Goal: Task Accomplishment & Management: Use online tool/utility

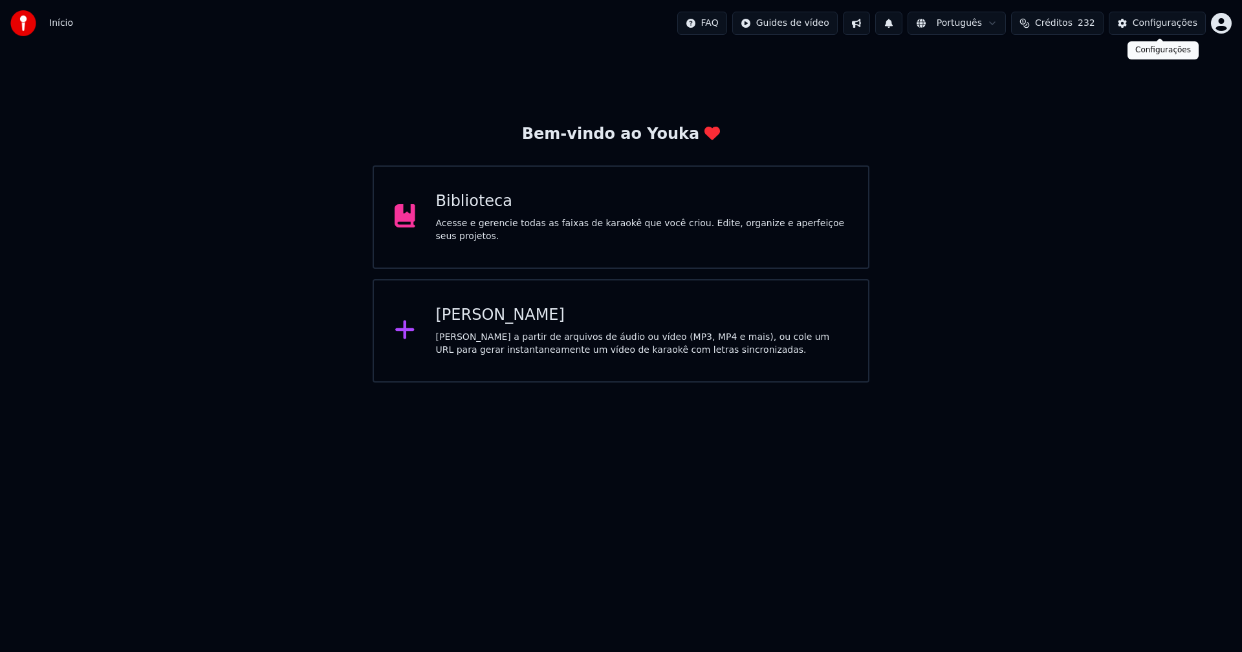
click at [1163, 28] on div "Configurações" at bounding box center [1164, 23] width 65 height 13
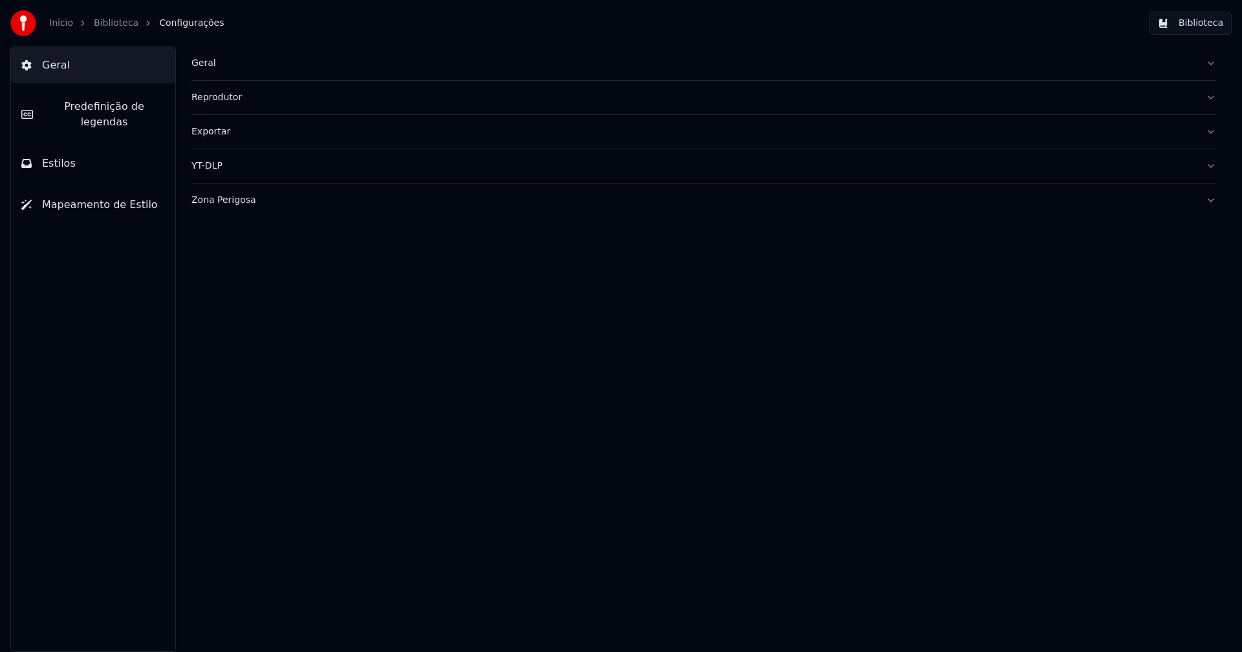
click at [199, 58] on div "Geral" at bounding box center [693, 63] width 1004 height 13
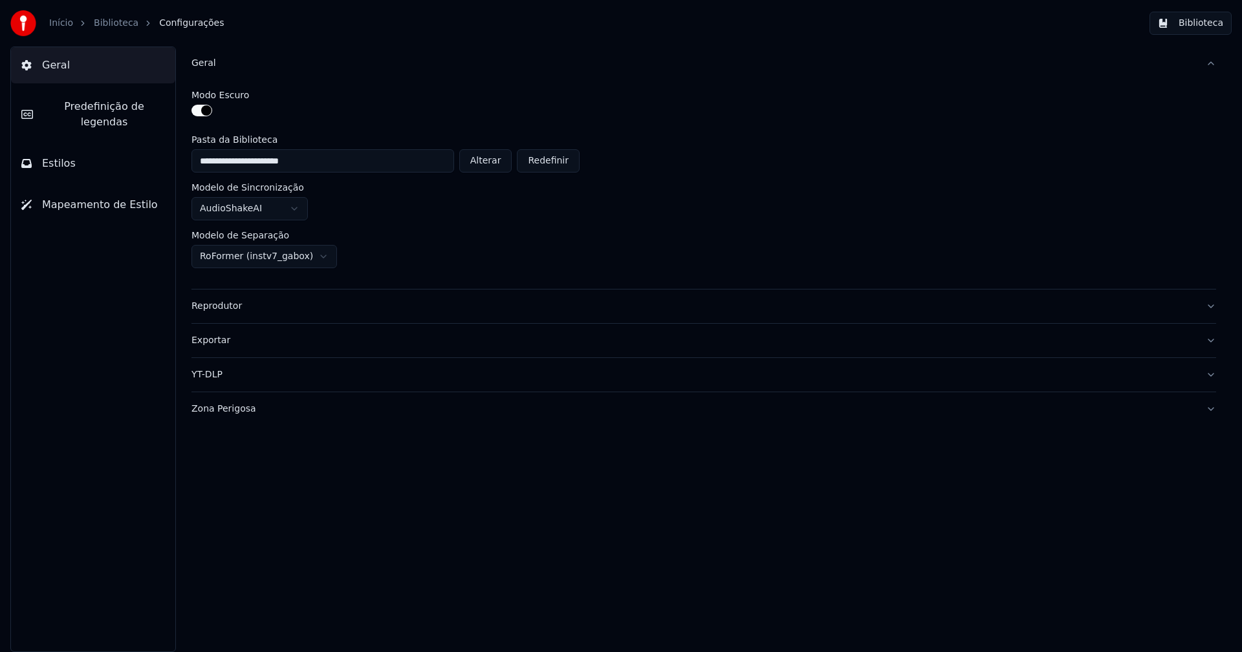
click at [494, 161] on button "Alterar" at bounding box center [485, 160] width 53 height 23
type input "**********"
click at [1203, 24] on button "Biblioteca" at bounding box center [1190, 23] width 82 height 23
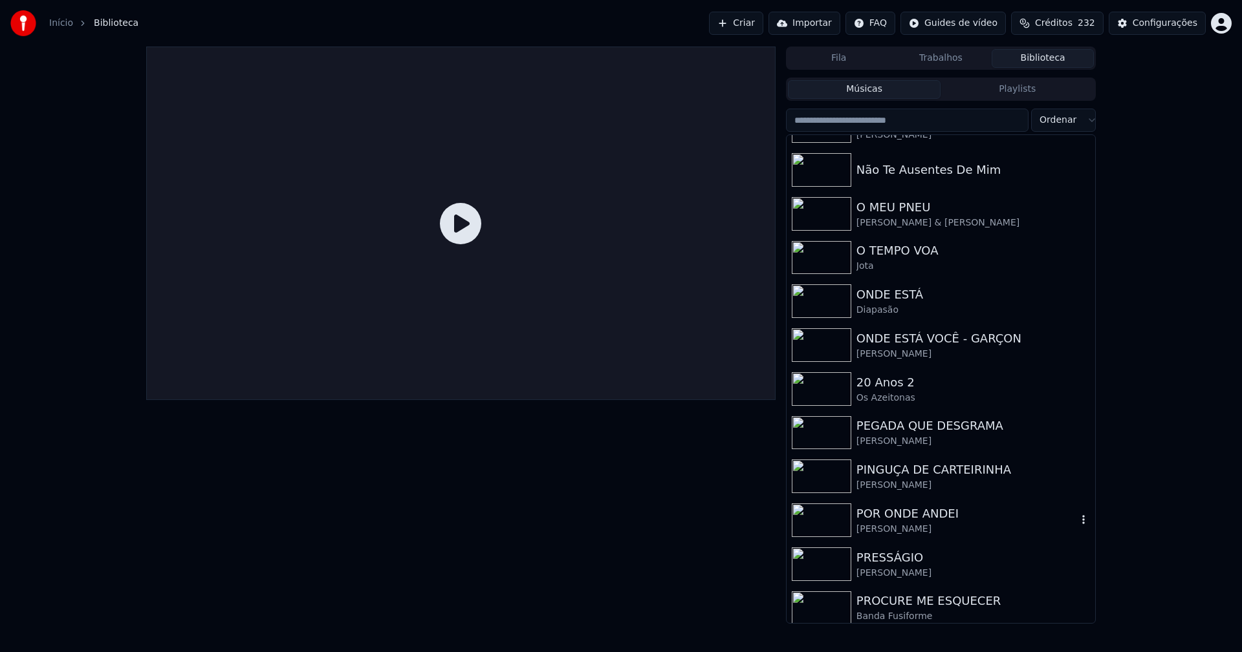
scroll to position [2845, 0]
click at [897, 523] on div "[PERSON_NAME]" at bounding box center [966, 528] width 221 height 13
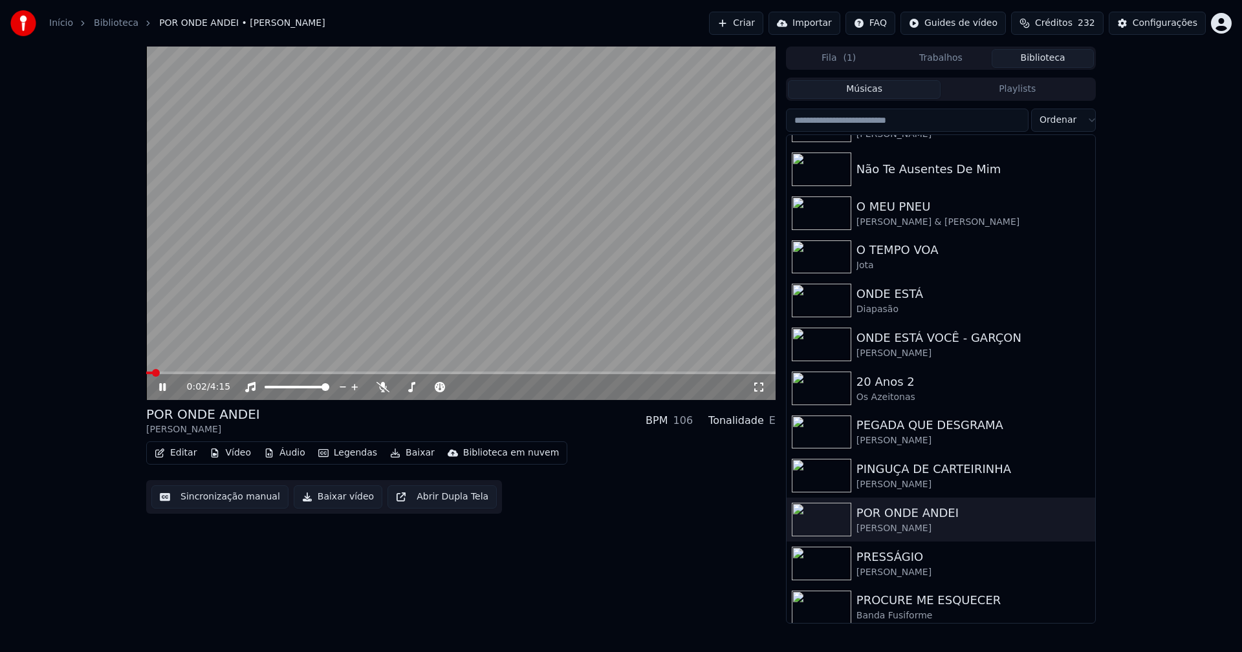
click at [168, 391] on icon at bounding box center [171, 387] width 30 height 10
click at [234, 458] on button "Vídeo" at bounding box center [230, 453] width 52 height 18
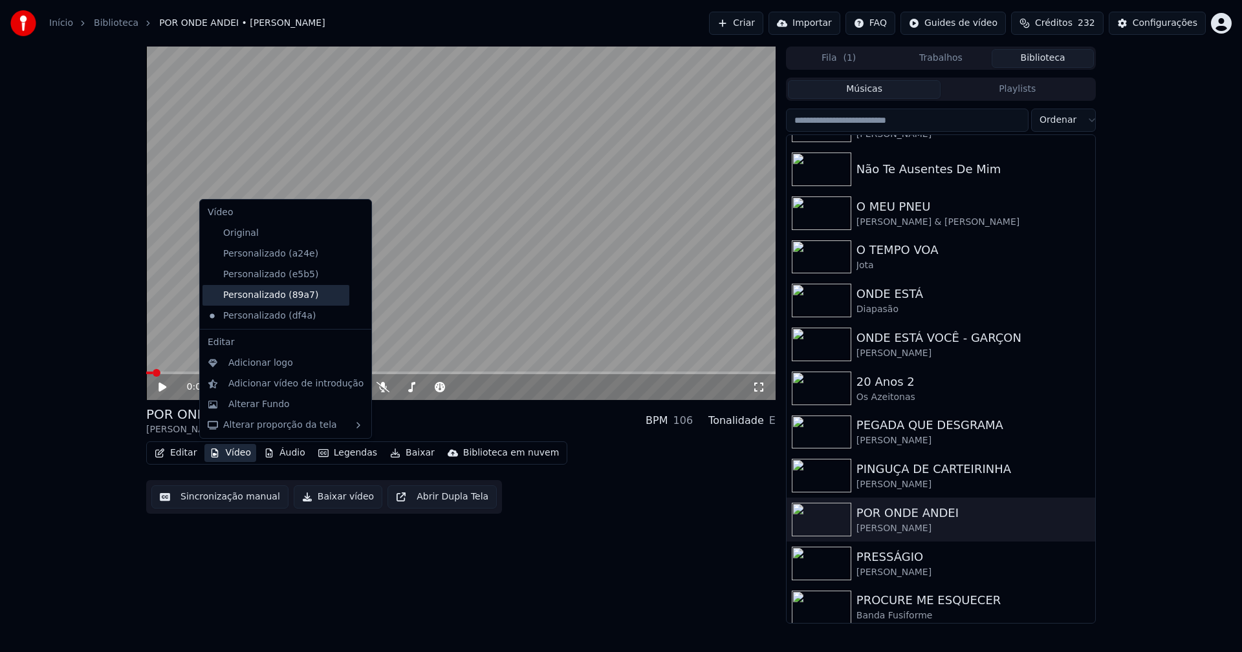
click at [290, 296] on div "Personalizado (89a7)" at bounding box center [275, 295] width 147 height 21
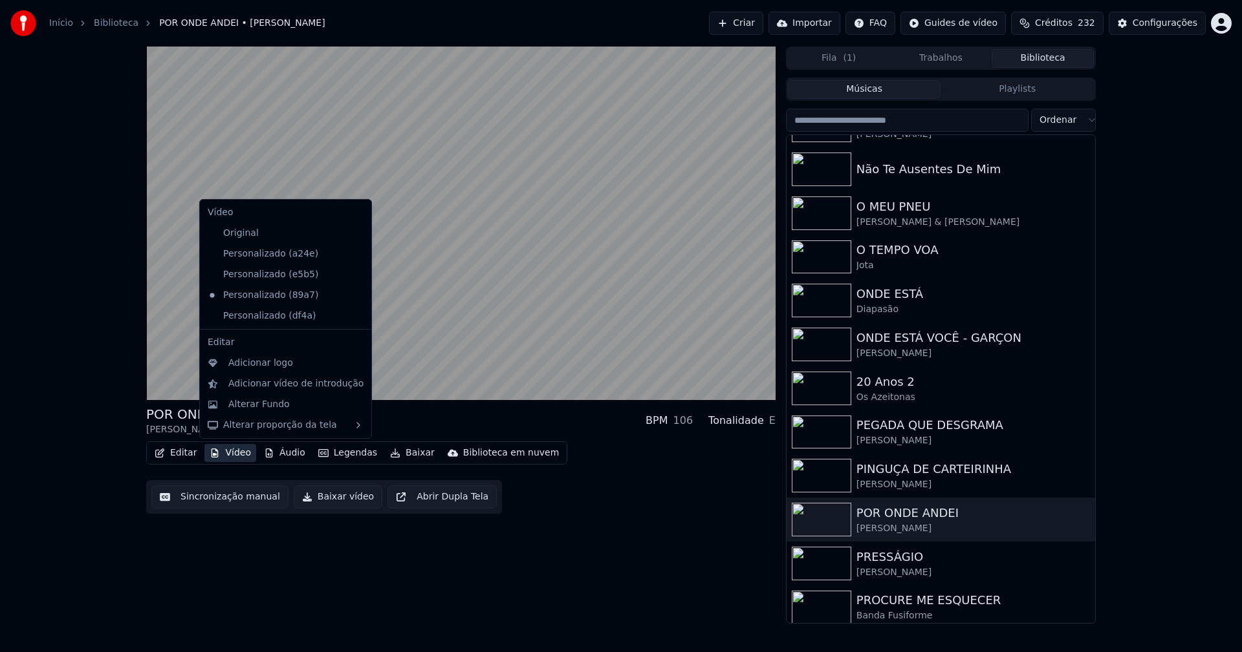
click at [233, 456] on button "Vídeo" at bounding box center [230, 453] width 52 height 18
click at [354, 256] on icon at bounding box center [361, 254] width 14 height 10
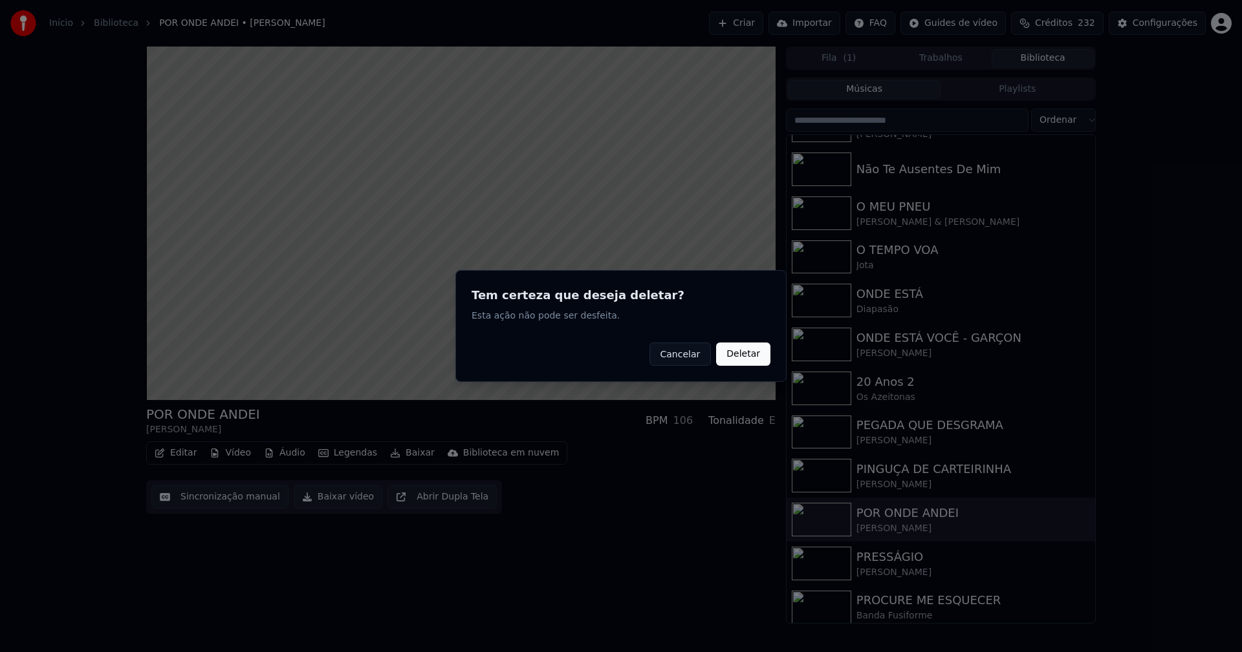
click at [751, 352] on button "Deletar" at bounding box center [743, 354] width 54 height 23
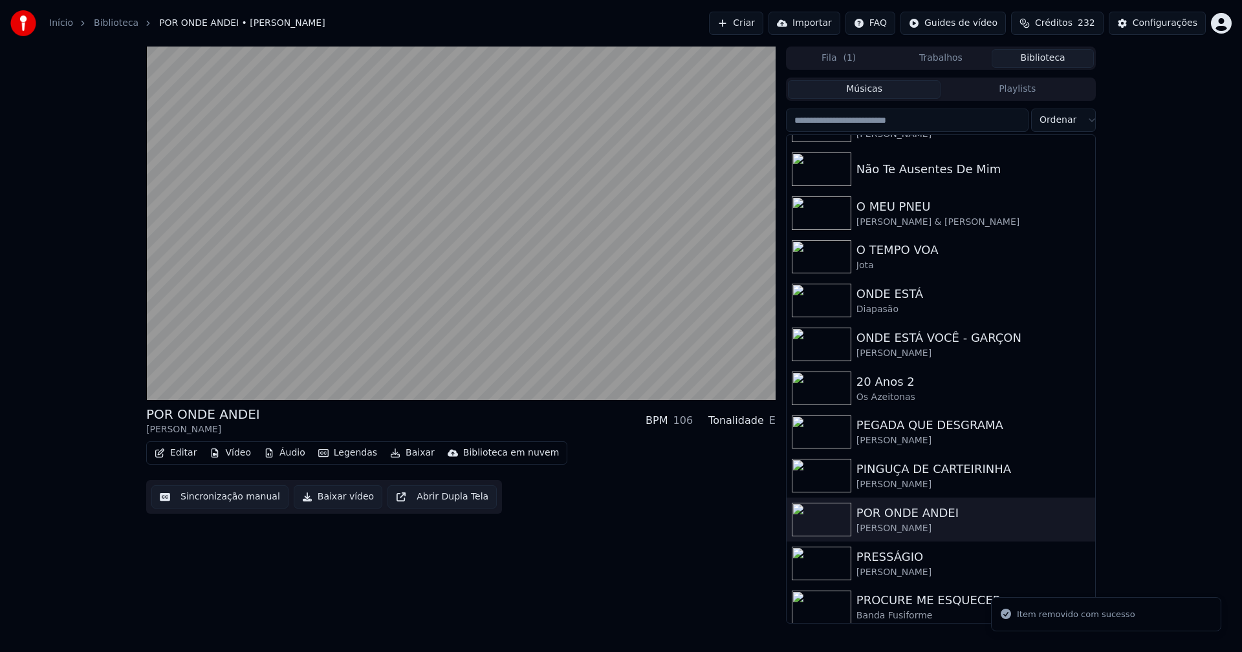
click at [224, 454] on button "Vídeo" at bounding box center [230, 453] width 52 height 18
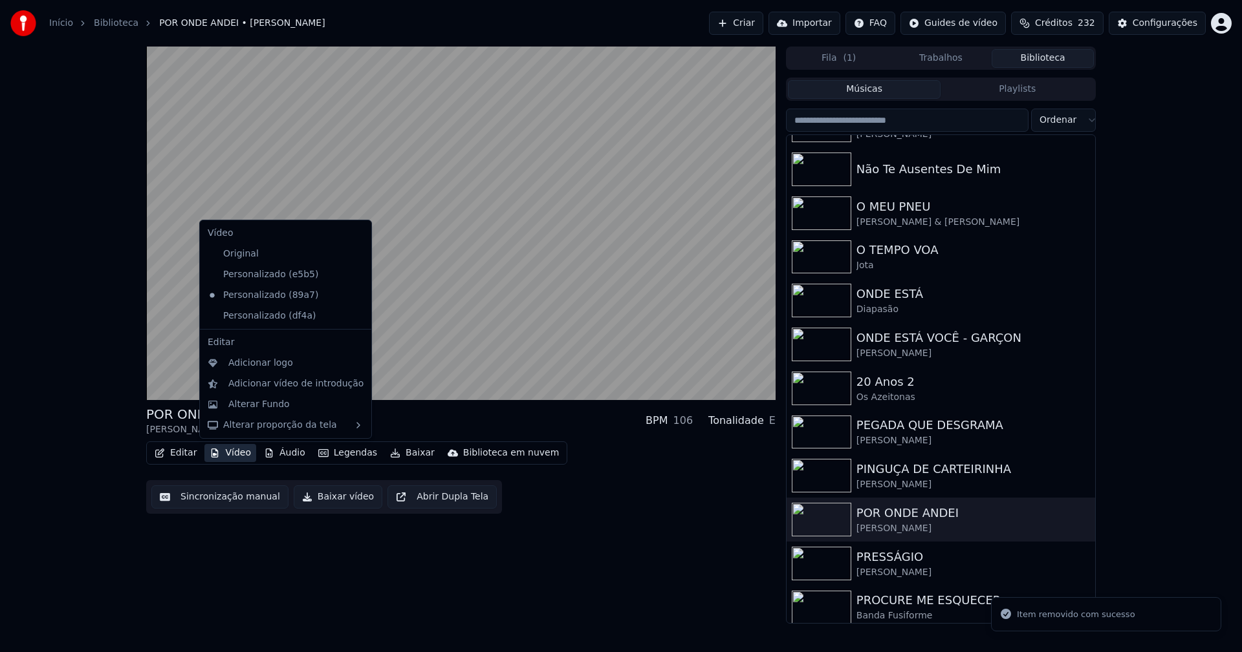
click at [354, 277] on icon at bounding box center [358, 275] width 9 height 10
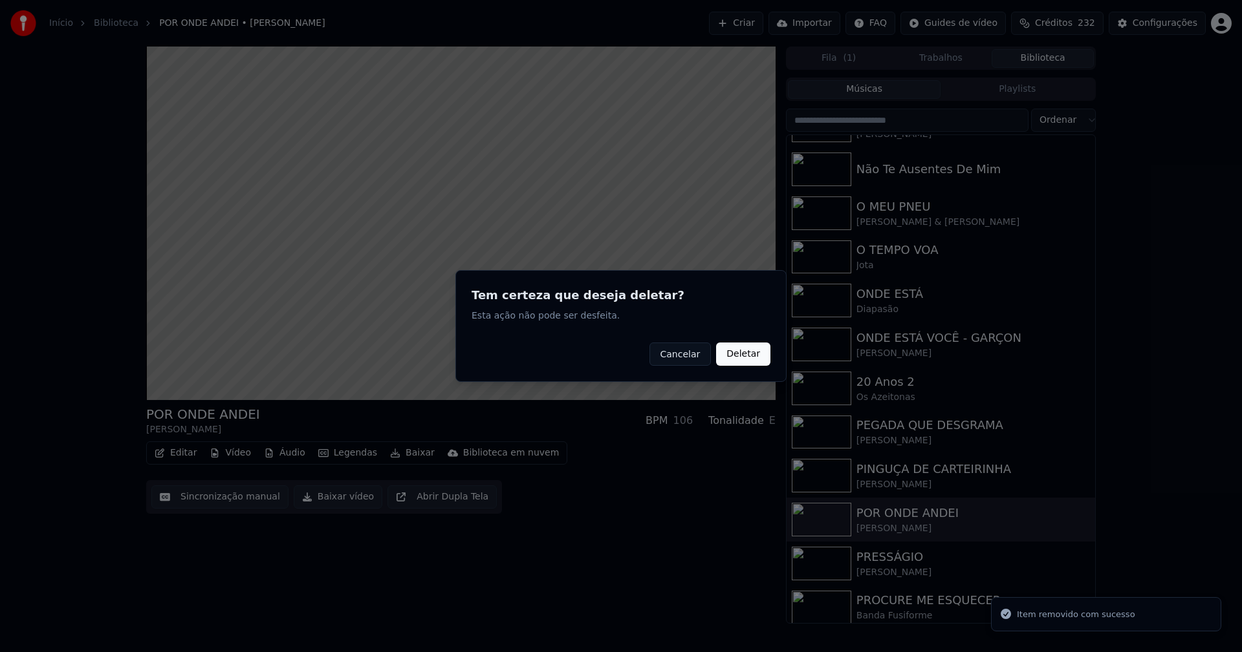
click at [746, 354] on button "Deletar" at bounding box center [743, 354] width 54 height 23
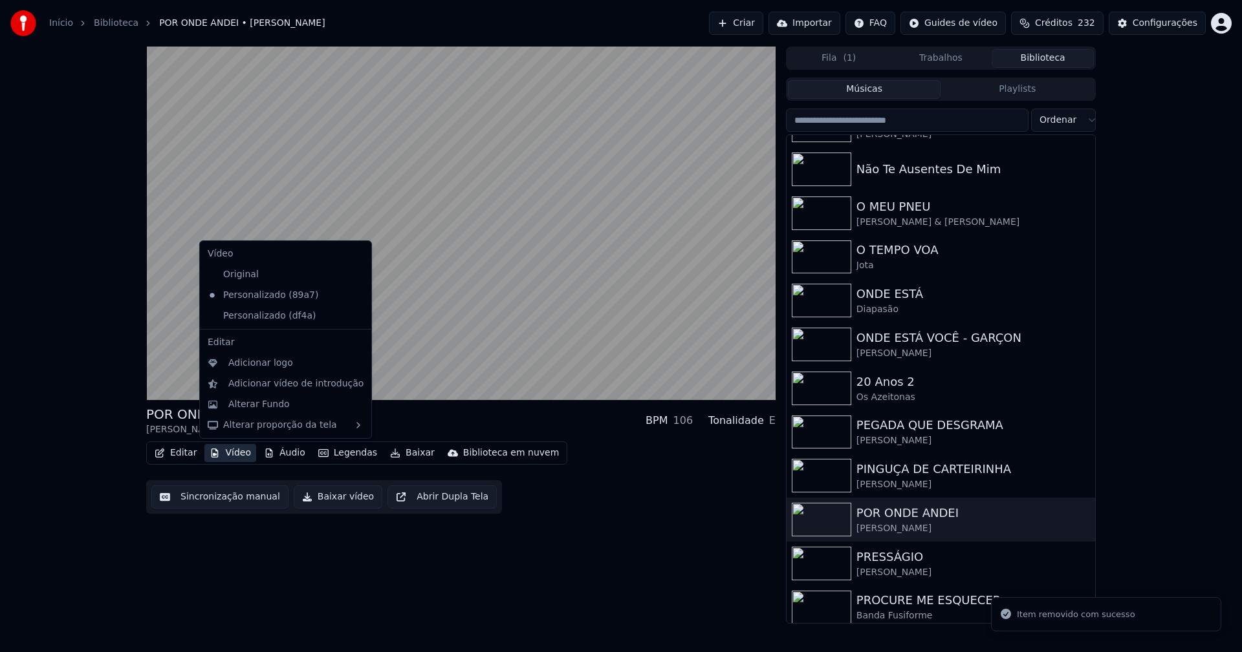
click at [247, 455] on button "Vídeo" at bounding box center [230, 453] width 52 height 18
click at [354, 318] on icon at bounding box center [361, 316] width 14 height 10
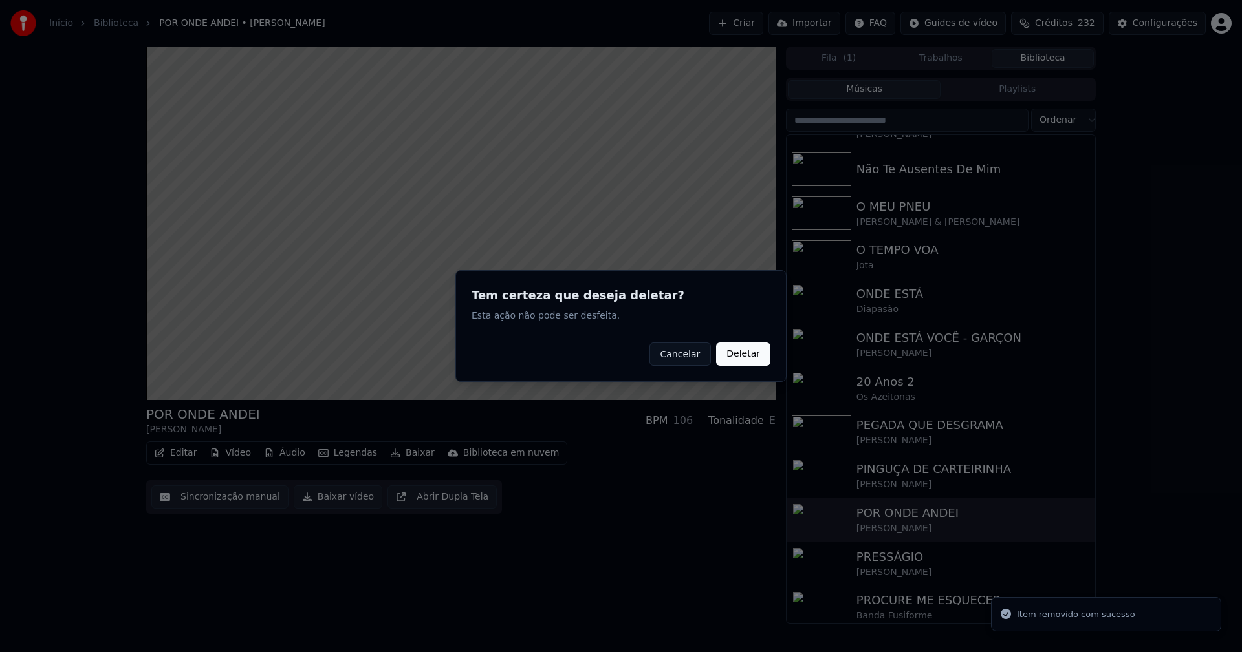
drag, startPoint x: 749, startPoint y: 350, endPoint x: 372, endPoint y: 395, distance: 380.3
click at [746, 352] on button "Deletar" at bounding box center [743, 354] width 54 height 23
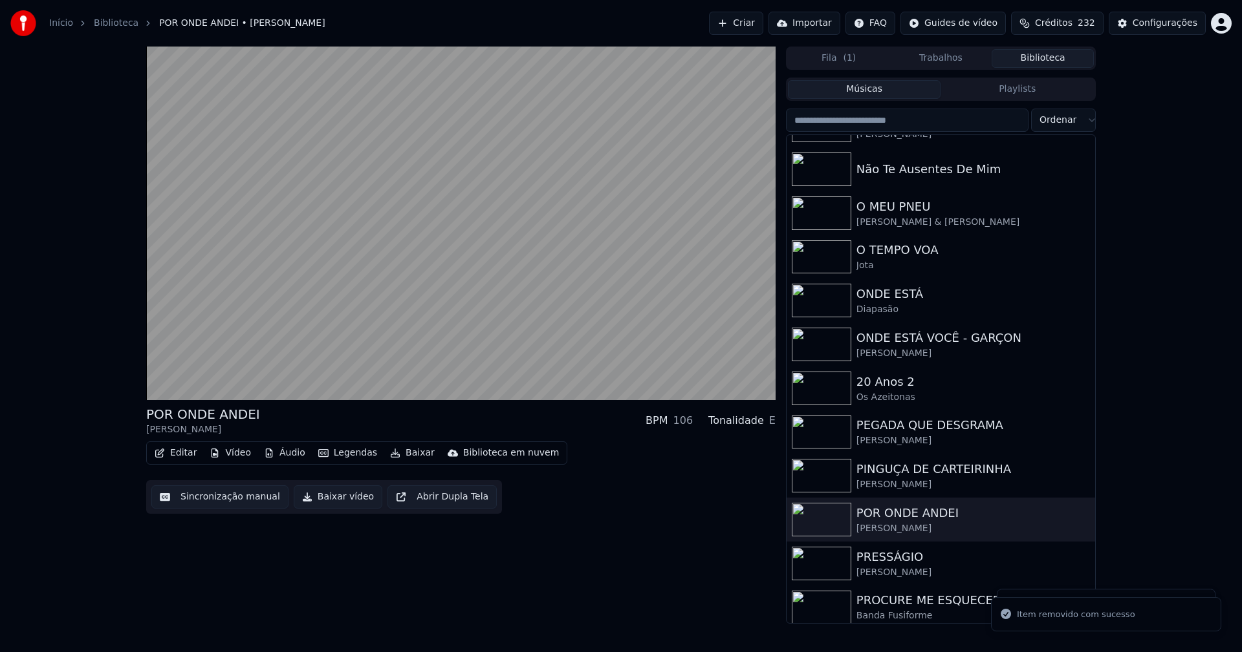
click at [235, 455] on button "Vídeo" at bounding box center [230, 453] width 52 height 18
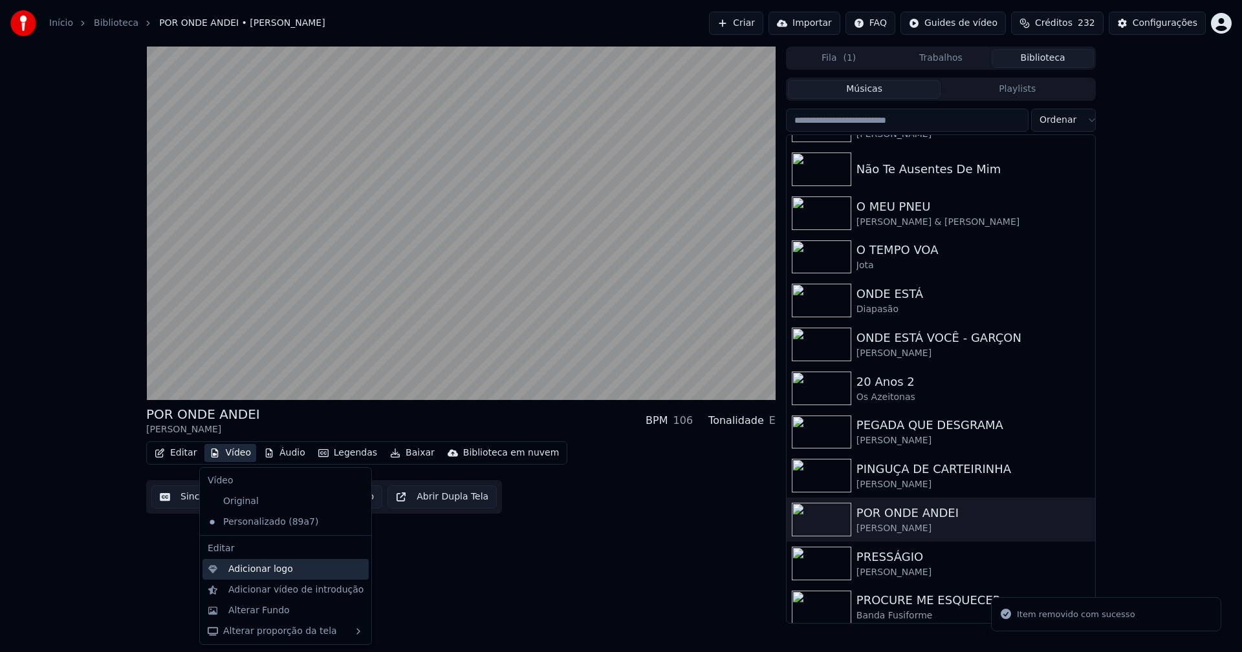
click at [256, 570] on div "Adicionar logo" at bounding box center [260, 569] width 65 height 13
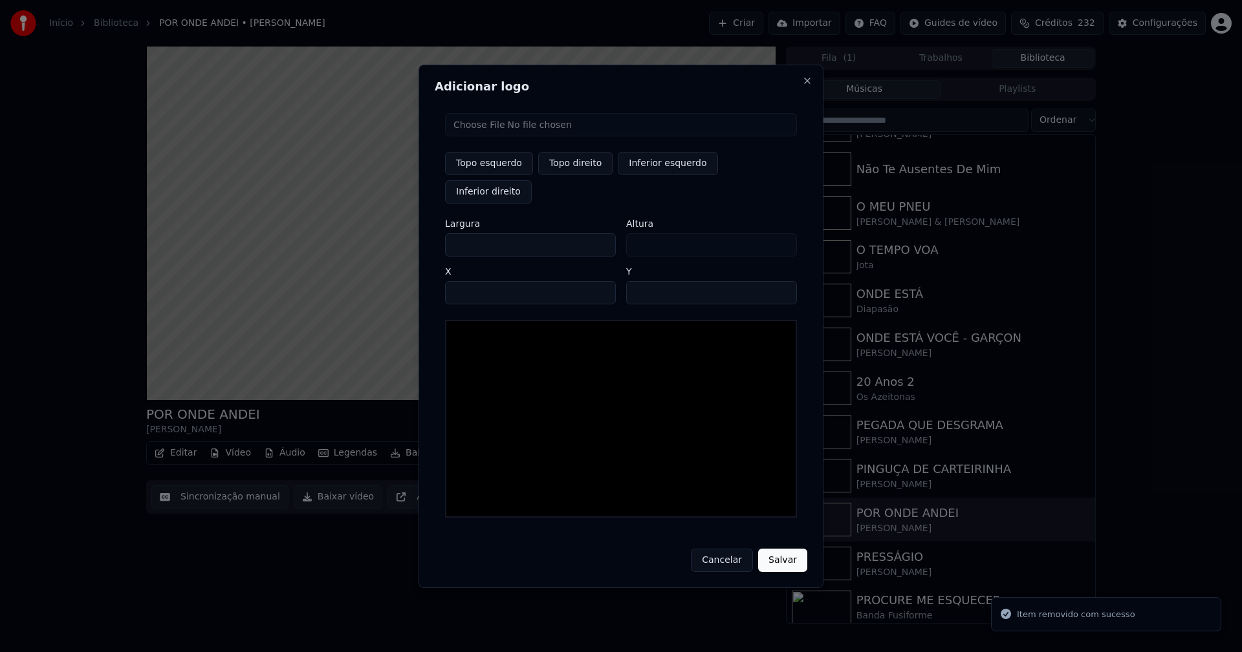
click at [505, 136] on input "file" at bounding box center [621, 124] width 352 height 23
type input "**********"
click at [575, 175] on button "Topo direito" at bounding box center [575, 163] width 74 height 23
type input "****"
drag, startPoint x: 468, startPoint y: 231, endPoint x: 372, endPoint y: 244, distance: 96.6
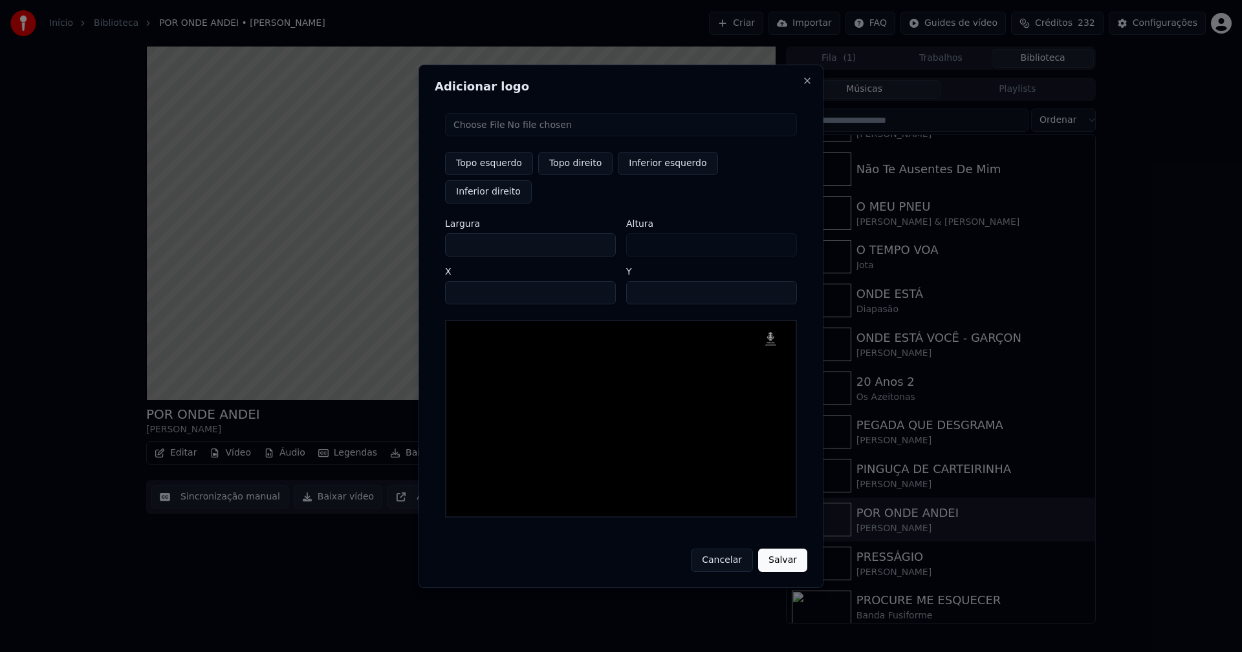
click at [373, 244] on body "Início Biblioteca POR ONDE ANDEI • [PERSON_NAME] Importar FAQ Guides de vídeo C…" at bounding box center [621, 326] width 1242 height 652
type input "**"
type input "***"
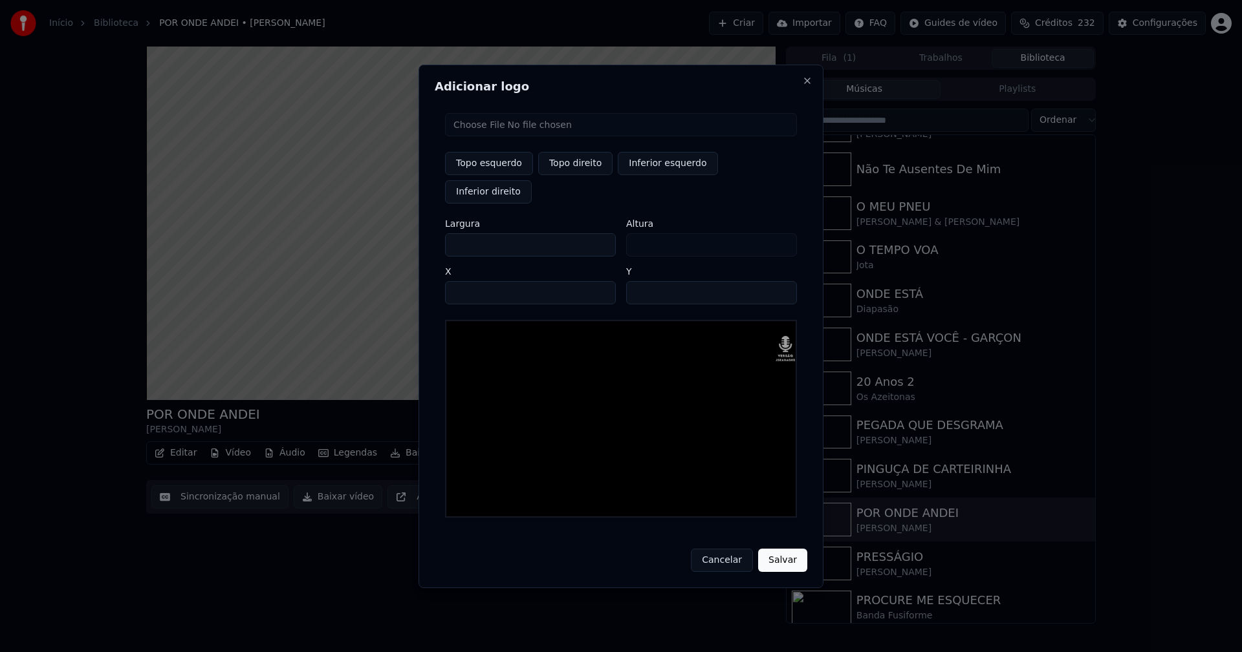
type input "***"
click at [471, 281] on input "****" at bounding box center [530, 292] width 171 height 23
type input "****"
click at [639, 281] on input "**" at bounding box center [711, 292] width 171 height 23
type input "**"
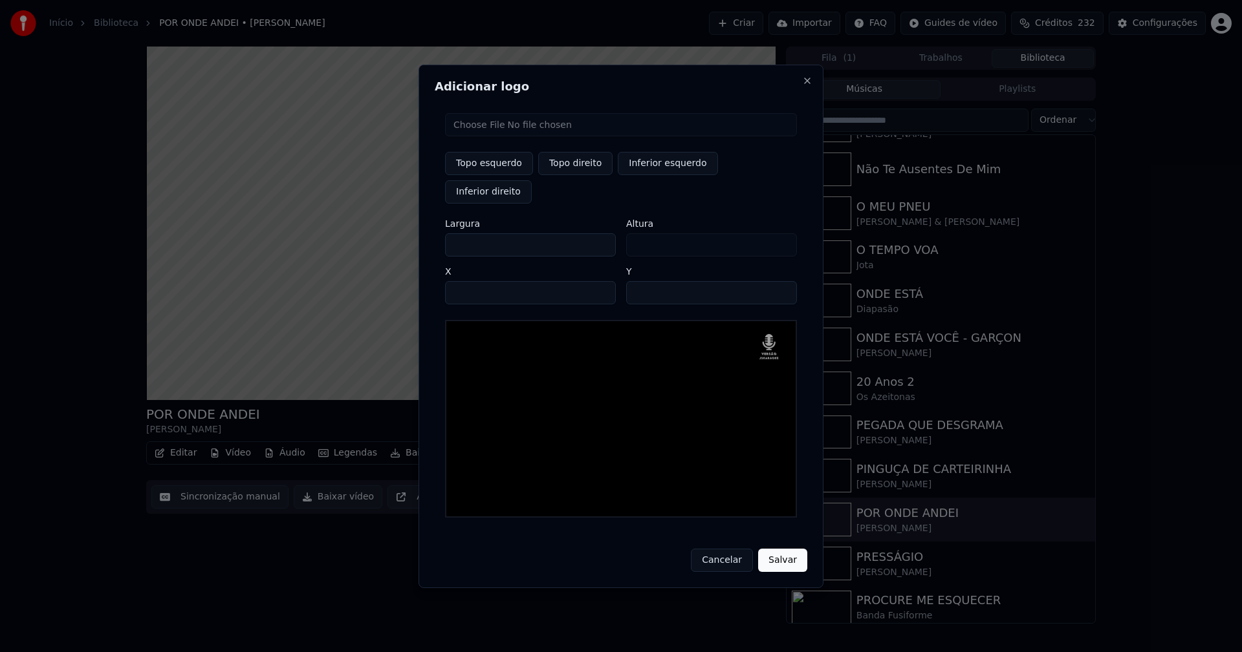
click at [786, 549] on button "Salvar" at bounding box center [782, 560] width 49 height 23
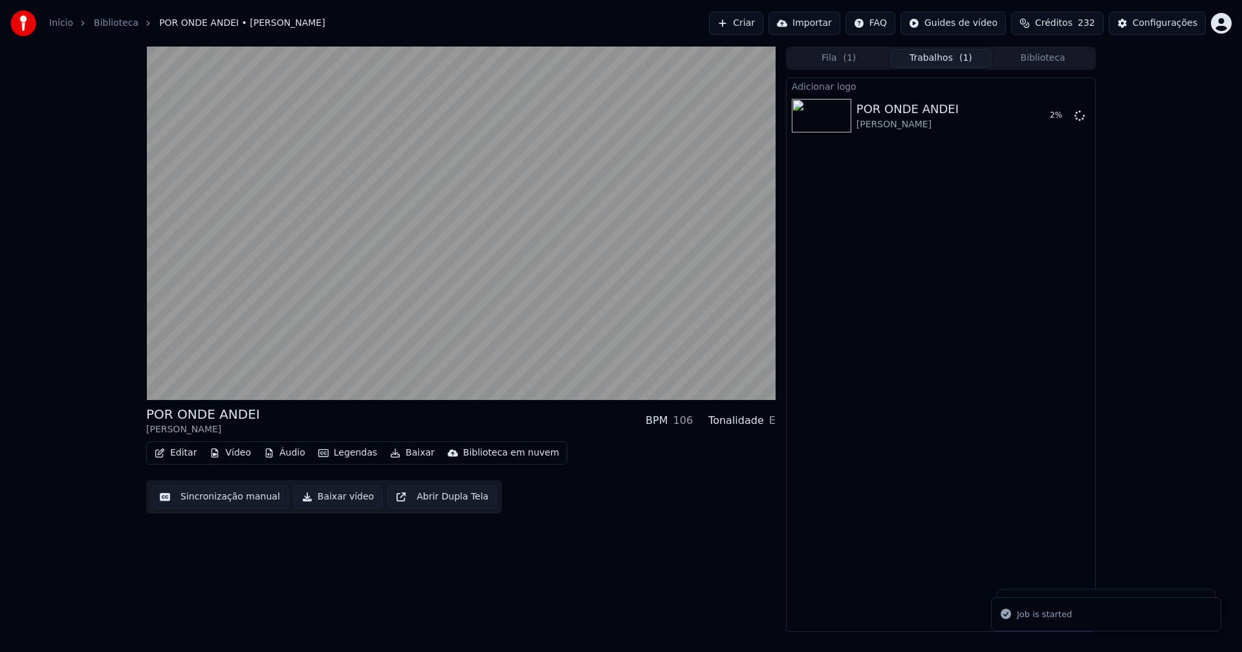
click at [281, 451] on button "Áudio" at bounding box center [285, 453] width 52 height 18
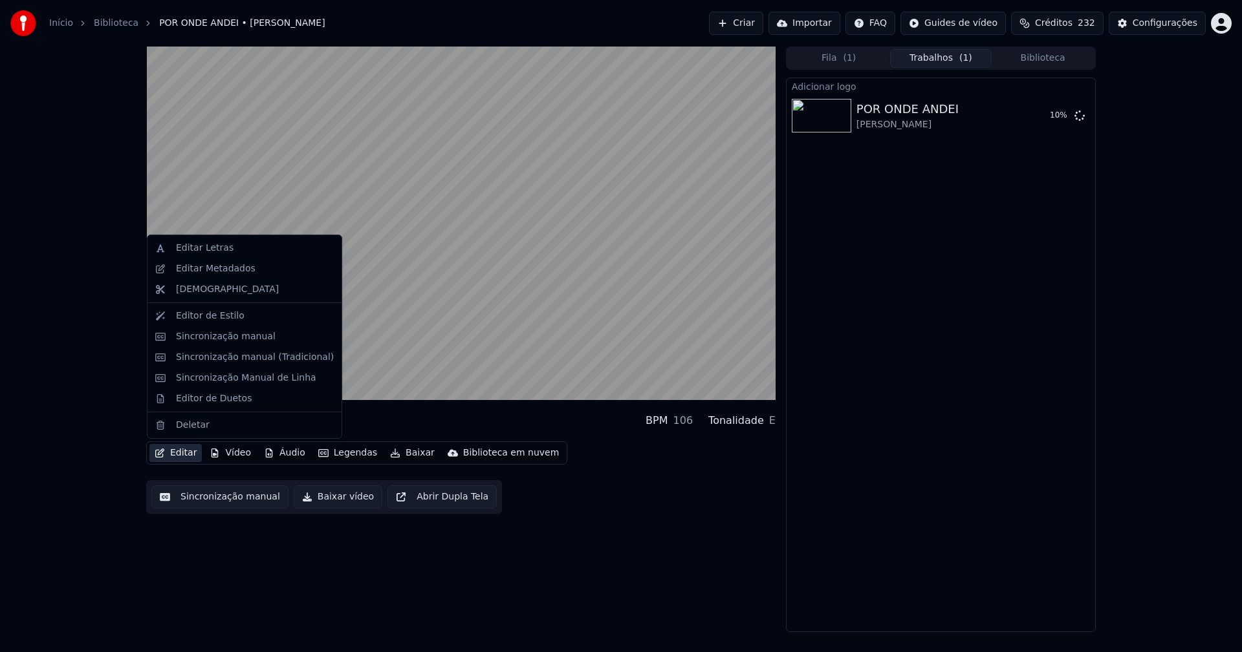
click at [177, 446] on button "Editar" at bounding box center [175, 453] width 52 height 18
click at [179, 453] on button "Editar" at bounding box center [175, 453] width 52 height 18
click at [215, 352] on div "Sincronização manual (Tradicional)" at bounding box center [255, 357] width 158 height 13
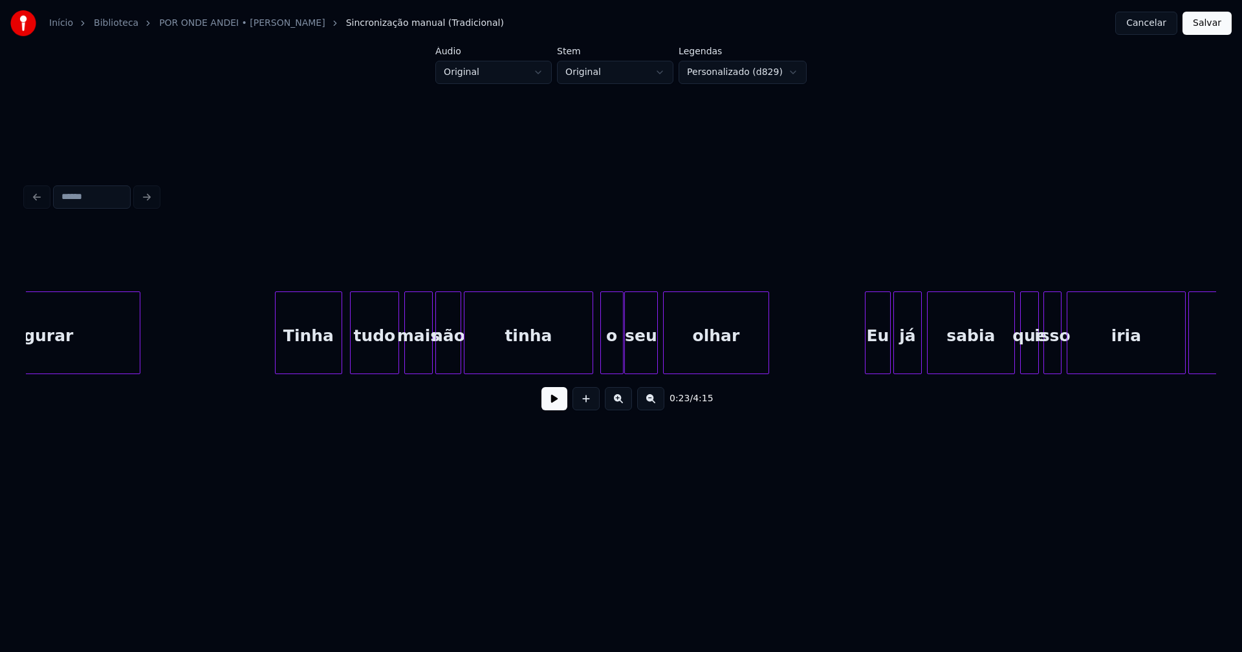
scroll to position [0, 3733]
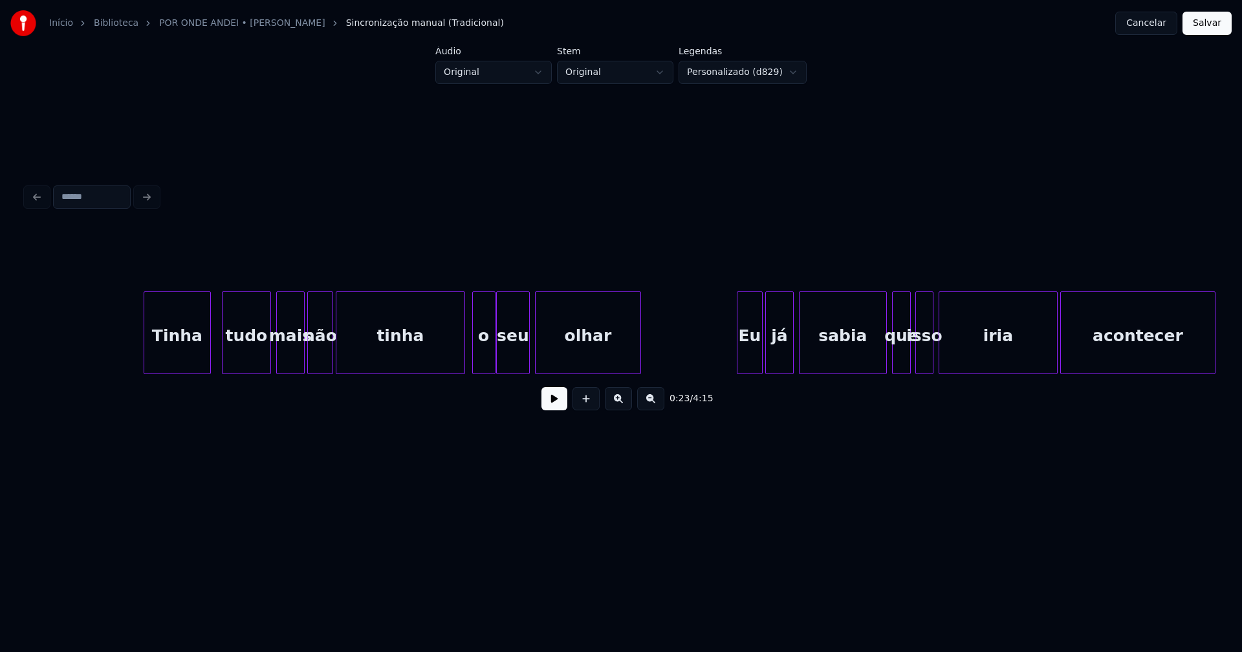
click at [177, 363] on div "Tinha" at bounding box center [177, 336] width 66 height 88
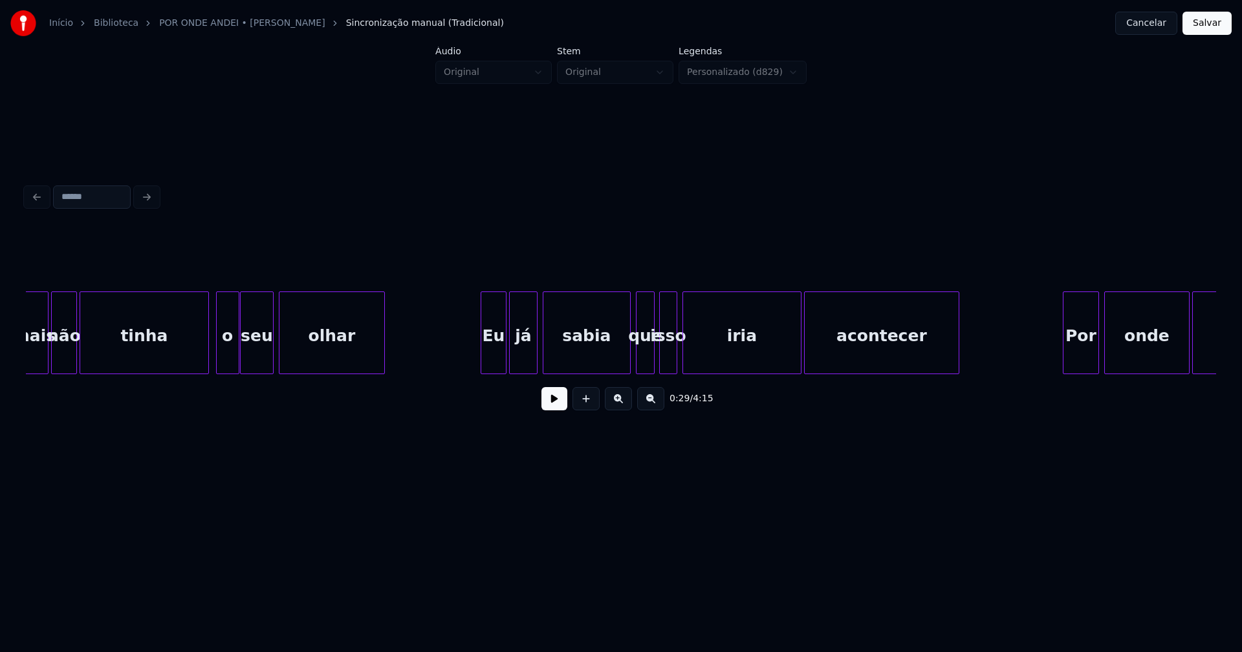
scroll to position [0, 4245]
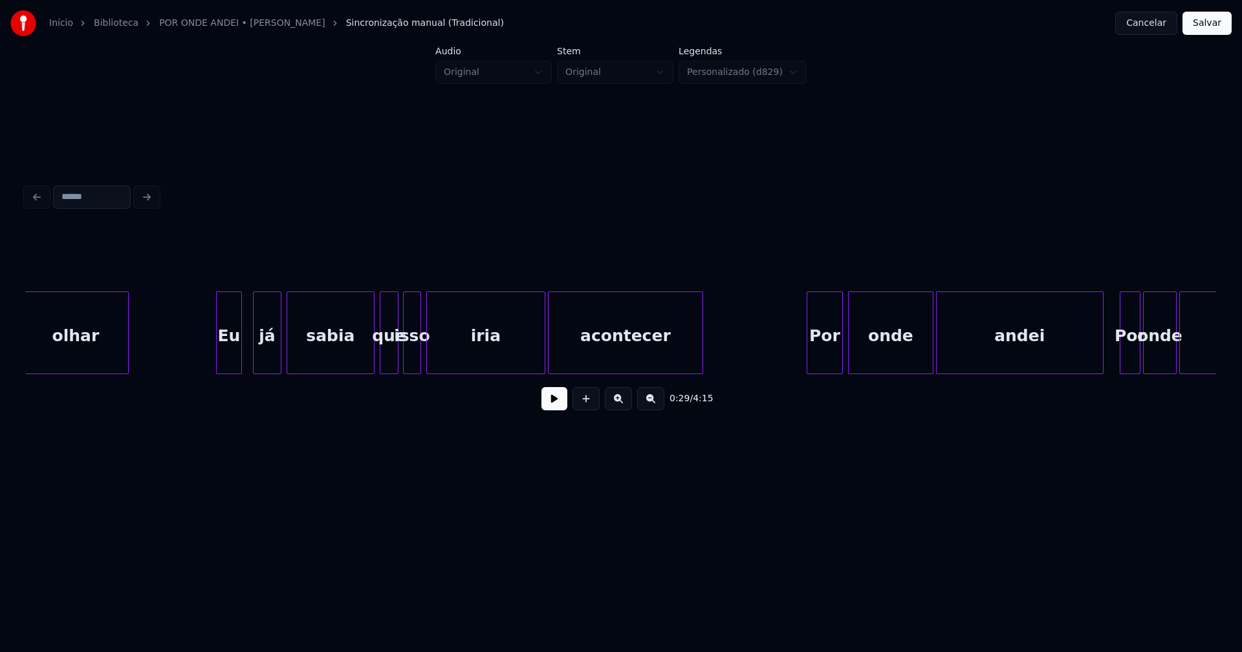
click at [228, 366] on div "Eu" at bounding box center [229, 336] width 25 height 88
click at [205, 372] on div "olhar Eu já sabia que isso iria acontecer Por onde andei Por onde andei" at bounding box center [621, 333] width 1190 height 83
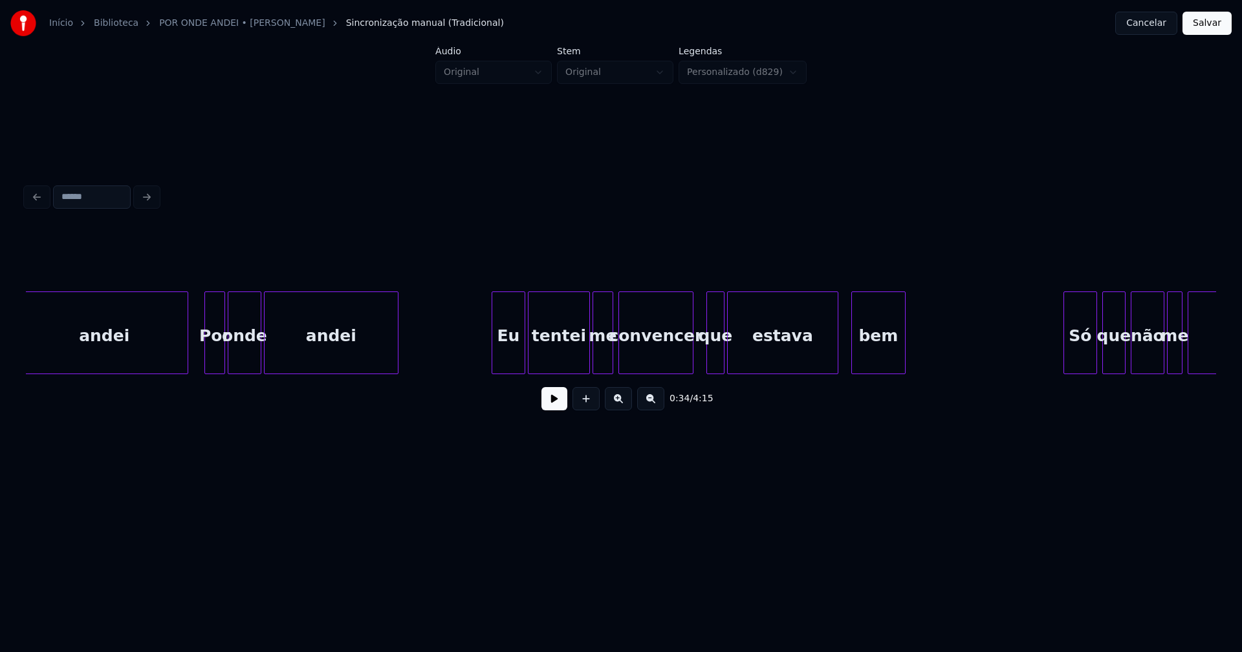
scroll to position [0, 5453]
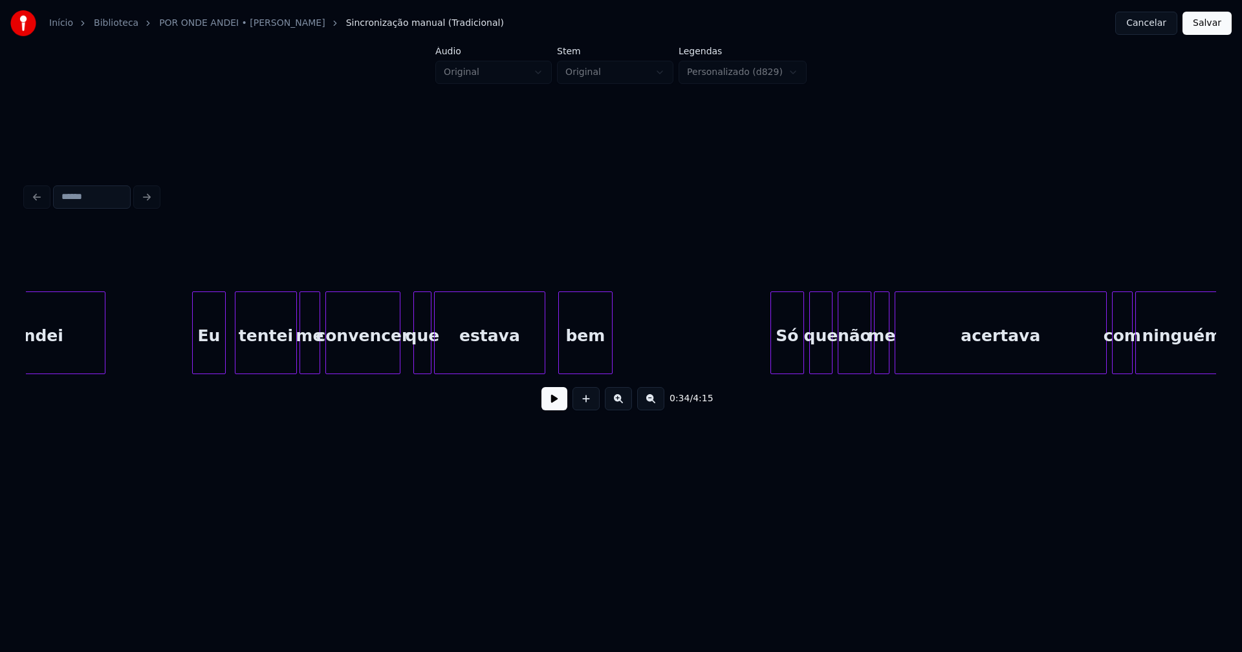
click at [213, 364] on div "Eu" at bounding box center [209, 336] width 32 height 88
click at [448, 358] on div at bounding box center [449, 332] width 4 height 81
click at [443, 353] on div at bounding box center [442, 332] width 4 height 81
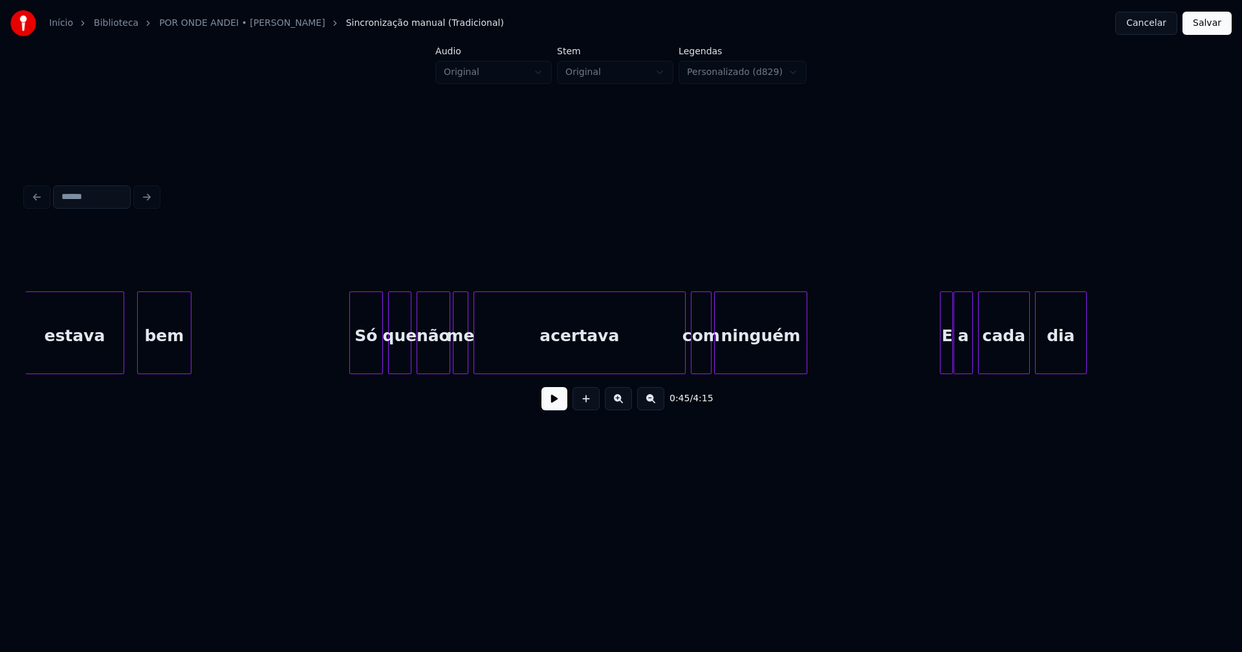
scroll to position [0, 5984]
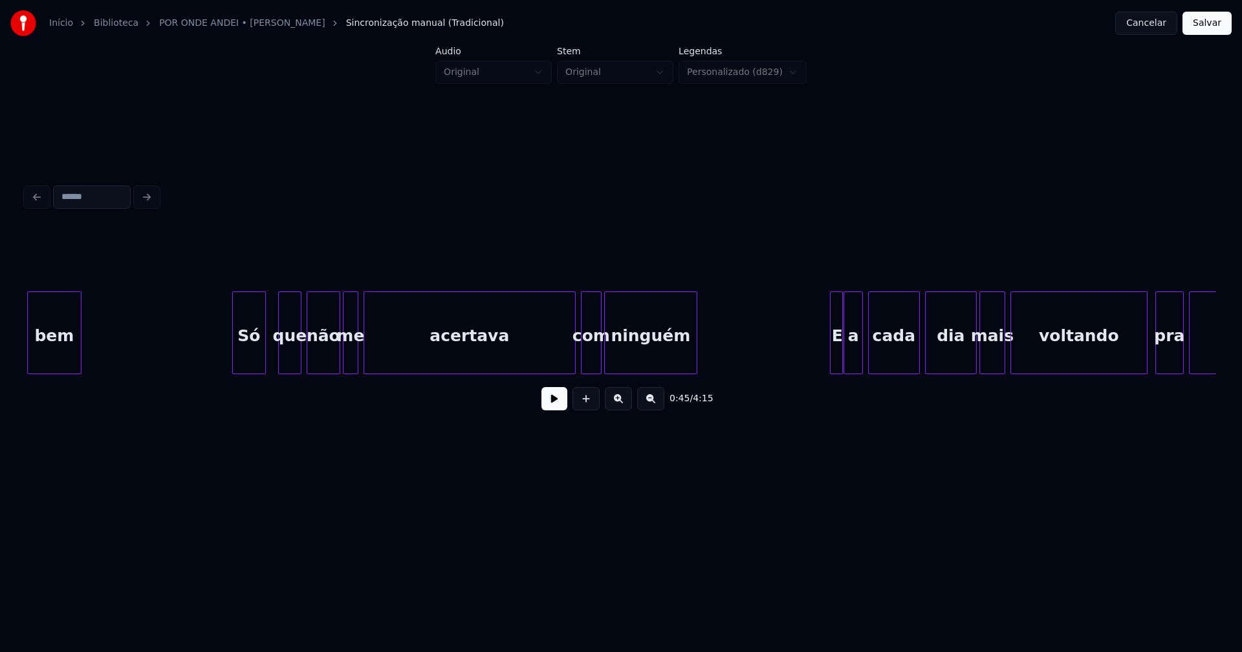
click at [251, 364] on div "Só" at bounding box center [249, 336] width 32 height 88
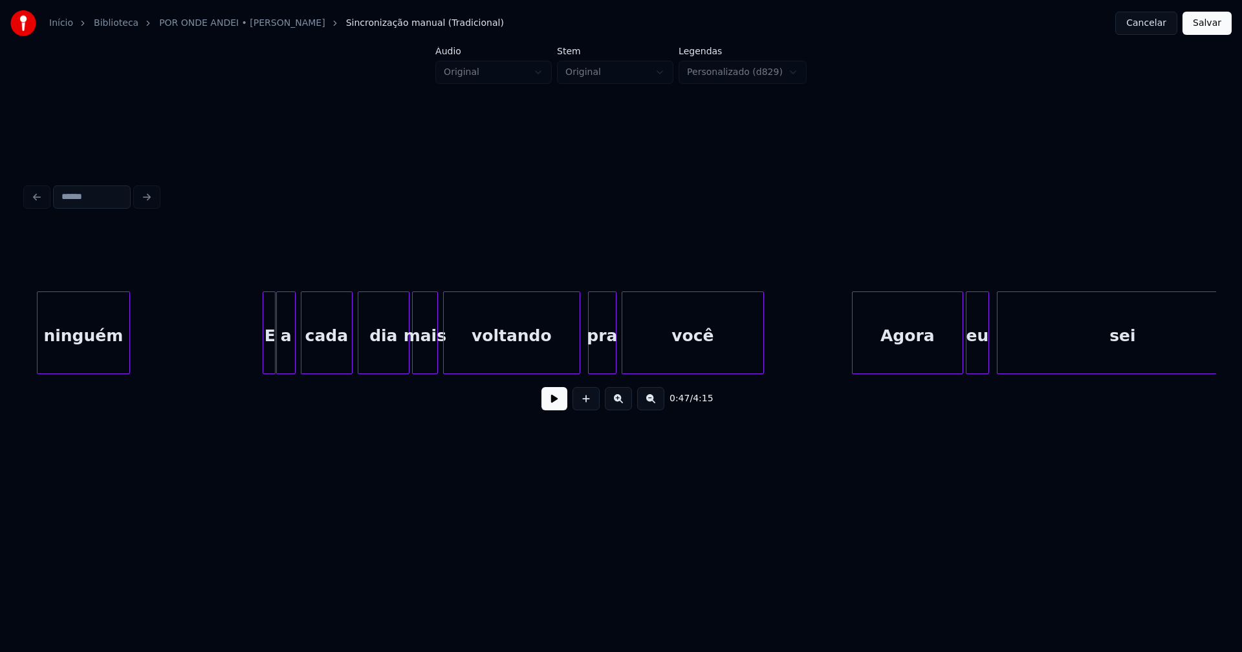
scroll to position [0, 6569]
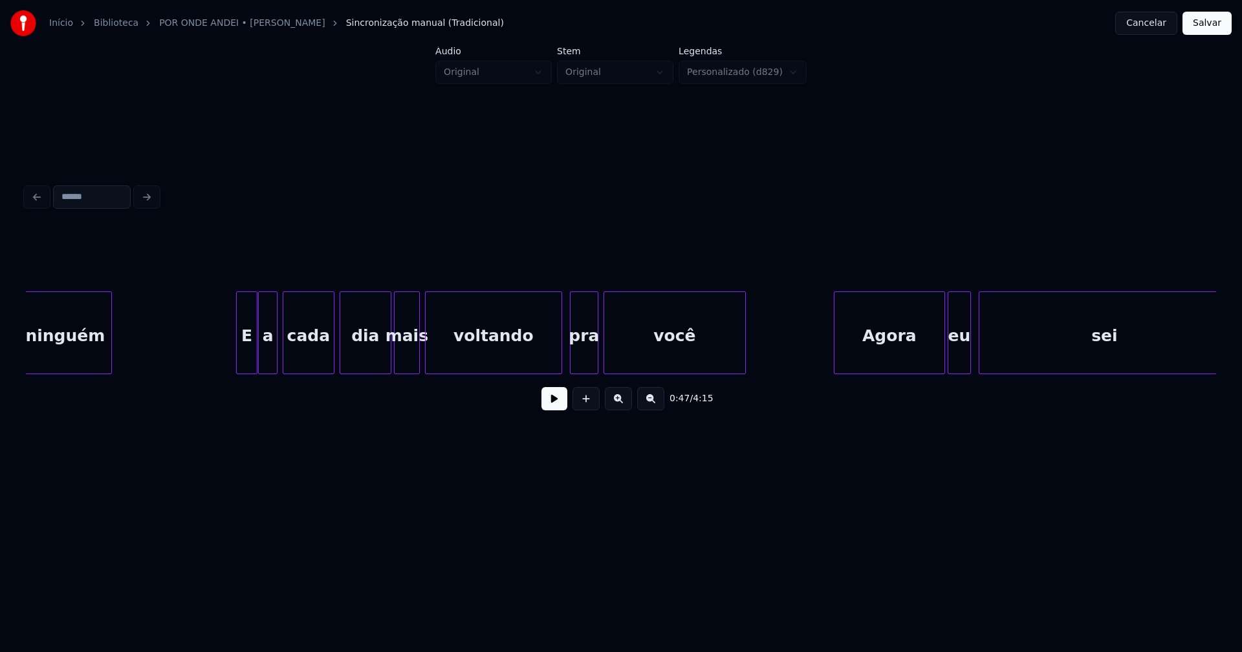
click at [238, 361] on div at bounding box center [239, 332] width 4 height 81
click at [862, 361] on div "Agora" at bounding box center [882, 336] width 110 height 88
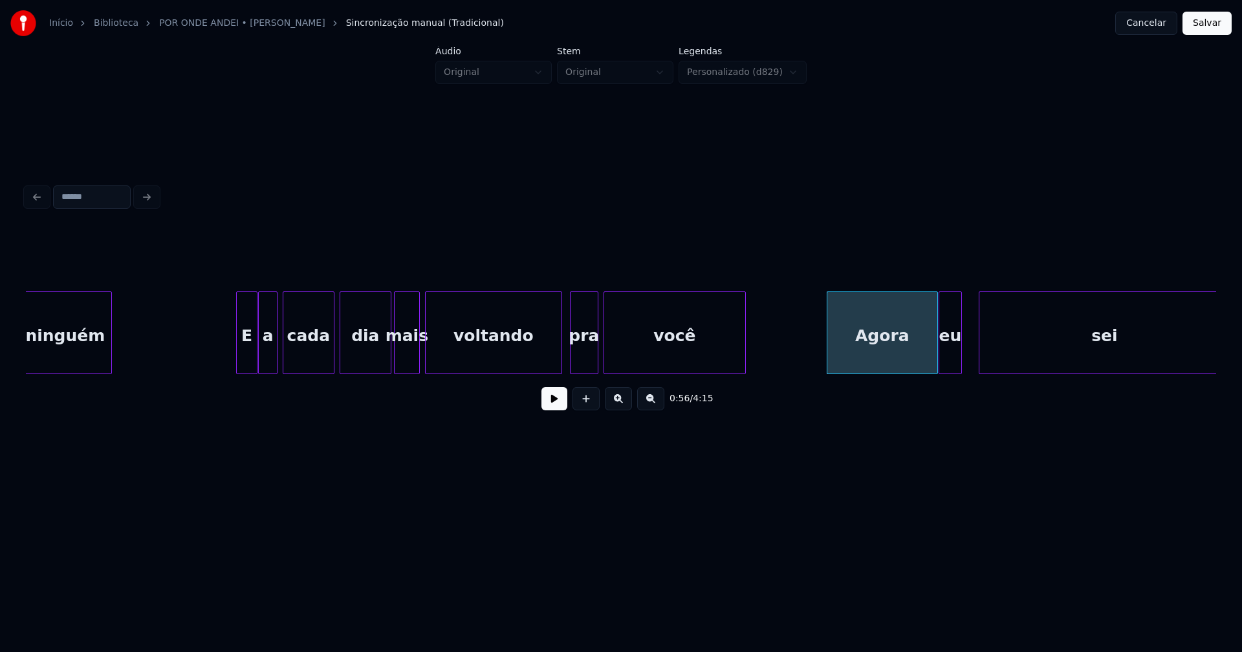
click at [952, 365] on div "eu" at bounding box center [950, 336] width 22 height 88
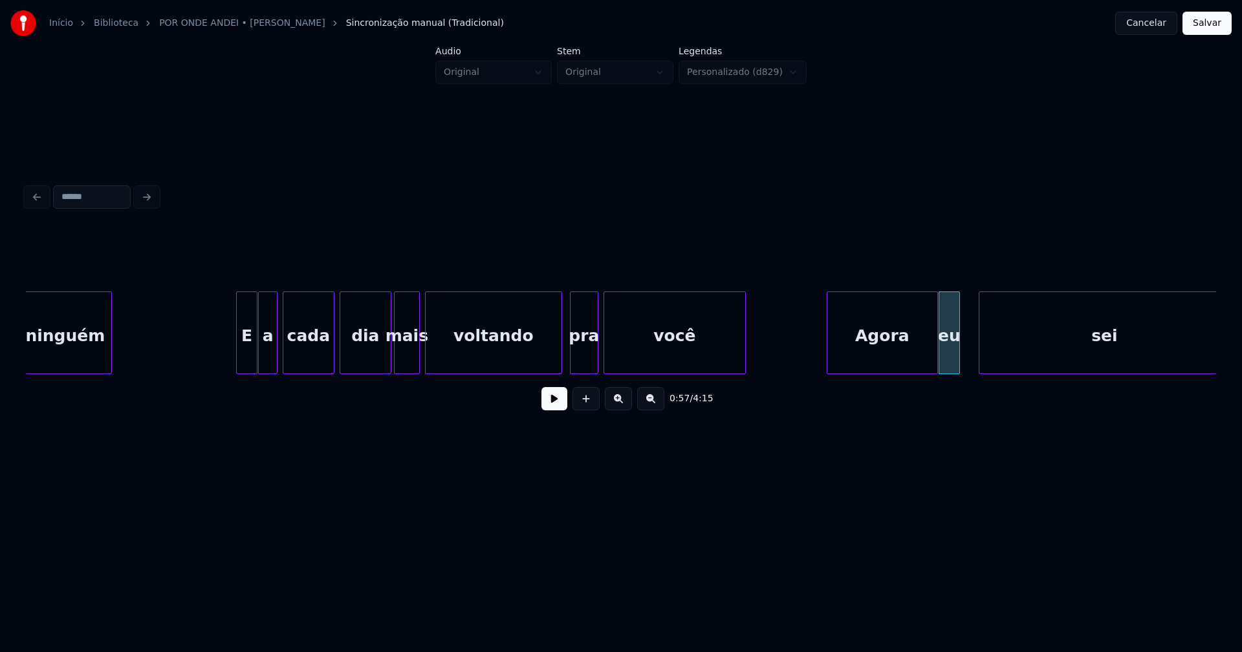
click at [958, 358] on div at bounding box center [957, 332] width 4 height 81
click at [965, 360] on div at bounding box center [965, 332] width 4 height 81
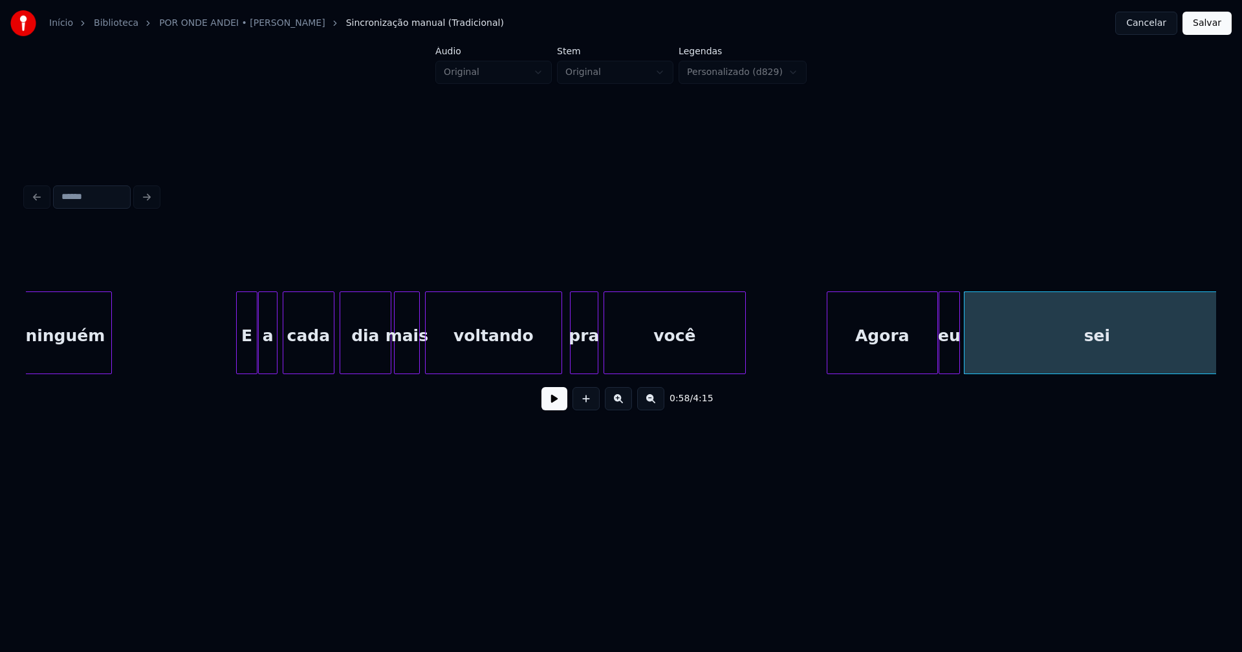
click at [1209, 27] on button "Salvar" at bounding box center [1206, 23] width 49 height 23
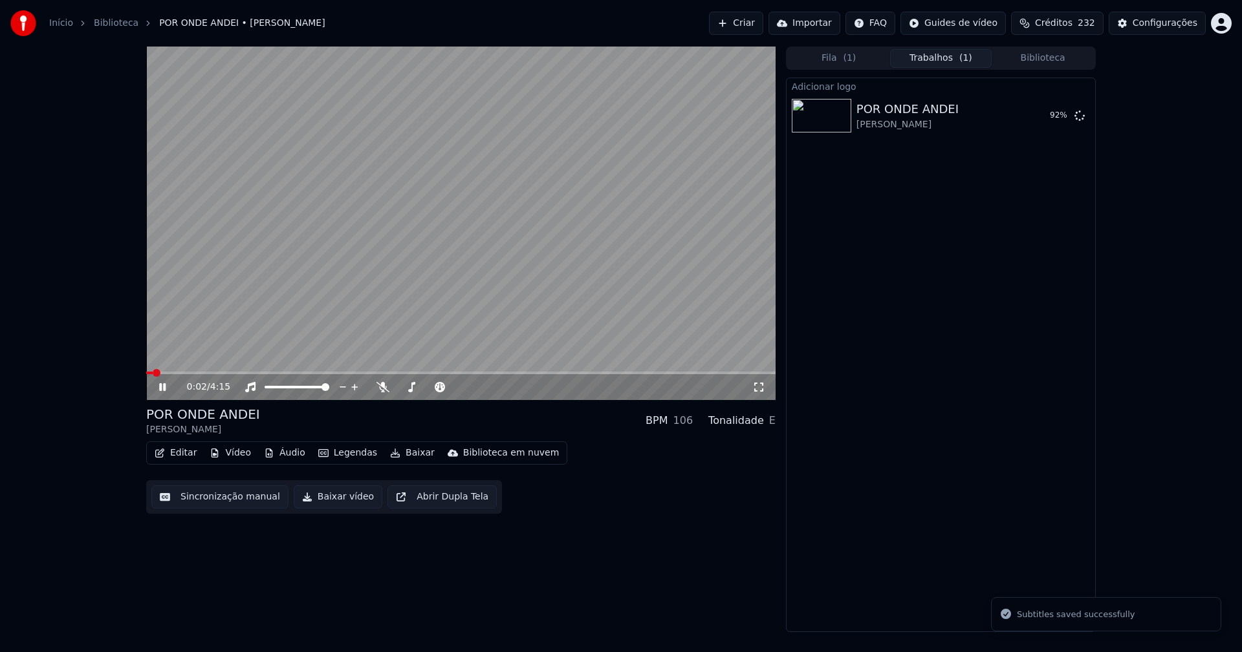
click at [158, 391] on icon at bounding box center [171, 387] width 30 height 10
click at [183, 455] on button "Editar" at bounding box center [175, 453] width 52 height 18
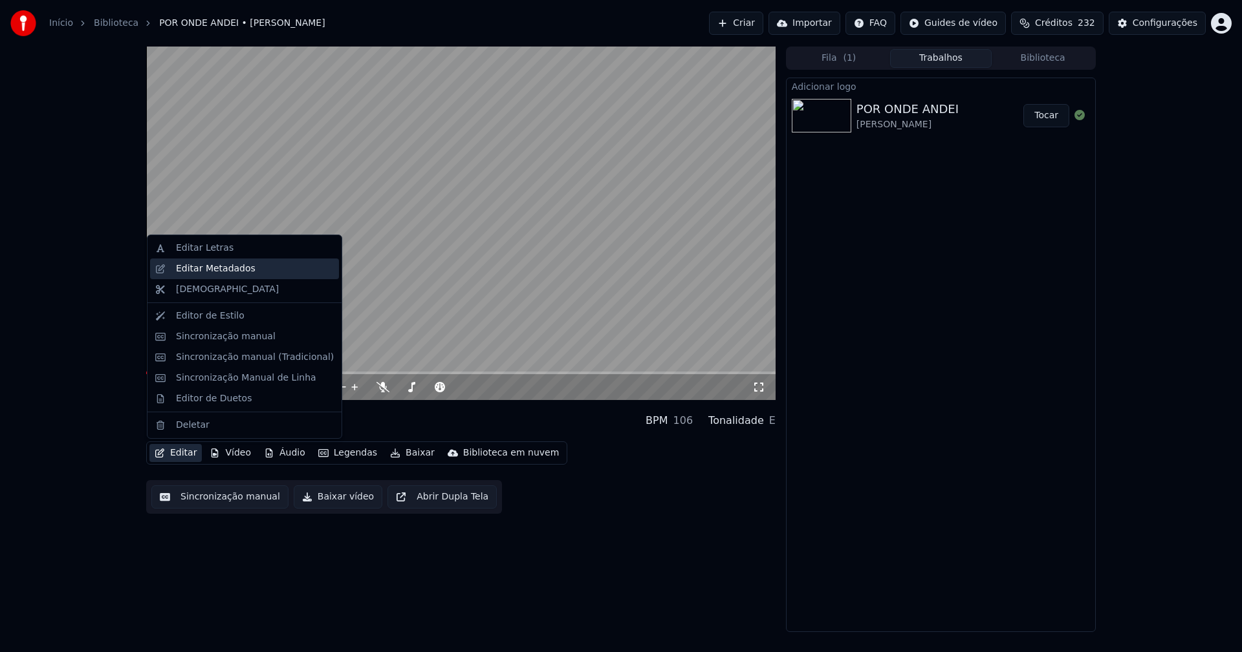
click at [221, 274] on div "Editar Metadados" at bounding box center [216, 269] width 80 height 13
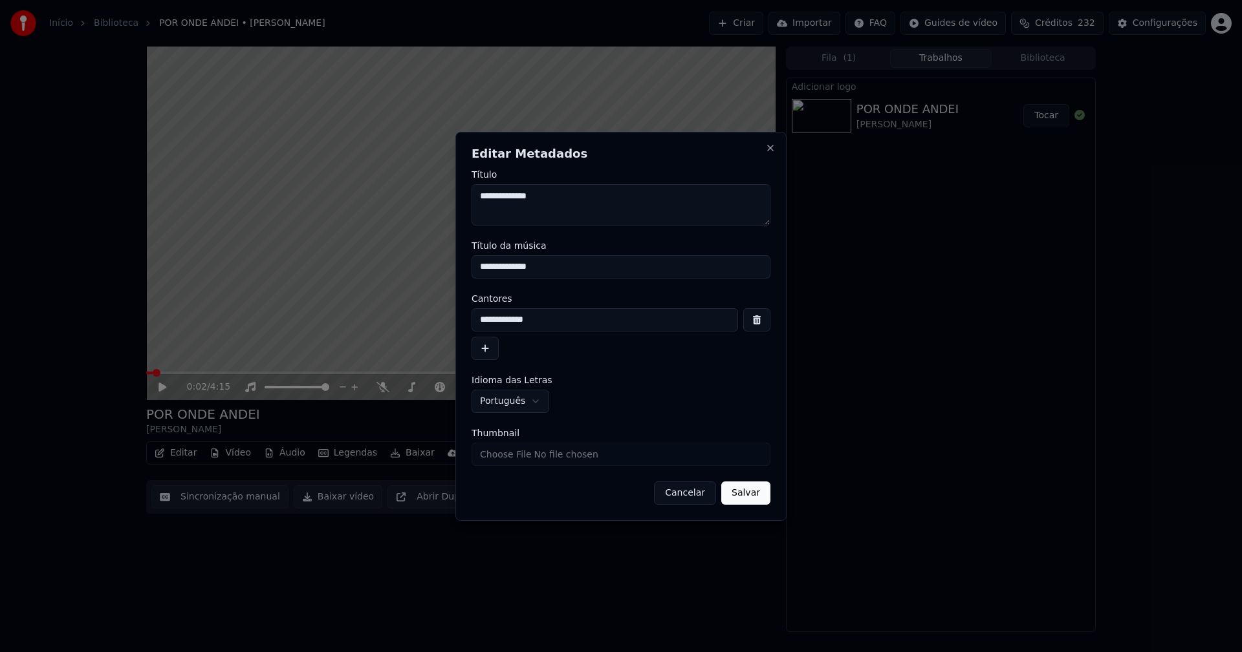
click at [508, 456] on input "Thumbnail" at bounding box center [620, 454] width 299 height 23
type input "**********"
click at [735, 485] on button "Salvar" at bounding box center [745, 493] width 49 height 23
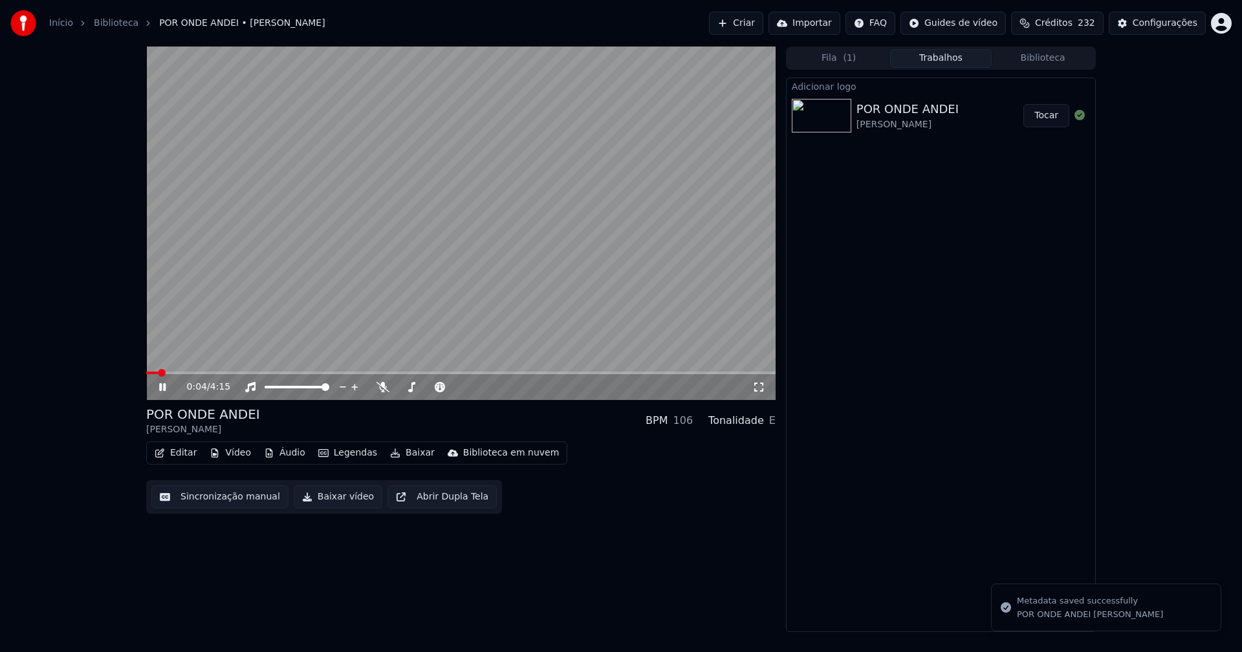
click at [1054, 113] on button "Tocar" at bounding box center [1046, 115] width 46 height 23
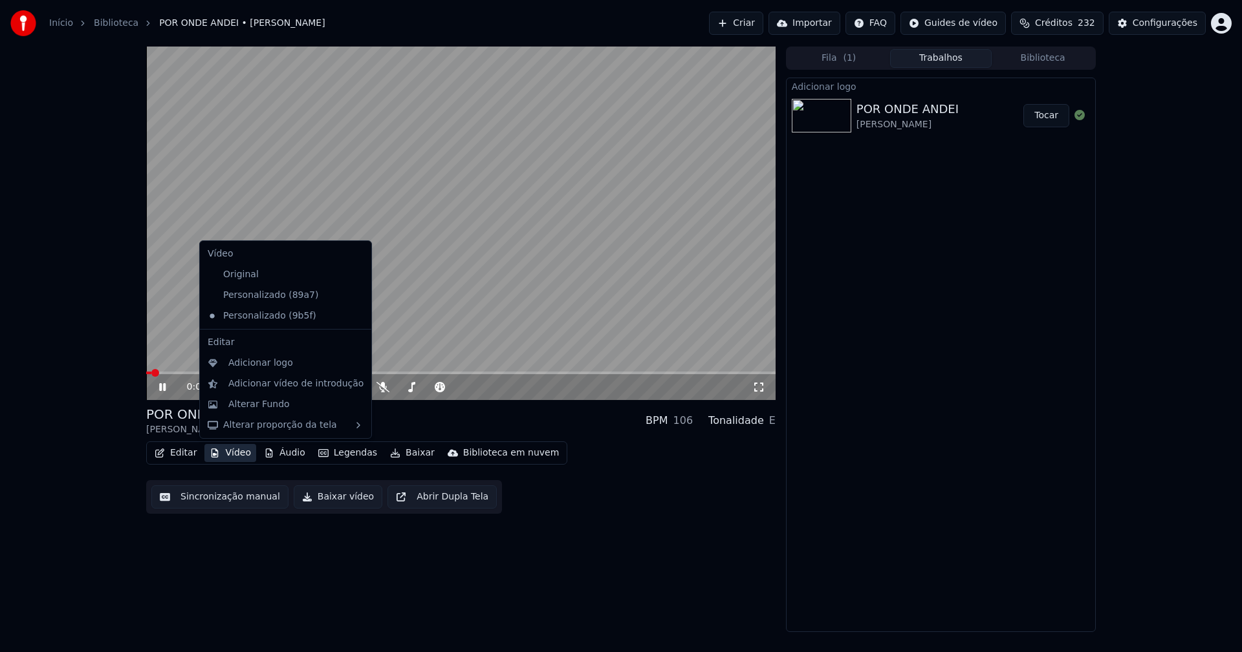
click at [228, 455] on button "Vídeo" at bounding box center [230, 453] width 52 height 18
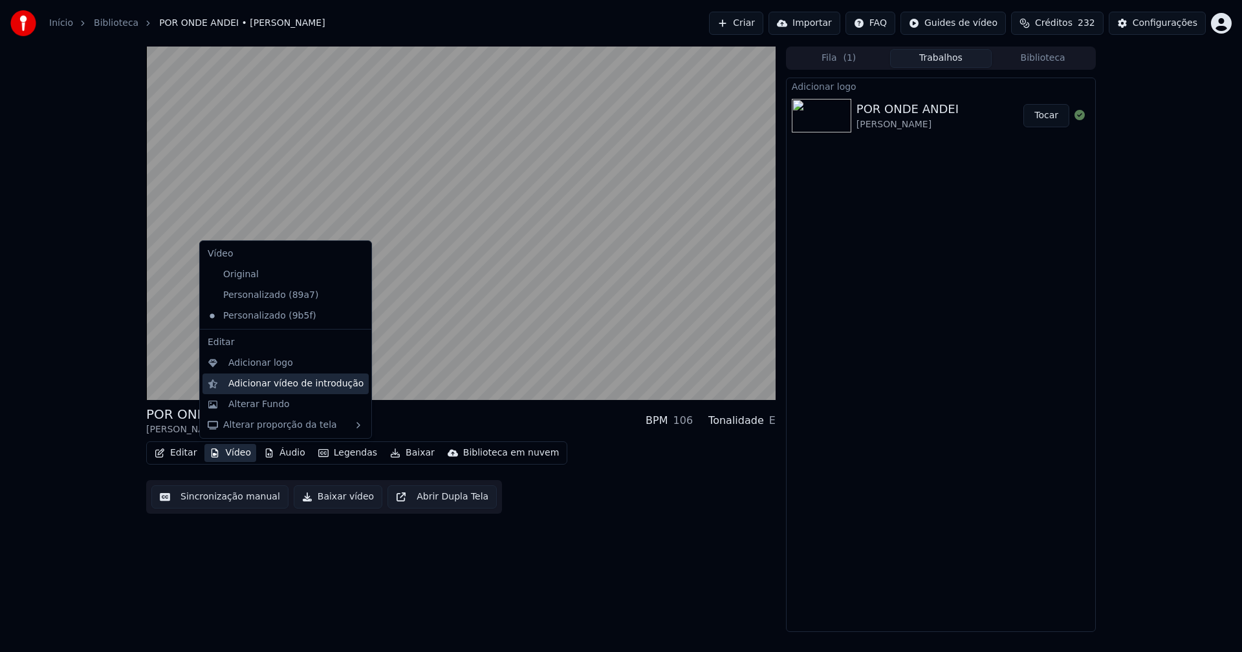
click at [269, 383] on div "Adicionar vídeo de introdução" at bounding box center [295, 384] width 135 height 13
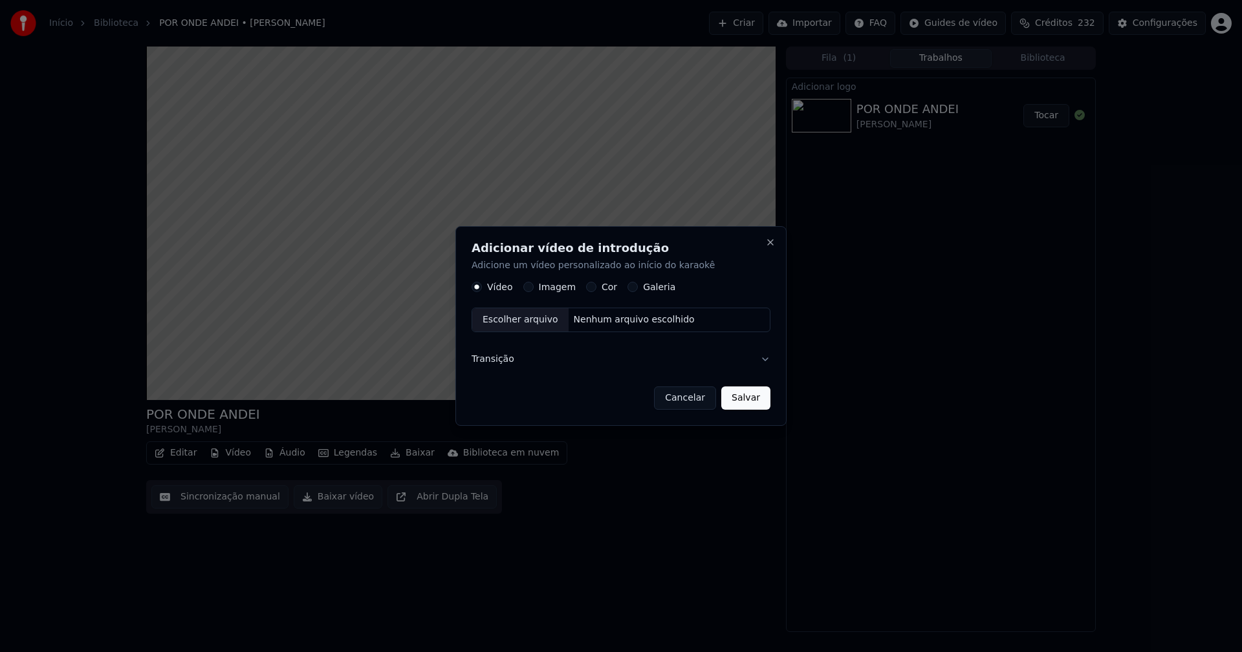
drag, startPoint x: 693, startPoint y: 402, endPoint x: 265, endPoint y: 453, distance: 431.0
click at [693, 402] on button "Cancelar" at bounding box center [685, 398] width 62 height 23
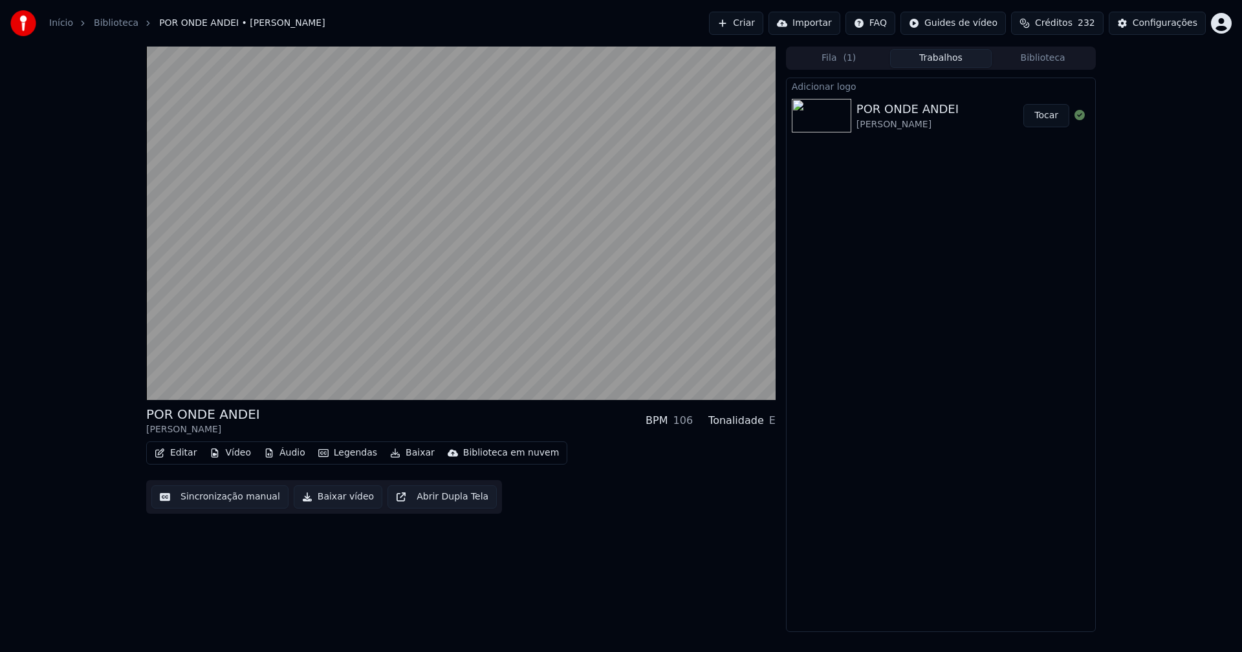
click at [182, 454] on button "Editar" at bounding box center [175, 453] width 52 height 18
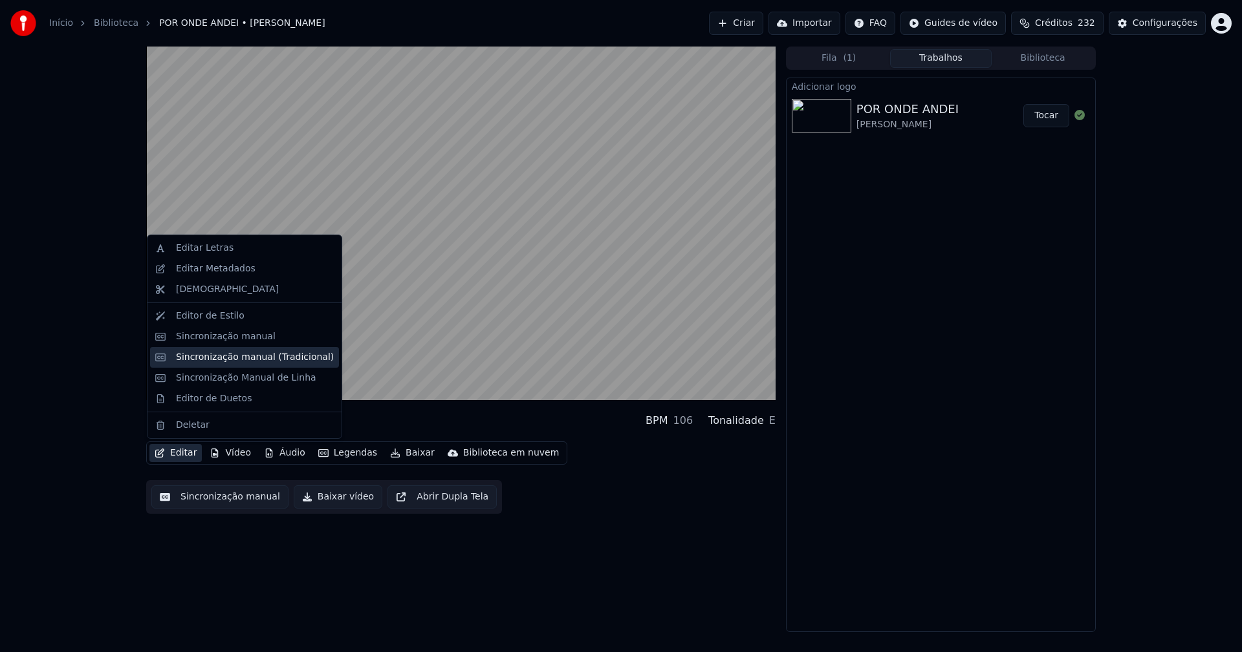
click at [219, 356] on div "Sincronização manual (Tradicional)" at bounding box center [255, 357] width 158 height 13
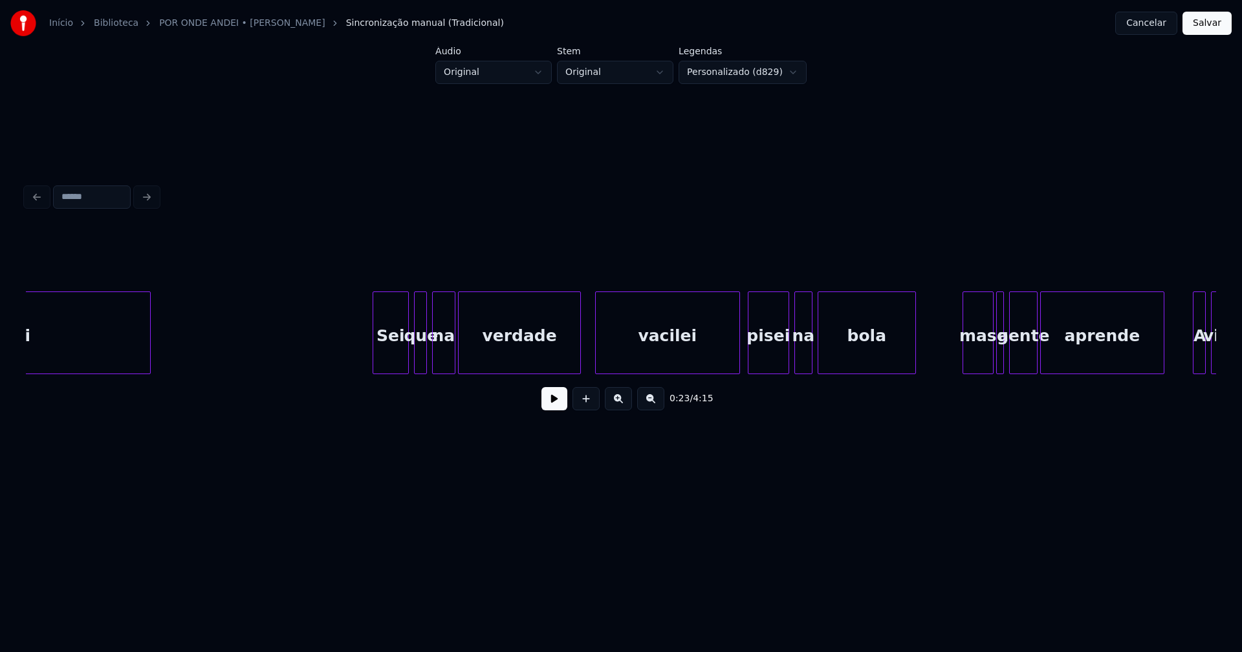
scroll to position [0, 7740]
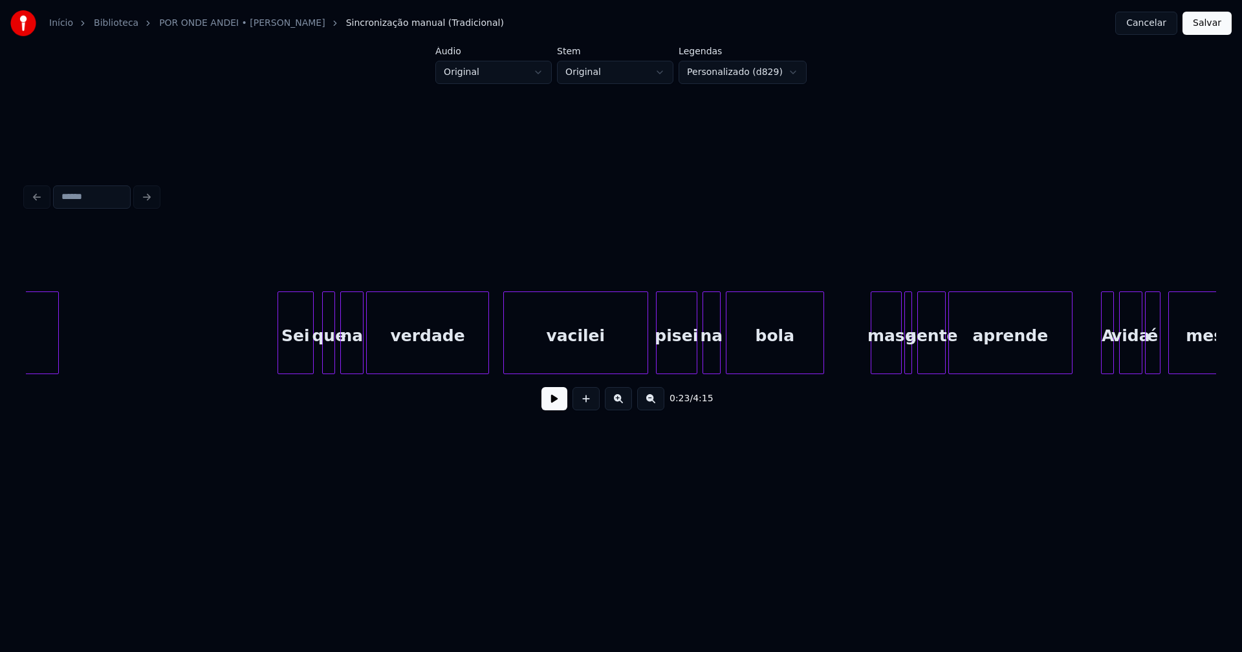
click at [292, 357] on div "Sei" at bounding box center [295, 336] width 35 height 88
click at [271, 351] on div at bounding box center [270, 332] width 4 height 81
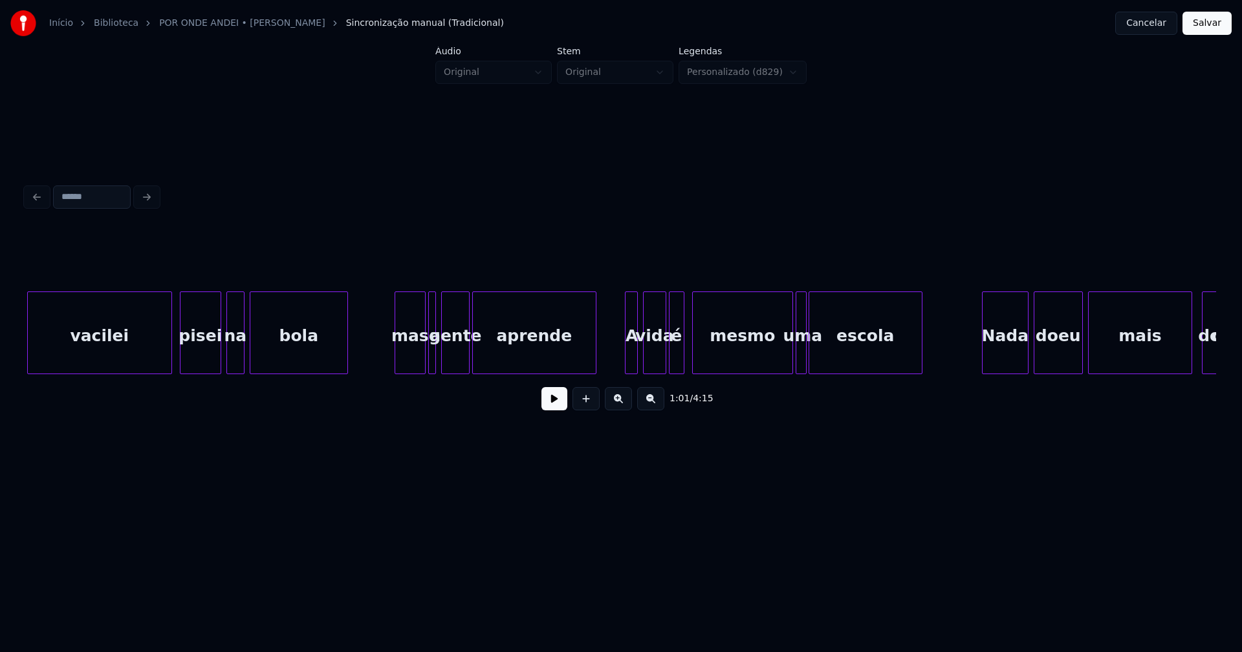
scroll to position [0, 8326]
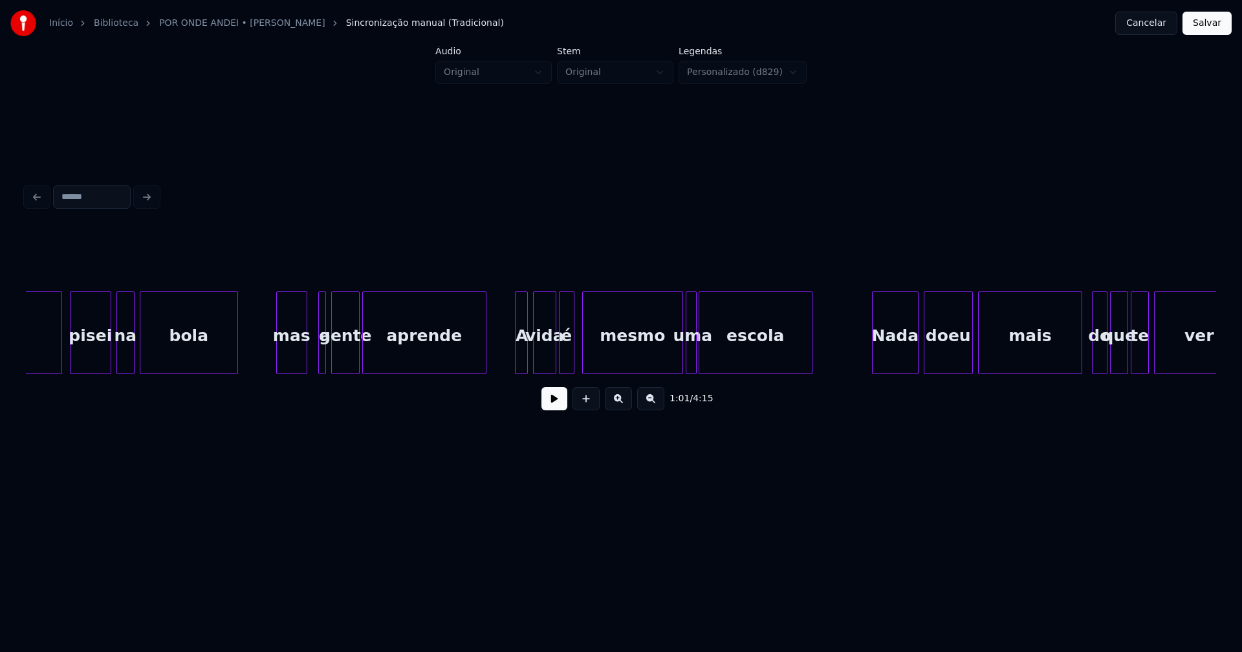
click at [292, 360] on div "mas" at bounding box center [292, 336] width 30 height 88
click at [310, 356] on div at bounding box center [312, 332] width 4 height 81
click at [381, 352] on div at bounding box center [382, 332] width 4 height 81
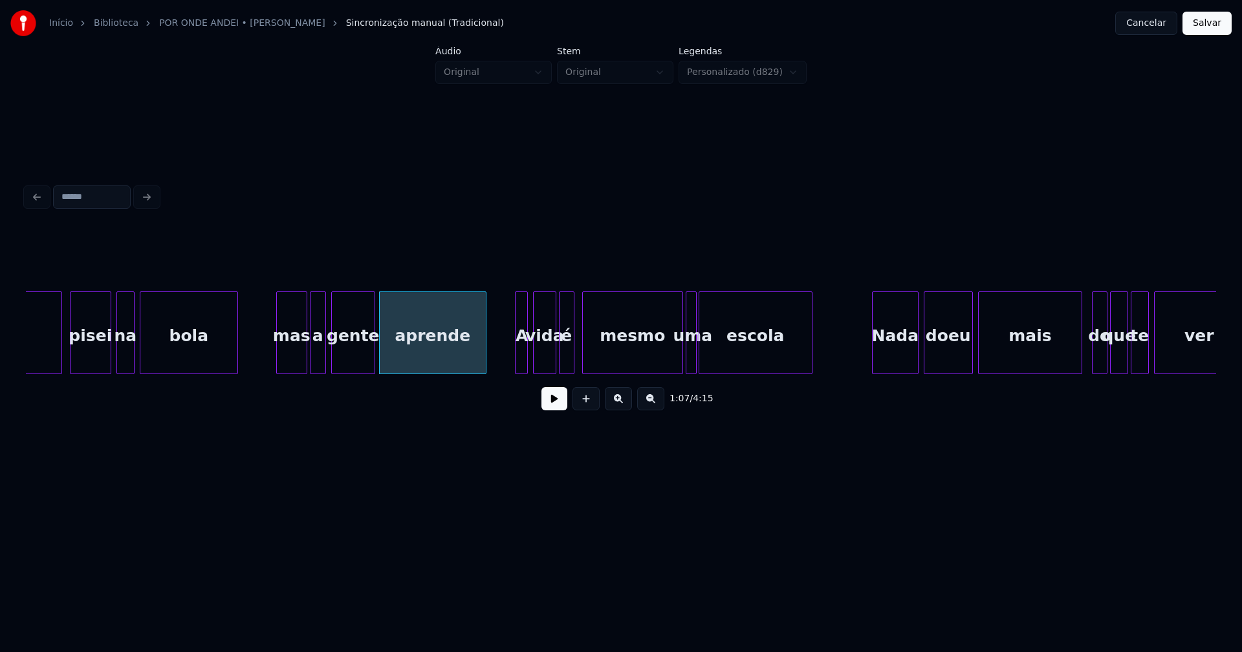
click at [372, 351] on div at bounding box center [373, 332] width 4 height 81
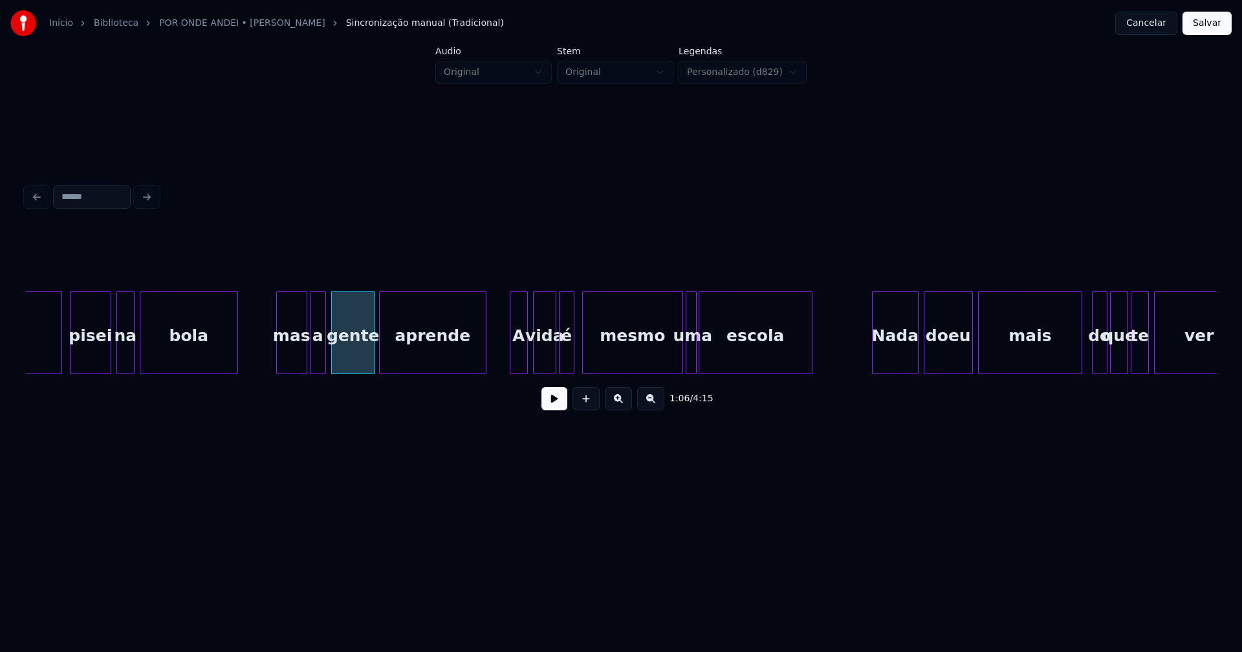
click at [513, 356] on div at bounding box center [512, 332] width 4 height 81
click at [545, 363] on div at bounding box center [546, 332] width 4 height 81
click at [559, 365] on div "é" at bounding box center [559, 336] width 14 height 88
click at [599, 370] on div "vacilei pisei na bola mas a gente aprende A vida é mesmo uma escola Nada doeu m…" at bounding box center [621, 333] width 1190 height 83
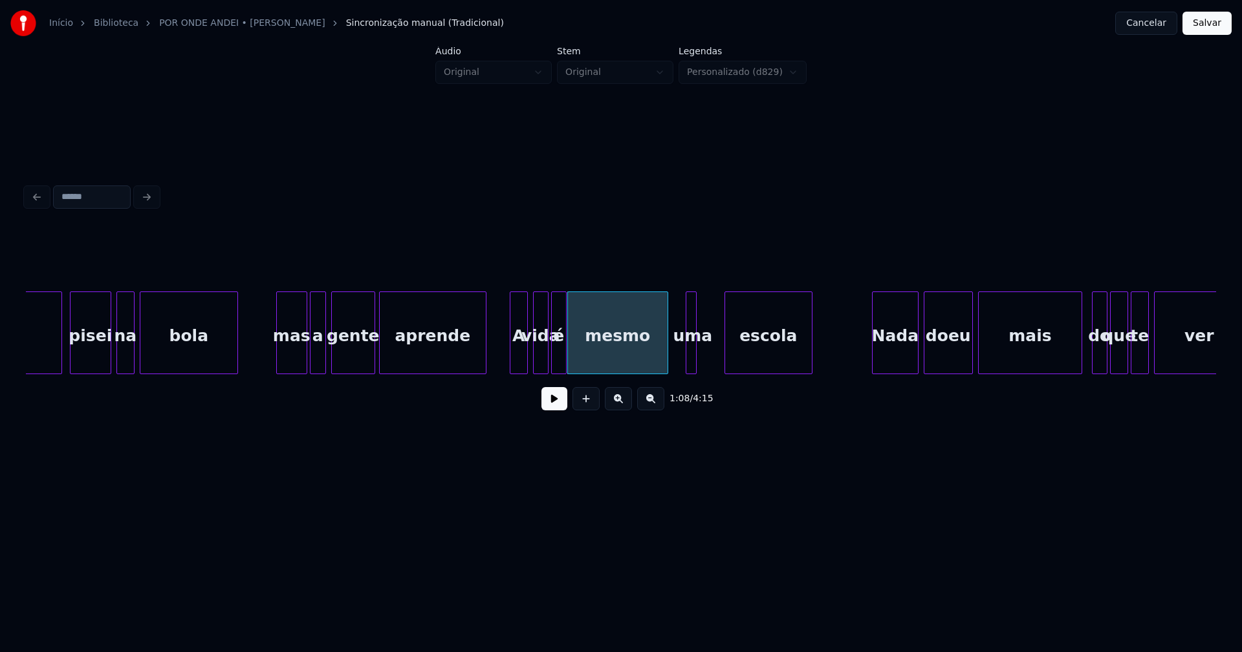
click at [727, 352] on div at bounding box center [727, 332] width 4 height 81
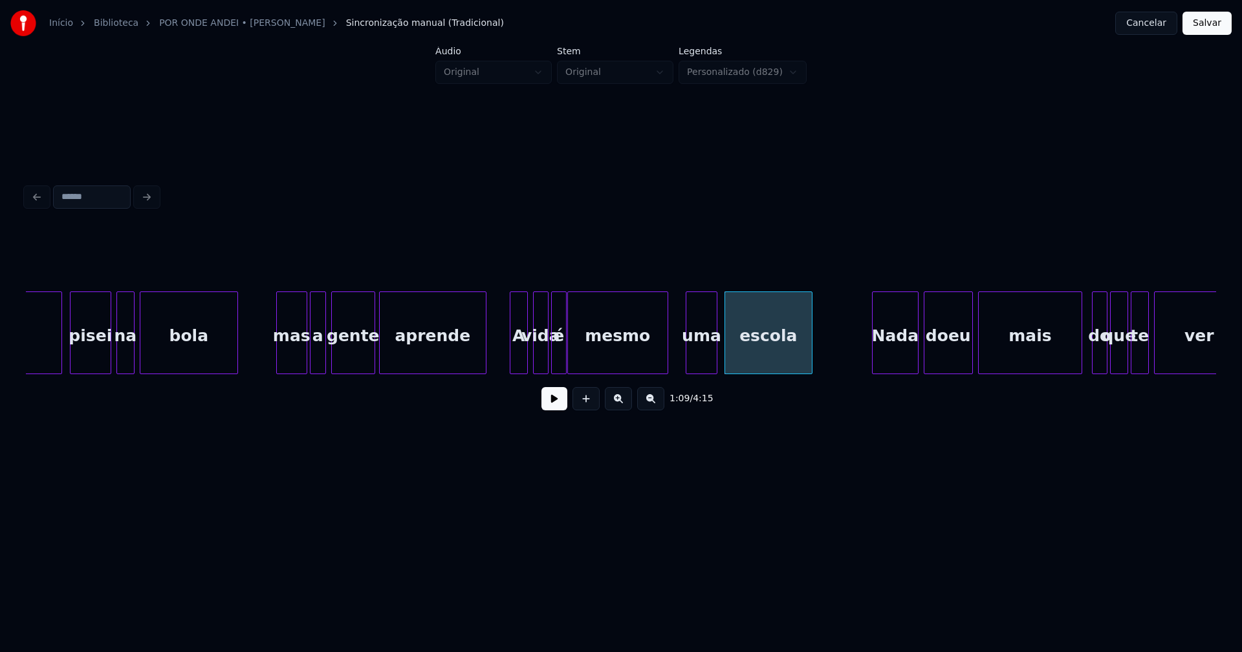
click at [716, 348] on div at bounding box center [715, 332] width 4 height 81
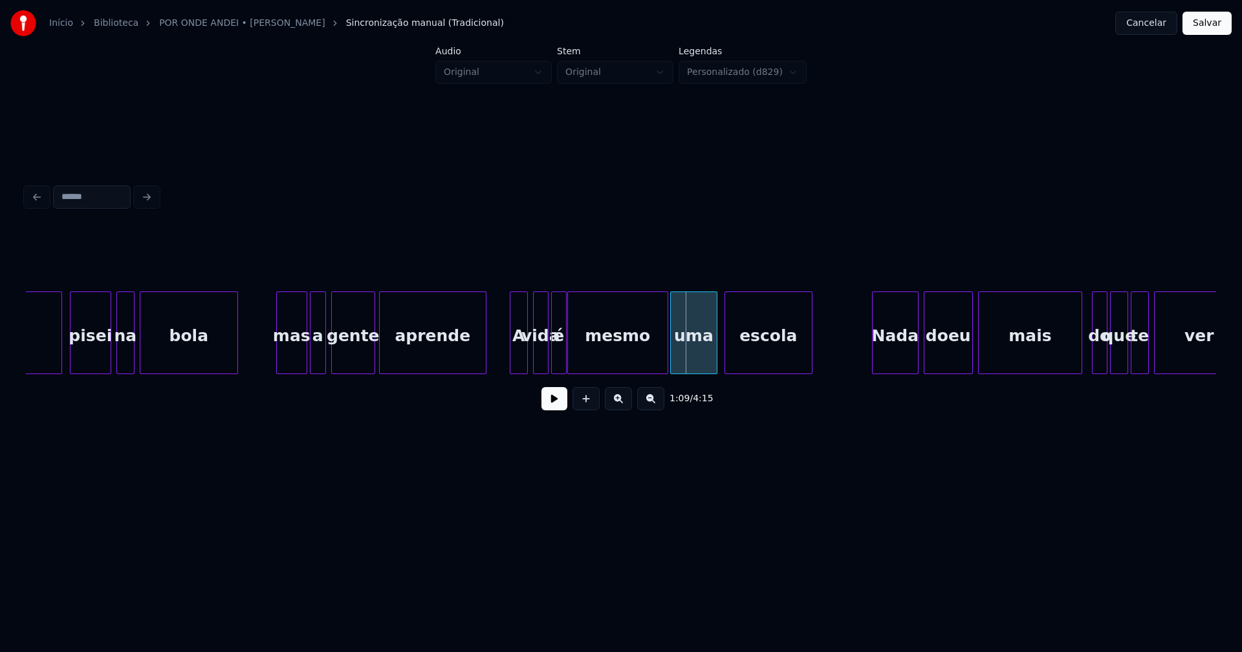
click at [672, 356] on div at bounding box center [673, 332] width 4 height 81
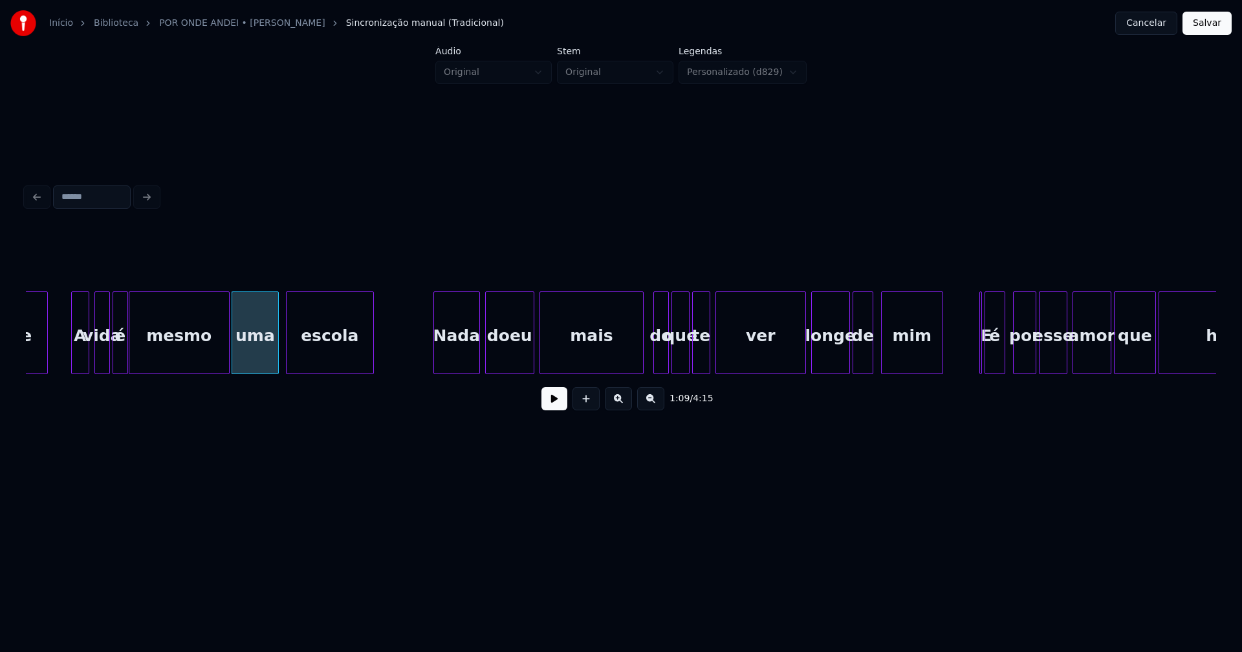
scroll to position [0, 8783]
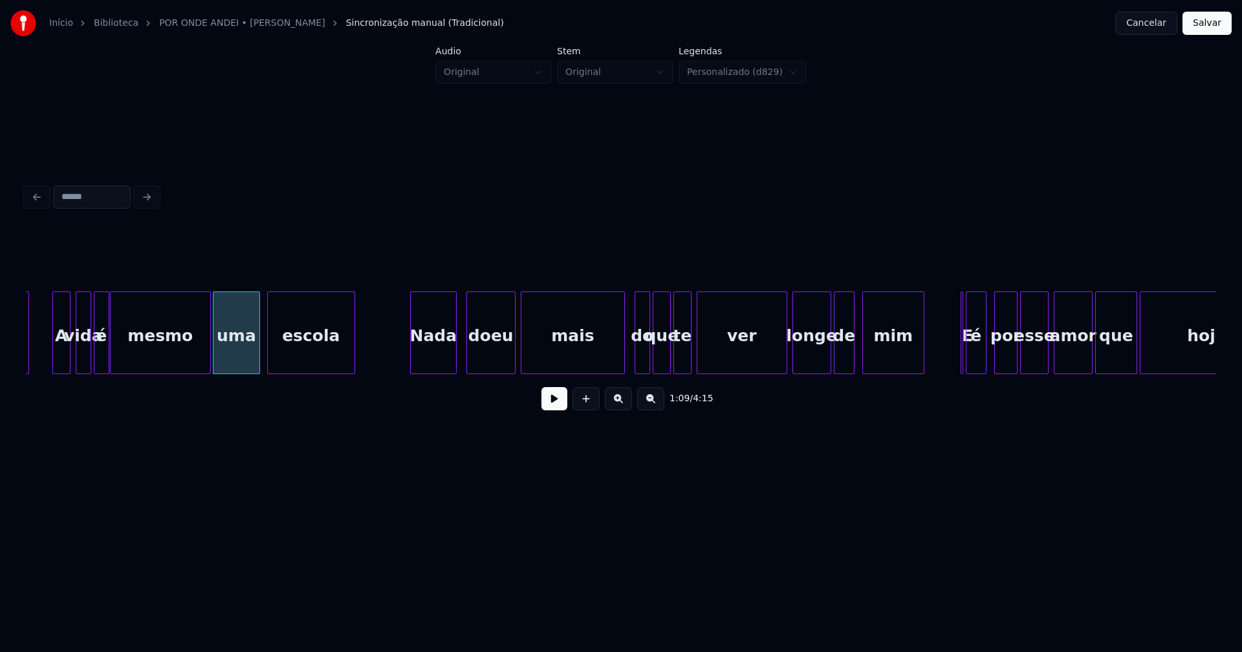
click at [434, 358] on div "Nada" at bounding box center [433, 336] width 45 height 88
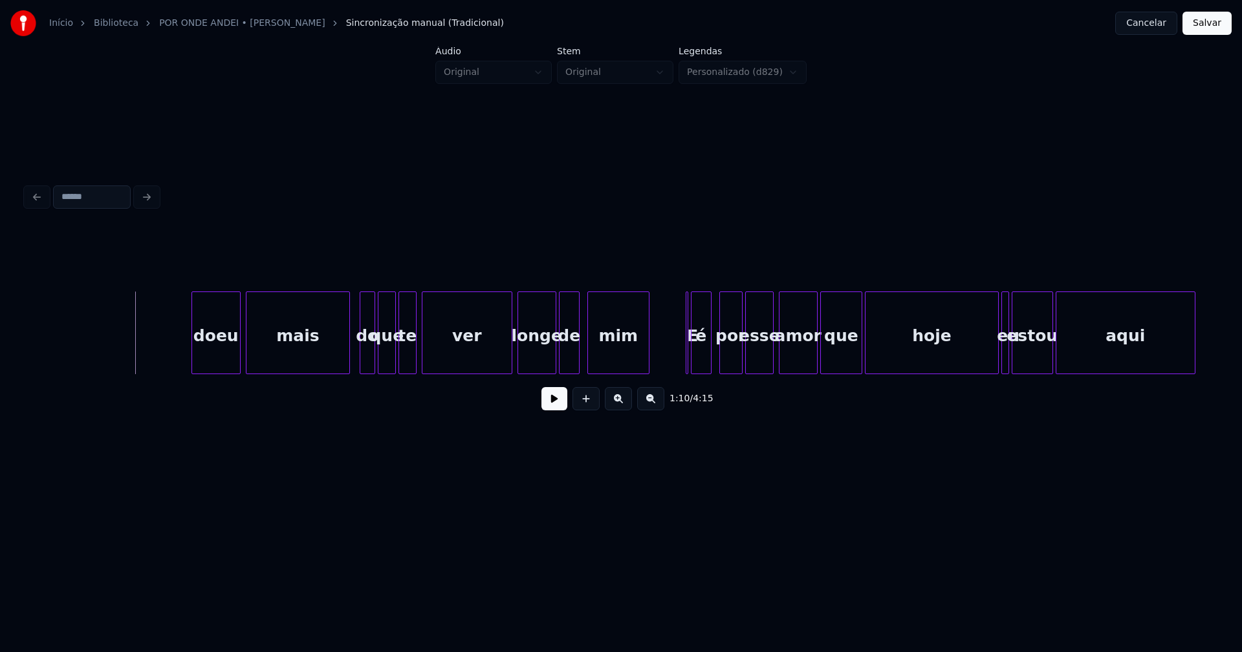
scroll to position [0, 9369]
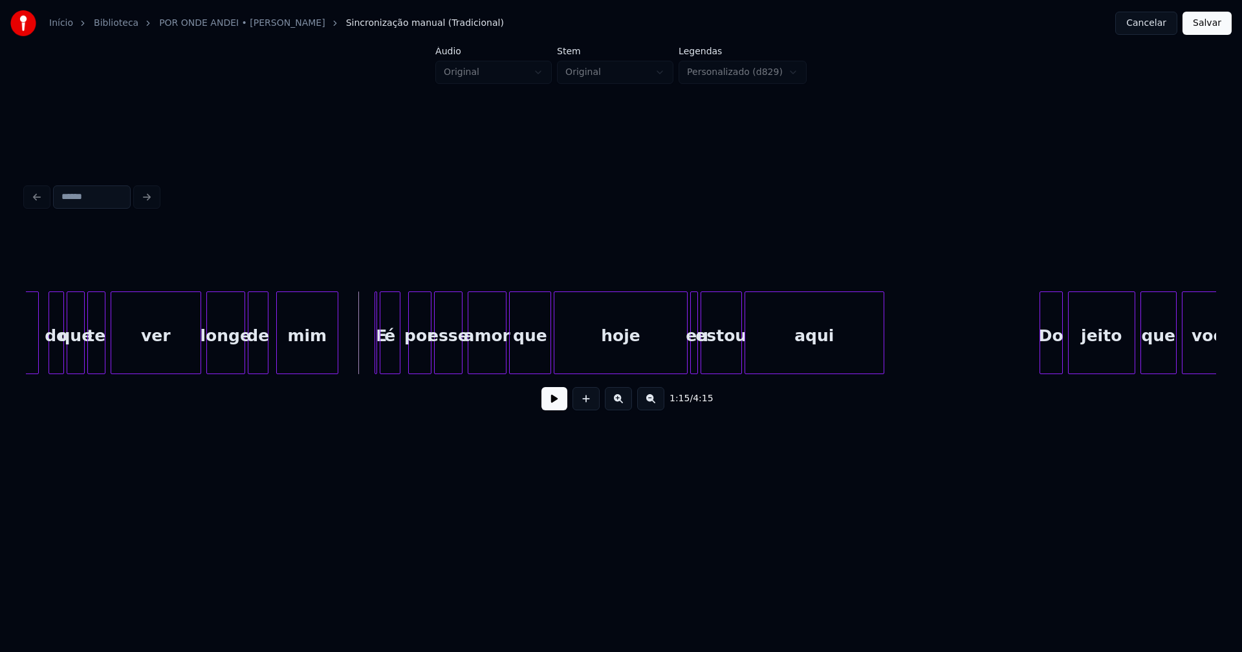
click at [547, 403] on button at bounding box center [554, 398] width 26 height 23
click at [387, 362] on div at bounding box center [386, 332] width 4 height 81
click at [380, 366] on div at bounding box center [379, 332] width 4 height 81
click at [370, 361] on div at bounding box center [372, 332] width 4 height 81
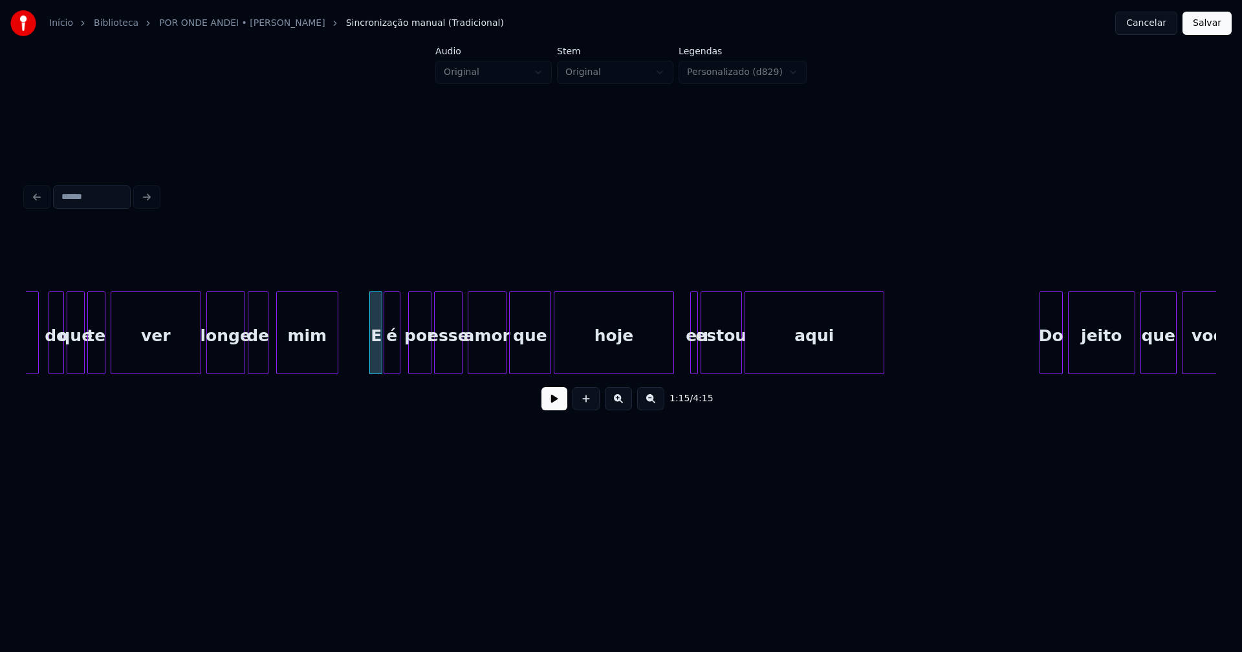
click at [671, 369] on div "hoje" at bounding box center [614, 333] width 120 height 83
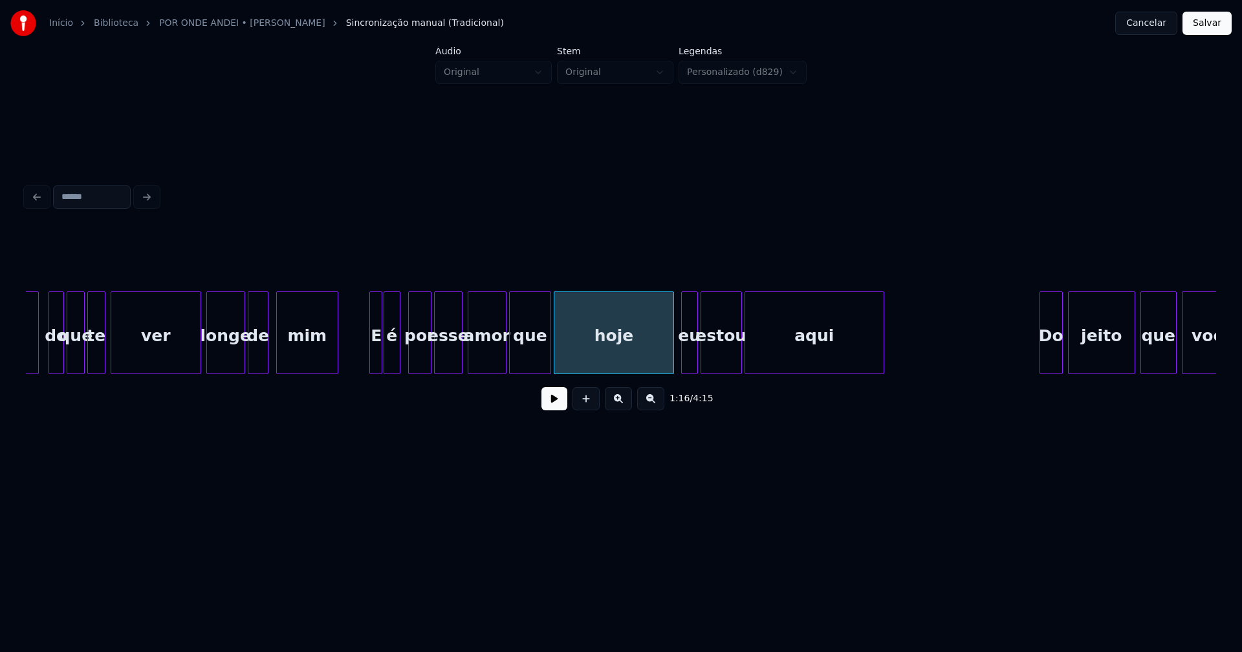
click at [682, 367] on div at bounding box center [684, 332] width 4 height 81
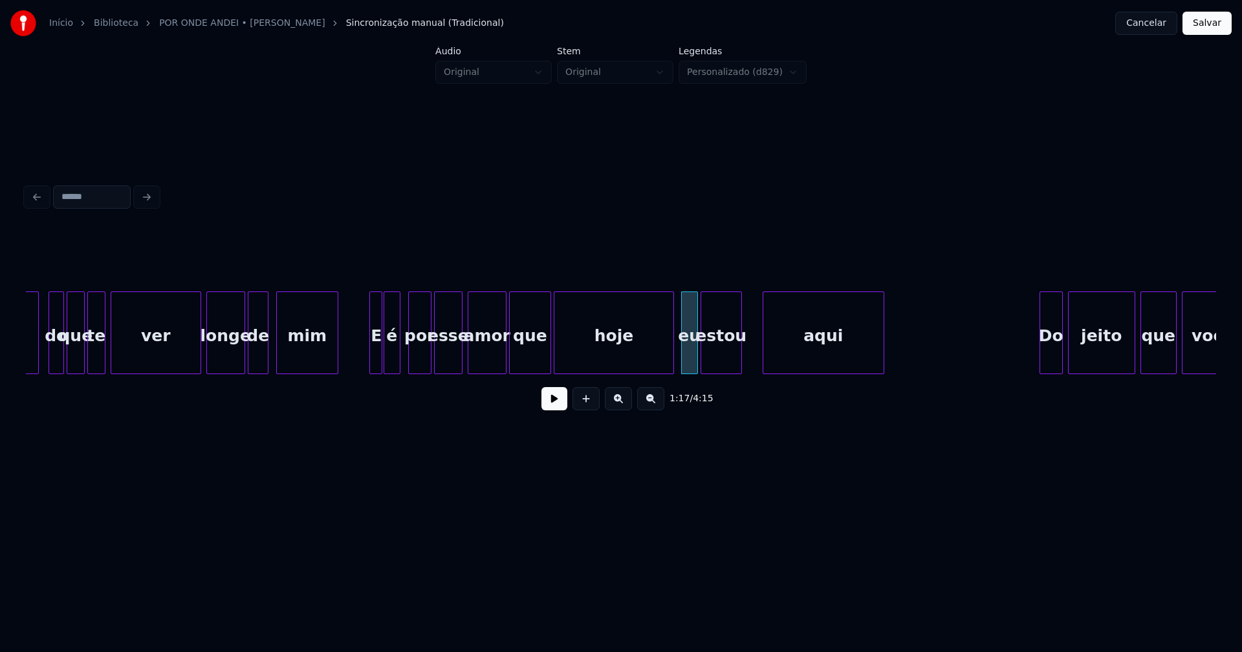
click at [764, 356] on div at bounding box center [765, 332] width 4 height 81
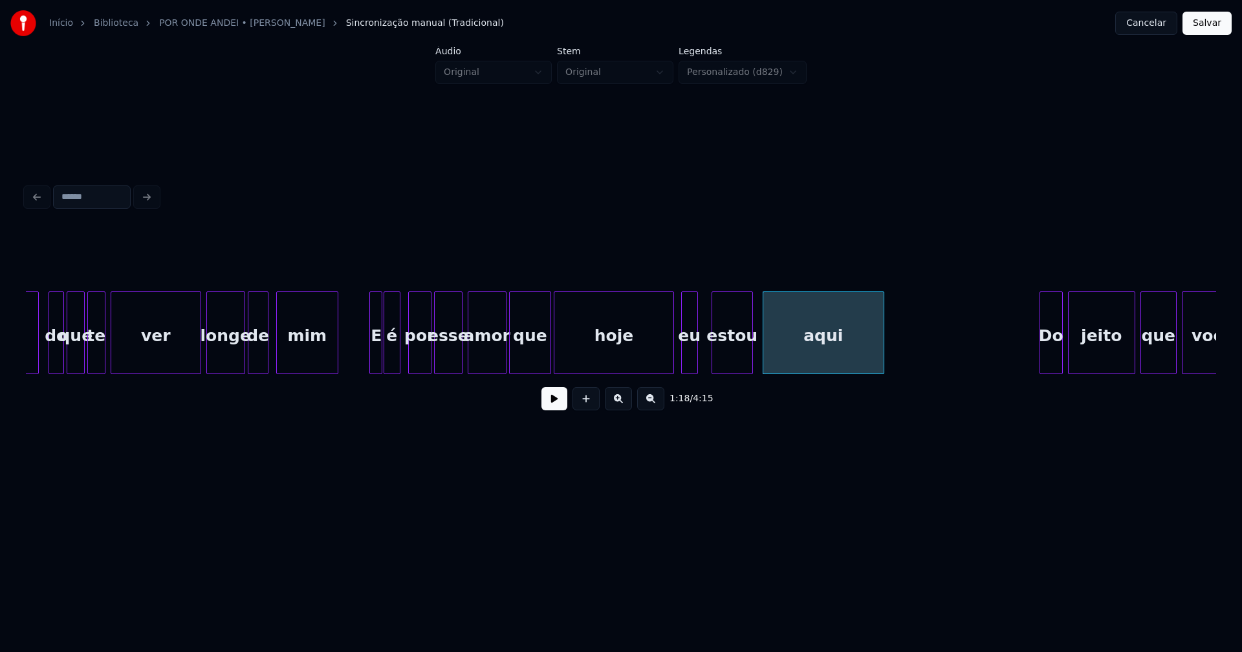
click at [736, 365] on div "estou" at bounding box center [732, 336] width 40 height 88
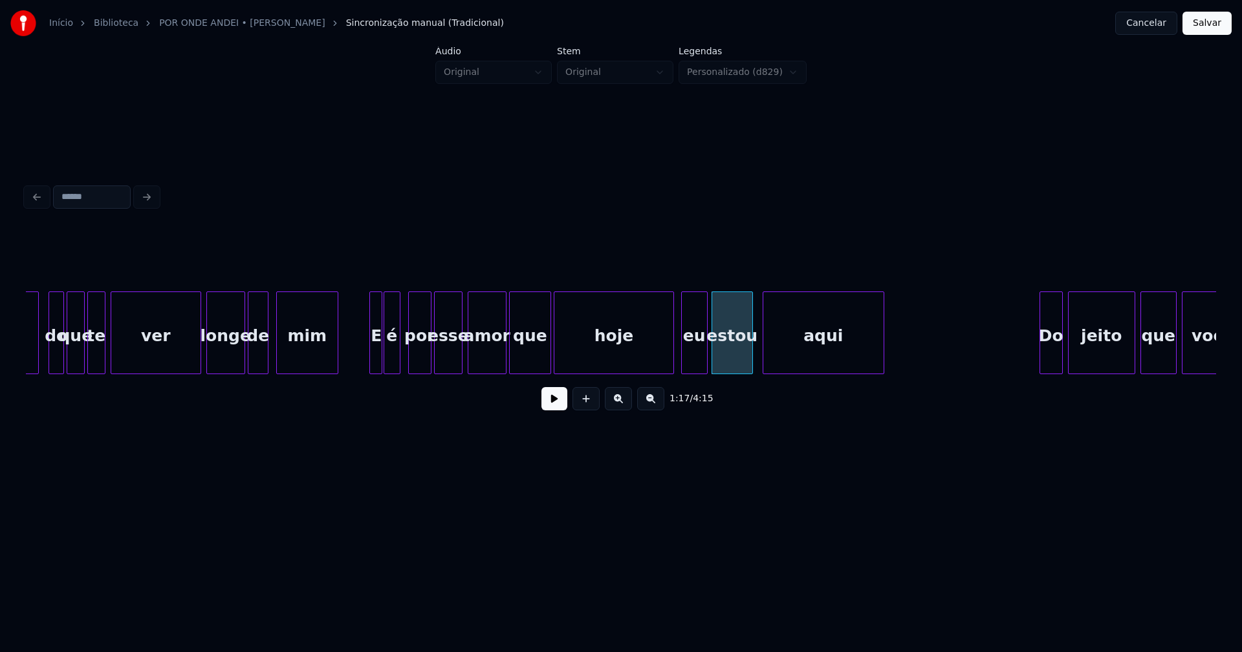
click at [705, 353] on div at bounding box center [705, 332] width 4 height 81
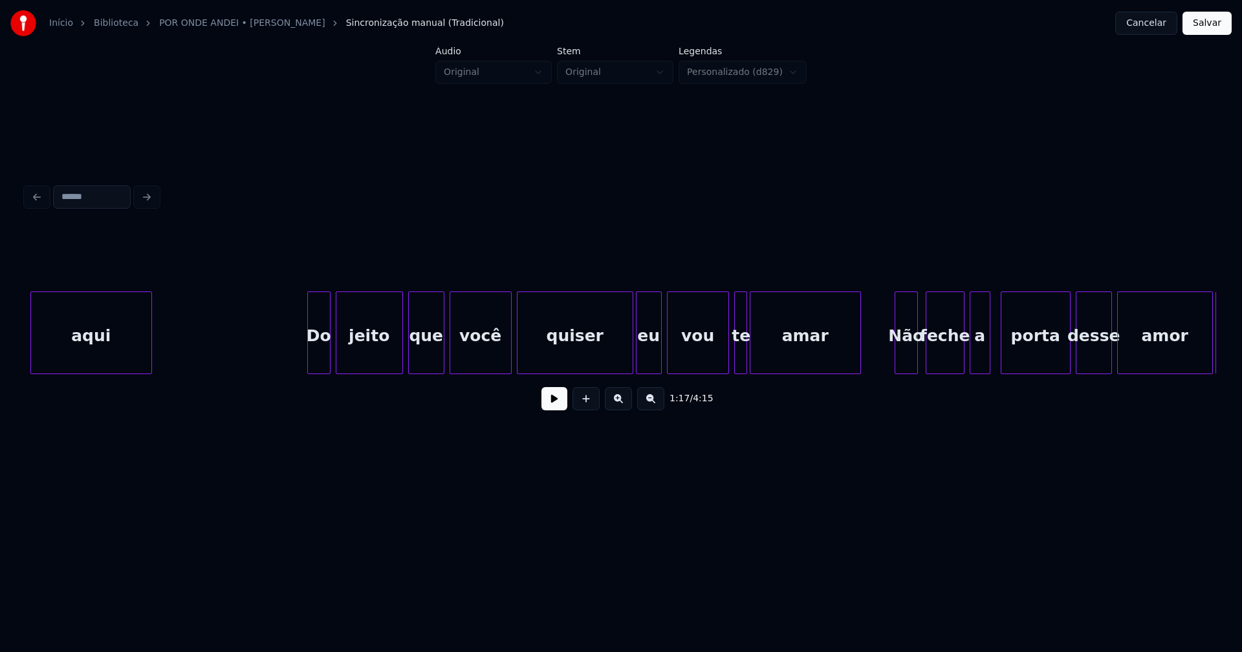
scroll to position [0, 10119]
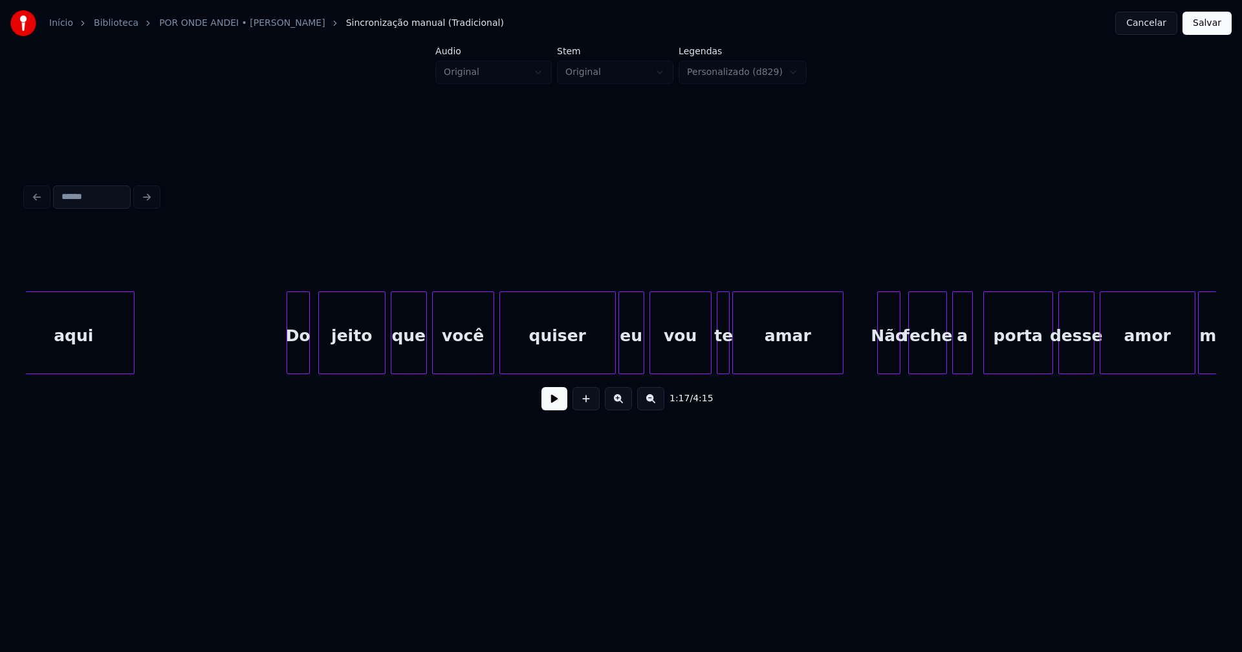
click at [299, 361] on div "Do" at bounding box center [298, 336] width 22 height 88
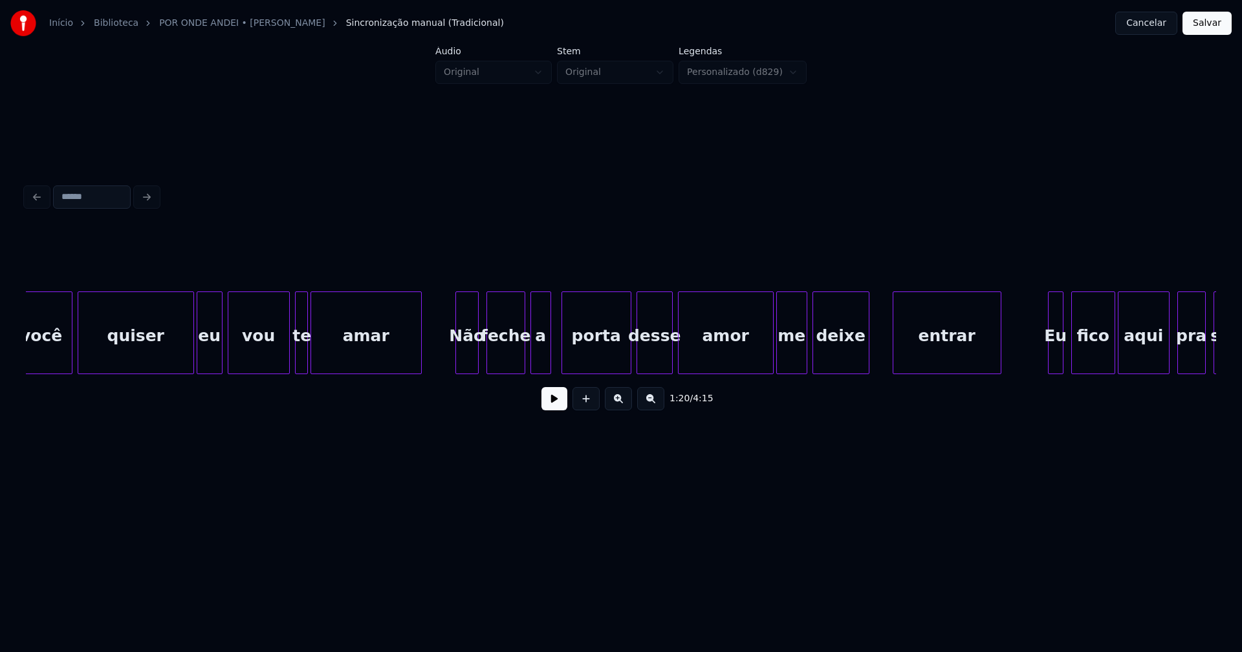
scroll to position [0, 10613]
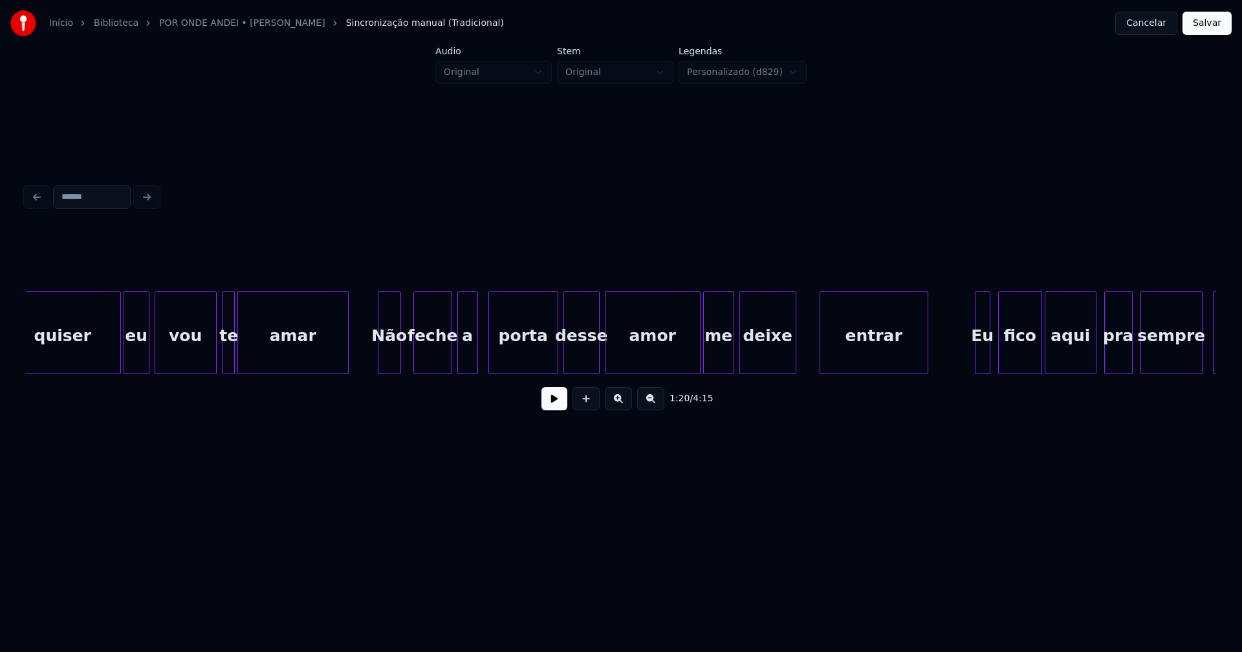
click at [391, 361] on div "Não" at bounding box center [389, 336] width 22 height 88
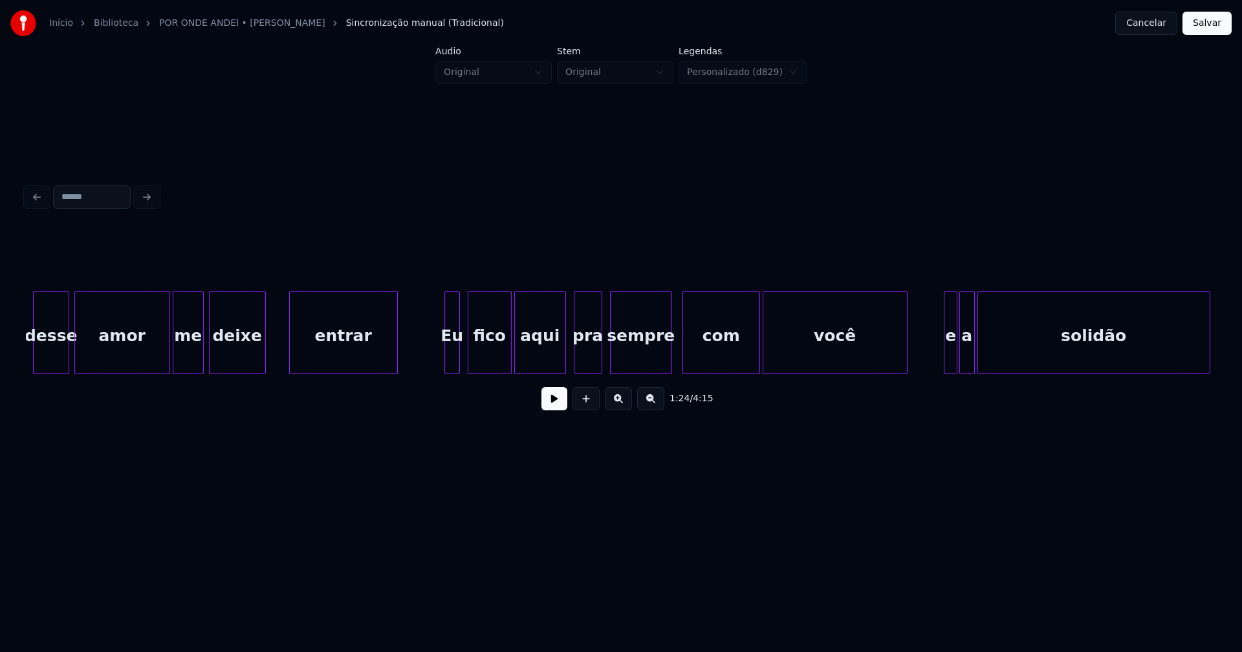
scroll to position [0, 11162]
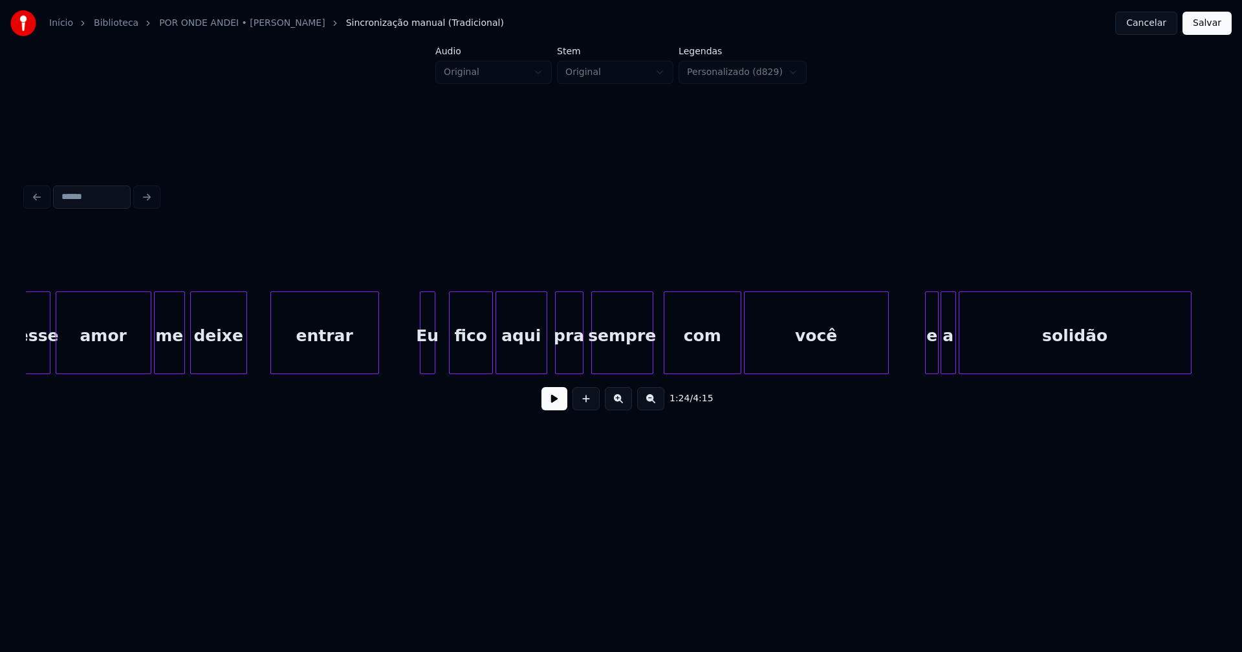
click at [427, 356] on div "Eu" at bounding box center [427, 336] width 14 height 88
click at [413, 369] on div "desse amor me deixe entrar Eu fico aqui pra sempre com você e a solidão" at bounding box center [621, 333] width 1190 height 83
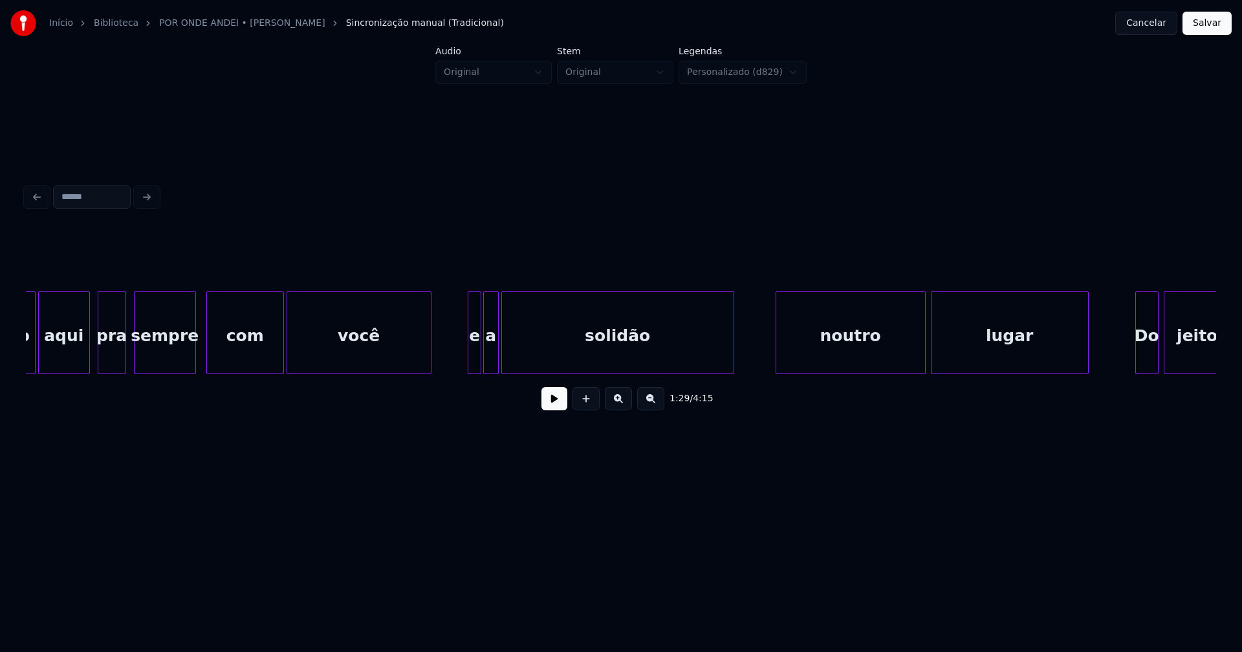
scroll to position [0, 11674]
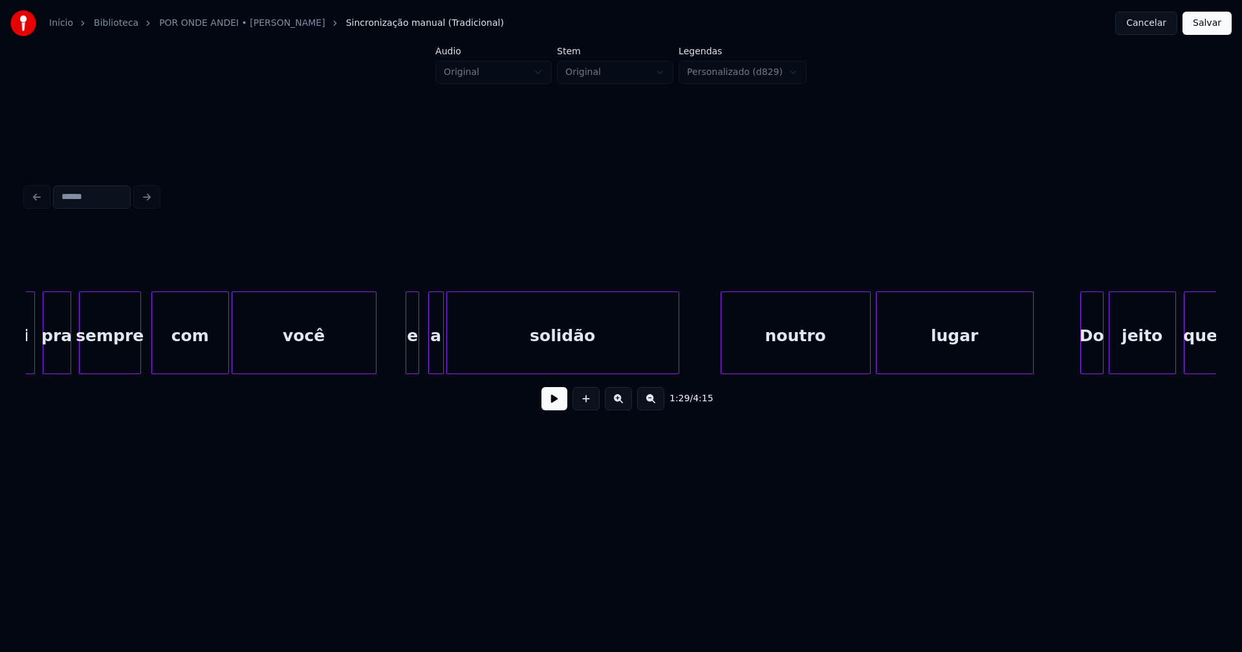
click at [413, 364] on div "e" at bounding box center [412, 336] width 13 height 88
click at [421, 360] on div at bounding box center [422, 332] width 4 height 81
click at [742, 362] on div "noutro" at bounding box center [778, 336] width 149 height 88
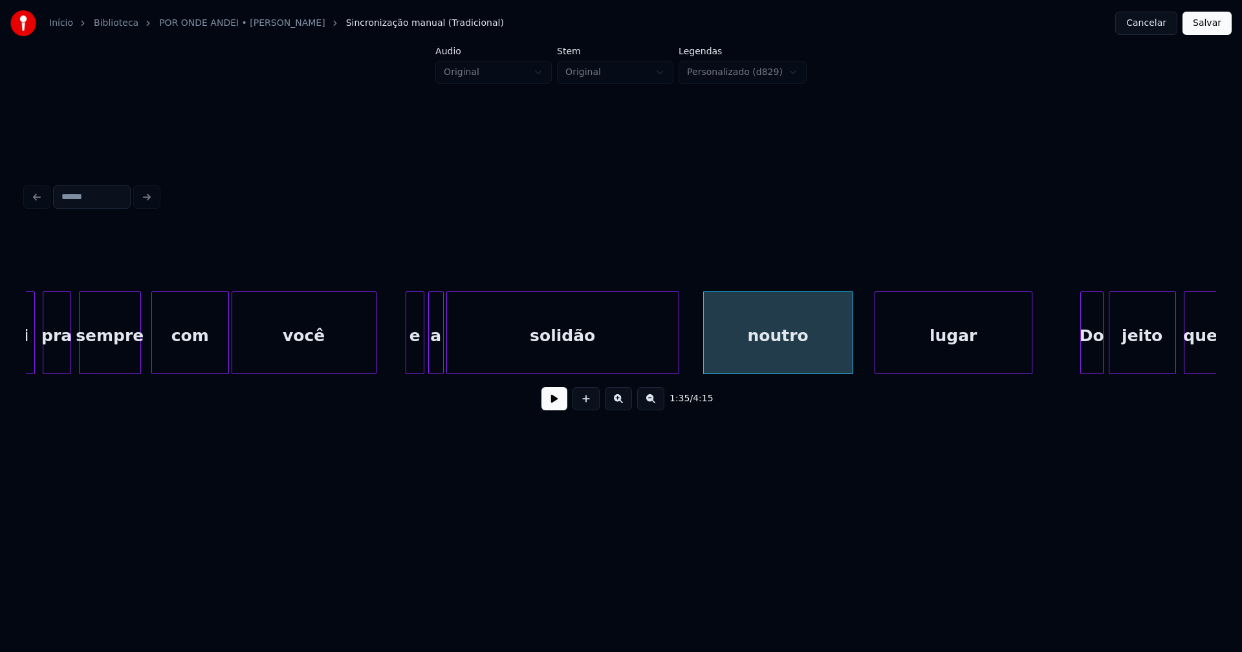
click at [945, 363] on div "lugar" at bounding box center [953, 336] width 156 height 88
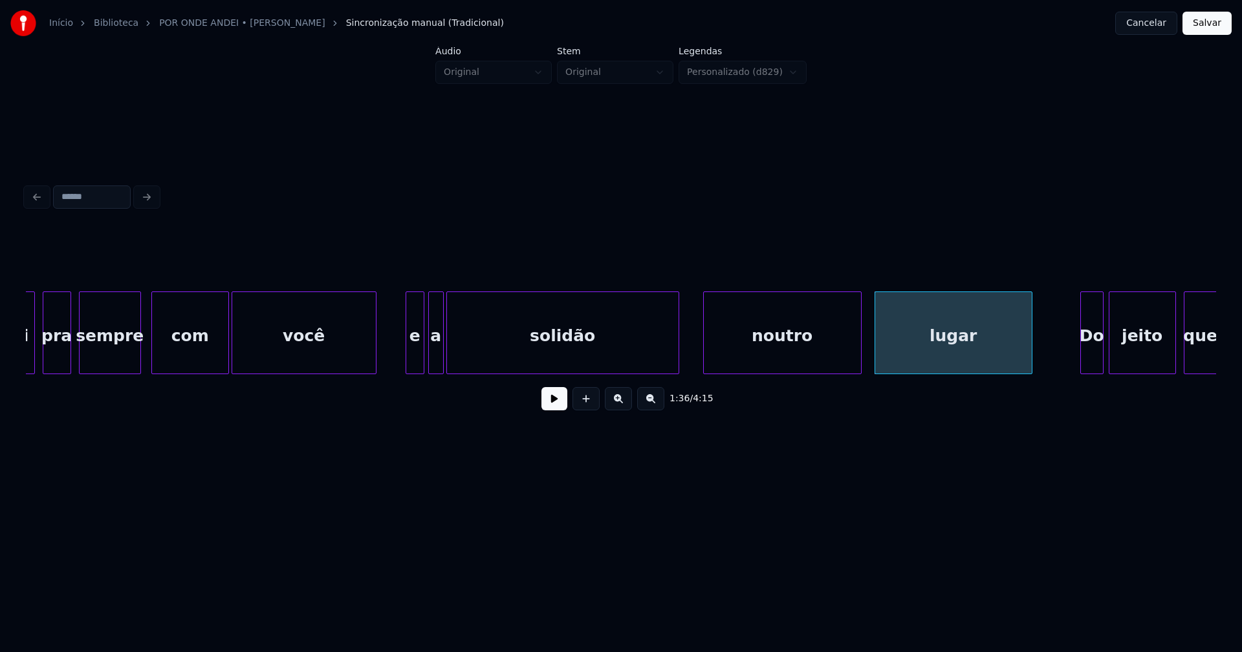
click at [857, 346] on div at bounding box center [859, 332] width 4 height 81
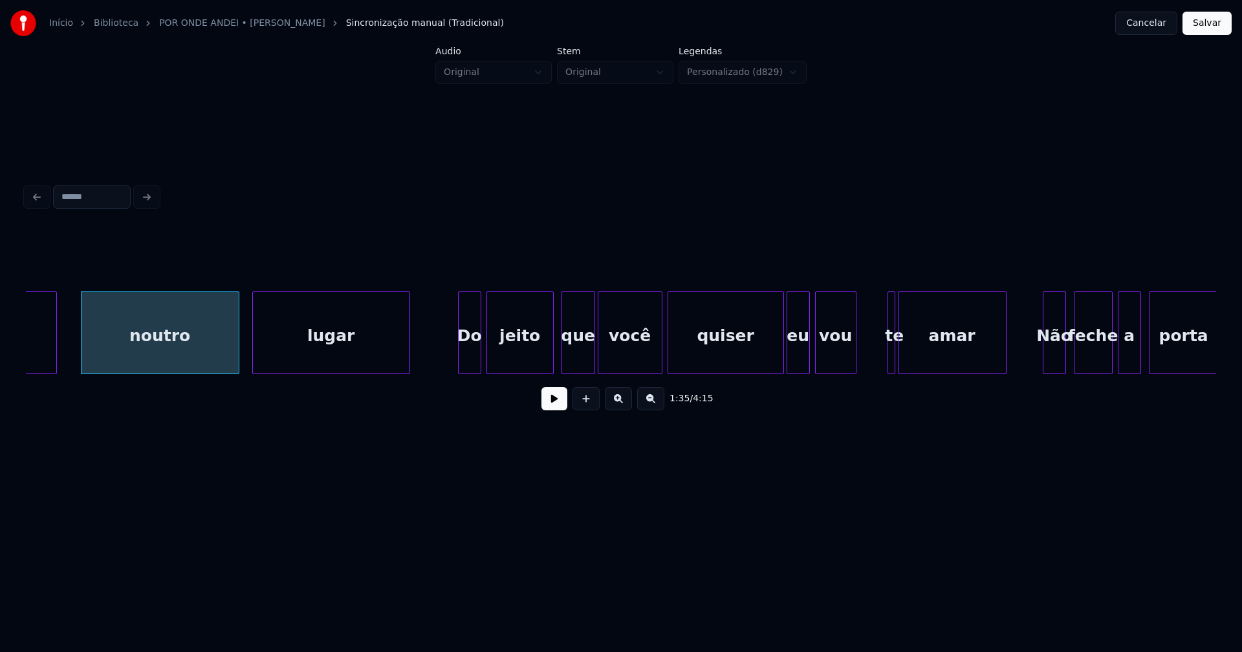
scroll to position [0, 12351]
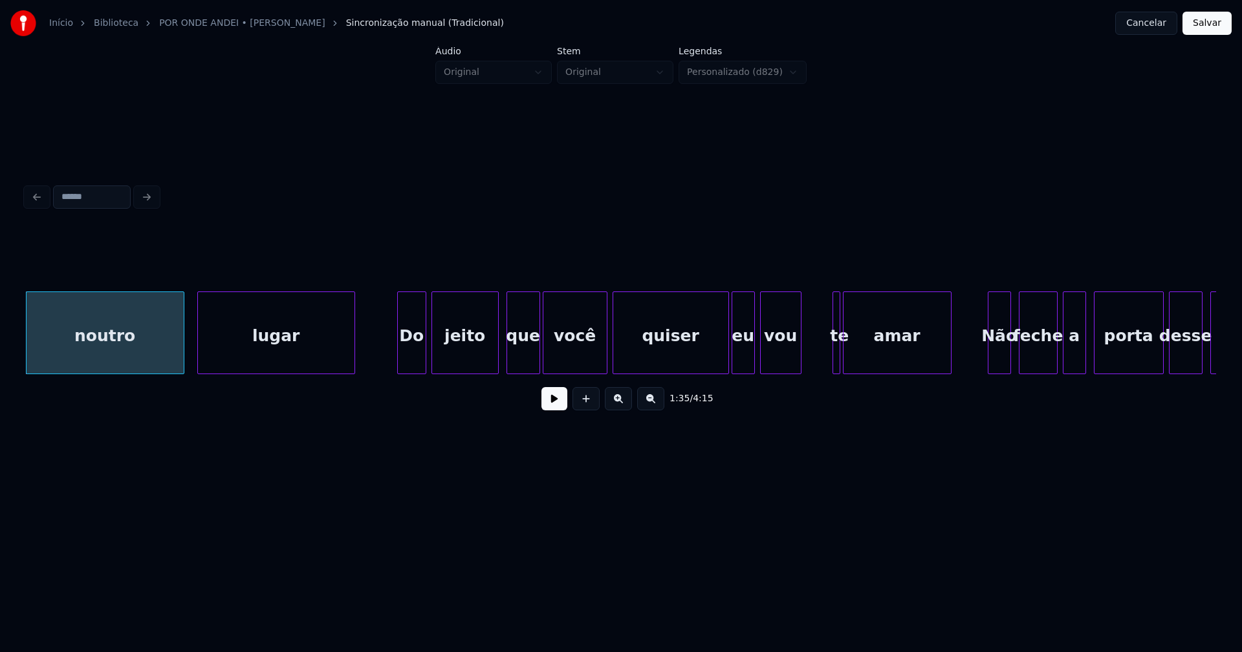
click at [399, 363] on div at bounding box center [400, 332] width 4 height 81
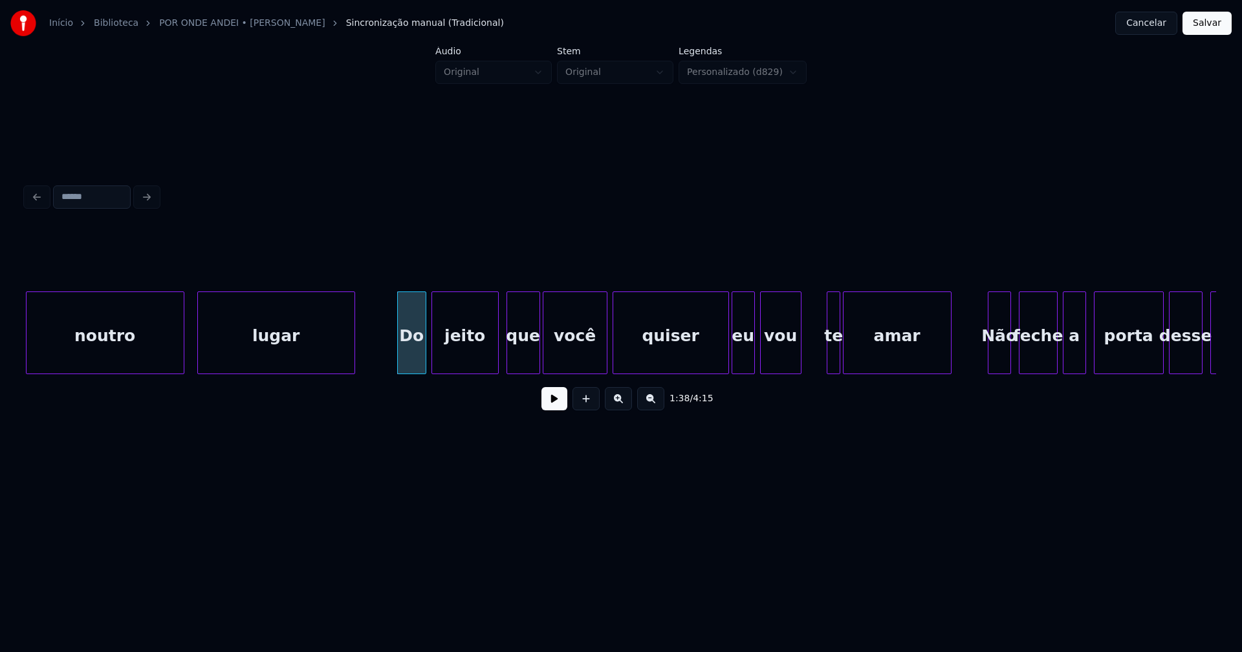
click at [828, 358] on div at bounding box center [829, 332] width 4 height 81
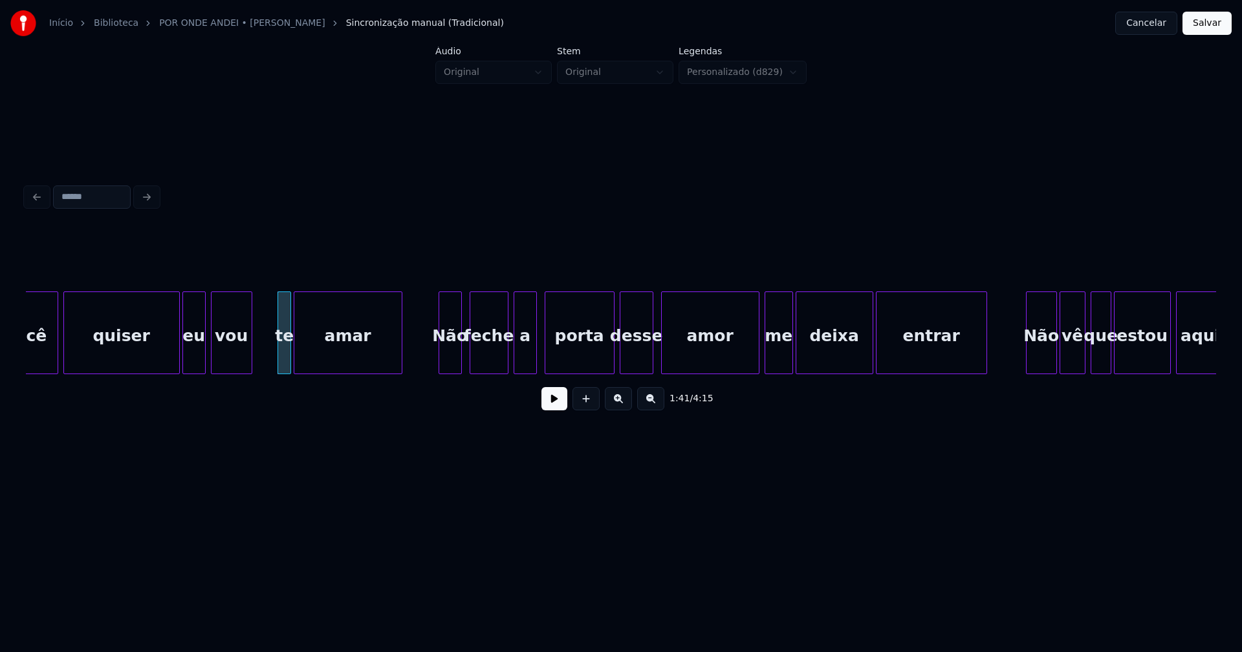
scroll to position [0, 12919]
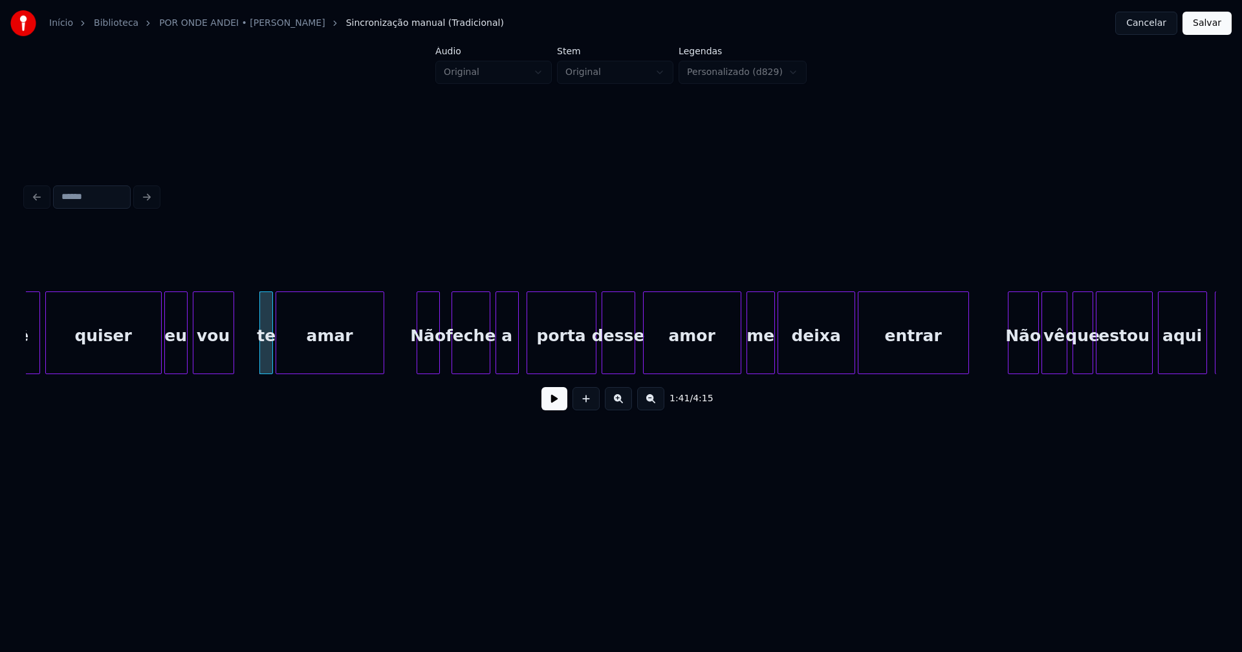
click at [429, 366] on div "Não" at bounding box center [428, 336] width 22 height 88
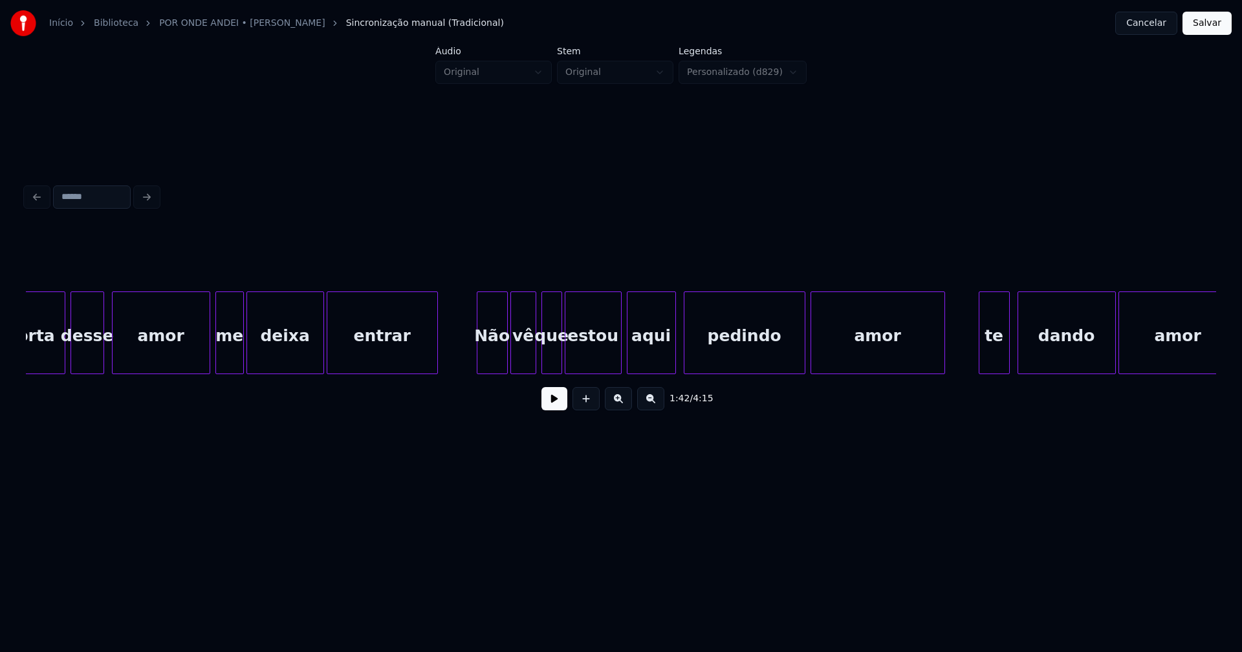
scroll to position [0, 13577]
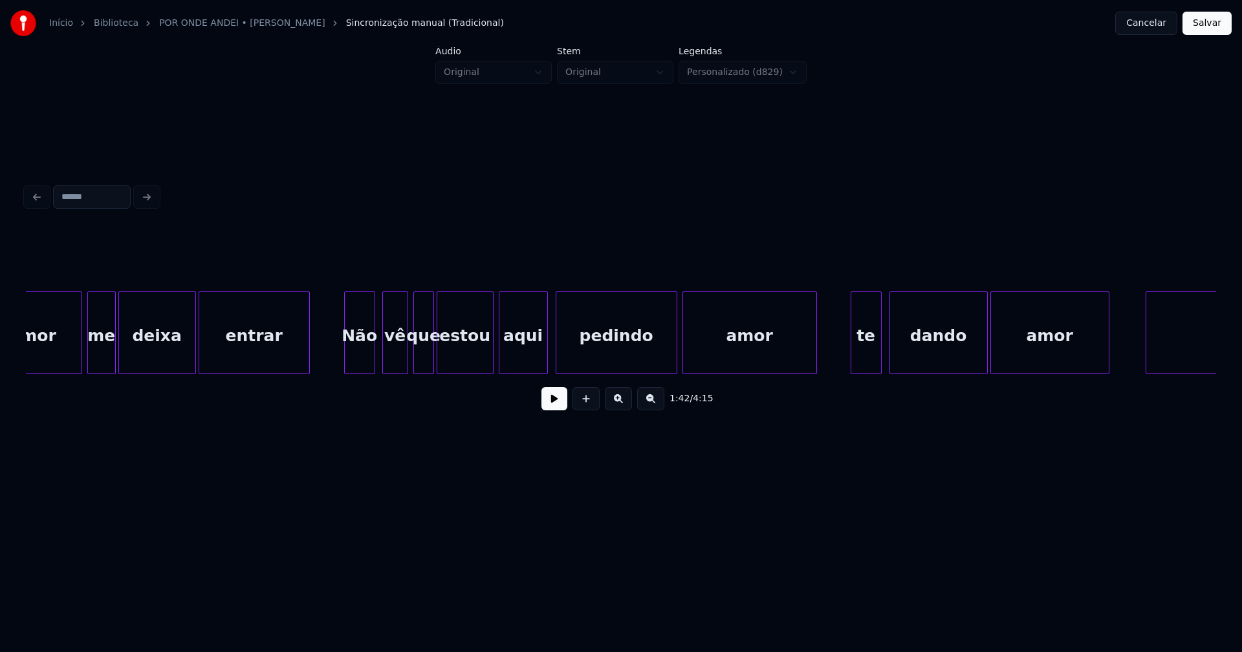
click at [362, 365] on div "Não" at bounding box center [360, 336] width 30 height 88
click at [391, 364] on div "vê" at bounding box center [391, 336] width 25 height 88
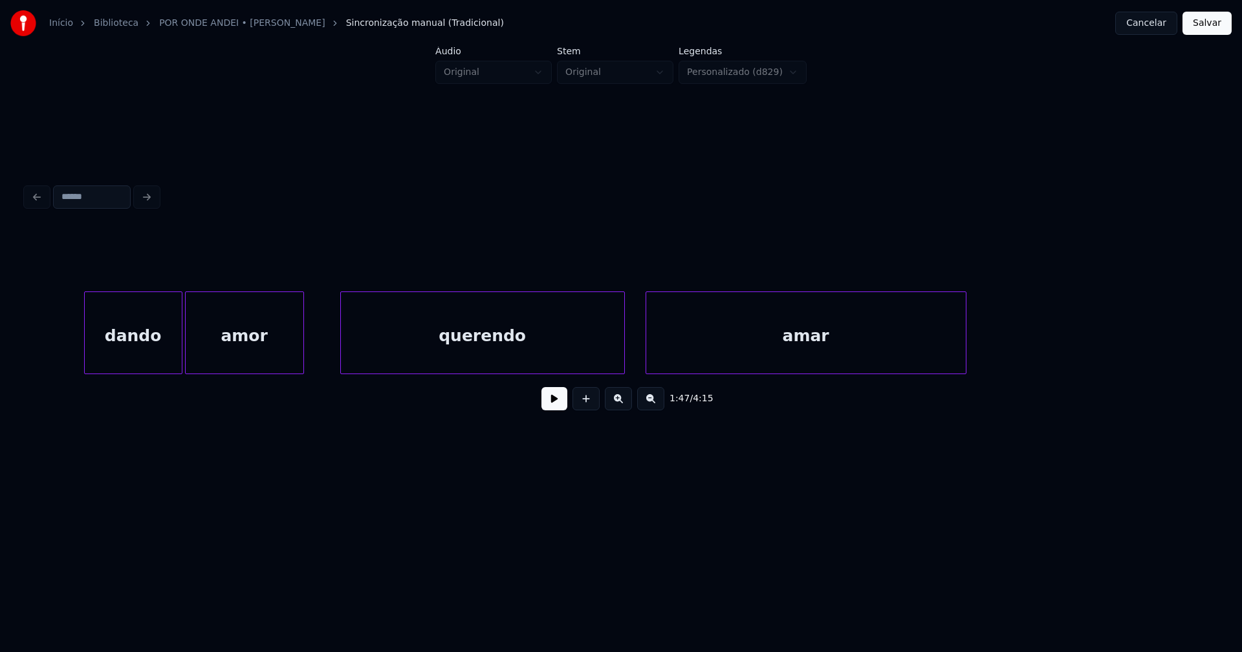
scroll to position [0, 14566]
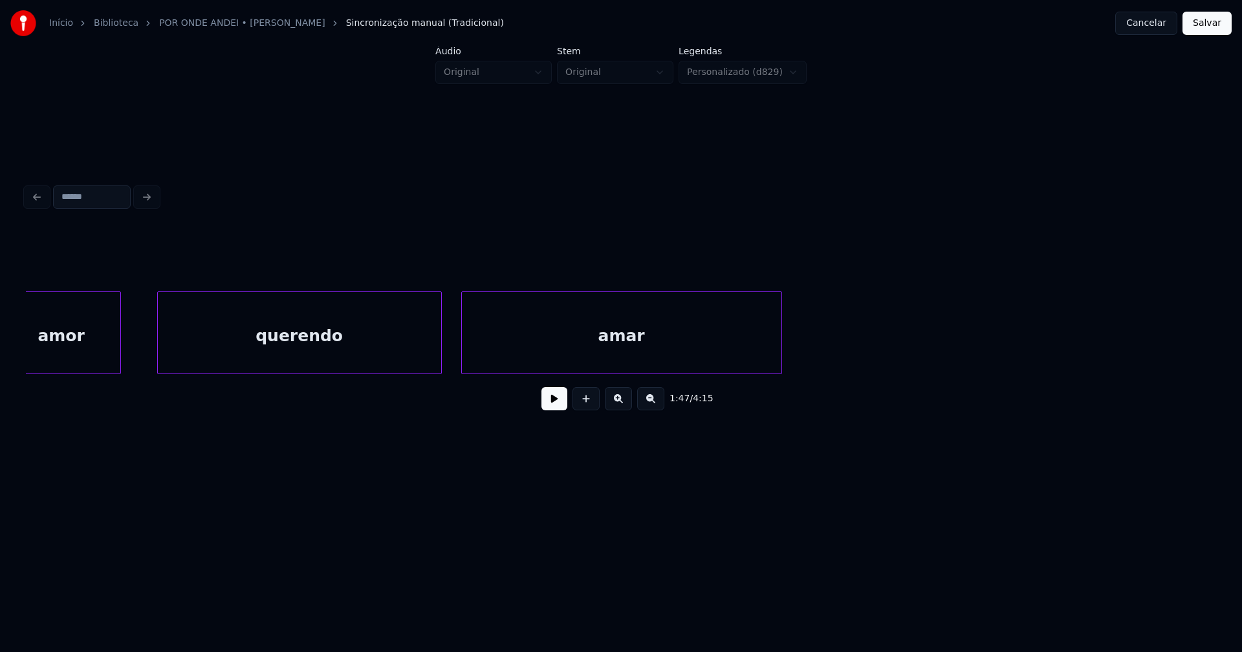
click at [605, 359] on div "amar" at bounding box center [621, 336] width 319 height 88
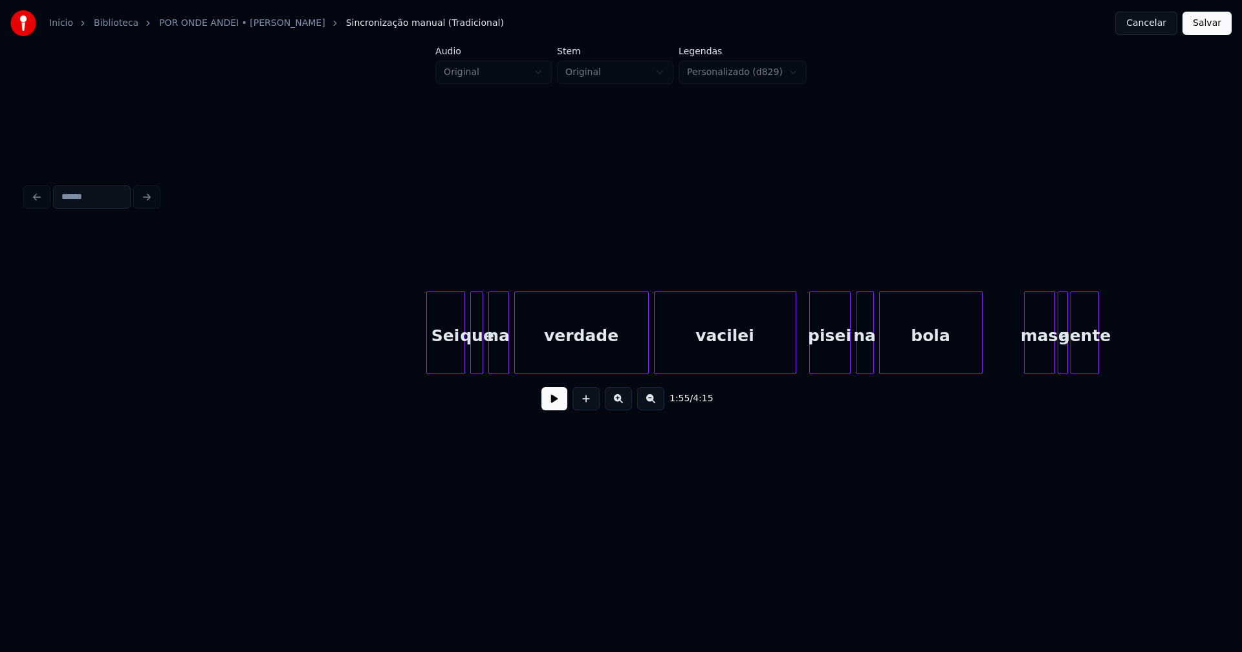
scroll to position [0, 17292]
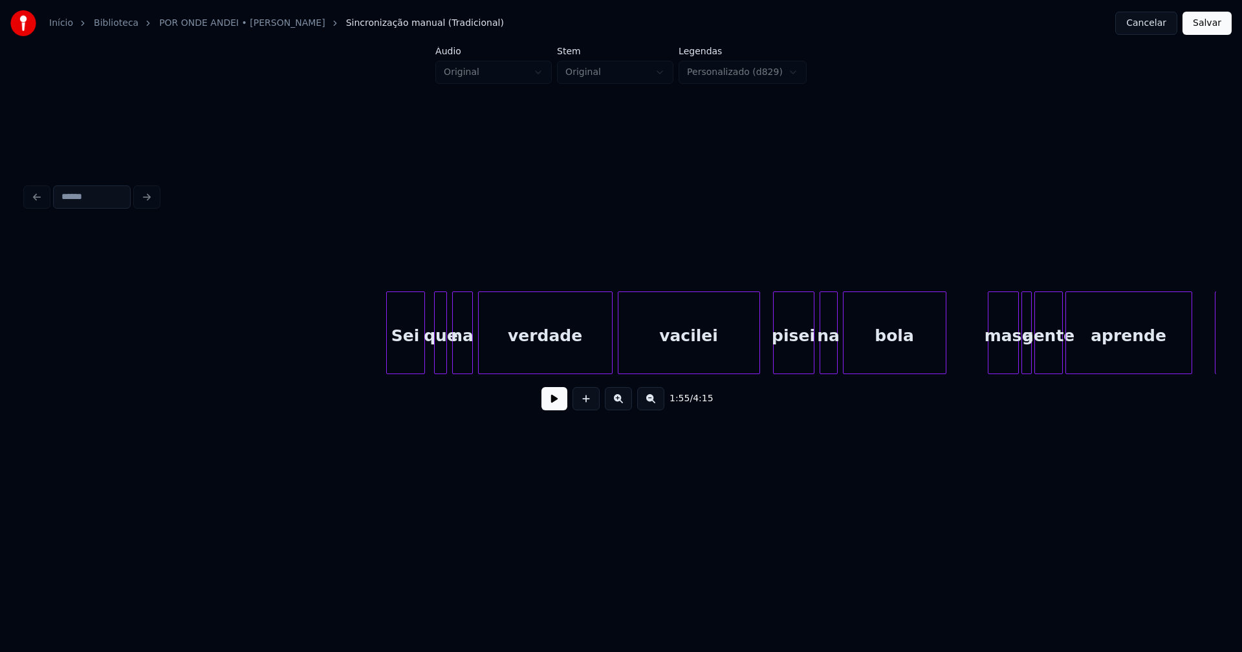
click at [408, 359] on div "Sei" at bounding box center [406, 336] width 38 height 88
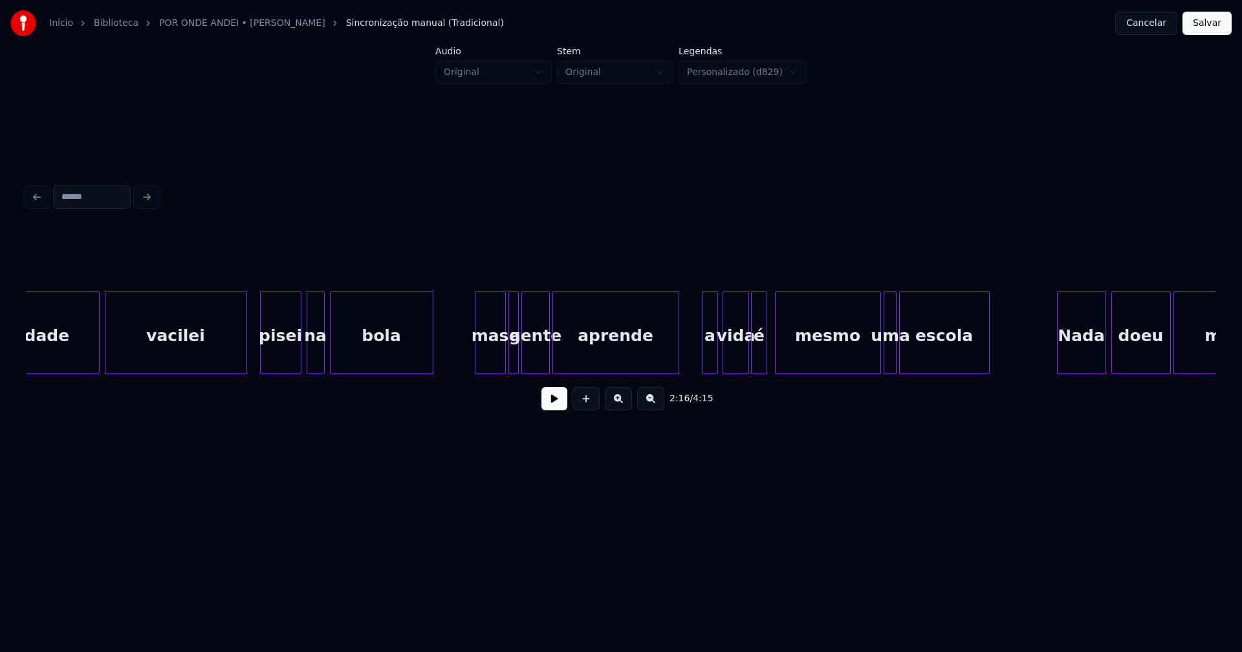
scroll to position [0, 17841]
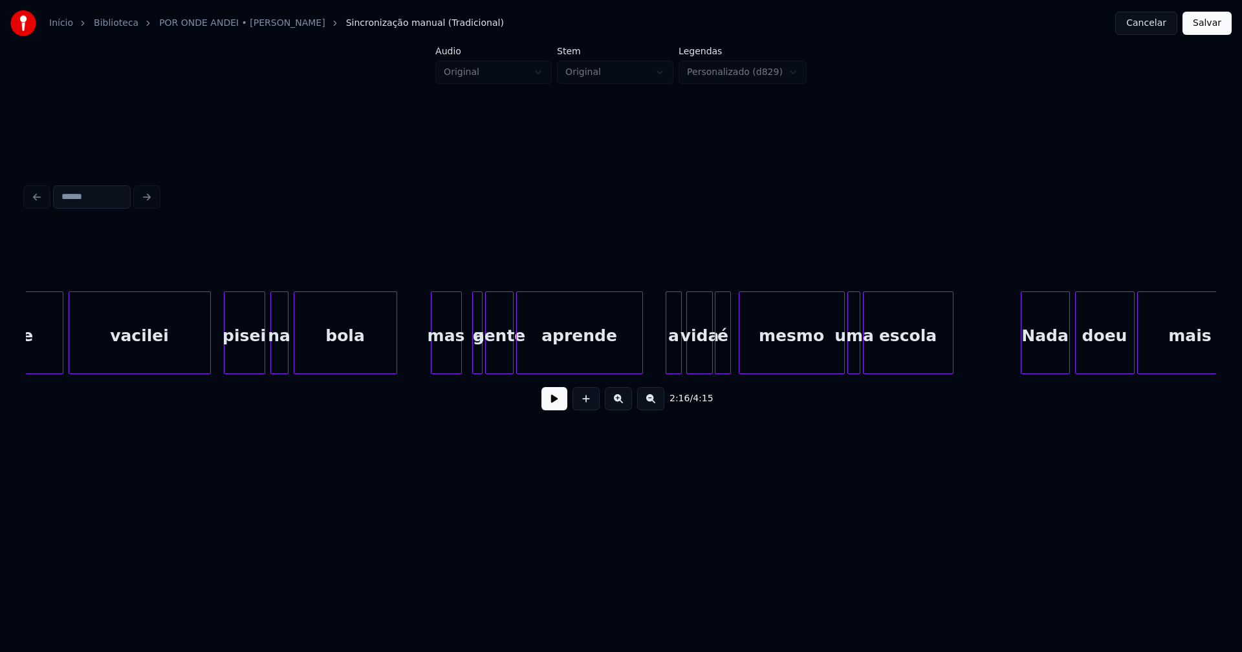
click at [449, 359] on div "mas" at bounding box center [446, 336] width 30 height 88
click at [420, 360] on div at bounding box center [421, 332] width 4 height 81
click at [464, 358] on div at bounding box center [466, 332] width 4 height 81
click at [539, 355] on div at bounding box center [538, 332] width 4 height 81
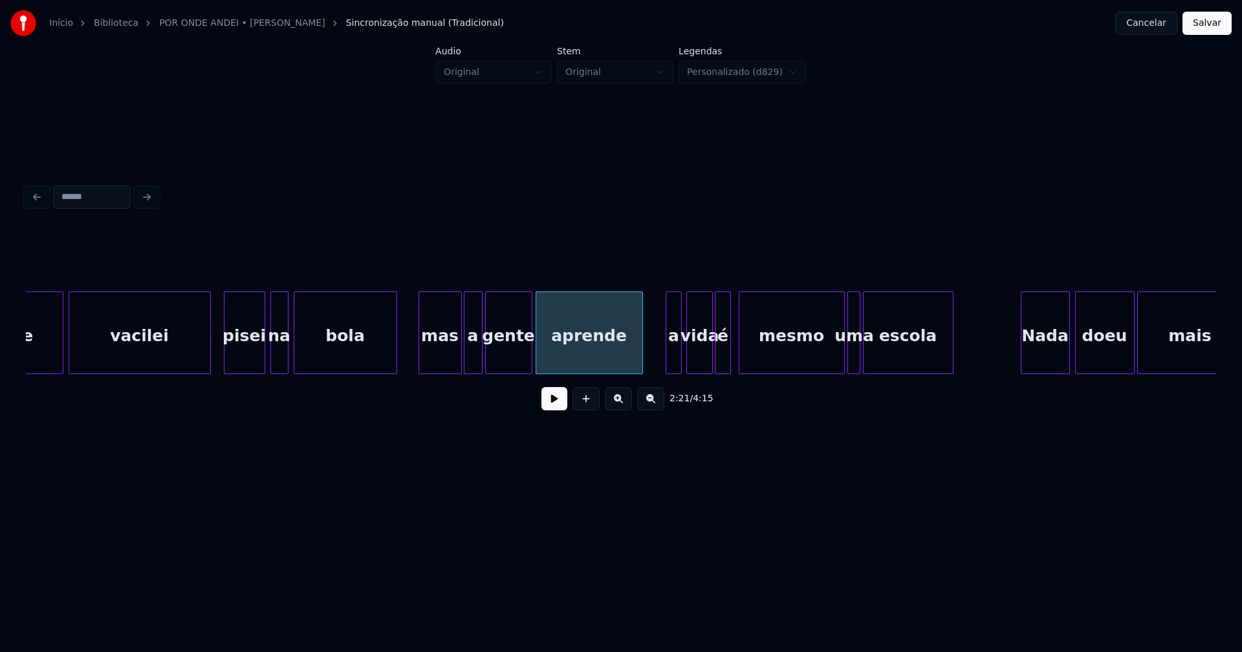
click at [530, 349] on div at bounding box center [530, 332] width 4 height 81
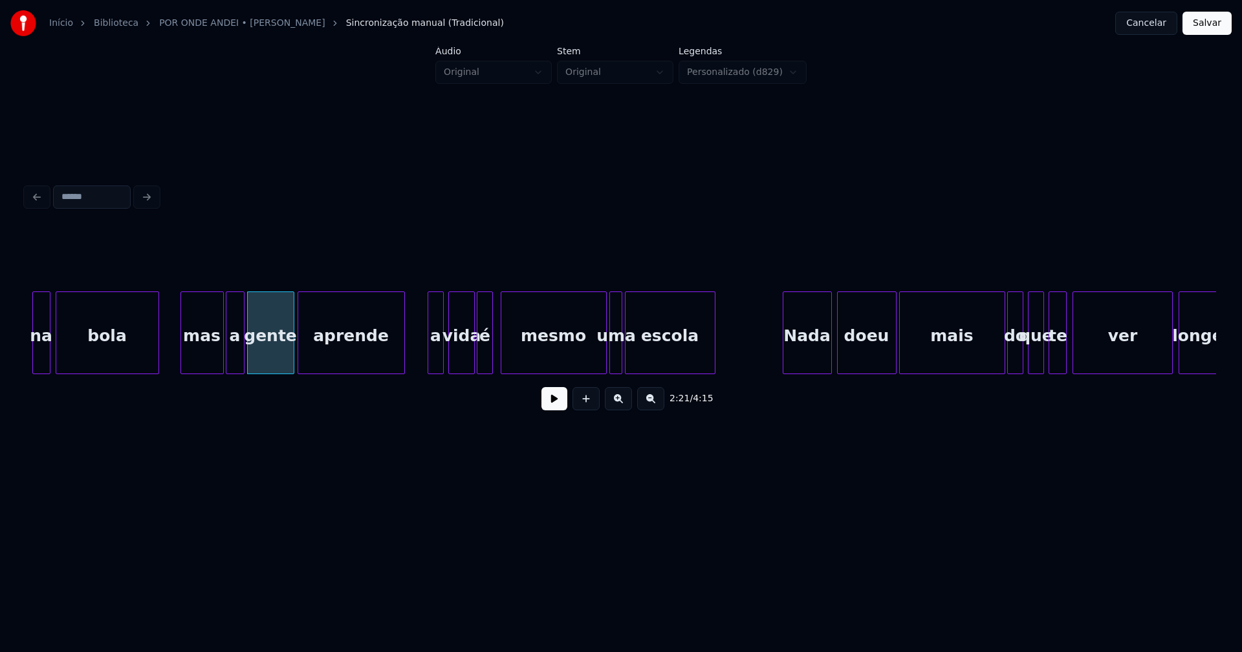
scroll to position [0, 18097]
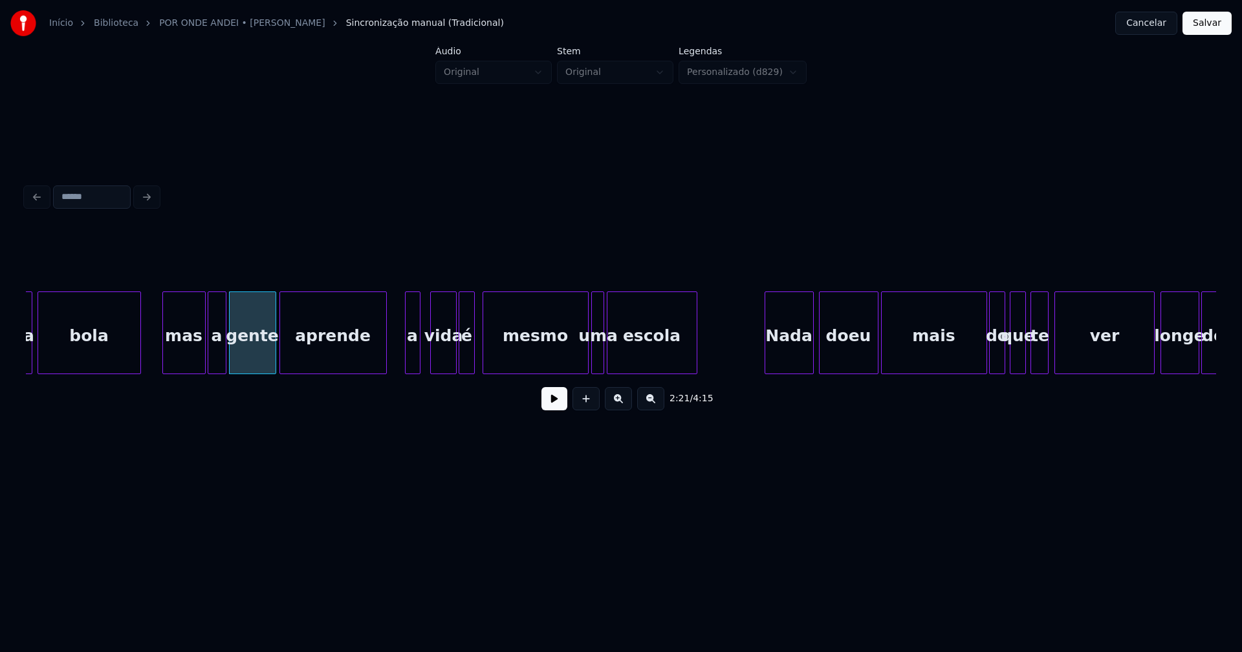
click at [413, 363] on div "a" at bounding box center [412, 336] width 14 height 88
click at [435, 360] on div "vida" at bounding box center [436, 336] width 25 height 88
click at [453, 358] on div at bounding box center [453, 332] width 4 height 81
click at [565, 370] on div "na bola mas a gente aprende a vida é mesmo uma escola Nada doeu mais do que te …" at bounding box center [621, 333] width 1190 height 83
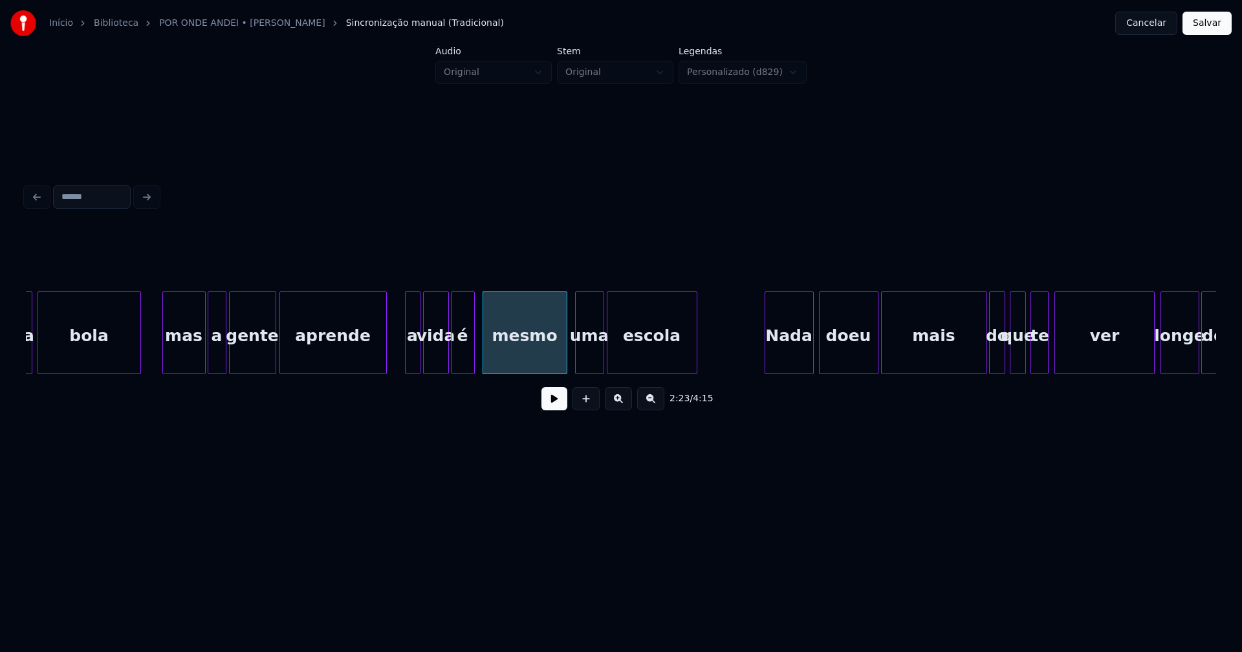
click at [577, 367] on div at bounding box center [578, 332] width 4 height 81
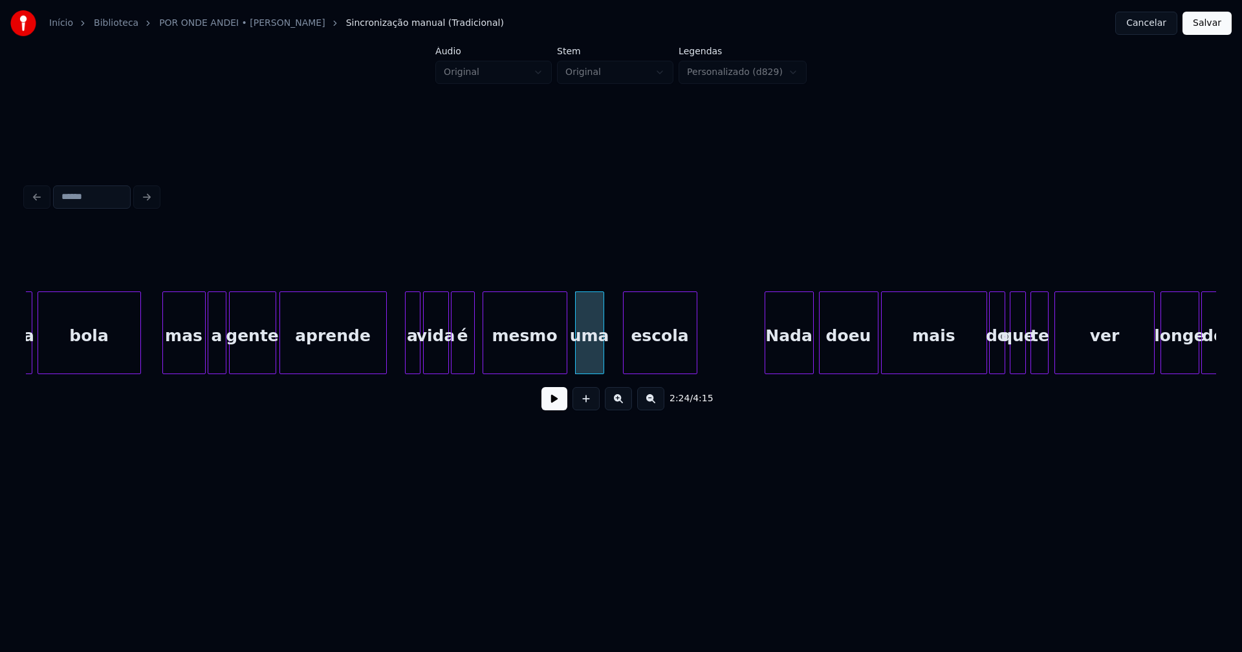
click at [626, 355] on div at bounding box center [625, 332] width 4 height 81
click at [612, 354] on div at bounding box center [613, 332] width 4 height 81
click at [792, 361] on div "Nada" at bounding box center [786, 336] width 48 height 88
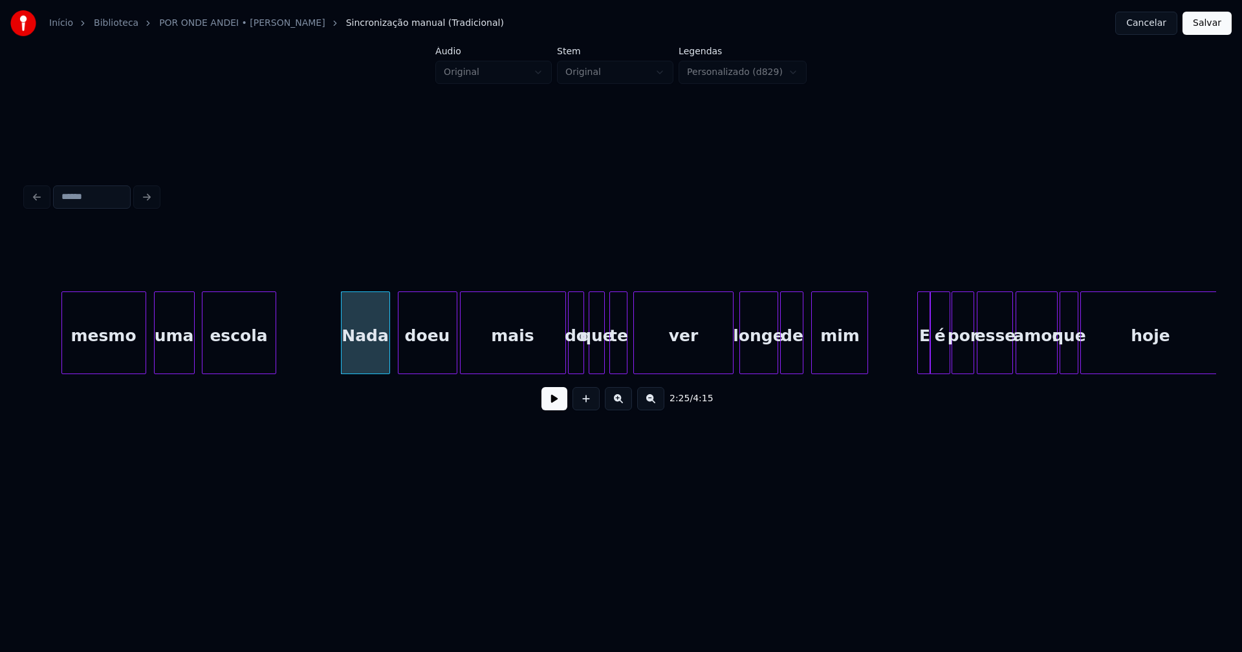
scroll to position [0, 18555]
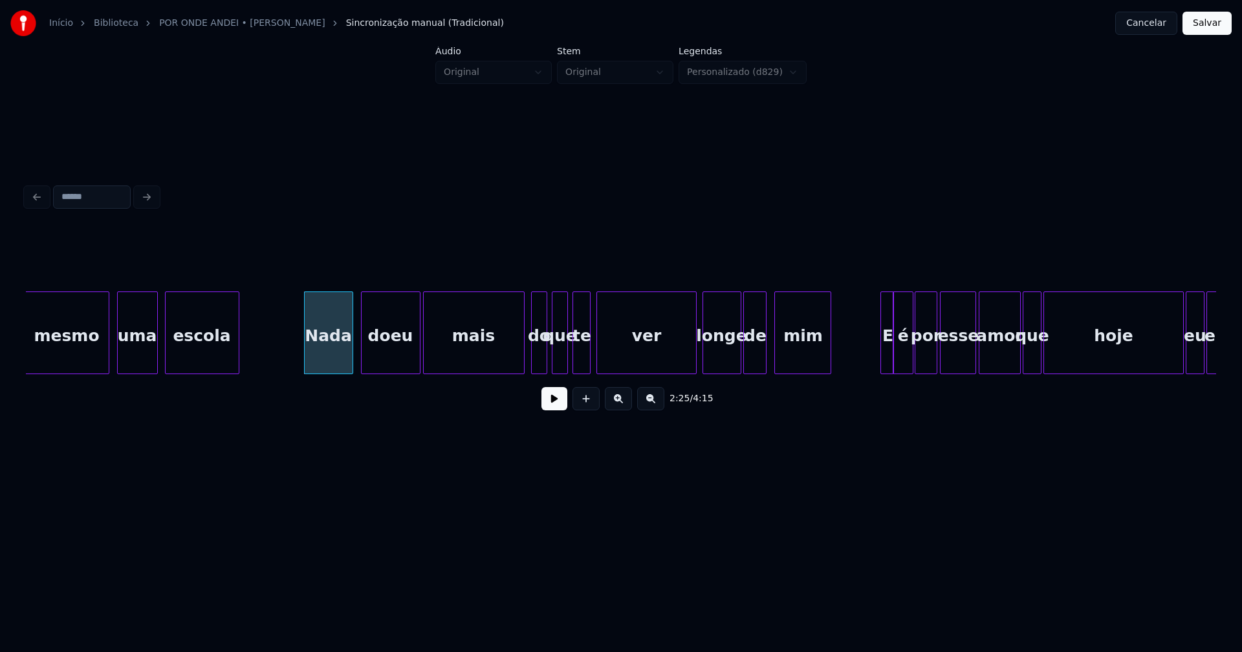
click at [520, 362] on div at bounding box center [522, 332] width 4 height 81
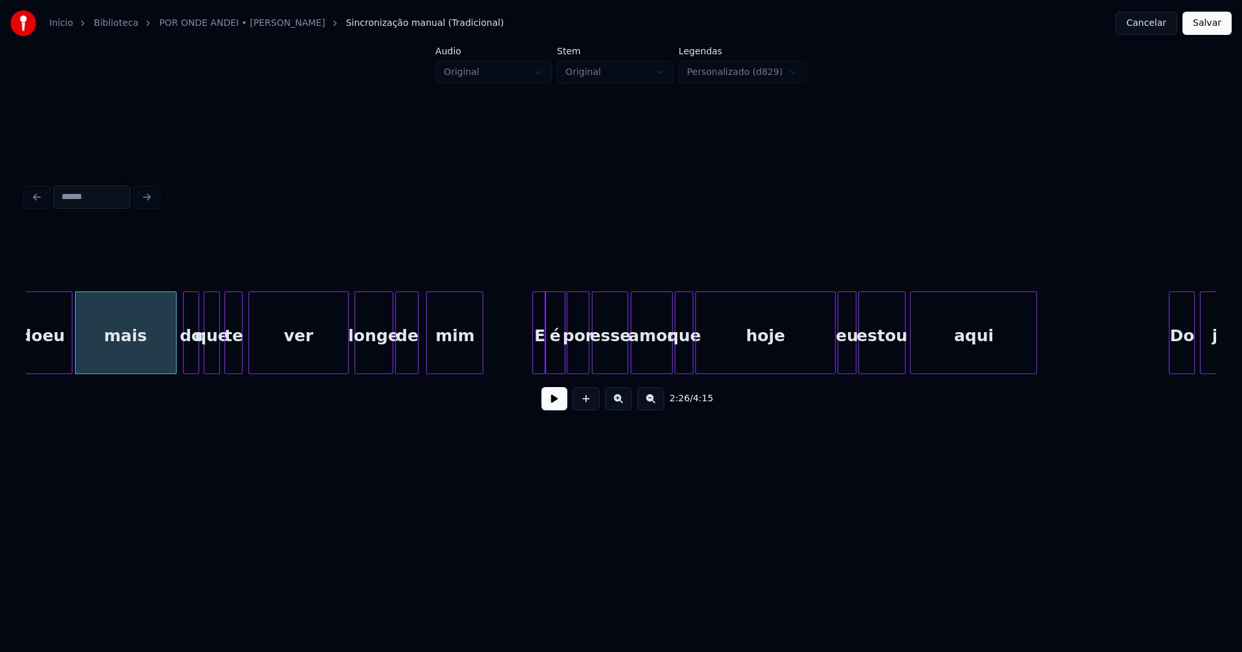
scroll to position [0, 18958]
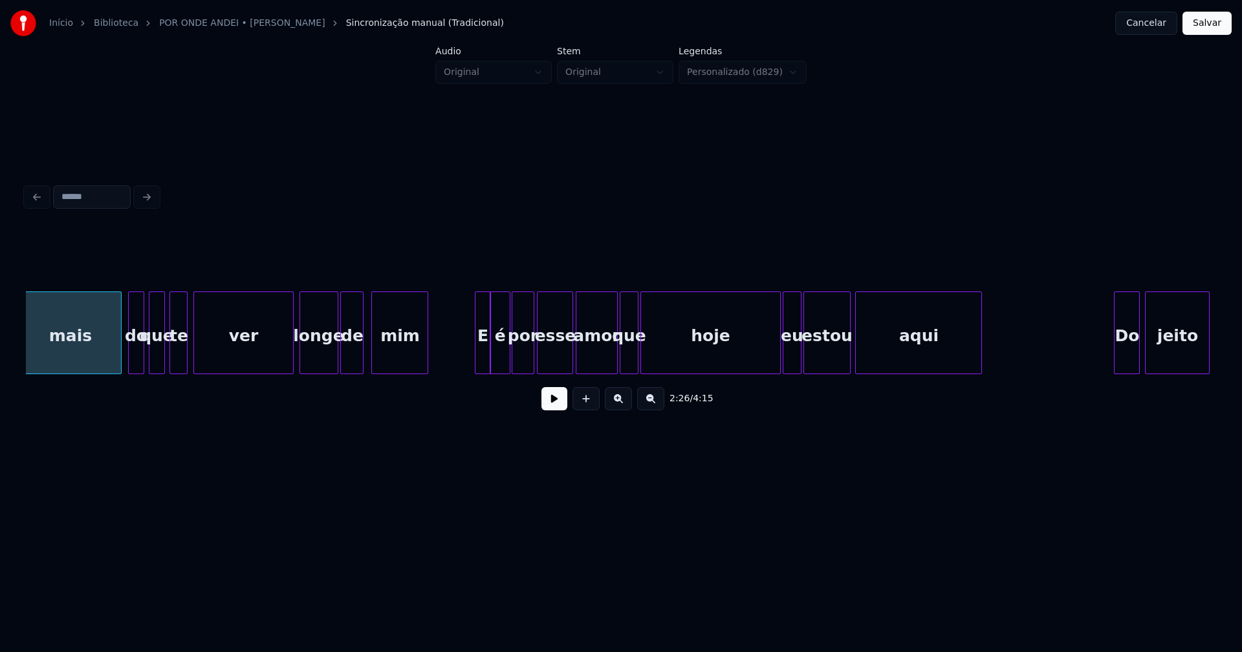
click at [479, 358] on div at bounding box center [477, 332] width 4 height 81
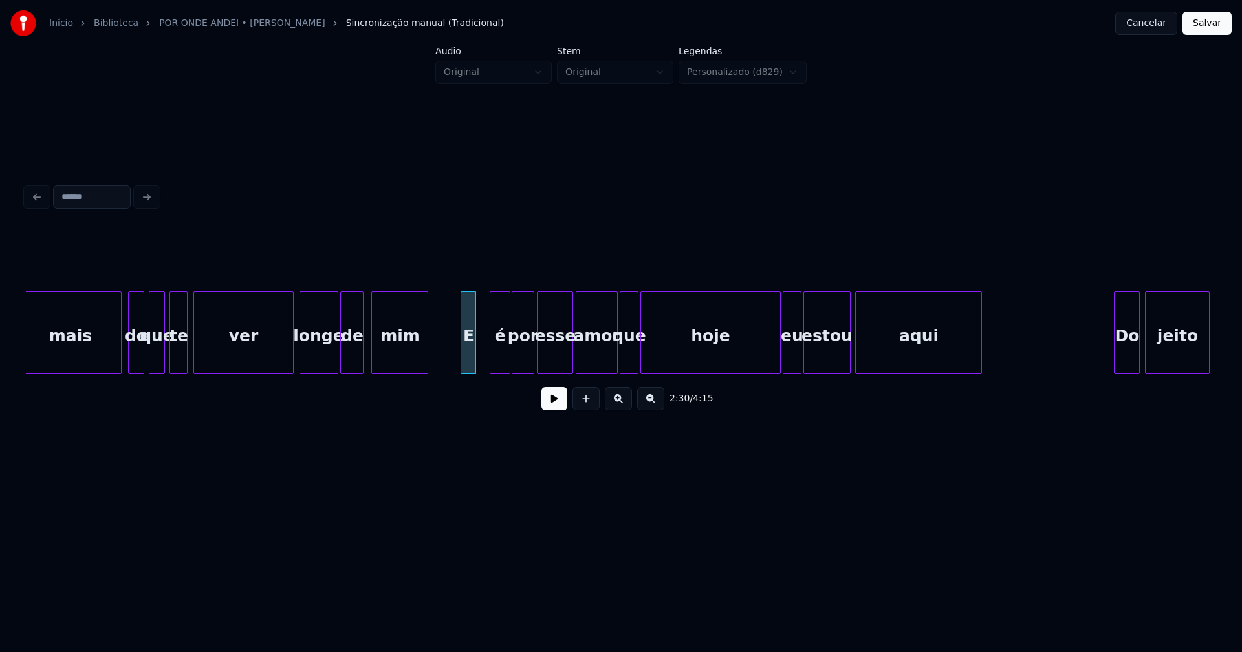
click at [468, 363] on div "E" at bounding box center [468, 336] width 14 height 88
click at [489, 360] on div "é" at bounding box center [488, 336] width 19 height 88
click at [818, 347] on div at bounding box center [819, 332] width 4 height 81
click at [883, 339] on div at bounding box center [885, 332] width 4 height 81
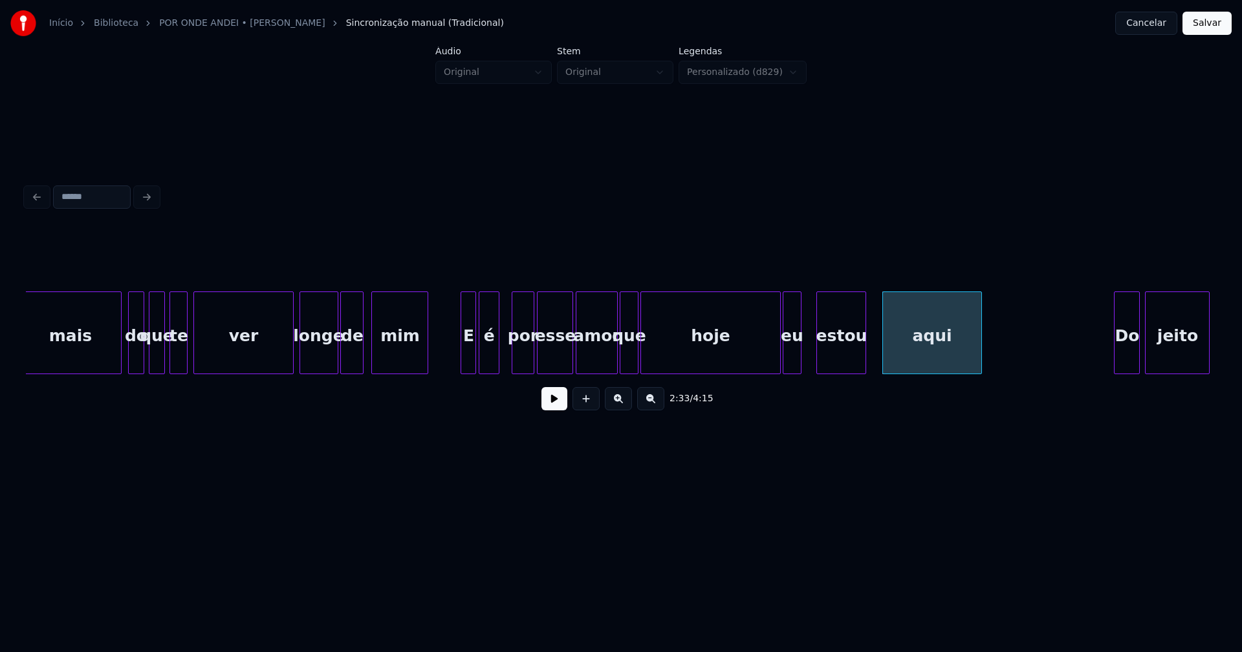
click at [864, 349] on div at bounding box center [863, 332] width 4 height 81
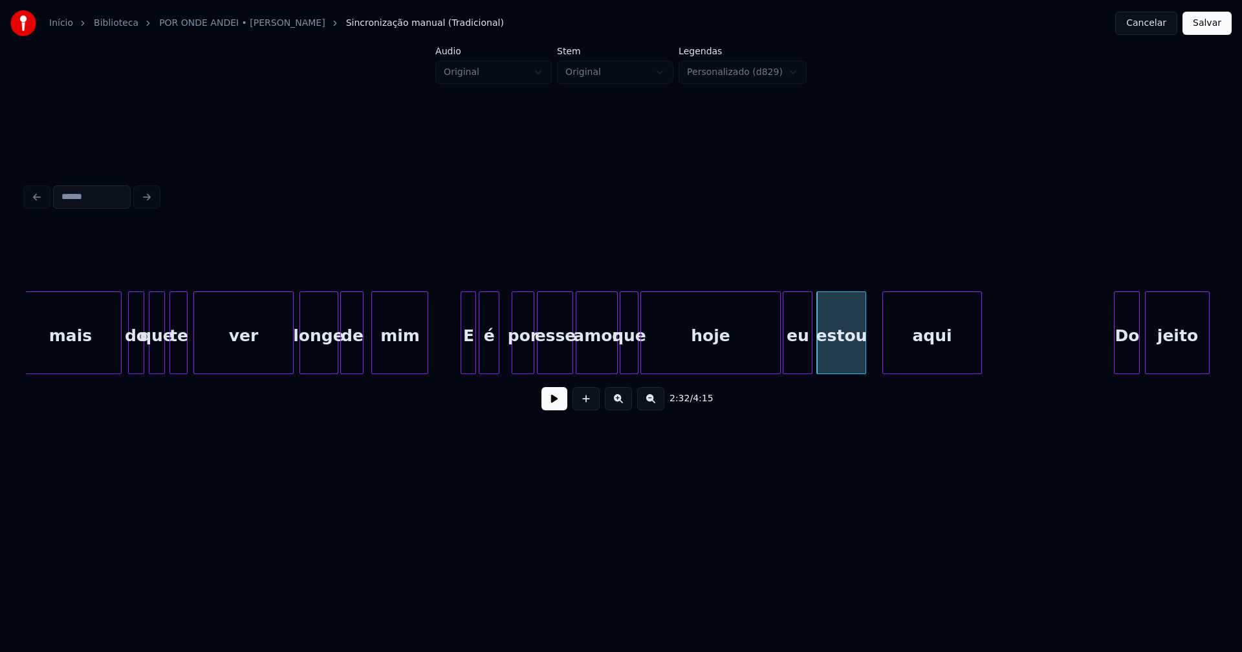
click at [810, 350] on div at bounding box center [810, 332] width 4 height 81
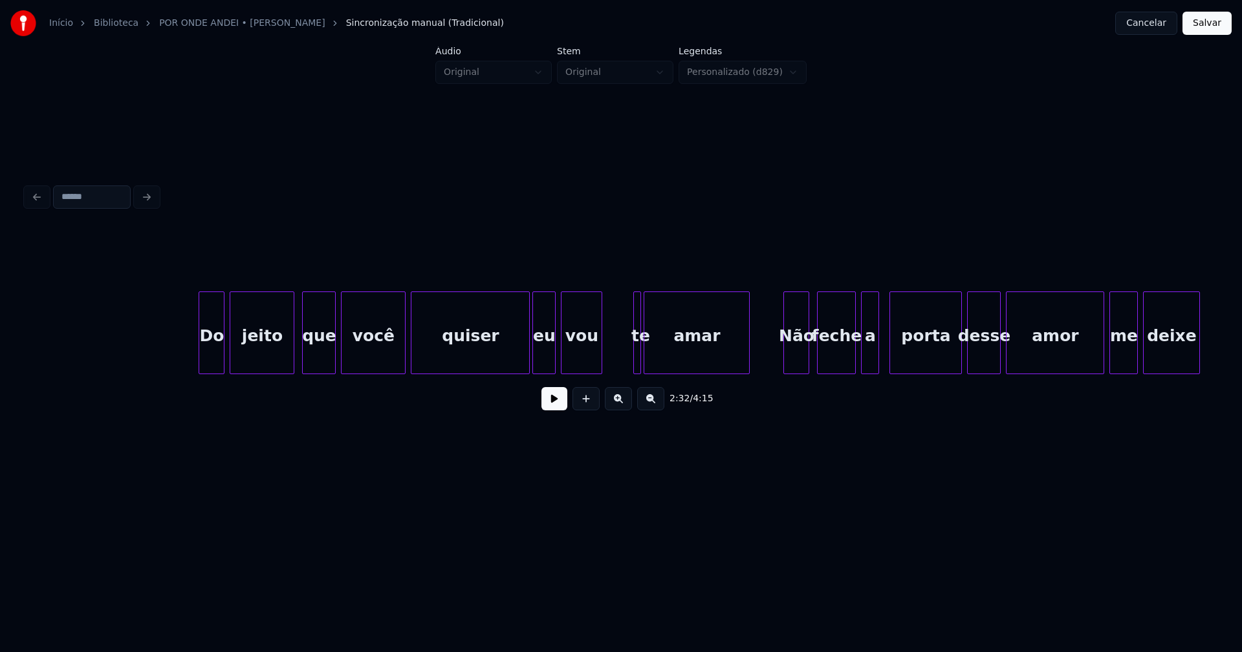
scroll to position [0, 20000]
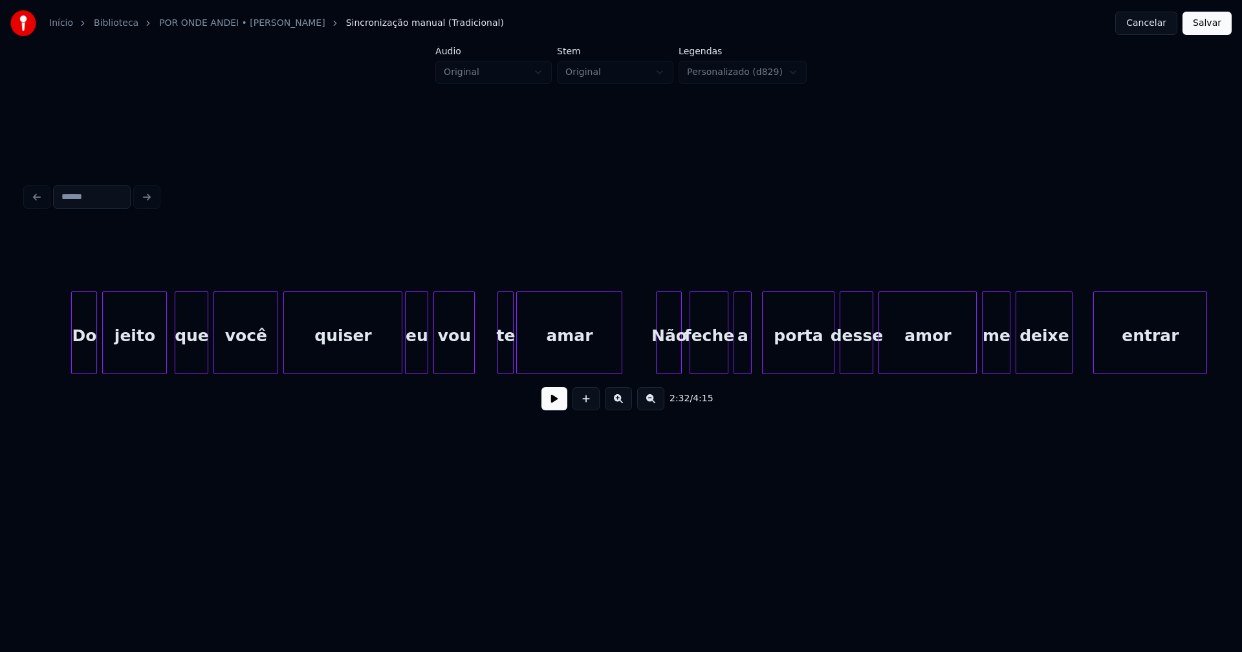
click at [499, 352] on div at bounding box center [500, 332] width 4 height 81
click at [667, 365] on div "Não" at bounding box center [666, 336] width 25 height 88
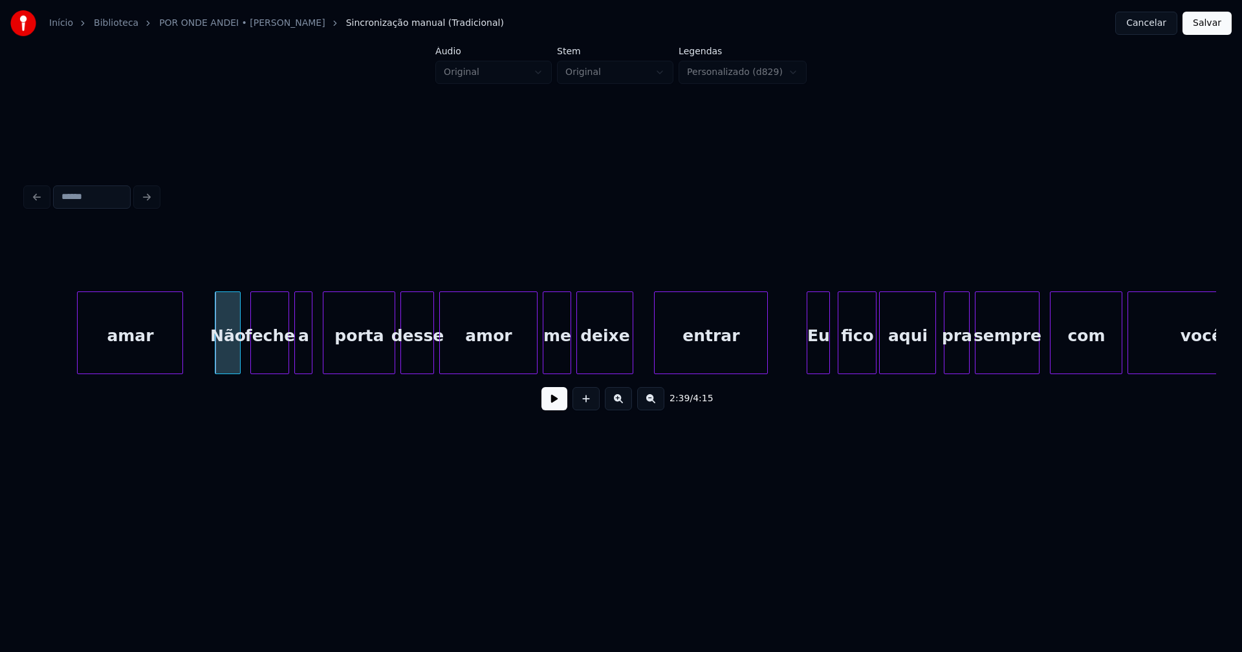
scroll to position [0, 20549]
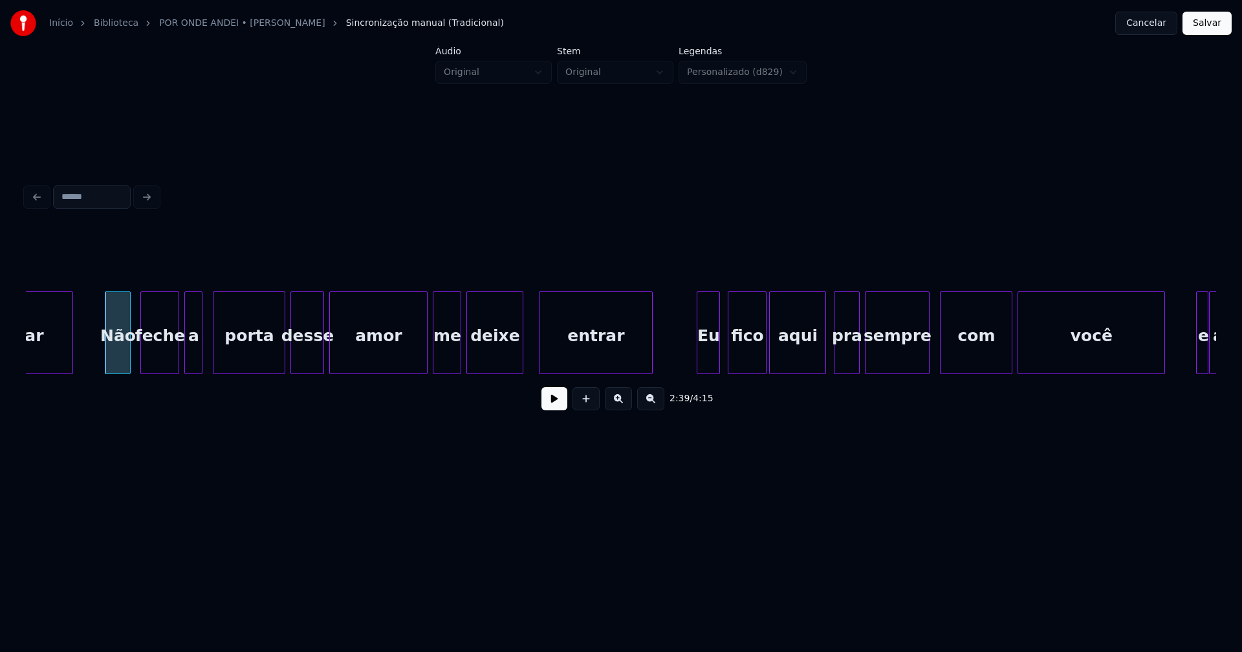
click at [588, 351] on div "entrar" at bounding box center [595, 336] width 113 height 88
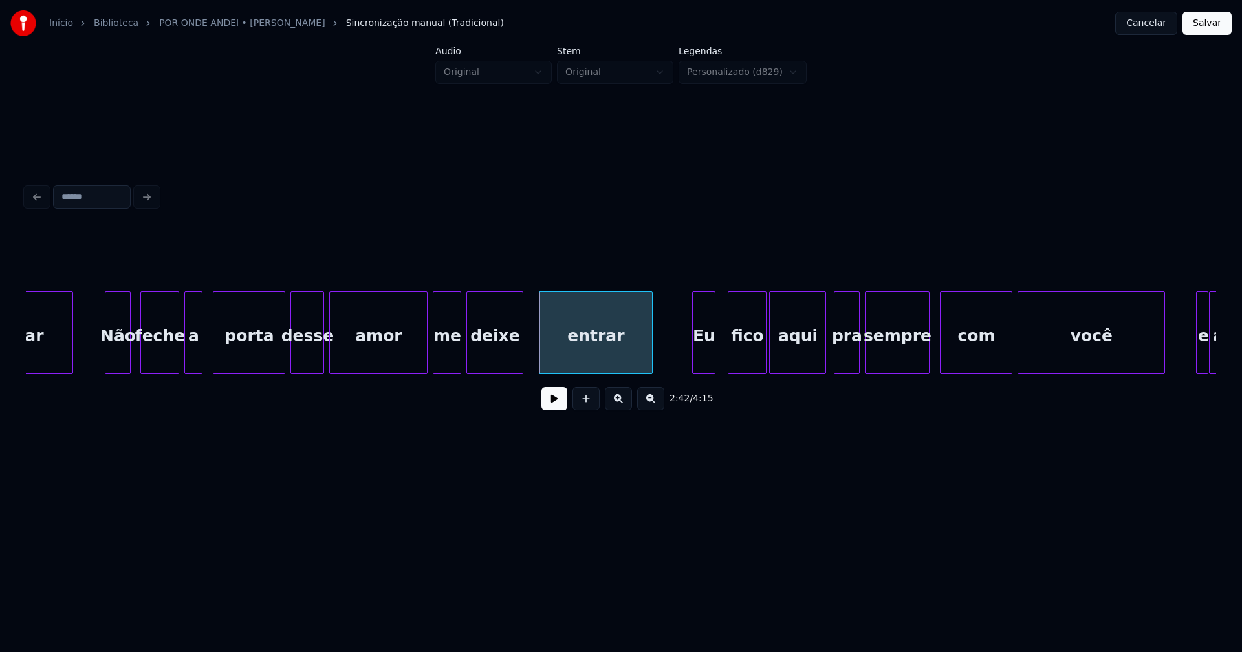
click at [699, 363] on div "Eu" at bounding box center [704, 336] width 22 height 88
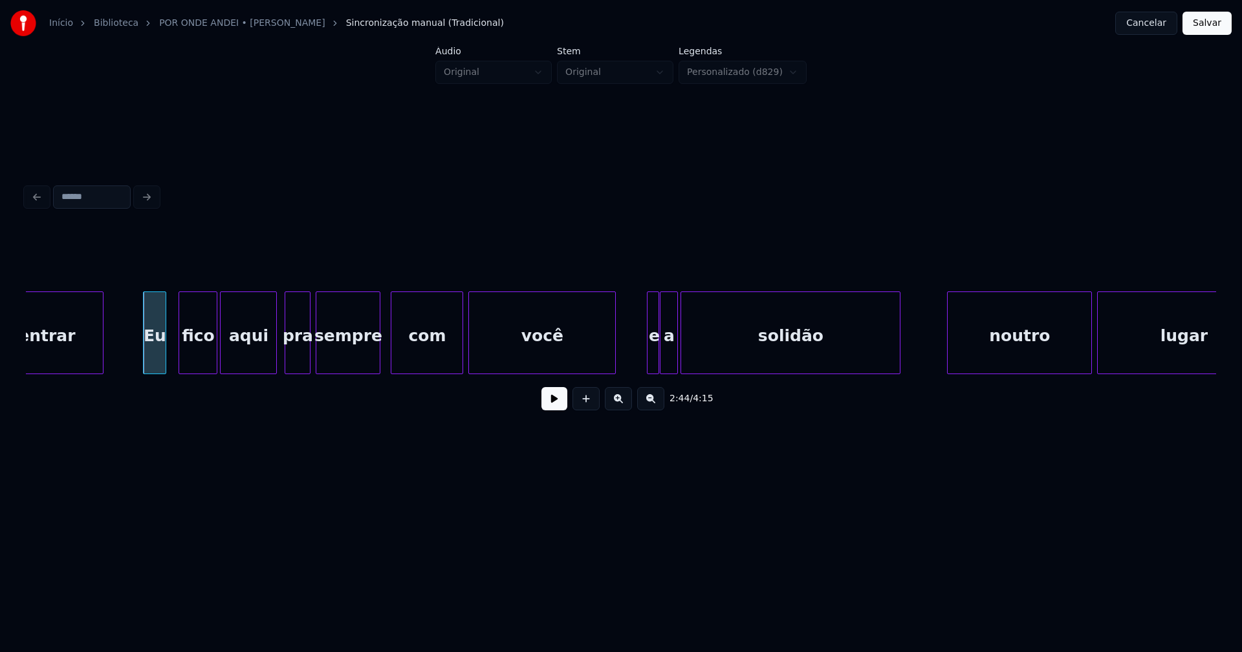
scroll to position [0, 21227]
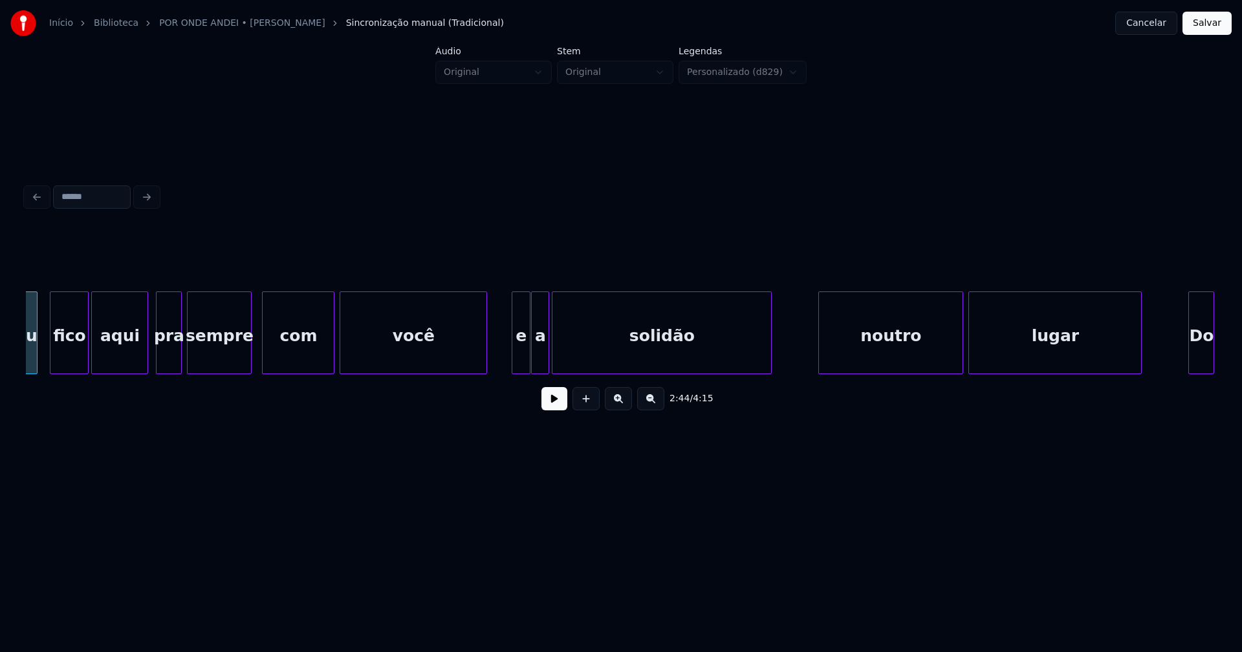
click at [513, 356] on div at bounding box center [514, 332] width 4 height 81
click at [801, 365] on div at bounding box center [801, 332] width 4 height 81
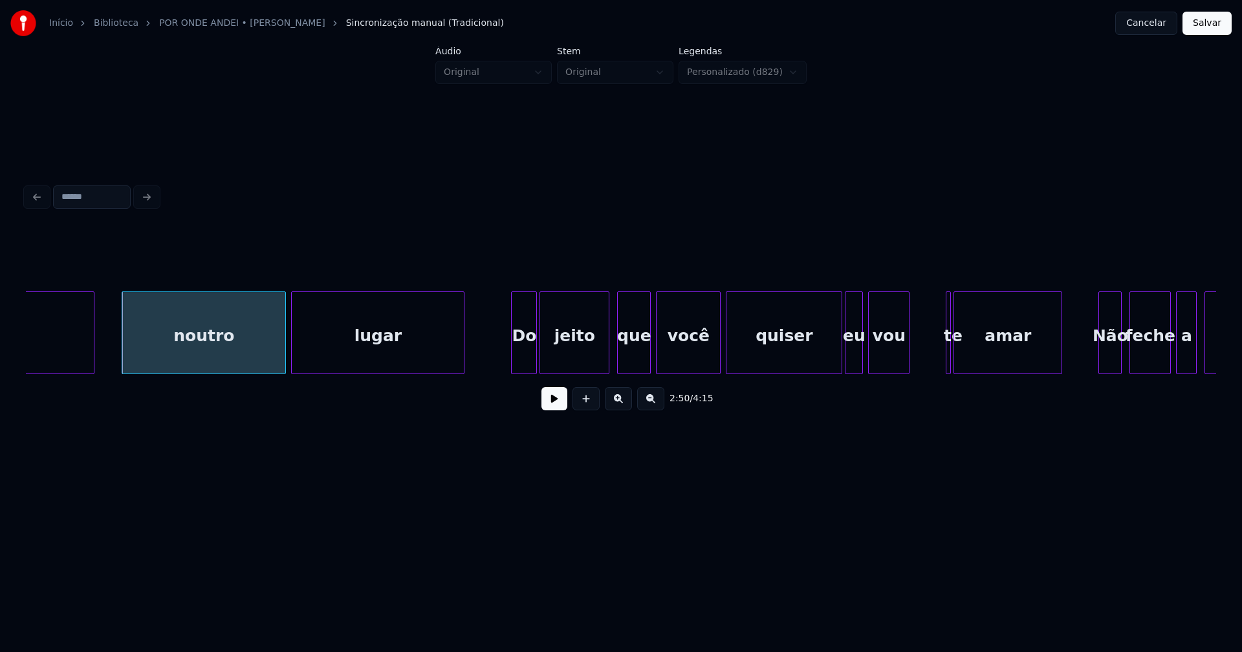
scroll to position [0, 21976]
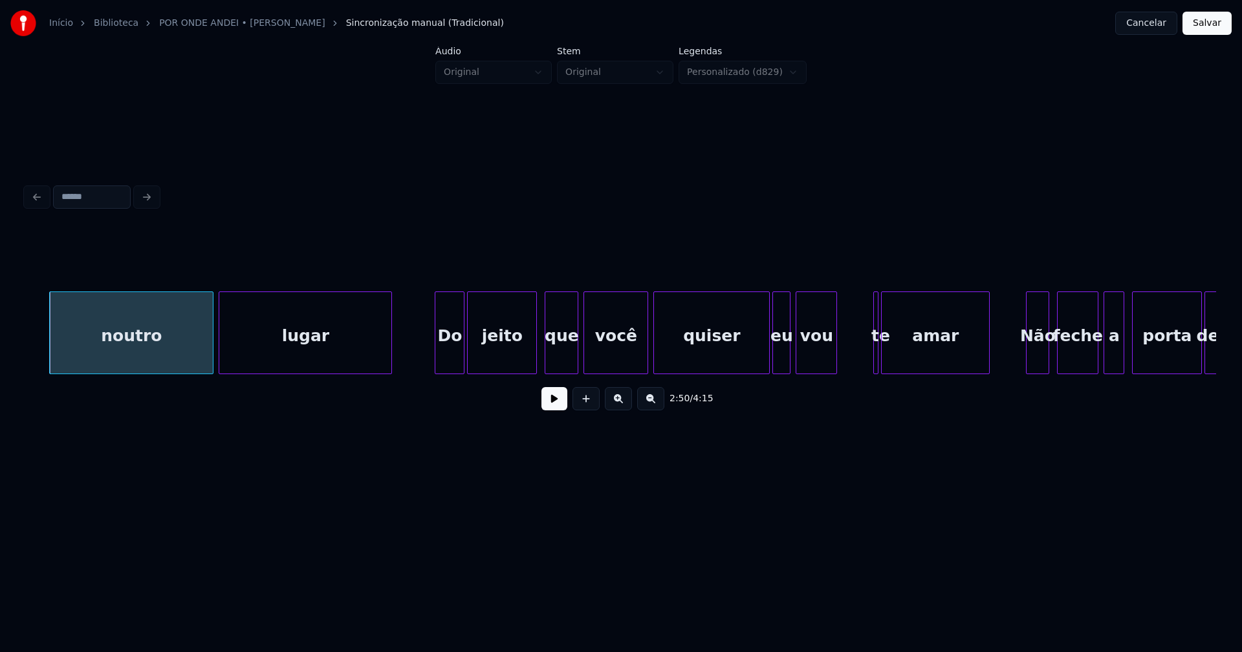
click at [436, 361] on div at bounding box center [437, 332] width 4 height 81
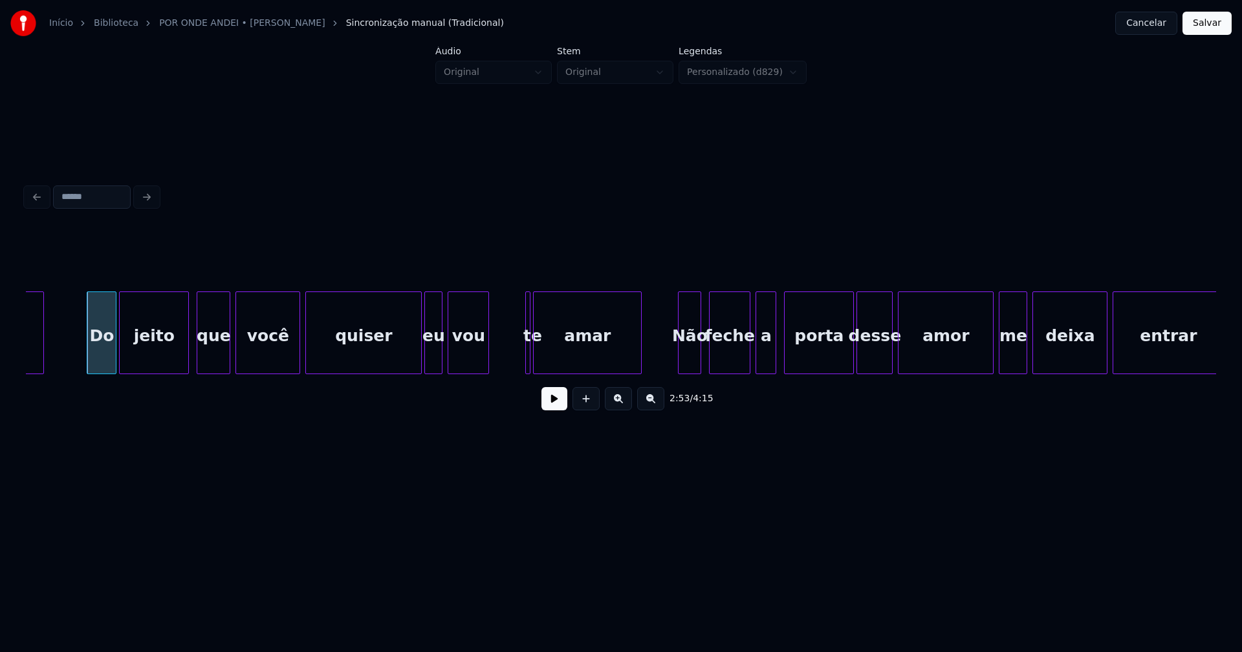
scroll to position [0, 22361]
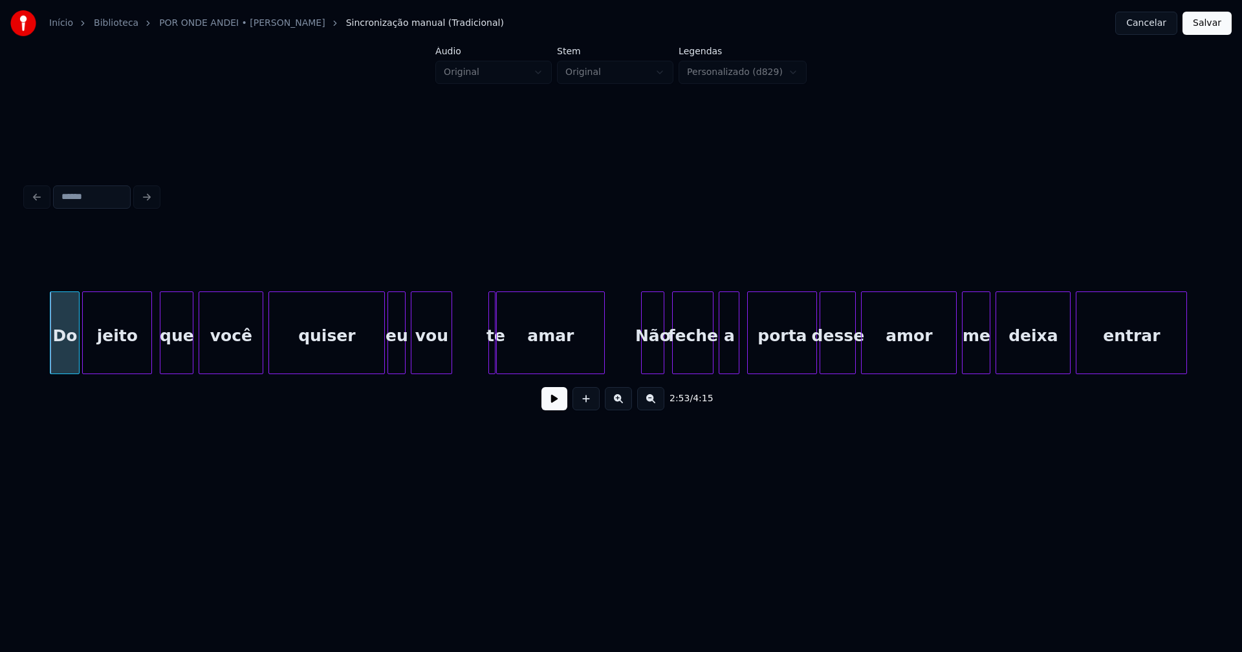
click at [490, 349] on div "te" at bounding box center [491, 333] width 7 height 83
click at [482, 352] on div at bounding box center [484, 332] width 4 height 81
click at [650, 365] on div "Não" at bounding box center [647, 336] width 22 height 88
click at [689, 366] on div "feche" at bounding box center [687, 336] width 40 height 88
click at [722, 365] on div "a" at bounding box center [721, 336] width 19 height 88
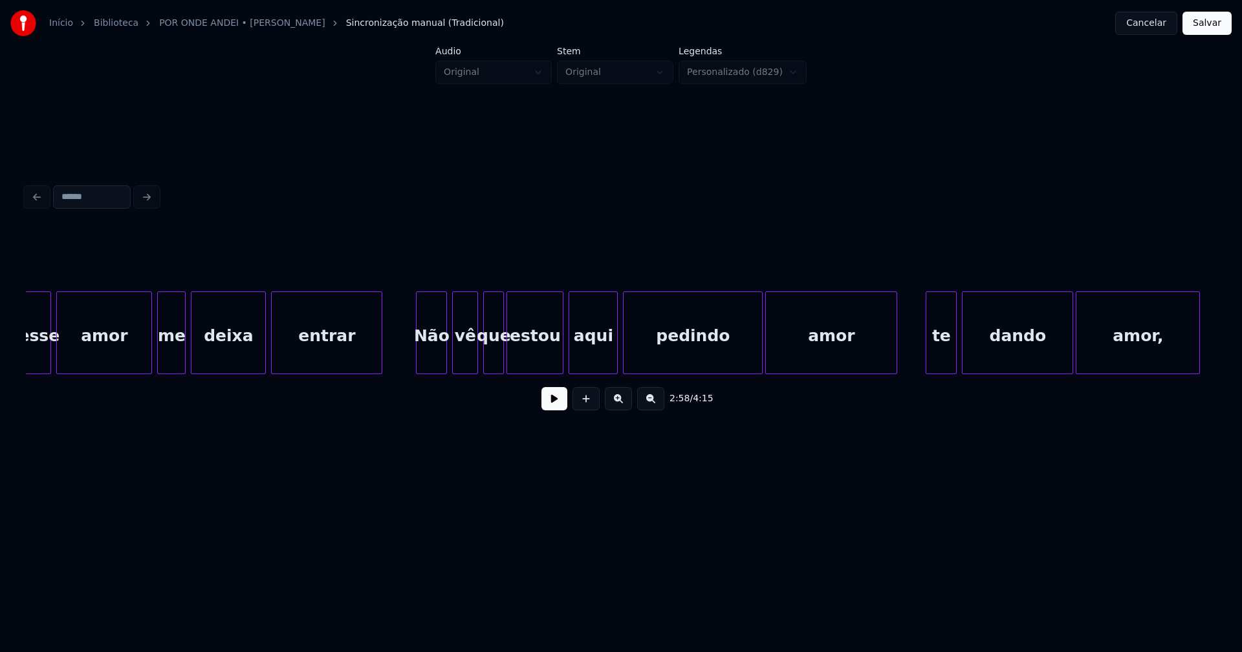
scroll to position [0, 23166]
click at [429, 358] on div "Não" at bounding box center [428, 336] width 30 height 88
click at [460, 361] on div "vê" at bounding box center [459, 336] width 25 height 88
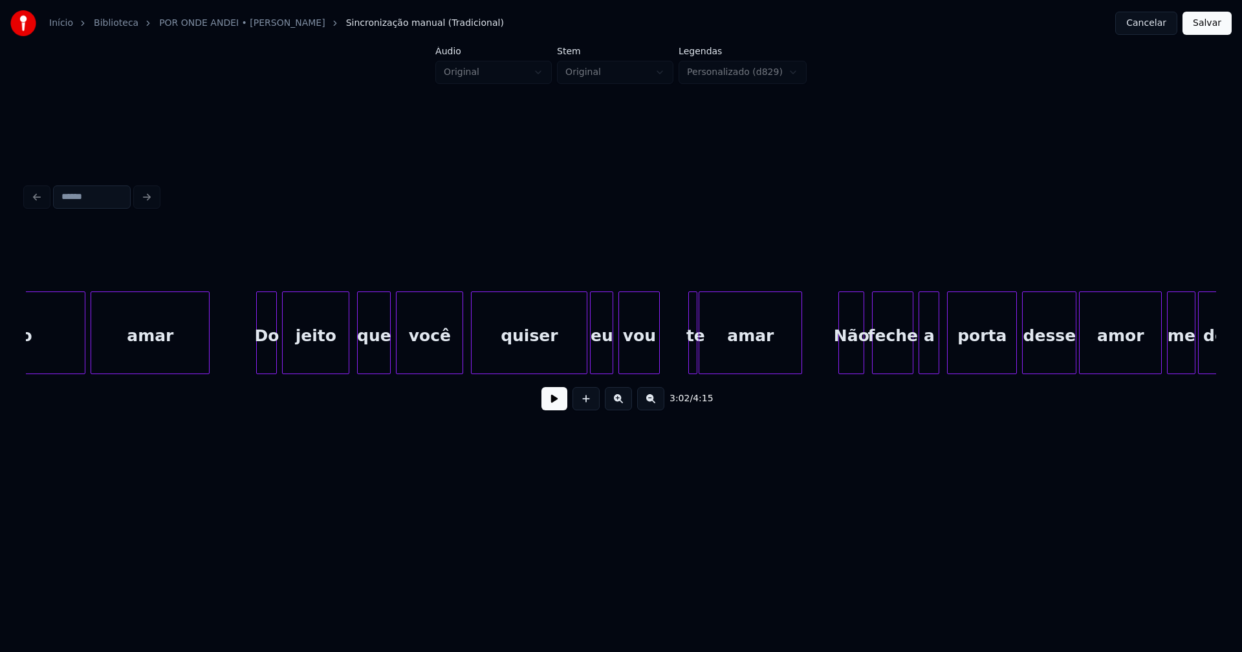
scroll to position [0, 24557]
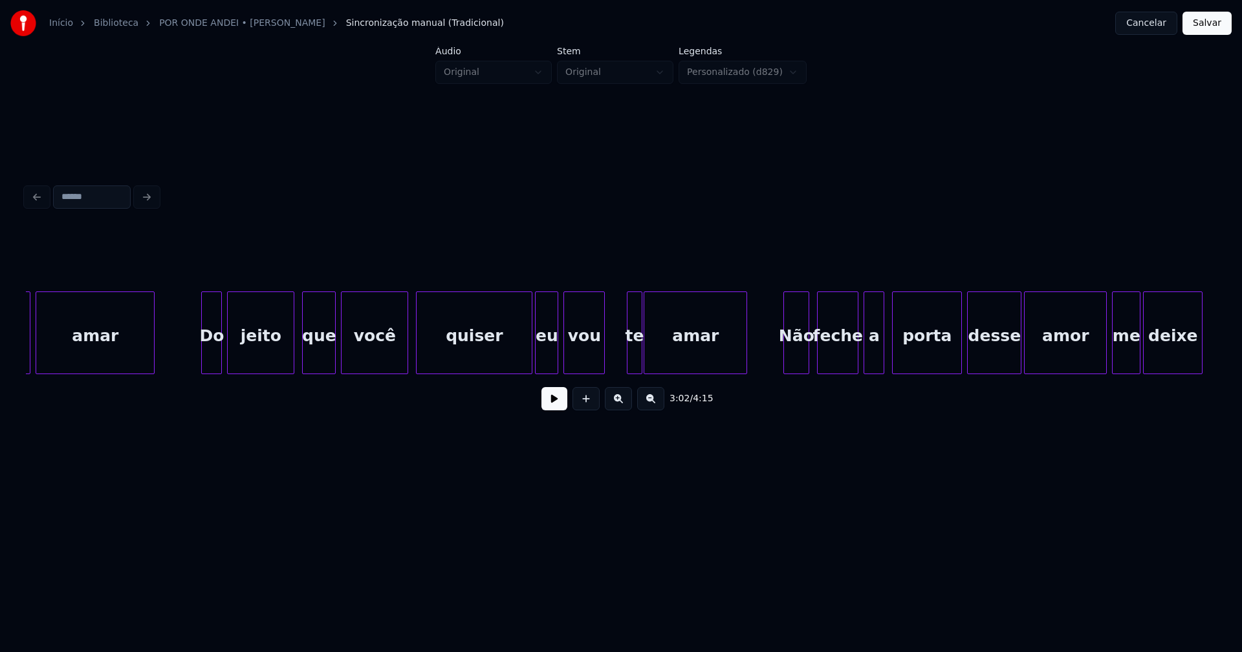
click at [627, 350] on div at bounding box center [629, 332] width 4 height 81
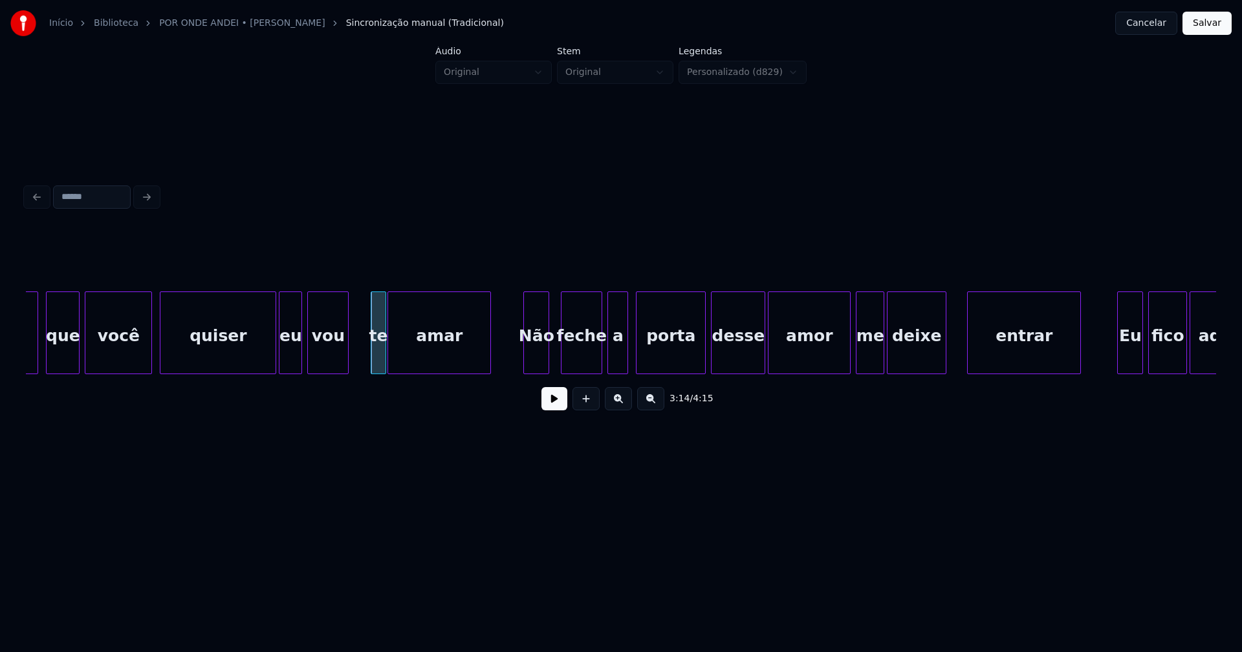
click at [536, 356] on div "Não" at bounding box center [536, 336] width 25 height 88
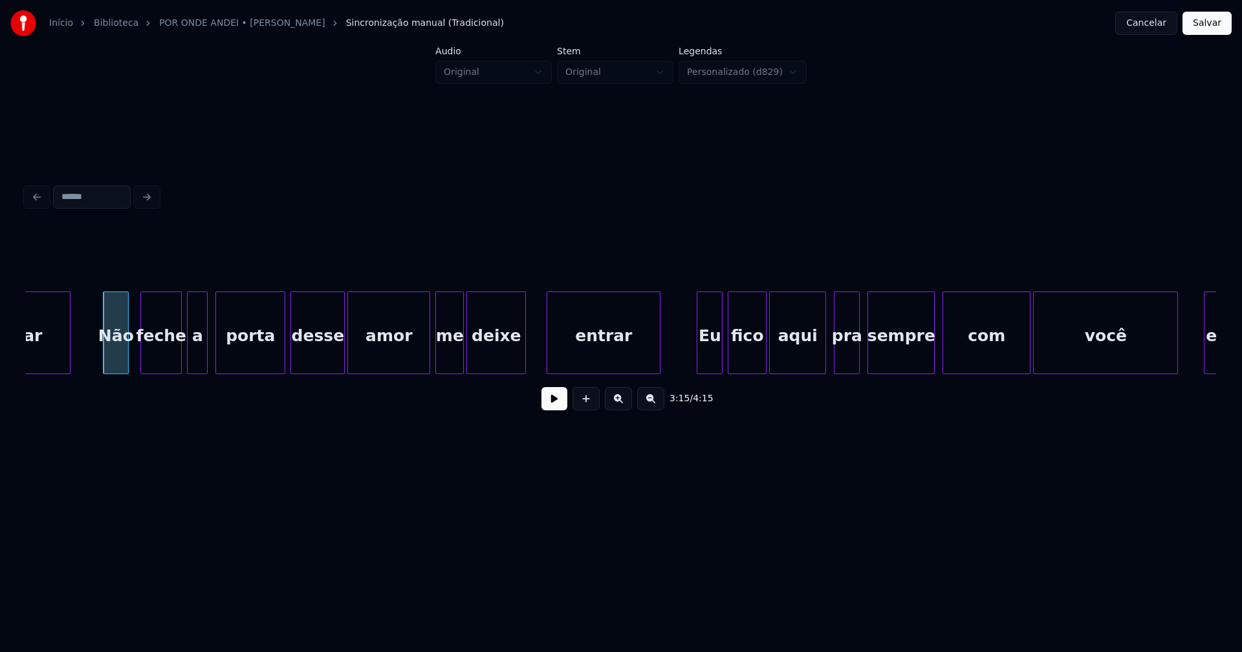
scroll to position [0, 25252]
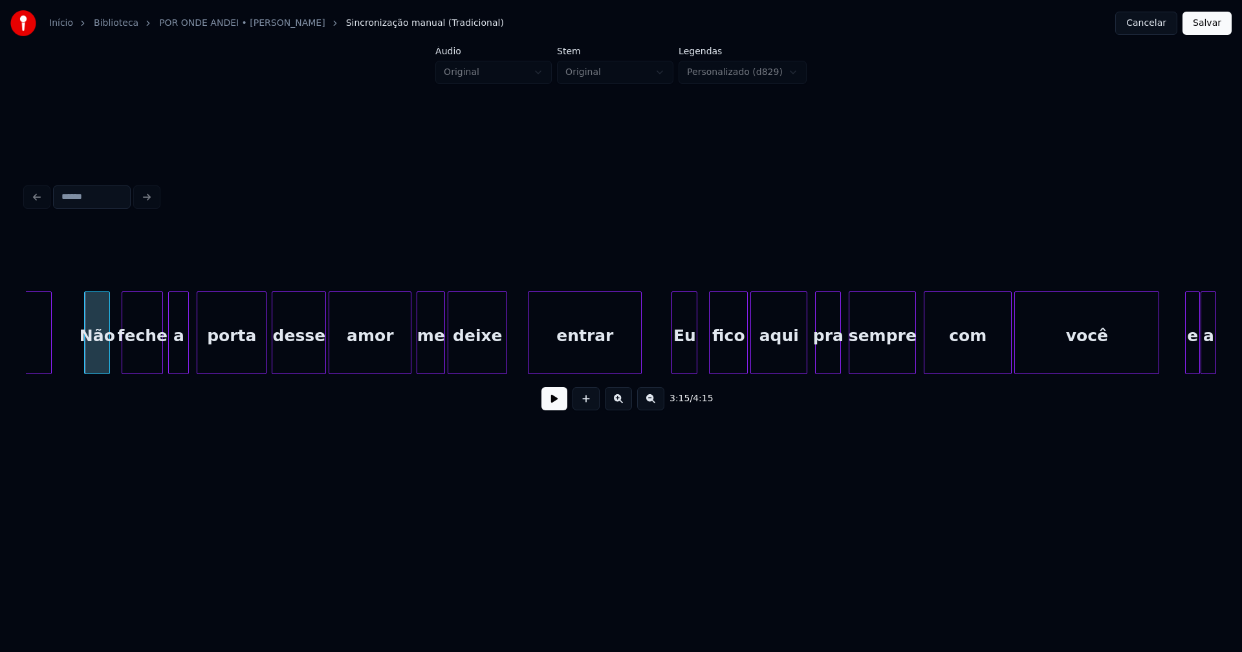
click at [686, 358] on div "Eu" at bounding box center [684, 336] width 25 height 88
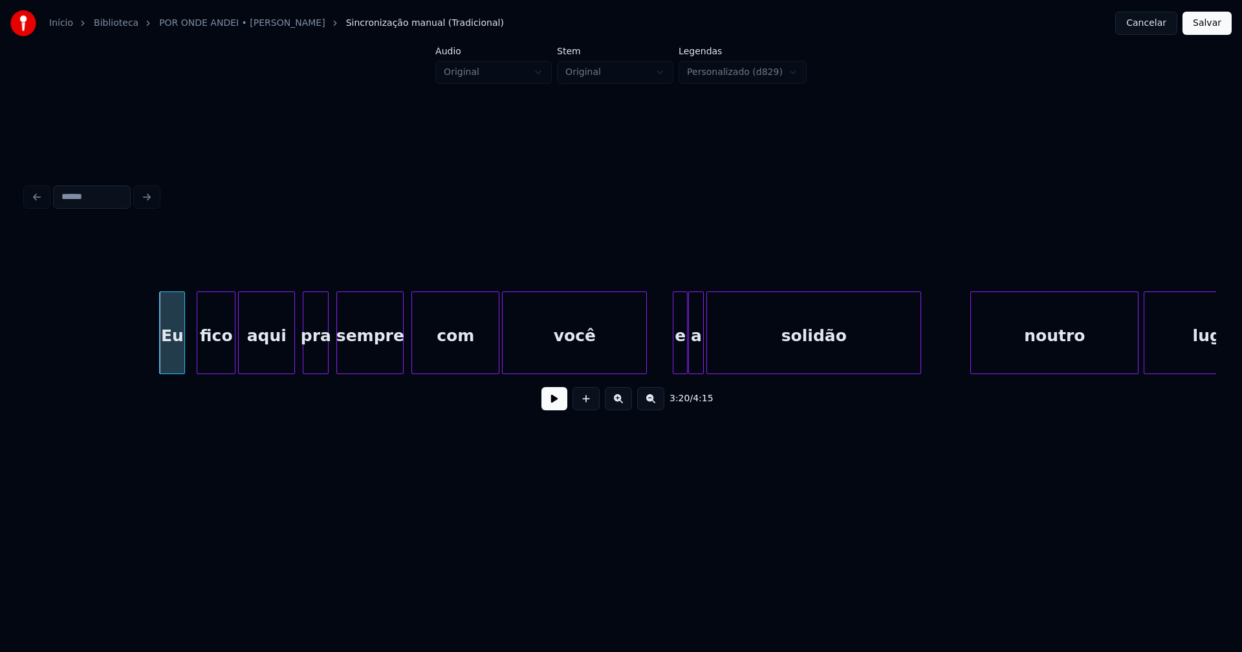
scroll to position [0, 25929]
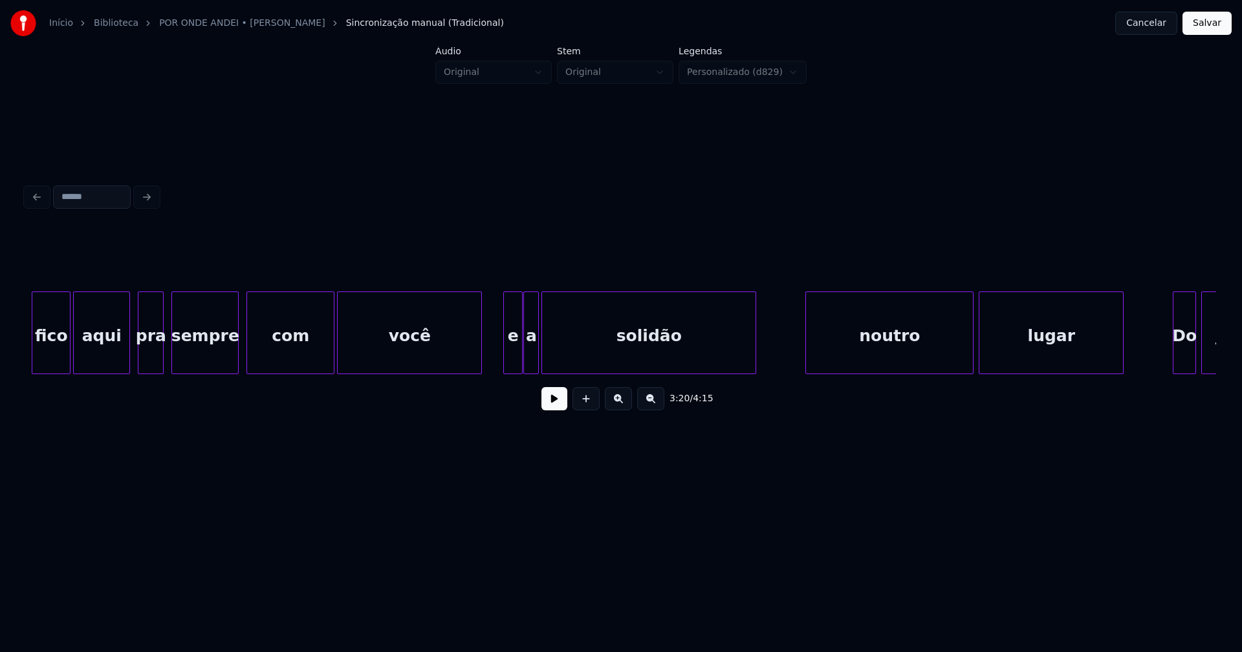
click at [506, 369] on div "e" at bounding box center [512, 333] width 19 height 83
click at [550, 356] on div at bounding box center [550, 332] width 4 height 81
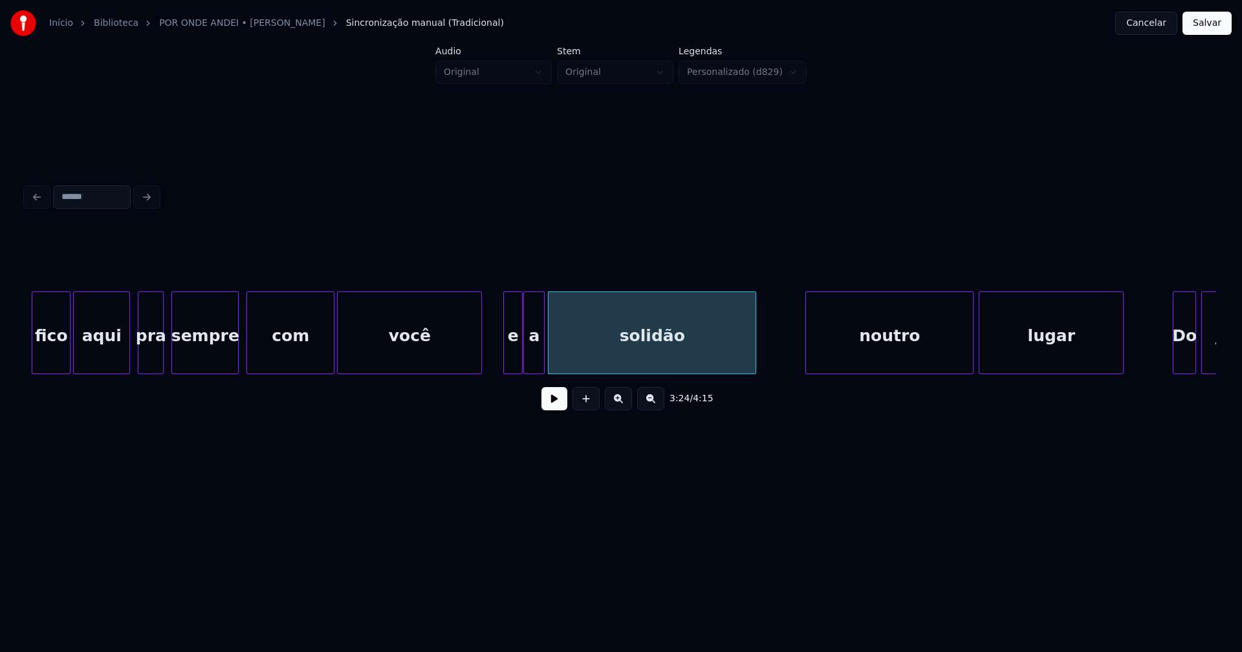
click at [543, 356] on div at bounding box center [542, 332] width 4 height 81
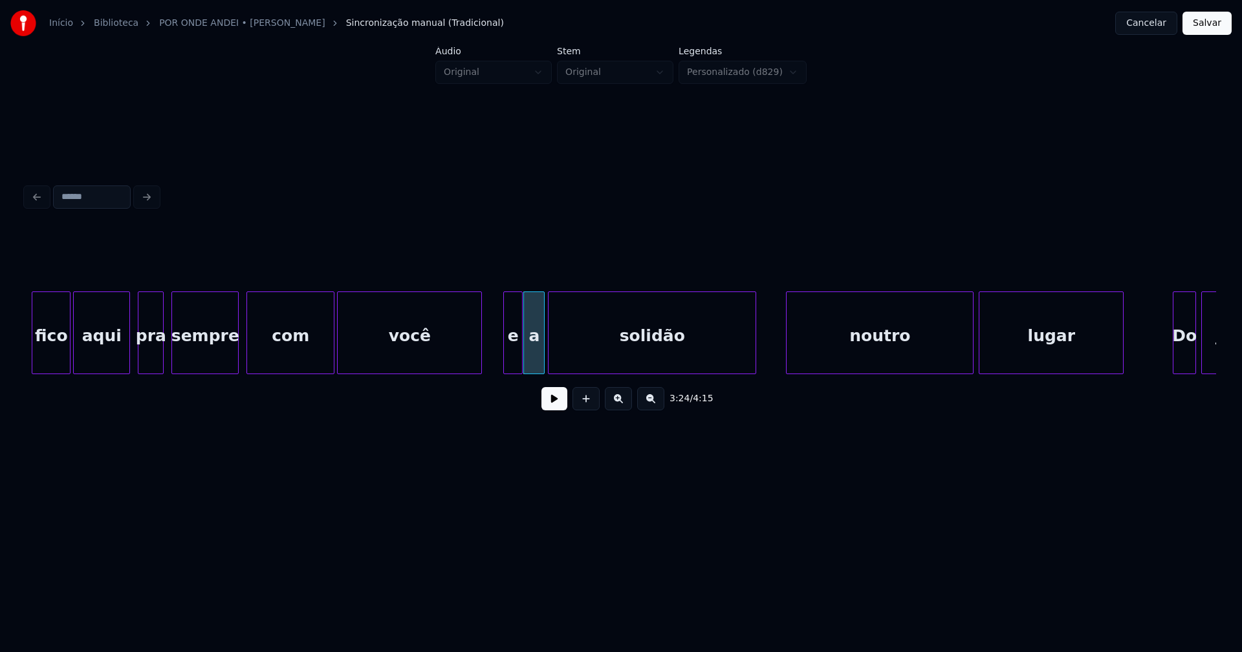
click at [789, 367] on div at bounding box center [788, 332] width 4 height 81
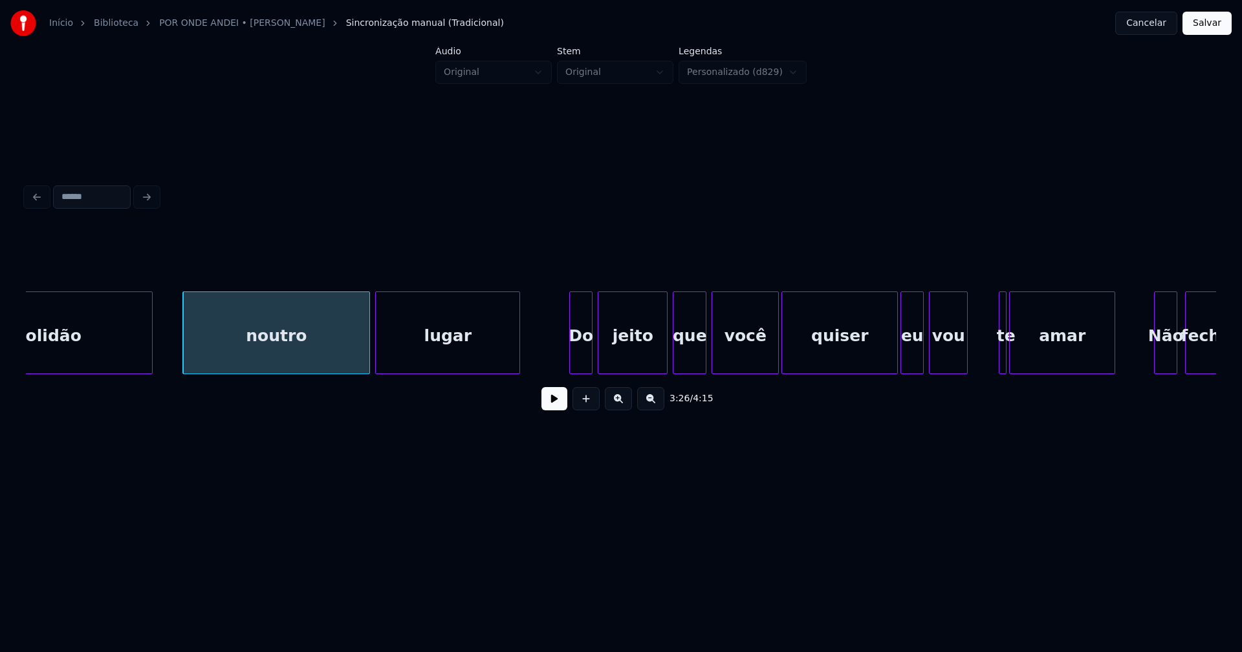
scroll to position [0, 26587]
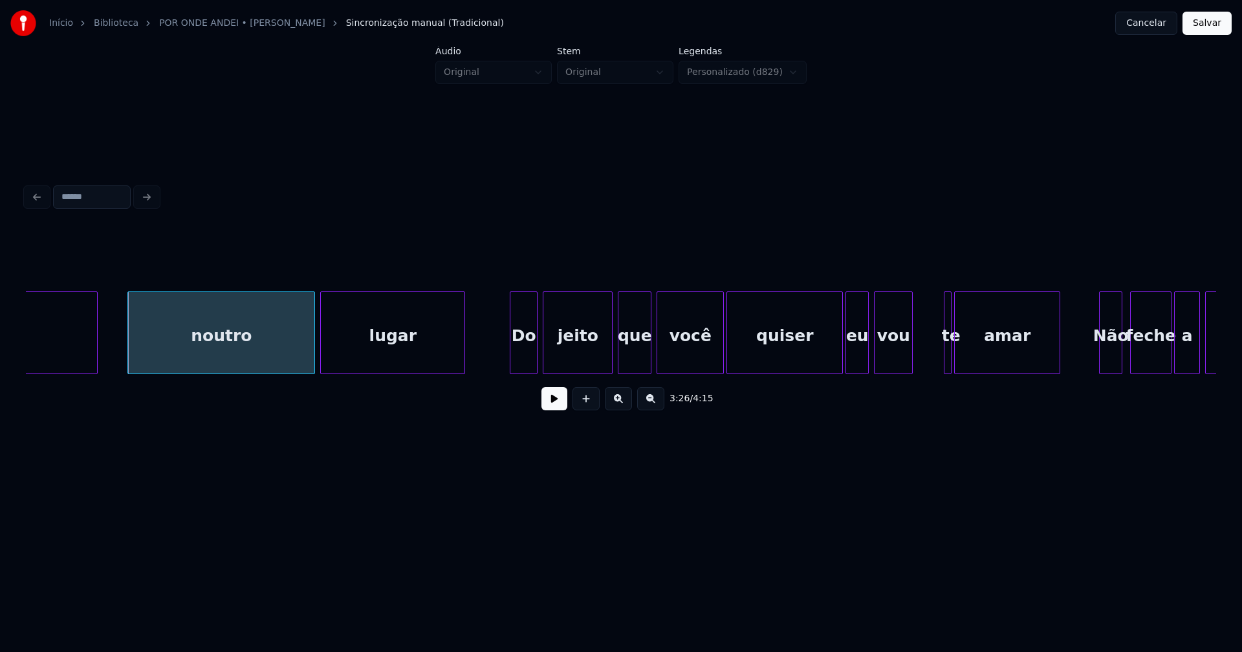
click at [512, 356] on div at bounding box center [512, 332] width 4 height 81
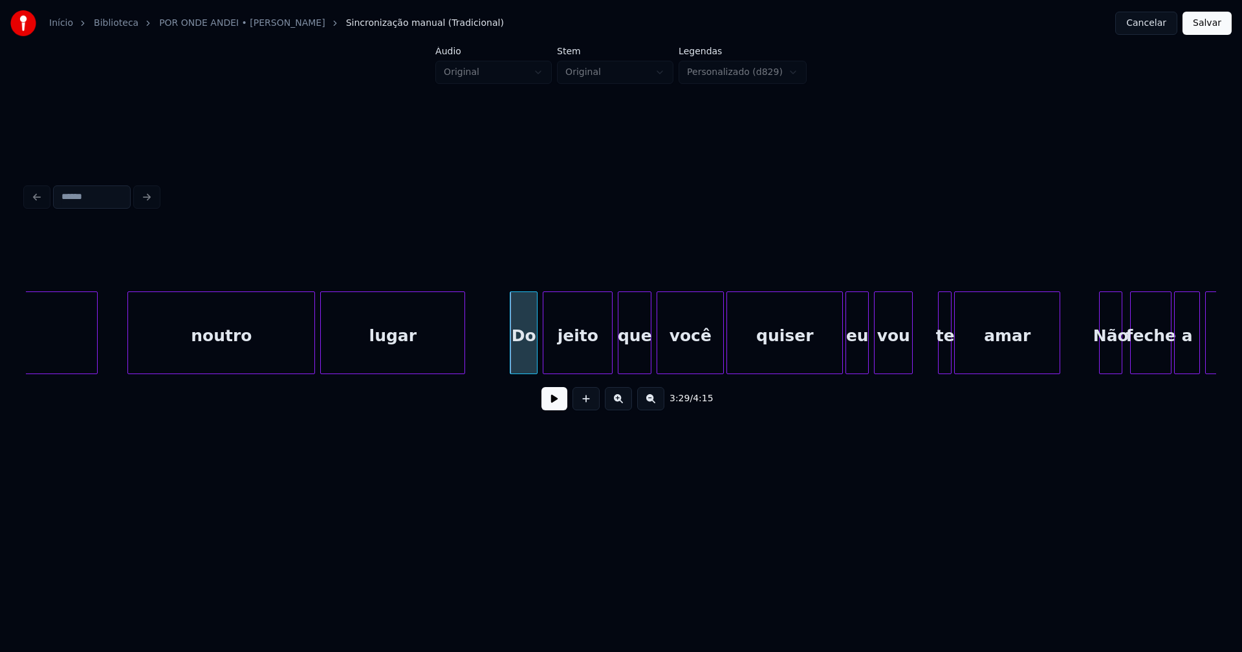
click at [940, 347] on div at bounding box center [940, 332] width 4 height 81
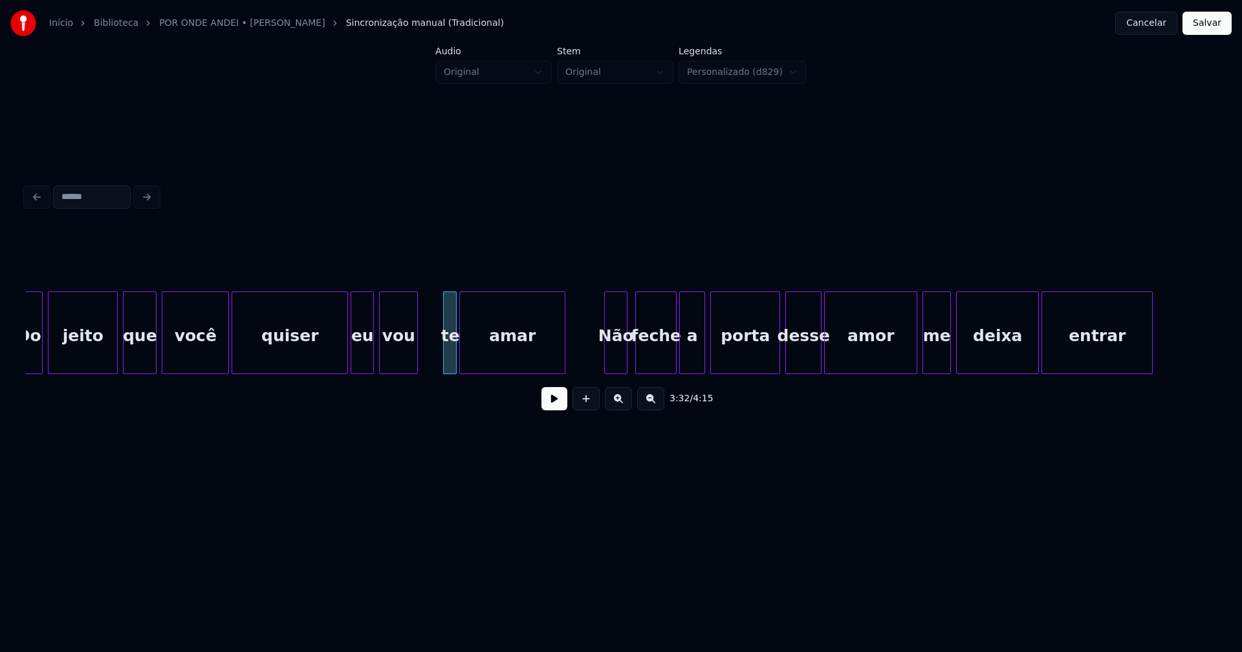
scroll to position [0, 27228]
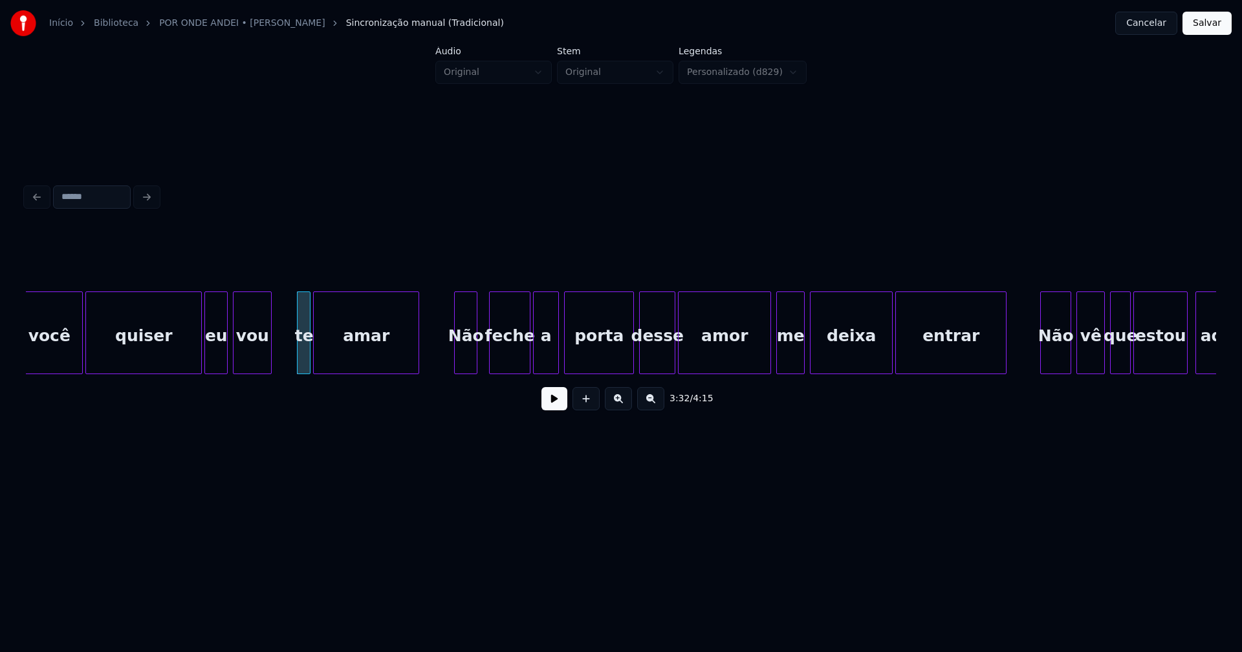
click at [468, 358] on div "Não" at bounding box center [466, 336] width 22 height 88
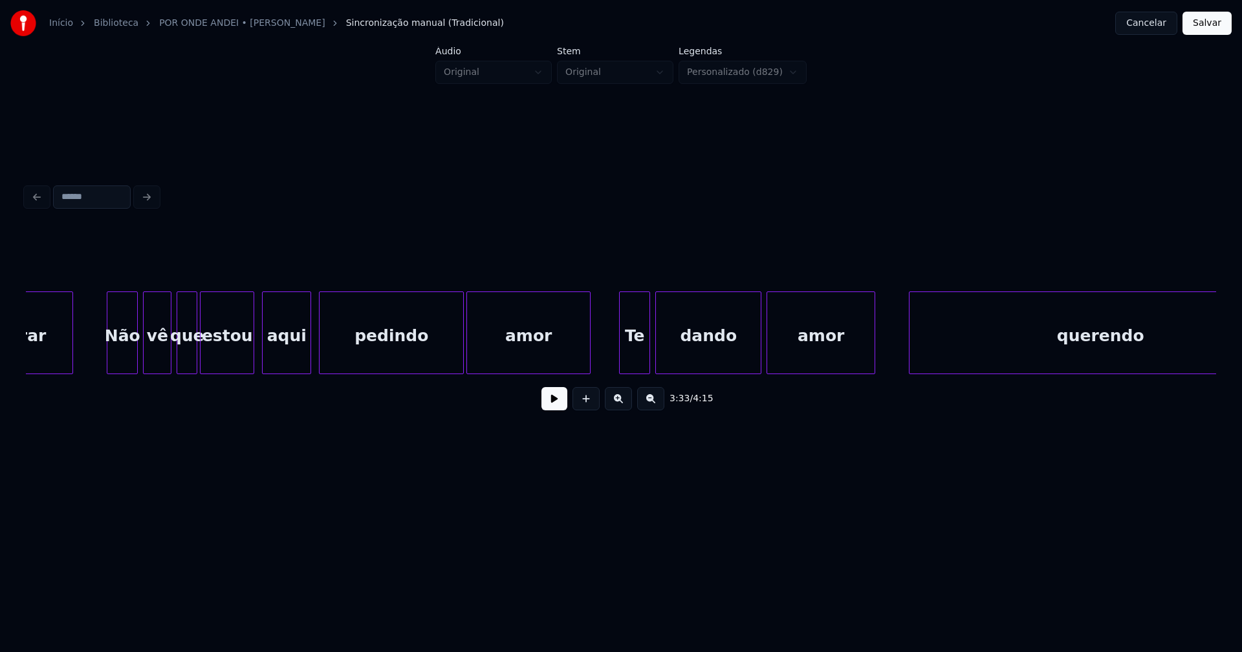
scroll to position [0, 28253]
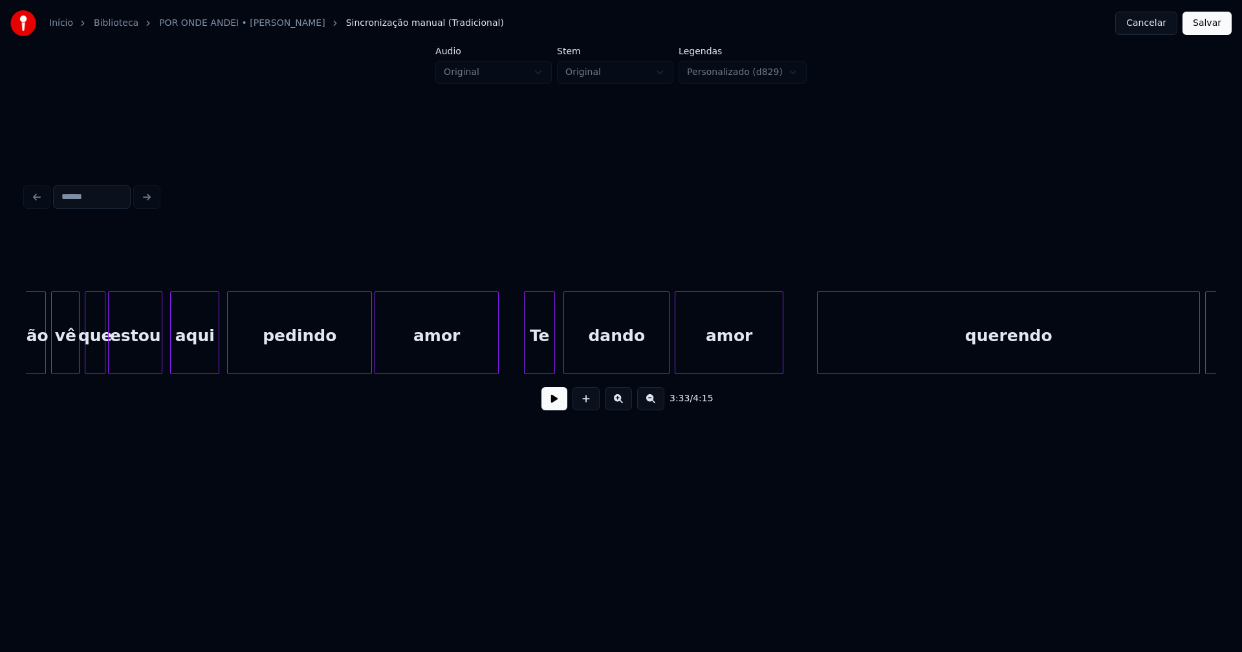
click at [541, 360] on div "Te" at bounding box center [539, 336] width 30 height 88
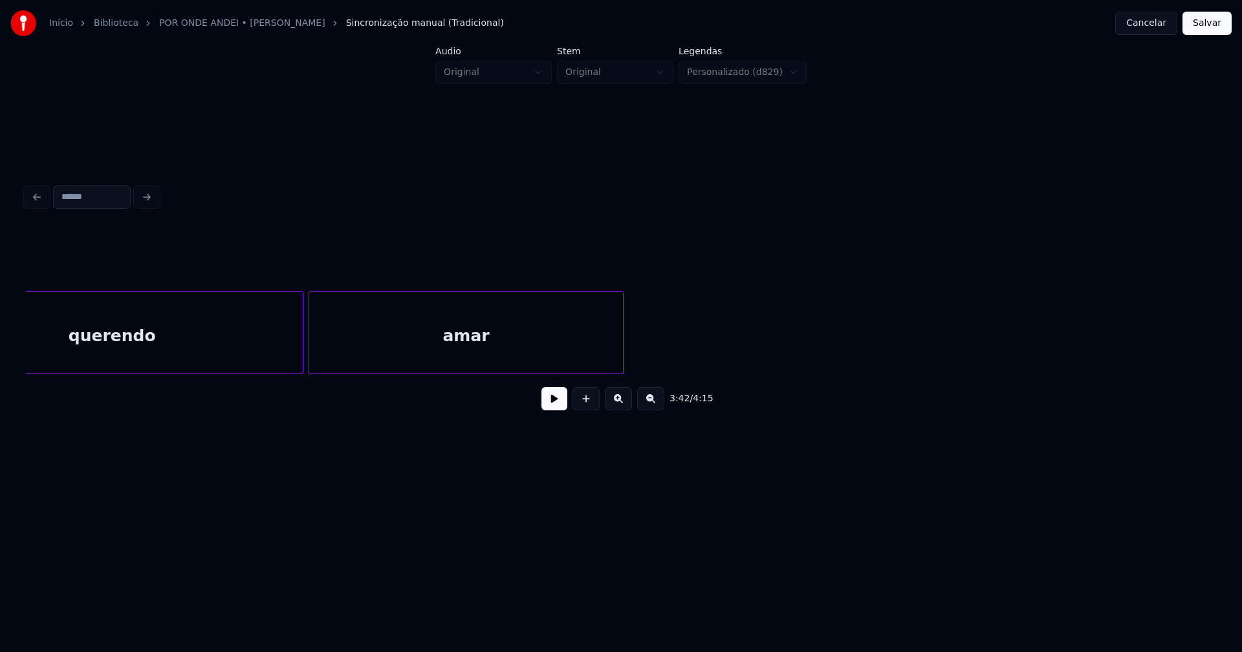
scroll to position [0, 29186]
click at [1207, 29] on button "Salvar" at bounding box center [1206, 23] width 49 height 23
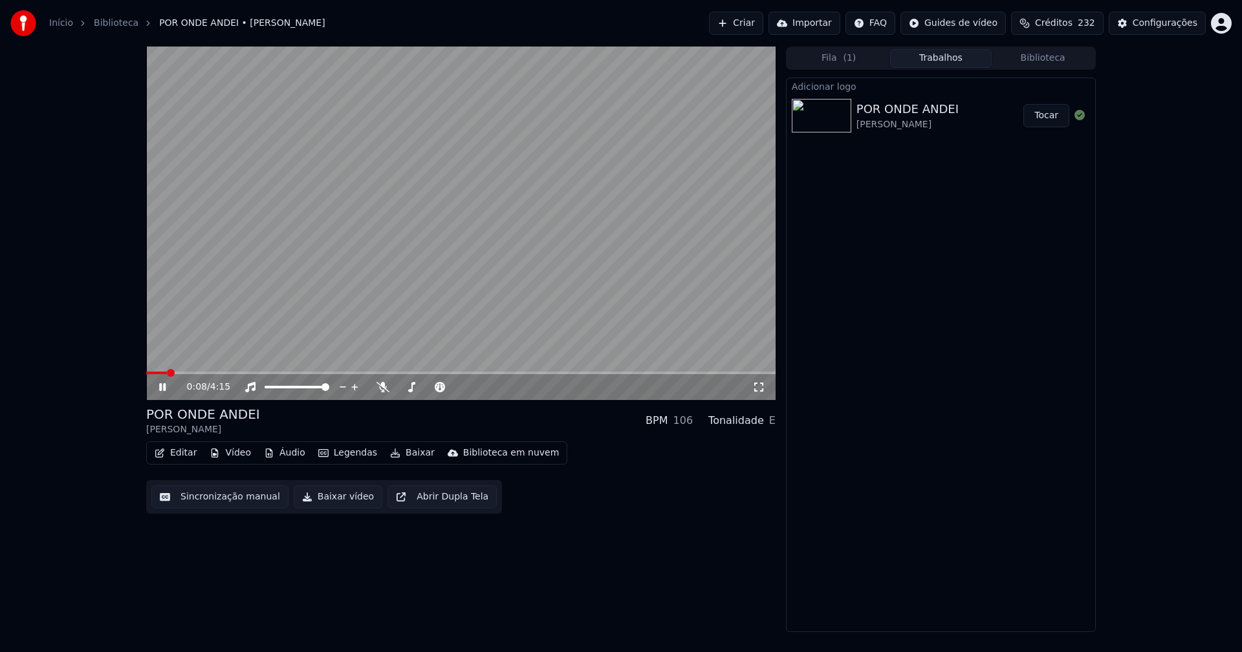
click at [760, 387] on icon at bounding box center [758, 387] width 13 height 10
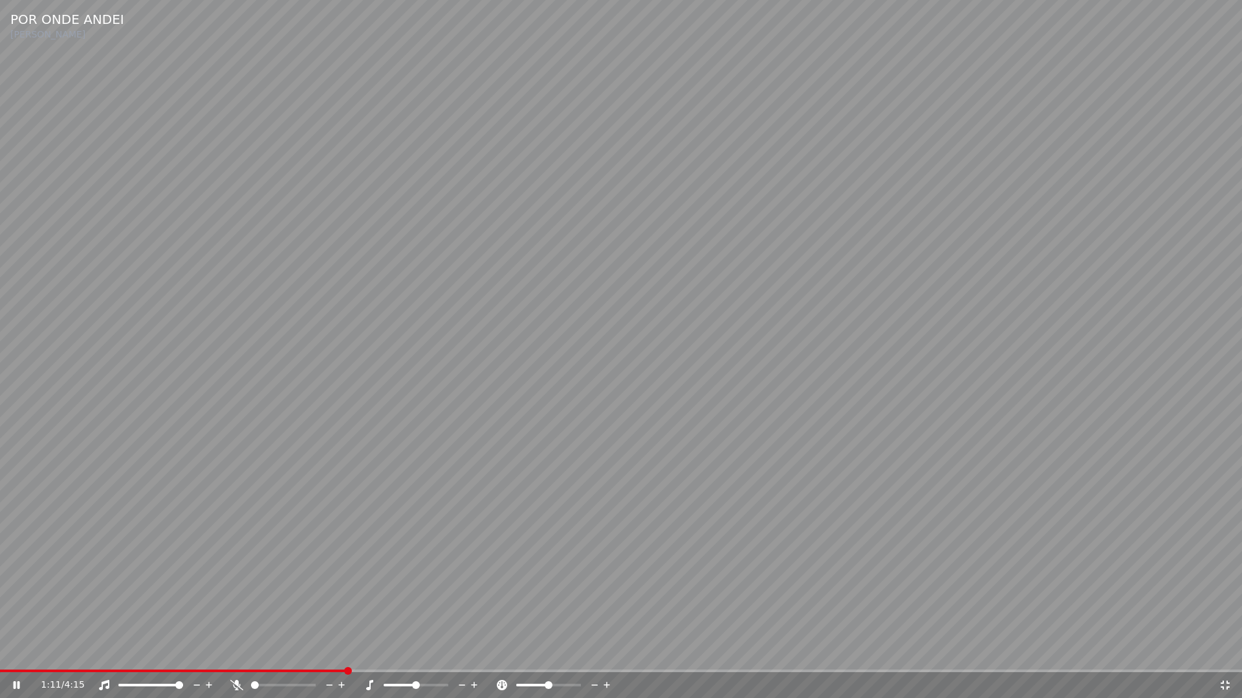
click at [1226, 652] on icon at bounding box center [1224, 685] width 9 height 9
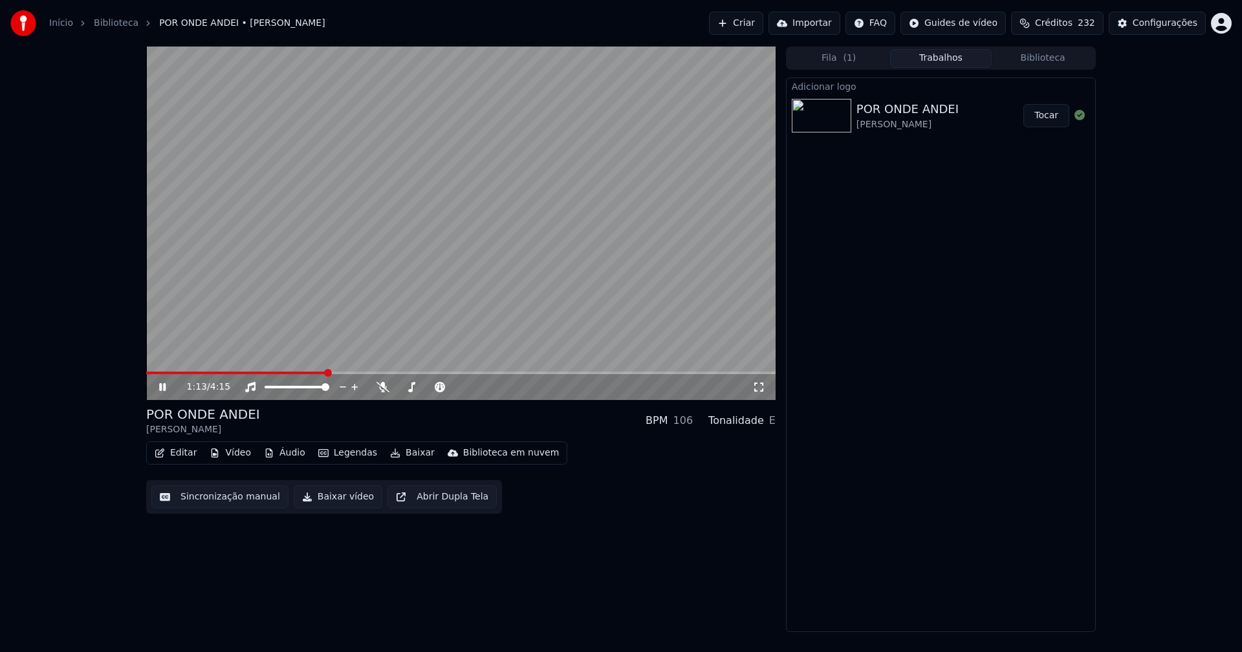
click at [164, 389] on icon at bounding box center [162, 387] width 6 height 8
click at [338, 499] on button "Baixar vídeo" at bounding box center [338, 497] width 89 height 23
drag, startPoint x: 1039, startPoint y: 58, endPoint x: 1030, endPoint y: 59, distance: 9.1
click at [1039, 58] on button "Biblioteca" at bounding box center [1042, 58] width 102 height 19
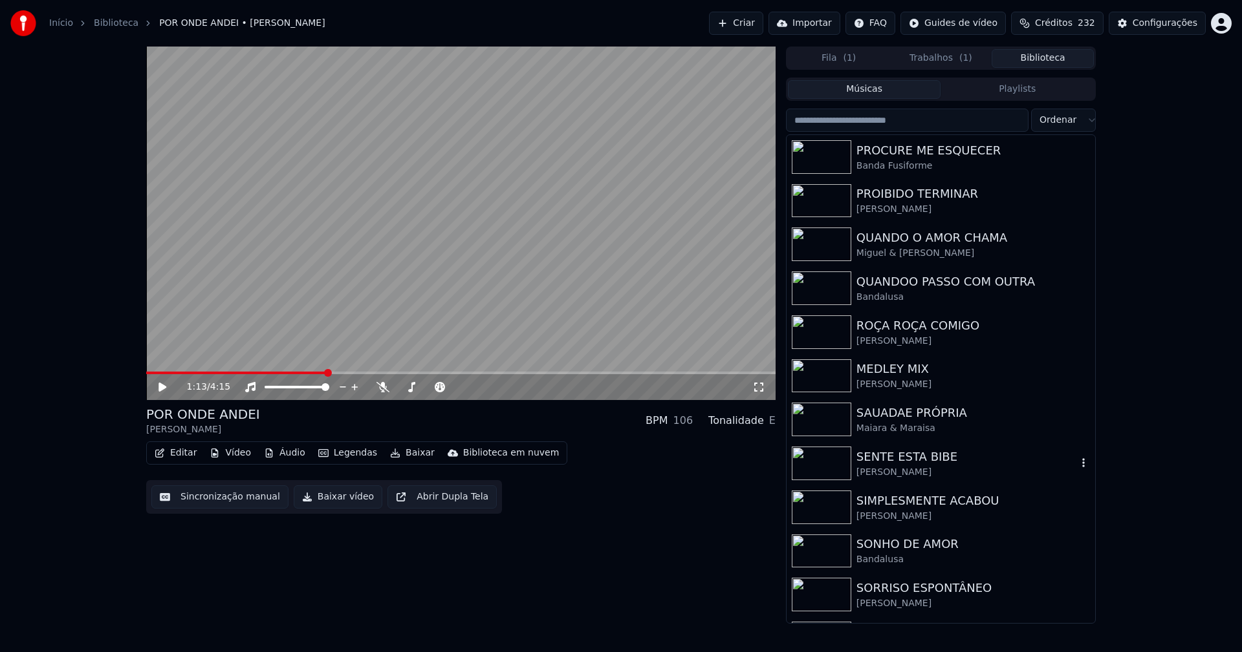
scroll to position [3363, 0]
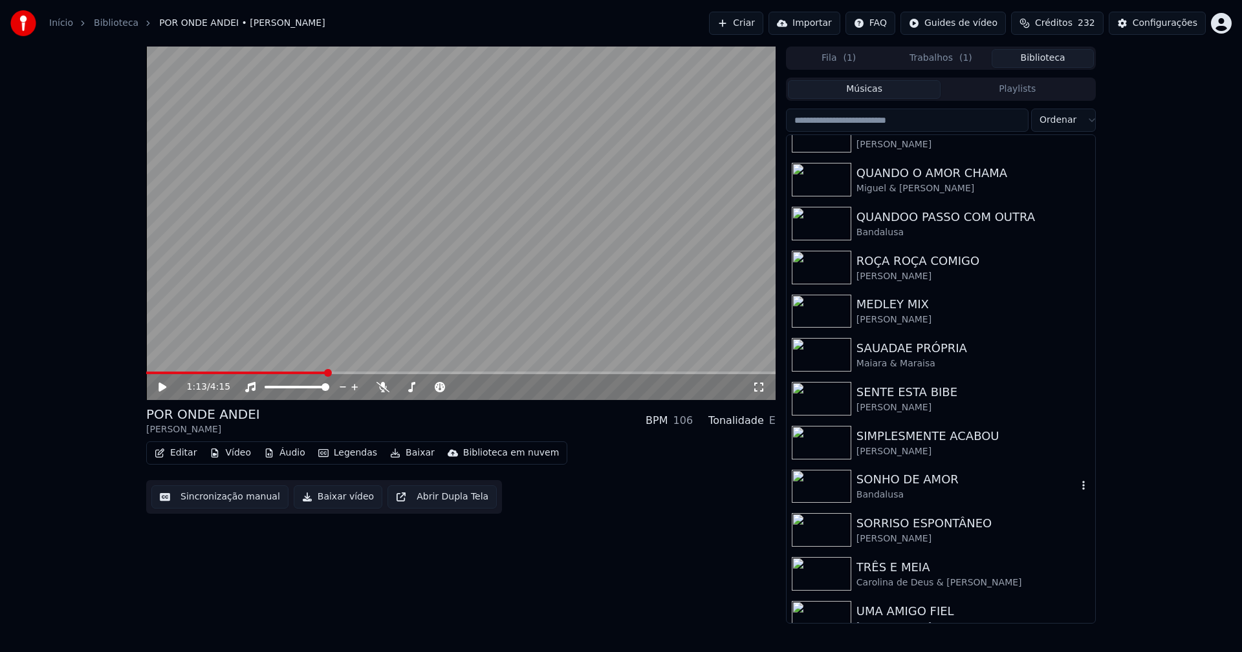
click at [892, 488] on div "SONHO DE AMOR" at bounding box center [966, 480] width 221 height 18
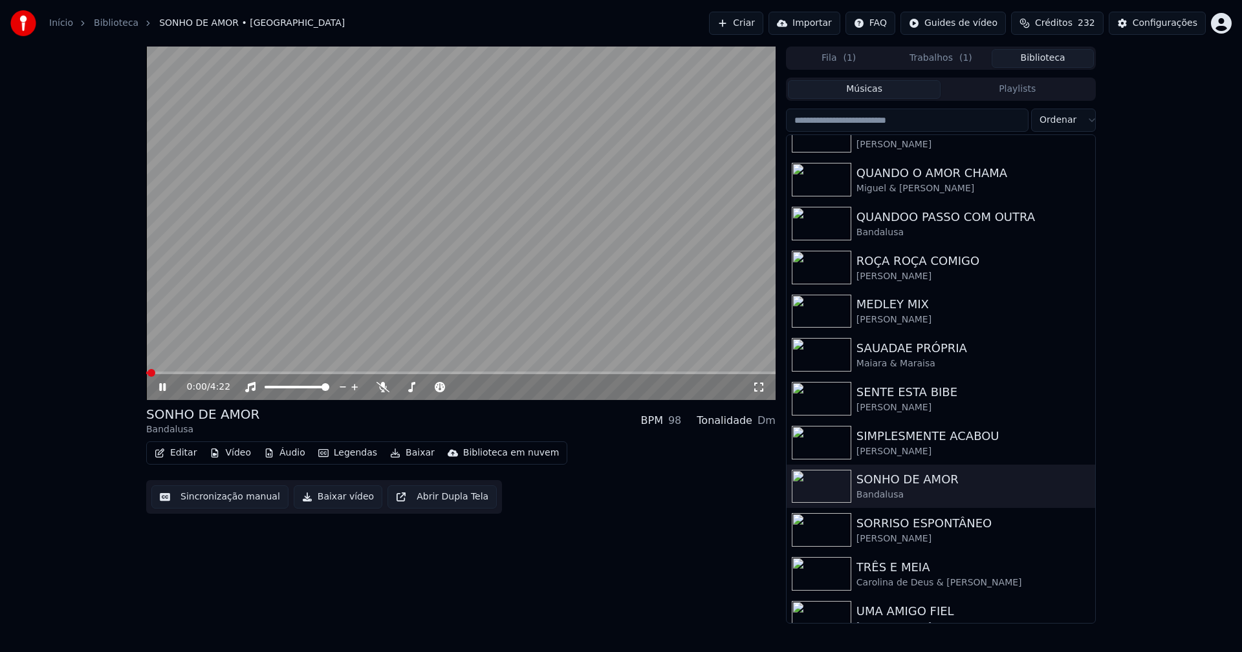
click at [162, 385] on icon at bounding box center [171, 387] width 30 height 10
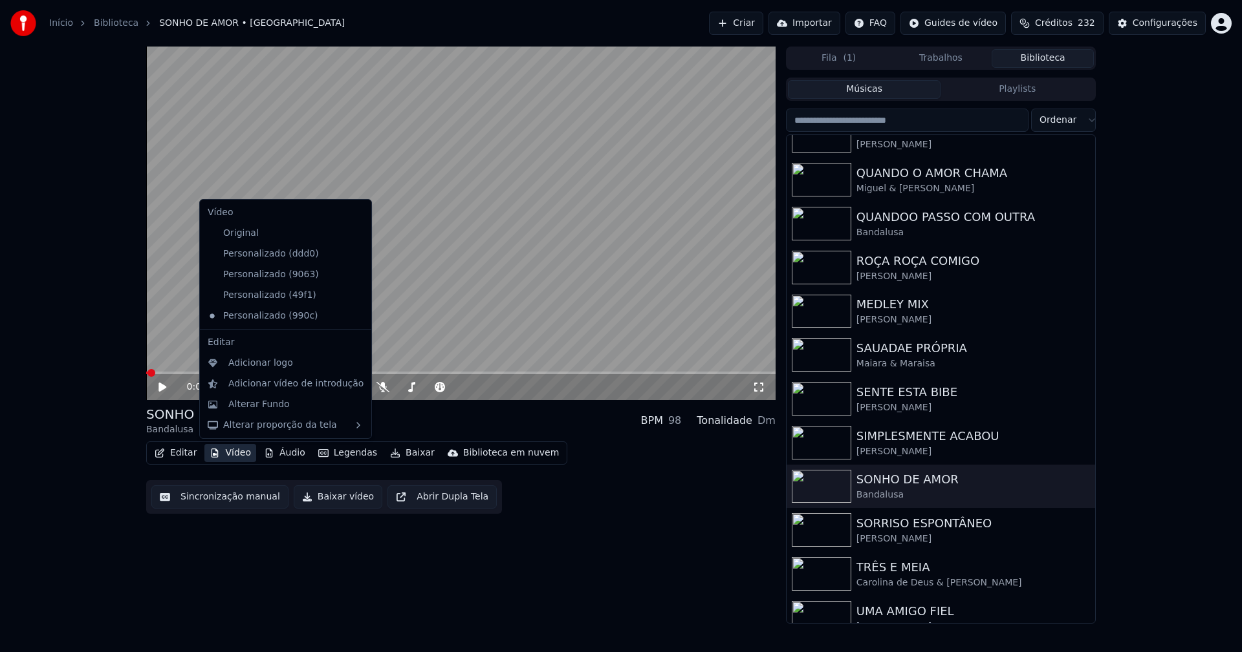
click at [231, 451] on button "Vídeo" at bounding box center [230, 453] width 52 height 18
click at [273, 290] on div "Personalizado (49f1)" at bounding box center [275, 295] width 147 height 21
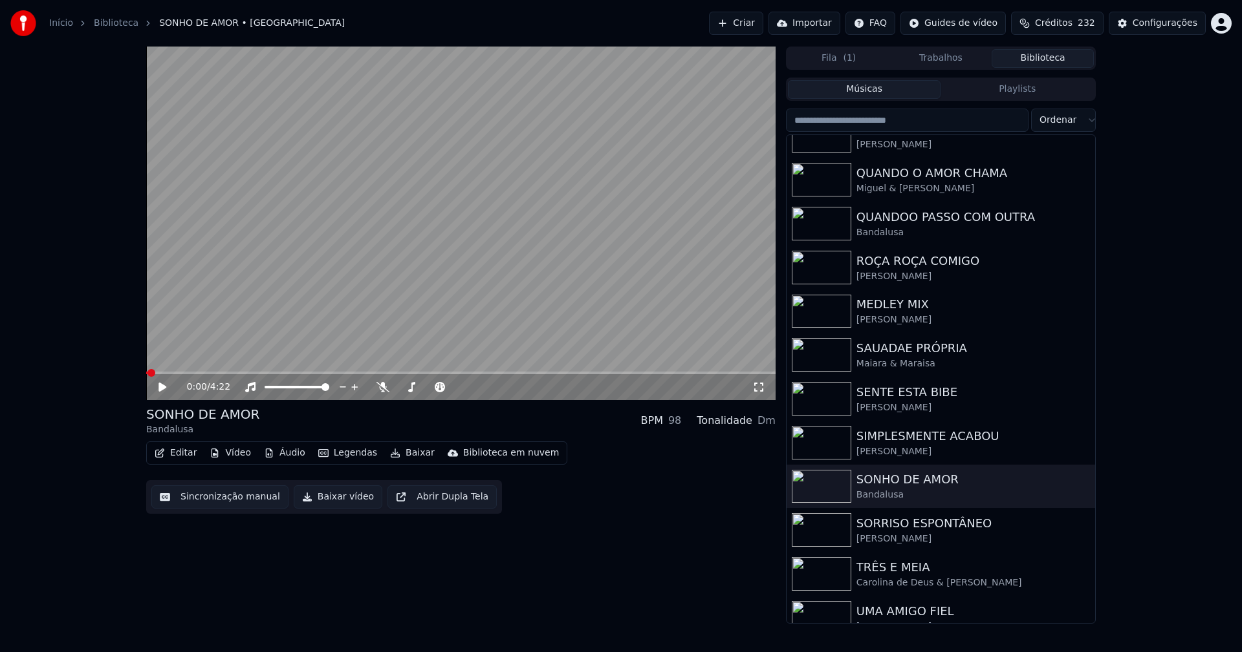
click at [227, 446] on button "Vídeo" at bounding box center [230, 453] width 52 height 18
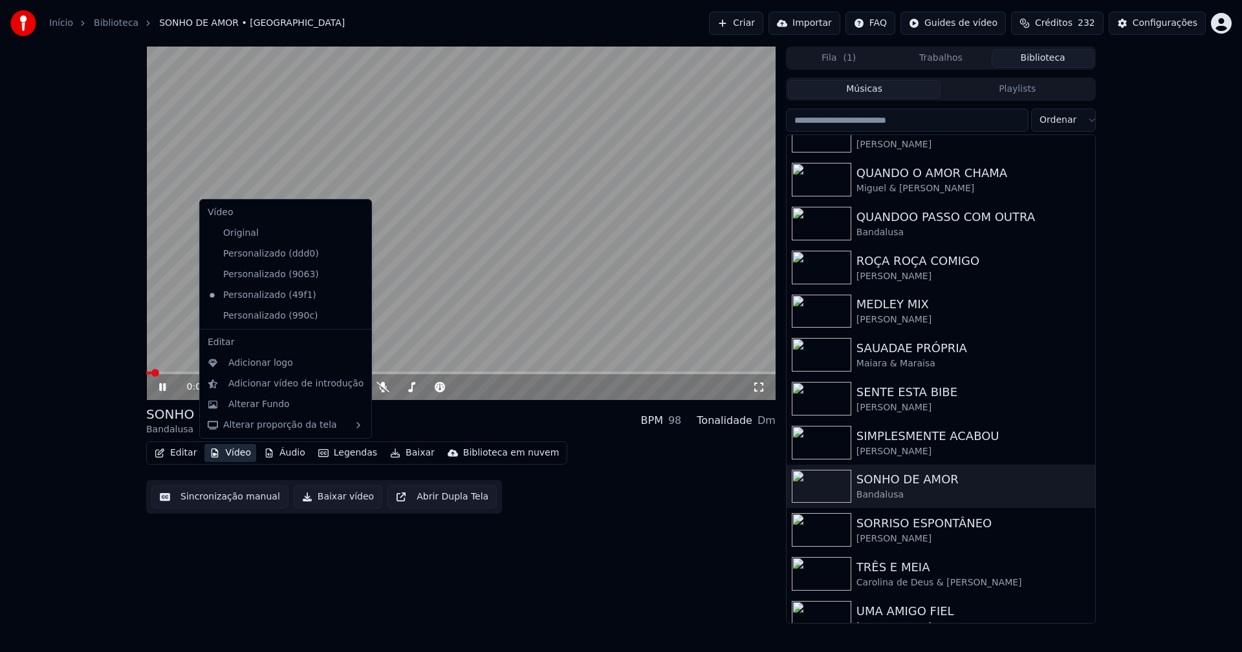
click at [354, 319] on icon at bounding box center [361, 316] width 14 height 10
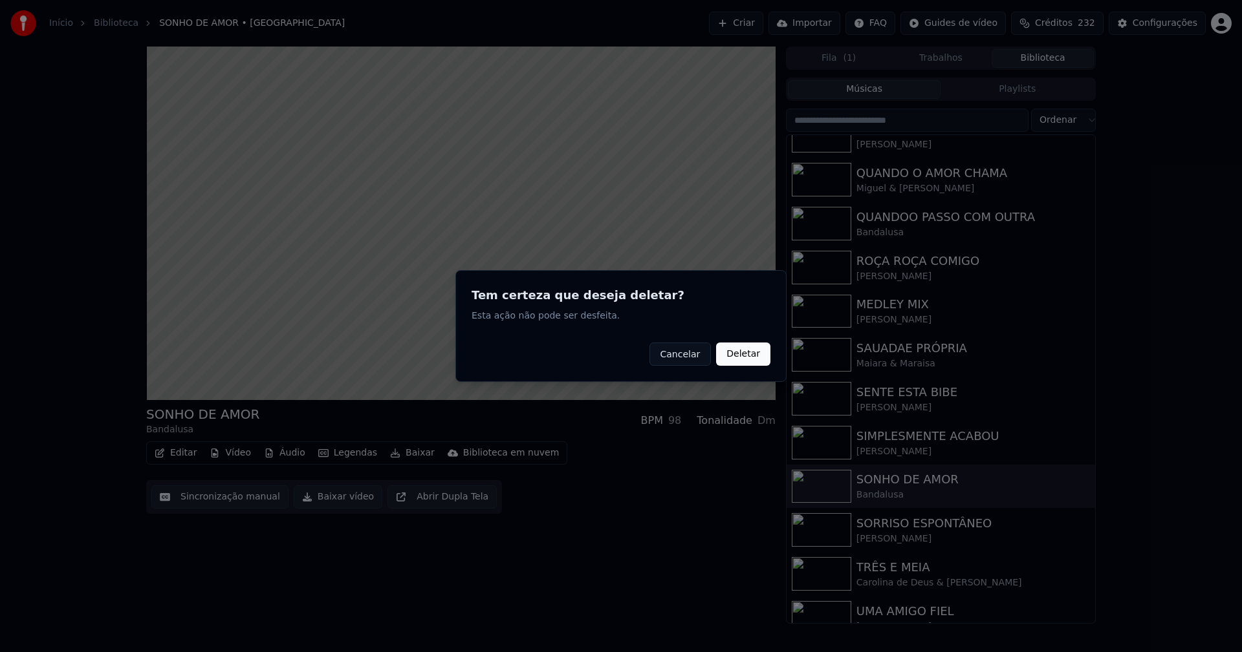
click at [749, 356] on button "Deletar" at bounding box center [743, 354] width 54 height 23
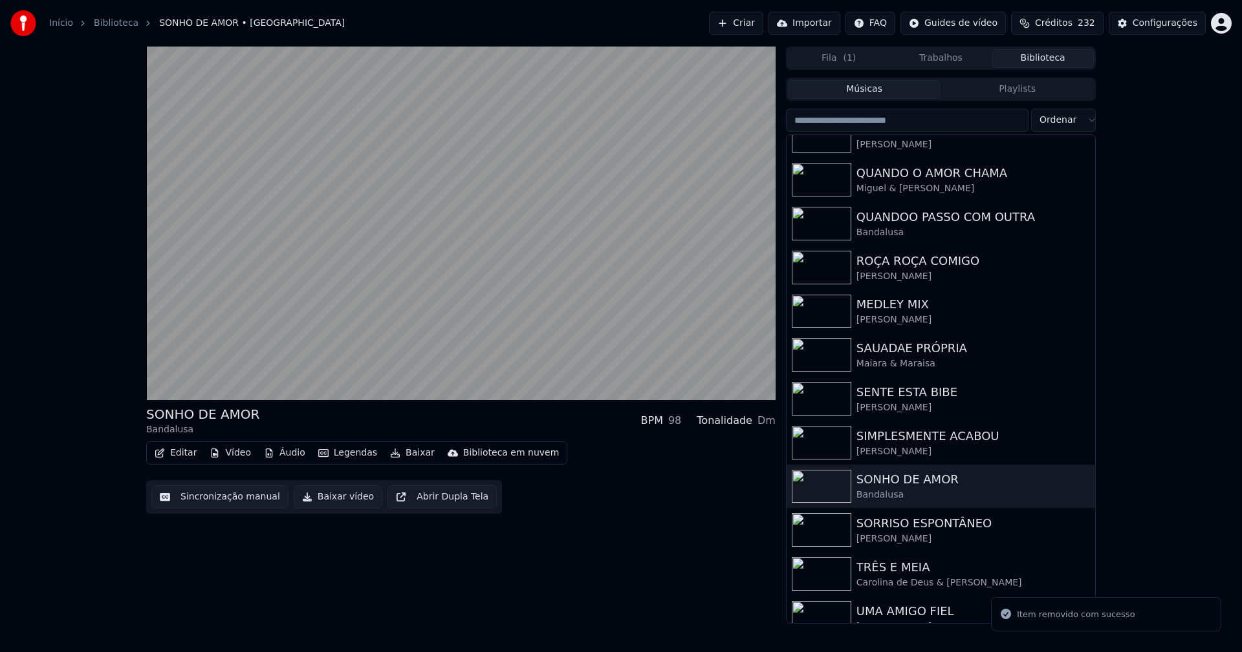
click at [232, 451] on button "Vídeo" at bounding box center [230, 453] width 52 height 18
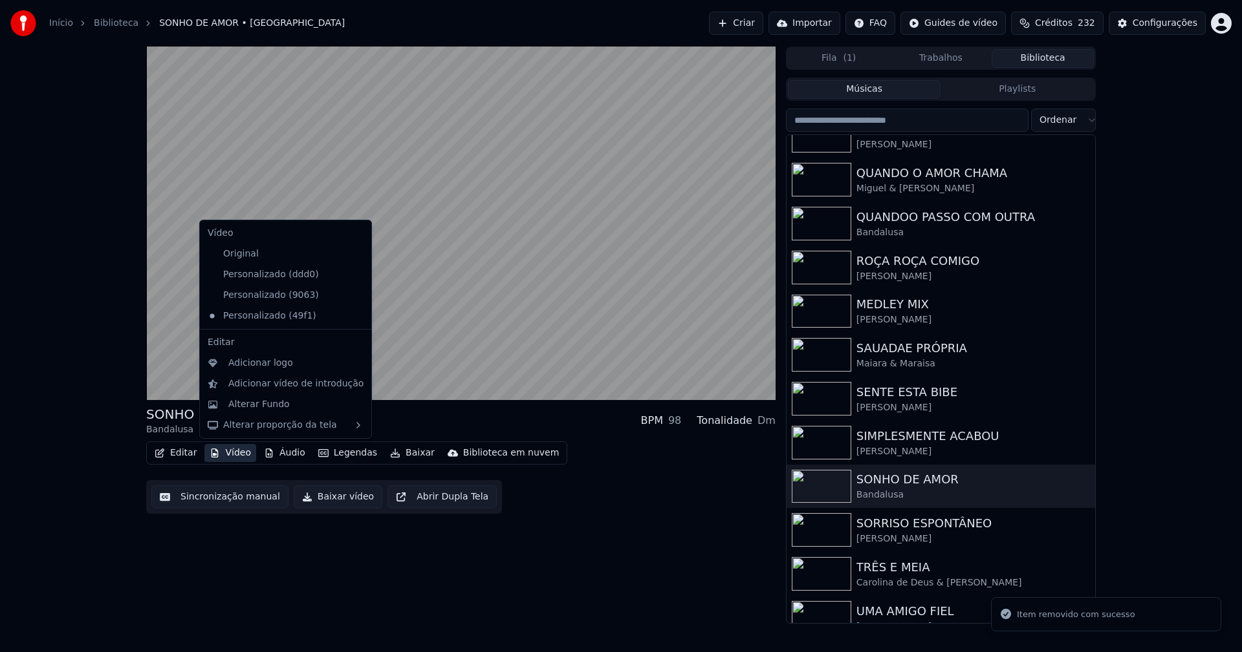
click at [354, 277] on icon at bounding box center [361, 275] width 14 height 10
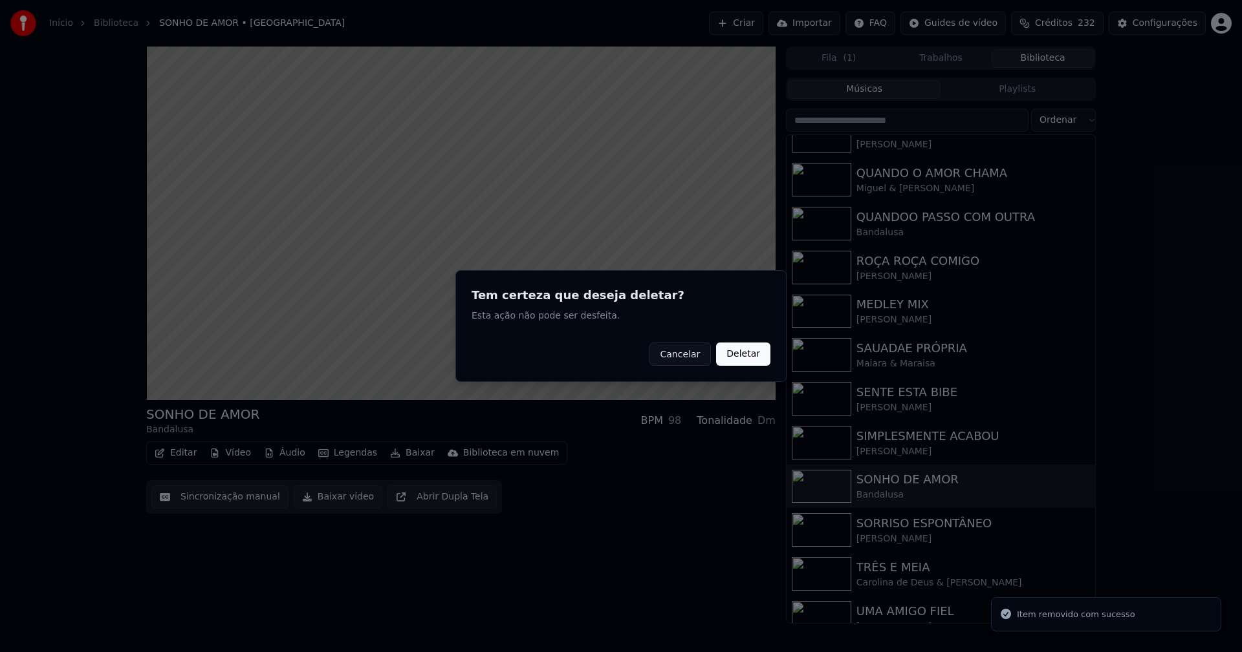
drag, startPoint x: 756, startPoint y: 354, endPoint x: 746, endPoint y: 354, distance: 9.7
click at [756, 354] on button "Deletar" at bounding box center [743, 354] width 54 height 23
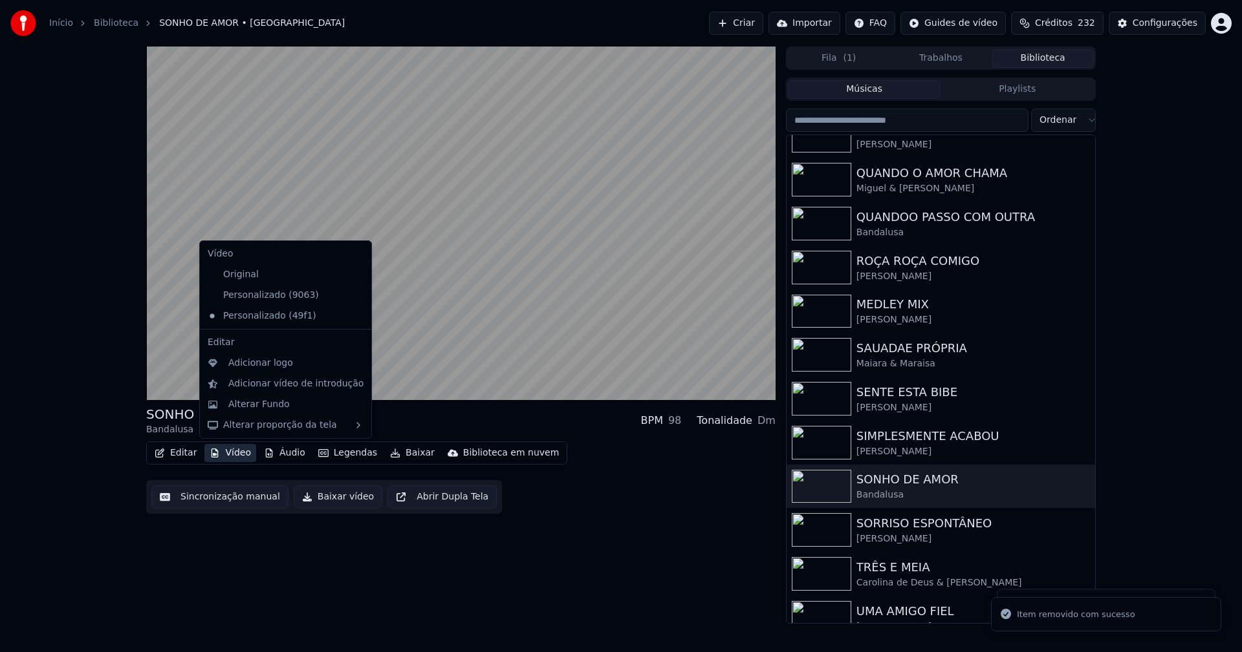
click at [236, 457] on button "Vídeo" at bounding box center [230, 453] width 52 height 18
click at [354, 295] on icon at bounding box center [361, 295] width 14 height 10
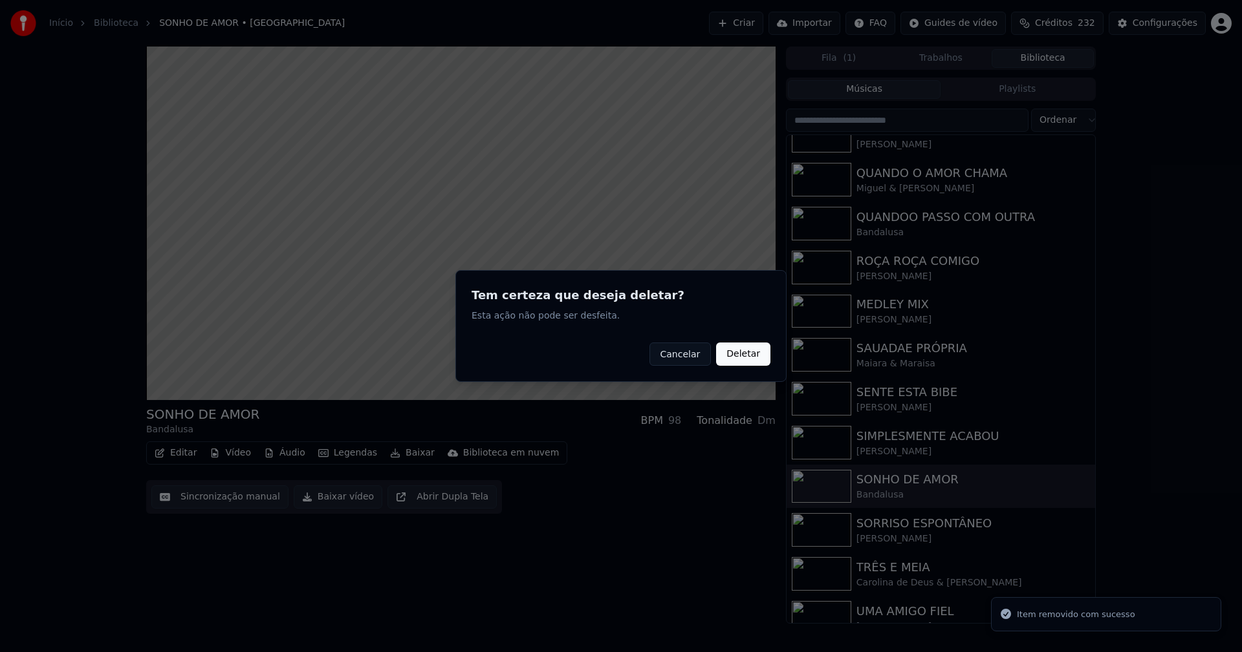
click at [733, 354] on button "Deletar" at bounding box center [743, 354] width 54 height 23
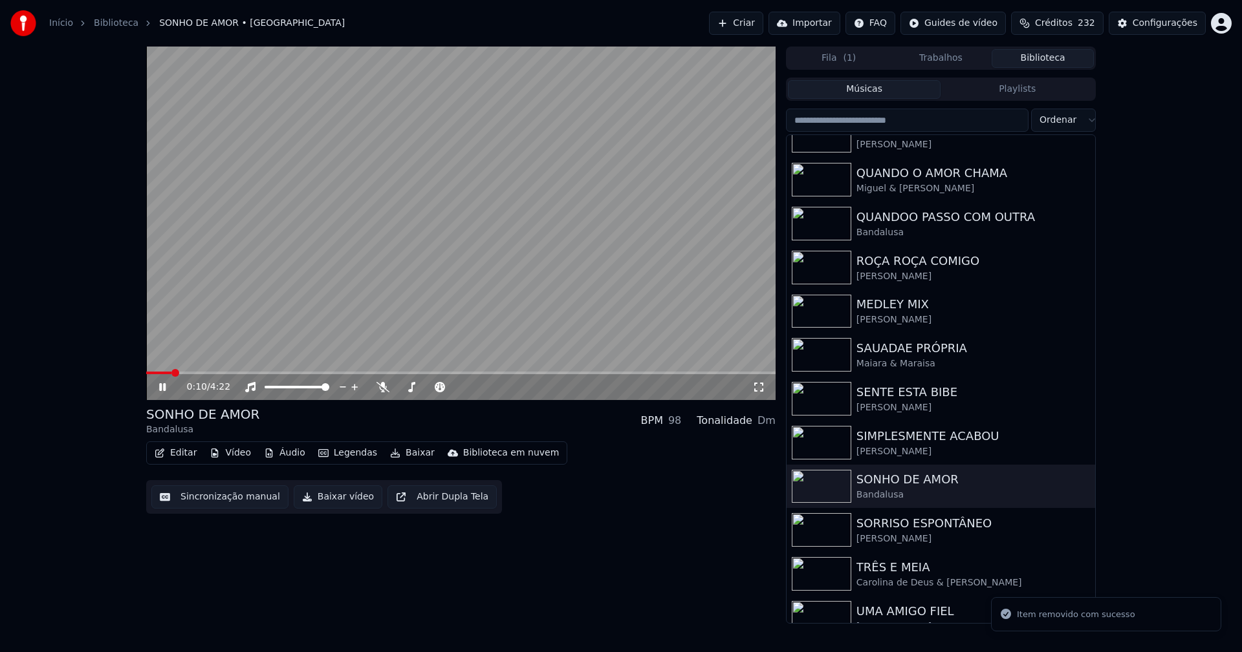
click at [165, 389] on icon at bounding box center [162, 387] width 6 height 8
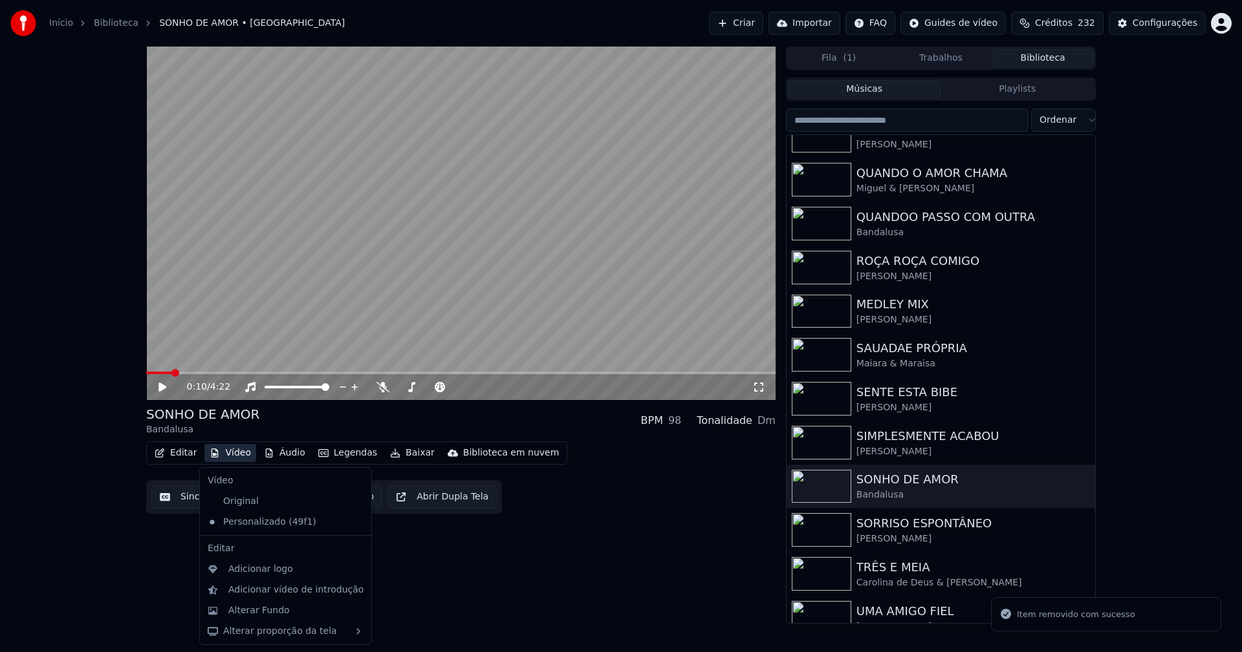
click at [235, 455] on button "Vídeo" at bounding box center [230, 453] width 52 height 18
click at [263, 576] on div "Adicionar logo" at bounding box center [260, 569] width 65 height 13
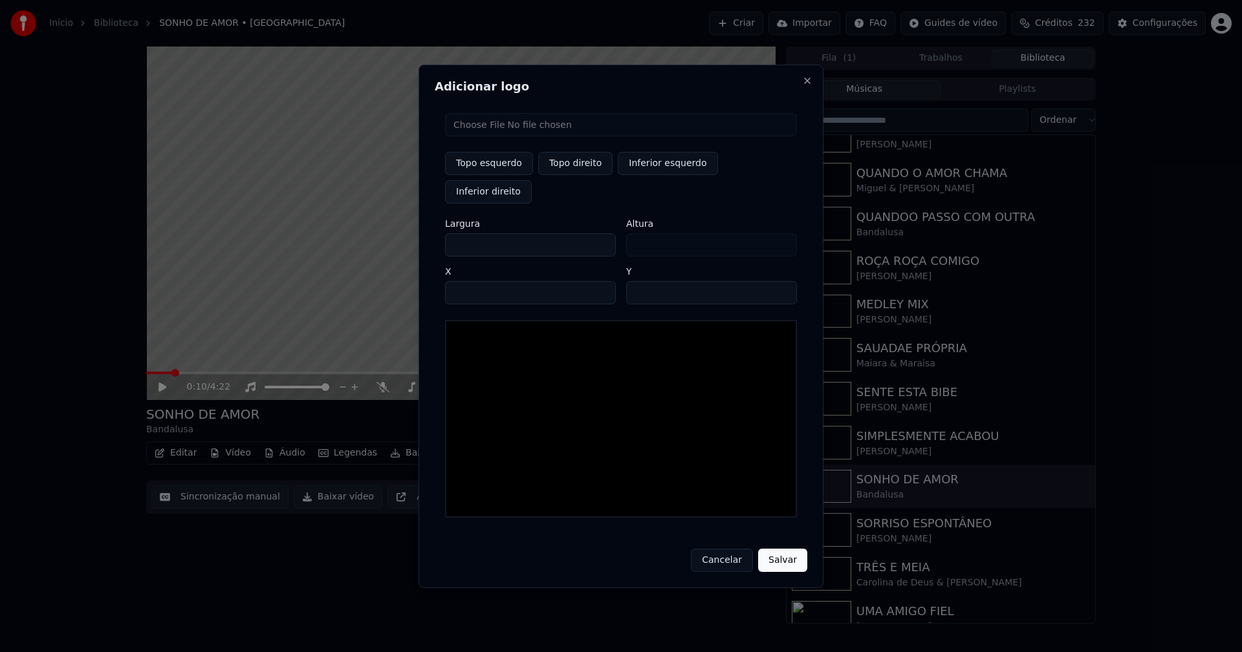
click at [496, 136] on input "file" at bounding box center [621, 124] width 352 height 23
type input "**********"
click at [577, 175] on button "Topo direito" at bounding box center [575, 163] width 74 height 23
type input "****"
drag, startPoint x: 467, startPoint y: 231, endPoint x: 399, endPoint y: 241, distance: 68.6
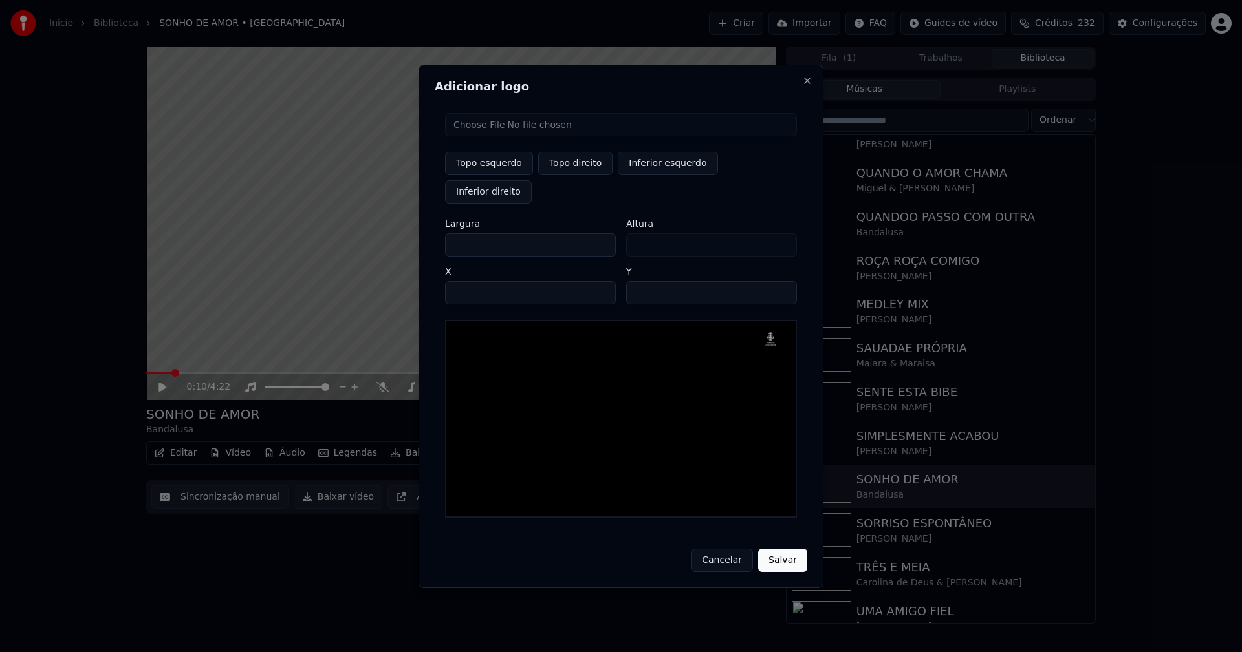
click at [399, 241] on body "Início Biblioteca SONHO DE AMOR • Bandalusa Criar Importar FAQ Guides de vídeo …" at bounding box center [621, 326] width 1242 height 652
type input "**"
type input "***"
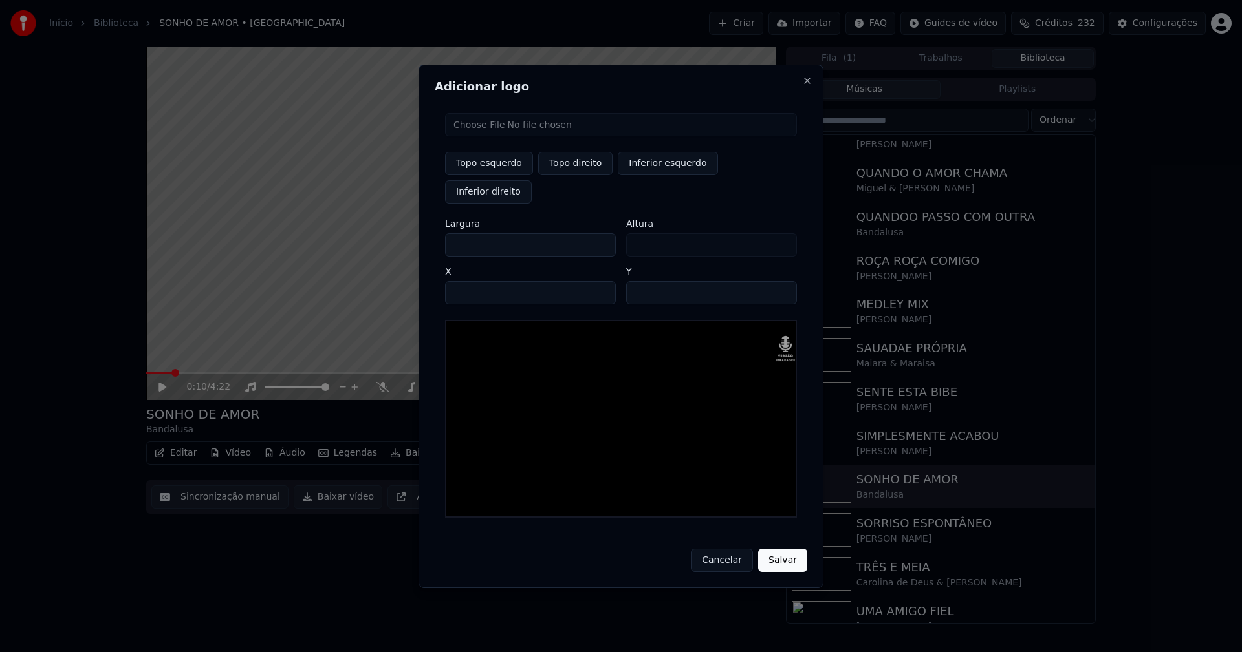
type input "***"
click at [471, 281] on input "****" at bounding box center [530, 292] width 171 height 23
type input "****"
click at [640, 281] on input "**" at bounding box center [711, 292] width 171 height 23
type input "**"
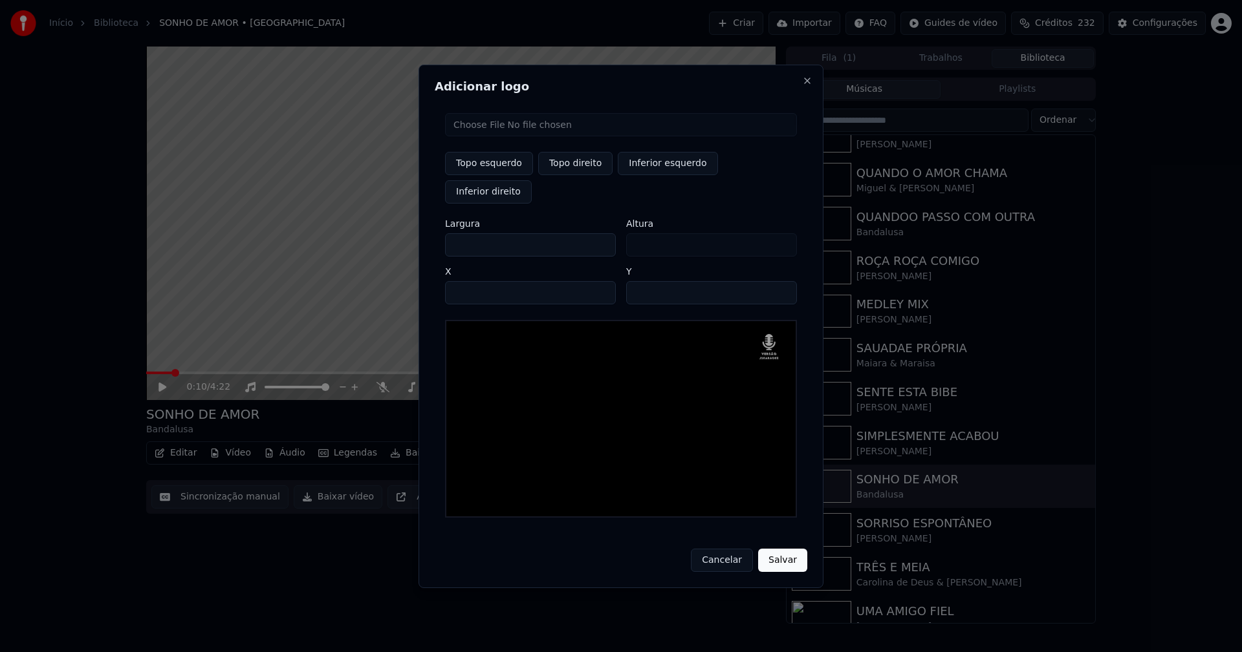
click at [775, 549] on button "Salvar" at bounding box center [782, 560] width 49 height 23
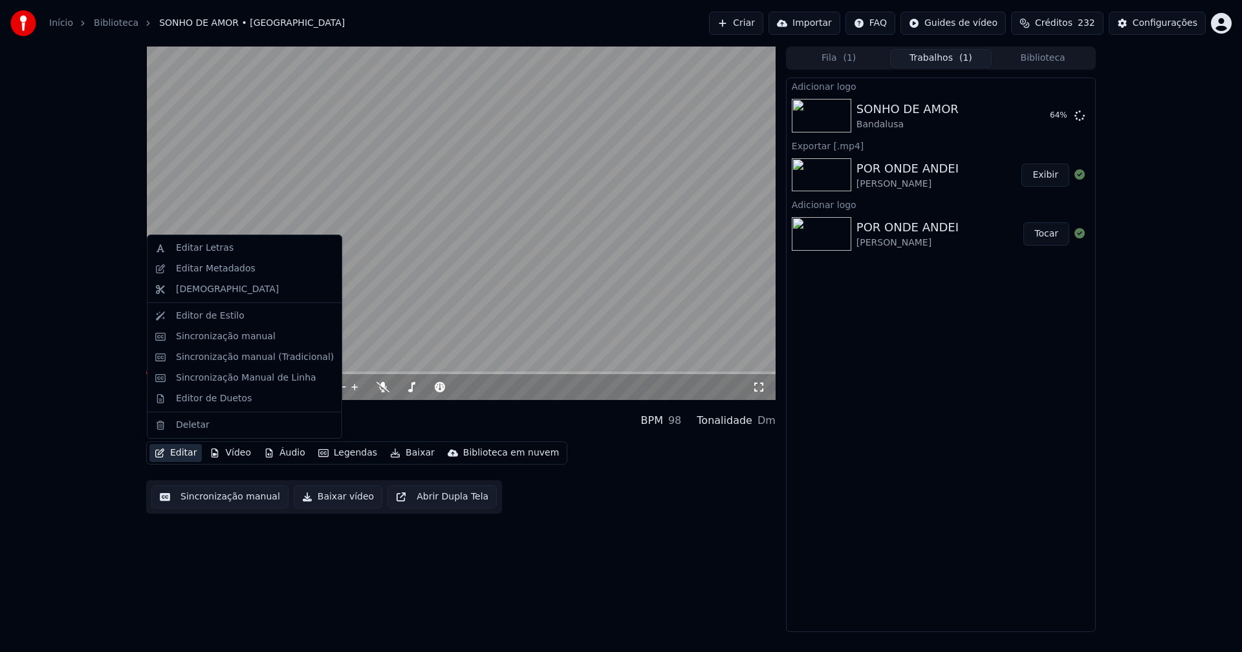
click at [189, 453] on button "Editar" at bounding box center [175, 453] width 52 height 18
click at [221, 271] on div "Editar Metadados" at bounding box center [216, 269] width 80 height 13
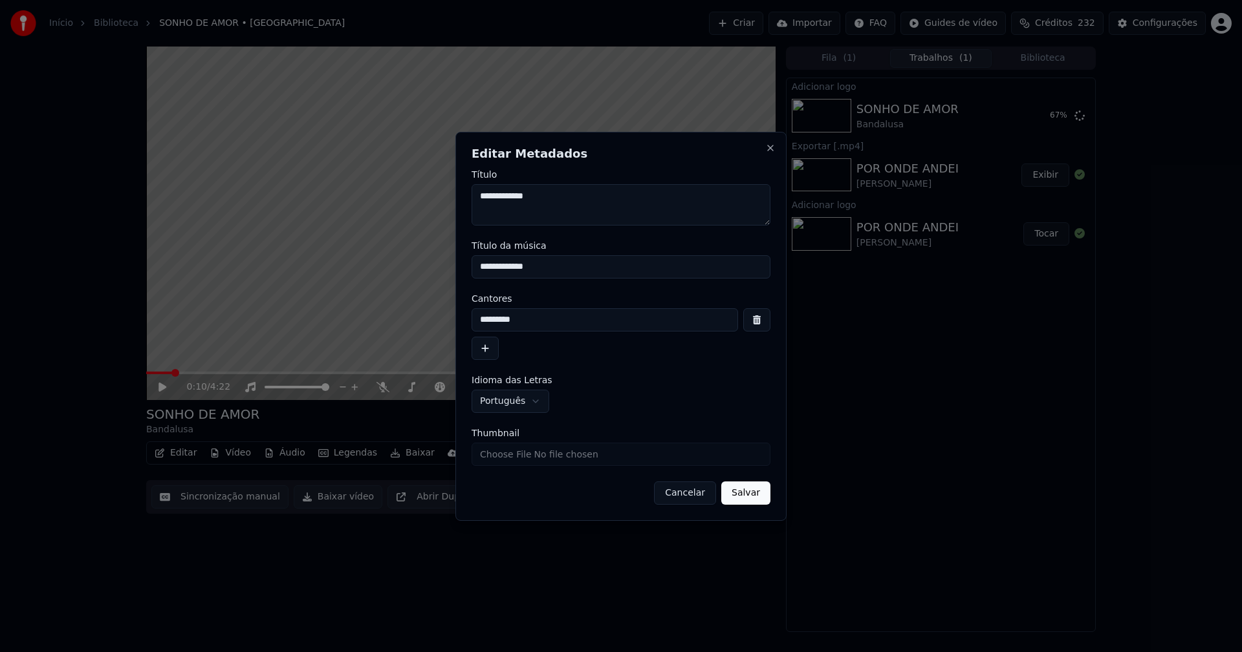
click at [514, 455] on input "Thumbnail" at bounding box center [620, 454] width 299 height 23
type input "**********"
click at [762, 494] on button "Salvar" at bounding box center [745, 493] width 49 height 23
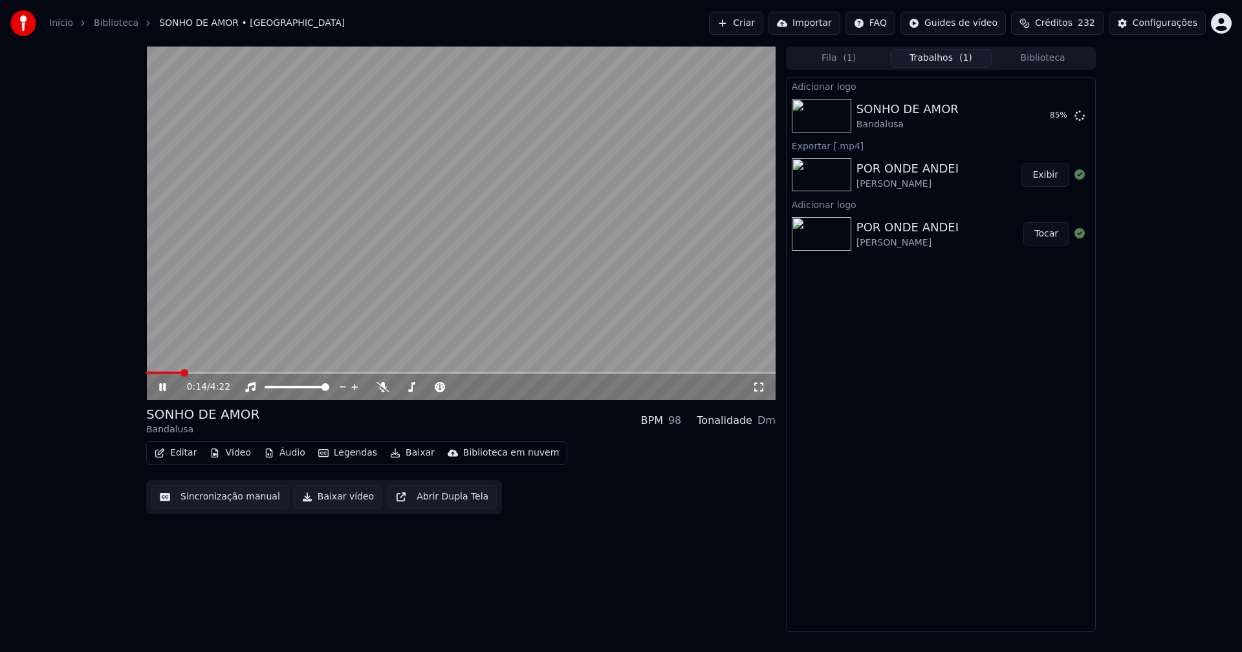
click at [160, 387] on icon at bounding box center [162, 387] width 6 height 8
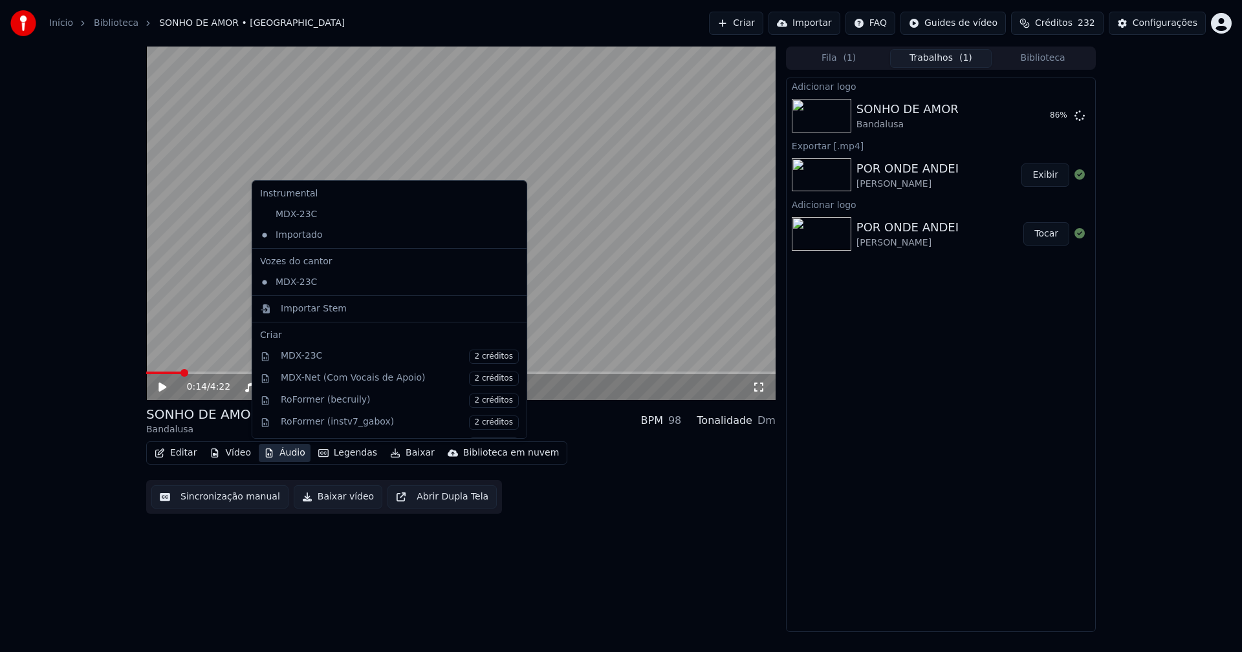
click at [284, 455] on button "Áudio" at bounding box center [285, 453] width 52 height 18
click at [536, 588] on div "0:14 / 4:22 SONHO DE AMOR Bandalusa BPM 98 Tonalidade Dm Editar Vídeo Áudio Leg…" at bounding box center [460, 340] width 629 height 586
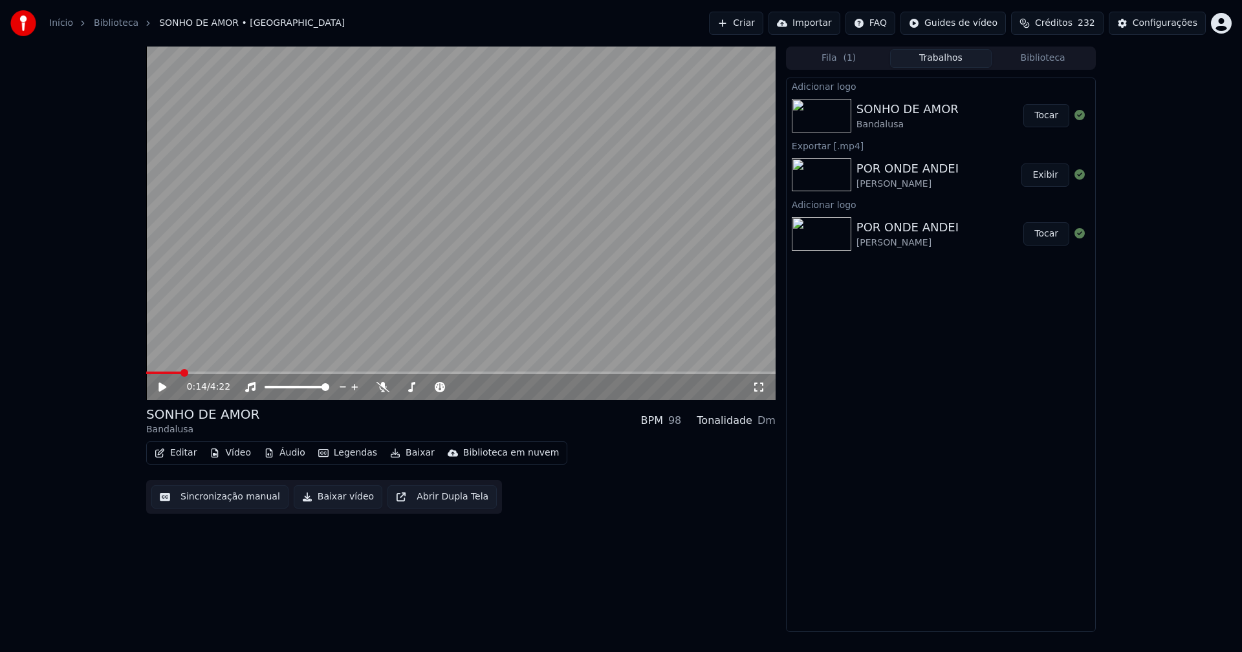
click at [1048, 115] on button "Tocar" at bounding box center [1046, 115] width 46 height 23
click at [166, 388] on icon at bounding box center [162, 387] width 6 height 8
click at [180, 453] on button "Editar" at bounding box center [175, 453] width 52 height 18
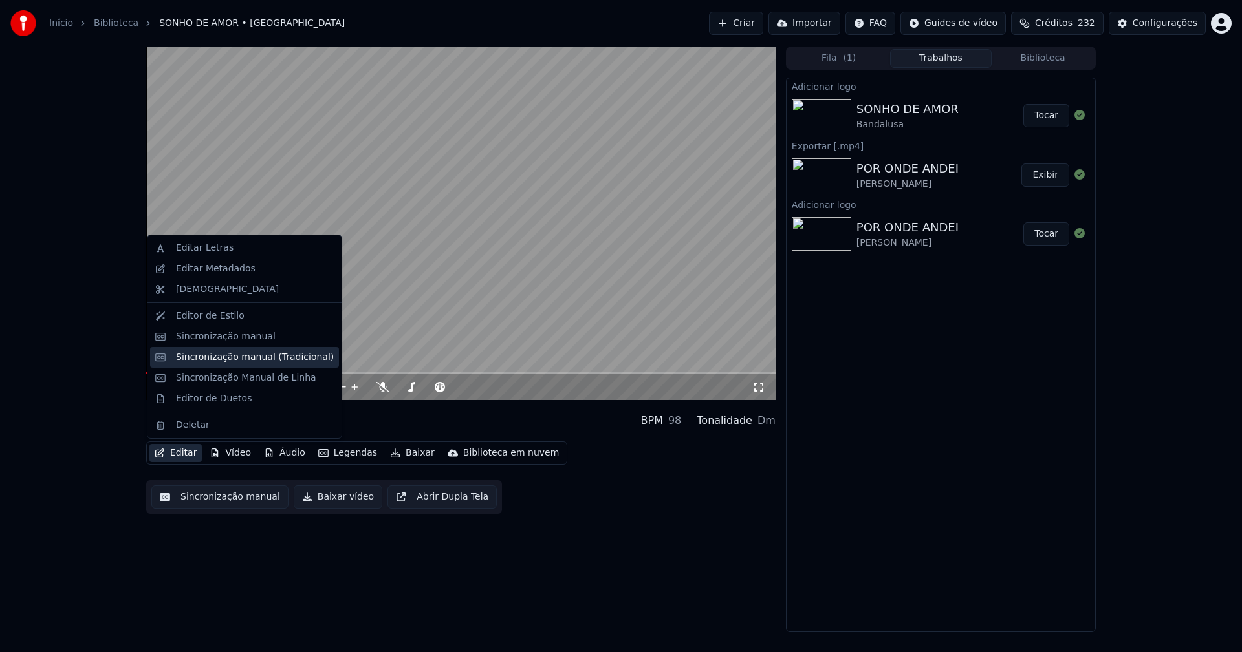
click at [222, 365] on div "Sincronização manual (Tradicional)" at bounding box center [244, 357] width 189 height 21
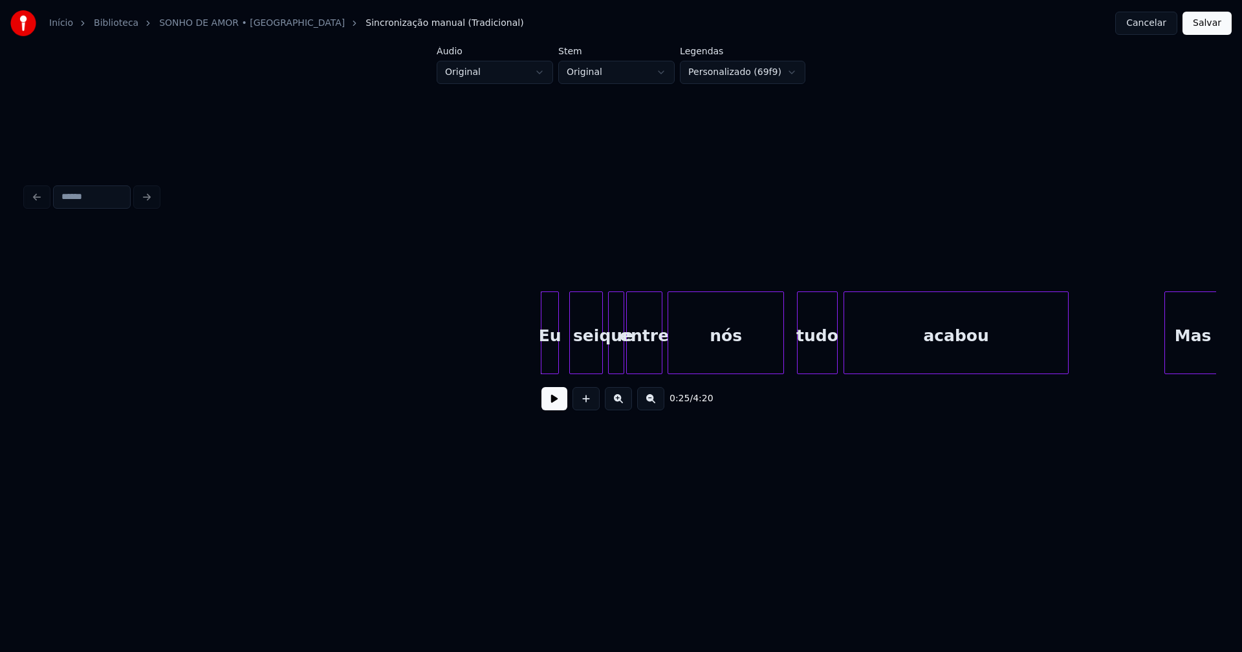
scroll to position [0, 2761]
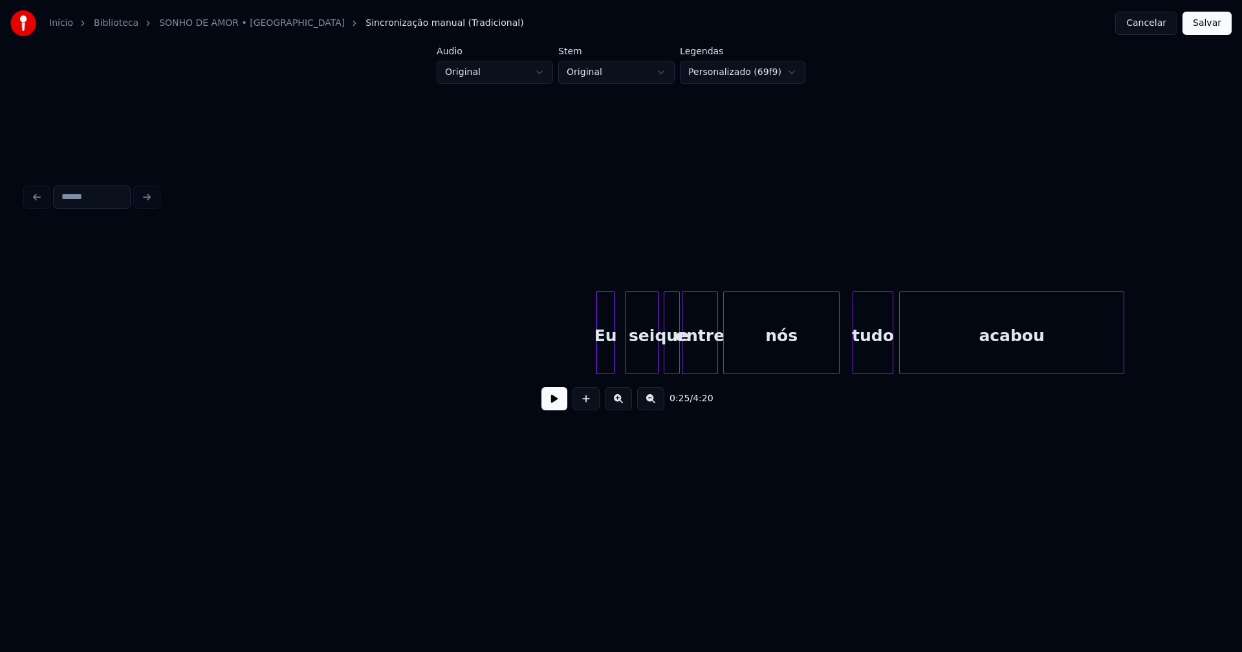
click at [543, 409] on button at bounding box center [554, 398] width 26 height 23
click at [549, 404] on button at bounding box center [554, 398] width 26 height 23
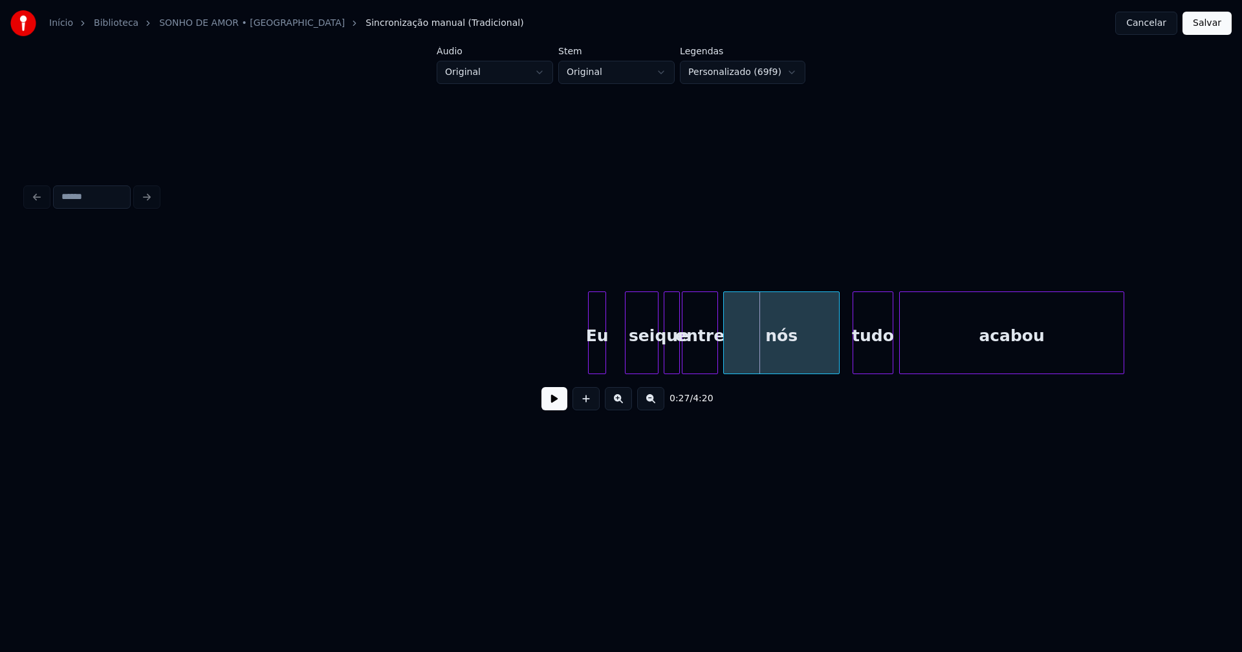
click at [597, 354] on div "Eu" at bounding box center [596, 336] width 17 height 88
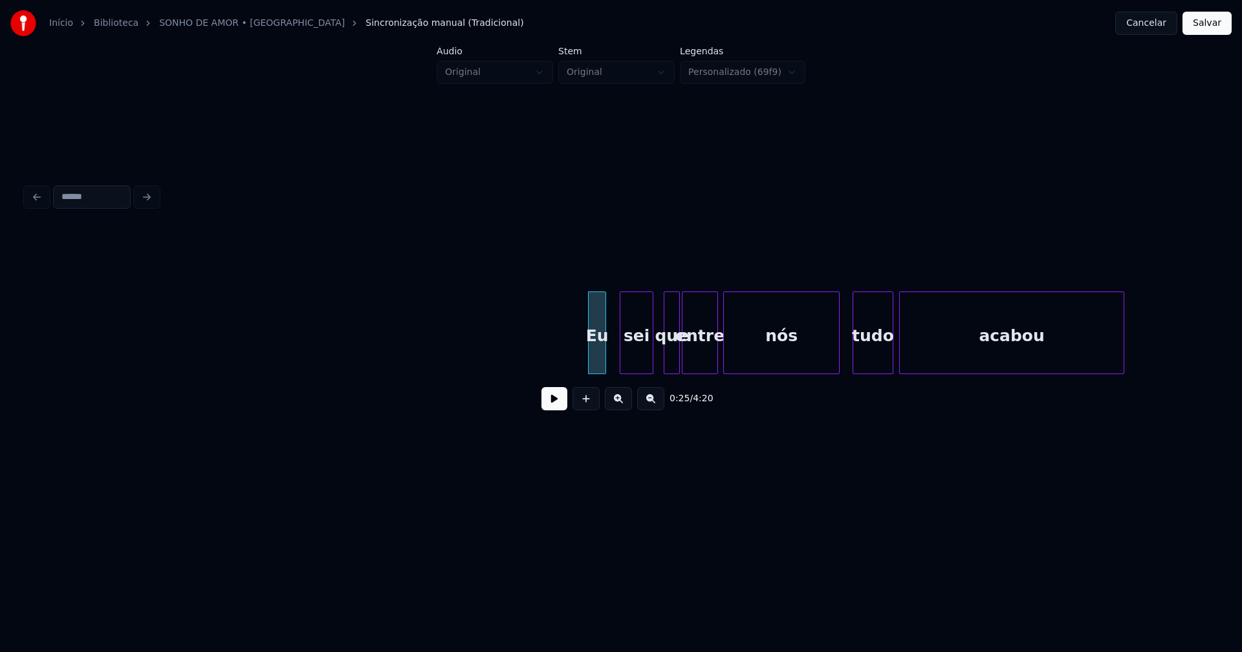
click at [629, 353] on div "sei" at bounding box center [636, 336] width 32 height 88
click at [614, 356] on div at bounding box center [616, 332] width 4 height 81
click at [550, 405] on button at bounding box center [554, 398] width 26 height 23
click at [841, 352] on div at bounding box center [841, 332] width 4 height 81
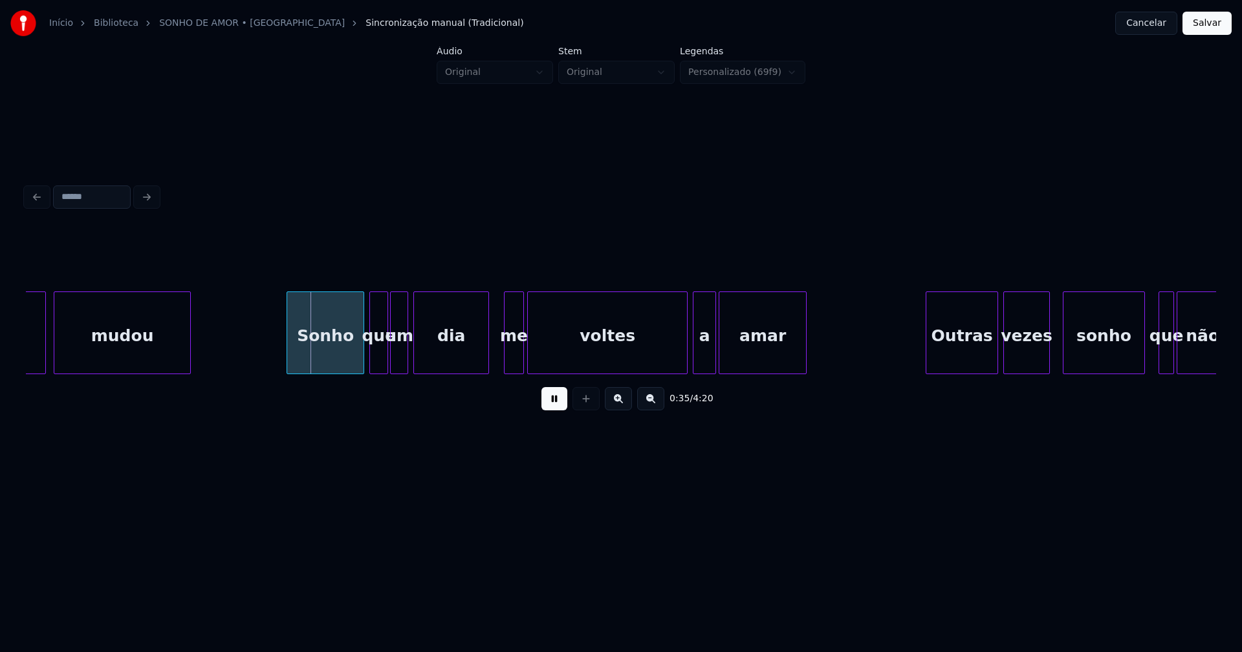
scroll to position [0, 4402]
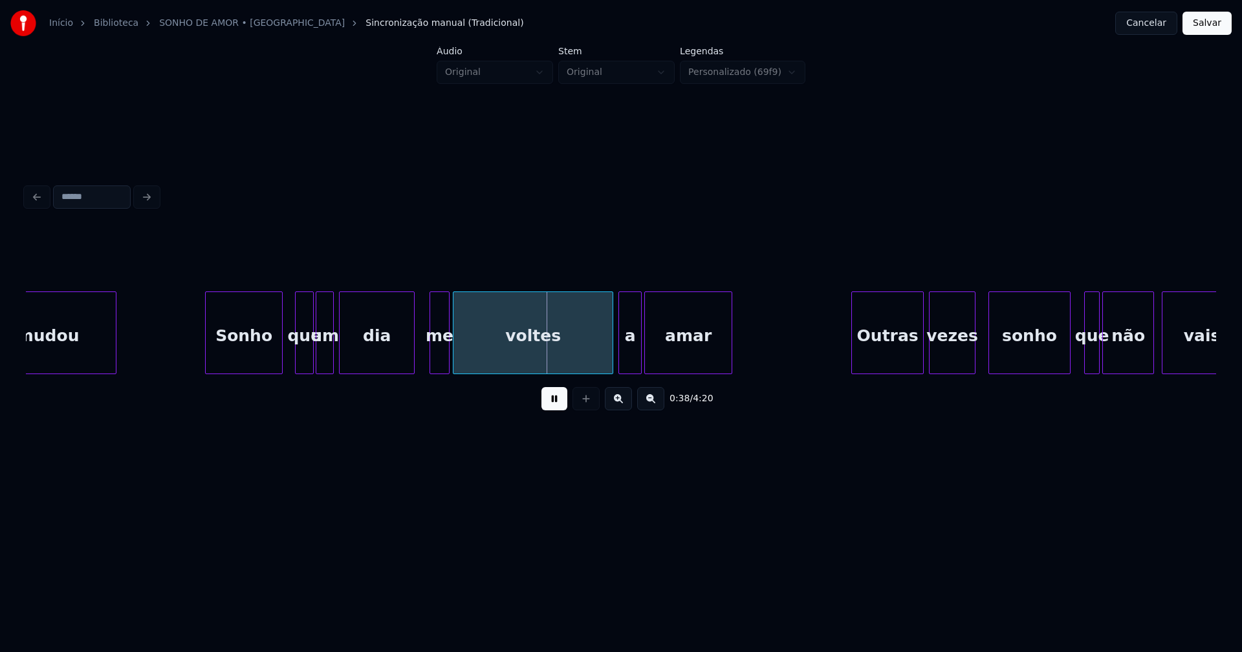
click at [224, 349] on div "Sonho" at bounding box center [244, 336] width 76 height 88
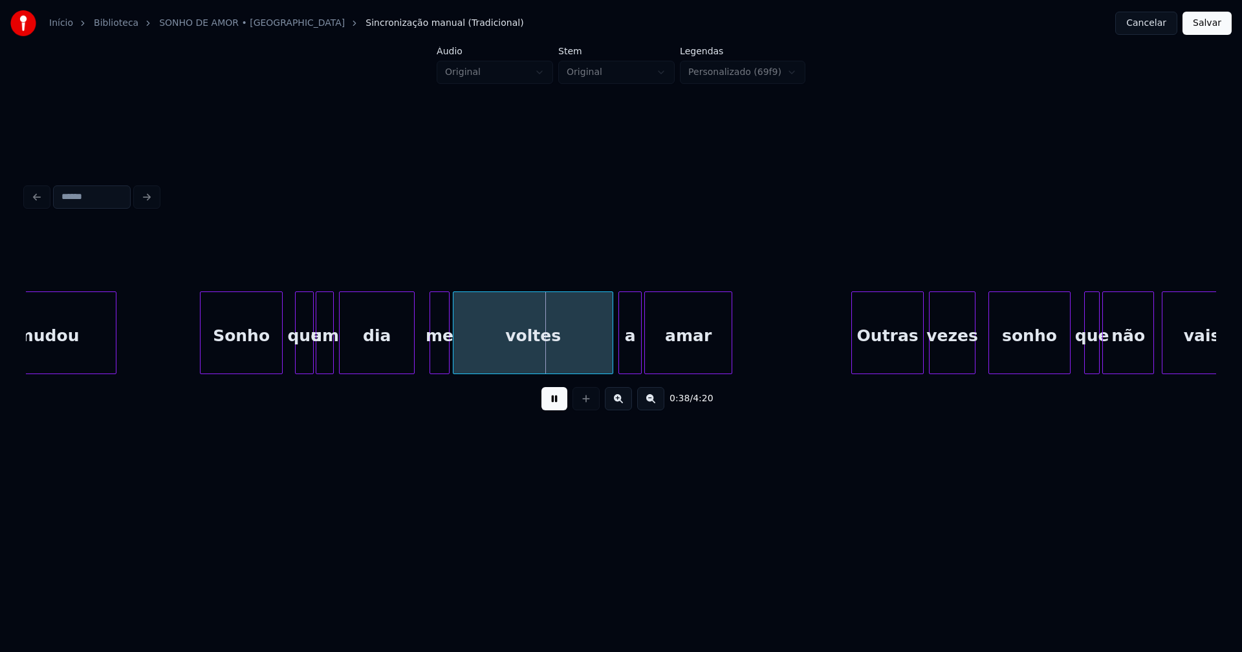
click at [201, 339] on div at bounding box center [202, 332] width 4 height 81
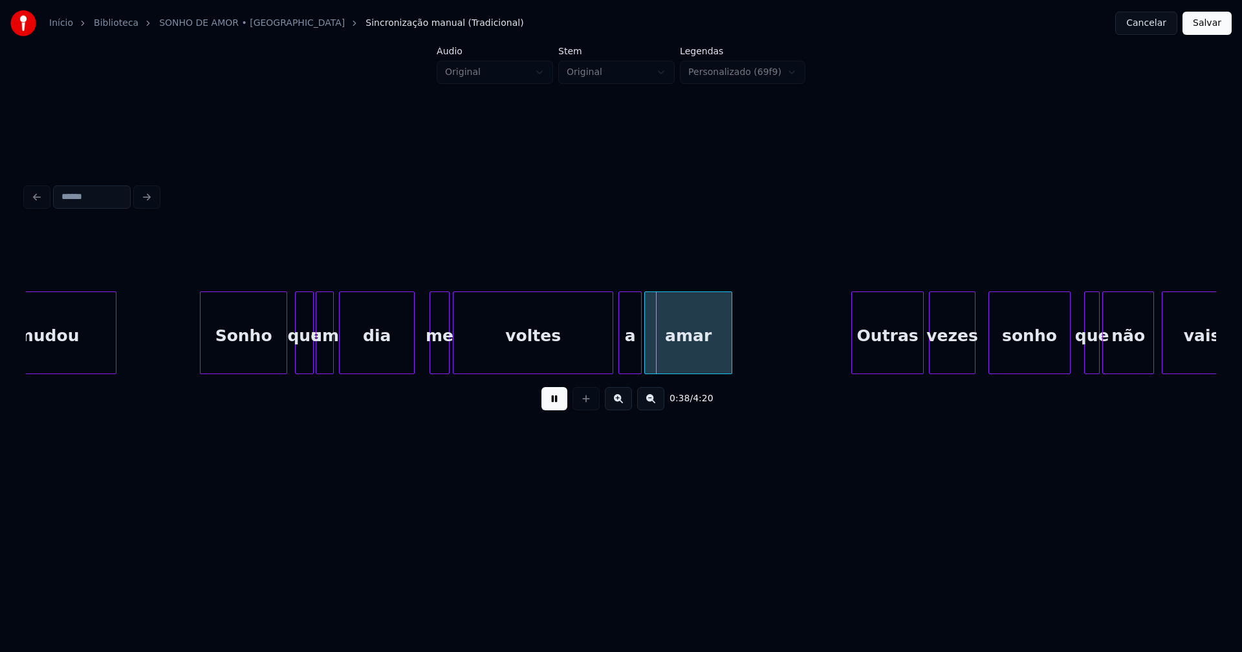
click at [285, 358] on div at bounding box center [285, 332] width 4 height 81
click at [558, 407] on button at bounding box center [554, 398] width 26 height 23
click at [629, 363] on div "a" at bounding box center [630, 336] width 22 height 88
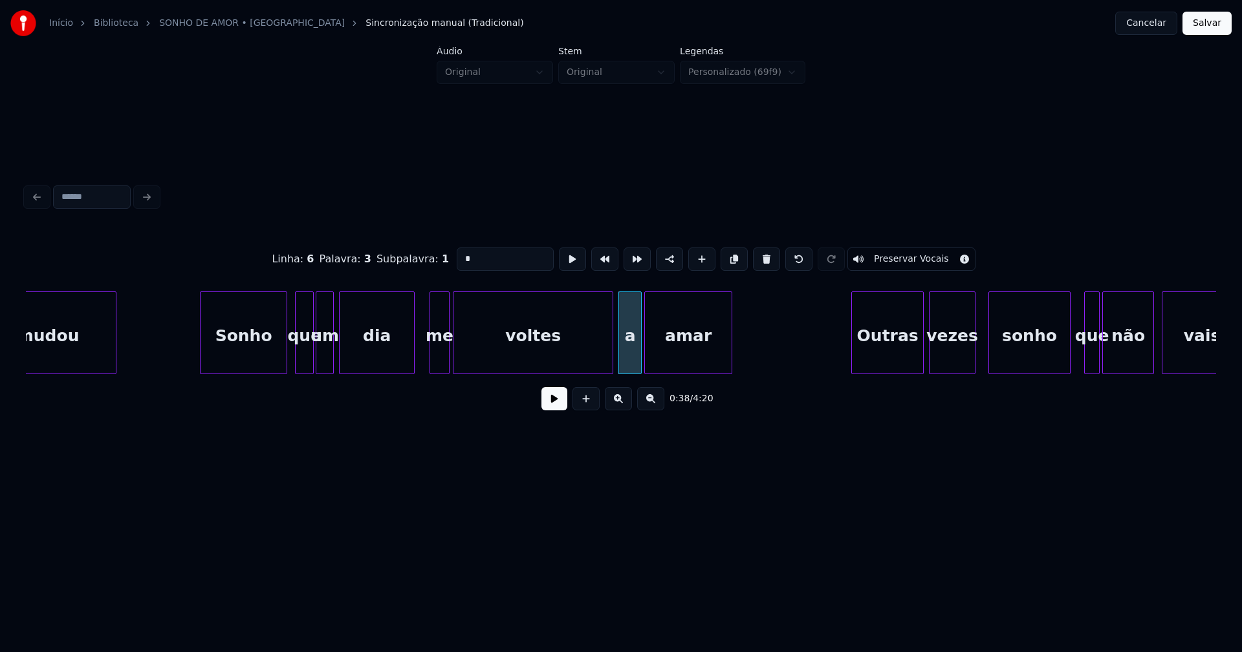
click at [457, 257] on input "*" at bounding box center [505, 259] width 97 height 23
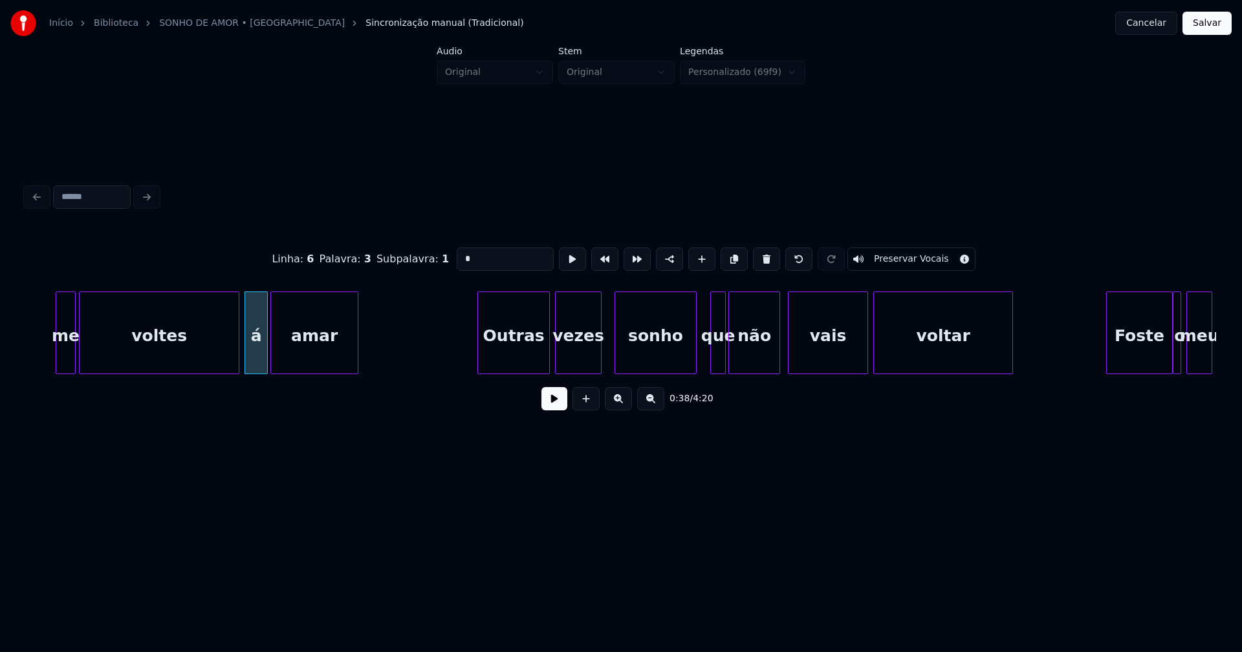
scroll to position [0, 4794]
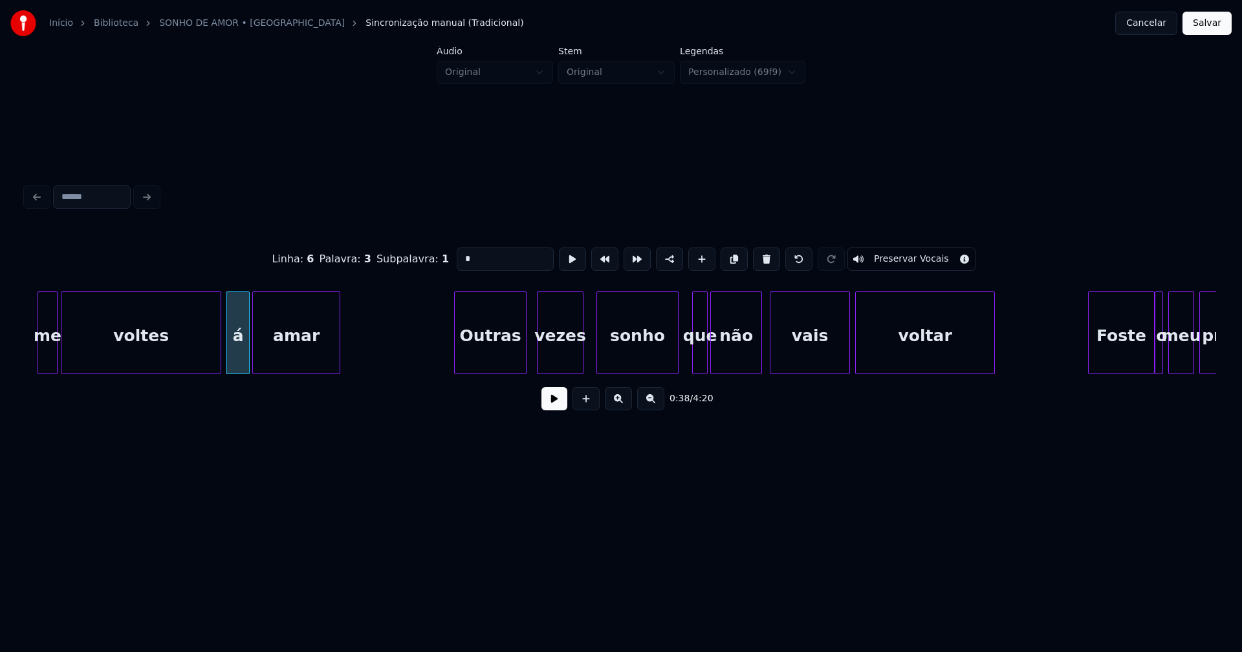
click at [503, 357] on div "Outras" at bounding box center [490, 336] width 71 height 88
click at [565, 359] on div "vezes" at bounding box center [555, 336] width 45 height 88
type input "*"
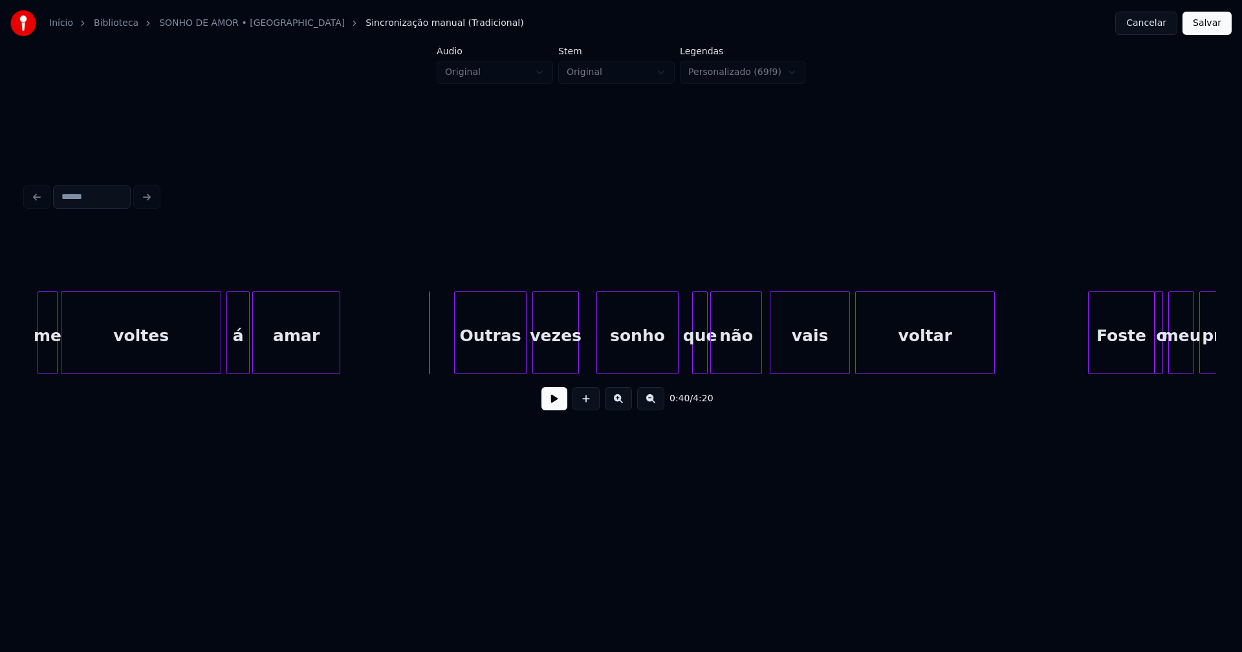
click at [548, 405] on button at bounding box center [554, 398] width 26 height 23
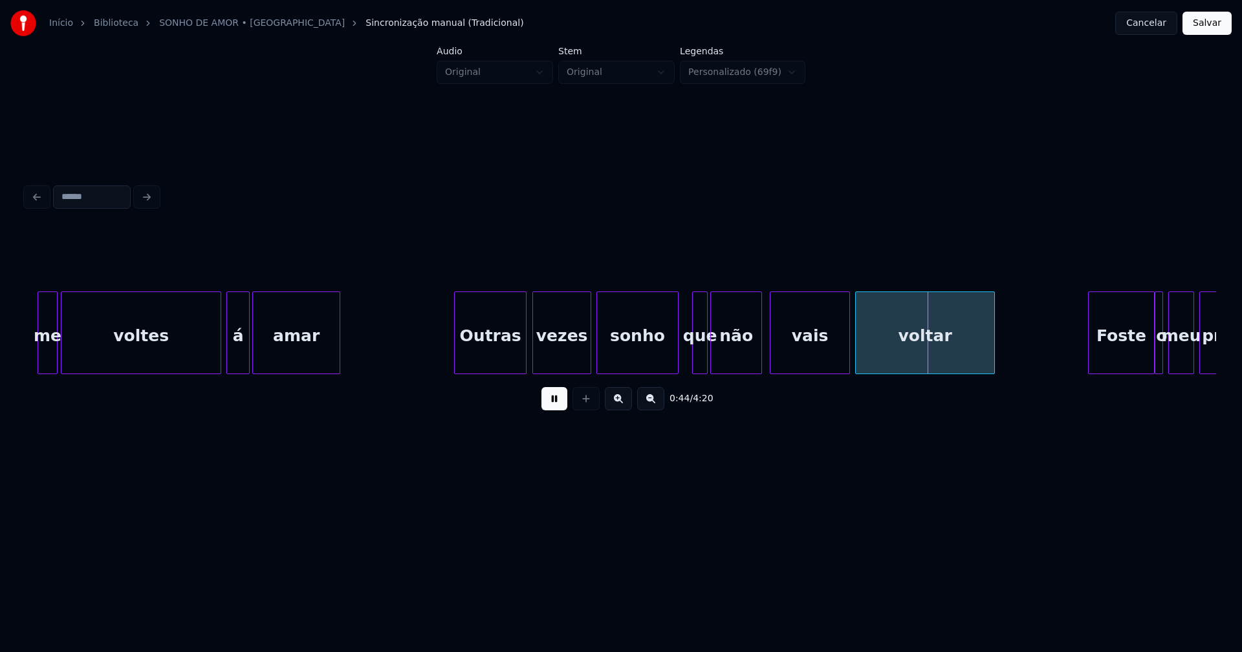
click at [588, 347] on div at bounding box center [589, 332] width 4 height 81
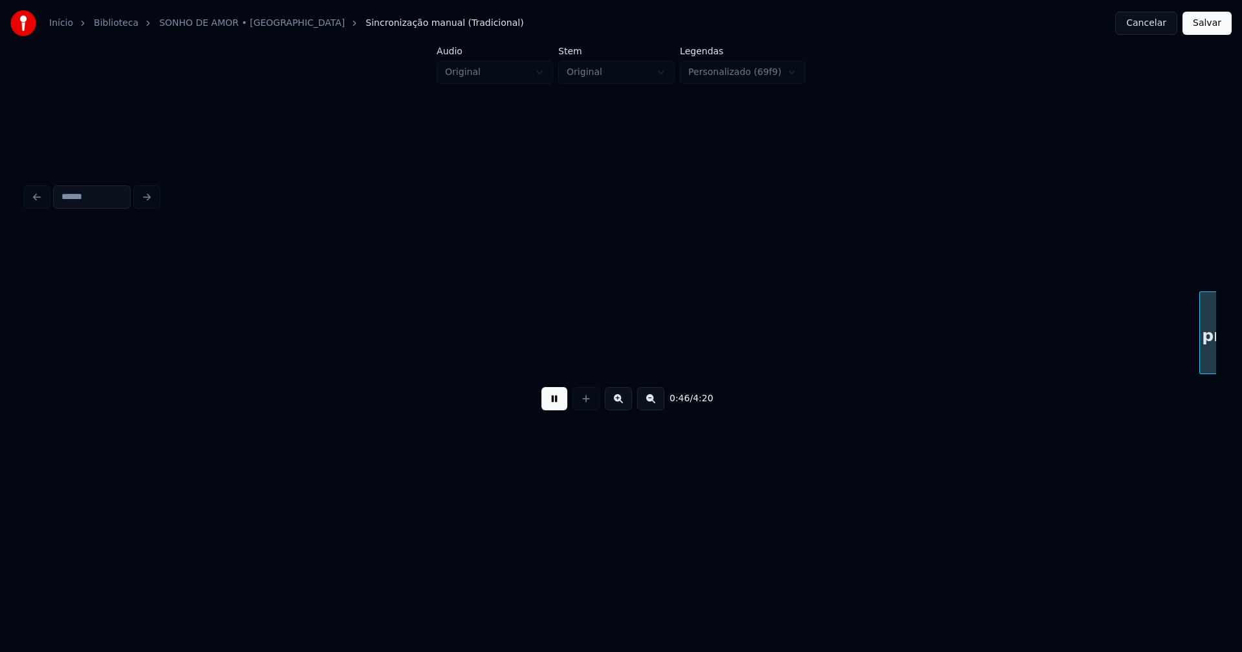
scroll to position [0, 5984]
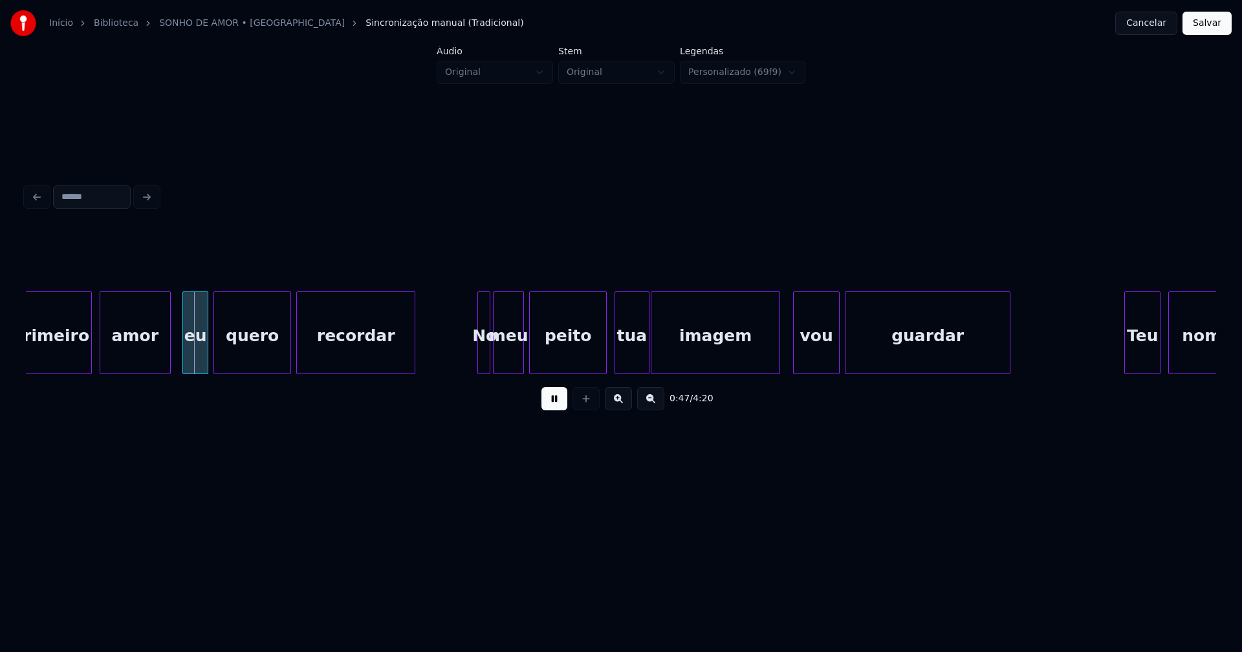
click at [551, 408] on button at bounding box center [554, 398] width 26 height 23
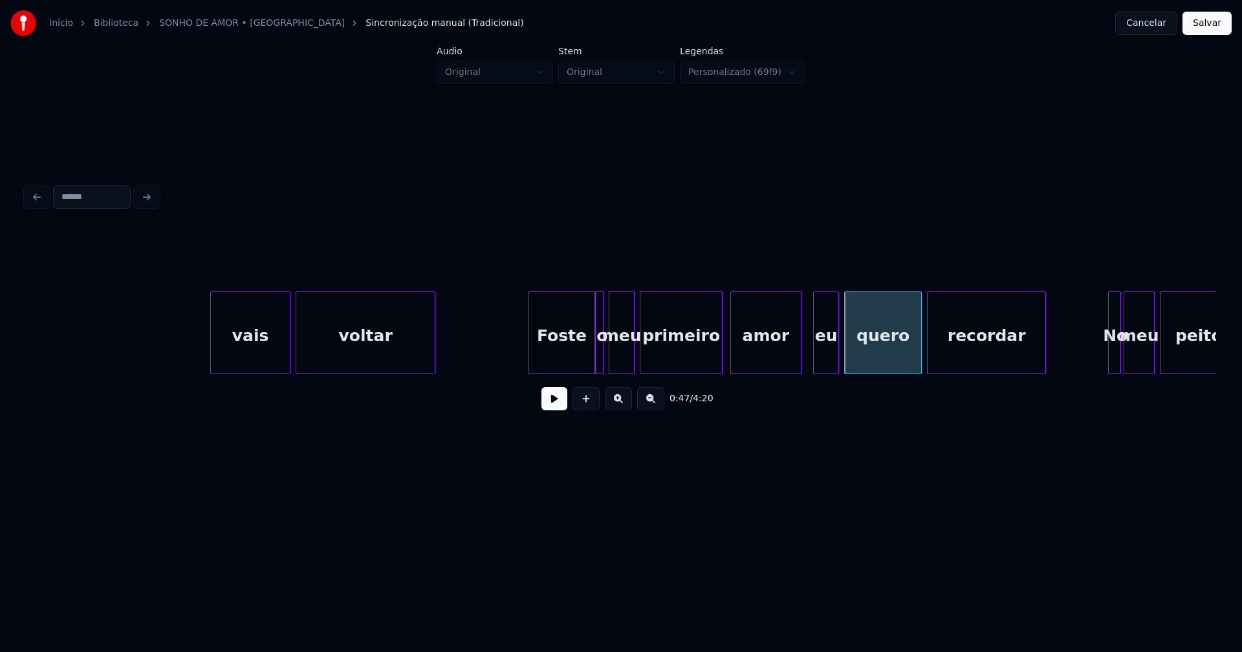
scroll to position [0, 5317]
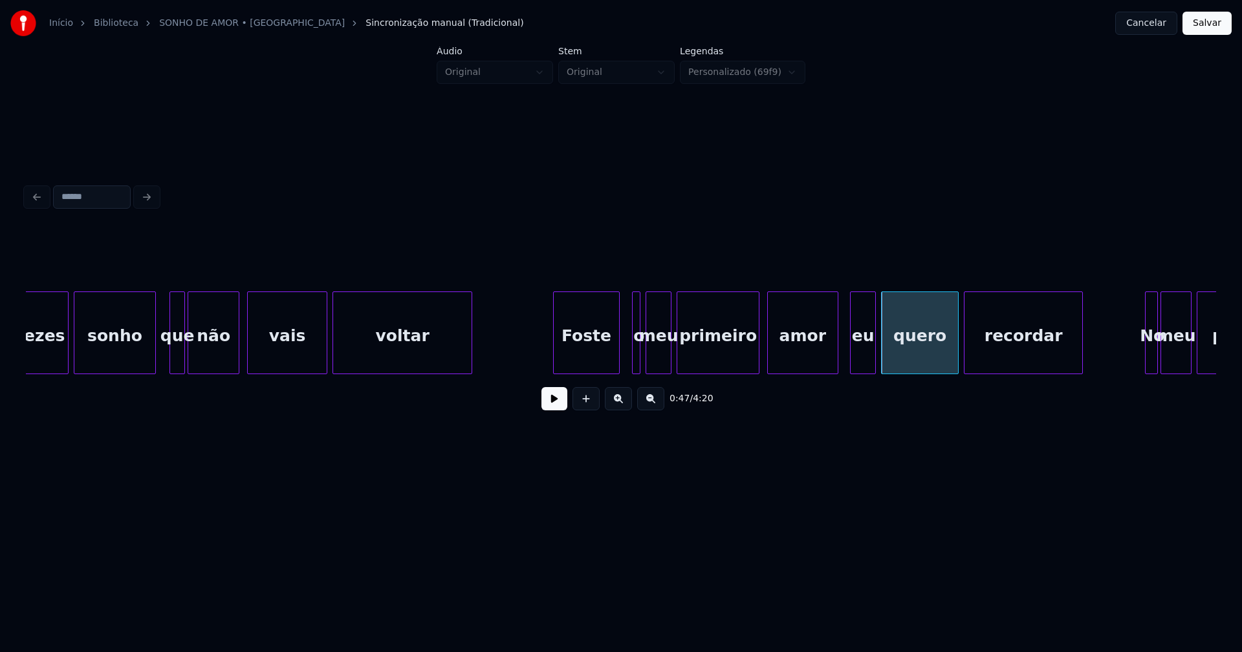
click at [592, 360] on div "Foste" at bounding box center [586, 336] width 65 height 88
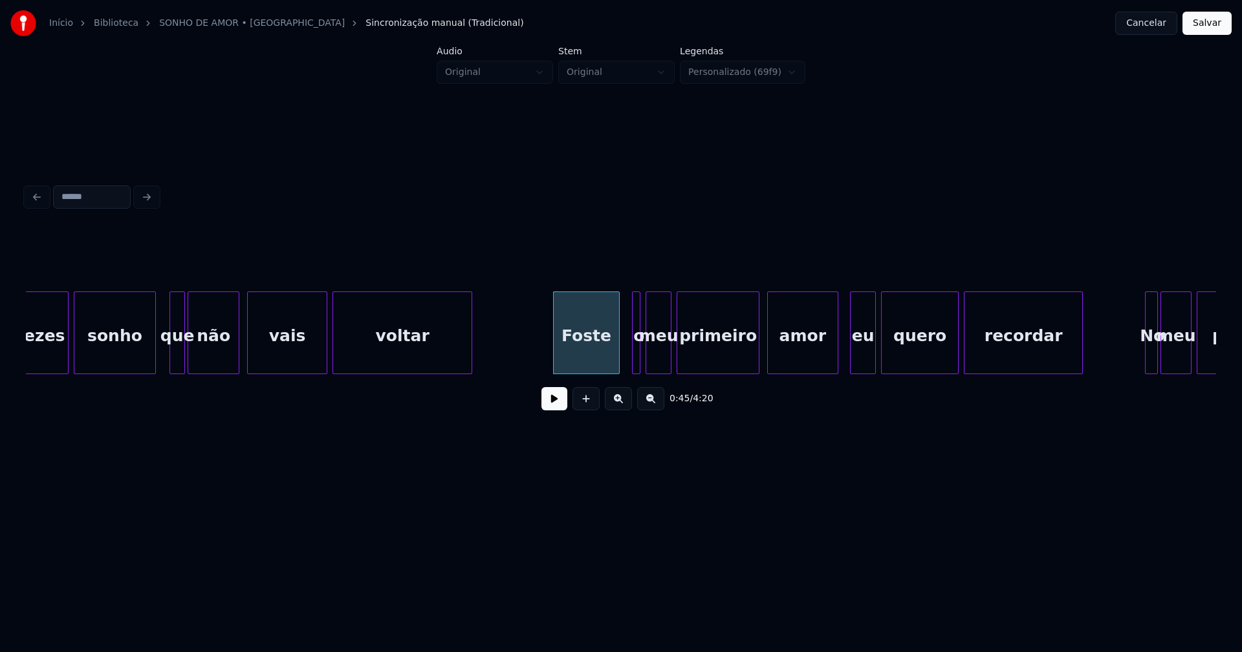
click at [554, 408] on button at bounding box center [554, 398] width 26 height 23
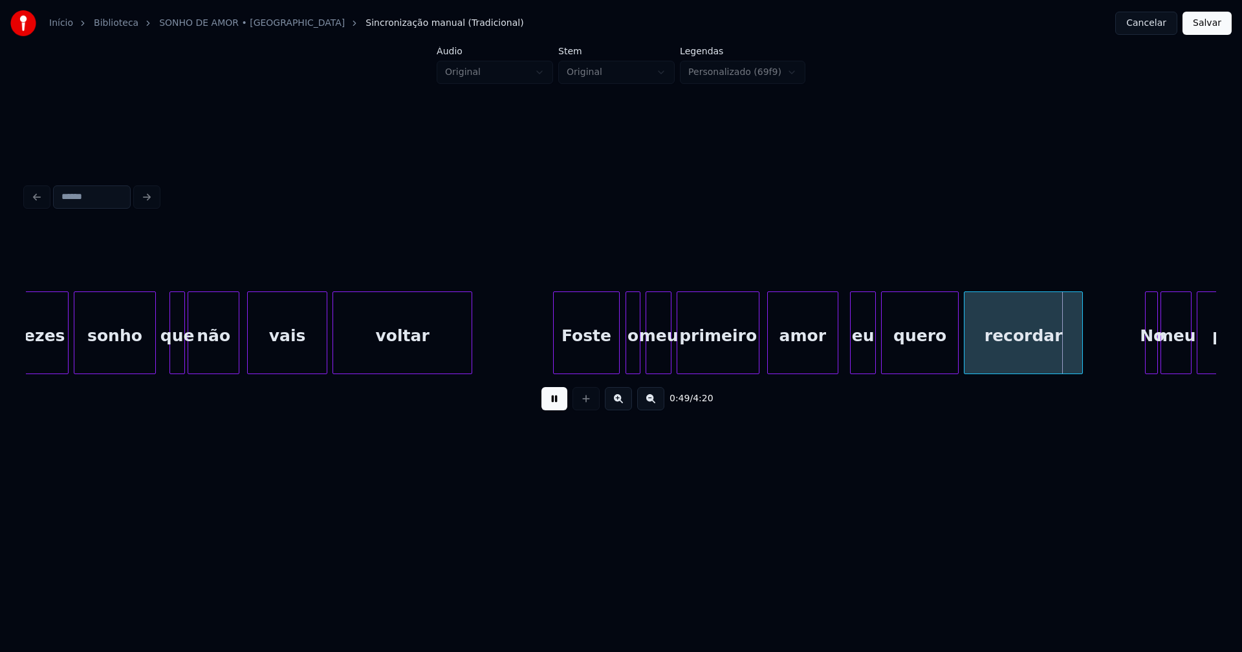
click at [626, 356] on div at bounding box center [628, 332] width 4 height 81
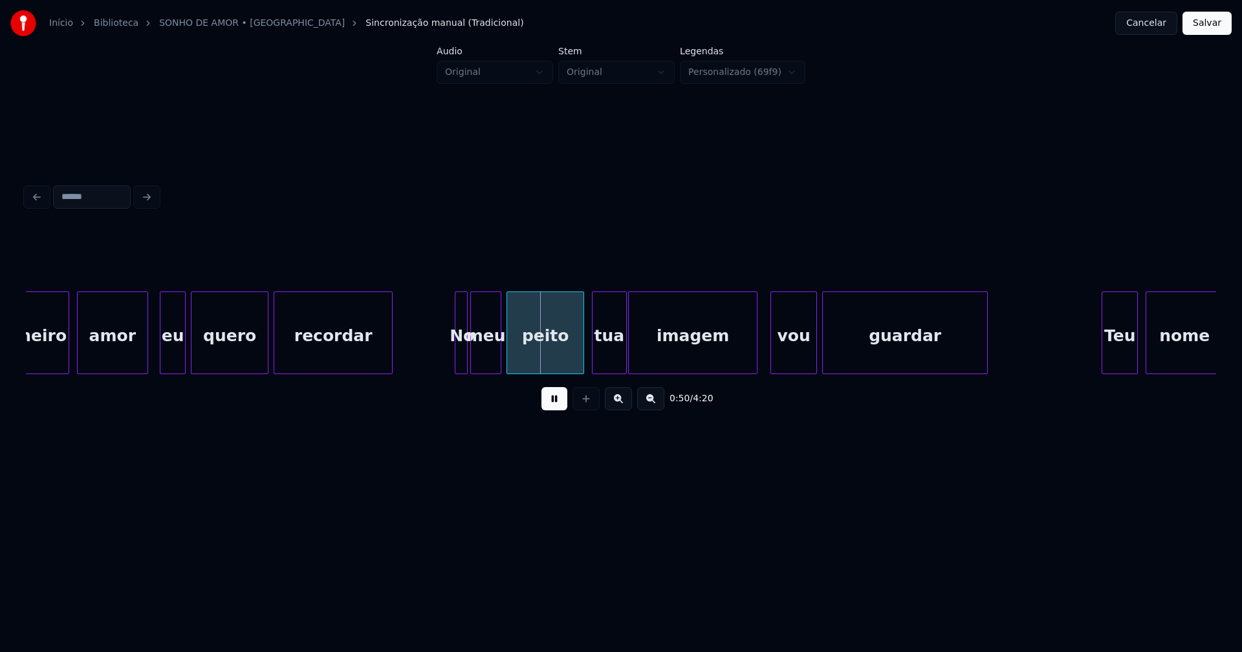
scroll to position [0, 6025]
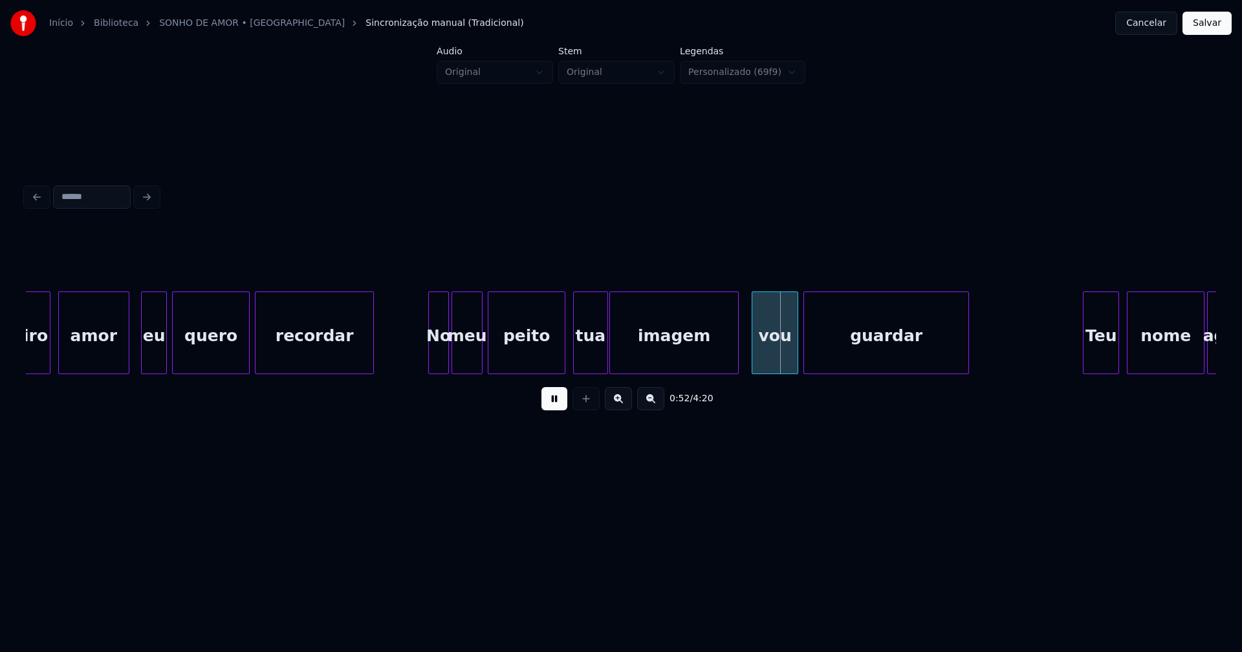
click at [431, 353] on div at bounding box center [431, 332] width 4 height 81
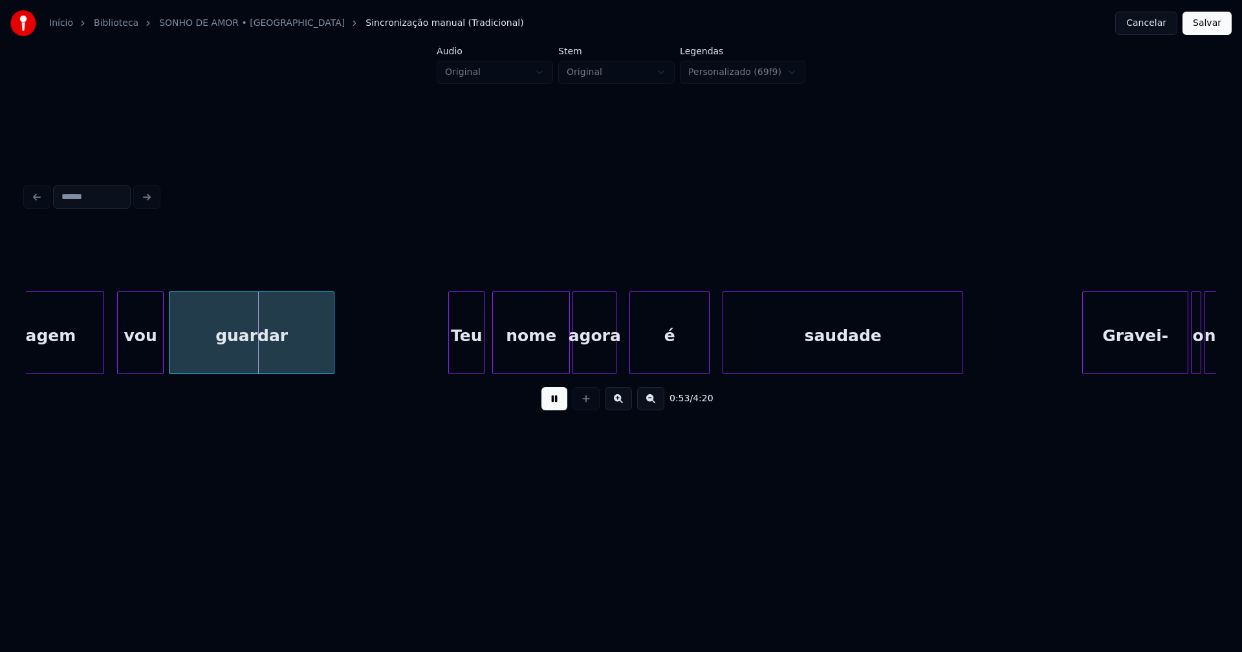
scroll to position [0, 6716]
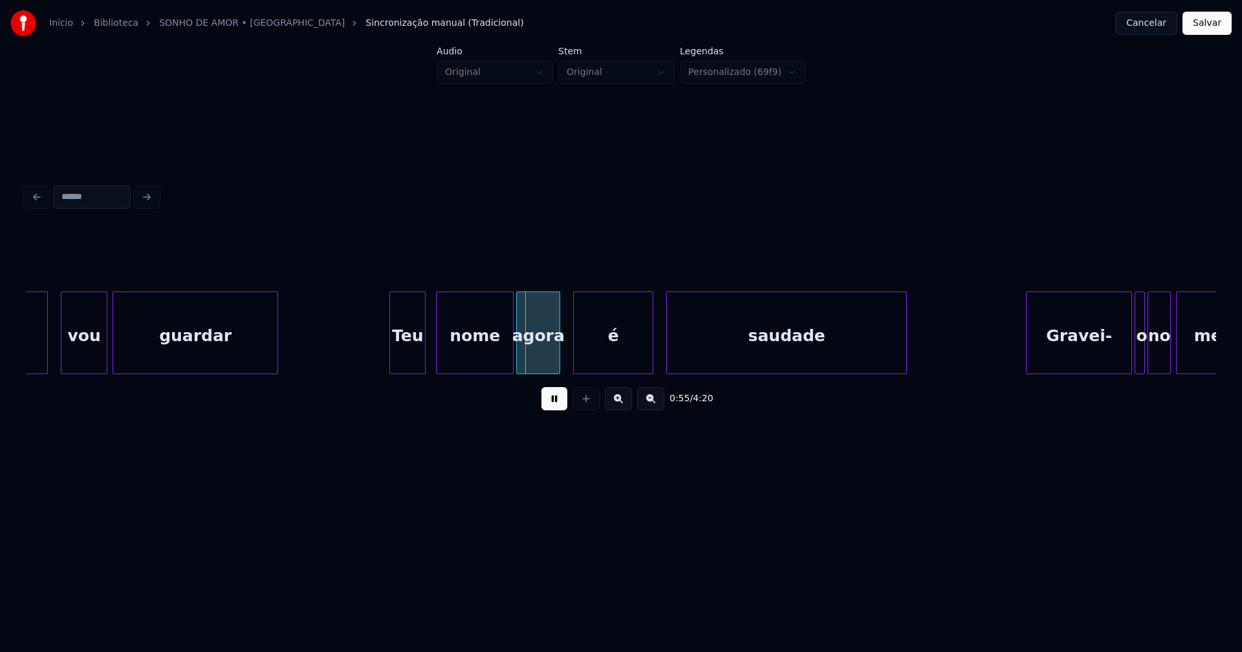
click at [409, 356] on div "Teu" at bounding box center [407, 336] width 35 height 88
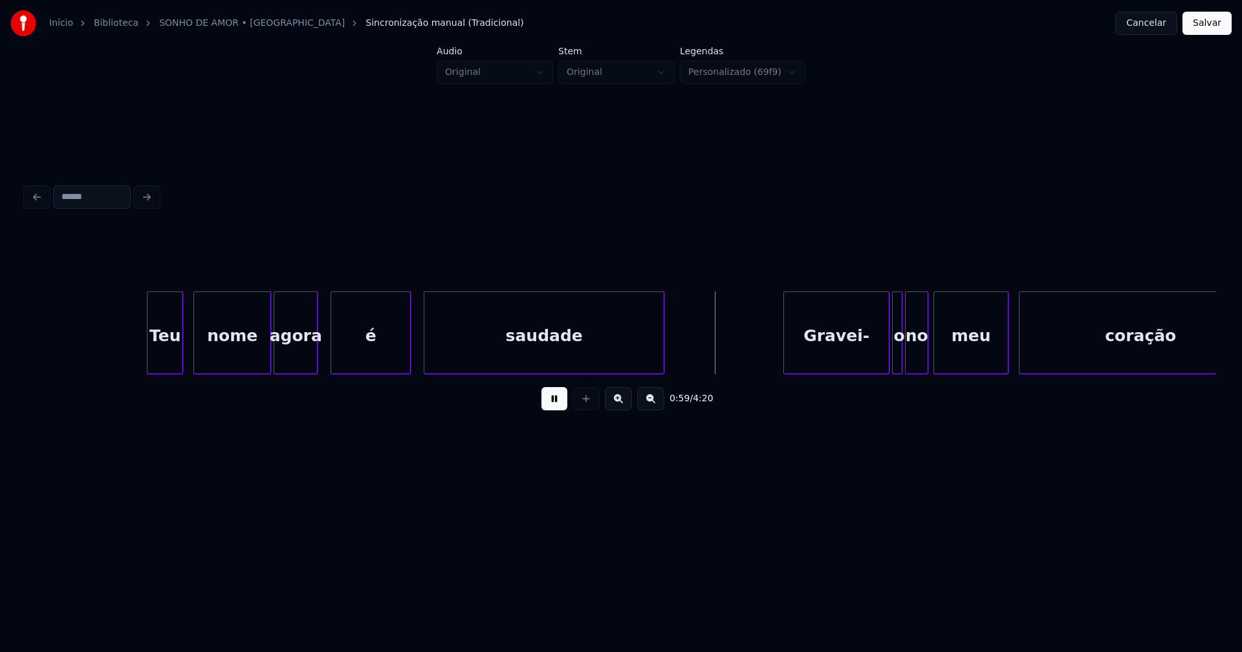
scroll to position [0, 7126]
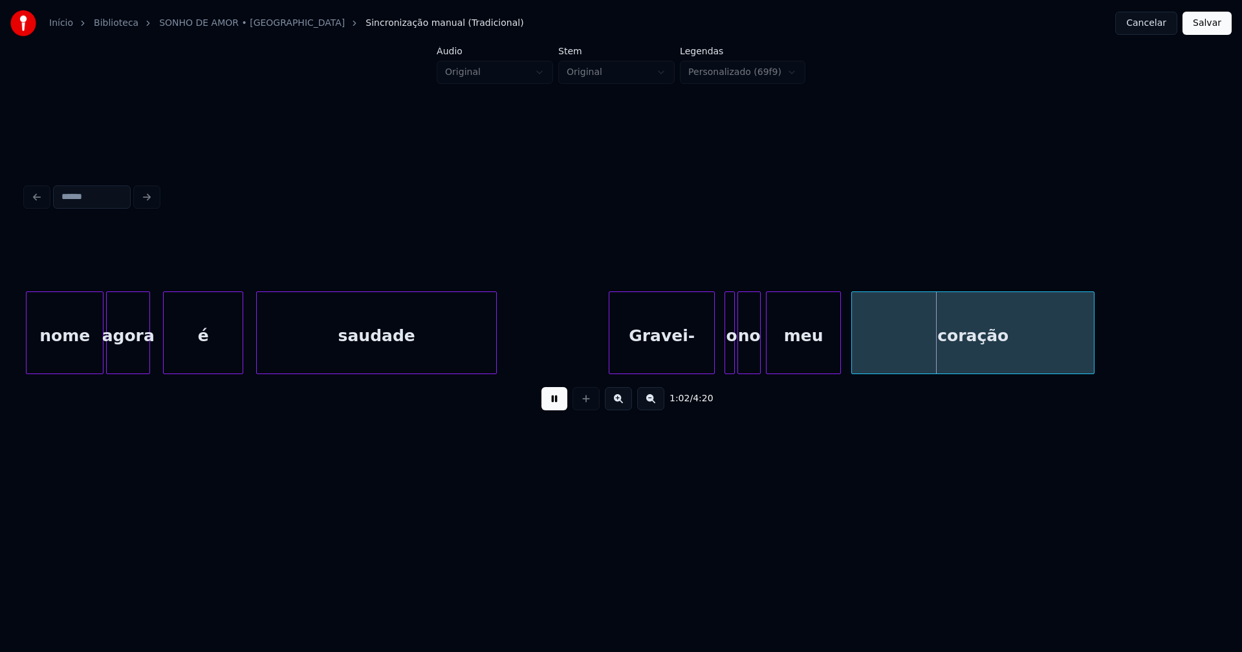
click at [667, 363] on div "Gravei-" at bounding box center [661, 336] width 105 height 88
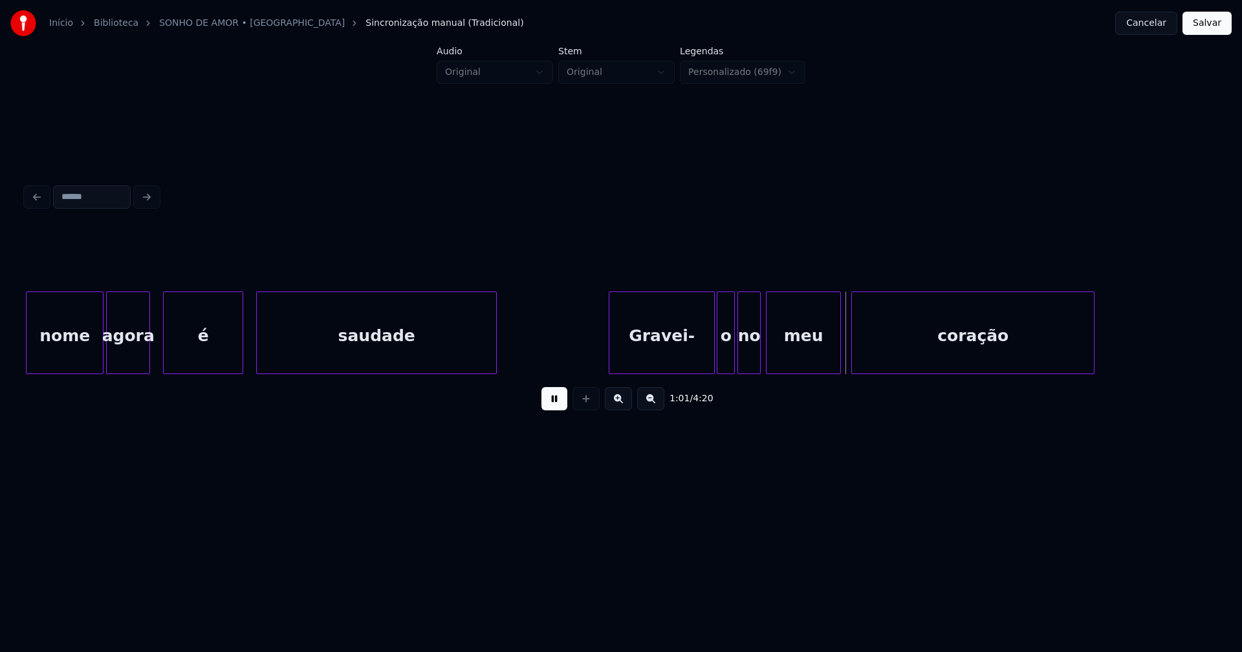
click at [718, 367] on div at bounding box center [719, 332] width 4 height 81
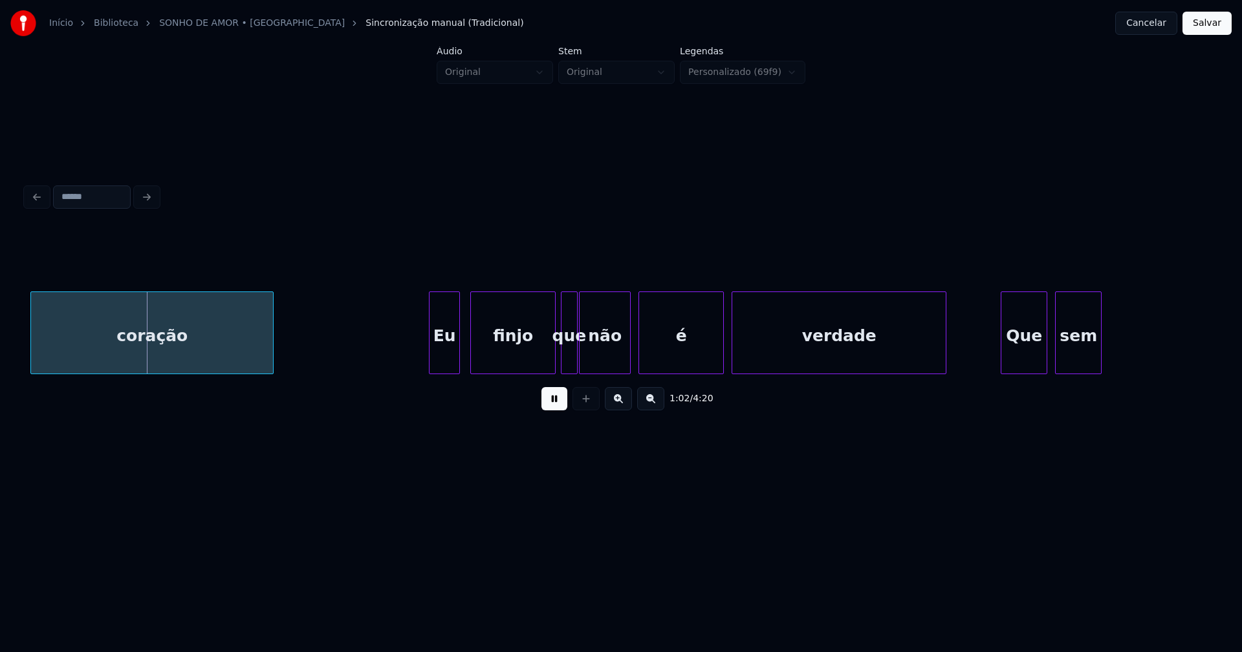
scroll to position [0, 8003]
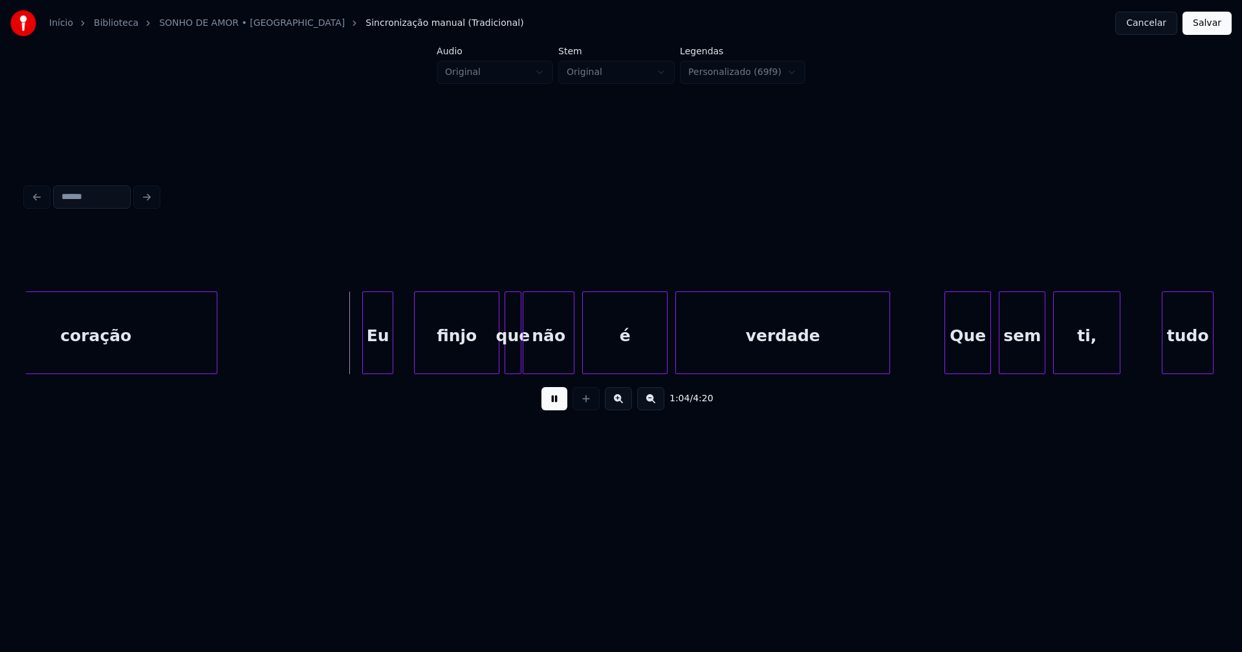
click at [375, 358] on div "Eu" at bounding box center [378, 336] width 30 height 88
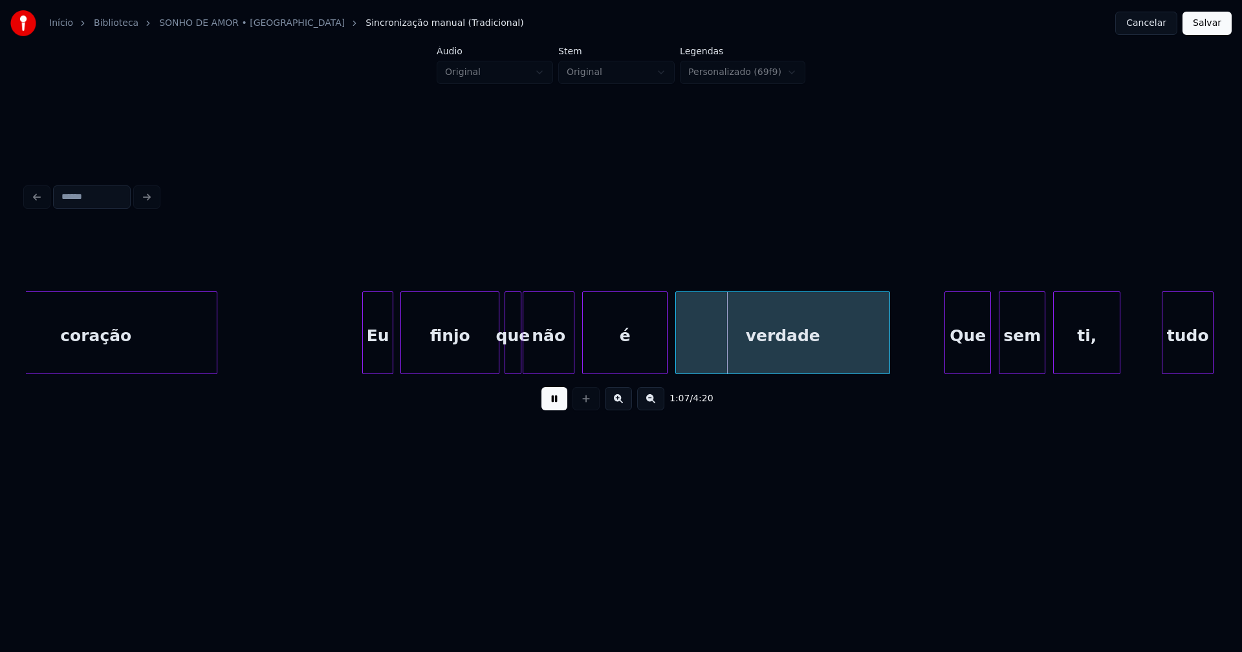
click at [404, 362] on div at bounding box center [403, 332] width 4 height 81
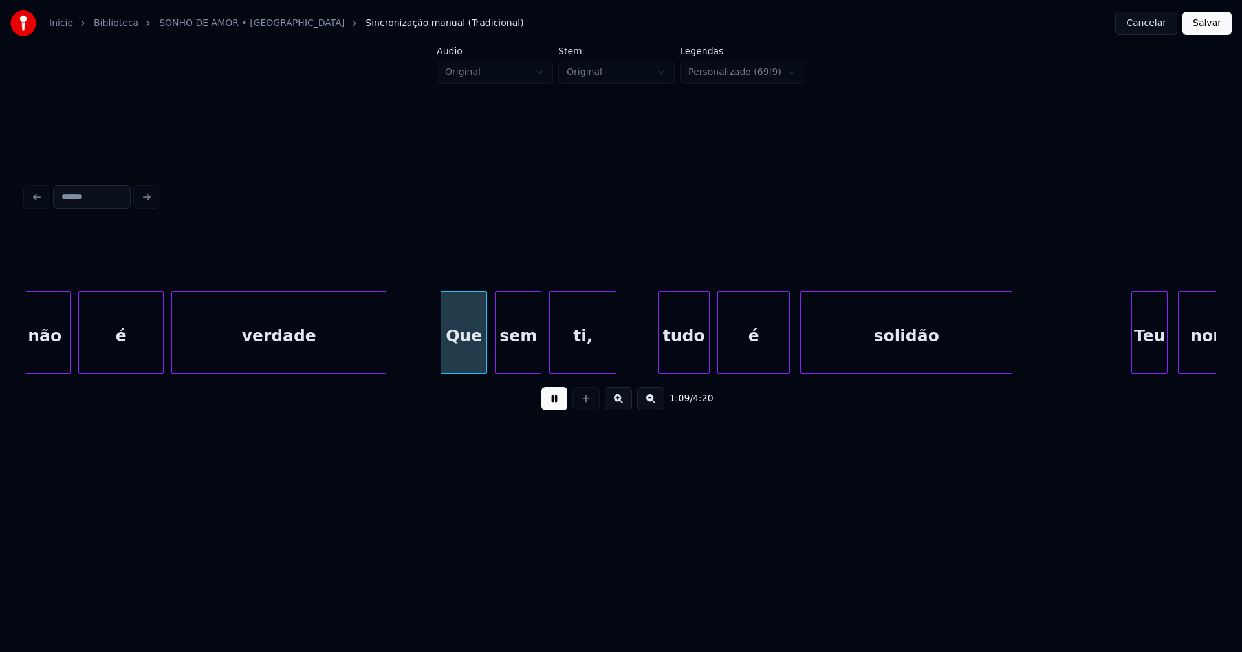
scroll to position [0, 8563]
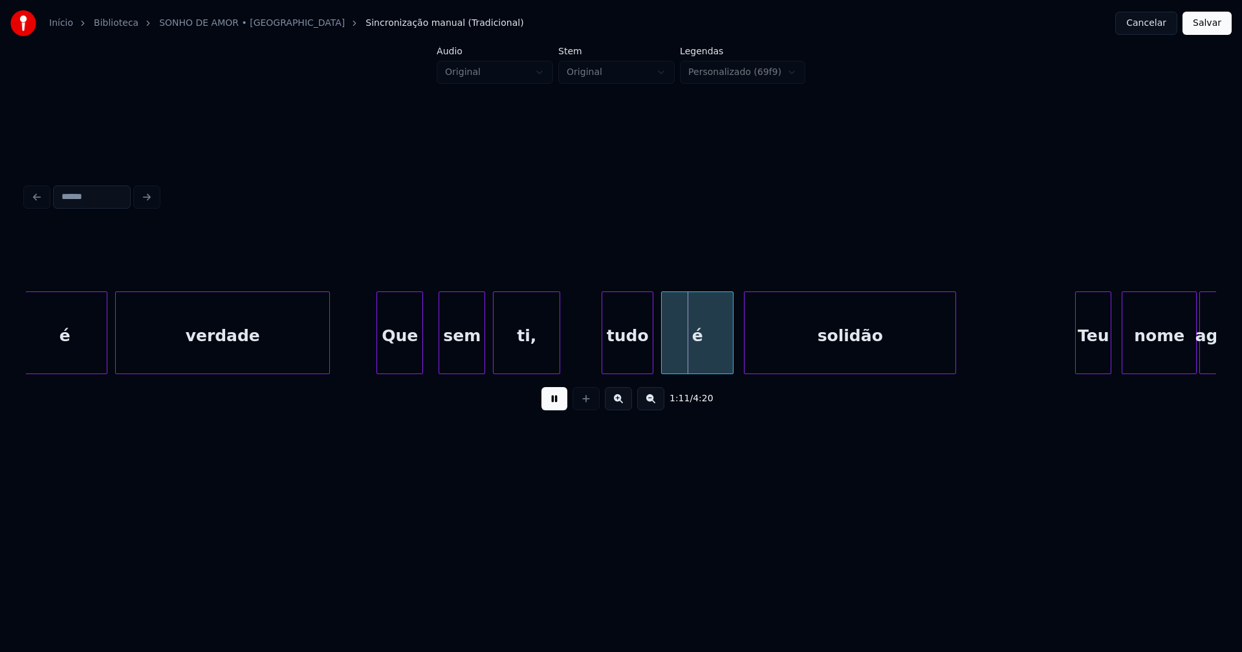
click at [399, 361] on div "Que" at bounding box center [399, 336] width 45 height 88
click at [428, 366] on div at bounding box center [429, 332] width 4 height 81
click at [625, 360] on div "tudo" at bounding box center [621, 336] width 50 height 88
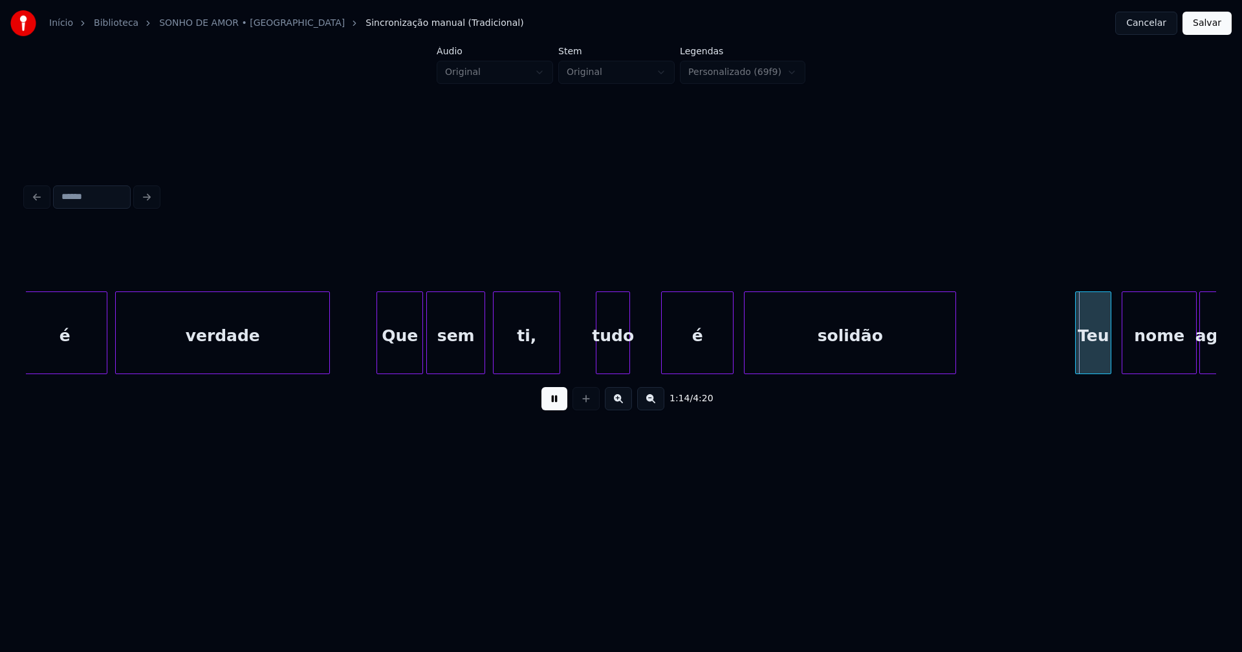
click at [627, 364] on div at bounding box center [627, 332] width 4 height 81
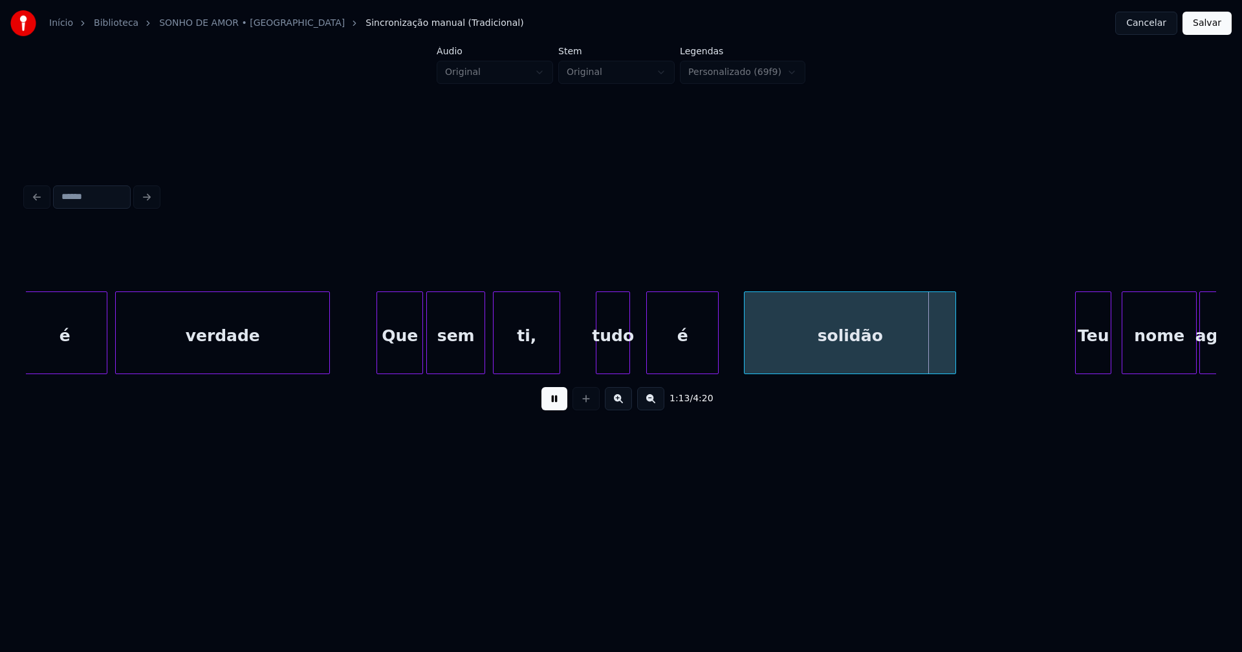
click at [670, 366] on div "é" at bounding box center [682, 336] width 71 height 88
click at [637, 349] on div at bounding box center [639, 332] width 4 height 81
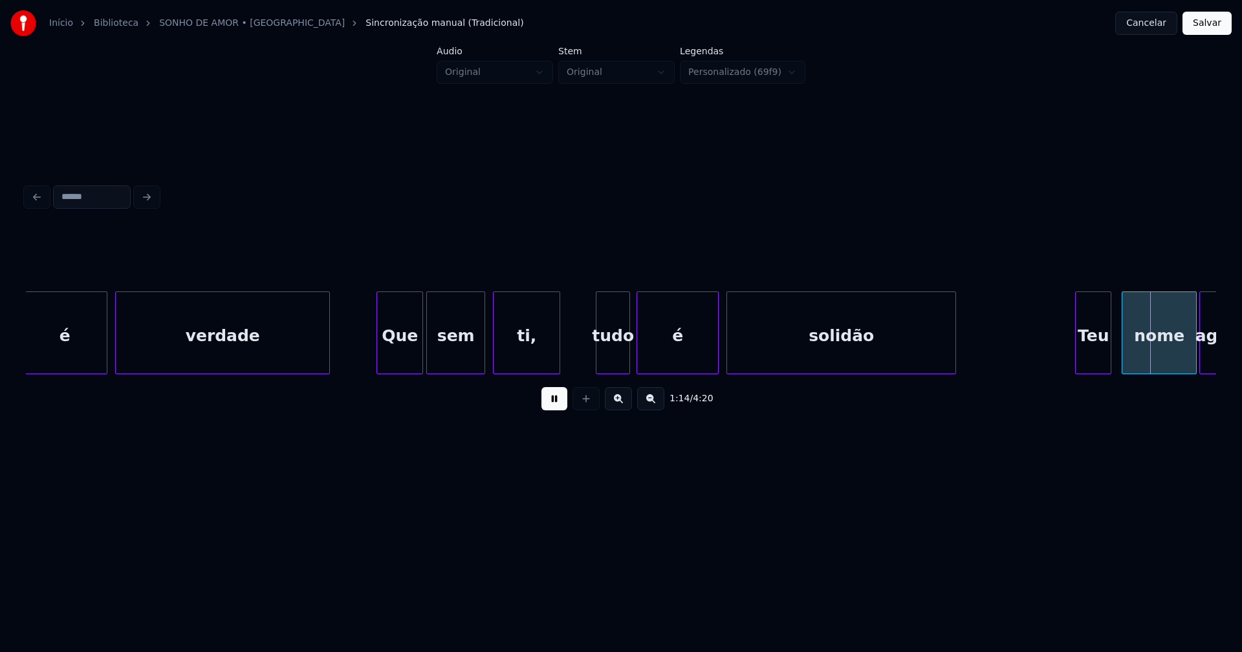
click at [729, 364] on div at bounding box center [729, 332] width 4 height 81
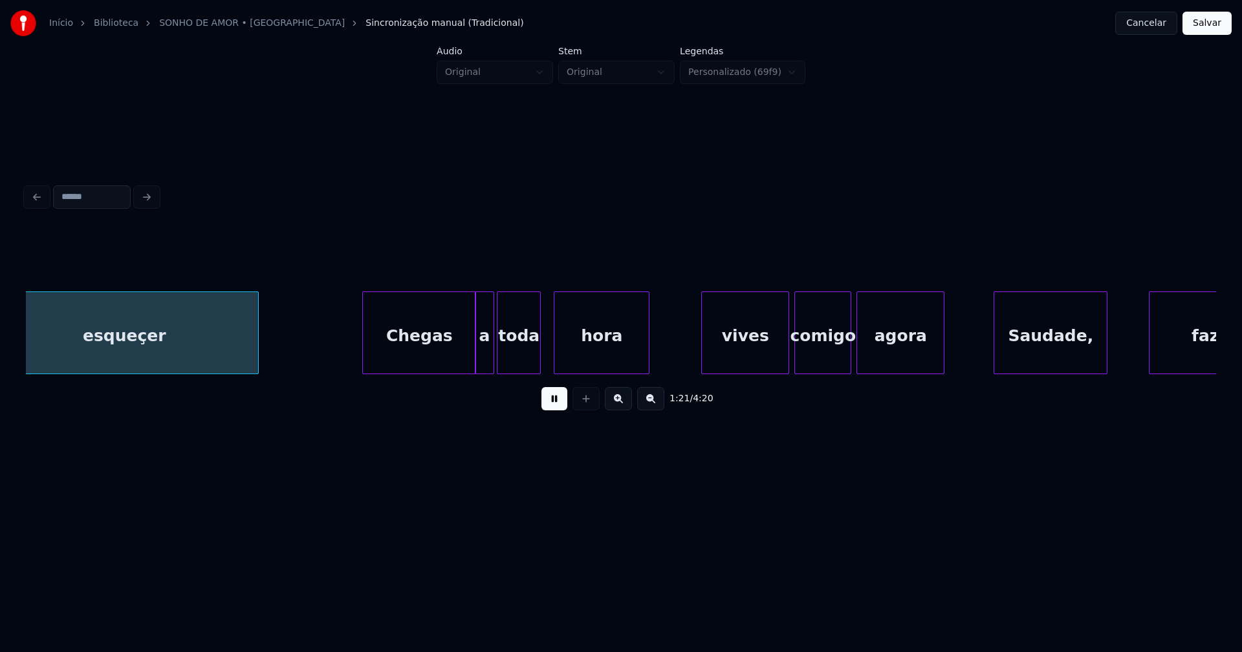
scroll to position [0, 10569]
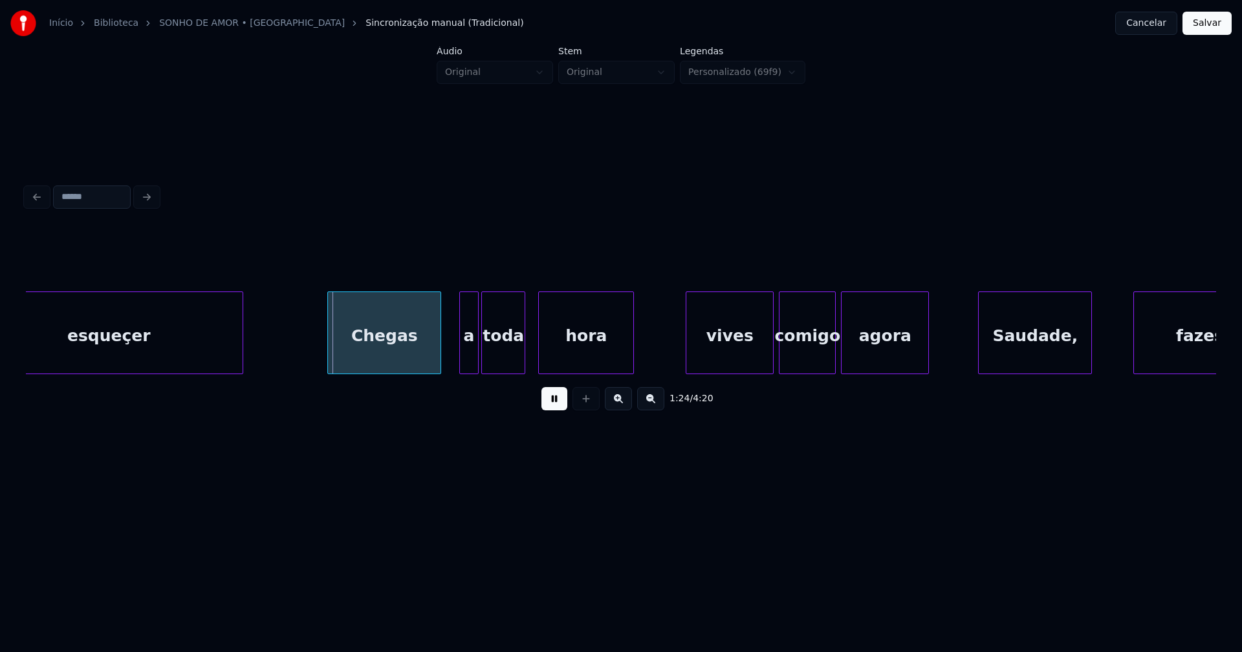
click at [408, 370] on div "esqueçer Chegas a toda hora vives comigo agora Saudade, fazes-" at bounding box center [621, 333] width 1190 height 83
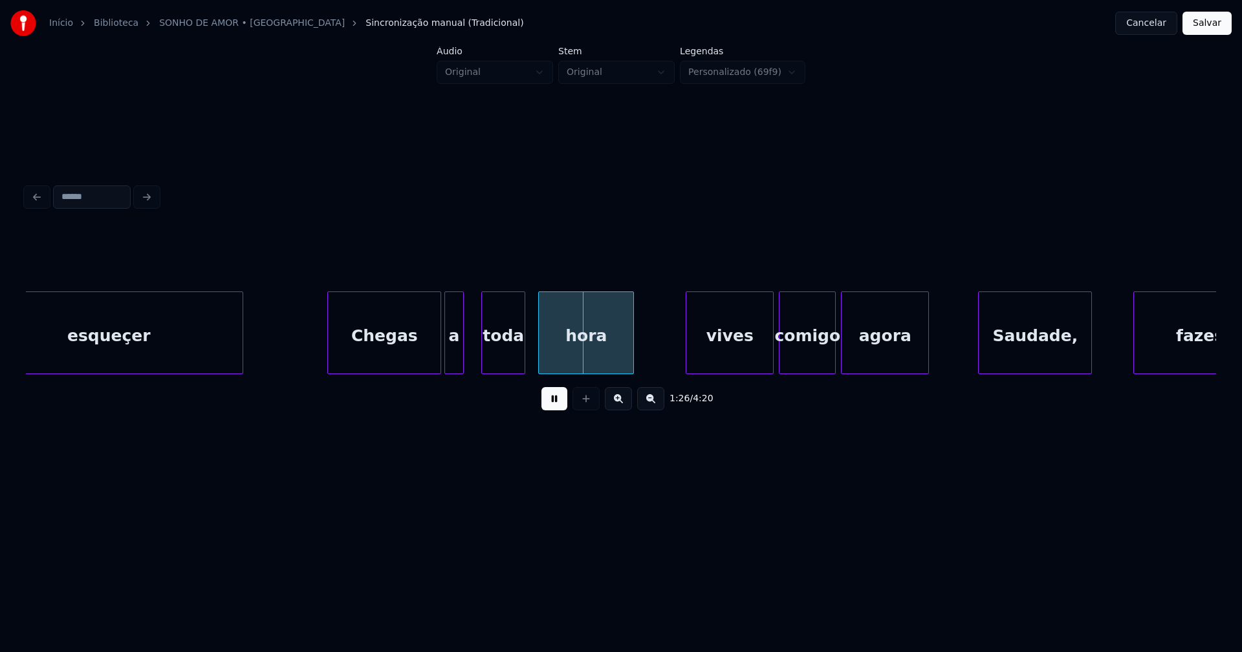
click at [455, 368] on div "a" at bounding box center [454, 336] width 19 height 88
click at [468, 358] on div at bounding box center [470, 332] width 4 height 81
click at [734, 355] on div "vives" at bounding box center [724, 336] width 87 height 88
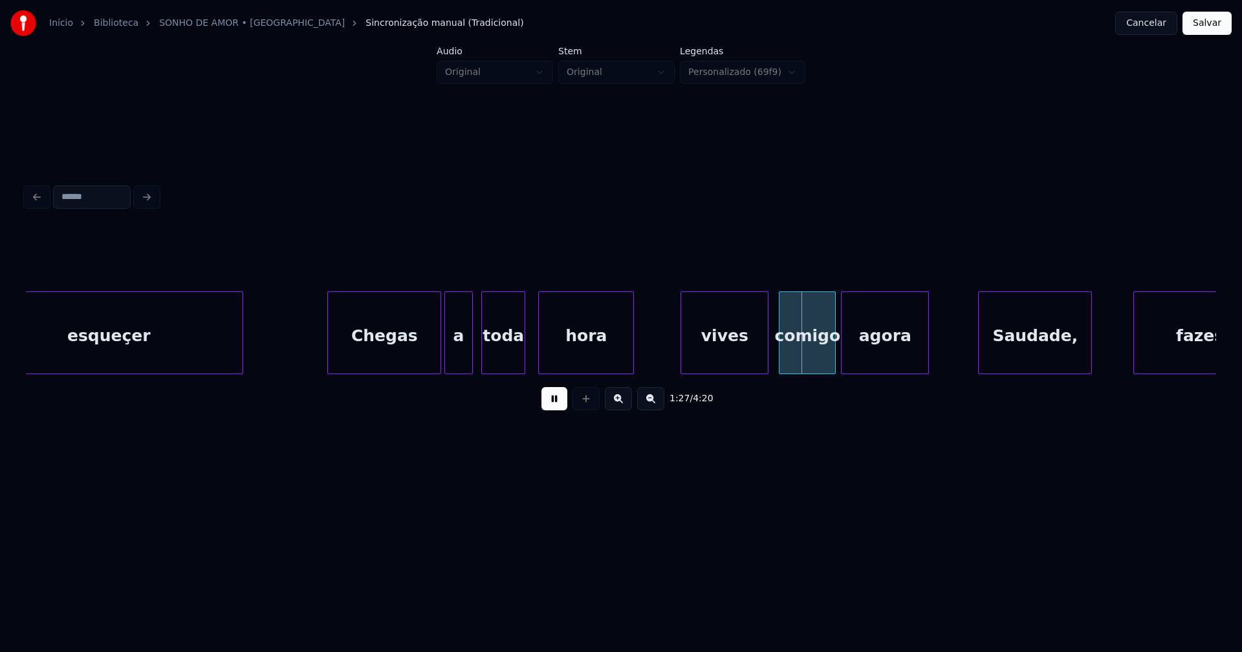
drag, startPoint x: 641, startPoint y: 356, endPoint x: 634, endPoint y: 357, distance: 7.1
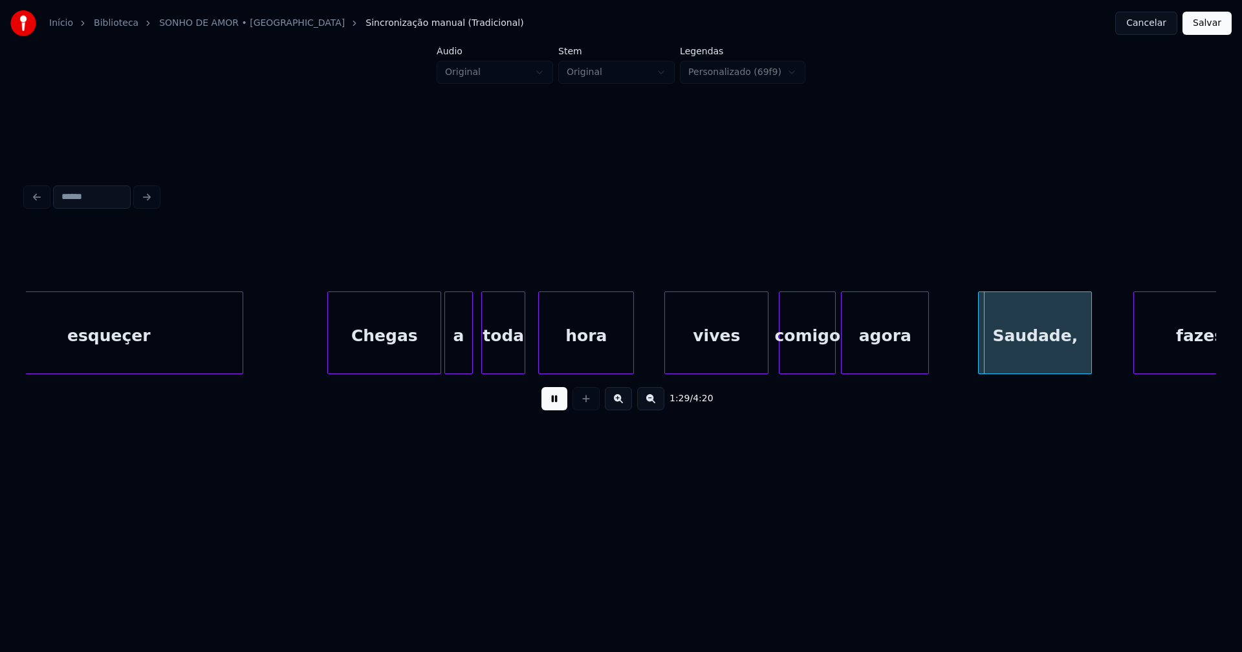
click at [667, 354] on div at bounding box center [667, 332] width 4 height 81
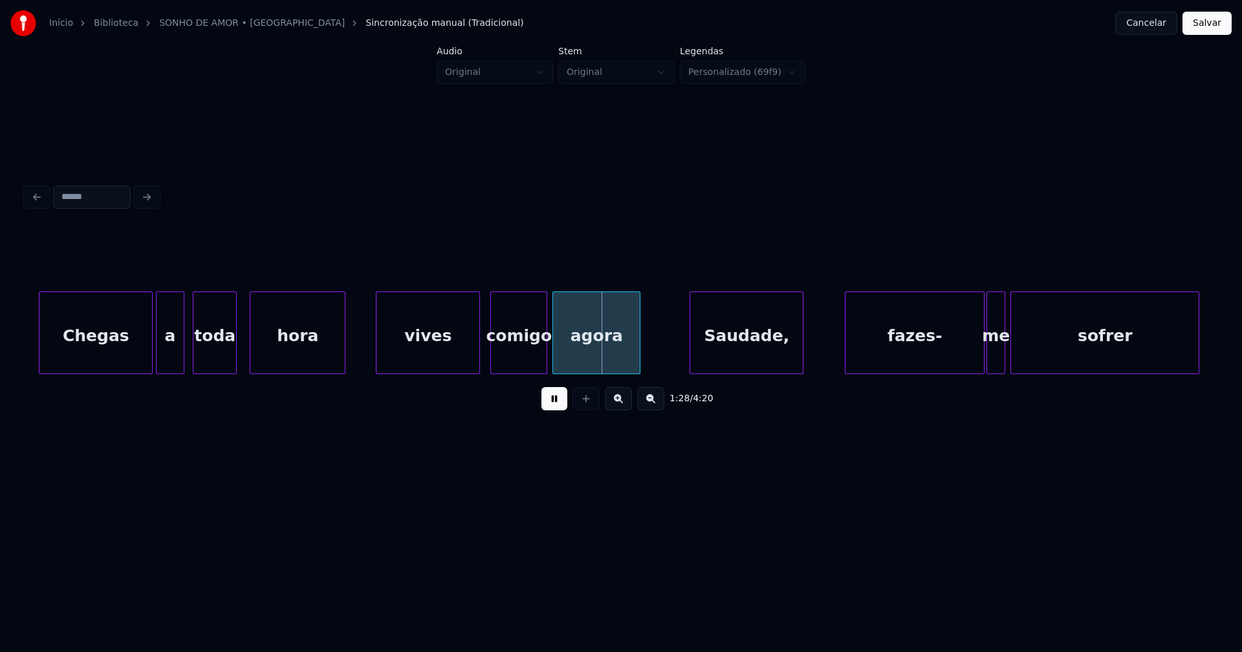
scroll to position [0, 10913]
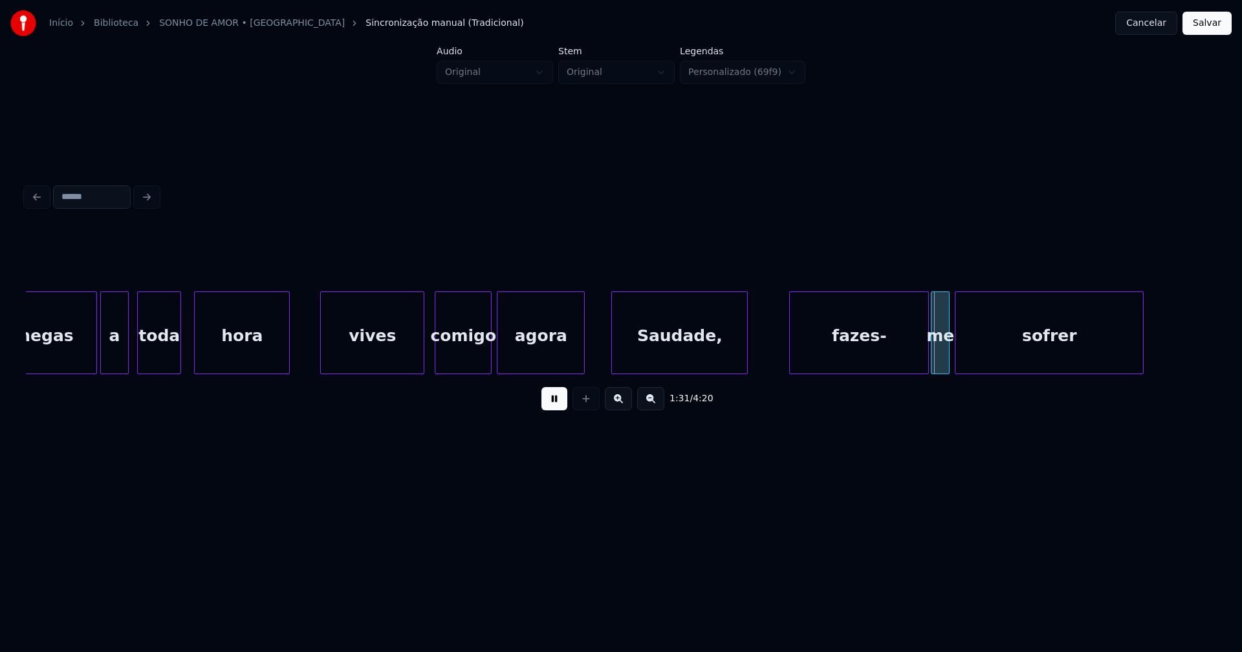
click at [613, 360] on div at bounding box center [614, 332] width 4 height 81
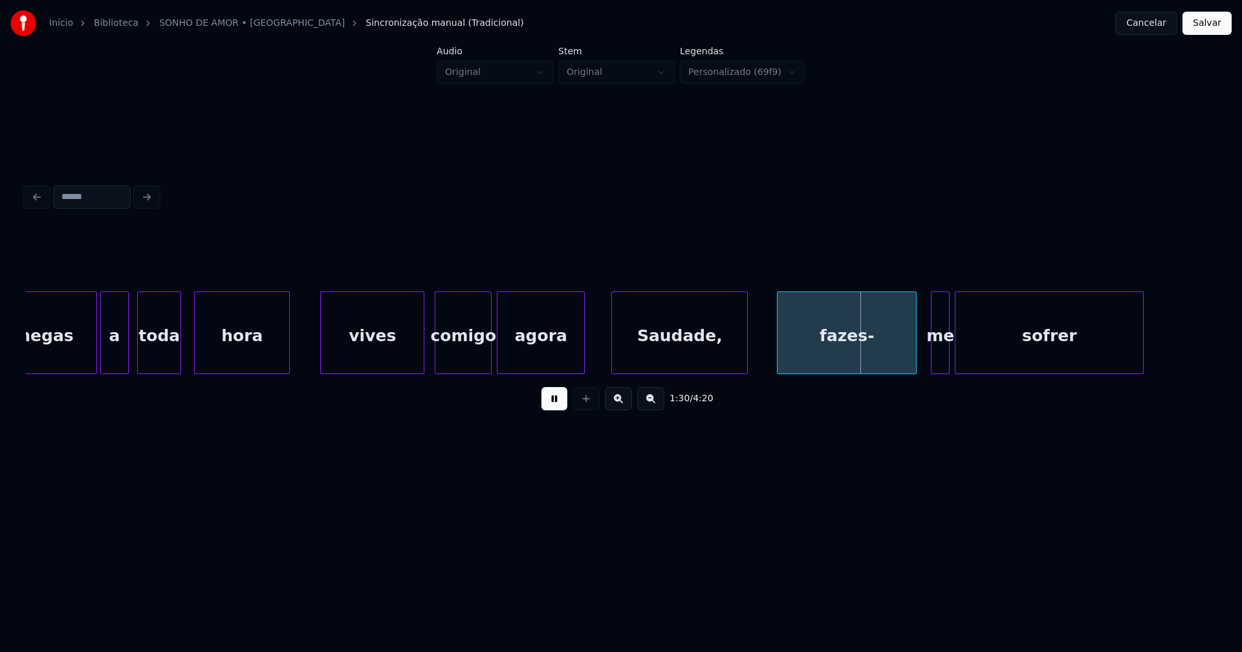
click at [822, 358] on div "fazes-" at bounding box center [846, 336] width 138 height 88
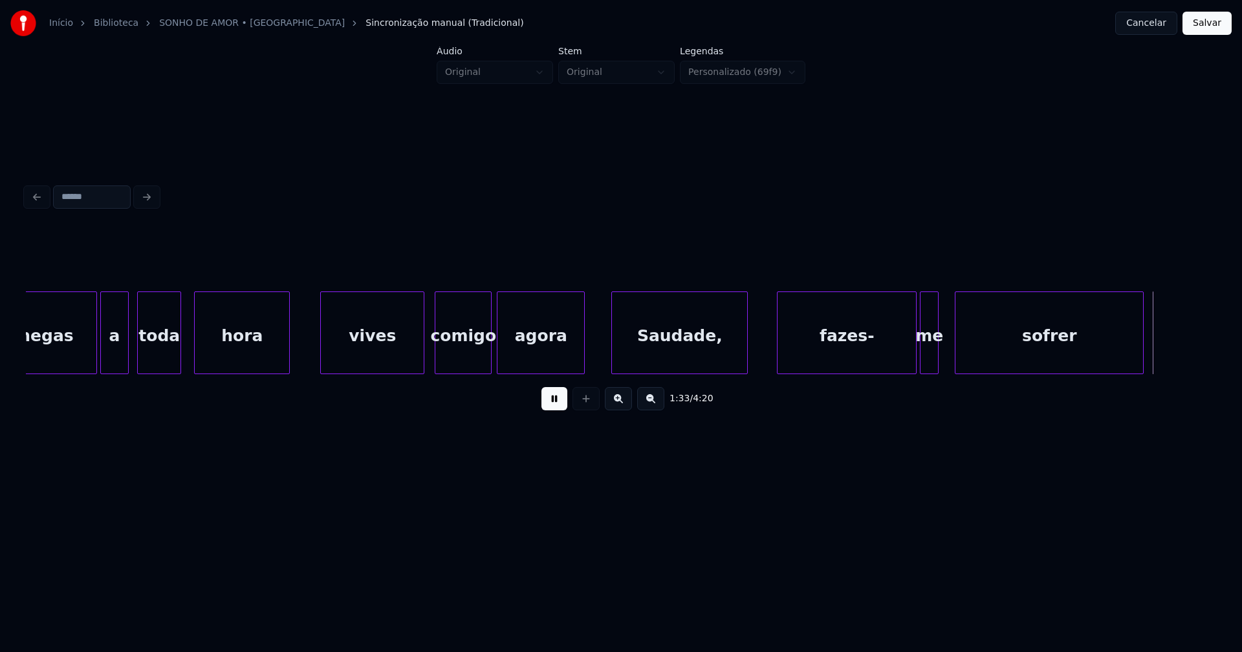
click at [929, 362] on div "me" at bounding box center [928, 336] width 17 height 88
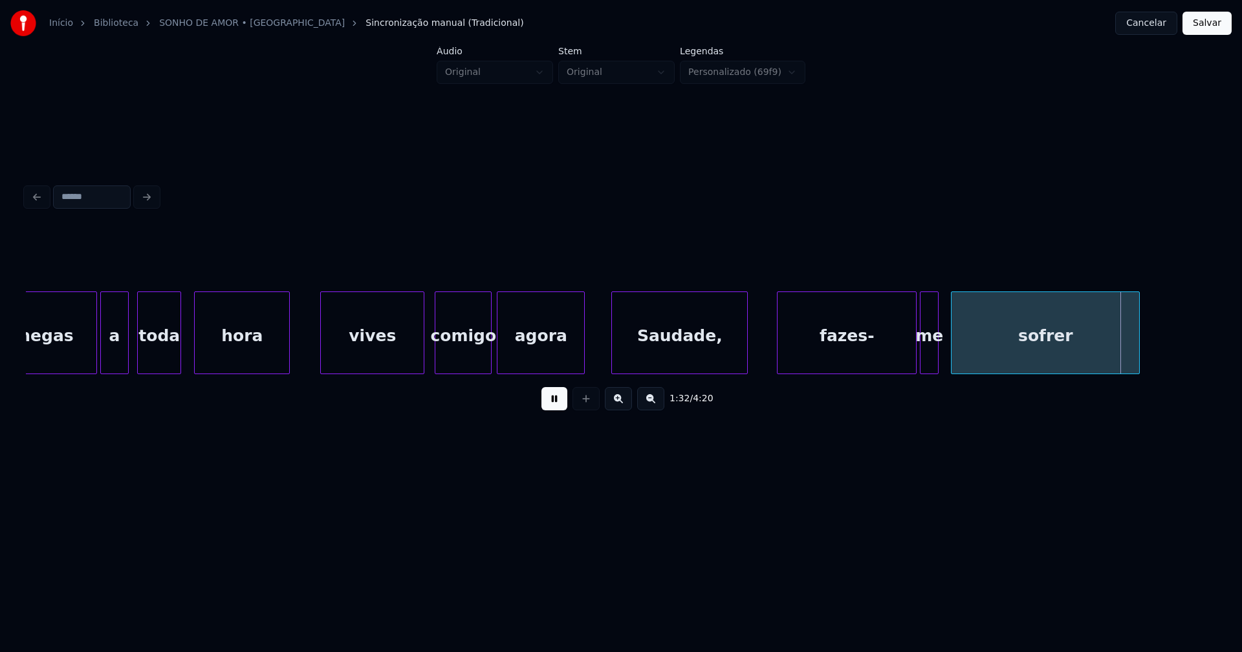
click at [965, 354] on div "sofrer" at bounding box center [1045, 336] width 188 height 88
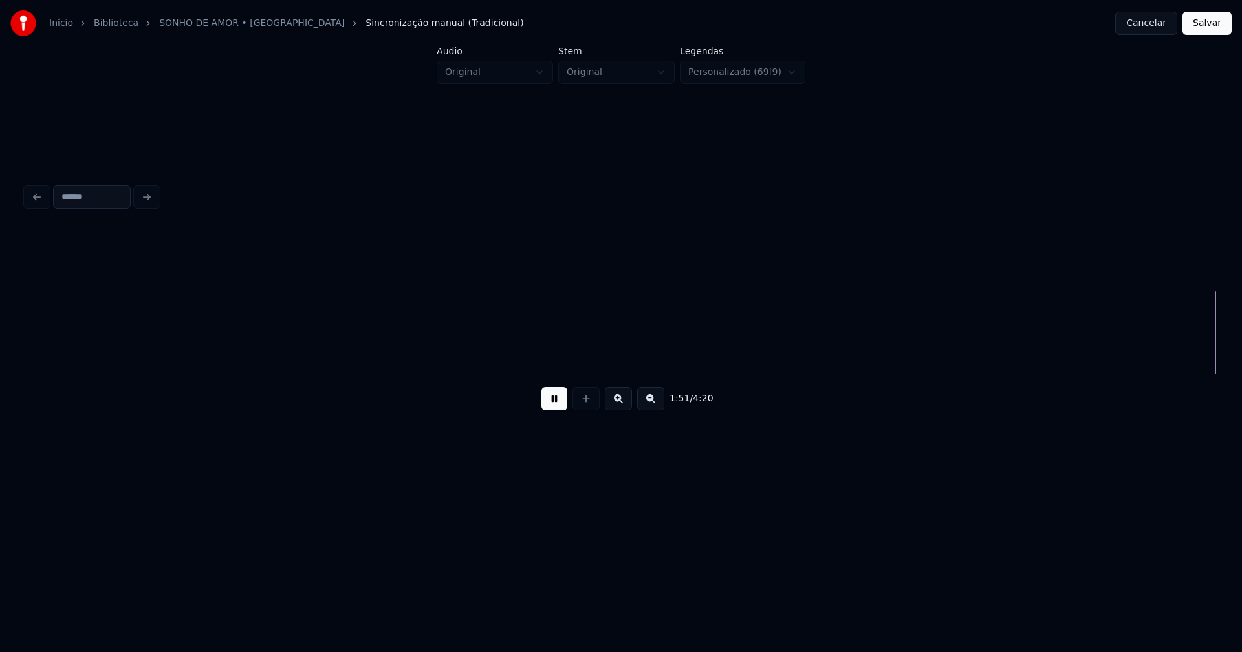
scroll to position [0, 14483]
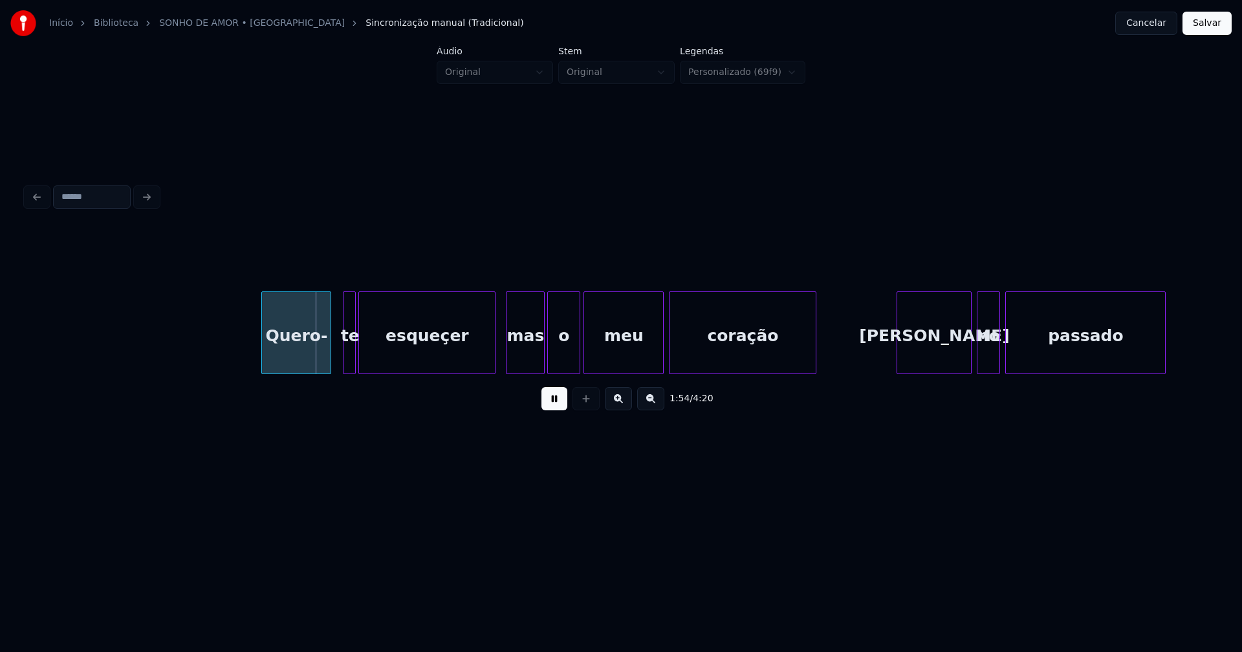
click at [299, 354] on div "Quero-" at bounding box center [296, 336] width 69 height 88
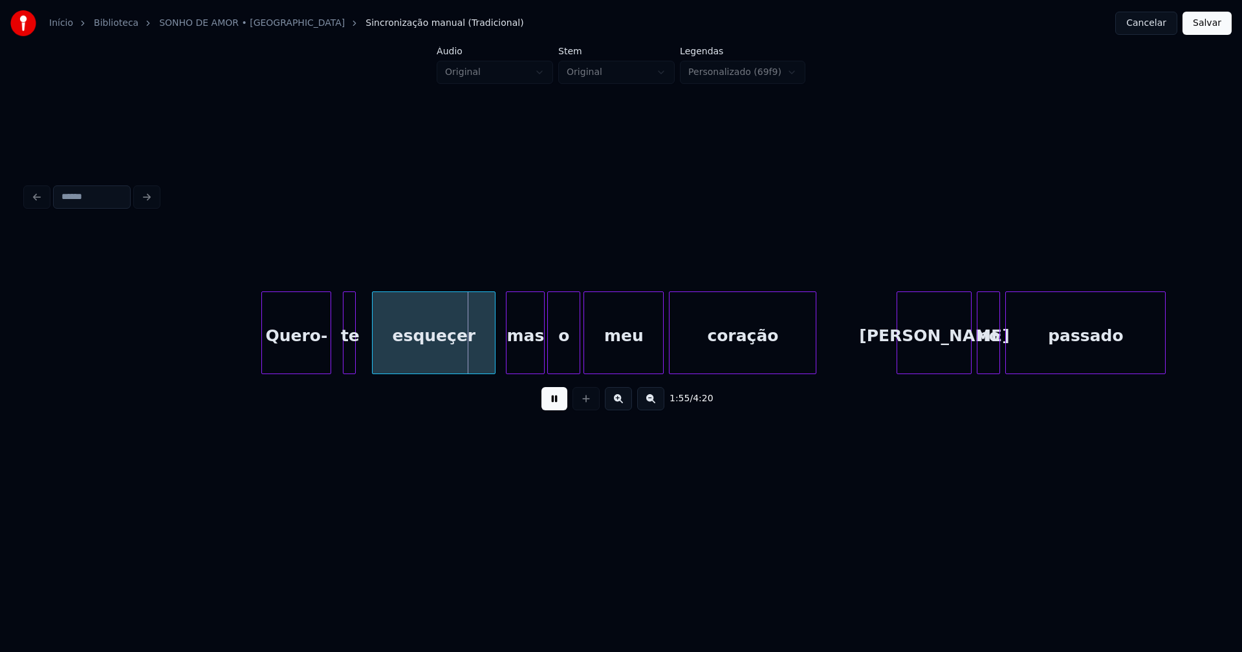
click at [375, 345] on div at bounding box center [374, 332] width 4 height 81
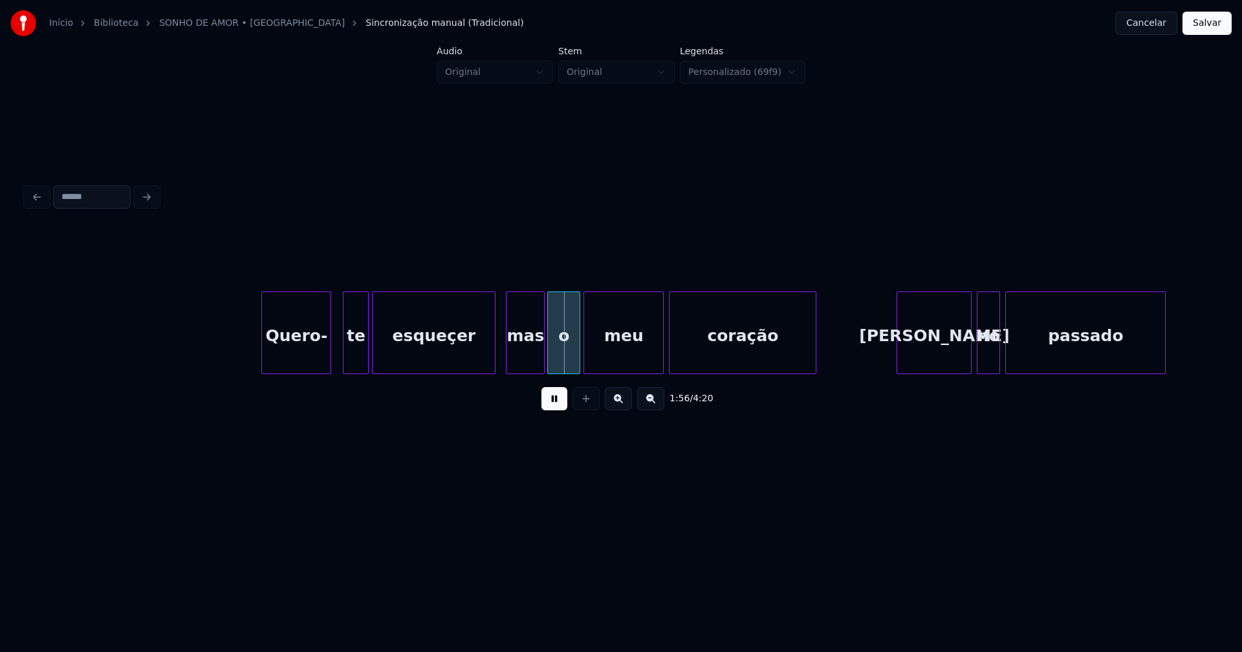
click at [367, 346] on div at bounding box center [366, 332] width 4 height 81
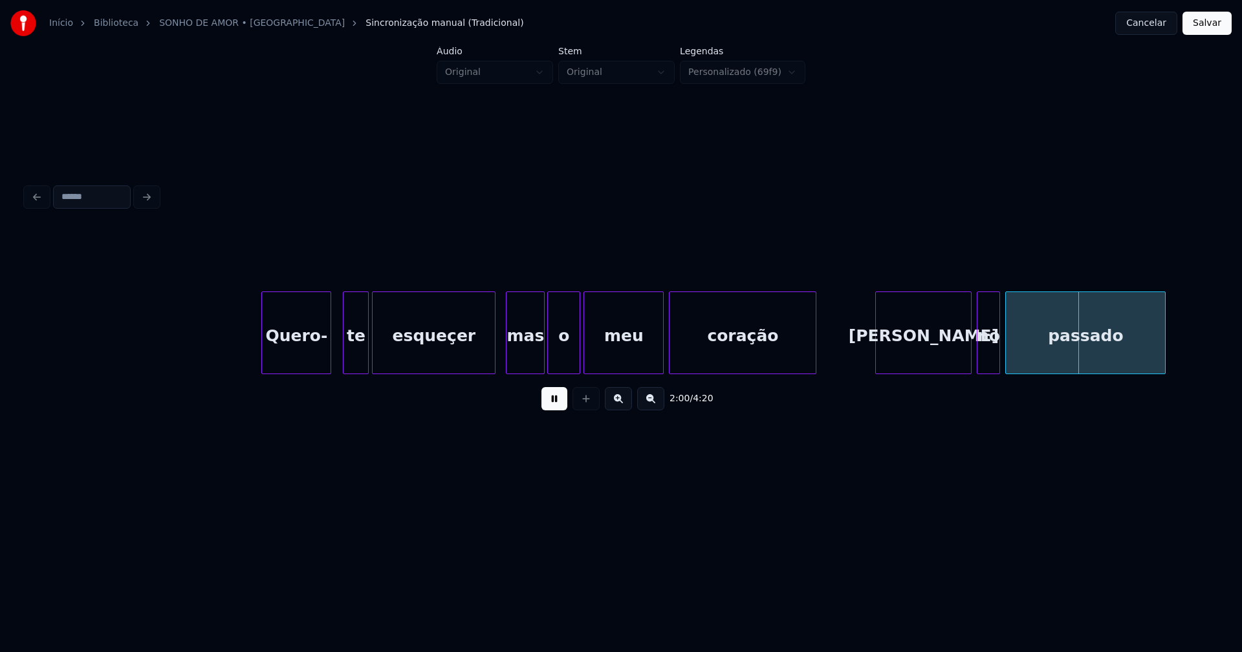
click at [878, 354] on div at bounding box center [878, 332] width 4 height 81
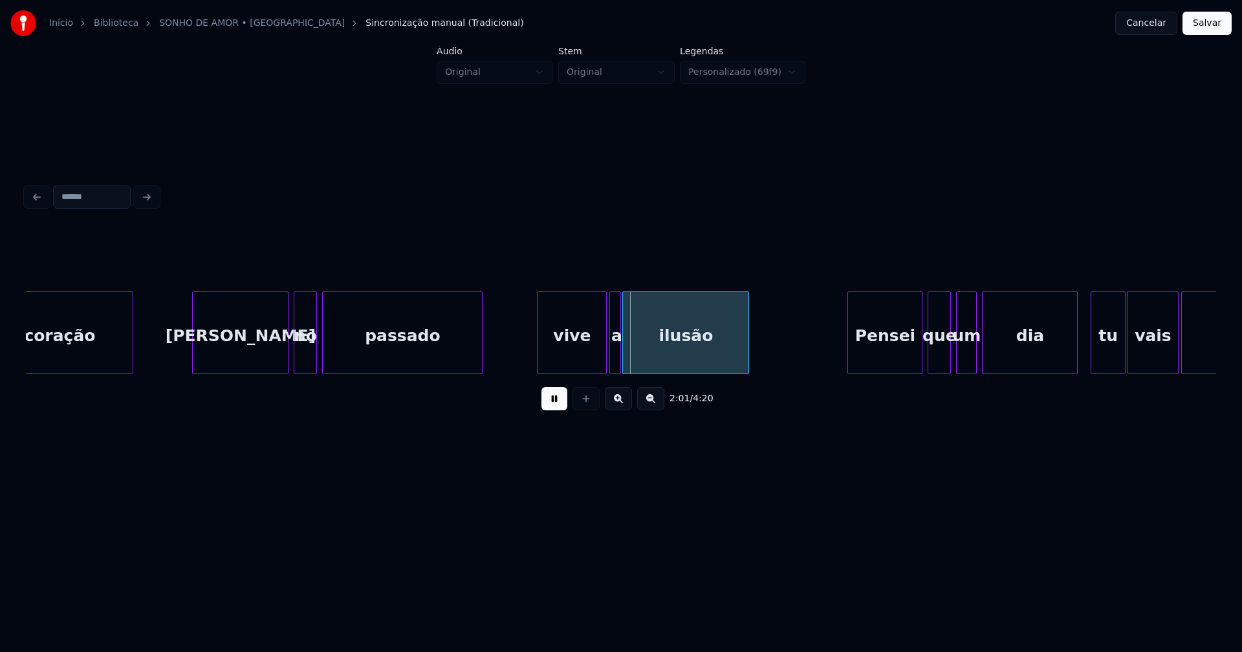
scroll to position [0, 15184]
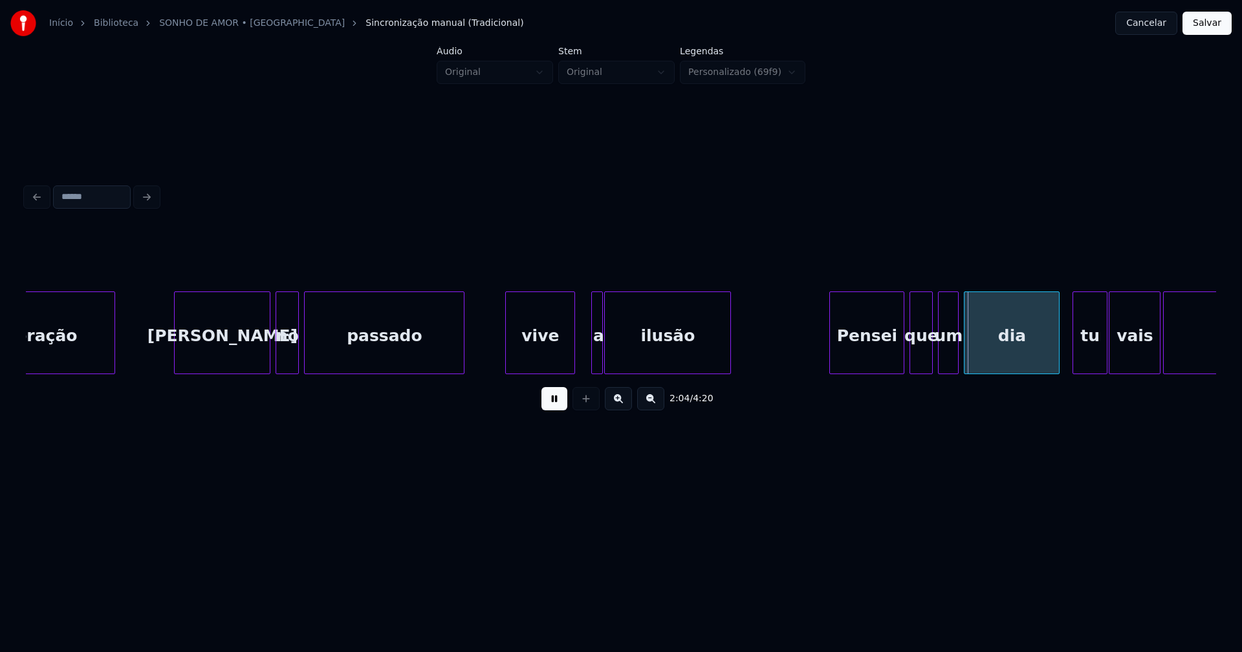
click at [544, 355] on div "vive" at bounding box center [540, 336] width 69 height 88
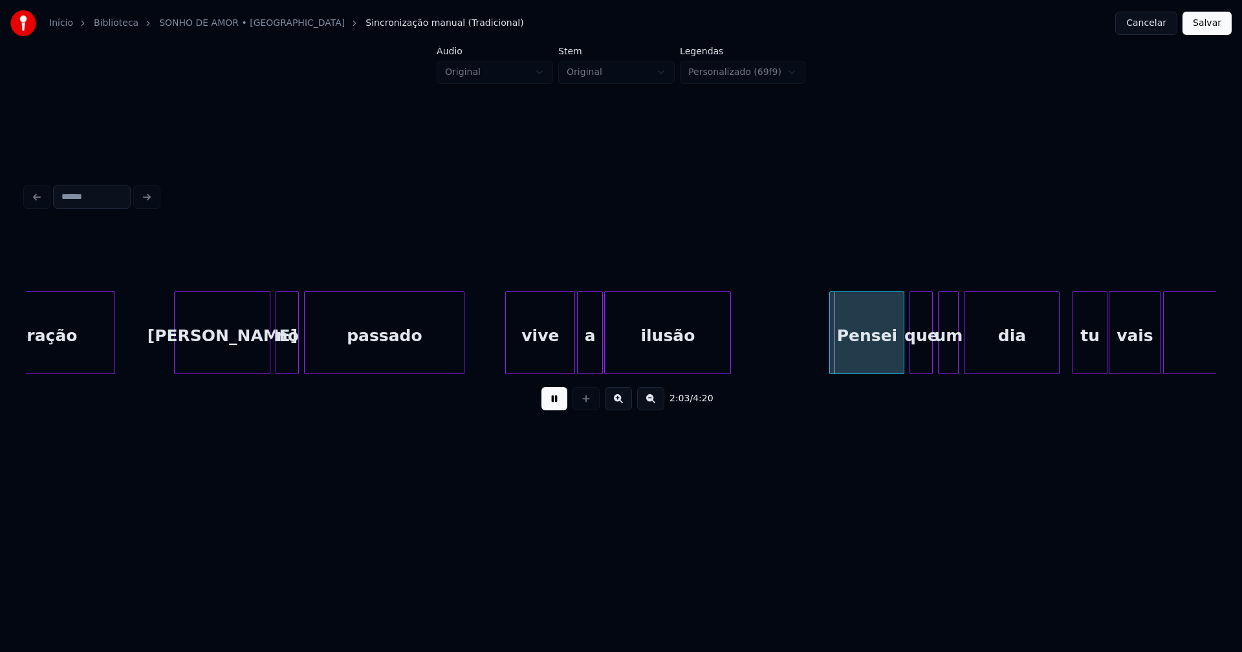
click at [579, 357] on div at bounding box center [579, 332] width 4 height 81
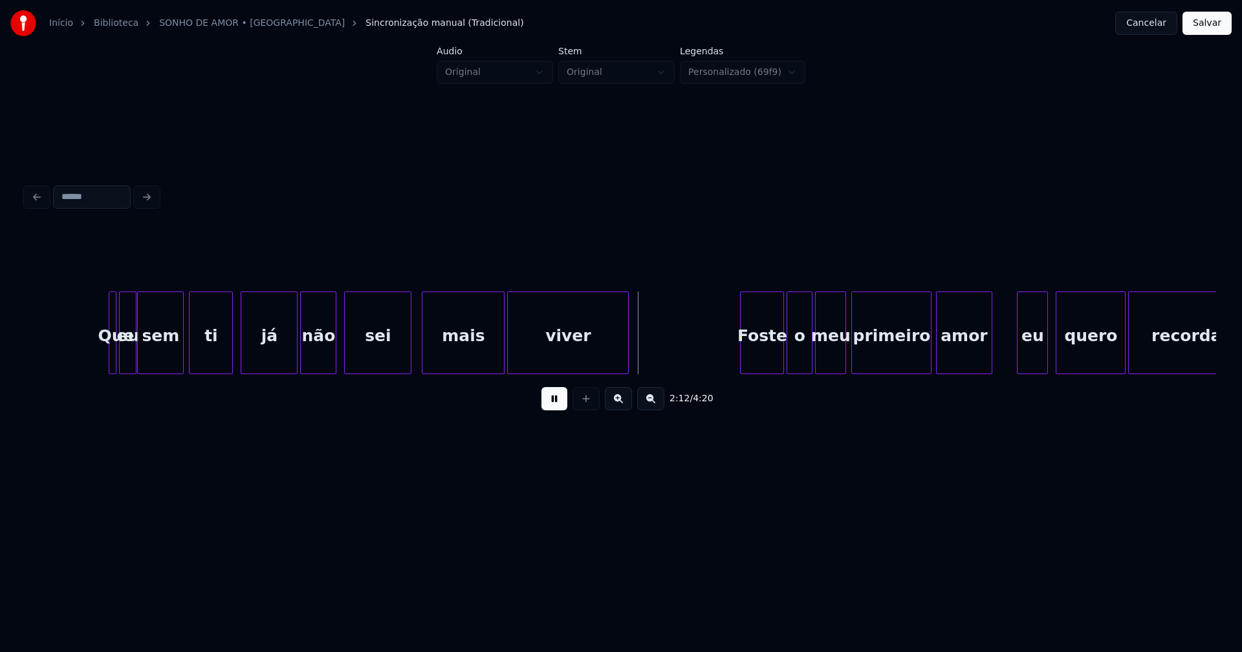
scroll to position [0, 16733]
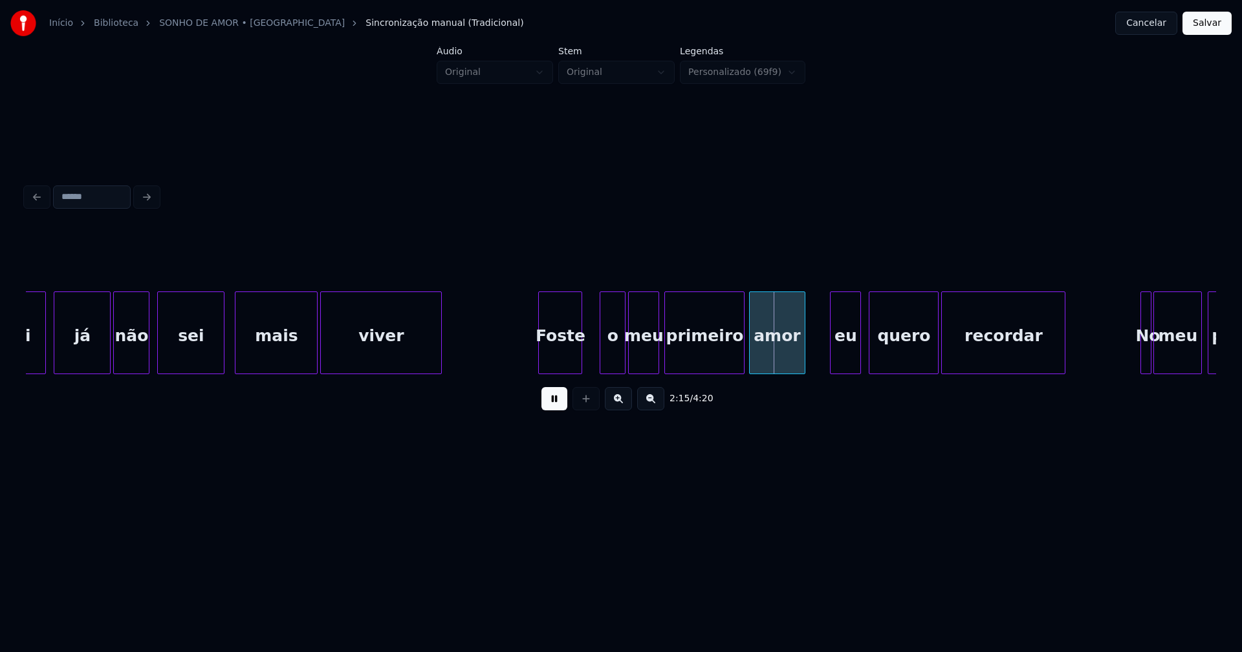
click at [564, 362] on div "Foste" at bounding box center [560, 336] width 43 height 88
click at [597, 361] on div "o" at bounding box center [602, 336] width 25 height 88
click at [636, 358] on div "meu" at bounding box center [637, 336] width 30 height 88
click at [813, 351] on div at bounding box center [815, 332] width 4 height 81
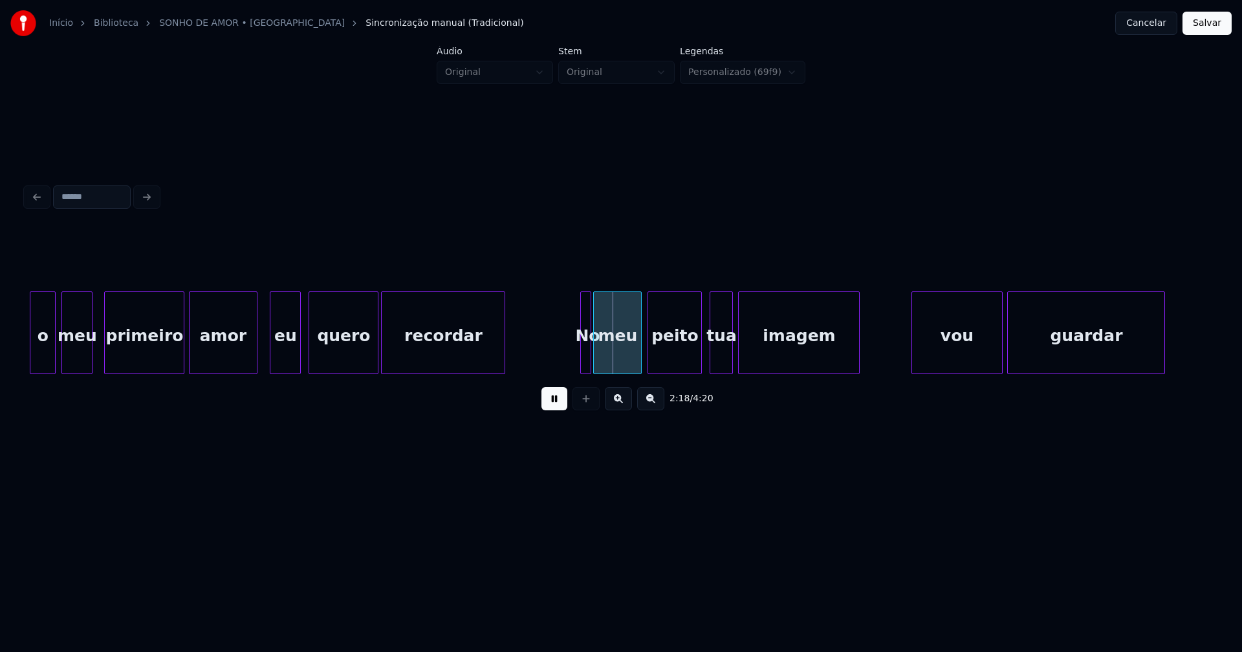
scroll to position [0, 17311]
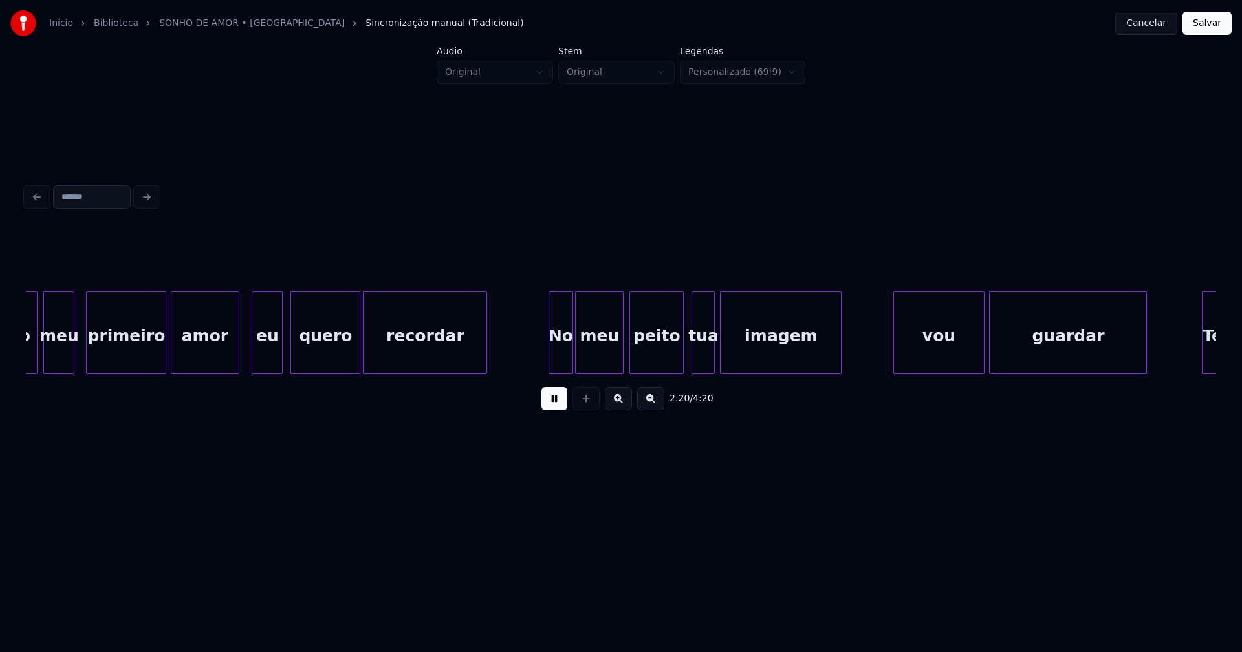
click at [549, 361] on div at bounding box center [551, 332] width 4 height 81
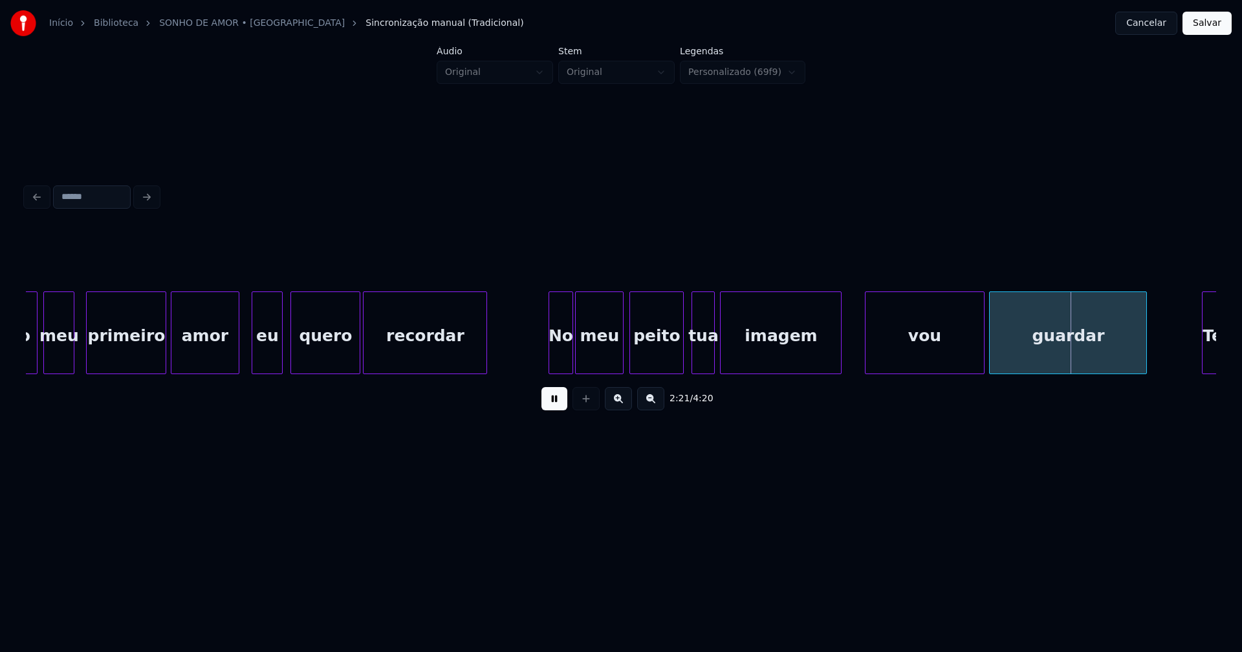
click at [867, 360] on div at bounding box center [867, 332] width 4 height 81
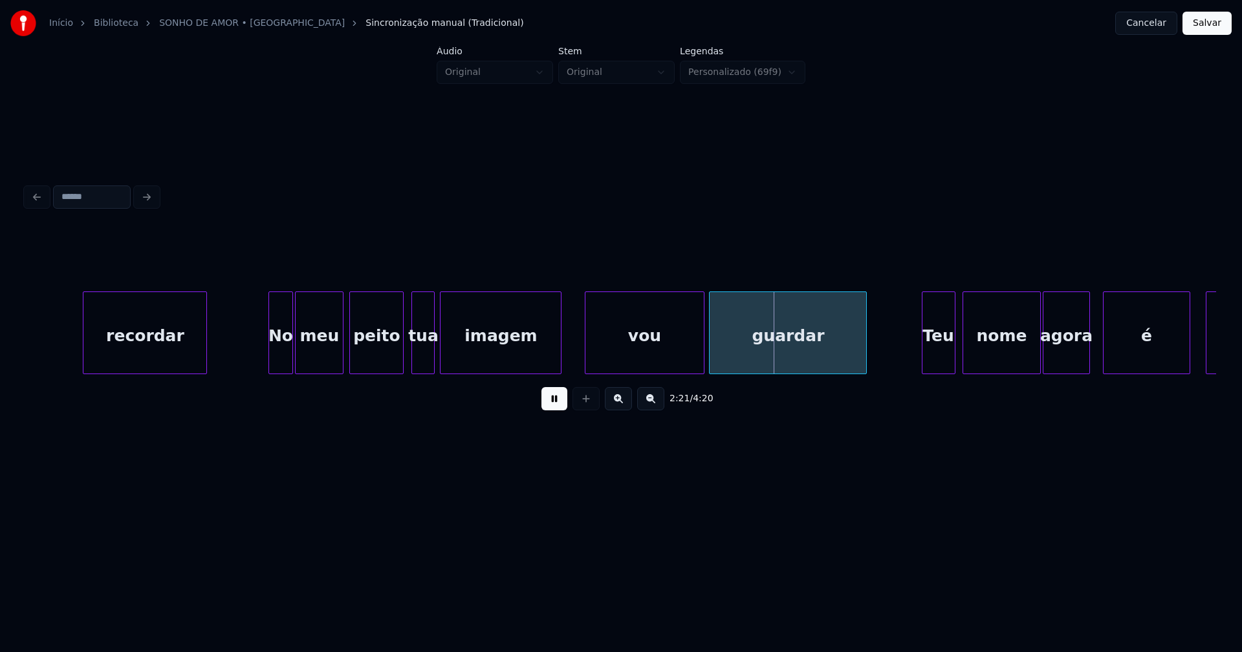
scroll to position [0, 17871]
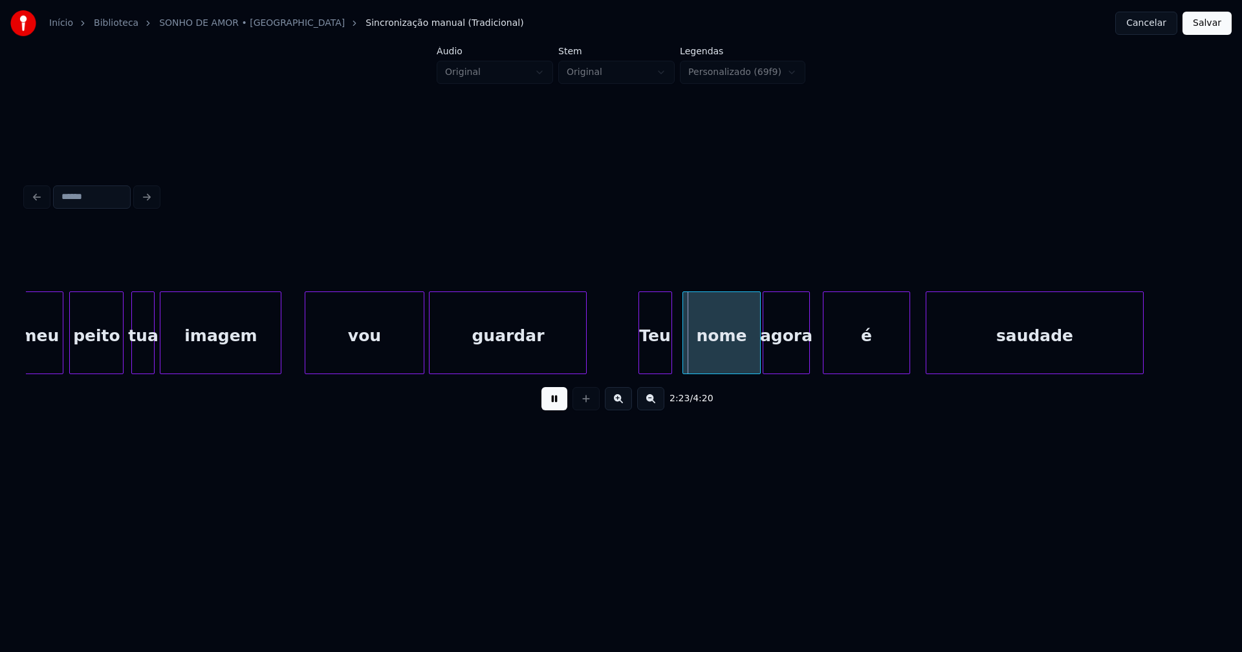
click at [654, 355] on div "Teu" at bounding box center [655, 336] width 32 height 88
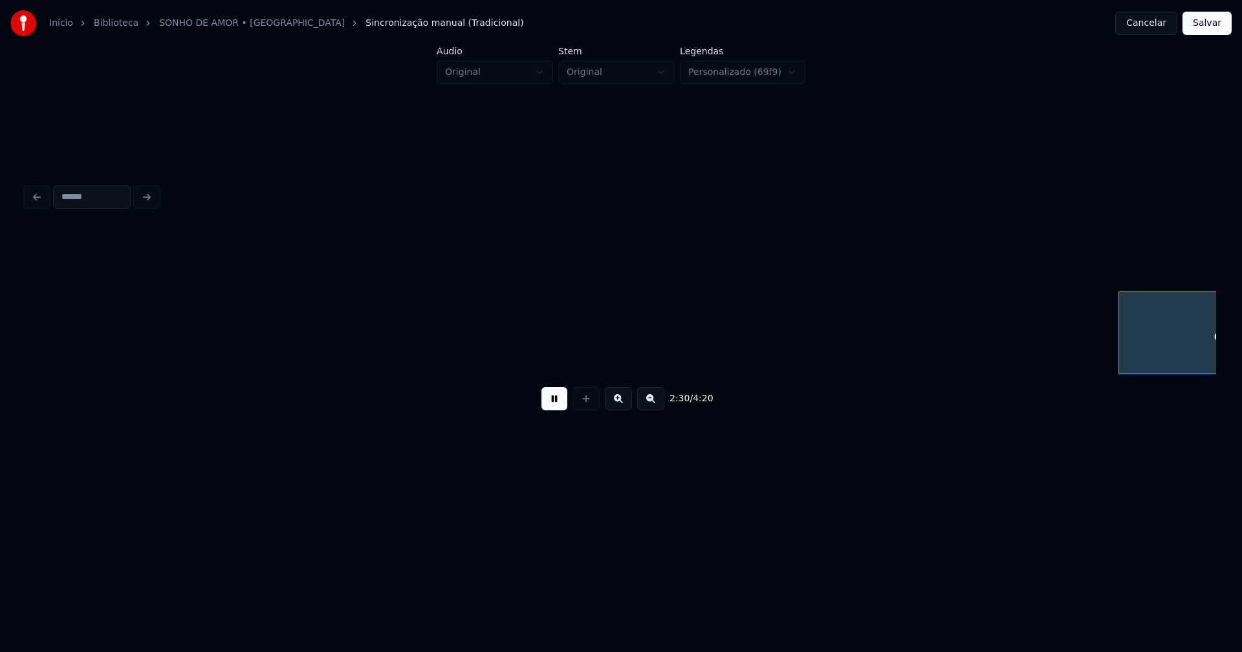
scroll to position [0, 19454]
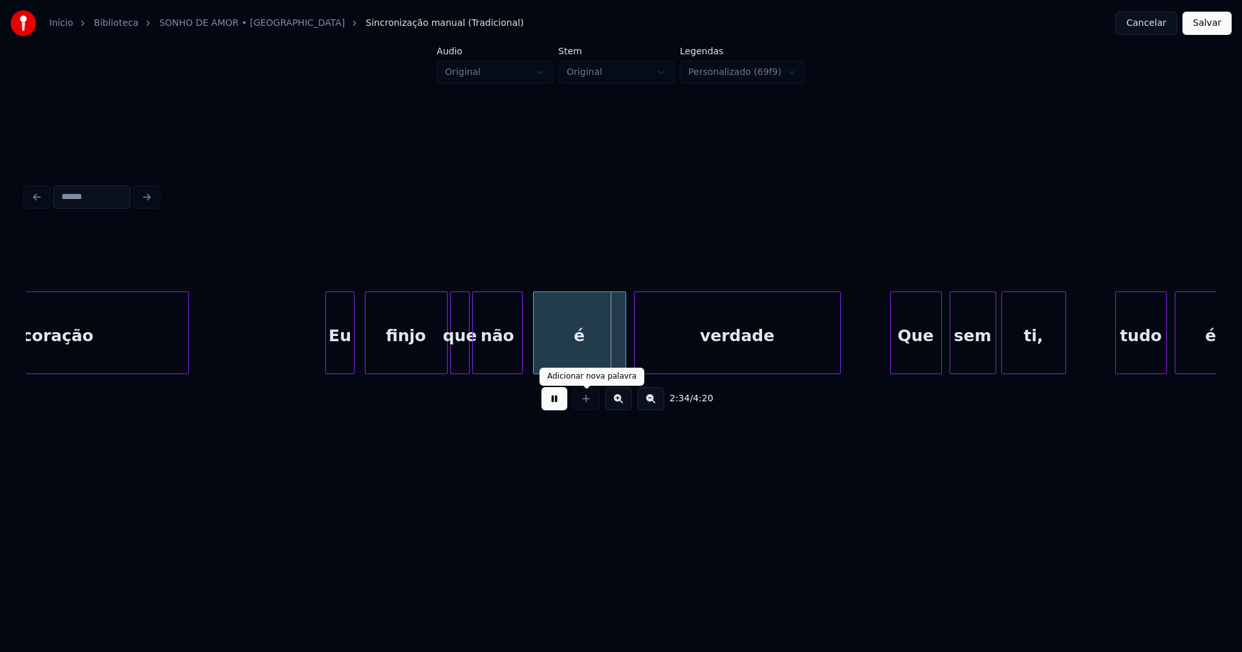
click at [560, 407] on button at bounding box center [554, 398] width 26 height 23
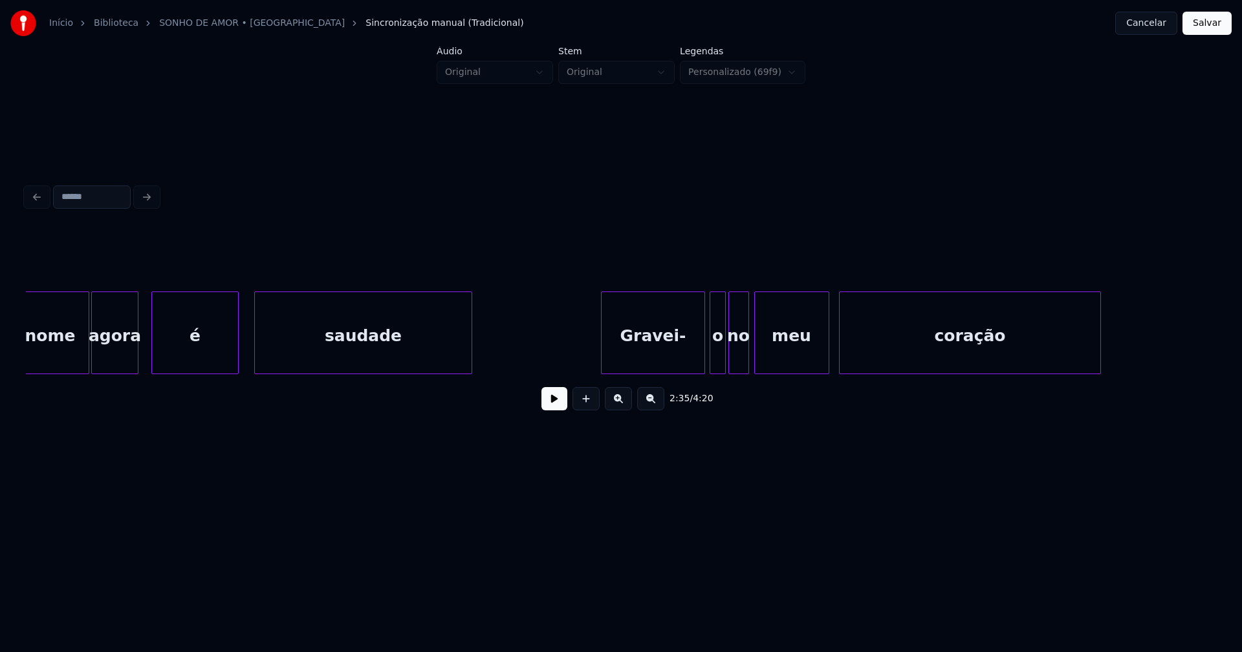
scroll to position [0, 18468]
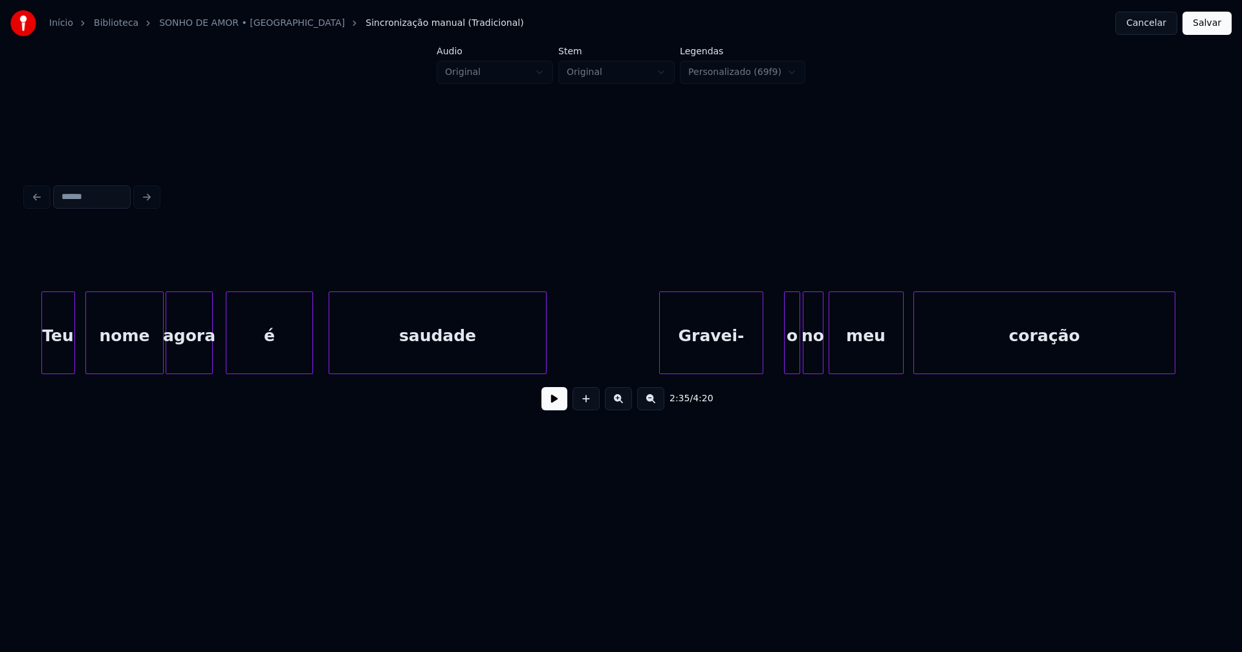
click at [698, 357] on div "Gravei-" at bounding box center [711, 336] width 102 height 88
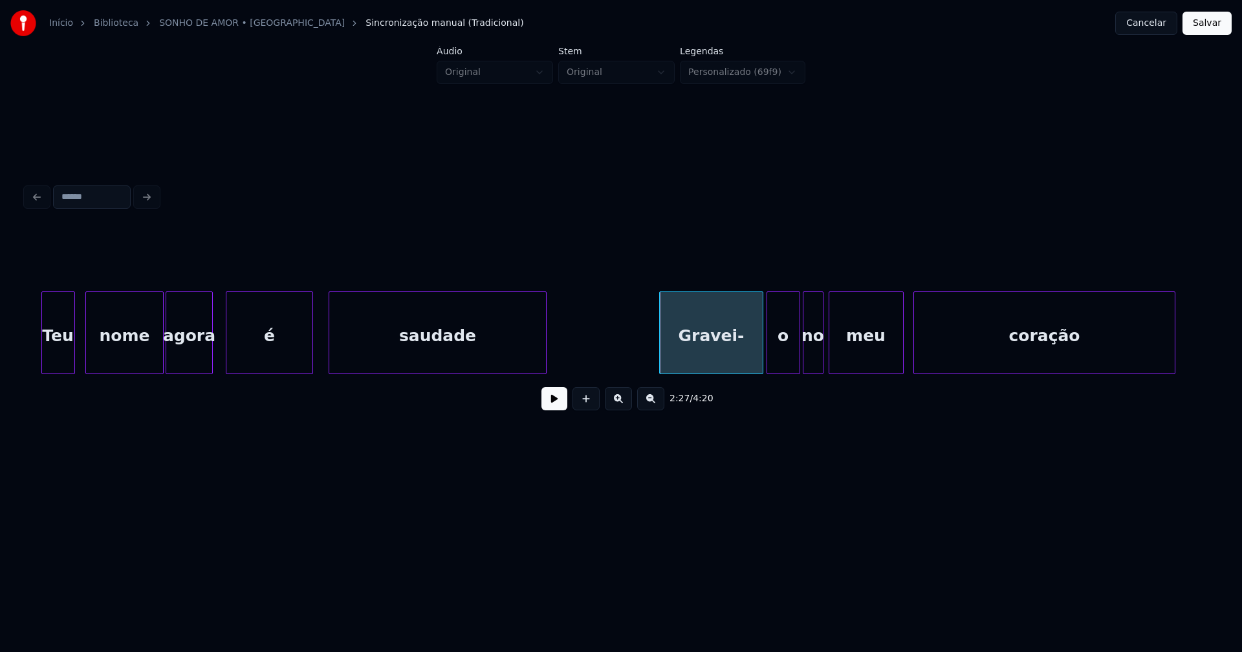
click at [767, 363] on div at bounding box center [769, 332] width 4 height 81
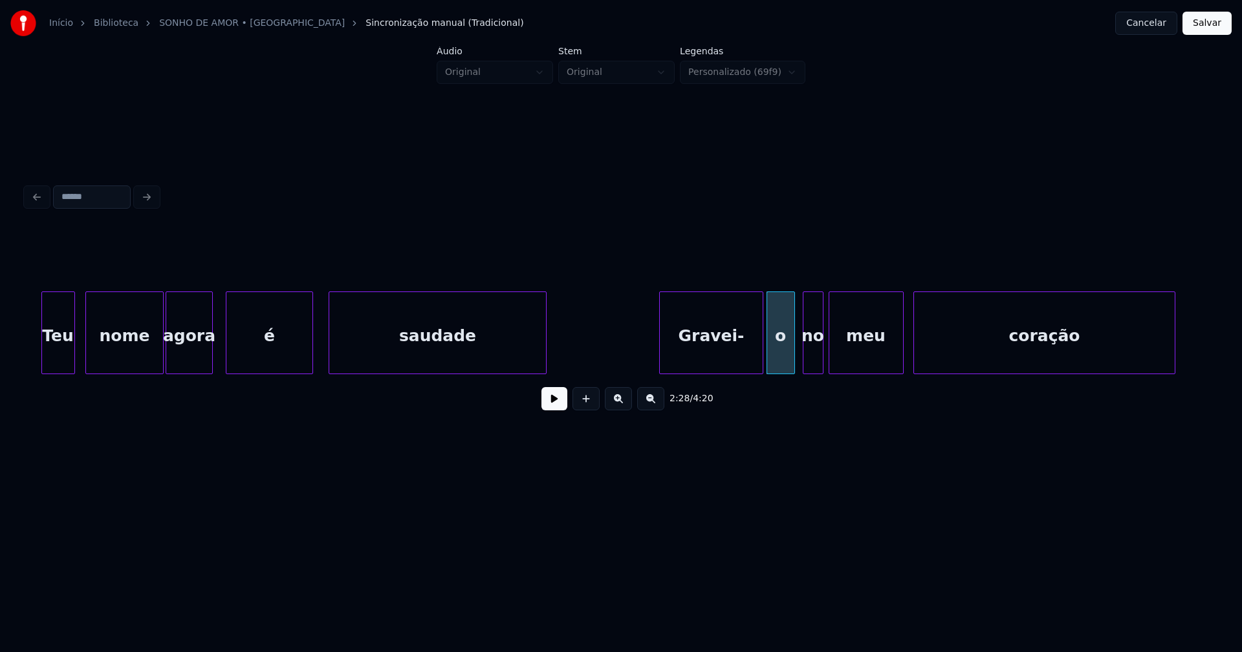
click at [790, 358] on div at bounding box center [792, 332] width 4 height 81
click at [807, 361] on div "no" at bounding box center [806, 336] width 19 height 88
click at [857, 365] on div "meu" at bounding box center [863, 336] width 74 height 88
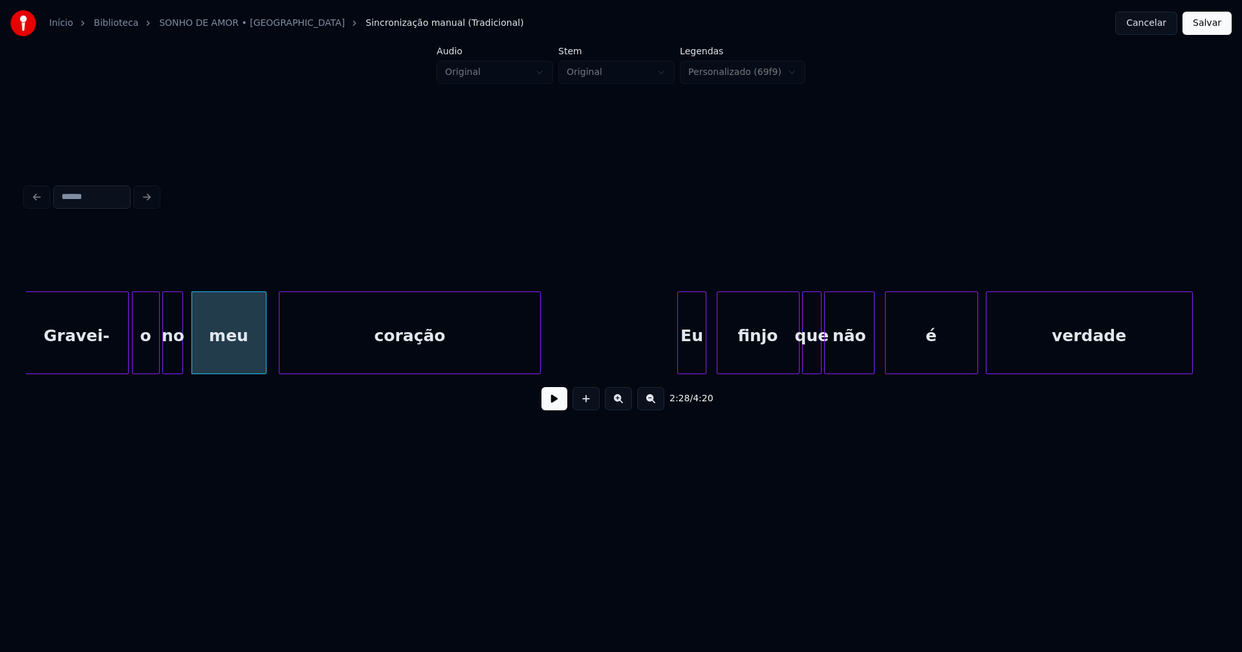
scroll to position [0, 19140]
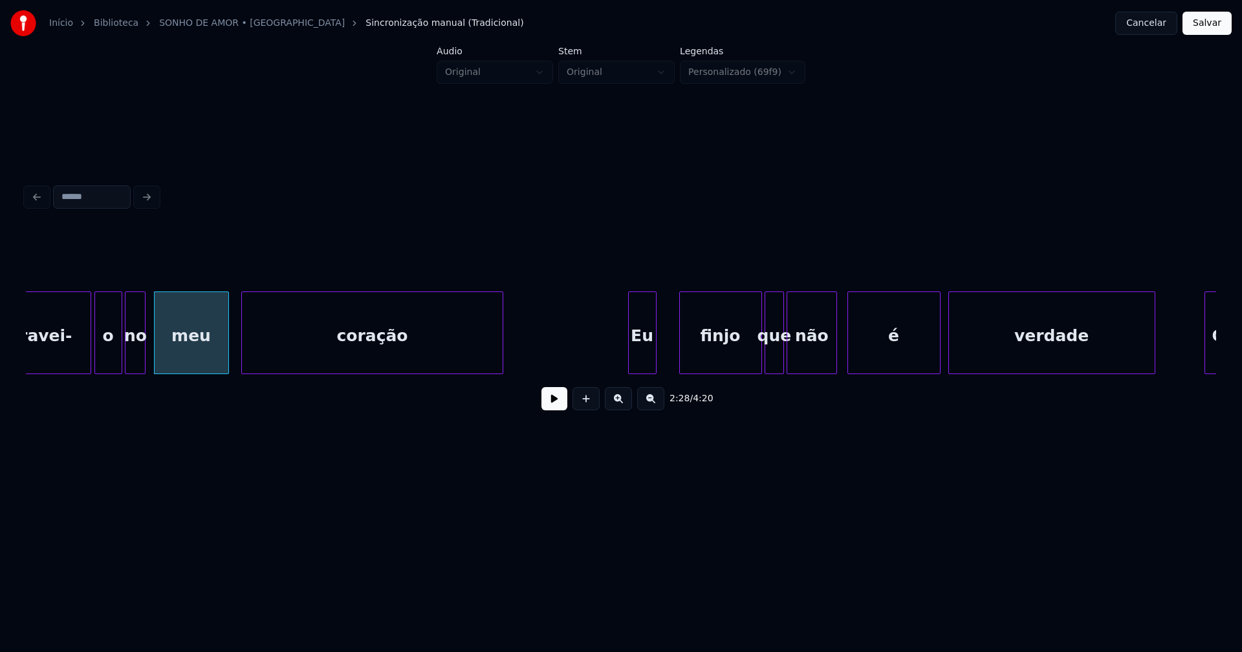
click at [647, 364] on div "Eu" at bounding box center [642, 336] width 27 height 88
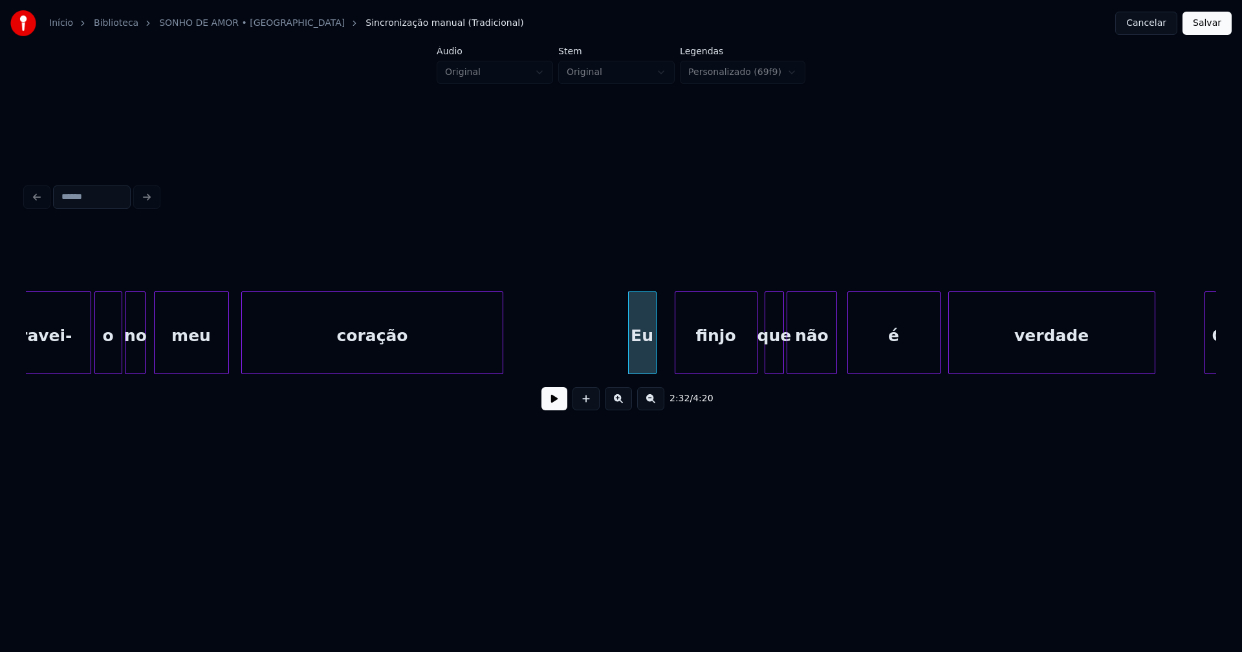
click at [698, 360] on div "finjo" at bounding box center [715, 336] width 81 height 88
click at [716, 358] on div "finjo" at bounding box center [707, 336] width 81 height 88
click at [555, 405] on button at bounding box center [554, 398] width 26 height 23
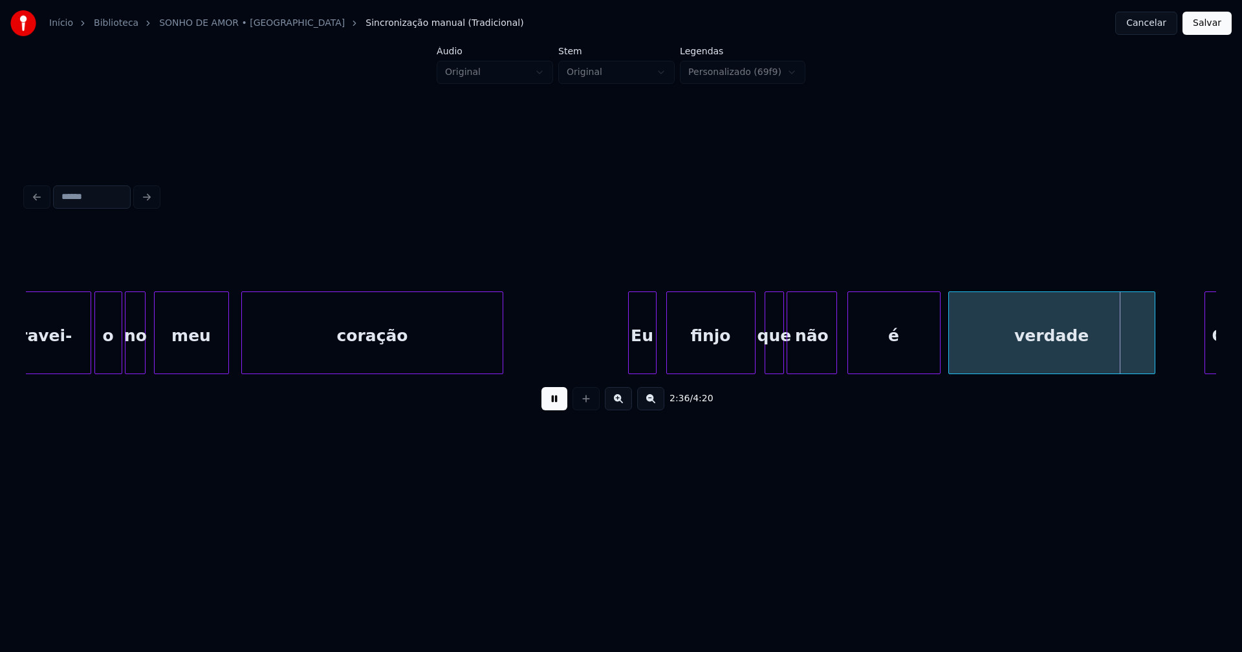
click at [751, 347] on div at bounding box center [753, 332] width 4 height 81
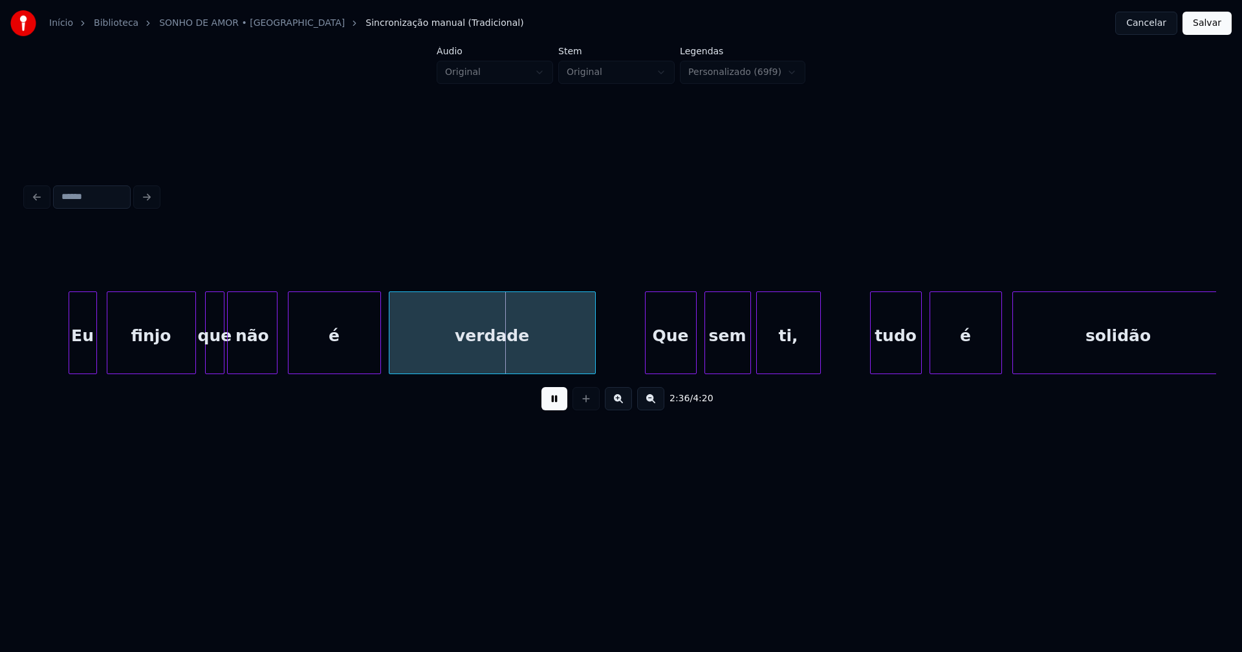
scroll to position [0, 19718]
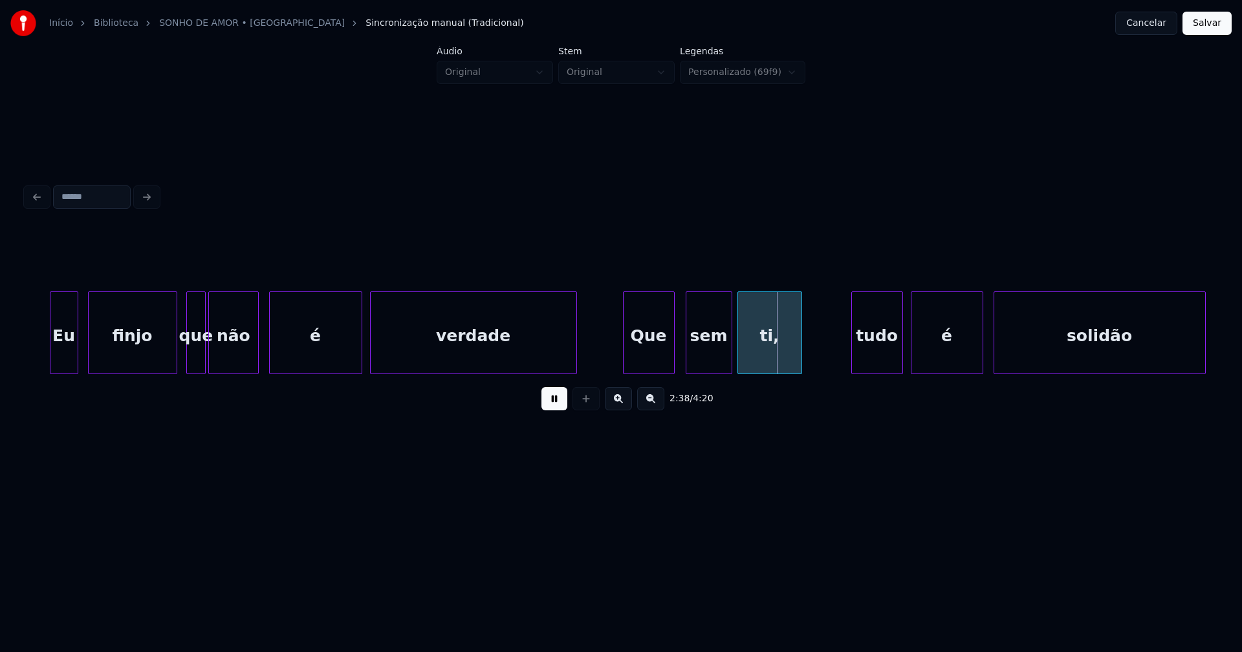
click at [652, 355] on div "Que" at bounding box center [648, 336] width 50 height 88
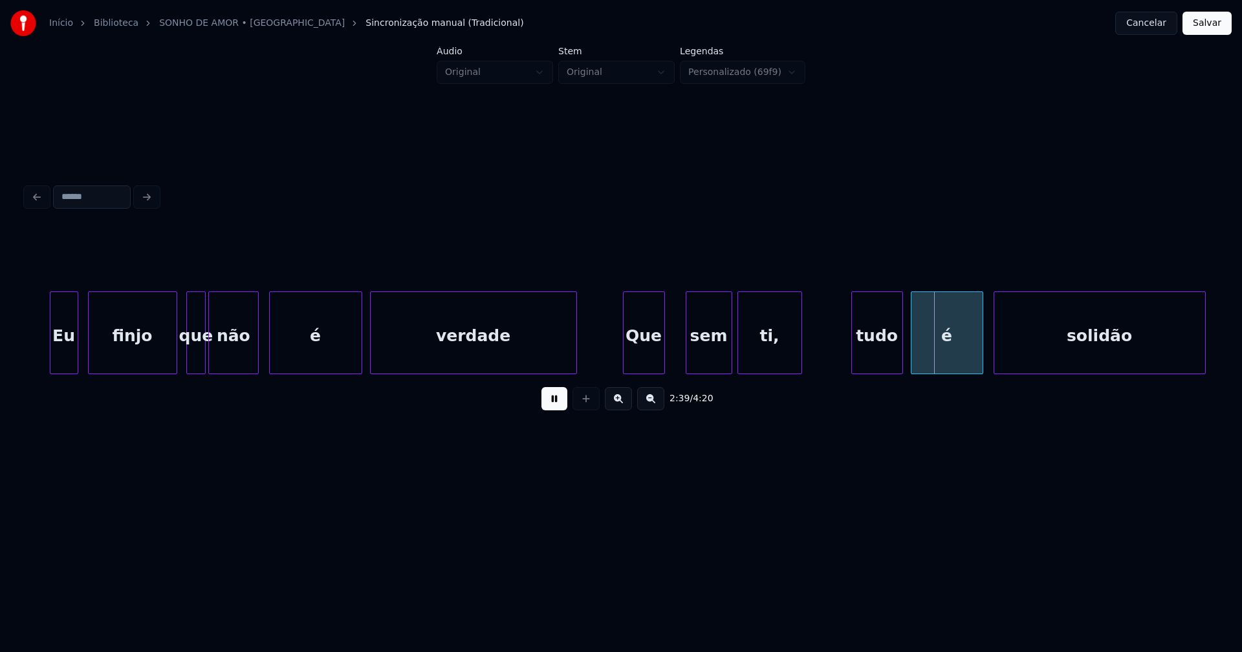
click at [663, 361] on div at bounding box center [662, 332] width 4 height 81
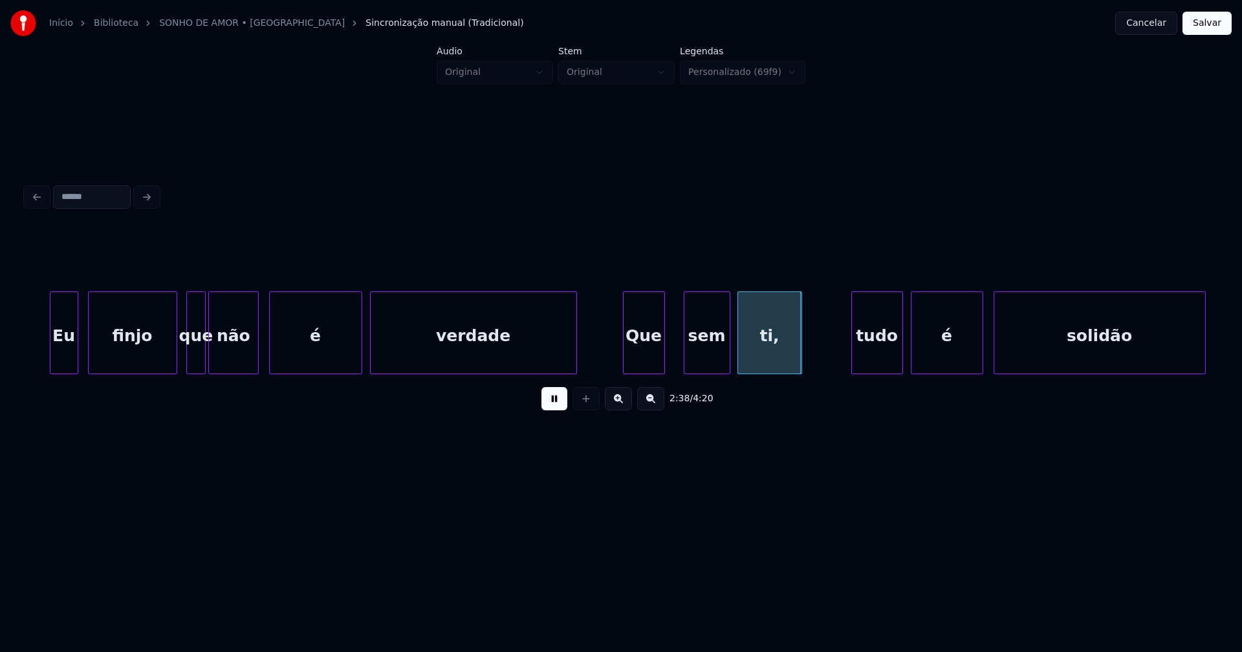
click at [694, 349] on div "sem" at bounding box center [706, 336] width 45 height 88
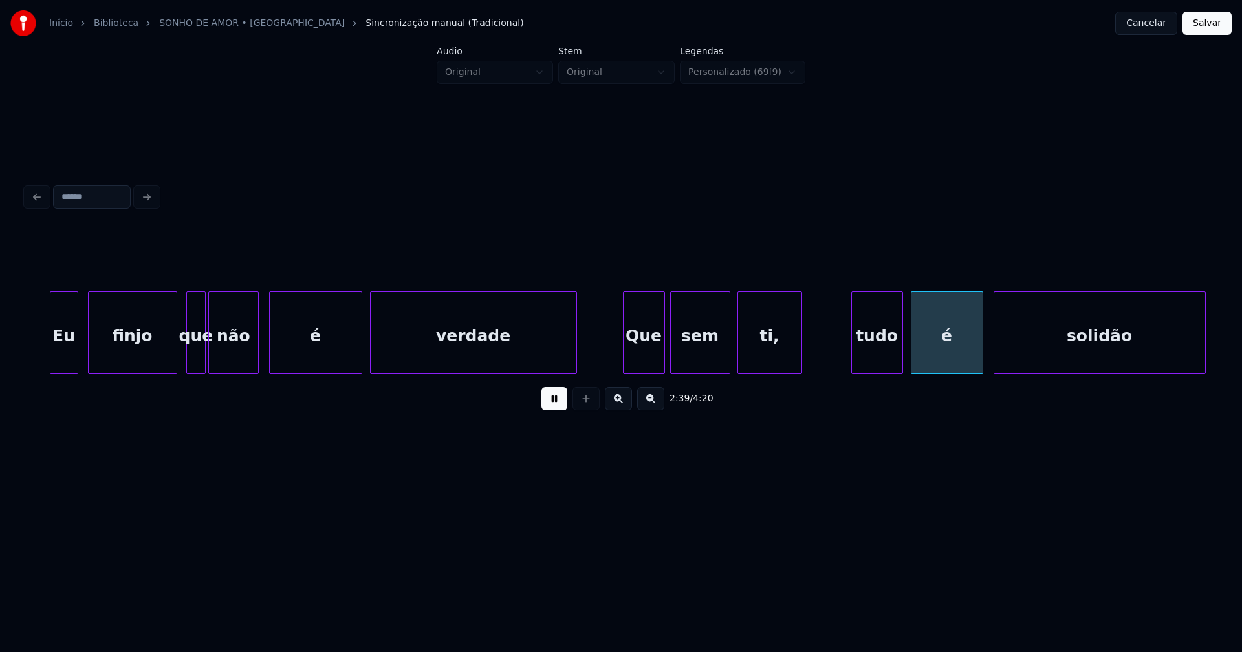
click at [673, 355] on div at bounding box center [673, 332] width 4 height 81
click at [870, 352] on div "tudo" at bounding box center [870, 336] width 50 height 88
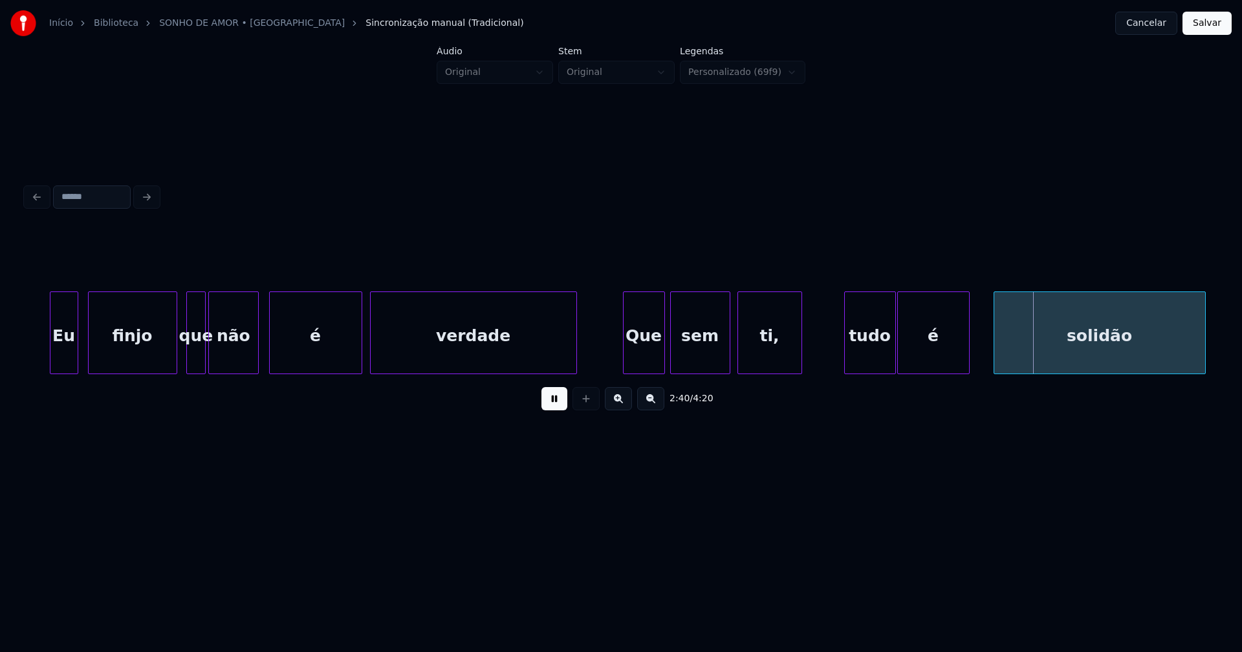
click at [929, 361] on div "é" at bounding box center [933, 336] width 71 height 88
click at [980, 358] on div at bounding box center [980, 332] width 4 height 81
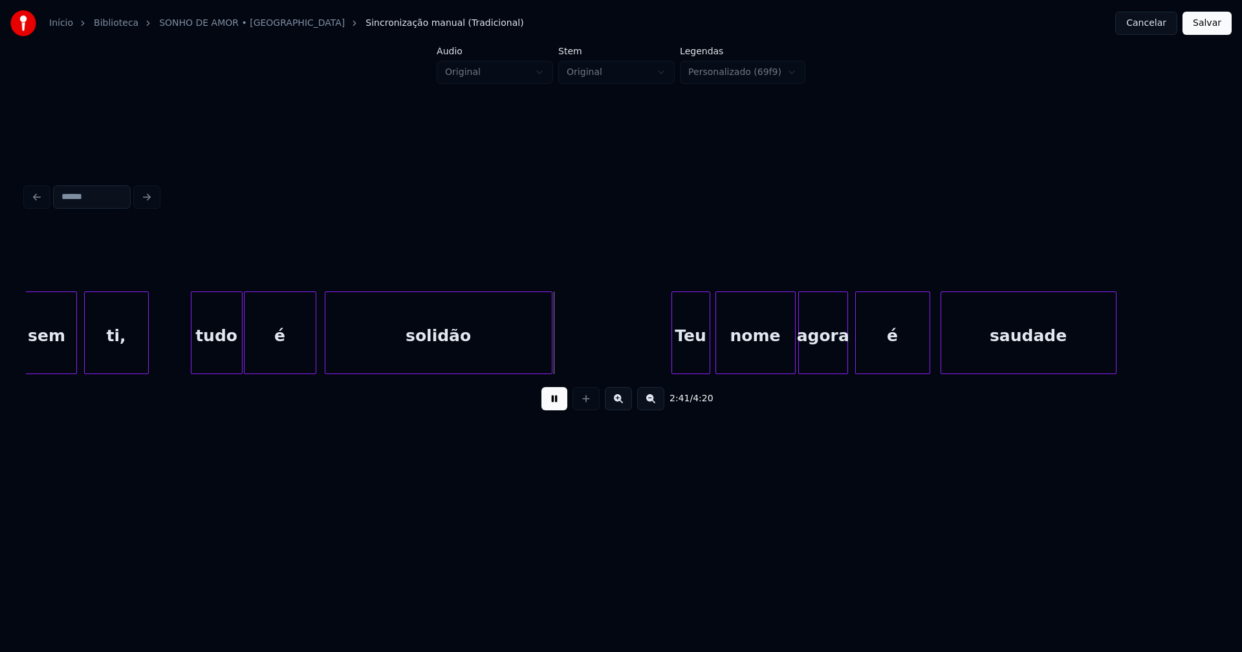
scroll to position [0, 20409]
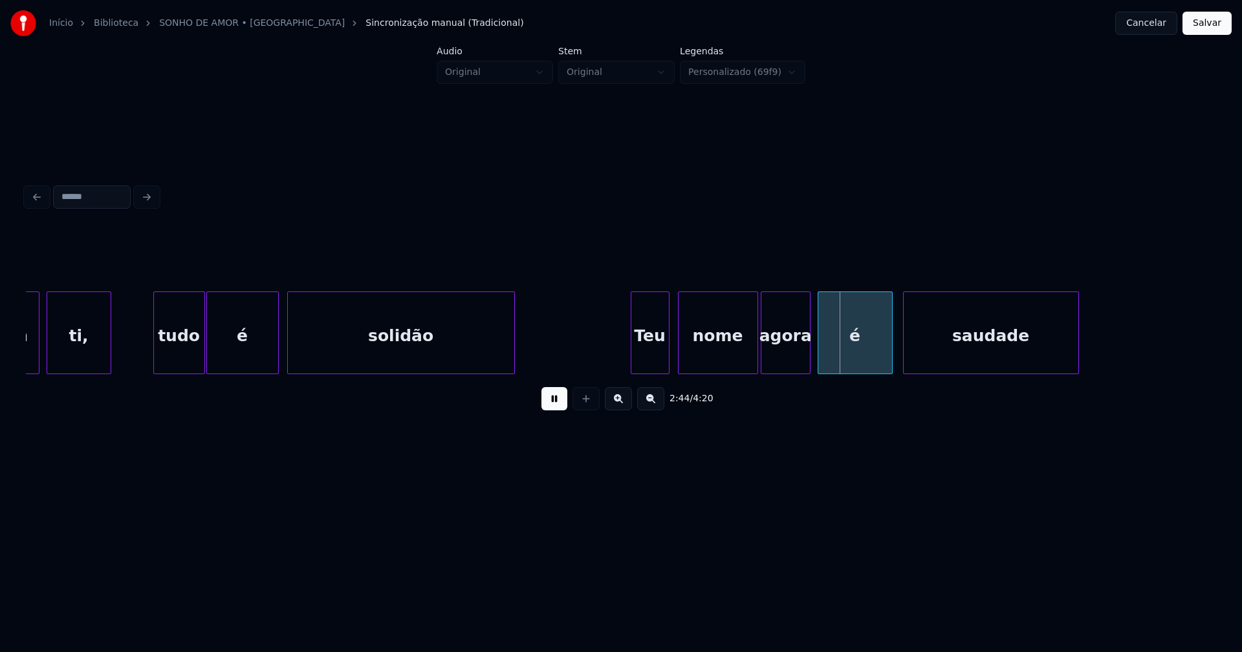
click at [656, 358] on div "Teu" at bounding box center [650, 336] width 38 height 88
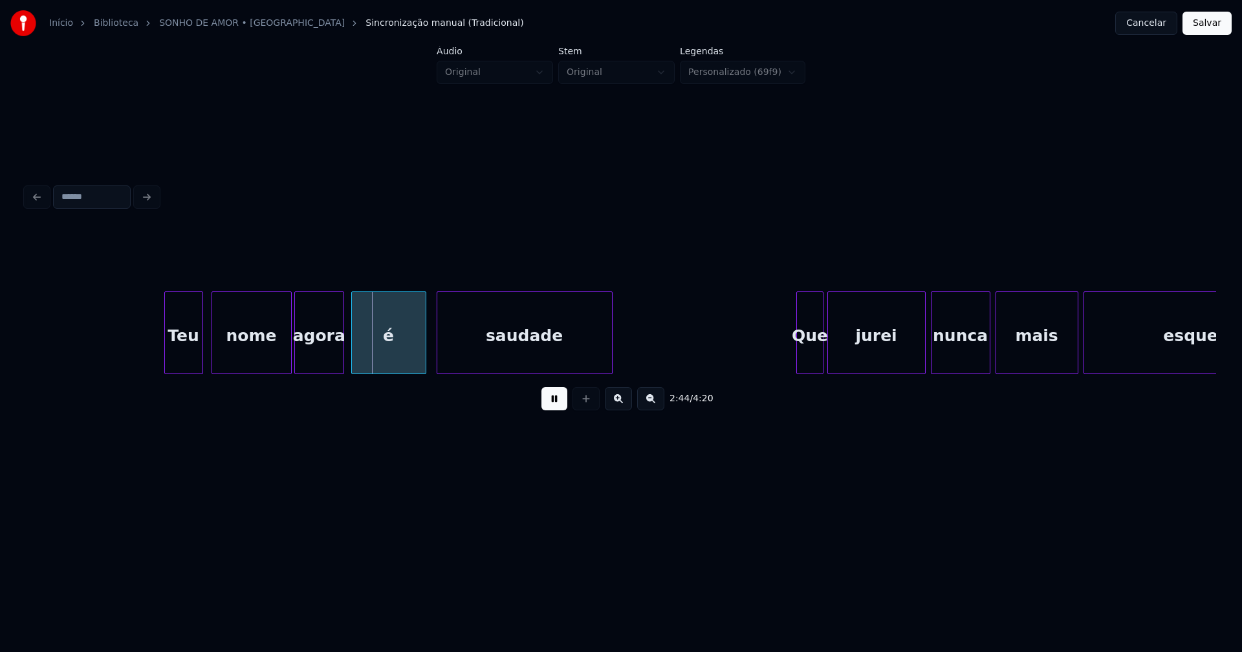
scroll to position [0, 20987]
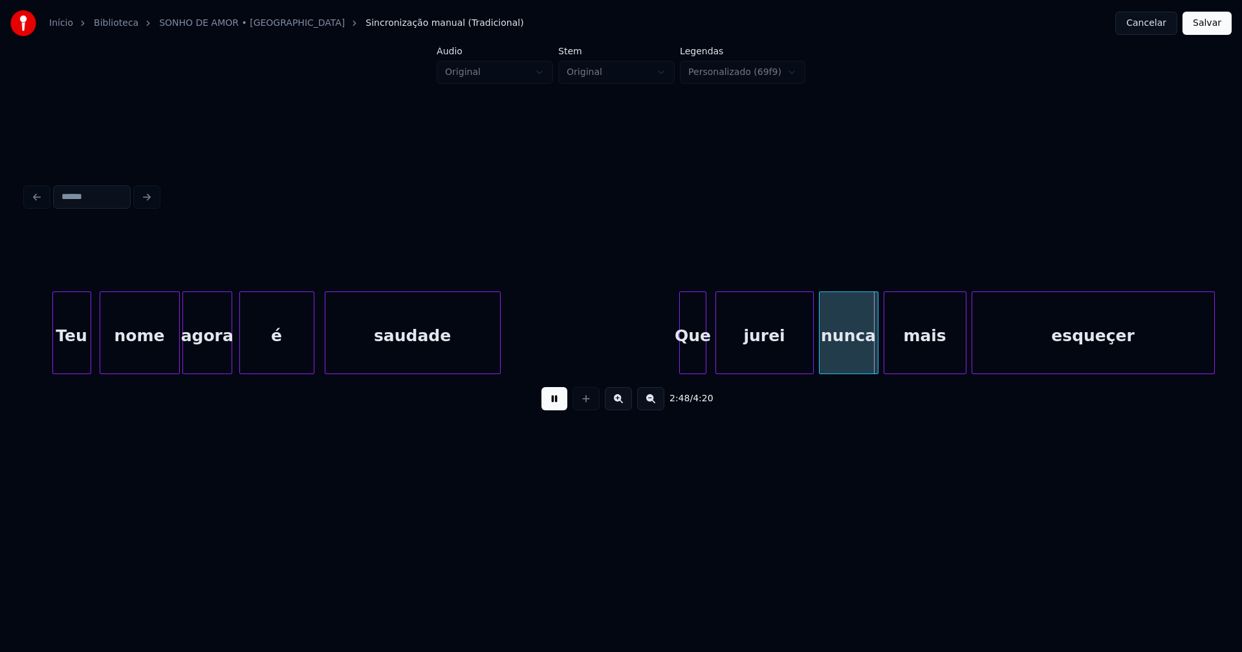
click at [694, 371] on div "Teu nome agora é saudade Que jurei nunca mais esqueçer" at bounding box center [621, 333] width 1190 height 83
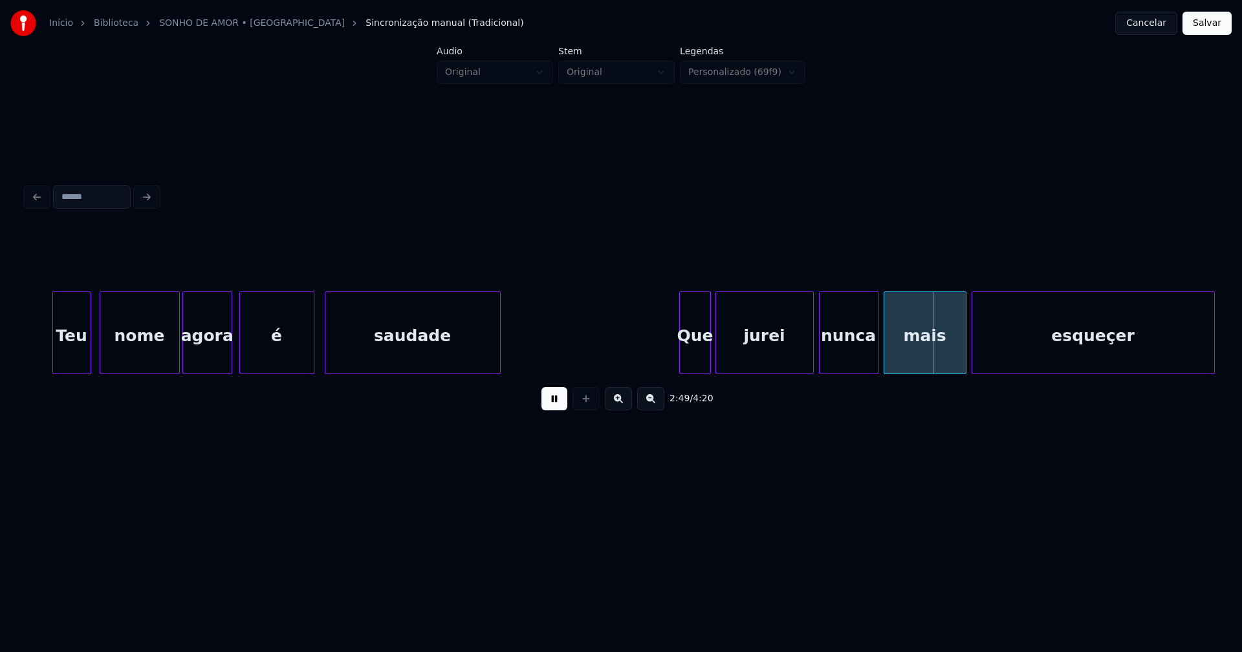
click at [708, 360] on div at bounding box center [708, 332] width 4 height 81
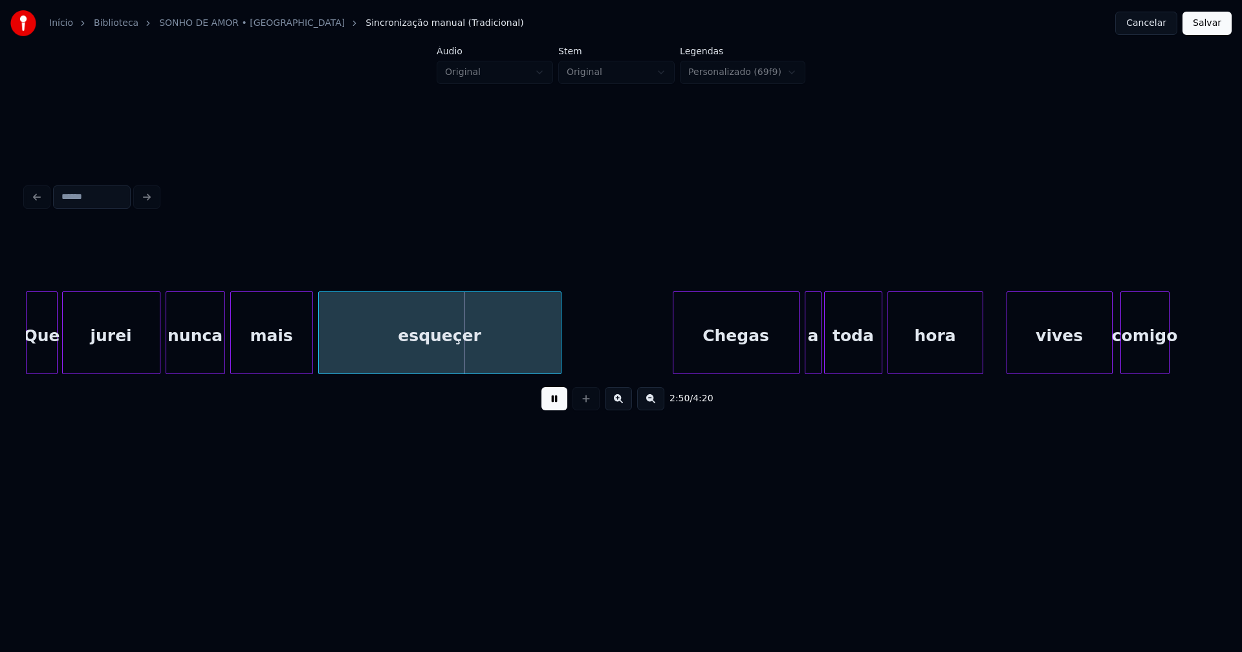
scroll to position [0, 21658]
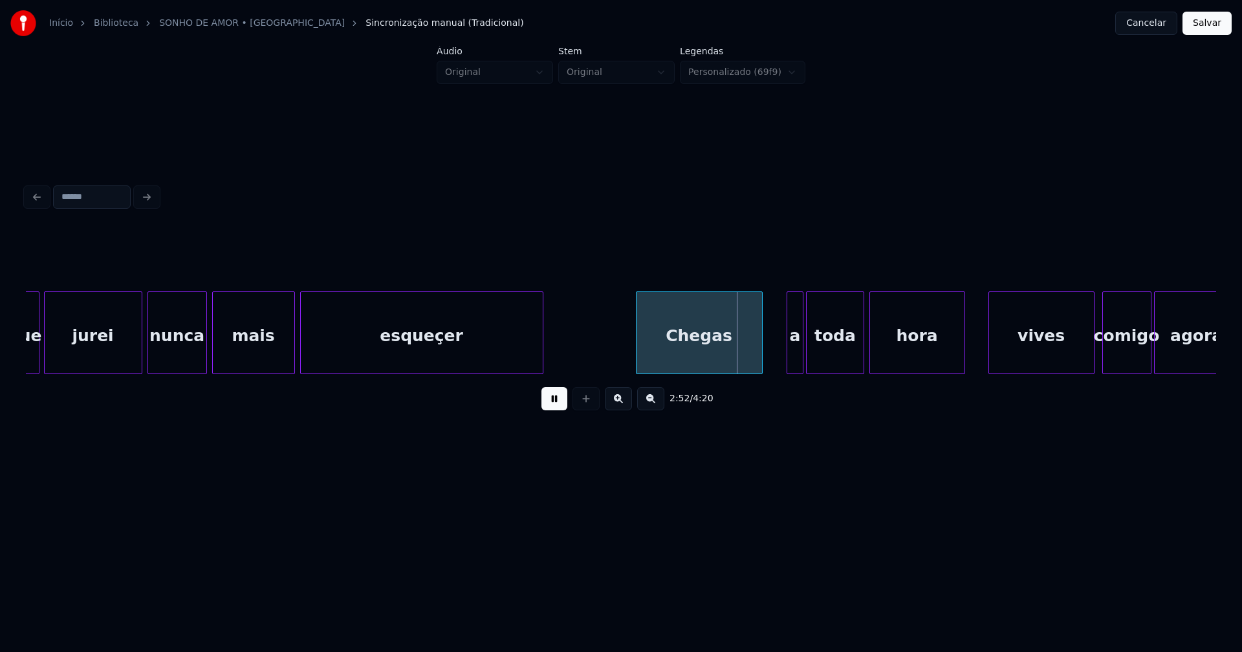
click at [720, 357] on div "Chegas" at bounding box center [698, 336] width 125 height 88
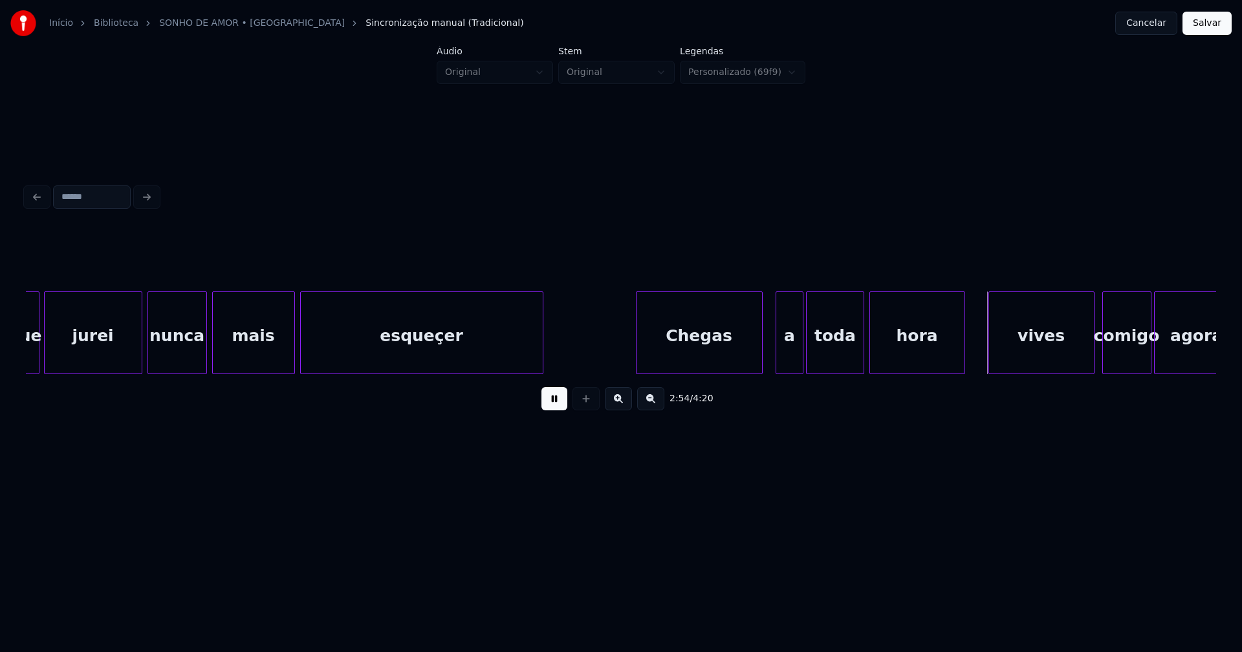
click at [779, 356] on div at bounding box center [778, 332] width 4 height 81
click at [780, 359] on div "a" at bounding box center [781, 336] width 27 height 88
click at [802, 360] on div at bounding box center [803, 332] width 4 height 81
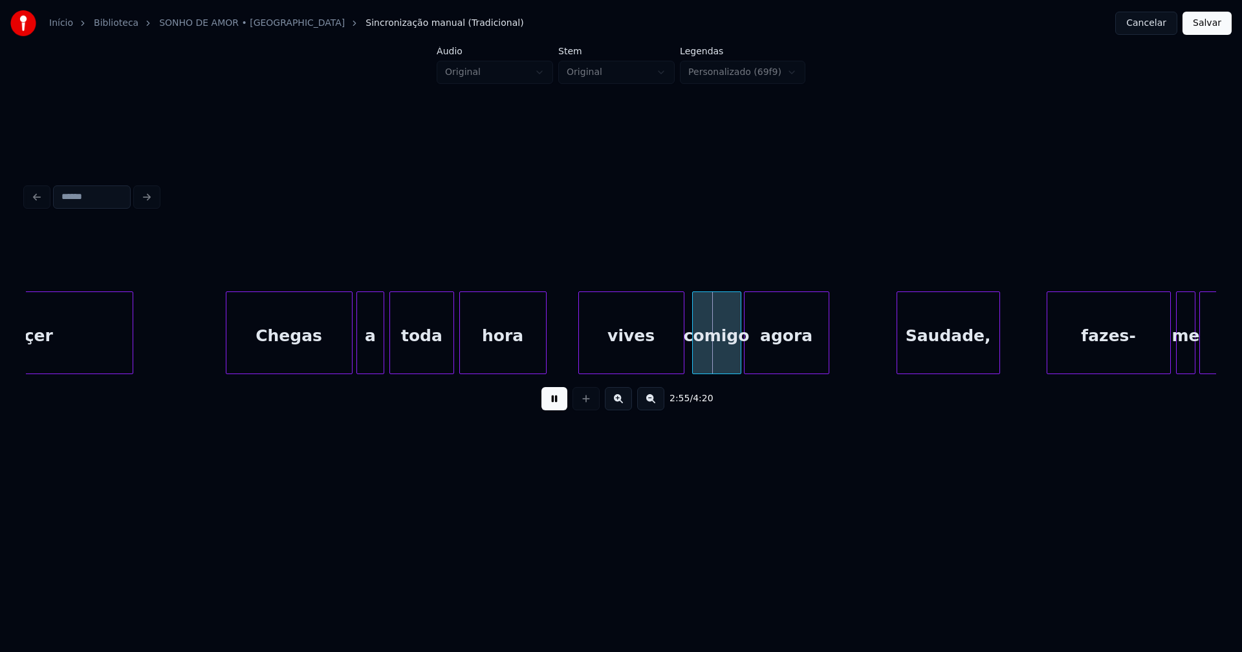
scroll to position [0, 22031]
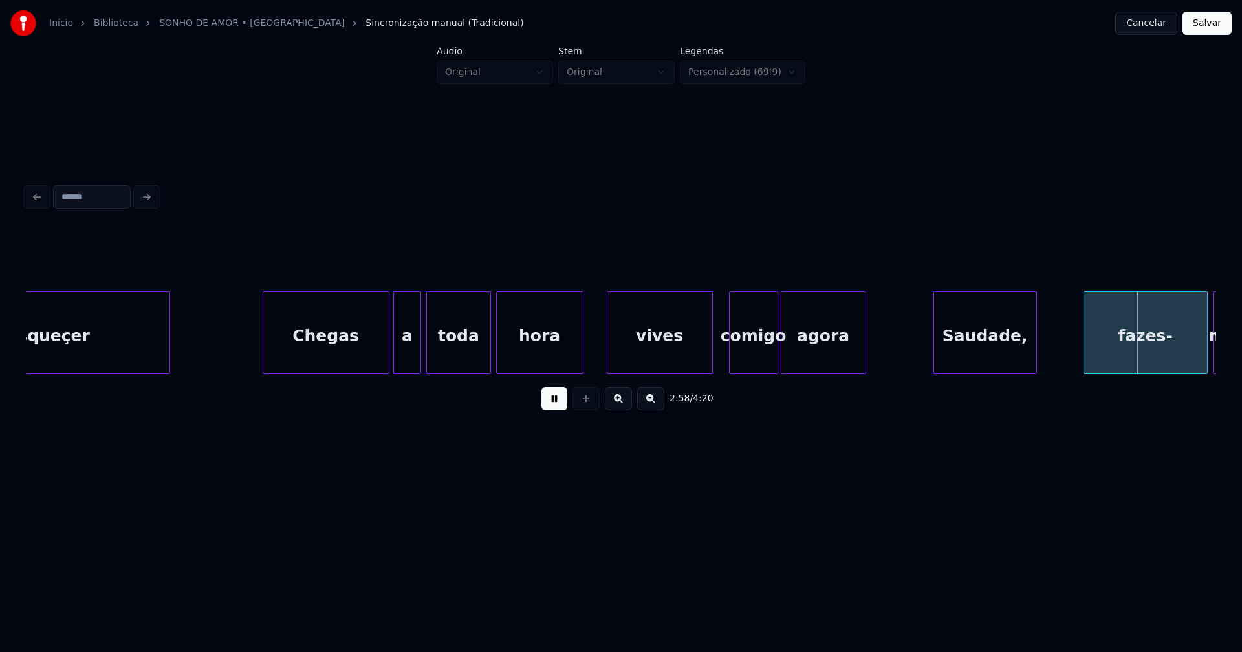
click at [690, 353] on div "vives" at bounding box center [659, 336] width 105 height 88
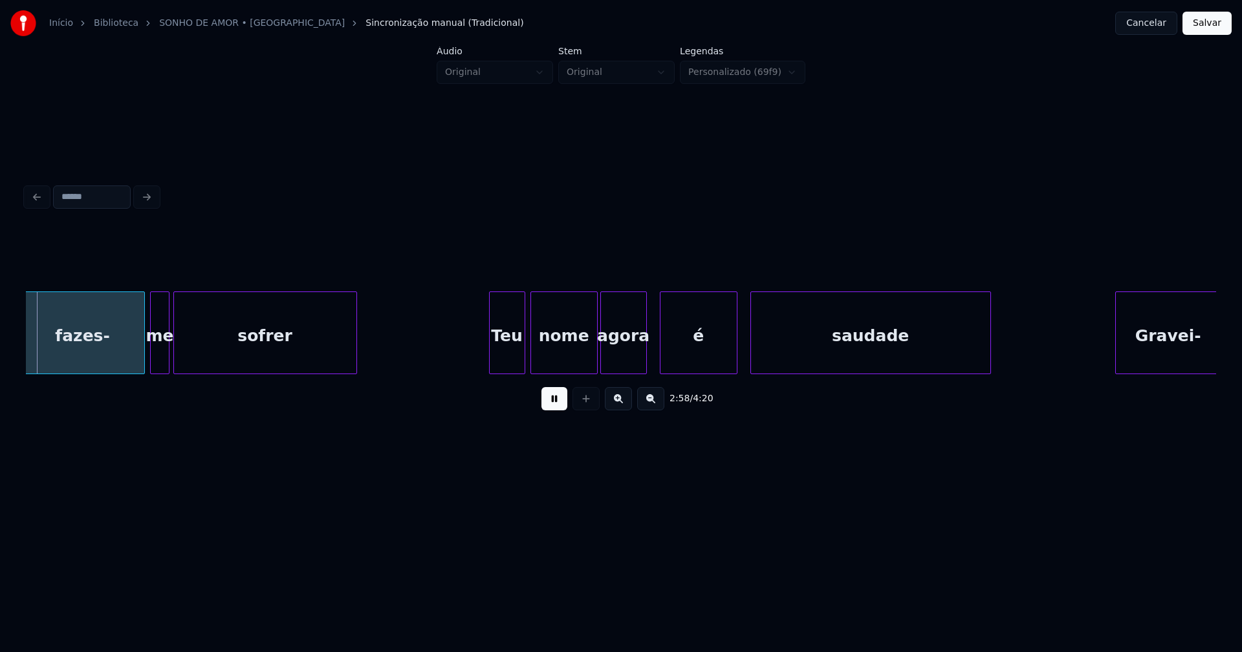
scroll to position [0, 23099]
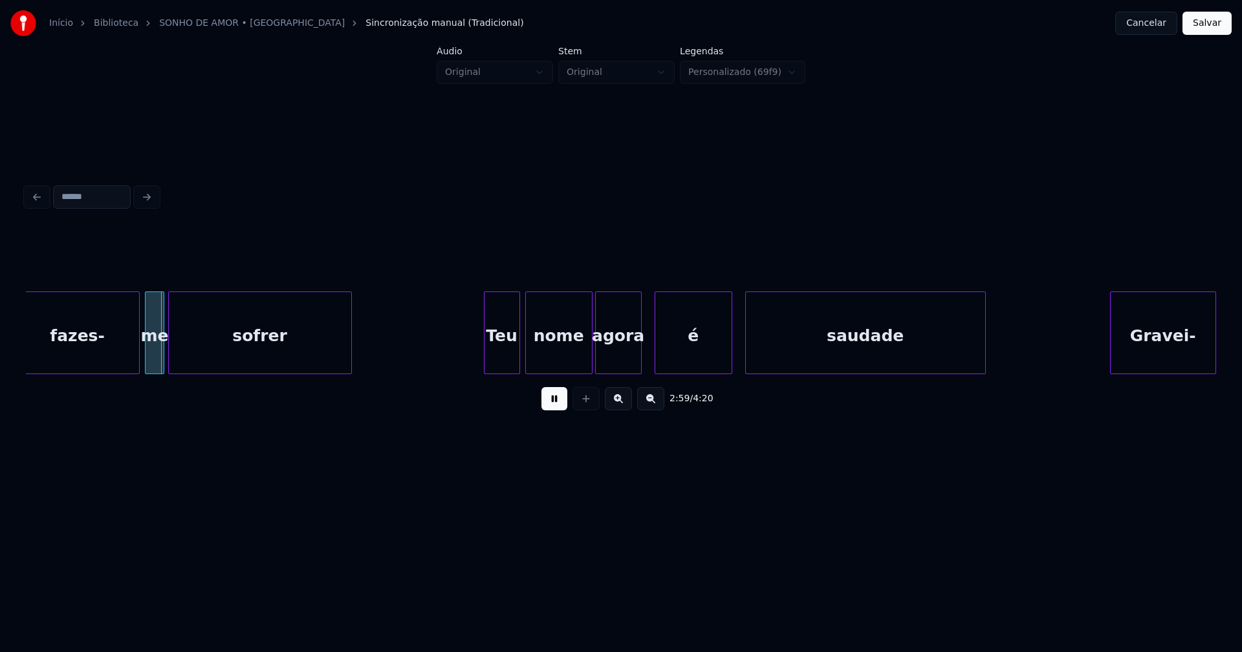
drag, startPoint x: 551, startPoint y: 407, endPoint x: 788, endPoint y: 395, distance: 237.6
click at [557, 407] on button at bounding box center [554, 398] width 26 height 23
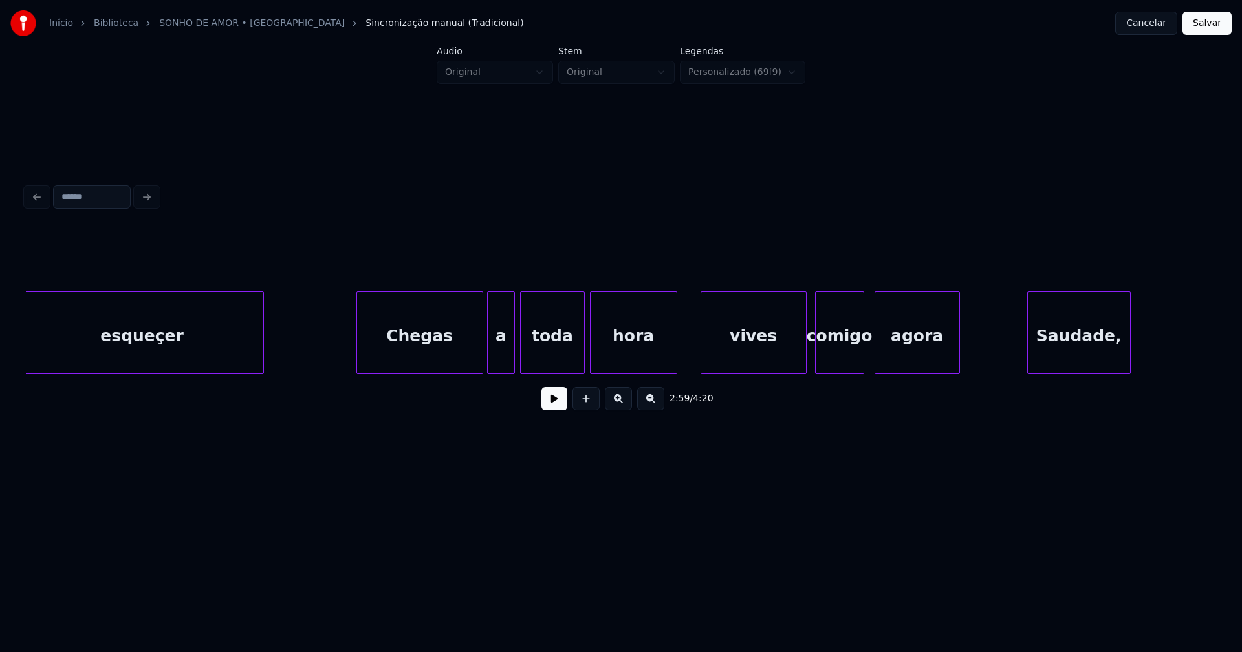
scroll to position [0, 21770]
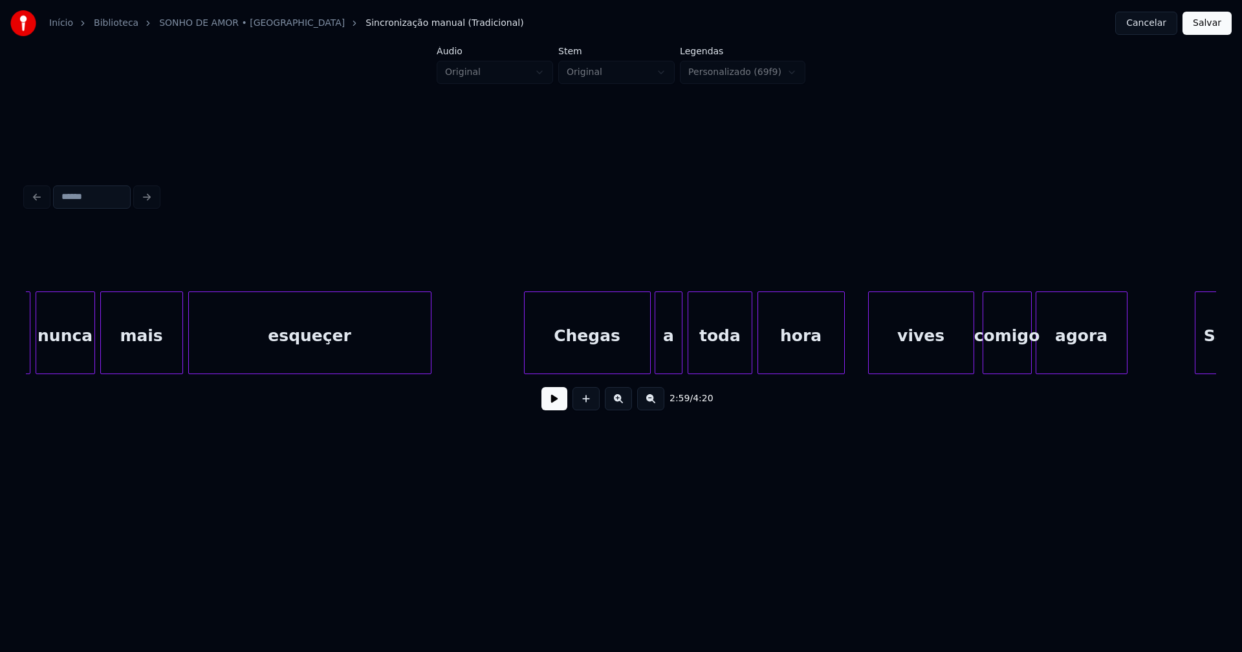
click at [1036, 359] on div at bounding box center [1038, 332] width 4 height 81
click at [555, 404] on button at bounding box center [554, 398] width 26 height 23
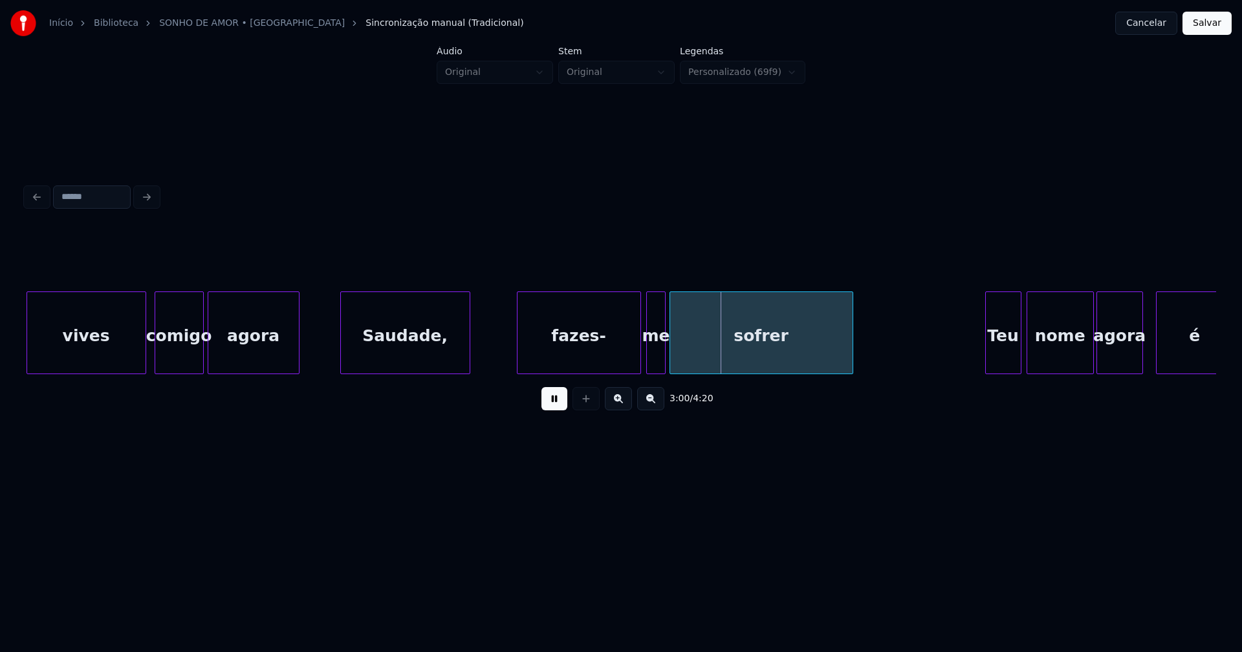
click at [344, 347] on div at bounding box center [343, 332] width 4 height 81
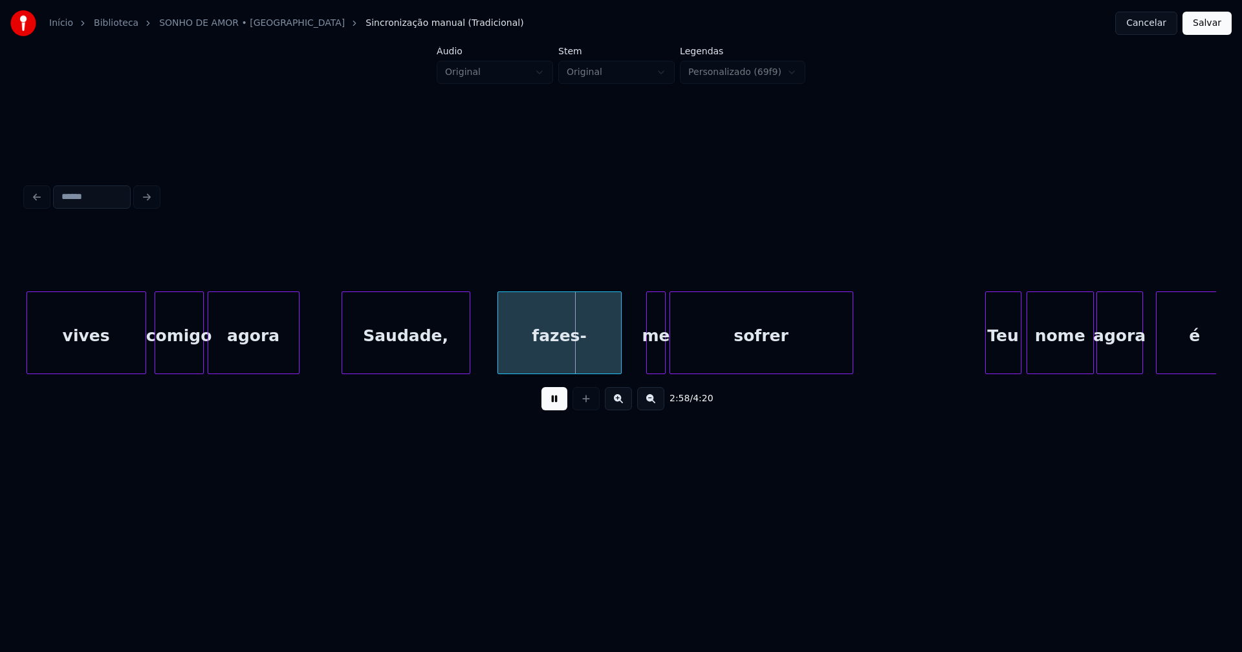
click at [544, 355] on div "fazes-" at bounding box center [559, 336] width 123 height 88
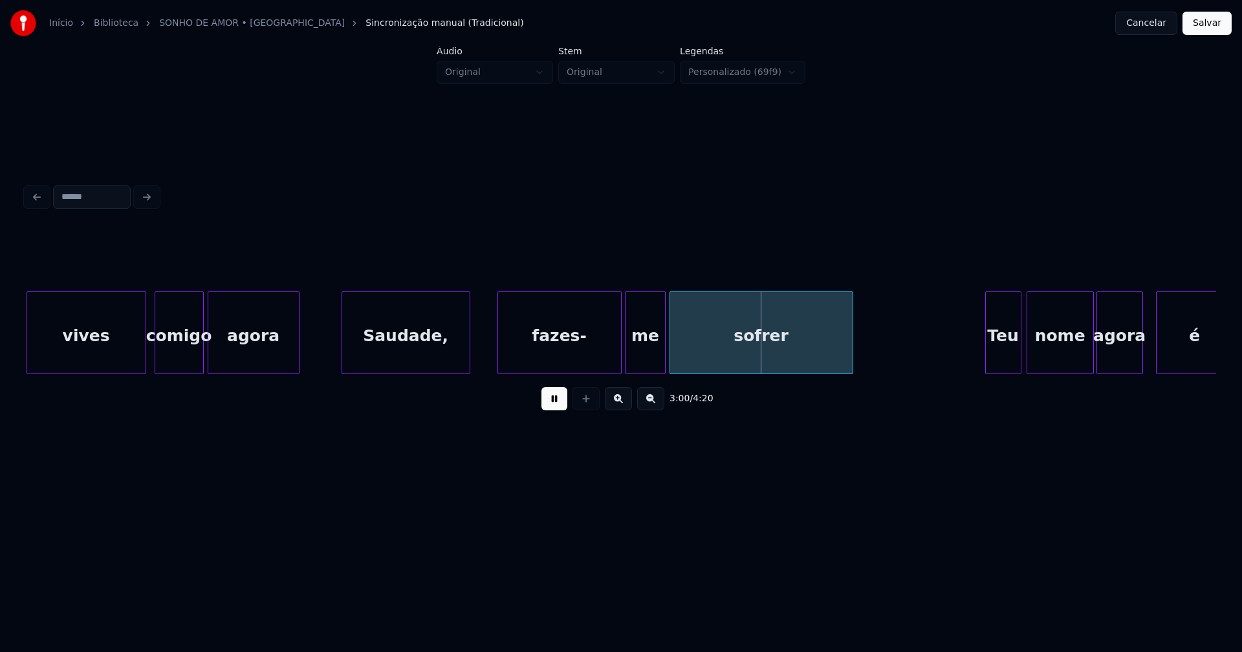
click at [625, 357] on div at bounding box center [627, 332] width 4 height 81
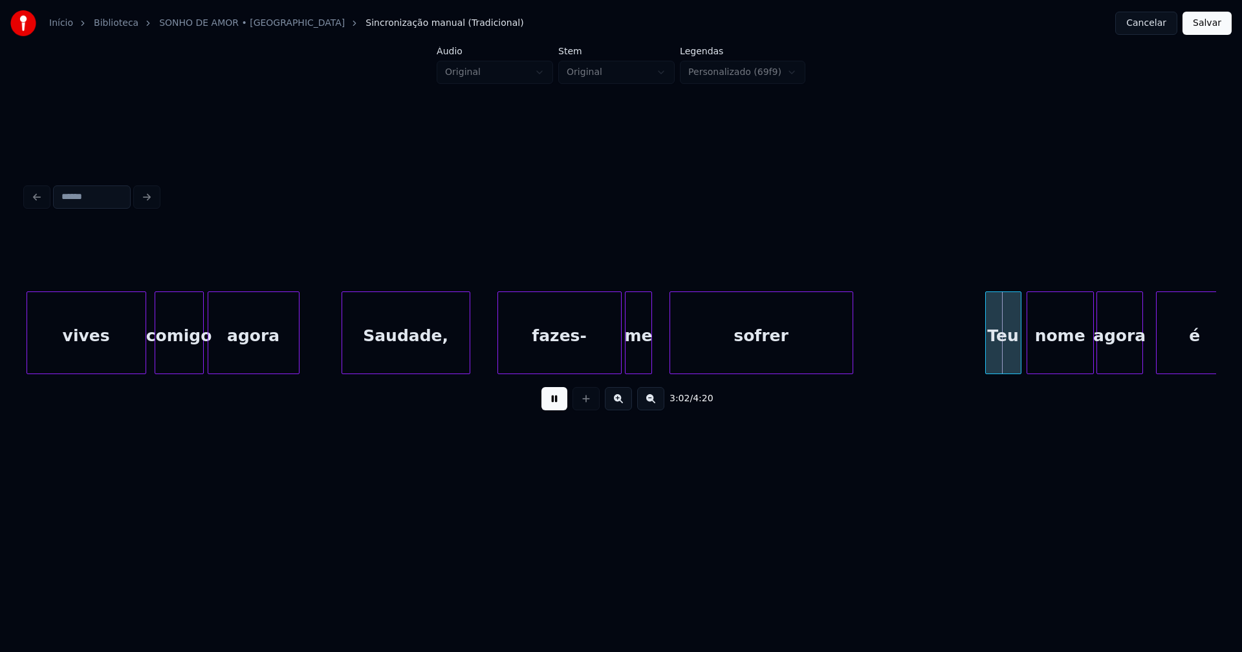
click at [648, 361] on div at bounding box center [649, 332] width 4 height 81
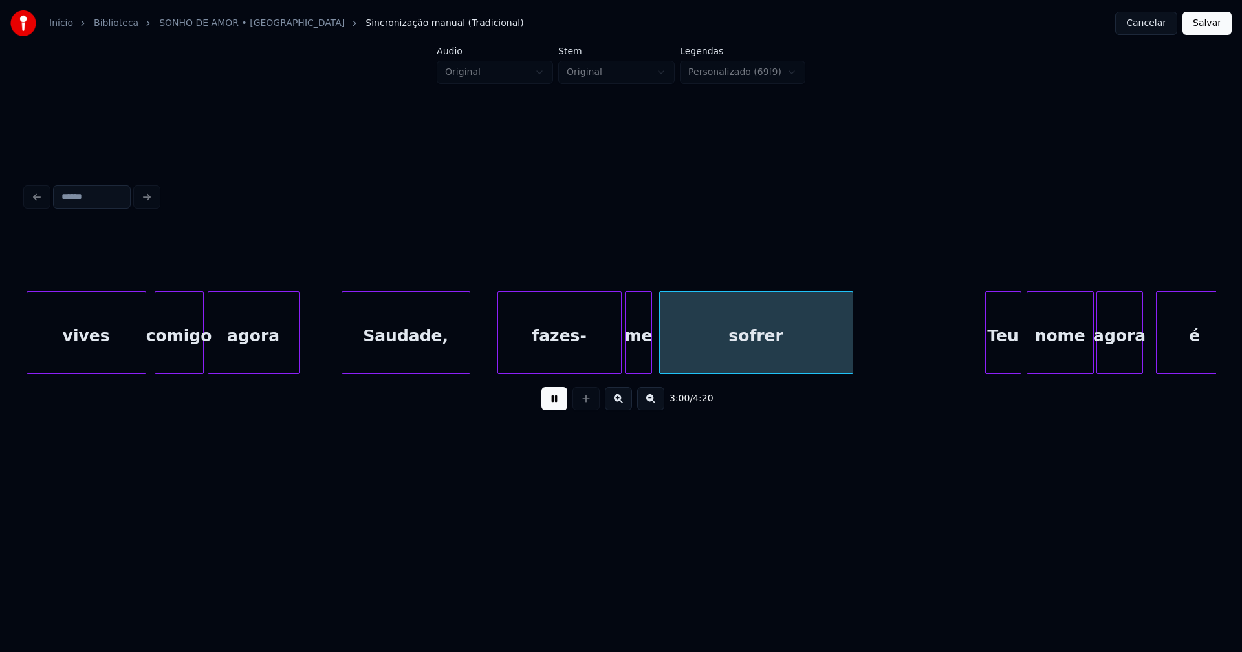
click at [660, 359] on div at bounding box center [662, 332] width 4 height 81
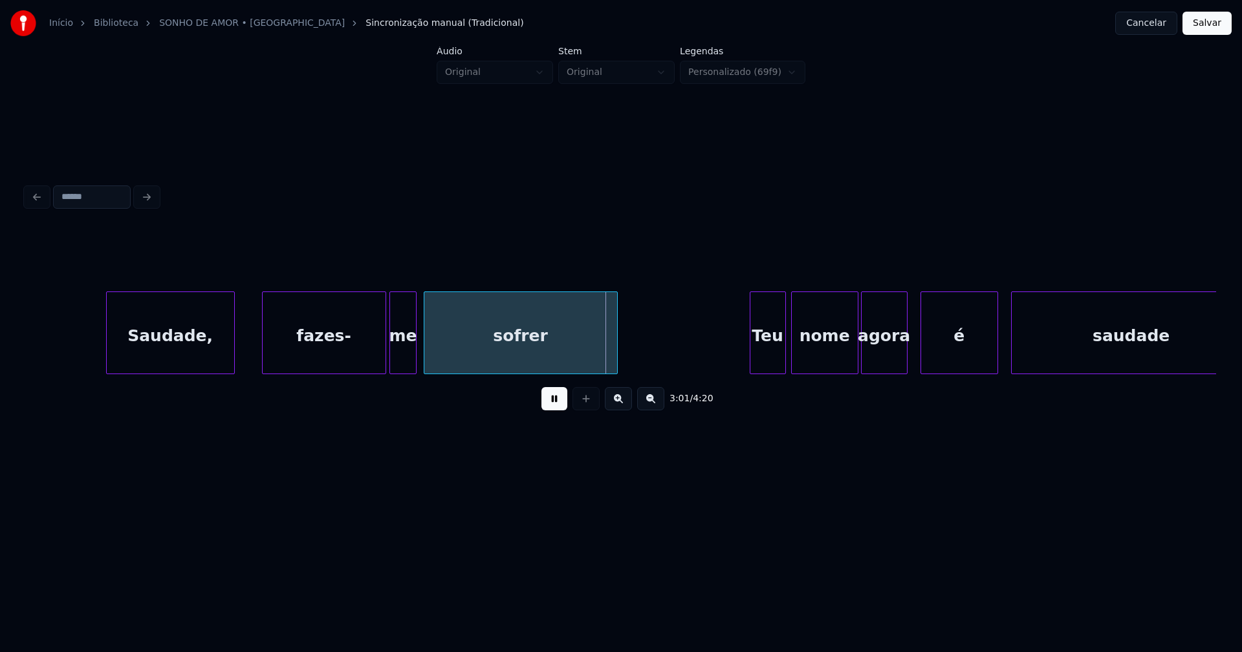
scroll to position [0, 22889]
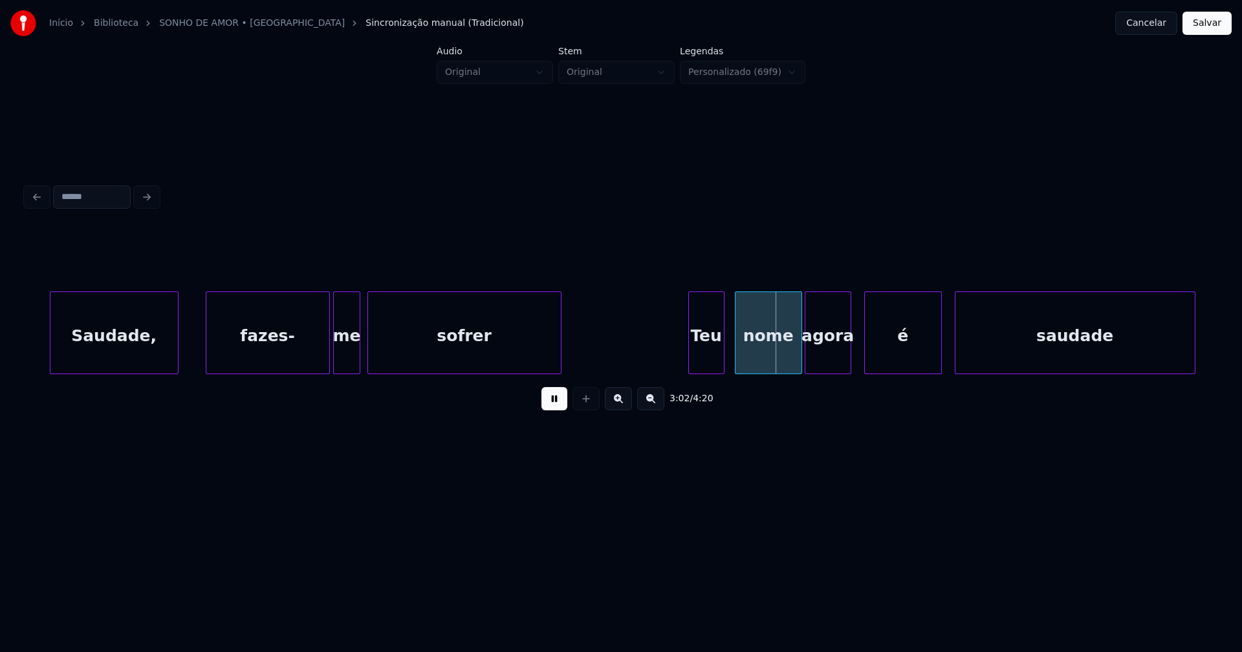
click at [711, 354] on div "Teu" at bounding box center [706, 336] width 35 height 88
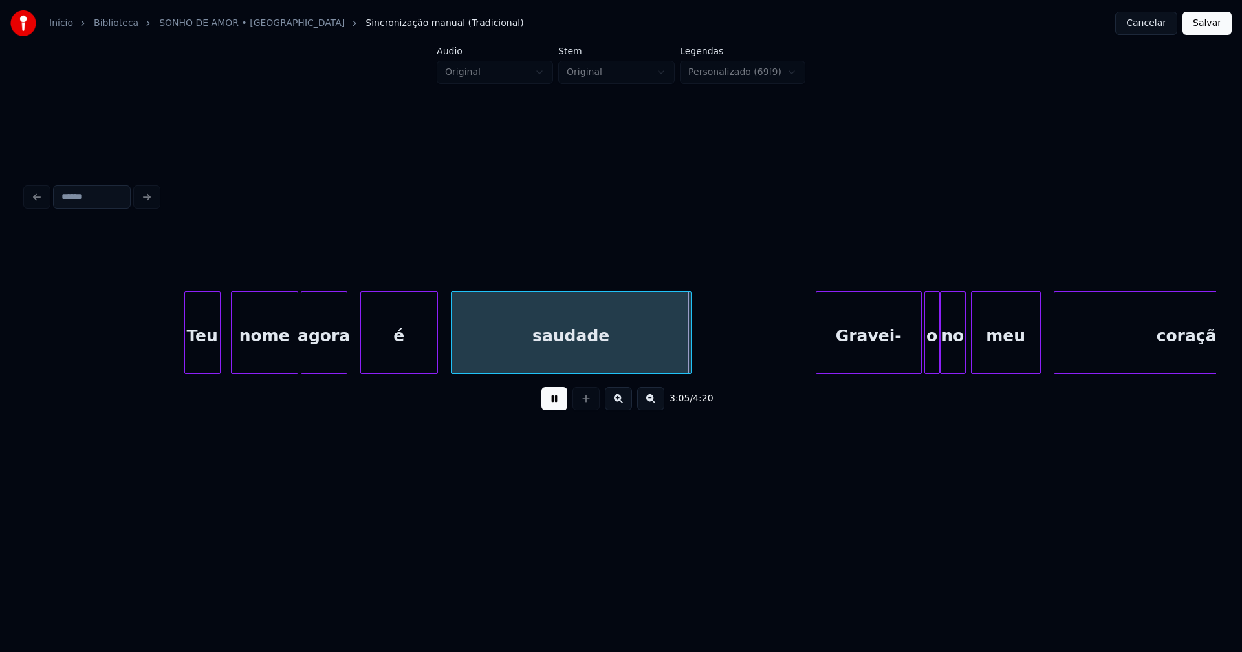
scroll to position [0, 23449]
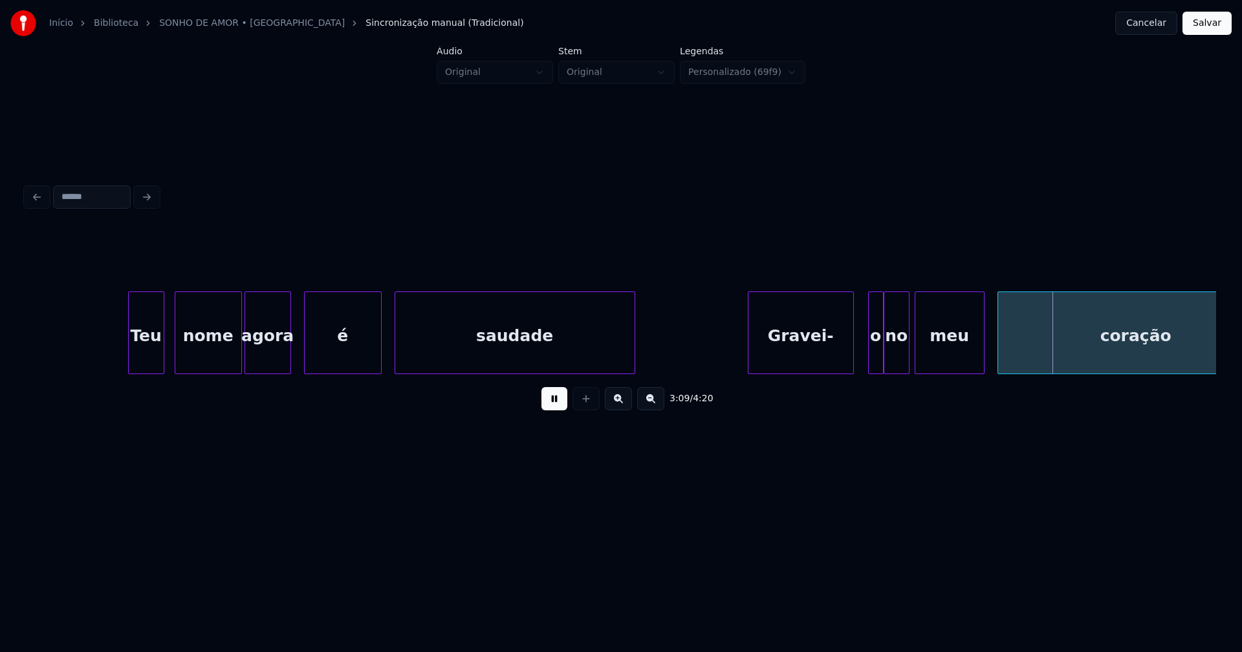
click at [812, 361] on div "Gravei-" at bounding box center [800, 336] width 105 height 88
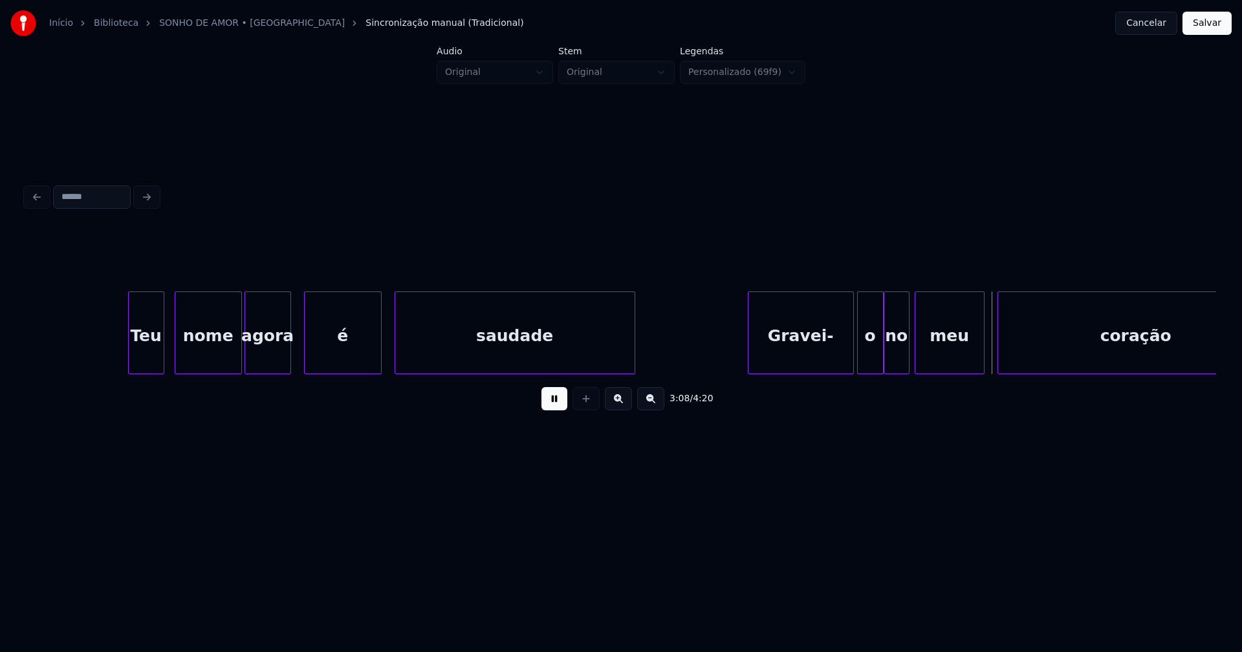
click at [859, 356] on div at bounding box center [859, 332] width 4 height 81
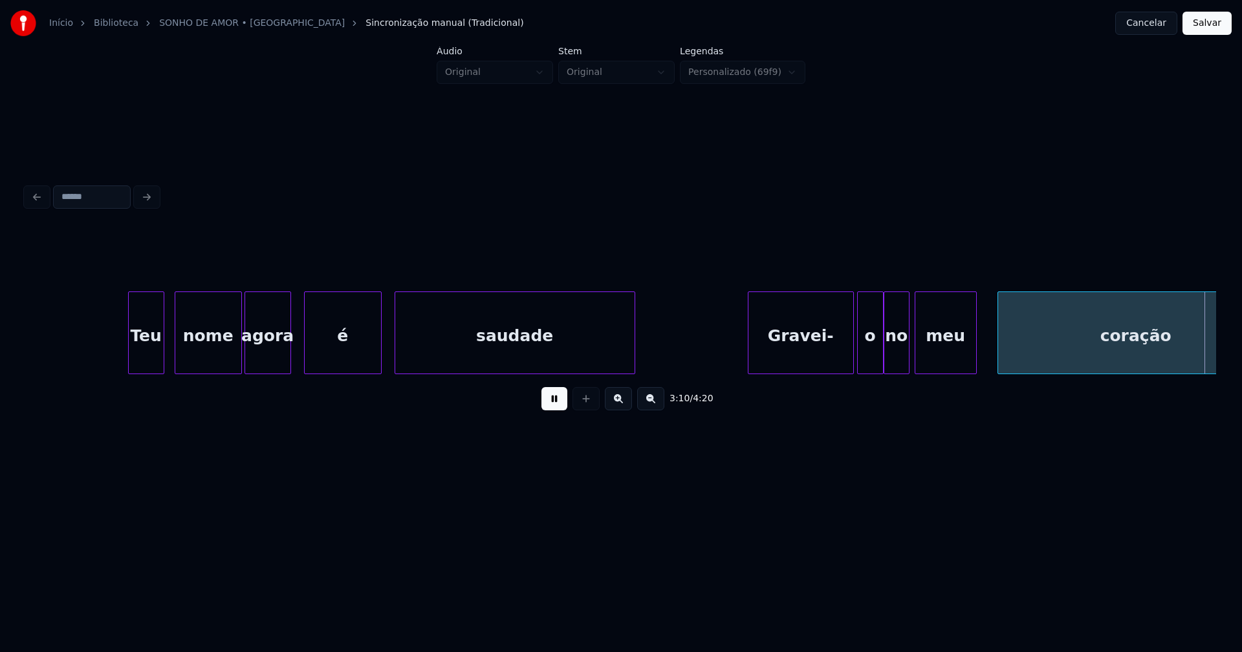
scroll to position [0, 24337]
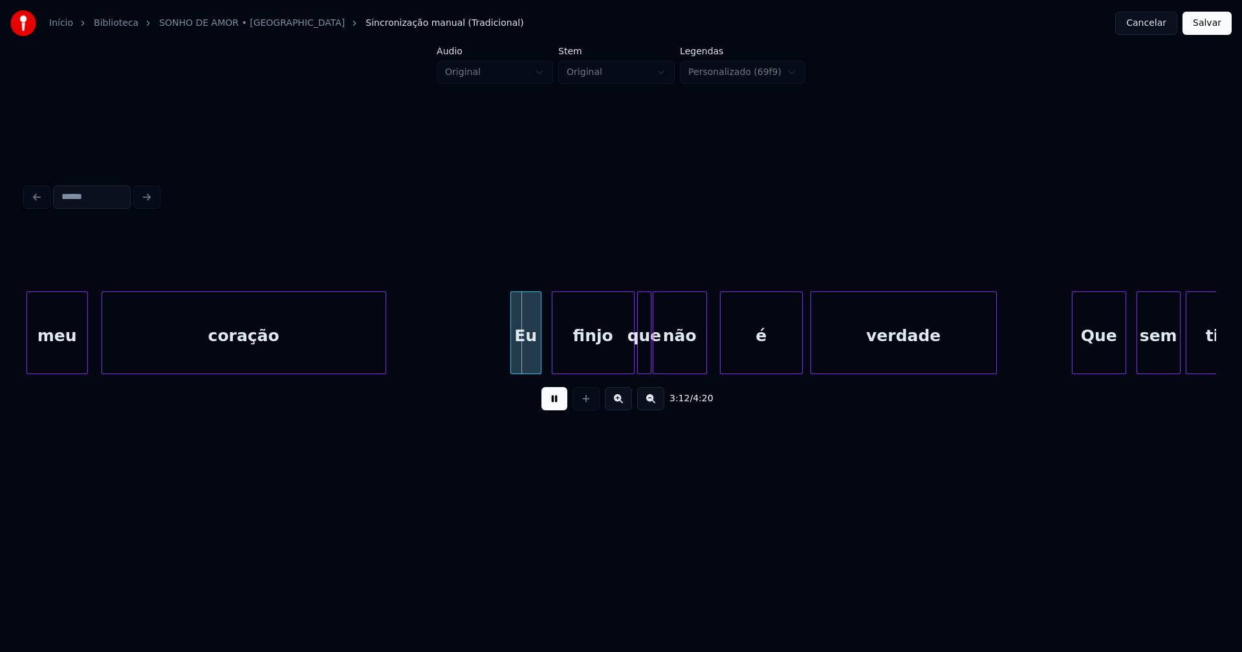
click at [103, 339] on div at bounding box center [104, 332] width 4 height 81
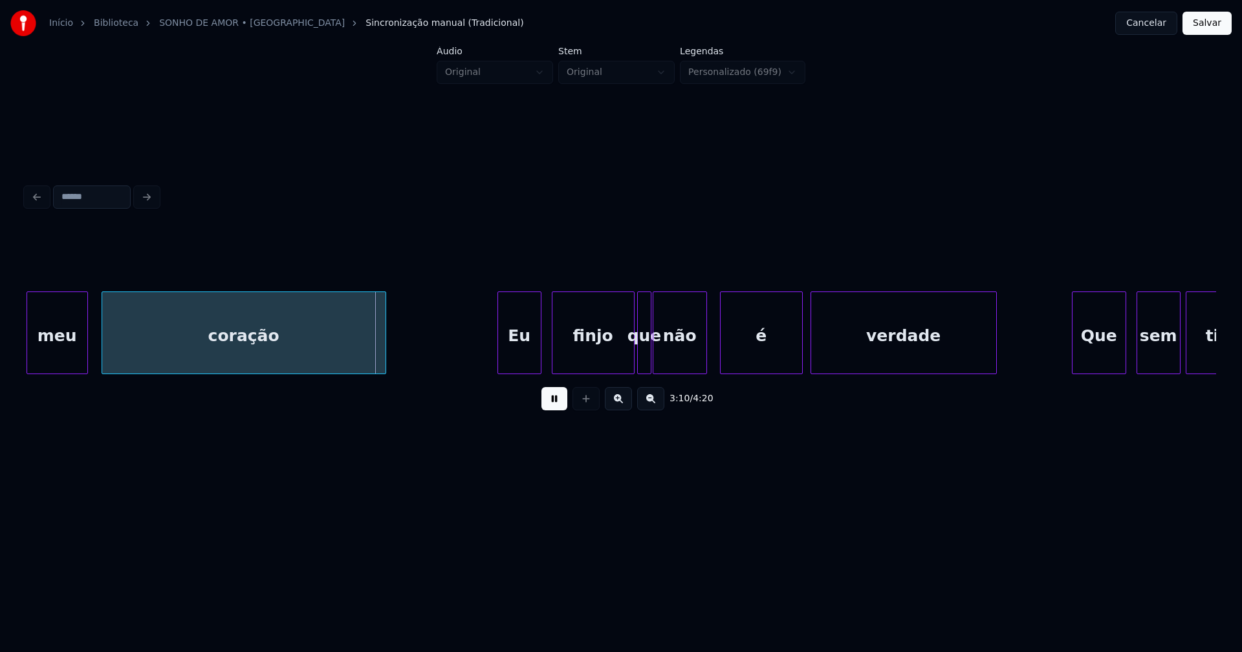
click at [499, 357] on div at bounding box center [500, 332] width 4 height 81
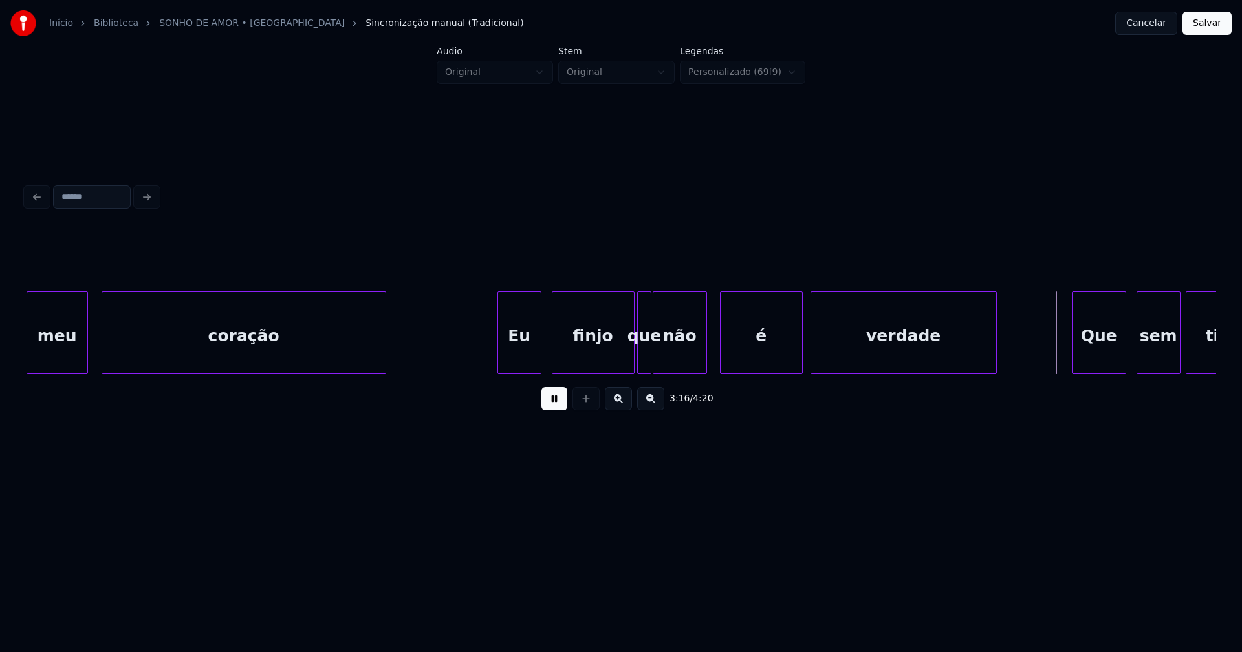
click at [678, 350] on div at bounding box center [679, 332] width 4 height 81
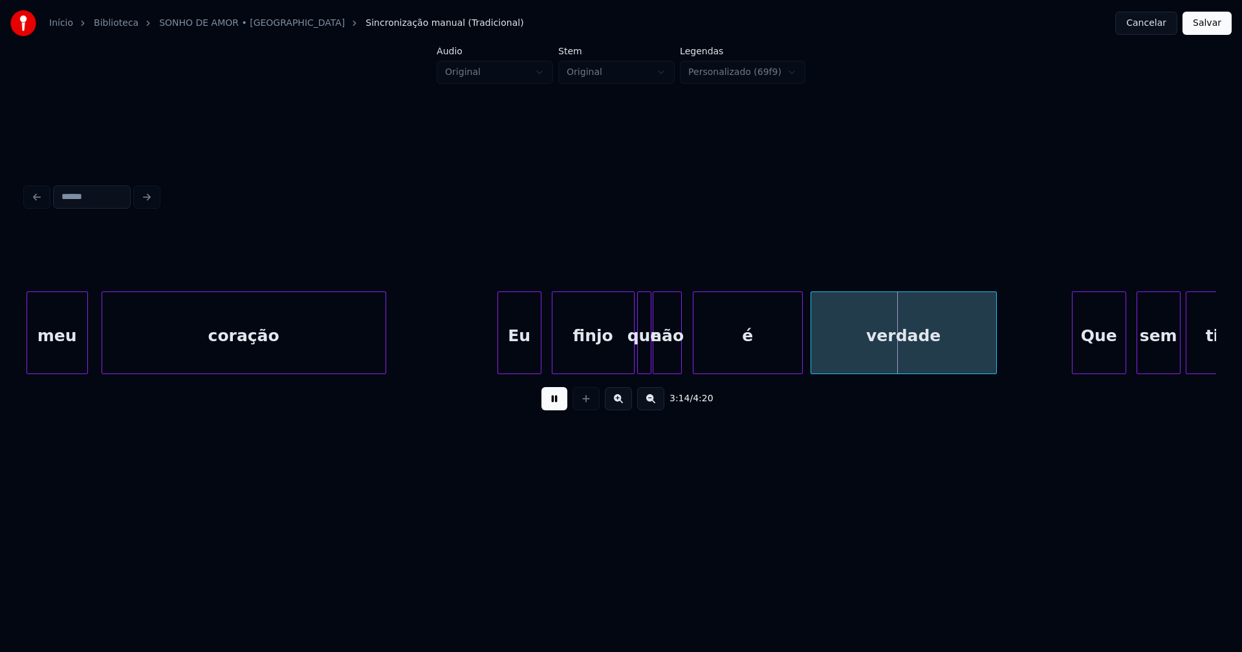
click at [694, 354] on div at bounding box center [695, 332] width 4 height 81
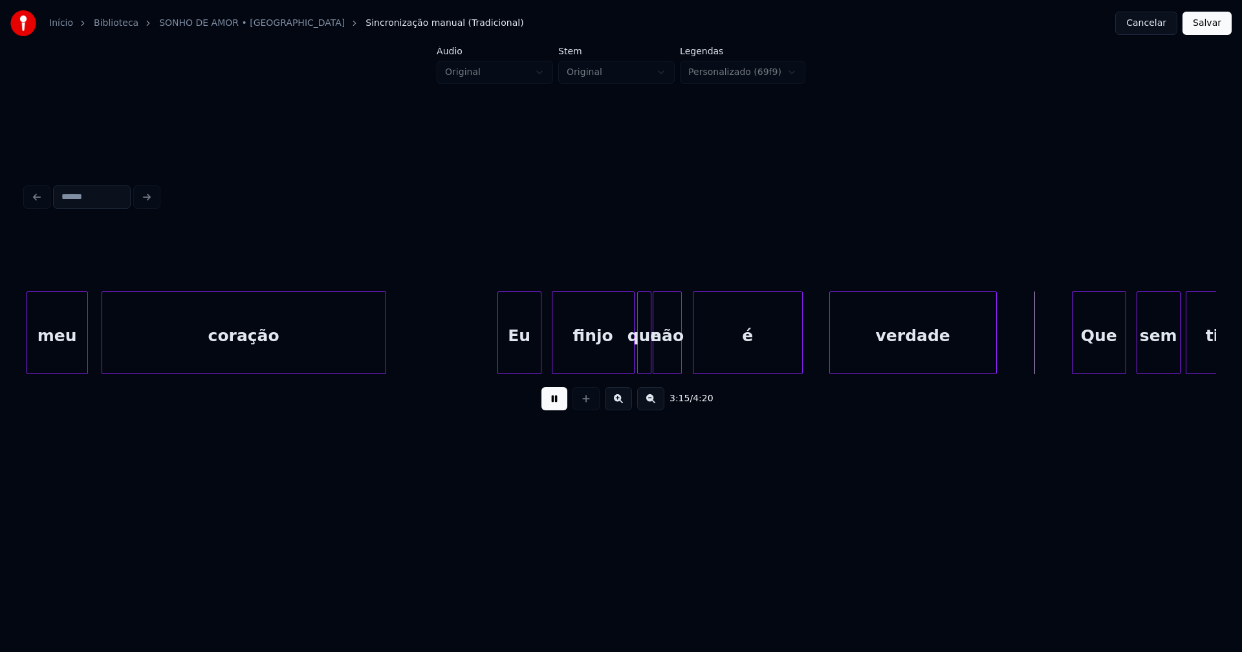
click at [830, 347] on div at bounding box center [832, 332] width 4 height 81
click at [817, 339] on div at bounding box center [817, 332] width 4 height 81
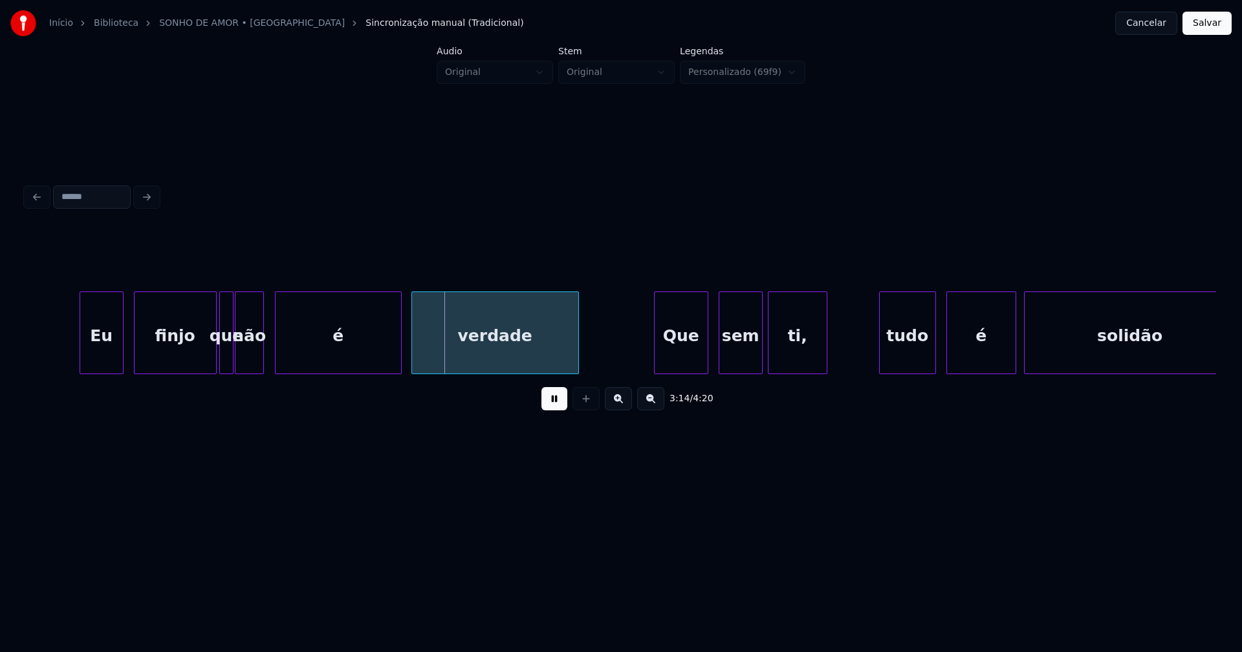
scroll to position [0, 24773]
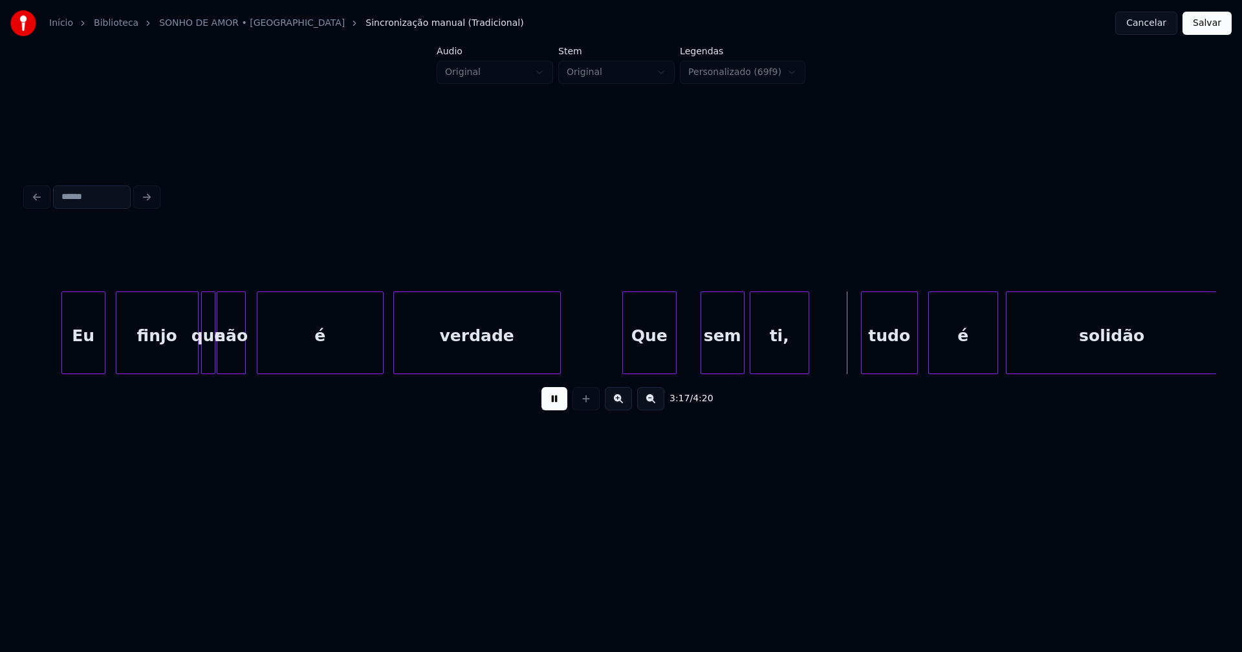
click at [643, 361] on div "Que" at bounding box center [649, 336] width 53 height 88
click at [631, 347] on div at bounding box center [633, 332] width 4 height 81
click at [709, 349] on div "sem" at bounding box center [717, 336] width 43 height 88
click at [685, 355] on div at bounding box center [685, 332] width 4 height 81
click at [766, 358] on div "ti," at bounding box center [775, 336] width 58 height 88
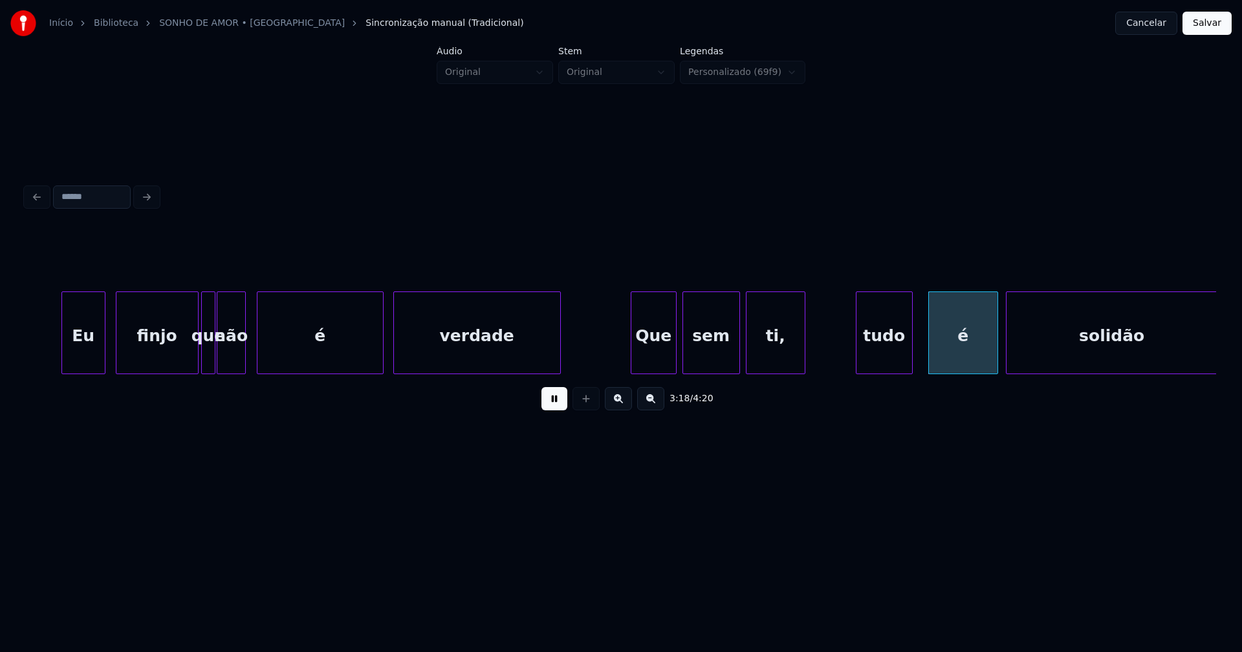
click at [879, 358] on div "tudo" at bounding box center [884, 336] width 56 height 88
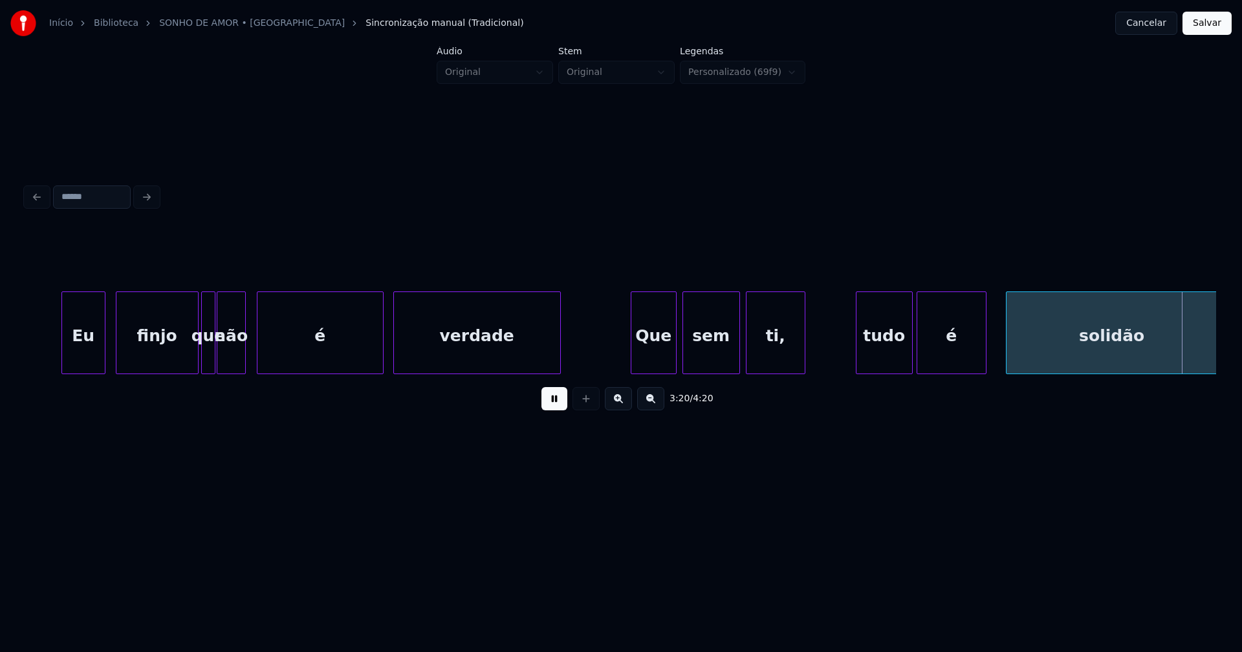
click at [959, 362] on div "é" at bounding box center [951, 336] width 69 height 88
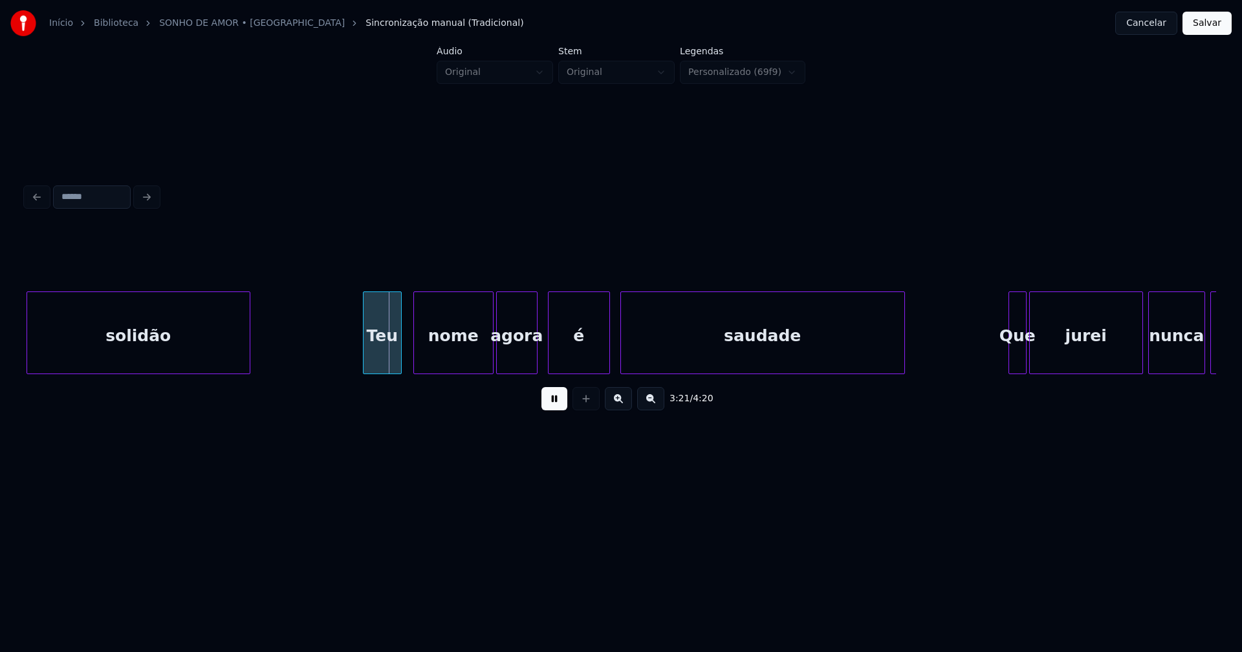
click at [387, 360] on div "Teu" at bounding box center [382, 336] width 38 height 88
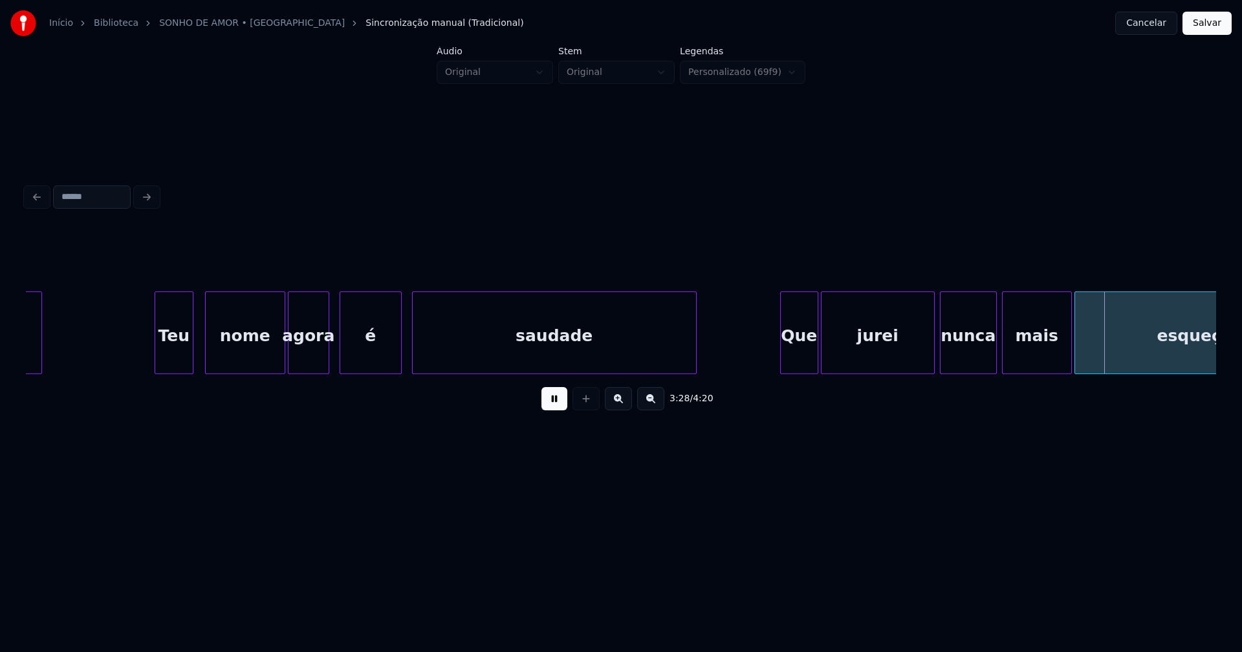
click at [782, 360] on div at bounding box center [782, 332] width 4 height 81
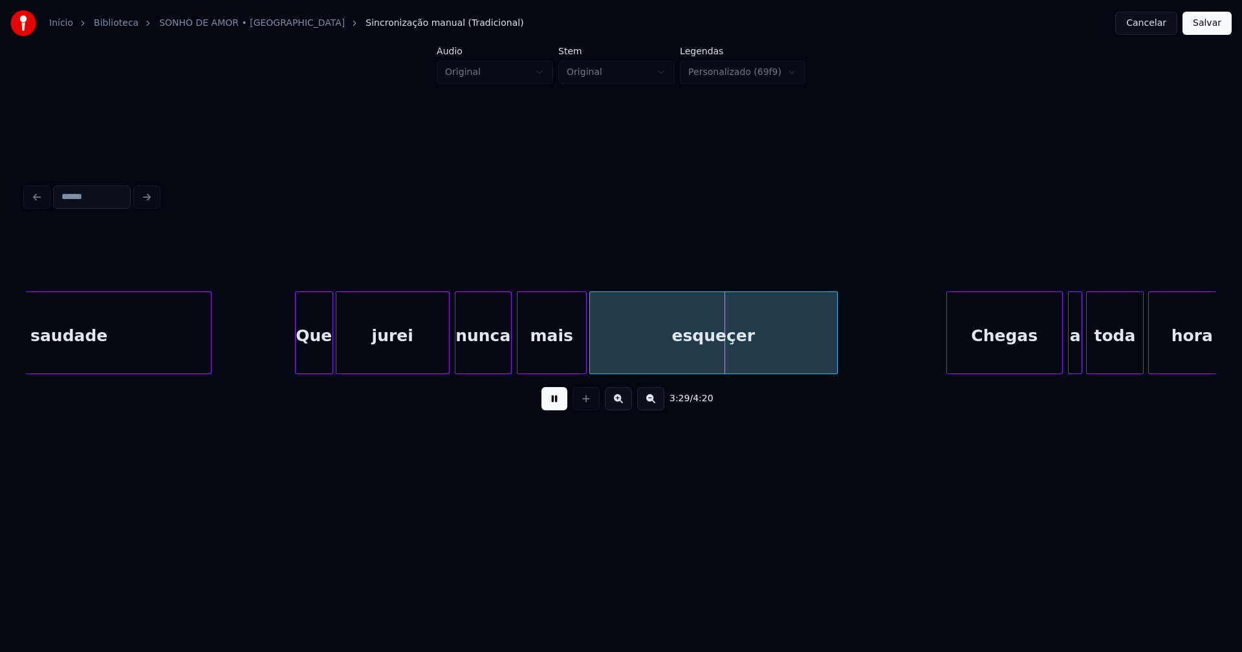
scroll to position [0, 26471]
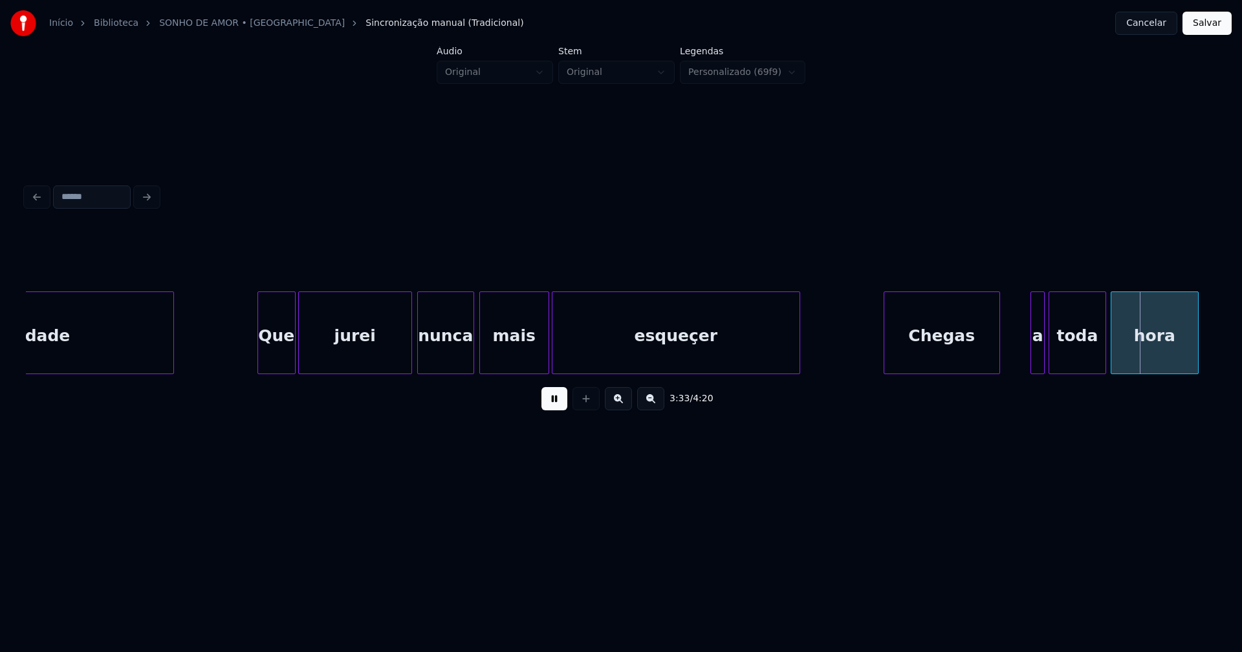
click at [916, 361] on div "Chegas" at bounding box center [941, 336] width 115 height 88
click at [1019, 350] on div at bounding box center [1021, 332] width 4 height 81
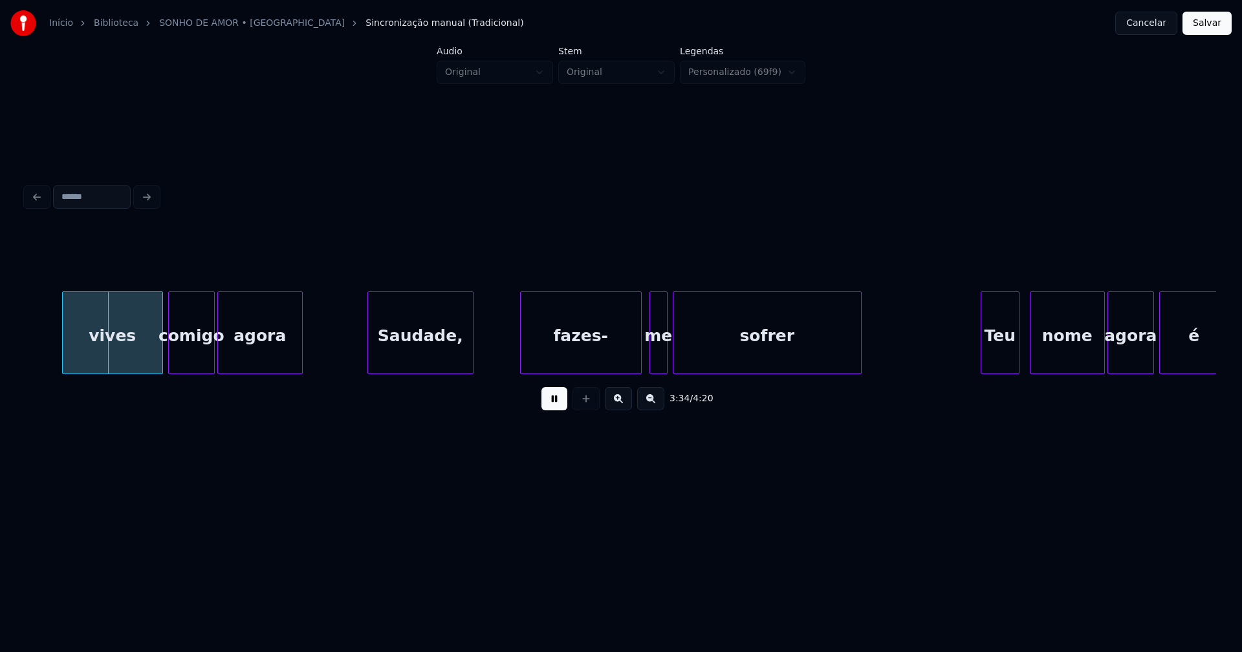
scroll to position [0, 27448]
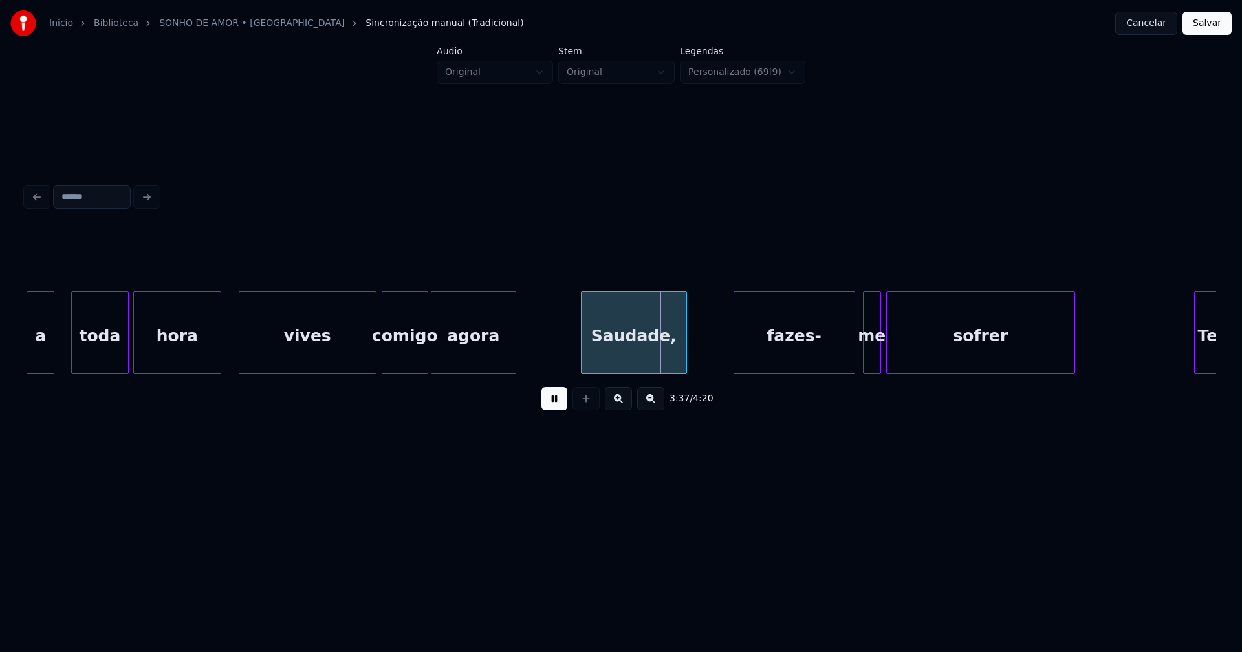
click at [242, 355] on div at bounding box center [241, 332] width 4 height 81
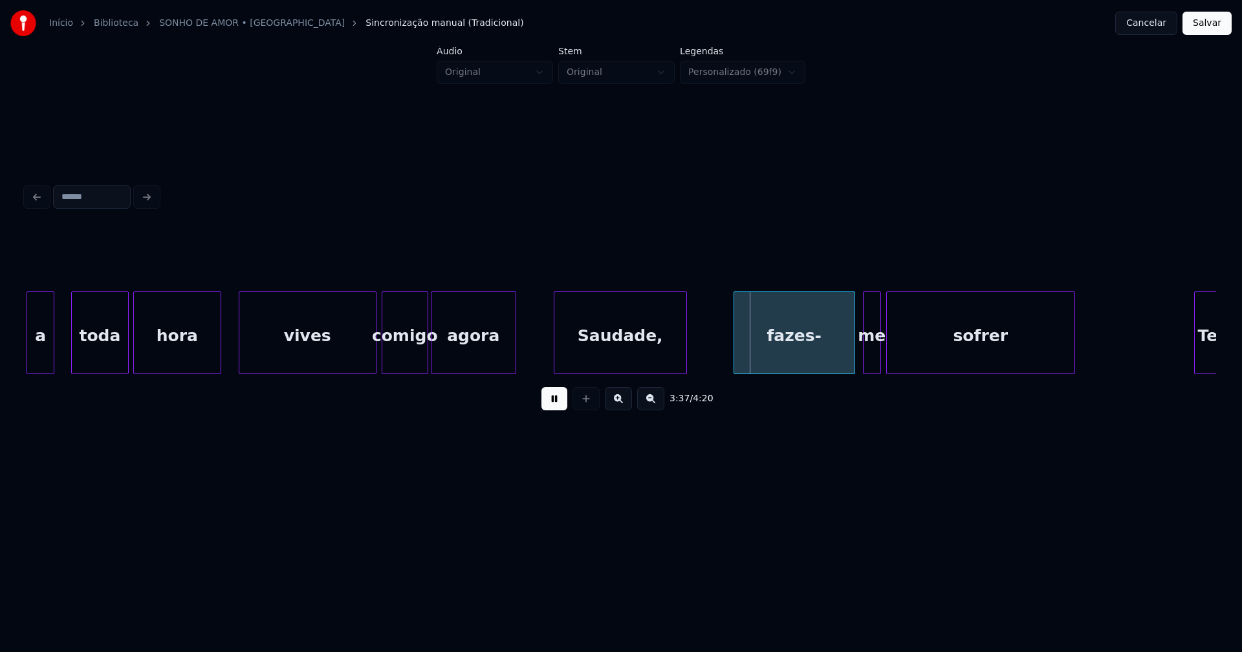
click at [557, 346] on div at bounding box center [556, 332] width 4 height 81
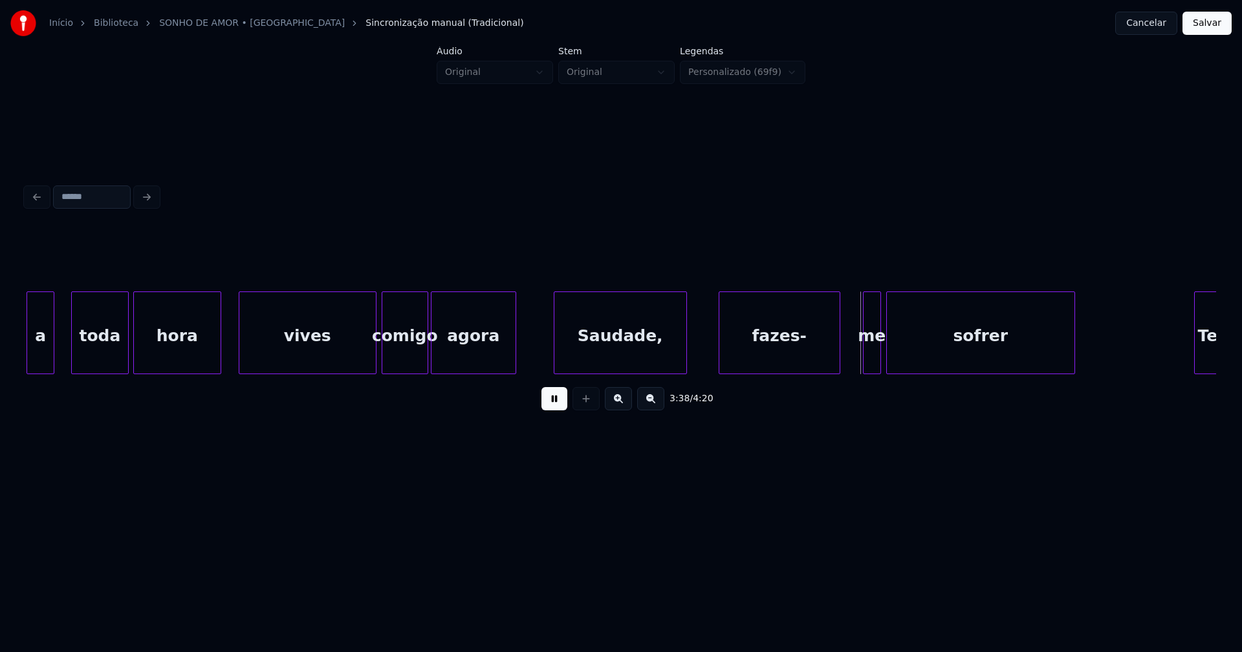
click at [737, 351] on div "fazes-" at bounding box center [779, 336] width 120 height 88
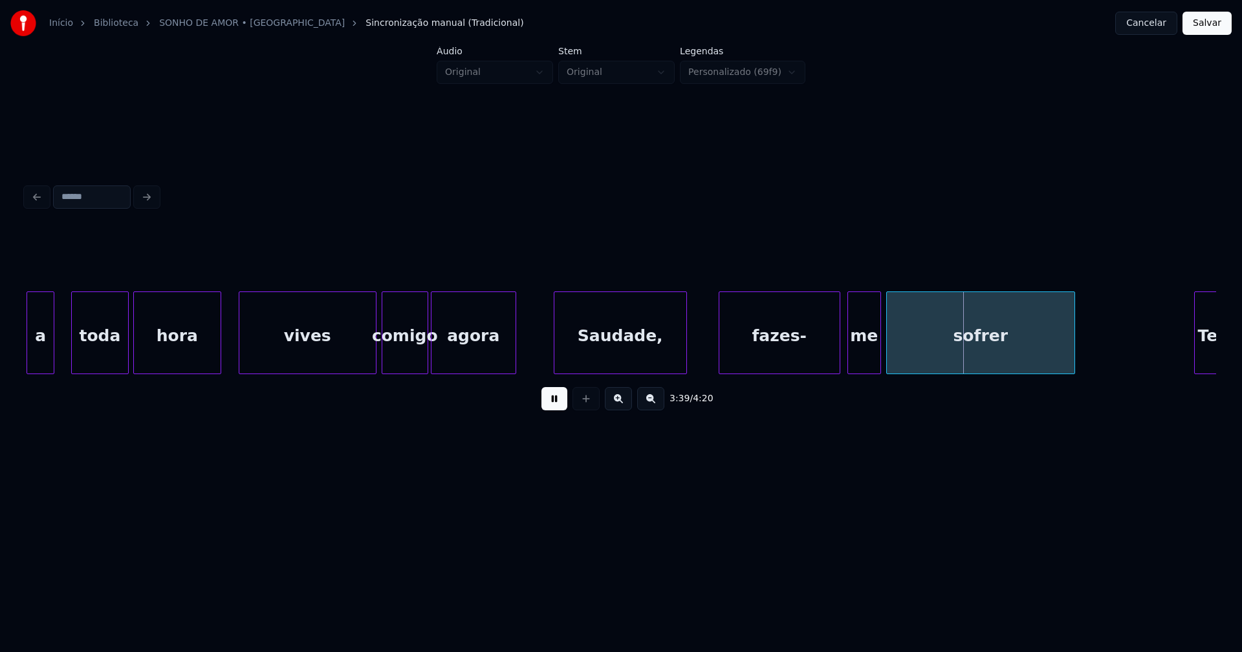
click at [849, 360] on div at bounding box center [850, 332] width 4 height 81
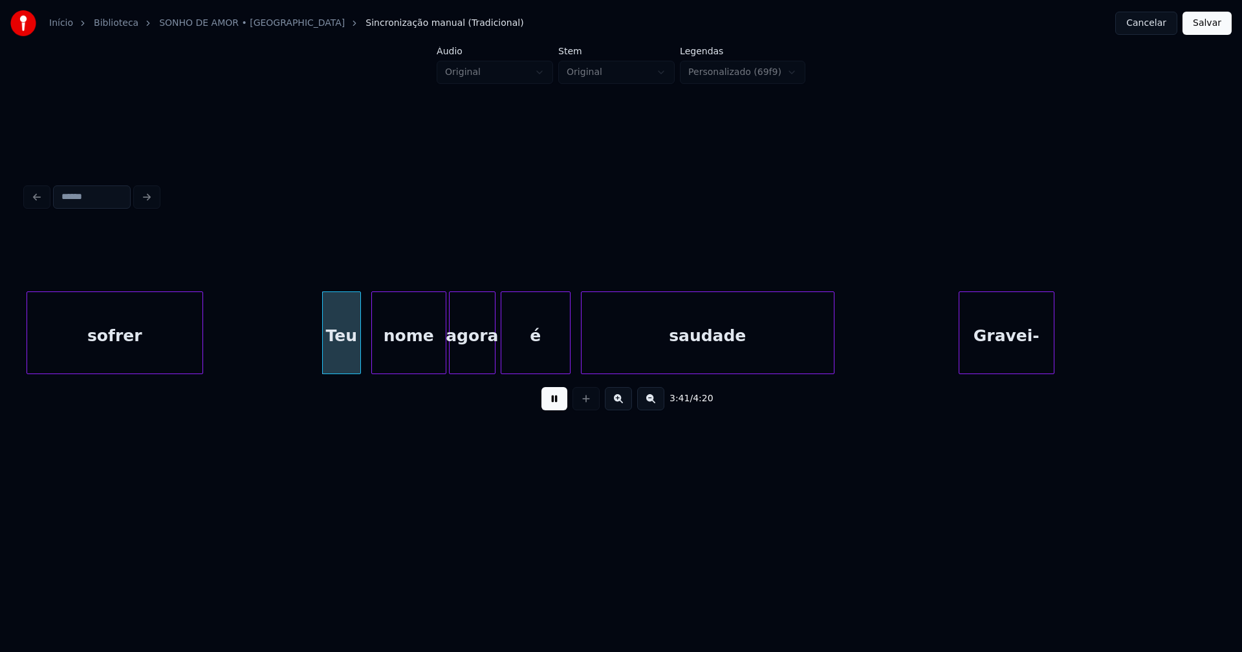
scroll to position [0, 27851]
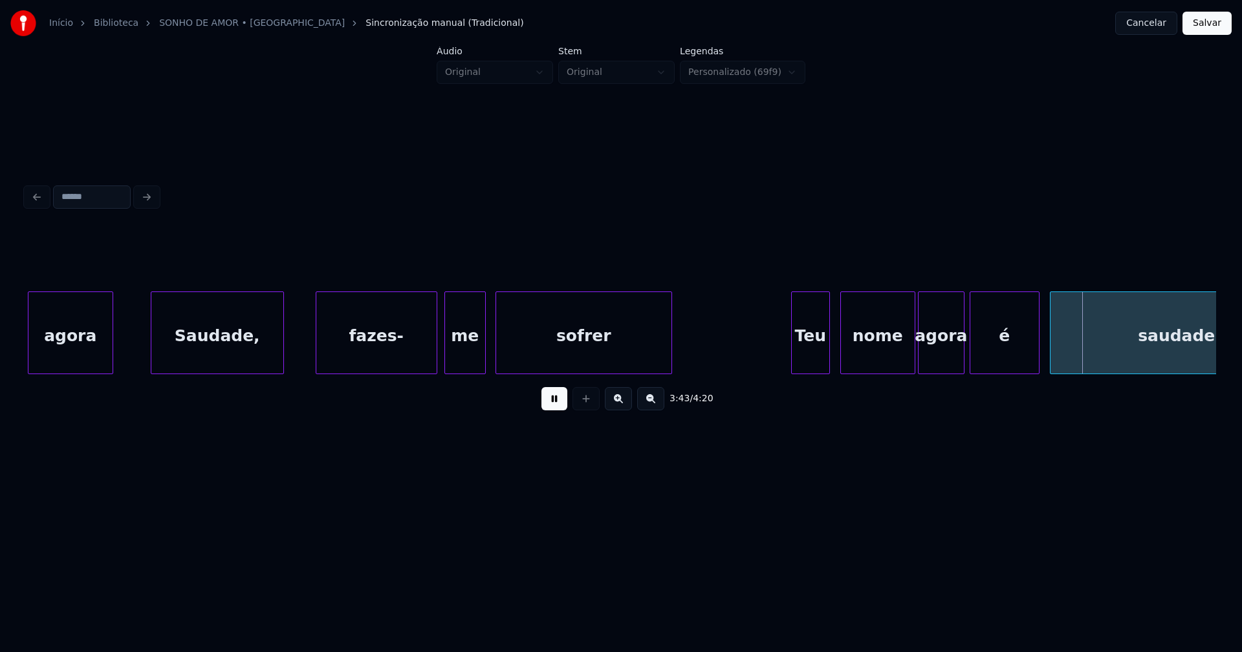
click at [482, 356] on div at bounding box center [483, 332] width 4 height 81
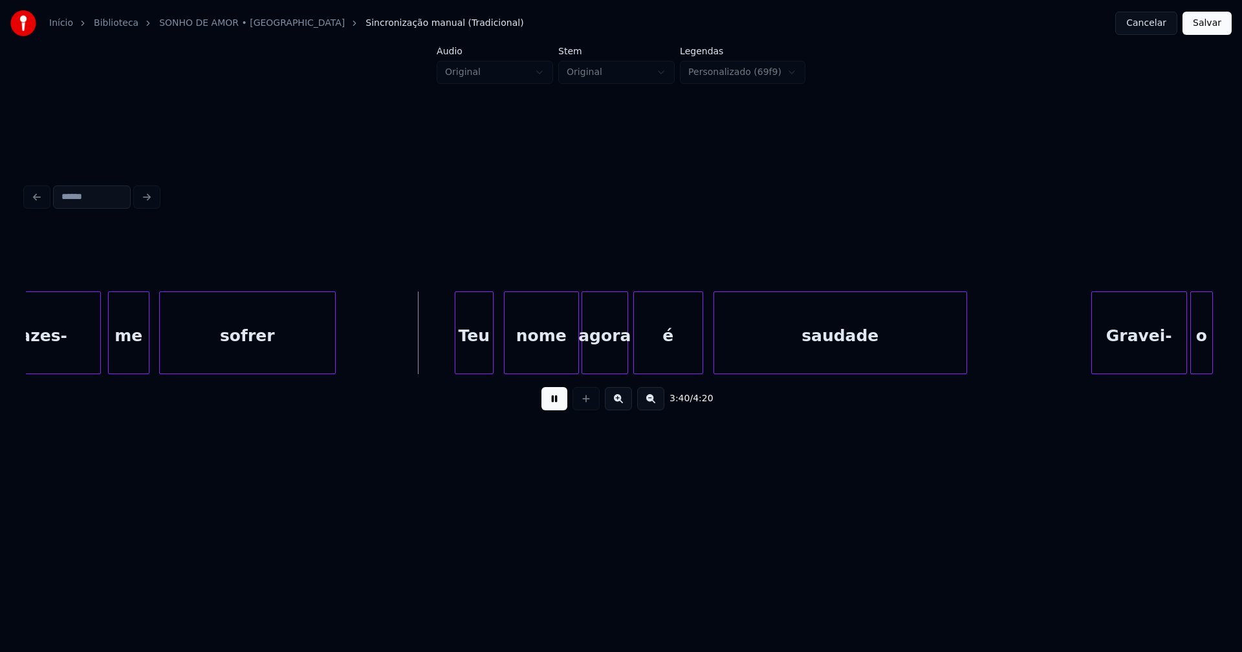
scroll to position [0, 28355]
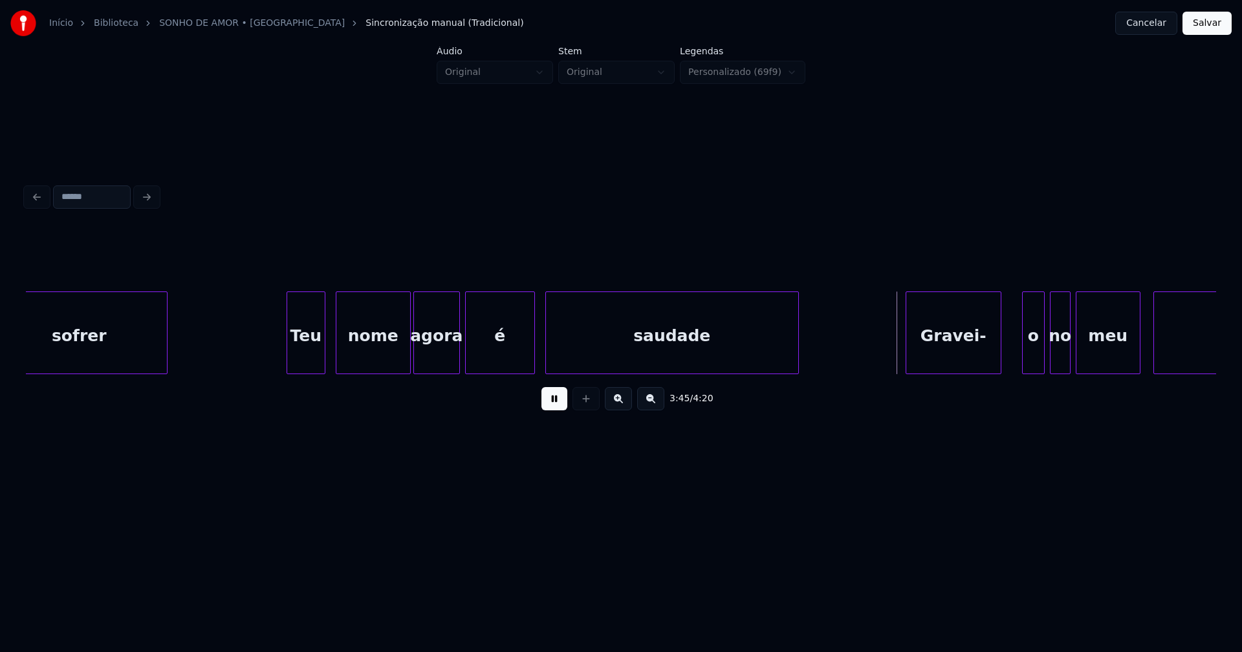
click at [965, 361] on div "Gravei-" at bounding box center [953, 336] width 94 height 88
click at [1007, 361] on div at bounding box center [1009, 332] width 4 height 81
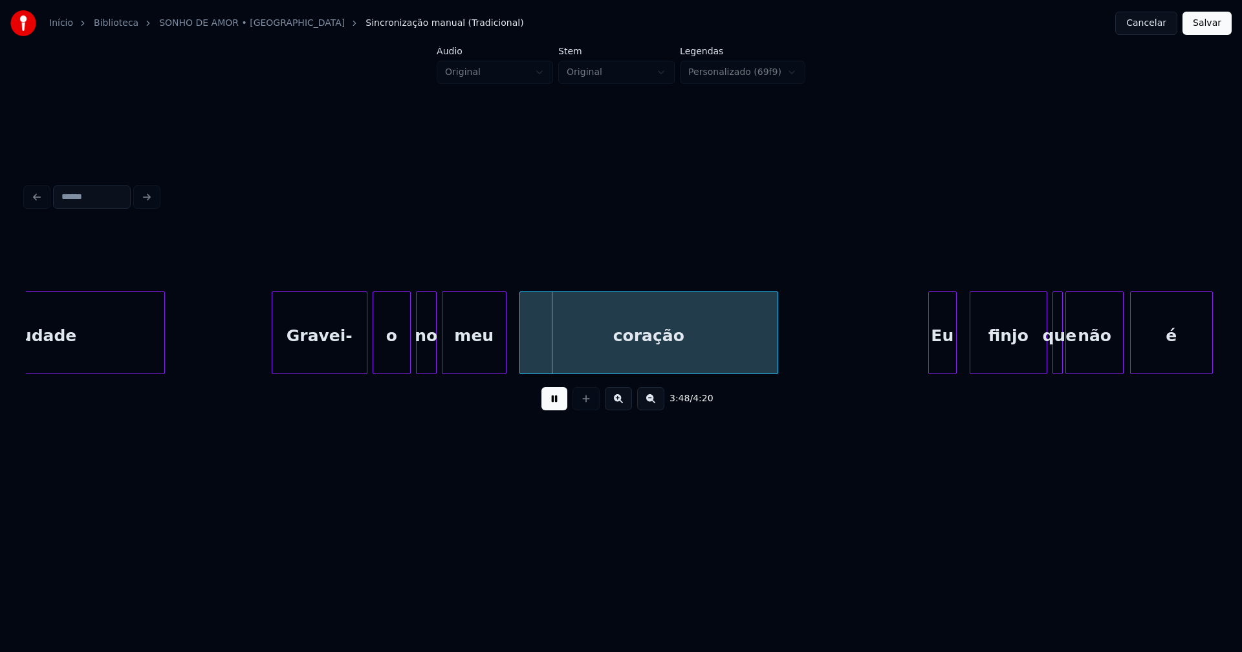
scroll to position [0, 29138]
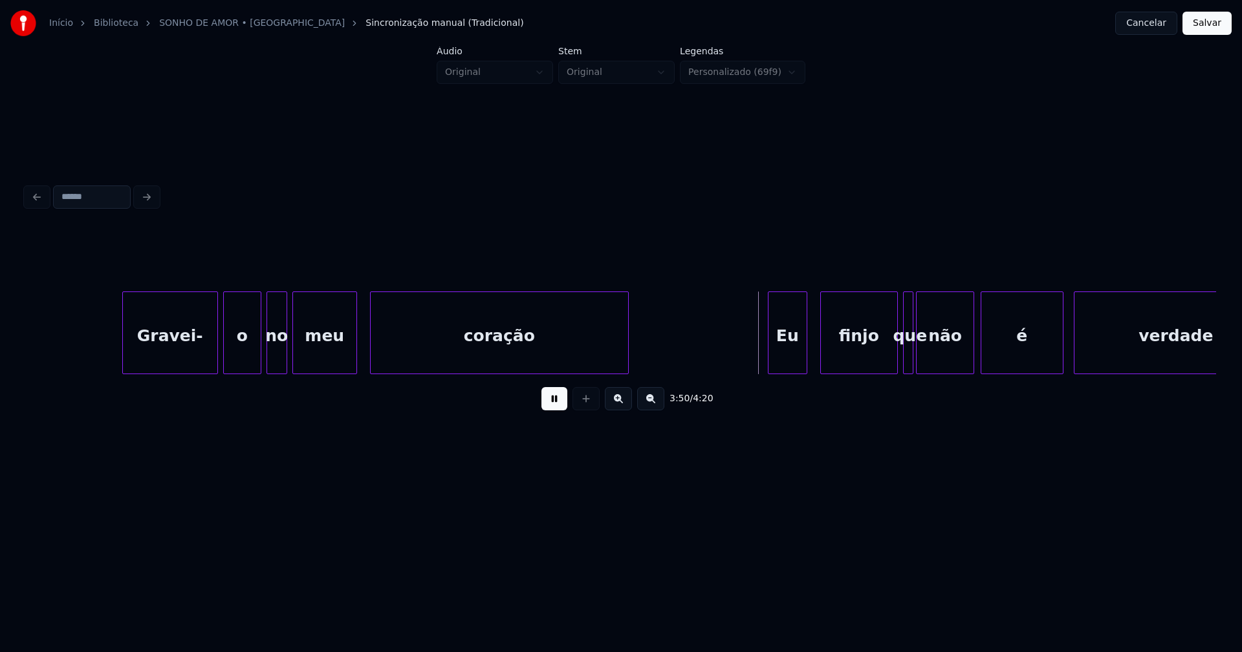
click at [771, 360] on div at bounding box center [770, 332] width 4 height 81
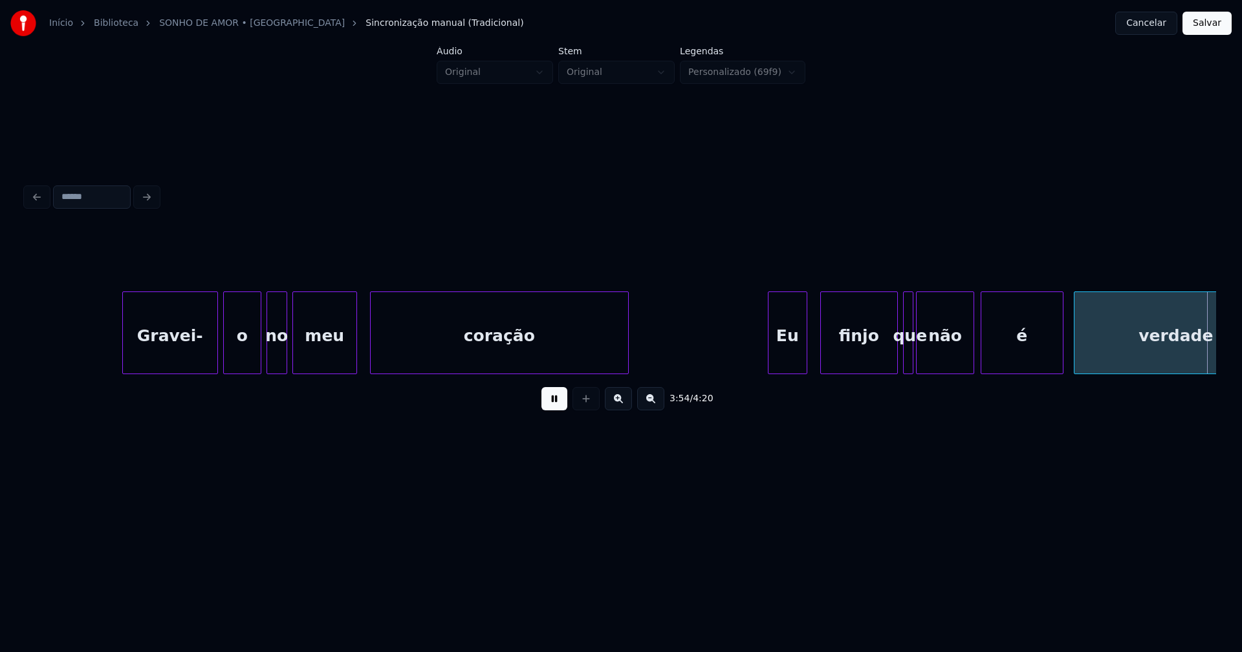
scroll to position [0, 30329]
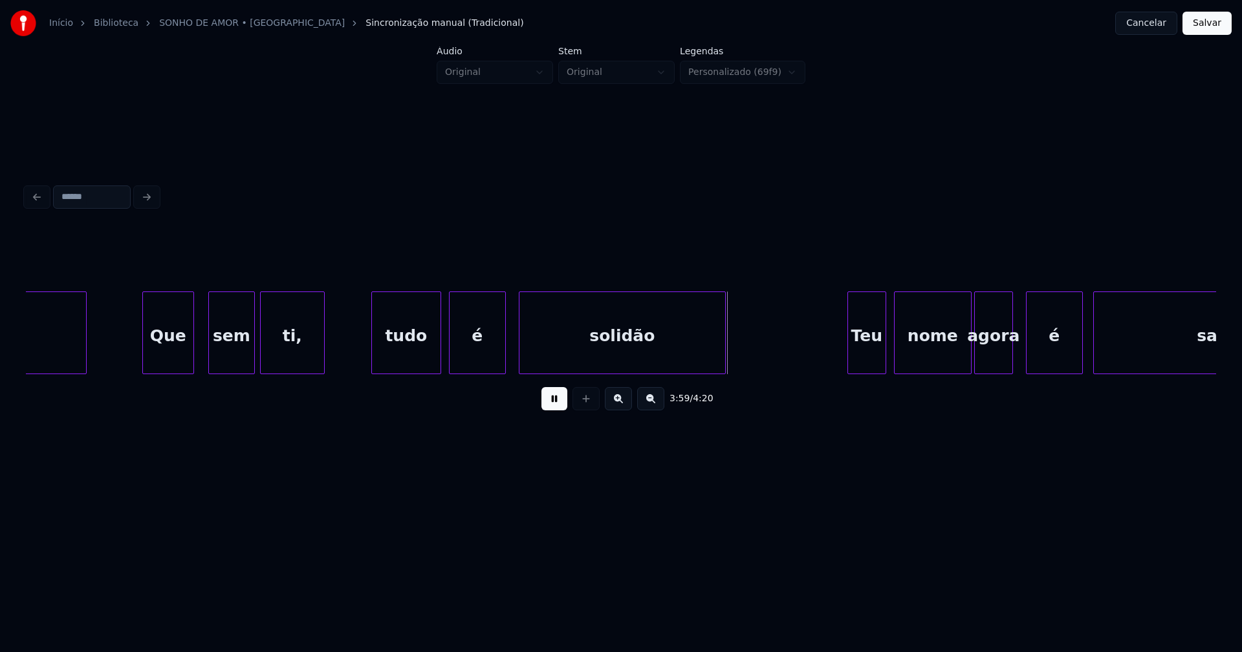
click at [174, 349] on div "Que" at bounding box center [168, 336] width 50 height 88
click at [222, 355] on div "sem" at bounding box center [224, 336] width 45 height 88
click at [283, 356] on div "ti," at bounding box center [286, 336] width 63 height 88
click at [406, 363] on div "tudo" at bounding box center [401, 336] width 69 height 88
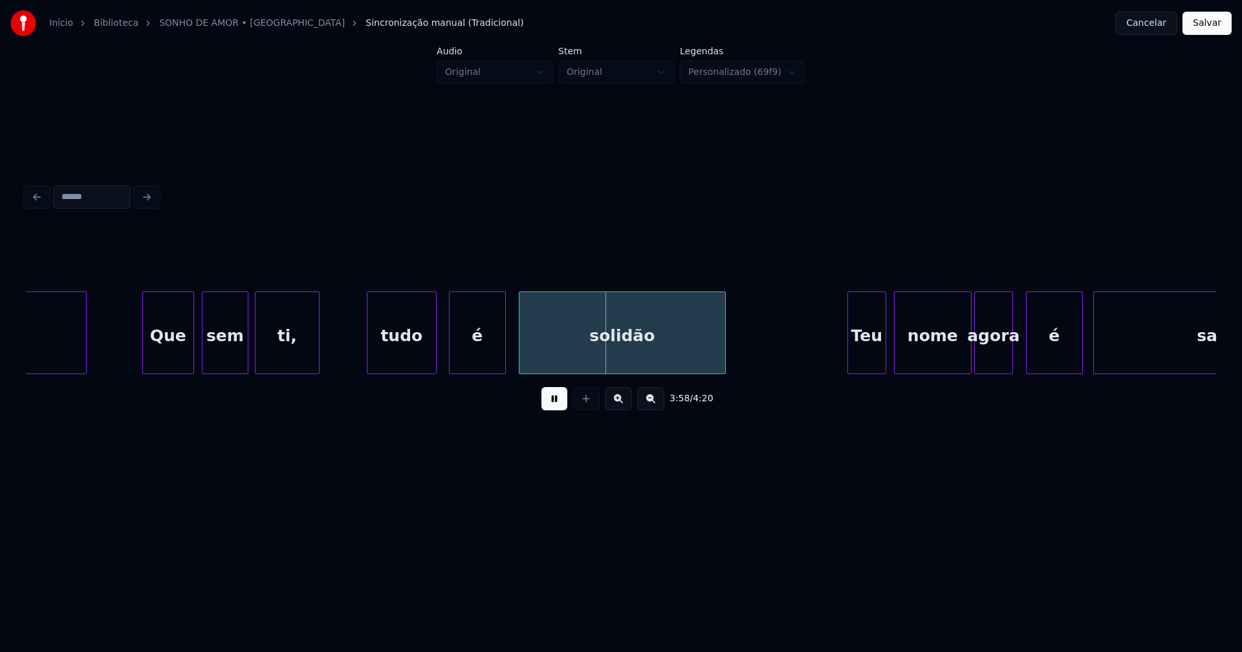
click at [464, 358] on div "é" at bounding box center [469, 336] width 56 height 88
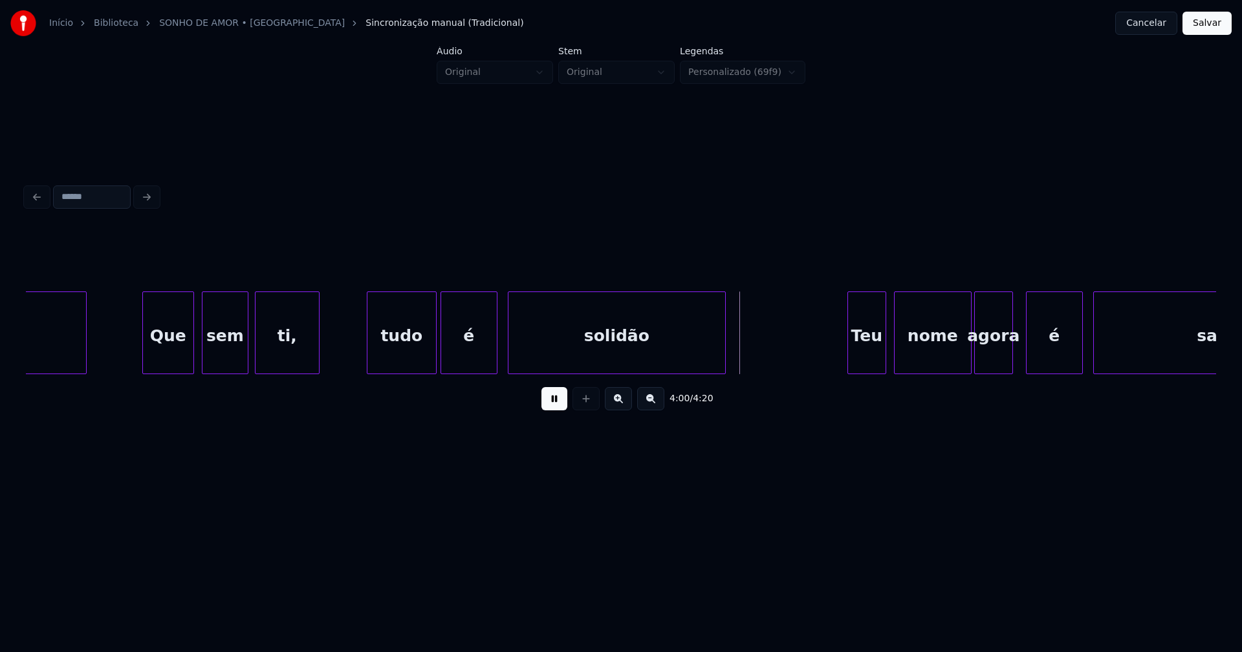
click at [509, 361] on div at bounding box center [510, 332] width 4 height 81
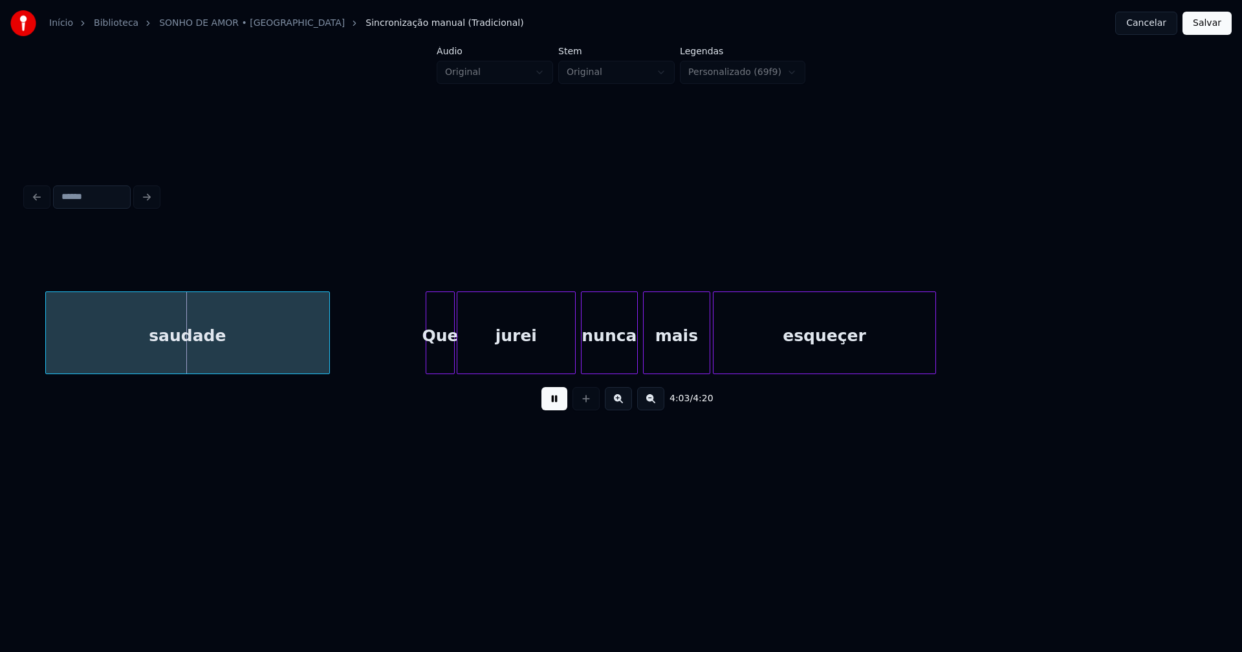
scroll to position [0, 31414]
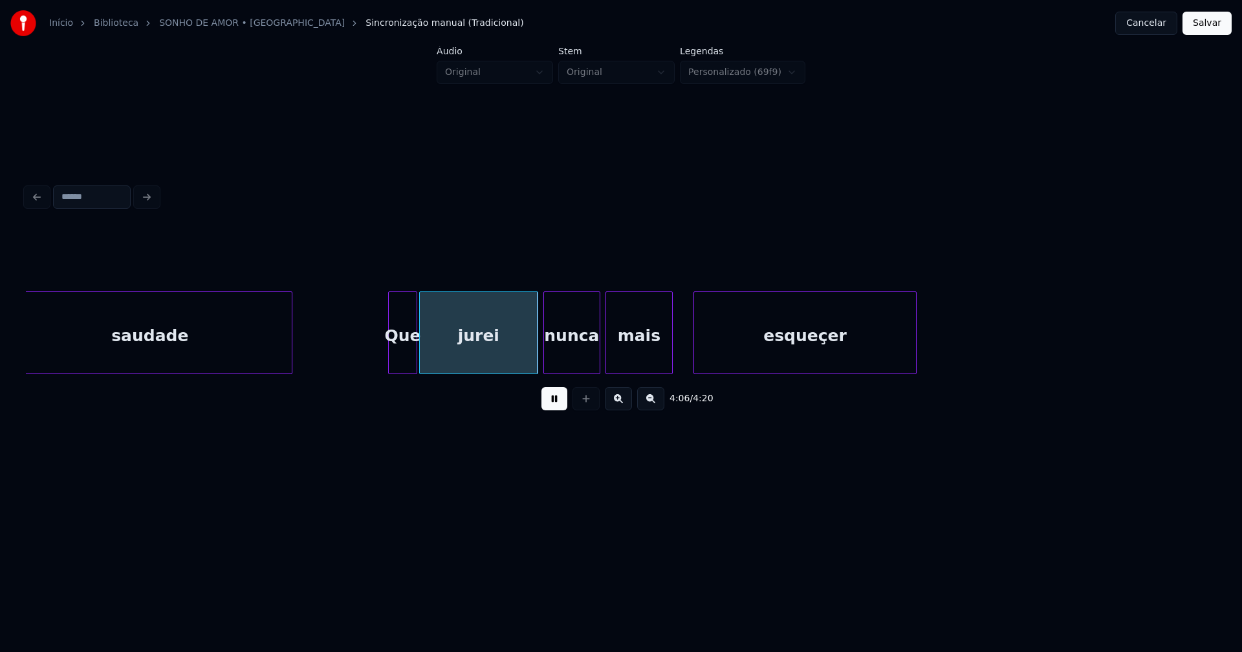
click at [749, 357] on div "esqueçer" at bounding box center [805, 336] width 222 height 88
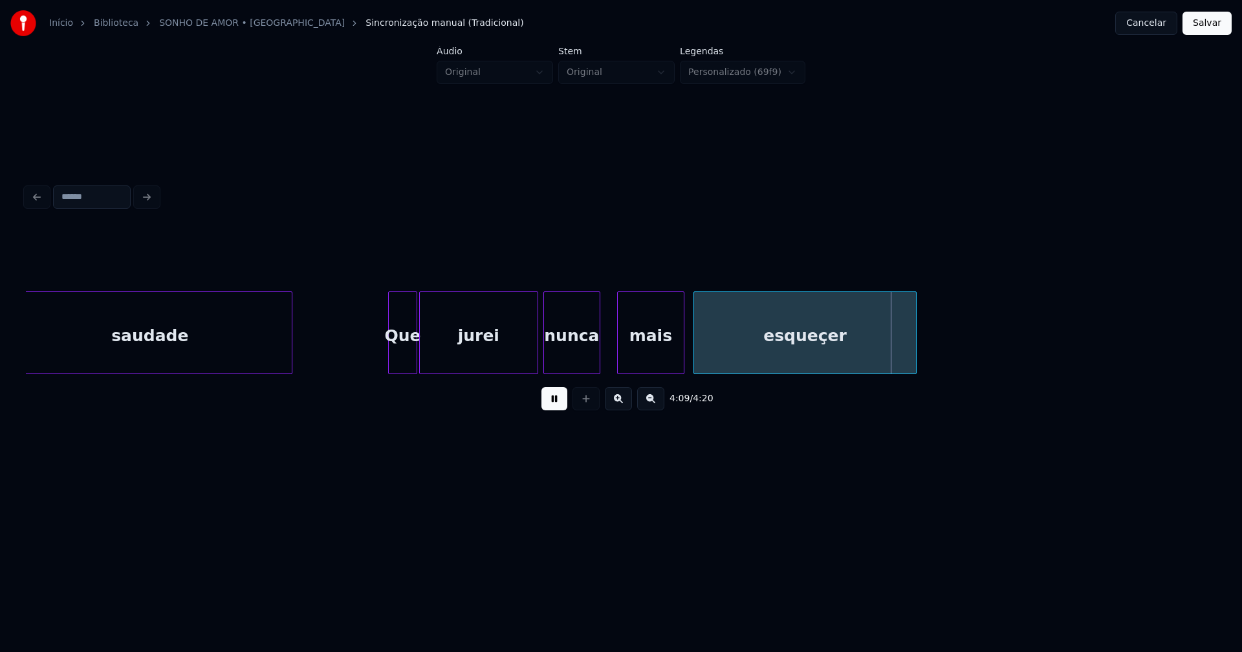
click at [643, 358] on div "mais" at bounding box center [651, 336] width 66 height 88
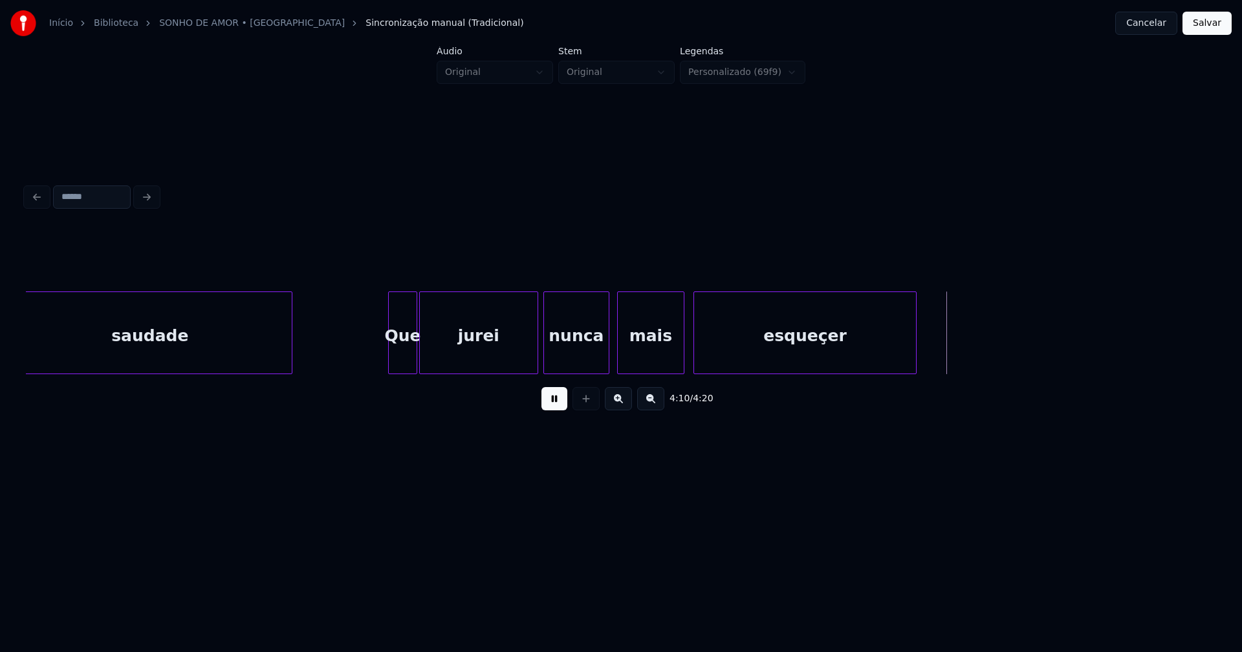
click at [605, 350] on div at bounding box center [607, 332] width 4 height 81
click at [1212, 23] on button "Salvar" at bounding box center [1206, 23] width 49 height 23
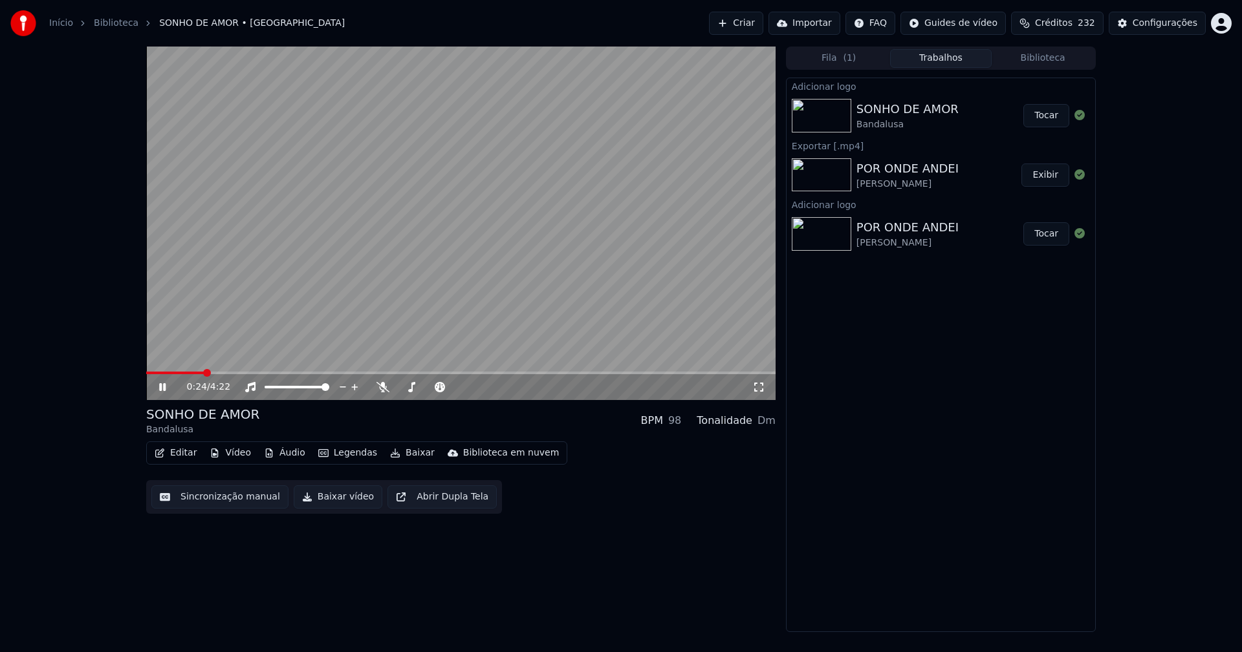
click at [203, 374] on span at bounding box center [460, 373] width 629 height 3
click at [162, 389] on icon at bounding box center [171, 387] width 30 height 10
click at [328, 504] on button "Baixar vídeo" at bounding box center [338, 497] width 89 height 23
click at [1049, 50] on button "Biblioteca" at bounding box center [1042, 58] width 102 height 19
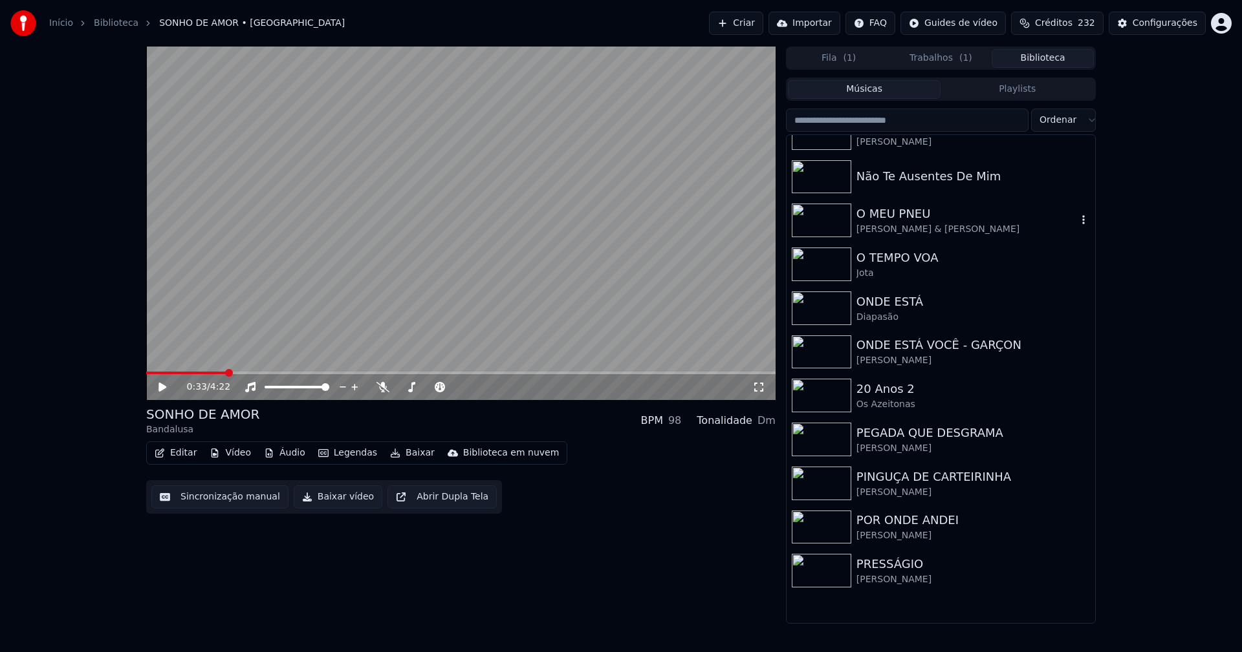
scroll to position [2845, 0]
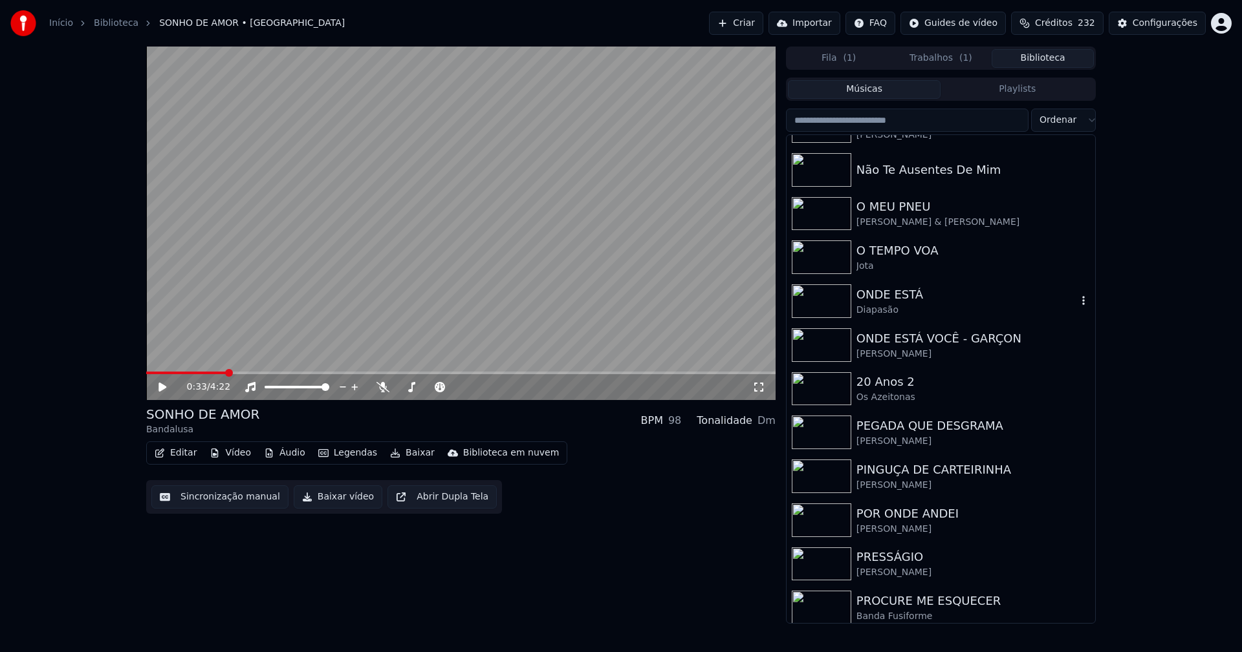
click at [883, 303] on div "ONDE ESTÁ" at bounding box center [966, 295] width 221 height 18
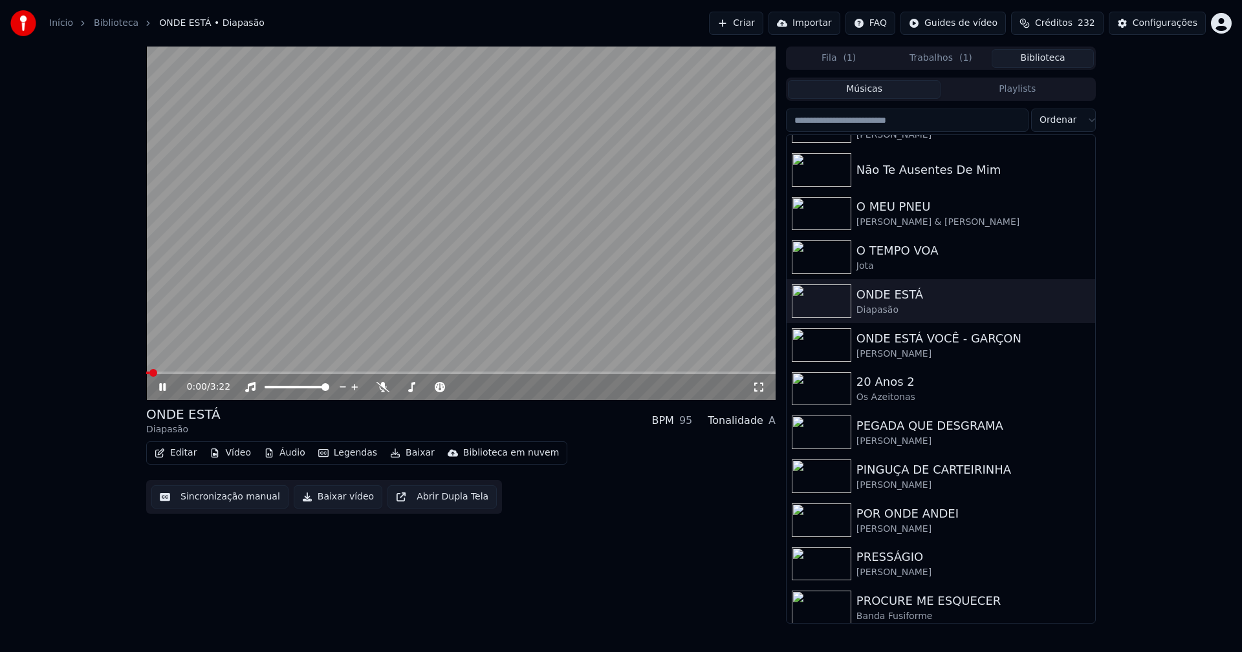
click at [161, 388] on icon at bounding box center [162, 387] width 6 height 8
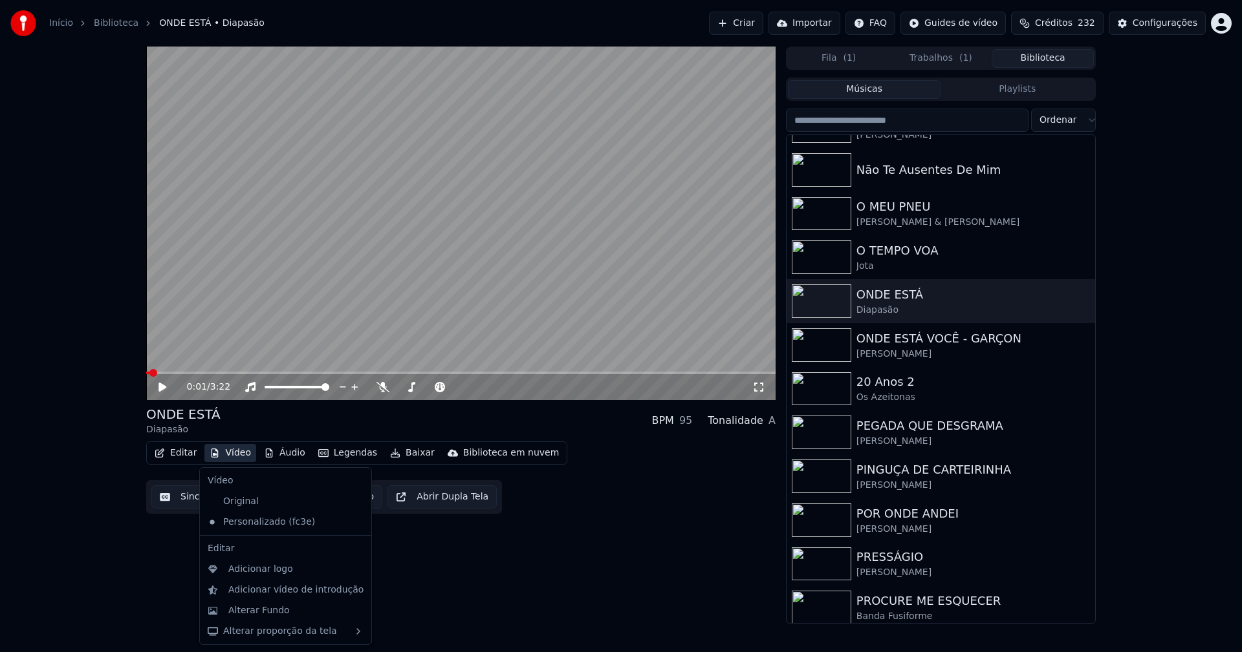
click at [235, 458] on button "Vídeo" at bounding box center [230, 453] width 52 height 18
click at [255, 506] on div "Original" at bounding box center [275, 501] width 147 height 21
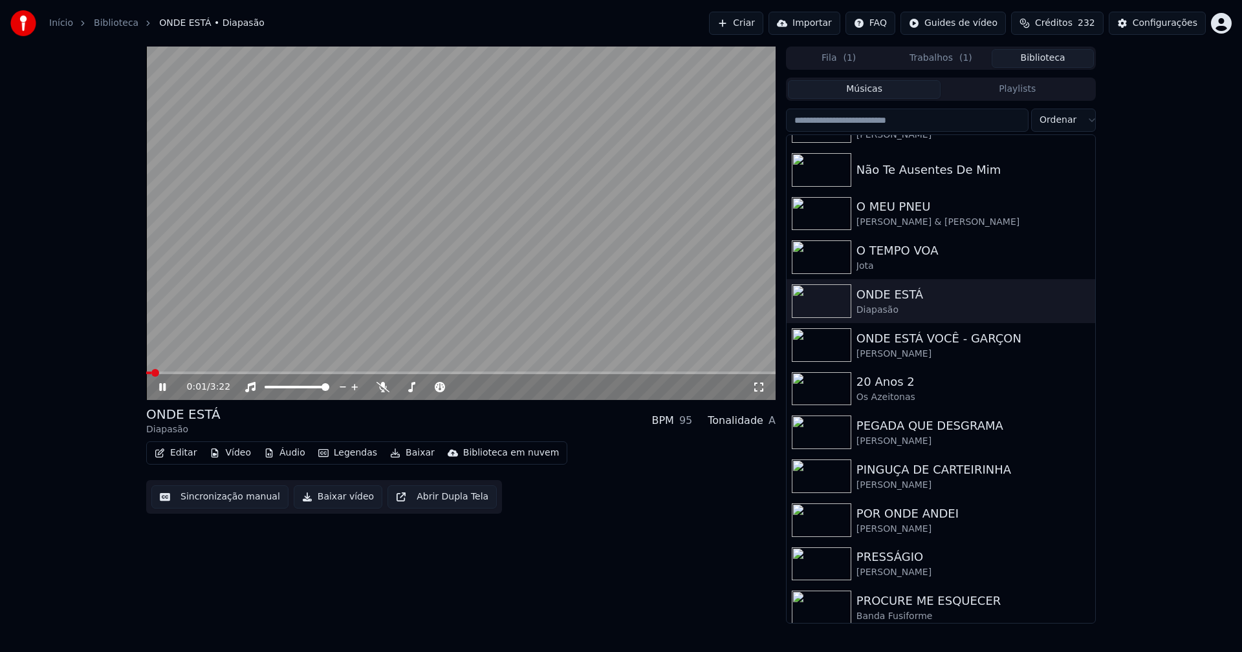
click at [232, 449] on button "Vídeo" at bounding box center [230, 453] width 52 height 18
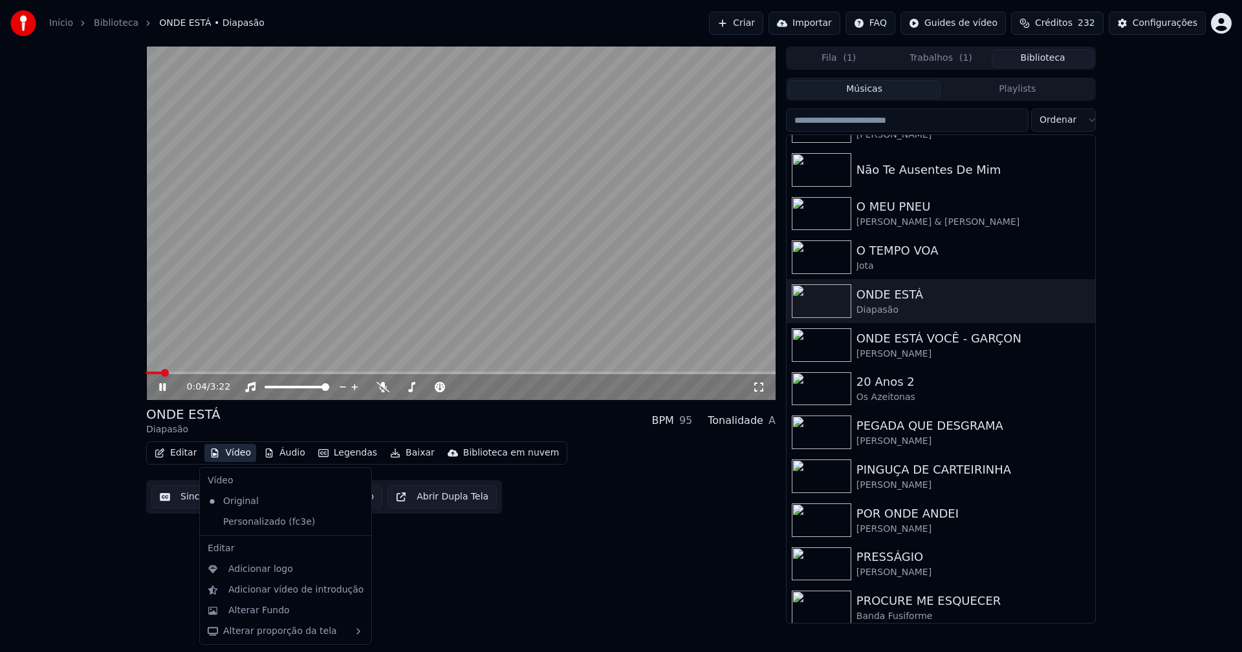
click at [345, 528] on div "Personalizado (fc3e)" at bounding box center [285, 522] width 166 height 21
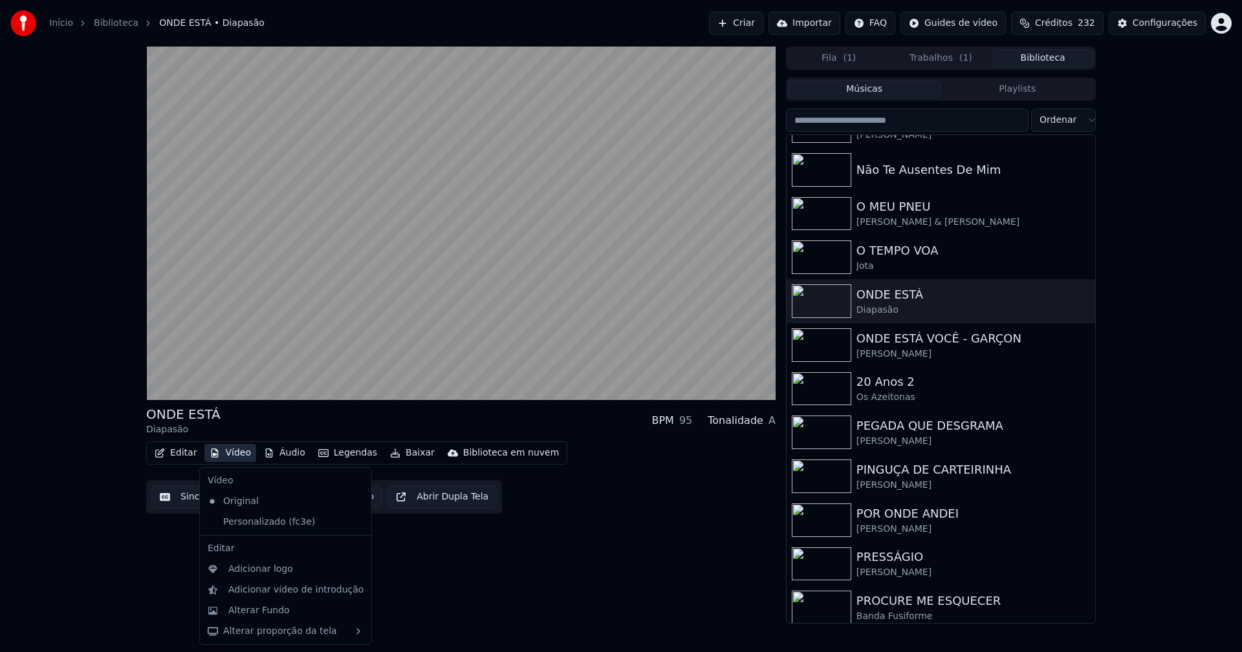
click at [354, 524] on icon at bounding box center [361, 522] width 14 height 10
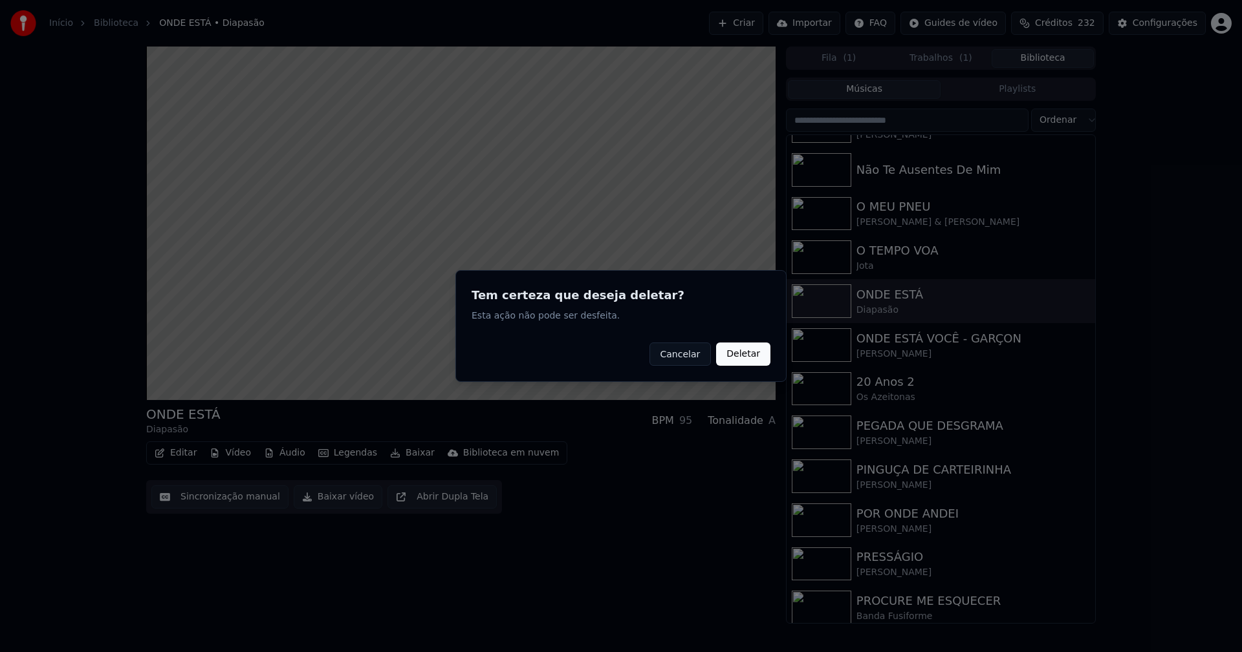
click at [757, 359] on button "Deletar" at bounding box center [743, 354] width 54 height 23
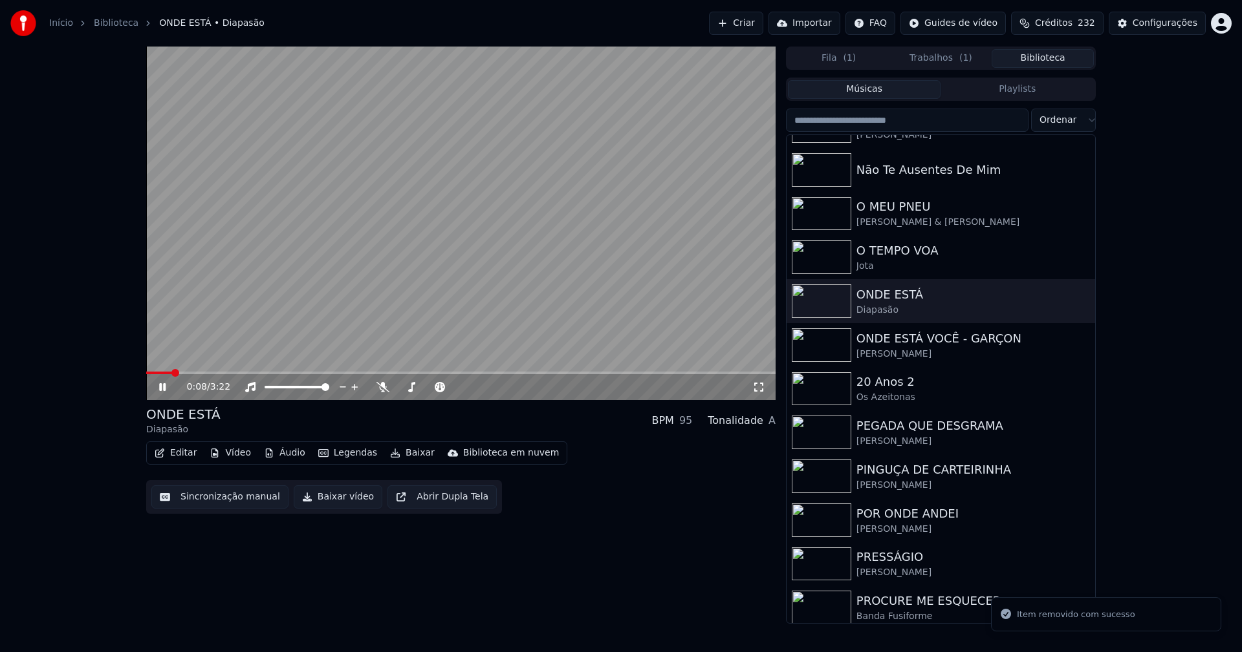
click at [160, 389] on icon at bounding box center [171, 387] width 30 height 10
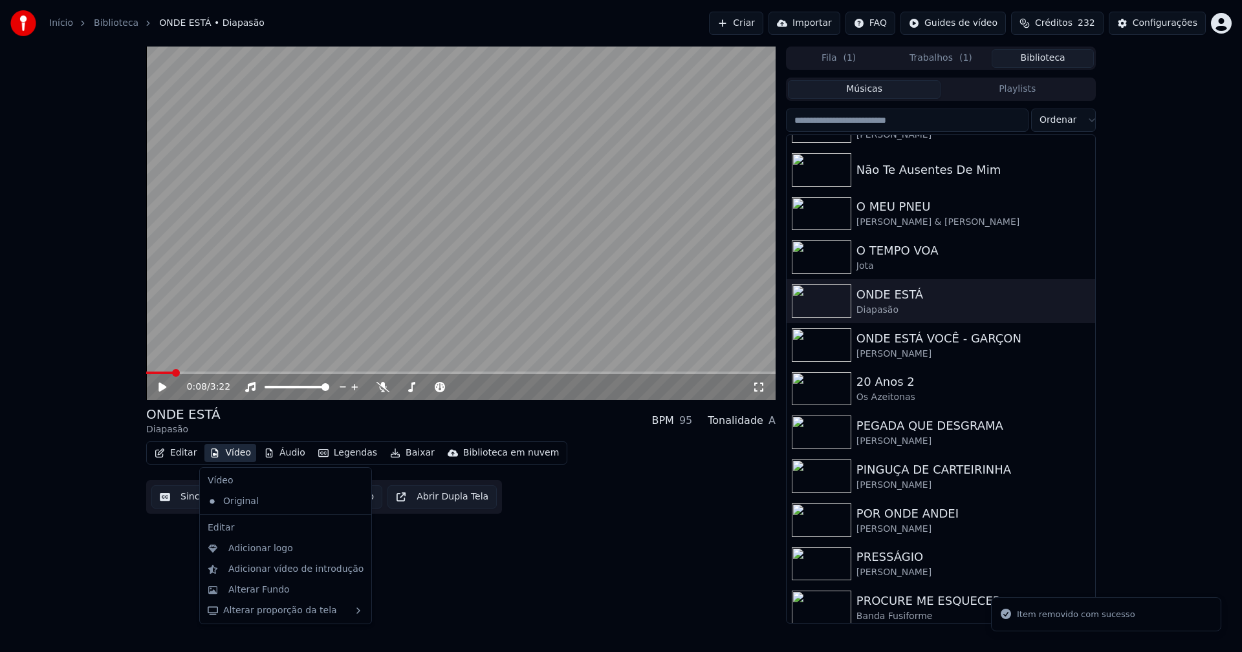
click at [232, 455] on button "Vídeo" at bounding box center [230, 453] width 52 height 18
click at [278, 546] on div "Adicionar logo" at bounding box center [260, 549] width 65 height 13
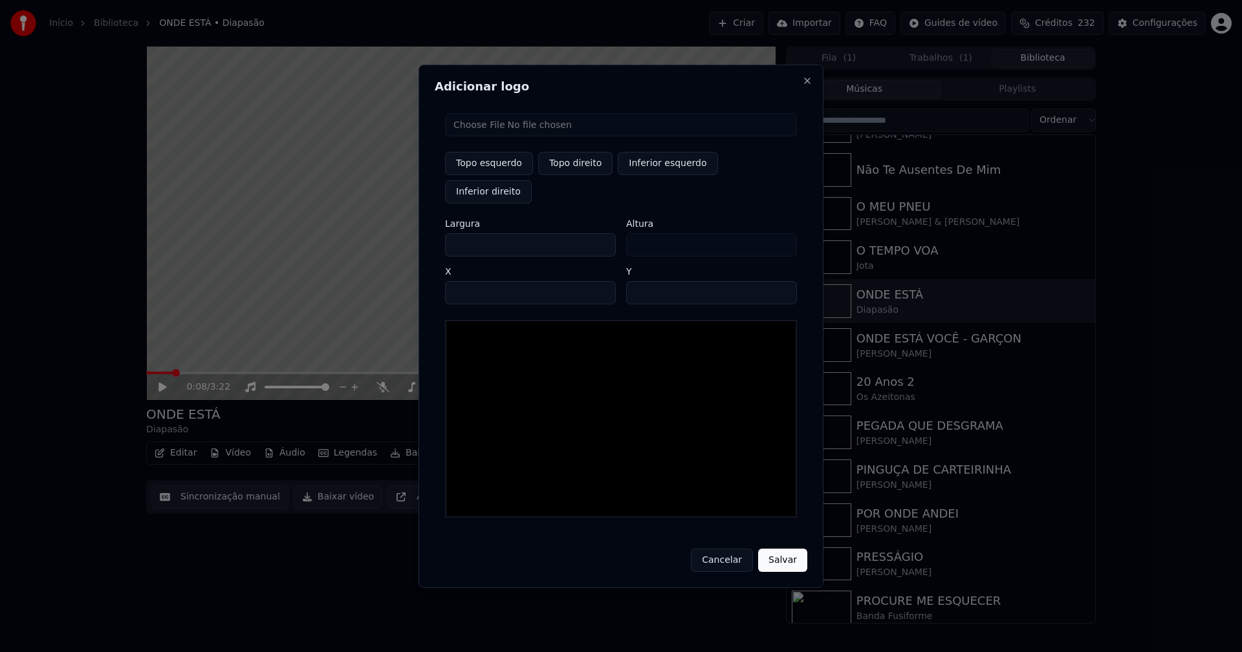
click at [490, 136] on input "file" at bounding box center [621, 124] width 352 height 23
type input "**********"
click at [579, 175] on button "Topo direito" at bounding box center [575, 163] width 74 height 23
type input "****"
drag, startPoint x: 466, startPoint y: 230, endPoint x: 444, endPoint y: 236, distance: 22.7
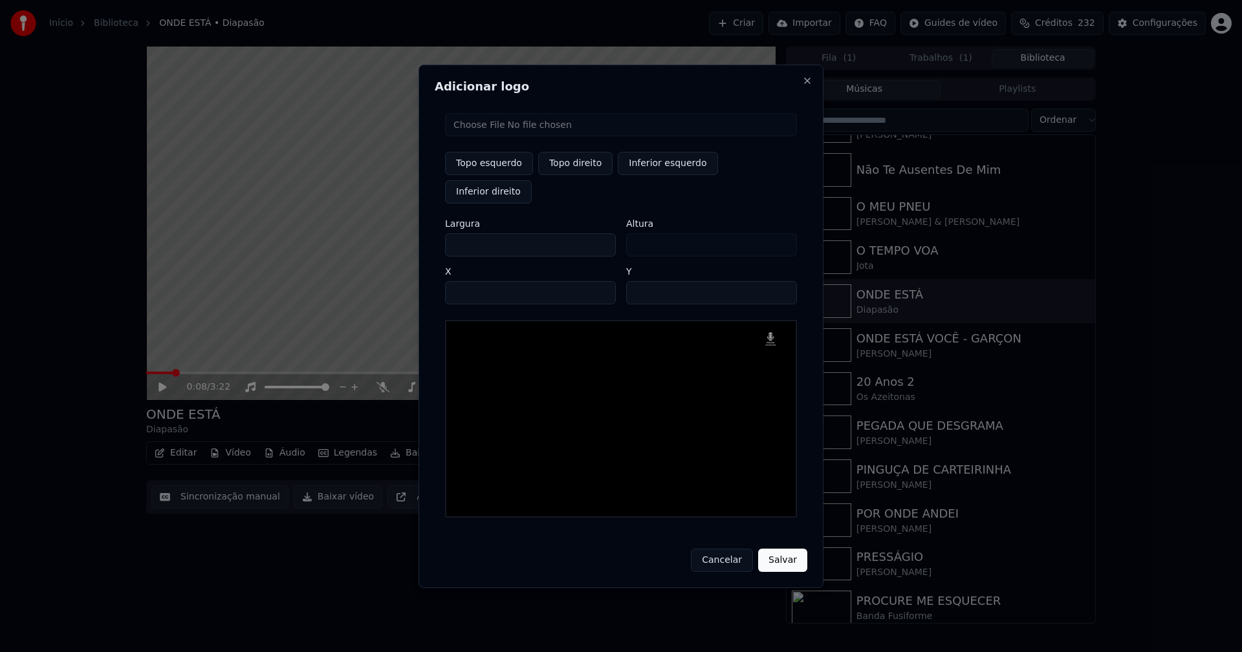
click at [444, 236] on div "Topo esquerdo Topo direito Inferior esquerdo Inferior direito Largura *** Altur…" at bounding box center [621, 315] width 372 height 425
type input "**"
type input "***"
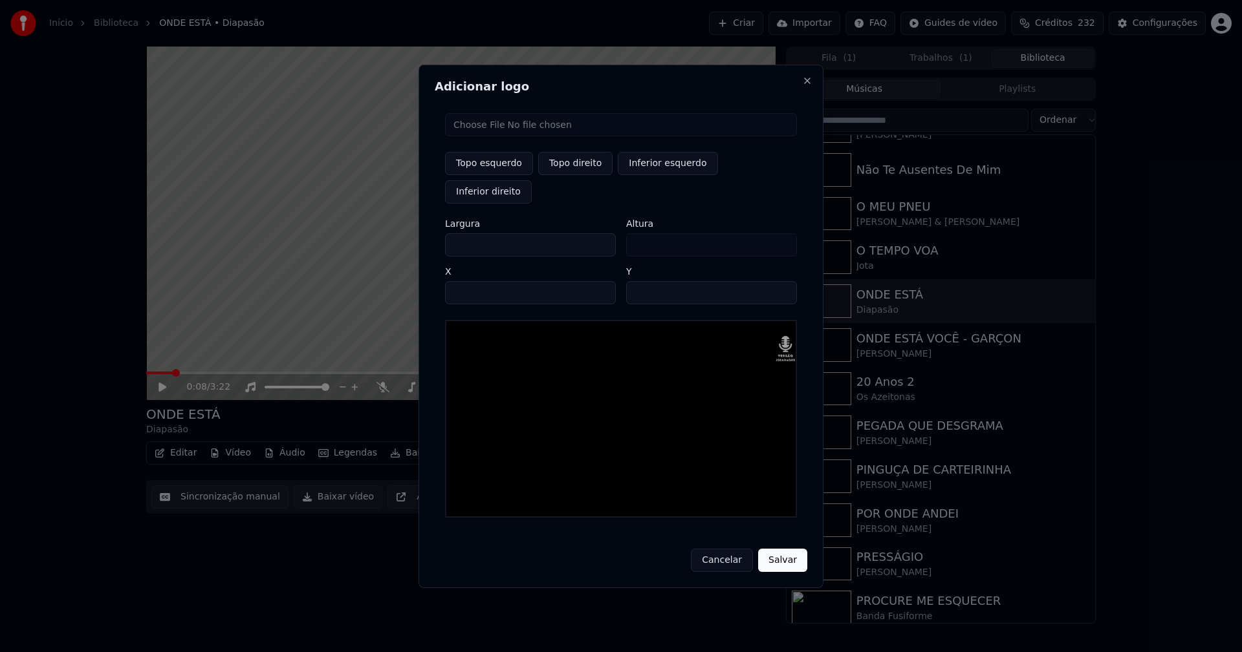
type input "***"
click at [471, 281] on input "****" at bounding box center [530, 292] width 171 height 23
type input "****"
click at [639, 281] on input "**" at bounding box center [711, 292] width 171 height 23
type input "**"
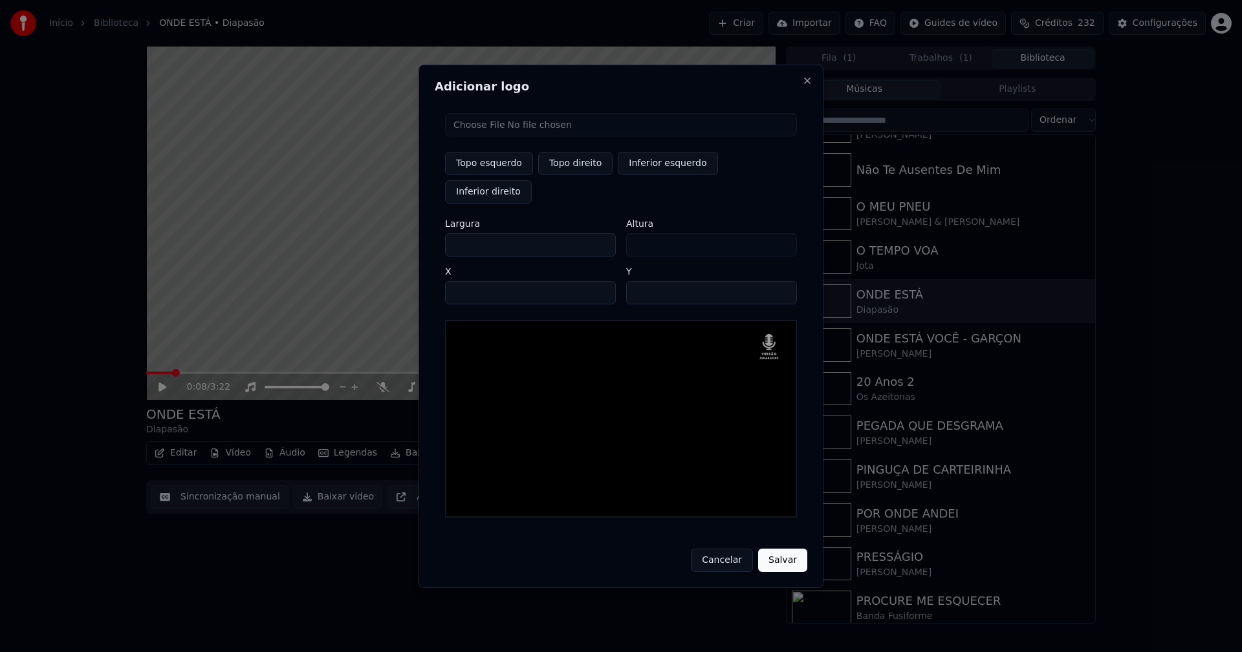
click at [758, 549] on button "Salvar" at bounding box center [782, 560] width 49 height 23
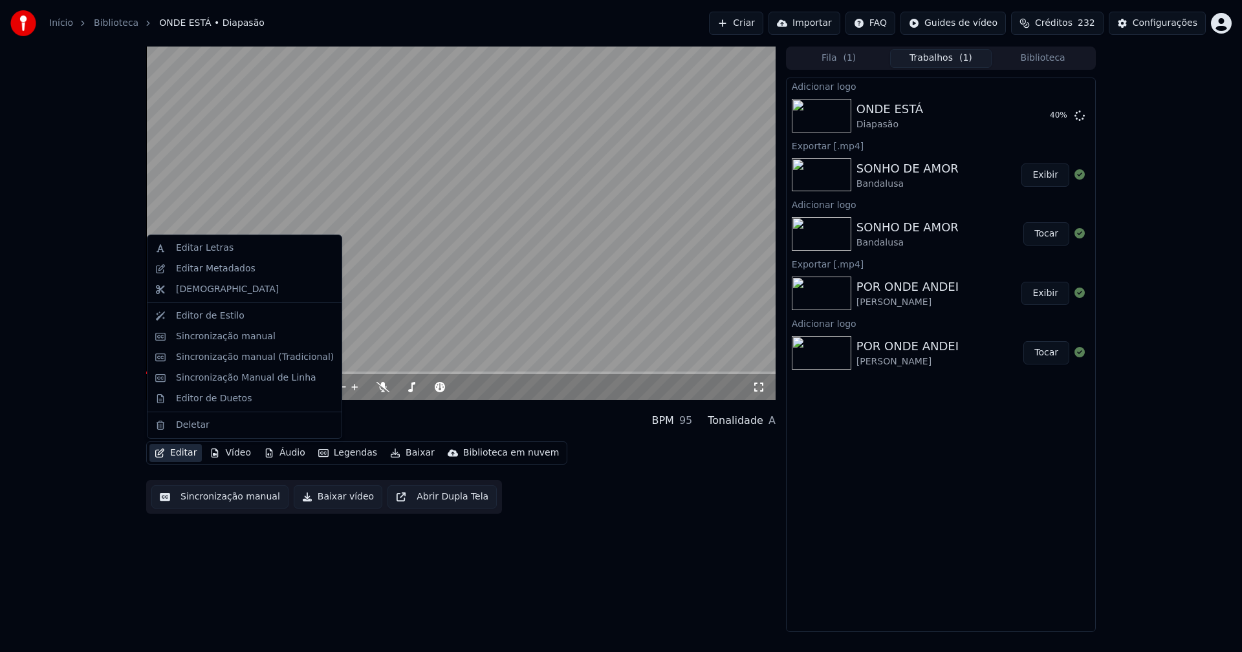
click at [178, 450] on button "Editar" at bounding box center [175, 453] width 52 height 18
click at [215, 268] on div "Editar Metadados" at bounding box center [216, 269] width 80 height 13
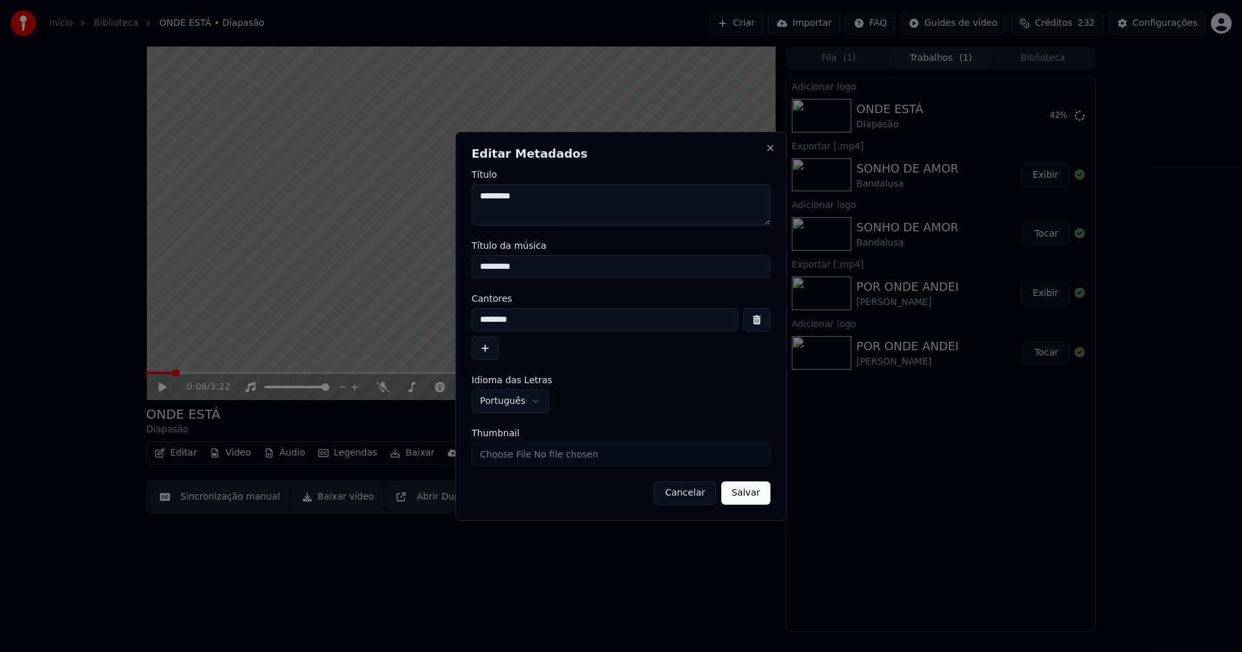
click at [500, 454] on input "Thumbnail" at bounding box center [620, 454] width 299 height 23
type input "**********"
click at [749, 497] on button "Salvar" at bounding box center [745, 493] width 49 height 23
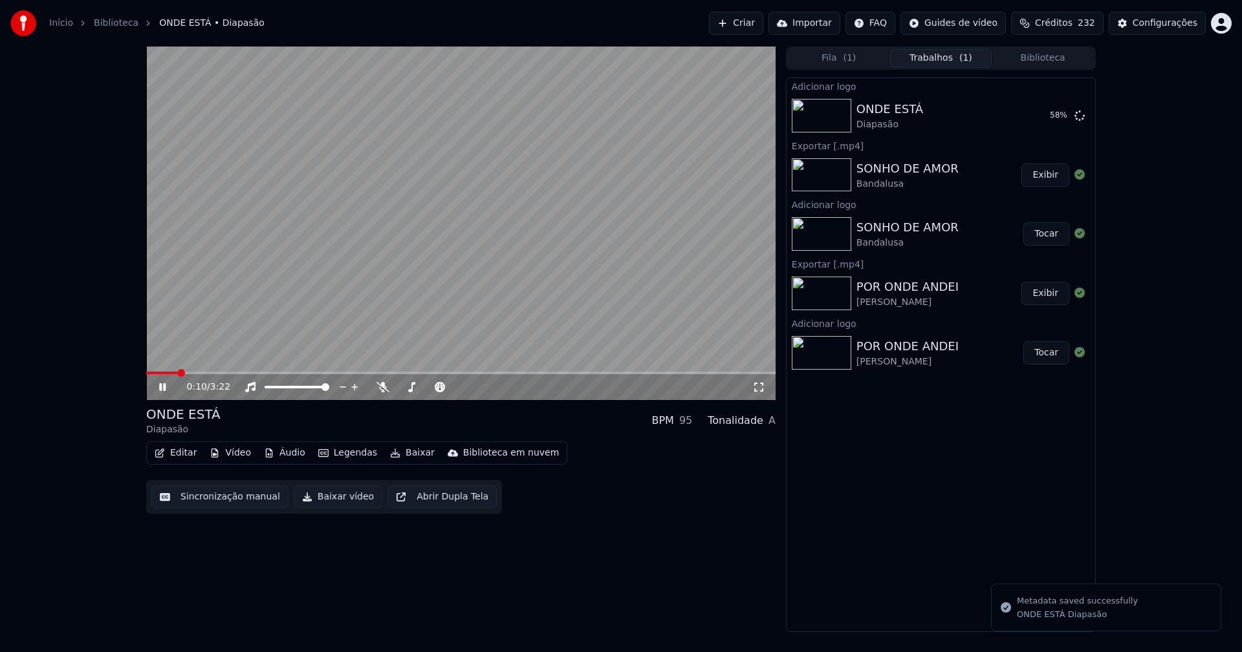
click at [158, 386] on icon at bounding box center [171, 387] width 30 height 10
drag, startPoint x: 1037, startPoint y: 118, endPoint x: 821, endPoint y: 118, distance: 215.3
click at [1037, 118] on button "Tocar" at bounding box center [1046, 115] width 46 height 23
click at [164, 390] on icon at bounding box center [162, 387] width 6 height 8
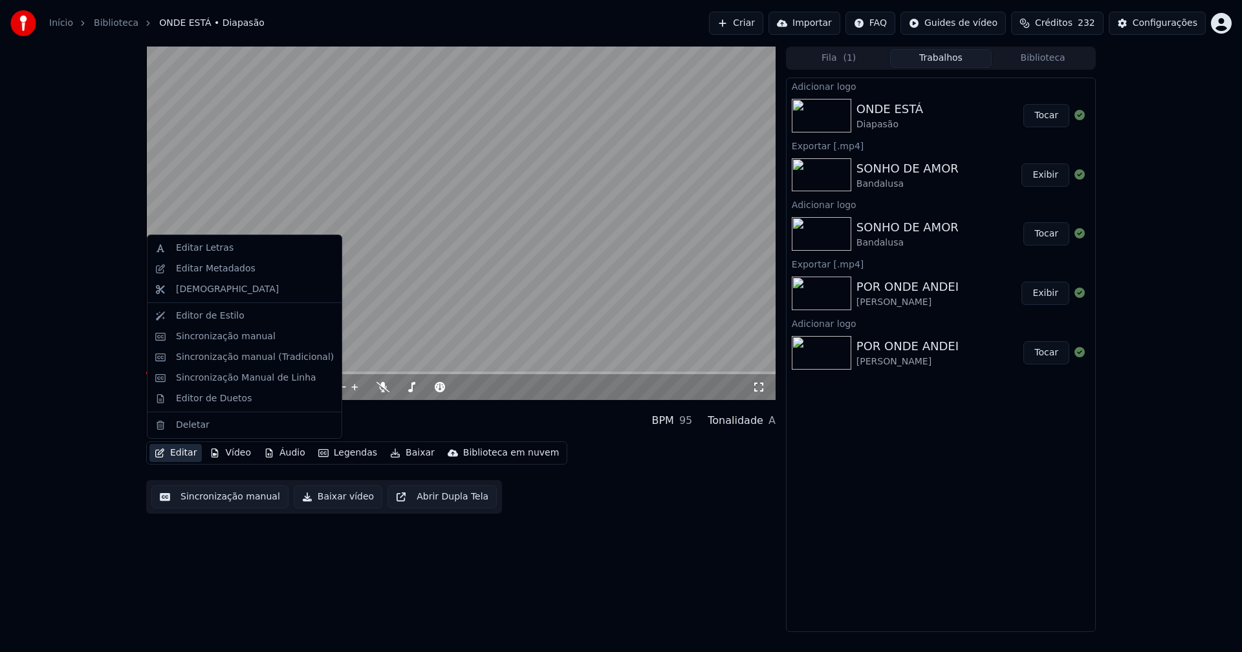
click at [182, 455] on button "Editar" at bounding box center [175, 453] width 52 height 18
click at [246, 360] on div "Sincronização manual (Tradicional)" at bounding box center [255, 357] width 158 height 13
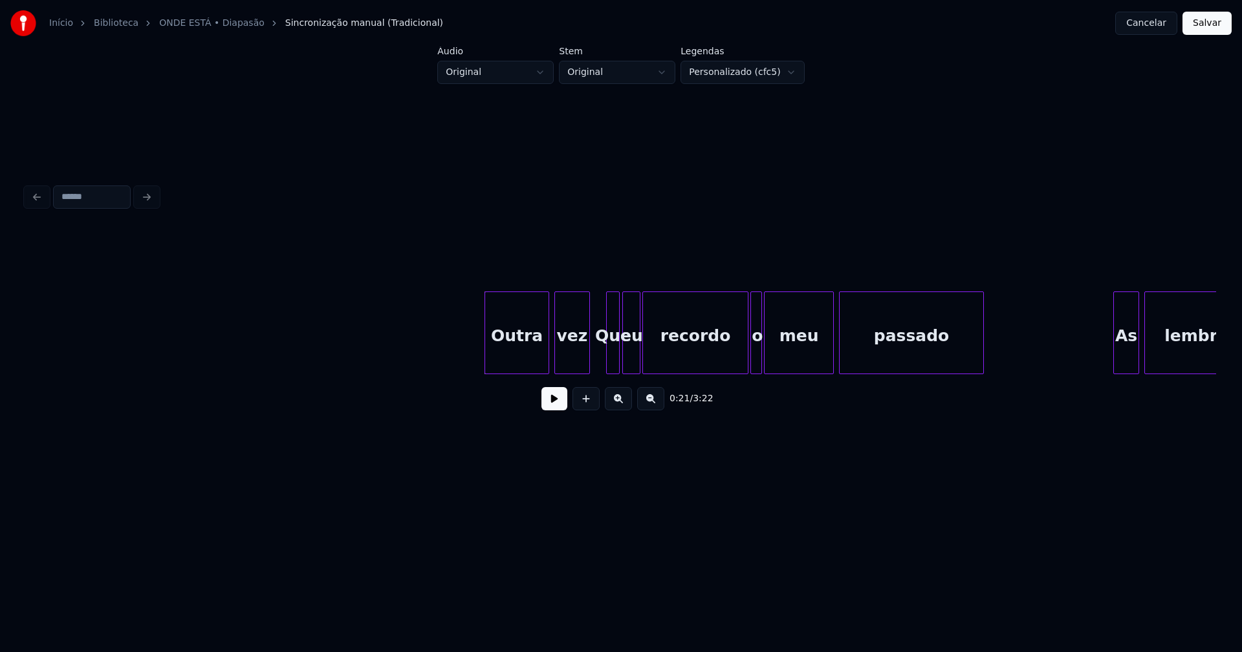
scroll to position [0, 2246]
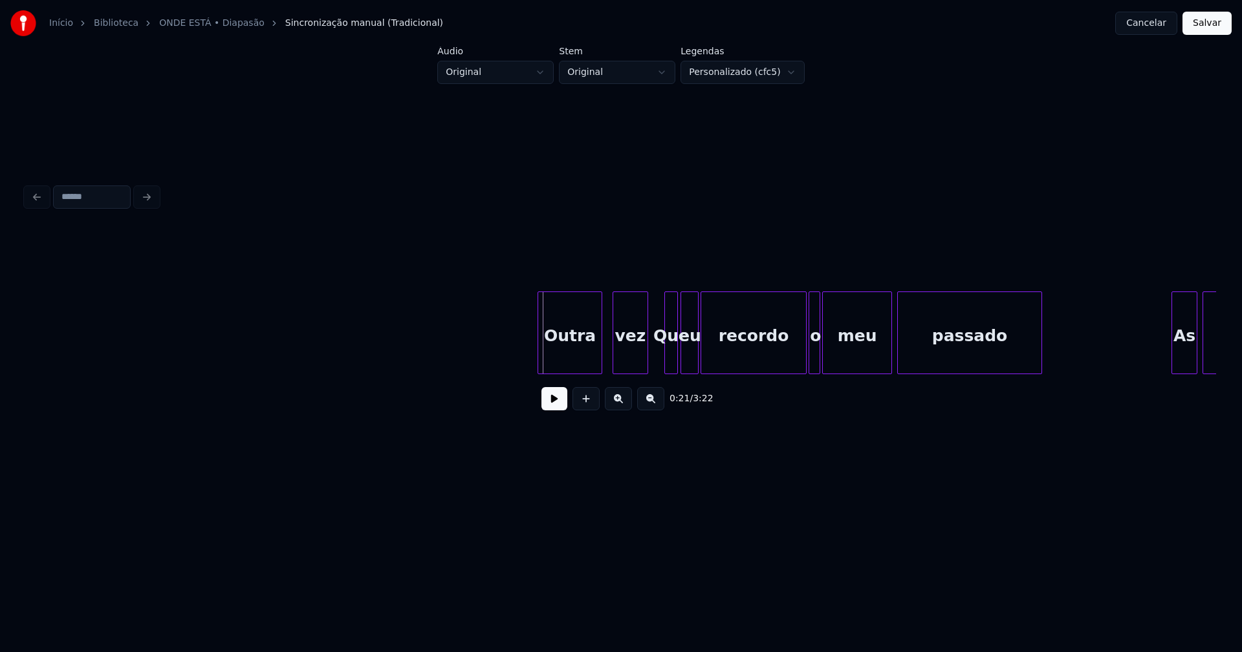
click at [571, 346] on div "Outra" at bounding box center [569, 336] width 63 height 88
click at [554, 407] on button at bounding box center [554, 398] width 26 height 23
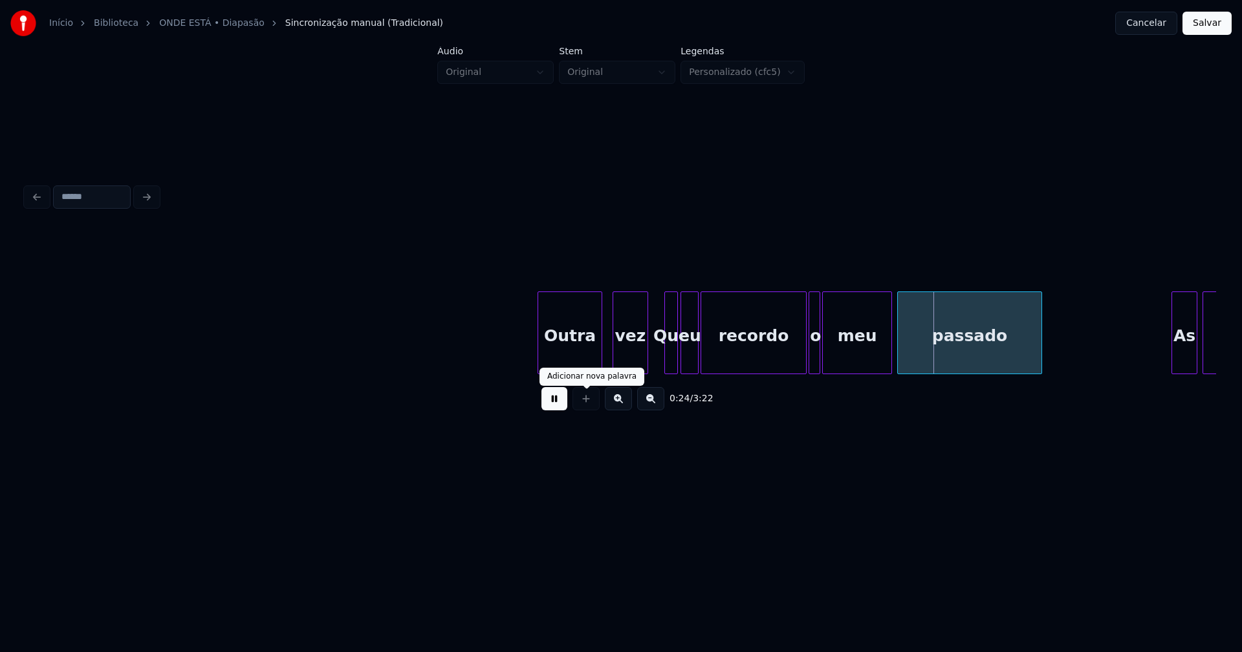
click at [557, 410] on button at bounding box center [554, 398] width 26 height 23
click at [790, 358] on div at bounding box center [791, 332] width 4 height 81
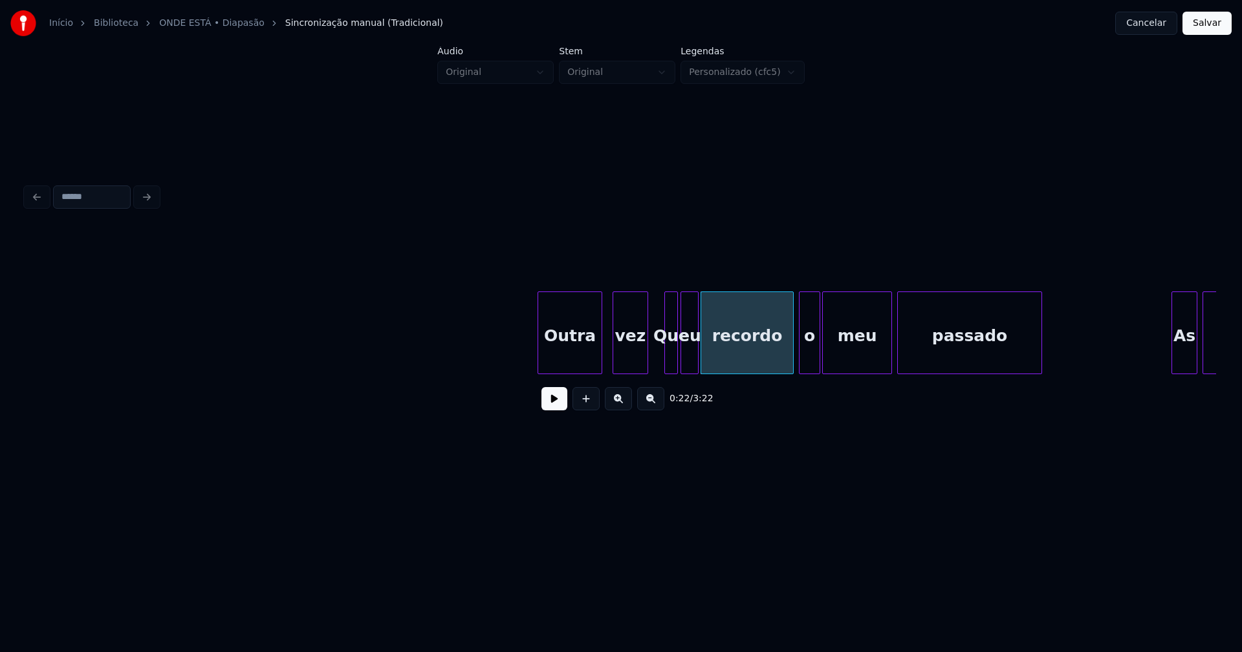
click at [801, 360] on div at bounding box center [801, 332] width 4 height 81
click at [651, 344] on div at bounding box center [653, 332] width 4 height 81
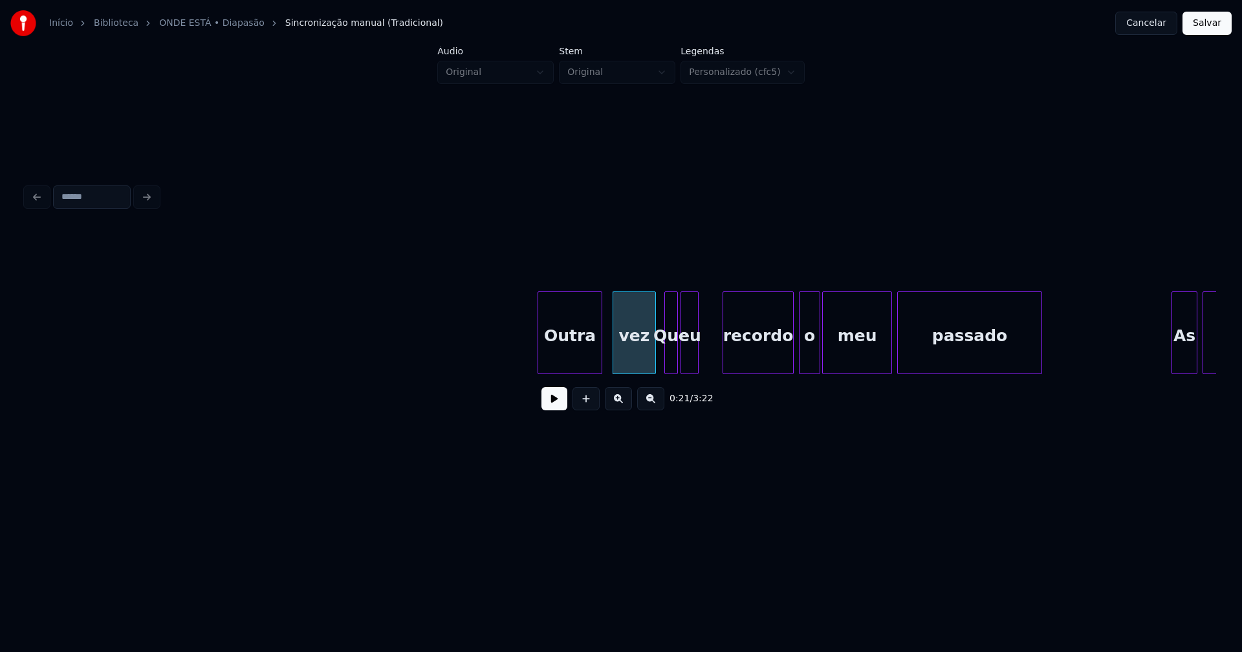
click at [725, 351] on div at bounding box center [725, 332] width 4 height 81
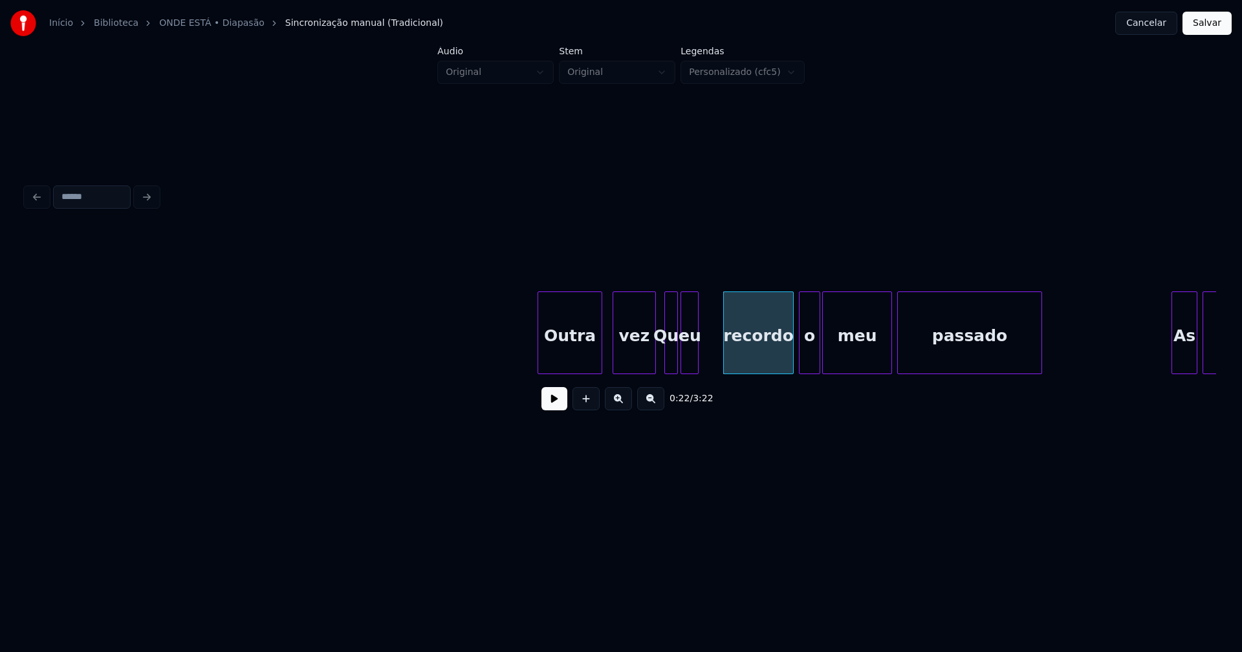
click at [697, 349] on div at bounding box center [696, 332] width 4 height 81
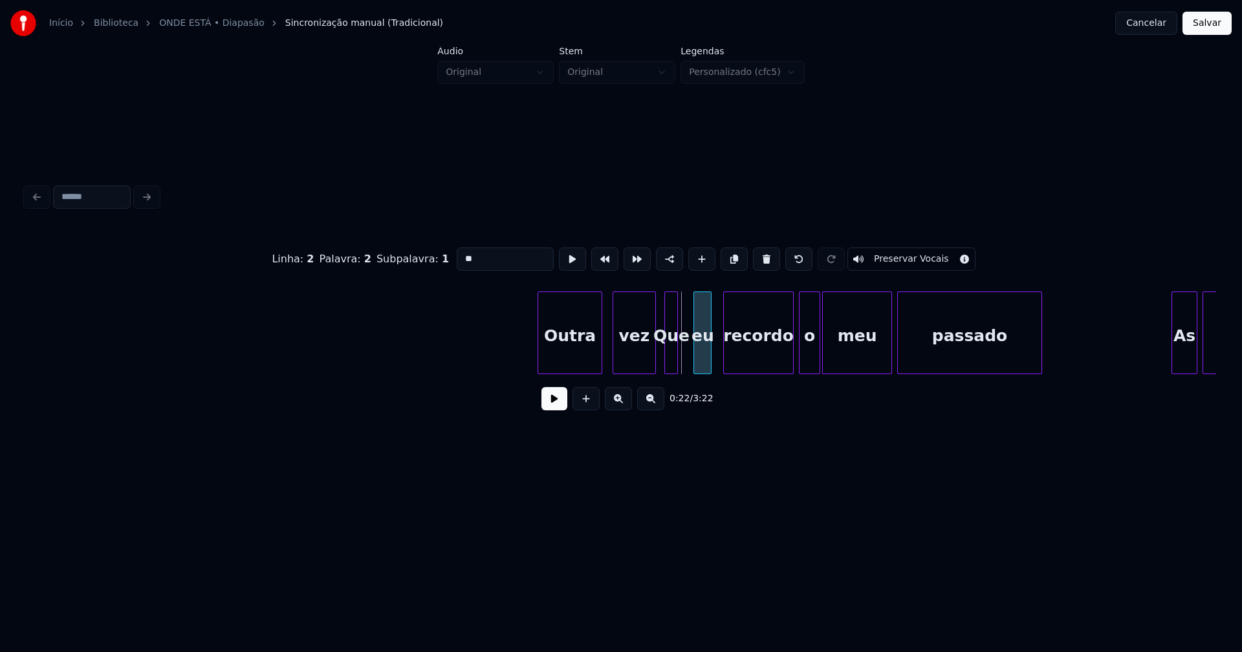
click at [702, 352] on div "eu" at bounding box center [702, 336] width 17 height 88
click at [676, 356] on div "Que" at bounding box center [675, 336] width 13 height 88
click at [688, 354] on div at bounding box center [687, 332] width 4 height 81
click at [681, 354] on div "Que" at bounding box center [678, 336] width 19 height 88
type input "***"
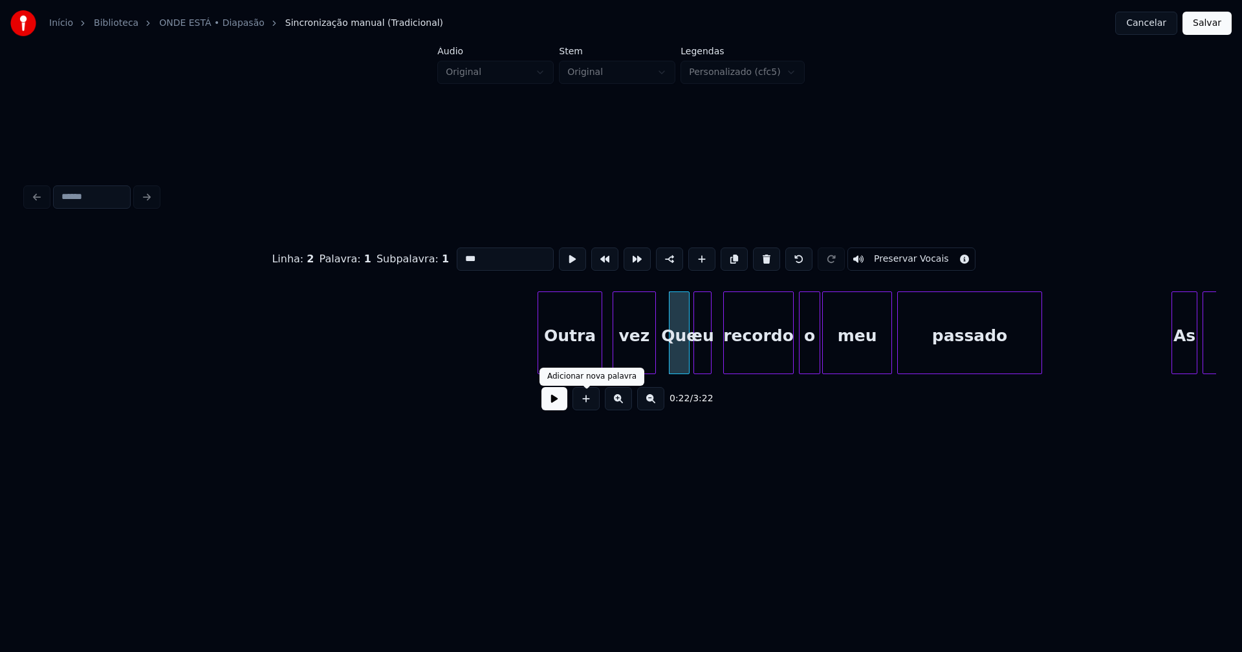
click at [555, 403] on button at bounding box center [554, 398] width 26 height 23
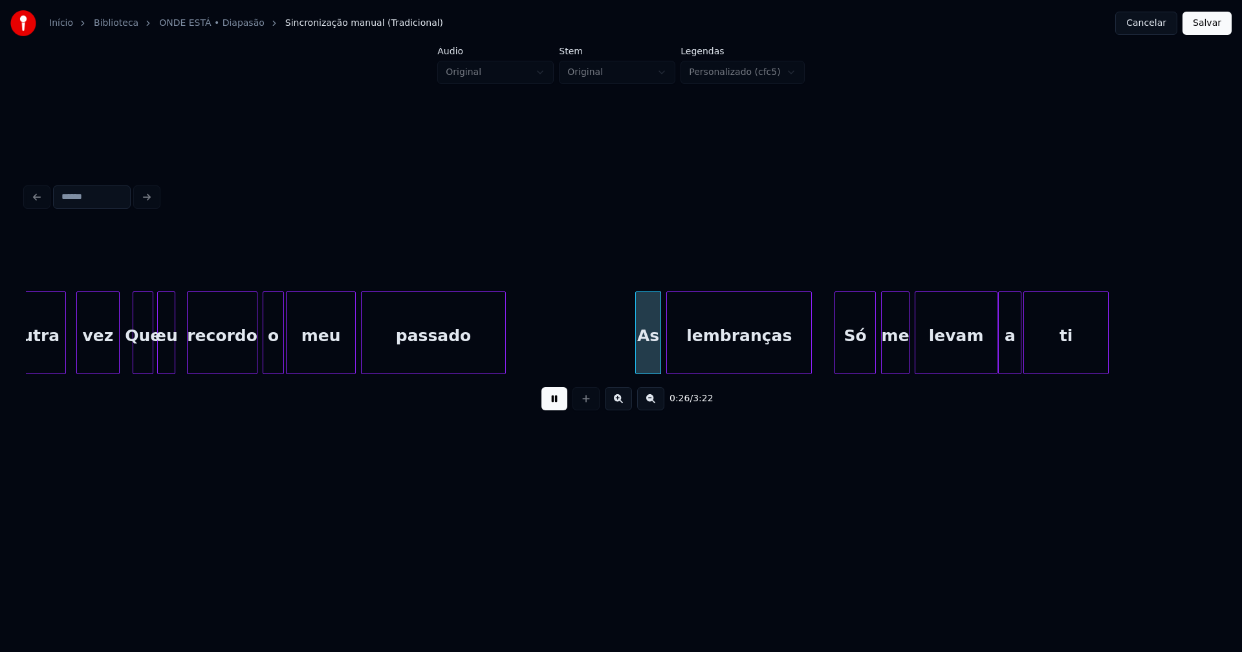
scroll to position [0, 2825]
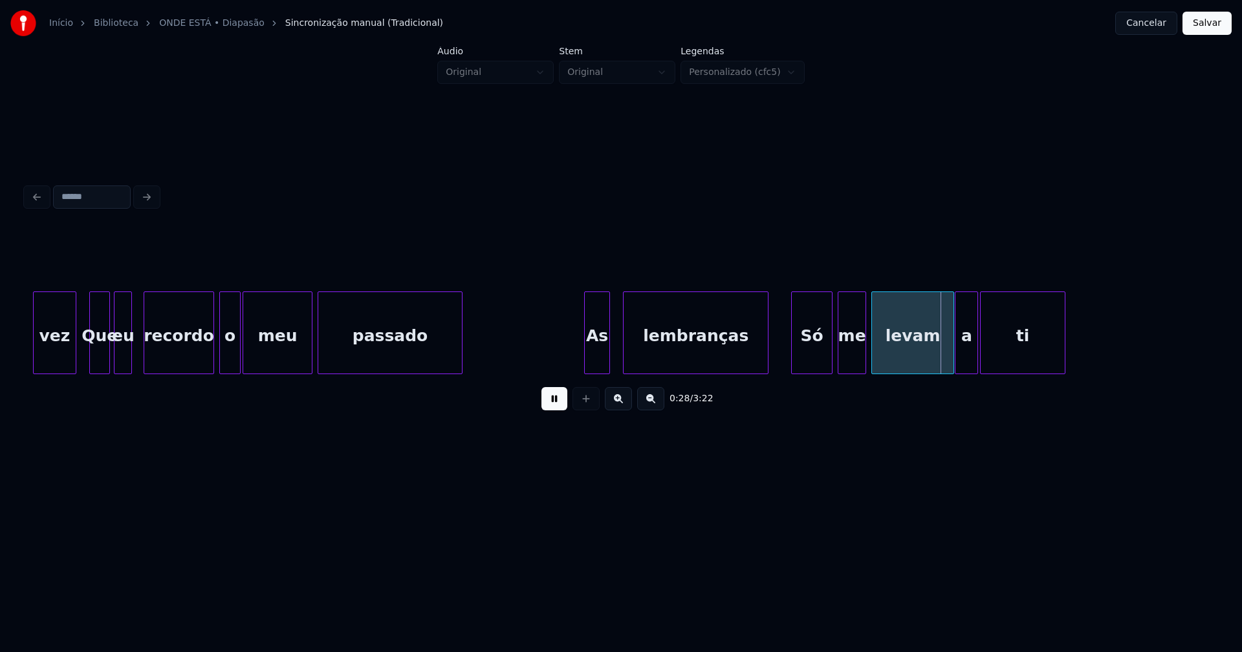
click at [598, 363] on div "As" at bounding box center [597, 336] width 25 height 88
click at [943, 362] on div at bounding box center [944, 332] width 4 height 81
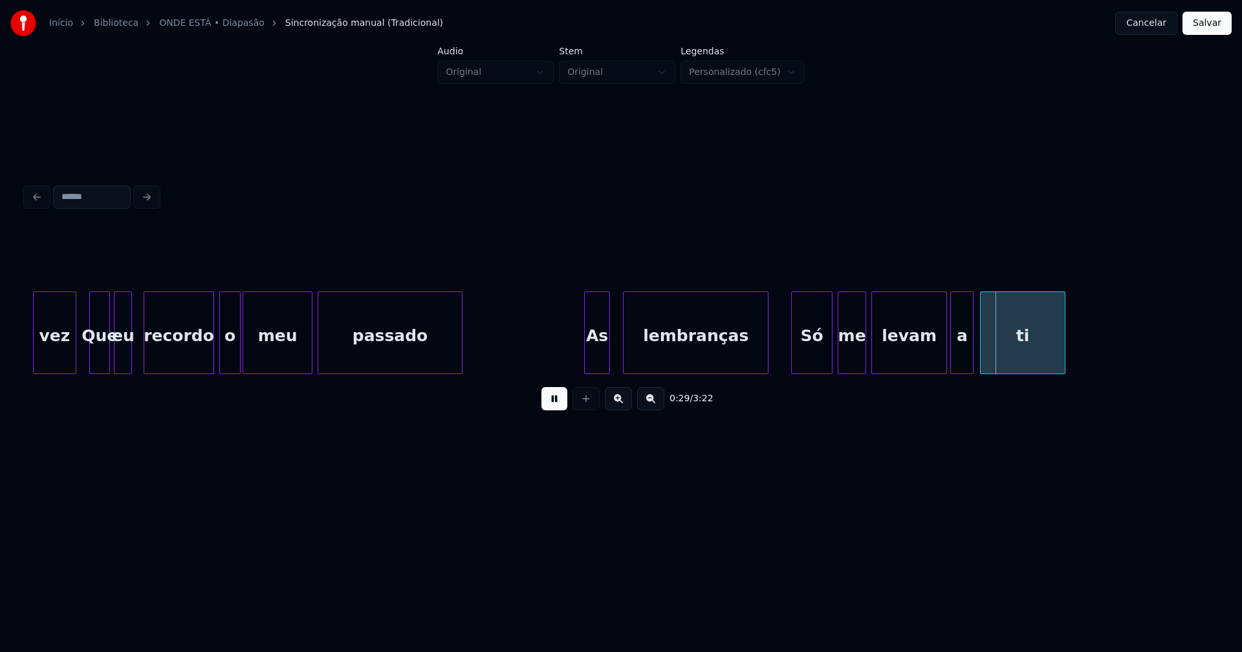
click at [960, 361] on div "a" at bounding box center [962, 336] width 22 height 88
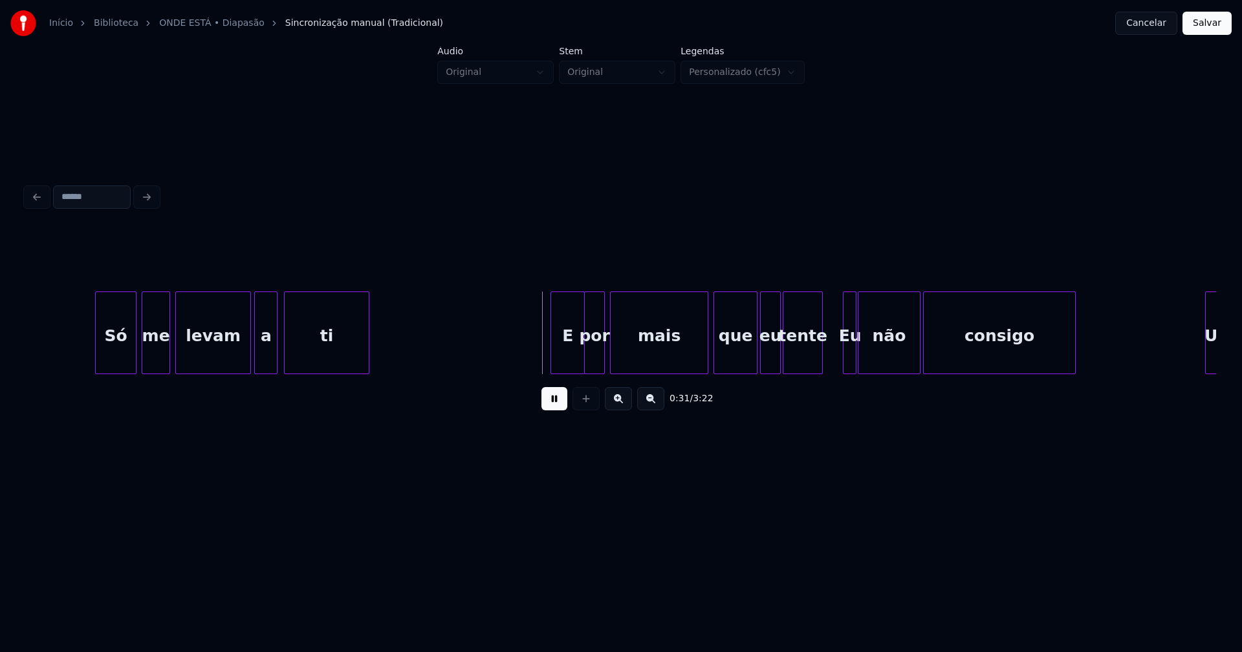
scroll to position [0, 3724]
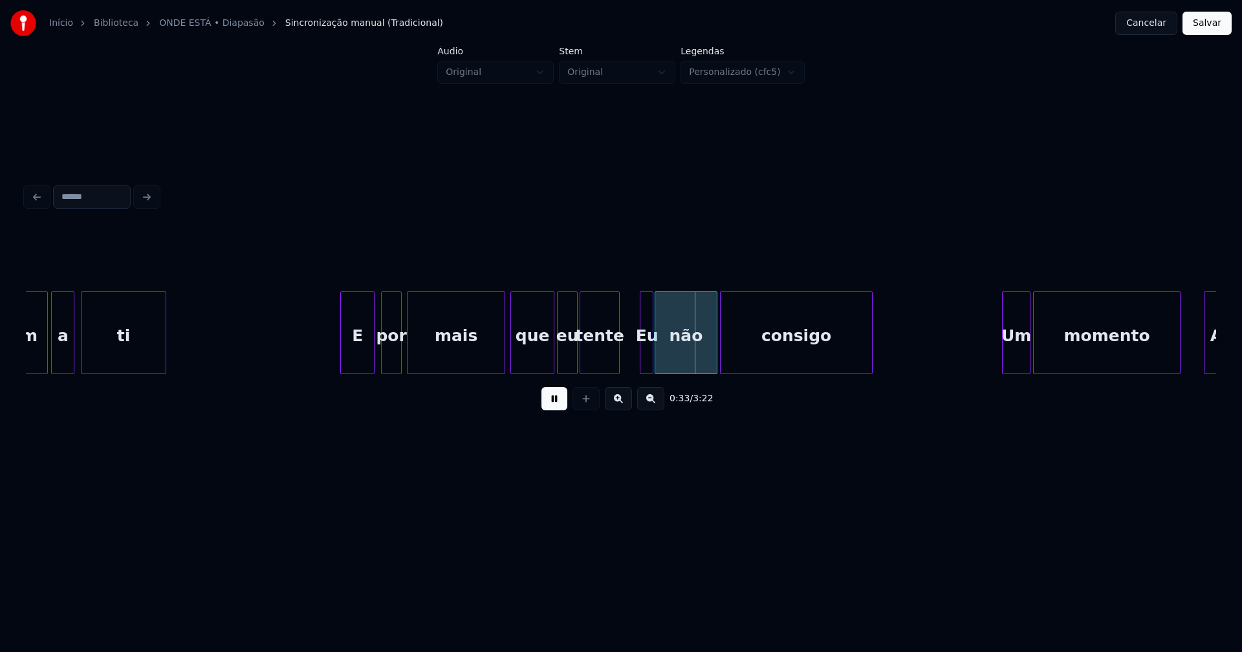
click at [359, 360] on div "E" at bounding box center [357, 336] width 33 height 88
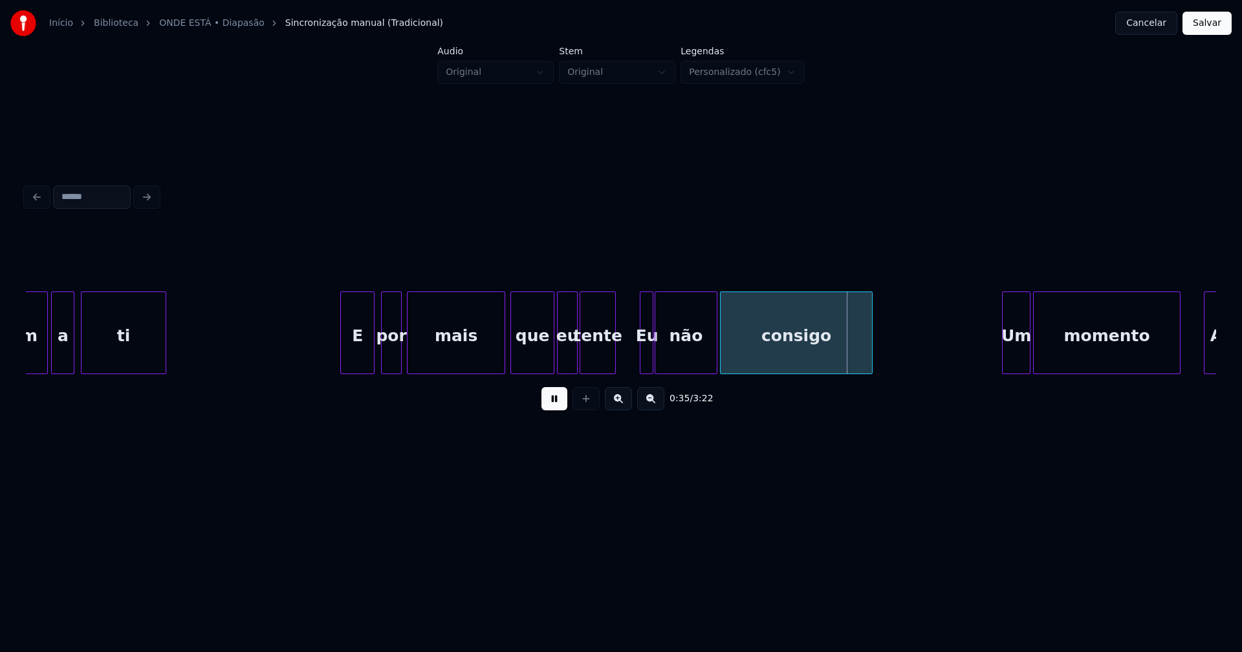
click at [614, 355] on div at bounding box center [613, 332] width 4 height 81
click at [626, 357] on div at bounding box center [628, 332] width 4 height 81
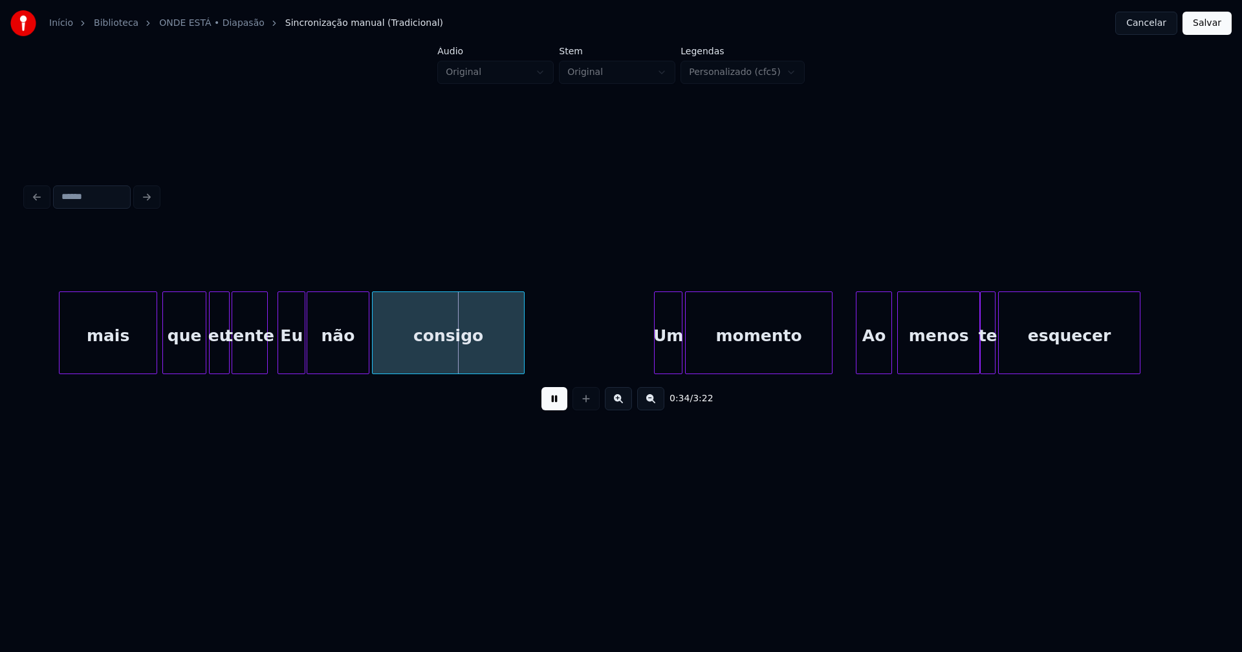
scroll to position [0, 4144]
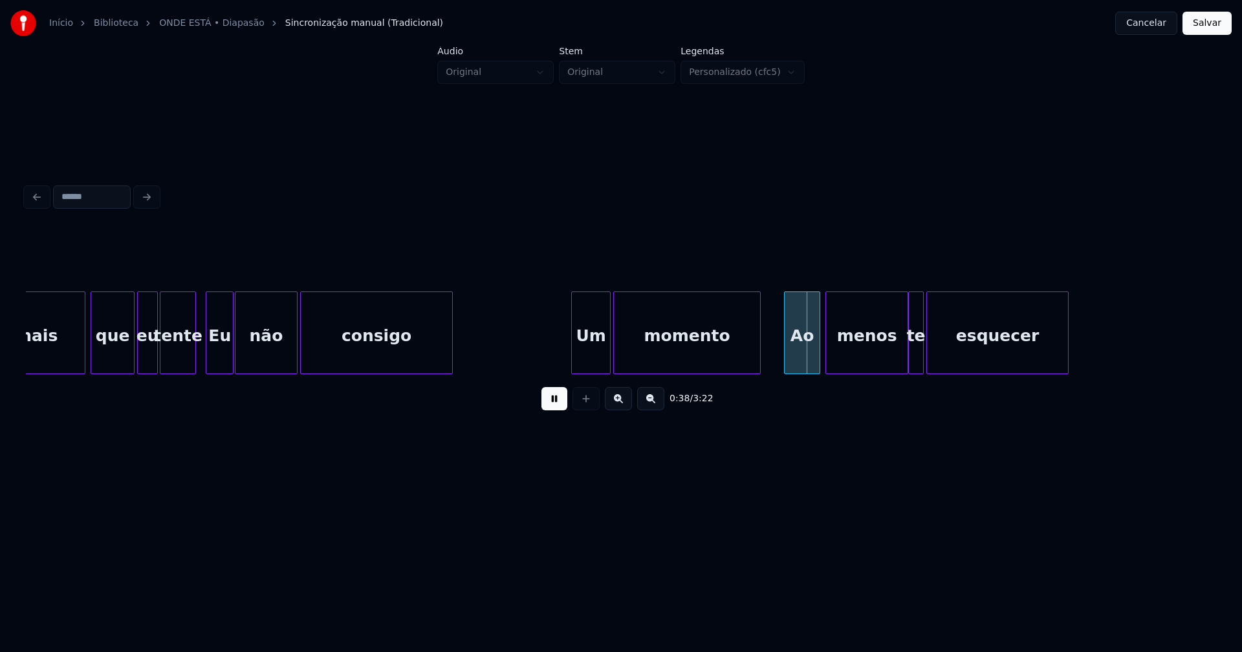
click at [573, 361] on div at bounding box center [574, 332] width 4 height 81
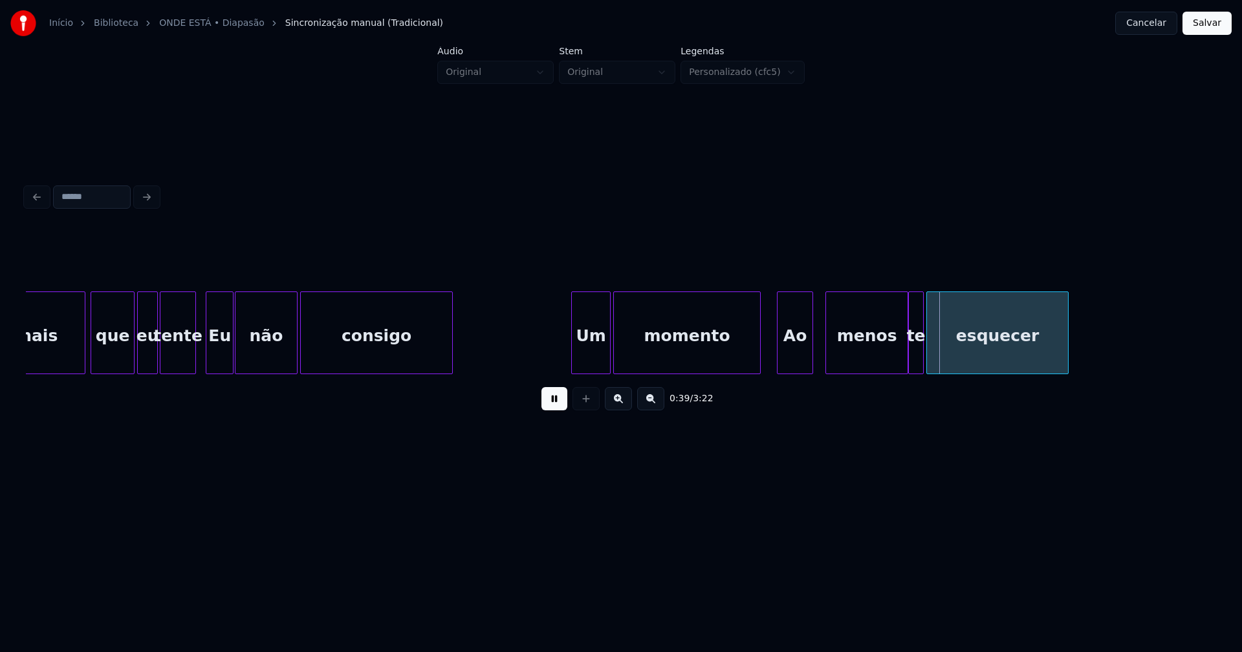
click at [791, 361] on div "Ao" at bounding box center [794, 336] width 35 height 88
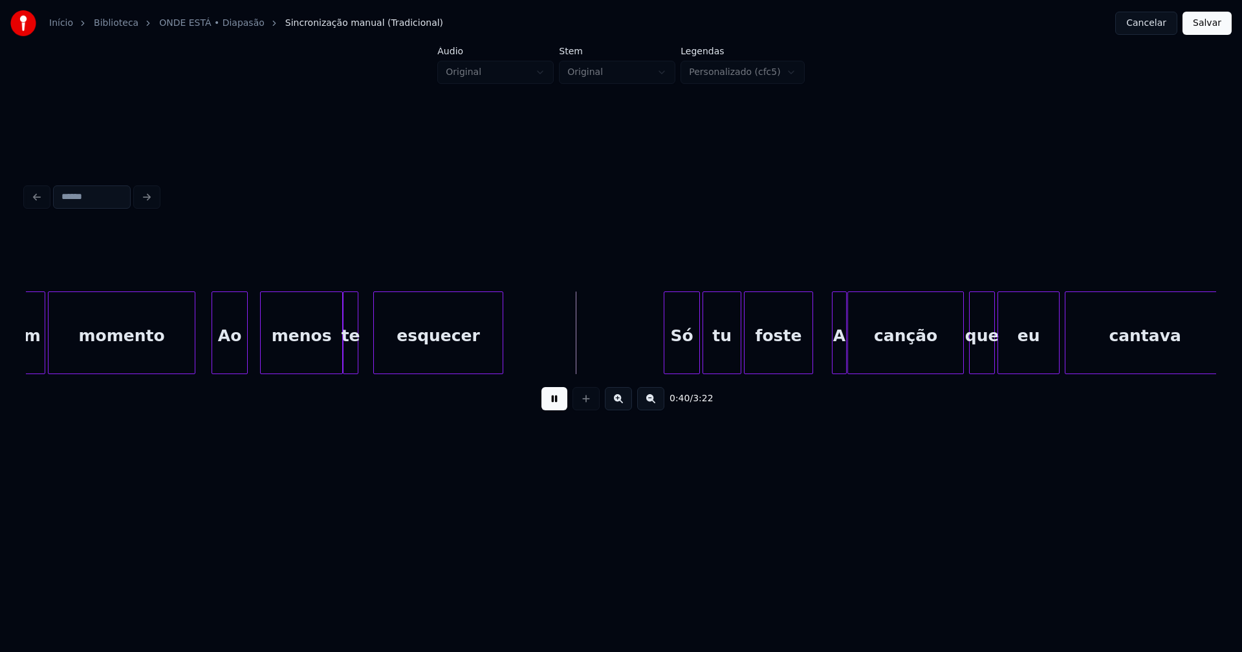
scroll to position [0, 4607]
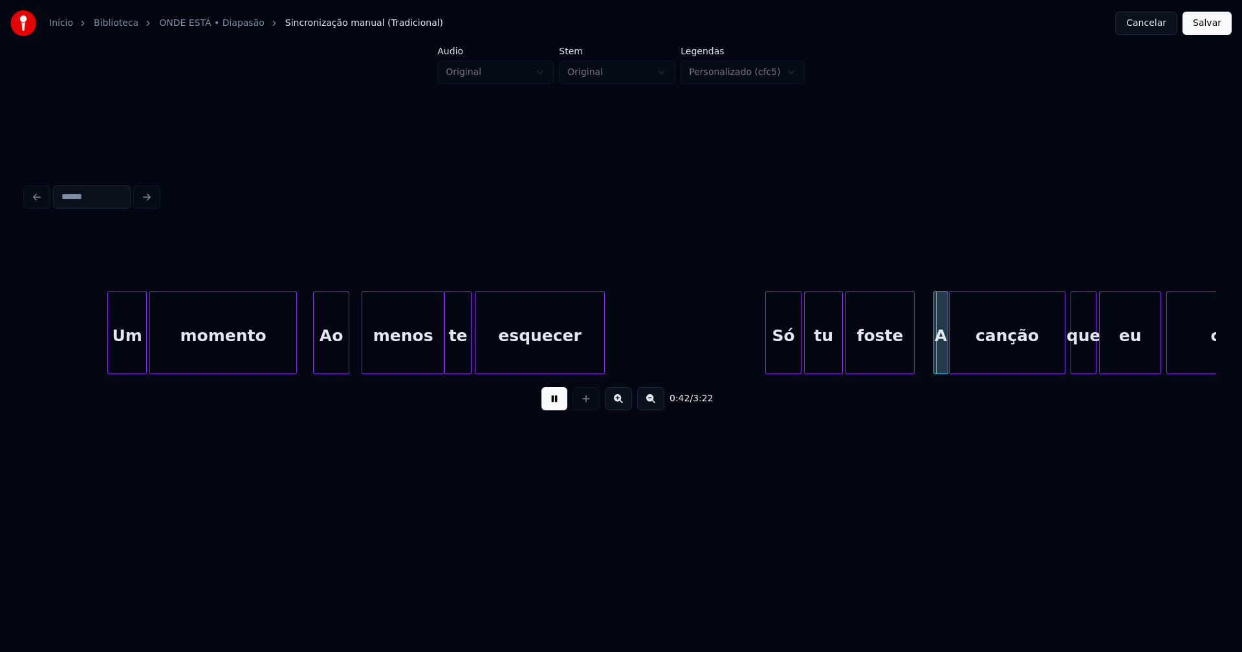
click at [470, 347] on div at bounding box center [469, 332] width 4 height 81
click at [773, 369] on div "Só" at bounding box center [772, 336] width 35 height 88
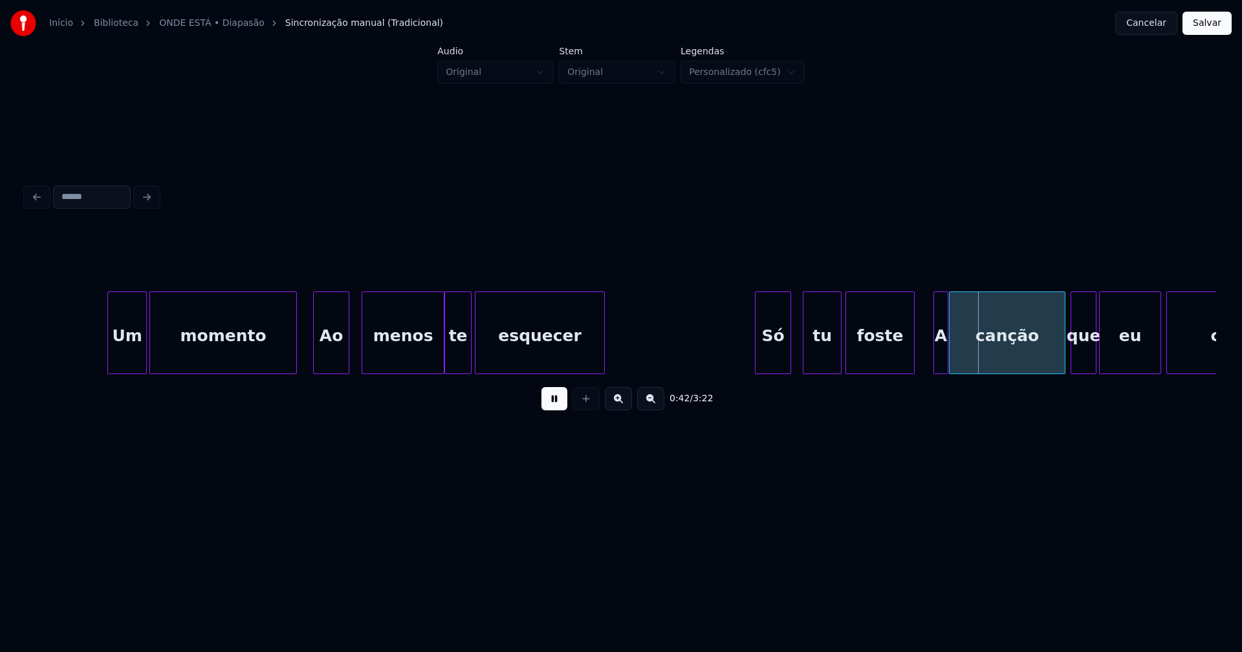
click at [828, 363] on div "tu" at bounding box center [822, 336] width 38 height 88
click at [932, 368] on div "A" at bounding box center [934, 336] width 14 height 88
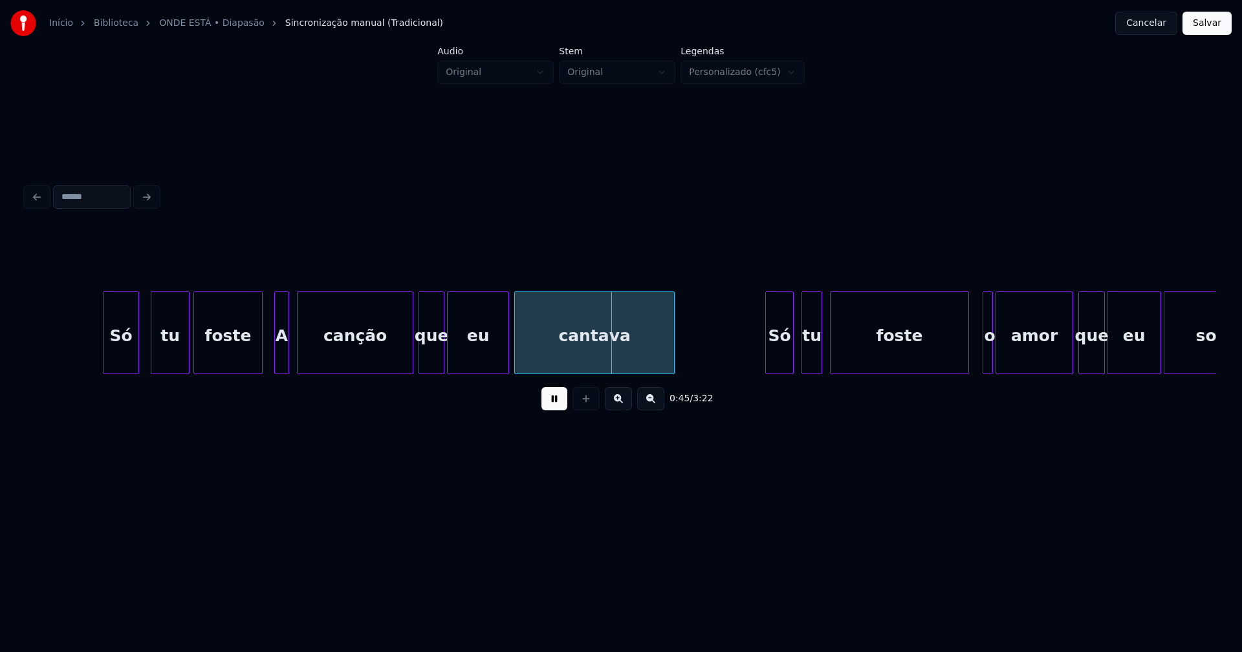
scroll to position [0, 5260]
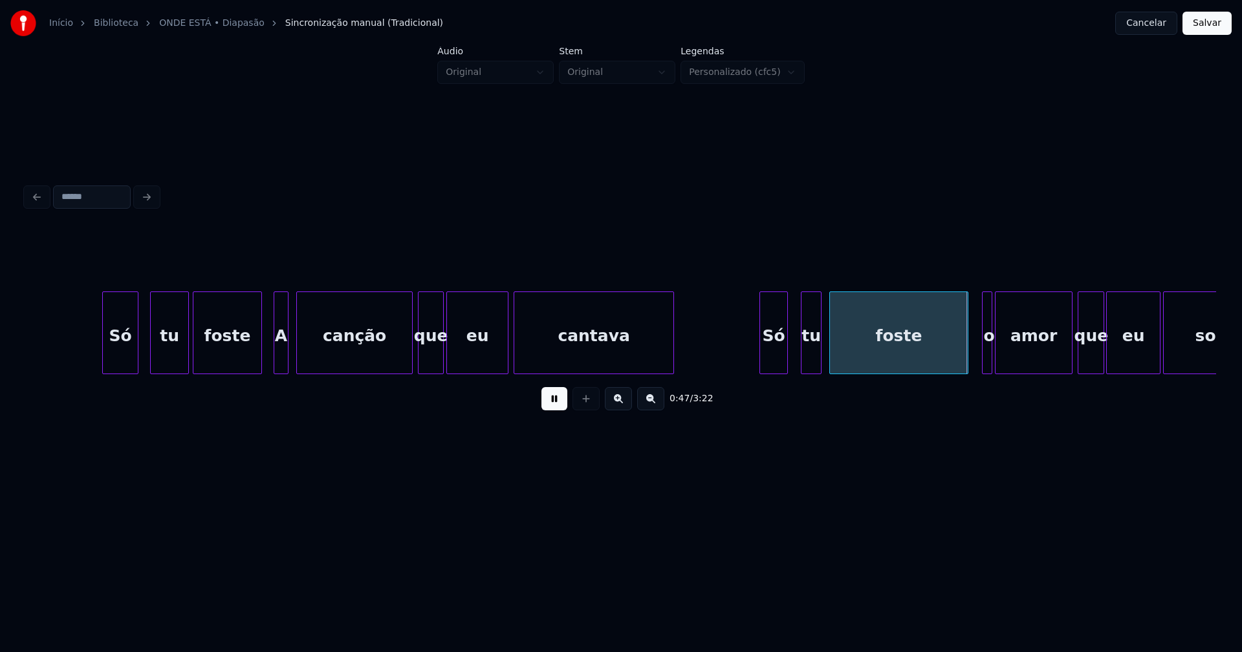
click at [768, 356] on div "Só" at bounding box center [773, 336] width 27 height 88
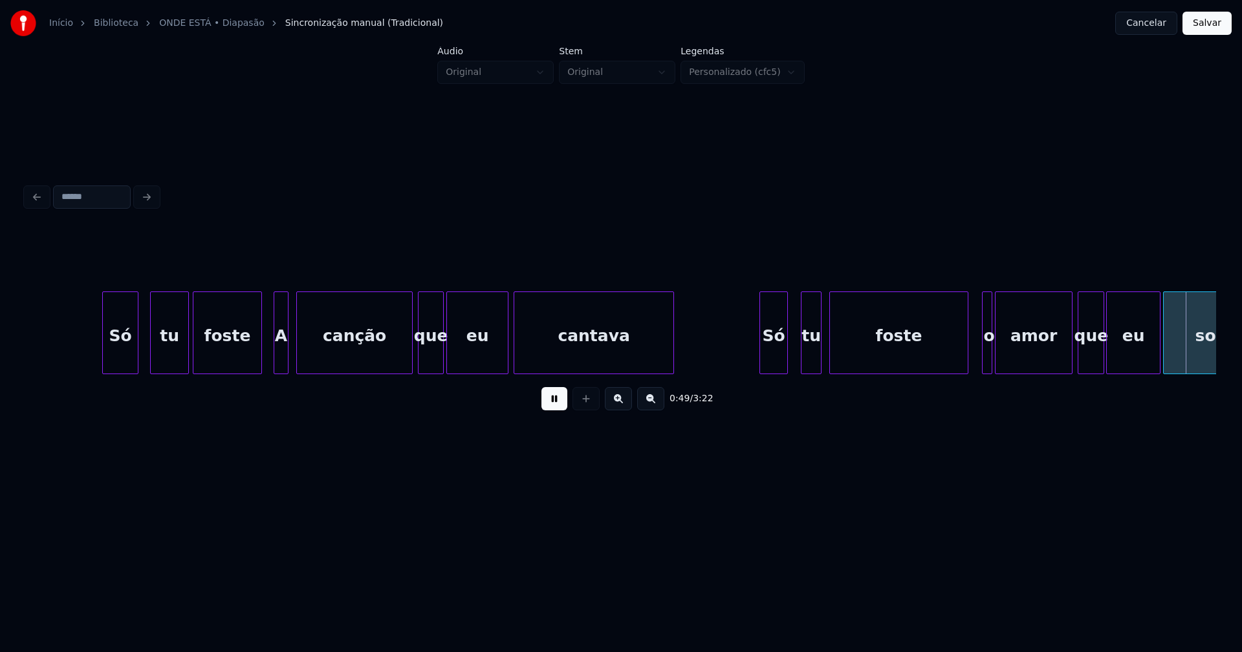
click at [547, 407] on button at bounding box center [554, 398] width 26 height 23
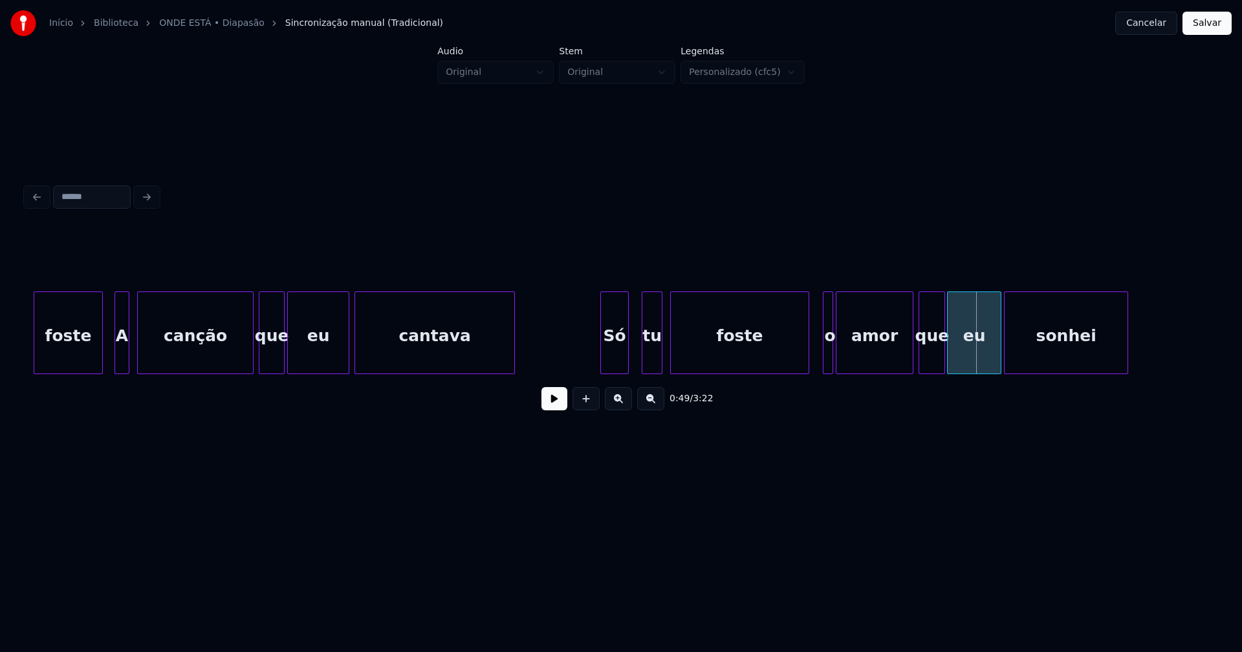
scroll to position [0, 5462]
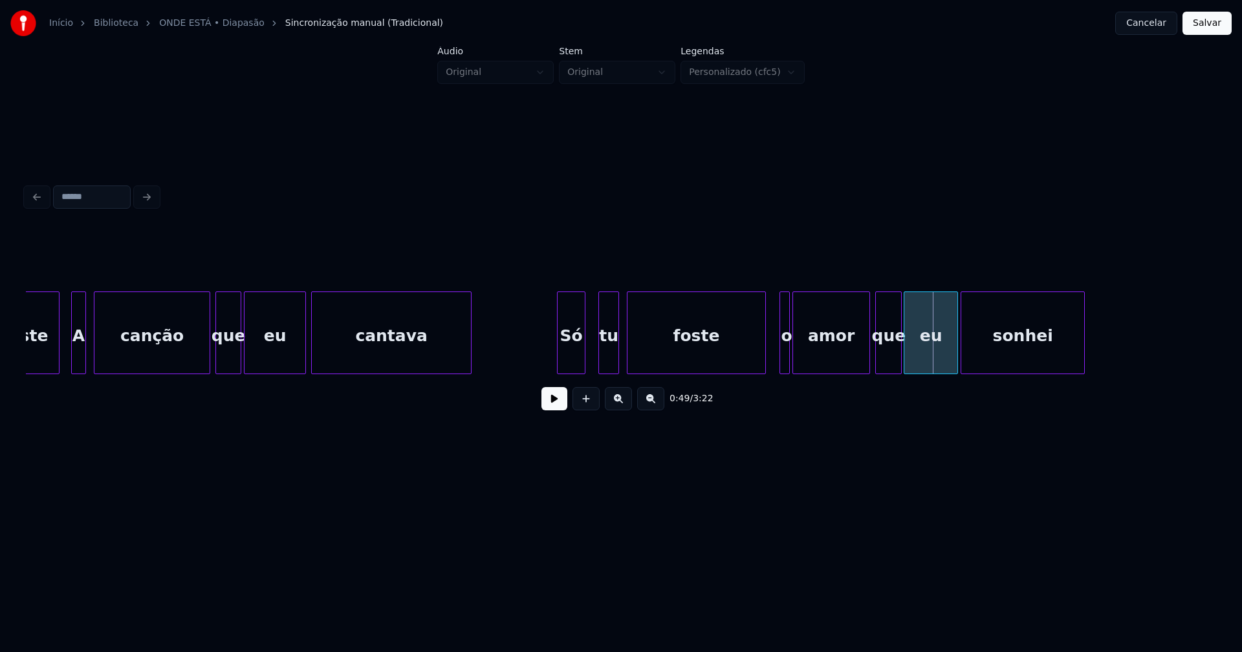
click at [554, 403] on button at bounding box center [554, 398] width 26 height 23
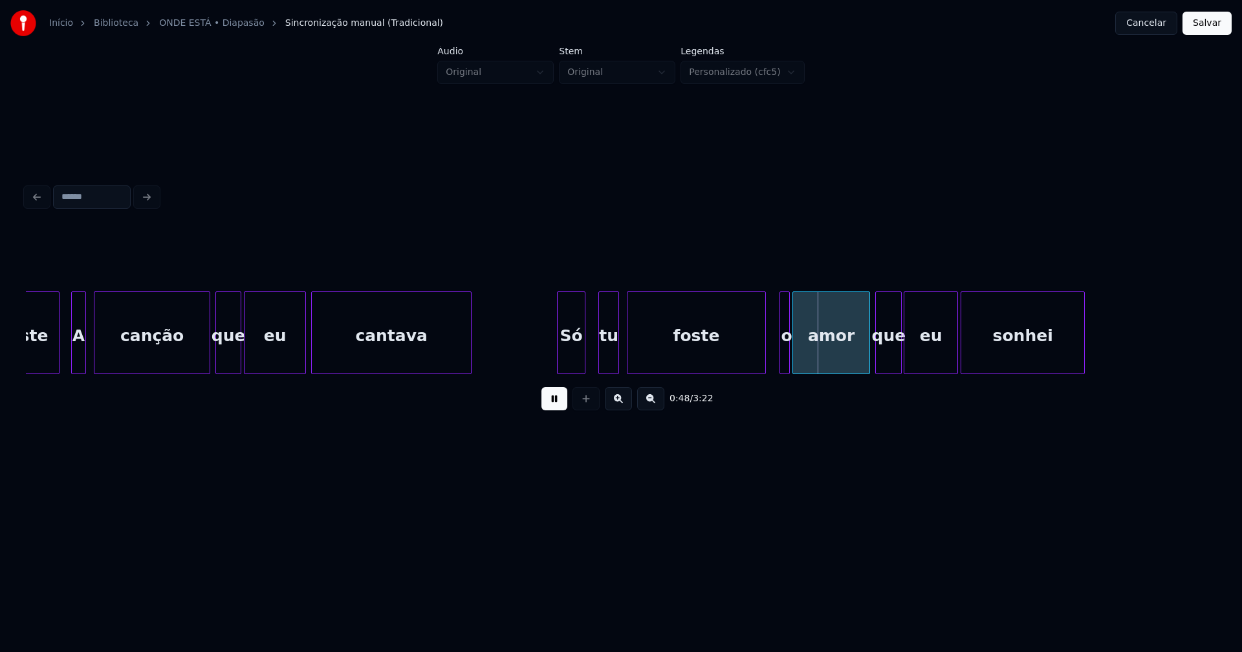
click at [548, 401] on button at bounding box center [554, 398] width 26 height 23
click at [720, 356] on div at bounding box center [719, 332] width 4 height 81
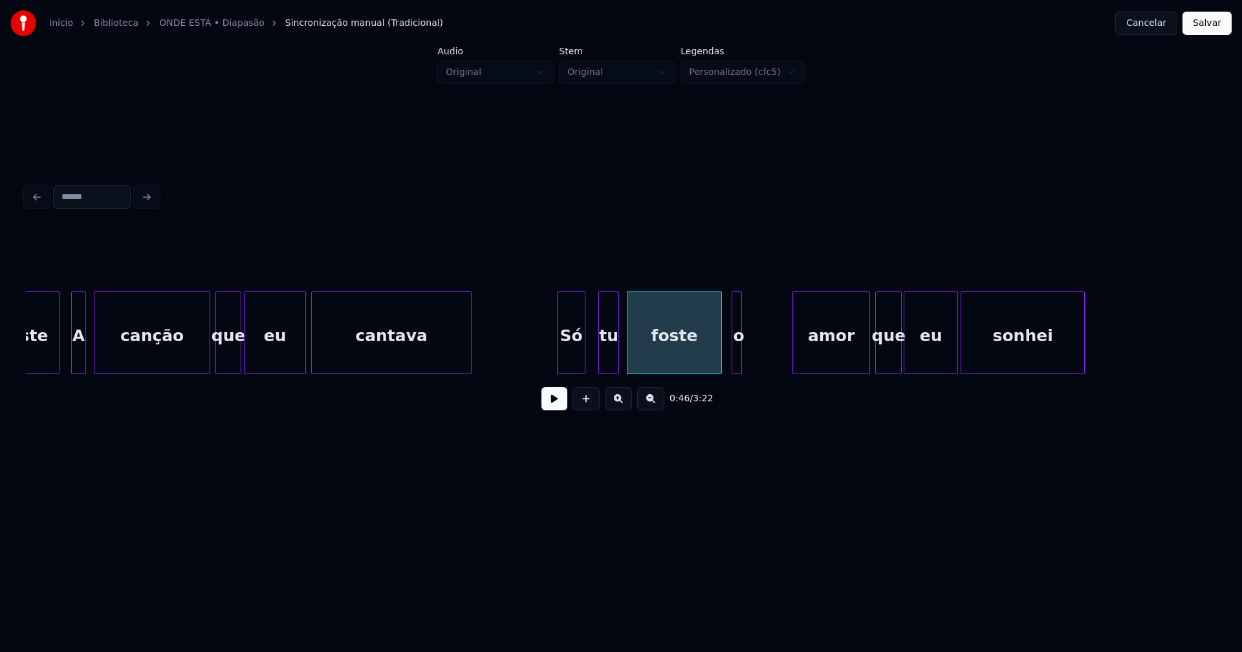
click at [731, 360] on div "o" at bounding box center [736, 333] width 10 height 83
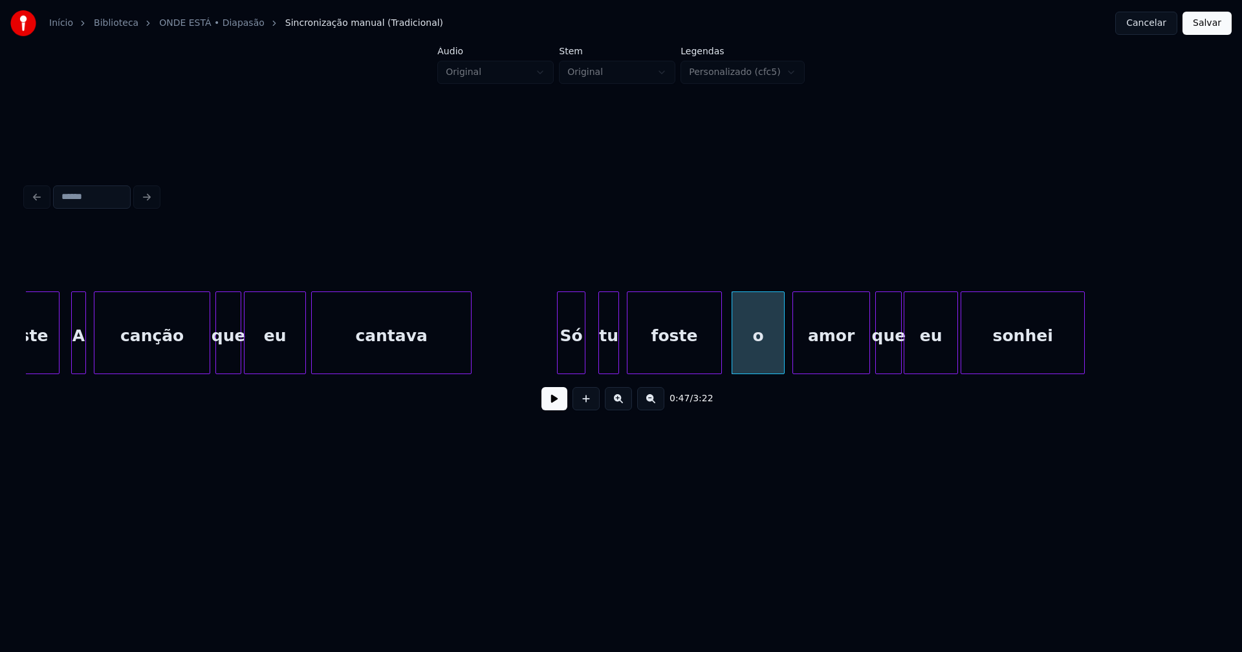
click at [783, 342] on div at bounding box center [782, 332] width 4 height 81
click at [557, 411] on button at bounding box center [554, 398] width 26 height 23
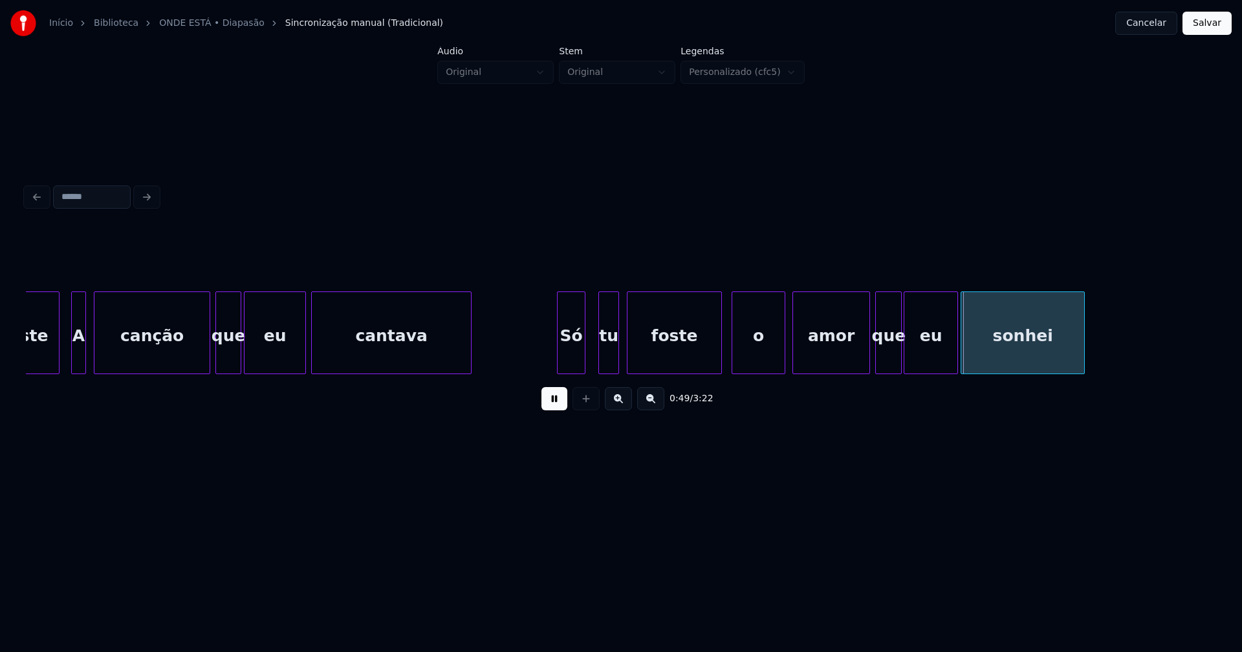
click at [555, 410] on button at bounding box center [554, 398] width 26 height 23
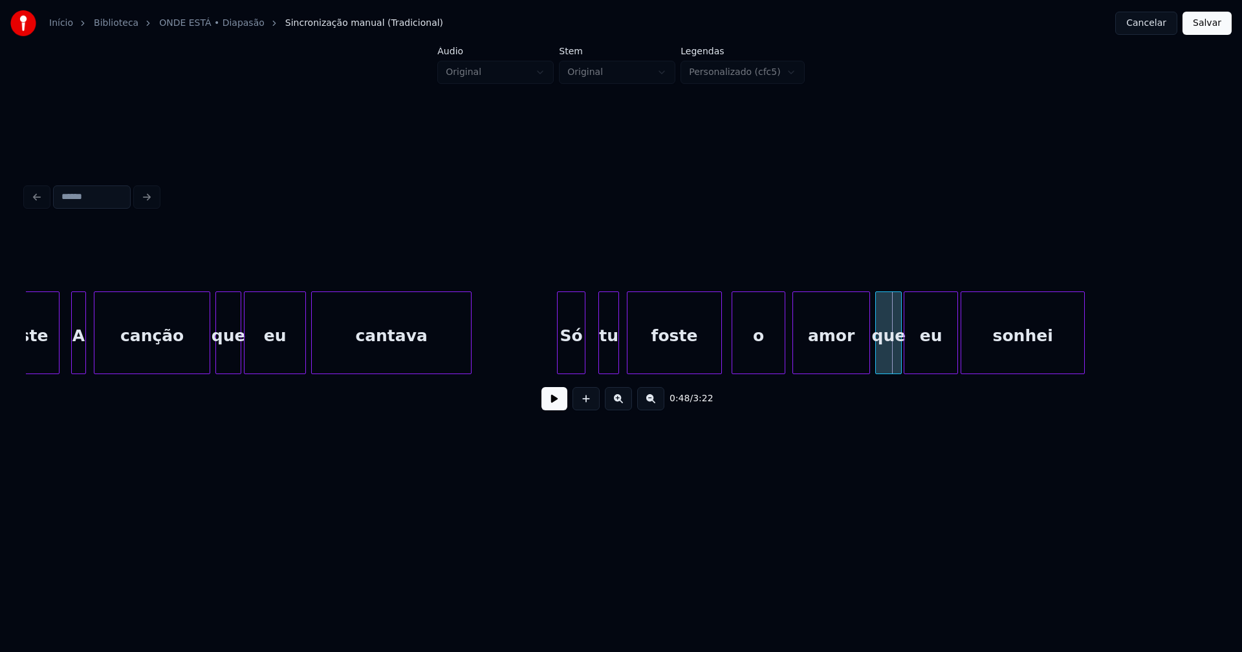
click at [759, 352] on div "o" at bounding box center [758, 336] width 52 height 88
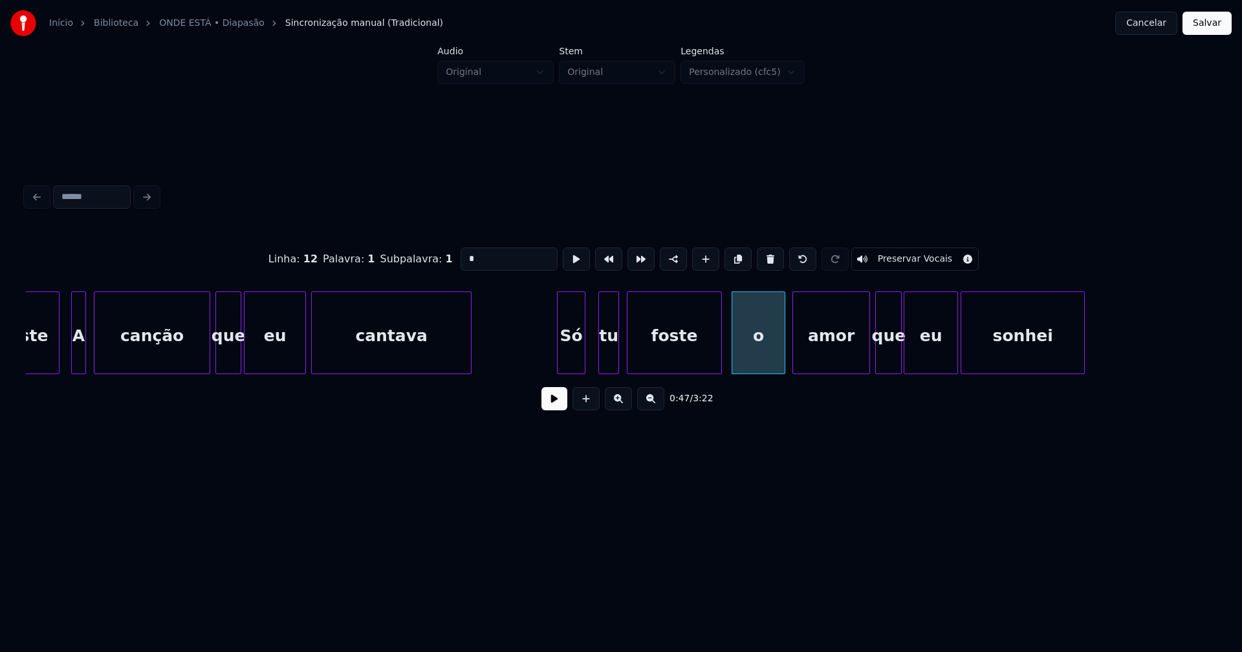
drag, startPoint x: 443, startPoint y: 255, endPoint x: 431, endPoint y: 256, distance: 12.3
click at [432, 256] on div "Linha : 12 Palavra : 1 Subpalavra : 1 * Preservar Vocais" at bounding box center [621, 259] width 1190 height 65
type input "**"
click at [550, 411] on button at bounding box center [554, 398] width 26 height 23
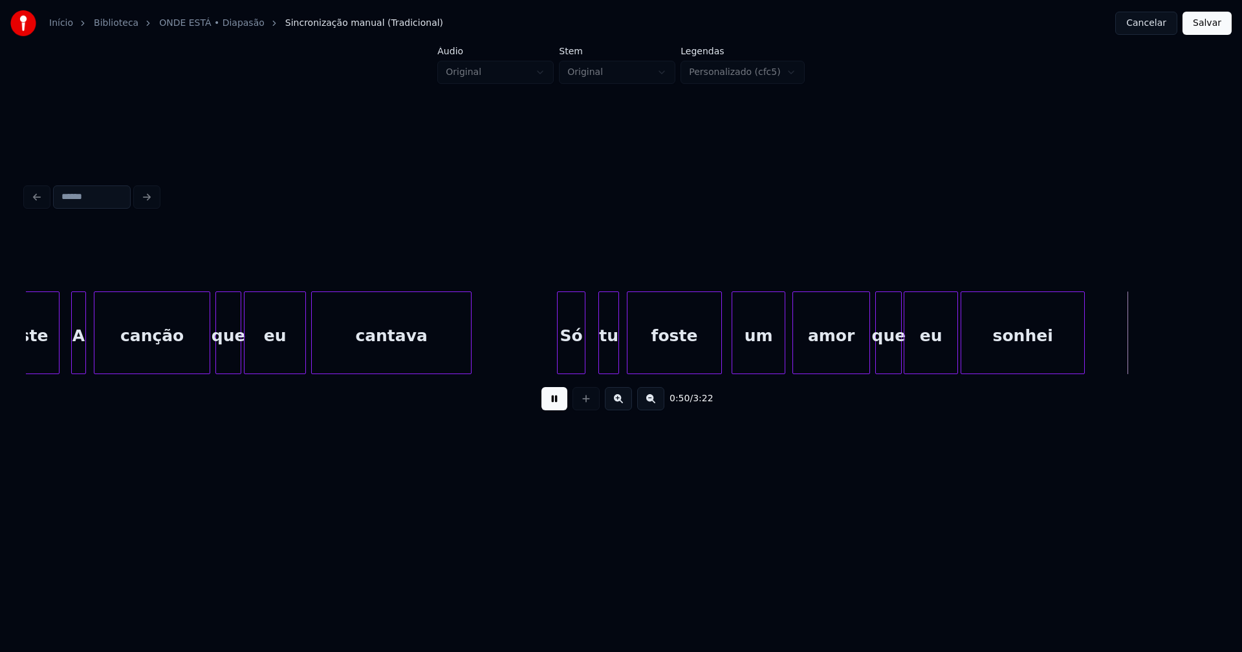
drag, startPoint x: 549, startPoint y: 408, endPoint x: 560, endPoint y: 408, distance: 11.0
click at [550, 408] on button at bounding box center [554, 398] width 26 height 23
click at [969, 352] on div at bounding box center [971, 332] width 4 height 81
click at [960, 350] on div at bounding box center [962, 332] width 4 height 81
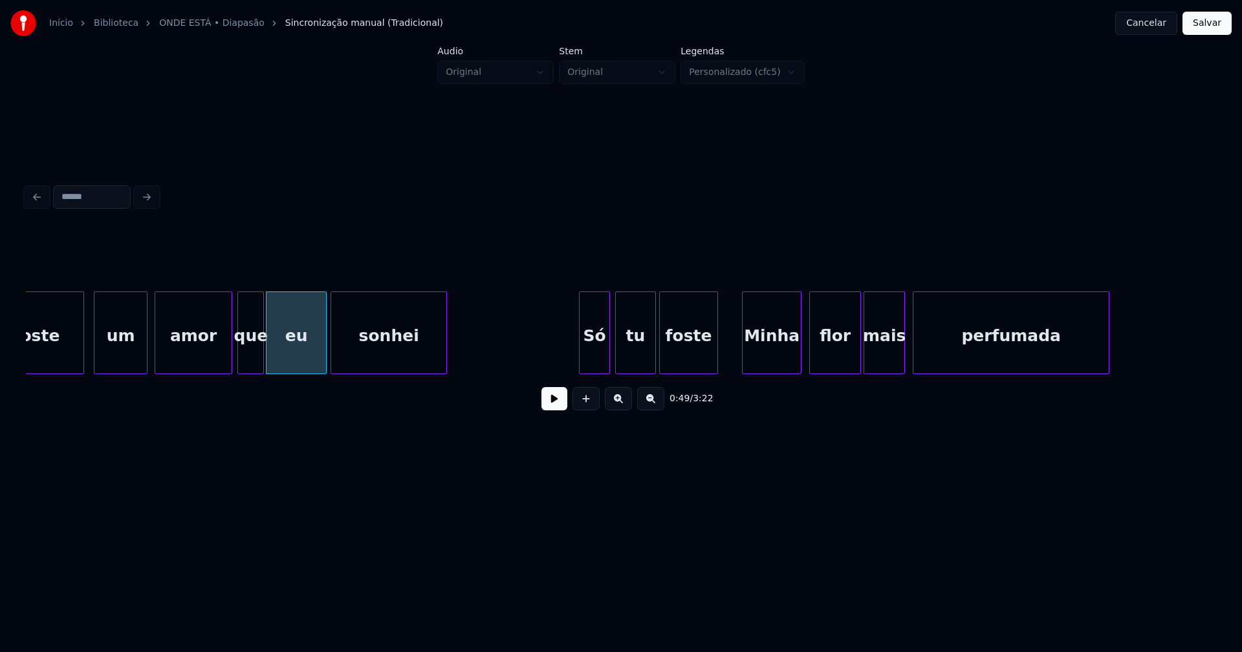
scroll to position [0, 6115]
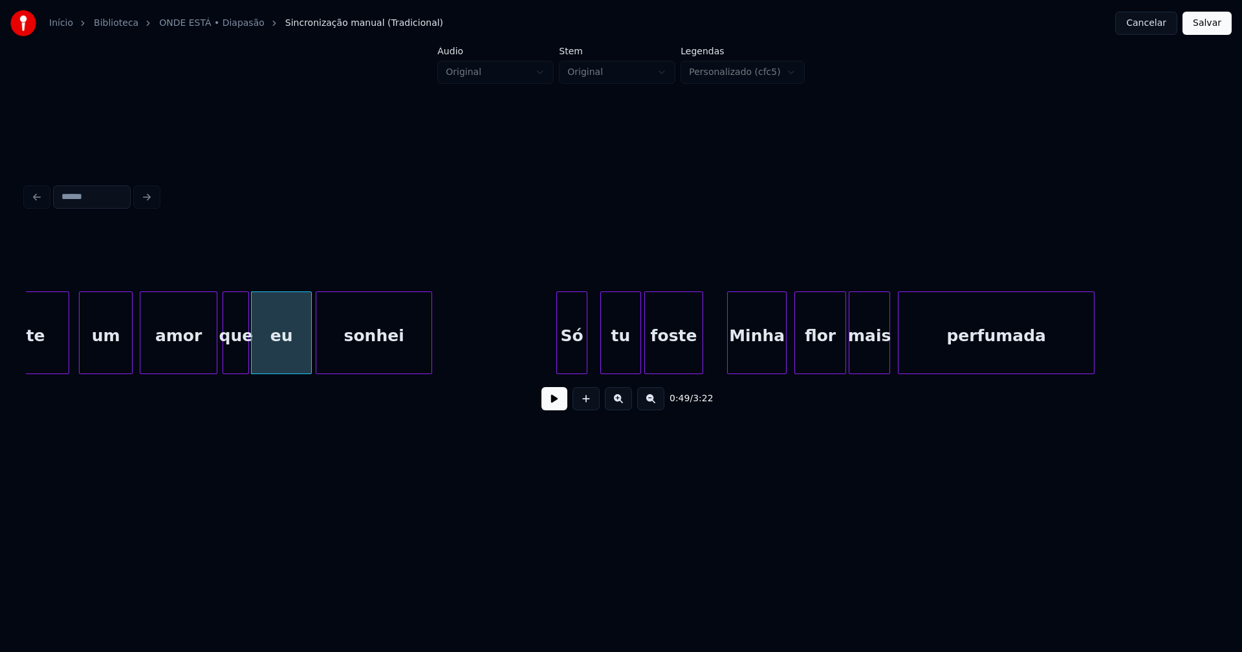
click at [577, 364] on div "Só" at bounding box center [572, 336] width 30 height 88
click at [696, 360] on div "foste" at bounding box center [673, 336] width 58 height 88
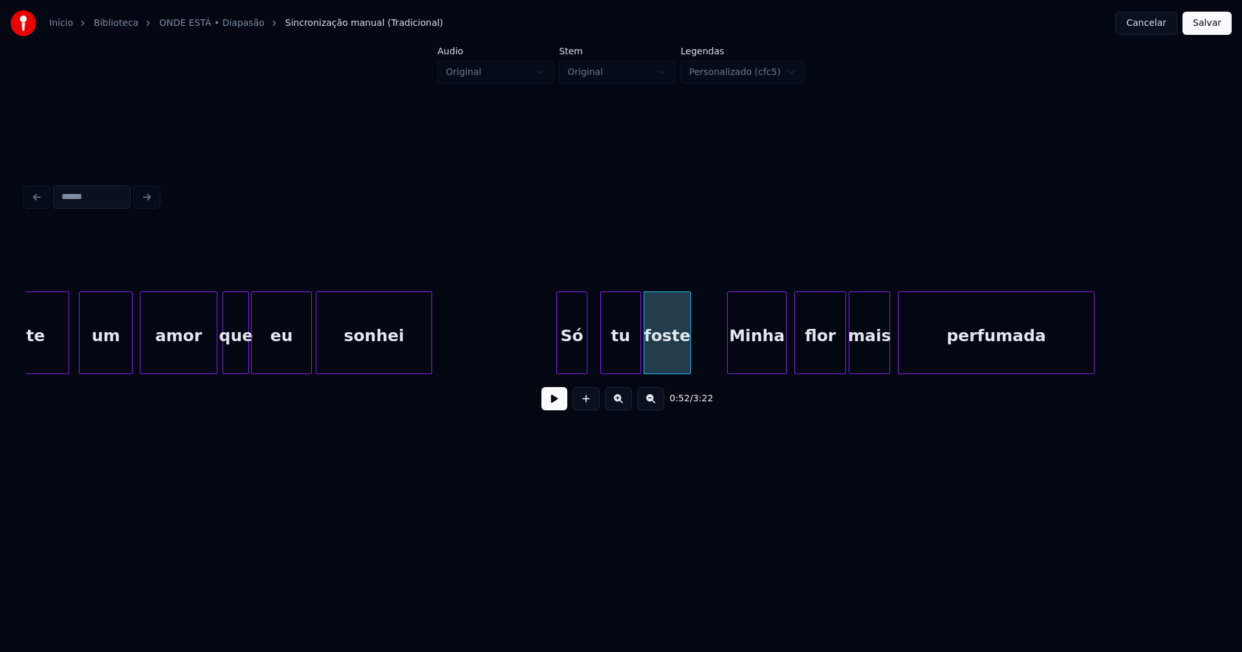
click at [688, 367] on div at bounding box center [688, 332] width 4 height 81
click at [755, 356] on div "Minha" at bounding box center [748, 336] width 58 height 88
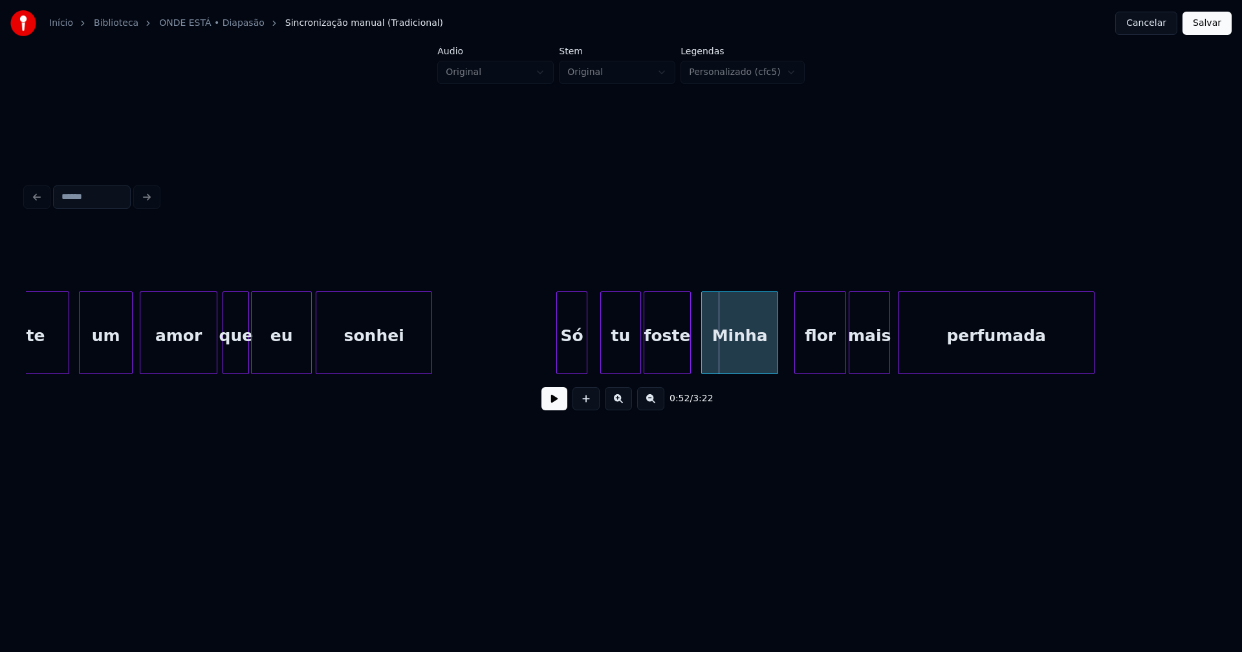
click at [702, 361] on div at bounding box center [704, 332] width 4 height 81
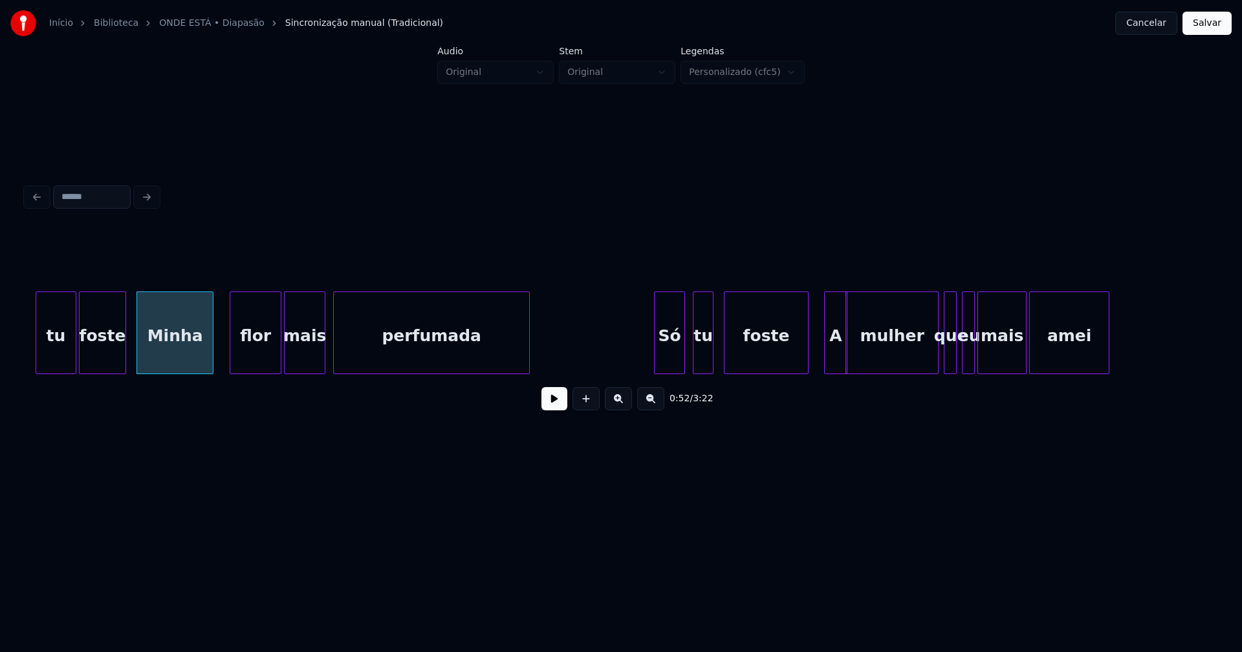
scroll to position [0, 6810]
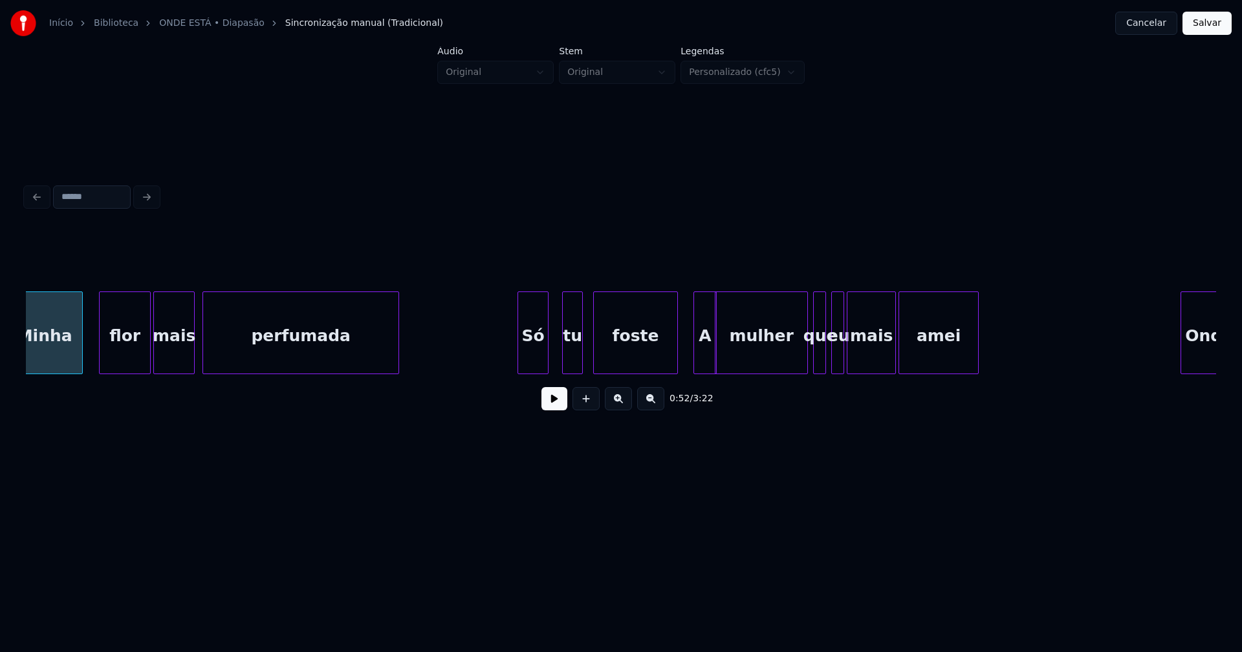
click at [532, 361] on div "Só" at bounding box center [533, 336] width 30 height 88
click at [568, 363] on div "tu" at bounding box center [568, 336] width 19 height 88
click at [691, 358] on div at bounding box center [690, 332] width 4 height 81
click at [553, 405] on button at bounding box center [554, 398] width 26 height 23
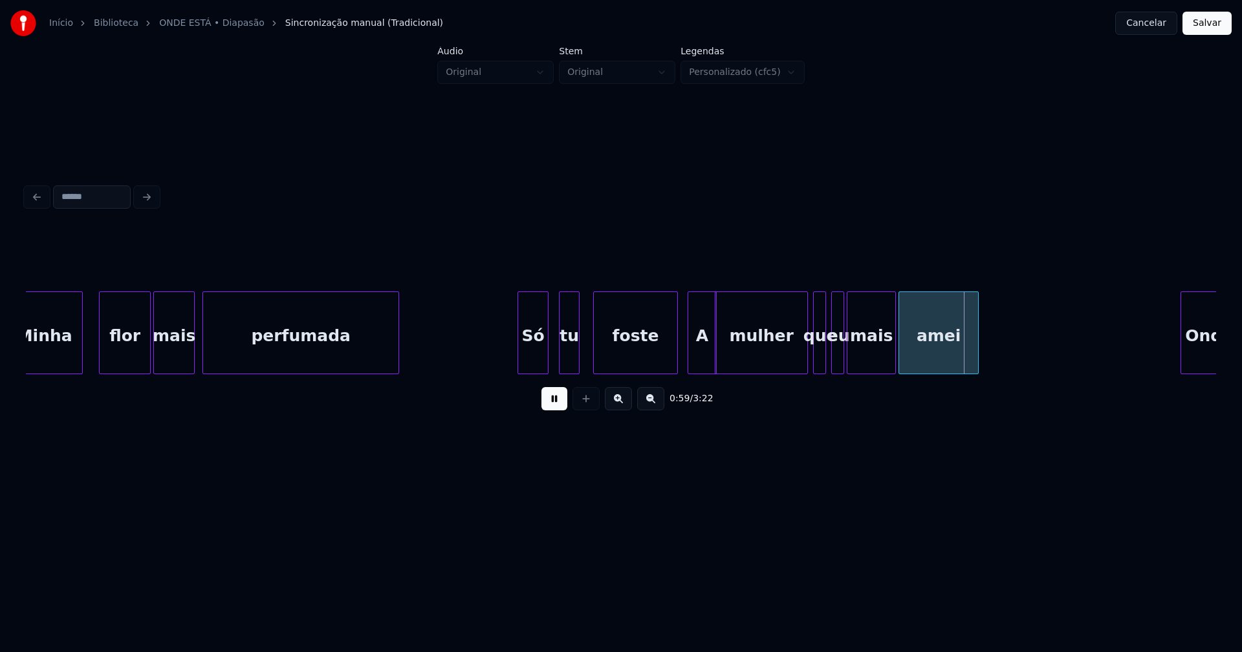
click at [541, 400] on div "0:59 / 3:22" at bounding box center [620, 399] width 1169 height 28
drag, startPoint x: 555, startPoint y: 403, endPoint x: 621, endPoint y: 393, distance: 67.3
click at [555, 404] on button at bounding box center [554, 398] width 26 height 23
click at [913, 342] on div at bounding box center [913, 332] width 4 height 81
click at [877, 360] on div "mais" at bounding box center [882, 336] width 48 height 88
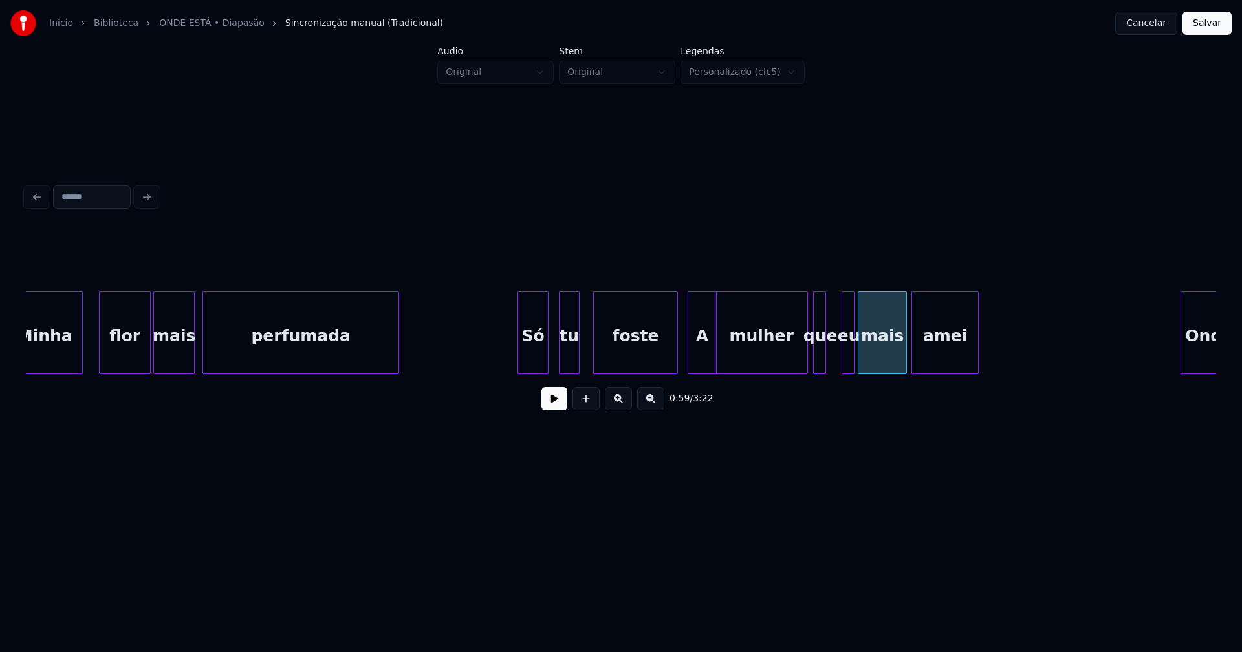
click at [847, 356] on div "eu" at bounding box center [848, 336] width 13 height 88
click at [837, 354] on div at bounding box center [836, 332] width 4 height 81
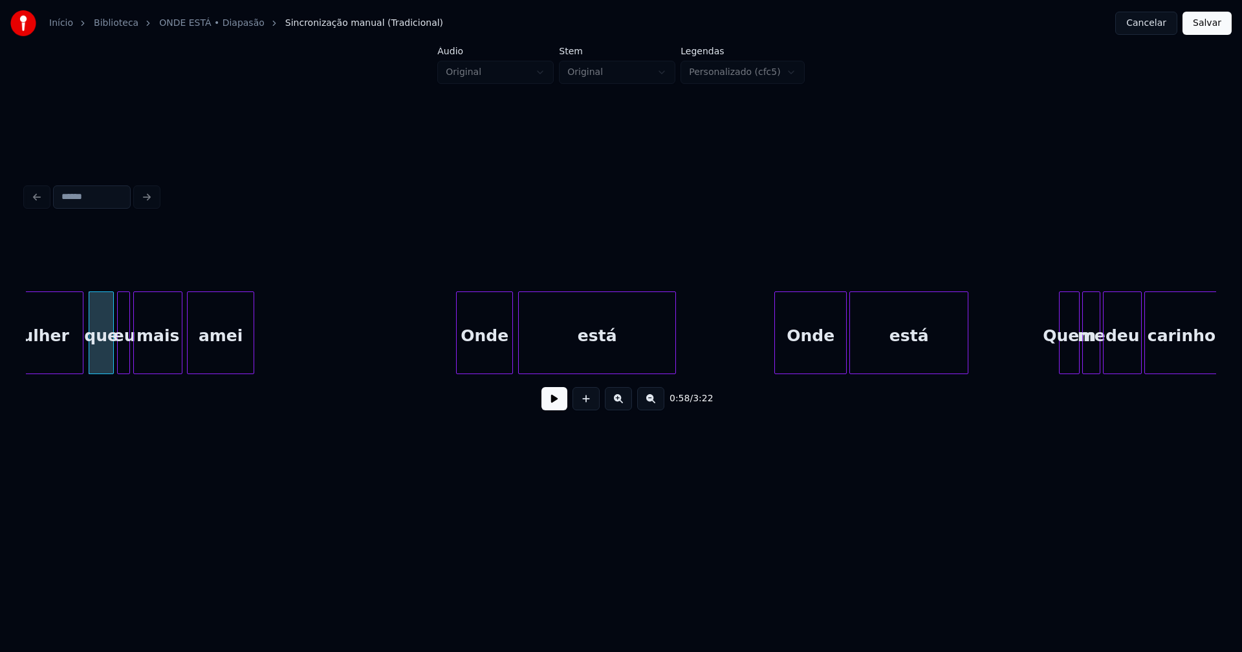
scroll to position [0, 7549]
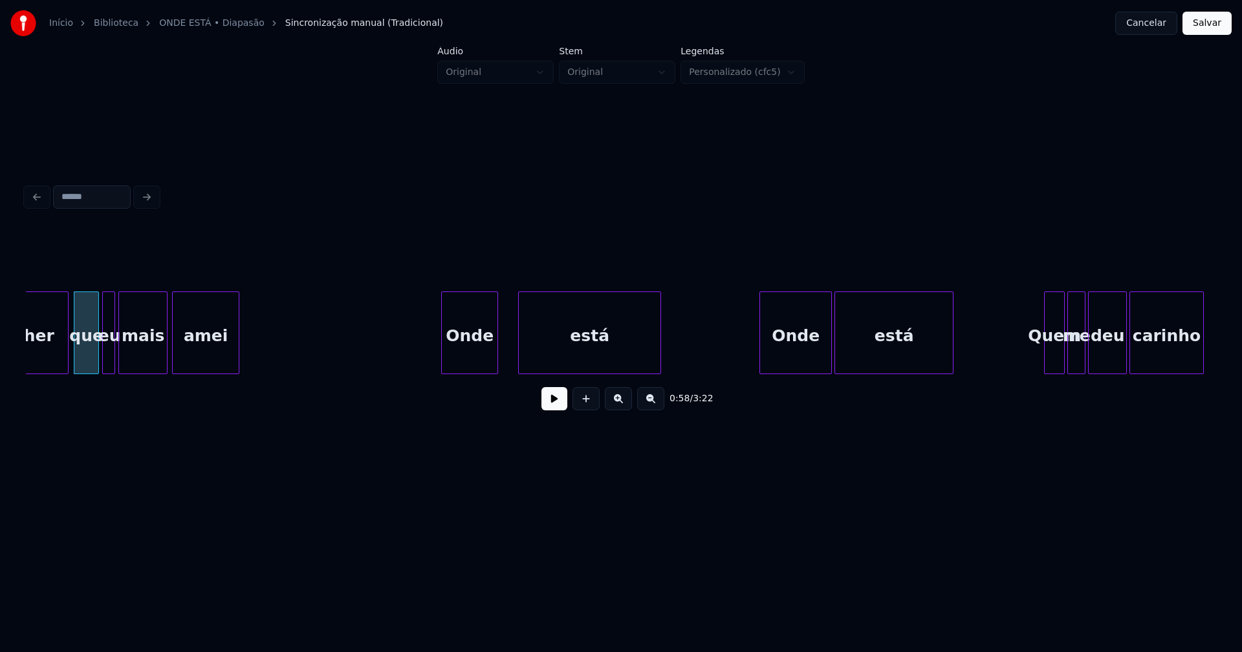
click at [521, 346] on div at bounding box center [521, 332] width 4 height 81
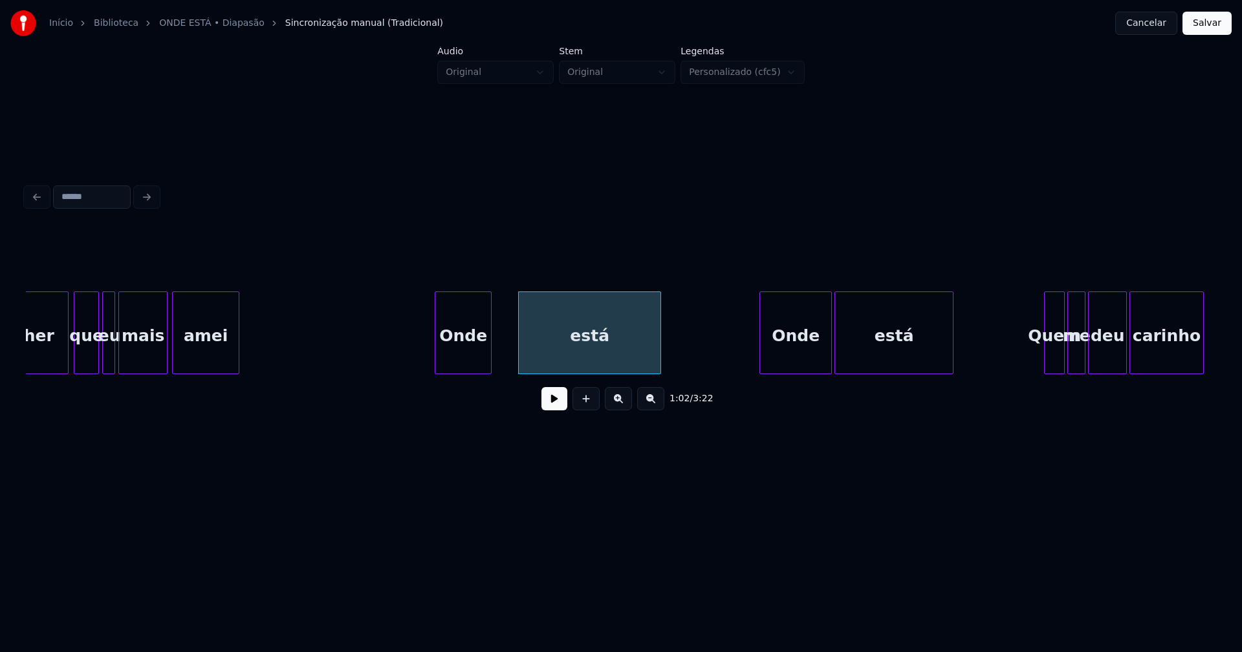
click at [457, 349] on div "Onde" at bounding box center [463, 336] width 56 height 88
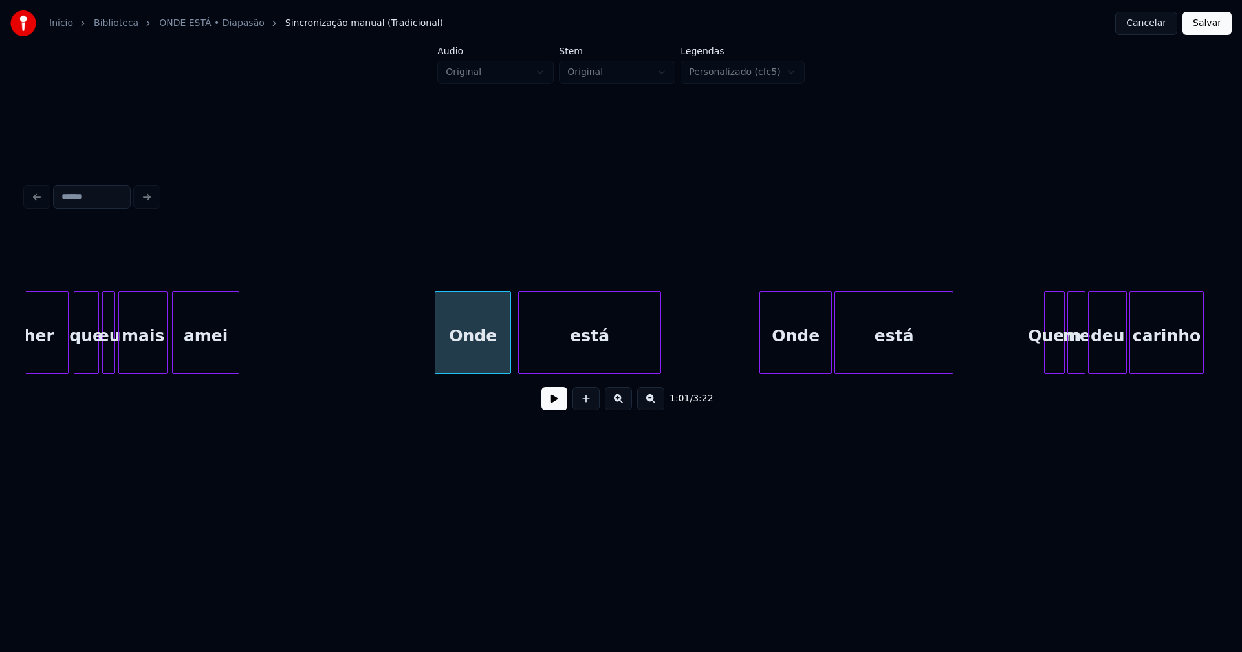
click at [508, 339] on div at bounding box center [508, 332] width 4 height 81
click at [847, 354] on div at bounding box center [848, 332] width 4 height 81
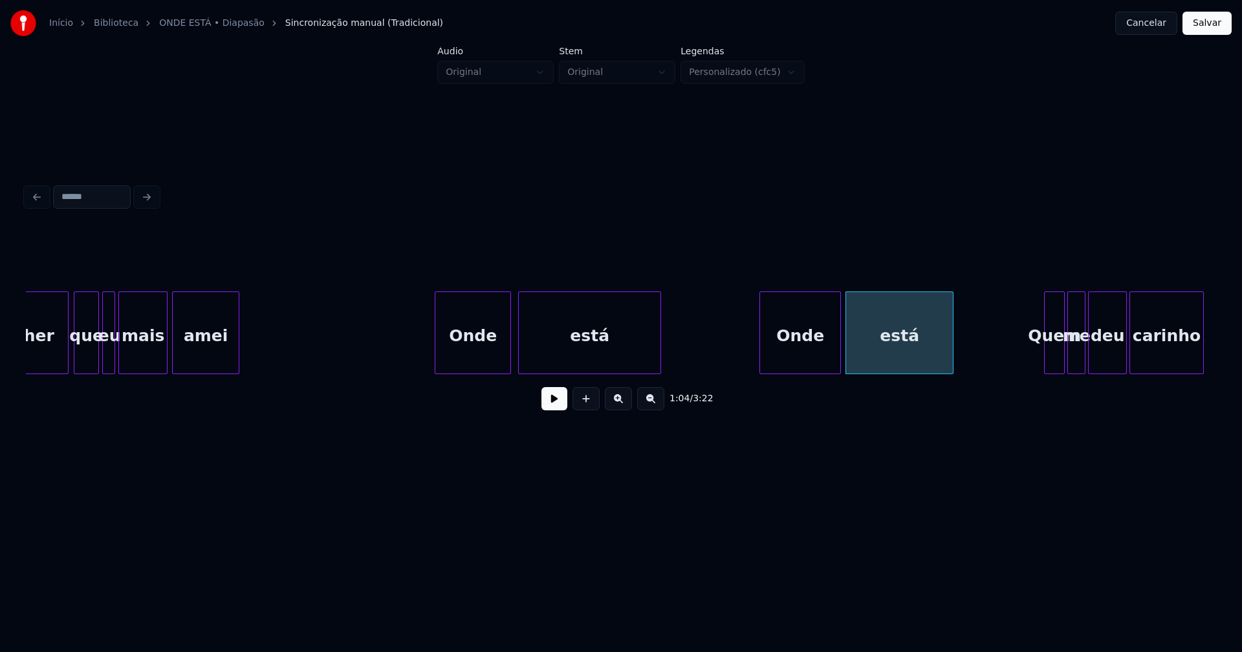
click at [838, 351] on div at bounding box center [838, 332] width 4 height 81
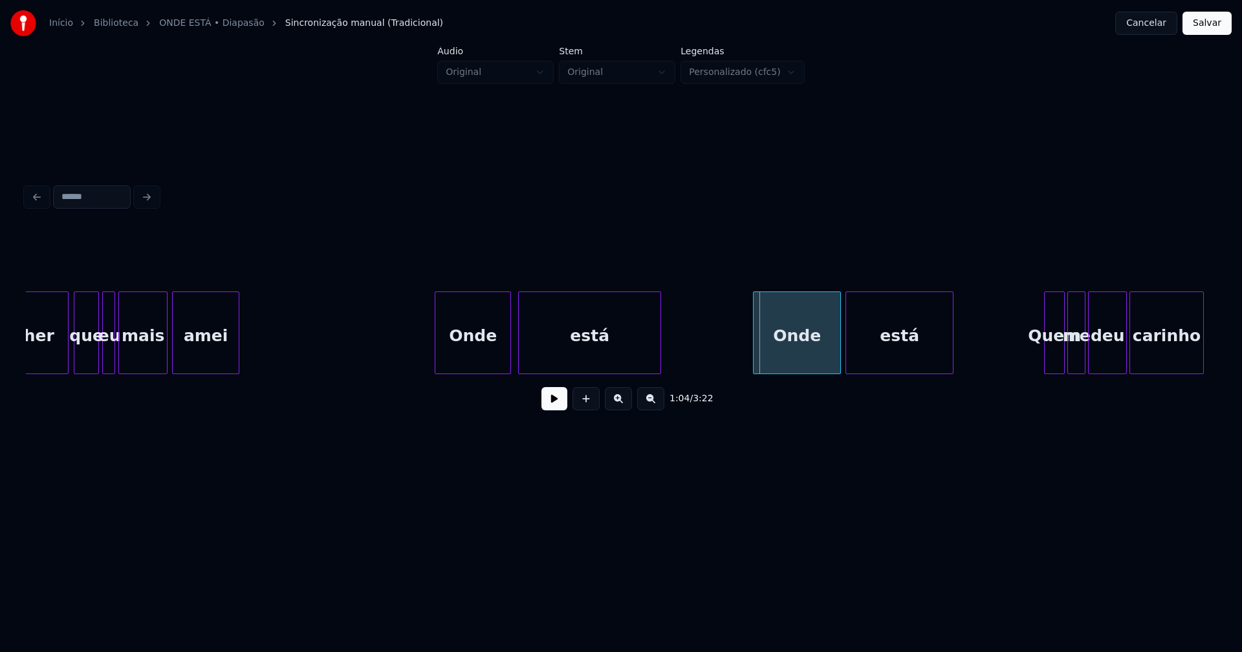
click at [754, 354] on div at bounding box center [755, 332] width 4 height 81
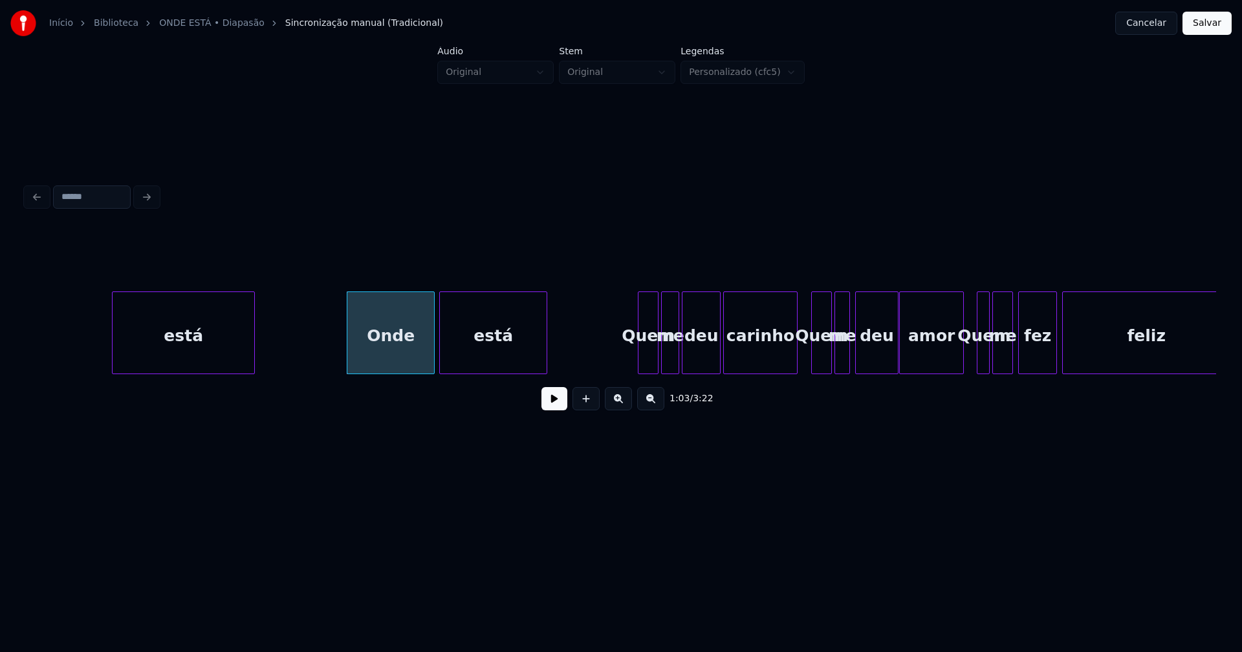
scroll to position [0, 8157]
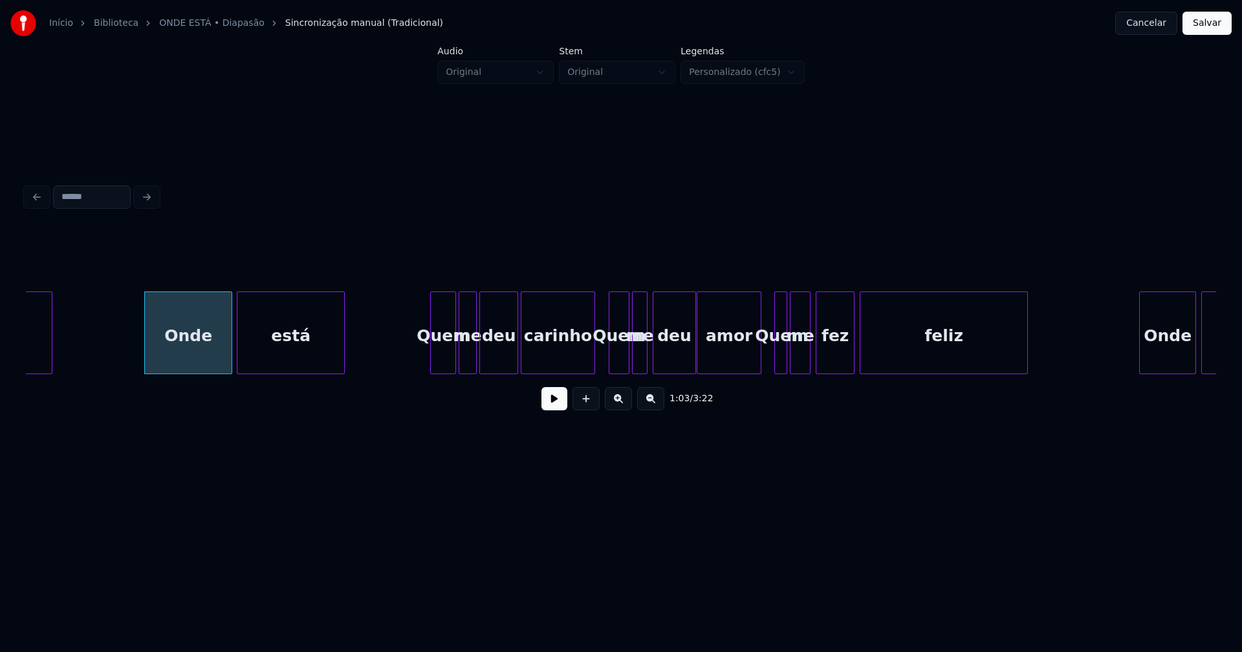
click at [431, 357] on div at bounding box center [433, 332] width 4 height 81
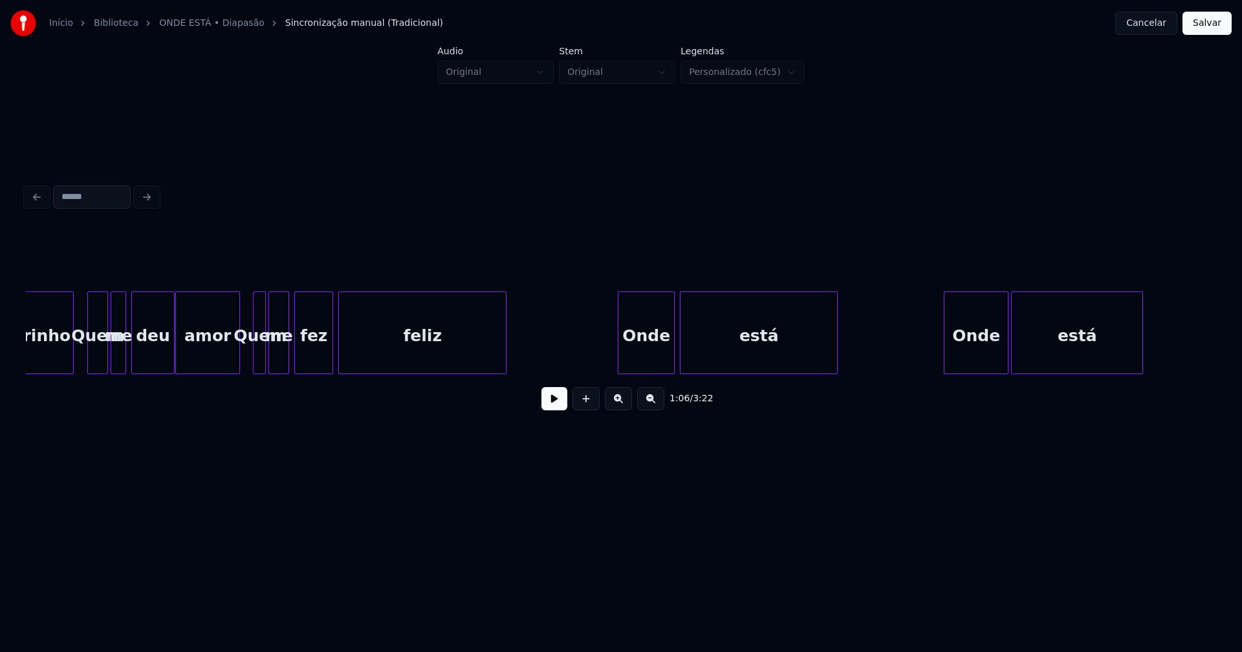
scroll to position [0, 8766]
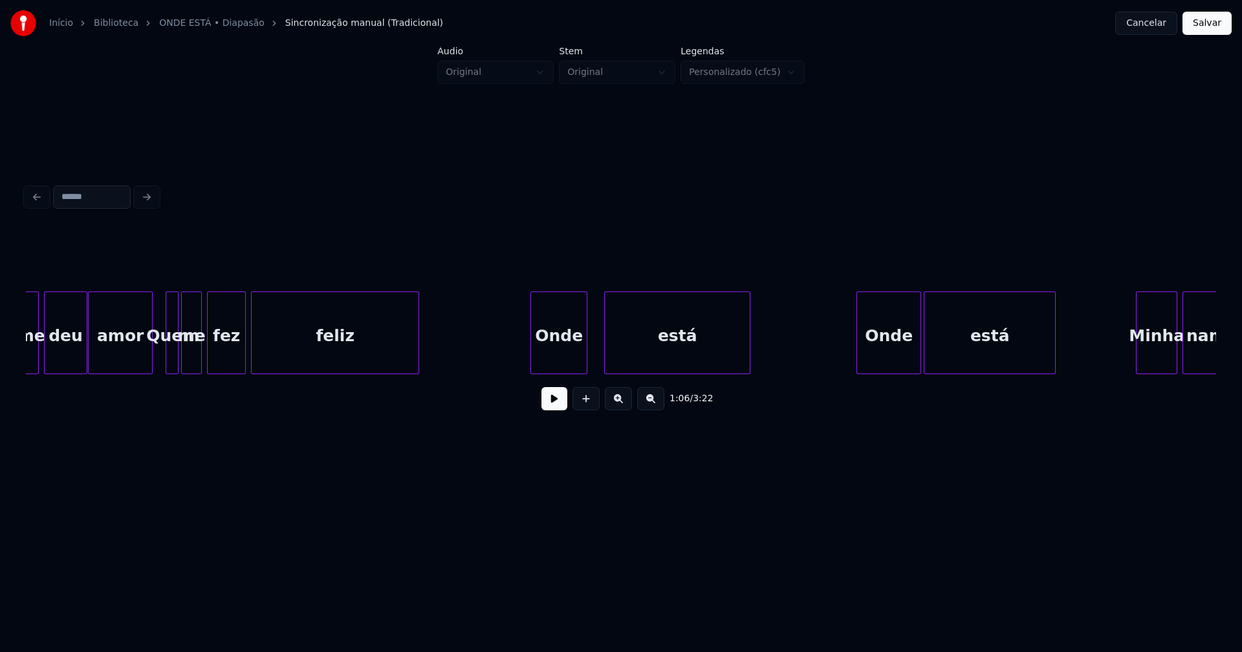
click at [605, 352] on div at bounding box center [607, 332] width 4 height 81
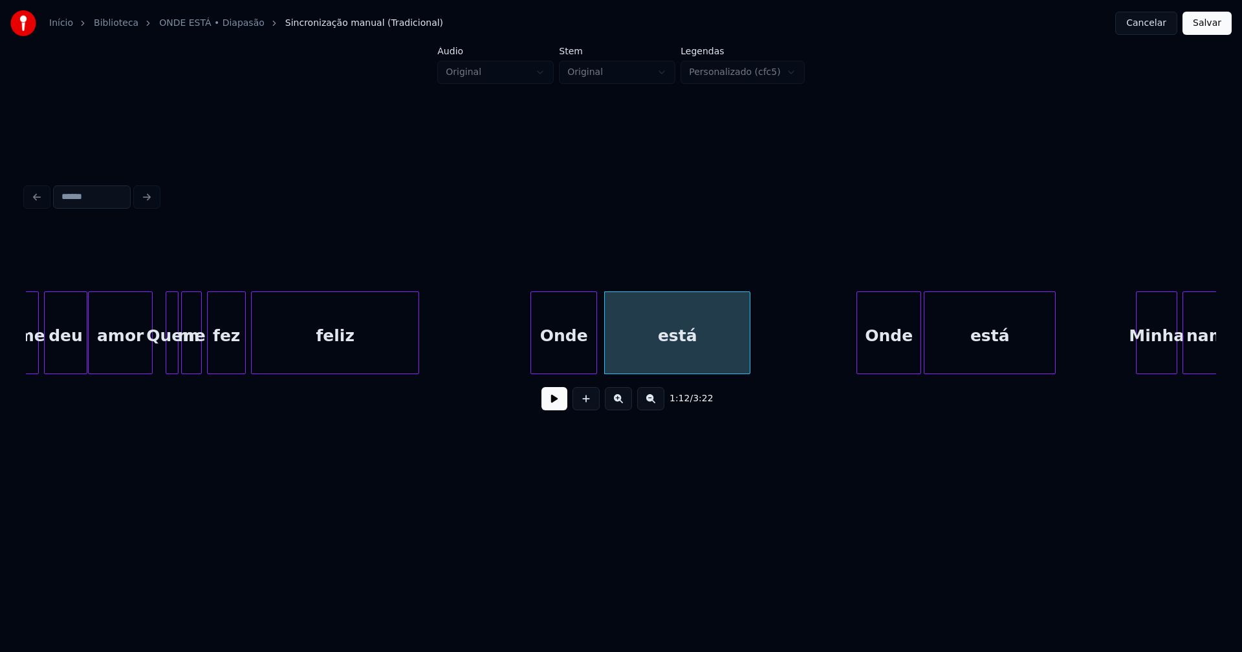
click at [595, 347] on div at bounding box center [594, 332] width 4 height 81
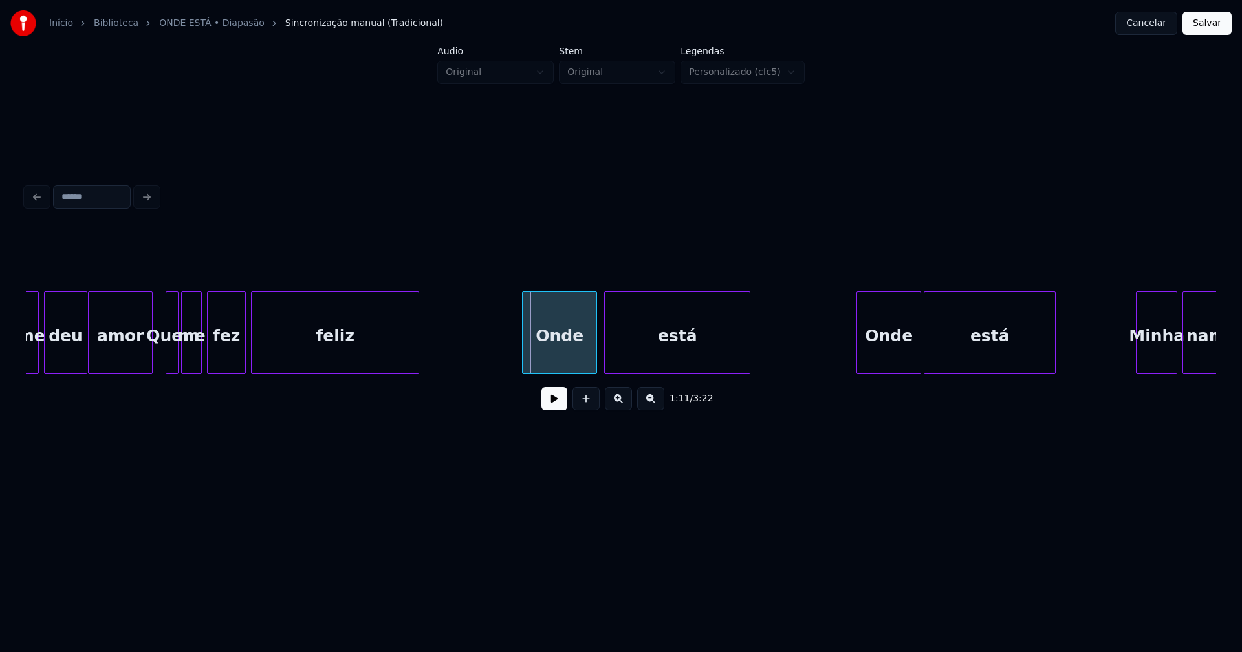
click at [524, 351] on div at bounding box center [524, 332] width 4 height 81
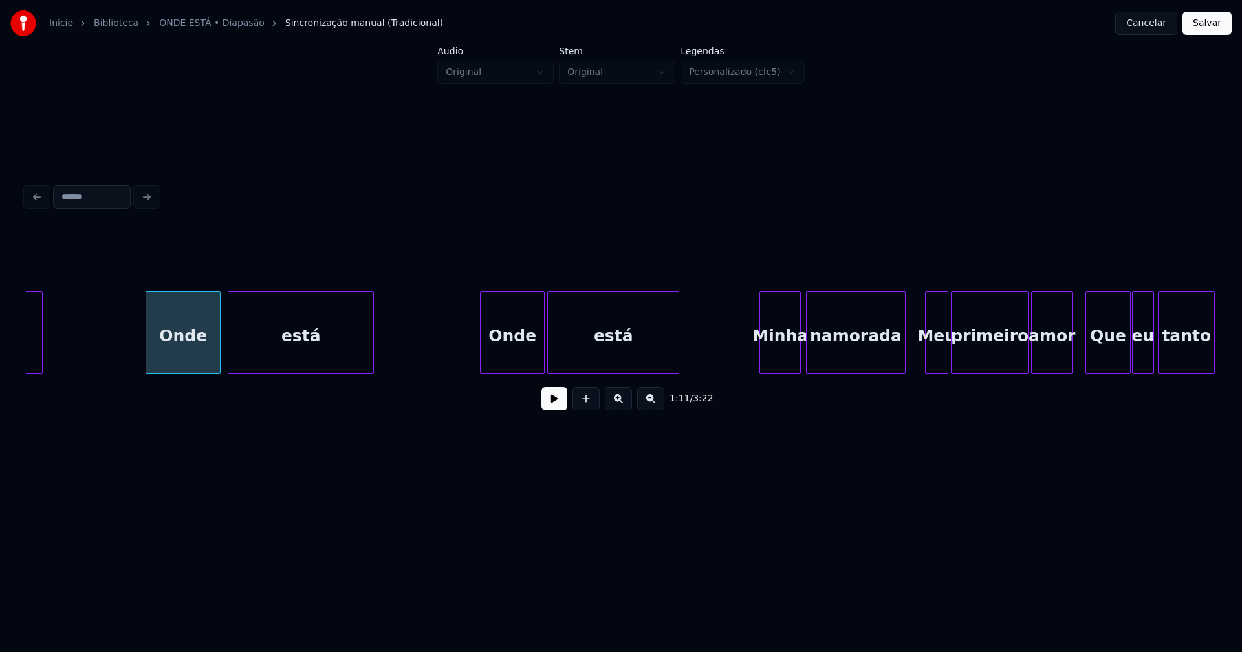
scroll to position [0, 9143]
click at [469, 358] on div at bounding box center [470, 332] width 4 height 81
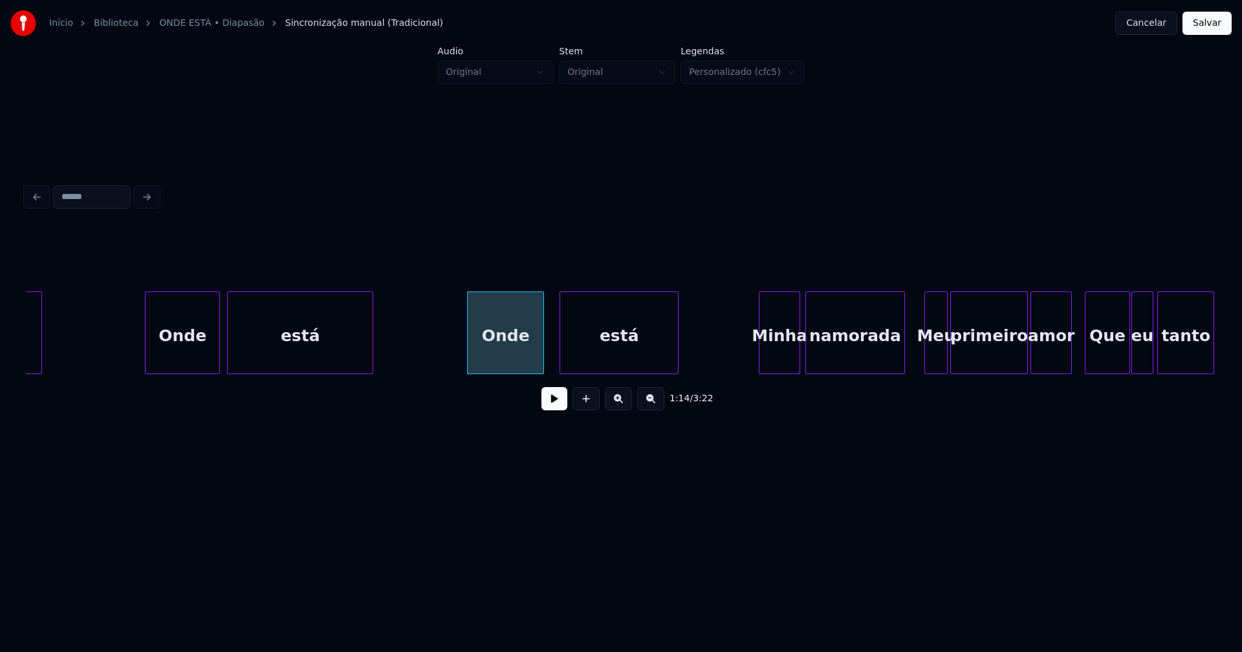
click at [561, 349] on div at bounding box center [562, 332] width 4 height 81
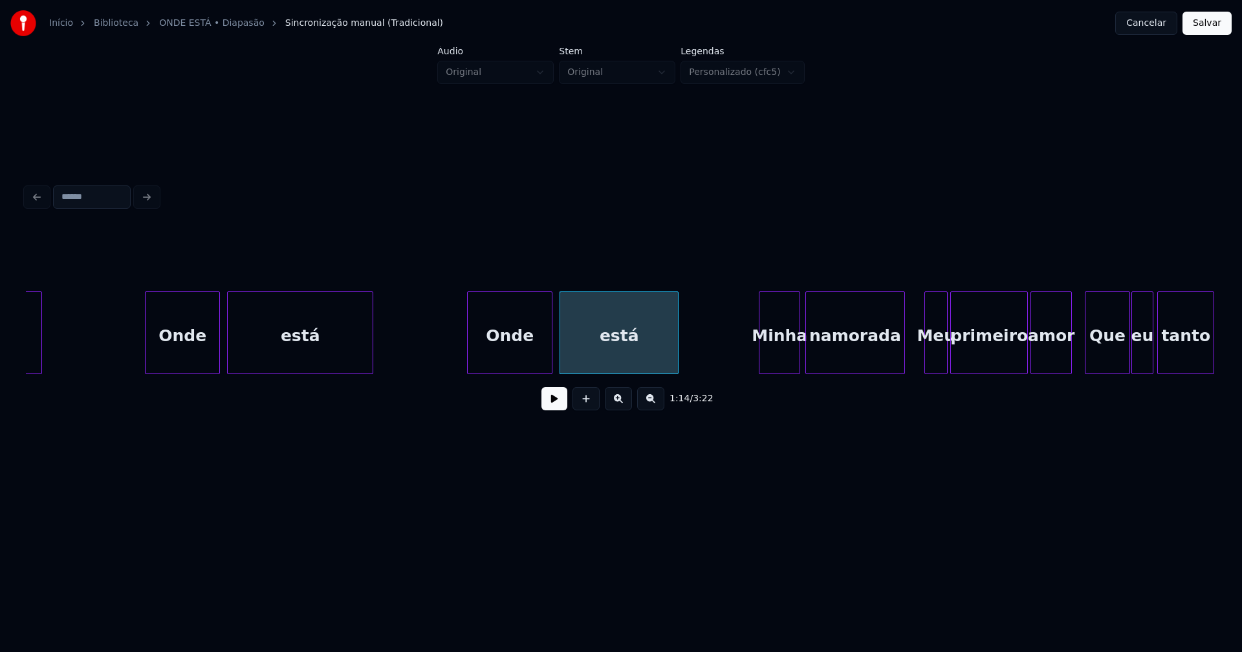
click at [550, 346] on div at bounding box center [550, 332] width 4 height 81
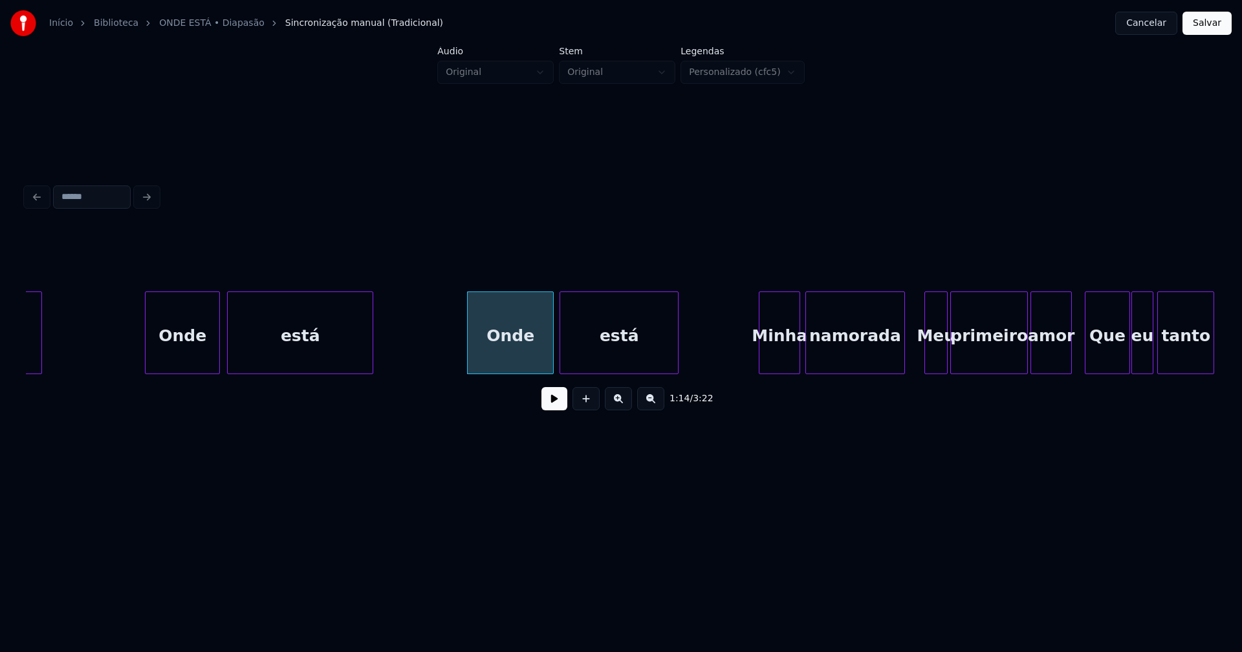
click at [775, 355] on div "Minha" at bounding box center [779, 336] width 40 height 88
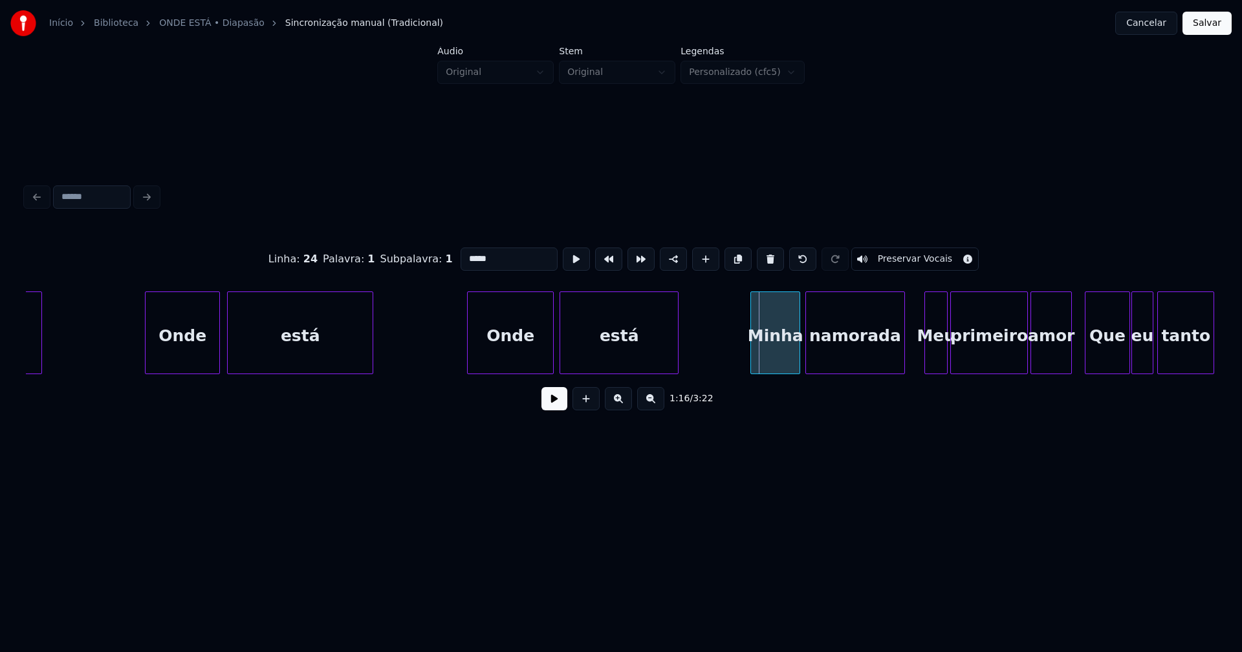
click at [752, 358] on div at bounding box center [753, 332] width 4 height 81
click at [904, 346] on div "namorada" at bounding box center [854, 333] width 99 height 83
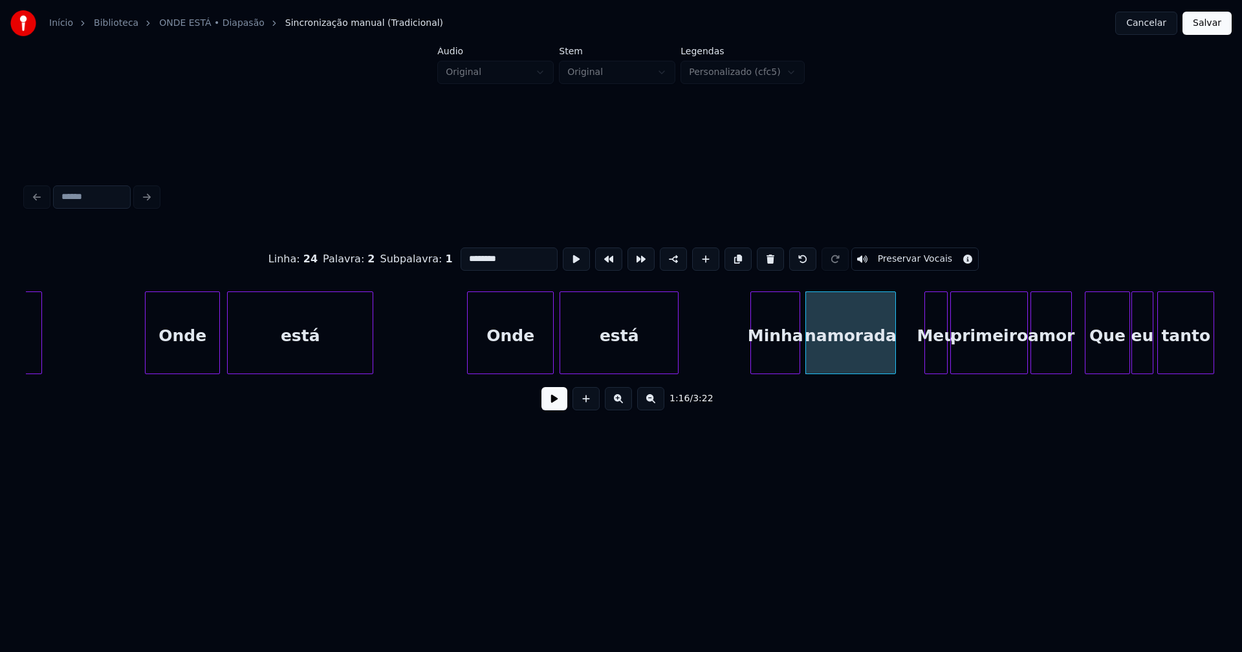
click at [893, 357] on div at bounding box center [893, 332] width 4 height 81
click at [926, 353] on div "Meu" at bounding box center [931, 336] width 22 height 88
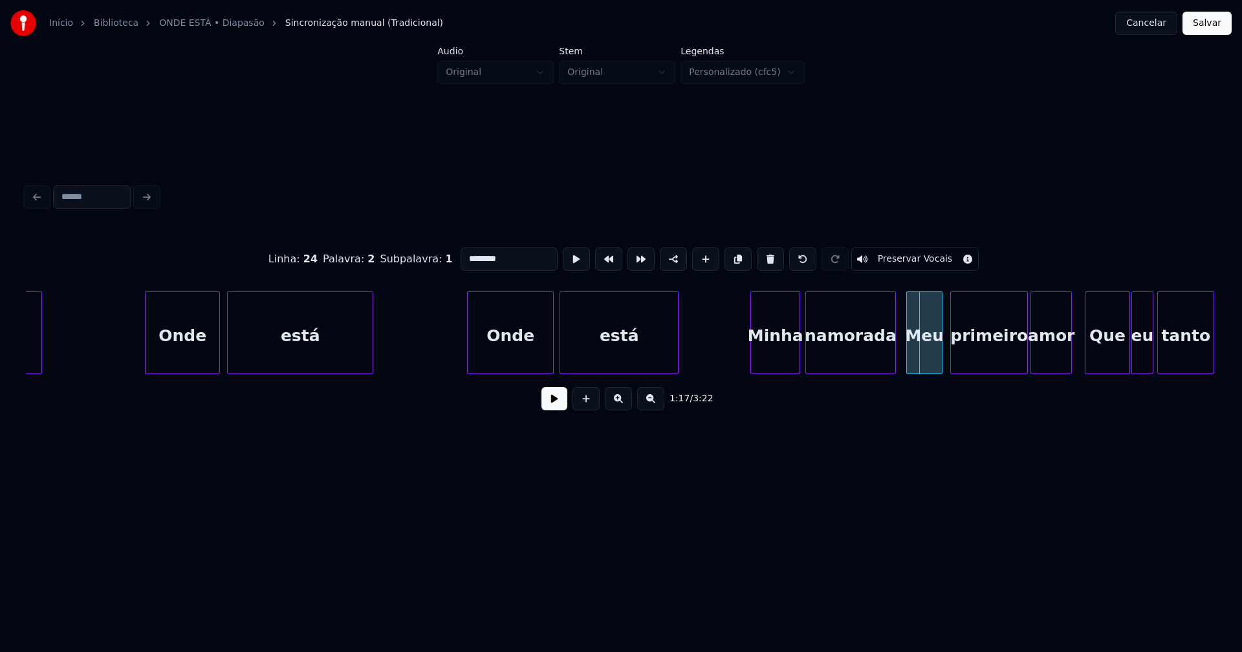
click at [909, 361] on div at bounding box center [909, 332] width 4 height 81
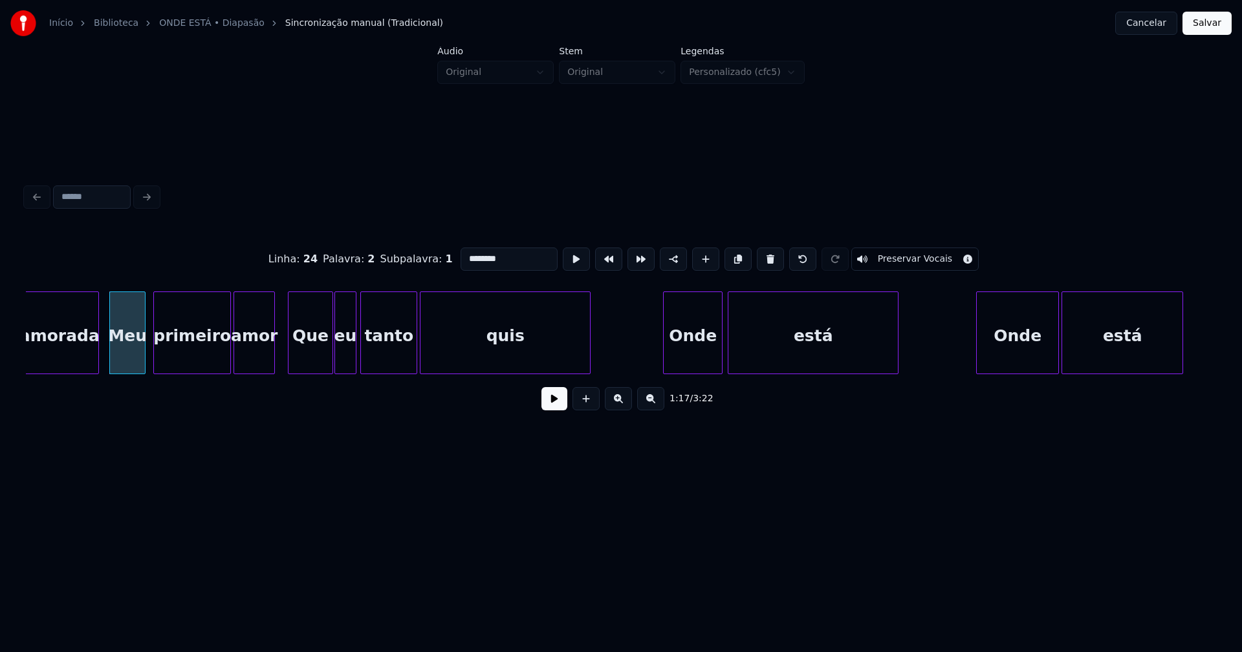
scroll to position [0, 9954]
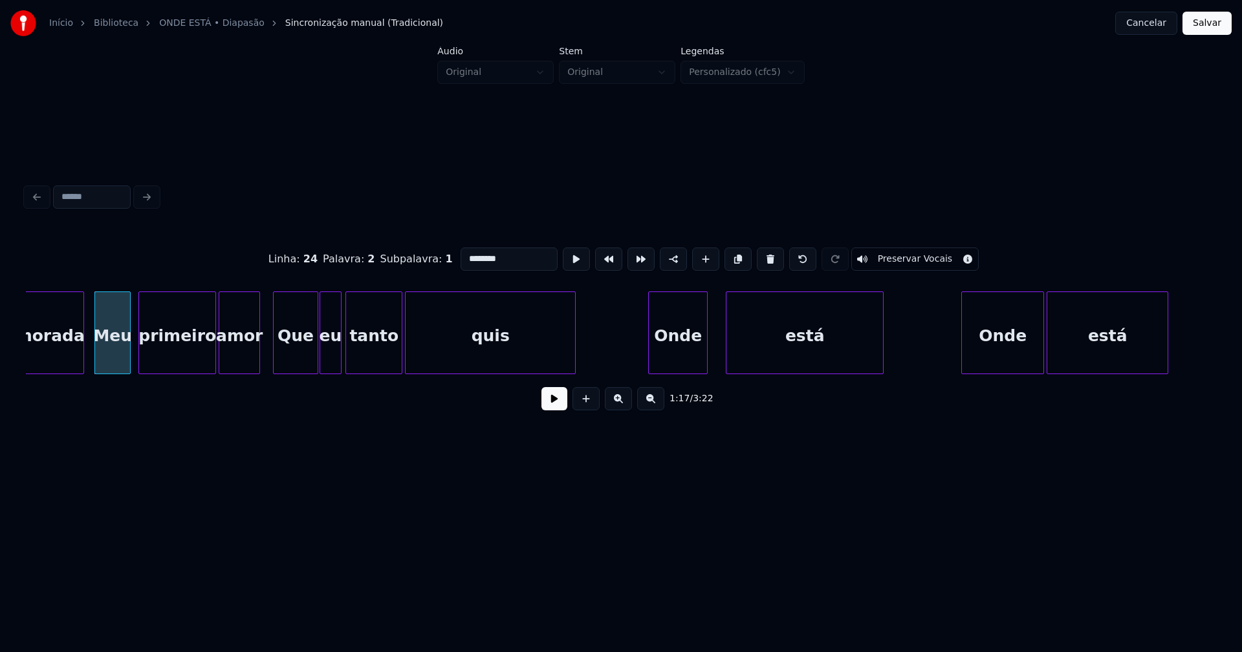
click at [727, 360] on div at bounding box center [728, 332] width 4 height 81
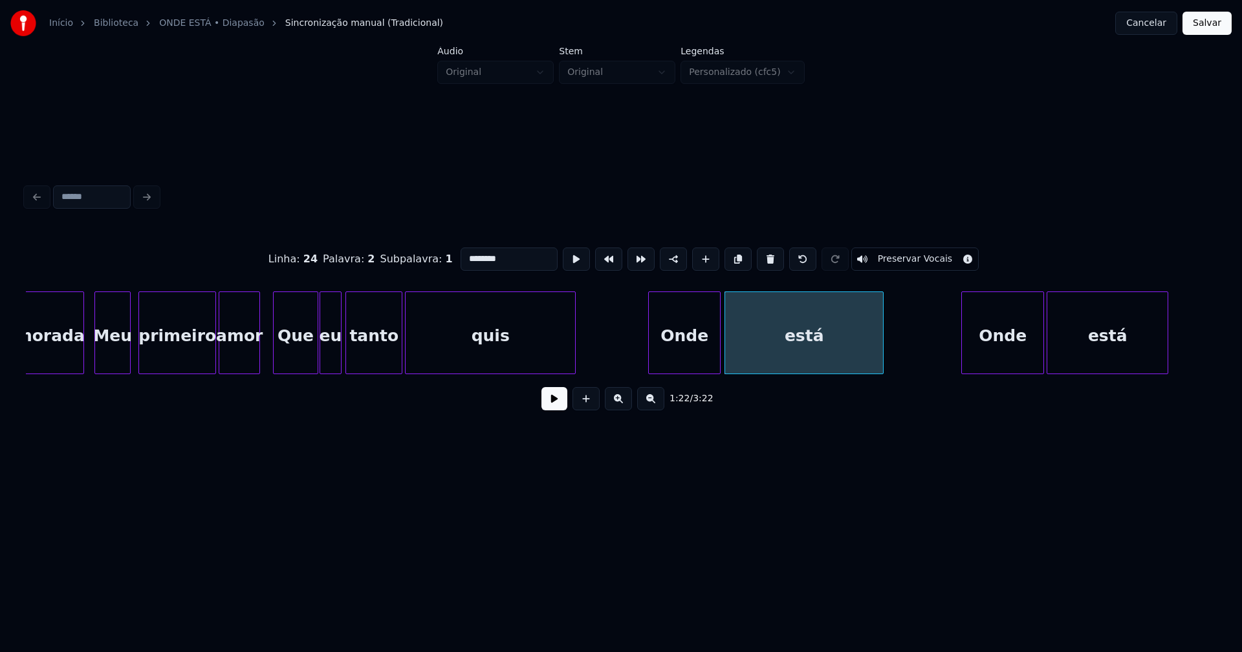
click at [718, 347] on div at bounding box center [718, 332] width 4 height 81
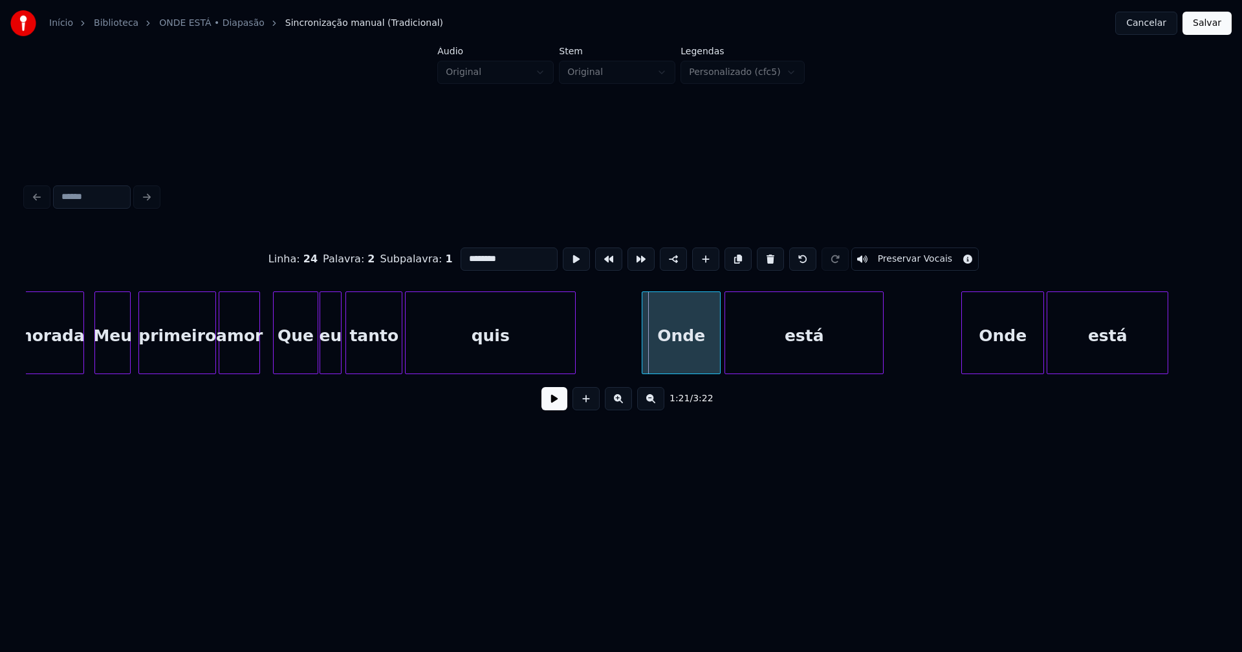
click at [645, 354] on div at bounding box center [644, 332] width 4 height 81
click at [1004, 349] on div "Onde" at bounding box center [1002, 336] width 81 height 88
type input "****"
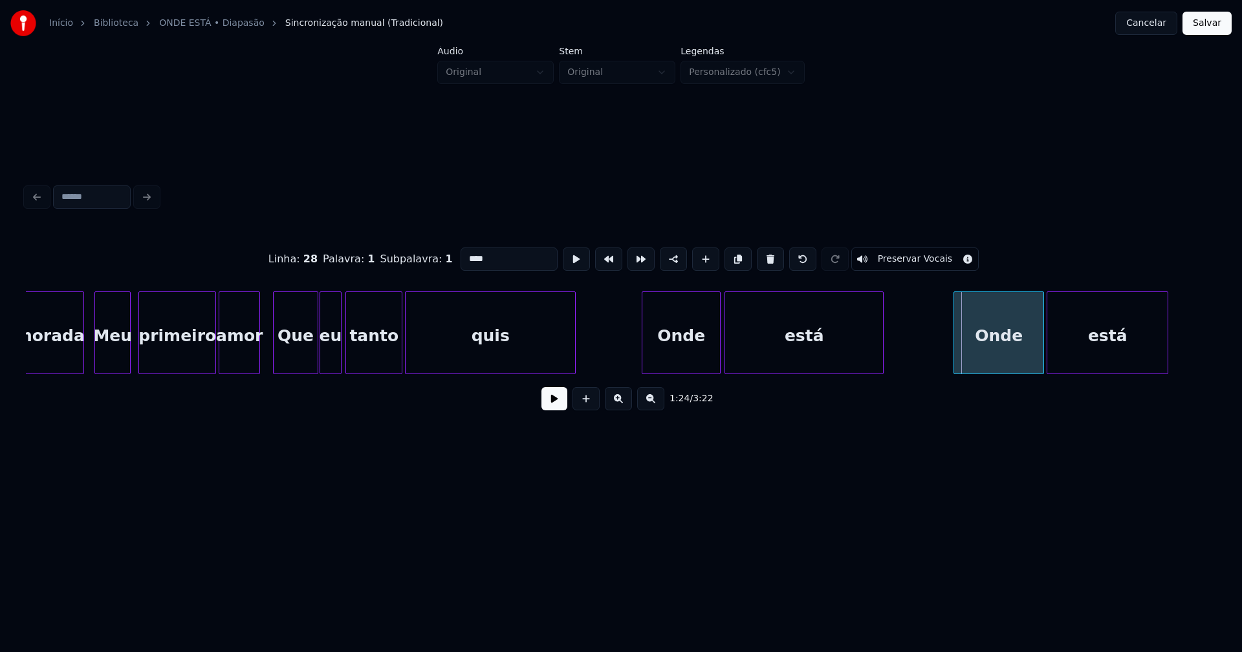
click at [956, 350] on div at bounding box center [956, 332] width 4 height 81
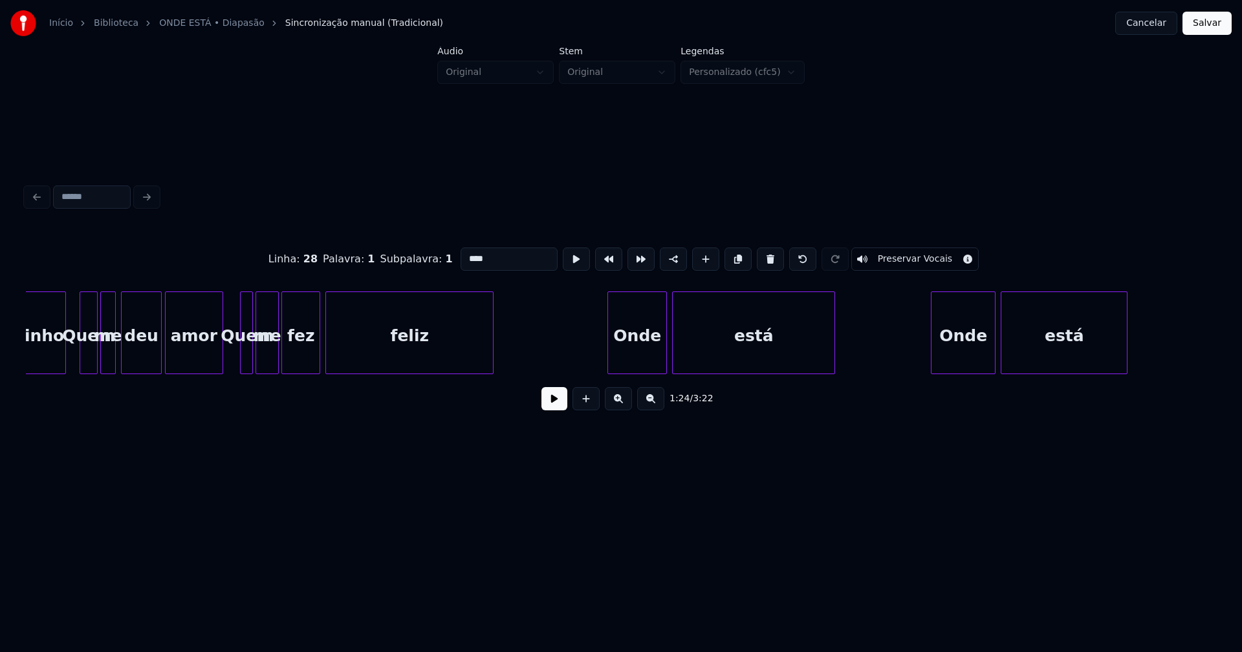
scroll to position [0, 11330]
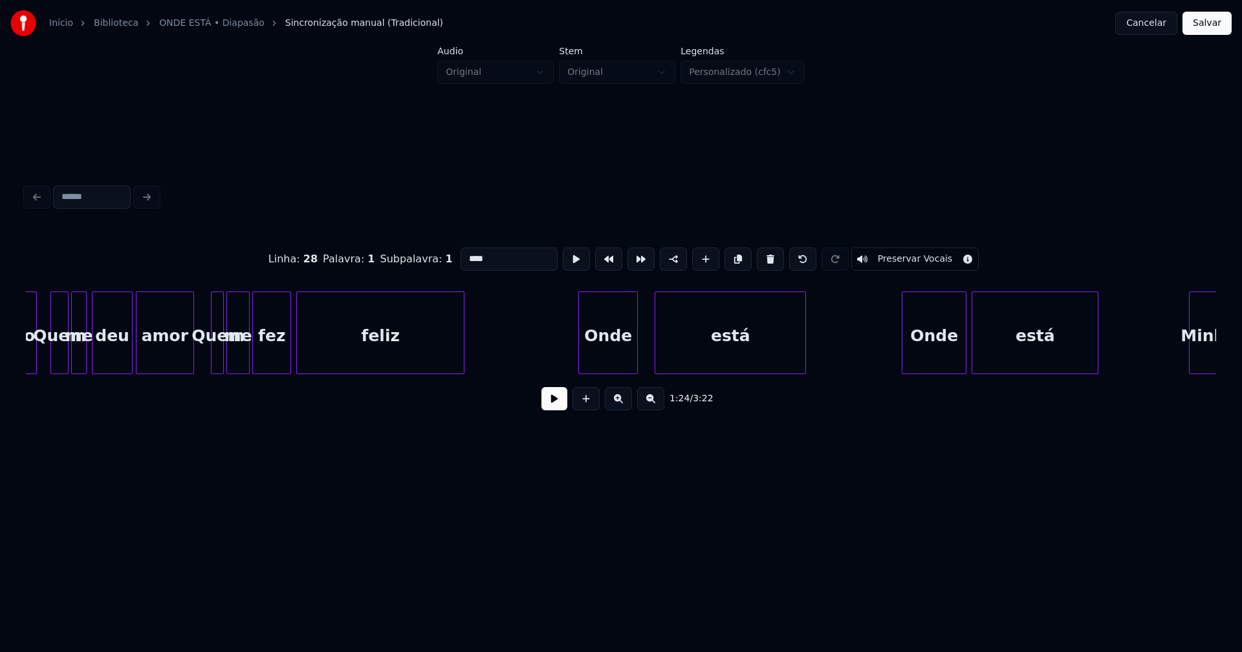
click at [658, 349] on div at bounding box center [657, 332] width 4 height 81
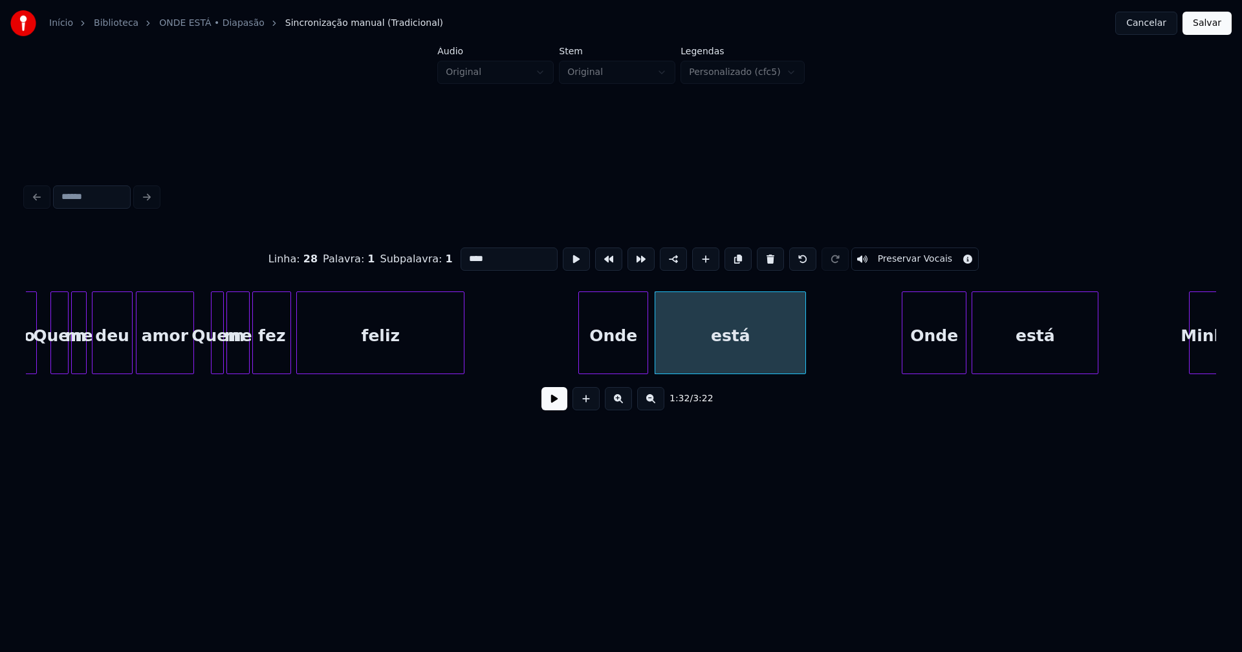
click at [645, 350] on div at bounding box center [645, 332] width 4 height 81
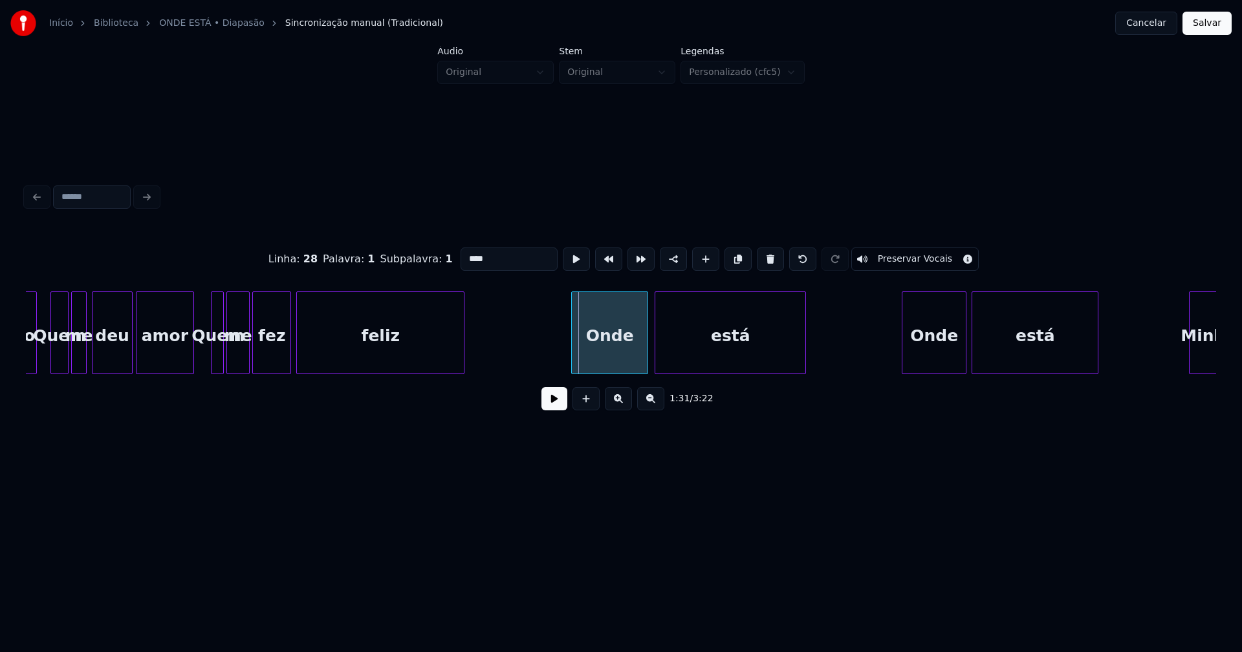
click at [576, 347] on div at bounding box center [574, 332] width 4 height 81
click at [899, 355] on div at bounding box center [899, 332] width 4 height 81
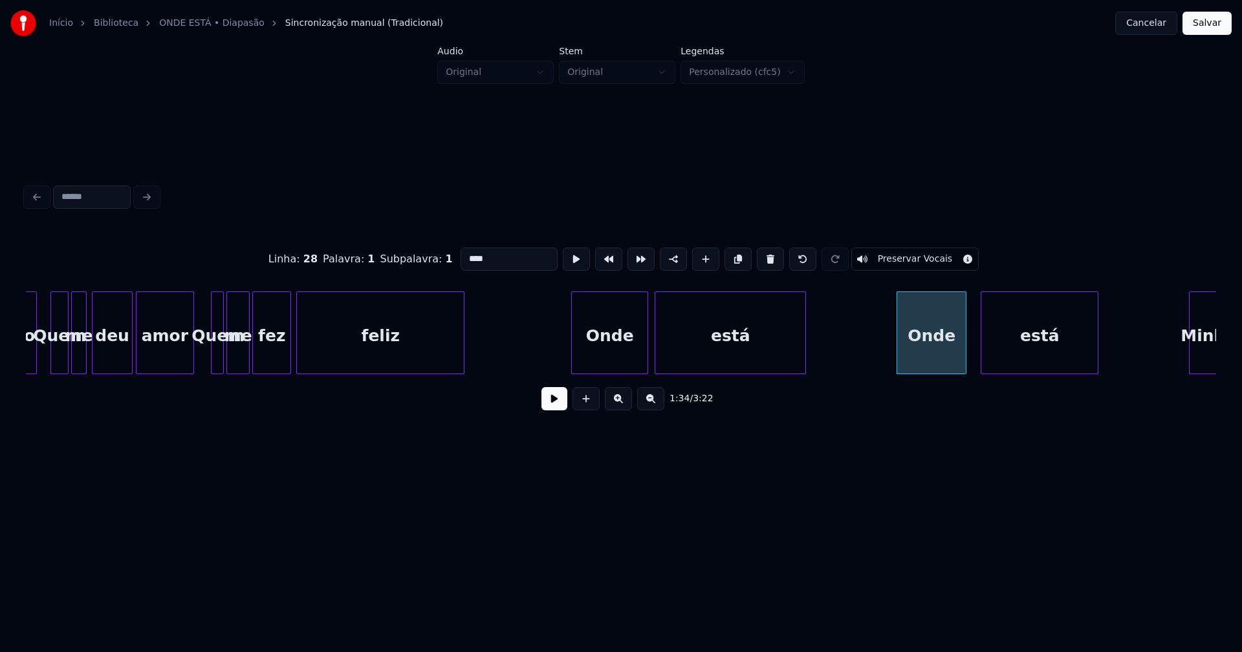
click at [982, 350] on div at bounding box center [983, 332] width 4 height 81
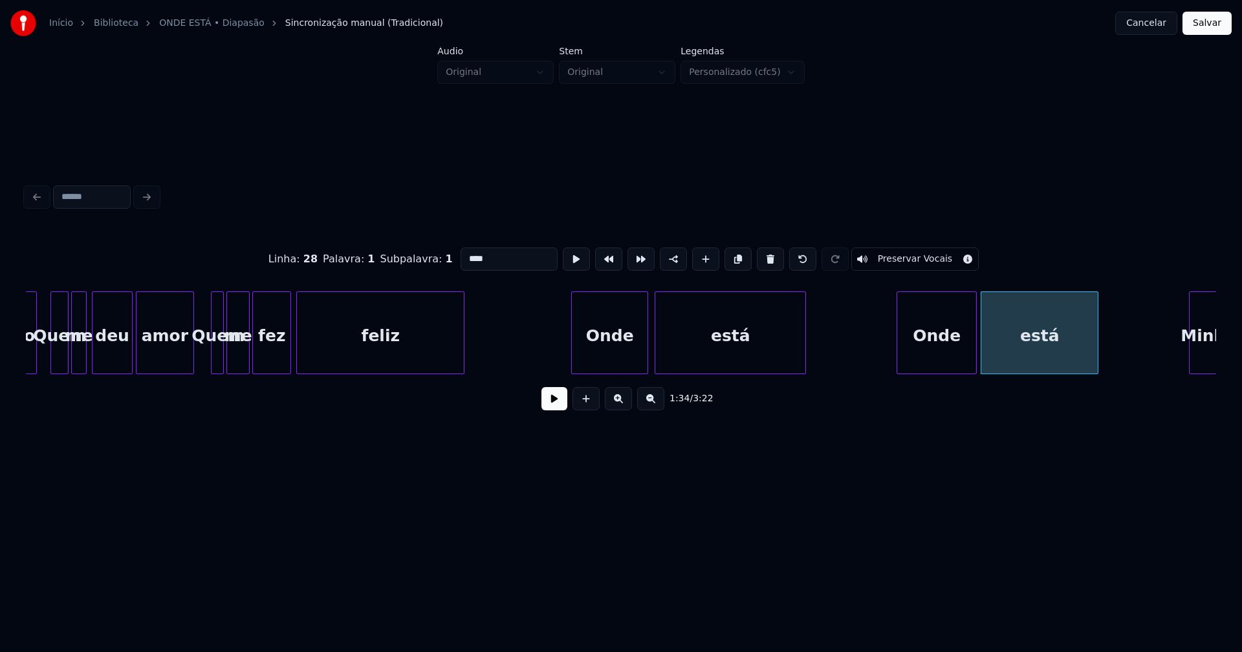
click at [973, 347] on div at bounding box center [974, 332] width 4 height 81
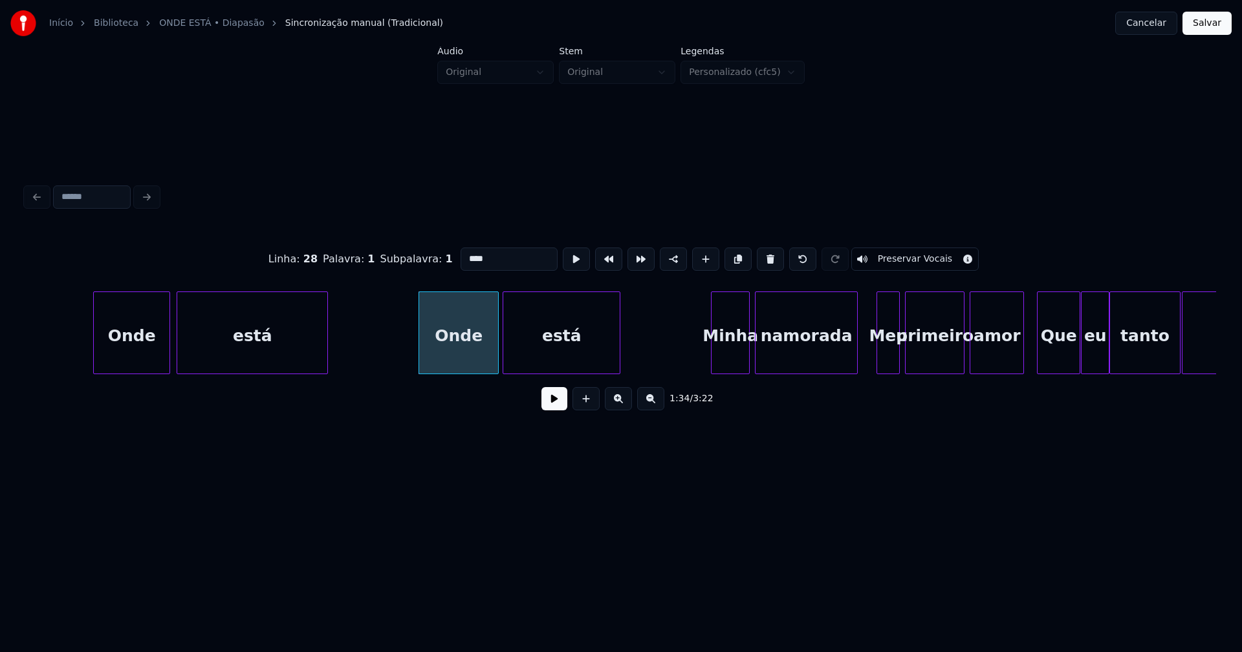
scroll to position [0, 11837]
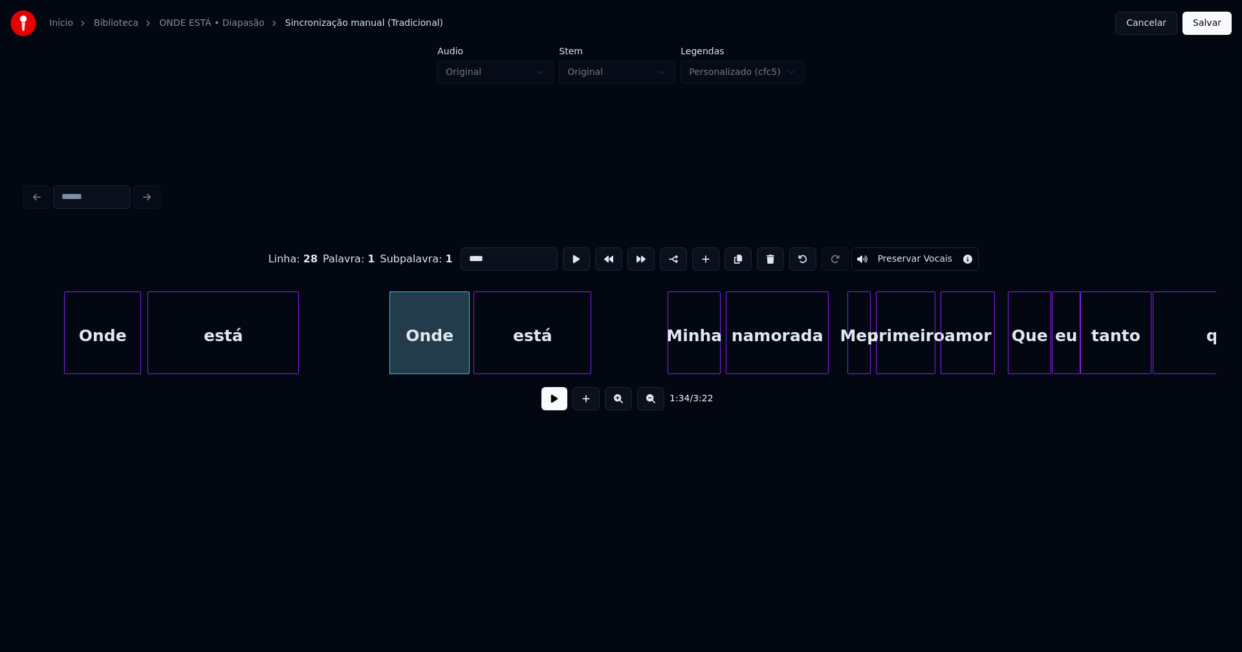
click at [669, 360] on div at bounding box center [670, 332] width 4 height 81
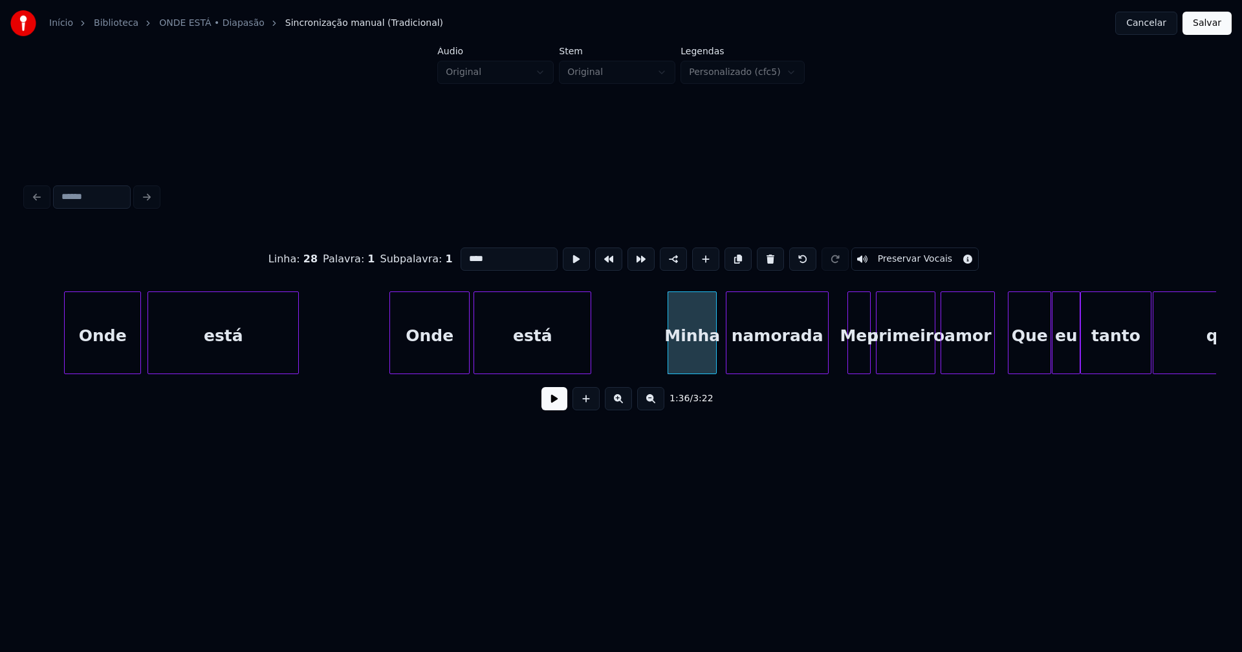
click at [715, 352] on div at bounding box center [714, 332] width 4 height 81
click at [769, 356] on div "namorada" at bounding box center [771, 336] width 102 height 88
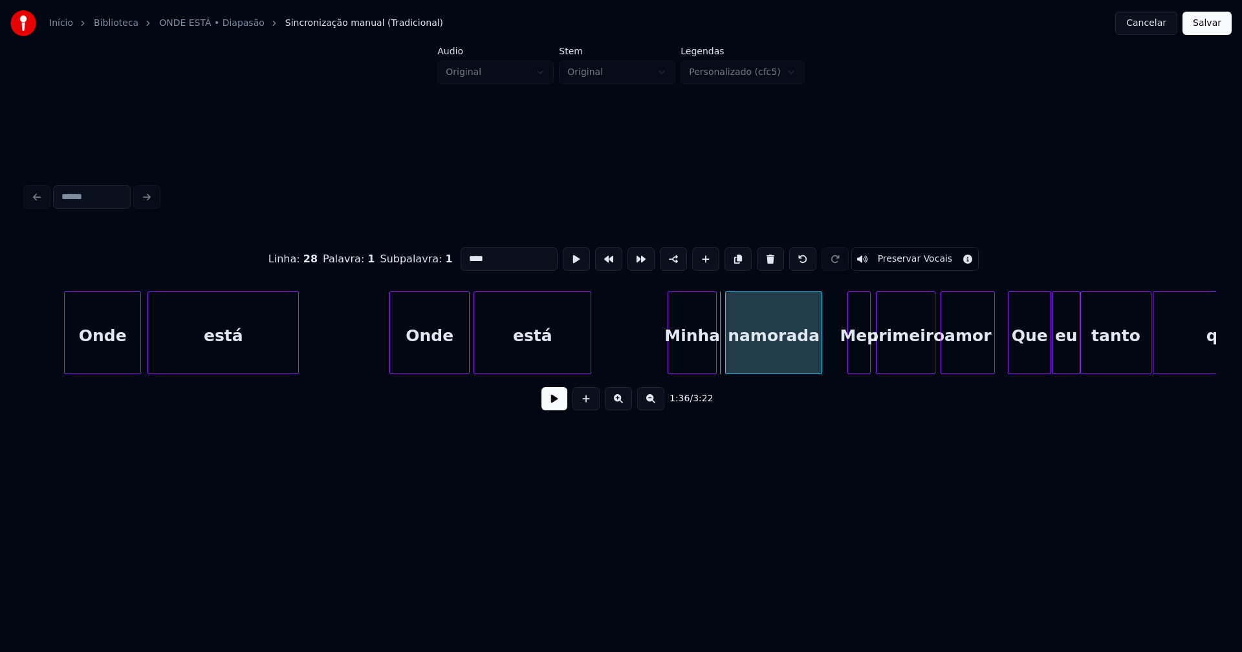
click at [727, 353] on div at bounding box center [728, 332] width 4 height 81
click at [815, 352] on div at bounding box center [816, 332] width 4 height 81
click at [857, 354] on div "Meu" at bounding box center [855, 336] width 22 height 88
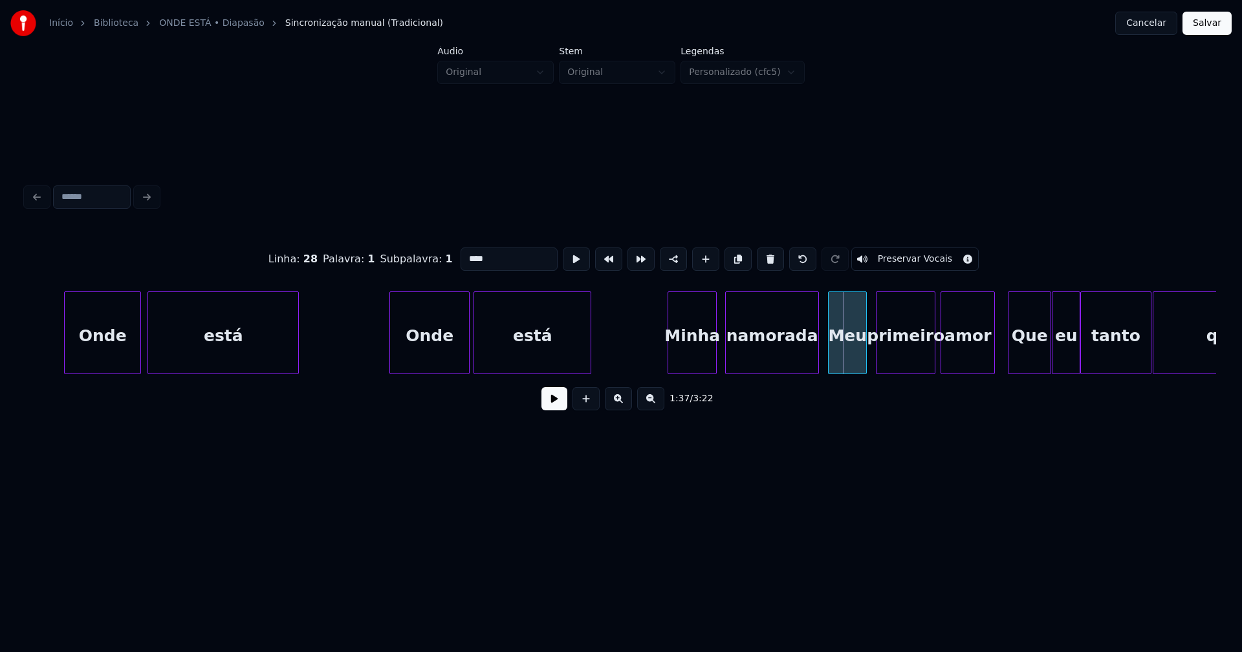
click at [830, 365] on div at bounding box center [830, 332] width 4 height 81
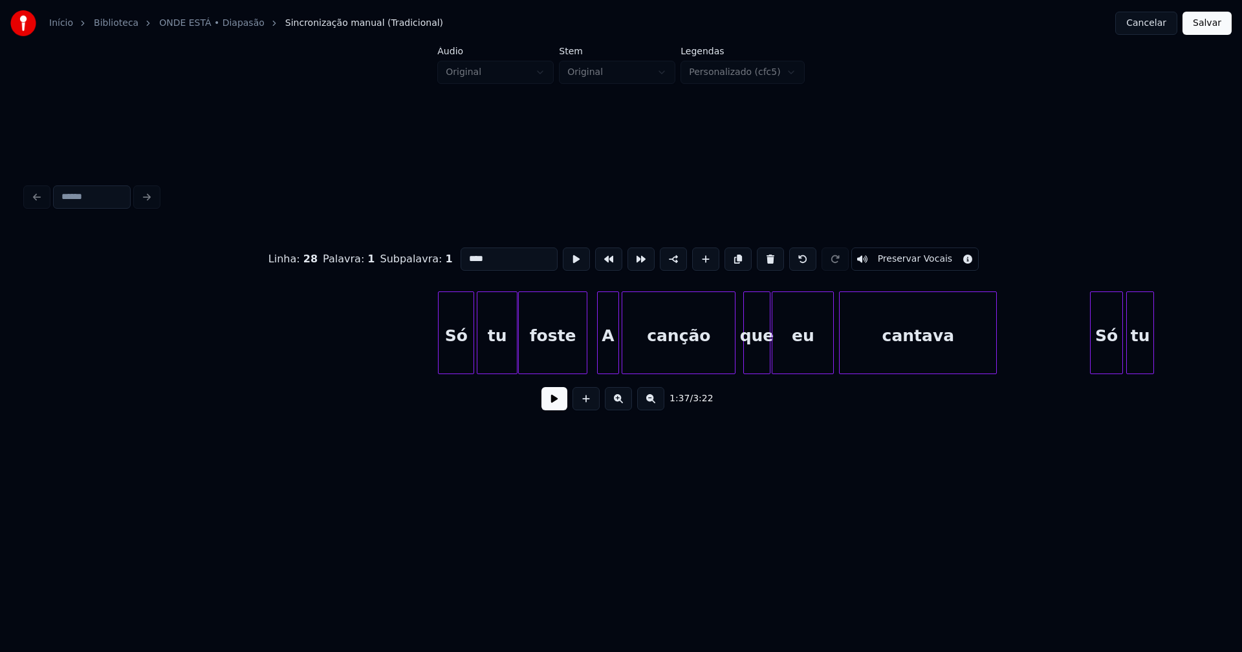
scroll to position [0, 14011]
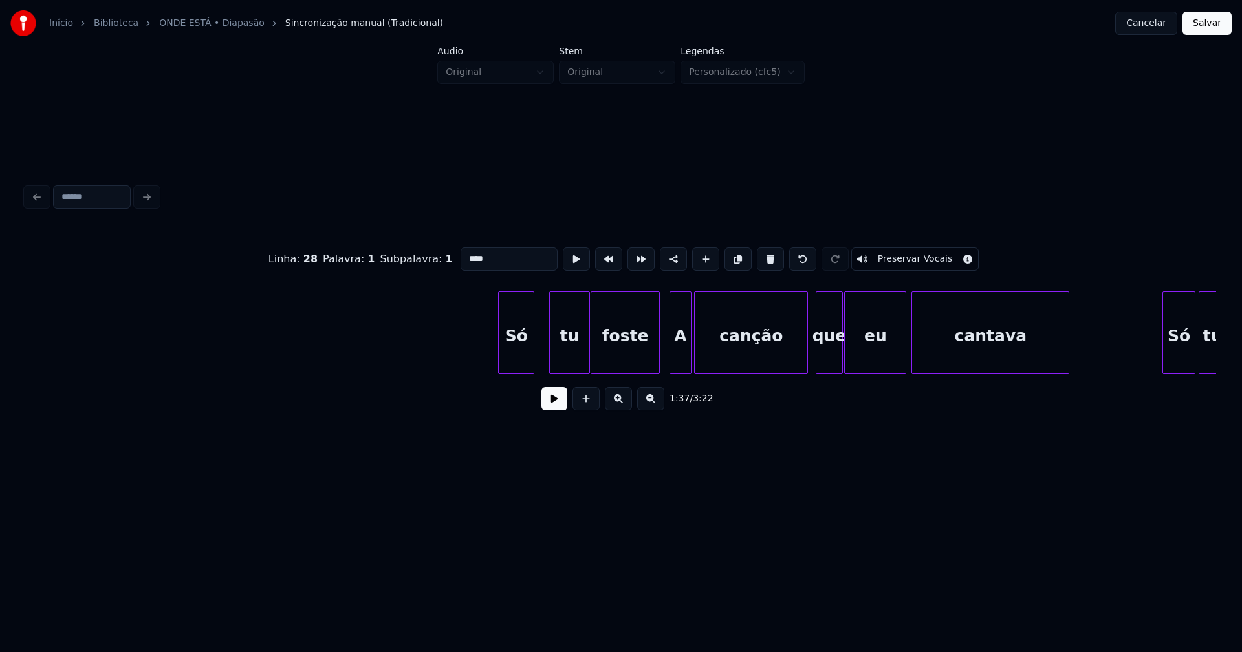
click at [522, 366] on div "Só" at bounding box center [516, 336] width 35 height 88
click at [653, 354] on div at bounding box center [653, 332] width 4 height 81
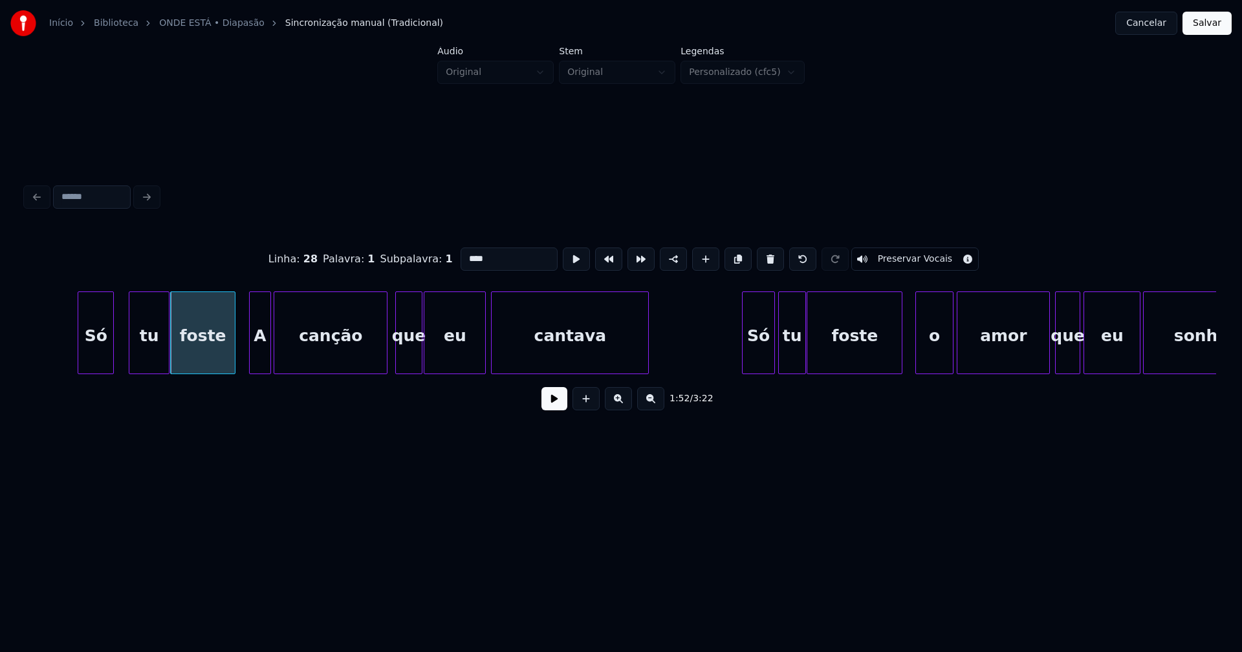
scroll to position [0, 14518]
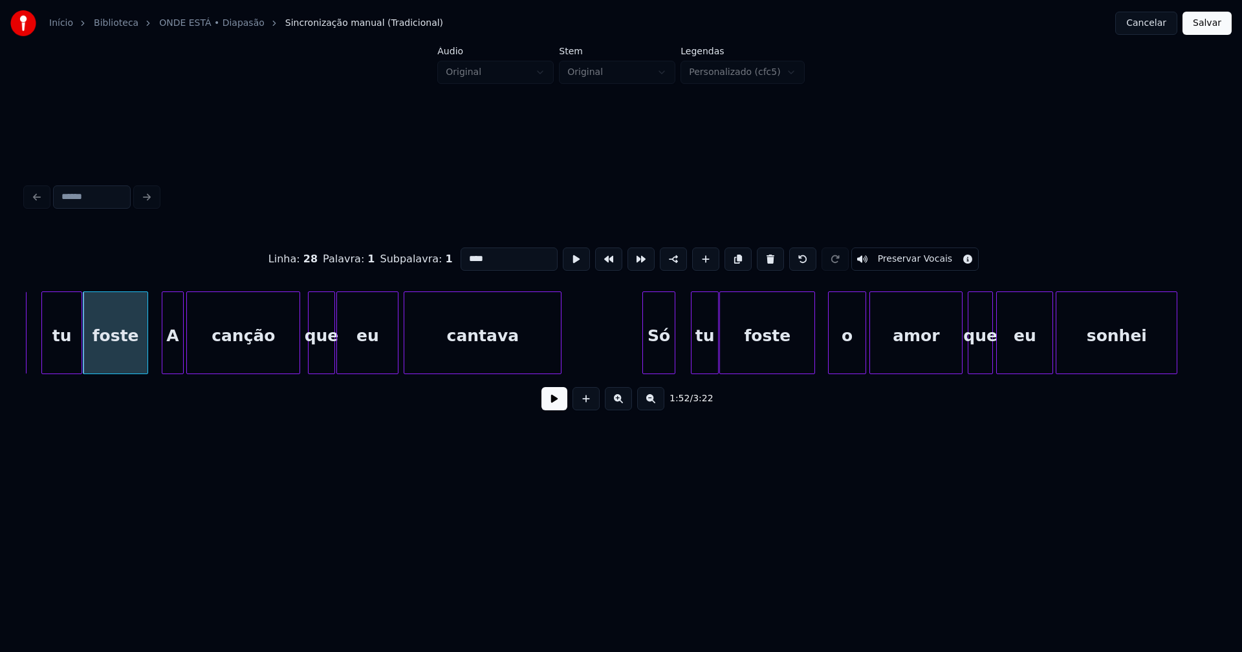
click at [656, 365] on div "Só" at bounding box center [659, 336] width 32 height 88
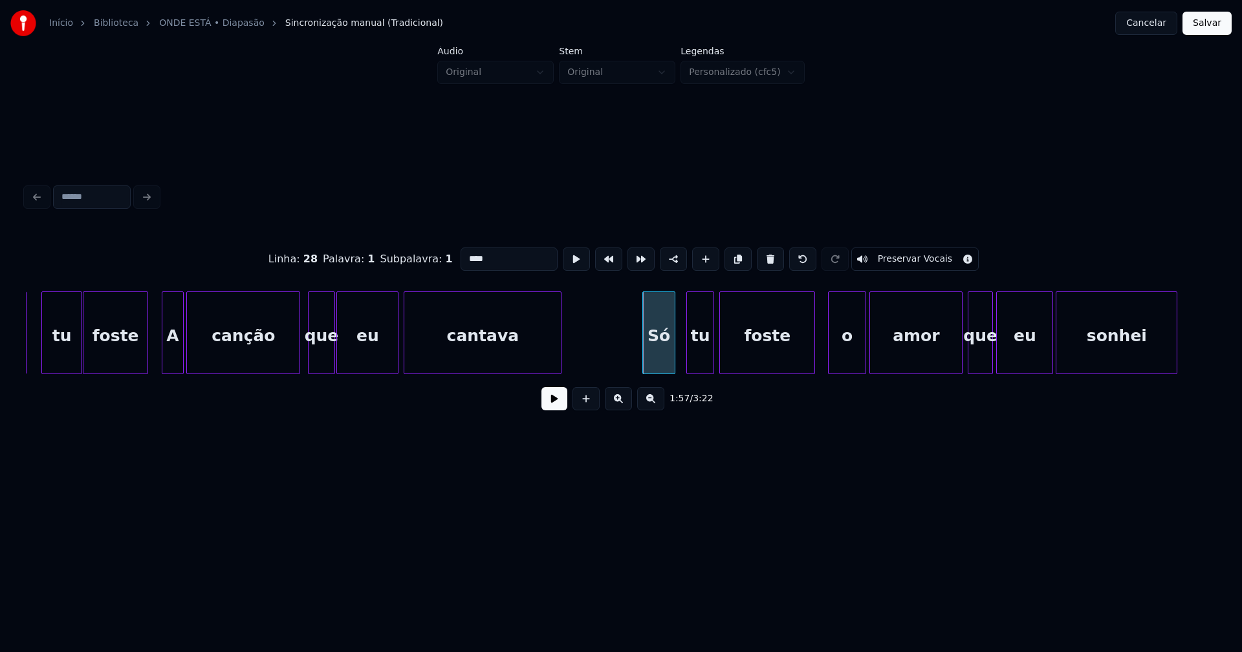
click at [702, 365] on div "tu" at bounding box center [700, 336] width 27 height 88
click at [837, 360] on div "o" at bounding box center [842, 336] width 37 height 88
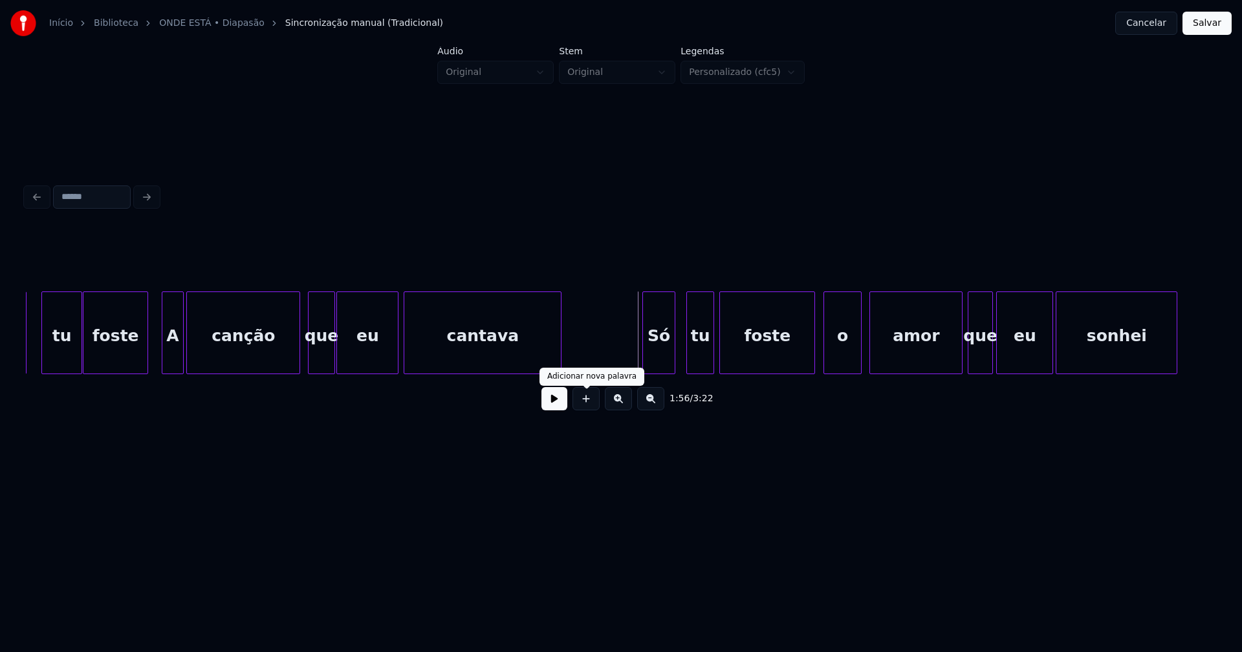
click at [557, 403] on button at bounding box center [554, 398] width 26 height 23
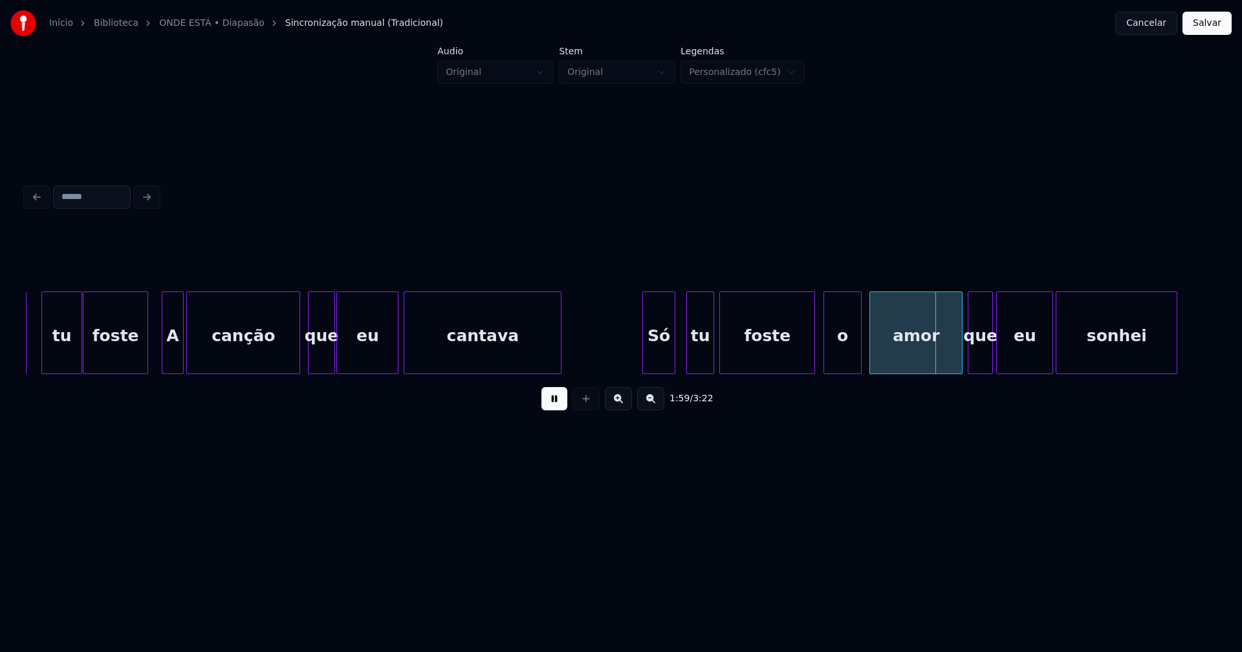
drag, startPoint x: 556, startPoint y: 400, endPoint x: 776, endPoint y: 385, distance: 220.4
click at [557, 398] on button at bounding box center [554, 398] width 26 height 23
click at [883, 348] on div at bounding box center [885, 332] width 4 height 81
click at [872, 343] on div at bounding box center [871, 332] width 4 height 81
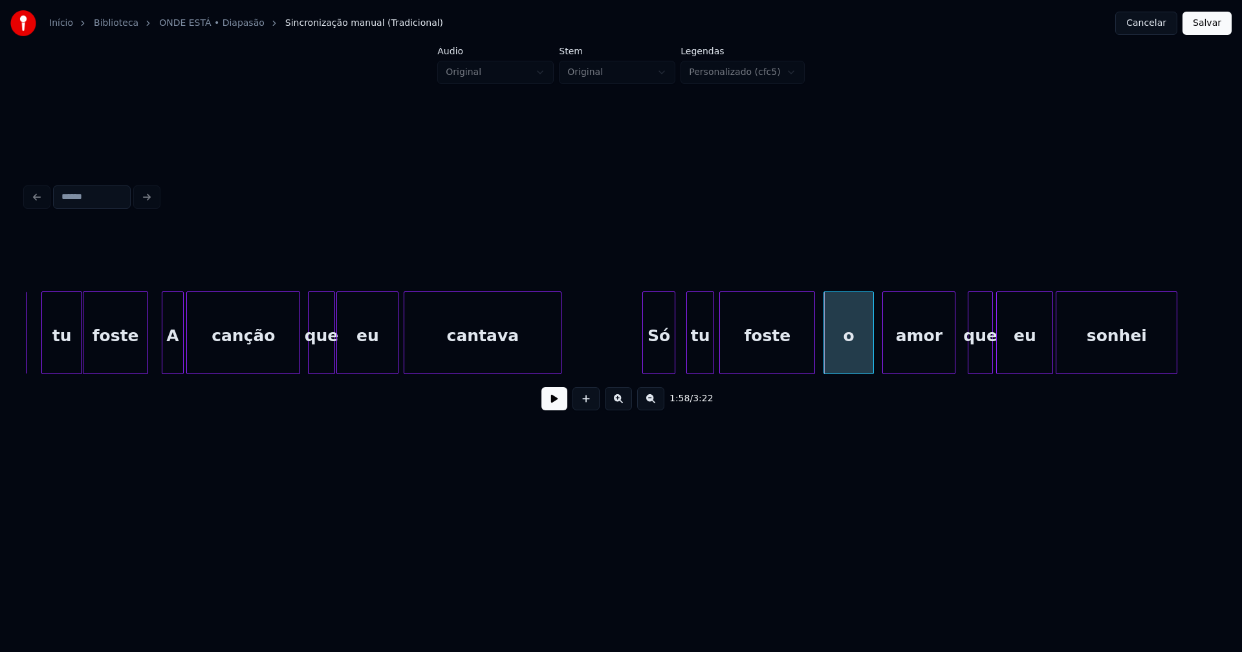
click at [953, 360] on div at bounding box center [953, 332] width 4 height 81
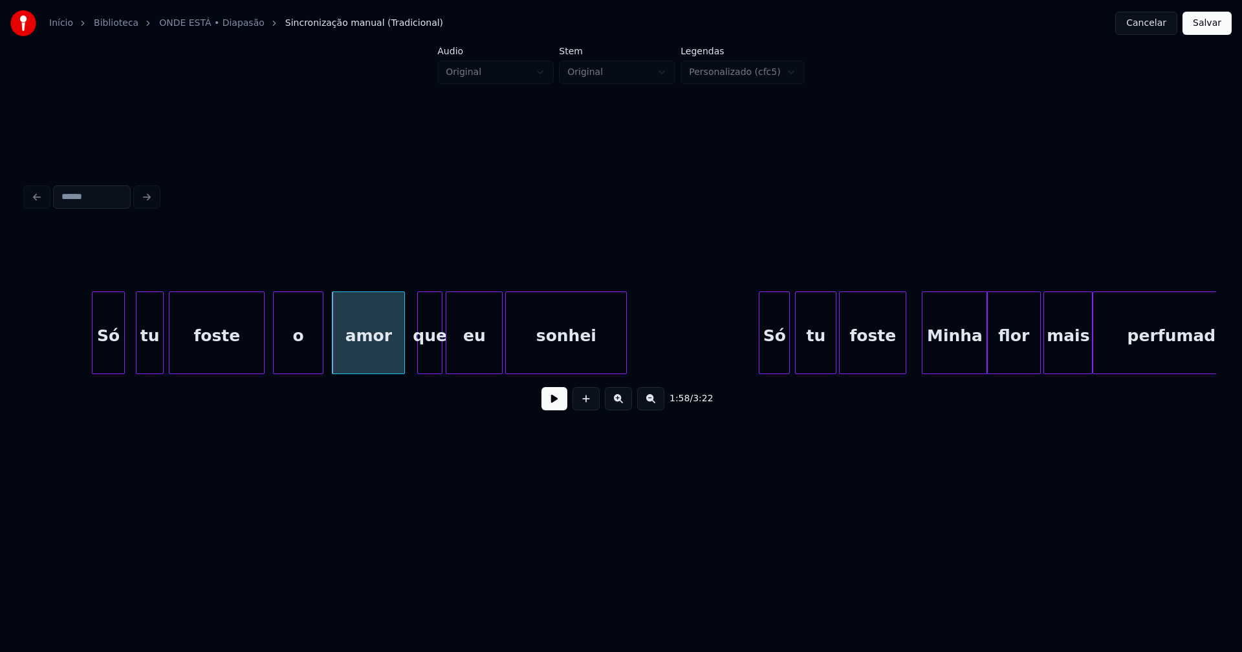
scroll to position [0, 15098]
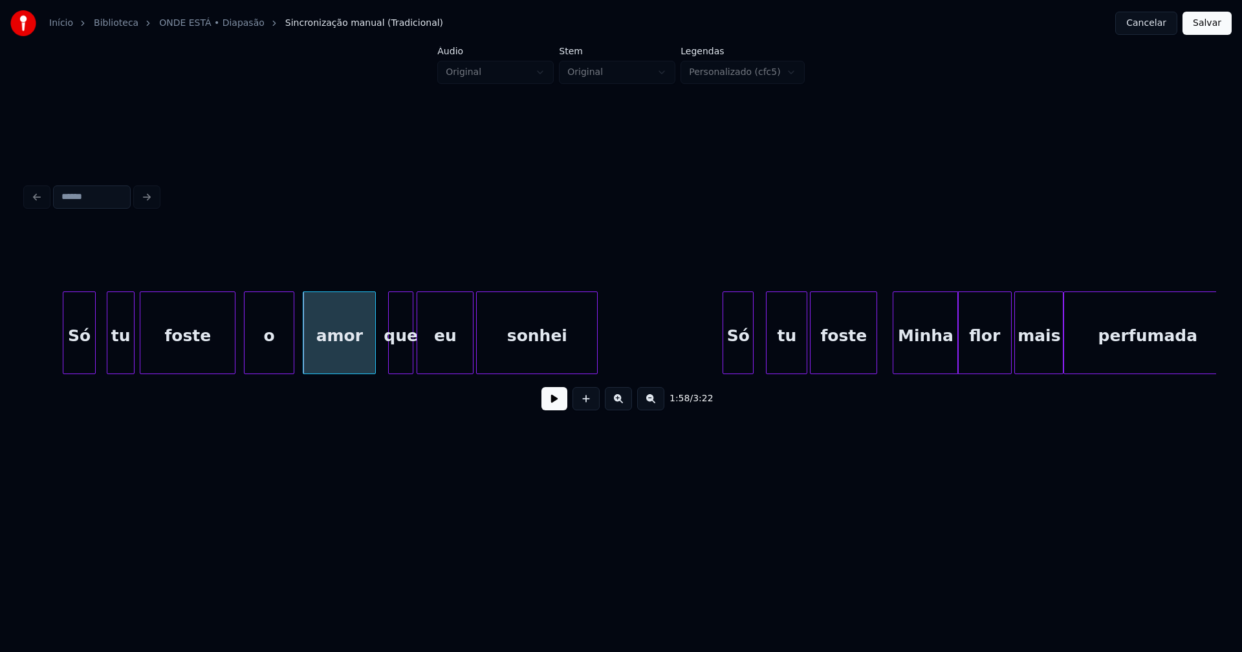
click at [741, 361] on div "Só" at bounding box center [738, 336] width 30 height 88
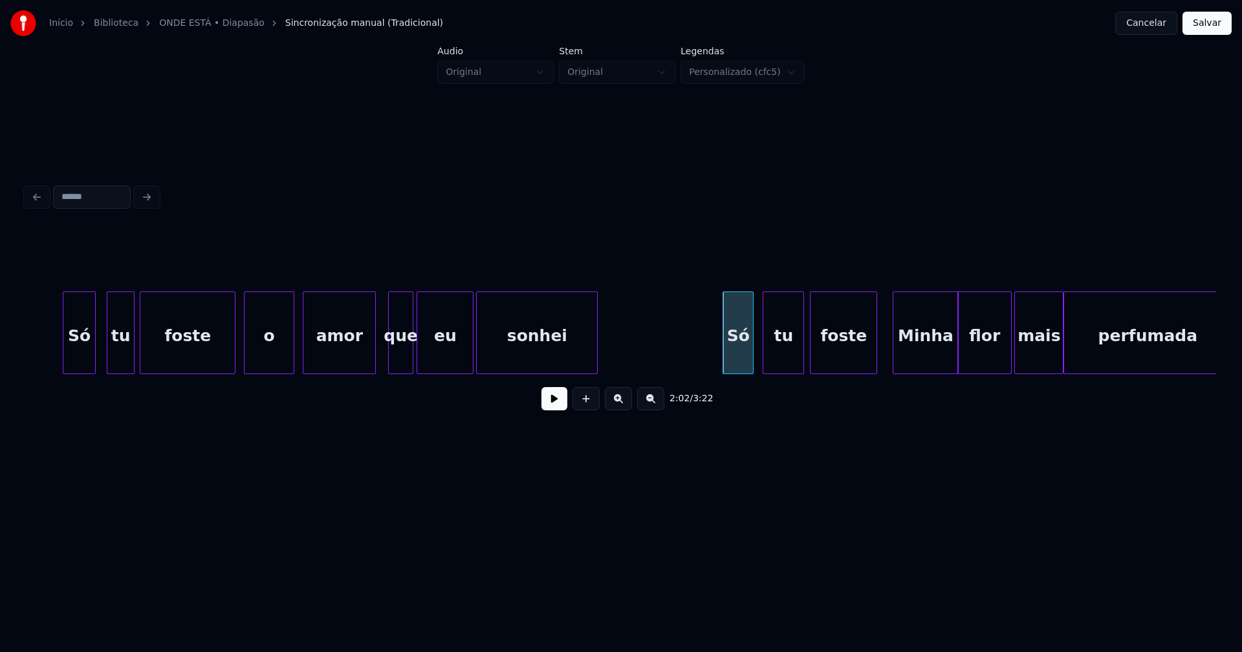
click at [786, 361] on div "tu" at bounding box center [783, 336] width 40 height 88
click at [839, 354] on div "foste" at bounding box center [841, 336] width 66 height 88
click at [852, 360] on div at bounding box center [854, 332] width 4 height 81
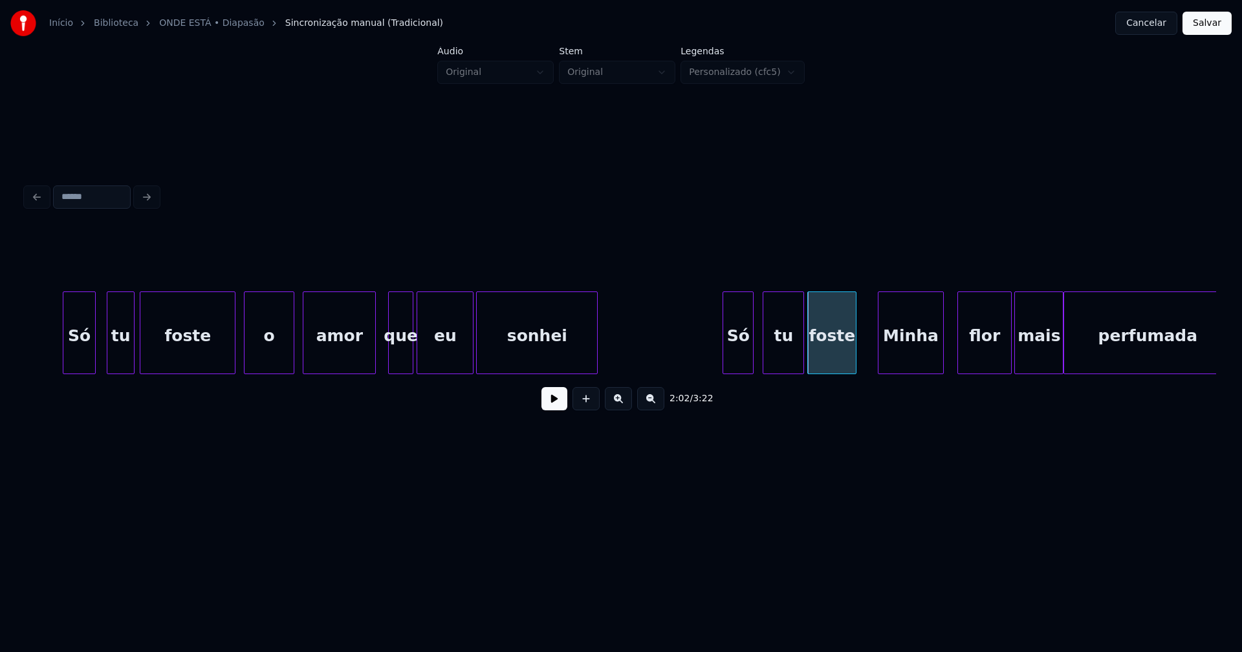
click at [905, 360] on div "Minha" at bounding box center [910, 336] width 64 height 88
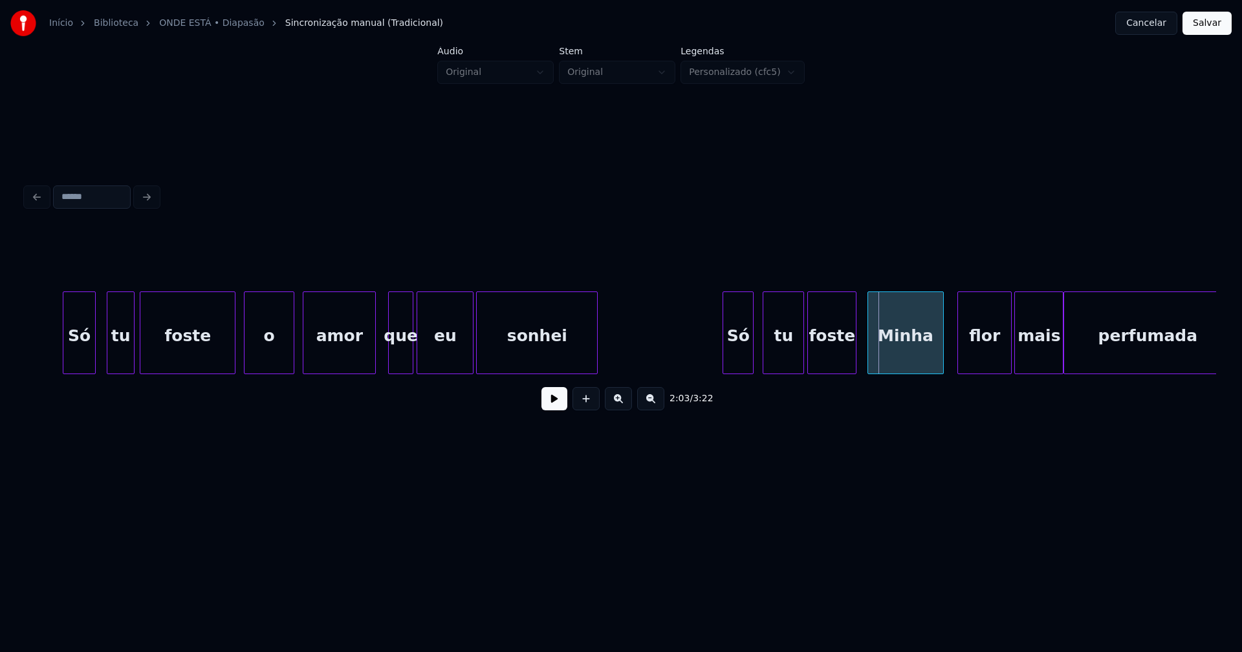
click at [871, 364] on div at bounding box center [870, 332] width 4 height 81
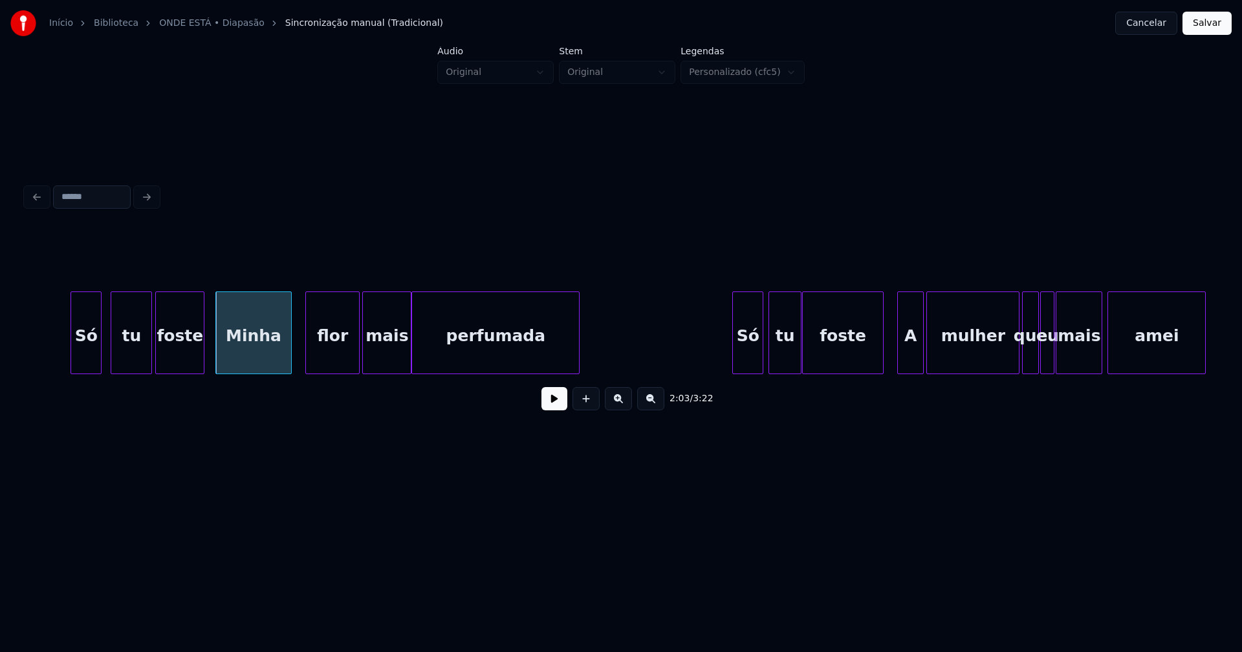
scroll to position [0, 15764]
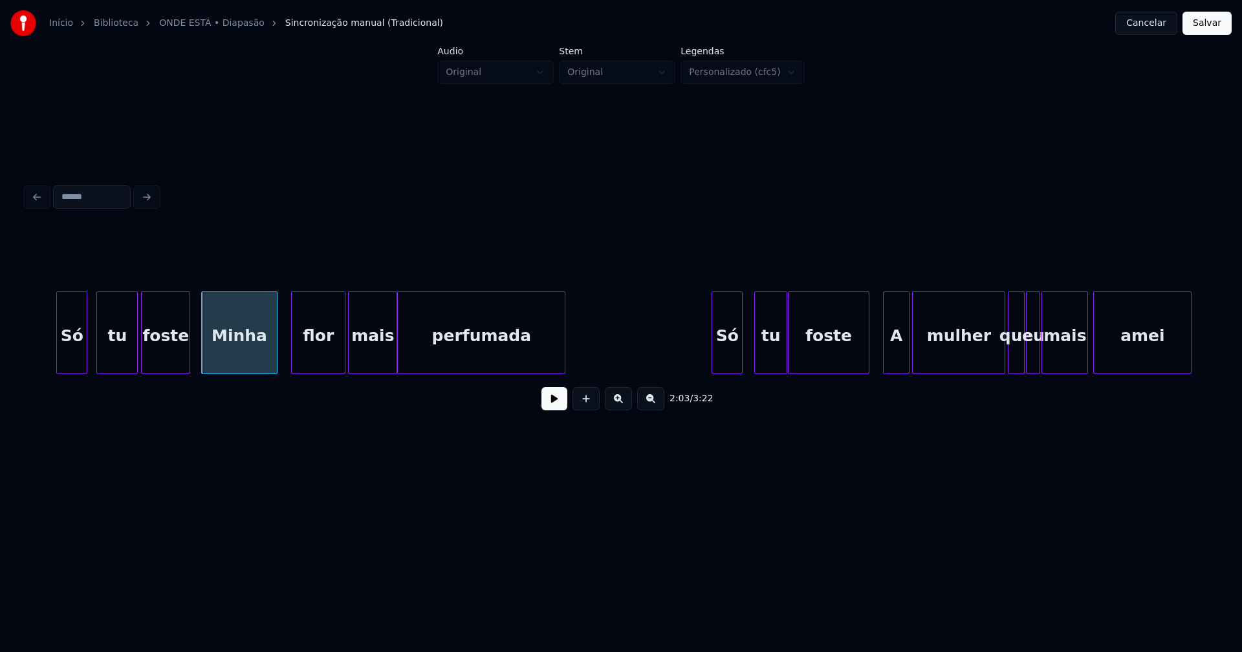
click at [729, 354] on div "Só" at bounding box center [727, 336] width 30 height 88
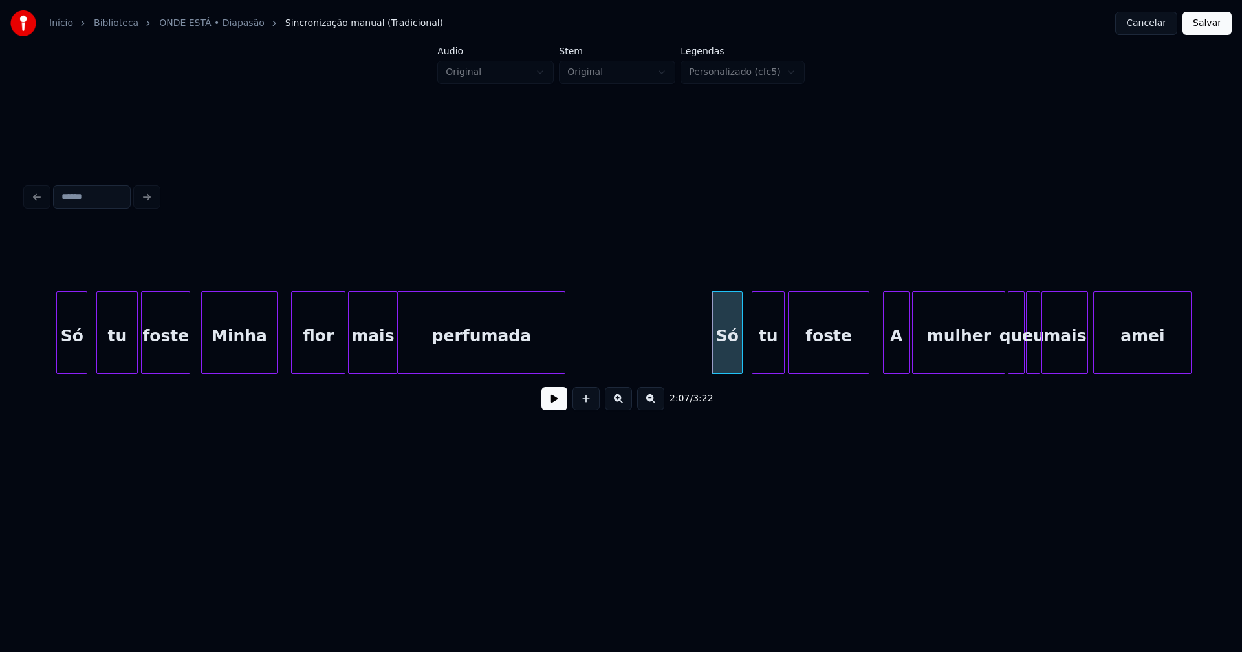
click at [772, 355] on div "tu" at bounding box center [768, 336] width 32 height 88
click at [1105, 347] on div at bounding box center [1107, 332] width 4 height 81
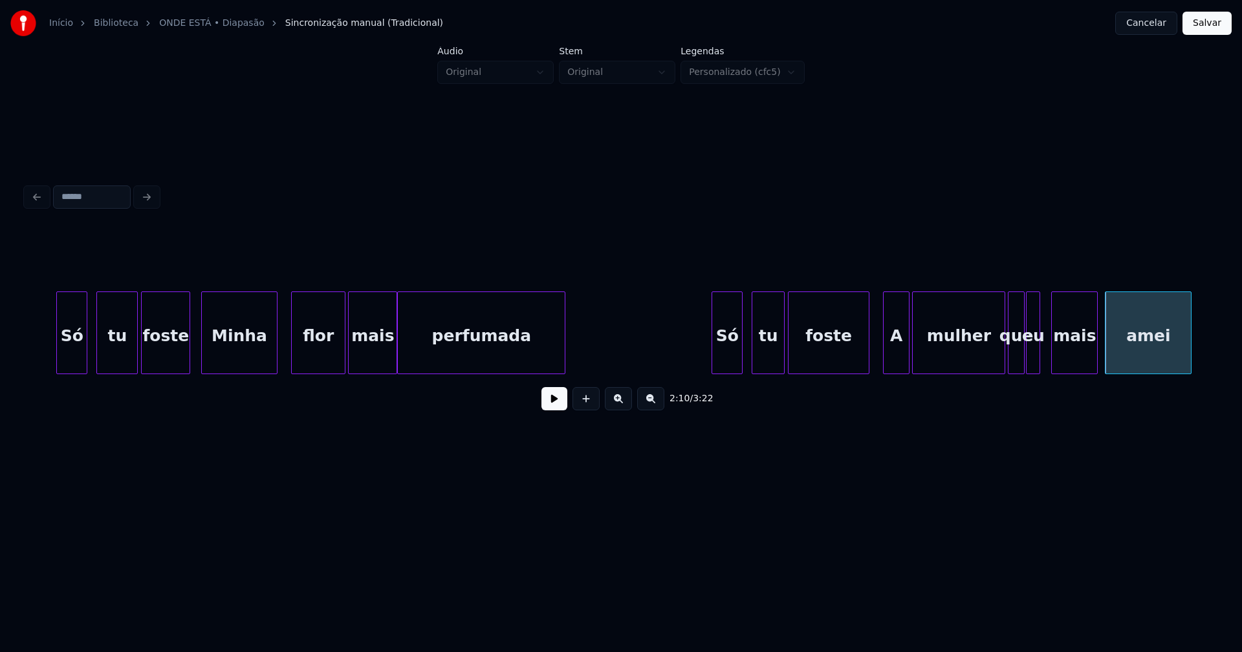
click at [1067, 361] on div "mais" at bounding box center [1073, 336] width 45 height 88
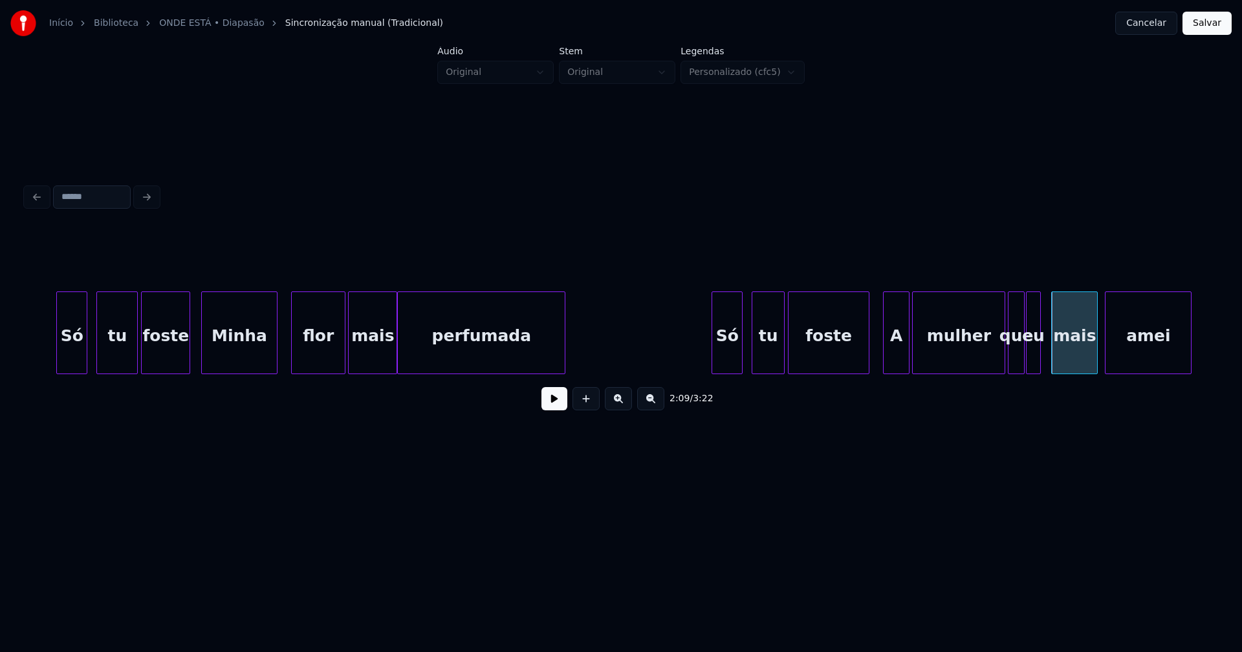
click at [1036, 356] on div at bounding box center [1038, 332] width 4 height 81
click at [1040, 358] on div "eu" at bounding box center [1040, 336] width 13 height 88
click at [1029, 356] on div at bounding box center [1028, 332] width 4 height 81
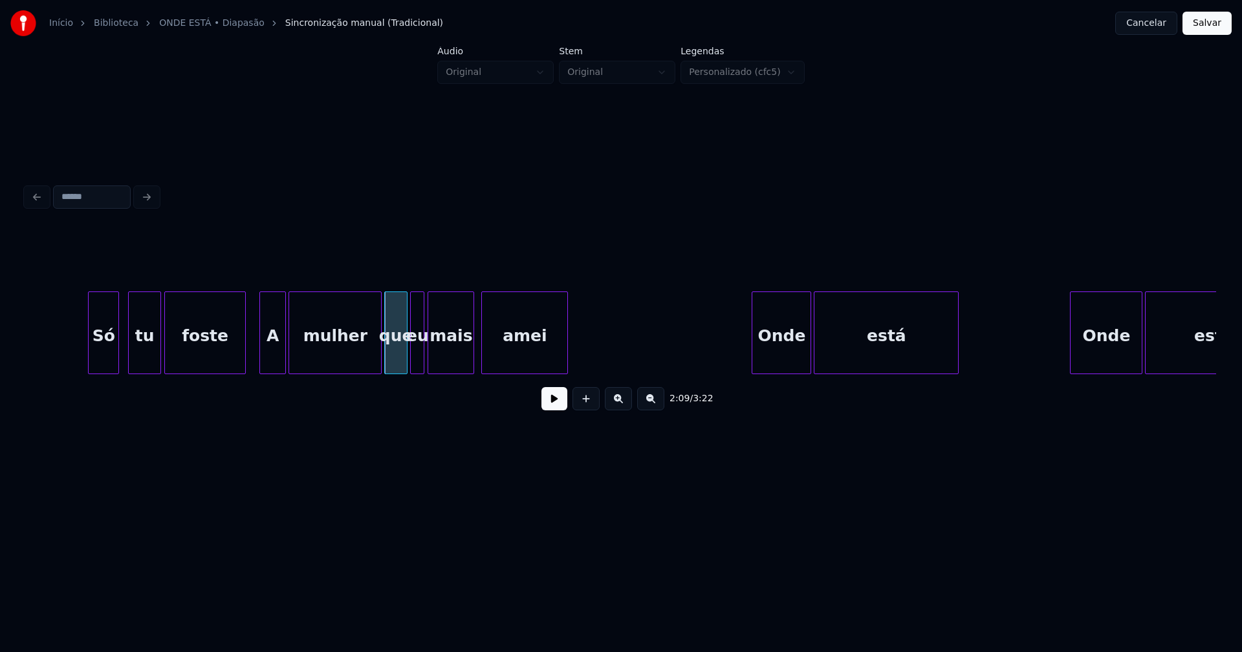
scroll to position [0, 16401]
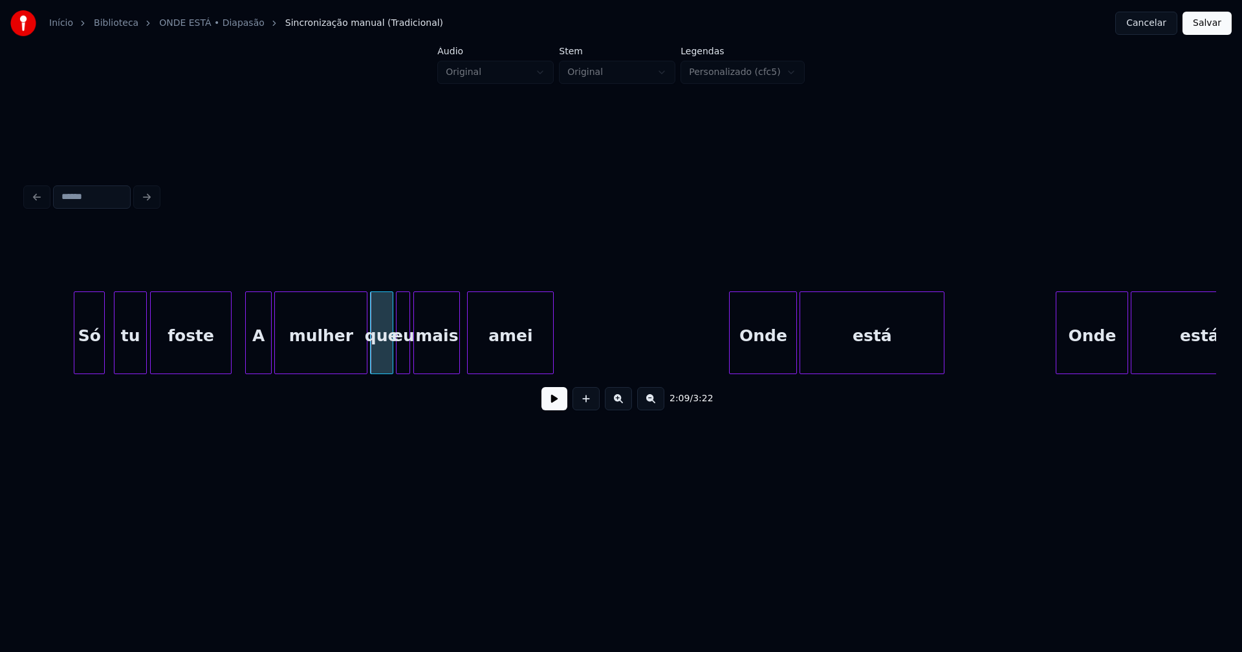
click at [733, 360] on div at bounding box center [731, 332] width 4 height 81
click at [815, 347] on div at bounding box center [816, 332] width 4 height 81
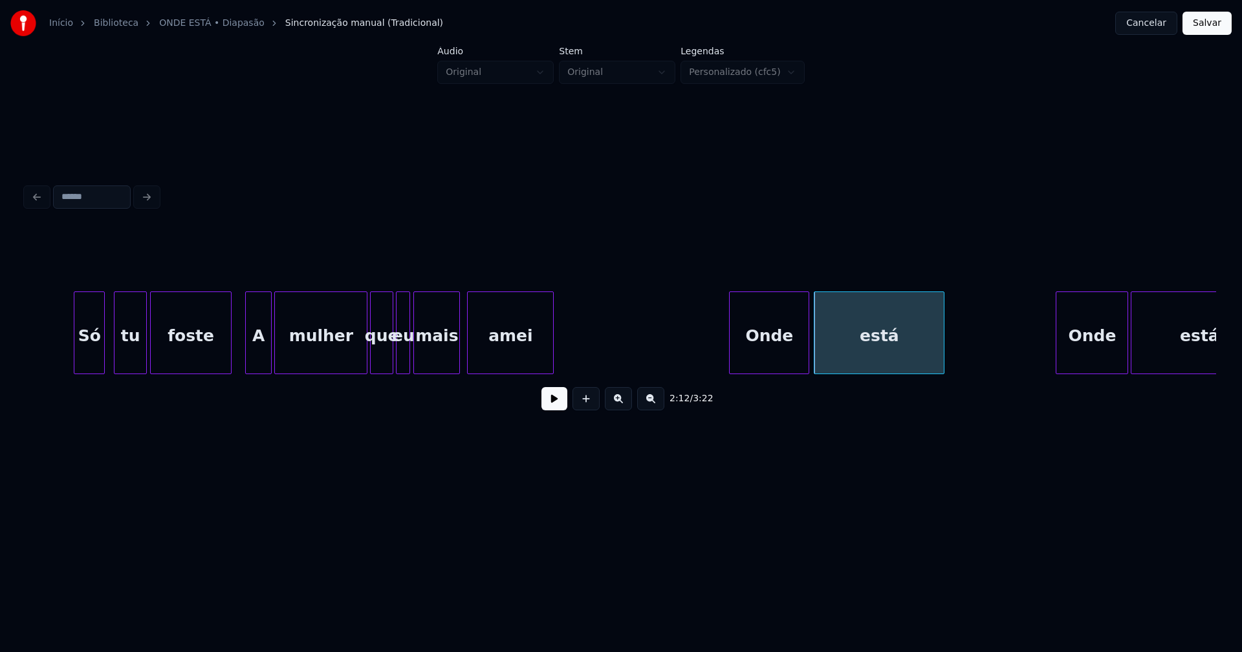
click at [806, 343] on div at bounding box center [806, 332] width 4 height 81
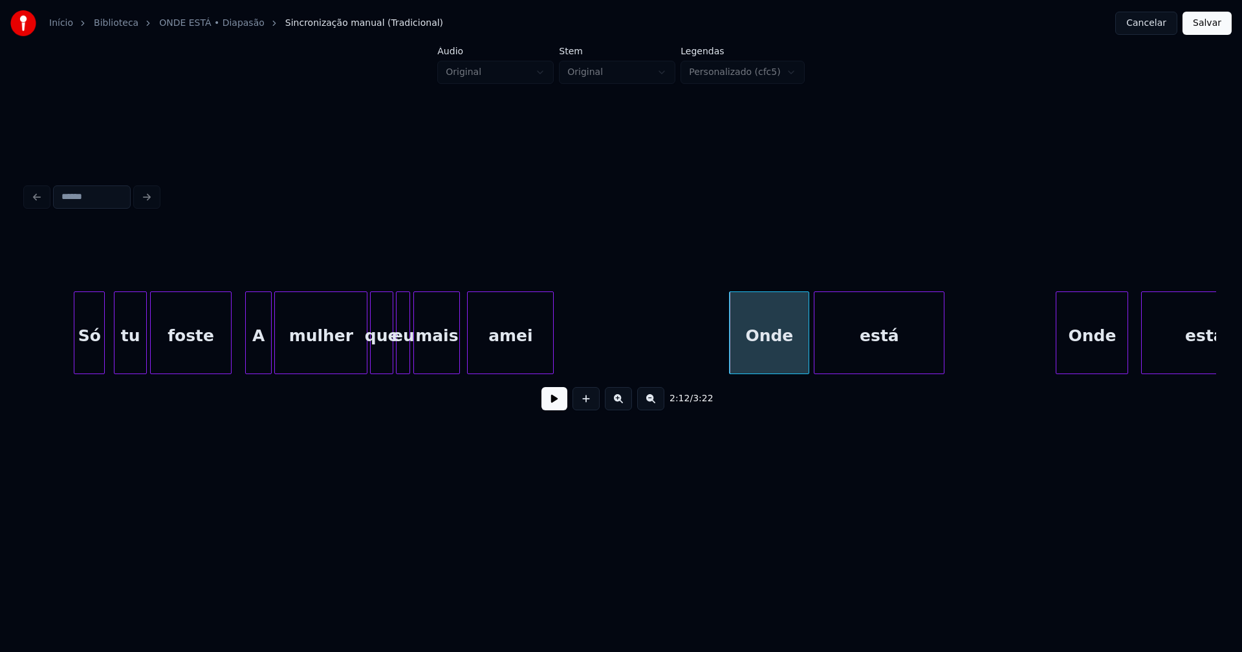
click at [1142, 349] on div at bounding box center [1143, 332] width 4 height 81
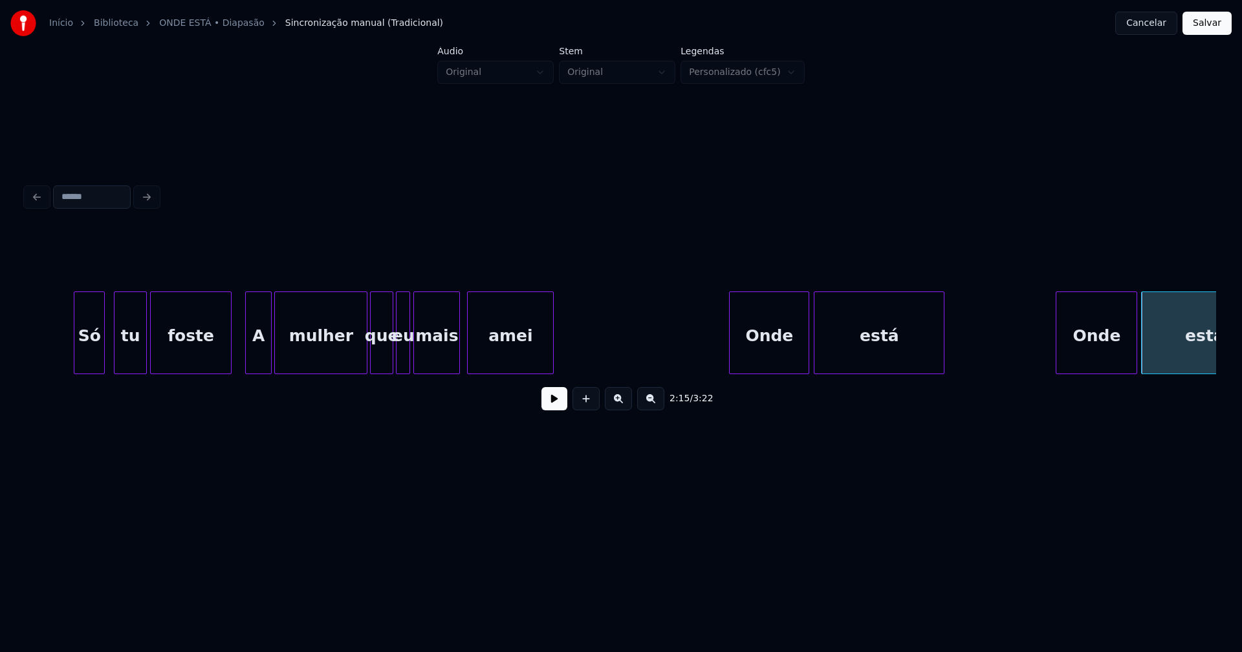
click at [1133, 347] on div at bounding box center [1134, 332] width 4 height 81
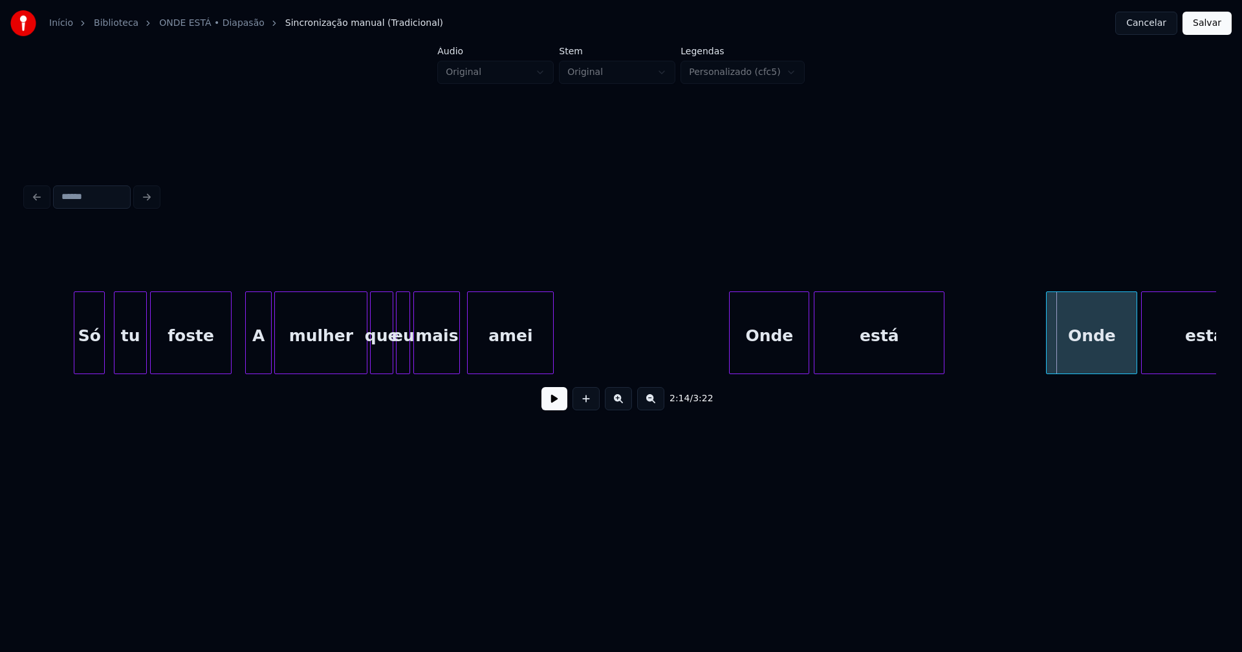
click at [1046, 354] on div at bounding box center [1048, 332] width 4 height 81
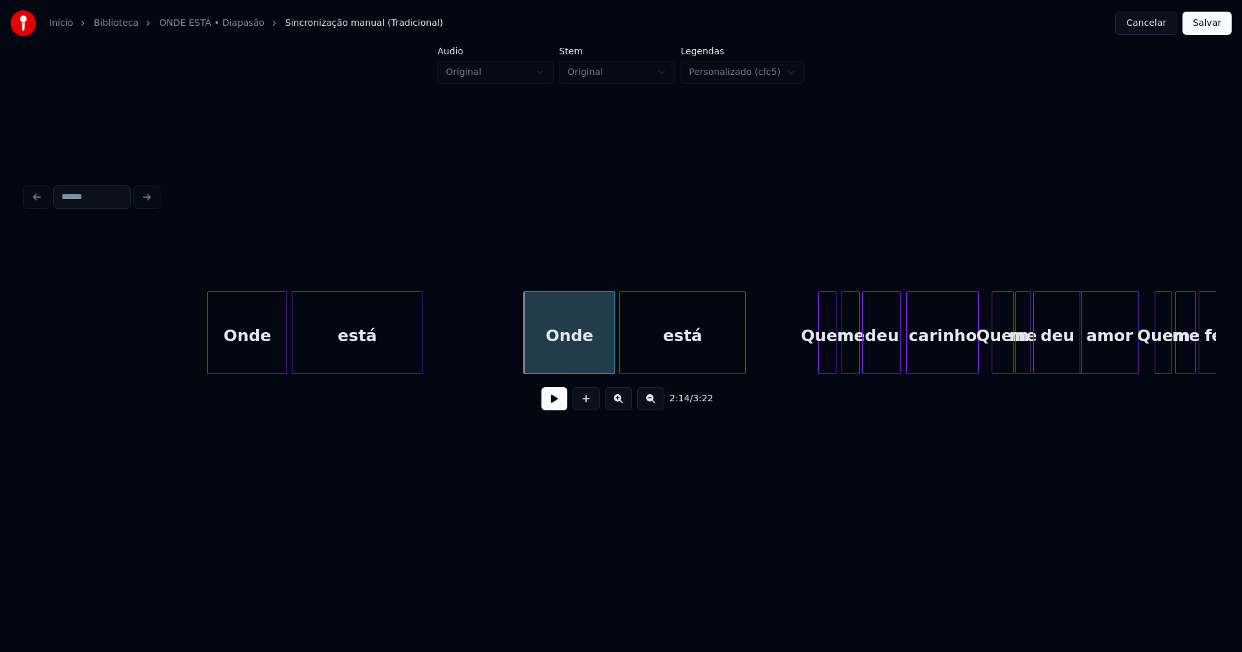
scroll to position [0, 16938]
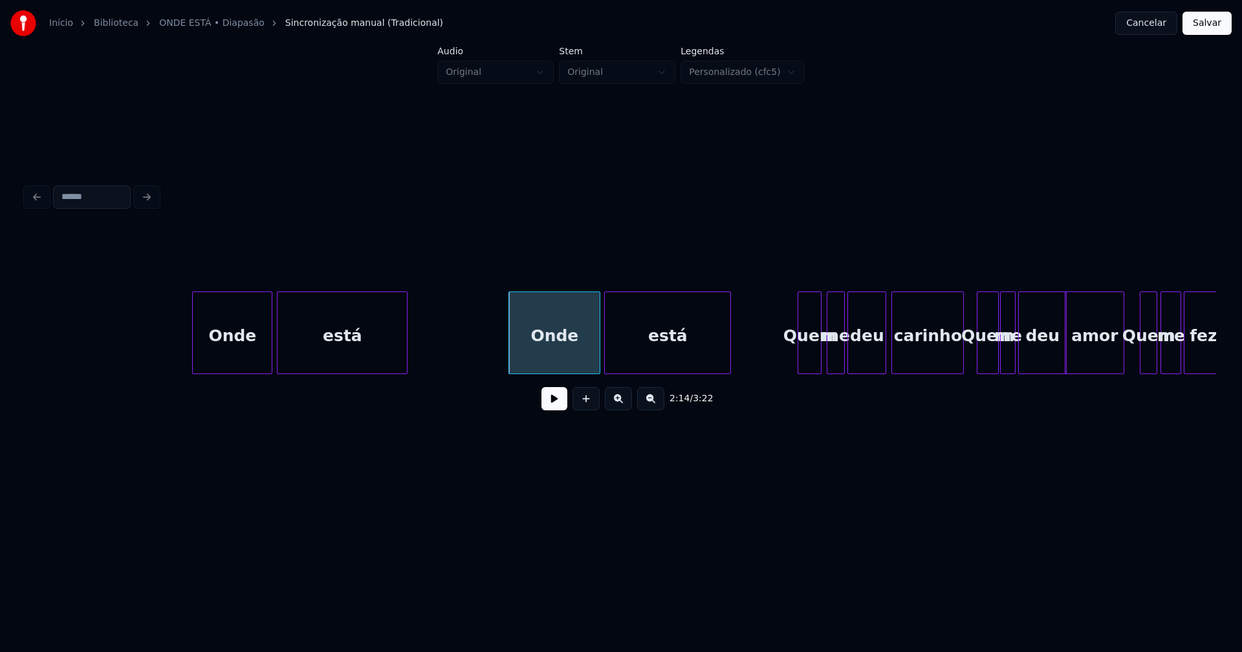
click at [801, 369] on div "Quem" at bounding box center [809, 333] width 24 height 83
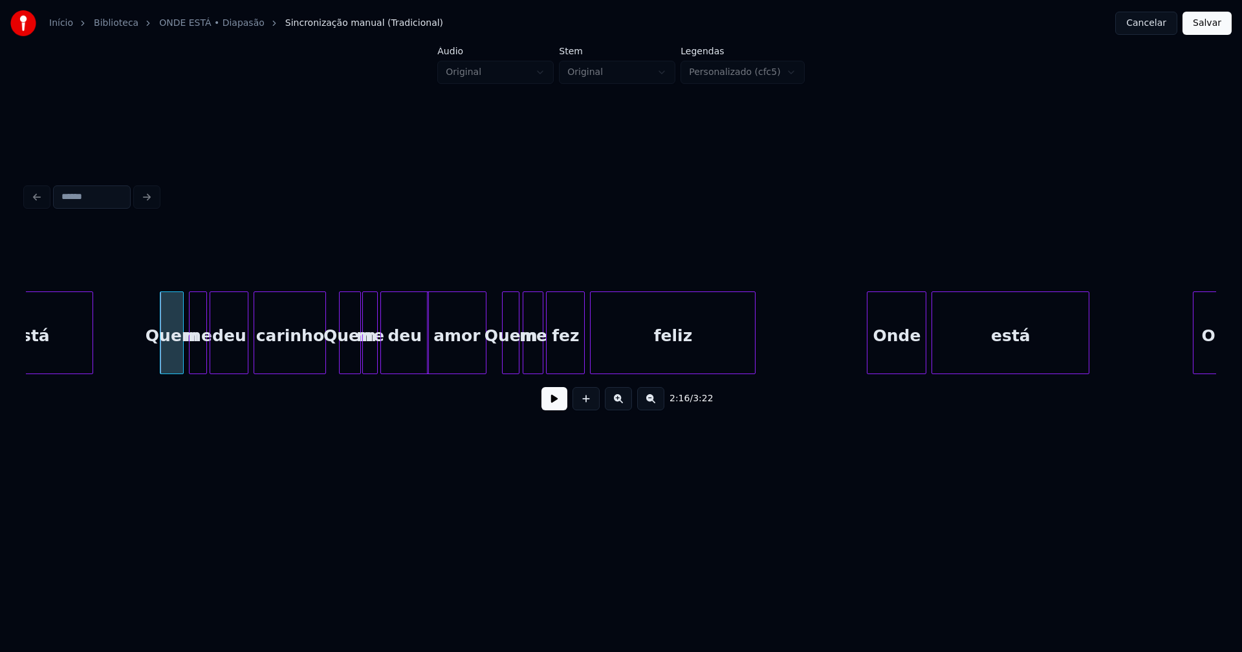
scroll to position [0, 17633]
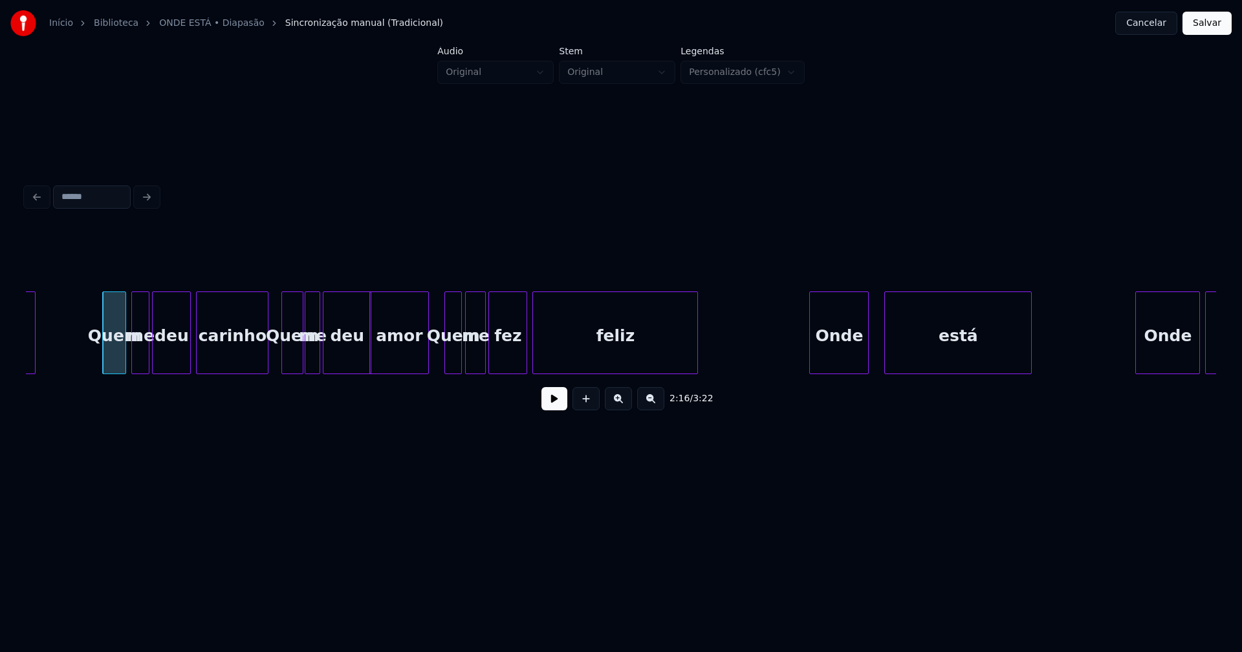
click at [887, 346] on div at bounding box center [887, 332] width 4 height 81
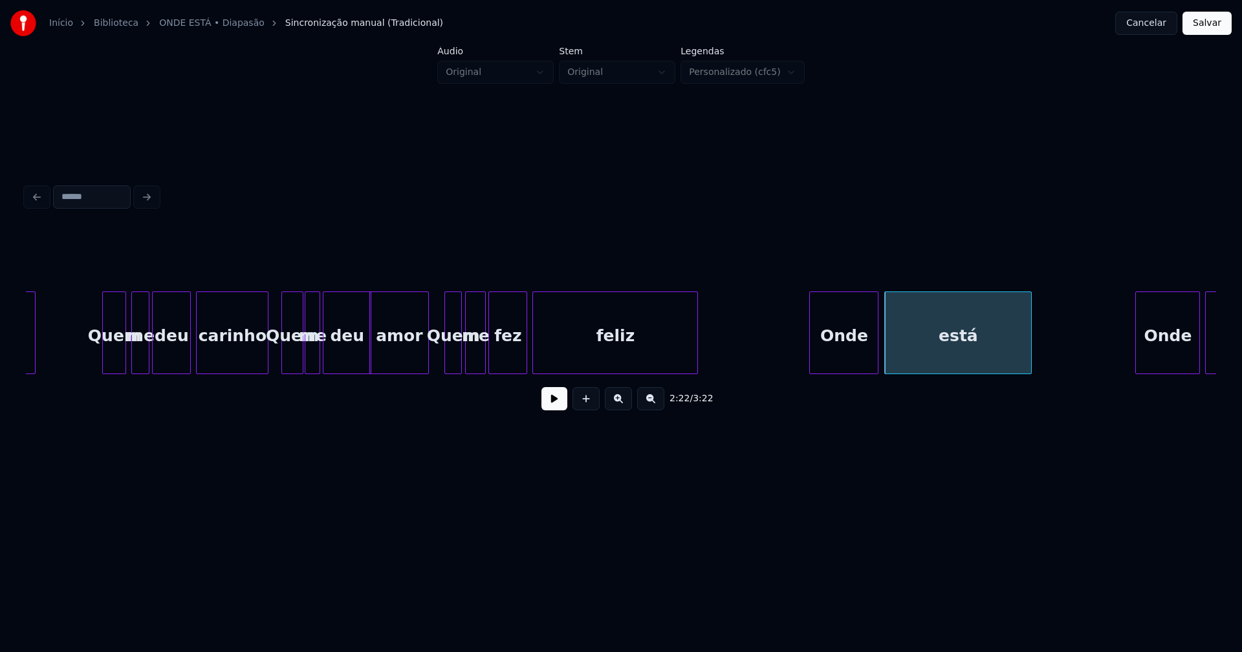
click at [874, 345] on div at bounding box center [876, 332] width 4 height 81
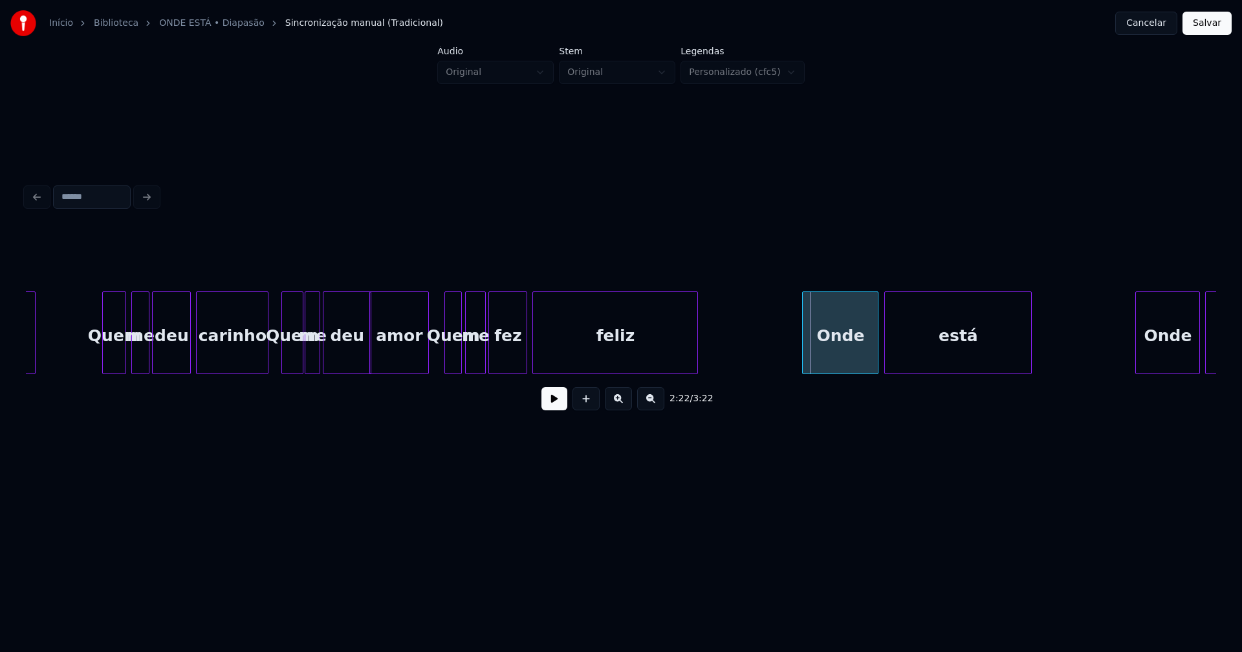
click at [806, 349] on div at bounding box center [804, 332] width 4 height 81
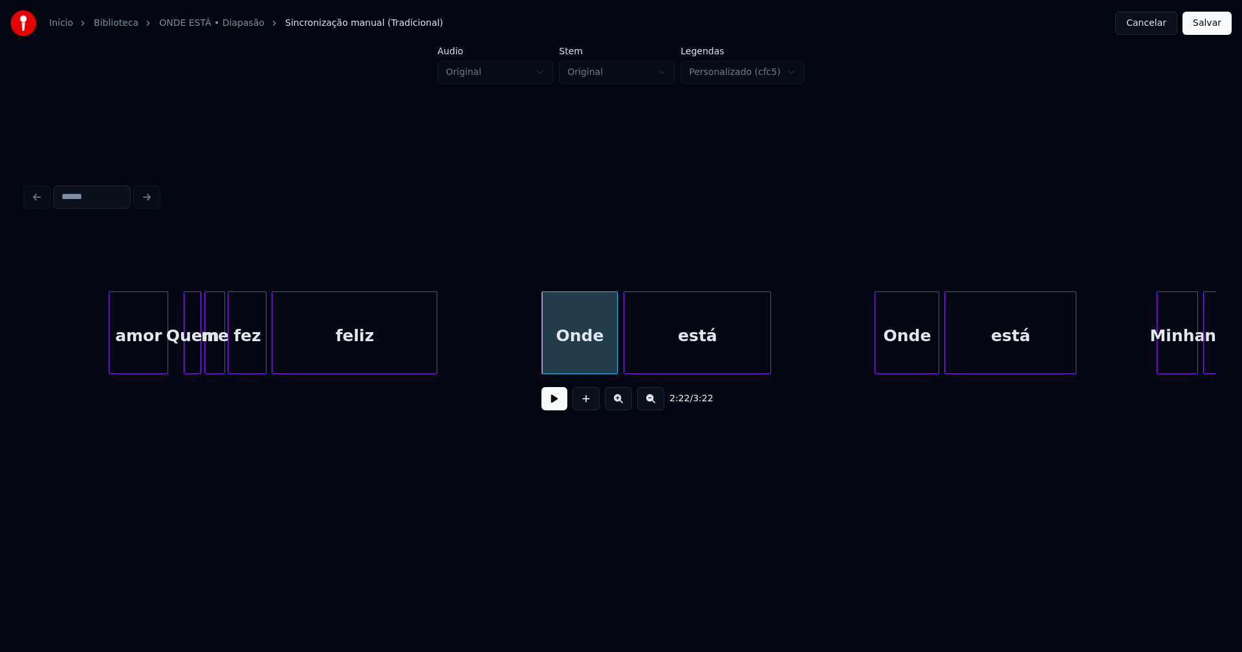
scroll to position [0, 18053]
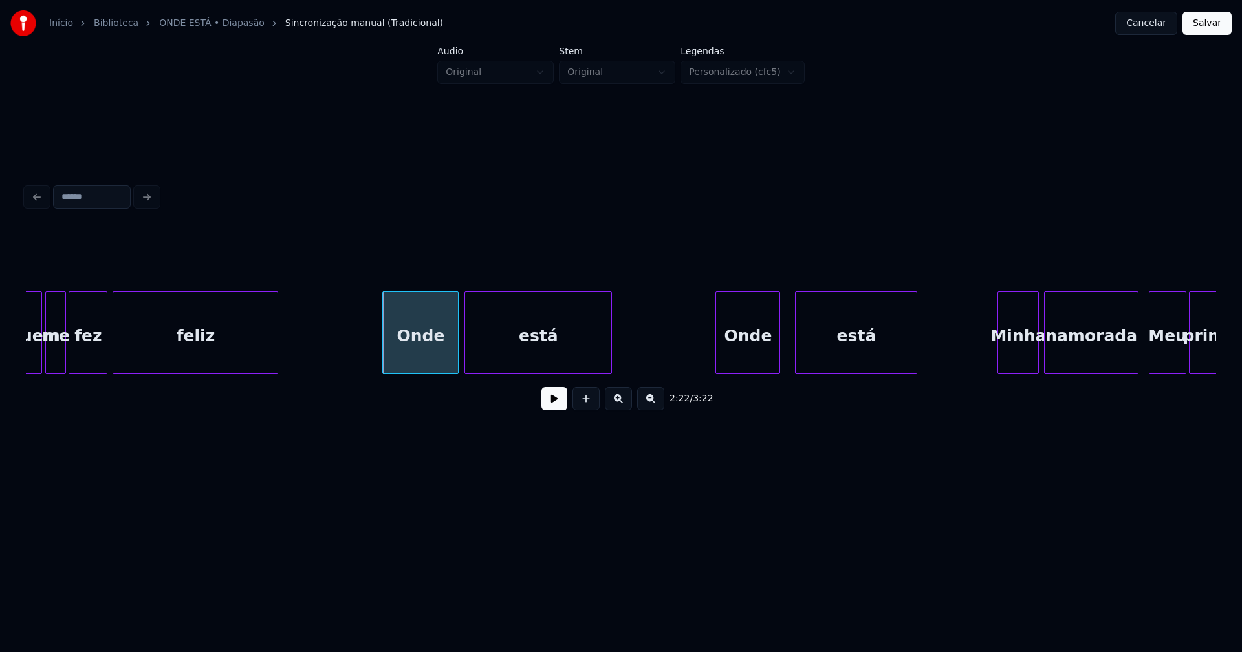
click at [796, 349] on div at bounding box center [797, 332] width 4 height 81
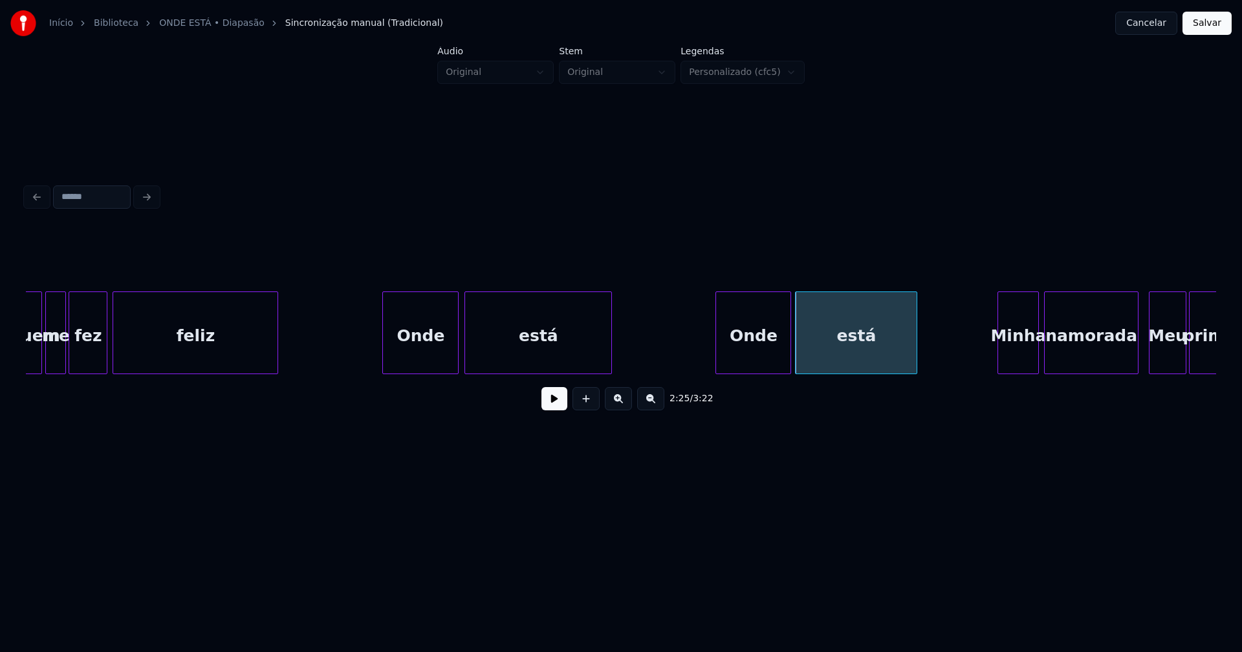
click at [788, 345] on div at bounding box center [788, 332] width 4 height 81
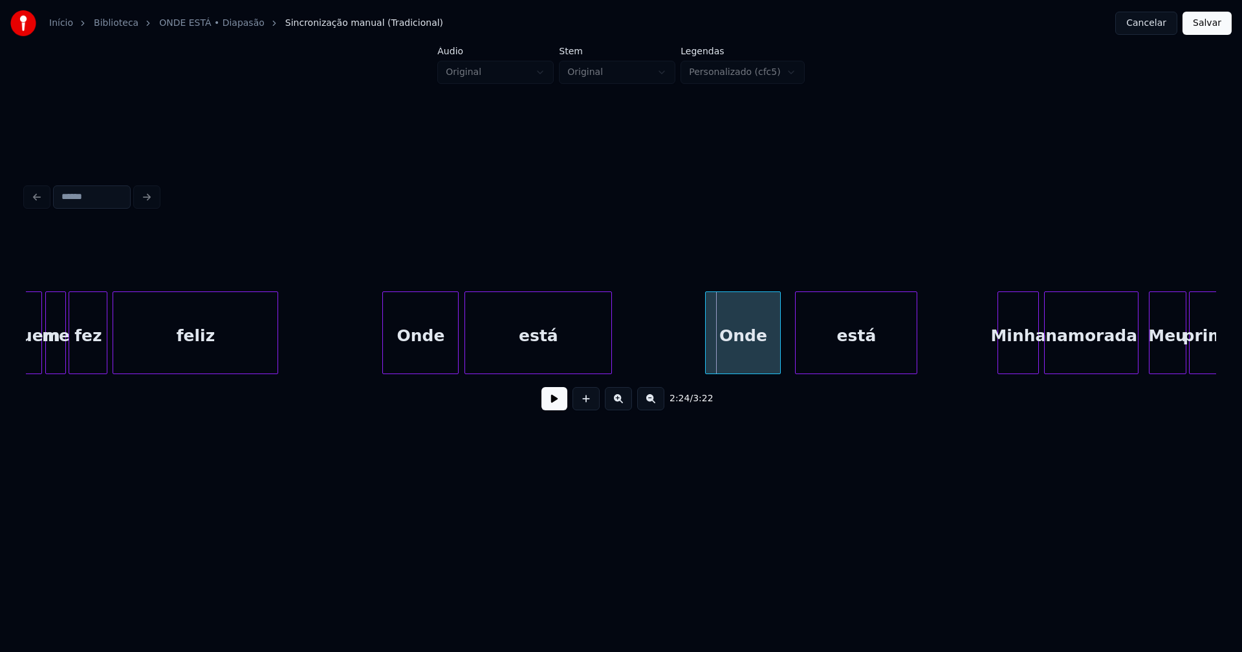
click at [705, 354] on div "Onde" at bounding box center [743, 333] width 76 height 83
click at [783, 339] on div at bounding box center [784, 332] width 4 height 81
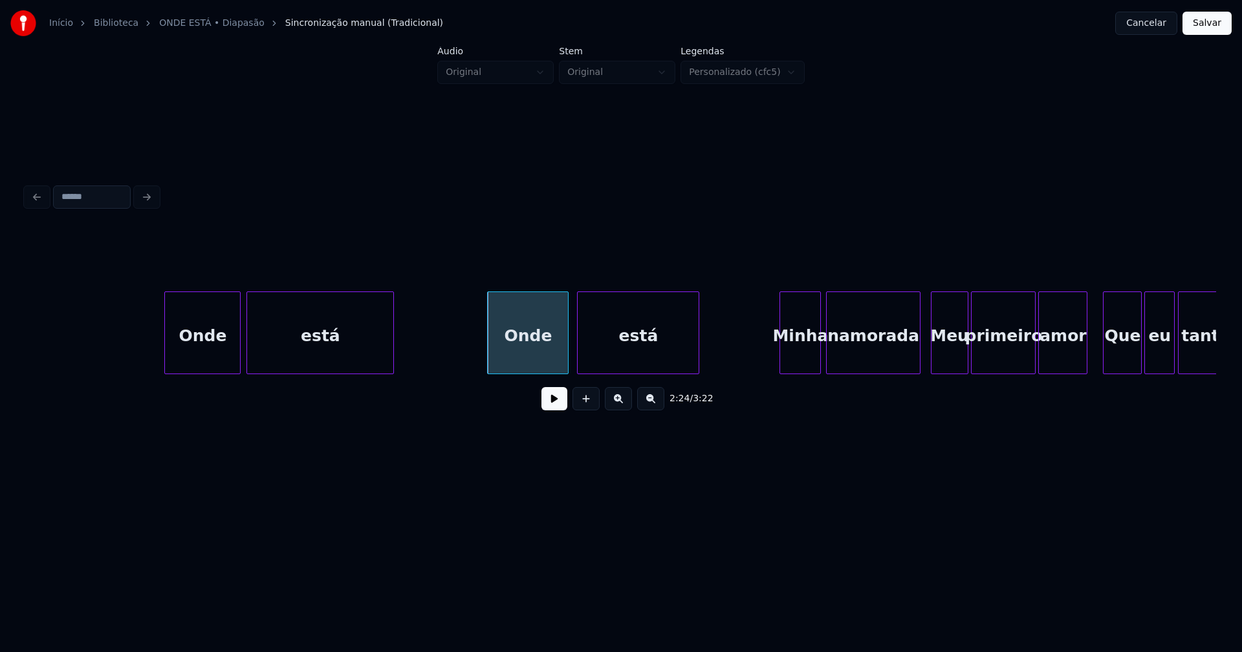
scroll to position [0, 18415]
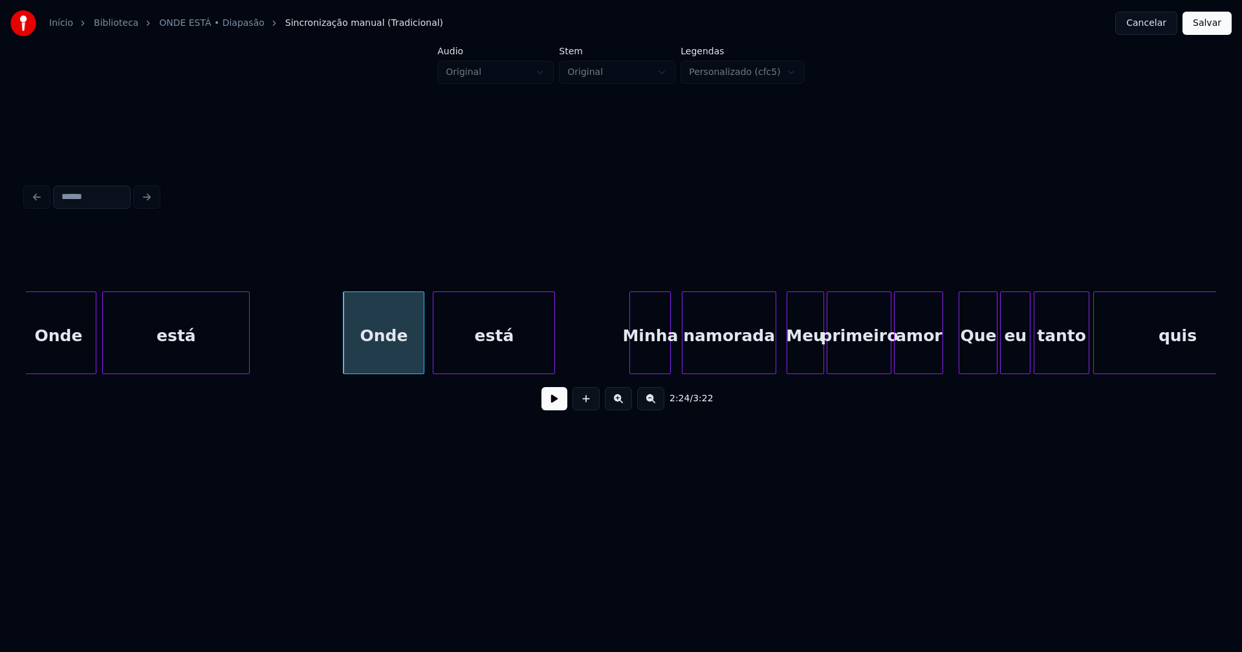
click at [656, 358] on div "Minha" at bounding box center [650, 336] width 40 height 88
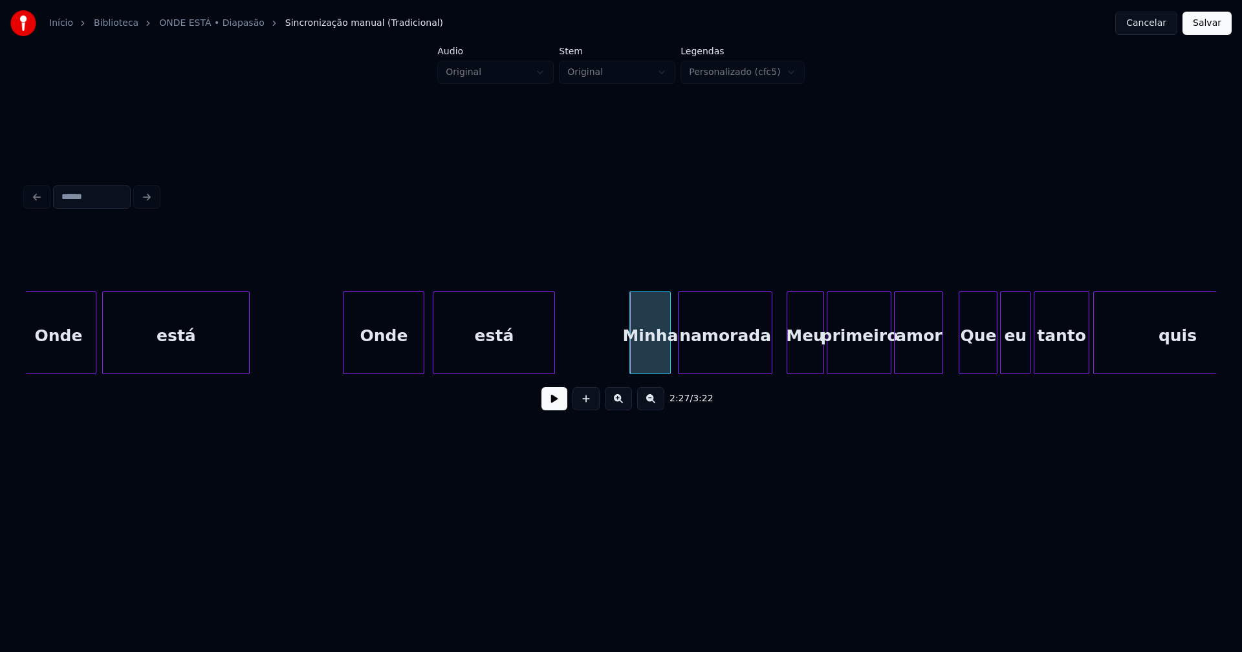
click at [753, 359] on div "namorada" at bounding box center [724, 336] width 92 height 88
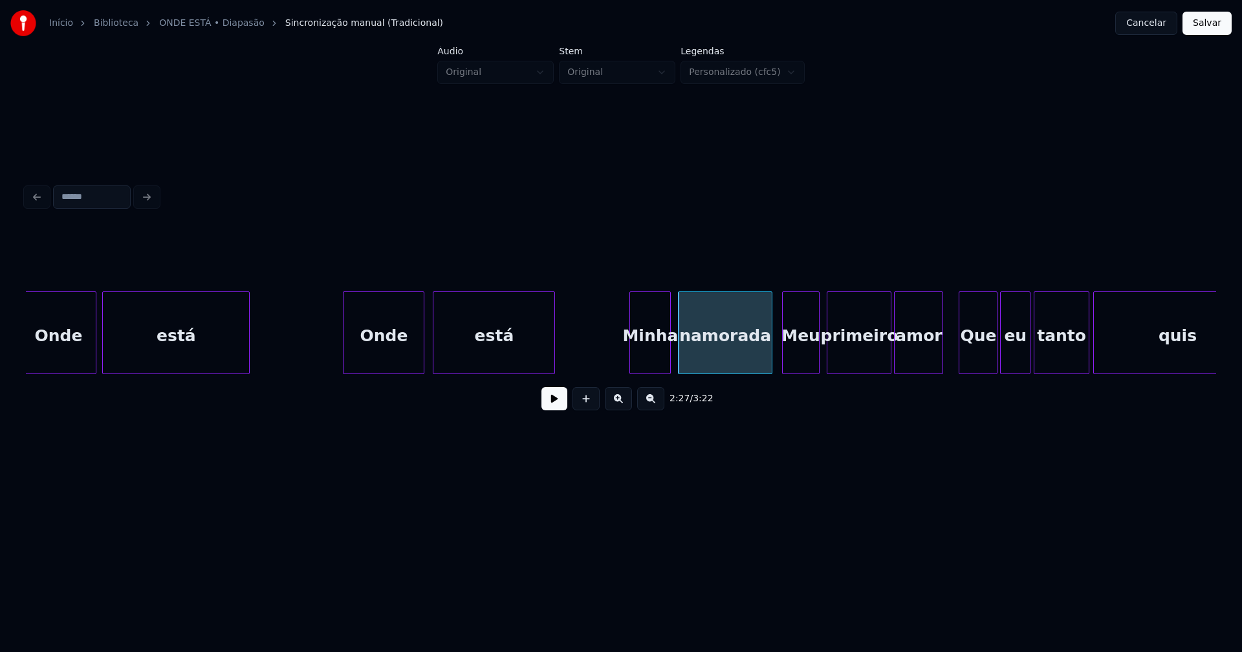
click at [793, 362] on div "Meu" at bounding box center [800, 336] width 37 height 88
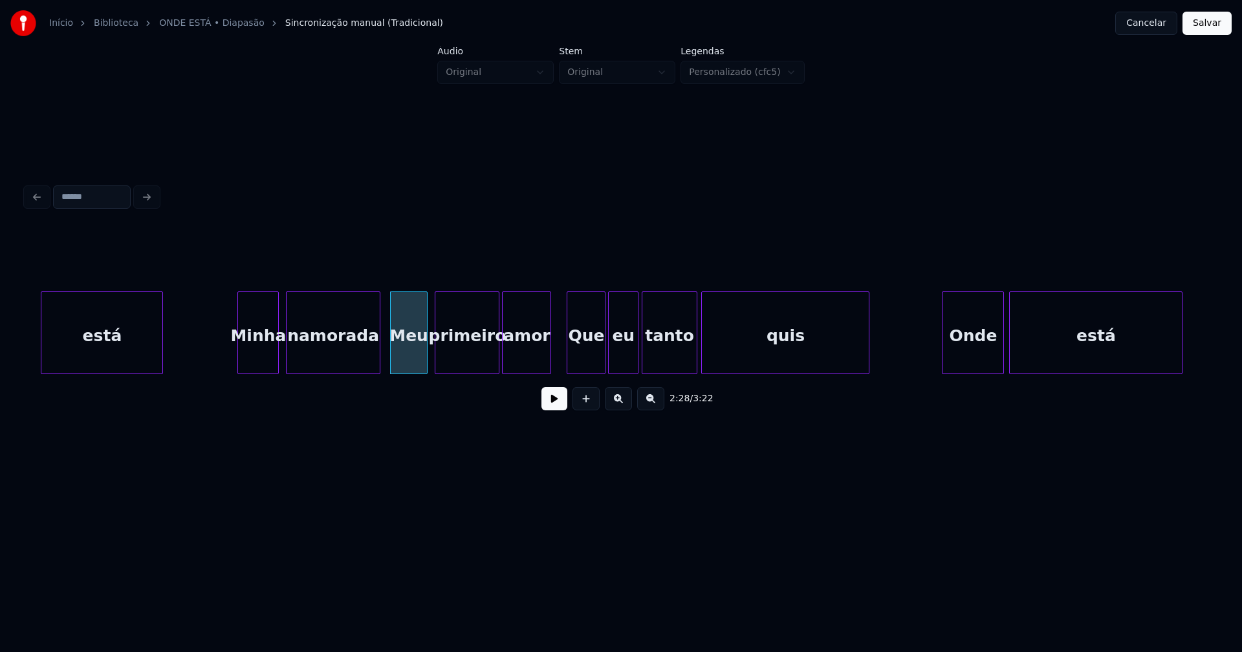
scroll to position [0, 18879]
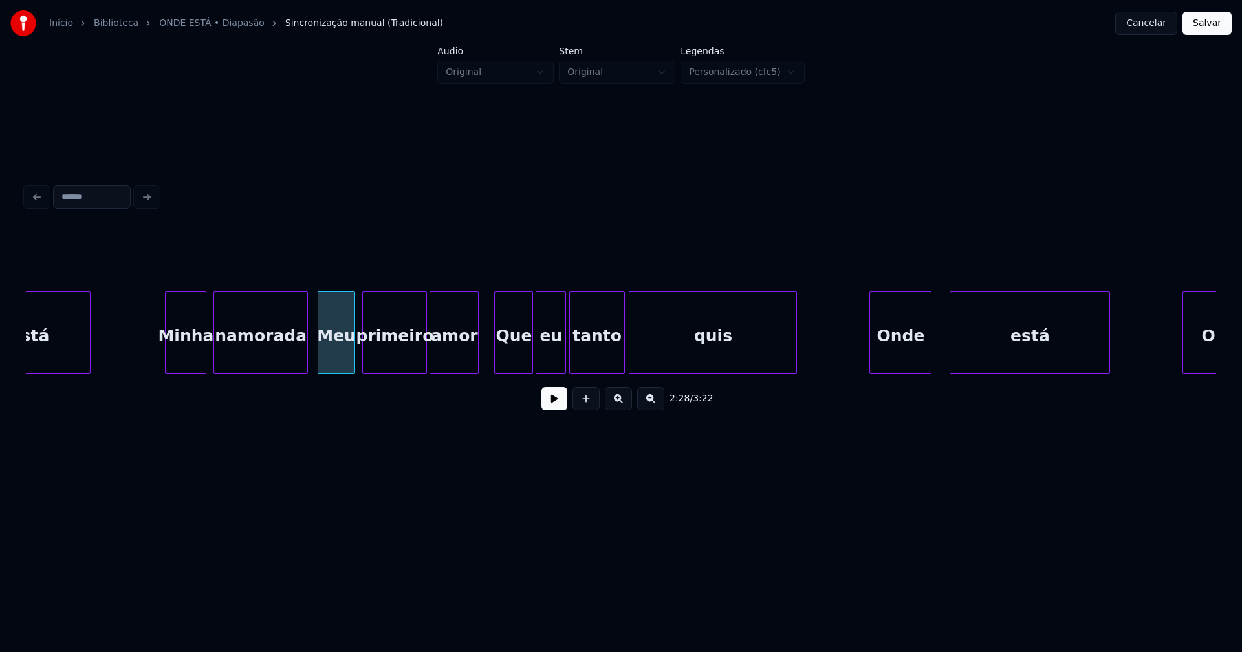
click at [951, 345] on div at bounding box center [952, 332] width 4 height 81
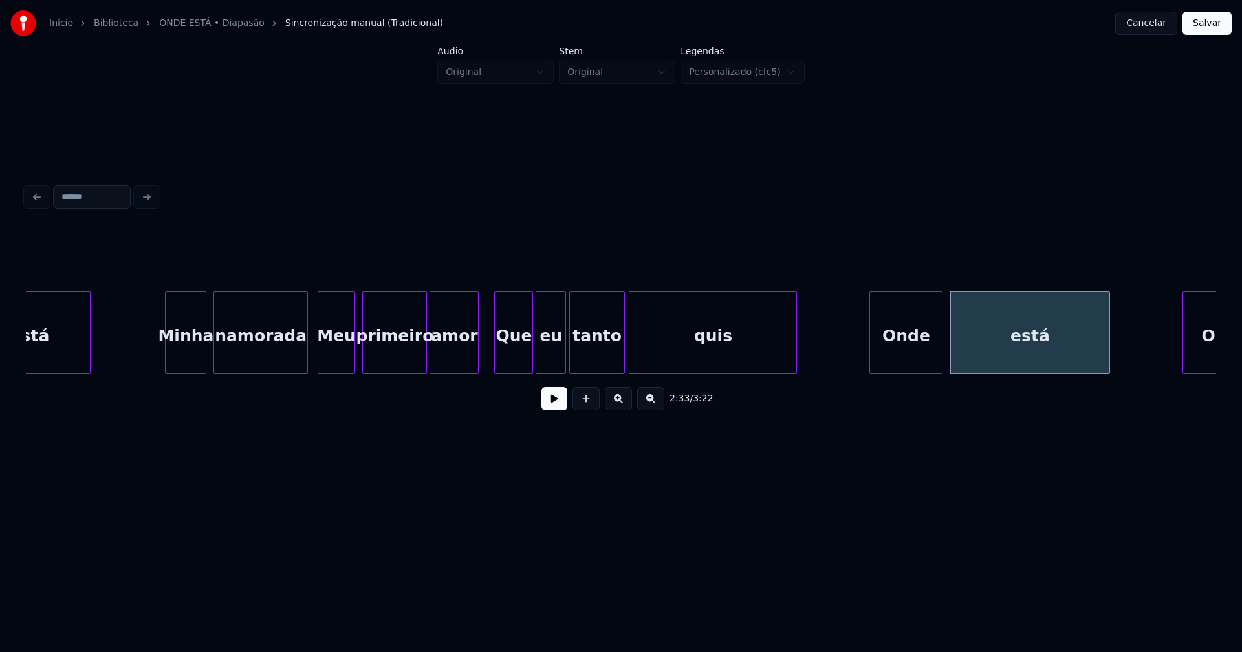
click at [941, 341] on div at bounding box center [940, 332] width 4 height 81
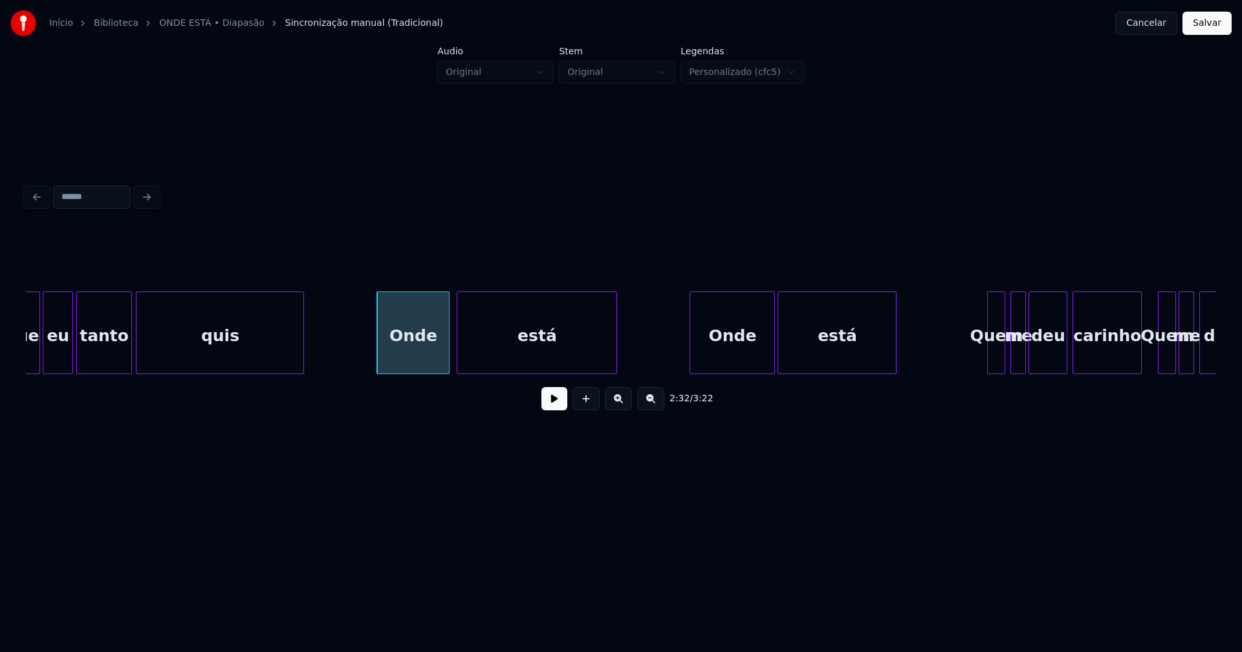
scroll to position [0, 19386]
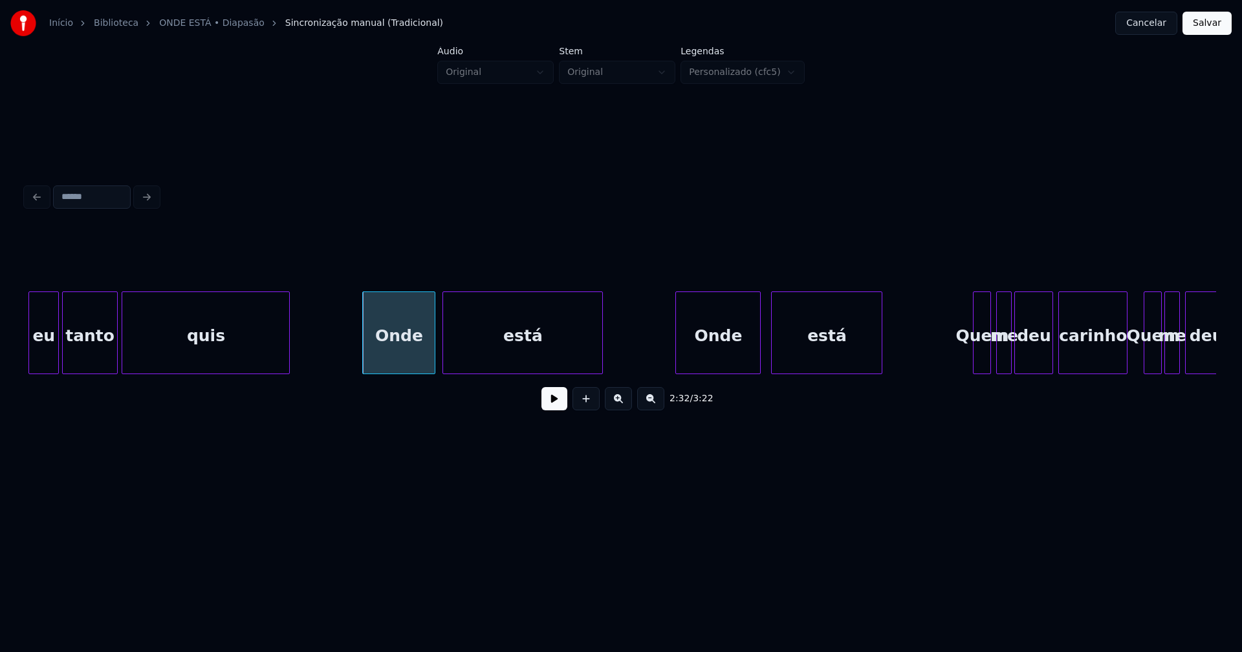
click at [772, 341] on div at bounding box center [773, 332] width 4 height 81
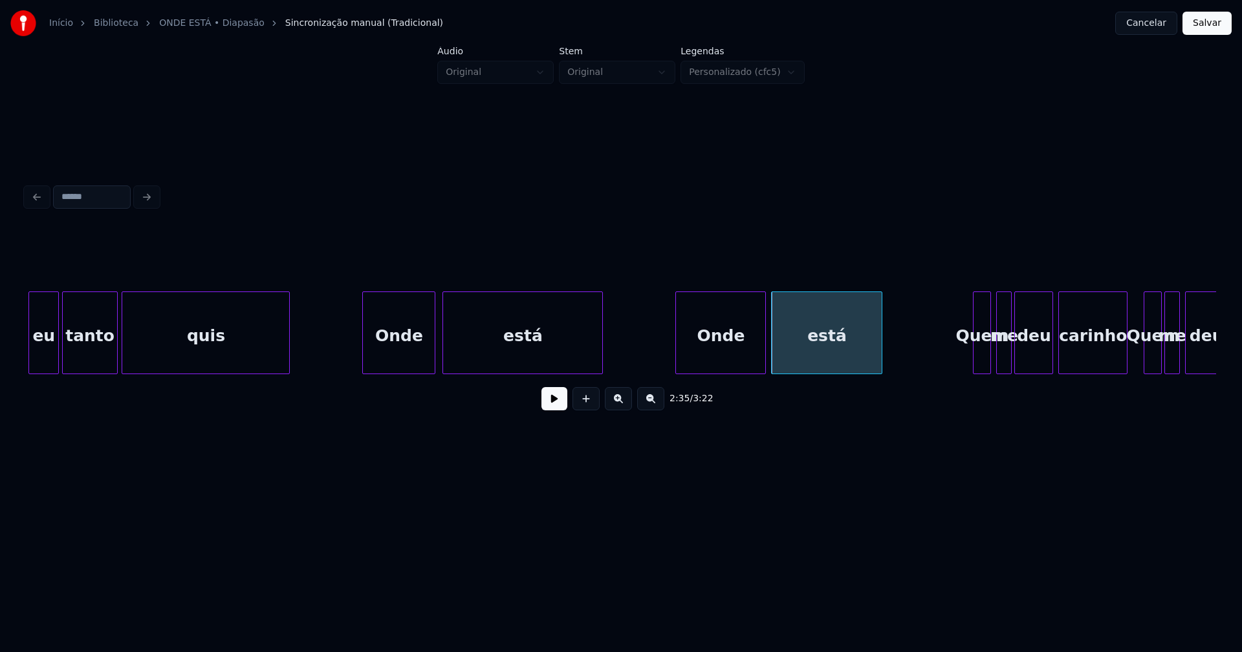
click at [761, 342] on div at bounding box center [763, 332] width 4 height 81
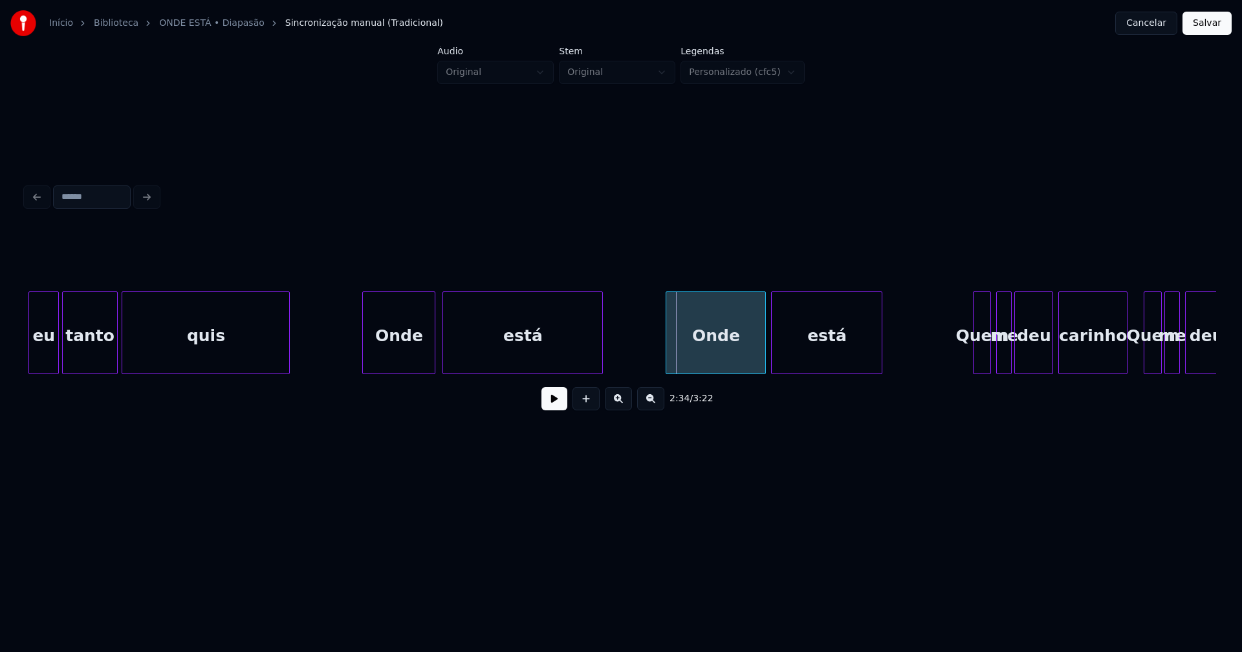
click at [667, 350] on div at bounding box center [668, 332] width 4 height 81
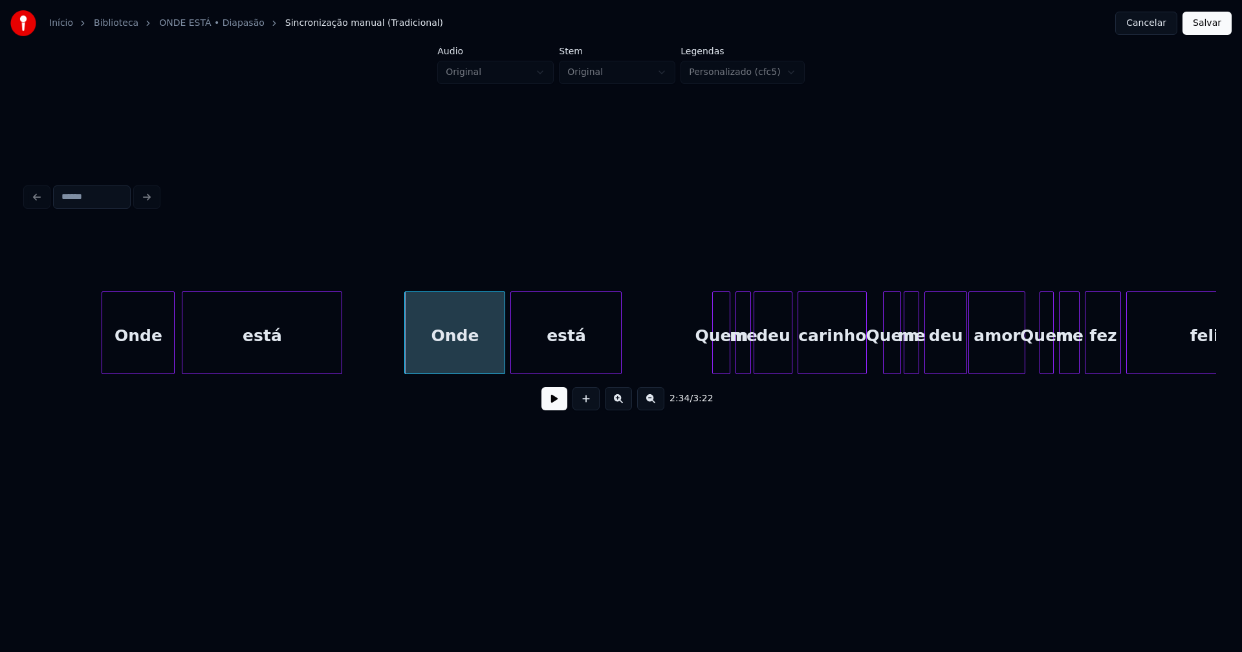
scroll to position [0, 19777]
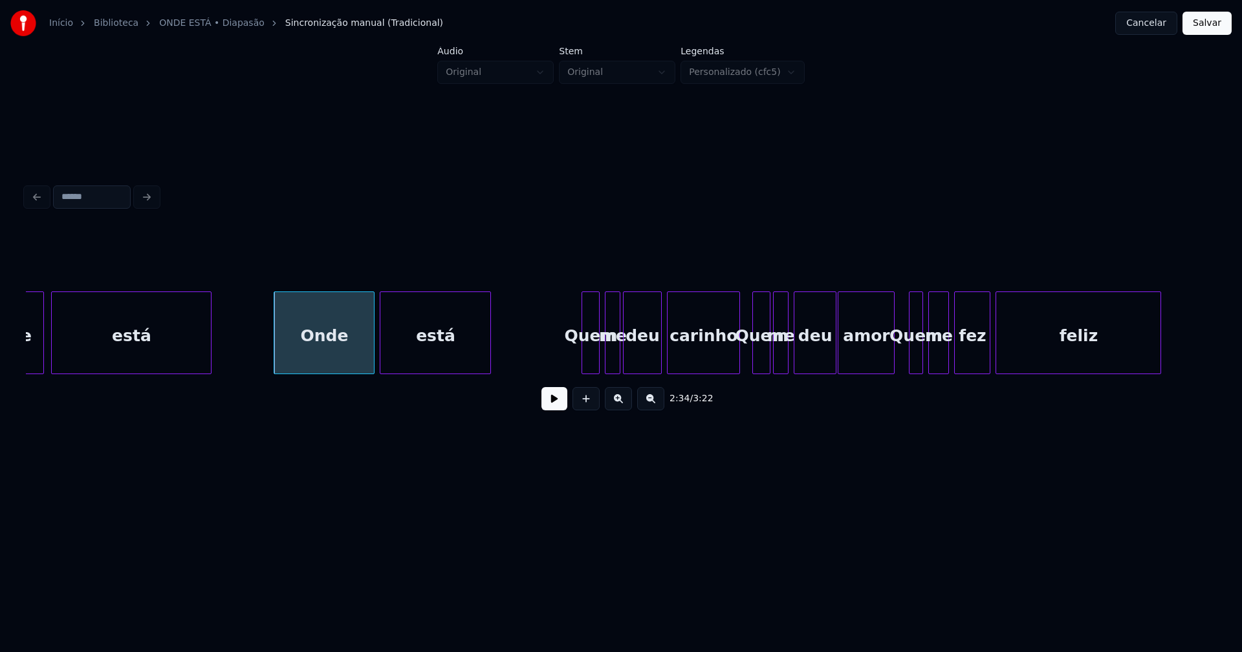
click at [739, 348] on div at bounding box center [737, 332] width 4 height 81
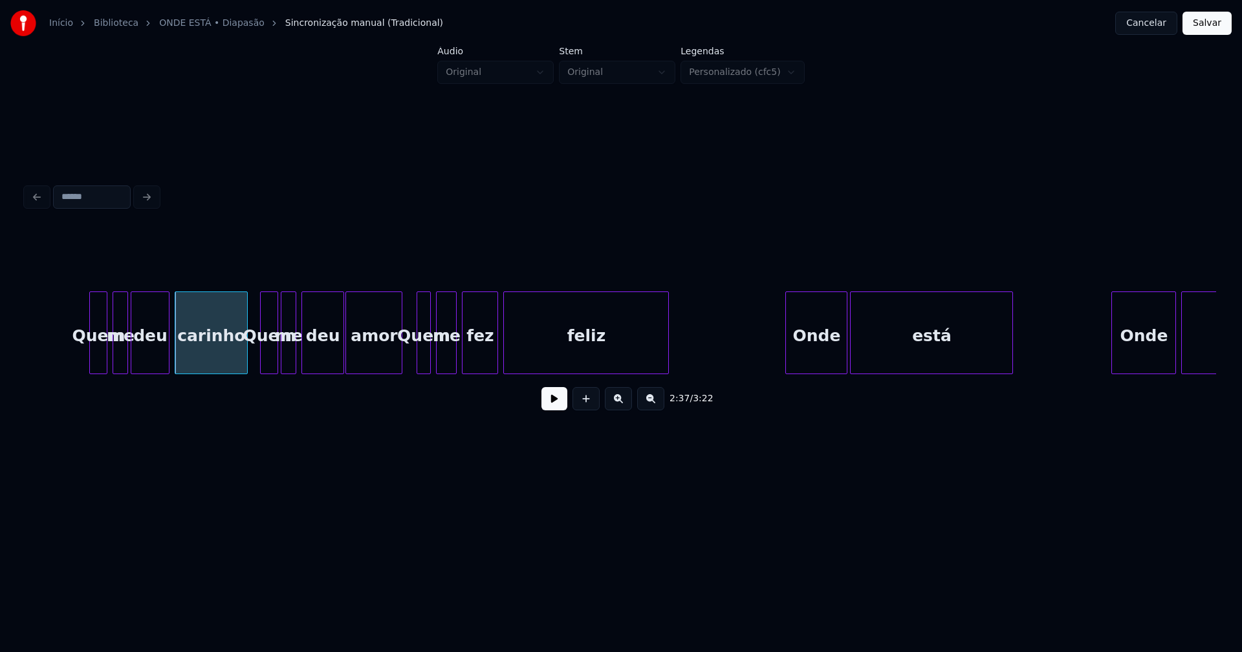
scroll to position [0, 20328]
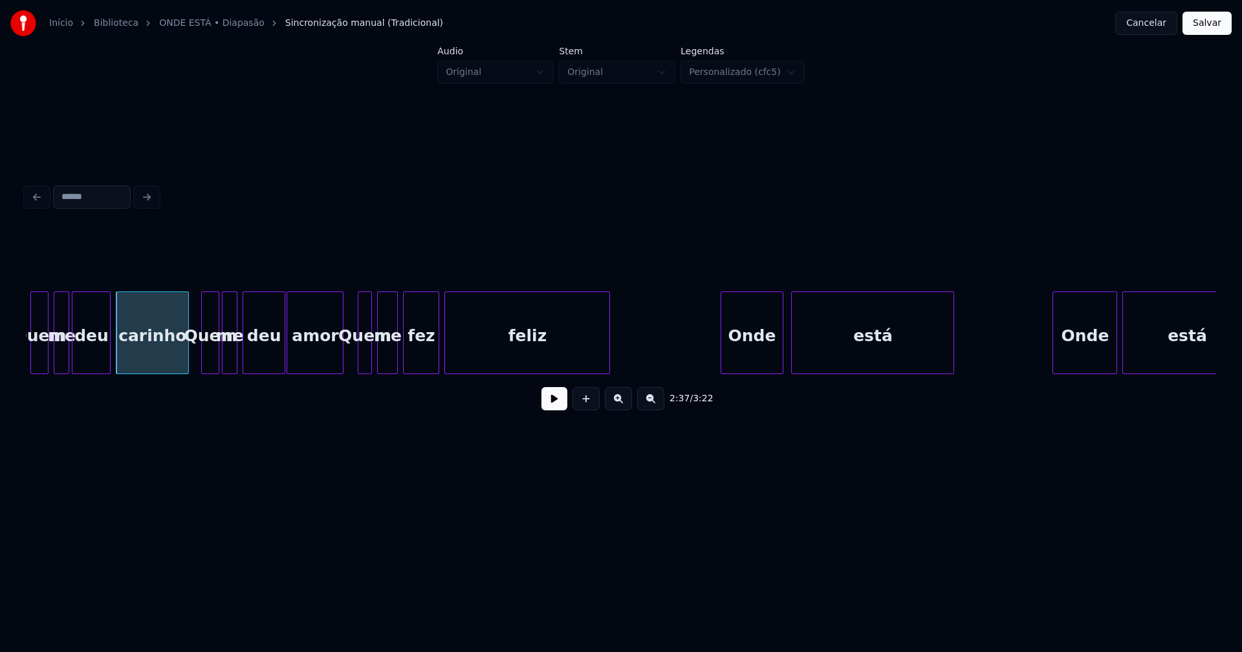
click at [752, 360] on div "Onde" at bounding box center [751, 336] width 61 height 88
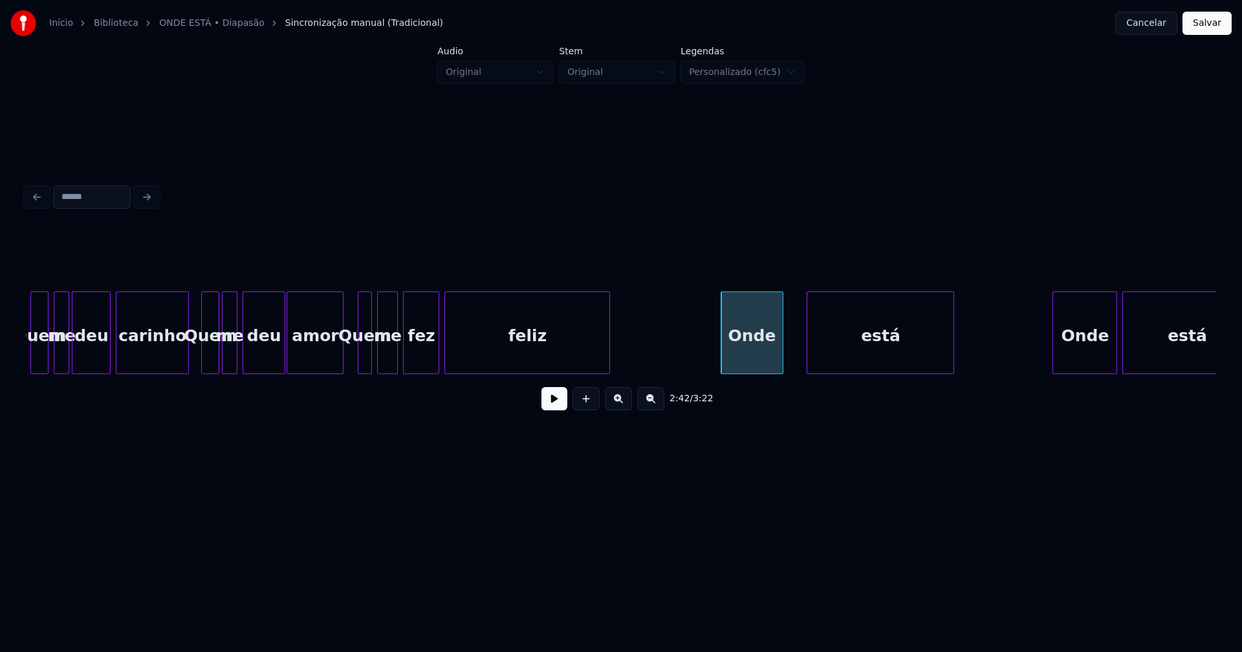
click at [808, 352] on div at bounding box center [809, 332] width 4 height 81
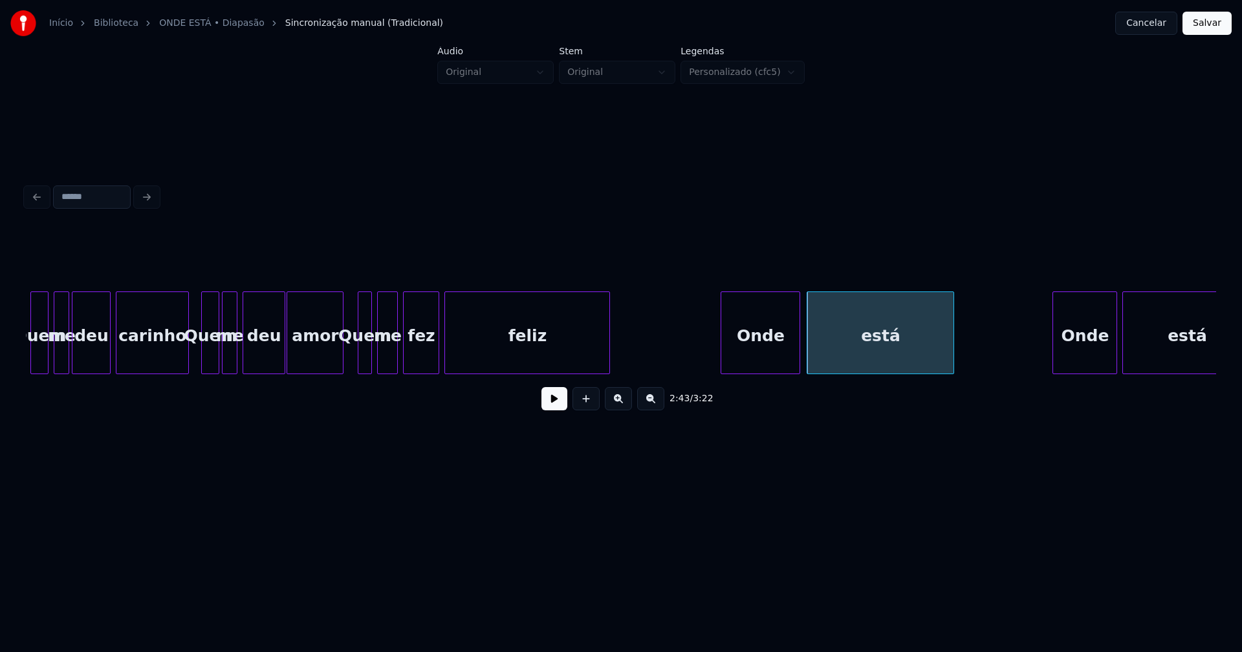
click at [797, 356] on div at bounding box center [797, 332] width 4 height 81
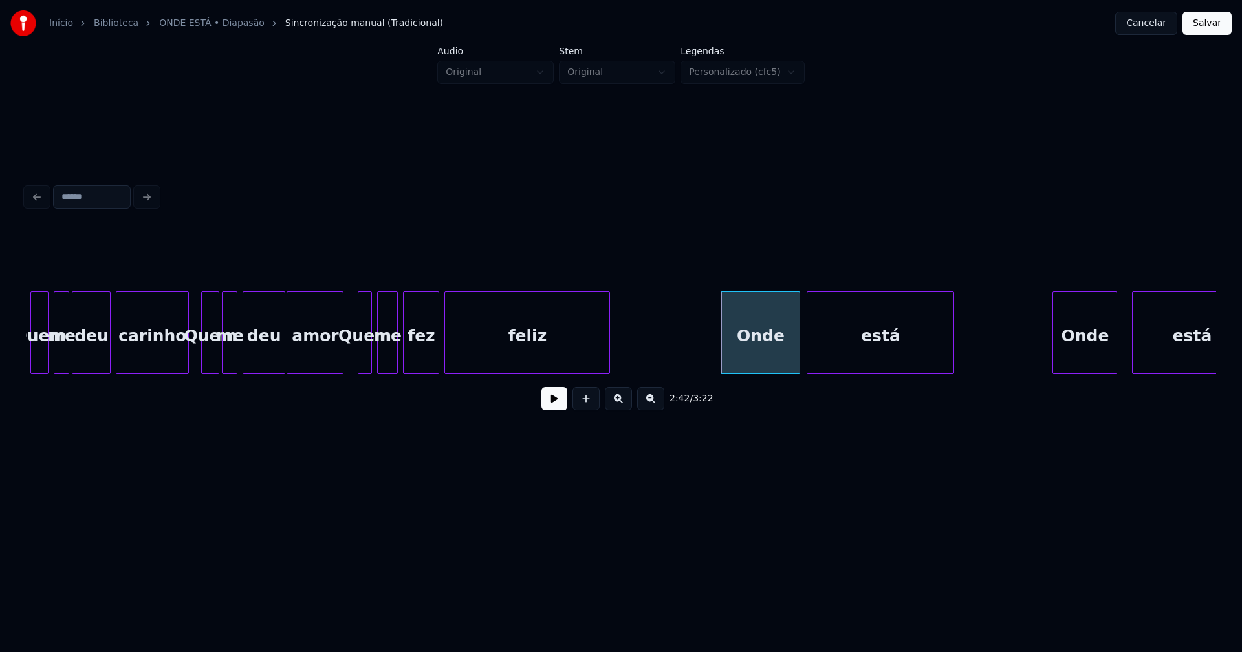
click at [1133, 357] on div at bounding box center [1134, 332] width 4 height 81
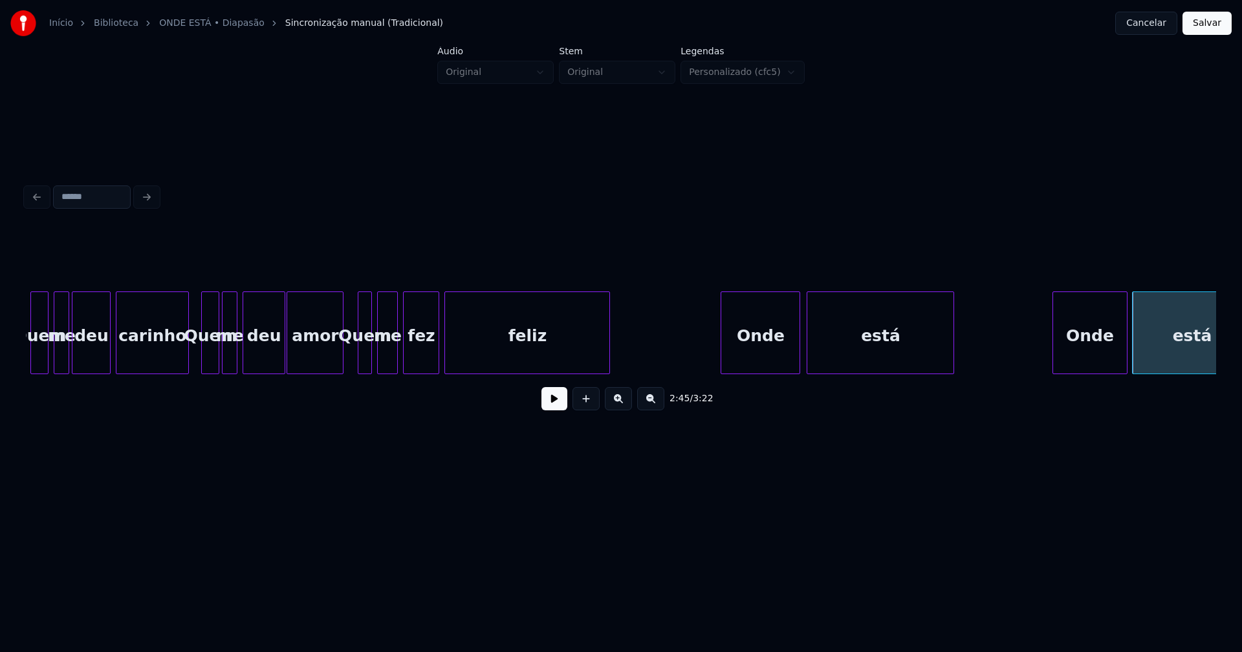
click at [1124, 345] on div at bounding box center [1125, 332] width 4 height 81
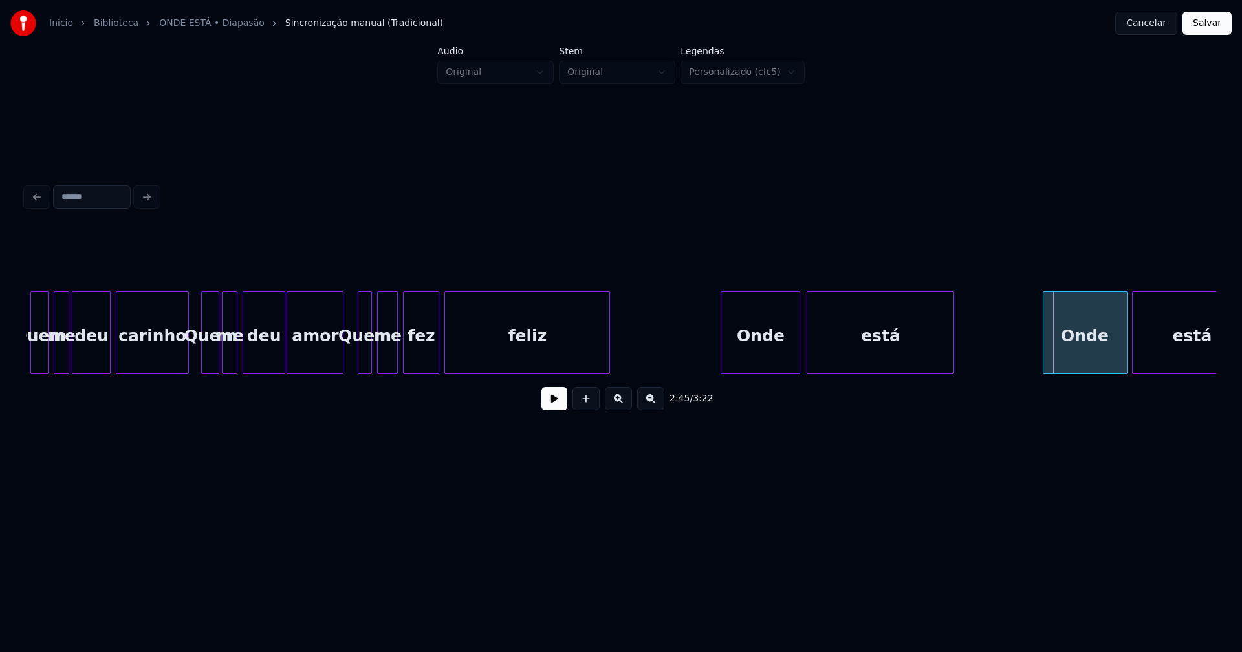
click at [1043, 349] on div at bounding box center [1045, 332] width 4 height 81
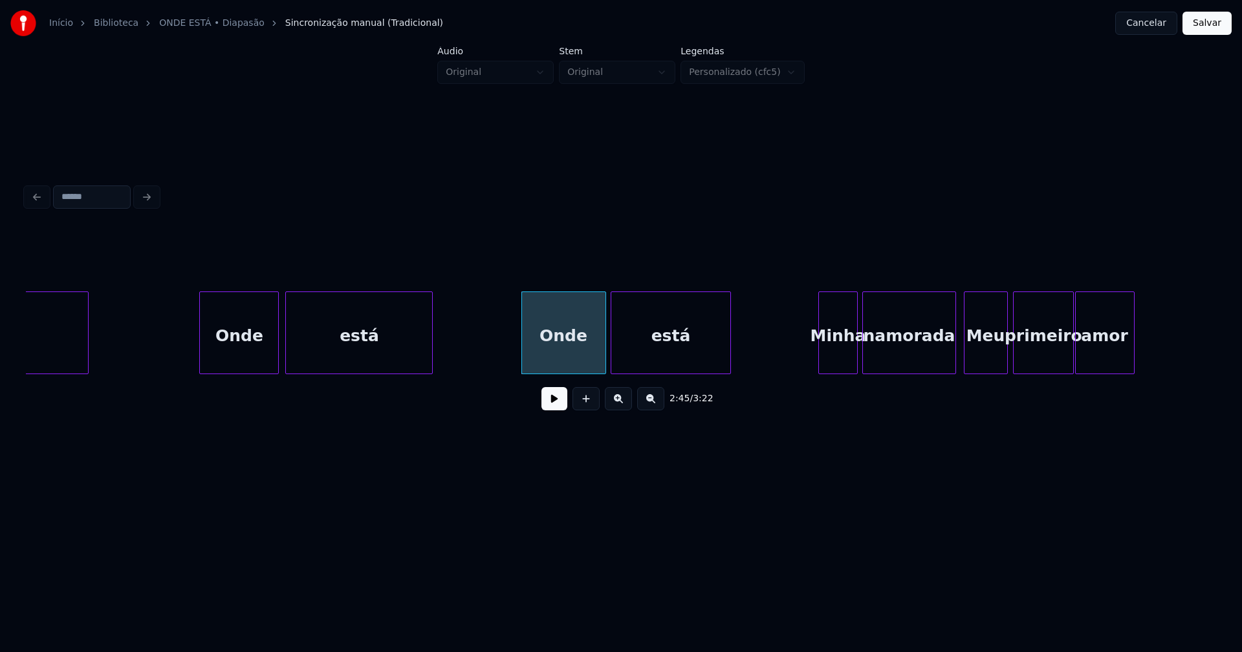
scroll to position [0, 20879]
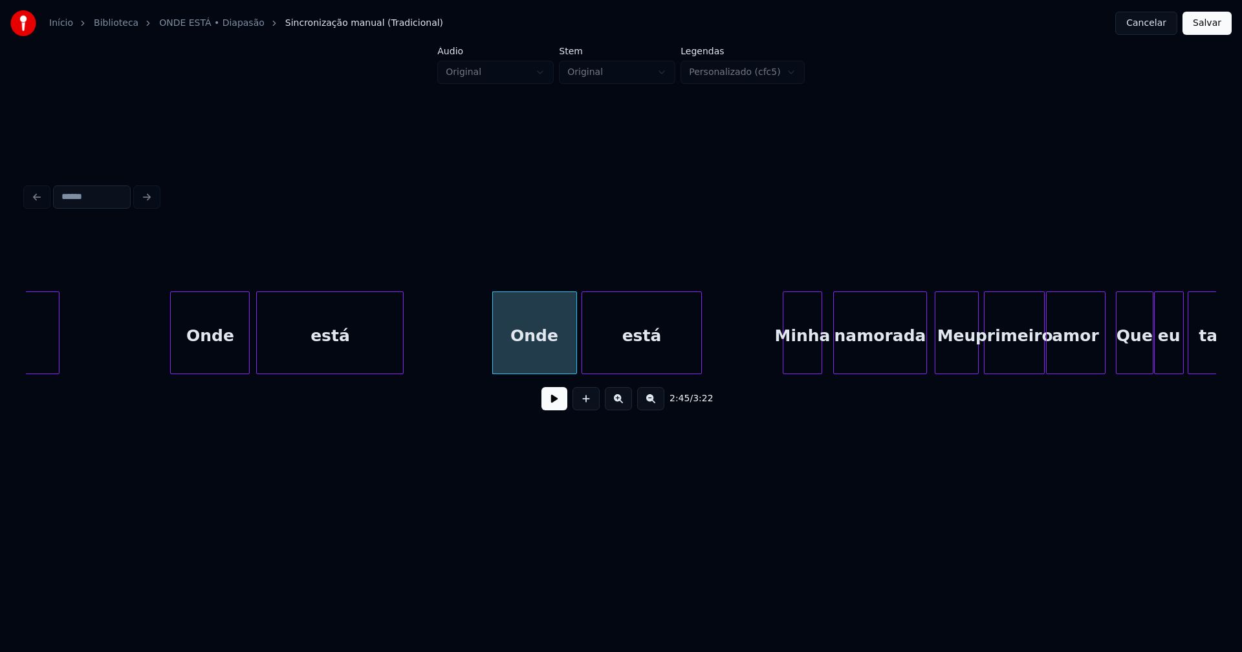
click at [808, 363] on div "Minha" at bounding box center [802, 336] width 38 height 88
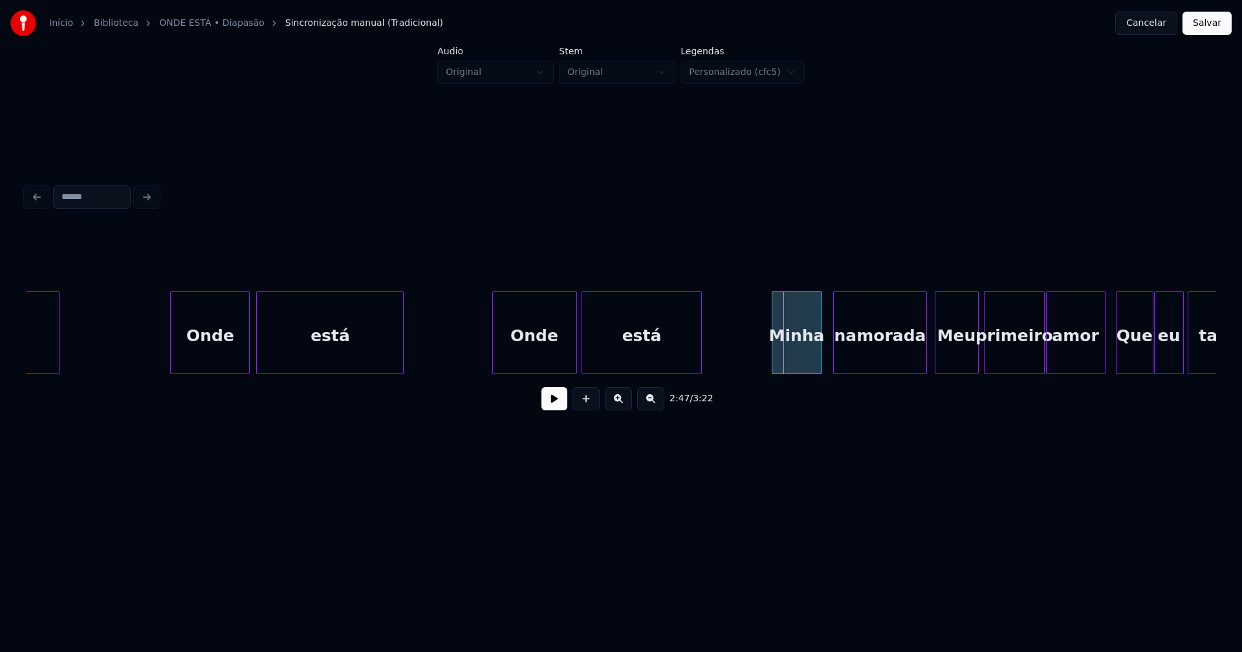
click at [774, 355] on div at bounding box center [774, 332] width 4 height 81
click at [905, 362] on div "namorada" at bounding box center [876, 336] width 92 height 88
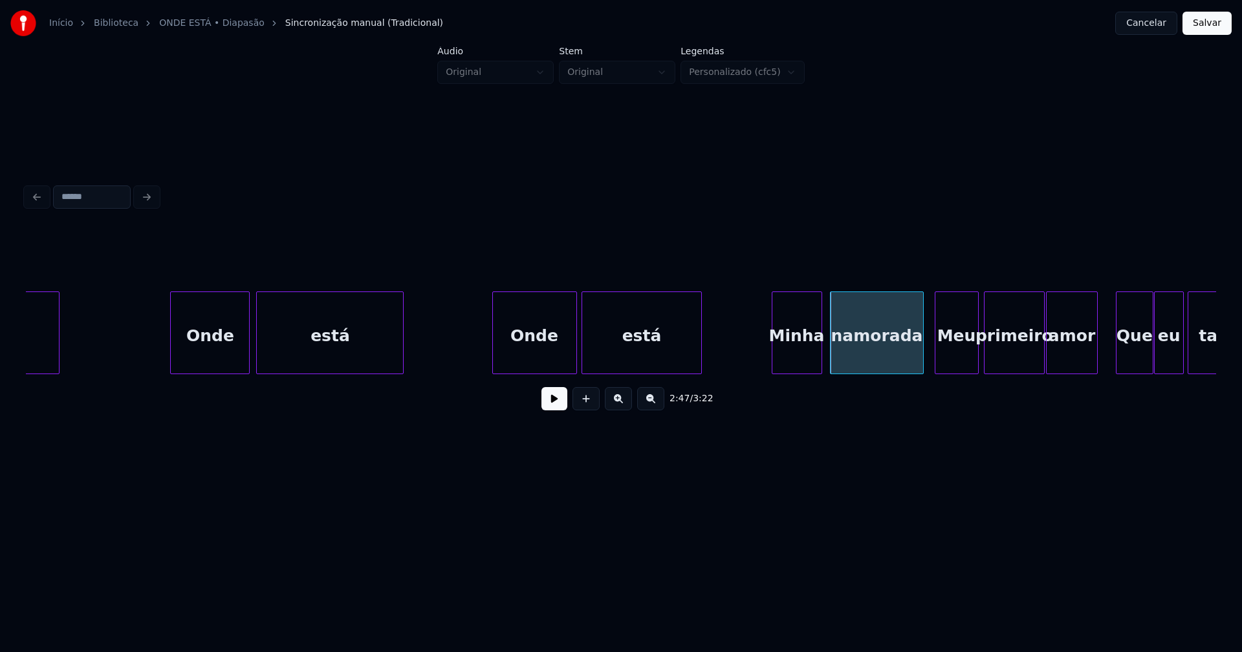
click at [1093, 352] on div at bounding box center [1095, 332] width 4 height 81
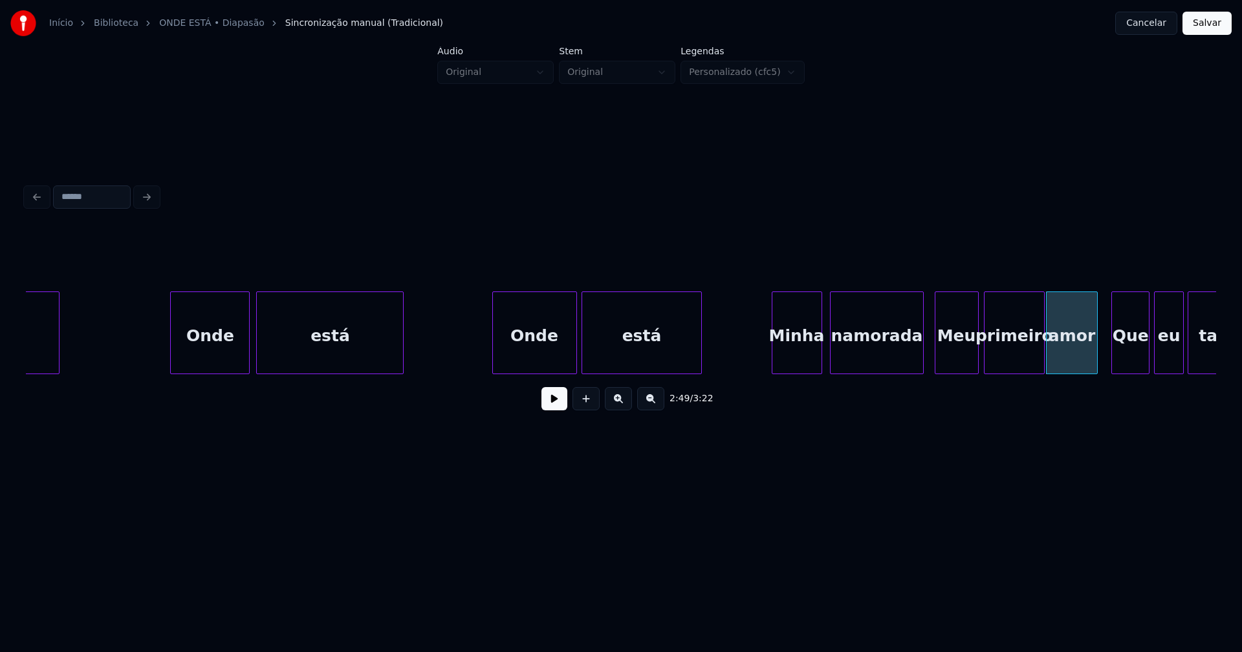
click at [1133, 353] on div "Que" at bounding box center [1130, 336] width 37 height 88
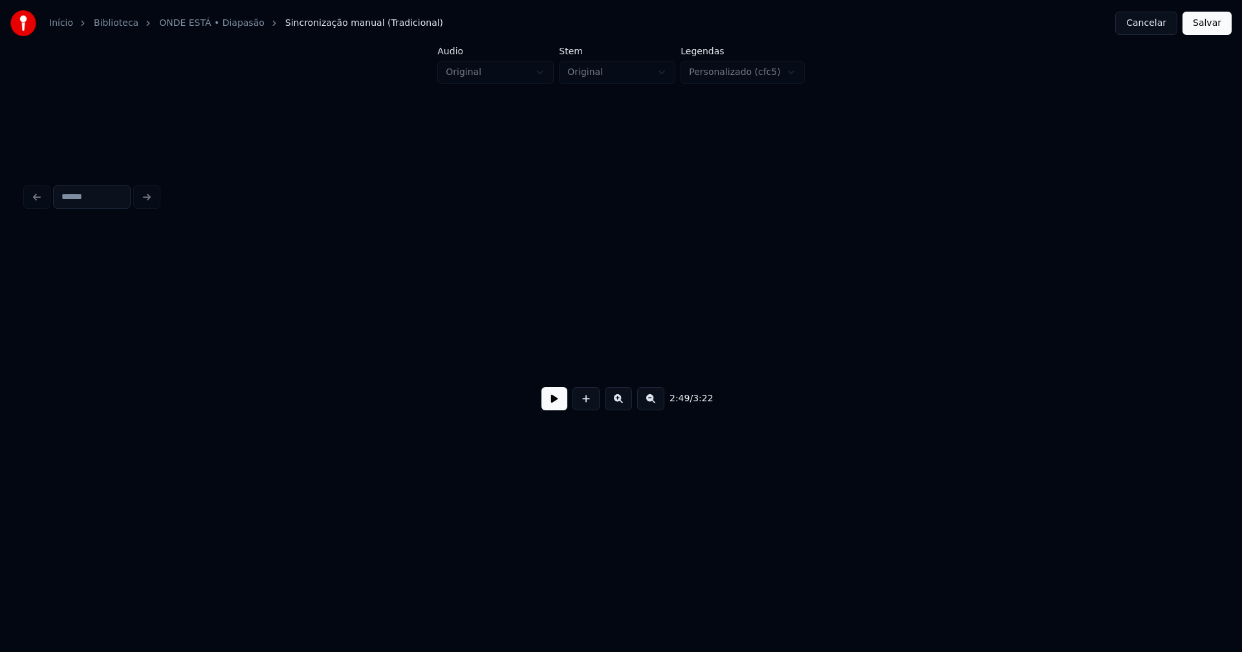
scroll to position [0, 23573]
click at [1203, 27] on button "Salvar" at bounding box center [1206, 23] width 49 height 23
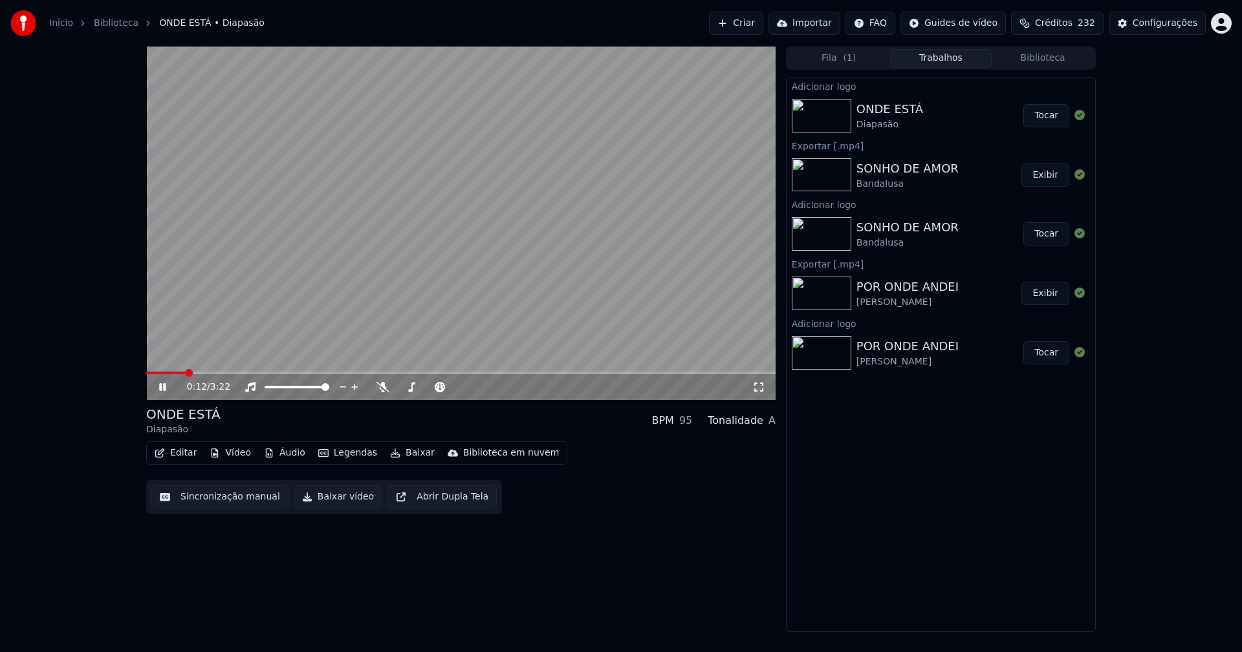
click at [757, 389] on icon at bounding box center [758, 387] width 13 height 10
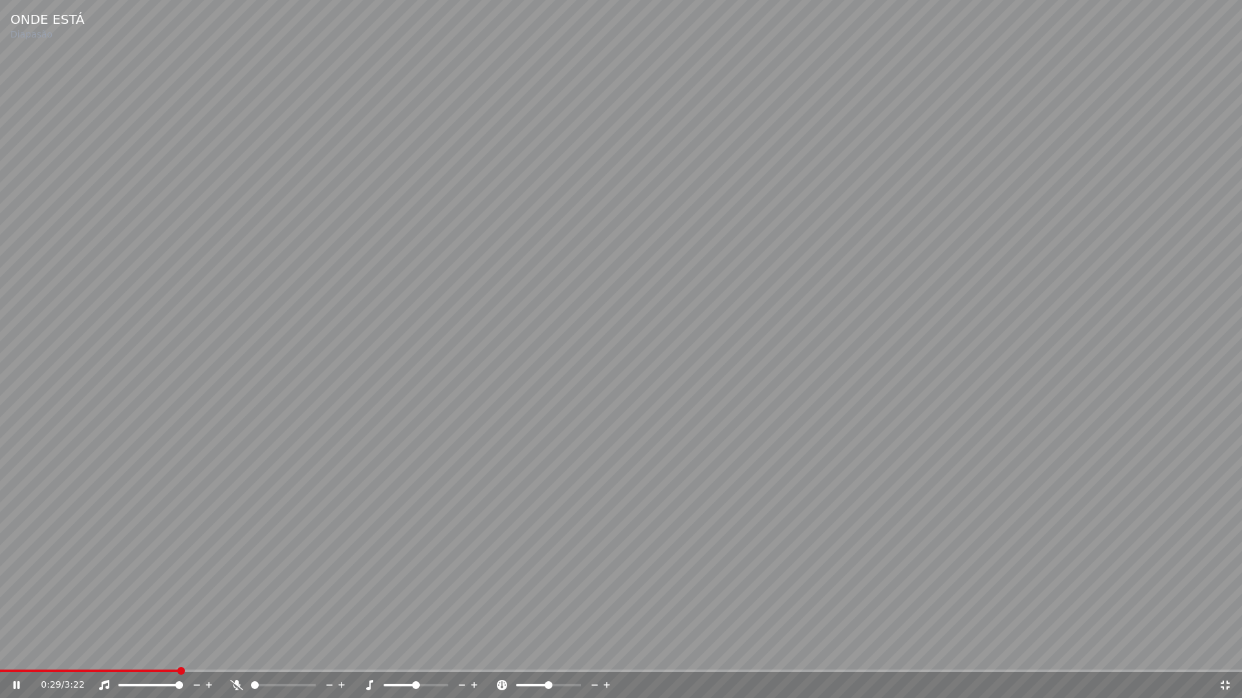
click at [1227, 652] on icon at bounding box center [1224, 685] width 9 height 9
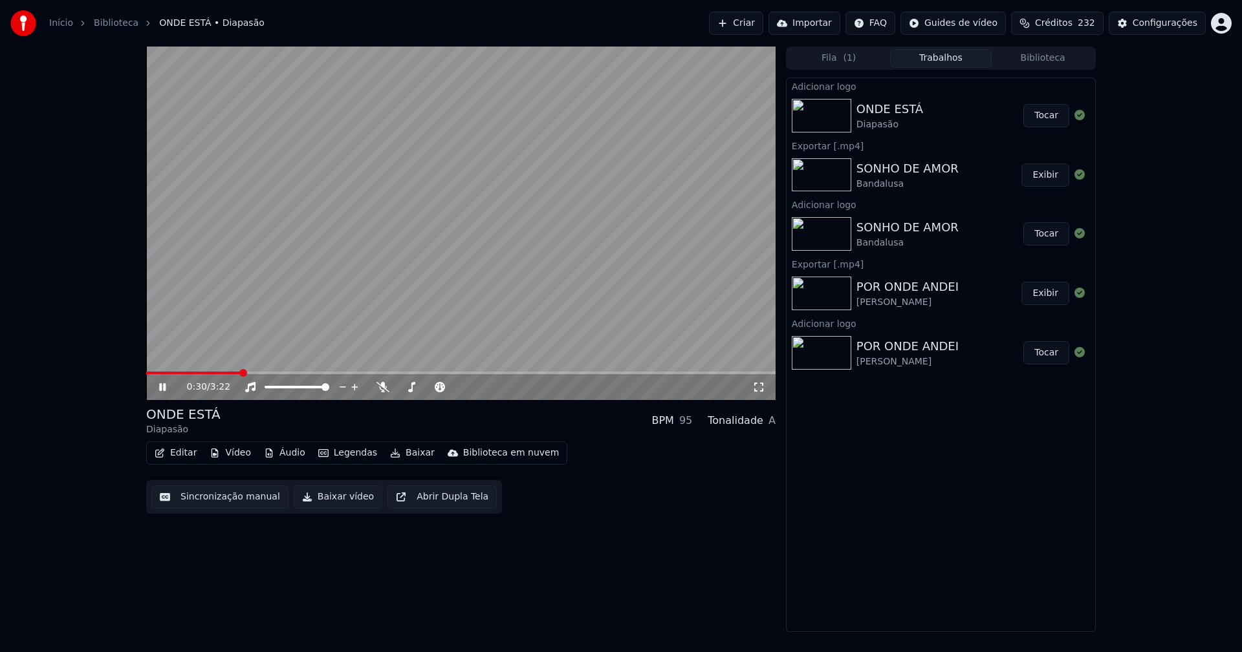
click at [163, 389] on icon at bounding box center [171, 387] width 30 height 10
click at [333, 502] on button "Baixar vídeo" at bounding box center [338, 497] width 89 height 23
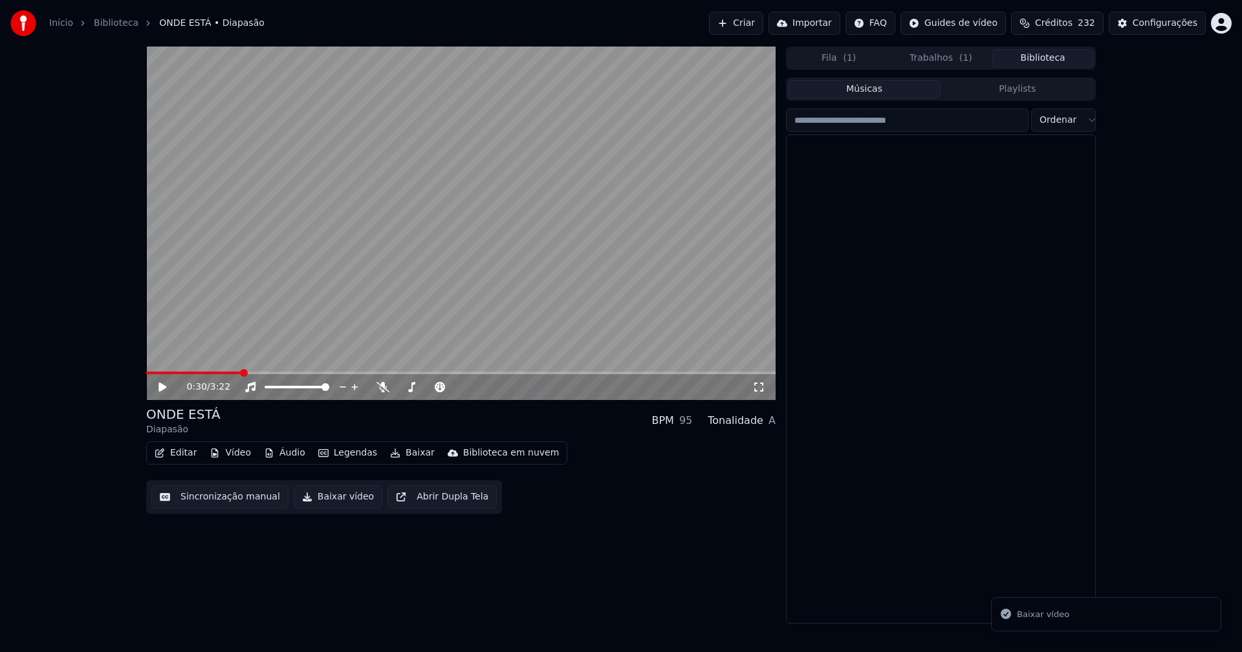
click at [1053, 59] on button "Biblioteca" at bounding box center [1042, 58] width 102 height 19
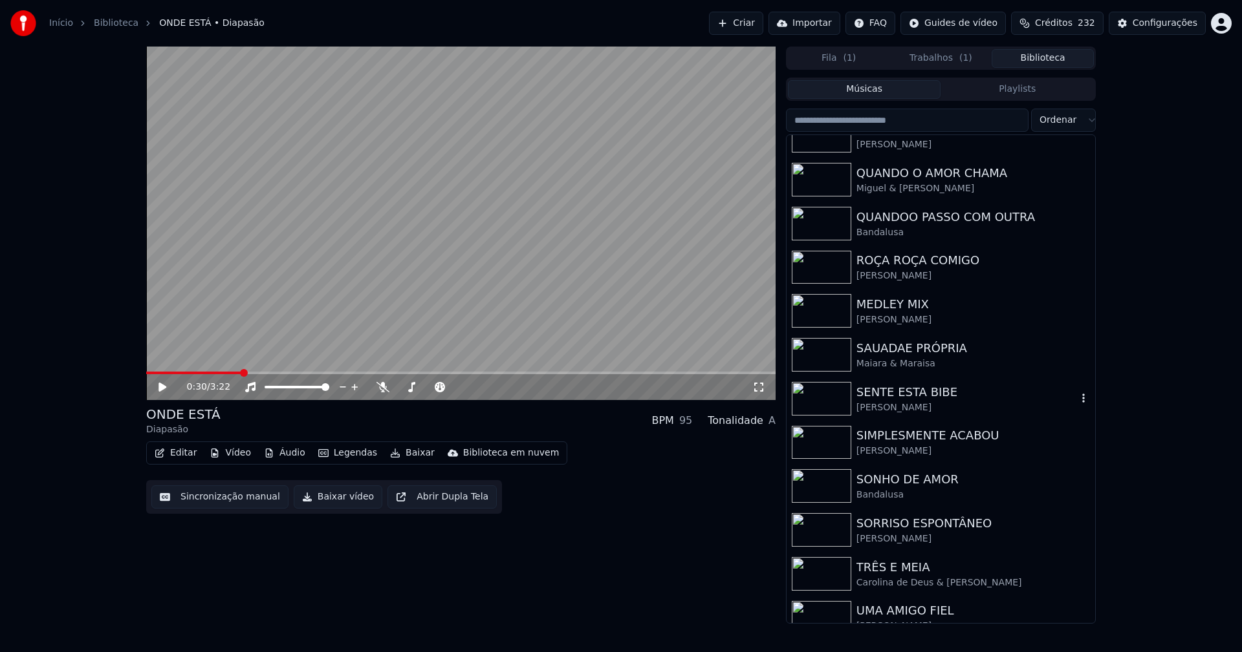
scroll to position [3427, 0]
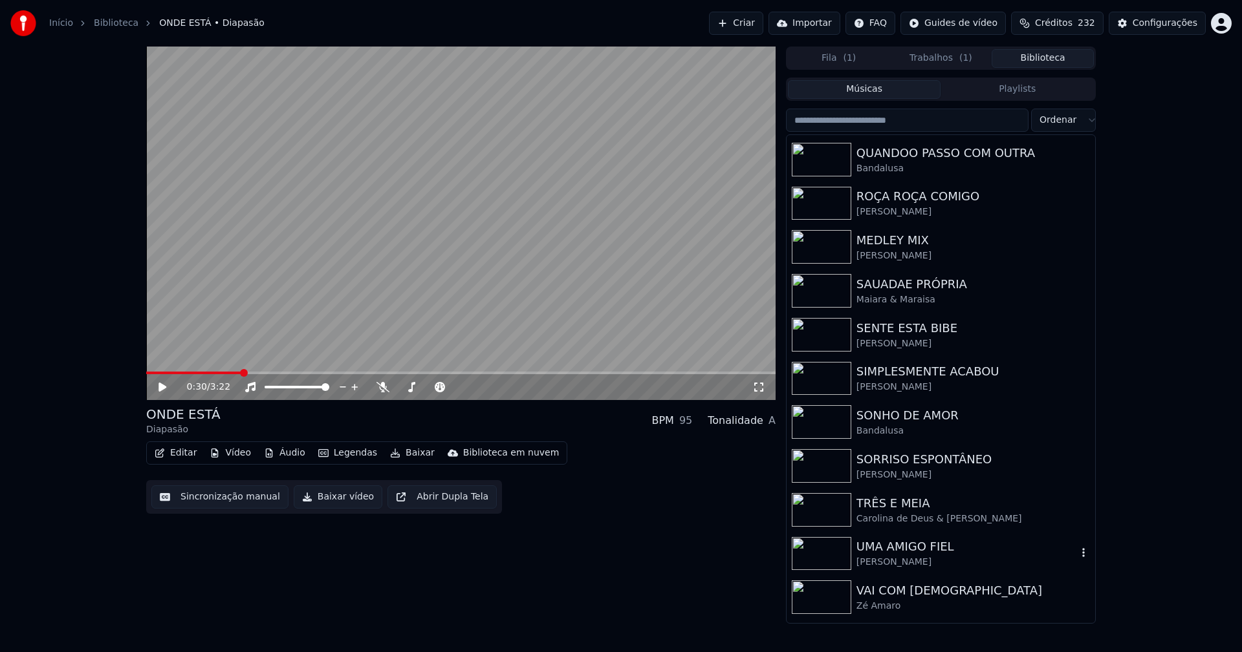
click at [894, 555] on div "UMA AMIGO FIEL" at bounding box center [966, 547] width 221 height 18
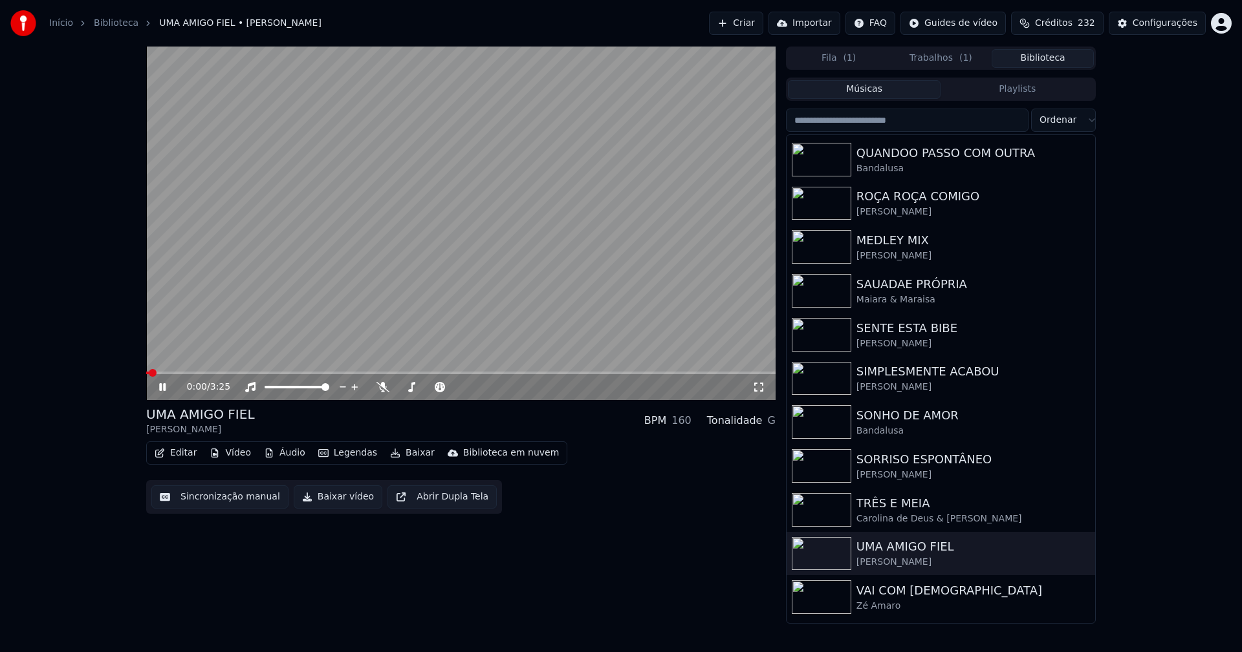
click at [160, 385] on icon at bounding box center [162, 387] width 6 height 8
click at [234, 453] on button "Vídeo" at bounding box center [230, 453] width 52 height 18
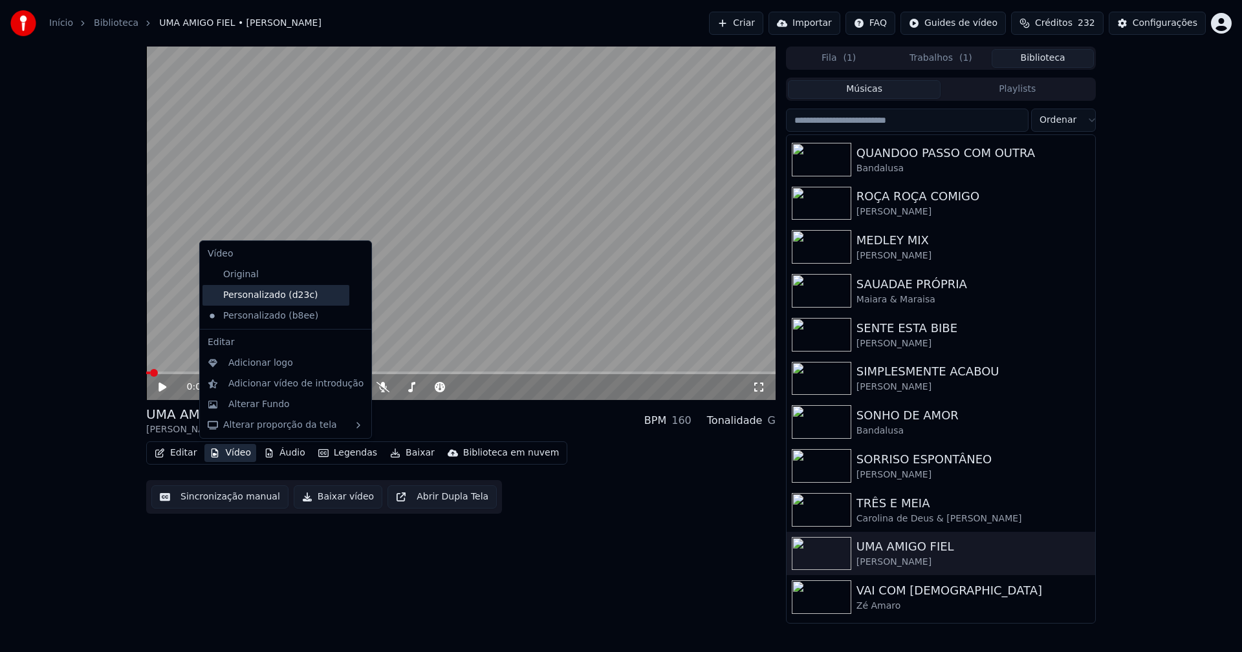
click at [268, 300] on div "Personalizado (d23c)" at bounding box center [275, 295] width 147 height 21
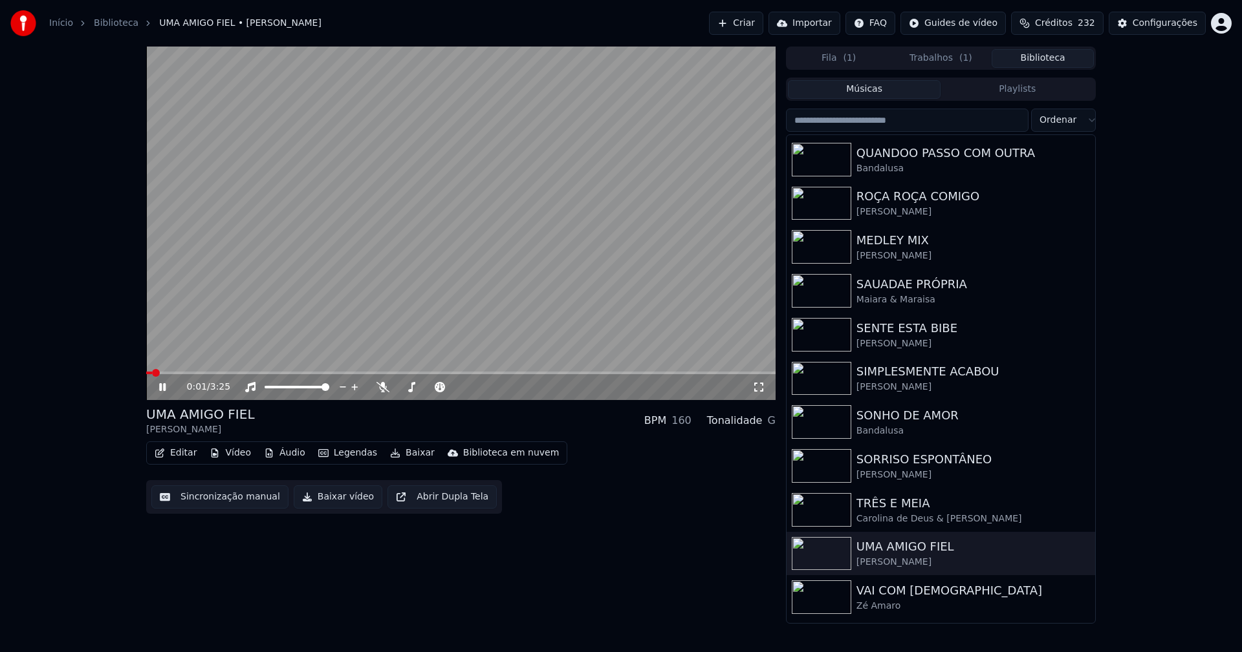
click at [167, 387] on icon at bounding box center [171, 387] width 30 height 10
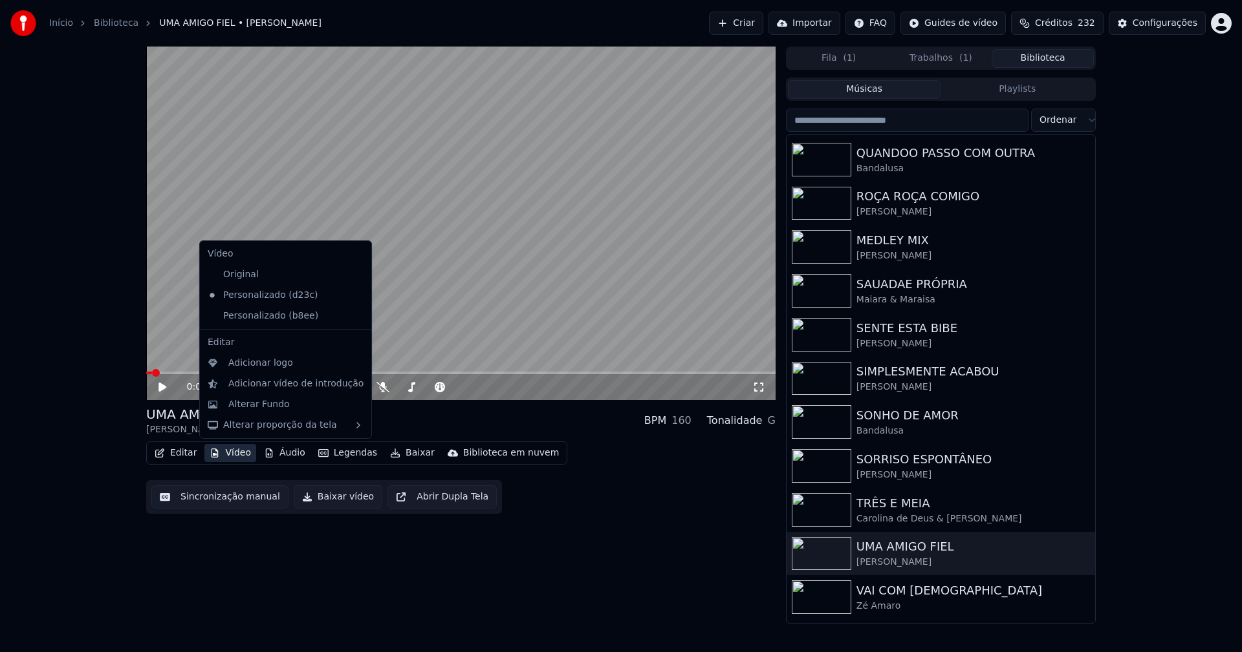
click at [234, 457] on button "Vídeo" at bounding box center [230, 453] width 52 height 18
click at [354, 320] on icon at bounding box center [361, 316] width 14 height 10
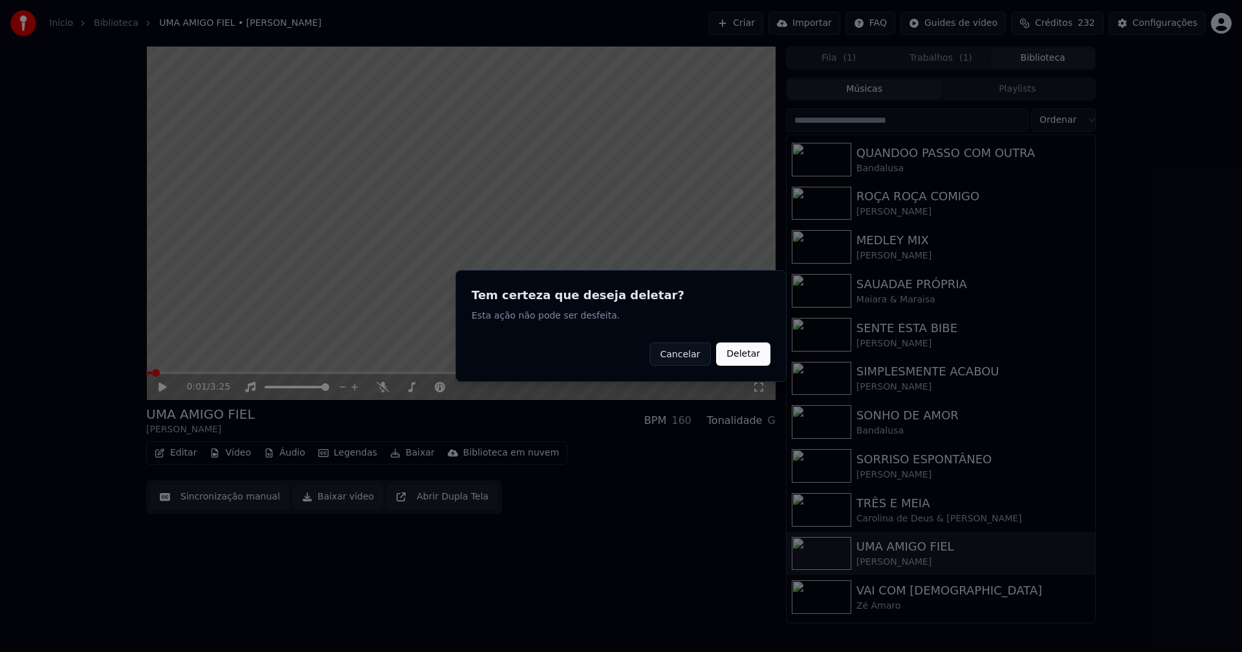
click at [745, 361] on button "Deletar" at bounding box center [743, 354] width 54 height 23
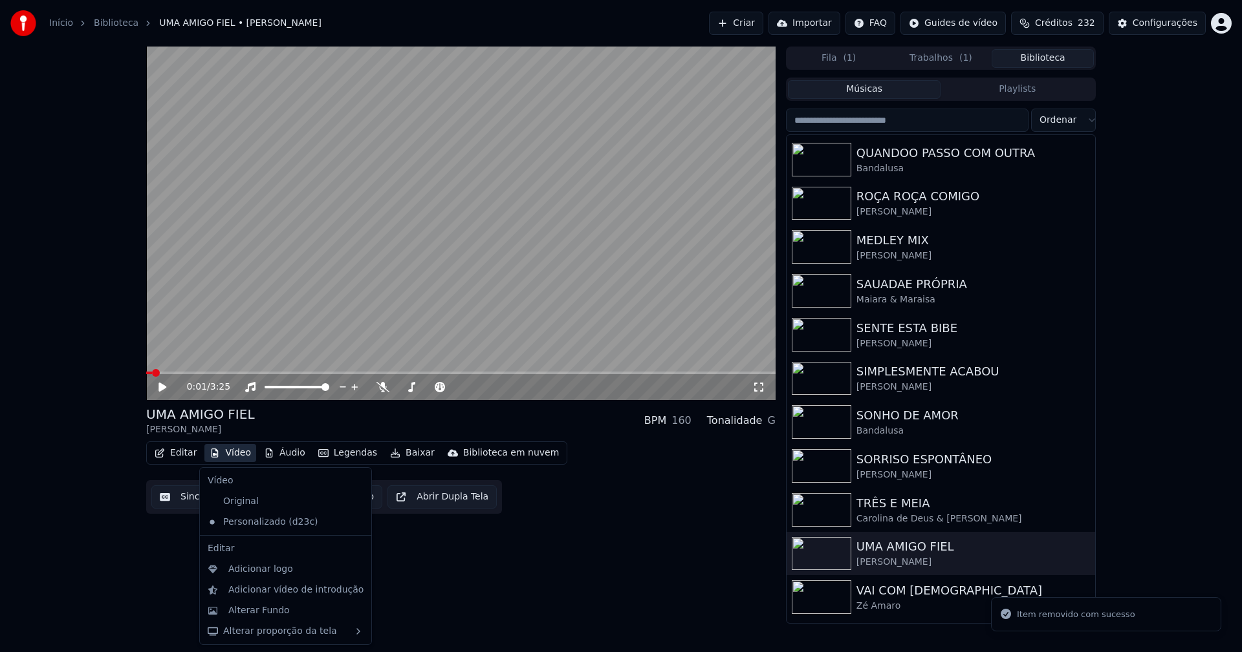
click at [238, 458] on button "Vídeo" at bounding box center [230, 453] width 52 height 18
click at [260, 574] on div "Adicionar logo" at bounding box center [260, 569] width 65 height 13
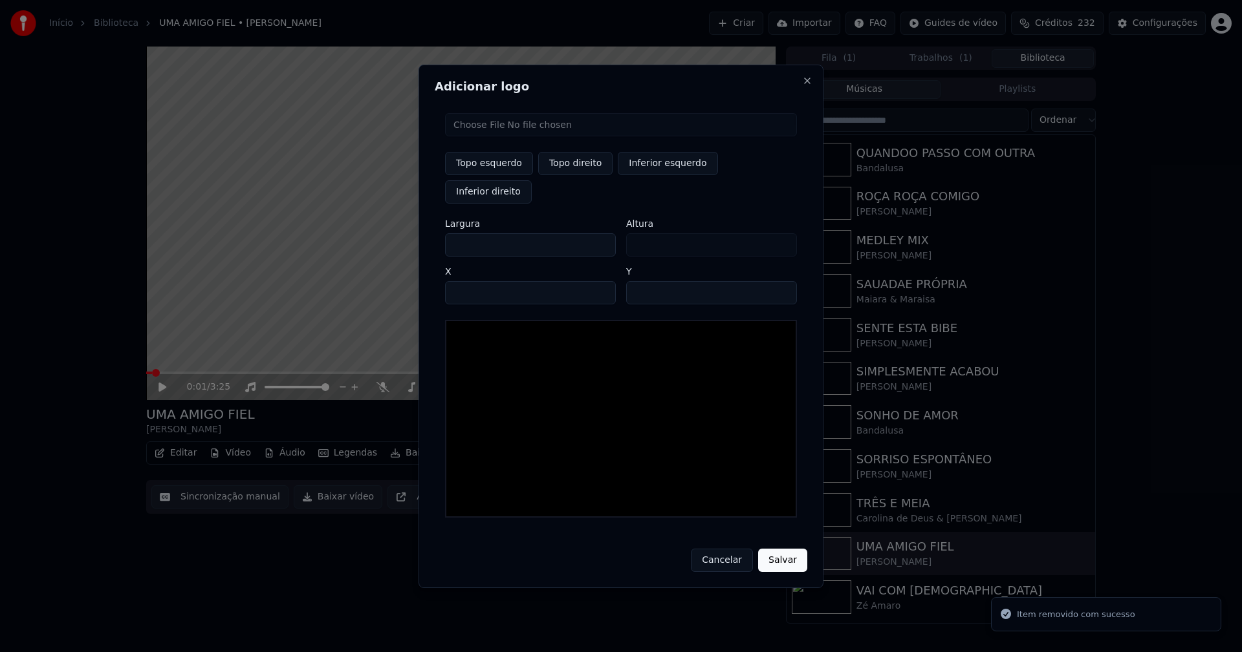
click at [496, 136] on input "file" at bounding box center [621, 124] width 352 height 23
type input "**********"
click at [571, 175] on button "Topo direito" at bounding box center [575, 163] width 74 height 23
type input "****"
drag, startPoint x: 466, startPoint y: 233, endPoint x: 440, endPoint y: 230, distance: 25.4
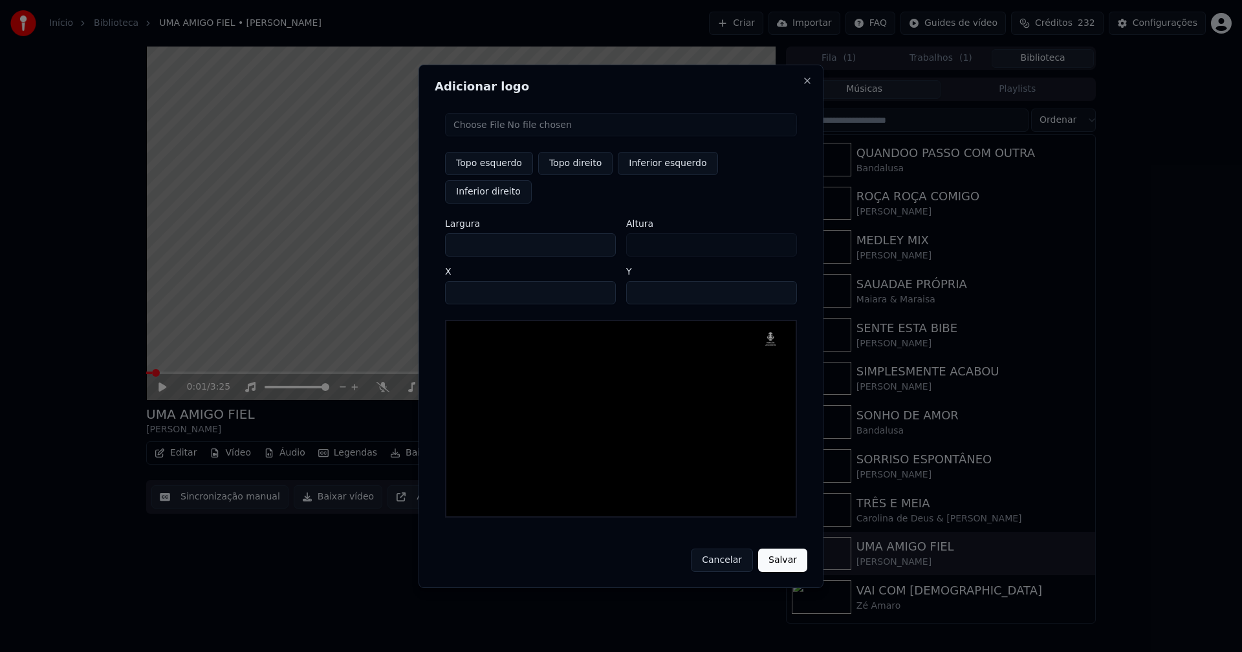
click at [440, 230] on div "Topo esquerdo Topo direito Inferior esquerdo Inferior direito Largura *** Altur…" at bounding box center [621, 315] width 372 height 425
type input "**"
type input "***"
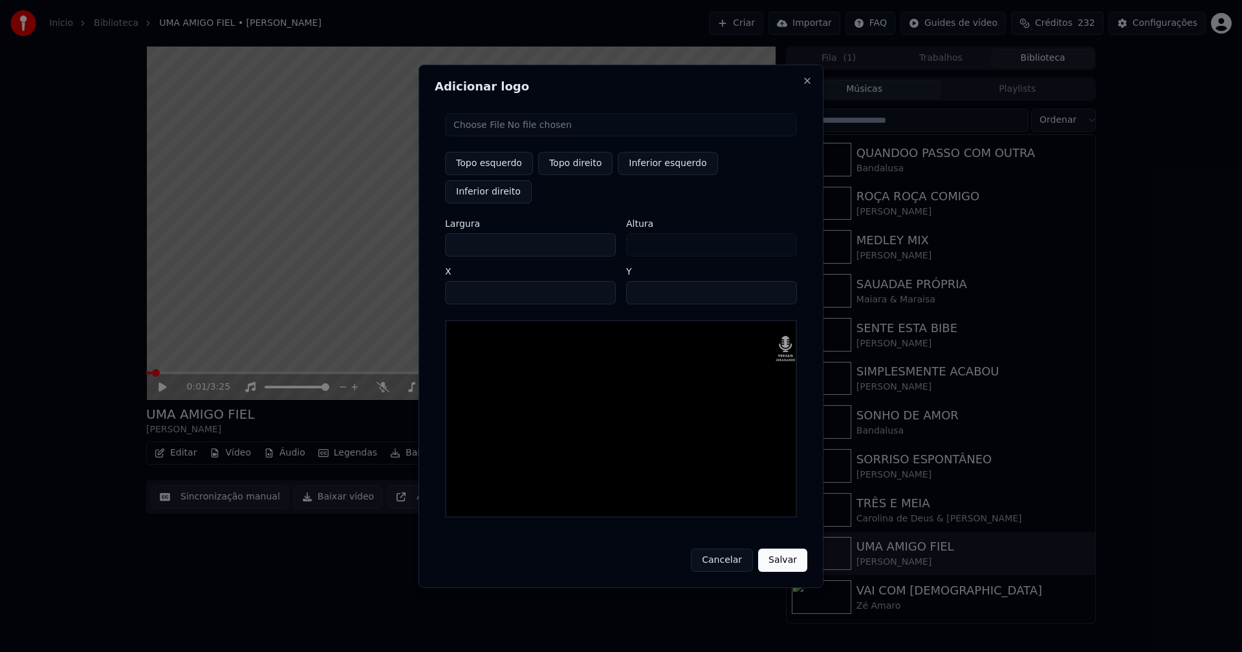
type input "***"
click at [473, 281] on input "****" at bounding box center [530, 292] width 171 height 23
type input "****"
click at [640, 281] on input "**" at bounding box center [711, 292] width 171 height 23
type input "**"
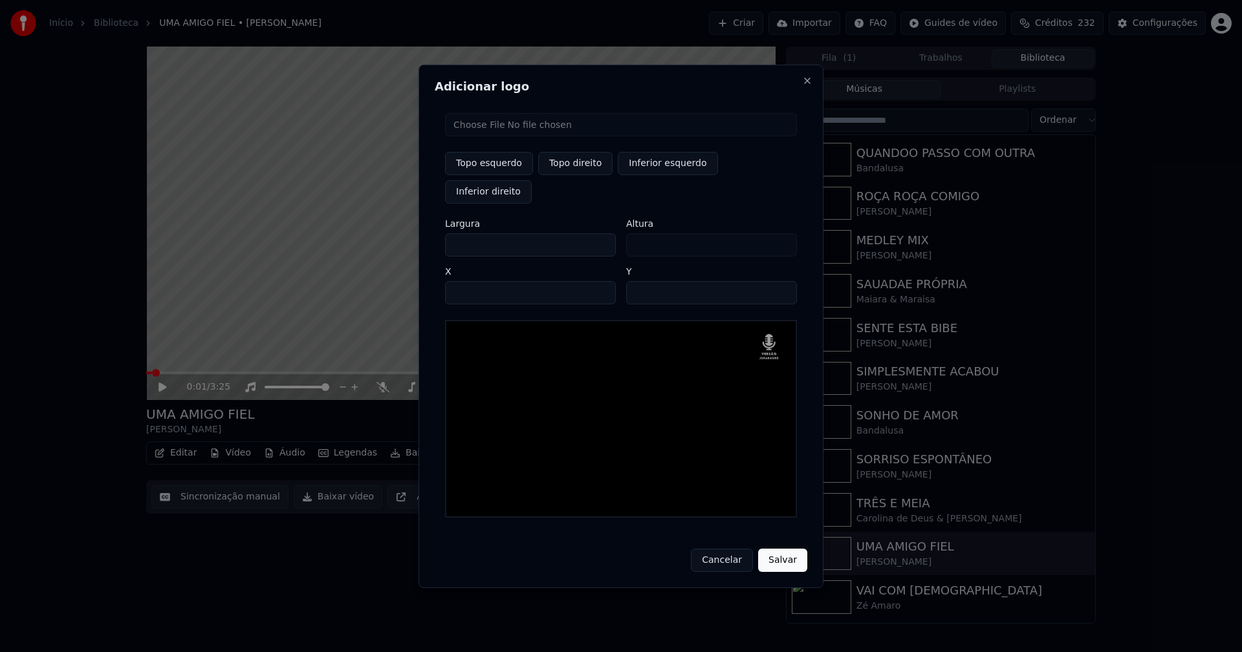
click at [784, 550] on button "Salvar" at bounding box center [782, 560] width 49 height 23
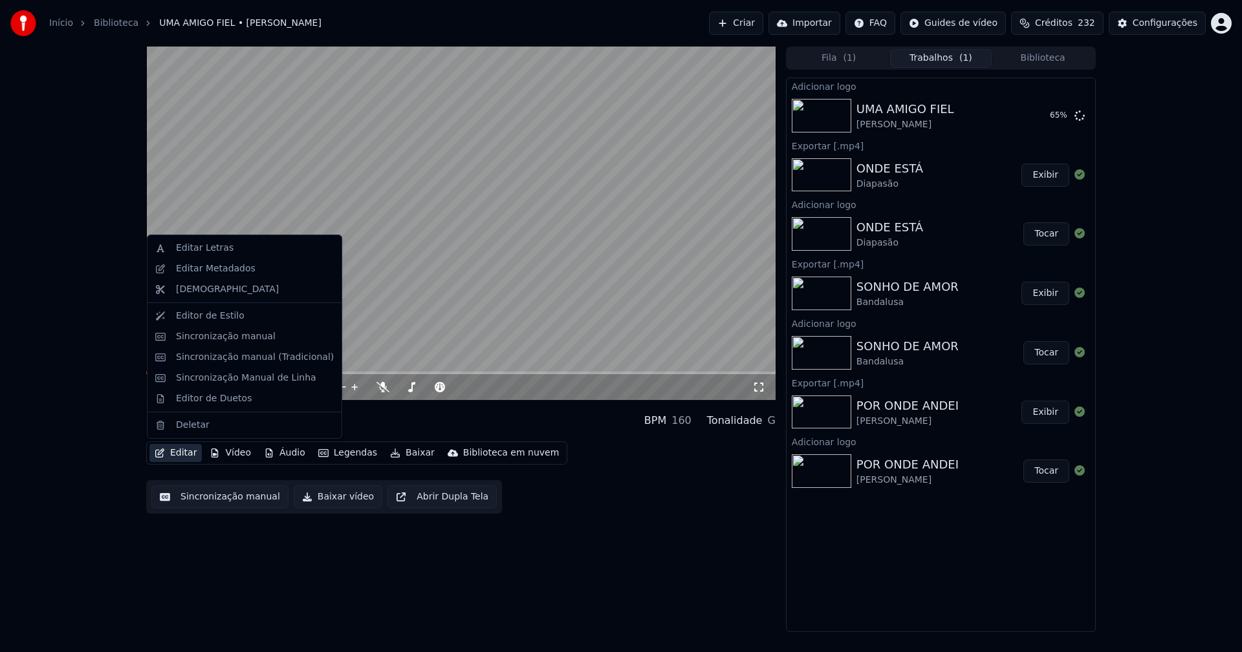
click at [176, 451] on button "Editar" at bounding box center [175, 453] width 52 height 18
click at [180, 457] on button "Editar" at bounding box center [175, 453] width 52 height 18
click at [183, 452] on button "Editar" at bounding box center [175, 453] width 52 height 18
click at [244, 274] on div "Editar Metadados" at bounding box center [216, 269] width 80 height 13
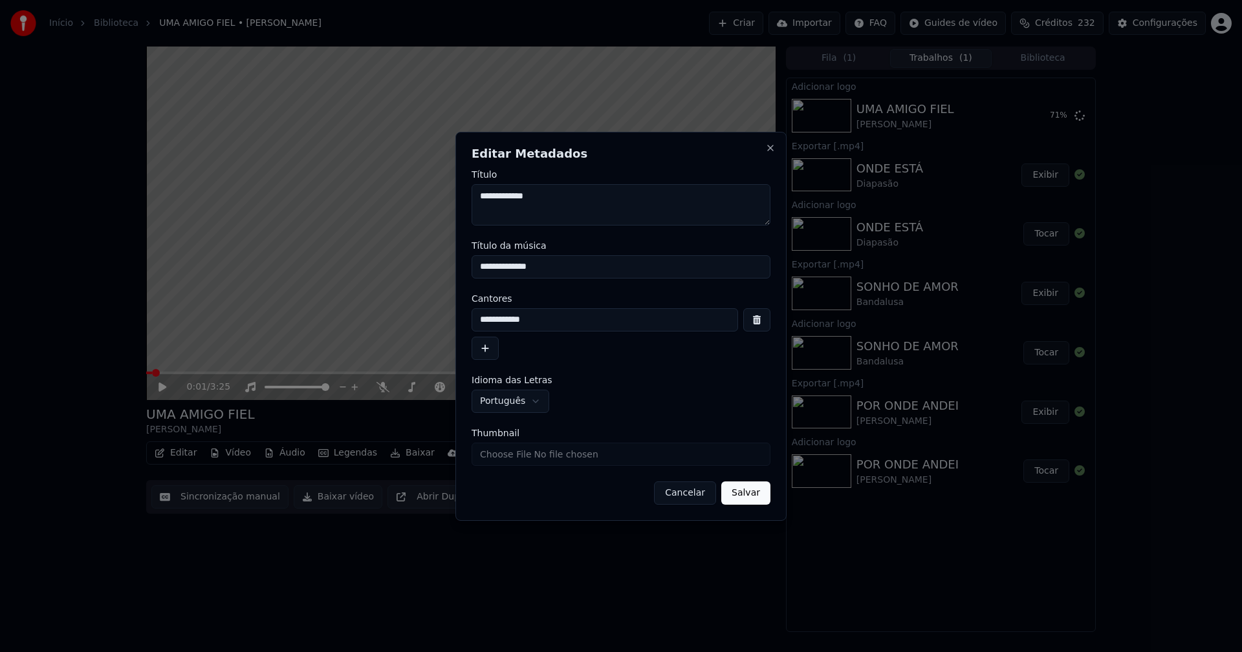
click at [501, 461] on input "Thumbnail" at bounding box center [620, 454] width 299 height 23
type input "**********"
click at [746, 492] on button "Salvar" at bounding box center [745, 493] width 49 height 23
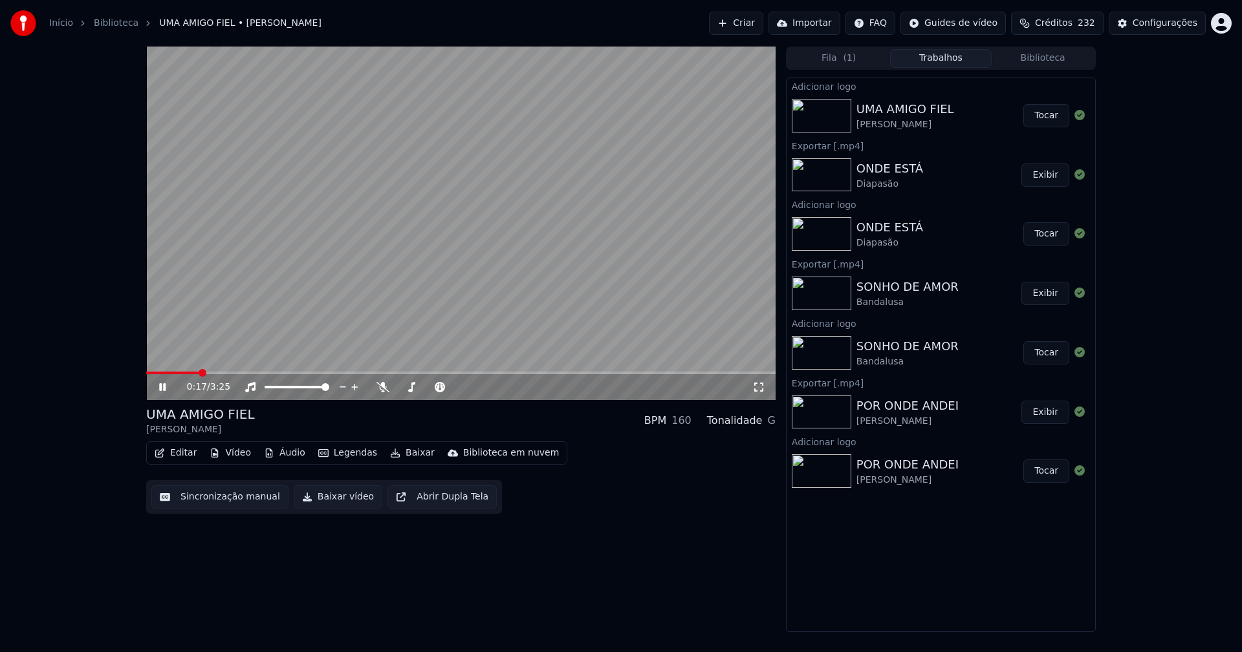
click at [1044, 118] on button "Tocar" at bounding box center [1046, 115] width 46 height 23
click at [180, 452] on button "Editar" at bounding box center [175, 453] width 52 height 18
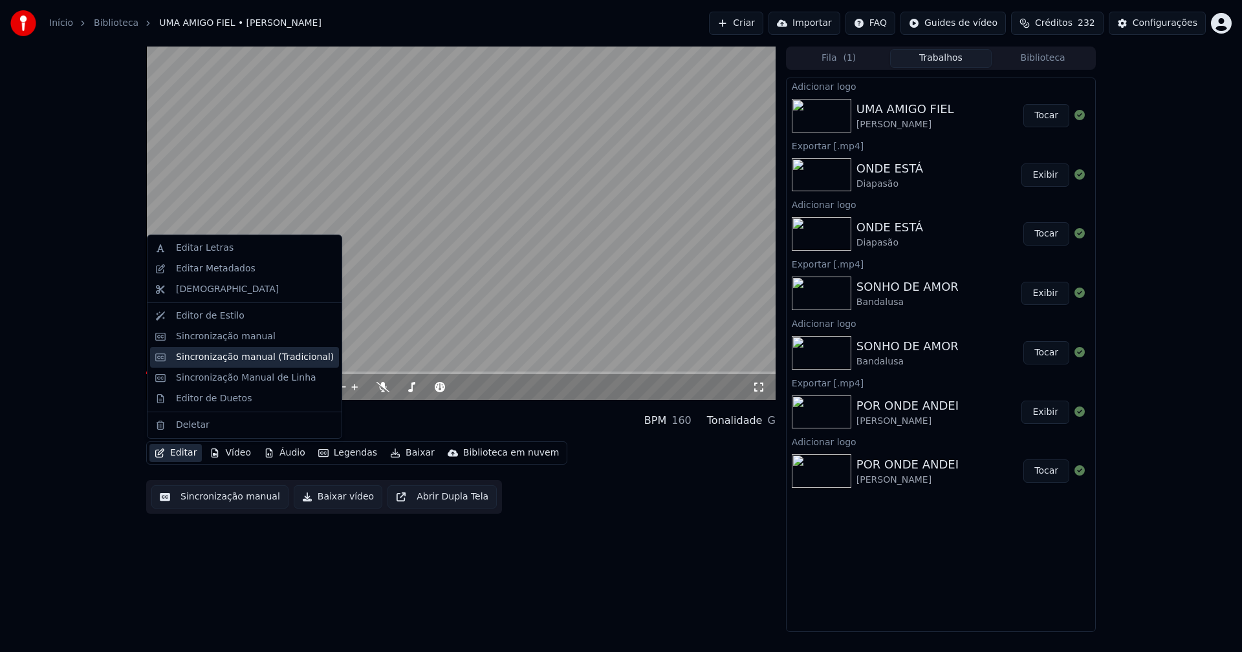
click at [207, 356] on div "Sincronização manual (Tradicional)" at bounding box center [255, 357] width 158 height 13
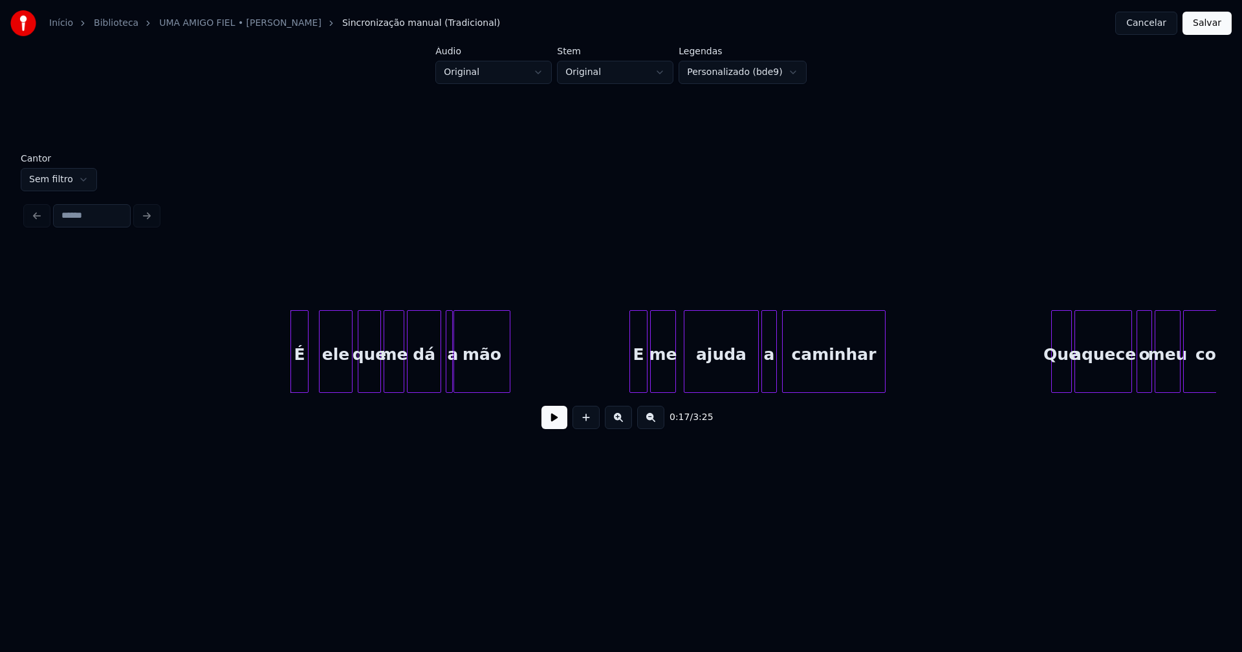
scroll to position [0, 1962]
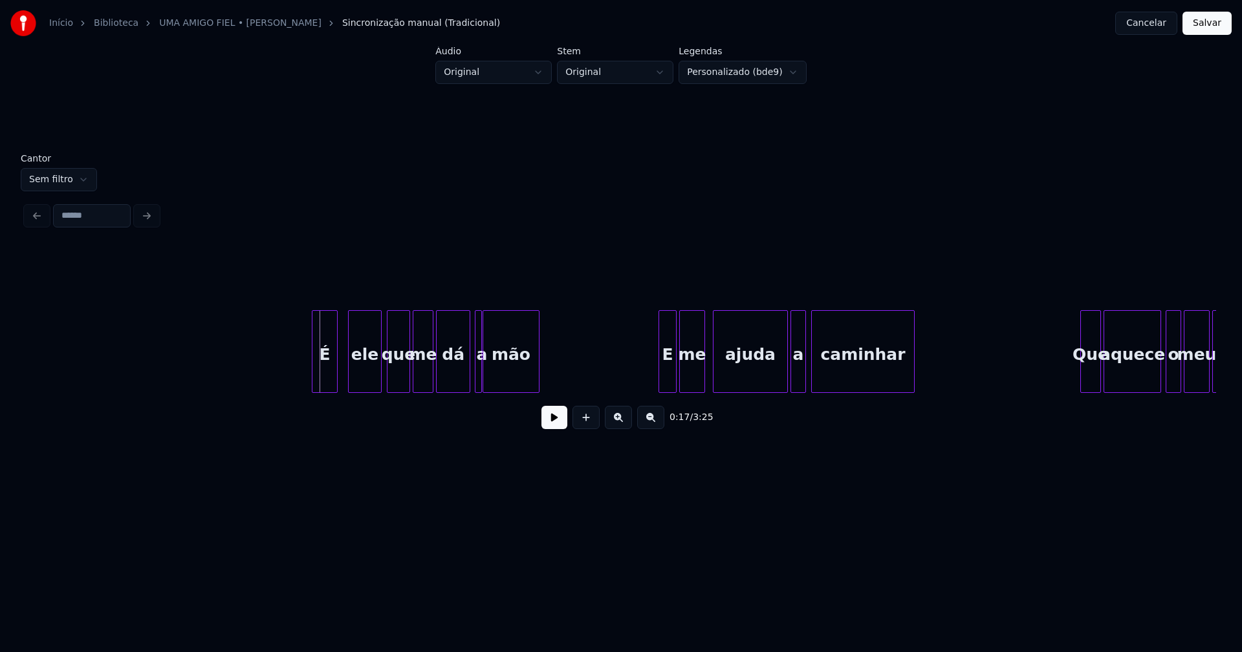
click at [312, 379] on div at bounding box center [314, 351] width 4 height 81
click at [363, 372] on div "ele" at bounding box center [360, 355] width 32 height 88
click at [463, 376] on div at bounding box center [464, 351] width 4 height 81
click at [471, 378] on div at bounding box center [473, 351] width 4 height 81
click at [667, 372] on div "E" at bounding box center [664, 355] width 17 height 88
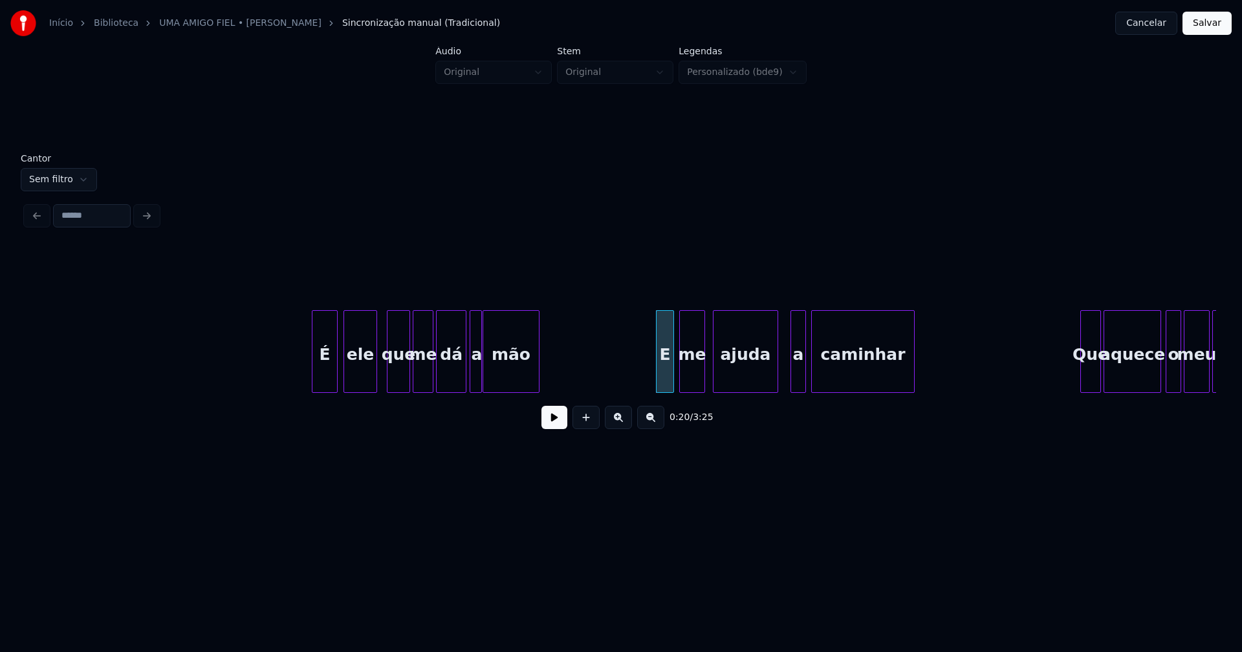
click at [775, 385] on div at bounding box center [775, 351] width 4 height 81
click at [791, 381] on div "a" at bounding box center [793, 355] width 14 height 88
click at [785, 380] on div at bounding box center [784, 351] width 4 height 81
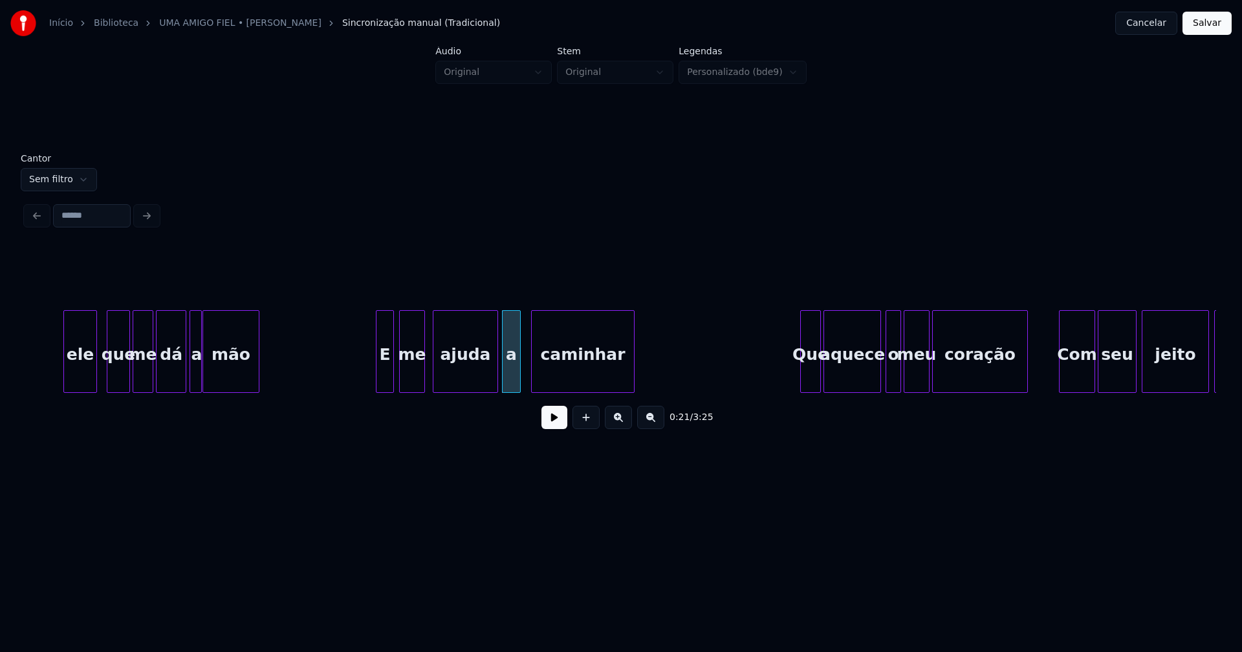
scroll to position [0, 2566]
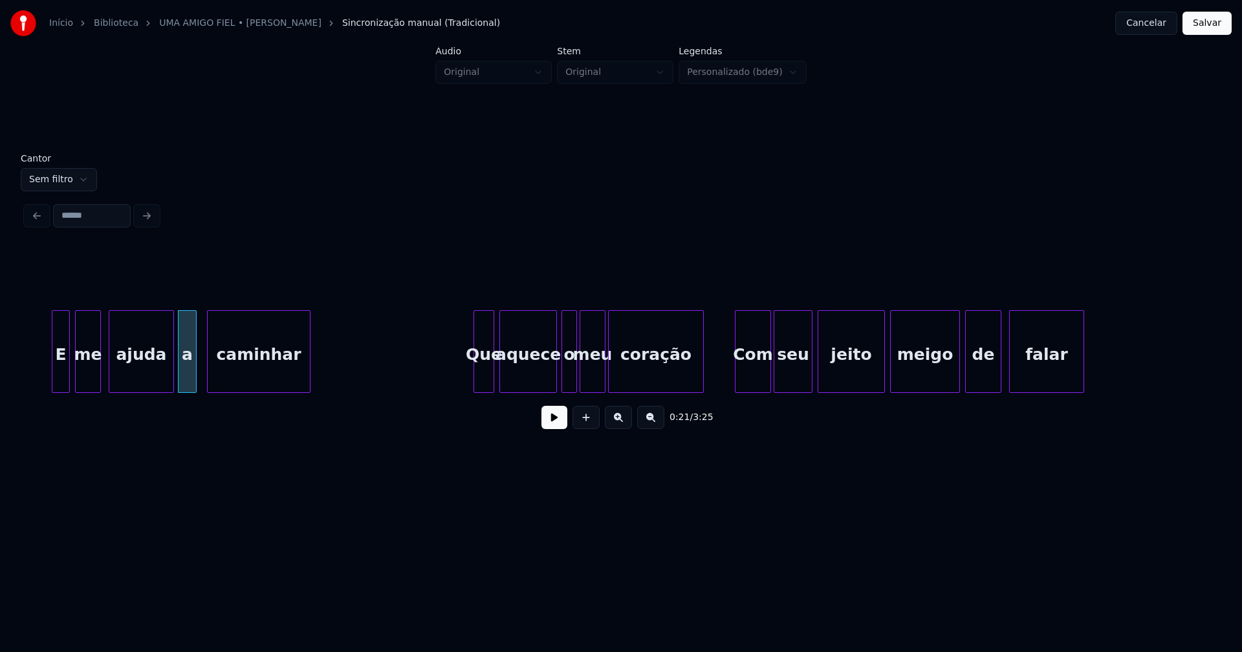
click at [482, 371] on div "Que" at bounding box center [483, 355] width 19 height 88
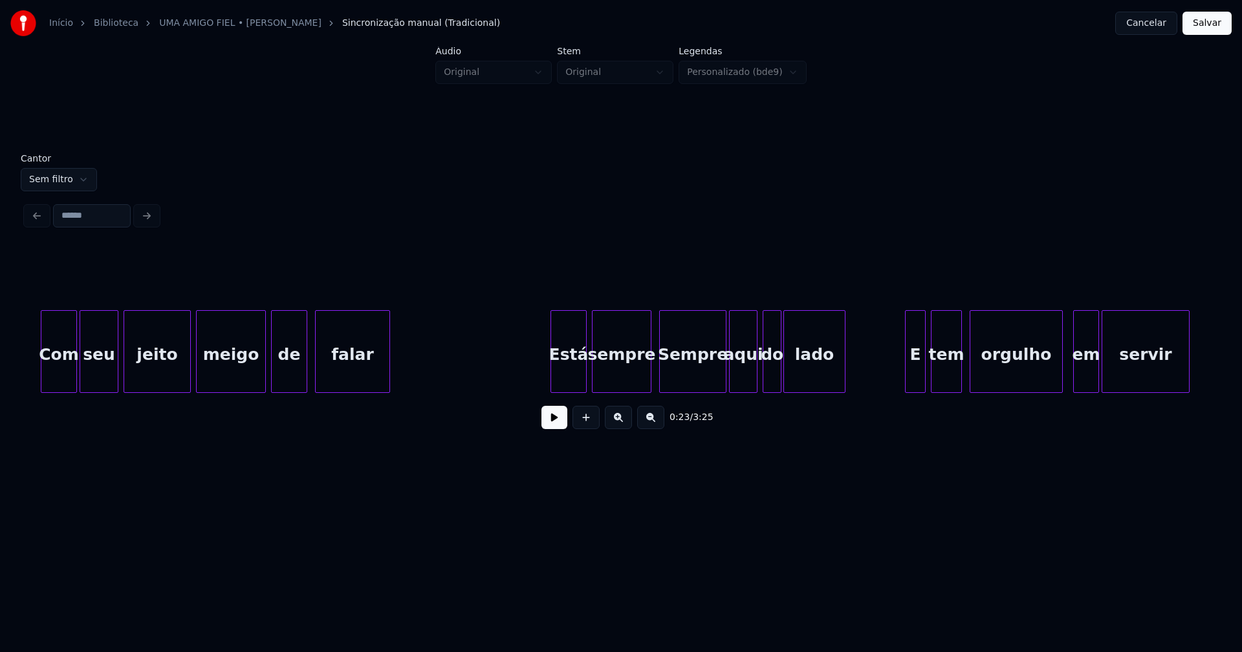
scroll to position [0, 3319]
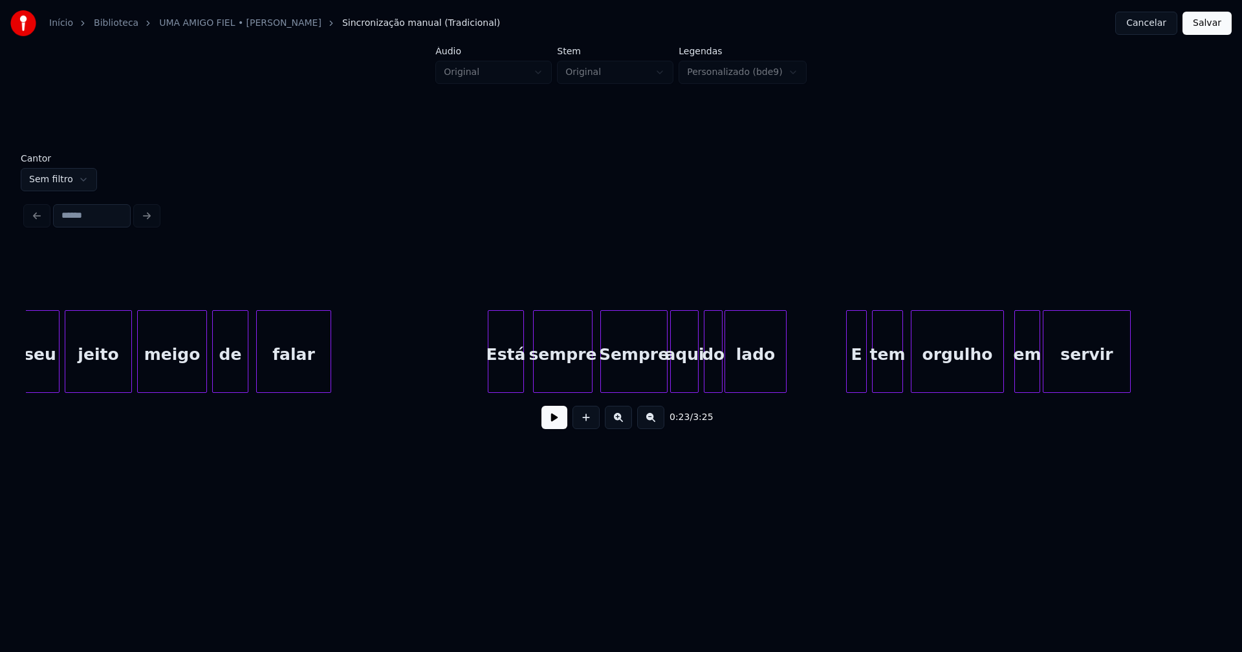
click at [512, 371] on div "Está" at bounding box center [505, 355] width 35 height 88
click at [853, 376] on div "E" at bounding box center [850, 355] width 19 height 88
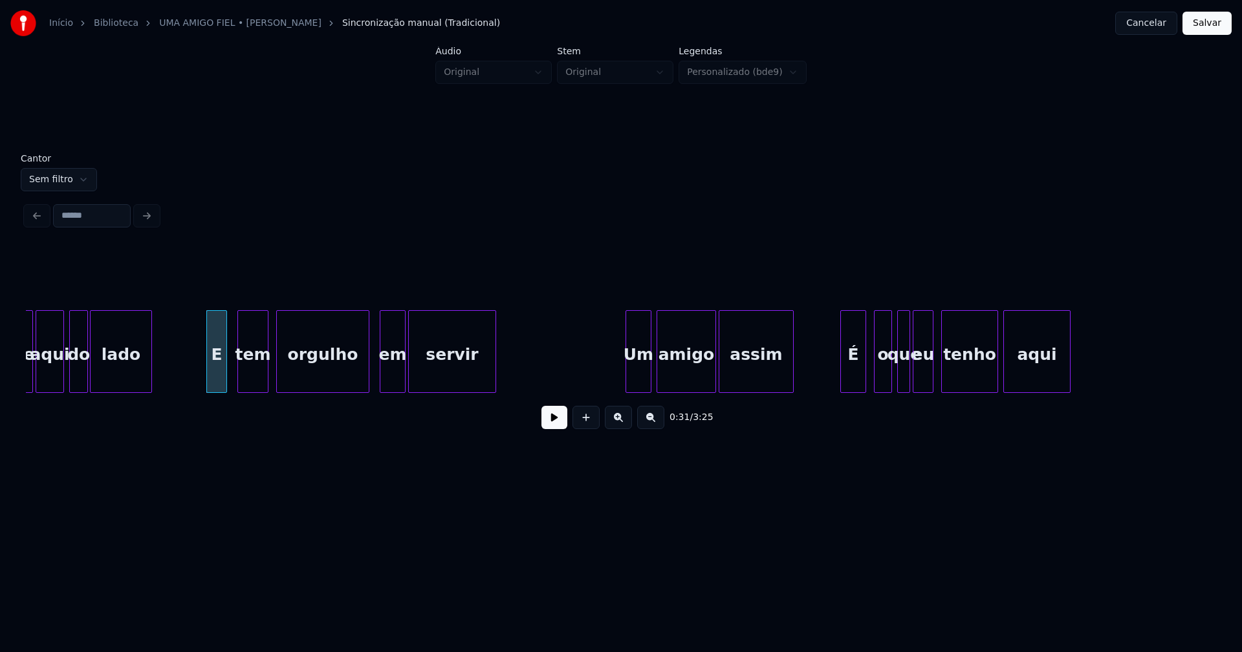
scroll to position [0, 3982]
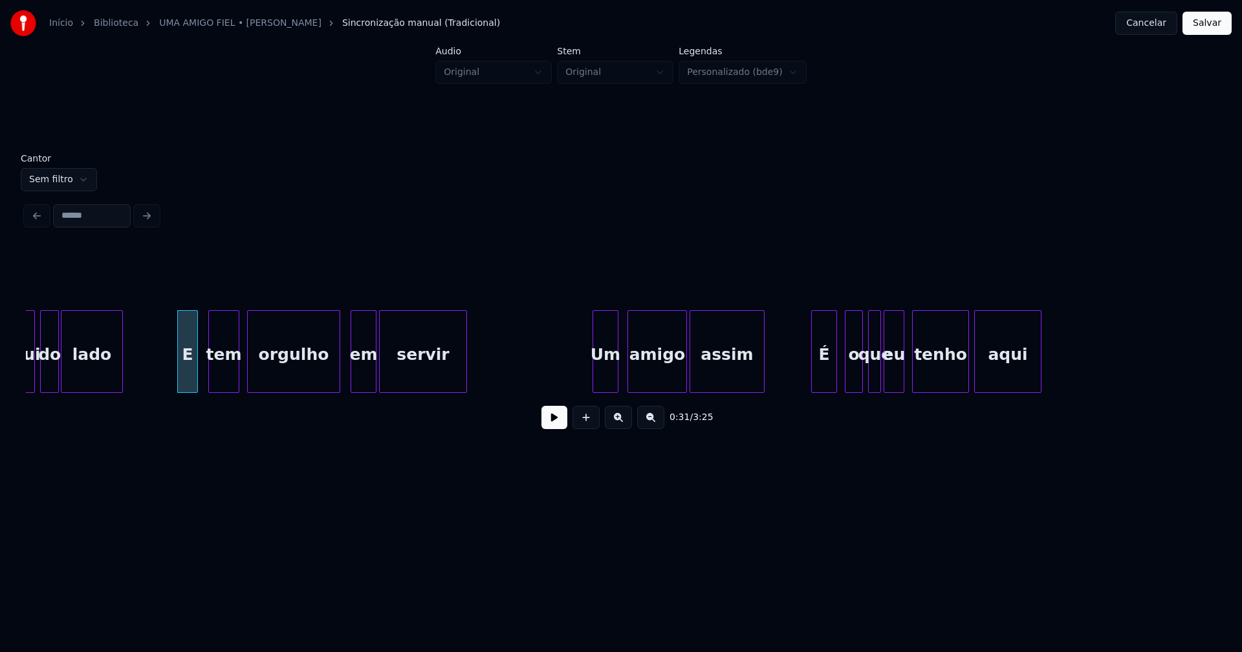
click at [605, 374] on div "Um" at bounding box center [605, 355] width 25 height 88
click at [821, 378] on div "É" at bounding box center [820, 355] width 25 height 88
click at [850, 382] on div "o" at bounding box center [849, 355] width 17 height 88
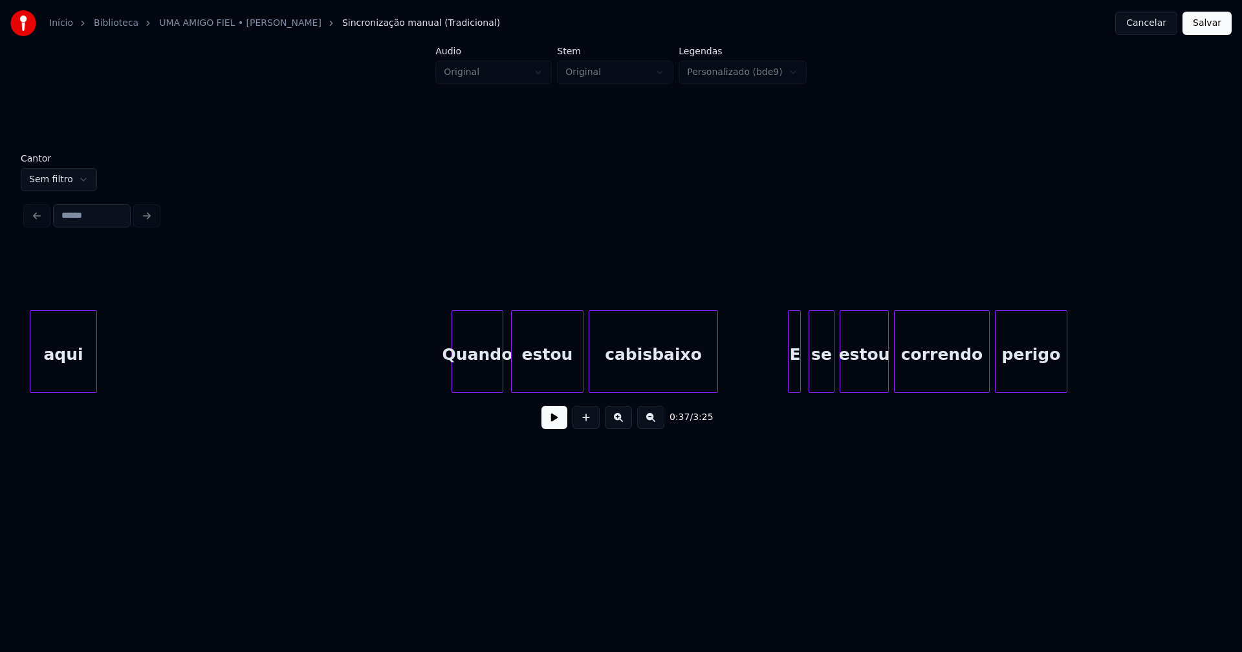
scroll to position [0, 4971]
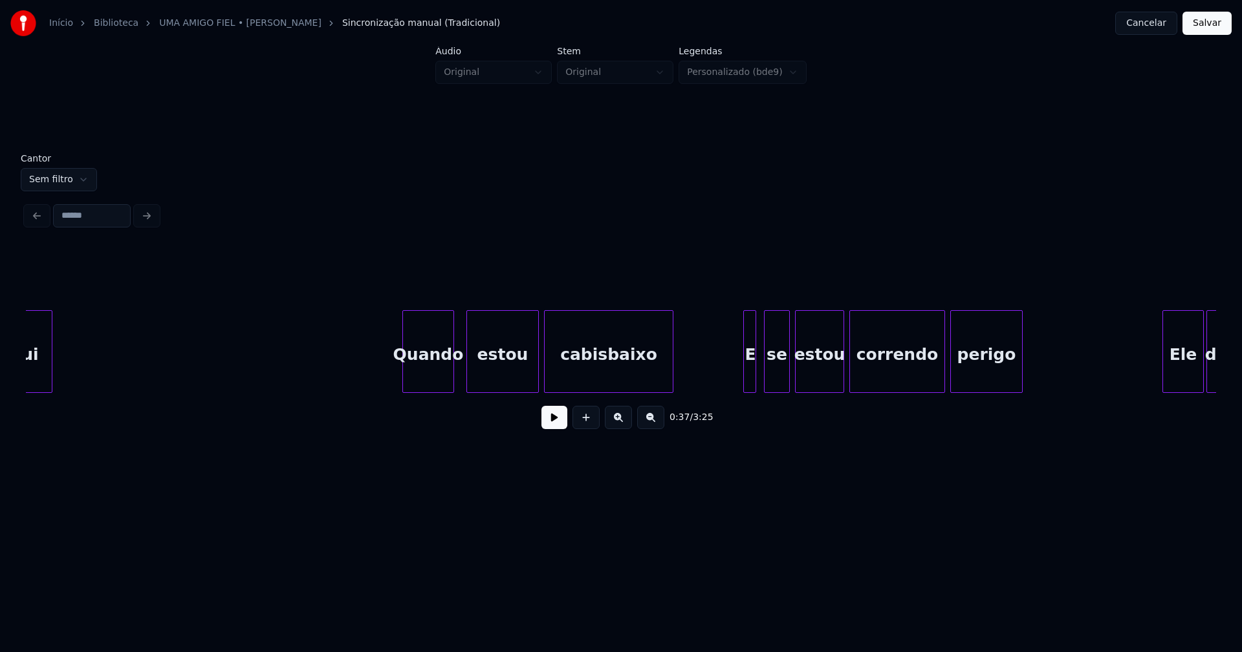
click at [435, 376] on div "Quando" at bounding box center [428, 355] width 50 height 88
click at [738, 376] on div at bounding box center [739, 351] width 4 height 81
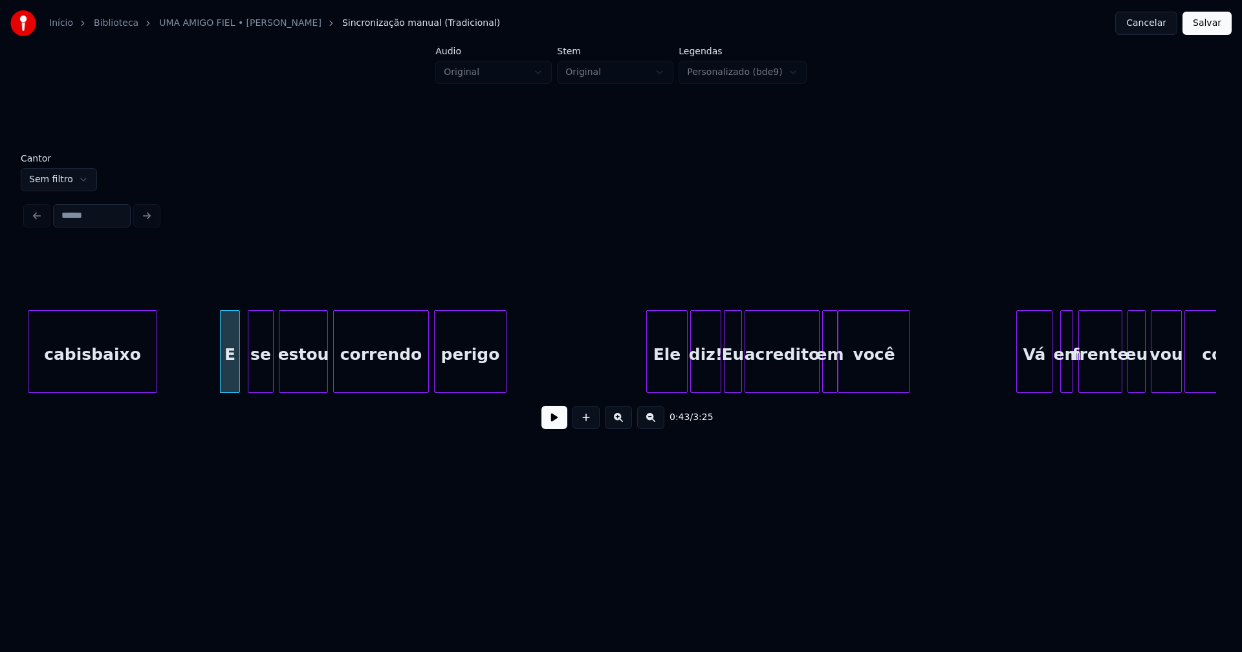
scroll to position [0, 5590]
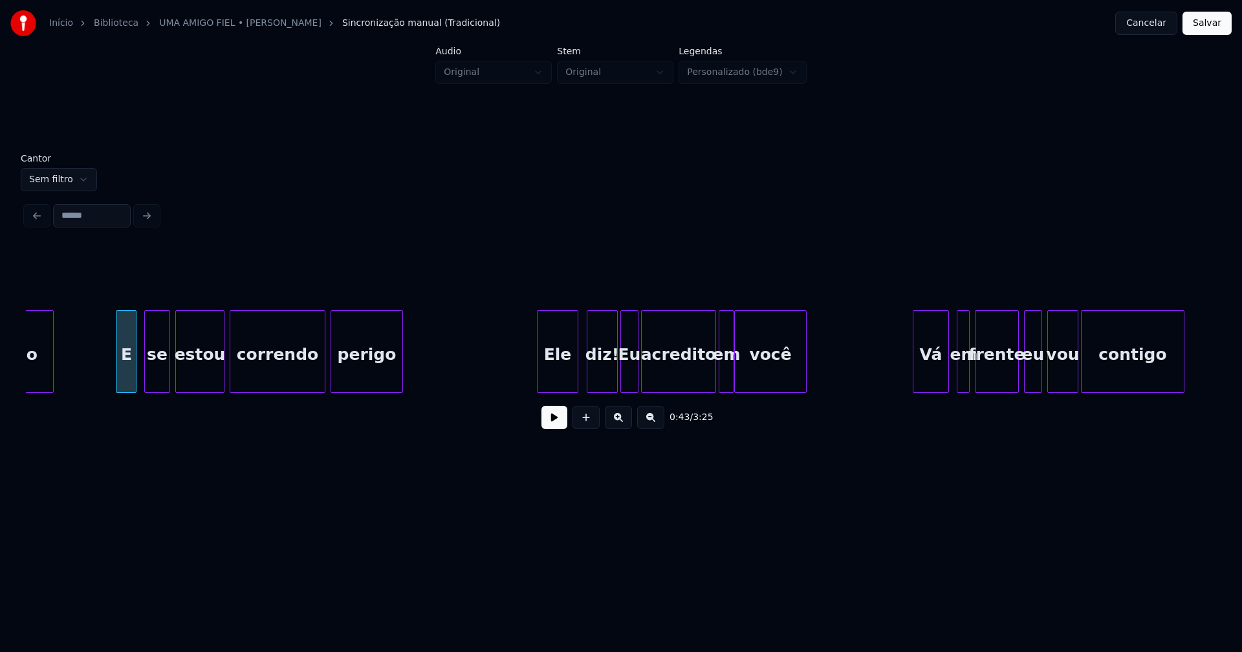
click at [565, 377] on div "Ele" at bounding box center [557, 355] width 40 height 88
click at [704, 380] on div at bounding box center [704, 351] width 4 height 81
click at [715, 378] on div "em" at bounding box center [718, 355] width 14 height 88
click at [926, 373] on div "Vá" at bounding box center [926, 355] width 35 height 88
click at [954, 377] on div "em" at bounding box center [956, 355] width 13 height 88
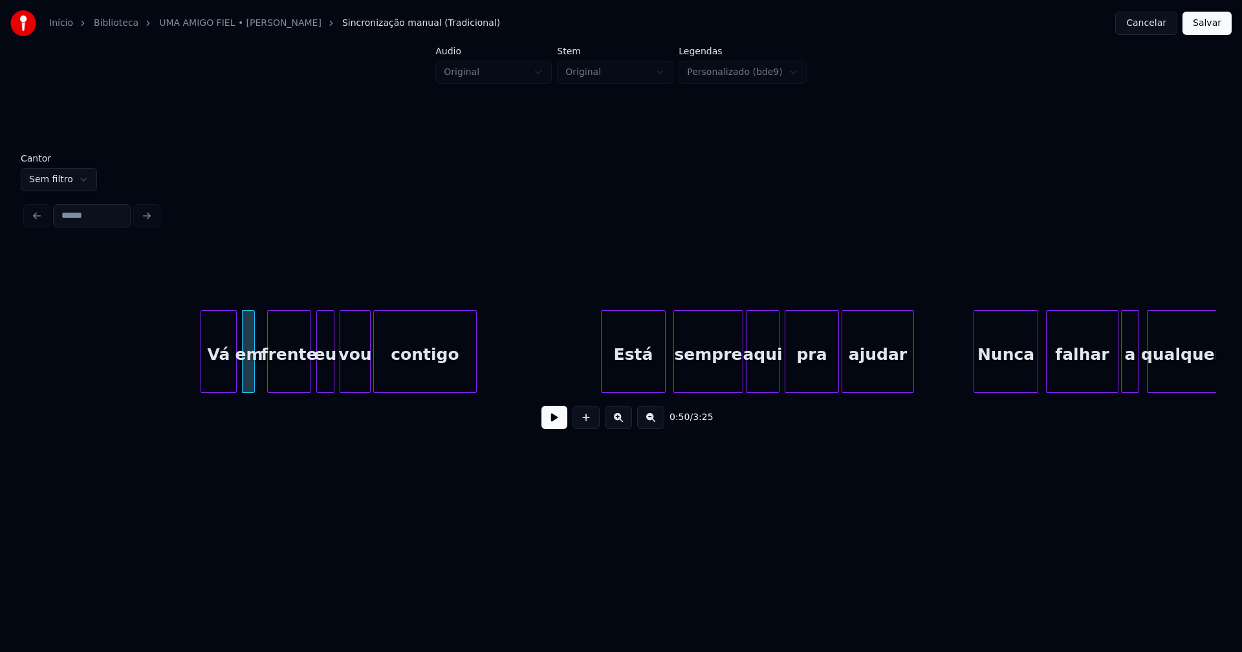
scroll to position [0, 6490]
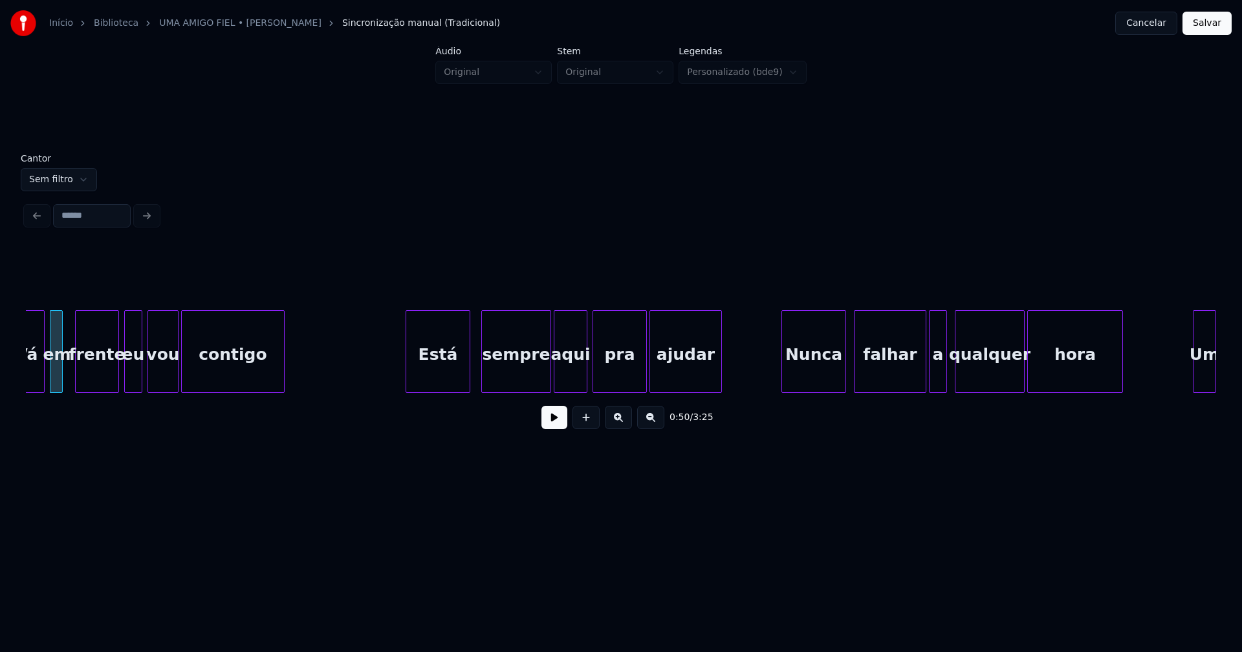
click at [445, 370] on div "Está" at bounding box center [437, 355] width 63 height 88
click at [815, 383] on div "Nunca" at bounding box center [807, 355] width 63 height 88
click at [774, 376] on div at bounding box center [773, 351] width 4 height 81
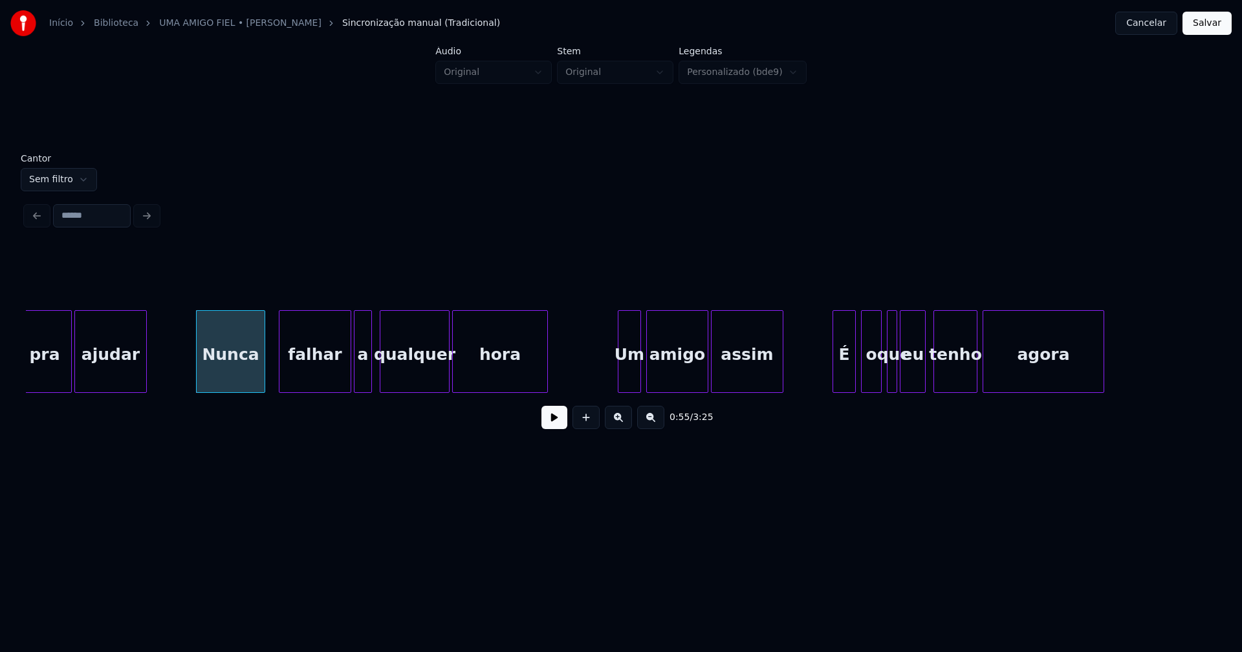
scroll to position [0, 7065]
click at [612, 380] on div at bounding box center [612, 351] width 4 height 81
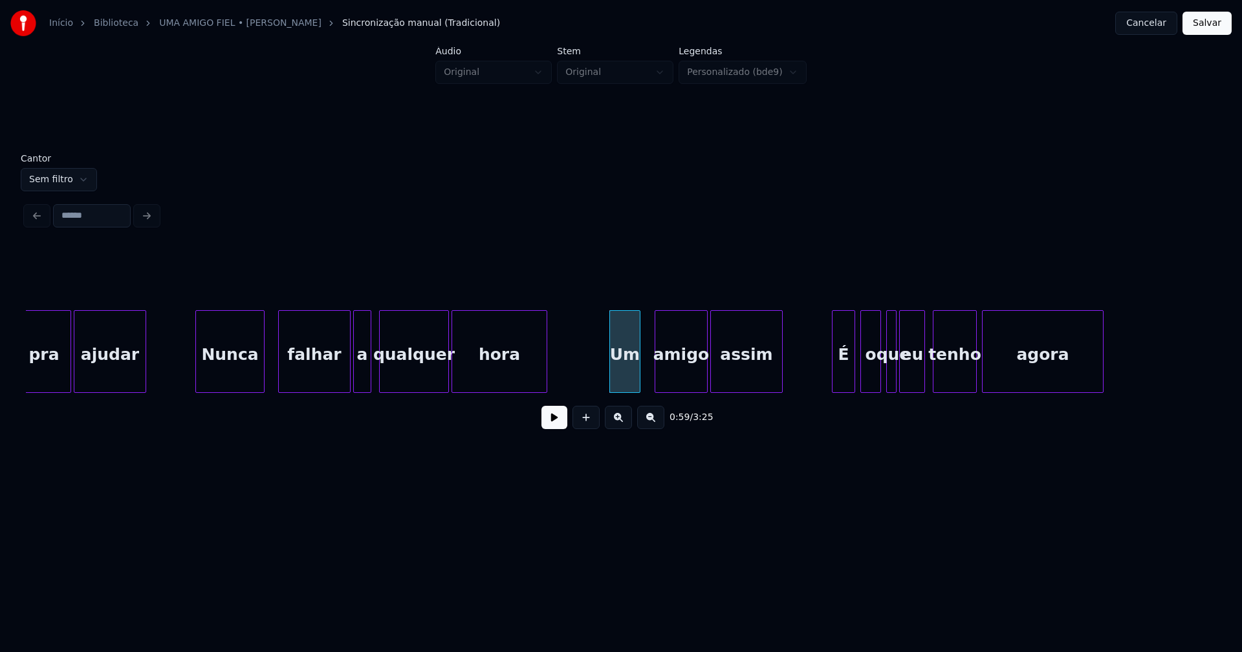
click at [657, 381] on div at bounding box center [657, 351] width 4 height 81
click at [692, 383] on div at bounding box center [691, 351] width 4 height 81
click at [700, 383] on div at bounding box center [701, 351] width 4 height 81
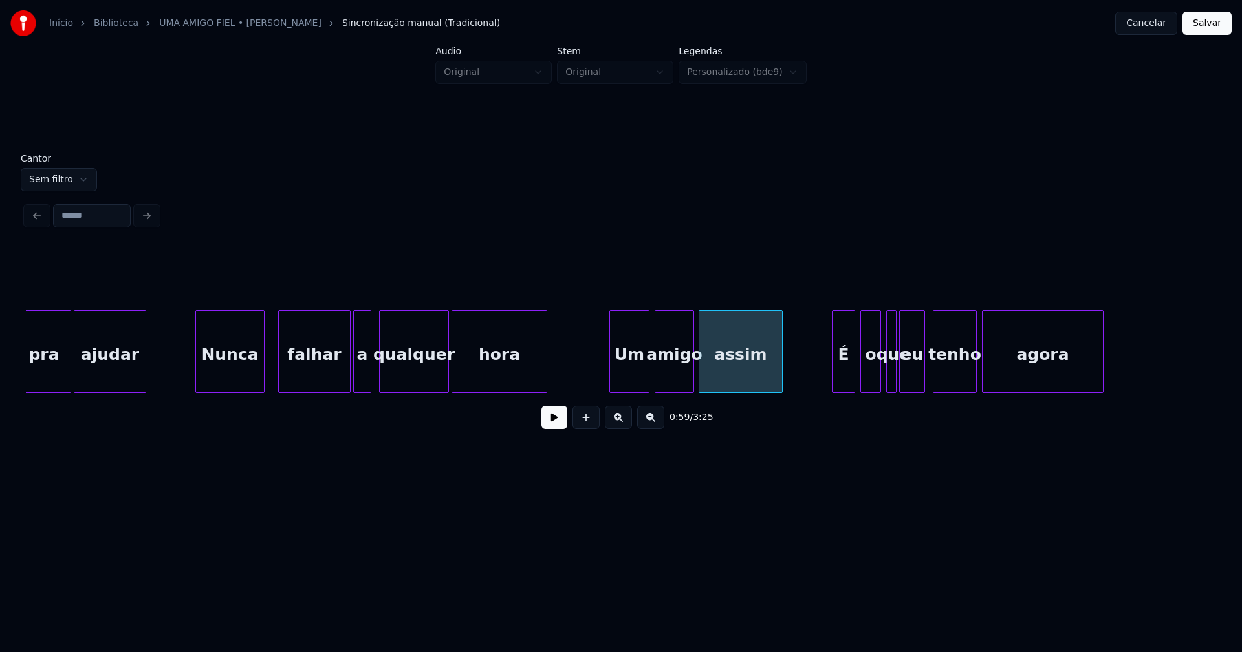
click at [648, 371] on div at bounding box center [647, 351] width 4 height 81
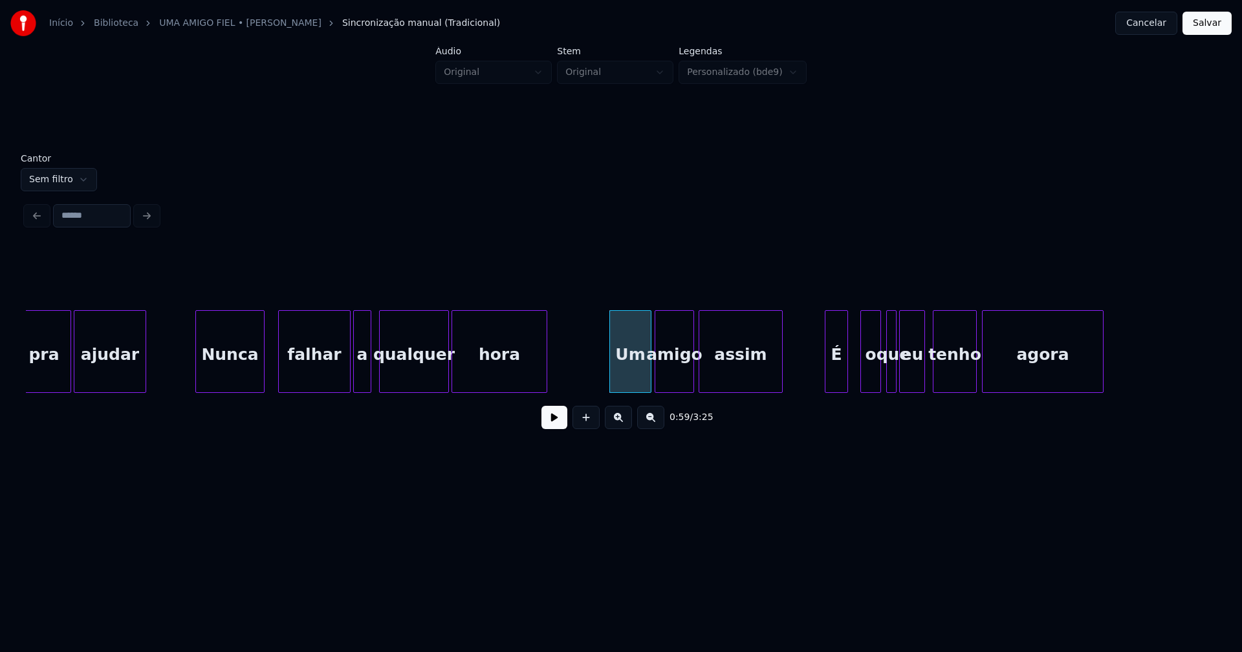
click at [834, 381] on div "É" at bounding box center [836, 355] width 22 height 88
click at [865, 381] on div "o" at bounding box center [863, 355] width 19 height 88
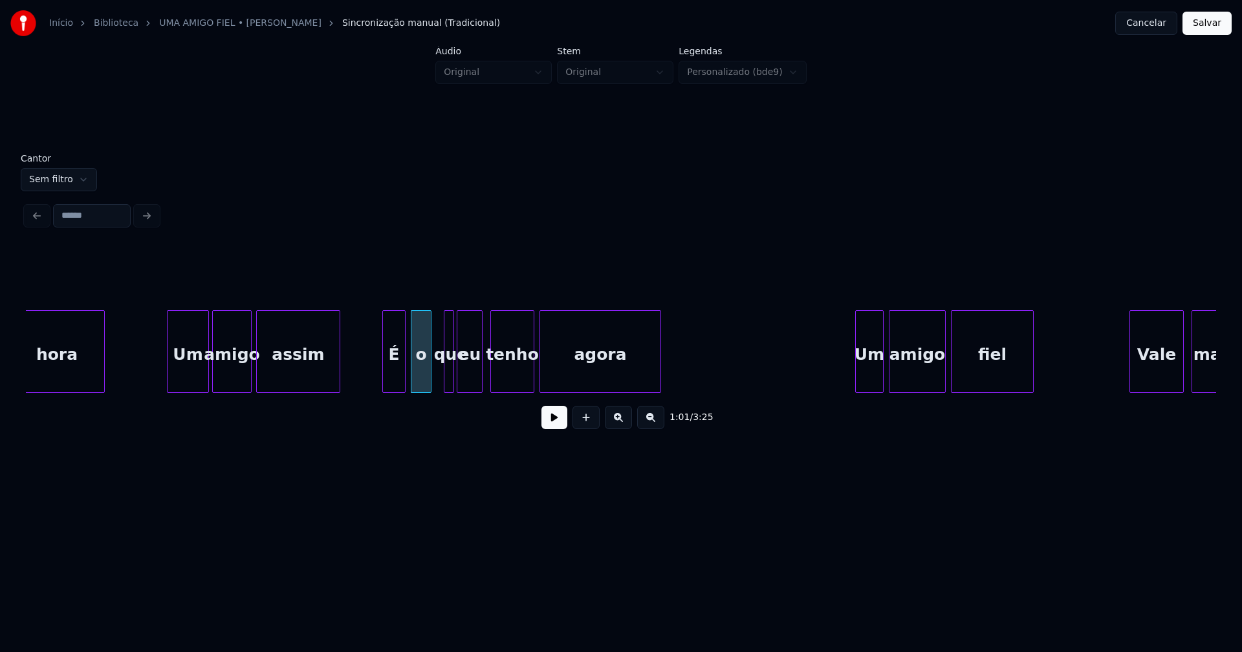
scroll to position [0, 7596]
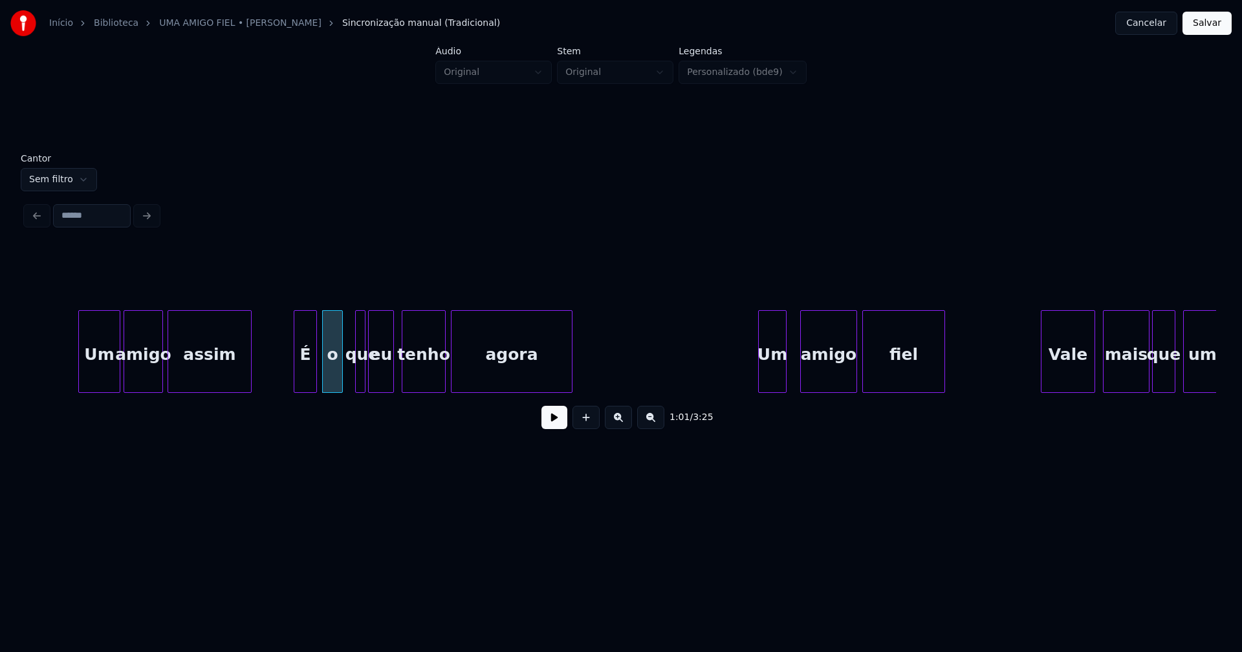
click at [776, 377] on div "Um" at bounding box center [772, 355] width 27 height 88
click at [790, 372] on div at bounding box center [792, 351] width 4 height 81
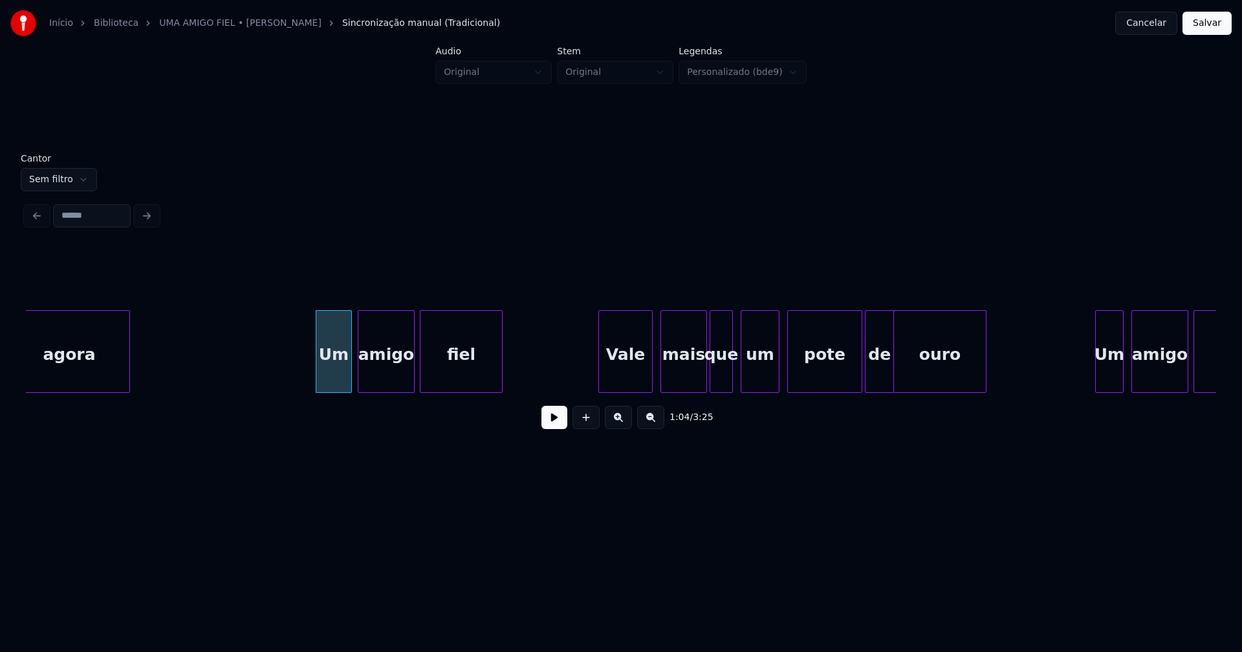
scroll to position [0, 8067]
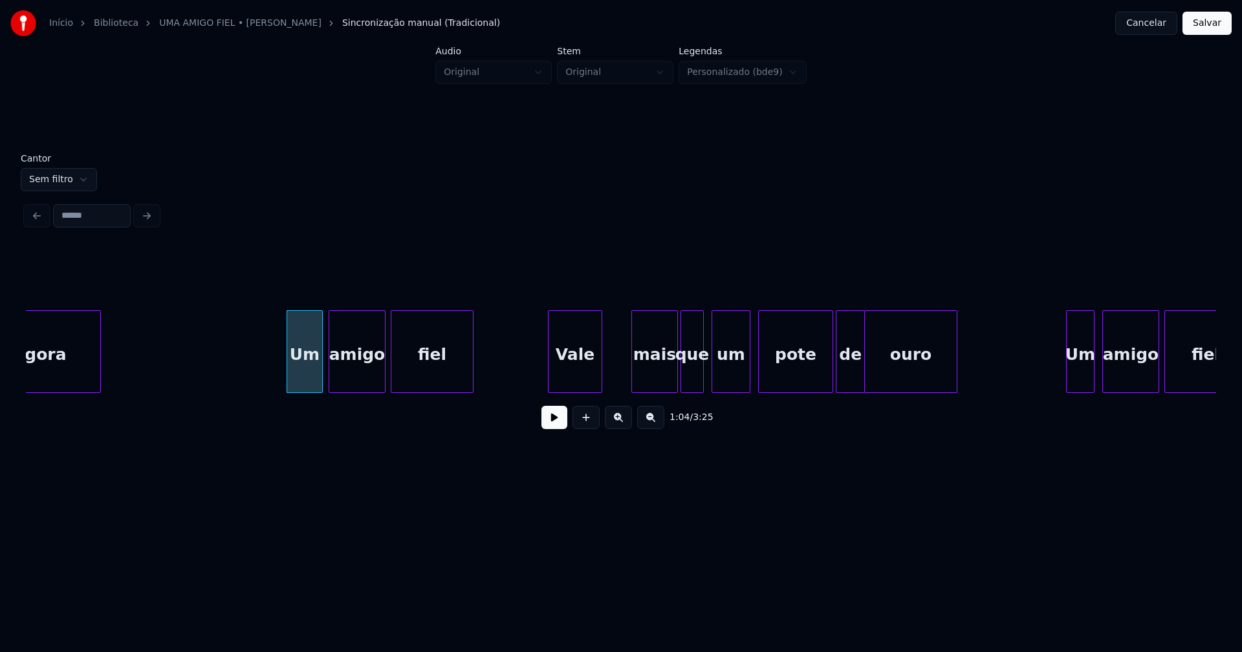
click at [584, 380] on div "Vale" at bounding box center [574, 355] width 53 height 88
click at [611, 368] on div at bounding box center [611, 351] width 4 height 81
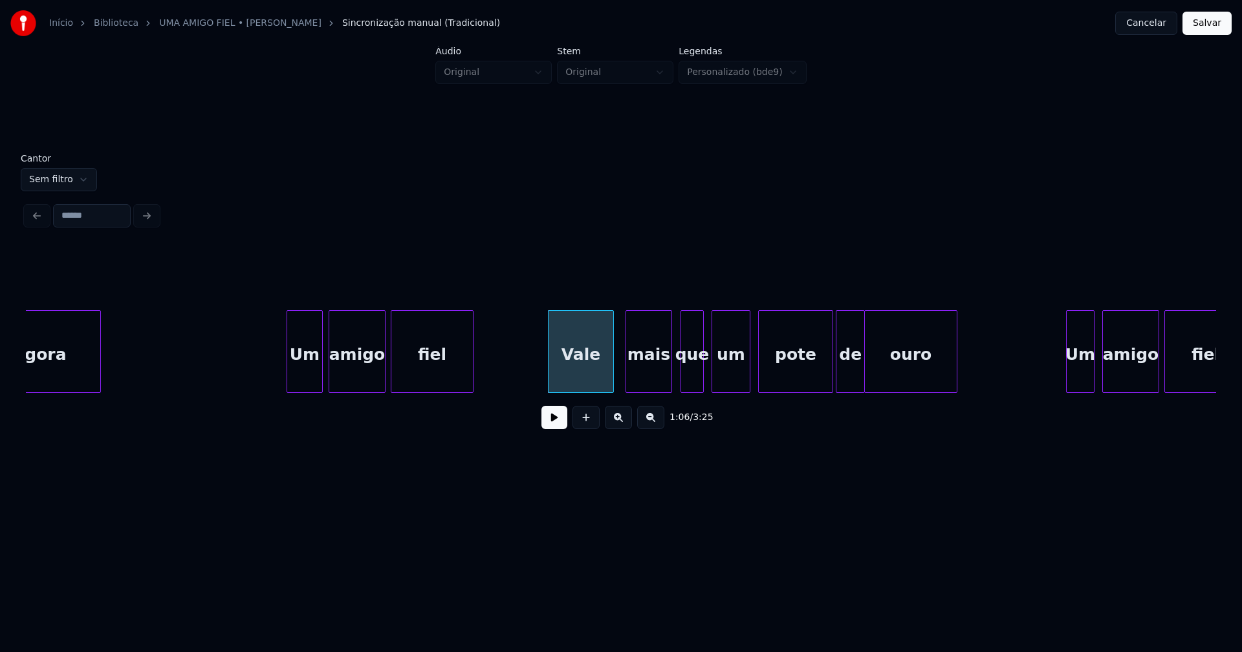
click at [649, 378] on div "mais" at bounding box center [648, 355] width 45 height 88
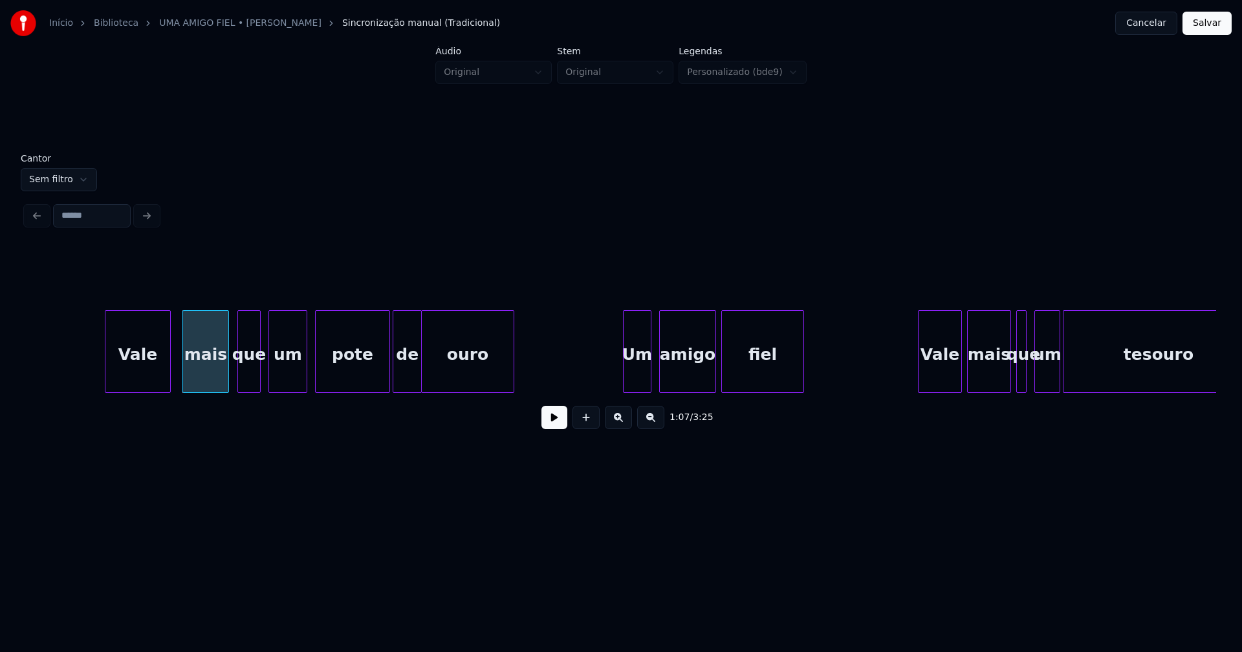
scroll to position [0, 8628]
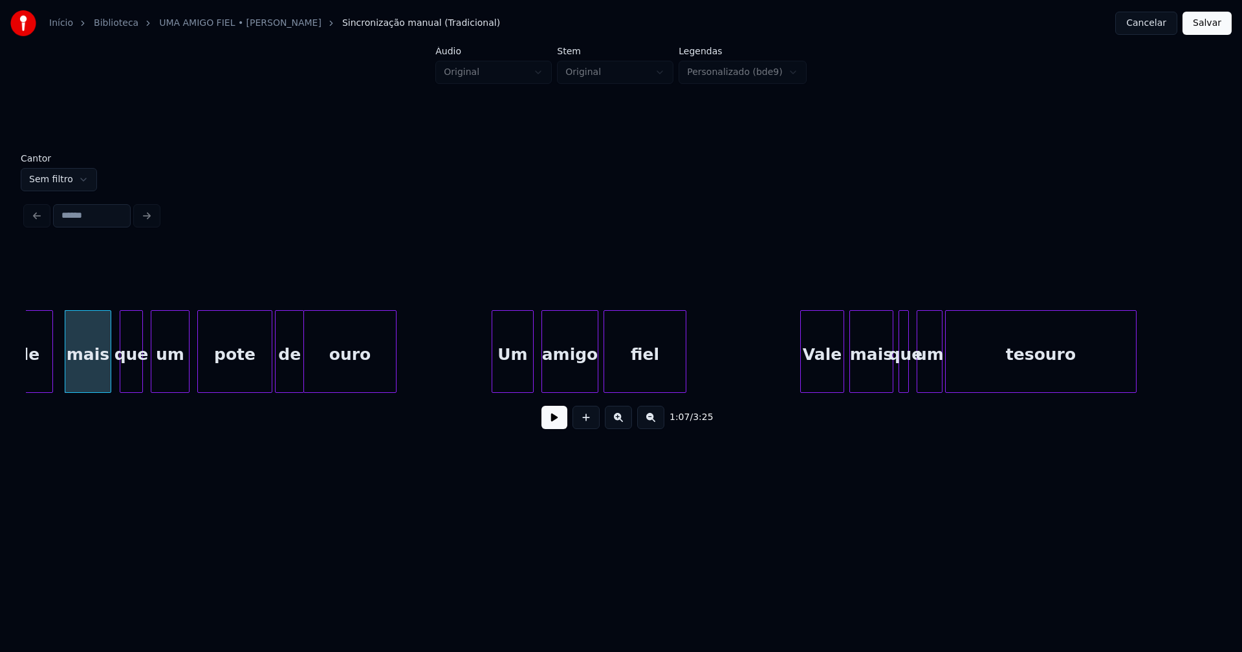
click at [492, 375] on div at bounding box center [494, 351] width 4 height 81
click at [827, 374] on div "Vale" at bounding box center [817, 355] width 43 height 88
click at [929, 378] on div "um" at bounding box center [926, 355] width 25 height 88
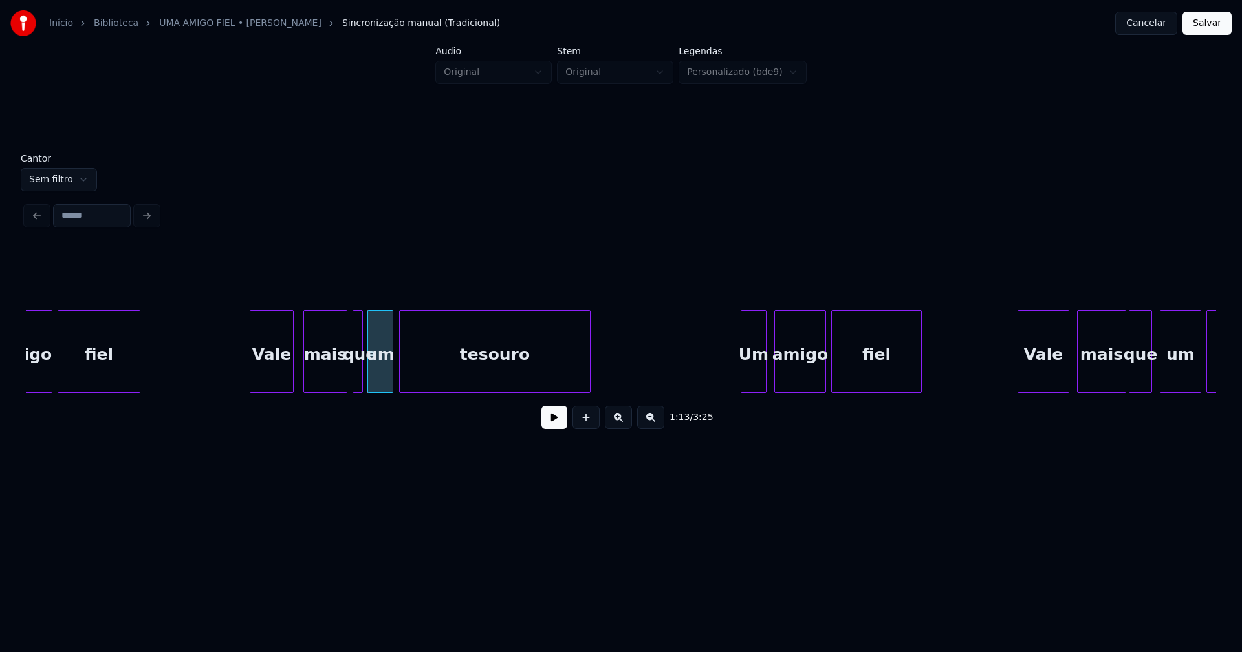
scroll to position [0, 9204]
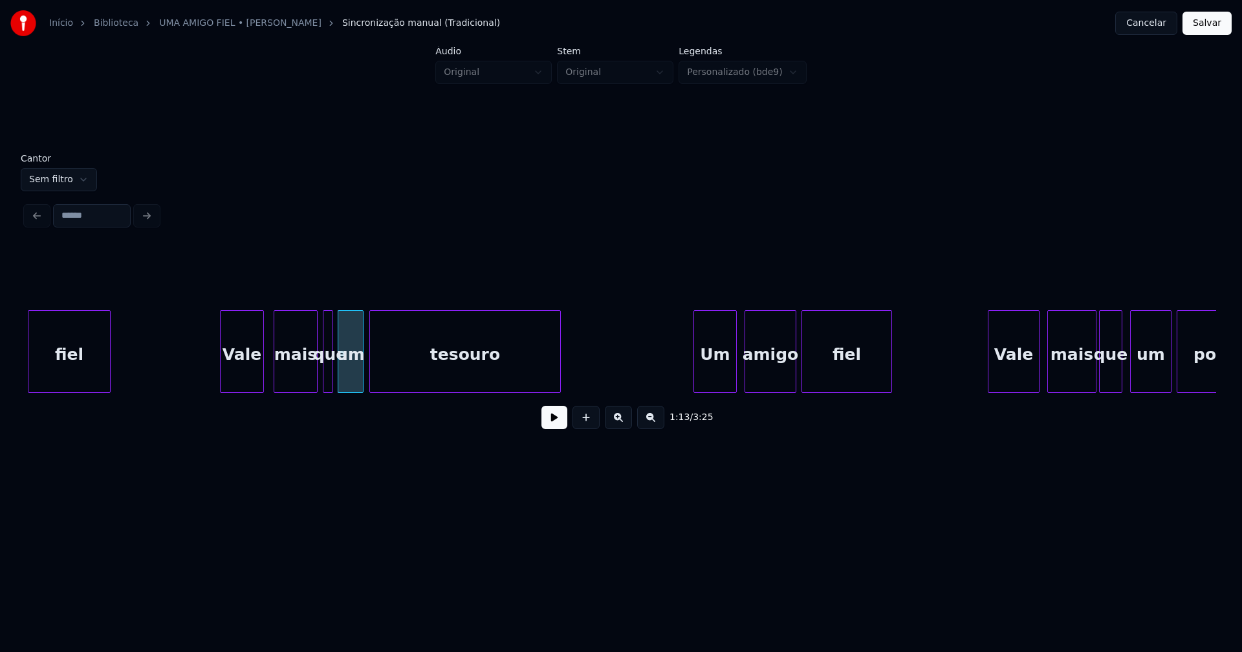
click at [694, 374] on div at bounding box center [696, 351] width 4 height 81
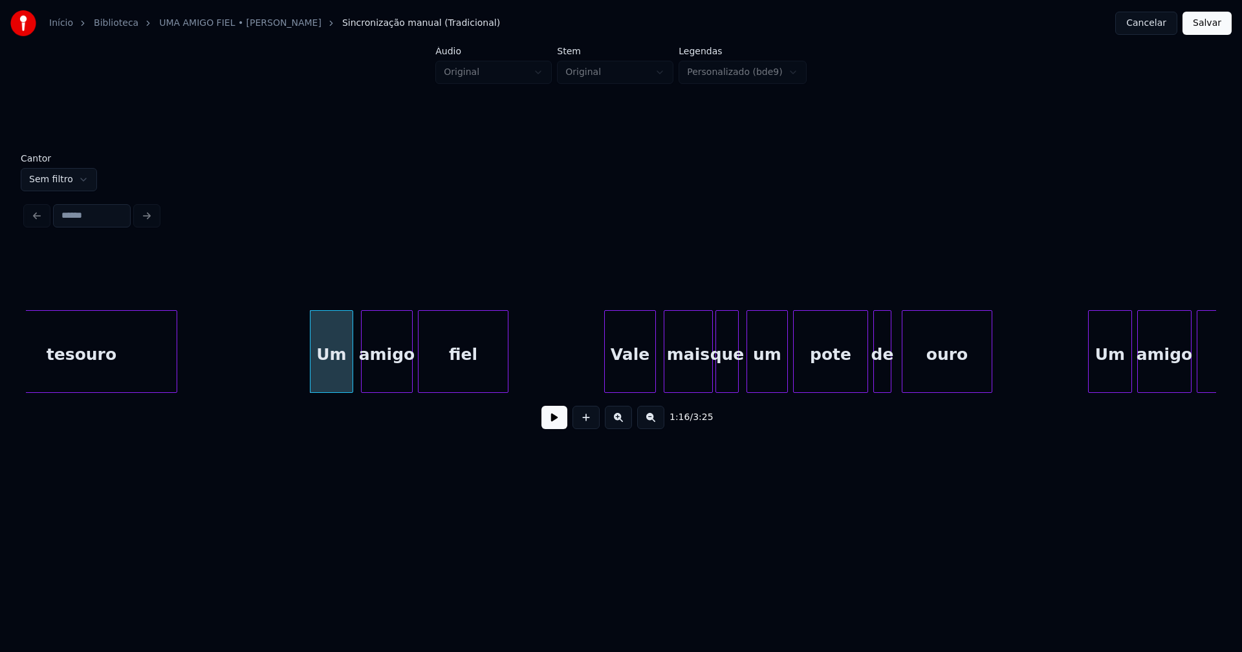
scroll to position [0, 9676]
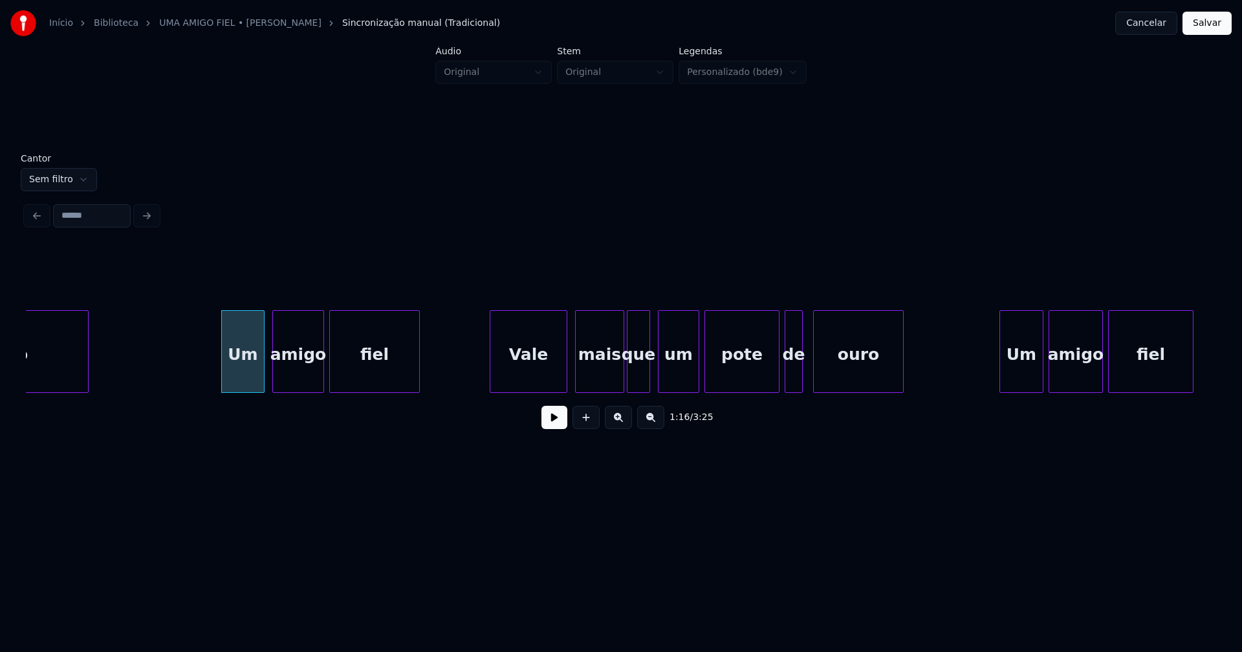
click at [492, 378] on div at bounding box center [492, 351] width 4 height 81
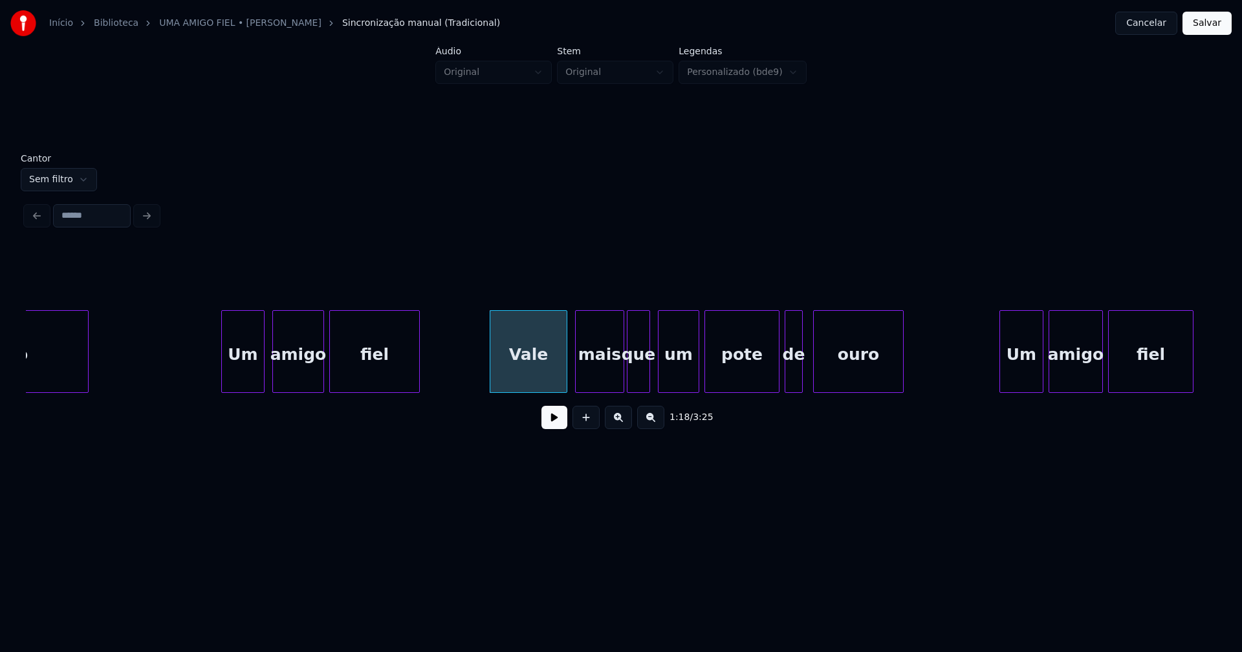
click at [550, 424] on button at bounding box center [554, 417] width 26 height 23
click at [555, 427] on button at bounding box center [554, 417] width 26 height 23
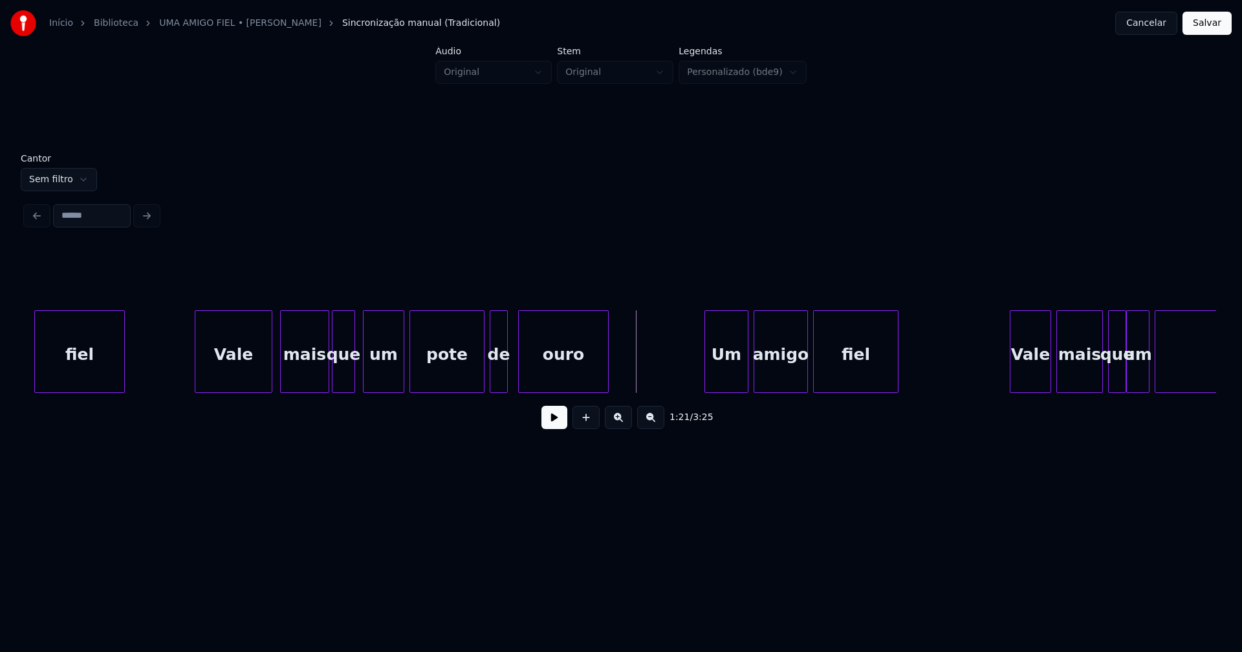
scroll to position [0, 10044]
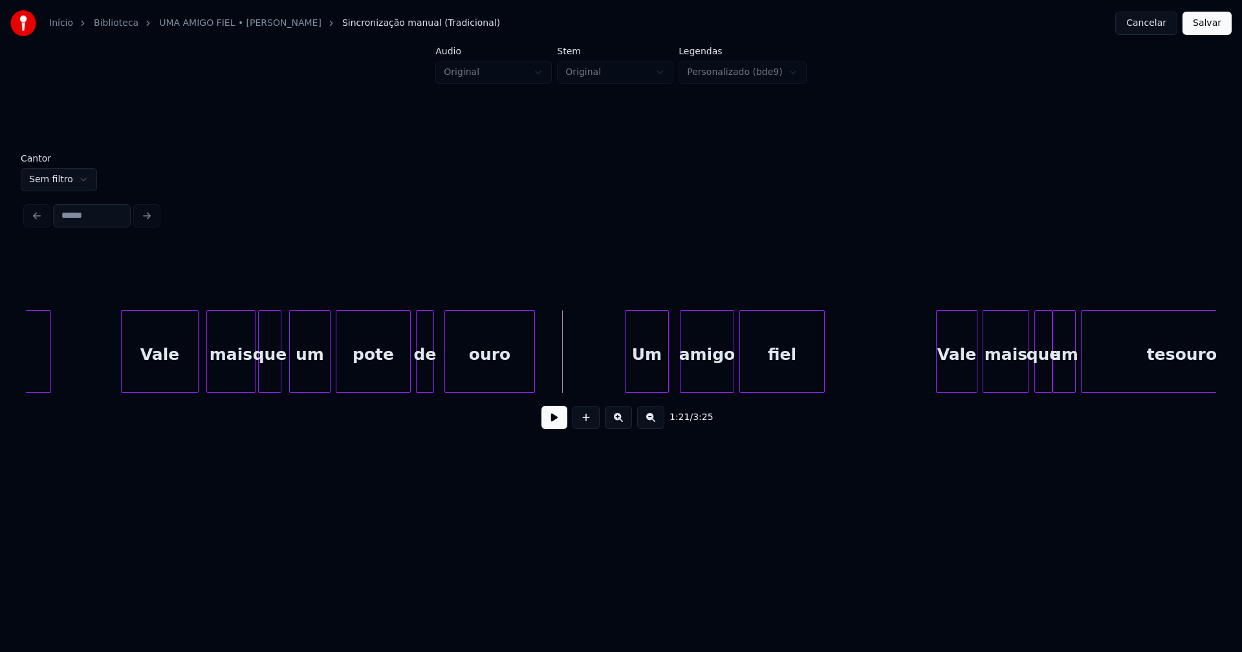
click at [644, 376] on div "Um" at bounding box center [646, 355] width 43 height 88
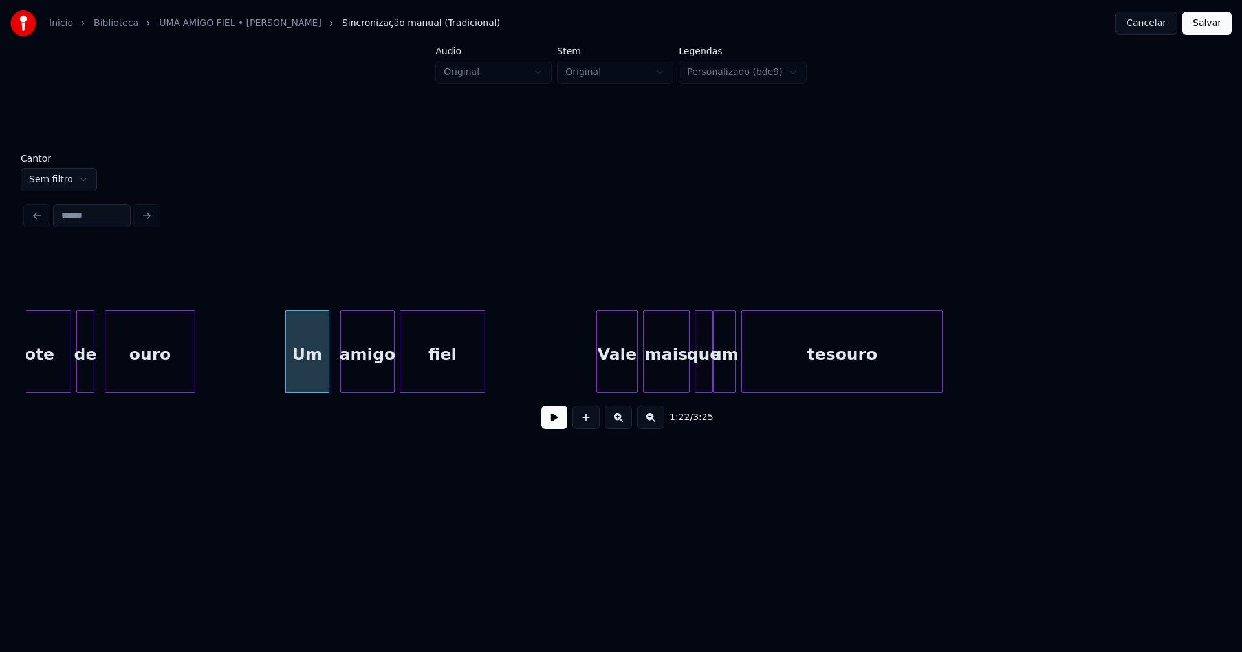
scroll to position [0, 10413]
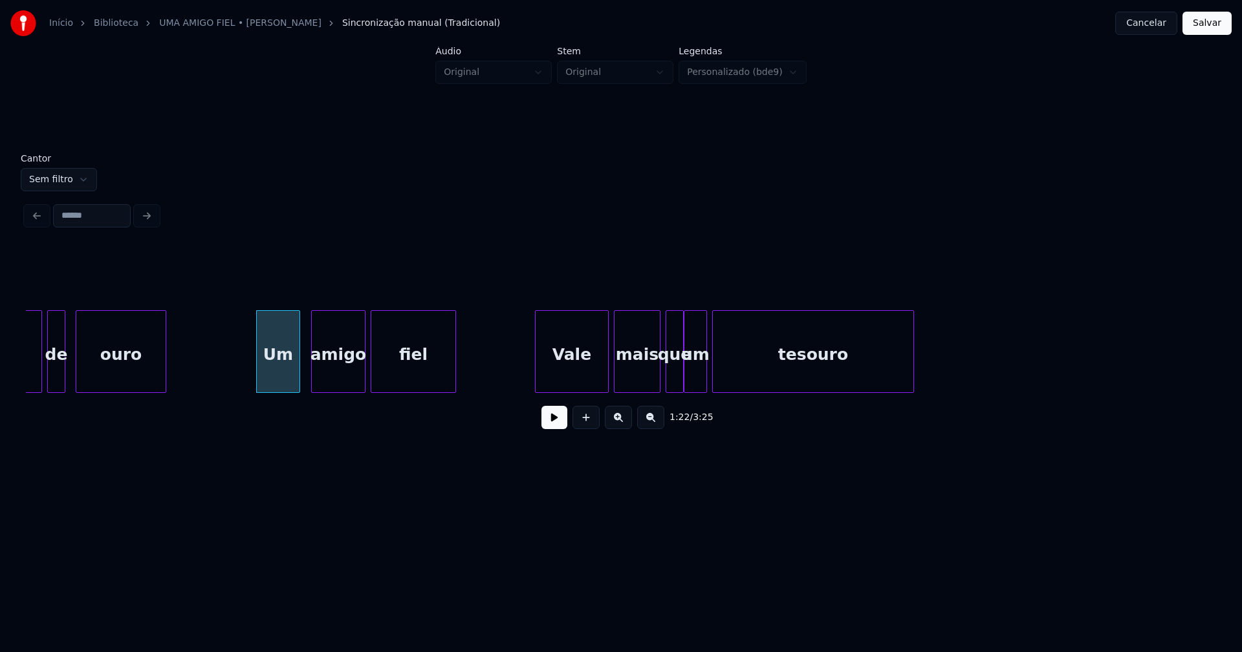
click at [538, 382] on div at bounding box center [537, 351] width 4 height 81
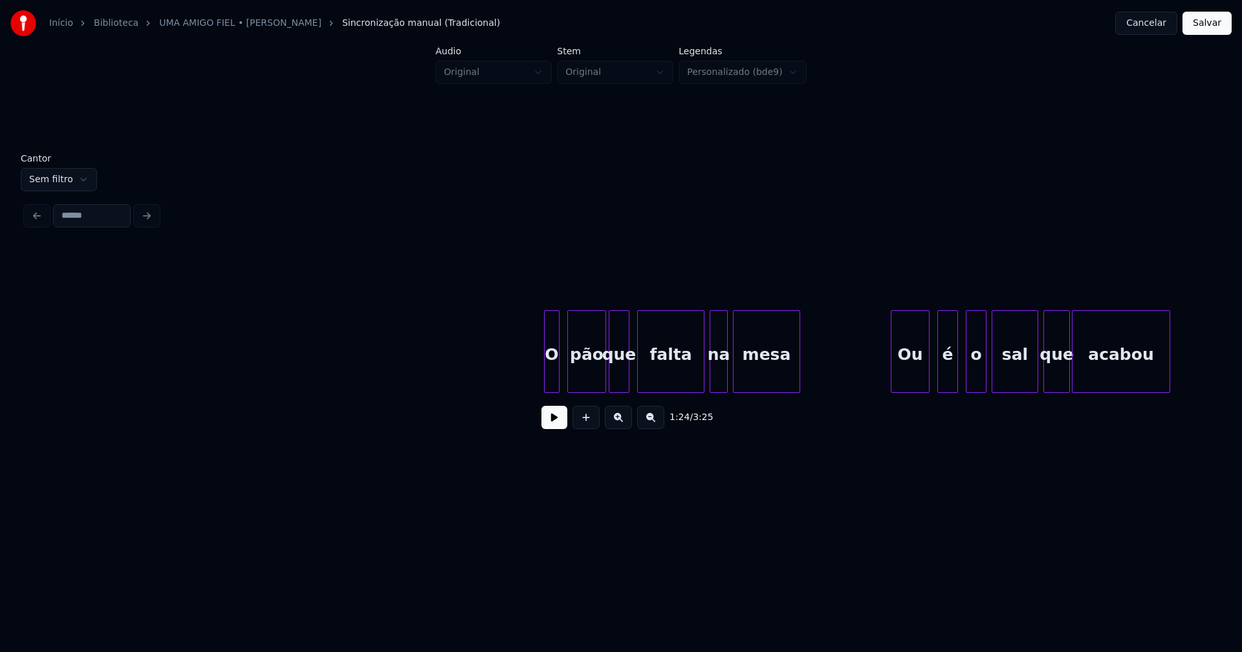
scroll to position [0, 12610]
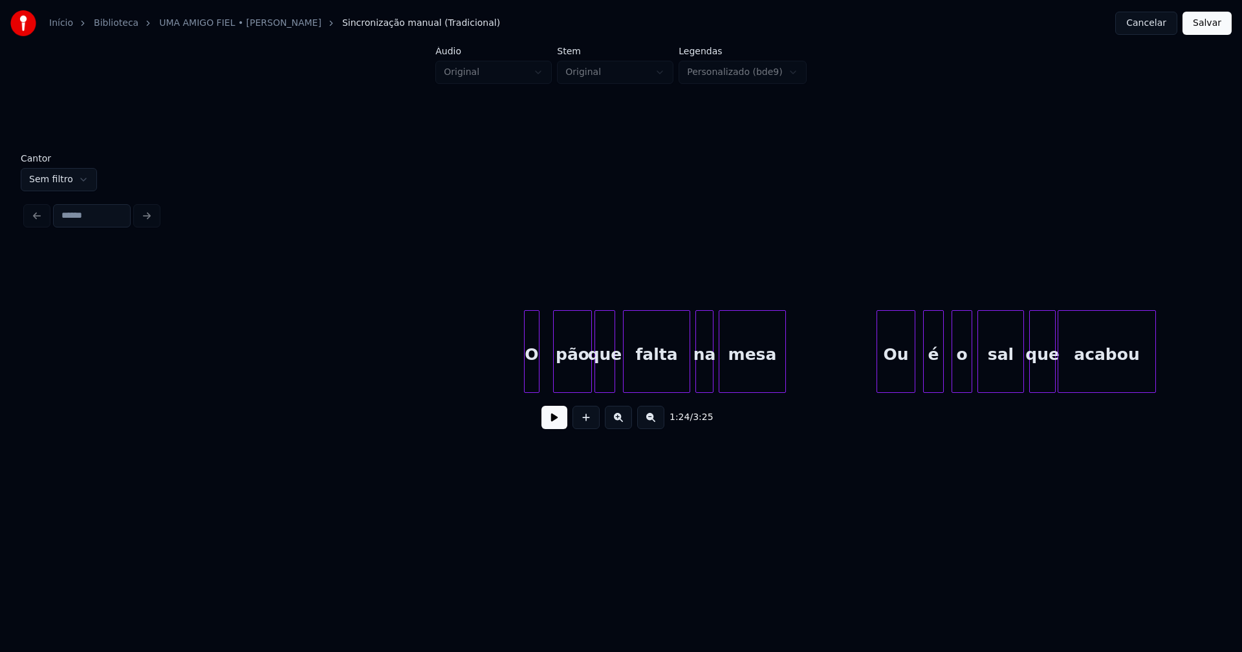
click at [530, 384] on div "O" at bounding box center [531, 355] width 14 height 88
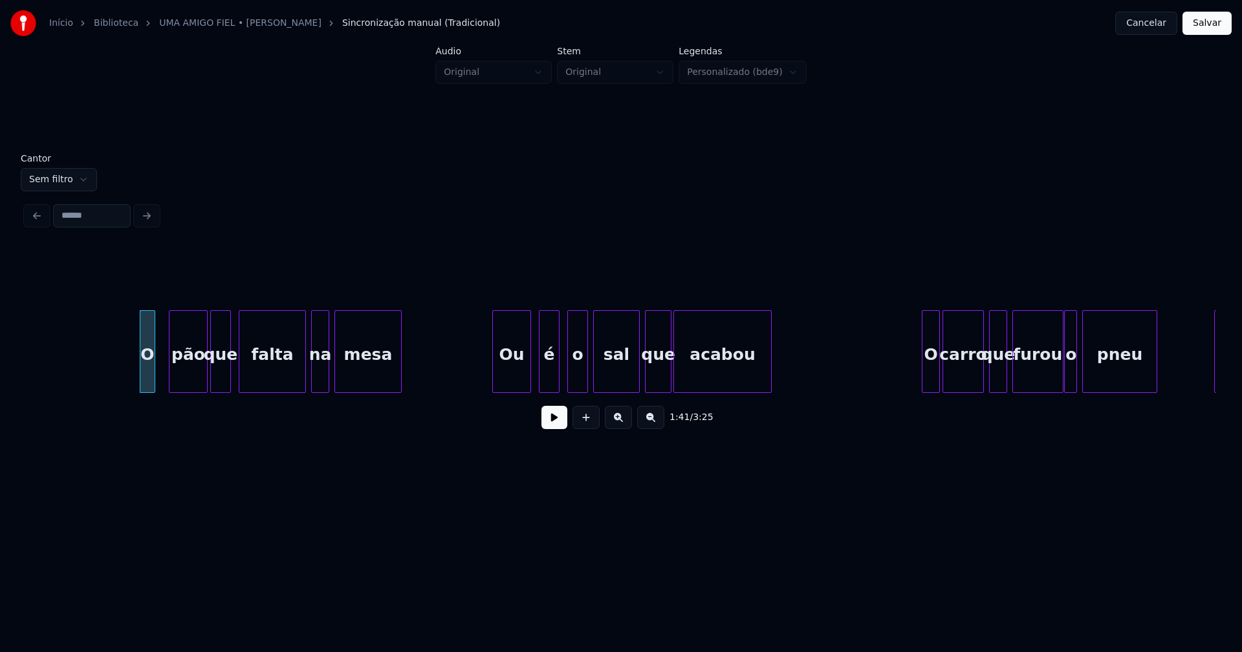
scroll to position [0, 13008]
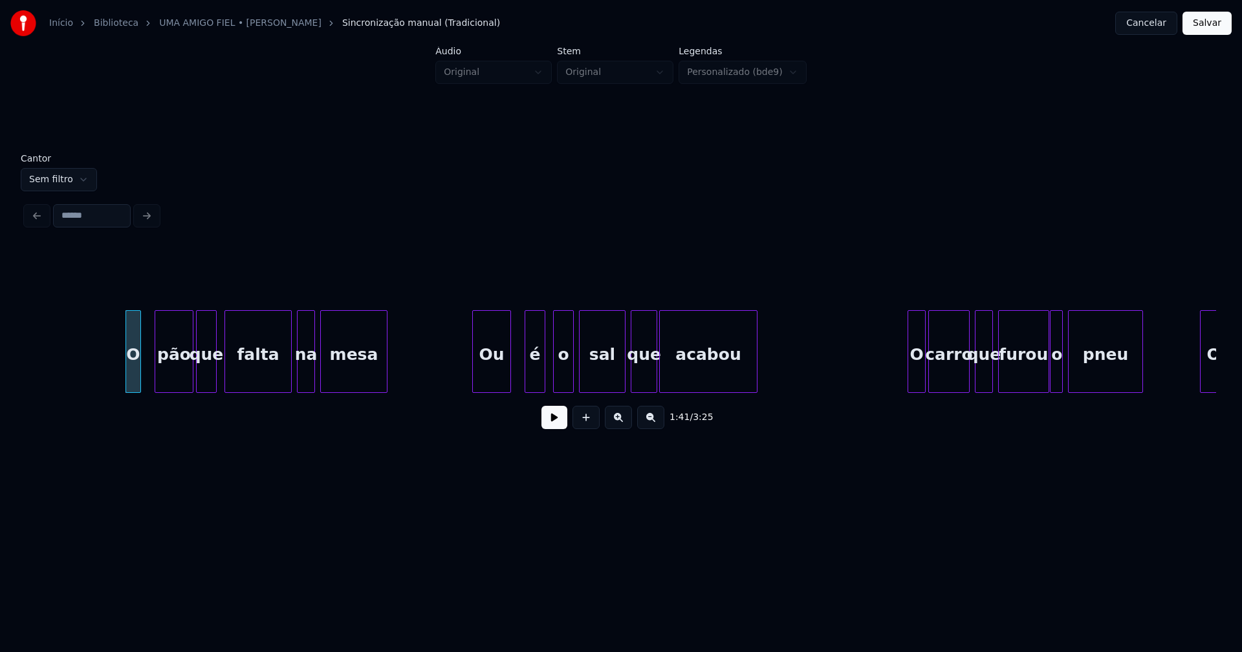
click at [500, 382] on div "Ou" at bounding box center [492, 355] width 38 height 88
click at [538, 374] on div "é" at bounding box center [534, 355] width 19 height 88
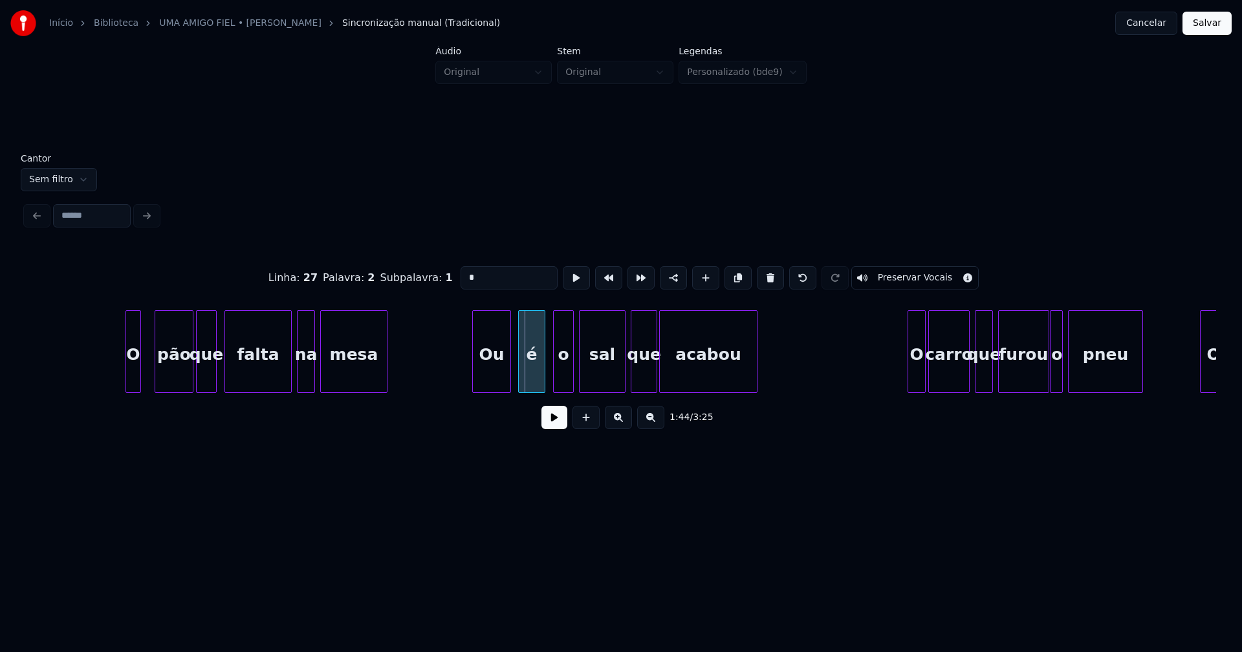
click at [520, 384] on div at bounding box center [521, 351] width 4 height 81
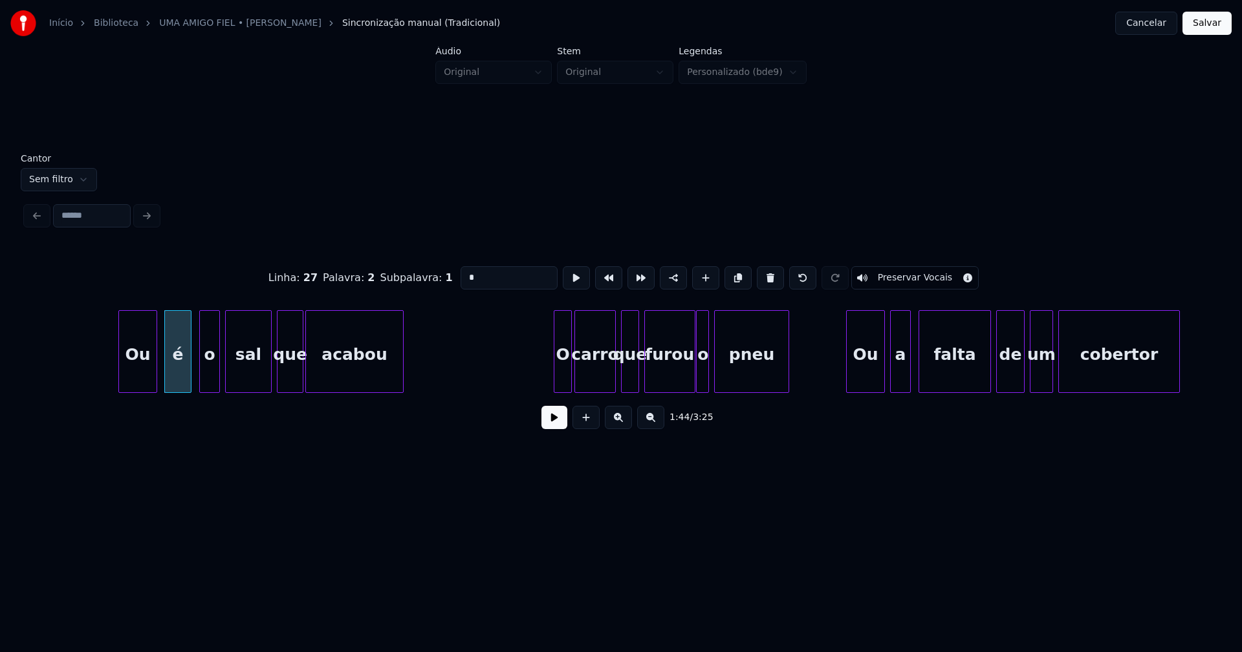
scroll to position [0, 13451]
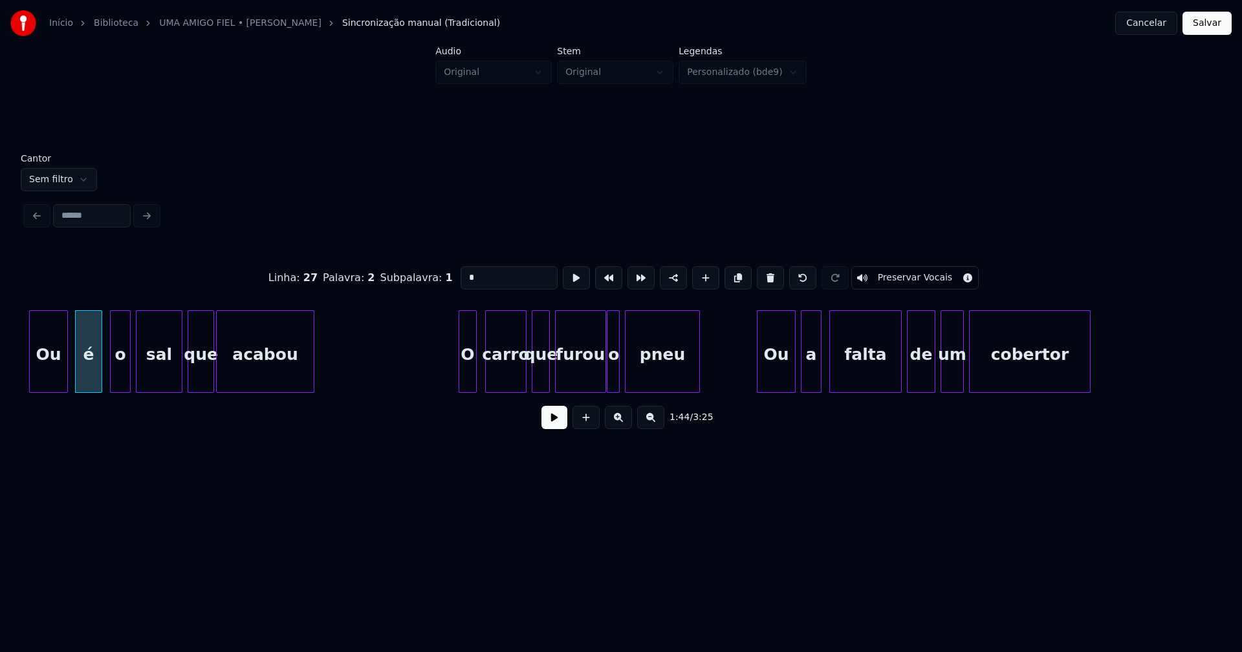
click at [468, 386] on div "O" at bounding box center [467, 355] width 17 height 88
click at [777, 377] on div "Ou" at bounding box center [770, 355] width 38 height 88
click at [808, 381] on div "a" at bounding box center [806, 355] width 19 height 88
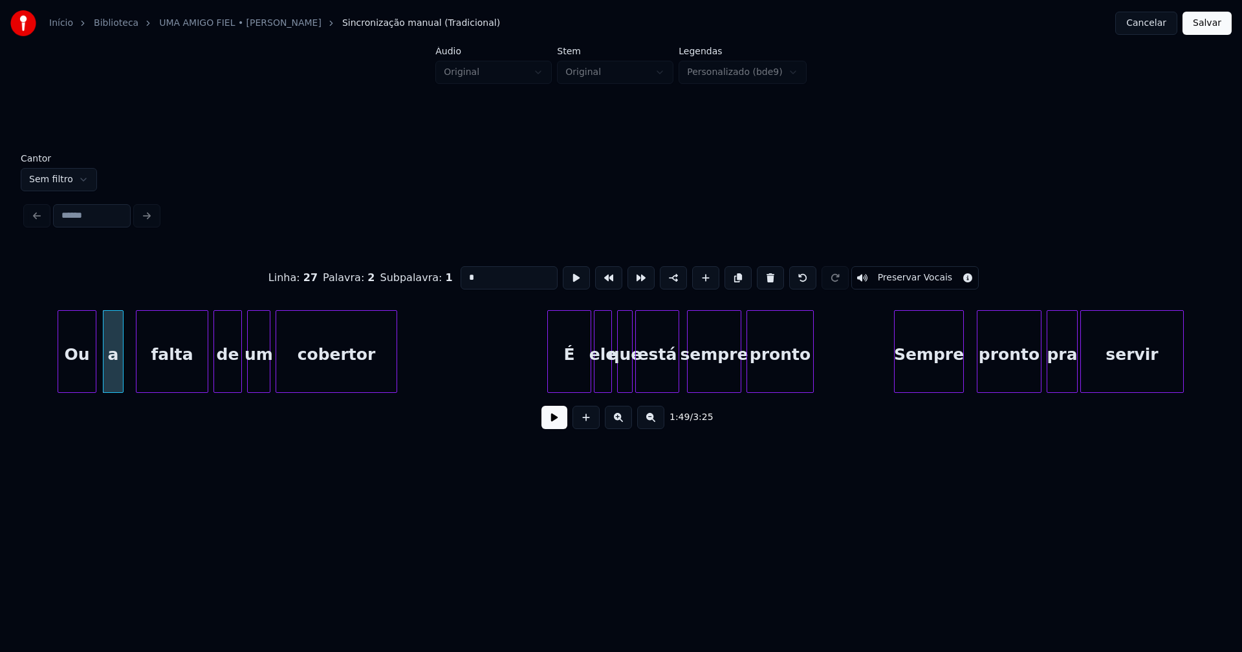
scroll to position [0, 14159]
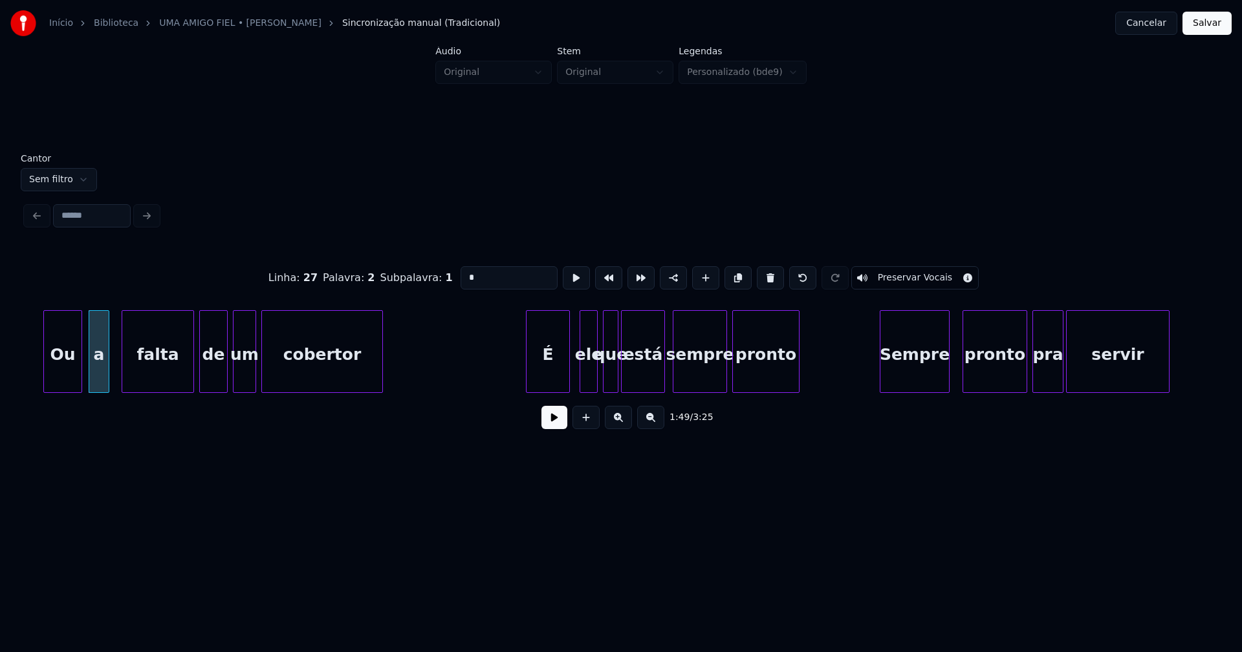
click at [552, 379] on div "É" at bounding box center [547, 355] width 43 height 88
click at [587, 378] on div "ele" at bounding box center [584, 355] width 17 height 88
click at [914, 378] on div "Sempre" at bounding box center [908, 355] width 69 height 88
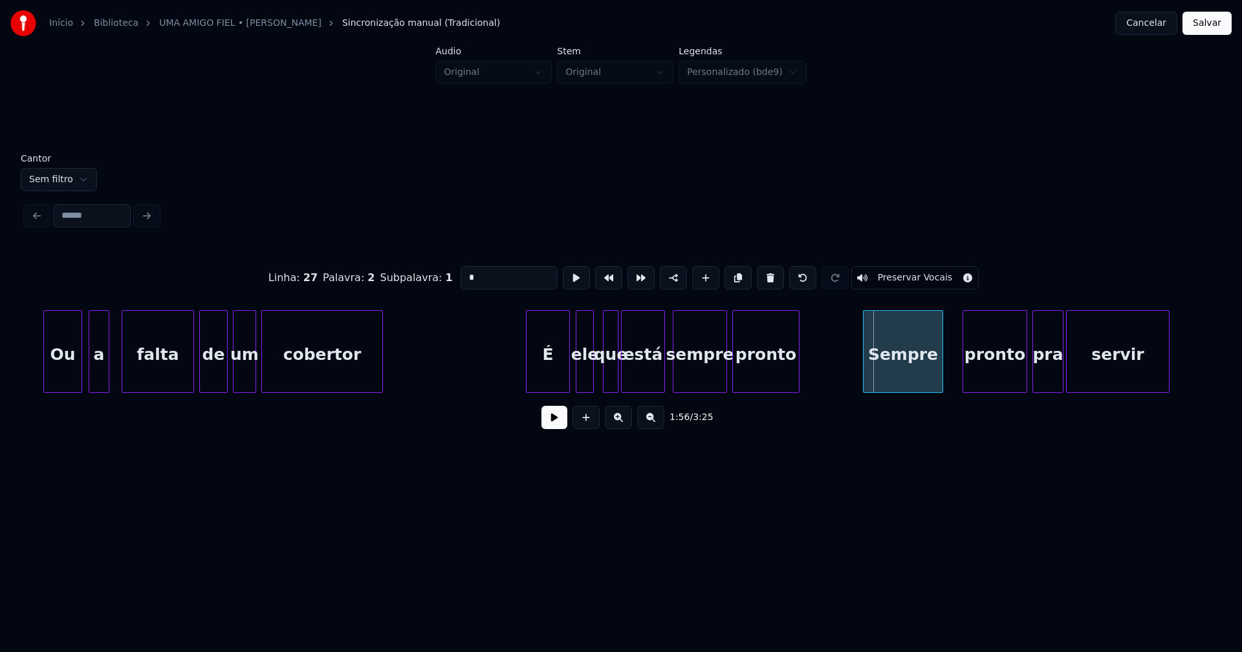
click at [864, 378] on div at bounding box center [865, 351] width 4 height 81
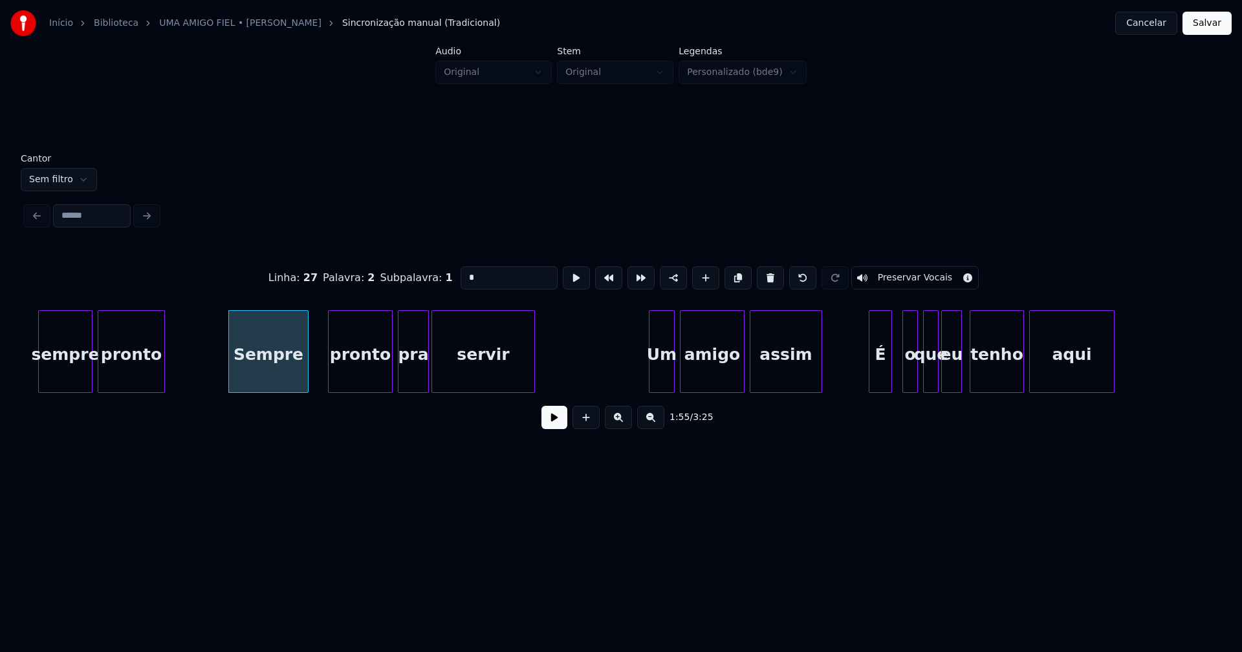
scroll to position [0, 14867]
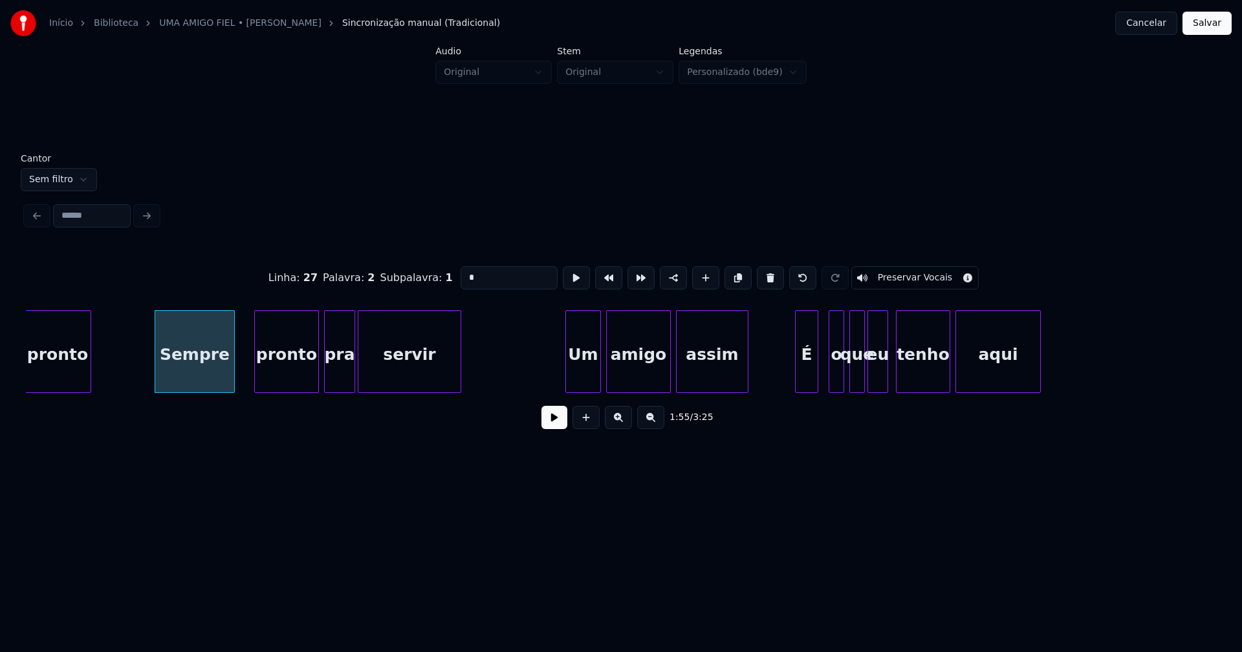
click at [569, 383] on div at bounding box center [568, 351] width 4 height 81
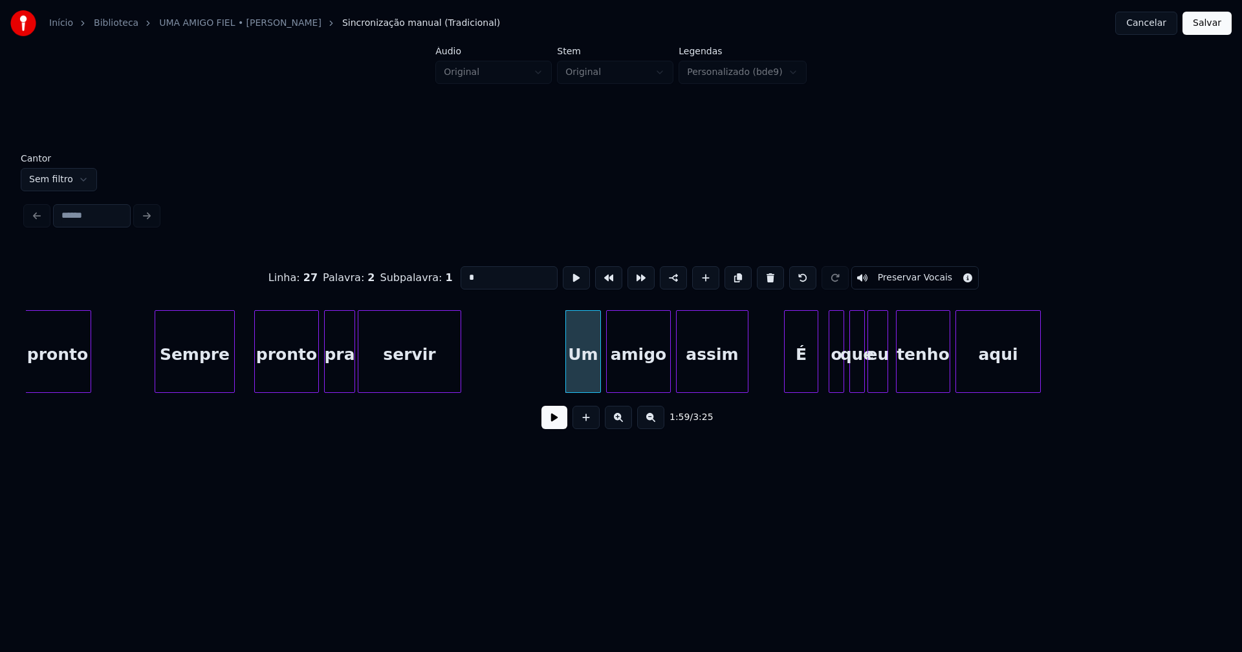
click at [786, 376] on div at bounding box center [786, 351] width 4 height 81
click at [829, 379] on div "o" at bounding box center [830, 355] width 14 height 88
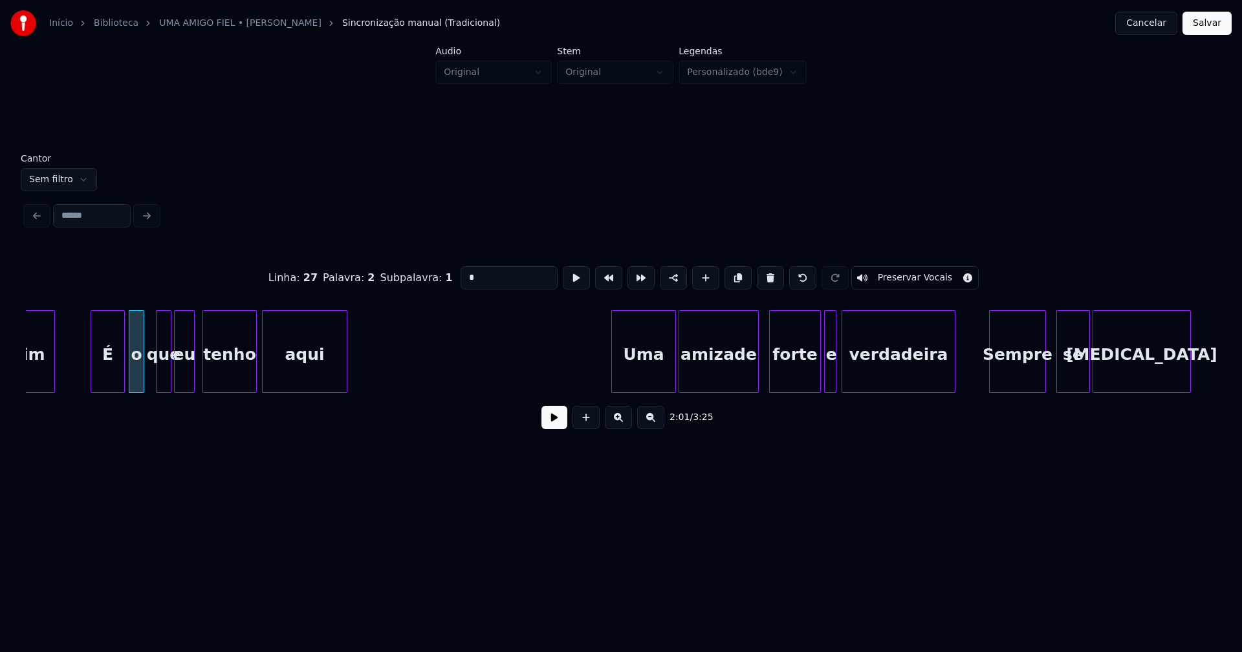
scroll to position [0, 15590]
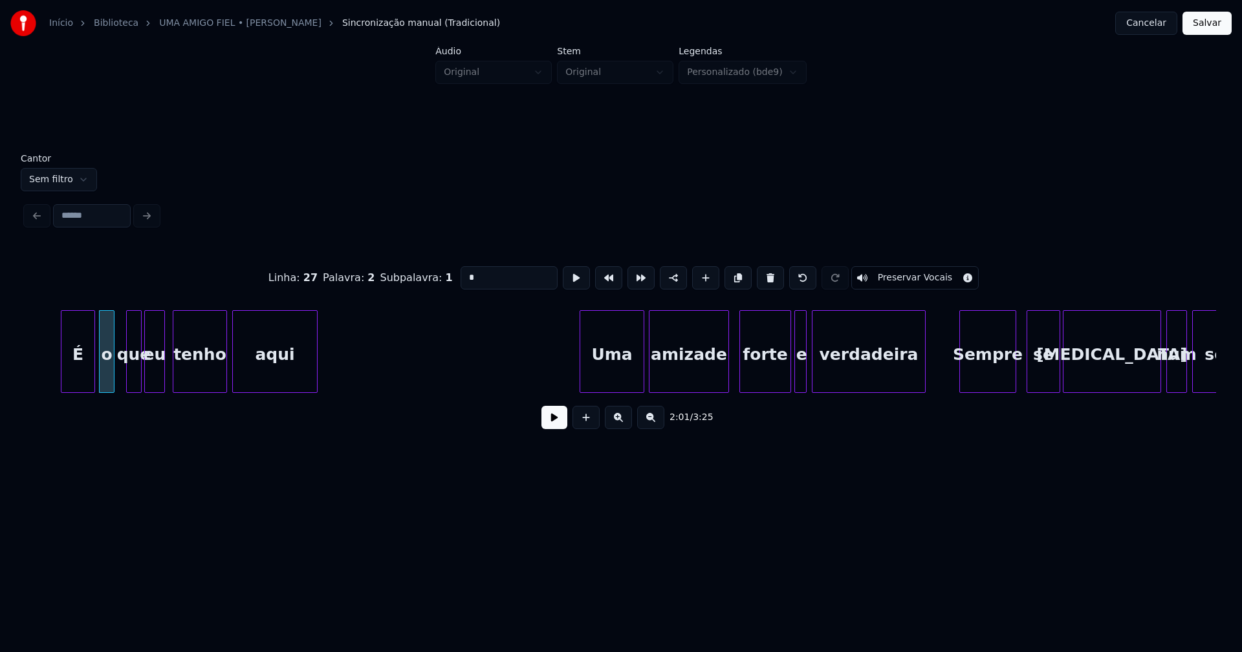
click at [624, 376] on div "Uma" at bounding box center [611, 355] width 63 height 88
click at [785, 382] on div at bounding box center [784, 351] width 4 height 81
click at [797, 380] on div "e" at bounding box center [797, 355] width 13 height 88
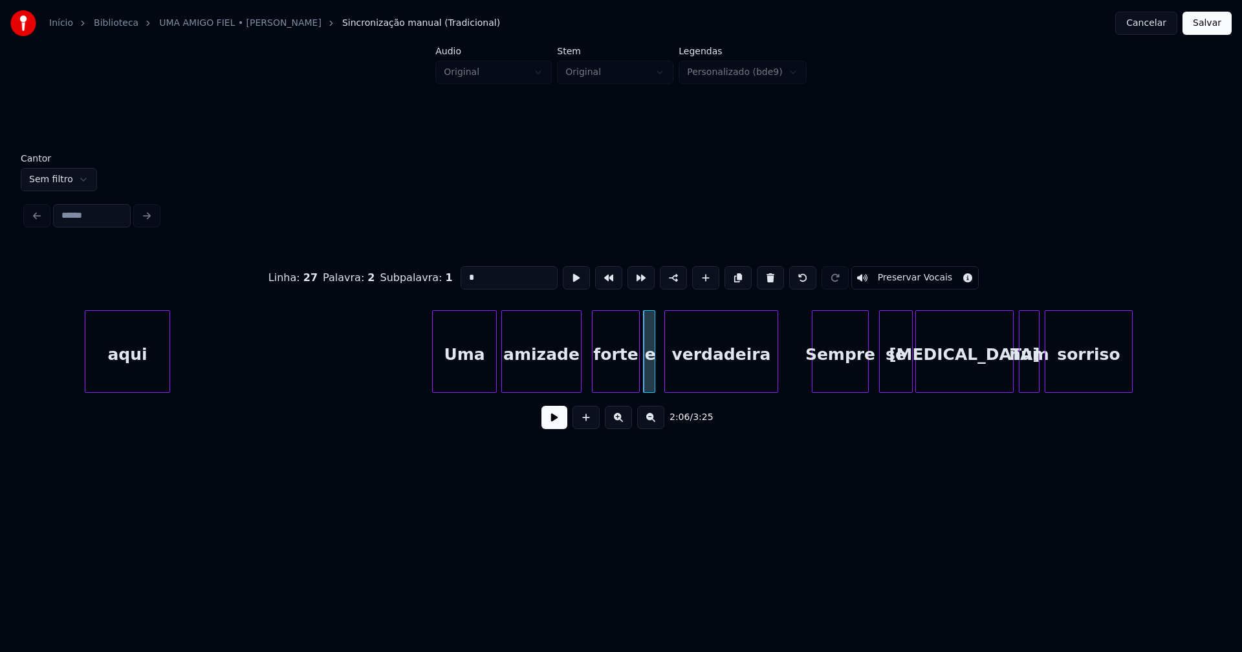
scroll to position [0, 15944]
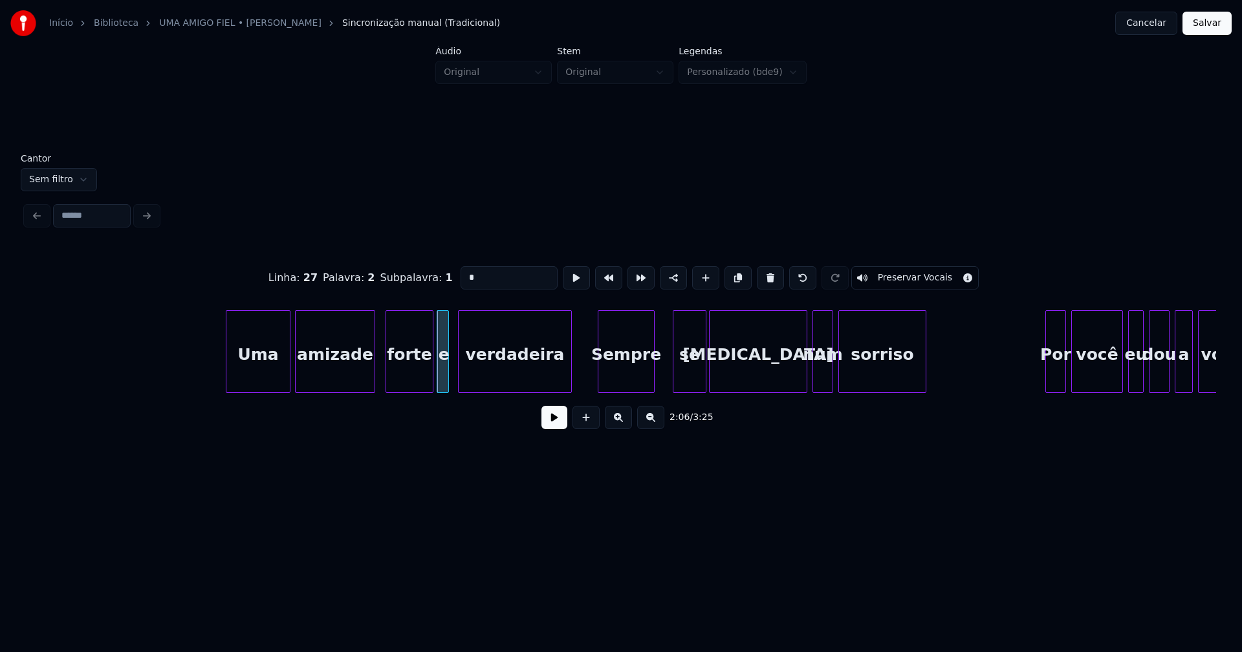
click at [631, 389] on div "Uma amizade forte e verdadeira Sempre se [MEDICAL_DATA] num sorriso Por você eu…" at bounding box center [621, 351] width 1190 height 83
click at [687, 377] on div "se" at bounding box center [686, 355] width 32 height 88
click at [658, 372] on div at bounding box center [660, 351] width 4 height 81
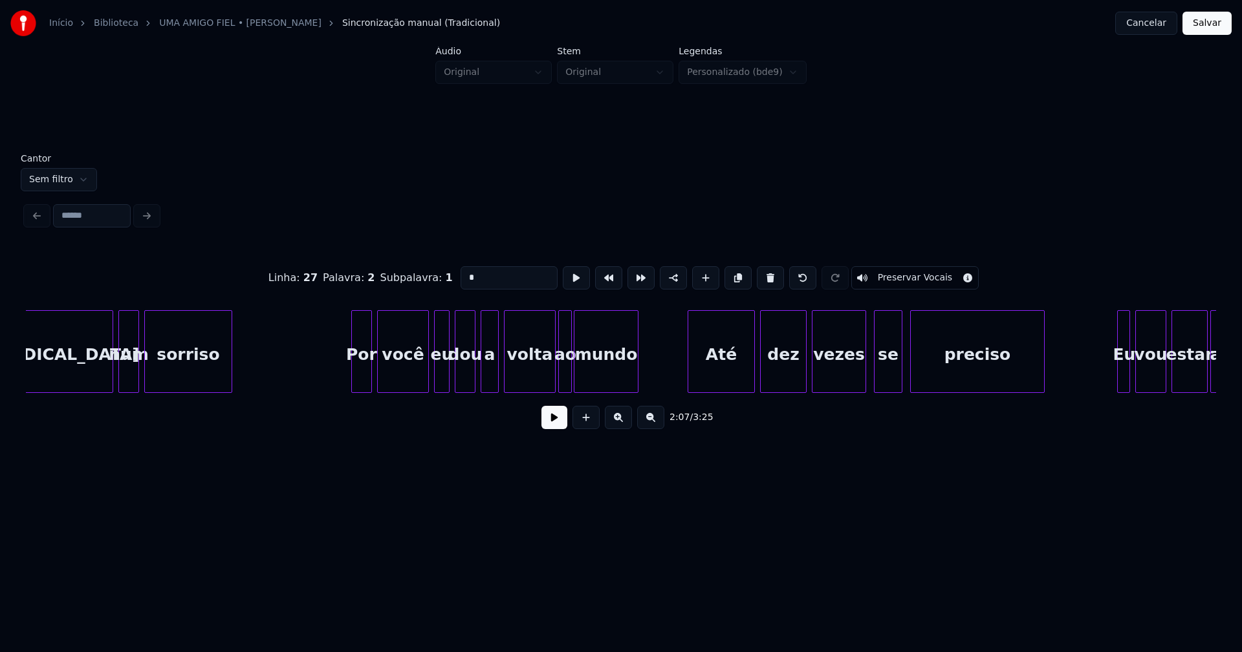
scroll to position [0, 16740]
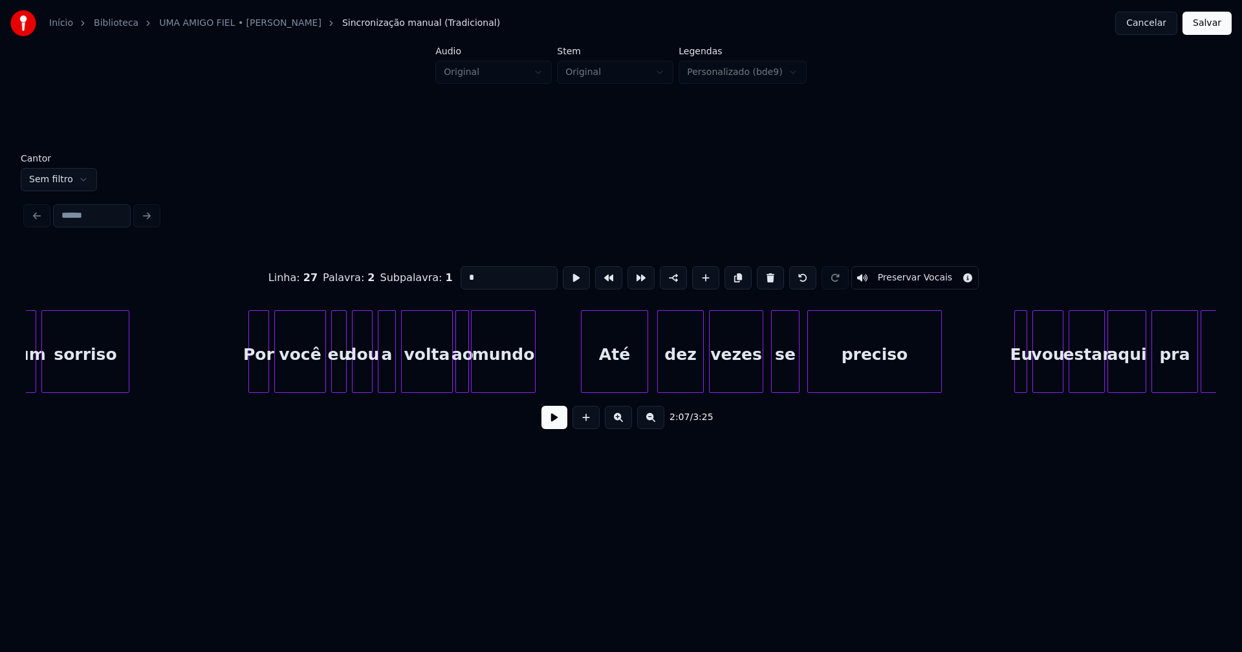
click at [617, 380] on div "Até" at bounding box center [614, 355] width 66 height 88
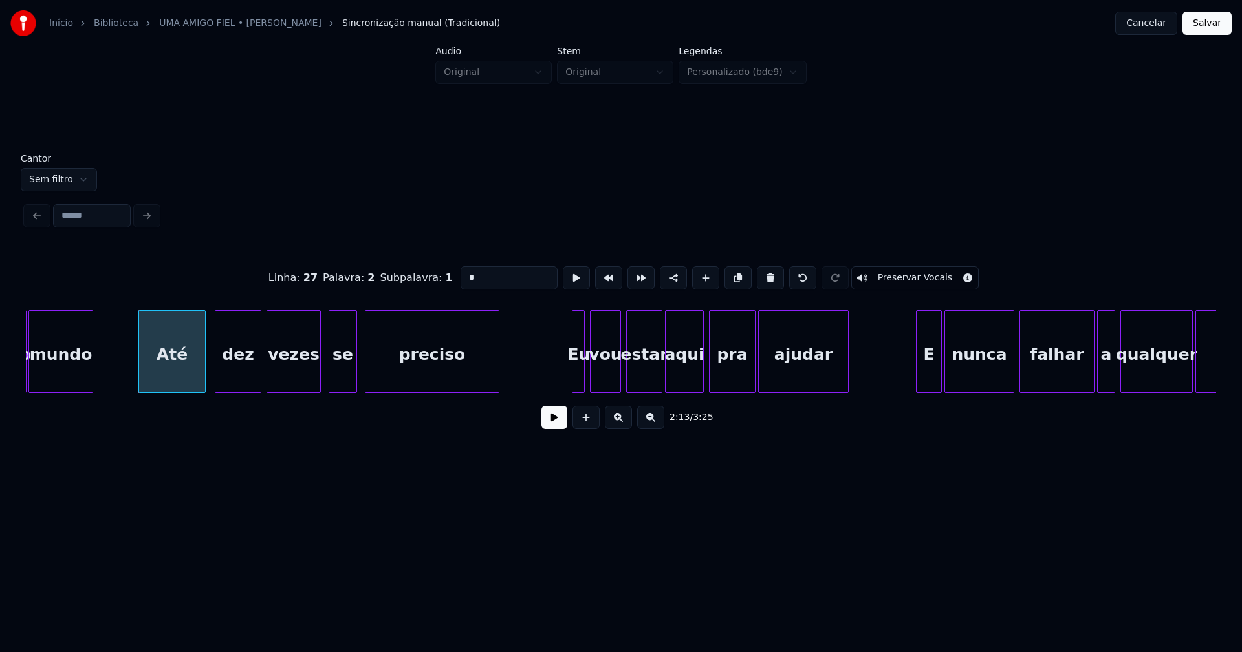
scroll to position [0, 17197]
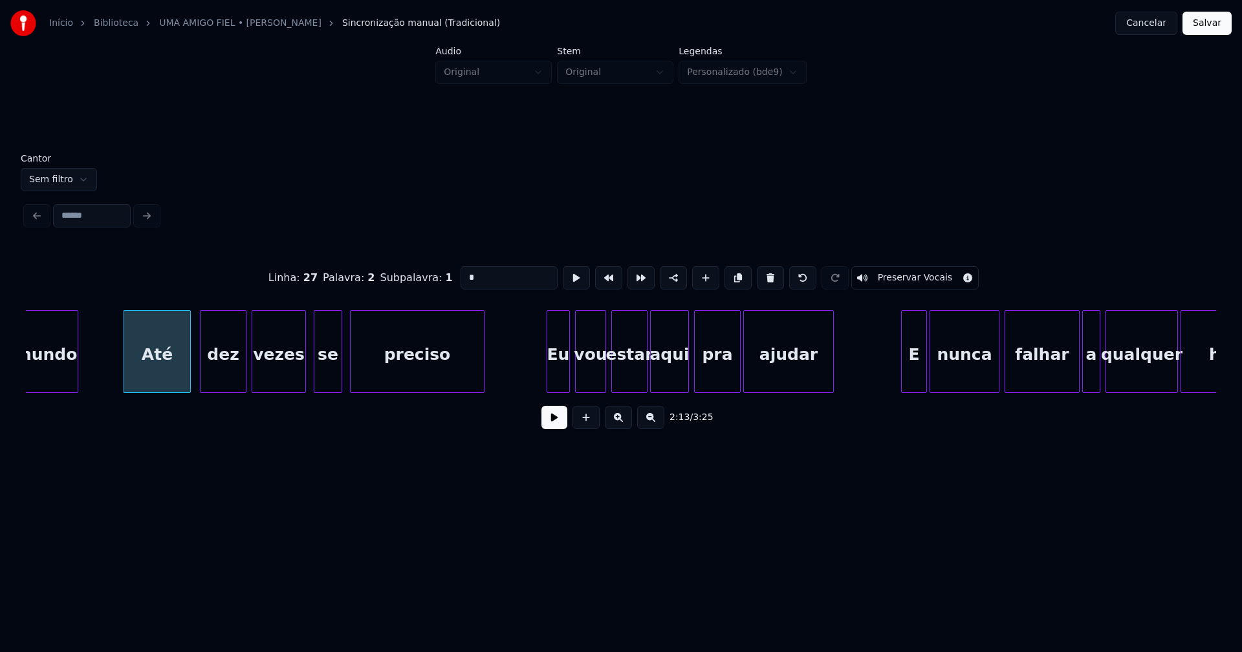
click at [550, 379] on div at bounding box center [549, 351] width 4 height 81
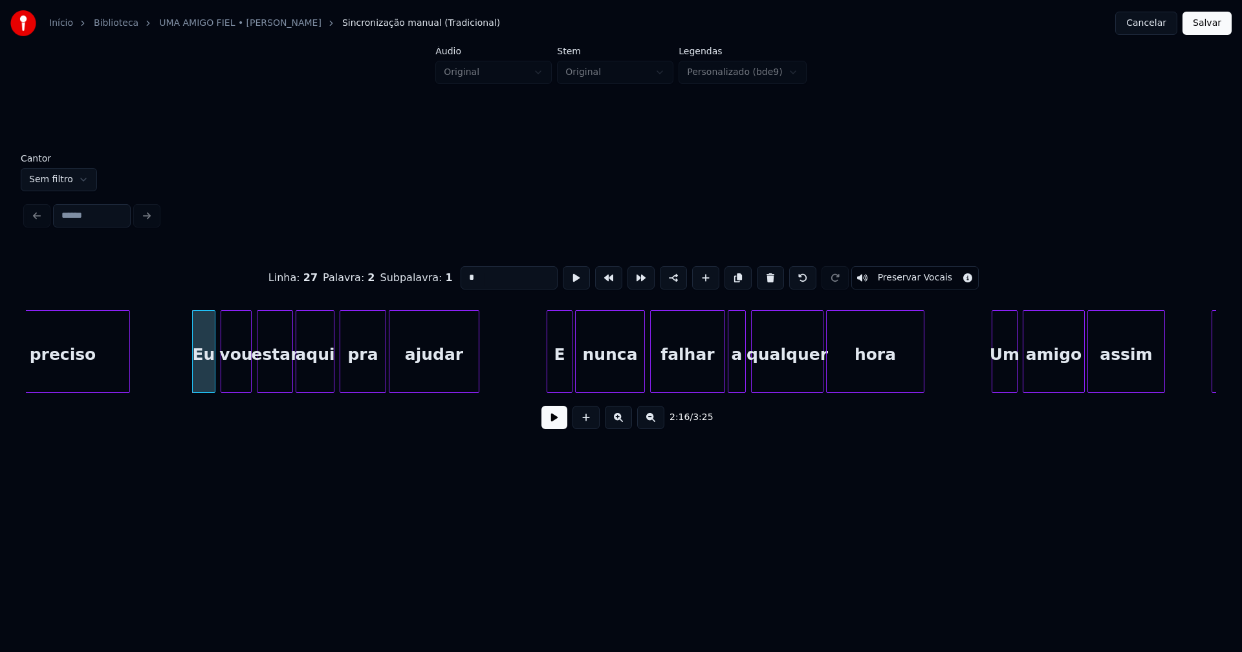
scroll to position [0, 17566]
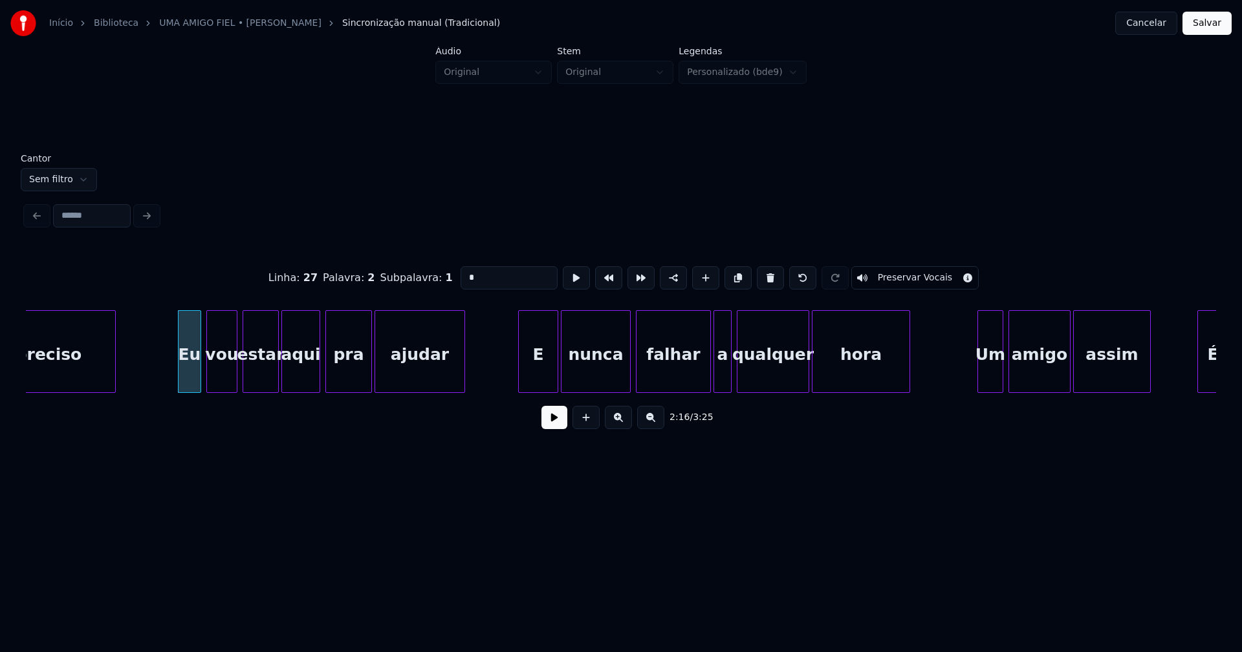
click at [521, 373] on div at bounding box center [521, 351] width 4 height 81
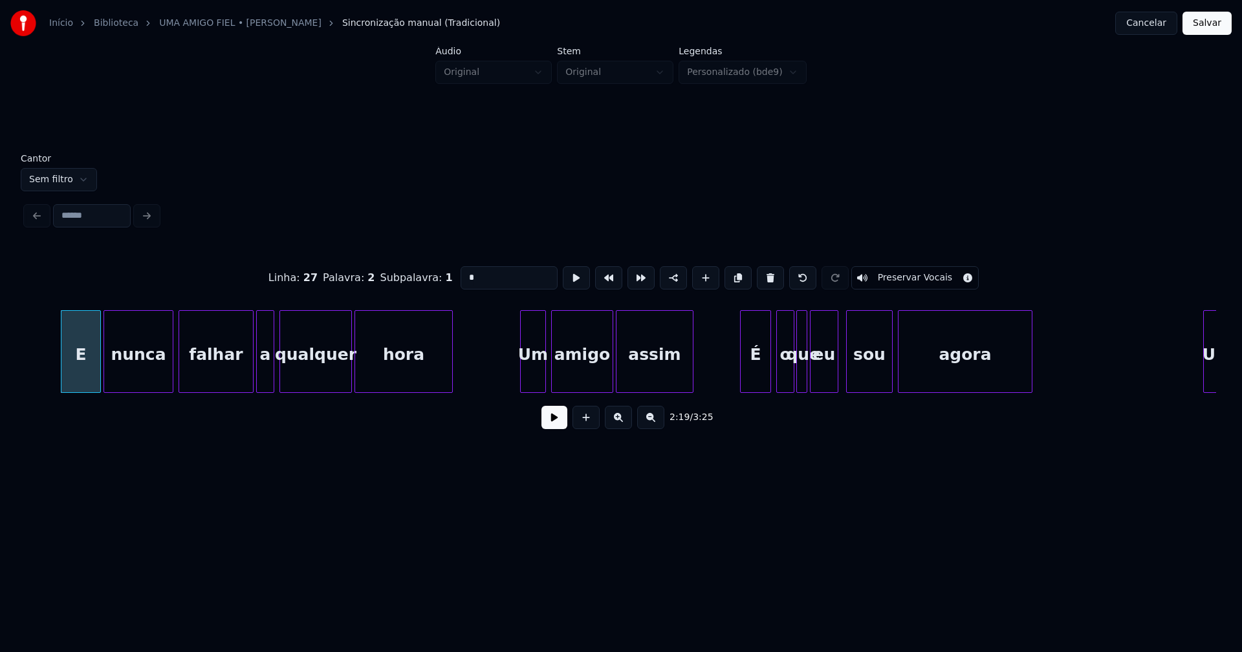
scroll to position [0, 18053]
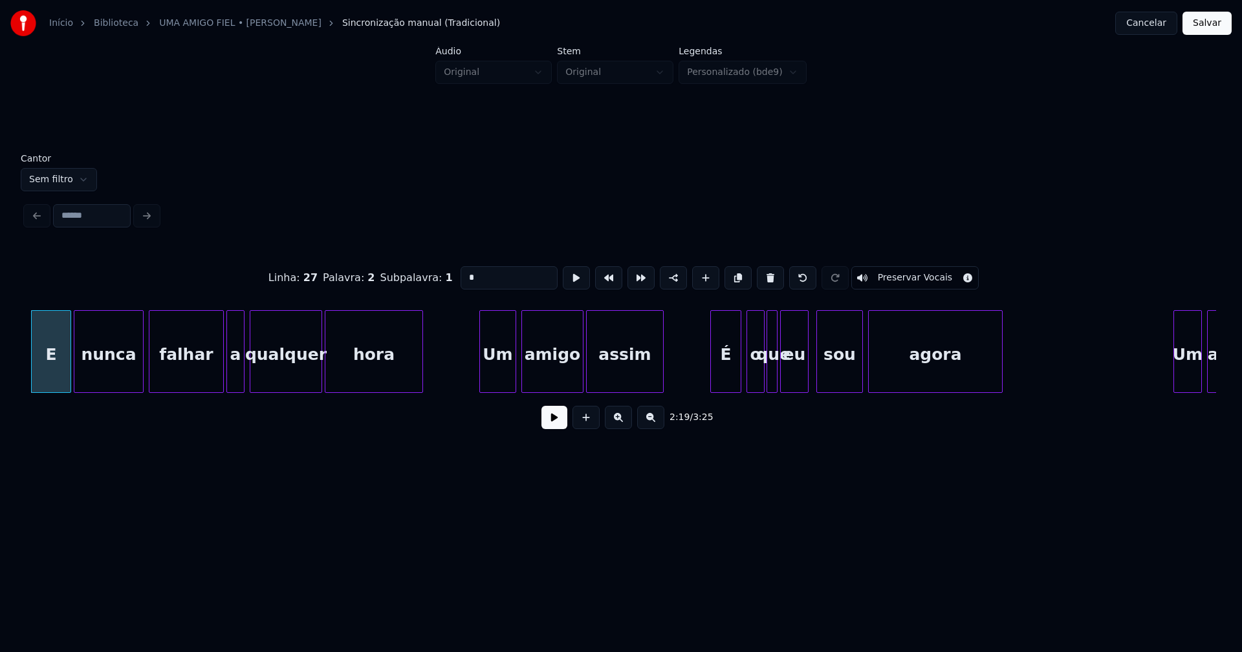
click at [482, 376] on div at bounding box center [482, 351] width 4 height 81
click at [721, 372] on div "É" at bounding box center [720, 355] width 30 height 88
click at [750, 379] on div "o" at bounding box center [750, 355] width 17 height 88
click at [890, 361] on div at bounding box center [890, 351] width 4 height 81
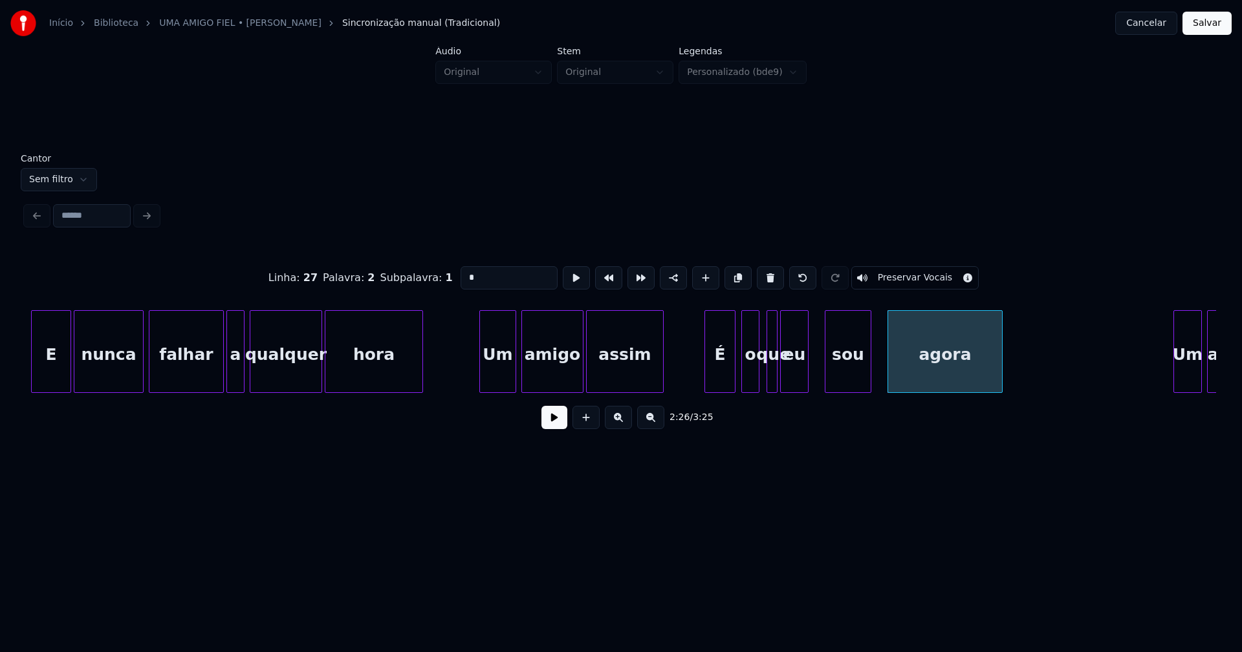
click at [846, 371] on div "sou" at bounding box center [847, 355] width 45 height 88
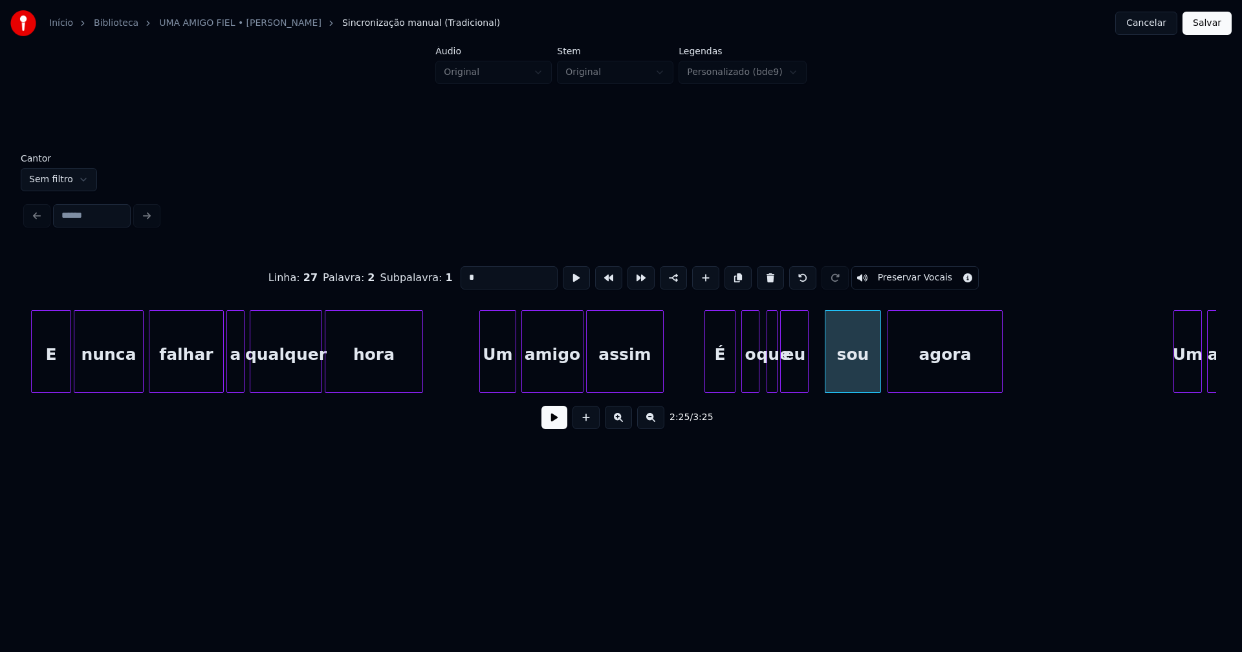
click at [877, 365] on div at bounding box center [878, 351] width 4 height 81
click at [816, 362] on div at bounding box center [817, 351] width 4 height 81
click at [789, 368] on div at bounding box center [791, 351] width 4 height 81
click at [784, 369] on div at bounding box center [783, 351] width 4 height 81
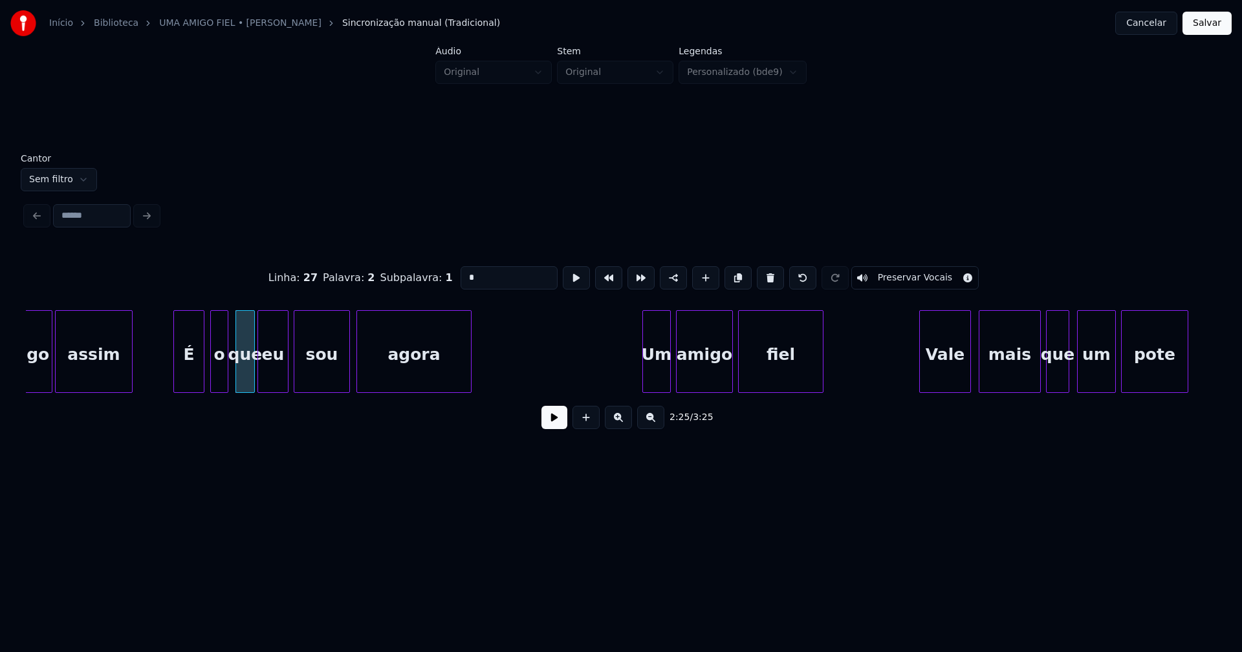
scroll to position [0, 18657]
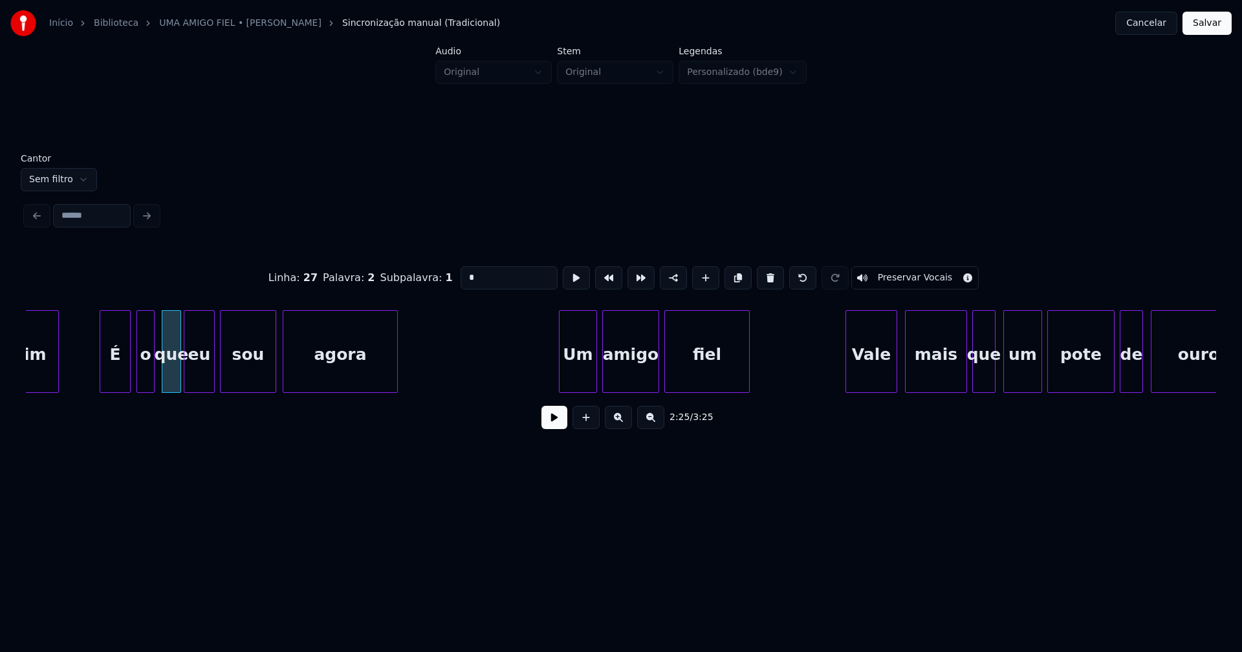
click at [561, 378] on div at bounding box center [561, 351] width 4 height 81
click at [826, 380] on div at bounding box center [827, 351] width 4 height 81
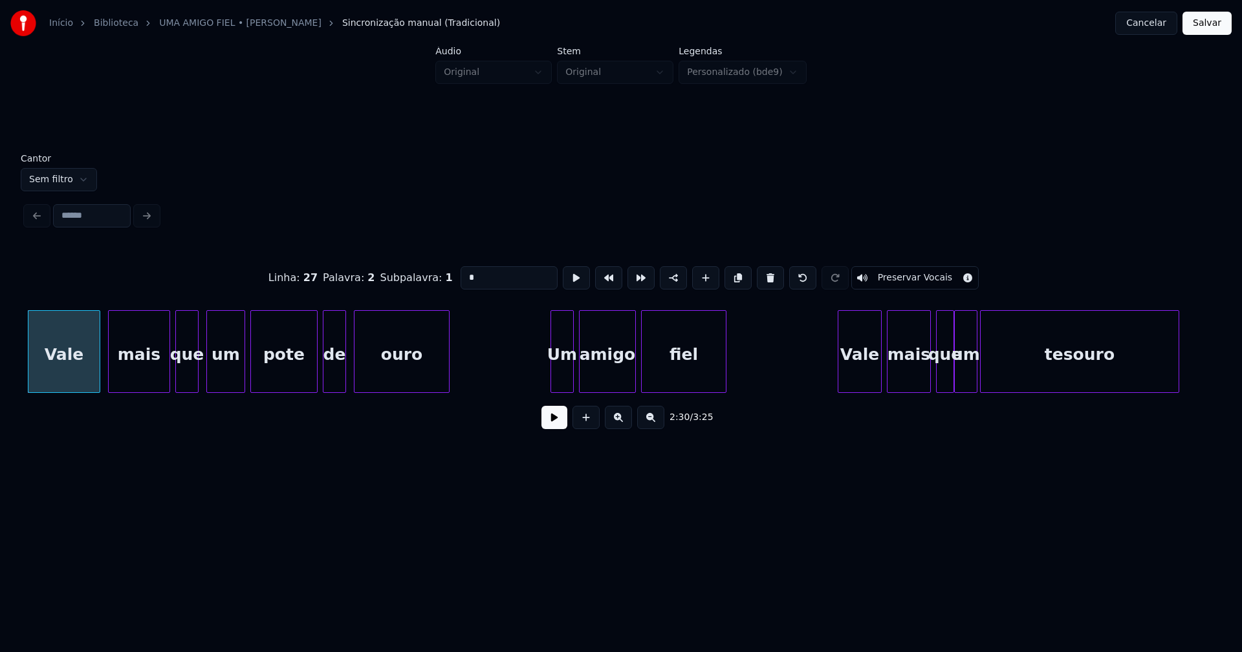
scroll to position [0, 19483]
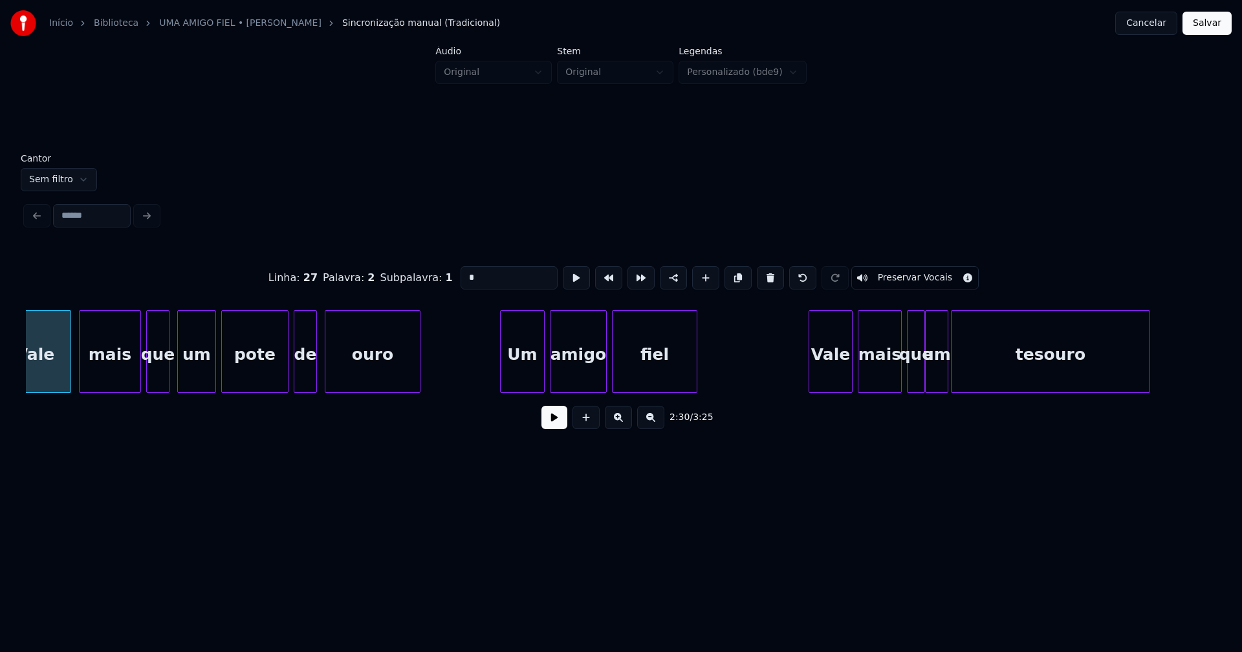
click at [503, 382] on div at bounding box center [502, 351] width 4 height 81
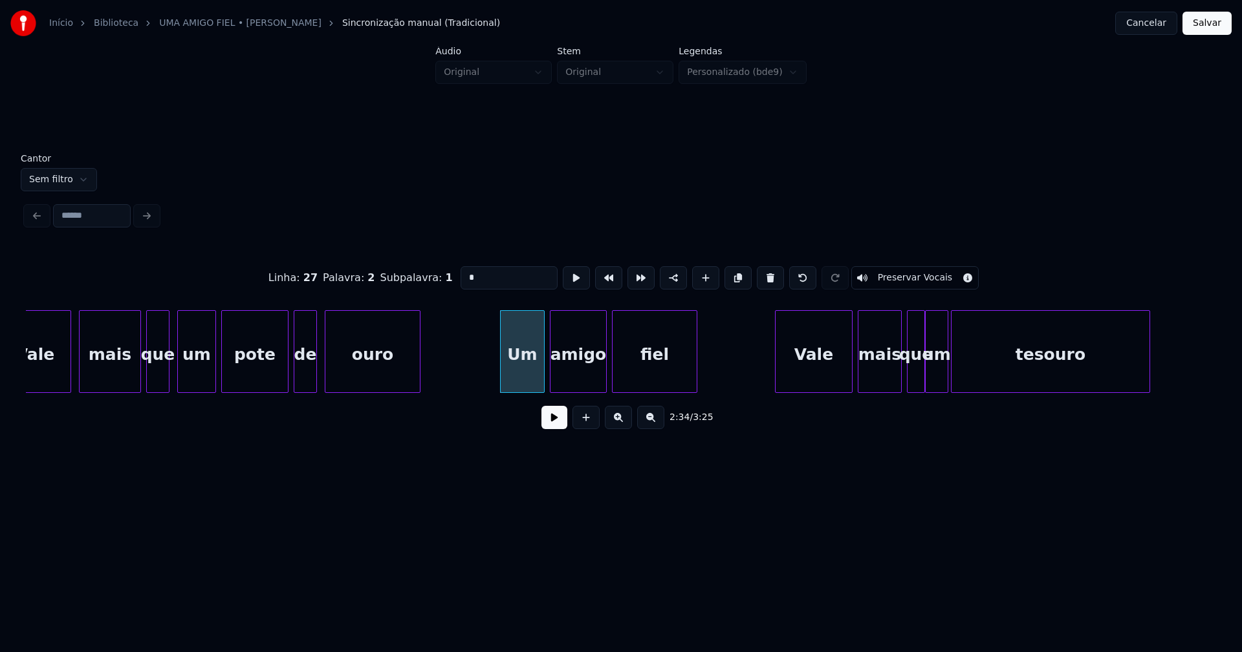
click at [776, 380] on div at bounding box center [777, 351] width 4 height 81
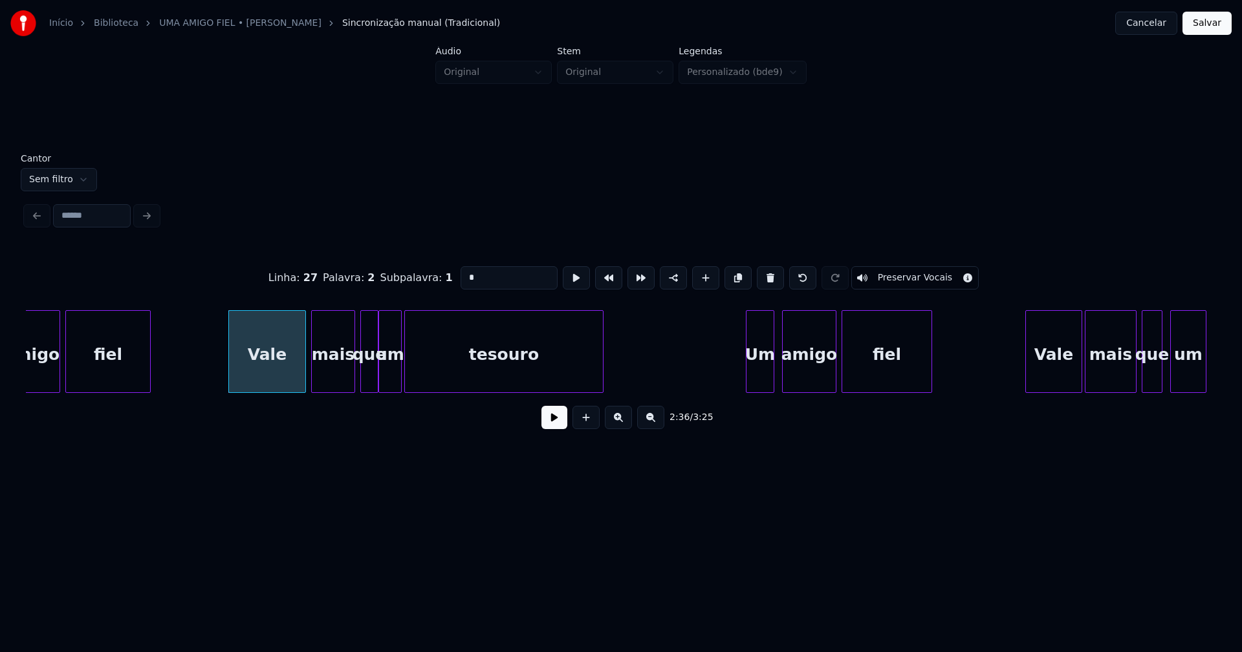
scroll to position [0, 20221]
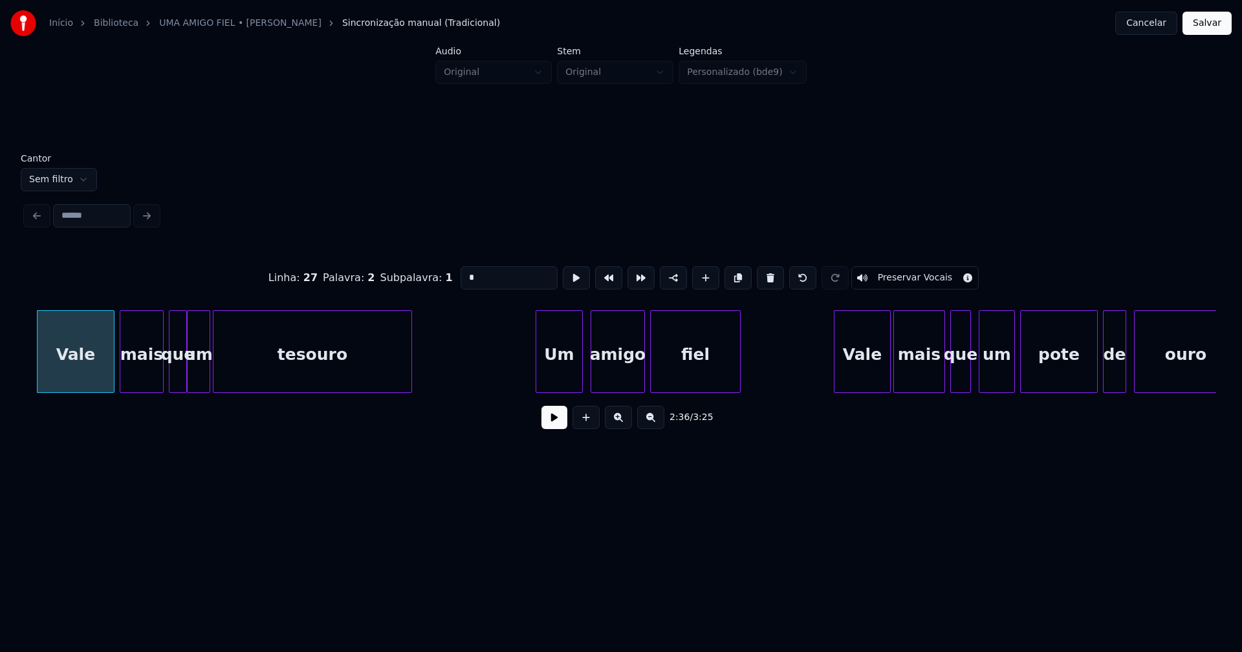
click at [537, 376] on div at bounding box center [538, 351] width 4 height 81
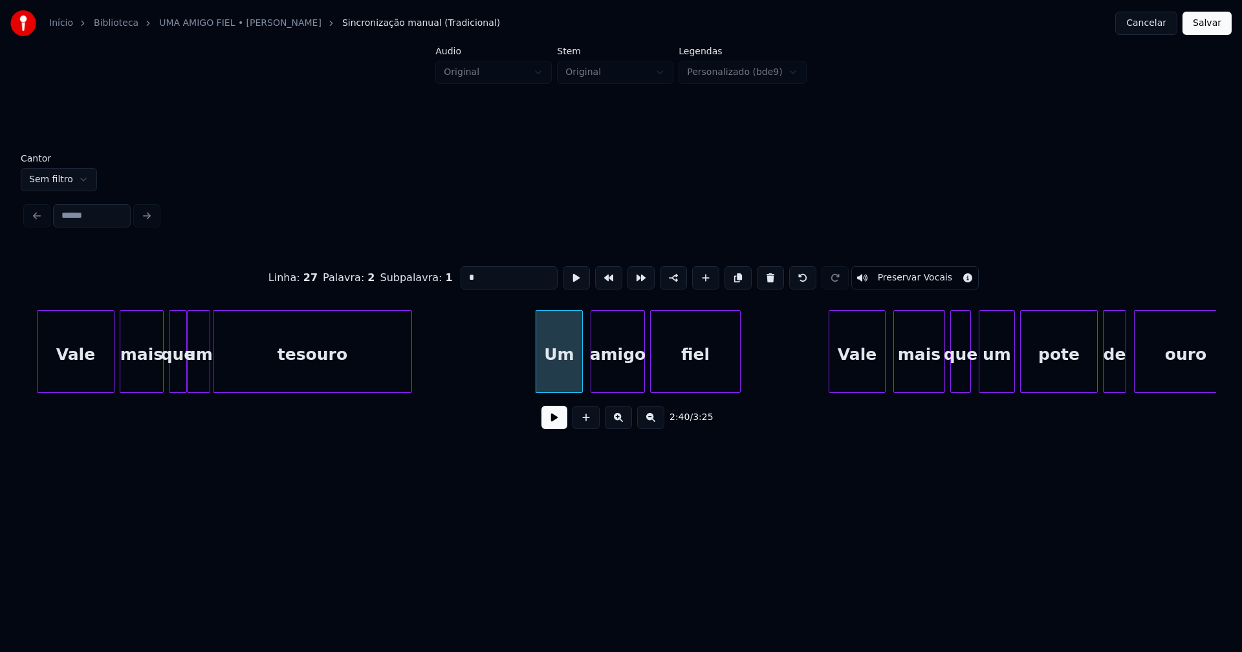
click at [875, 370] on div "Vale" at bounding box center [857, 355] width 56 height 88
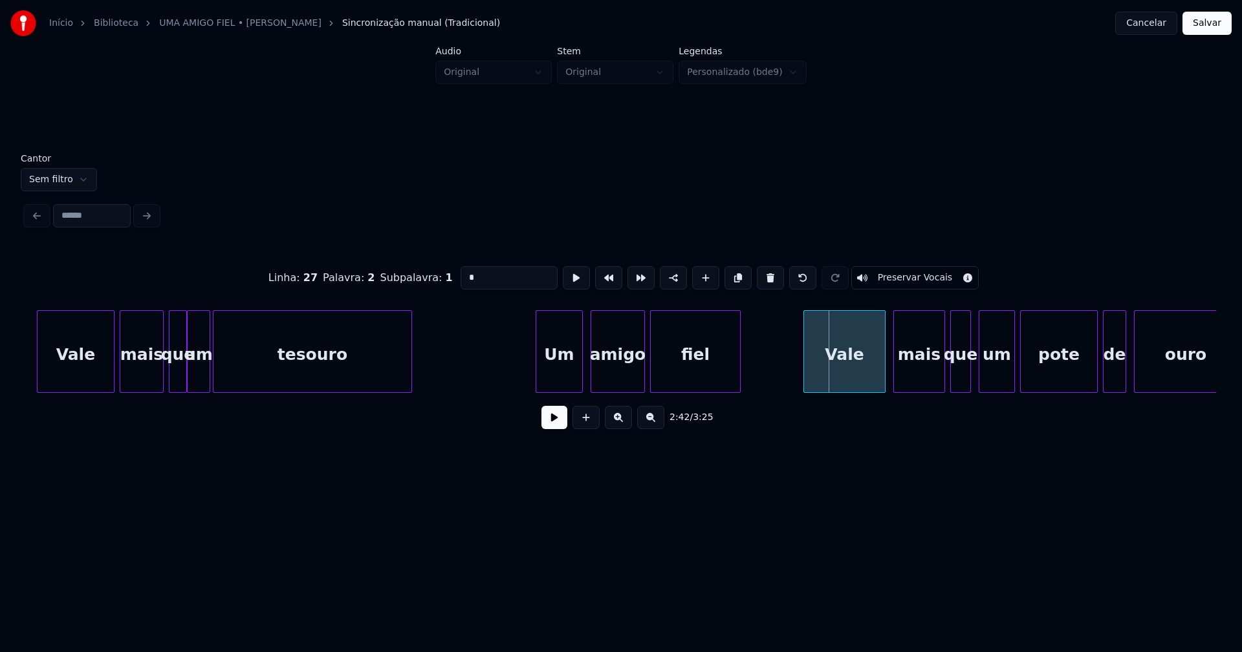
click at [805, 380] on div at bounding box center [806, 351] width 4 height 81
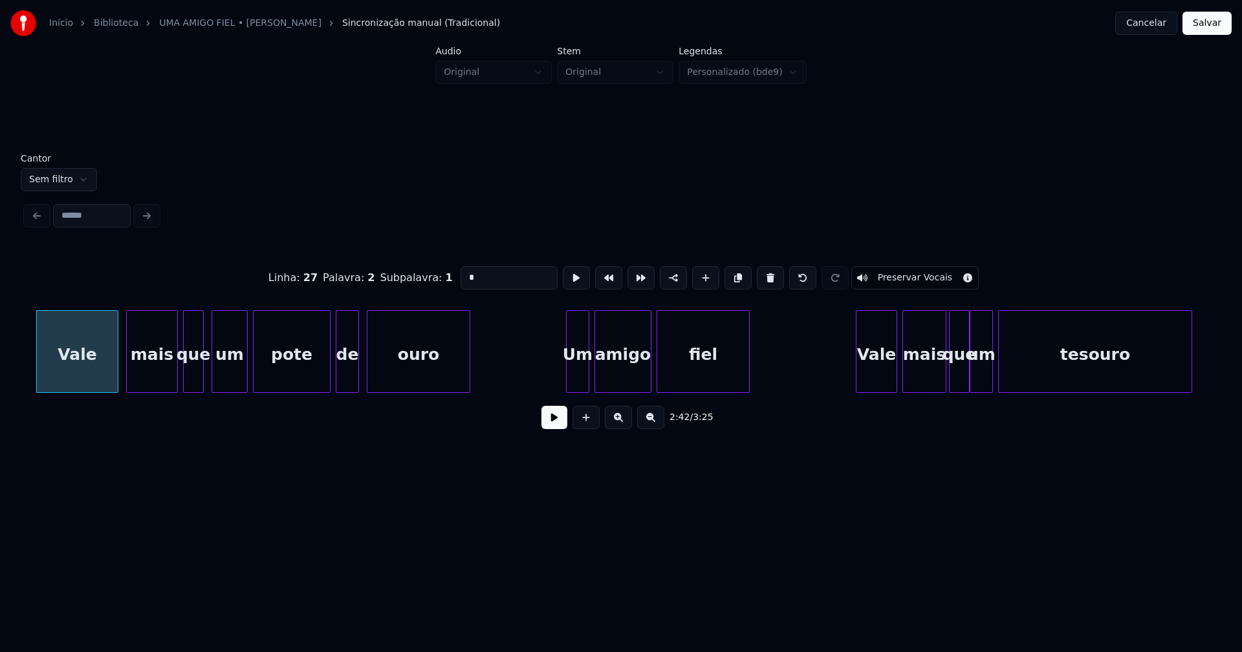
scroll to position [0, 21018]
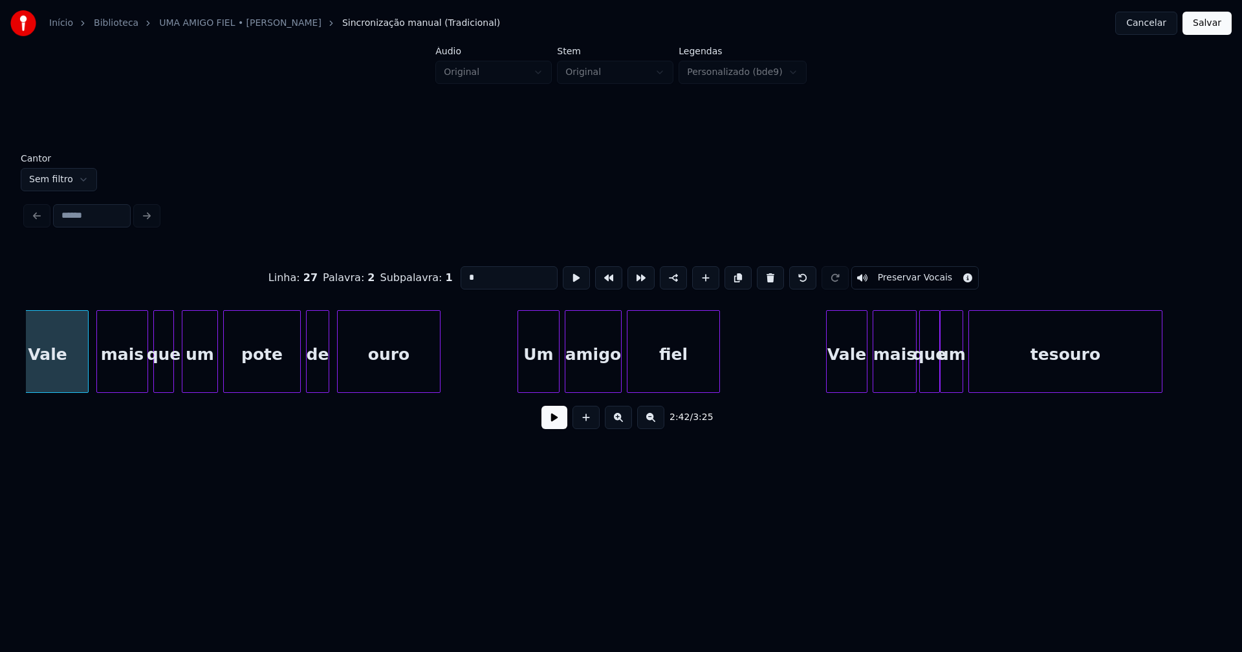
click at [519, 384] on div at bounding box center [520, 351] width 4 height 81
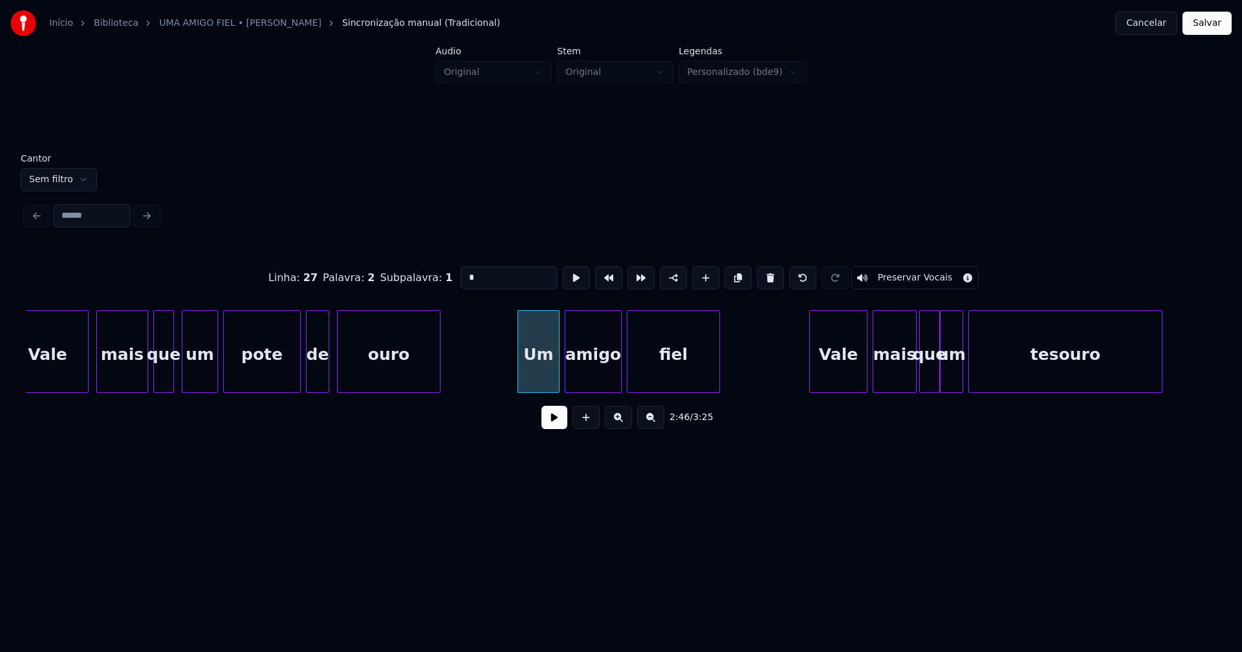
click at [813, 374] on div at bounding box center [812, 351] width 4 height 81
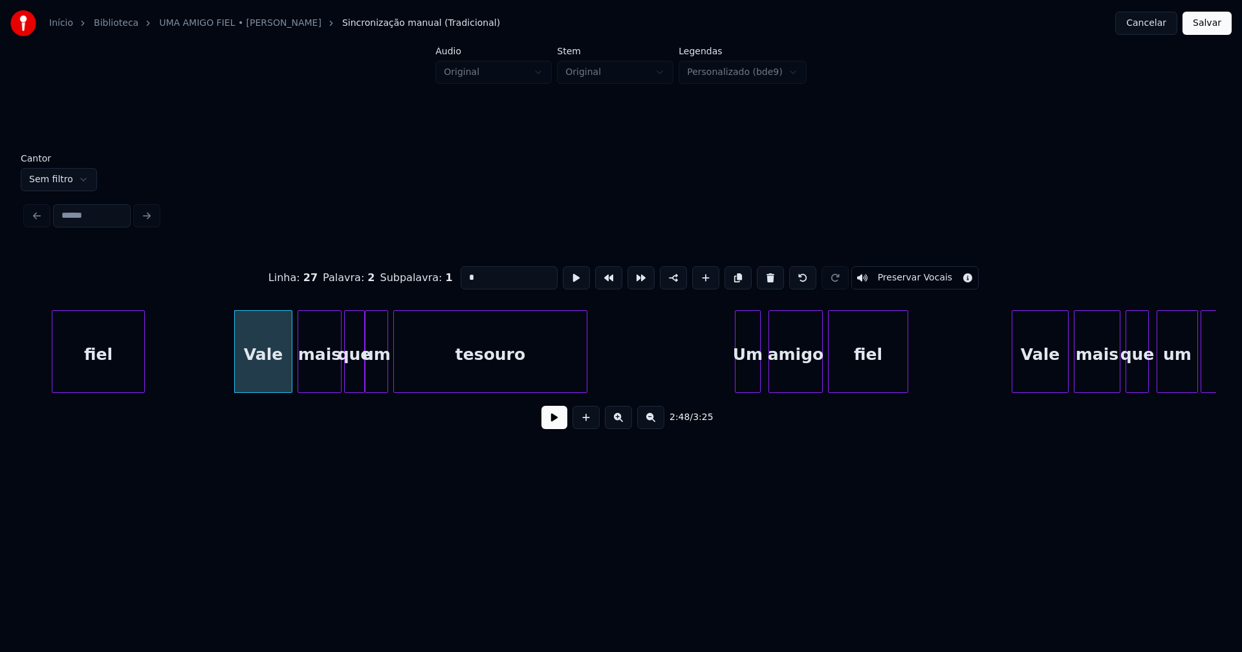
scroll to position [0, 21681]
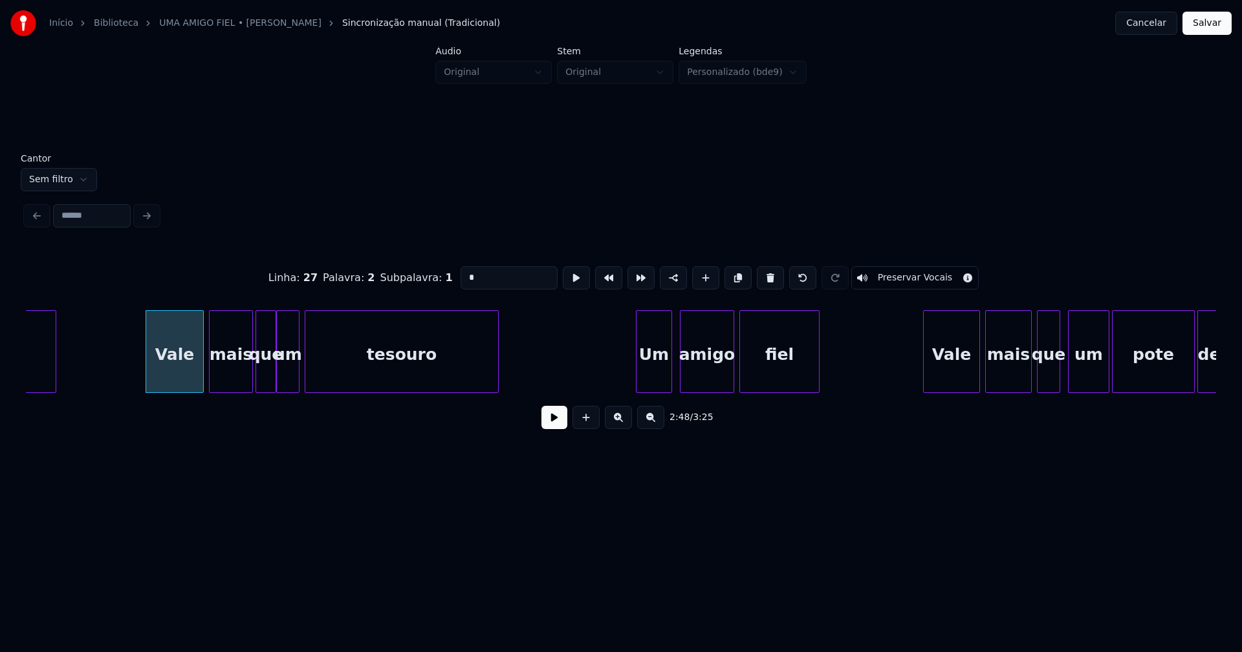
click at [636, 383] on div at bounding box center [638, 351] width 4 height 81
click at [916, 370] on div at bounding box center [915, 351] width 4 height 81
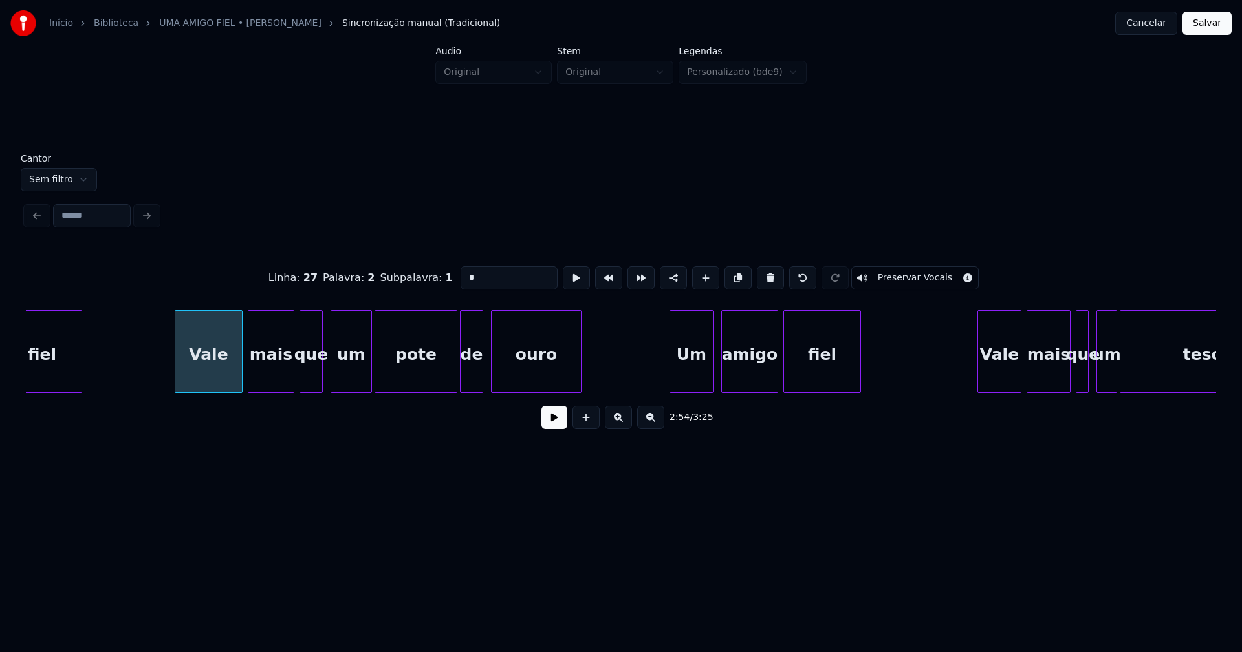
scroll to position [0, 22433]
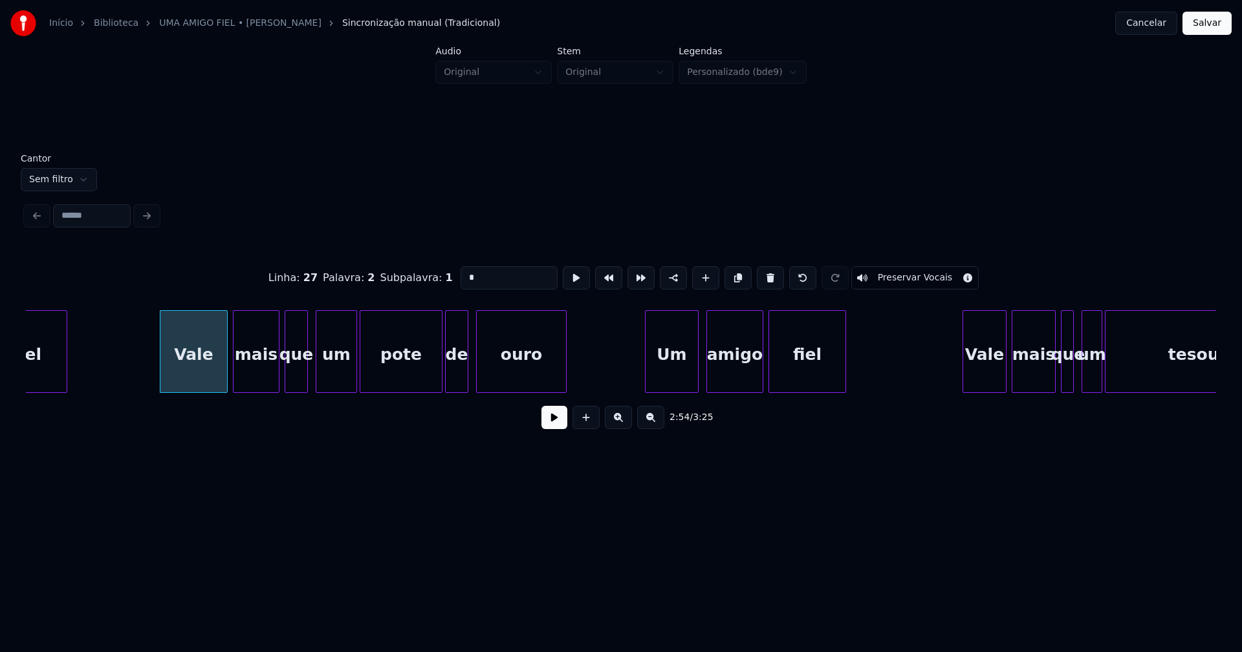
click at [648, 374] on div at bounding box center [647, 351] width 4 height 81
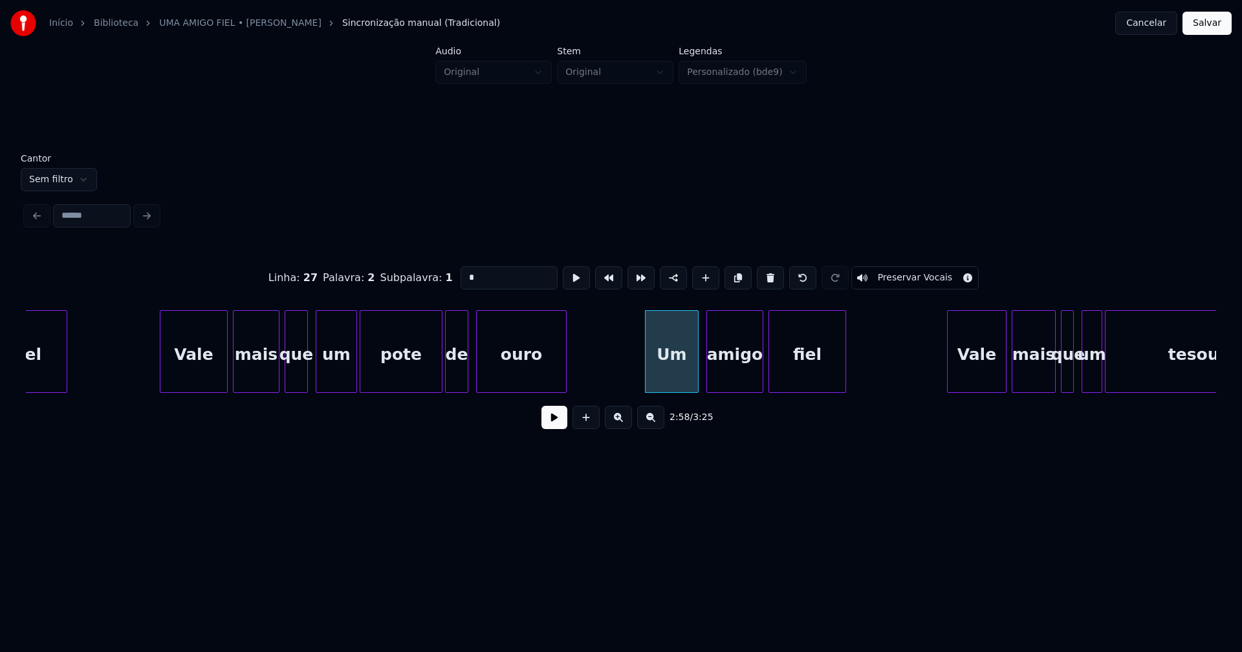
click at [950, 380] on div at bounding box center [949, 351] width 4 height 81
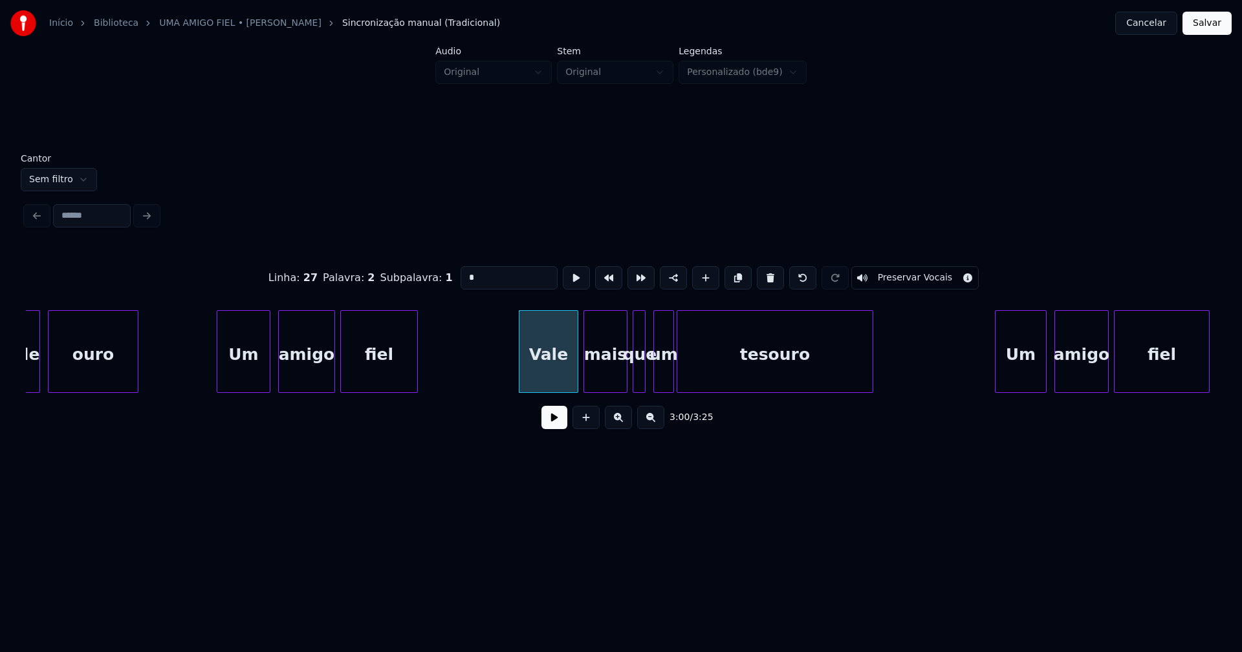
scroll to position [0, 22979]
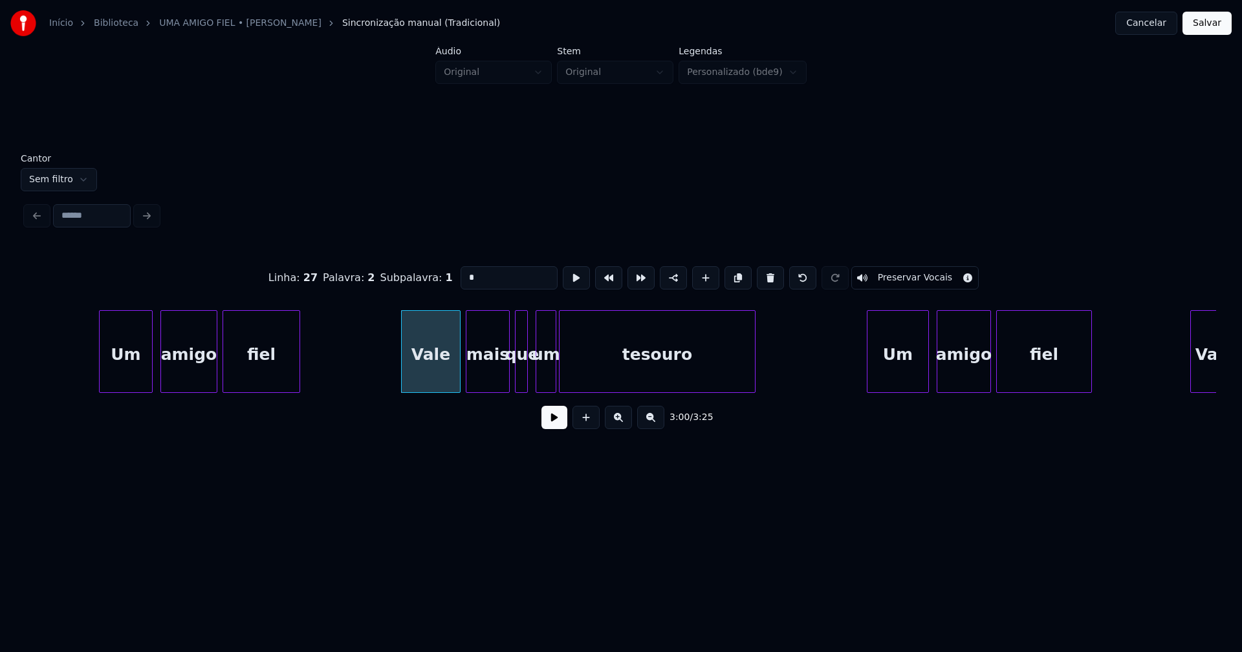
click at [867, 380] on div at bounding box center [869, 351] width 4 height 81
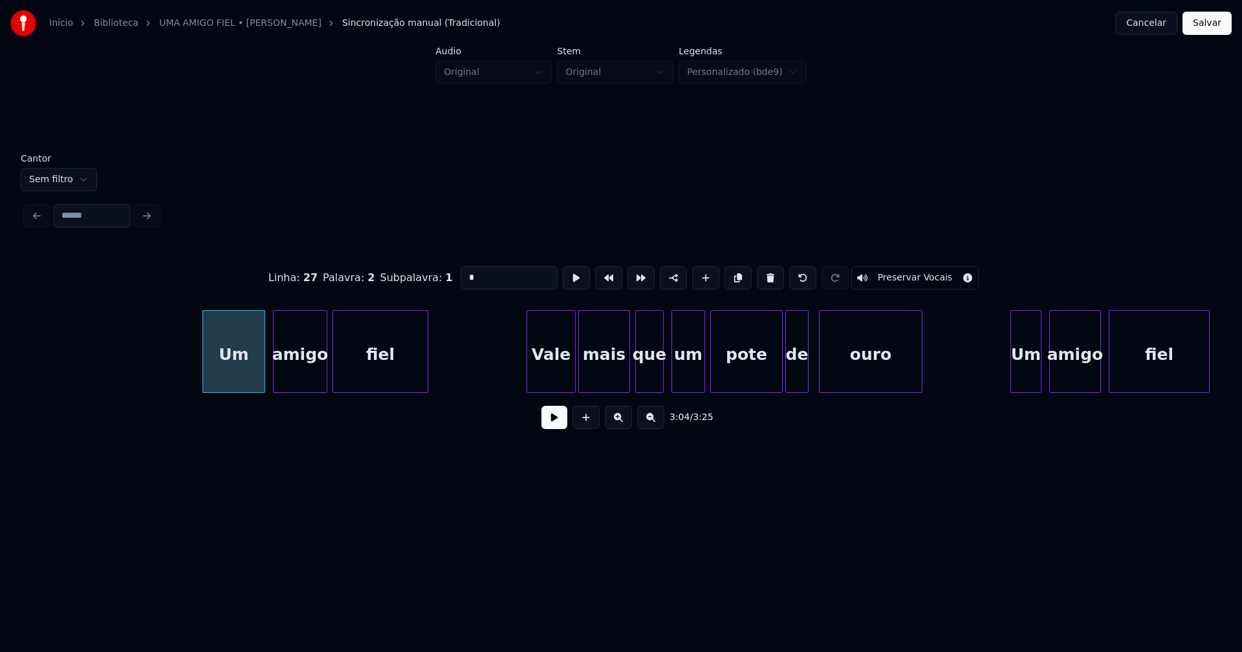
scroll to position [0, 23731]
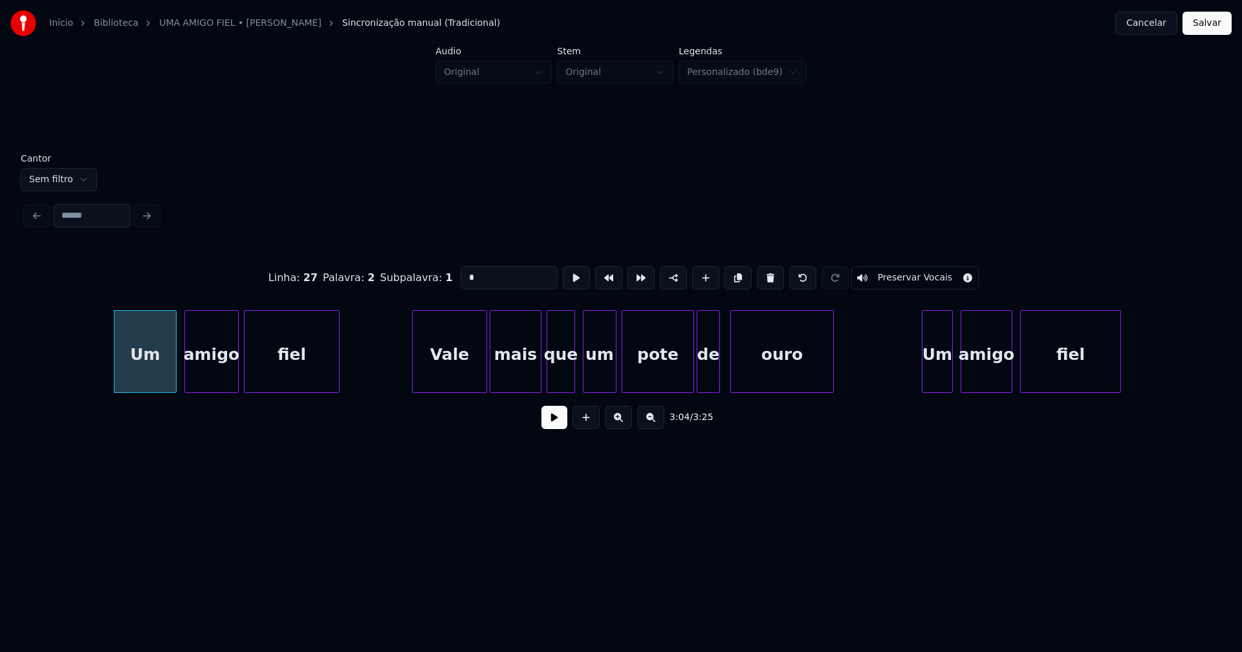
click at [415, 393] on div "Um amigo fiel [PERSON_NAME] mais que um pote de ouro Um amigo fiel" at bounding box center [621, 351] width 1190 height 83
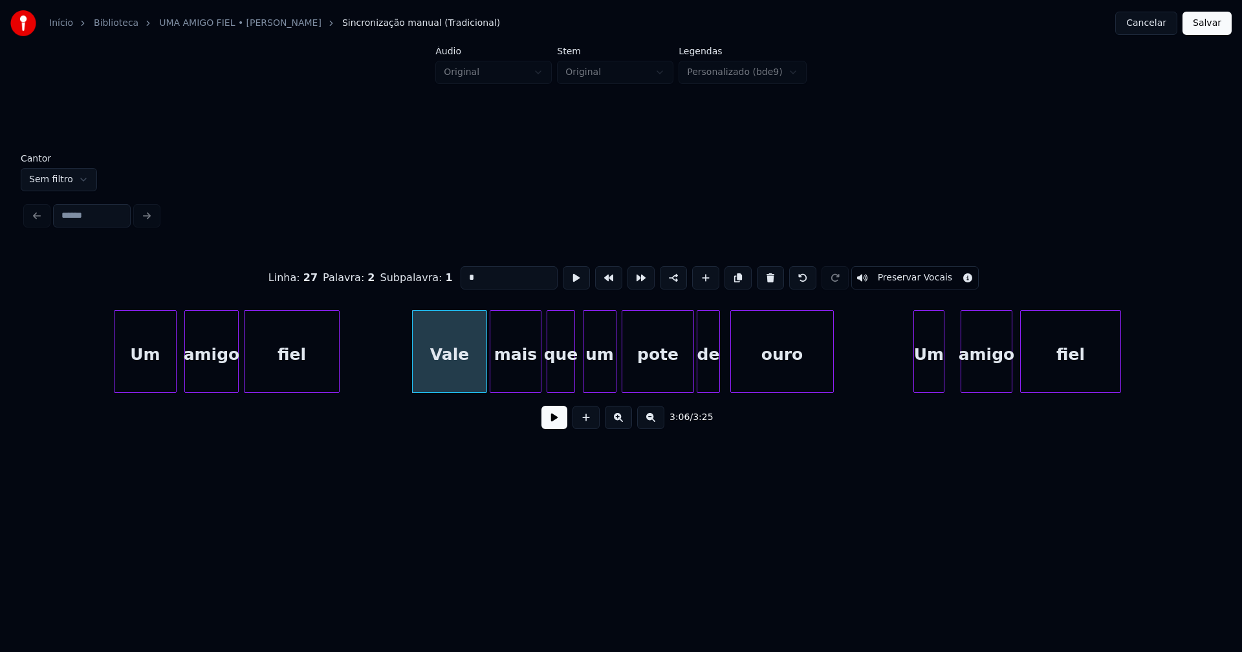
click at [913, 368] on div "Um" at bounding box center [928, 351] width 31 height 83
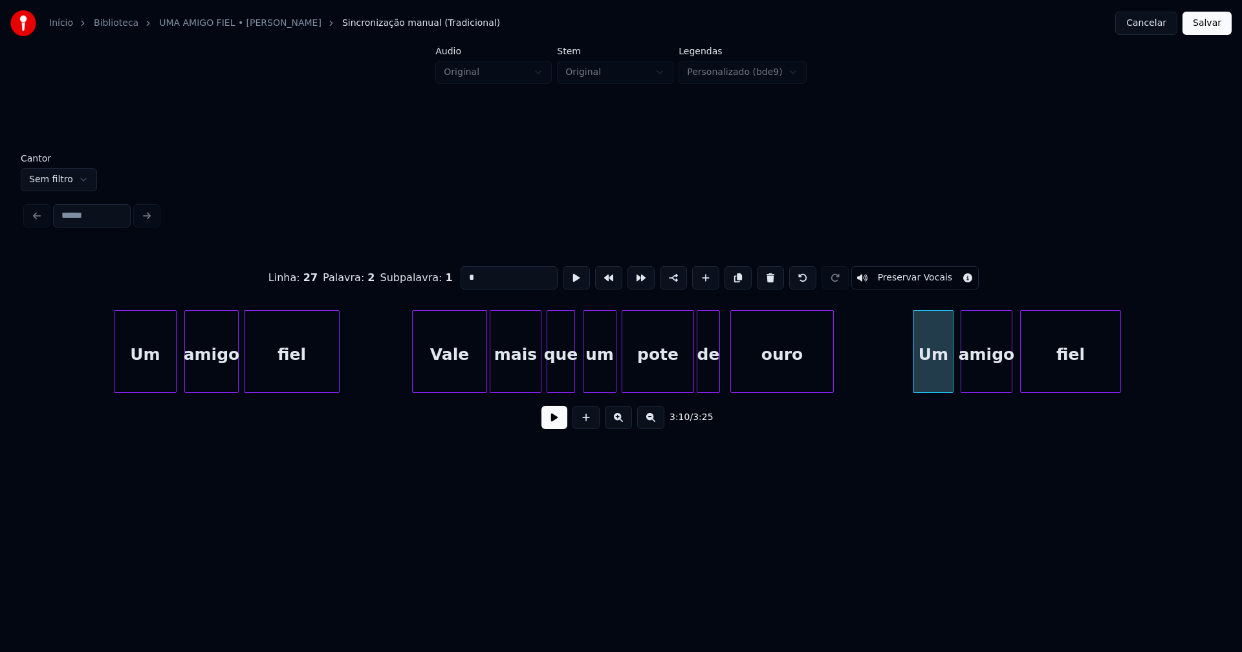
click at [950, 363] on div at bounding box center [951, 351] width 4 height 81
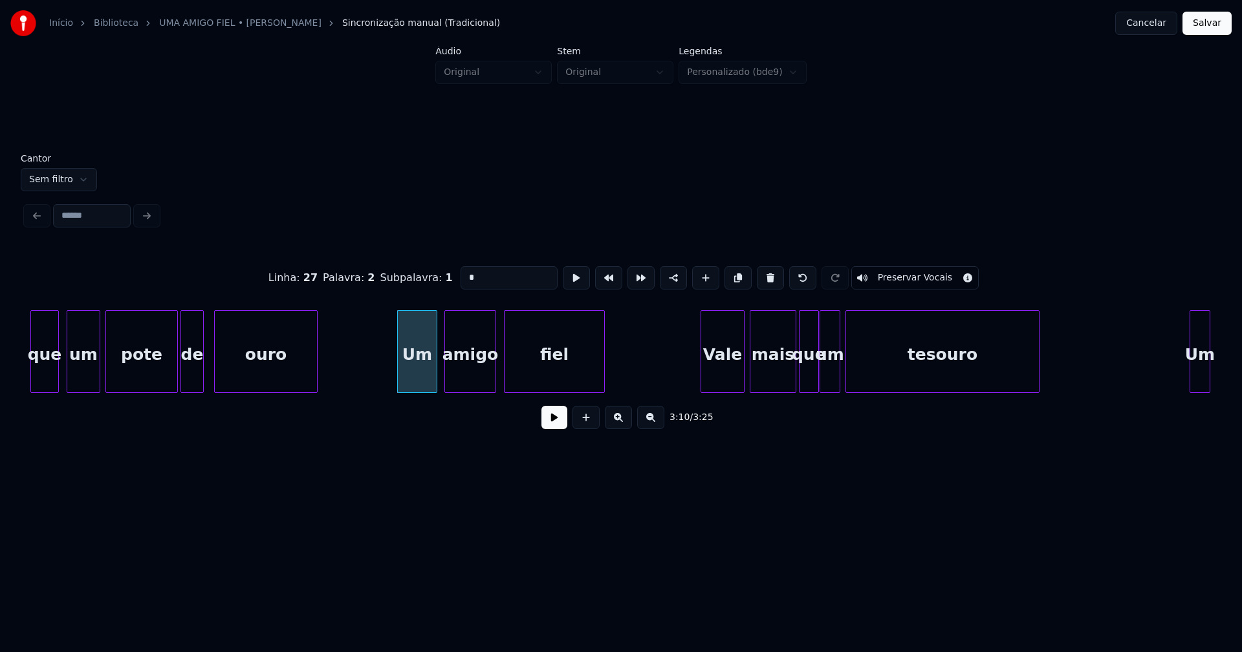
scroll to position [0, 24248]
click at [724, 377] on div "Vale" at bounding box center [717, 355] width 43 height 88
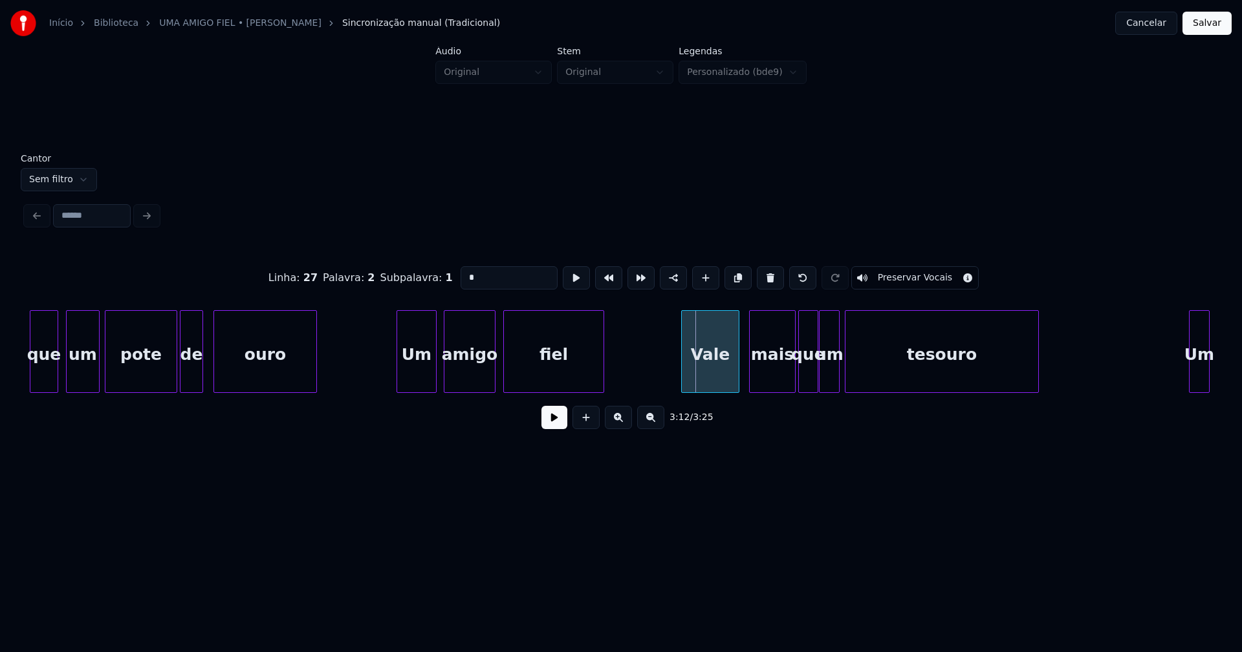
click at [683, 382] on div at bounding box center [684, 351] width 4 height 81
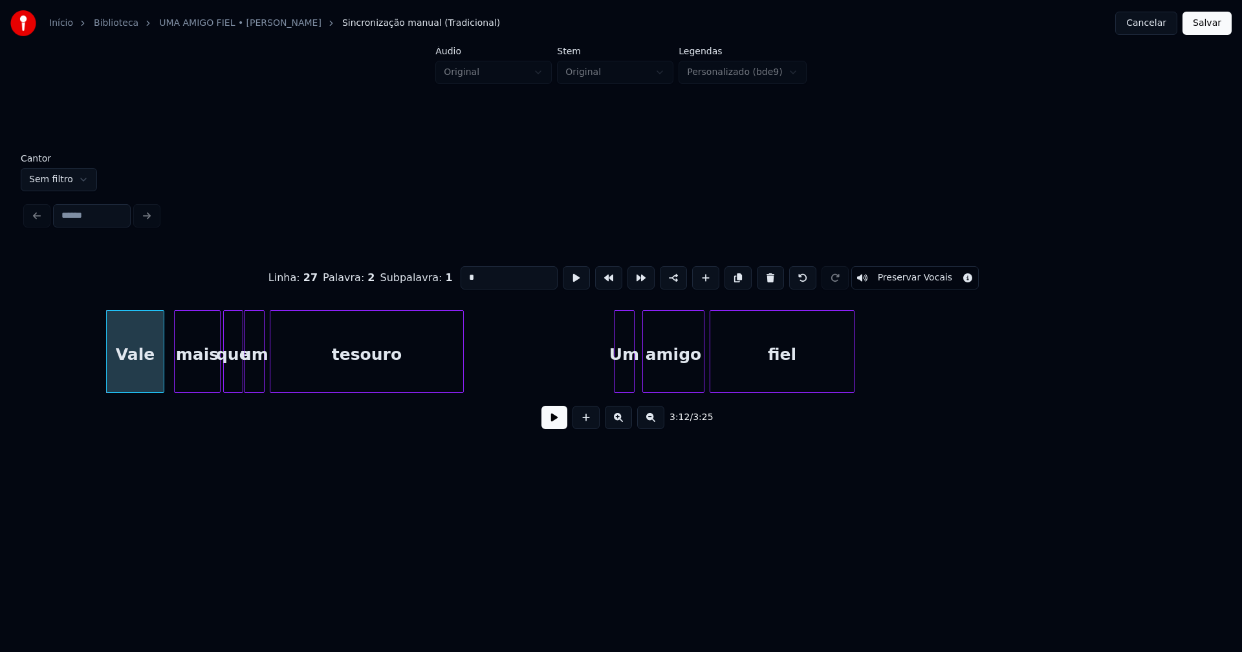
scroll to position [0, 24911]
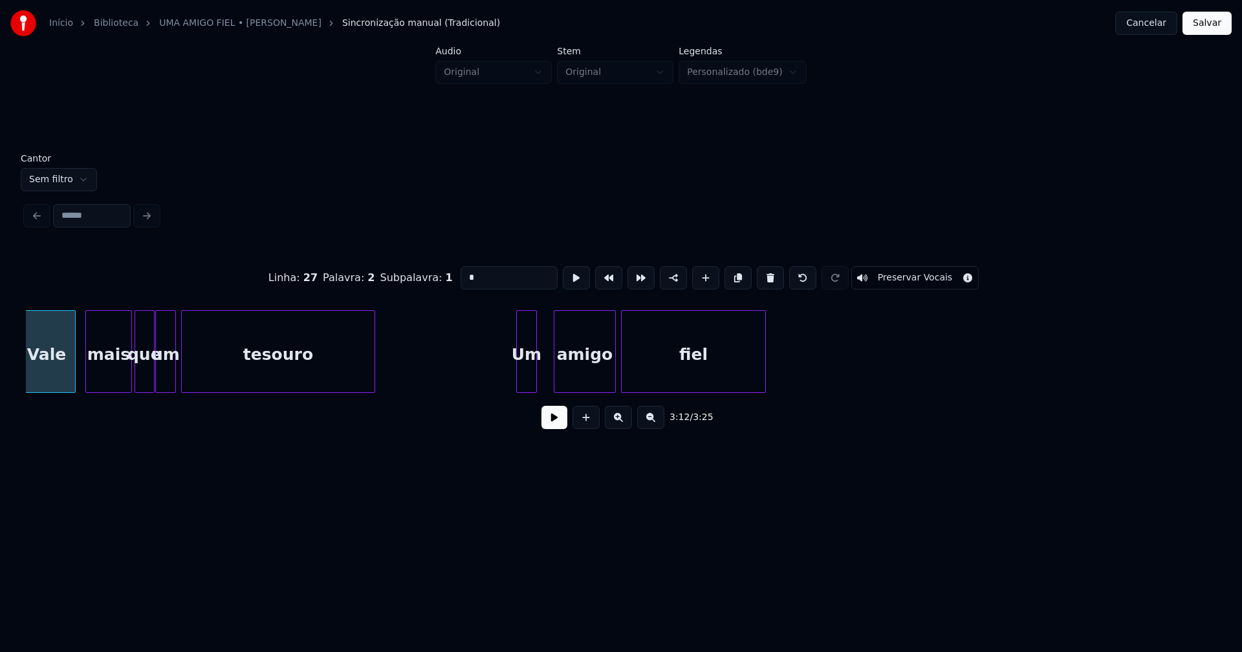
click at [525, 381] on div "Um" at bounding box center [526, 355] width 19 height 88
click at [574, 382] on div "amigo" at bounding box center [576, 355] width 61 height 88
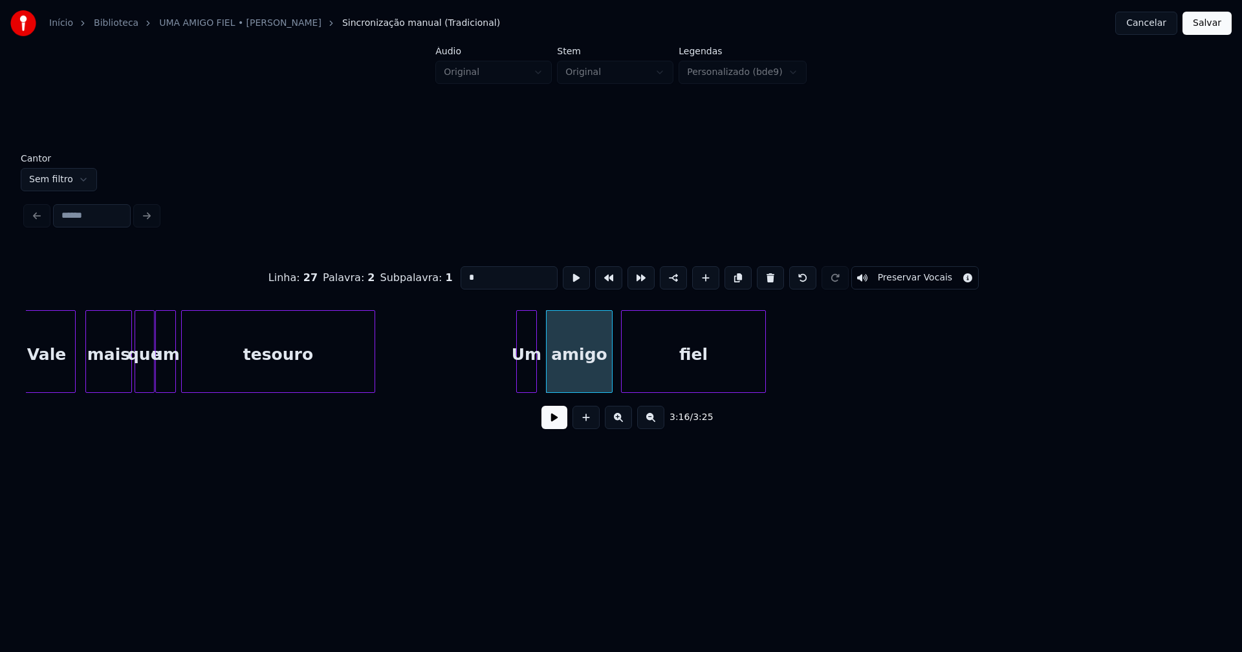
click at [609, 371] on div at bounding box center [610, 351] width 4 height 81
drag, startPoint x: 1208, startPoint y: 28, endPoint x: 945, endPoint y: 191, distance: 309.5
click at [1207, 27] on button "Salvar" at bounding box center [1206, 23] width 49 height 23
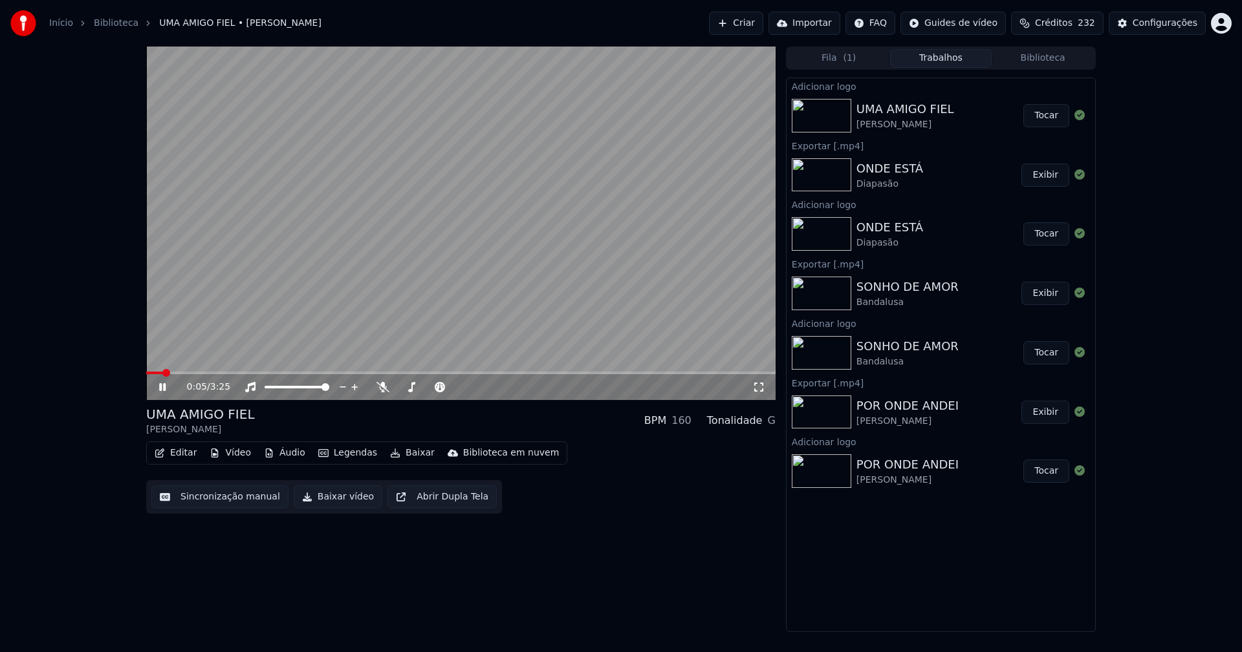
drag, startPoint x: 161, startPoint y: 389, endPoint x: 187, endPoint y: 407, distance: 31.6
click at [162, 389] on icon at bounding box center [162, 387] width 6 height 8
click at [290, 457] on button "Áudio" at bounding box center [285, 453] width 52 height 18
click at [328, 504] on button "Baixar vídeo" at bounding box center [338, 497] width 89 height 23
click at [1064, 58] on button "Biblioteca" at bounding box center [1042, 58] width 102 height 19
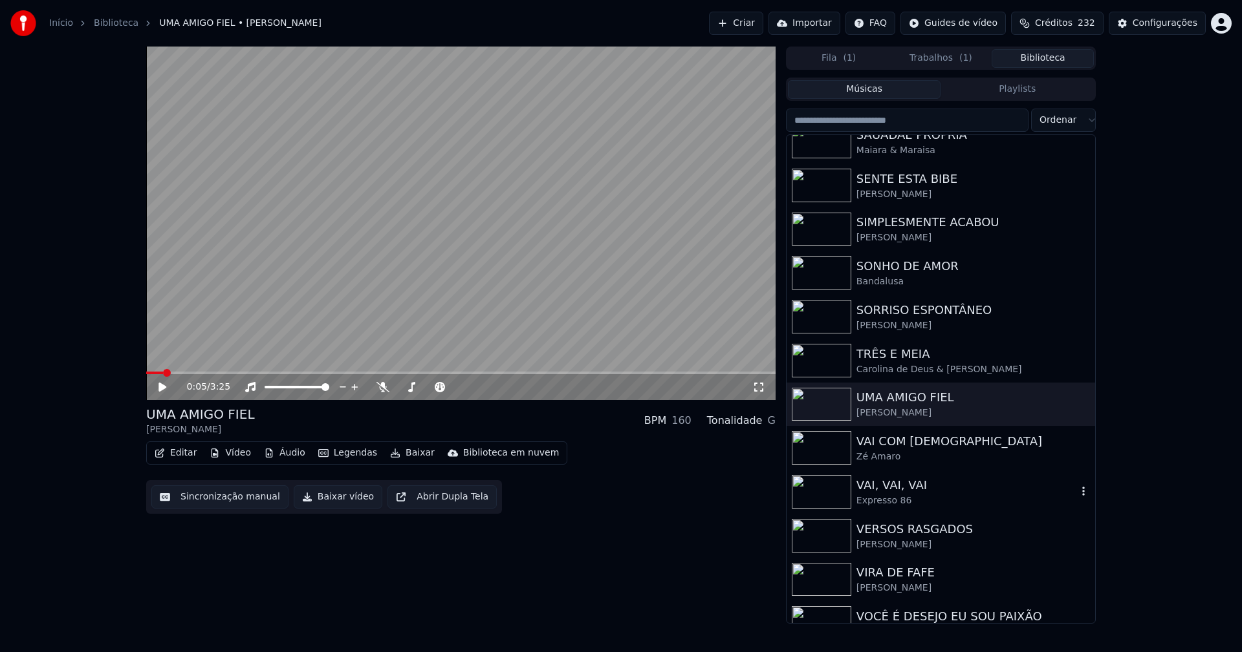
scroll to position [3621, 0]
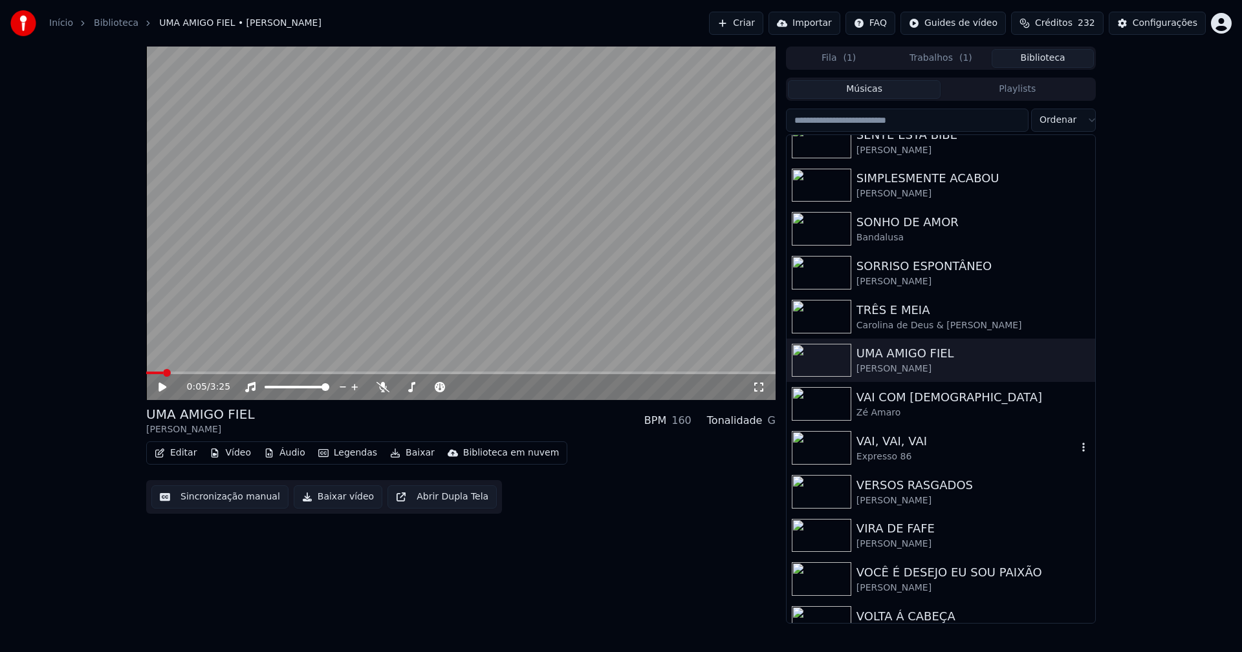
click at [894, 444] on div "VAI, VAI, VAI" at bounding box center [966, 442] width 221 height 18
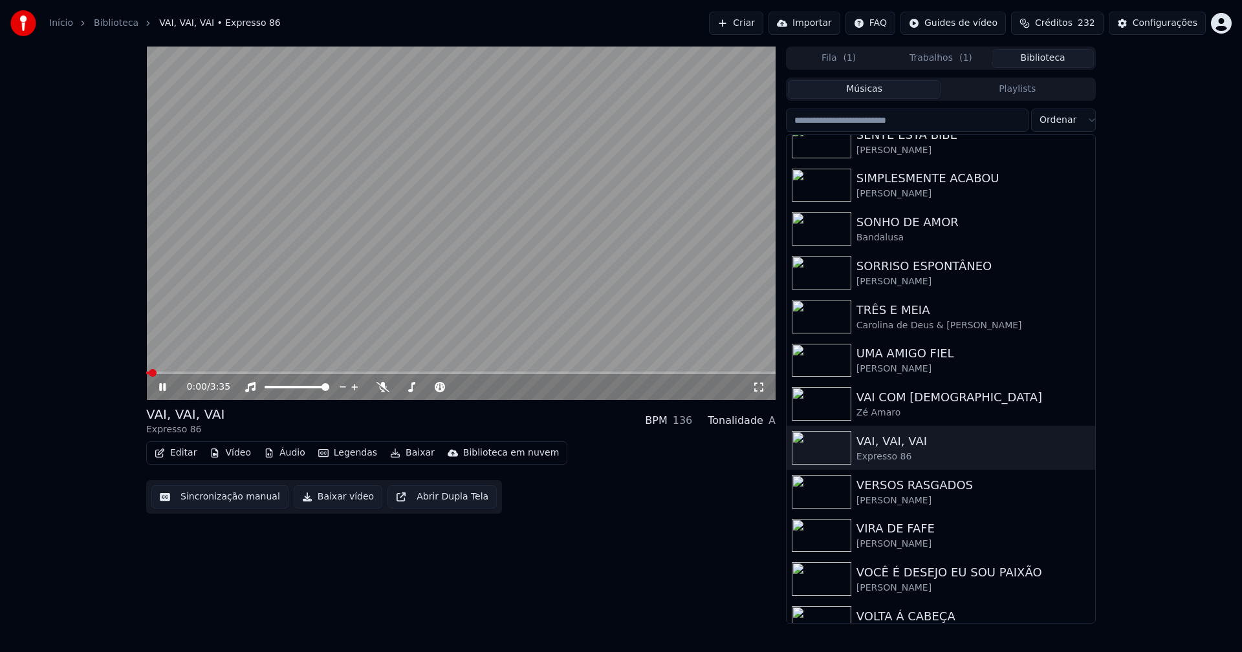
click at [162, 389] on icon at bounding box center [171, 387] width 30 height 10
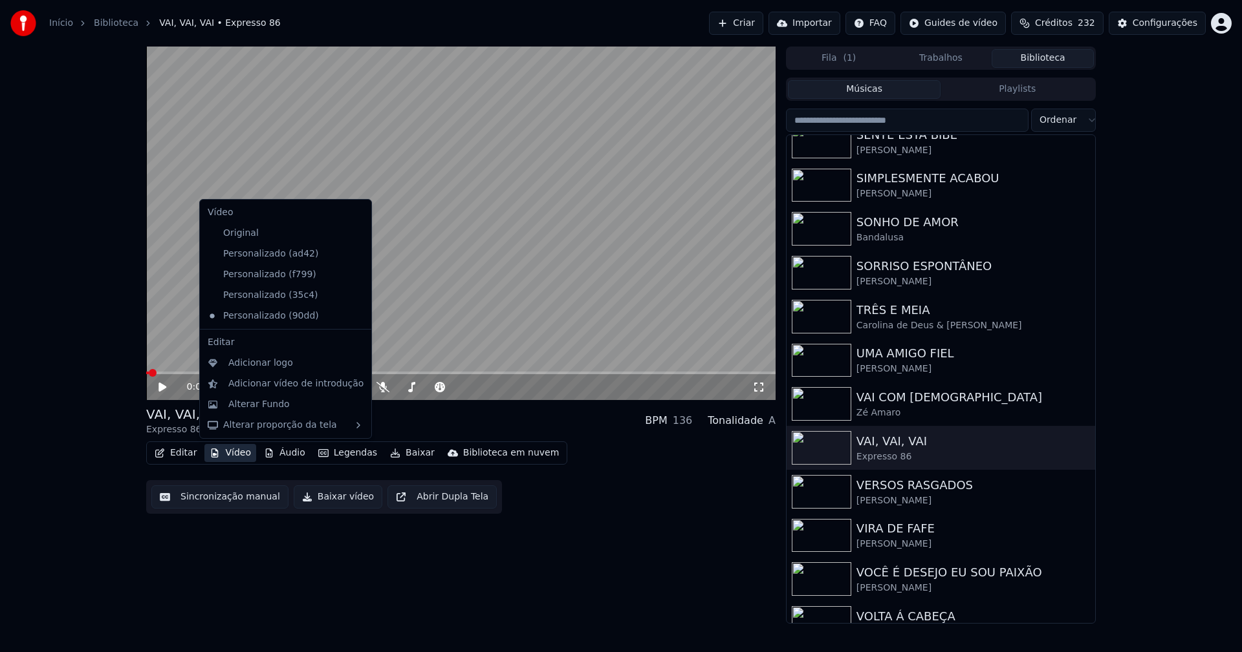
click at [240, 455] on button "Vídeo" at bounding box center [230, 453] width 52 height 18
click at [305, 292] on div "Personalizado (35c4)" at bounding box center [275, 295] width 147 height 21
click at [231, 455] on button "Vídeo" at bounding box center [230, 453] width 52 height 18
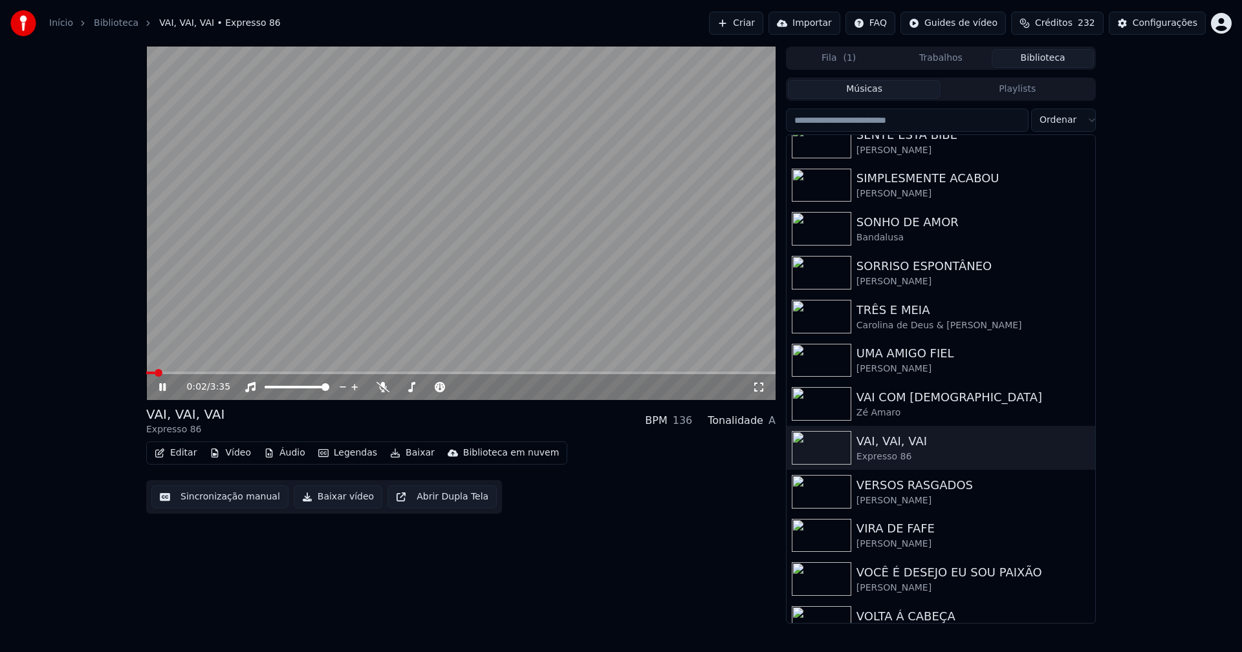
click at [160, 385] on icon at bounding box center [162, 387] width 6 height 8
click at [233, 455] on button "Vídeo" at bounding box center [230, 453] width 52 height 18
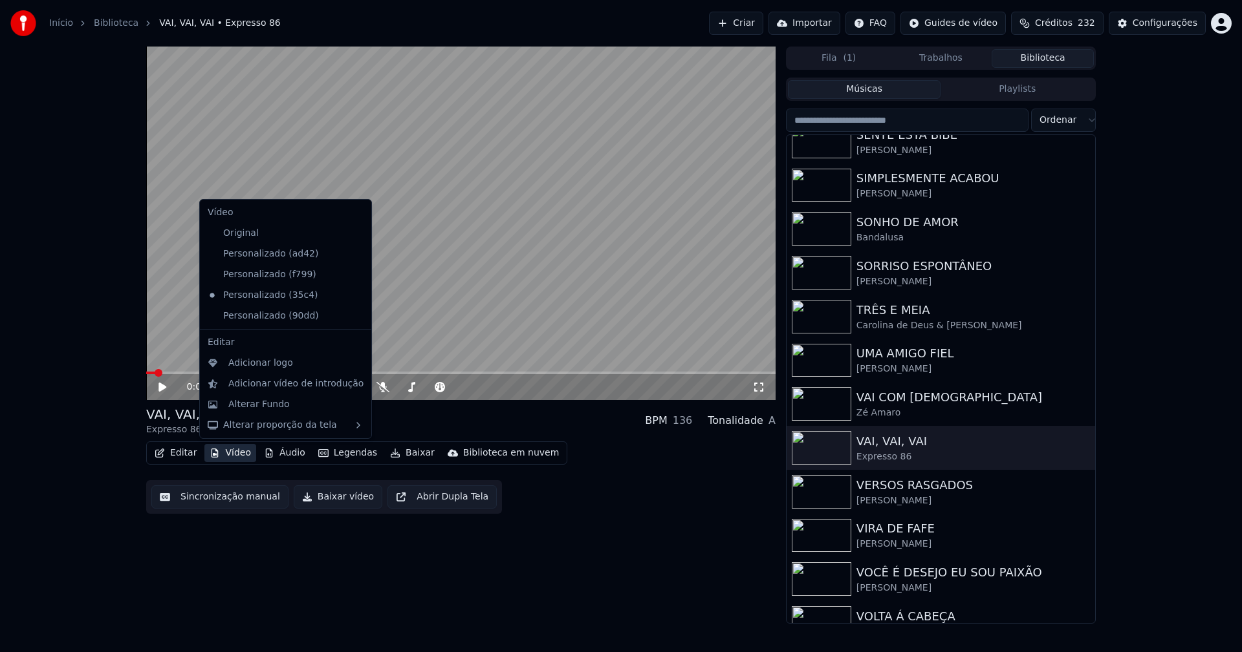
click at [354, 253] on icon at bounding box center [361, 254] width 14 height 10
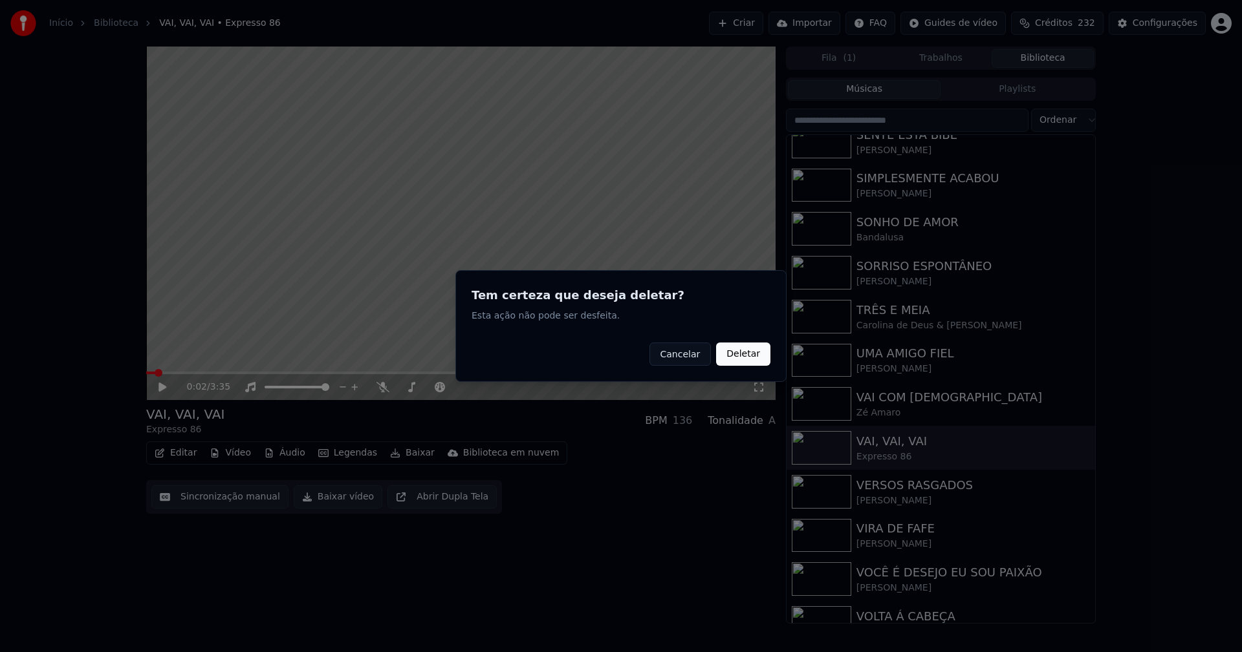
drag, startPoint x: 747, startPoint y: 361, endPoint x: 350, endPoint y: 382, distance: 397.5
click at [747, 361] on button "Deletar" at bounding box center [743, 354] width 54 height 23
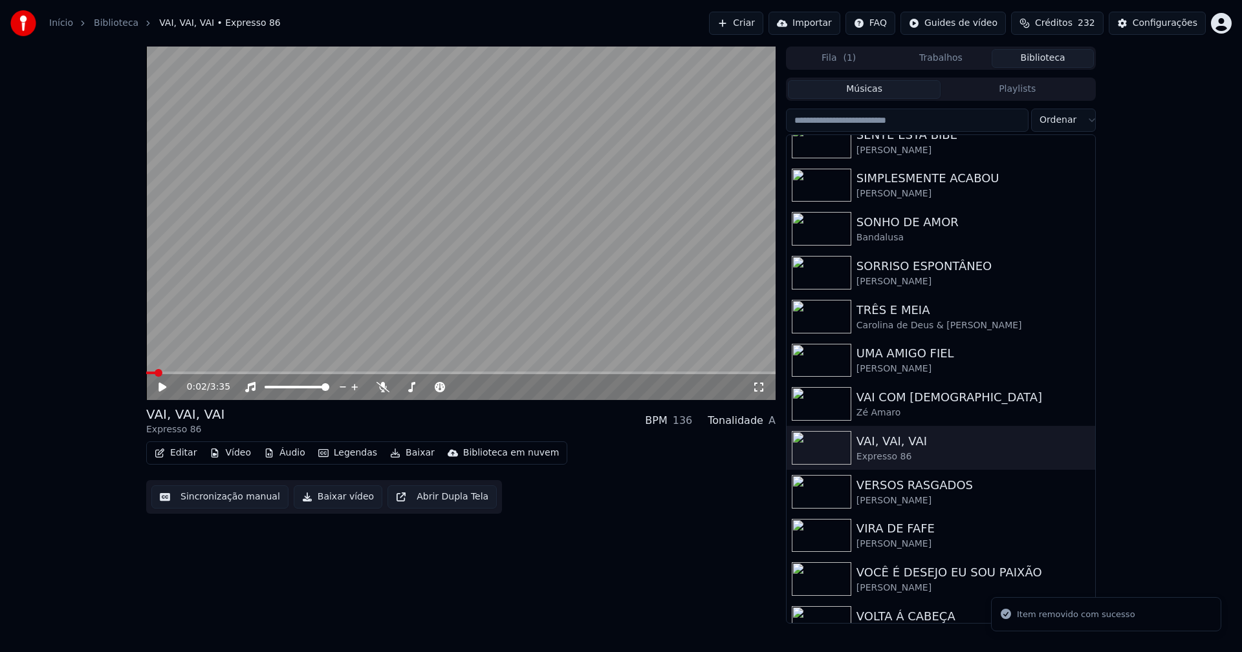
click at [237, 459] on button "Vídeo" at bounding box center [230, 453] width 52 height 18
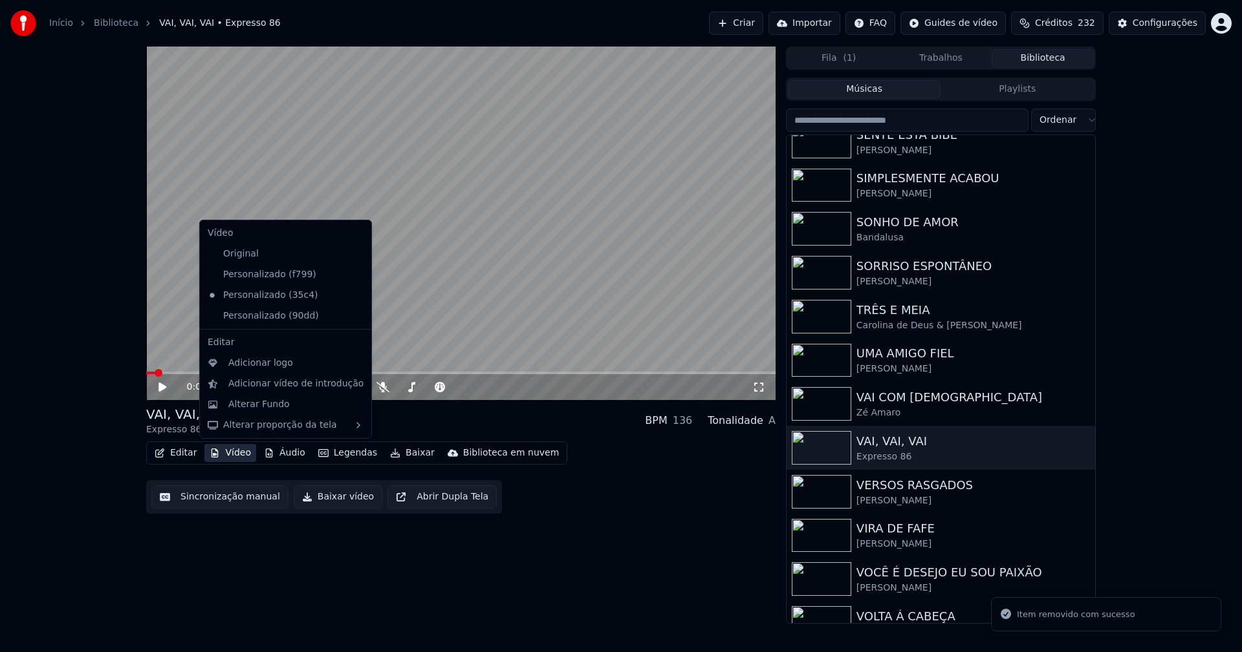
click at [354, 275] on icon at bounding box center [358, 275] width 9 height 10
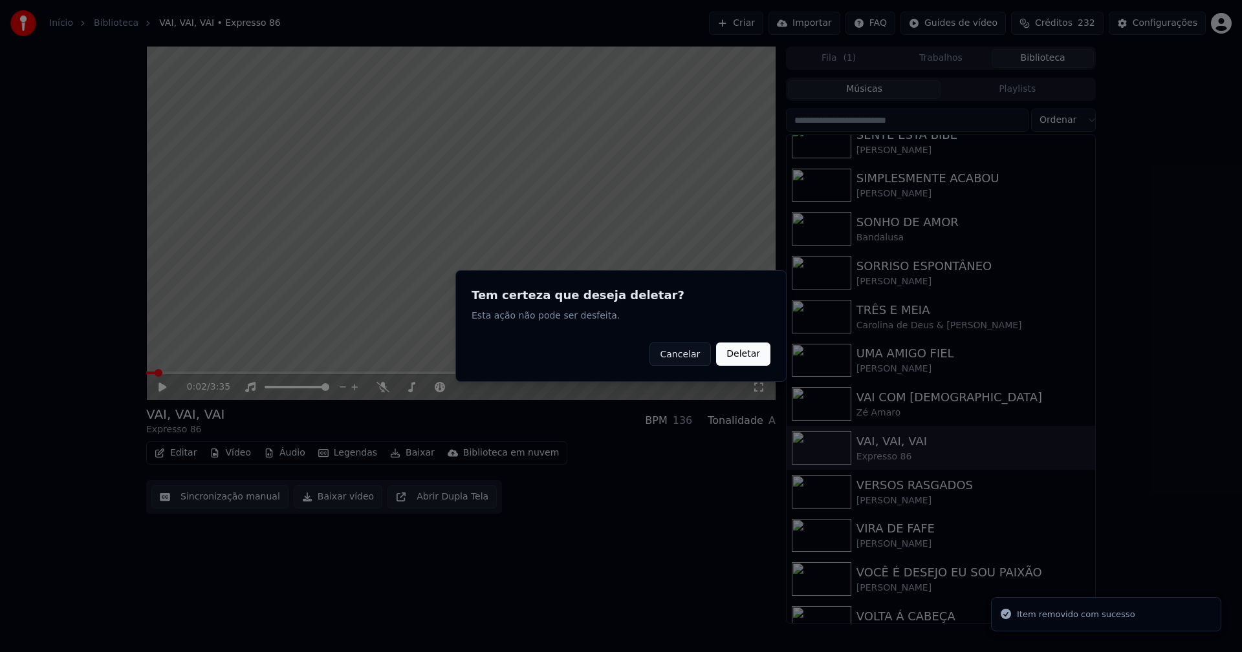
click at [740, 360] on button "Deletar" at bounding box center [743, 354] width 54 height 23
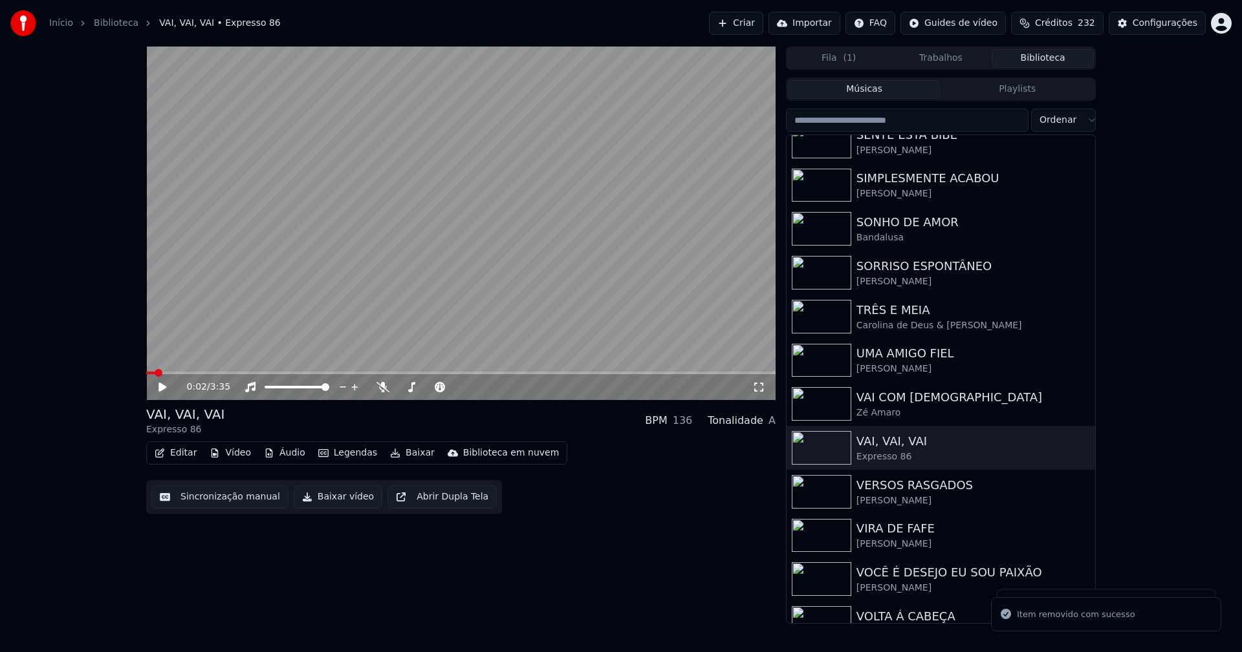
click at [233, 457] on button "Vídeo" at bounding box center [230, 453] width 52 height 18
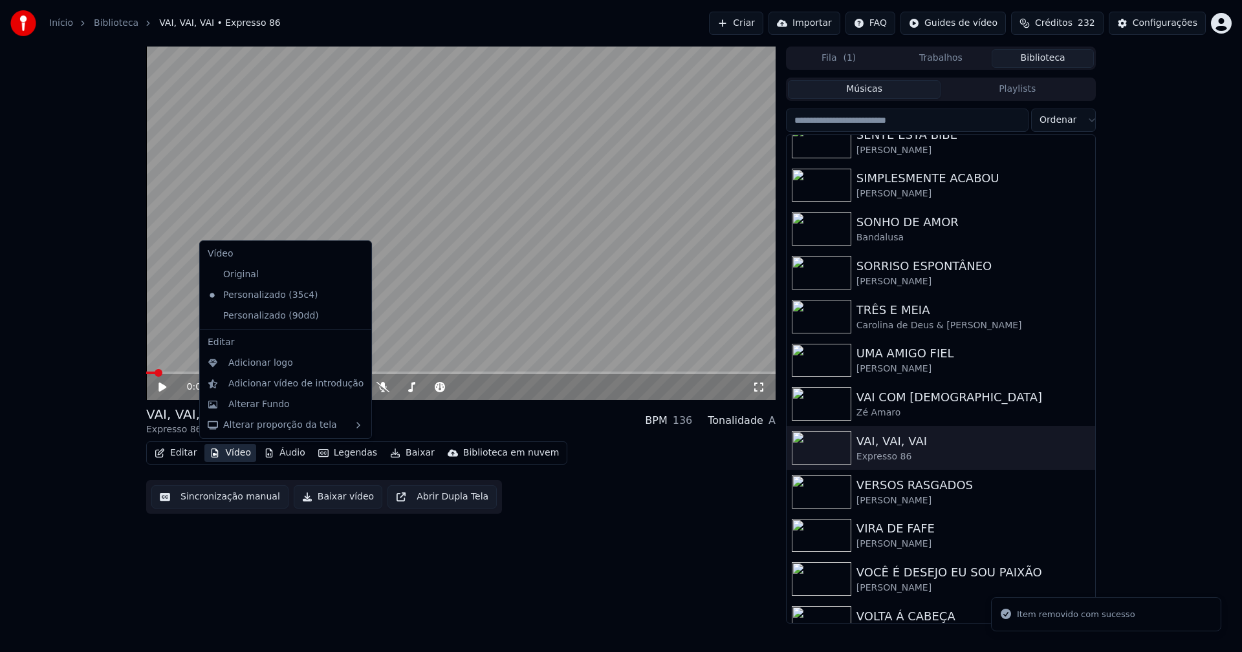
click at [354, 318] on icon at bounding box center [361, 316] width 14 height 10
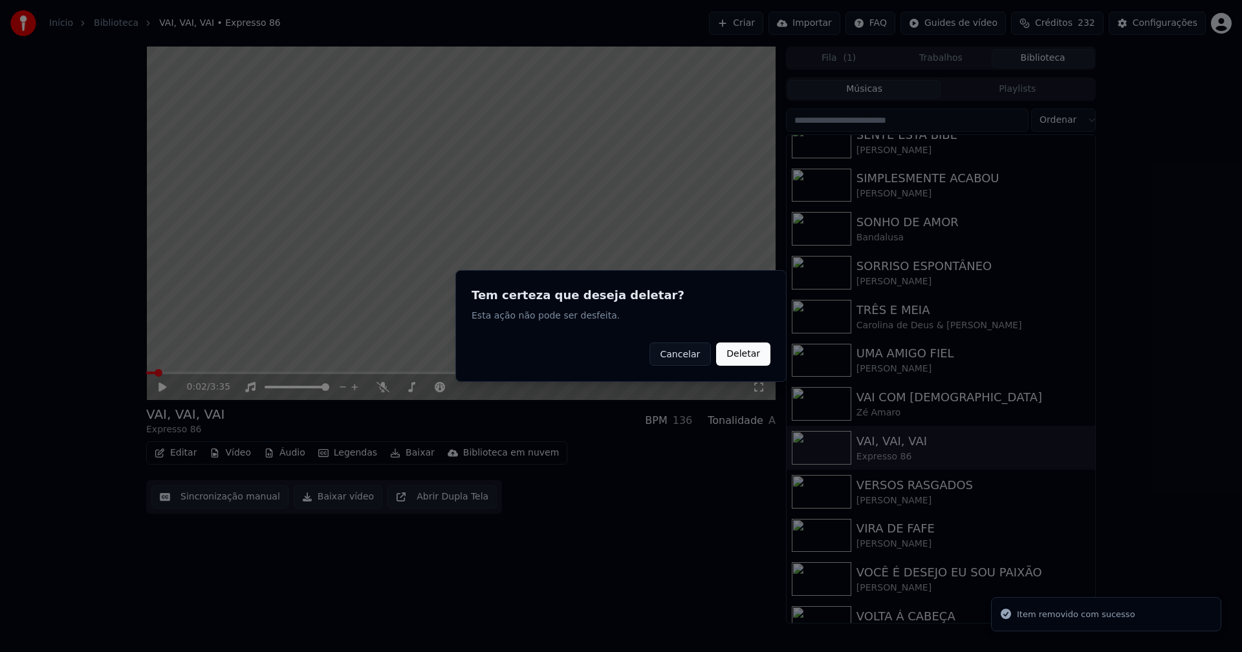
click at [749, 354] on button "Deletar" at bounding box center [743, 354] width 54 height 23
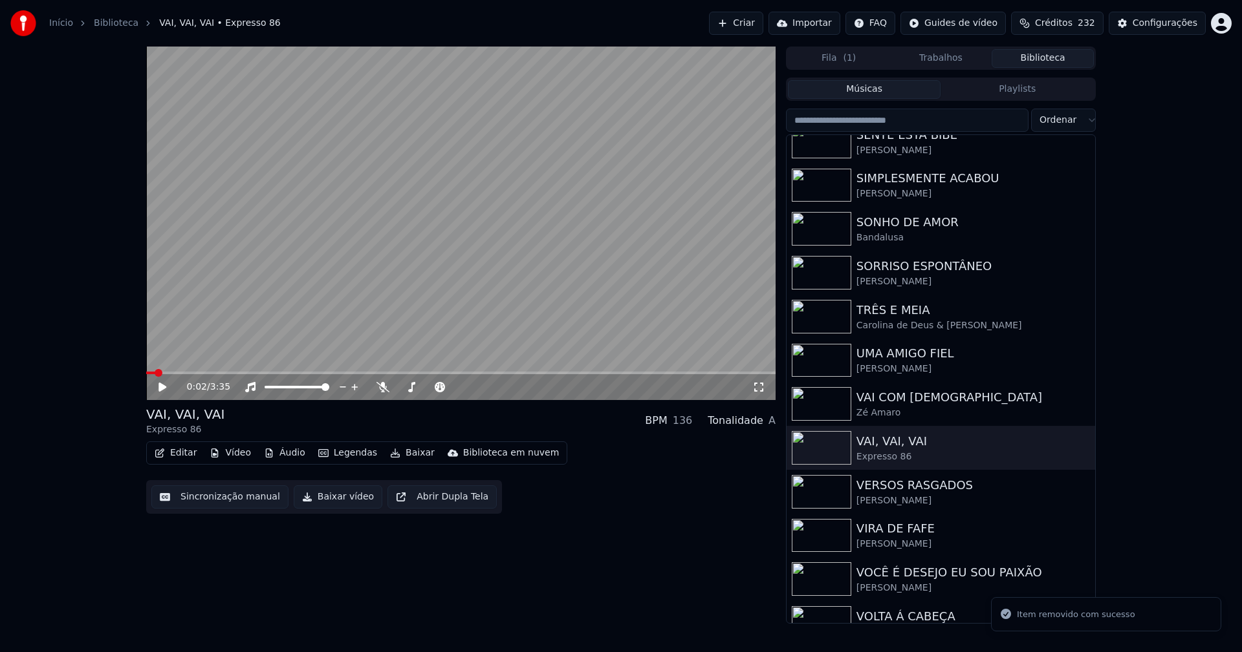
click at [231, 457] on button "Vídeo" at bounding box center [230, 453] width 52 height 18
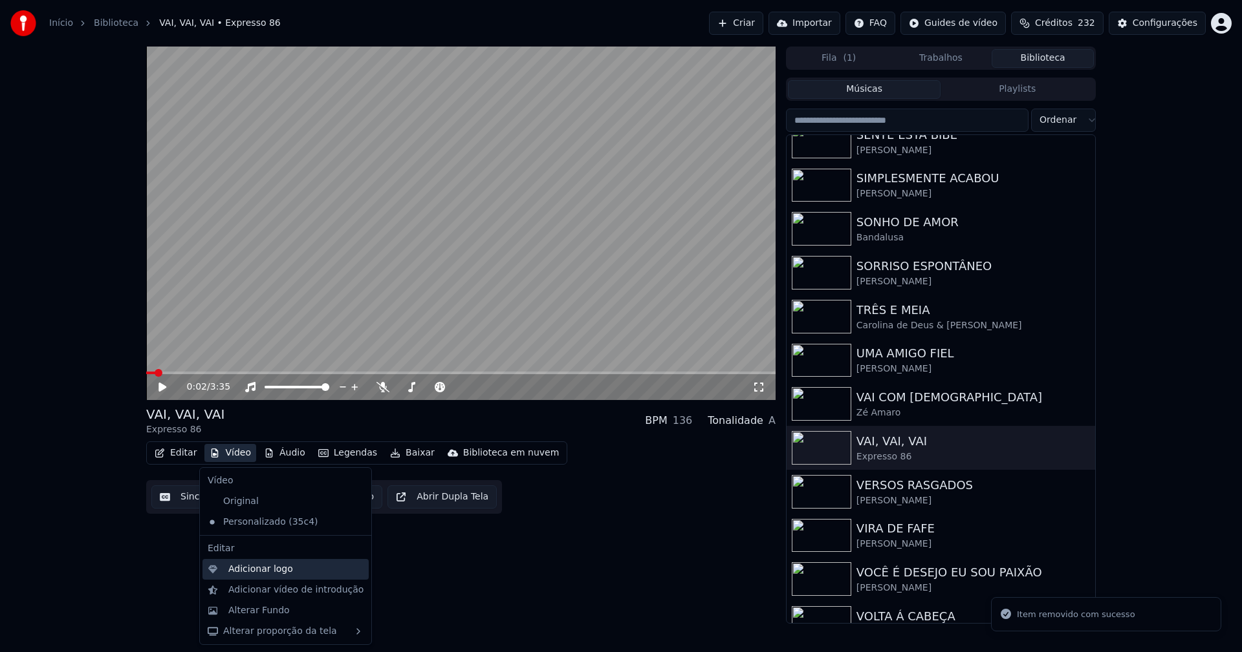
click at [275, 566] on div "Adicionar logo" at bounding box center [260, 569] width 65 height 13
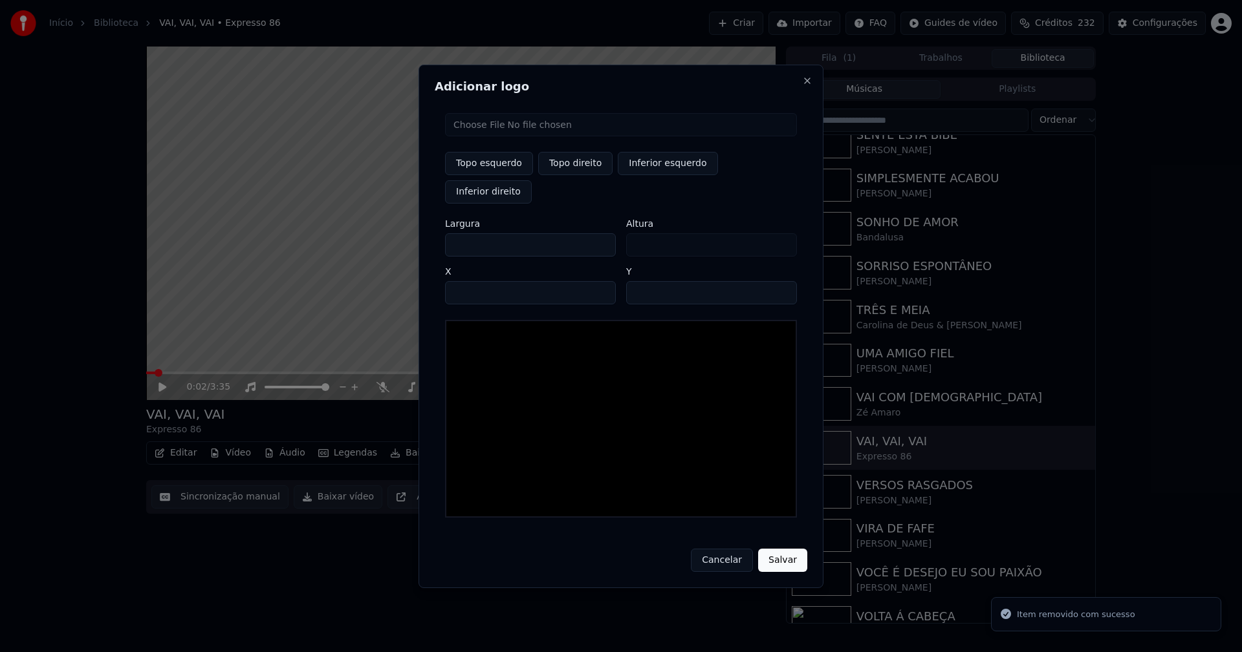
click at [491, 136] on input "file" at bounding box center [621, 124] width 352 height 23
type input "**********"
click at [587, 175] on button "Topo direito" at bounding box center [575, 163] width 74 height 23
type input "****"
drag, startPoint x: 466, startPoint y: 231, endPoint x: 399, endPoint y: 231, distance: 67.3
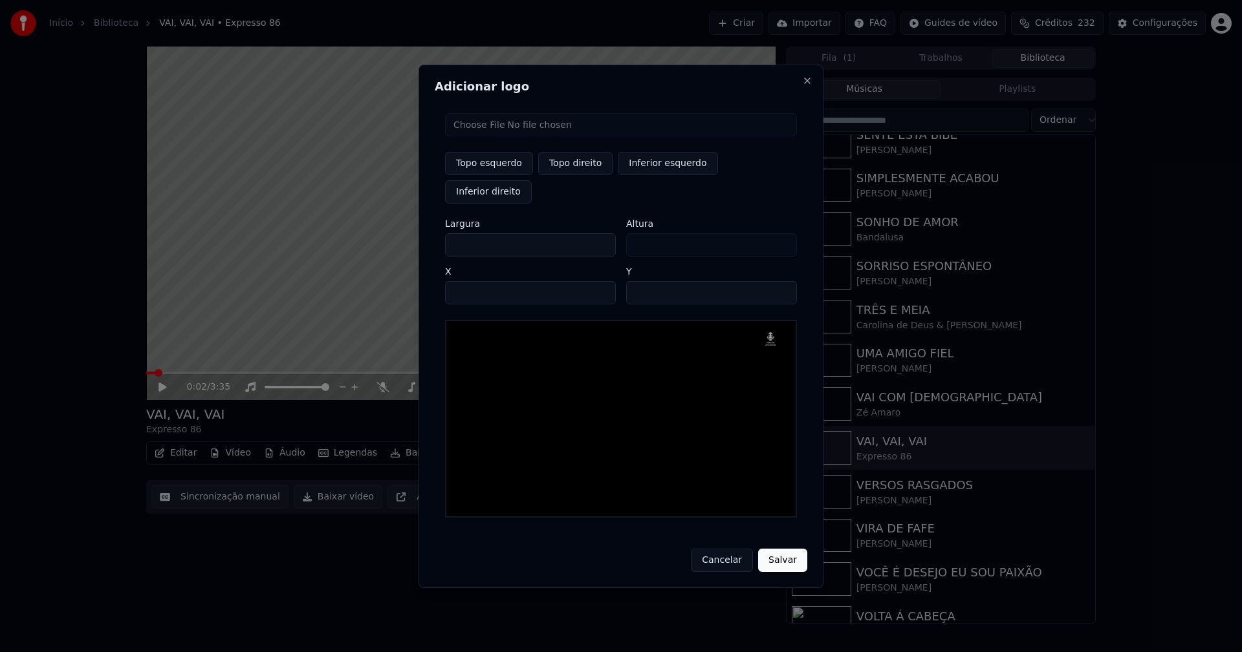
click at [399, 231] on body "Início Biblioteca VAI, VAI, VAI • Expresso 86 Criar Importar FAQ Guides de víde…" at bounding box center [621, 326] width 1242 height 652
type input "**"
type input "***"
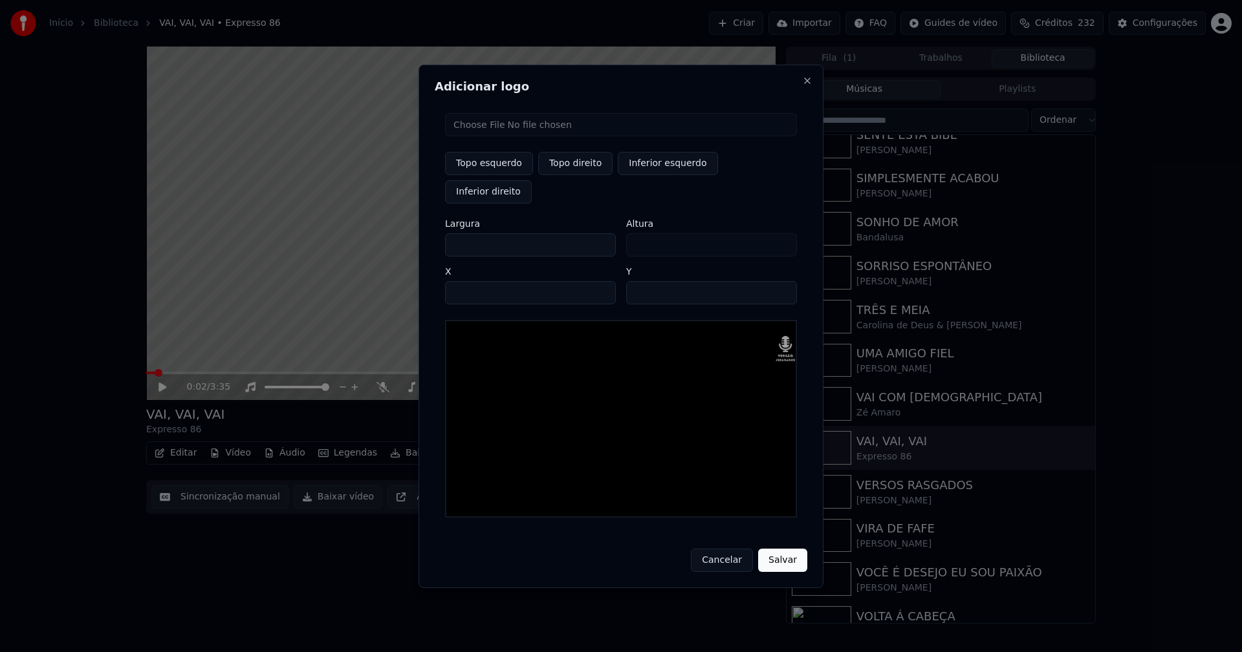
type input "***"
click at [471, 281] on input "****" at bounding box center [530, 292] width 171 height 23
type input "****"
click at [639, 281] on input "**" at bounding box center [711, 292] width 171 height 23
type input "**"
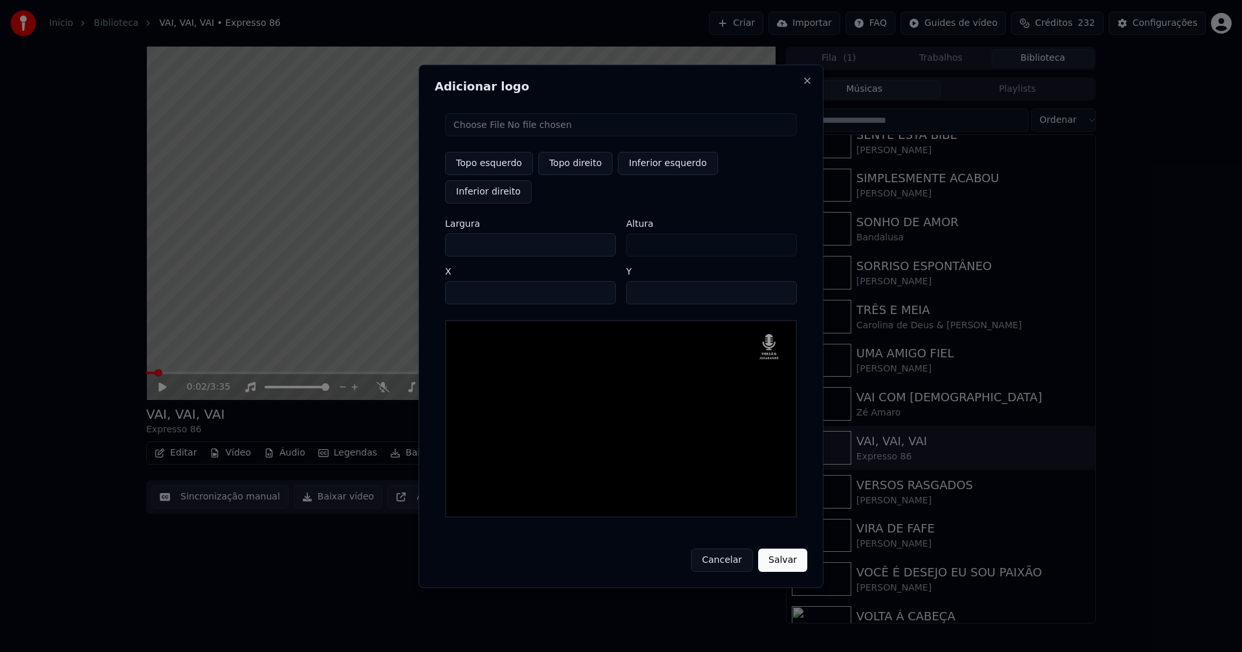
click at [786, 549] on button "Salvar" at bounding box center [782, 560] width 49 height 23
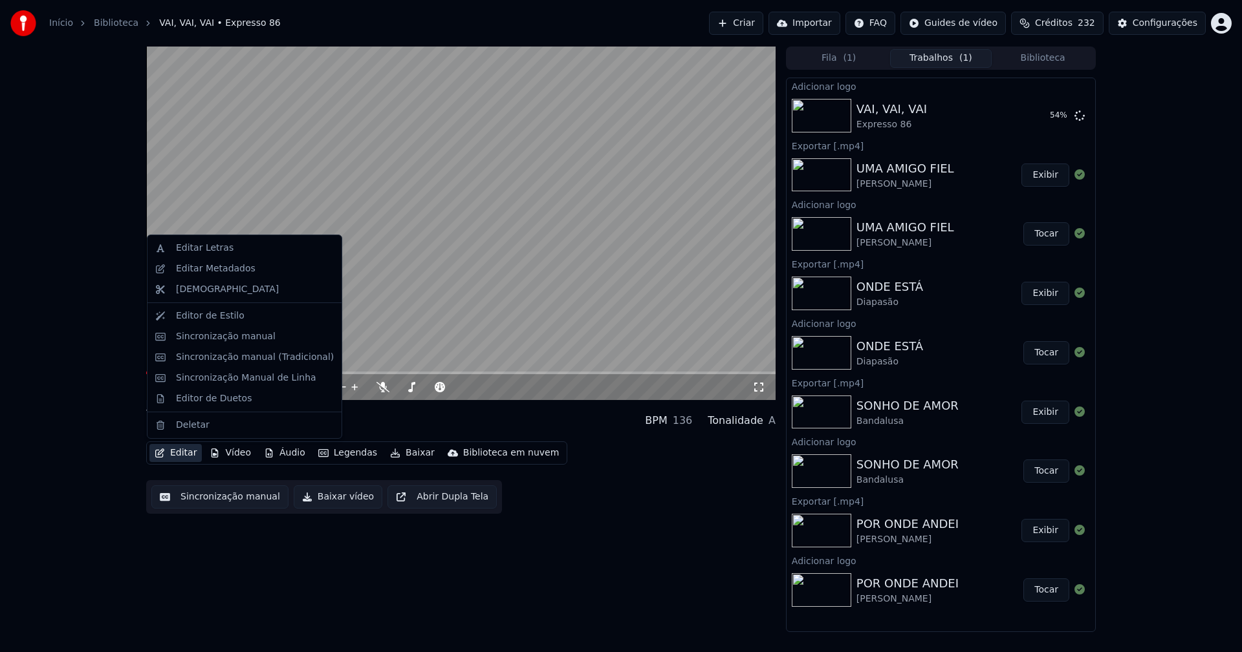
click at [183, 455] on button "Editar" at bounding box center [175, 453] width 52 height 18
click at [215, 268] on div "Editar Metadados" at bounding box center [216, 269] width 80 height 13
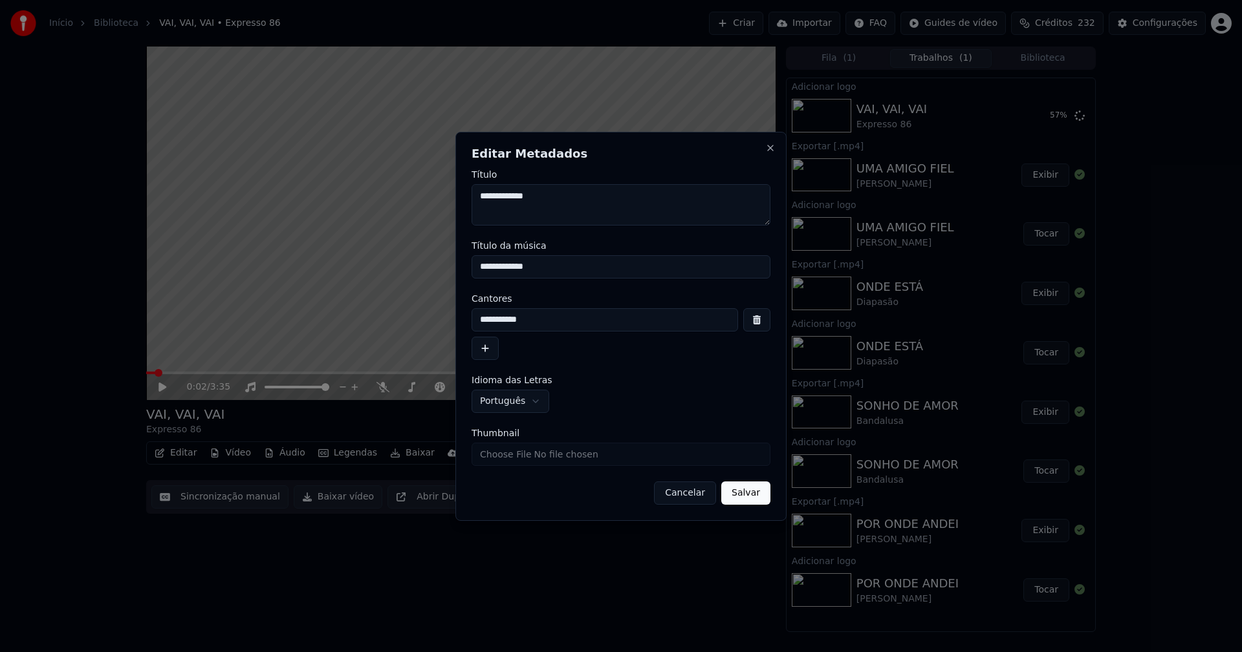
click at [521, 457] on input "Thumbnail" at bounding box center [620, 454] width 299 height 23
type input "**********"
click at [757, 494] on button "Salvar" at bounding box center [745, 493] width 49 height 23
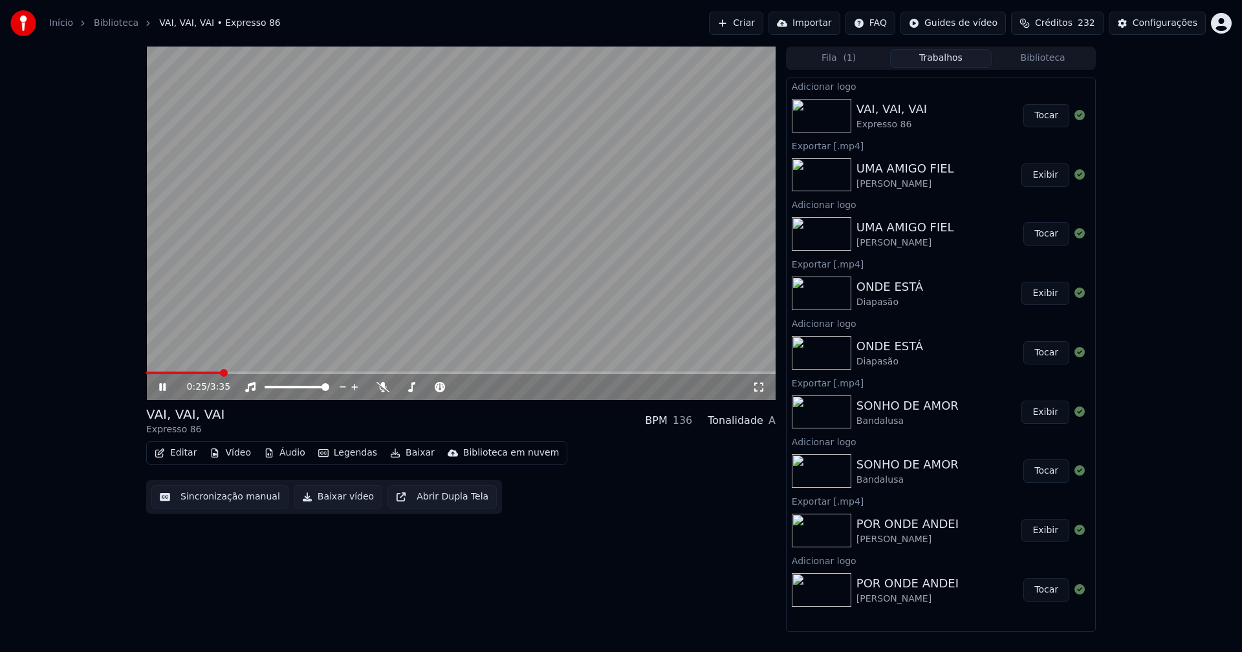
drag, startPoint x: 1042, startPoint y: 113, endPoint x: 865, endPoint y: 113, distance: 177.2
click at [1042, 114] on button "Tocar" at bounding box center [1046, 115] width 46 height 23
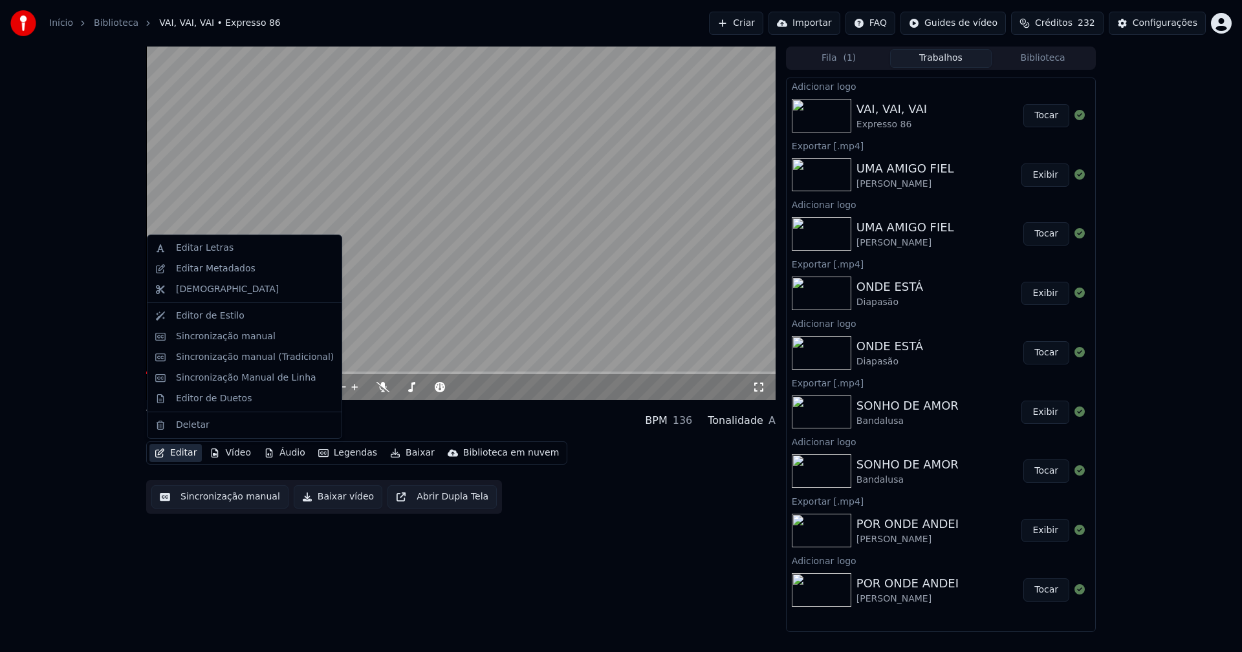
click at [167, 457] on button "Editar" at bounding box center [175, 453] width 52 height 18
click at [210, 360] on div "Sincronização manual (Tradicional)" at bounding box center [255, 357] width 158 height 13
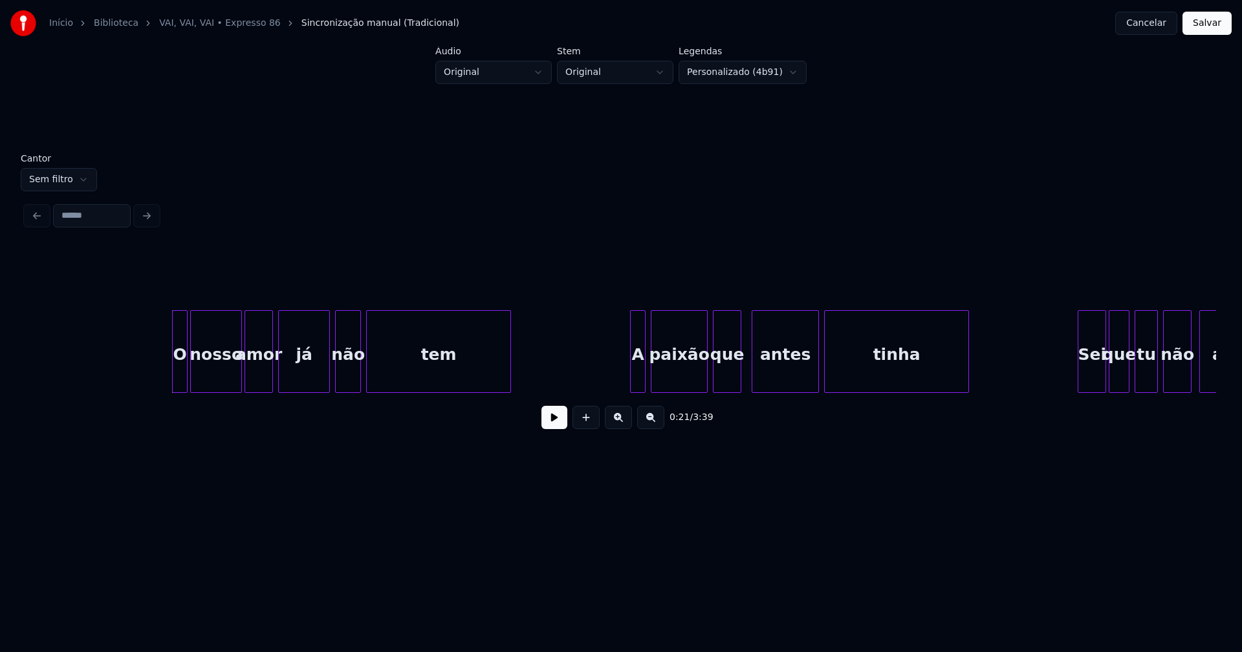
scroll to position [0, 2599]
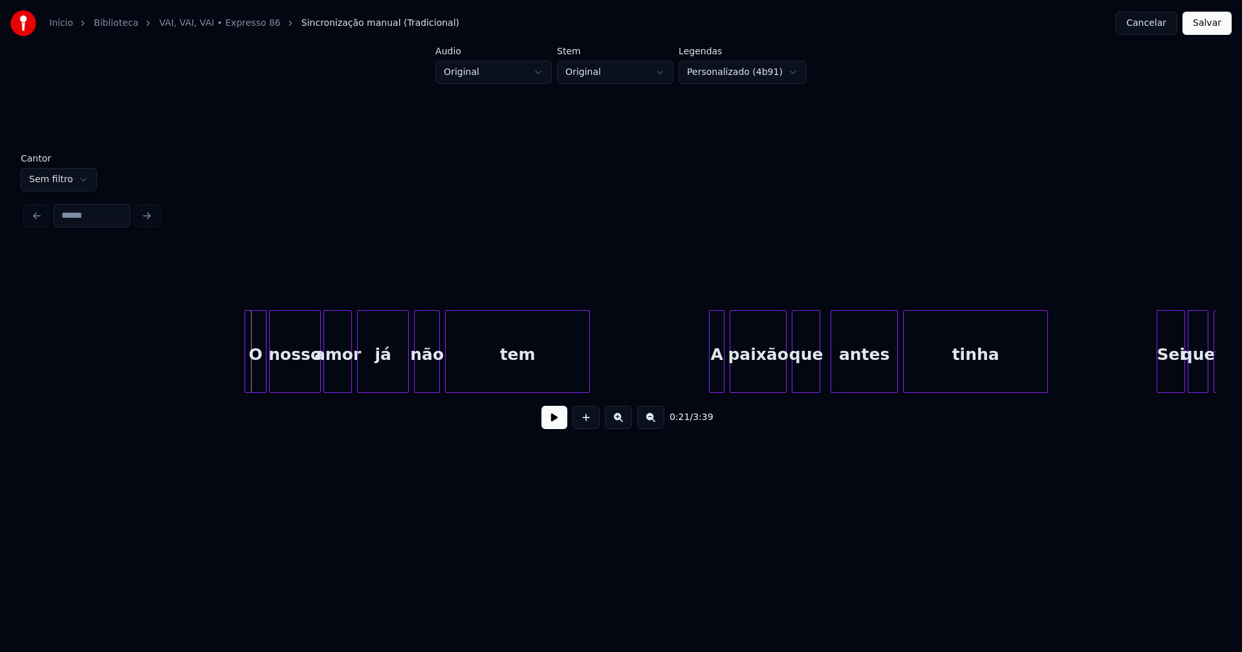
click at [248, 372] on div at bounding box center [247, 351] width 4 height 81
click at [713, 372] on div "A" at bounding box center [712, 355] width 14 height 88
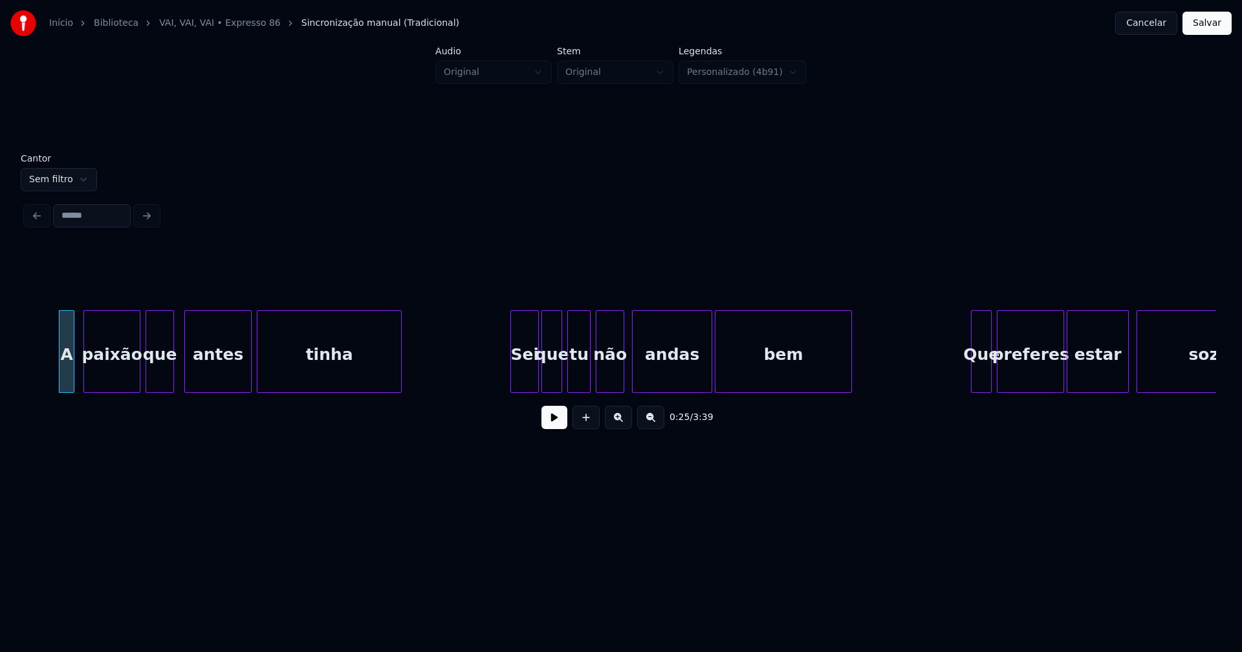
scroll to position [0, 3293]
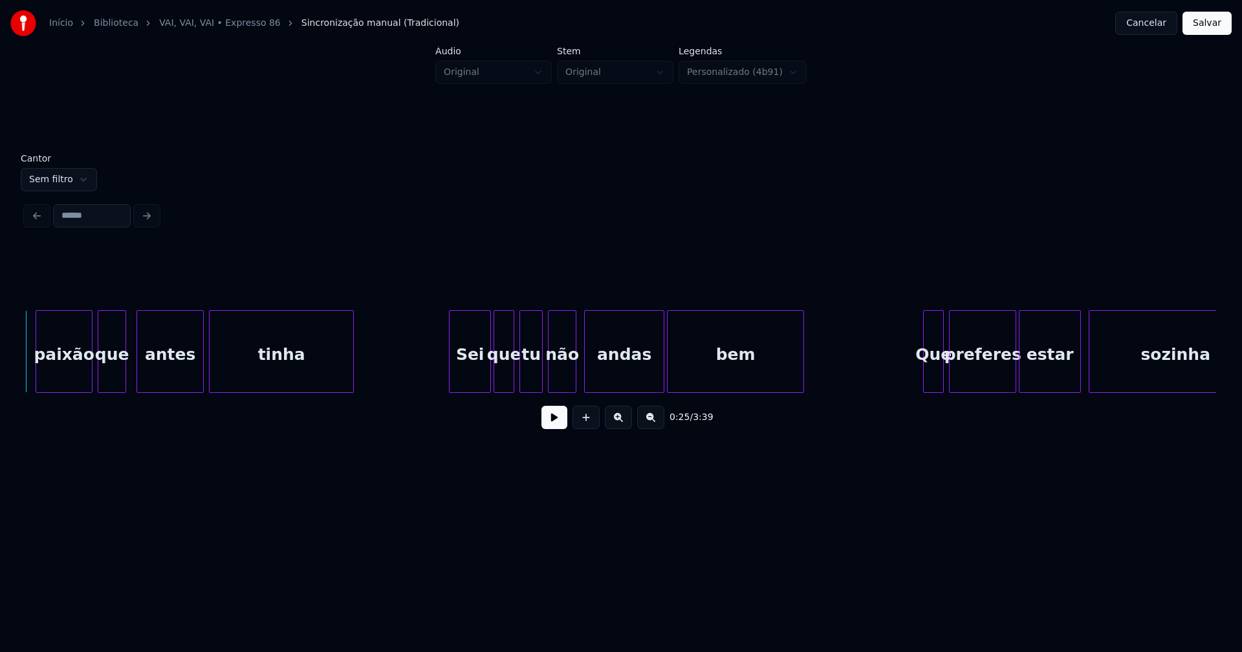
click at [450, 380] on div at bounding box center [451, 351] width 4 height 81
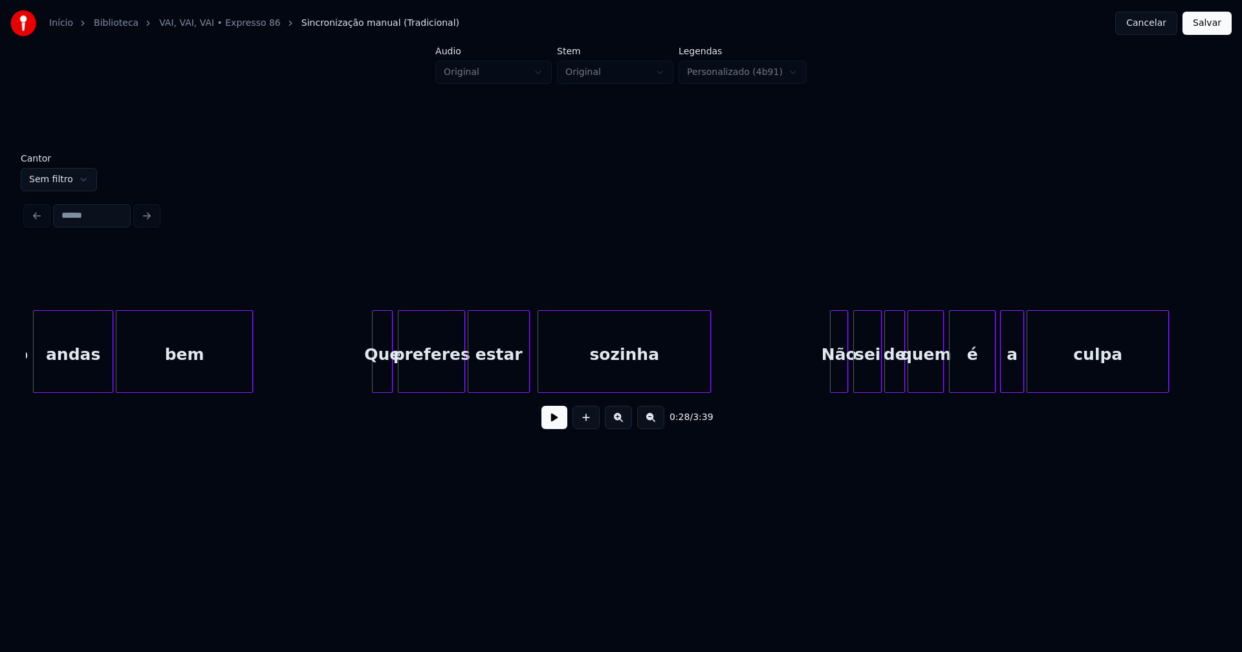
scroll to position [0, 3860]
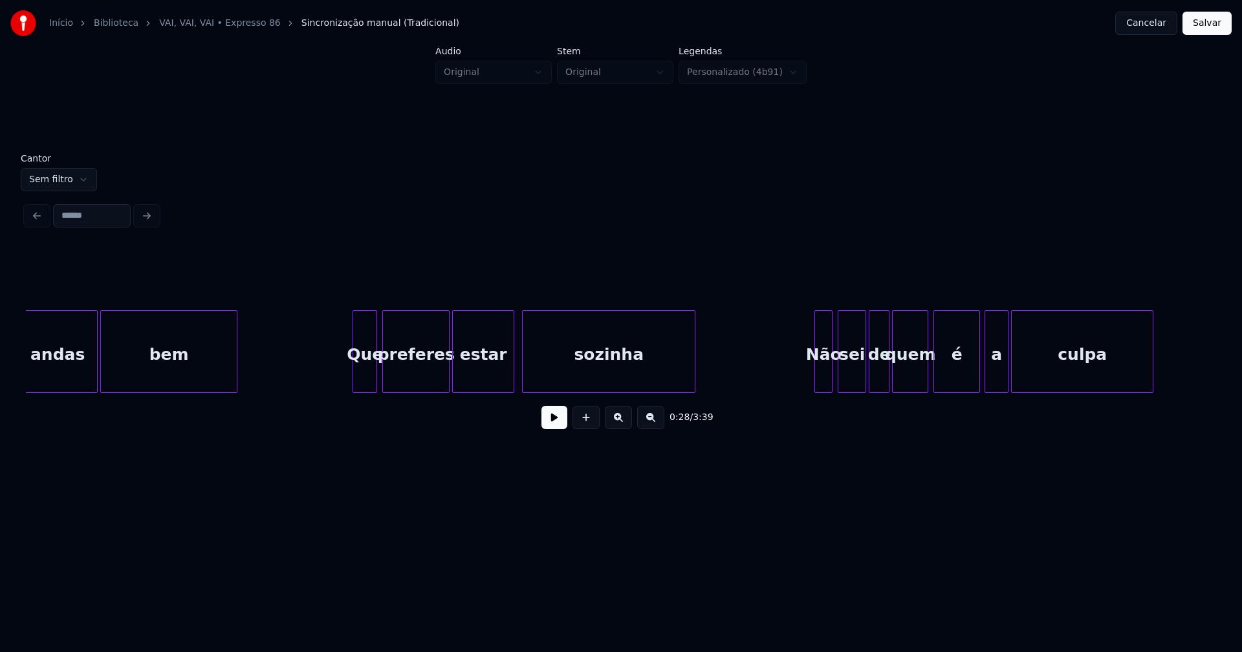
click at [356, 374] on div at bounding box center [355, 351] width 4 height 81
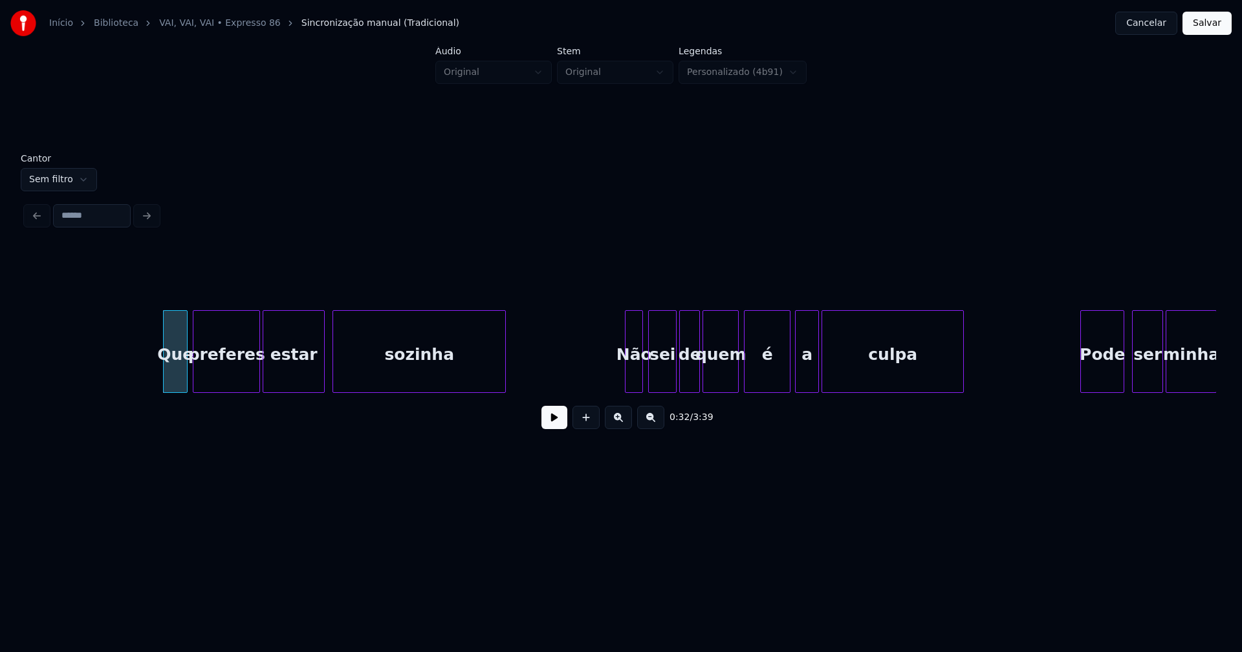
scroll to position [0, 4443]
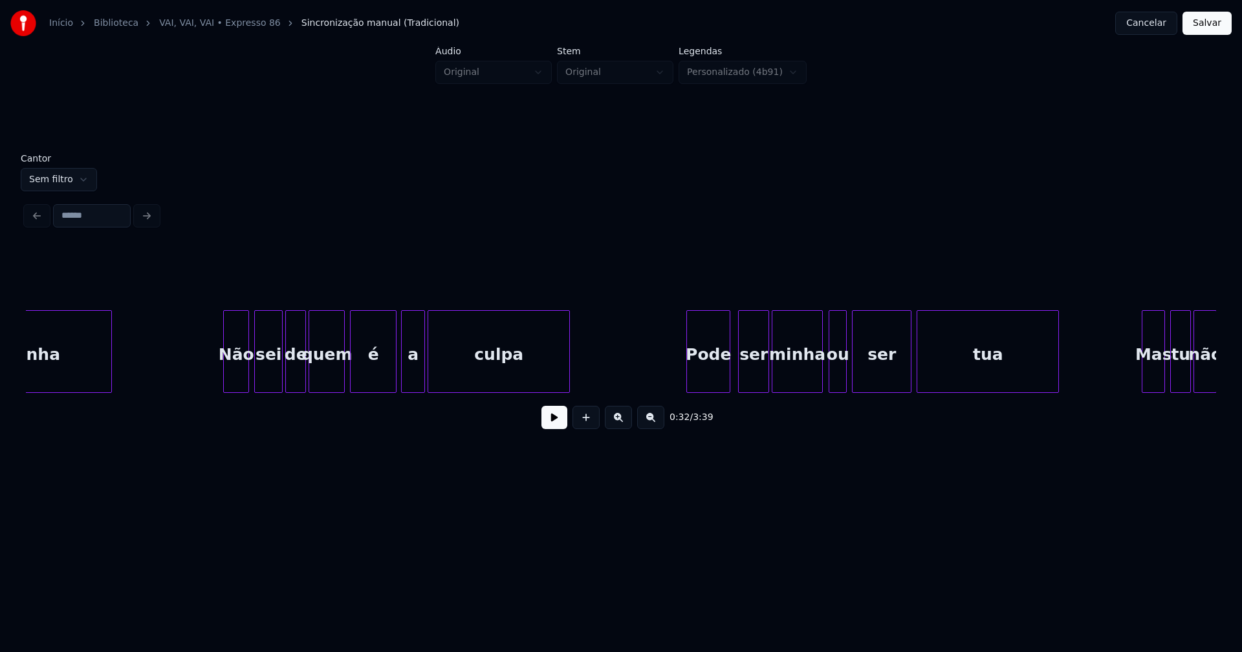
click at [226, 380] on div at bounding box center [226, 351] width 4 height 81
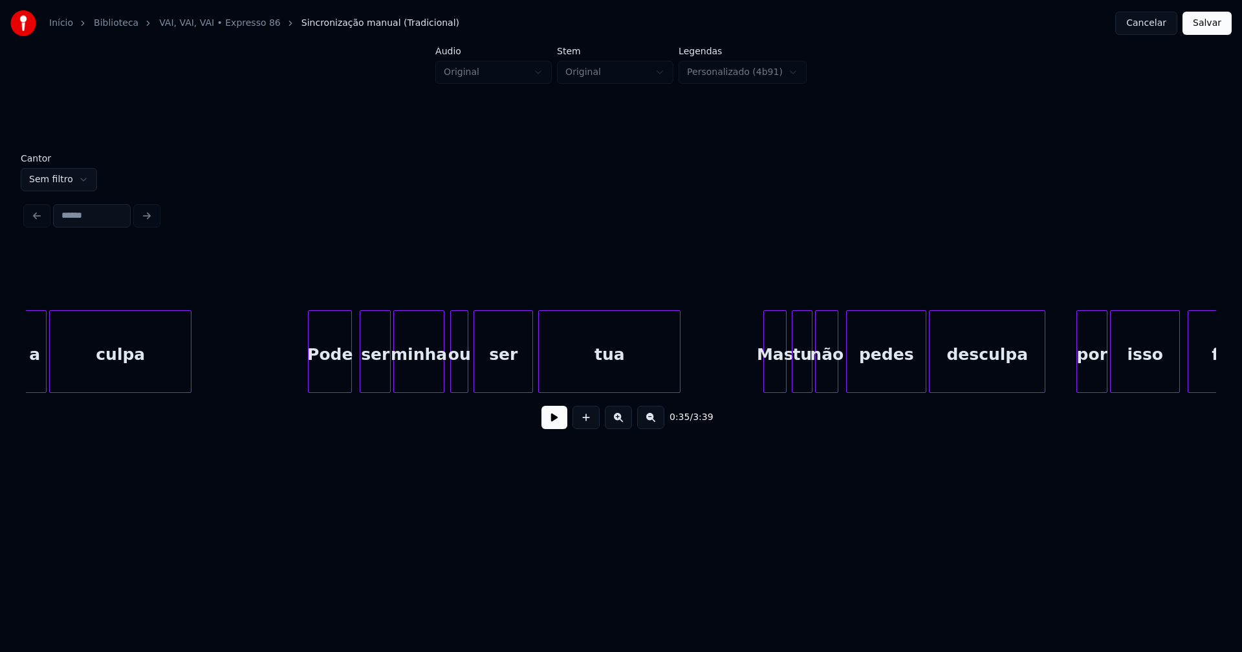
scroll to position [0, 4837]
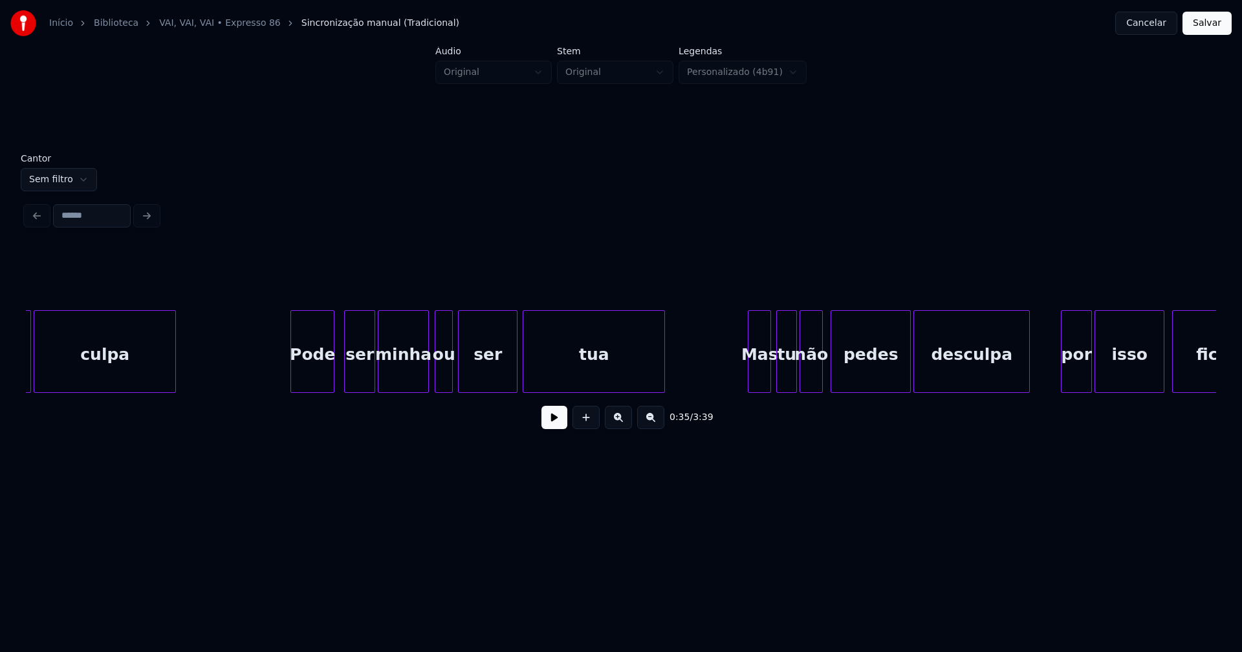
click at [314, 380] on div "Pode" at bounding box center [312, 355] width 43 height 88
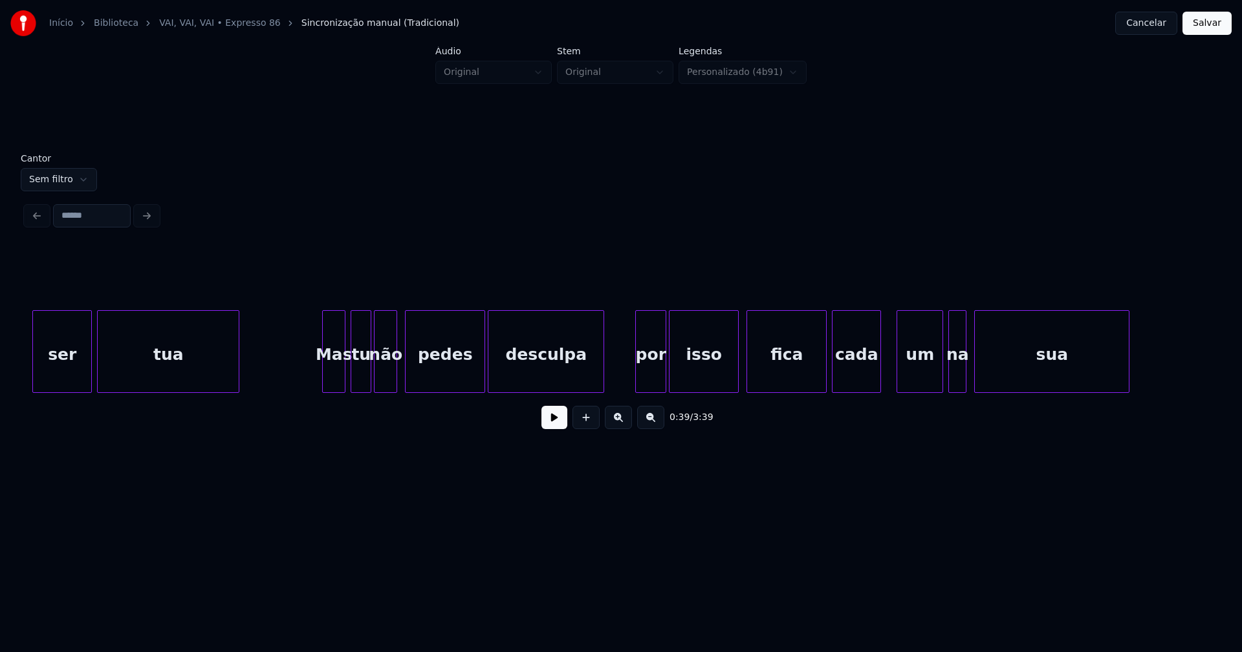
scroll to position [0, 5294]
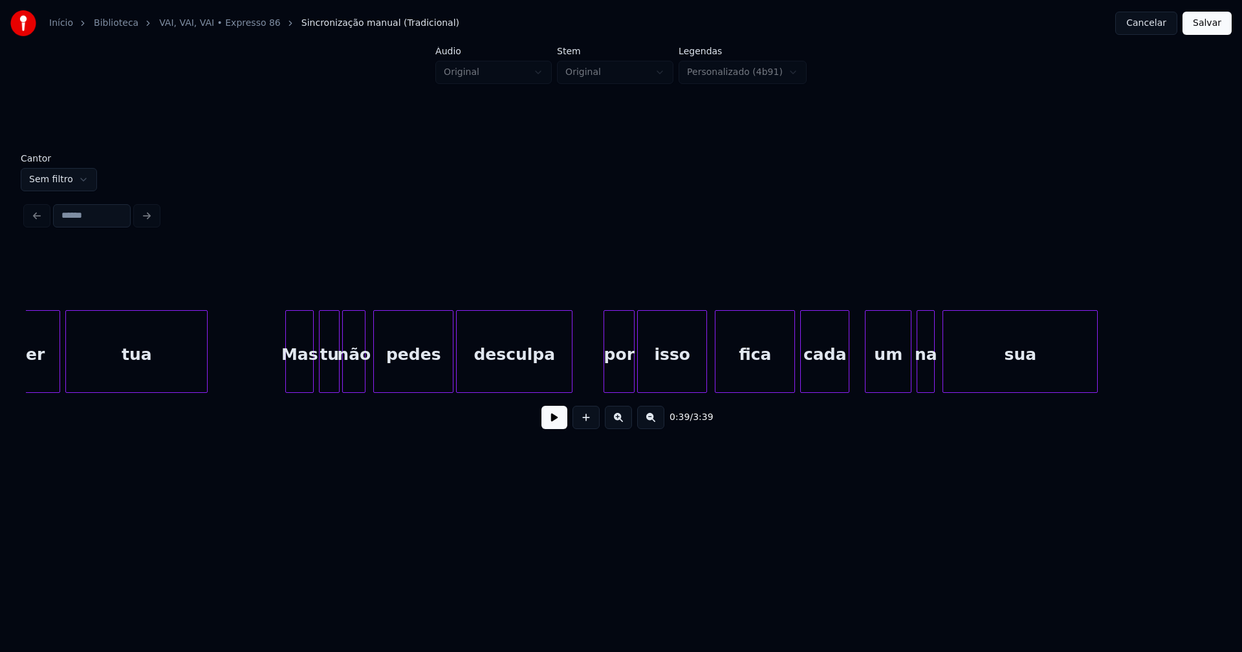
click at [289, 378] on div at bounding box center [288, 351] width 4 height 81
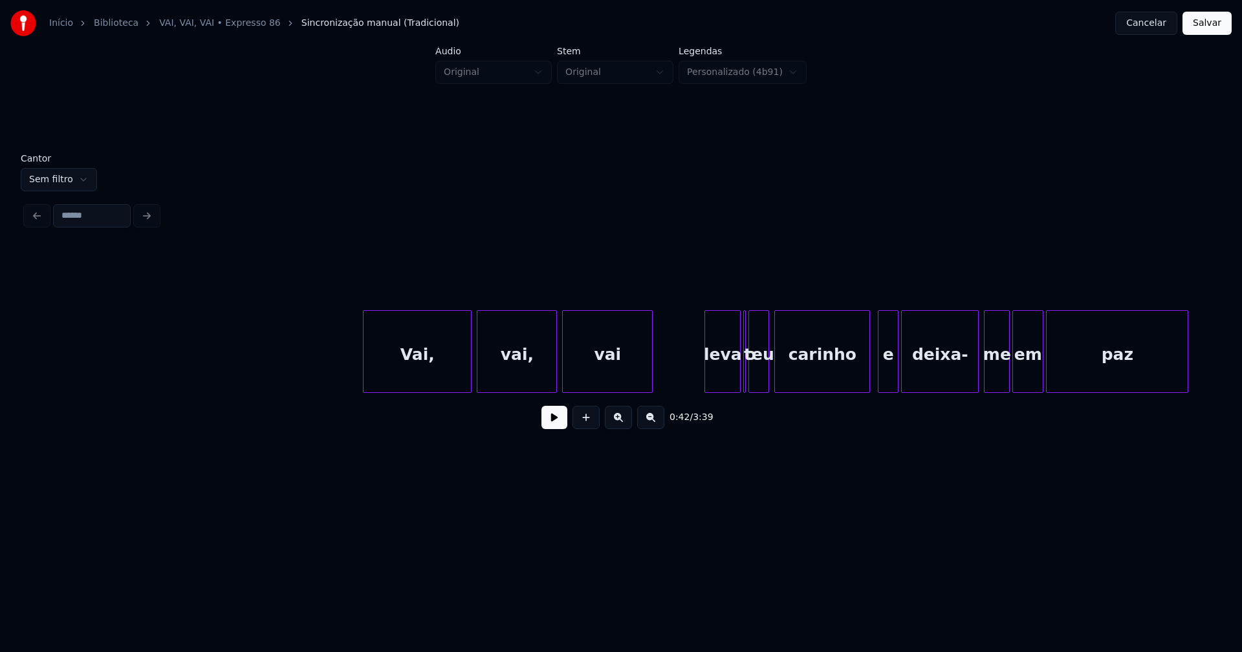
scroll to position [0, 6428]
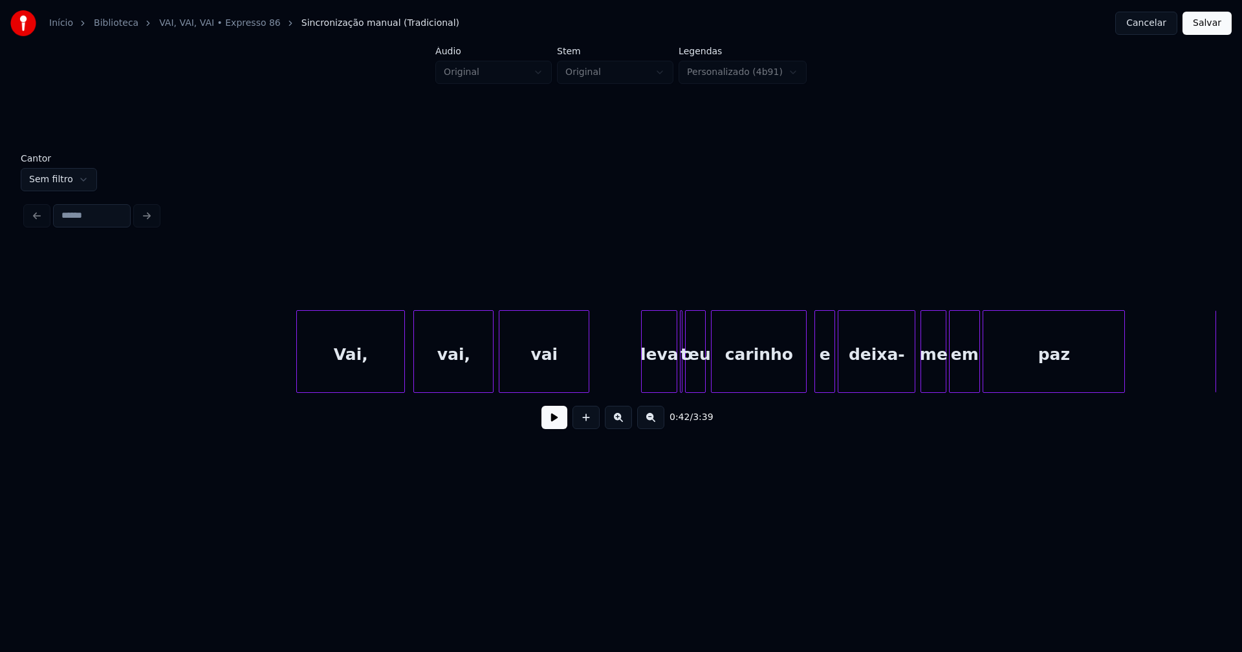
click at [355, 382] on div "Vai," at bounding box center [350, 355] width 107 height 88
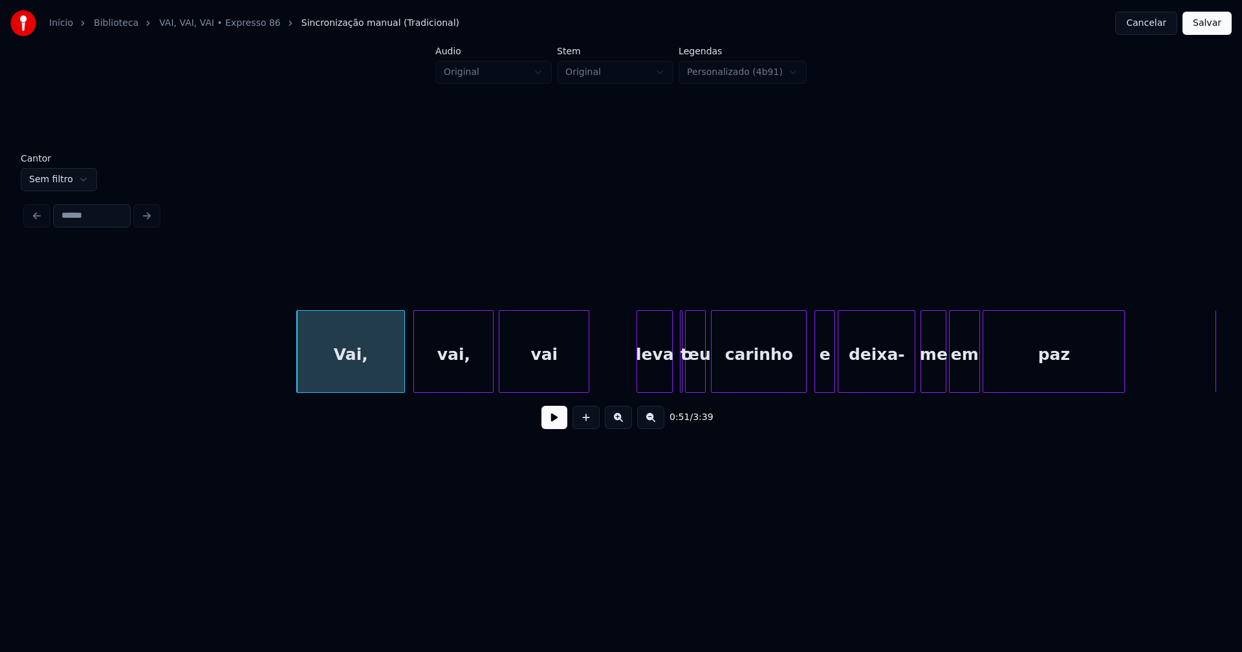
click at [659, 377] on div "leva" at bounding box center [654, 355] width 35 height 88
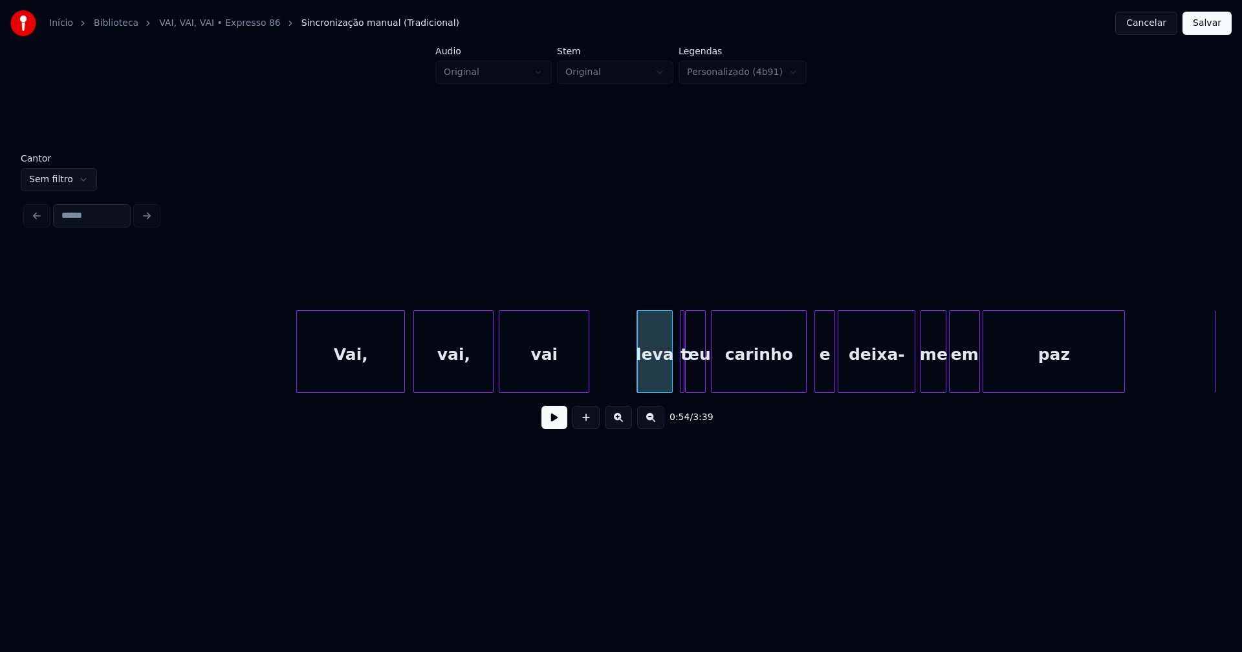
click at [682, 382] on div at bounding box center [682, 351] width 4 height 81
click at [658, 383] on div at bounding box center [656, 351] width 4 height 81
click at [663, 329] on div "o" at bounding box center [668, 351] width 11 height 83
click at [669, 367] on div "o" at bounding box center [670, 355] width 13 height 88
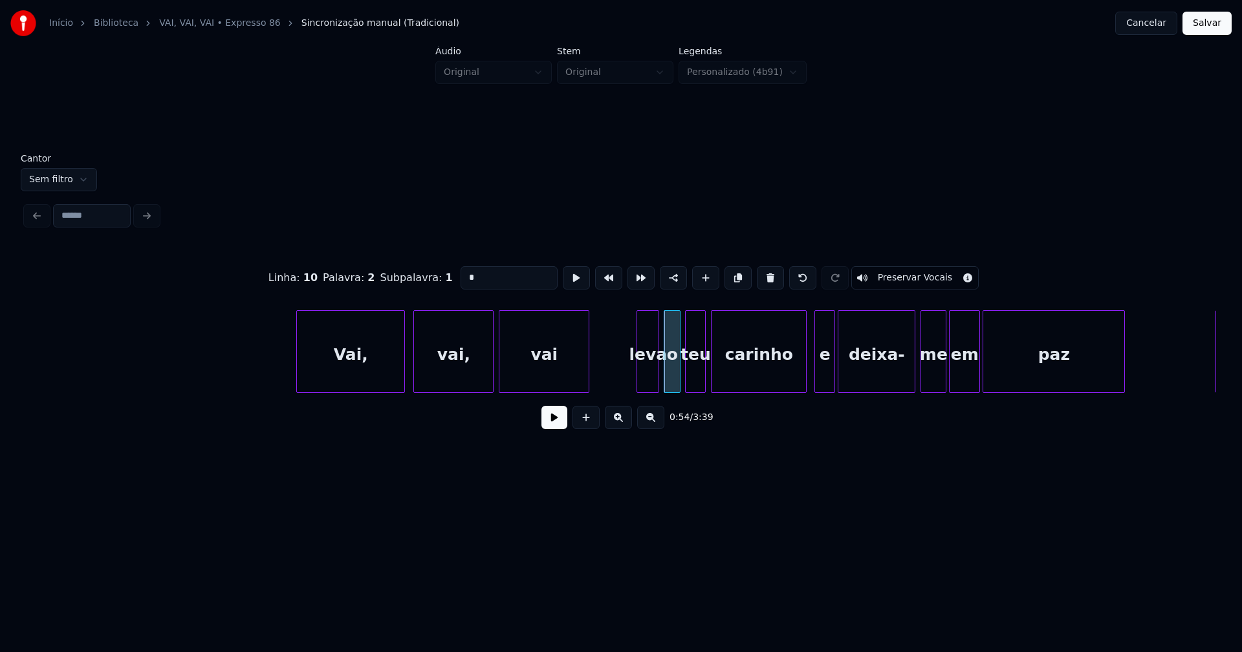
click at [678, 365] on div at bounding box center [678, 351] width 4 height 81
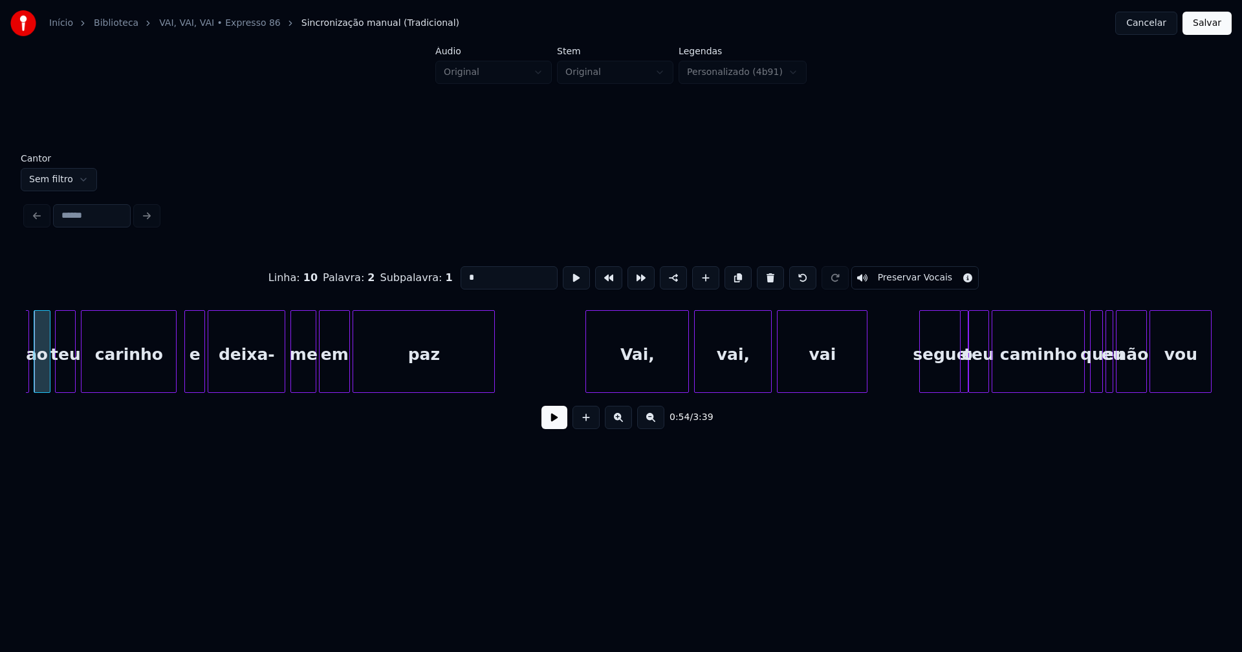
scroll to position [0, 7153]
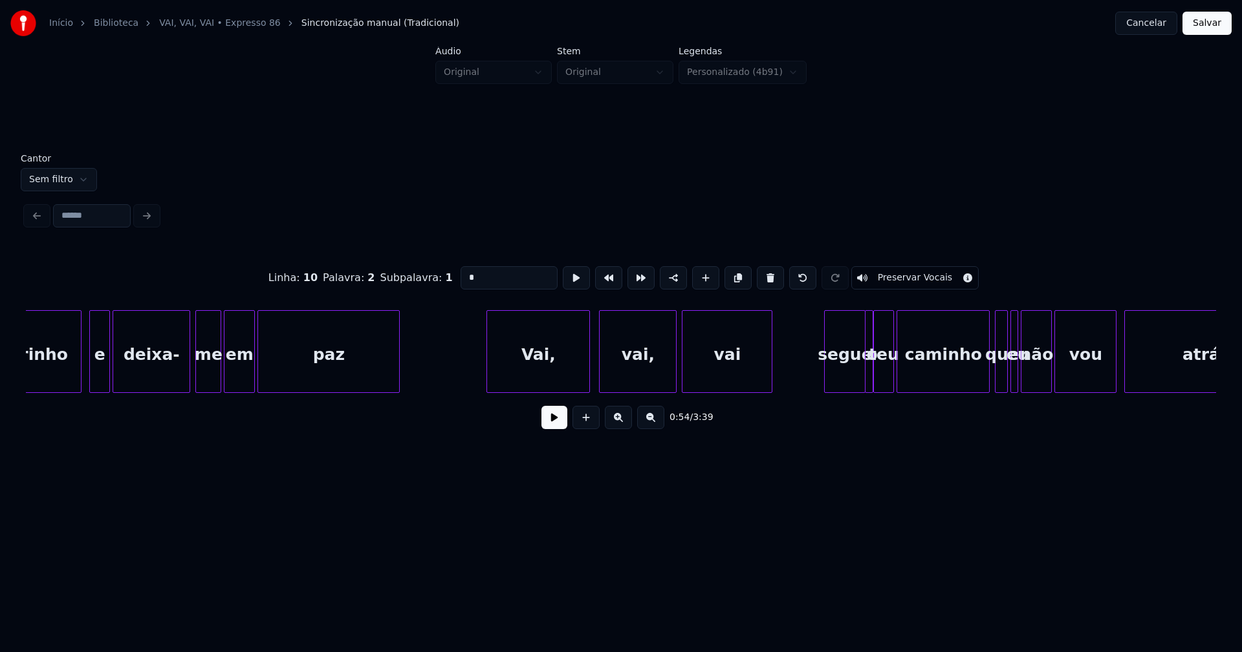
click at [532, 371] on div "Vai," at bounding box center [538, 355] width 102 height 88
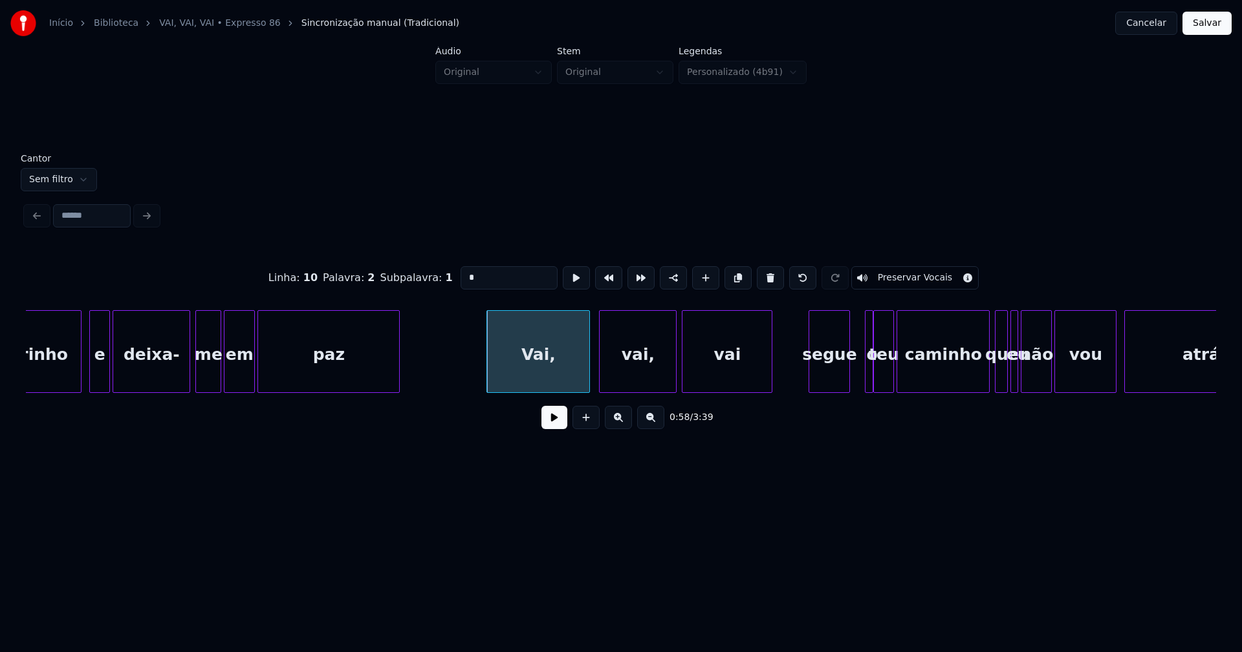
click at [841, 387] on div "segue" at bounding box center [829, 355] width 40 height 88
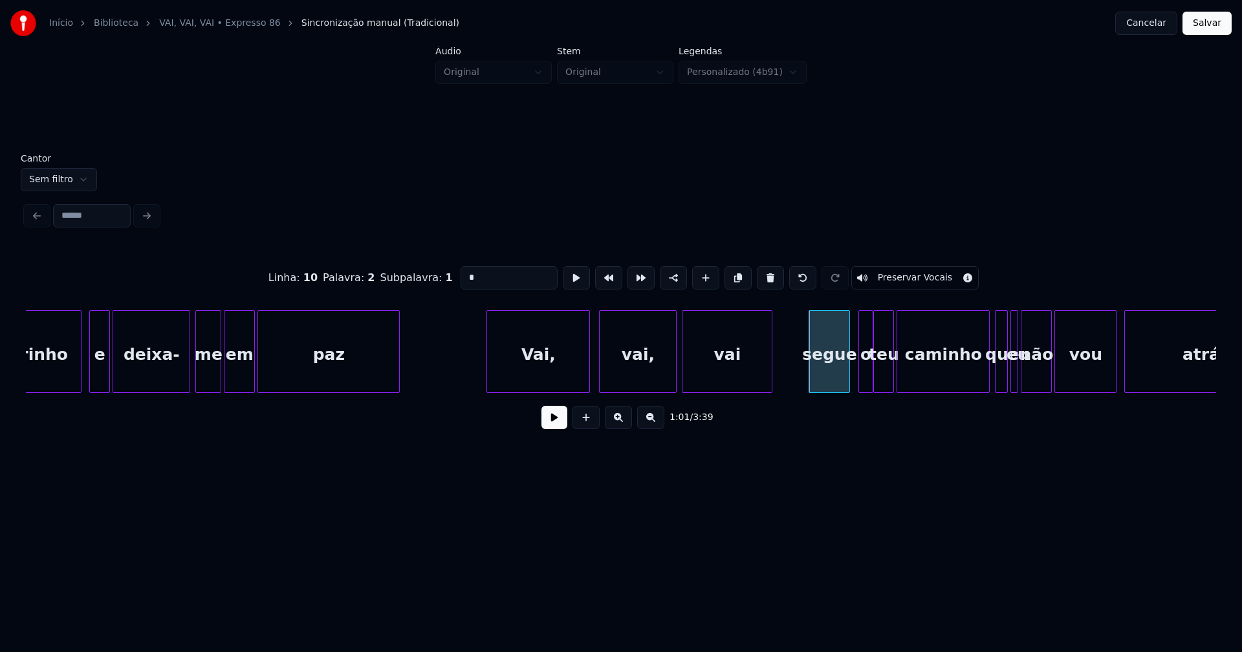
click at [859, 378] on div at bounding box center [861, 351] width 4 height 81
click at [860, 380] on div "o" at bounding box center [861, 355] width 14 height 88
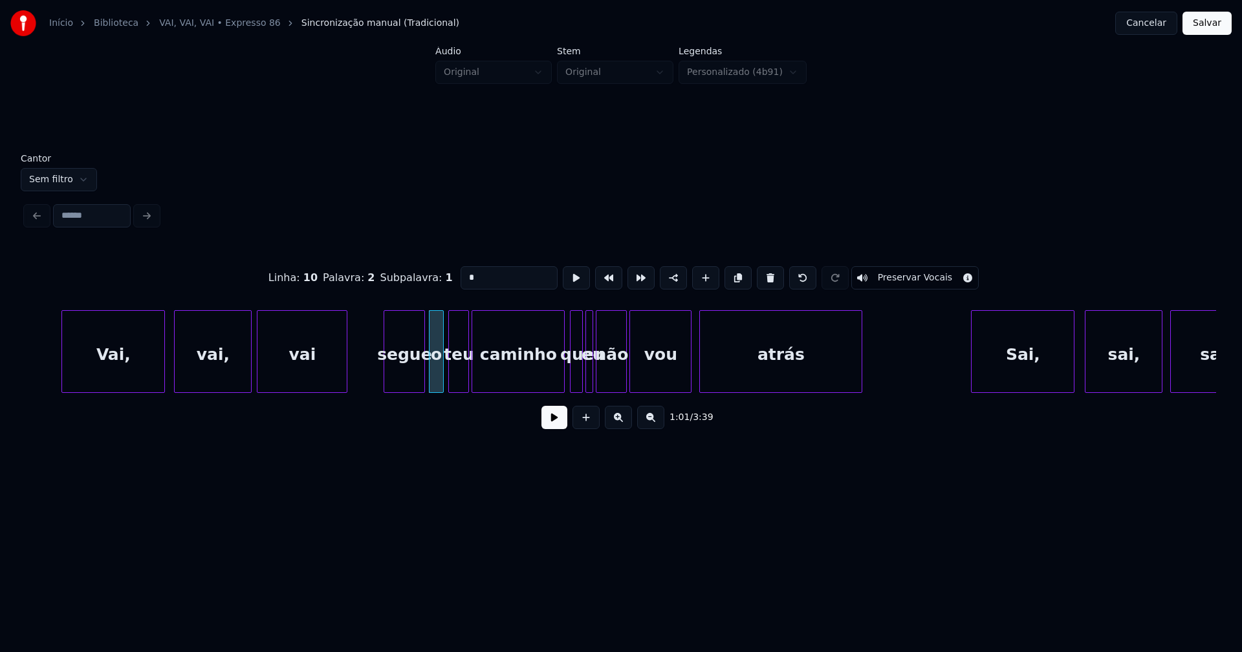
scroll to position [0, 7594]
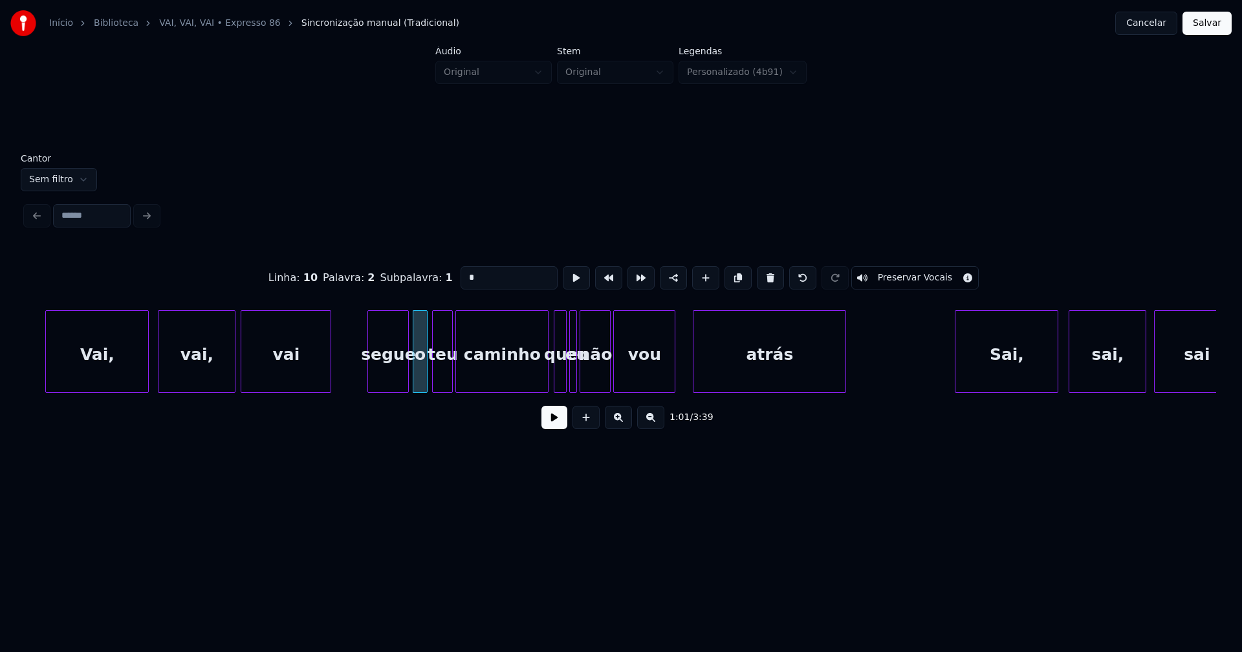
click at [694, 366] on div at bounding box center [695, 351] width 4 height 81
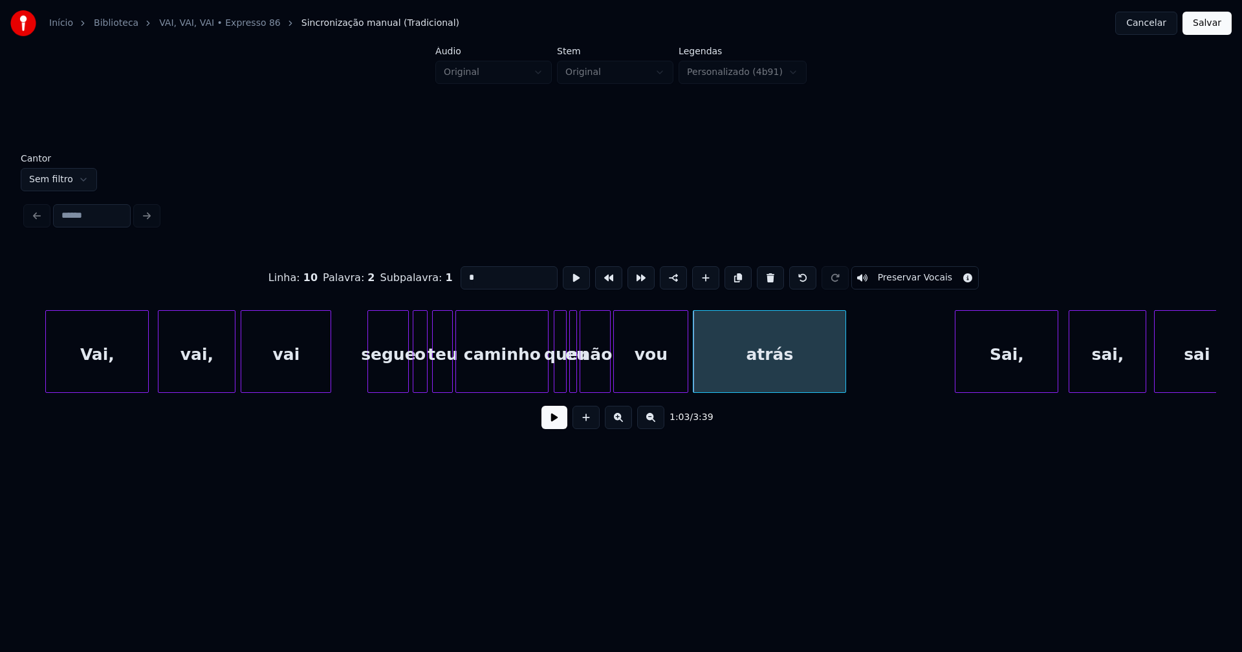
click at [685, 362] on div at bounding box center [685, 351] width 4 height 81
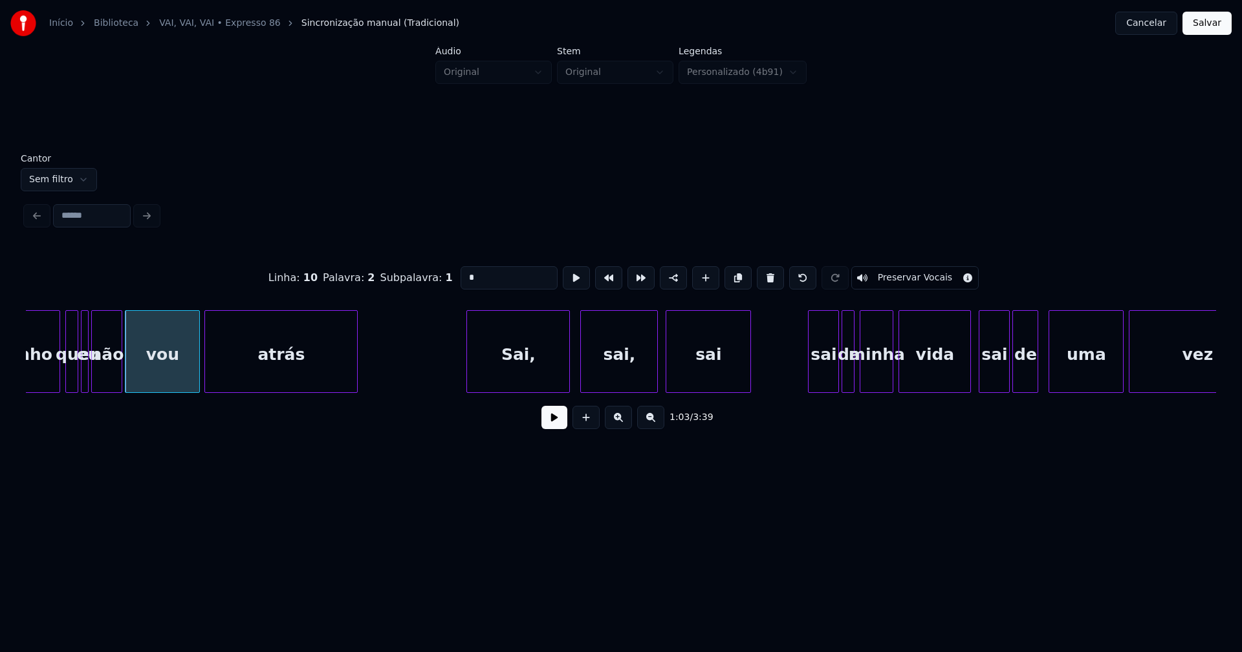
scroll to position [0, 8113]
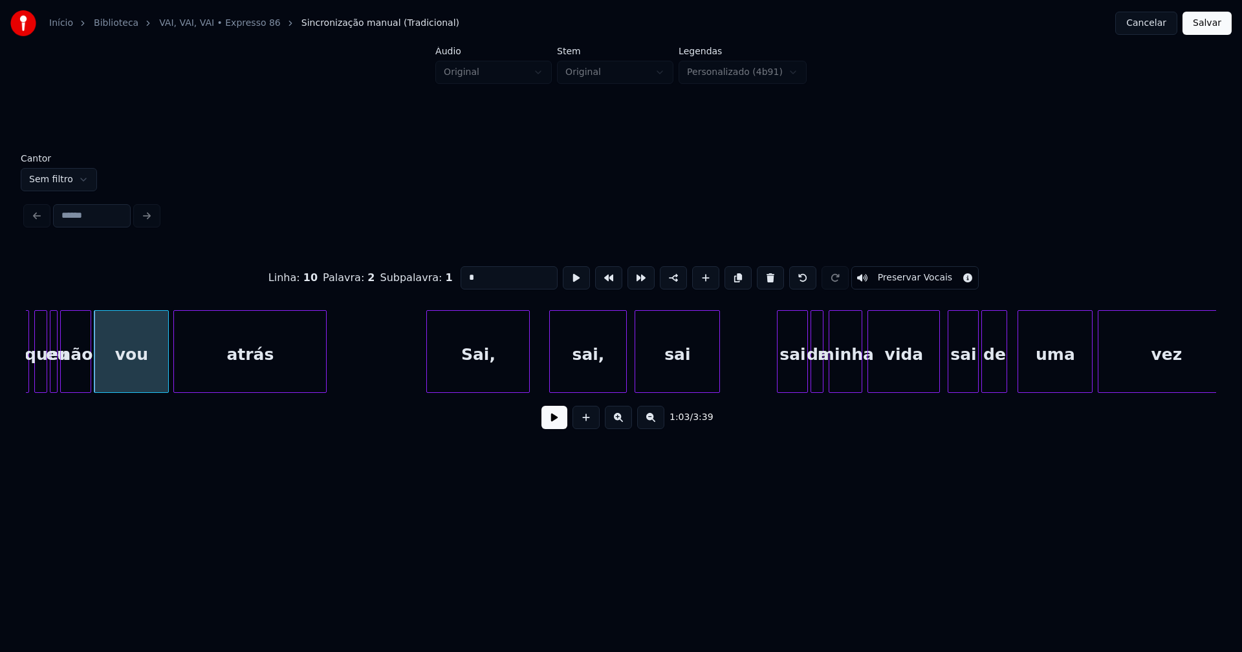
click at [483, 378] on div "Sai," at bounding box center [478, 355] width 102 height 88
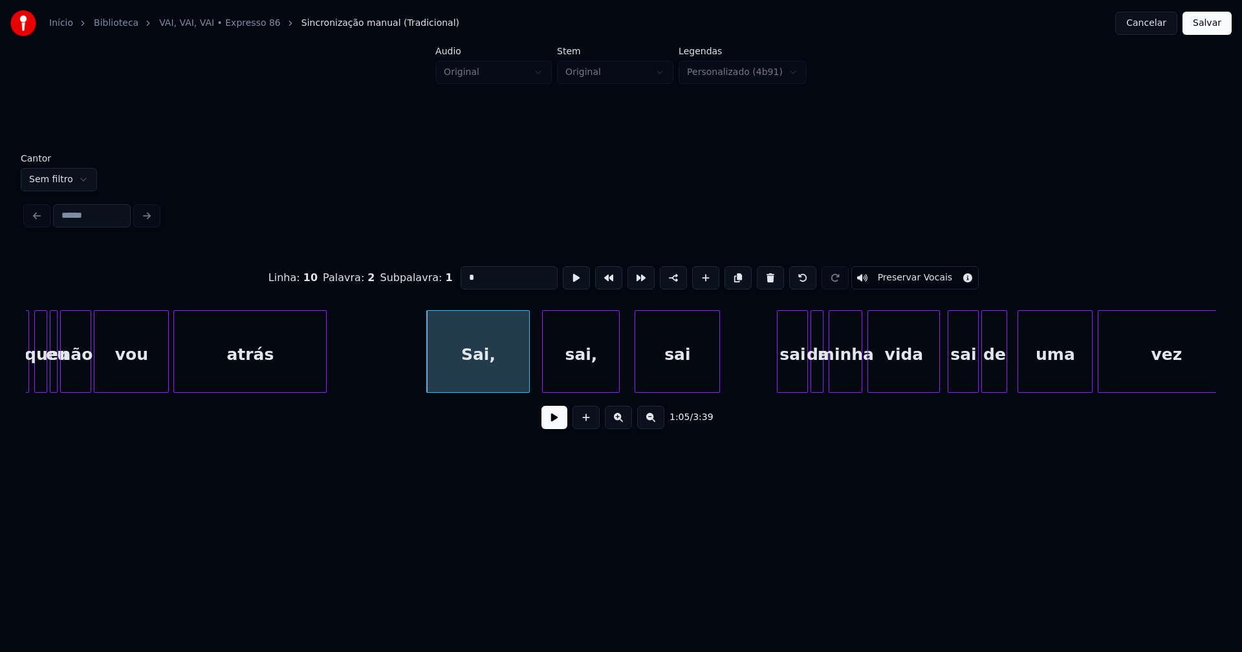
click at [593, 376] on div "sai," at bounding box center [581, 355] width 76 height 88
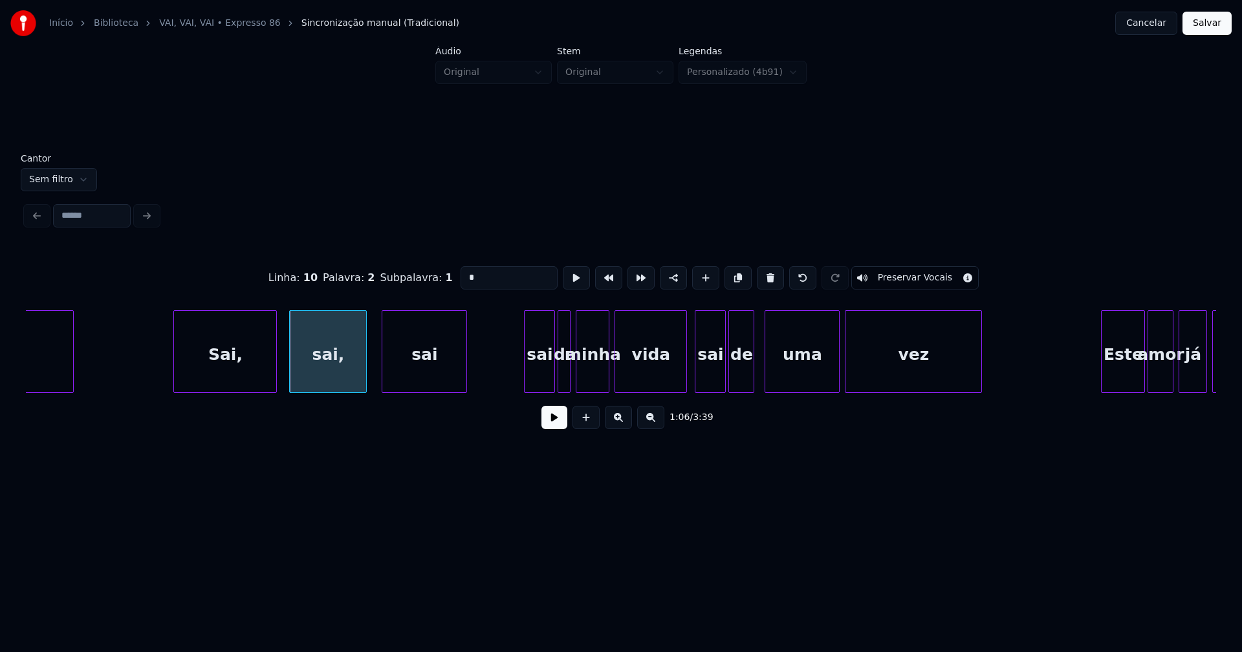
scroll to position [0, 8429]
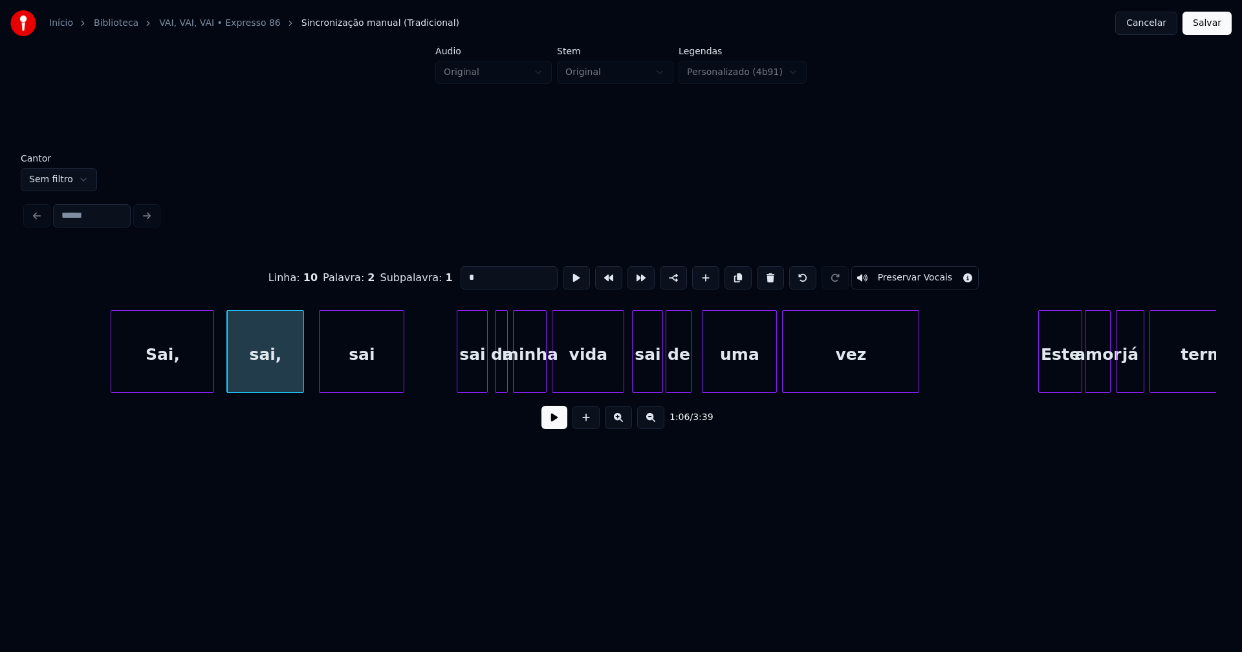
click at [480, 377] on div "sai" at bounding box center [472, 355] width 30 height 88
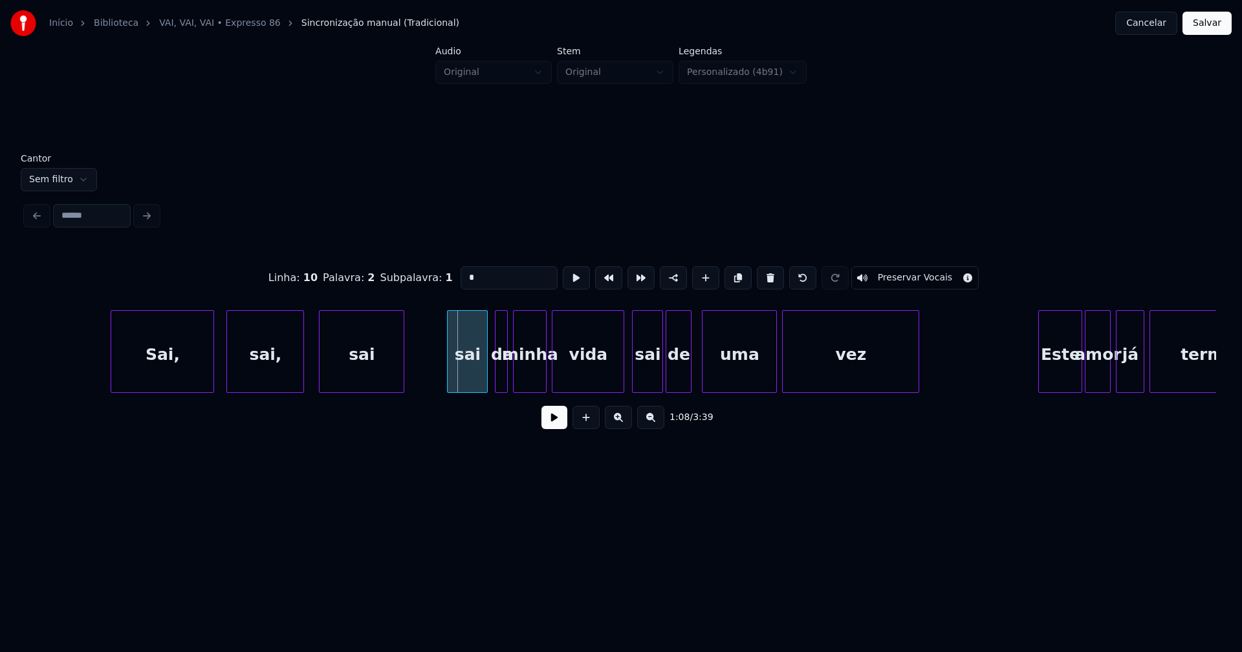
click at [450, 381] on div at bounding box center [449, 351] width 4 height 81
click at [617, 378] on div at bounding box center [615, 351] width 4 height 81
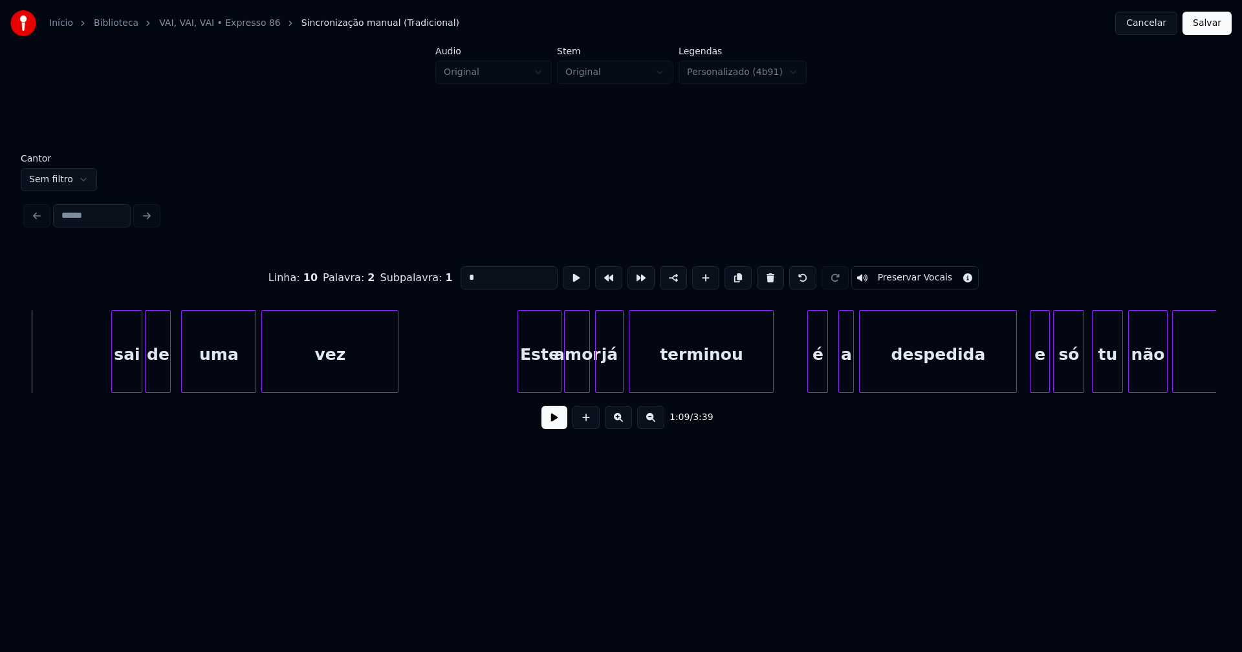
scroll to position [0, 9059]
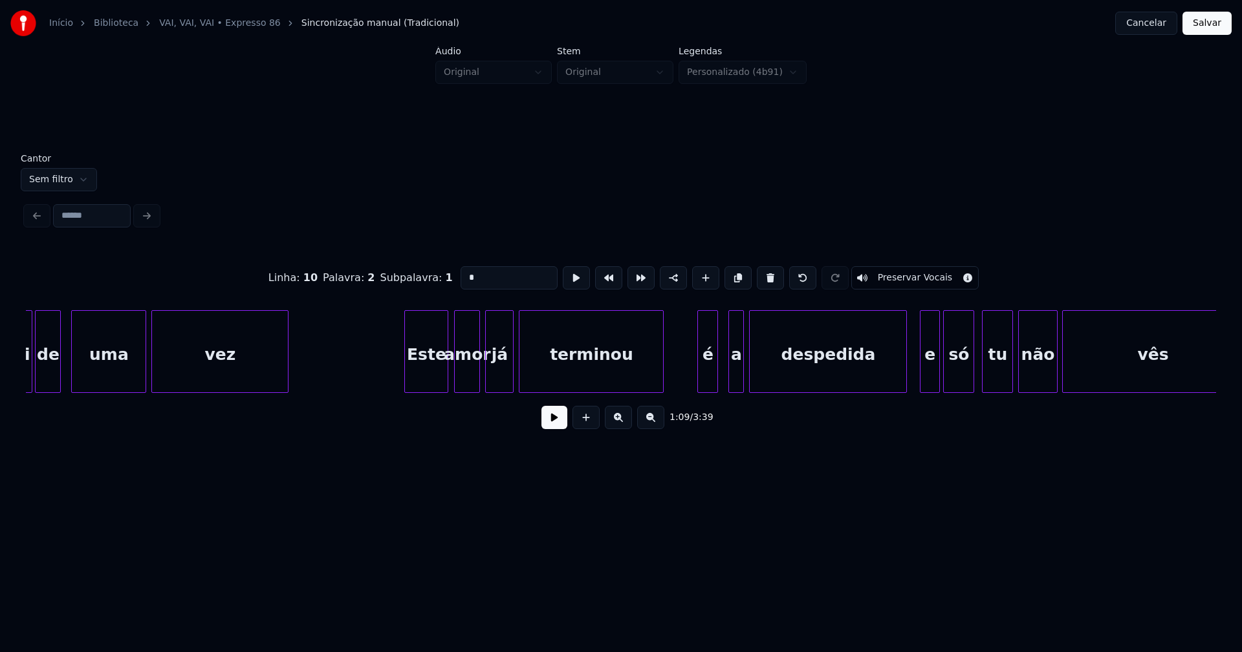
click at [427, 377] on div "Este" at bounding box center [426, 355] width 43 height 88
click at [694, 382] on div at bounding box center [693, 351] width 4 height 81
click at [732, 382] on div "a" at bounding box center [731, 355] width 14 height 88
click at [739, 374] on div at bounding box center [740, 351] width 4 height 81
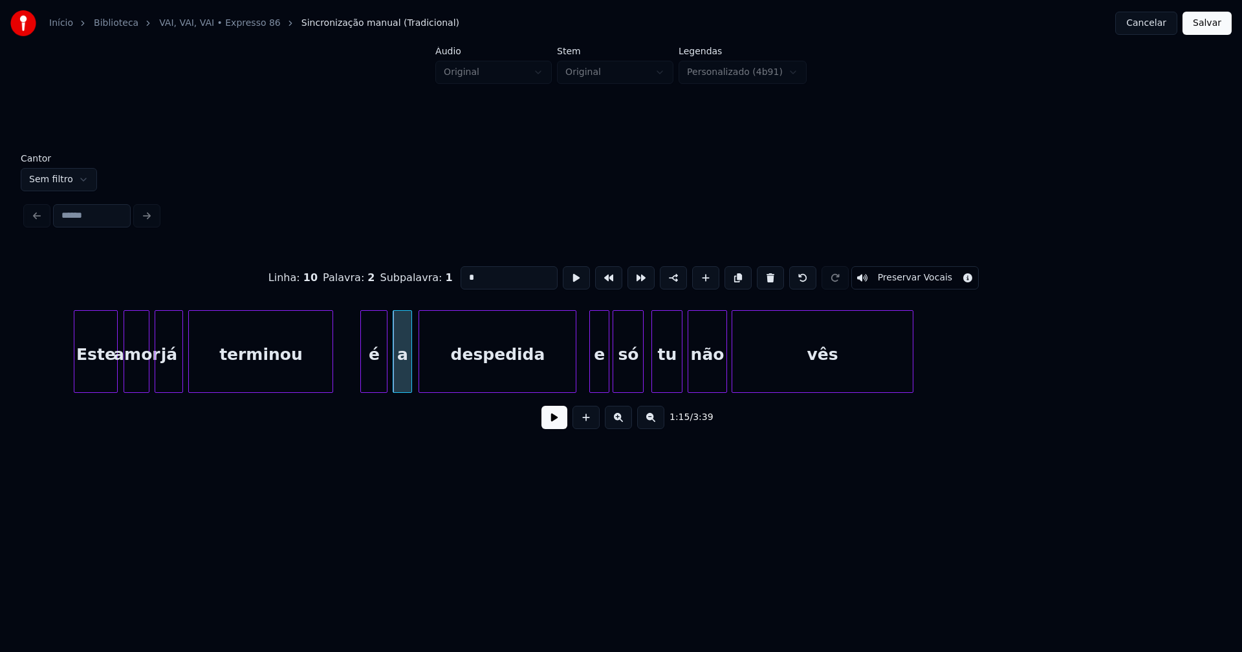
scroll to position [0, 9500]
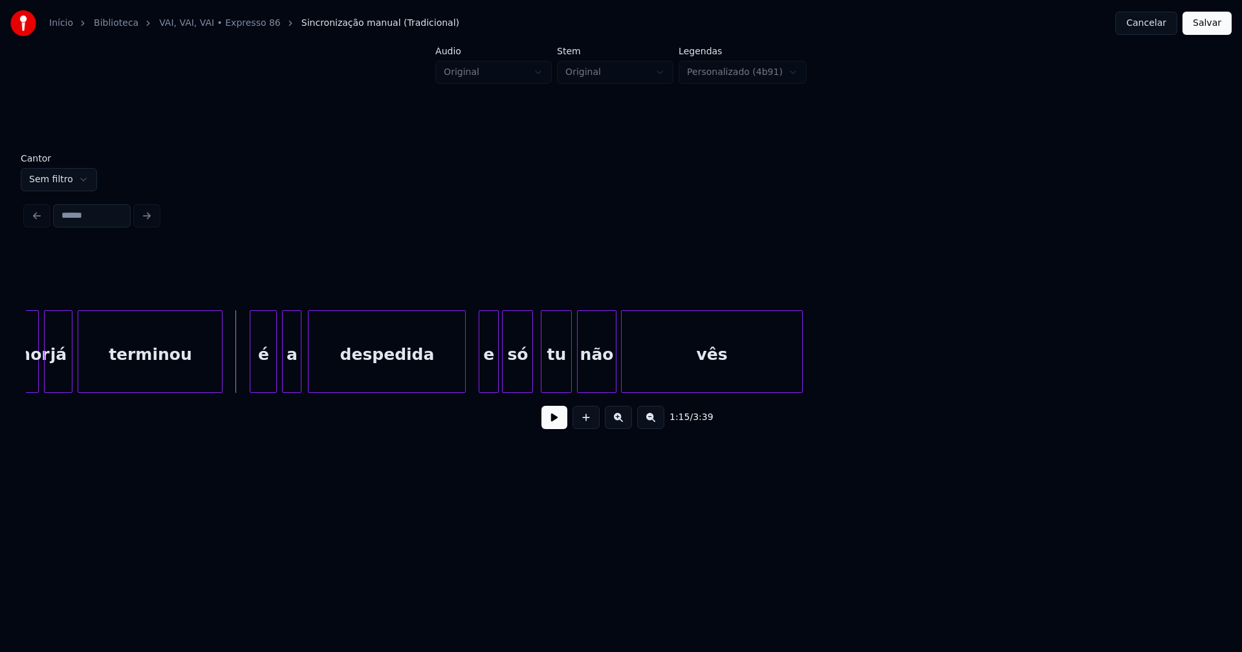
click at [547, 423] on button at bounding box center [554, 417] width 26 height 23
click at [557, 425] on button at bounding box center [554, 417] width 26 height 23
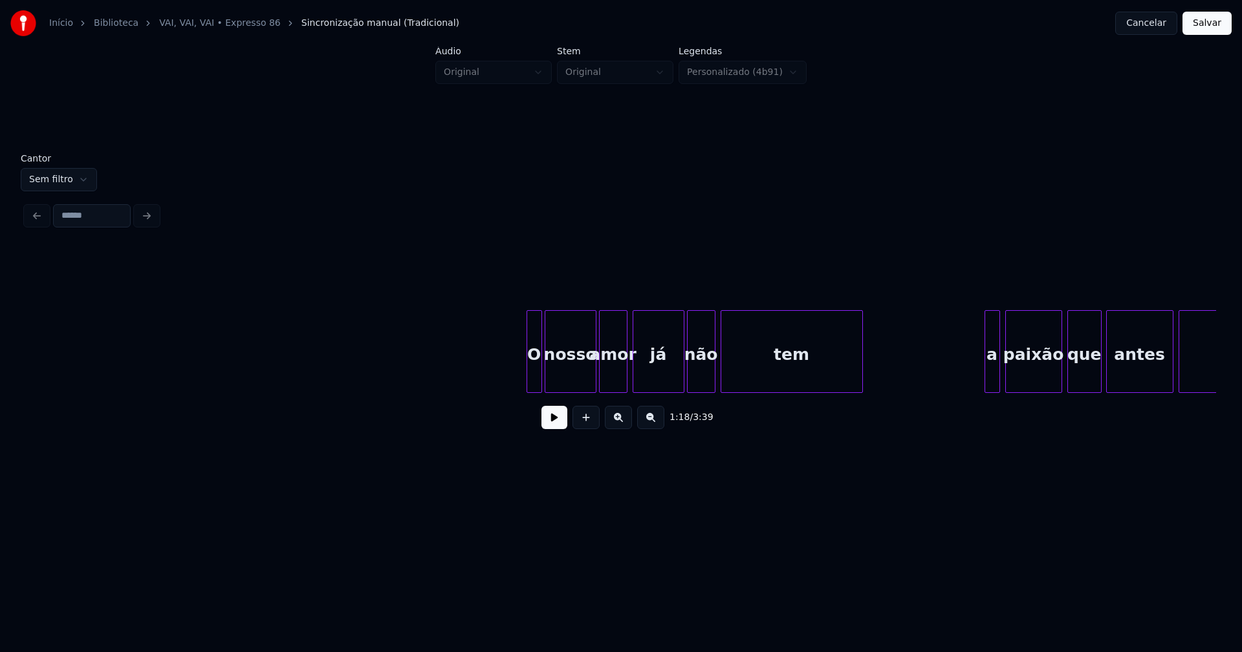
scroll to position [0, 11045]
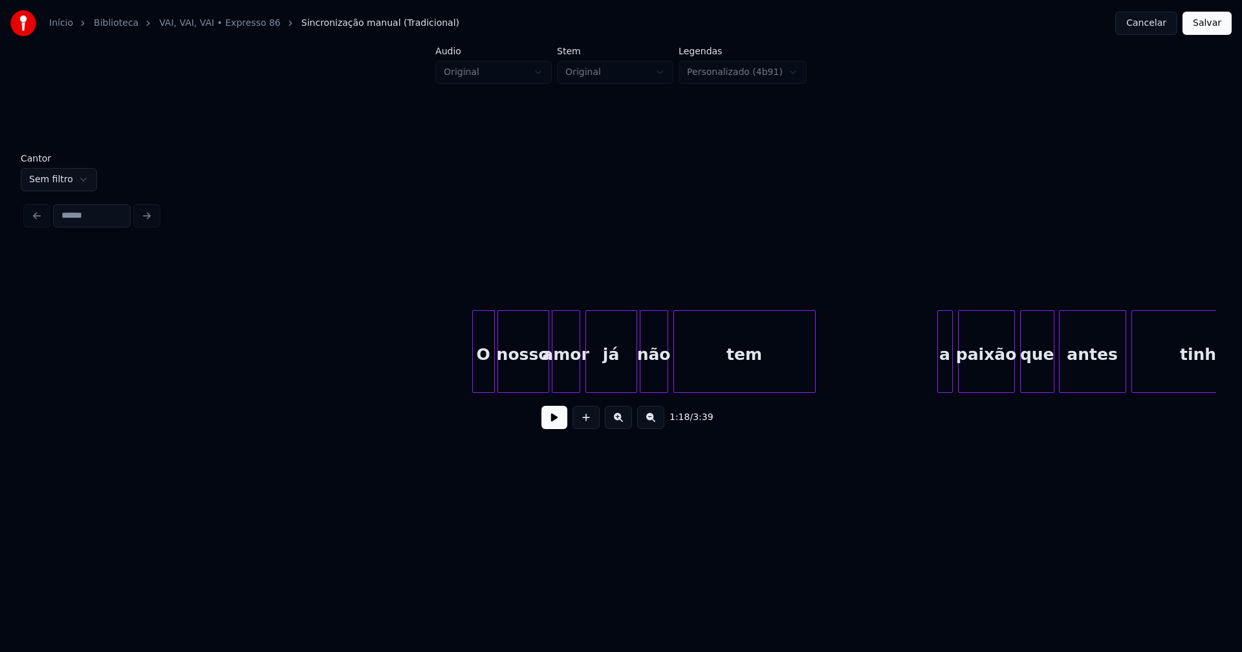
click at [475, 385] on div at bounding box center [475, 351] width 4 height 81
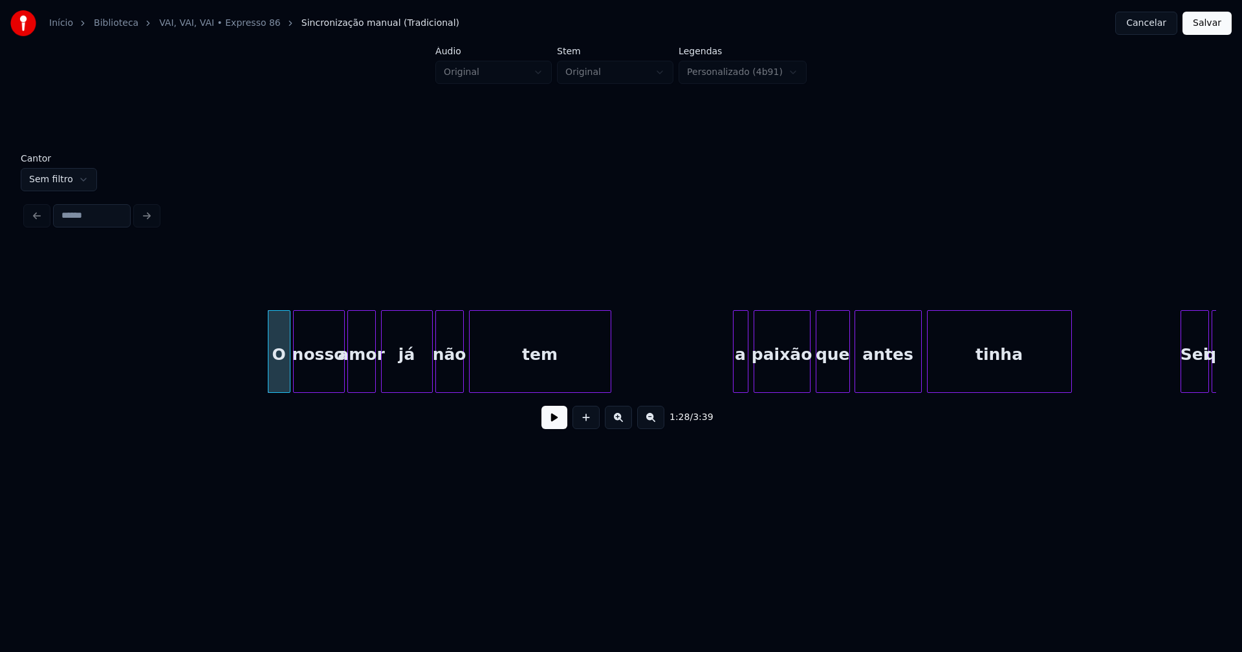
scroll to position [0, 11517]
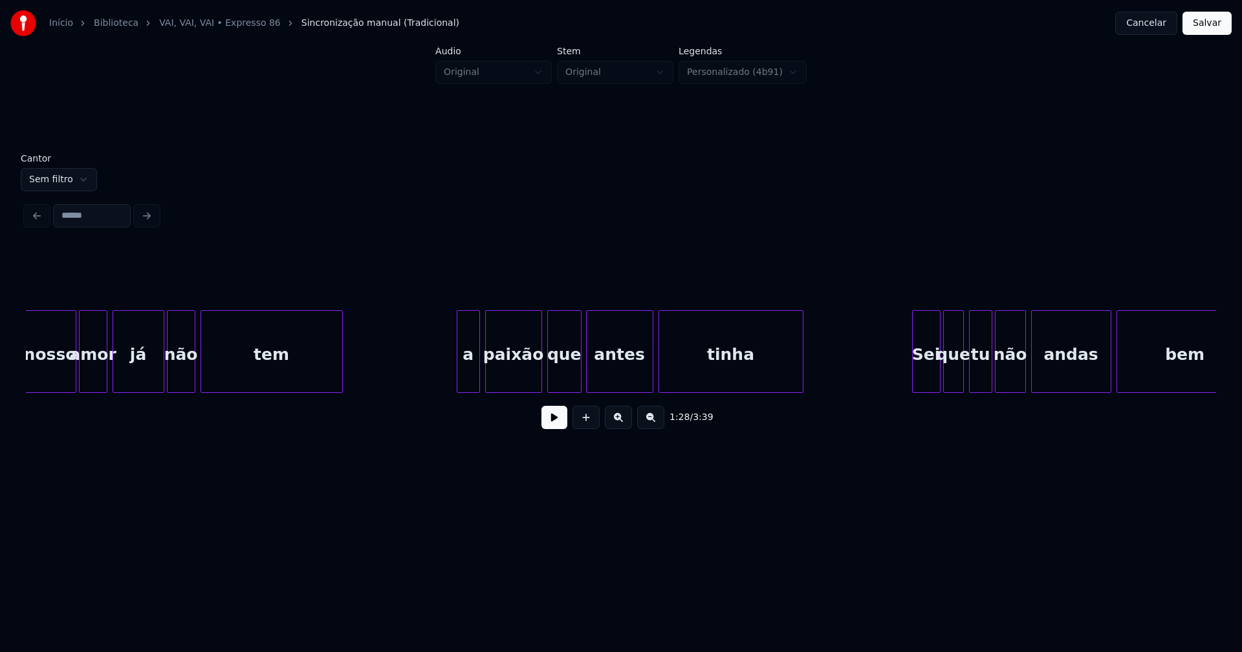
click at [459, 386] on div at bounding box center [459, 351] width 4 height 81
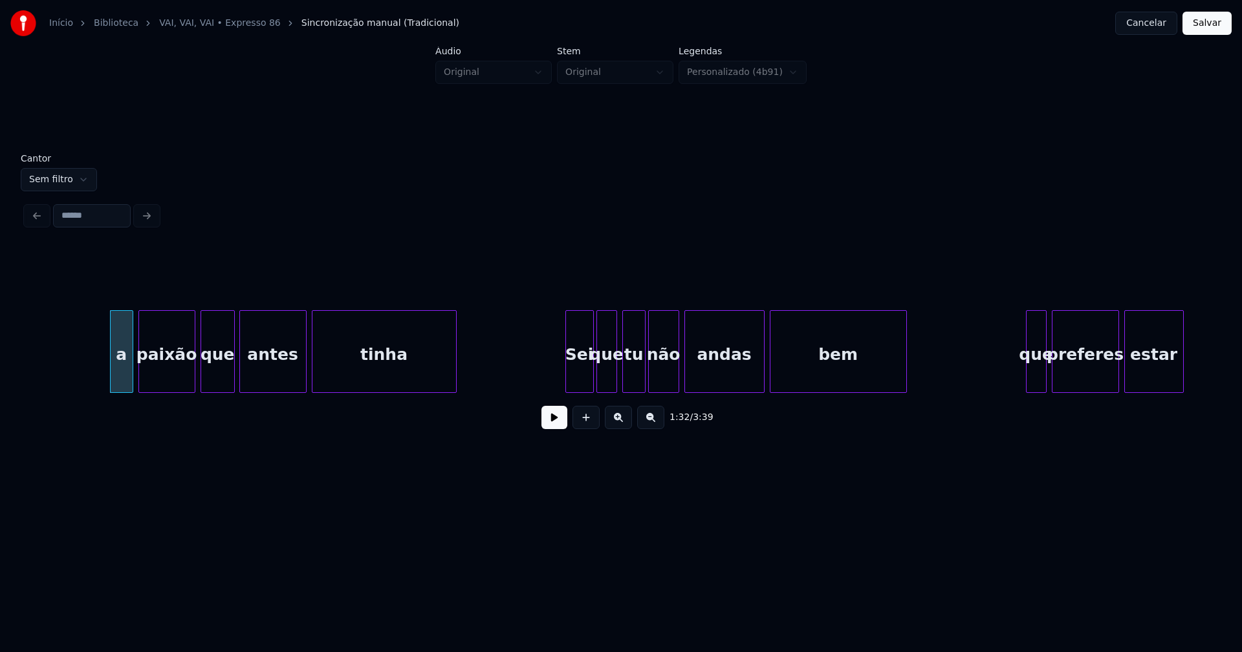
scroll to position [0, 11958]
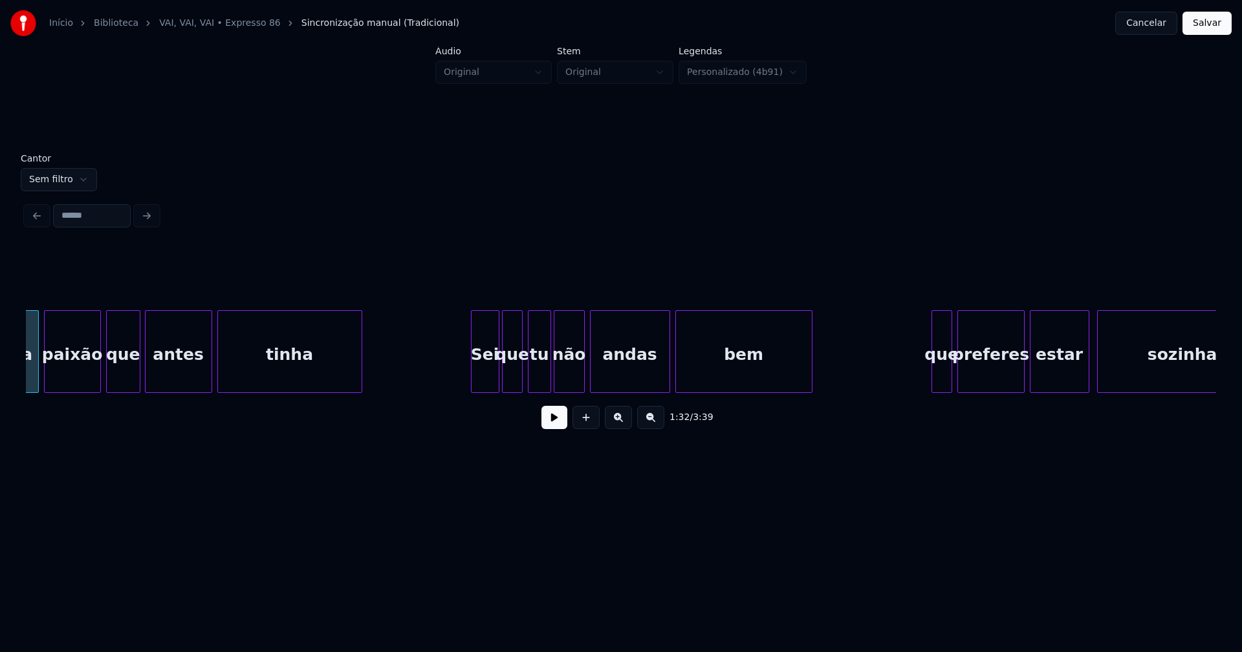
click at [474, 376] on div at bounding box center [473, 351] width 4 height 81
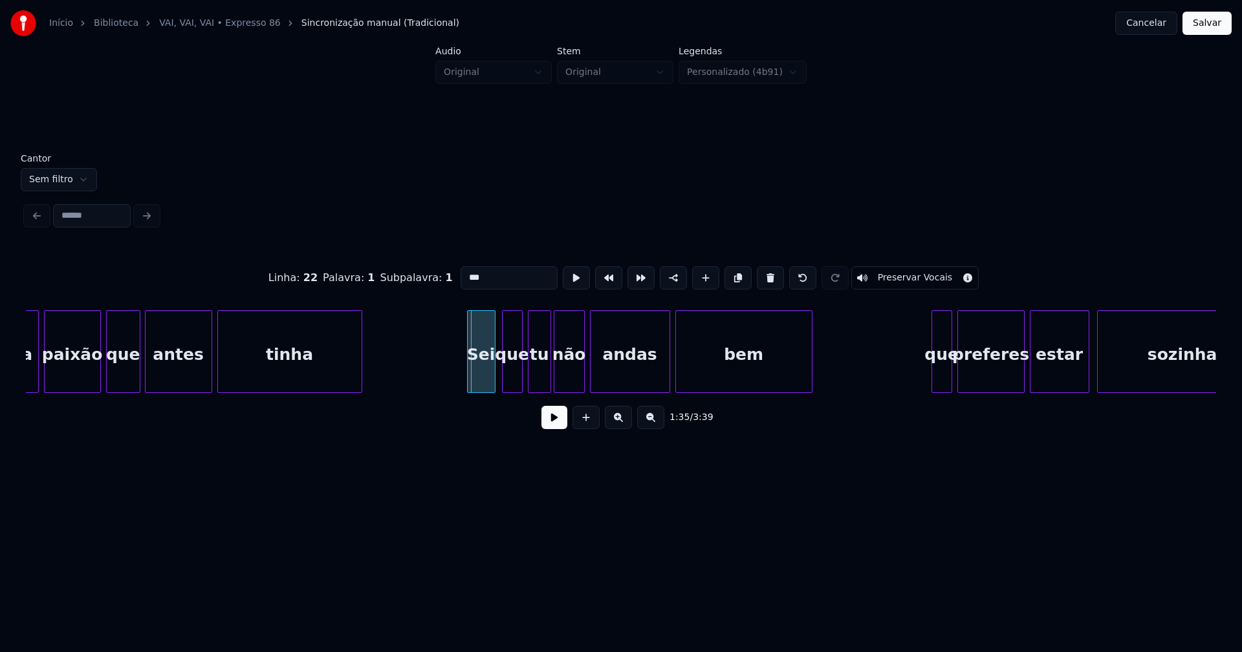
click at [484, 379] on div "Sei" at bounding box center [481, 355] width 27 height 88
click at [458, 383] on div at bounding box center [459, 351] width 4 height 81
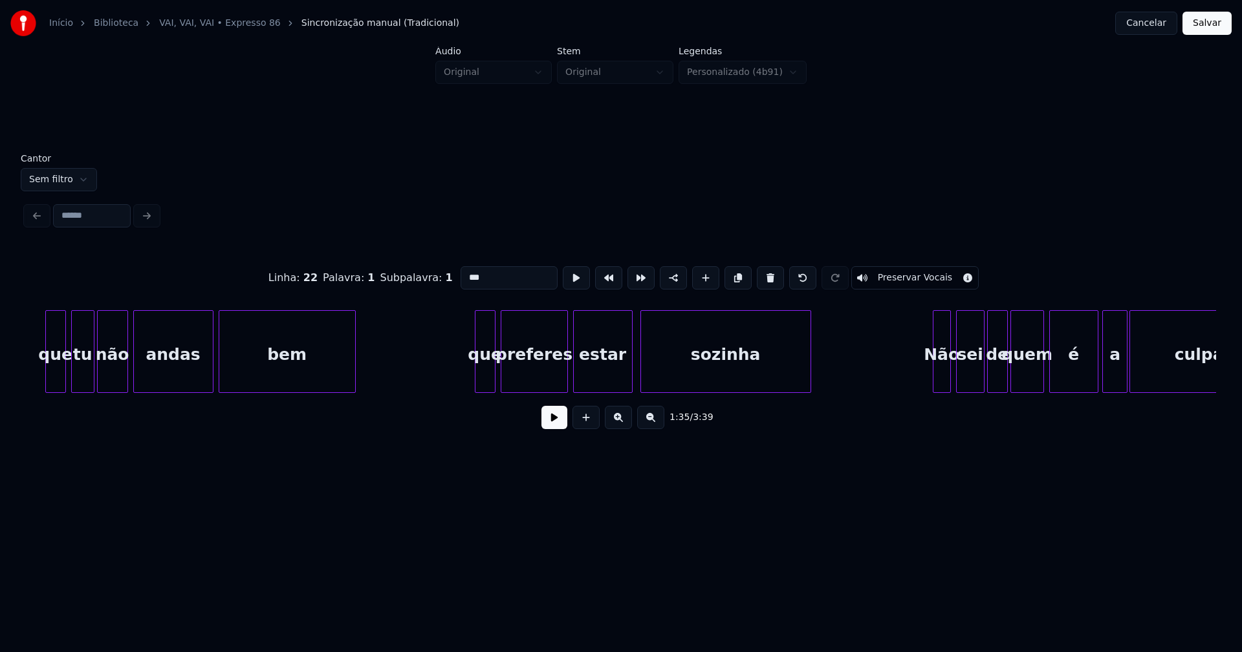
scroll to position [0, 12447]
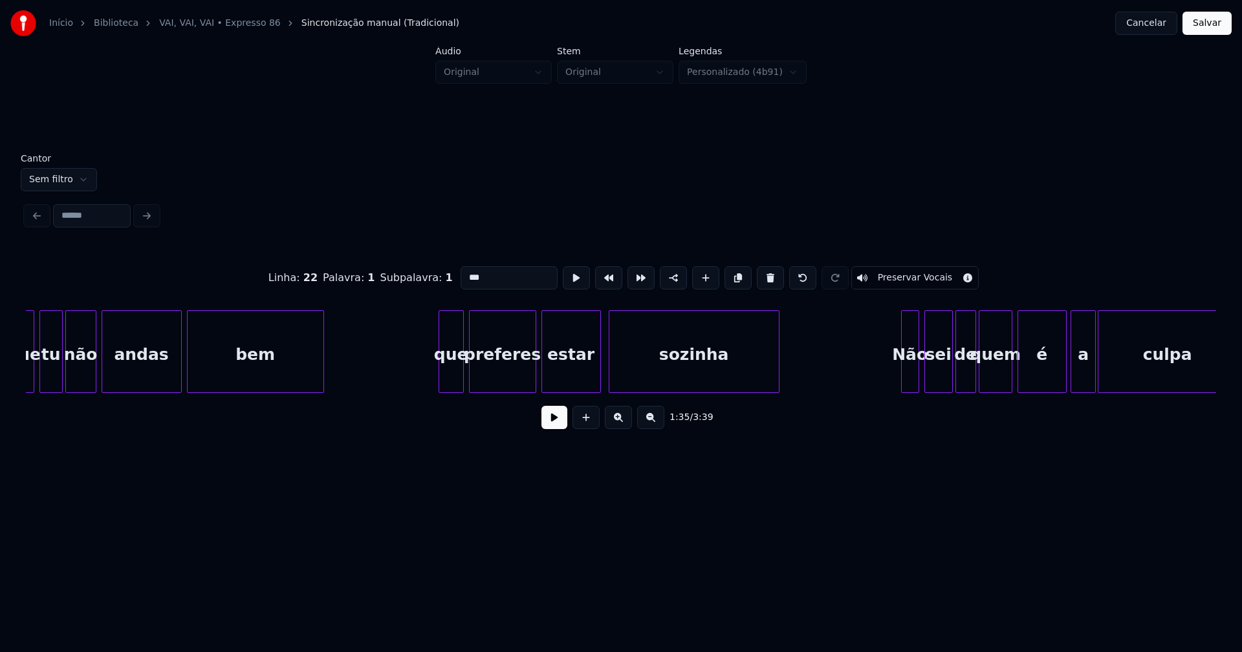
click at [440, 381] on div at bounding box center [441, 351] width 4 height 81
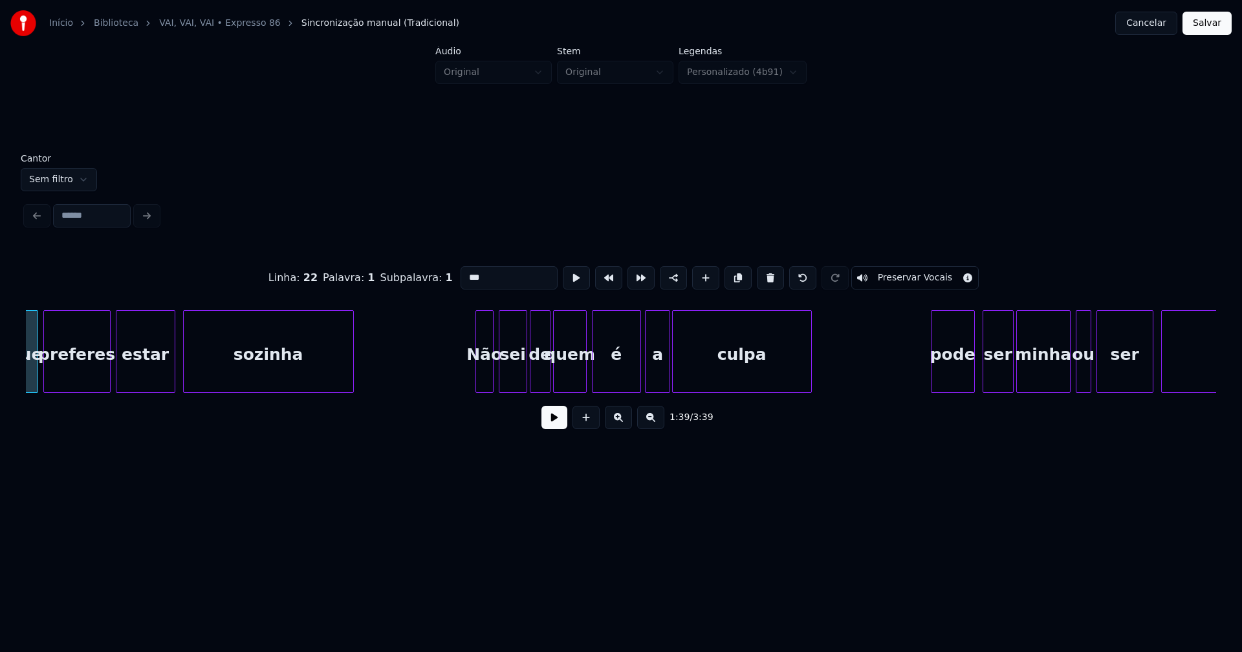
scroll to position [0, 12856]
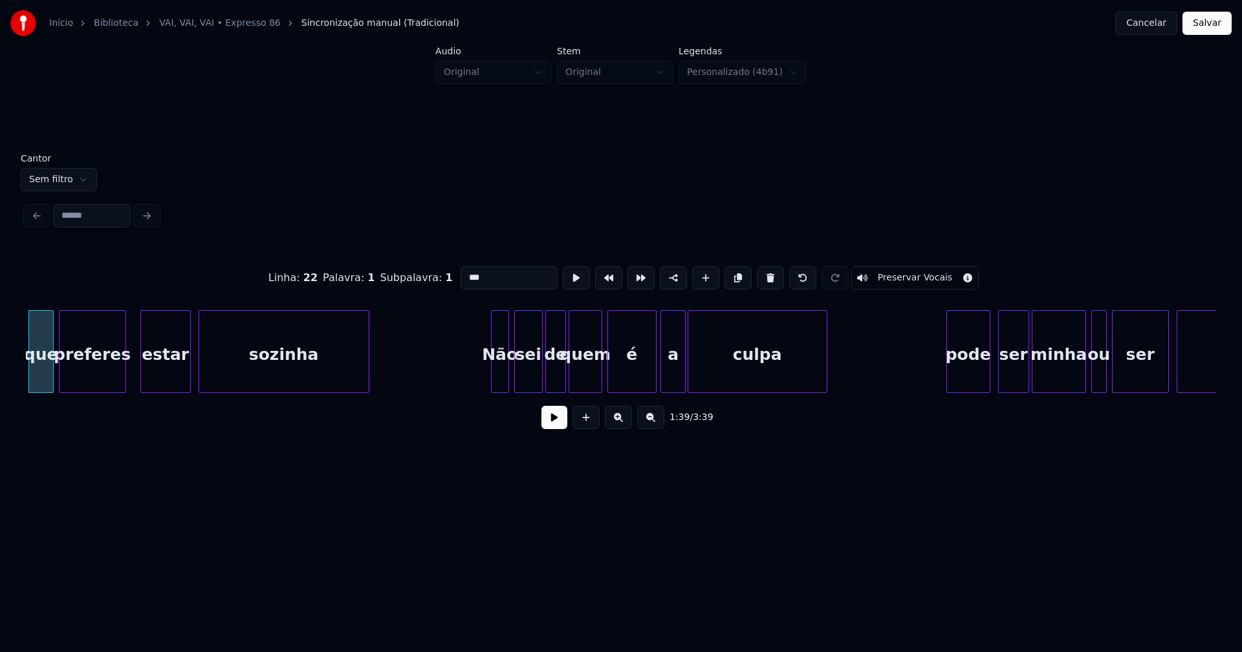
click at [143, 372] on div at bounding box center [143, 351] width 4 height 81
click at [135, 369] on div at bounding box center [134, 351] width 4 height 81
click at [485, 380] on div at bounding box center [485, 351] width 4 height 81
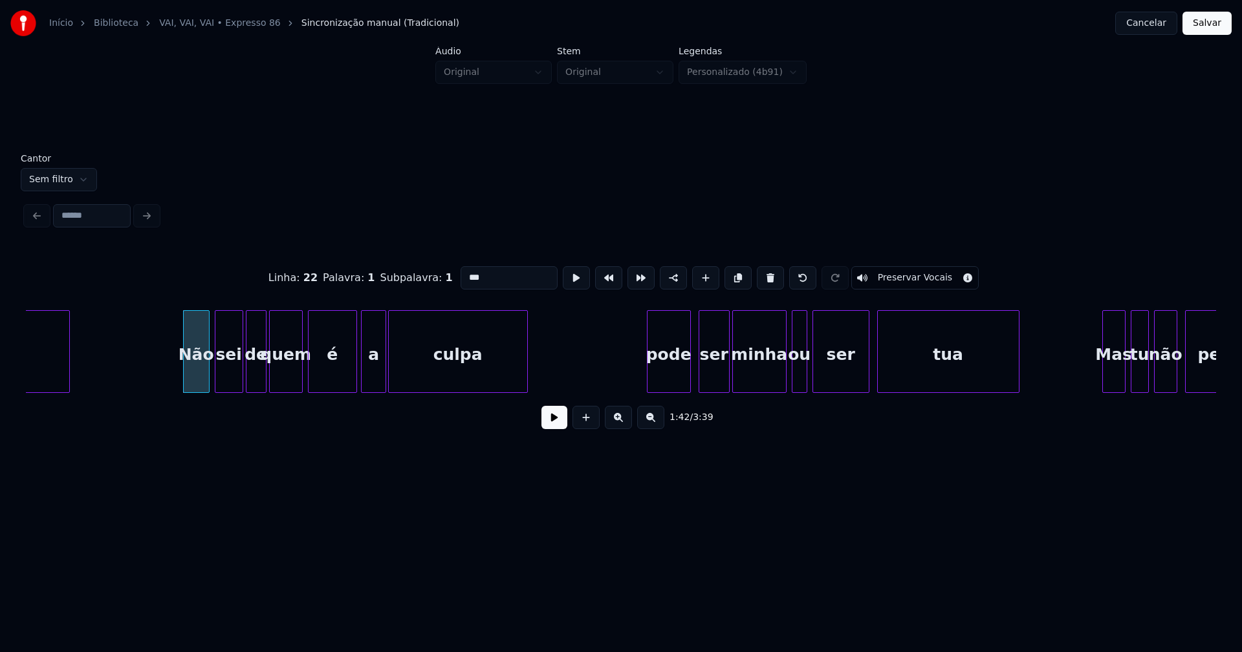
scroll to position [0, 13424]
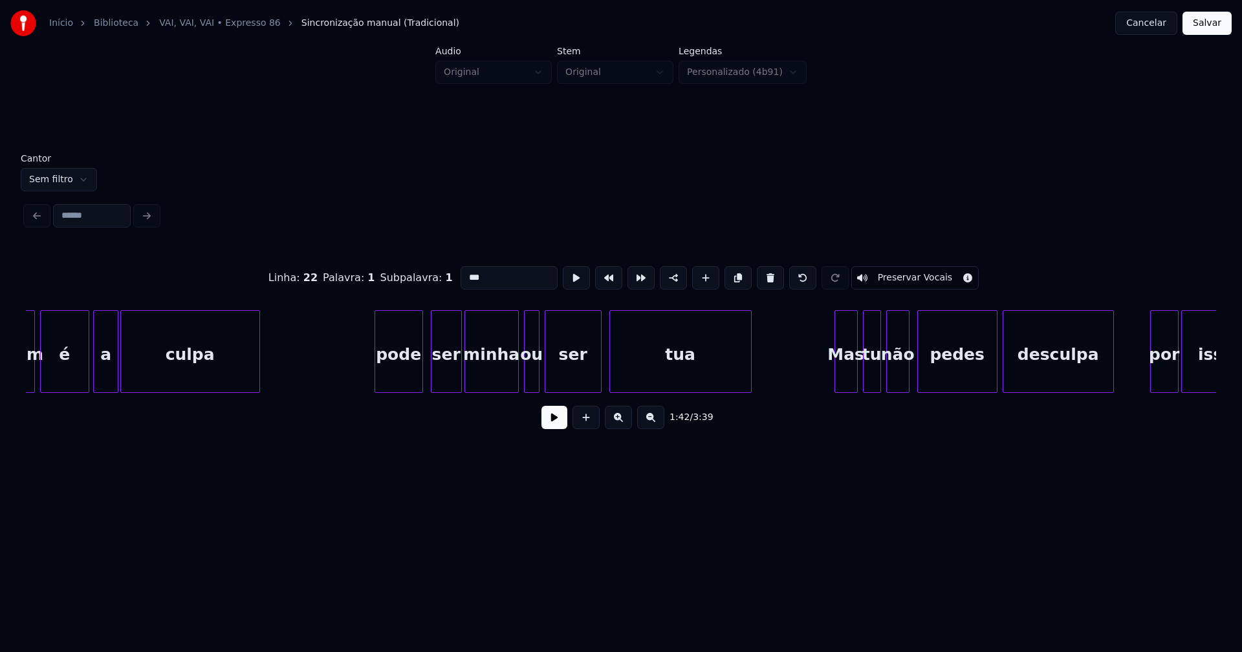
click at [377, 376] on div at bounding box center [377, 351] width 4 height 81
click at [385, 376] on div "pode" at bounding box center [398, 355] width 47 height 88
click at [464, 271] on input "****" at bounding box center [508, 277] width 97 height 23
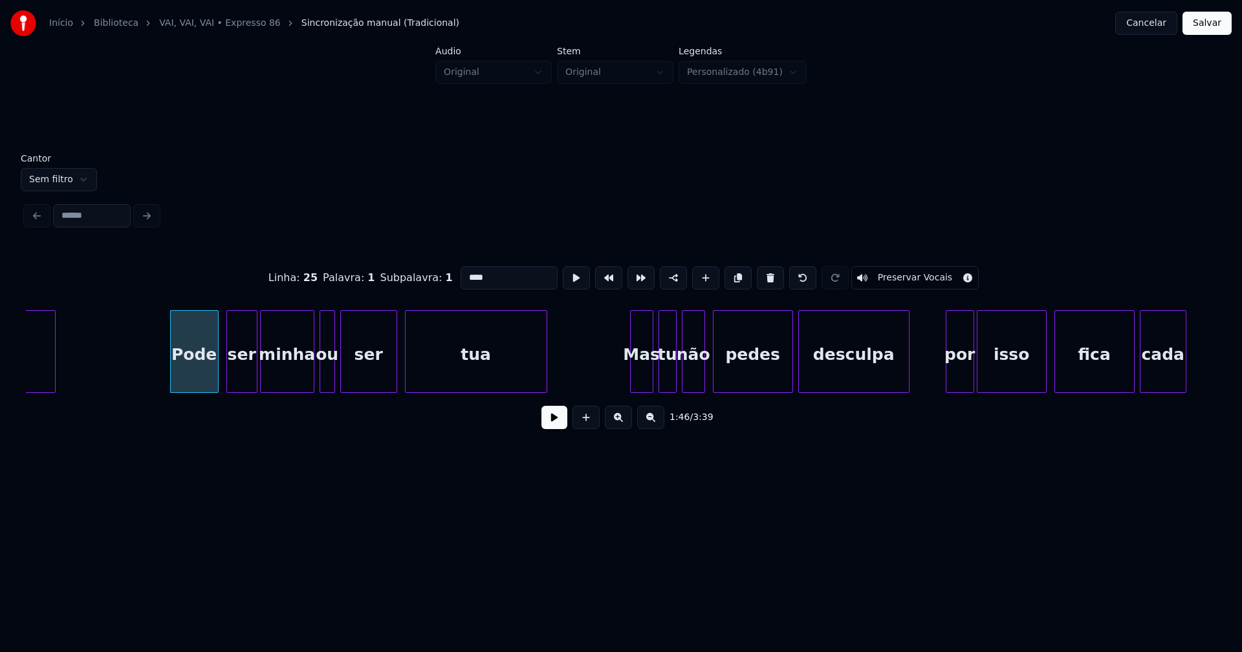
scroll to position [0, 13801]
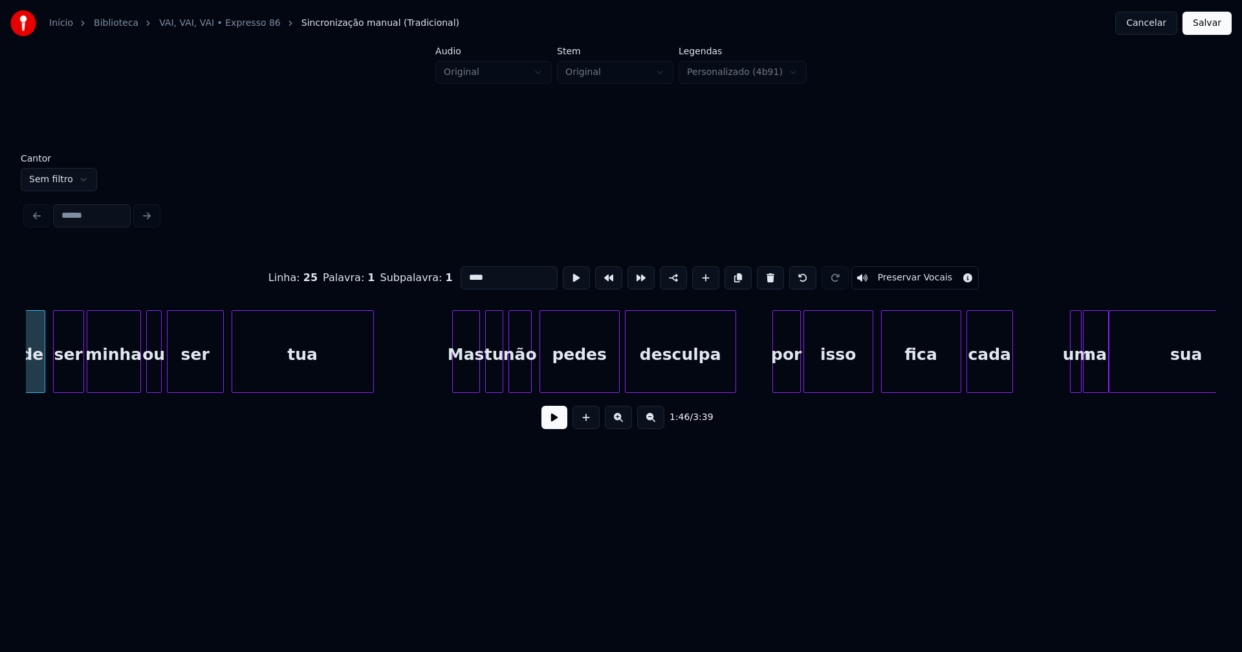
click at [455, 379] on div at bounding box center [455, 351] width 4 height 81
click at [768, 385] on div at bounding box center [768, 351] width 4 height 81
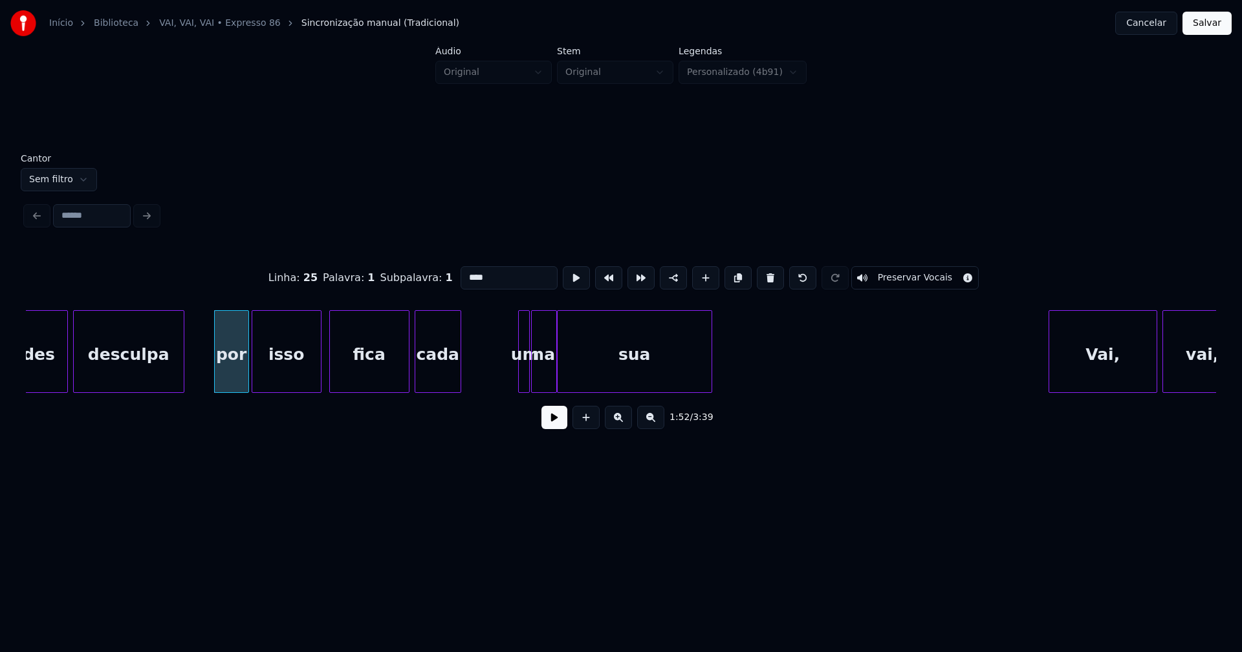
scroll to position [0, 14369]
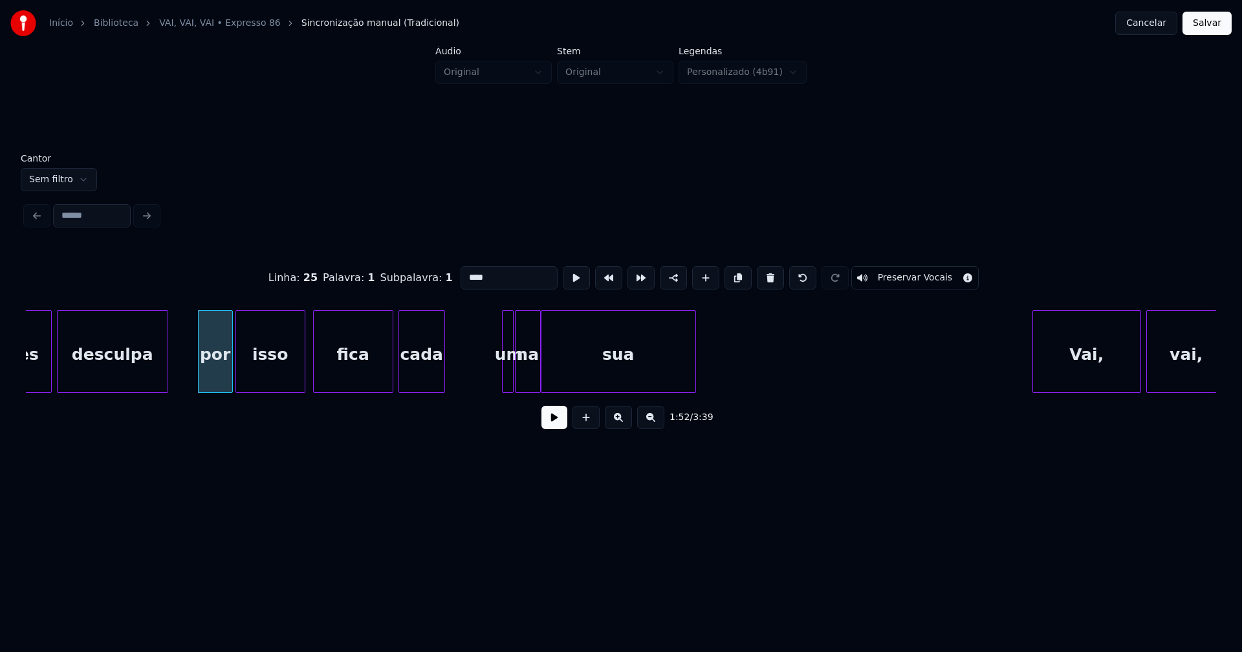
type input "****"
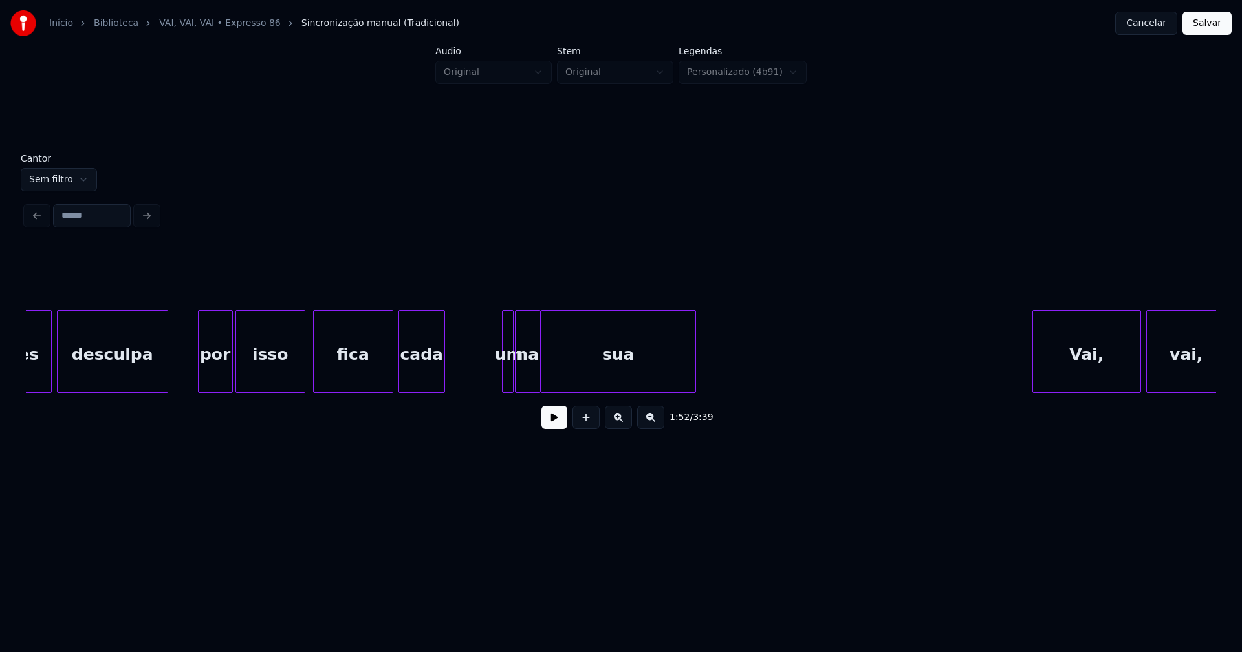
click at [554, 420] on button at bounding box center [554, 417] width 26 height 23
click at [422, 383] on div at bounding box center [421, 351] width 4 height 81
click at [430, 391] on div "pedes desculpa por isso fica cada um na sua Vai, vai," at bounding box center [621, 351] width 1190 height 83
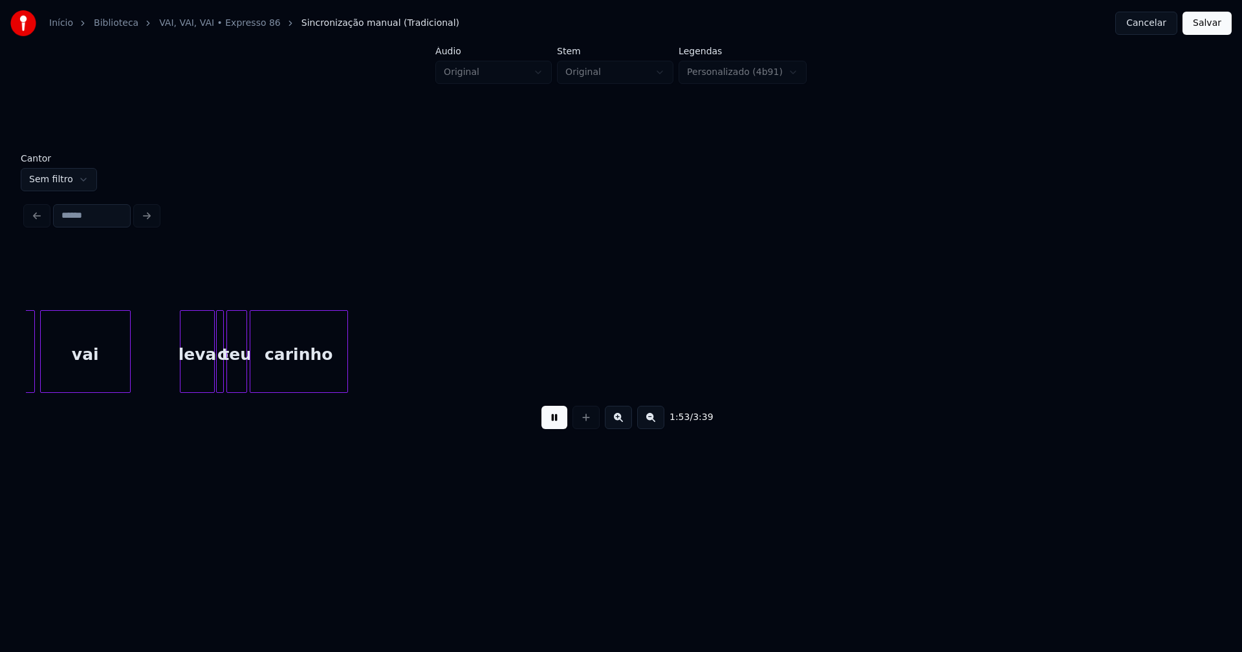
scroll to position [0, 14655]
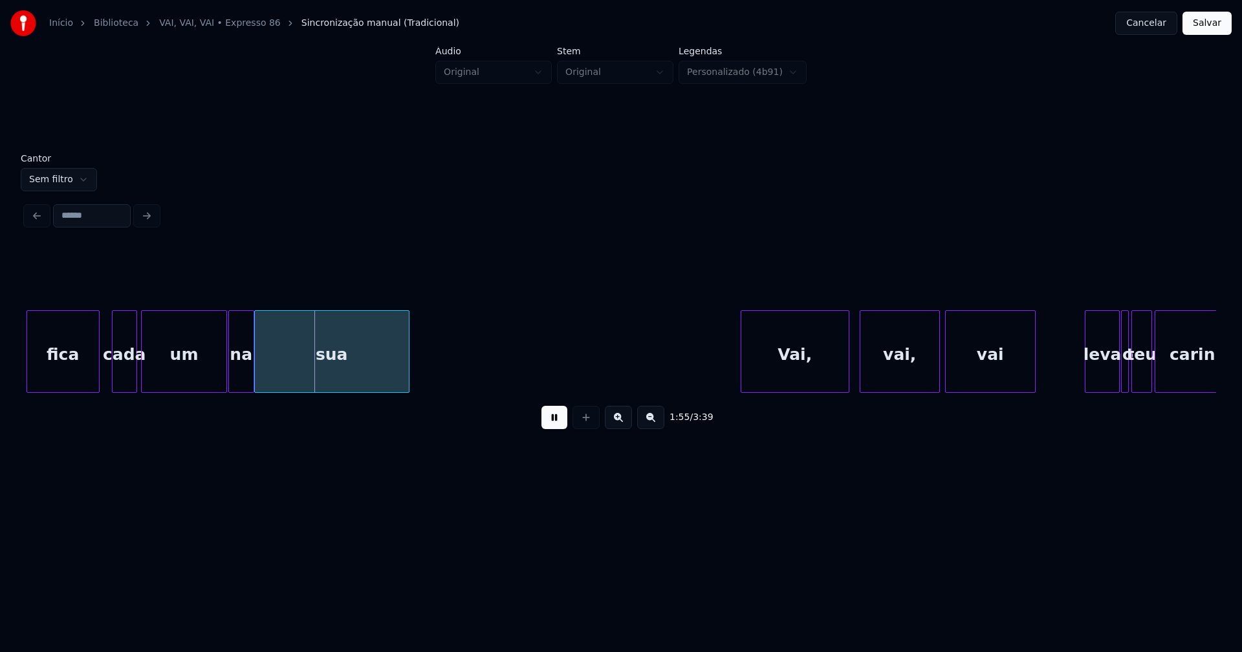
click at [810, 368] on div "Vai," at bounding box center [794, 355] width 107 height 88
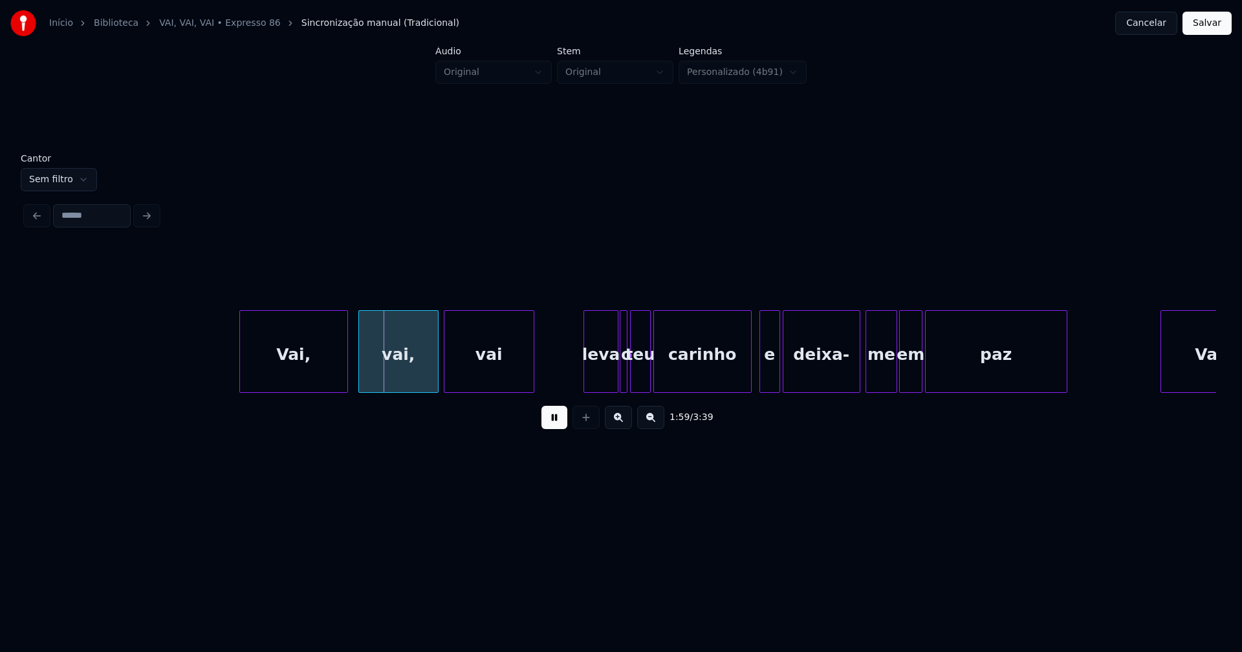
scroll to position [0, 15172]
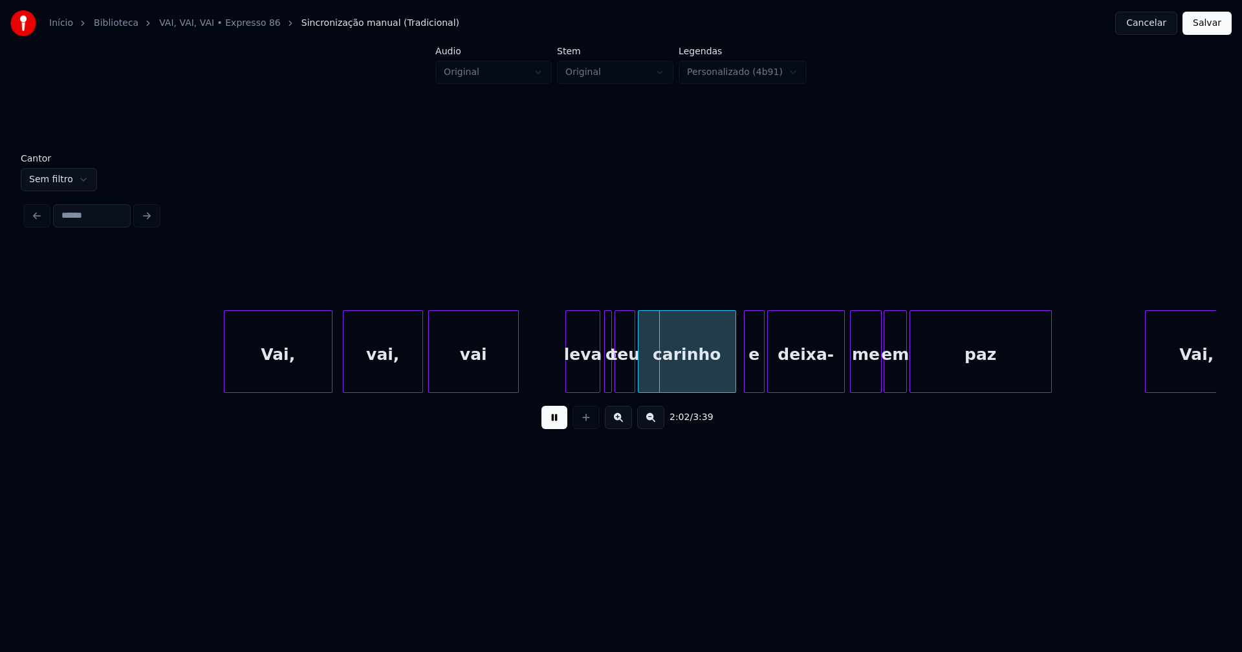
click at [583, 378] on div "leva" at bounding box center [583, 355] width 34 height 88
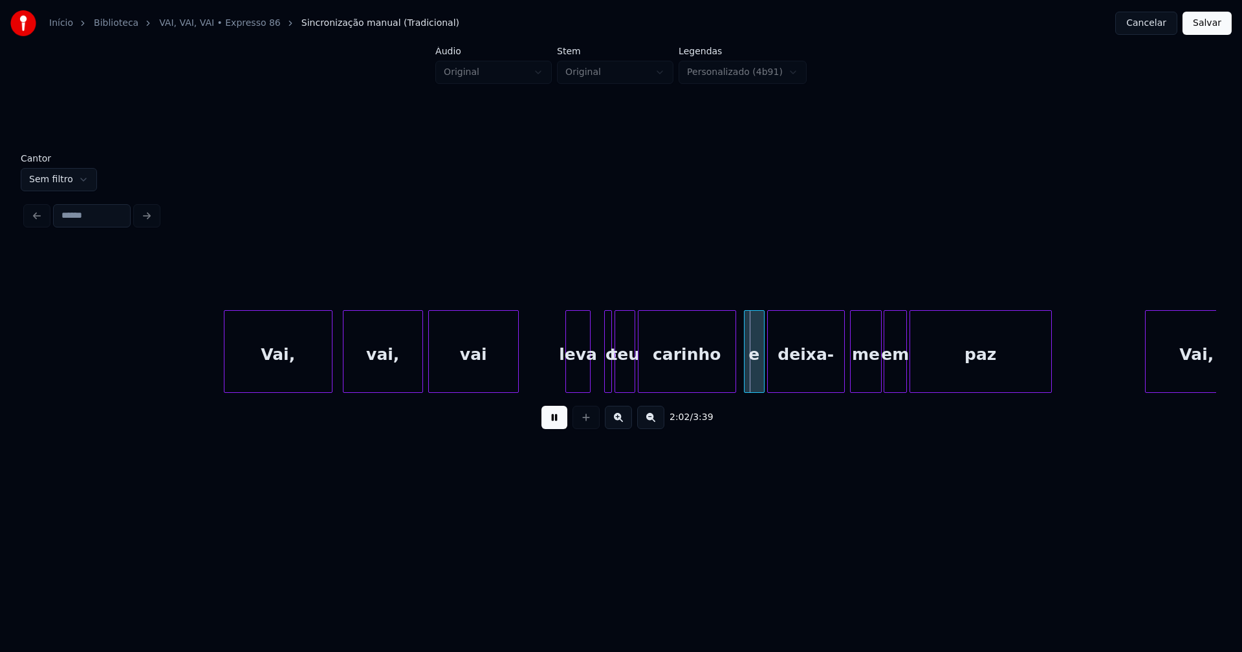
click at [589, 379] on div at bounding box center [588, 351] width 4 height 81
click at [573, 382] on div "leva" at bounding box center [575, 355] width 25 height 88
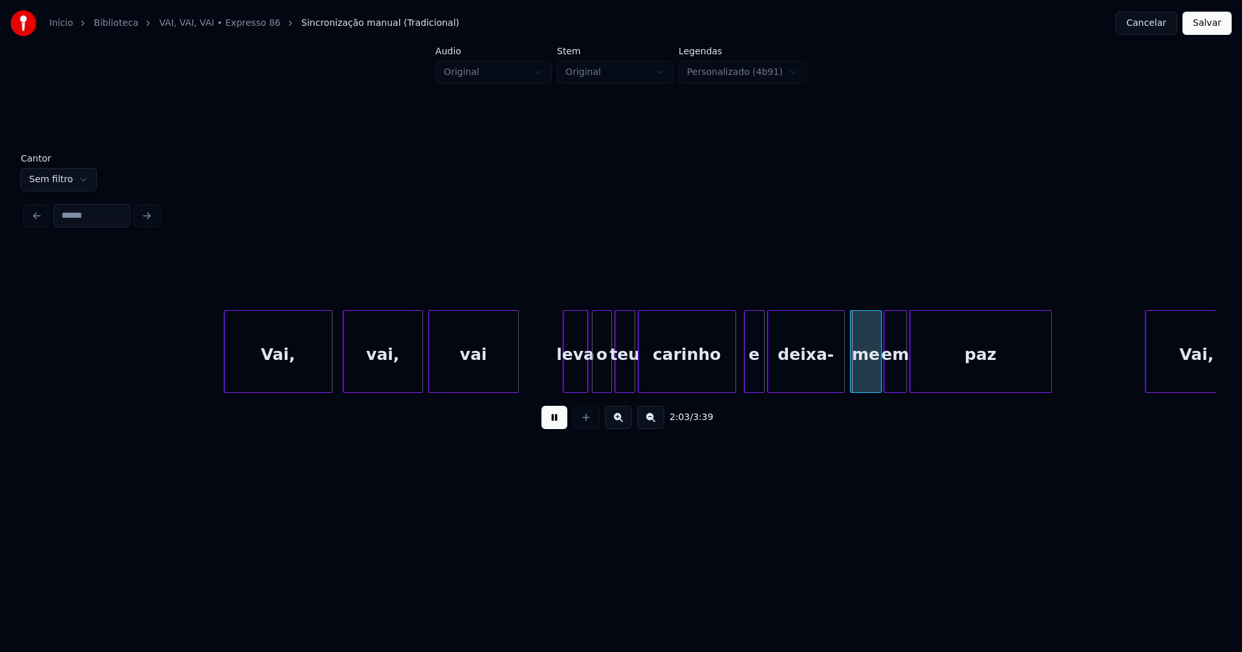
click at [592, 384] on div at bounding box center [594, 351] width 4 height 81
drag, startPoint x: 549, startPoint y: 422, endPoint x: 690, endPoint y: 402, distance: 142.5
click at [552, 422] on button at bounding box center [554, 417] width 26 height 23
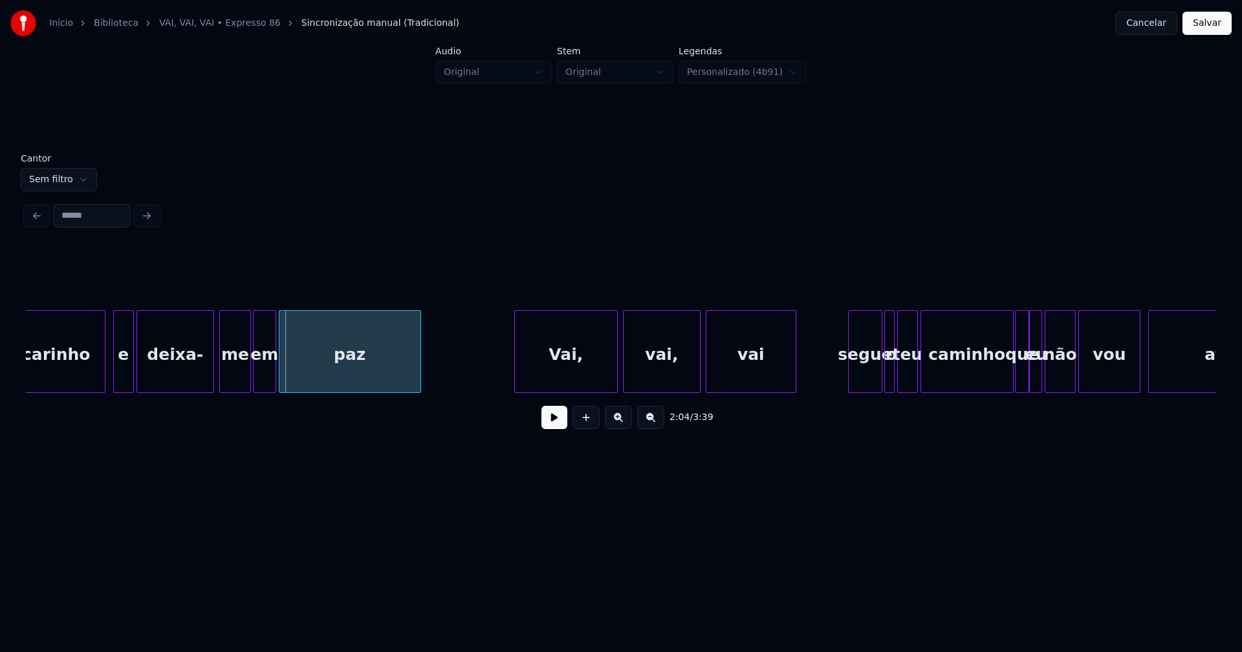
scroll to position [0, 15881]
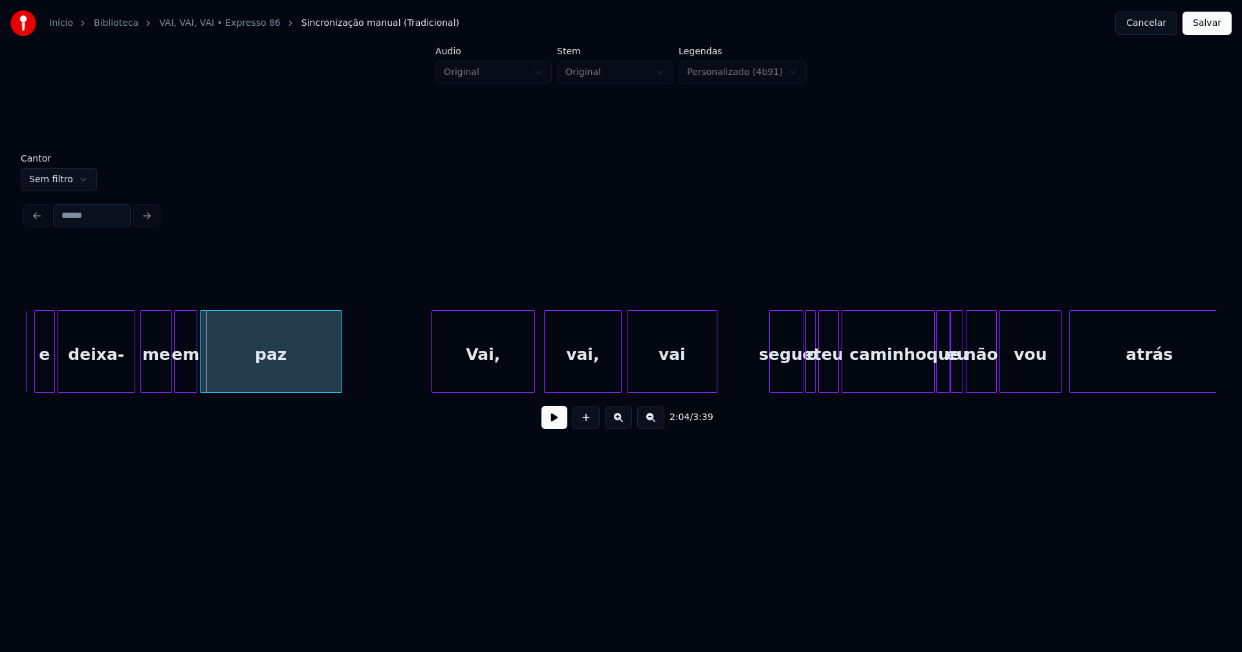
click at [492, 374] on div "Vai," at bounding box center [483, 355] width 102 height 88
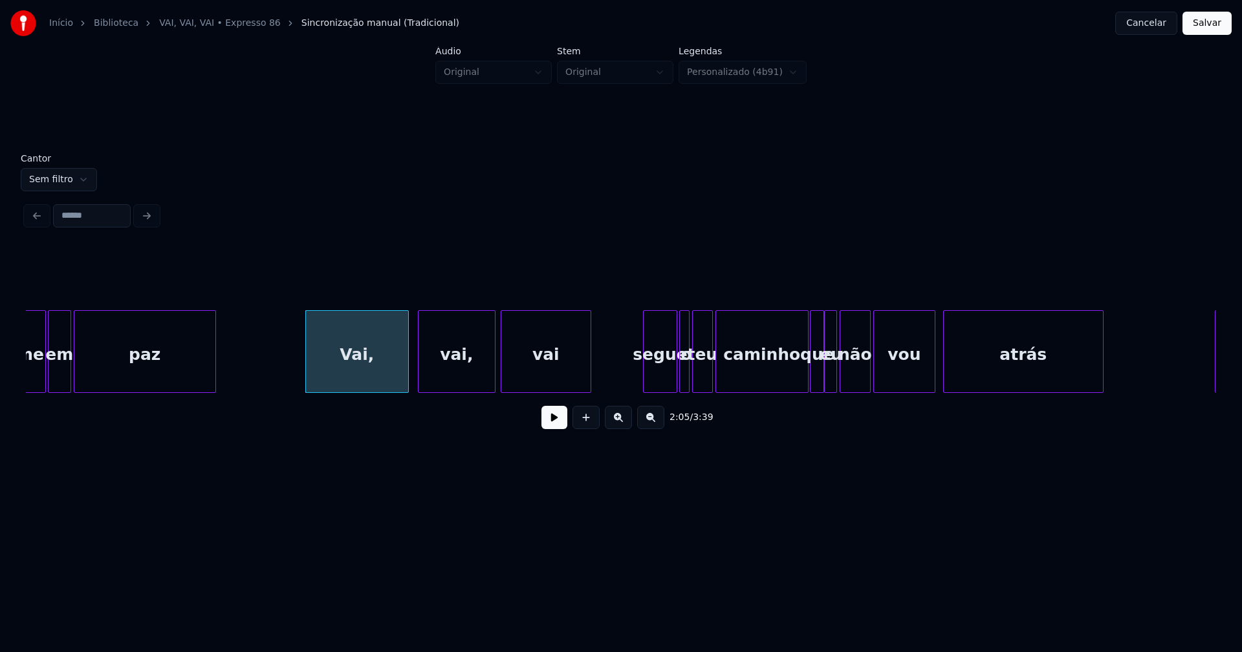
scroll to position [0, 16055]
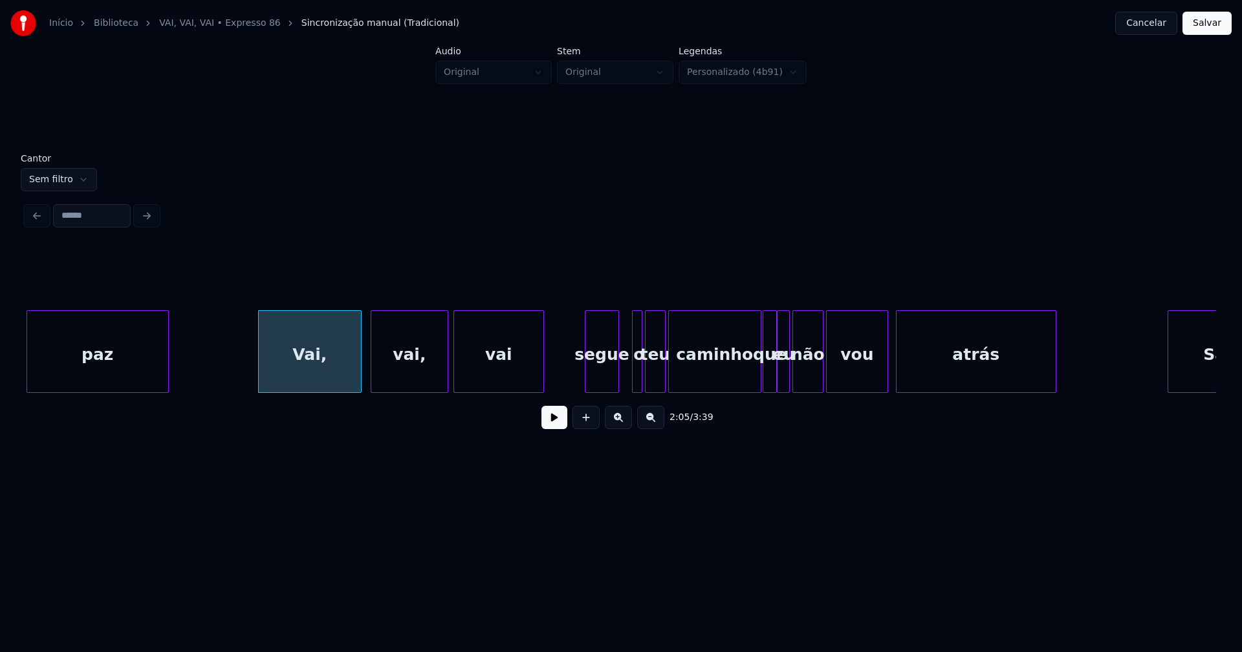
click at [603, 385] on div "segue" at bounding box center [601, 355] width 33 height 88
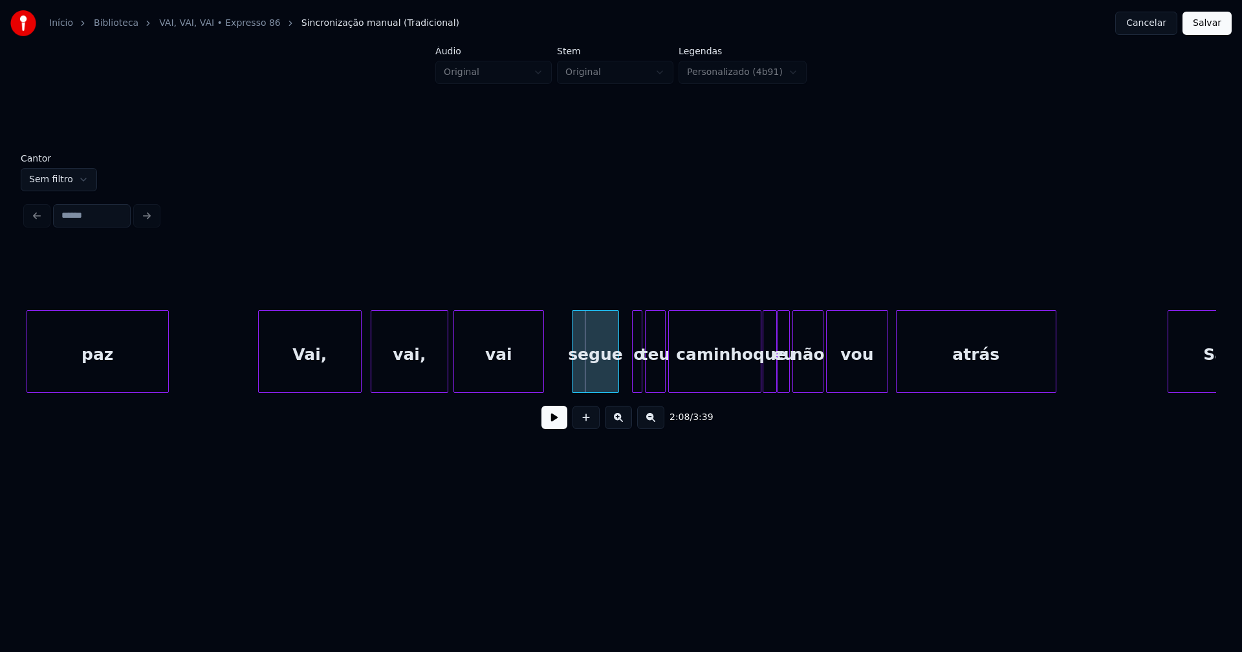
click at [574, 386] on div at bounding box center [574, 351] width 4 height 81
click at [594, 378] on div "segue" at bounding box center [599, 355] width 46 height 88
click at [625, 378] on div at bounding box center [625, 351] width 4 height 81
click at [753, 375] on div at bounding box center [752, 351] width 4 height 81
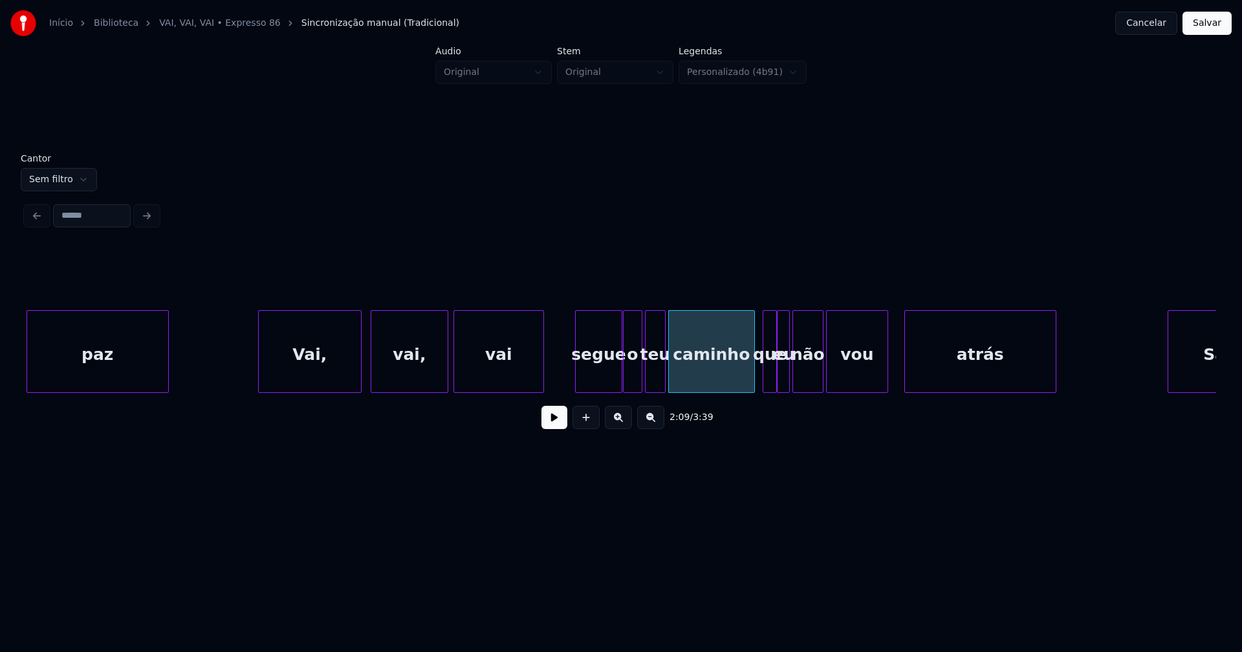
click at [906, 370] on div at bounding box center [907, 351] width 4 height 81
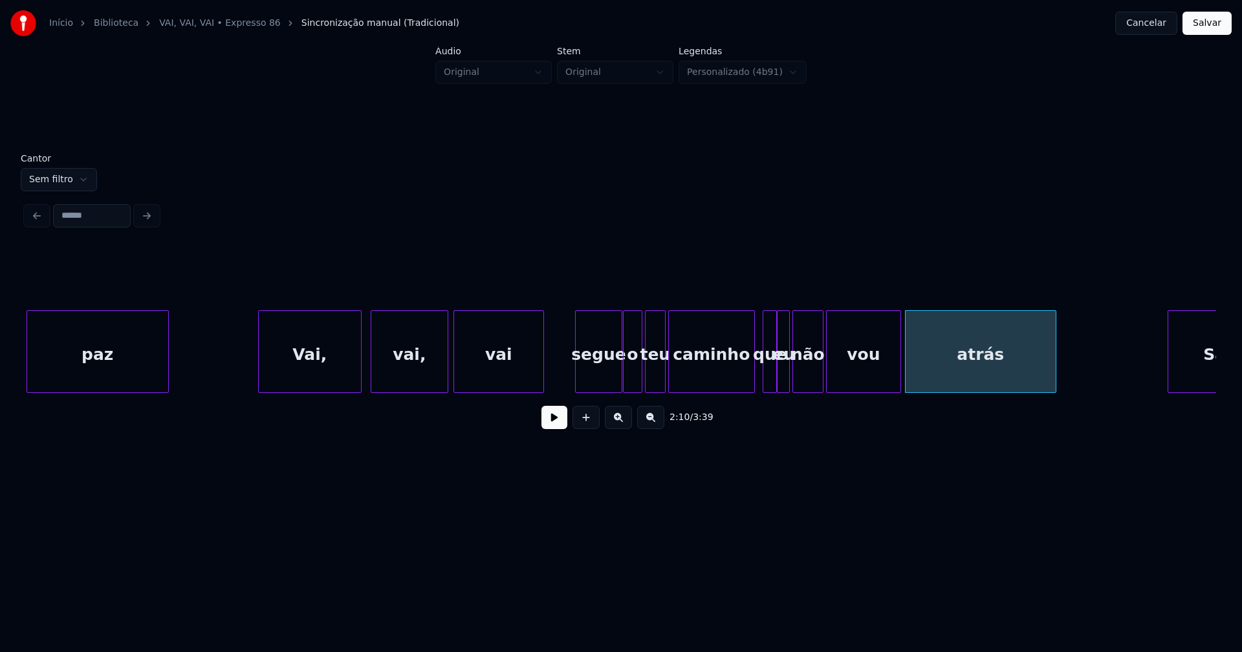
click at [899, 366] on div at bounding box center [898, 351] width 4 height 81
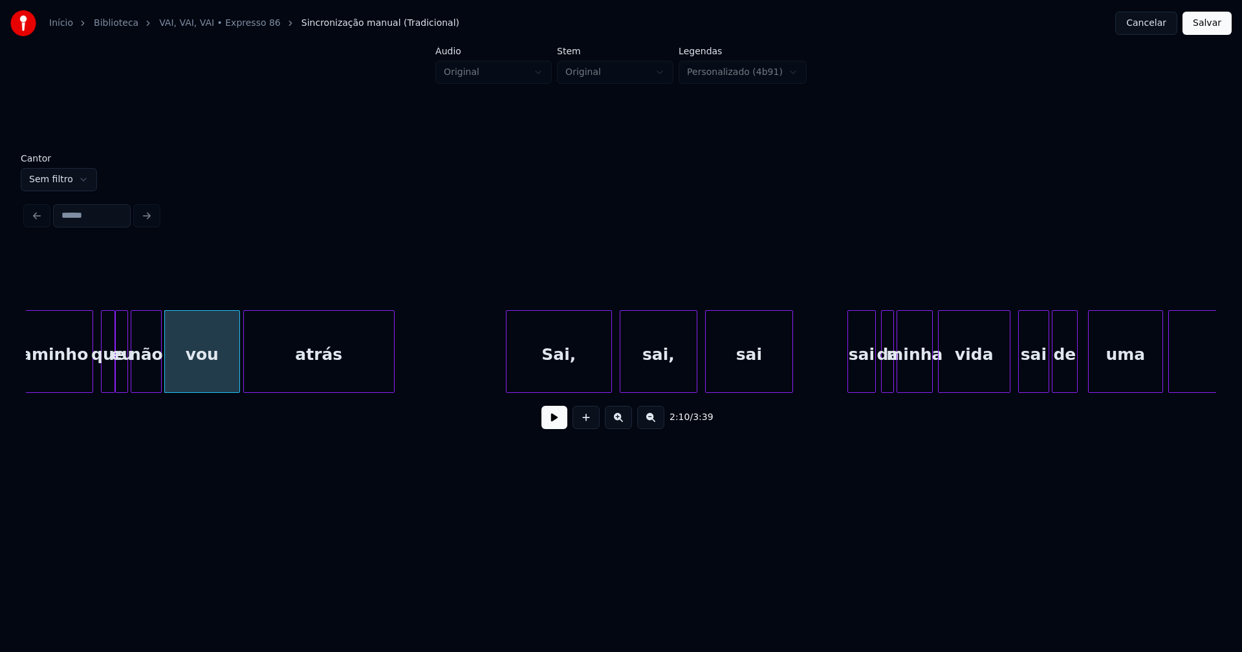
scroll to position [0, 16763]
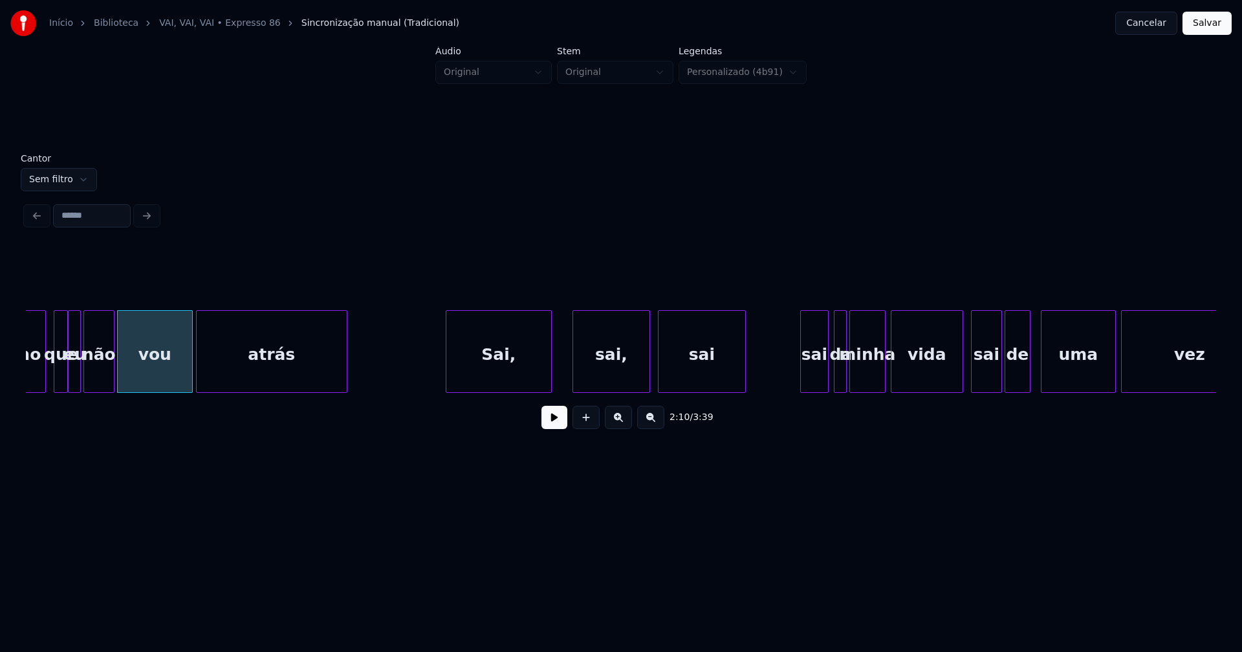
click at [524, 382] on div "Sai," at bounding box center [498, 355] width 105 height 88
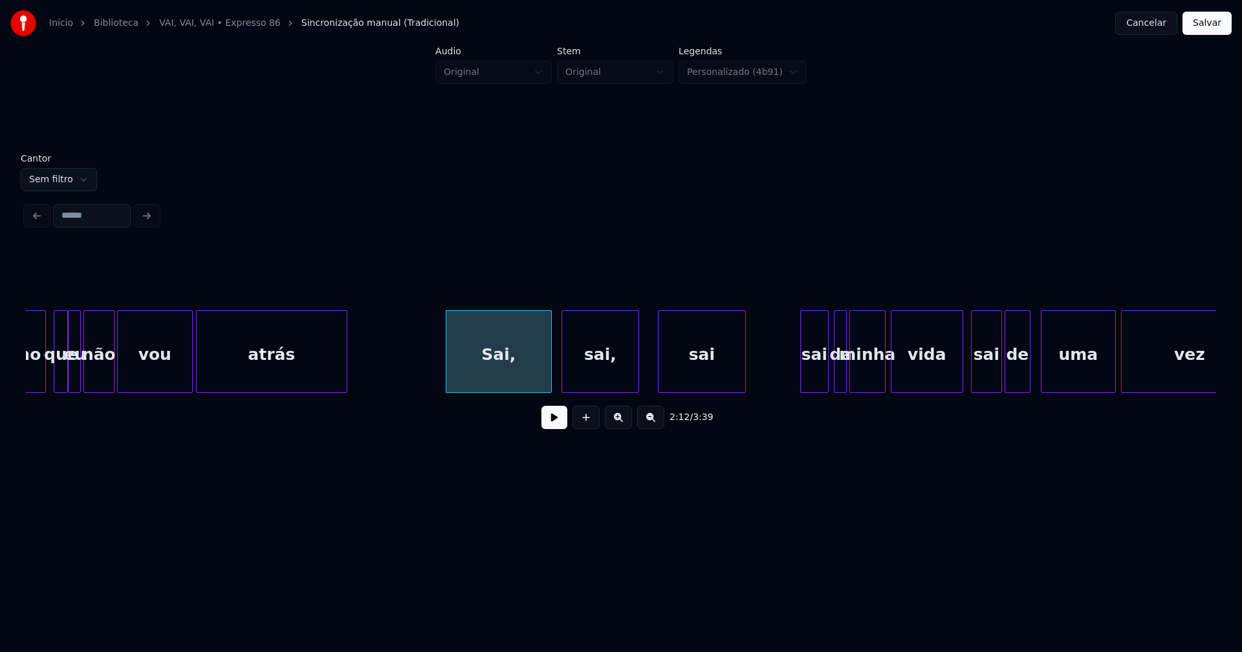
click at [608, 388] on div "caminho que eu não vou atrás [PERSON_NAME], sai, sai sai da minha vida sai de u…" at bounding box center [621, 351] width 1190 height 83
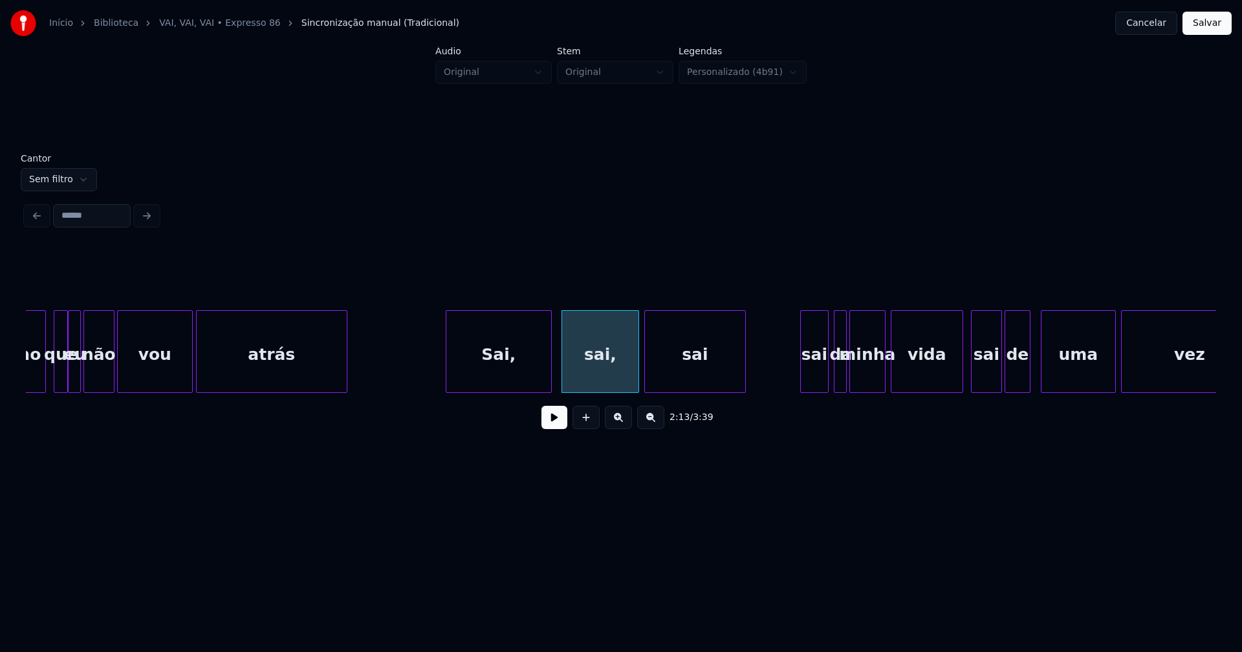
click at [645, 382] on div at bounding box center [647, 351] width 4 height 81
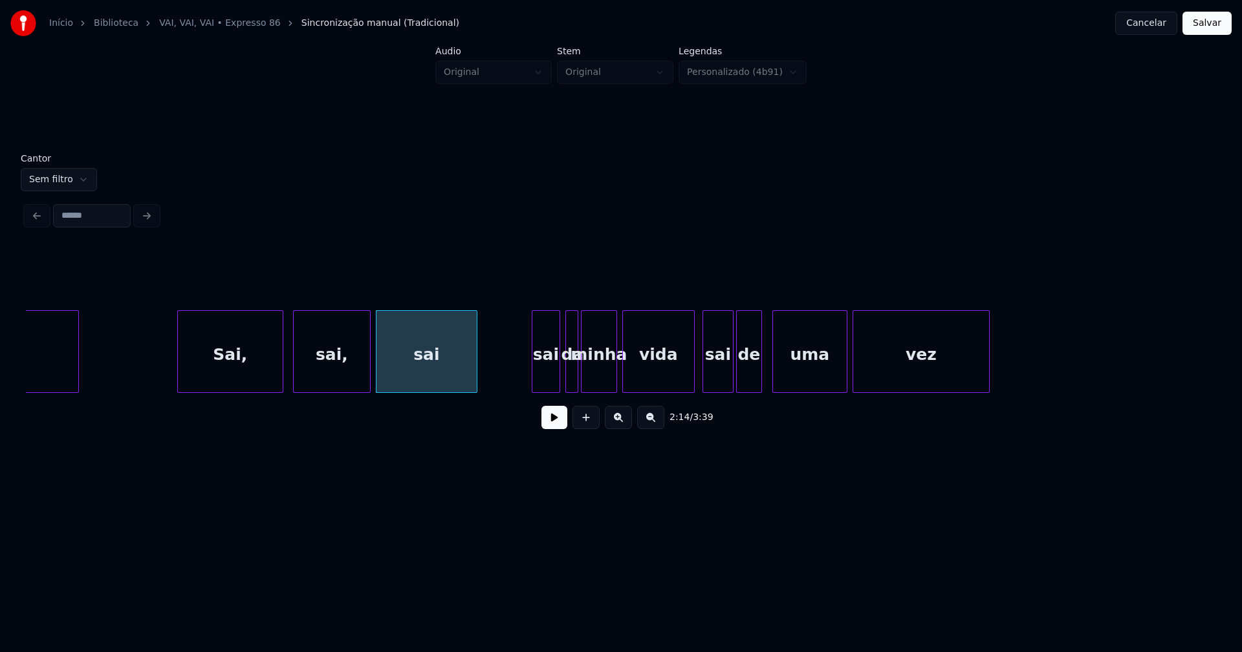
scroll to position [0, 17078]
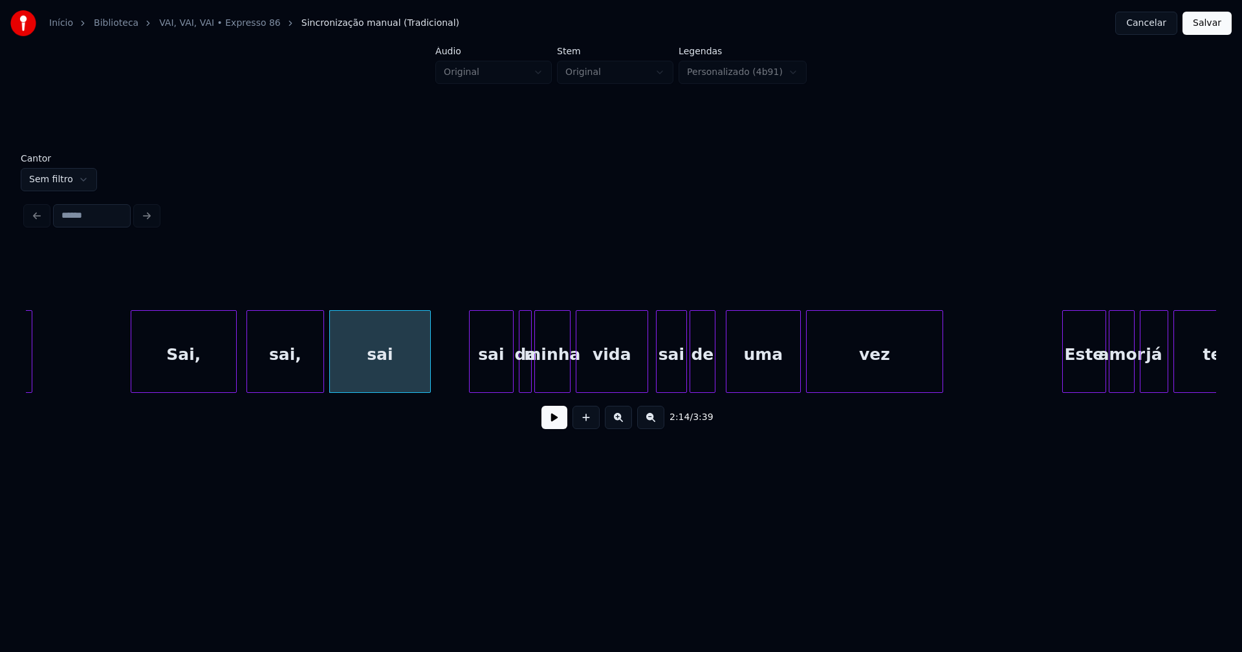
click at [471, 380] on div at bounding box center [471, 351] width 4 height 81
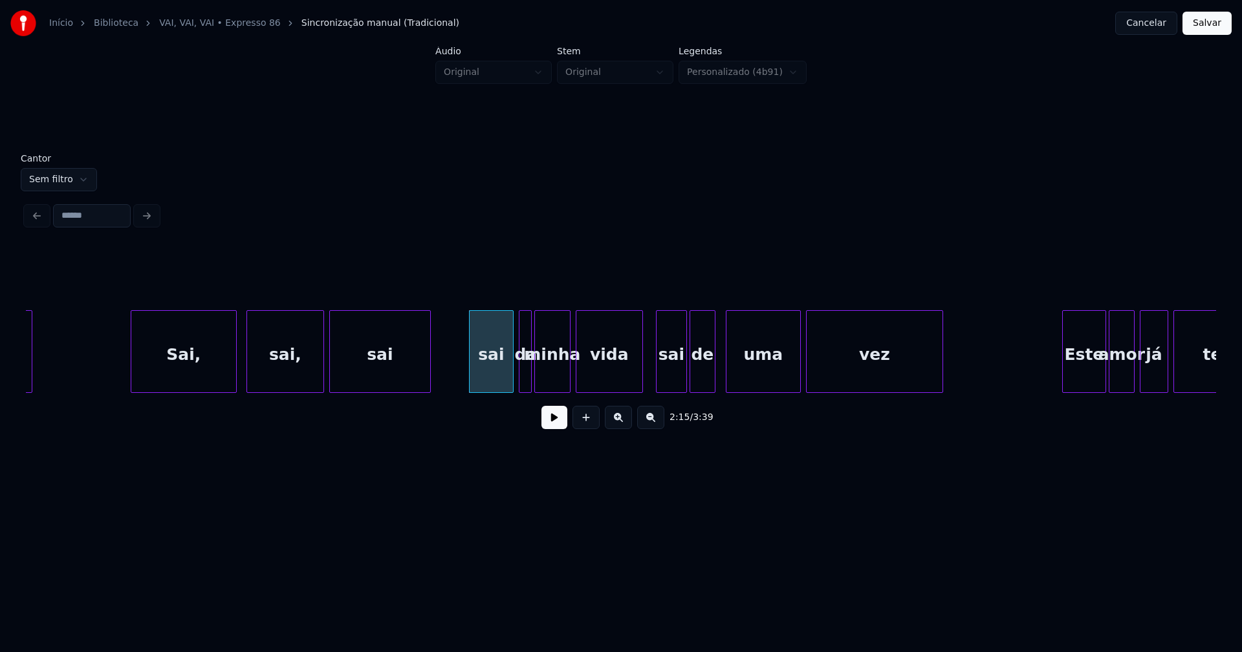
click at [641, 368] on div at bounding box center [640, 351] width 4 height 81
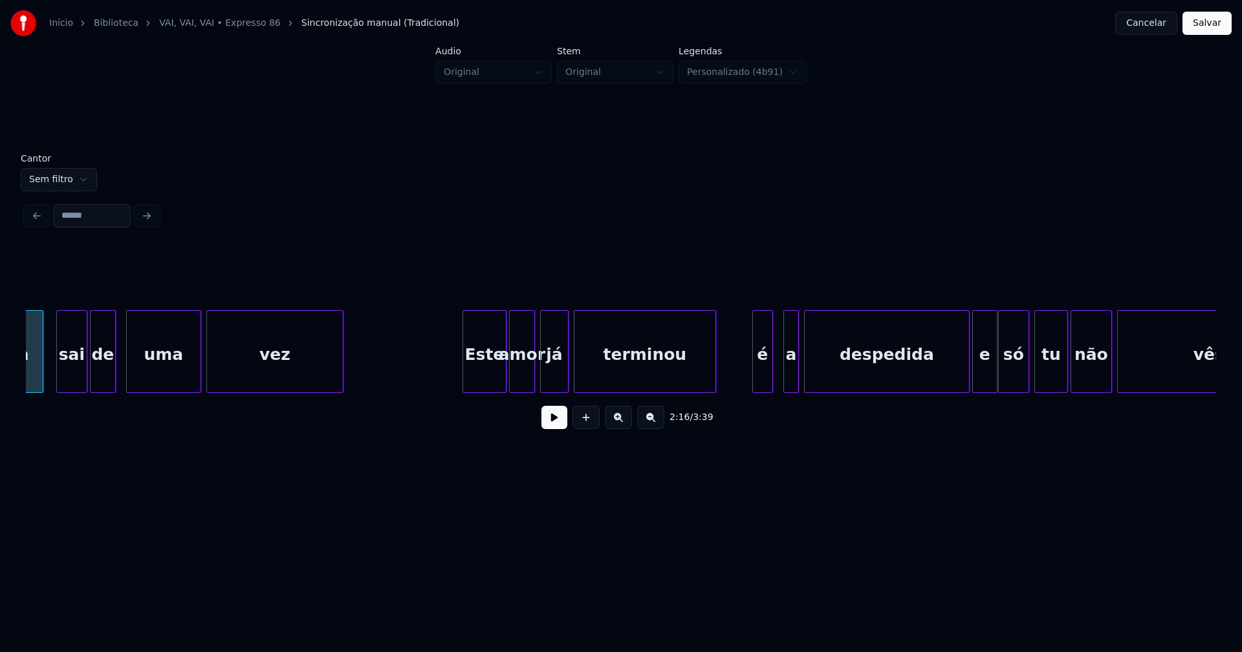
scroll to position [0, 17709]
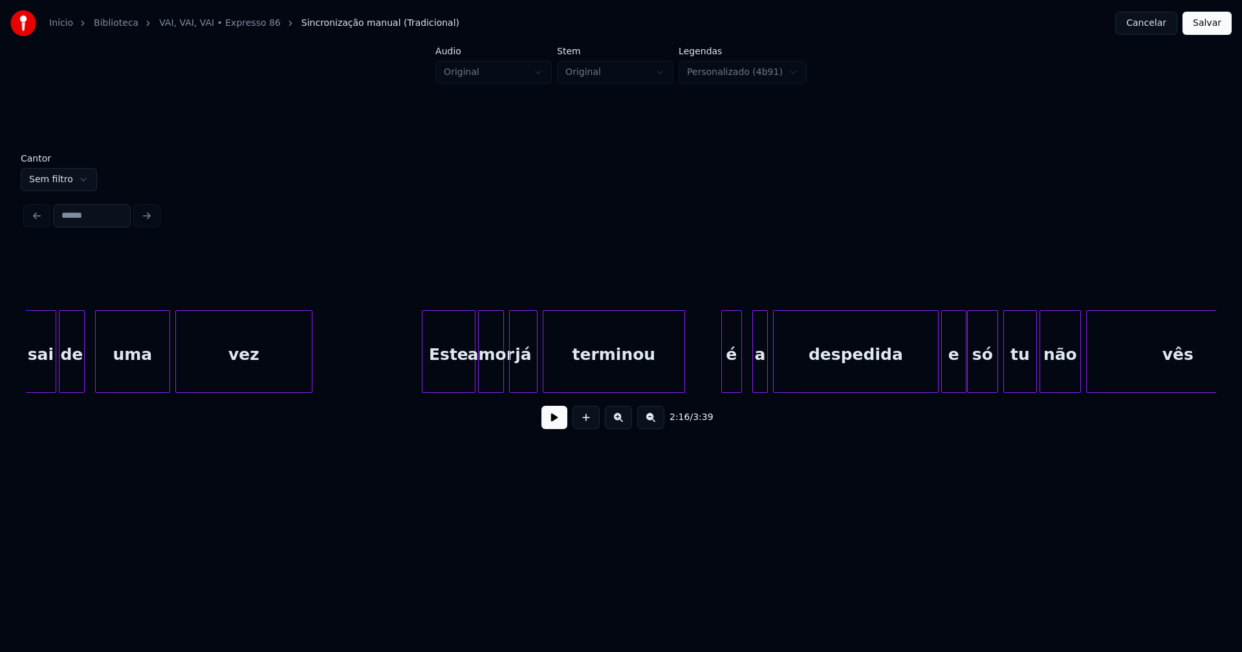
click at [424, 383] on div at bounding box center [424, 351] width 4 height 81
click at [713, 376] on div at bounding box center [713, 351] width 4 height 81
click at [754, 376] on div "a" at bounding box center [755, 355] width 14 height 88
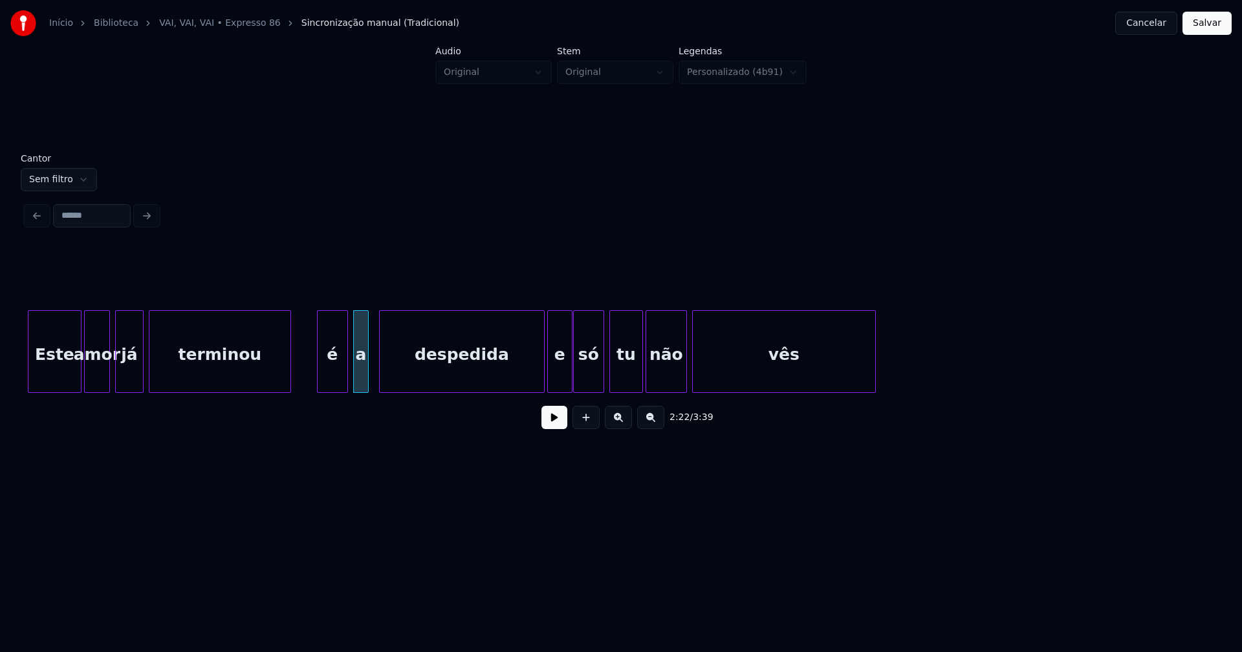
scroll to position [0, 18134]
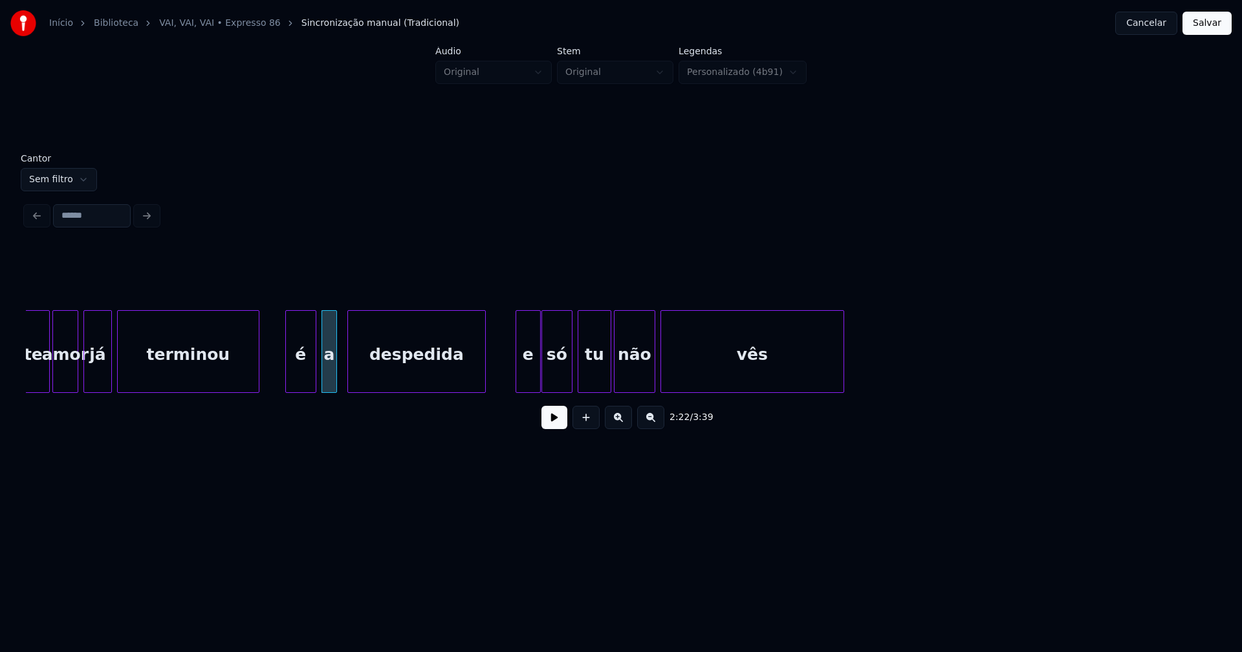
click at [481, 386] on div at bounding box center [483, 351] width 4 height 81
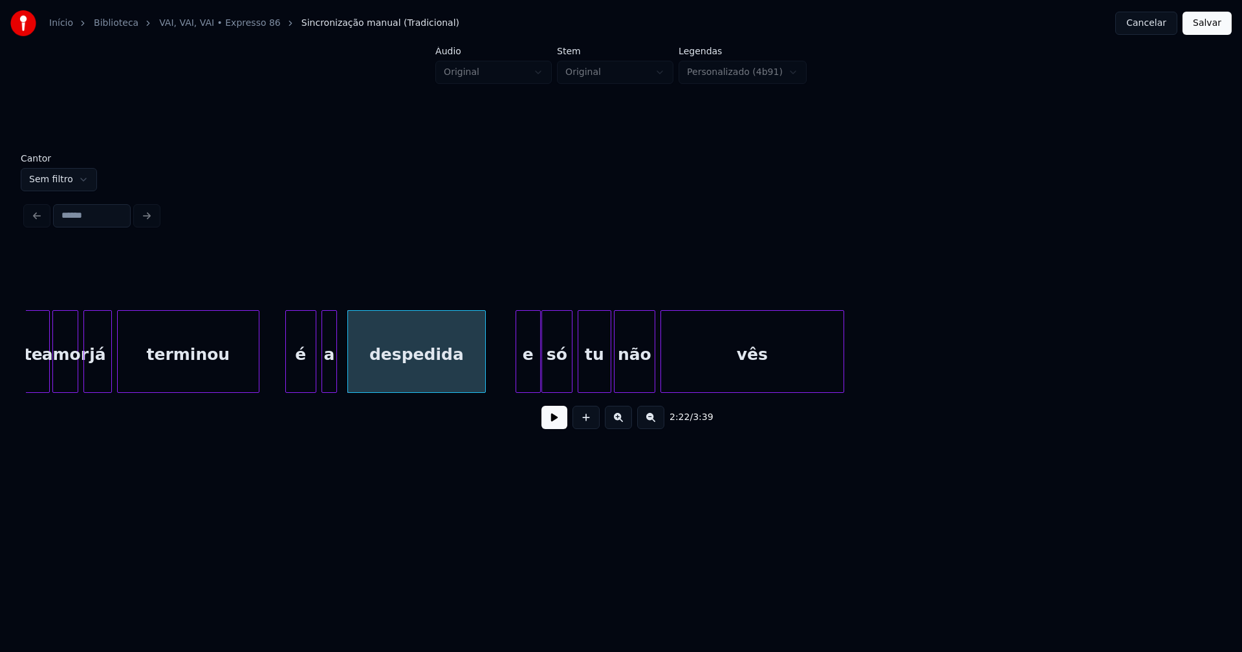
click at [557, 422] on button at bounding box center [554, 417] width 26 height 23
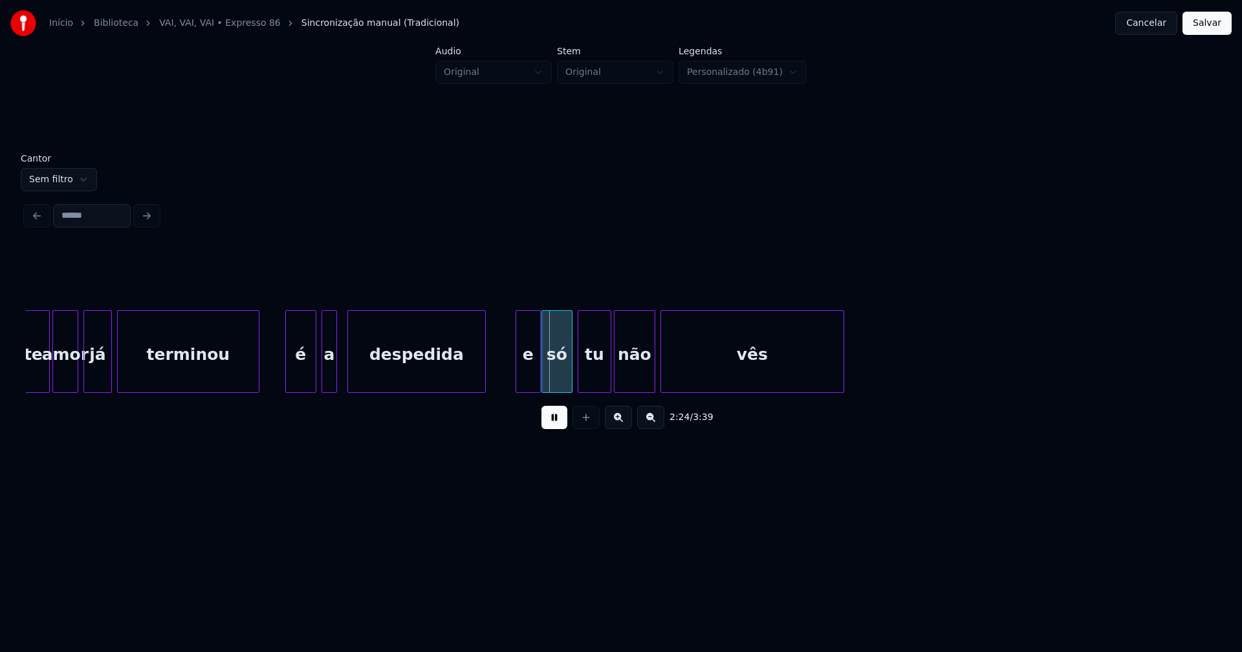
click at [556, 422] on button at bounding box center [554, 417] width 26 height 23
click at [480, 381] on div at bounding box center [481, 351] width 4 height 81
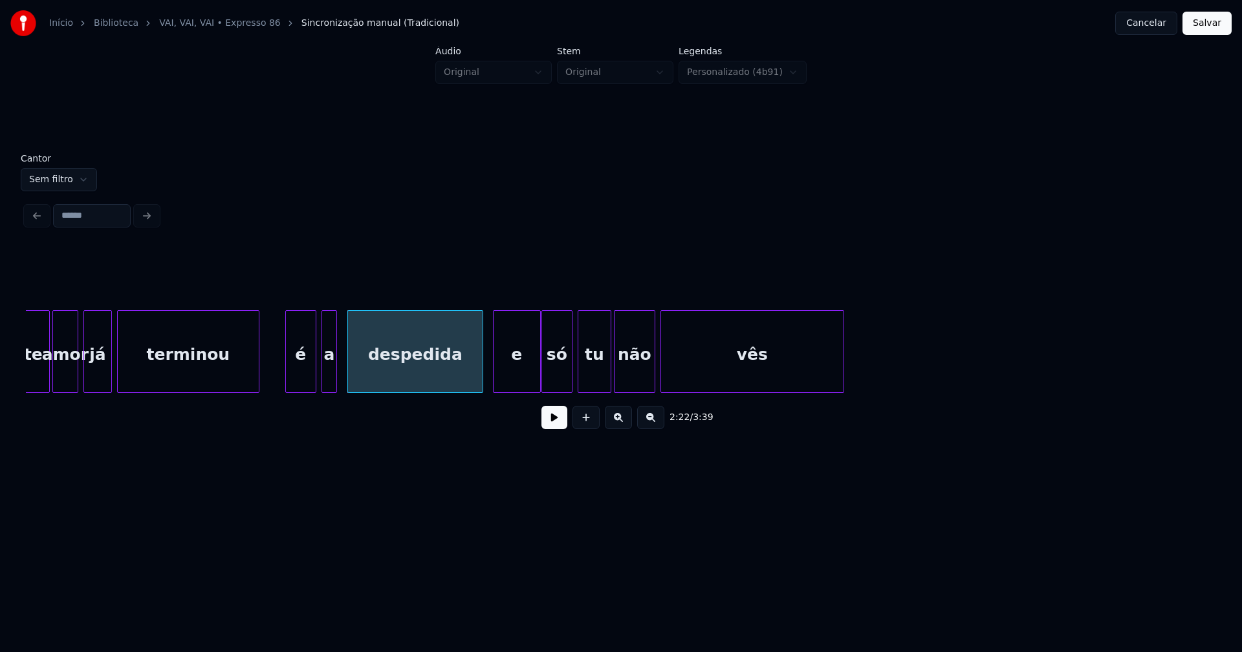
click at [495, 381] on div at bounding box center [495, 351] width 4 height 81
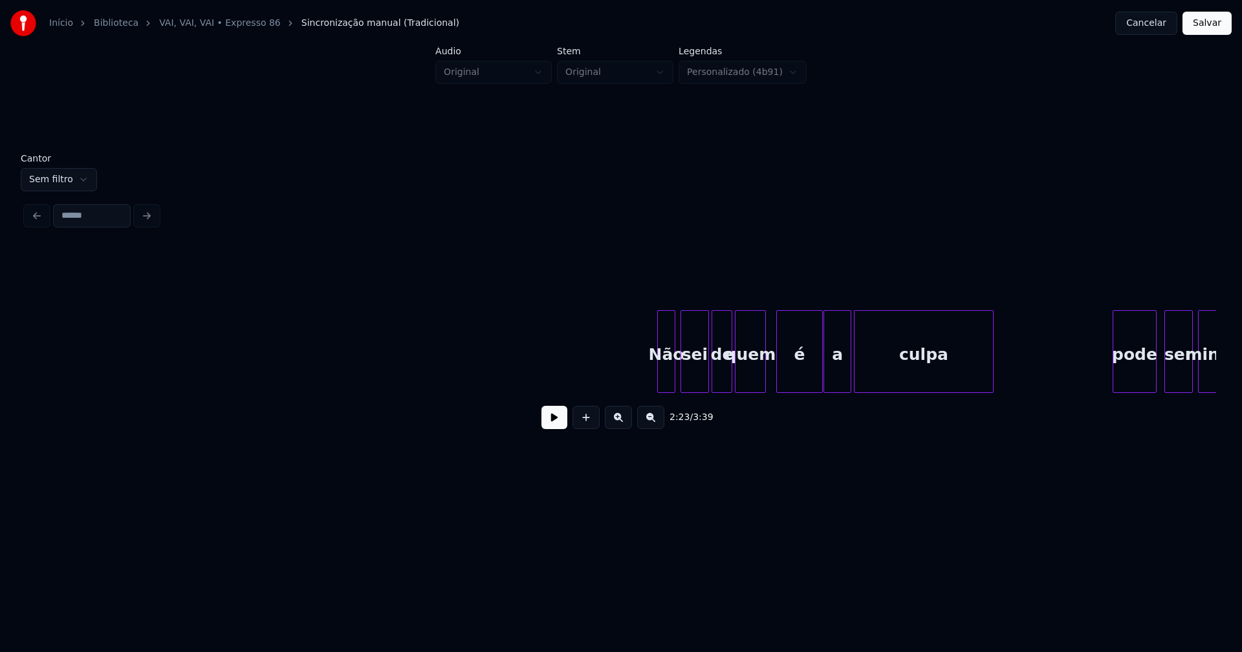
scroll to position [0, 19788]
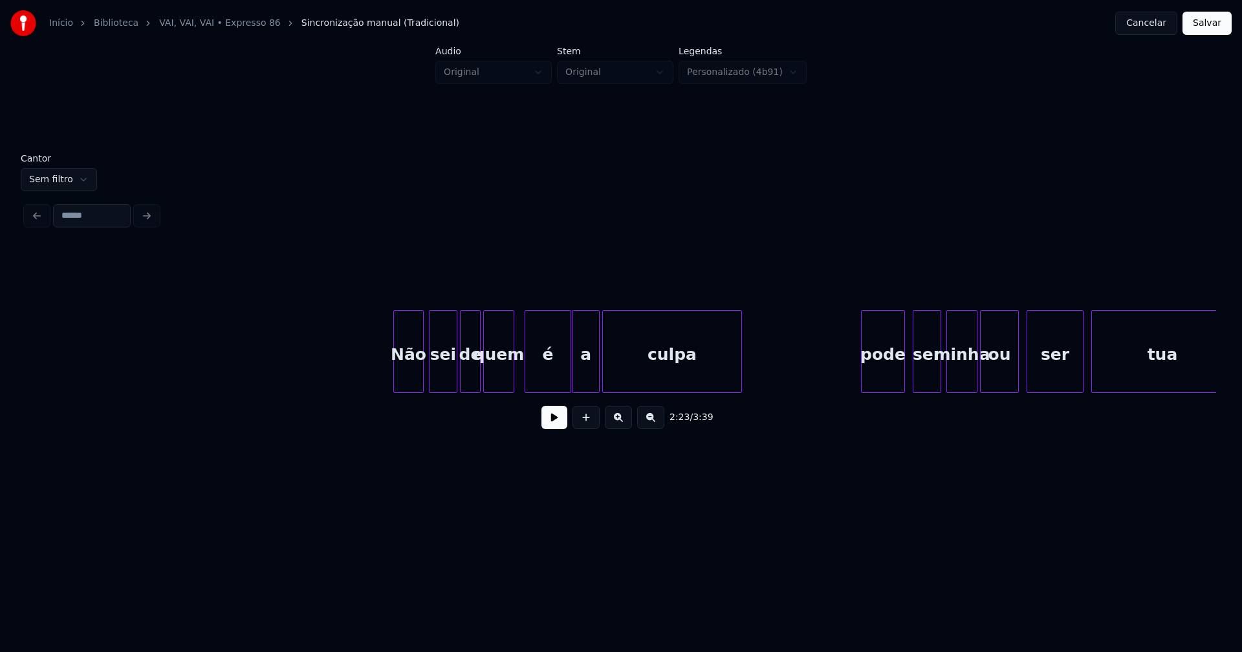
click at [394, 383] on div at bounding box center [396, 351] width 4 height 81
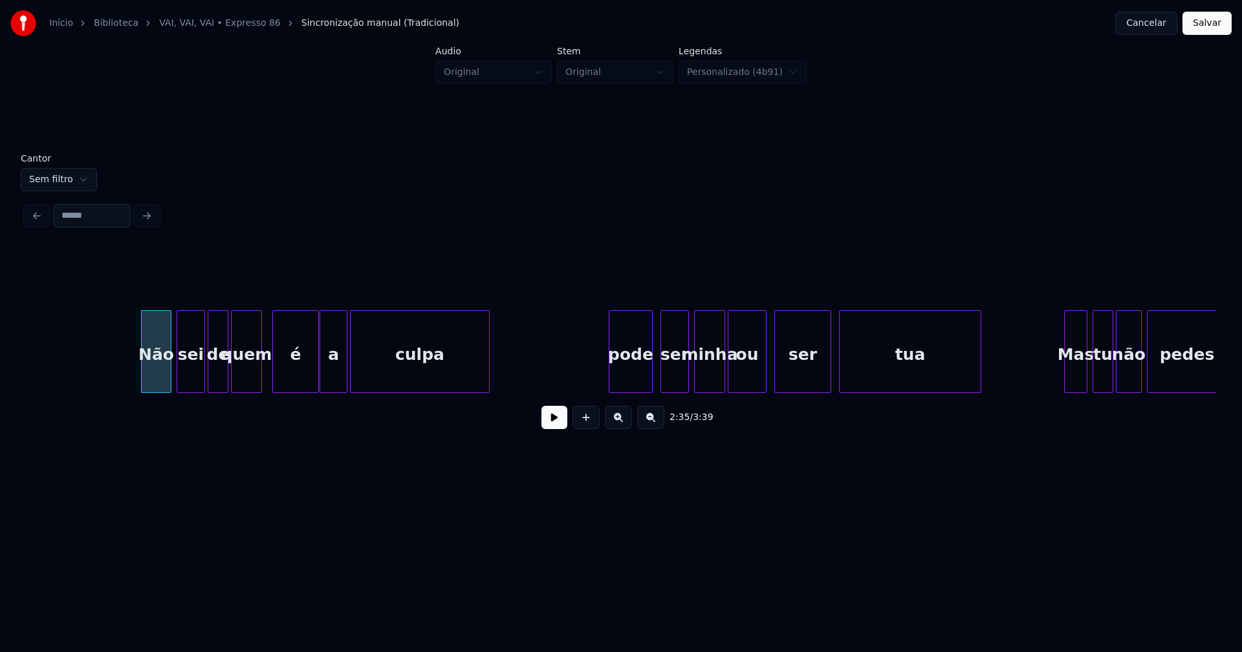
scroll to position [0, 20229]
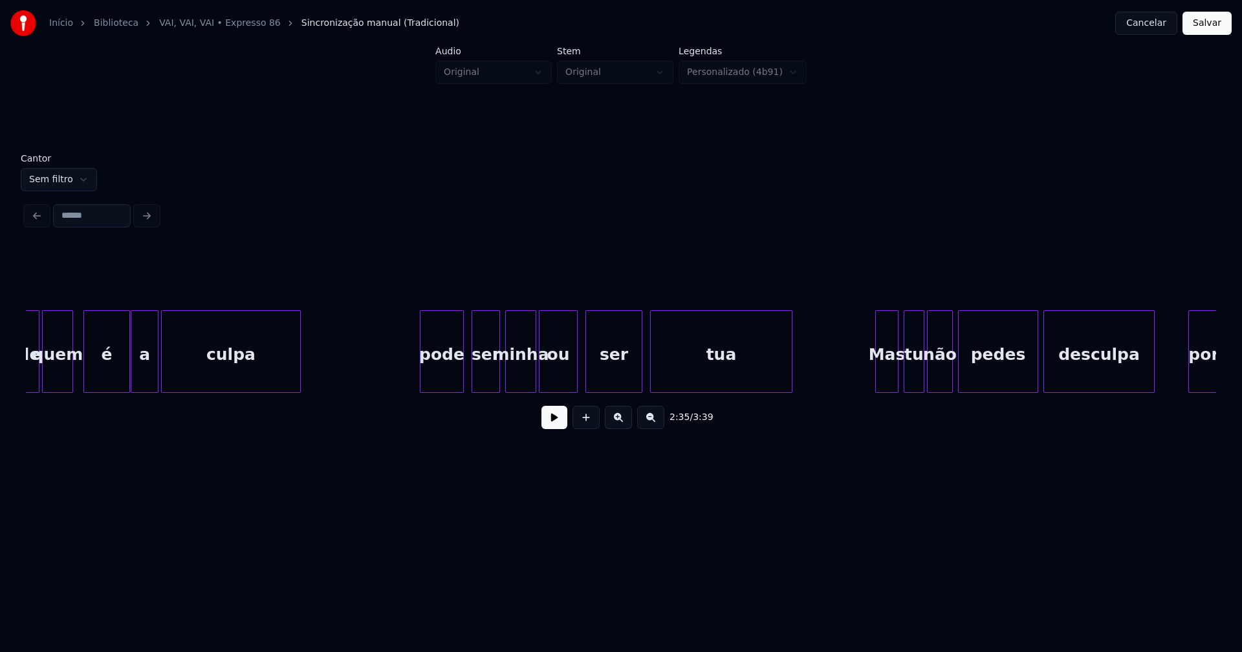
click at [445, 378] on div "pode" at bounding box center [441, 355] width 43 height 88
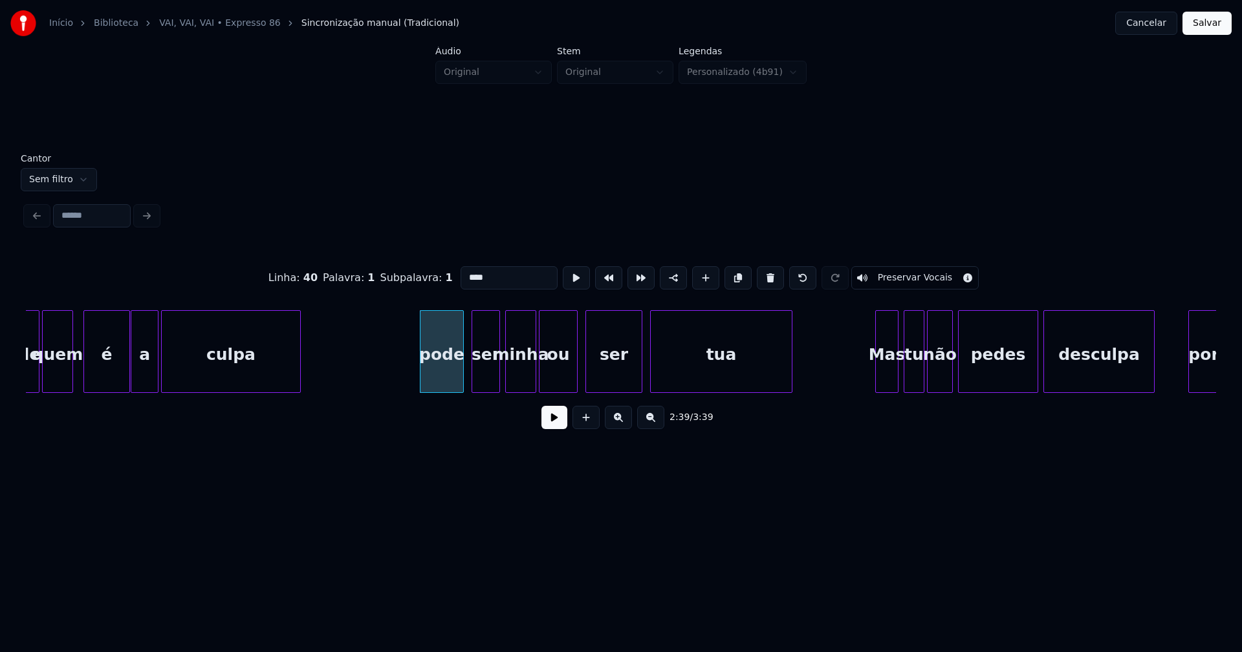
click at [466, 272] on input "****" at bounding box center [508, 277] width 97 height 23
click at [594, 375] on div at bounding box center [594, 351] width 4 height 81
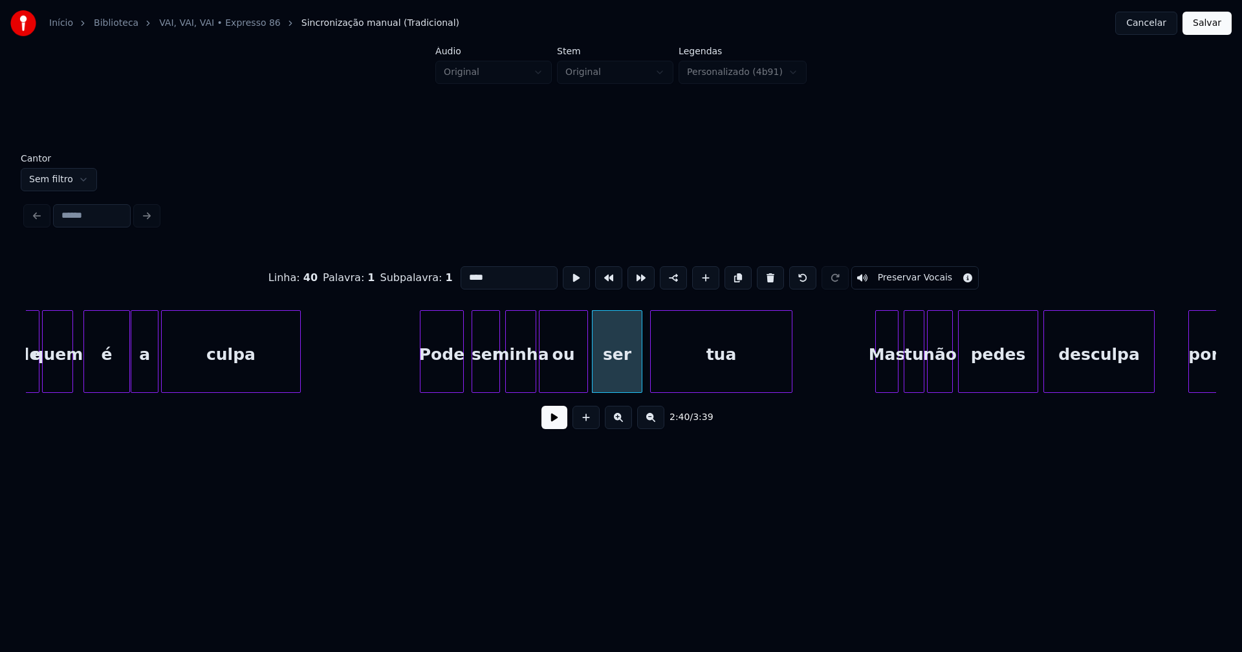
click at [584, 368] on div at bounding box center [585, 351] width 4 height 81
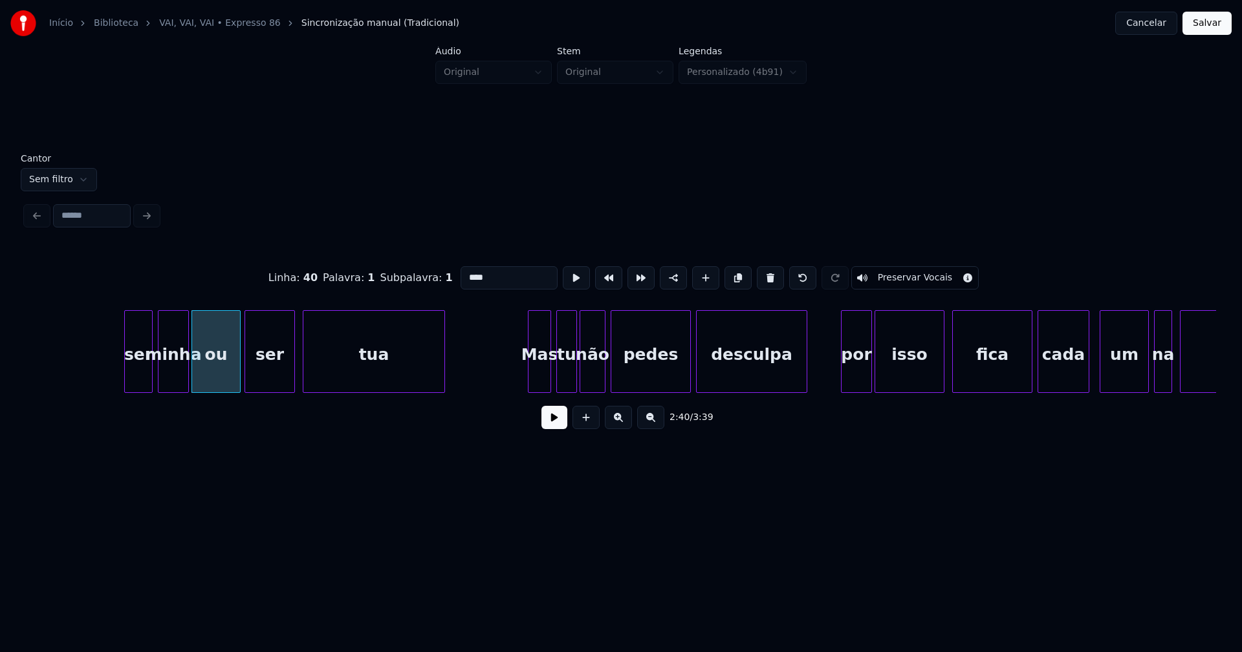
scroll to position [0, 20687]
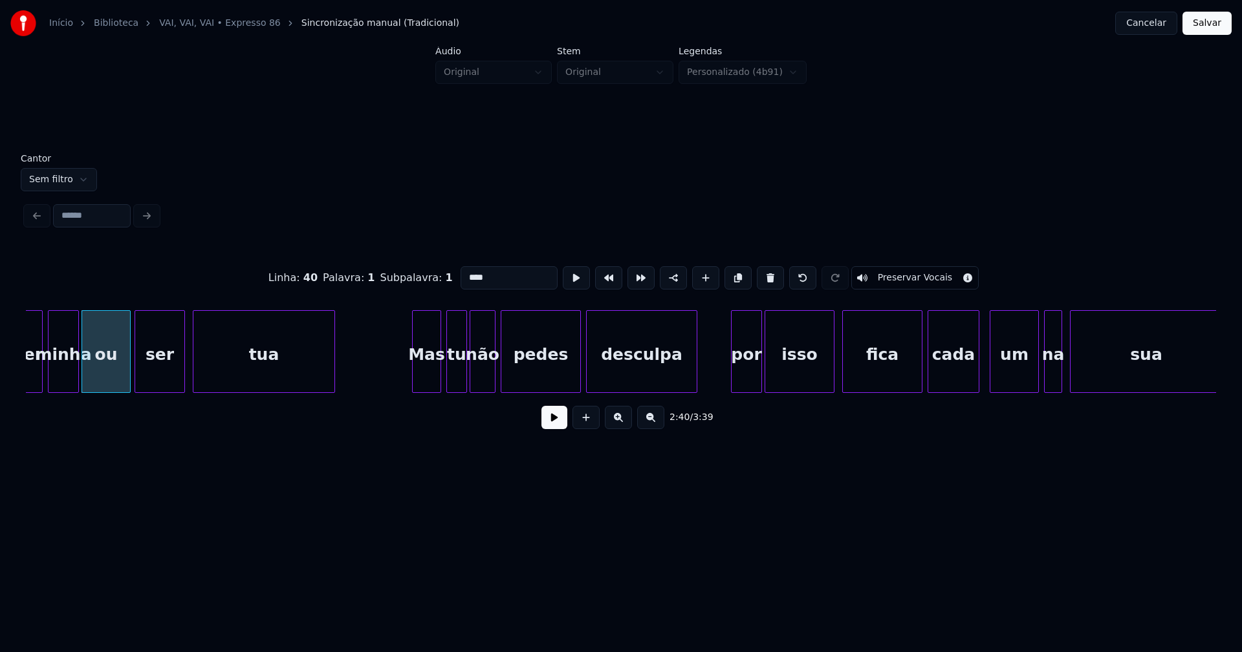
click at [415, 383] on div at bounding box center [415, 351] width 4 height 81
click at [731, 374] on div at bounding box center [731, 351] width 4 height 81
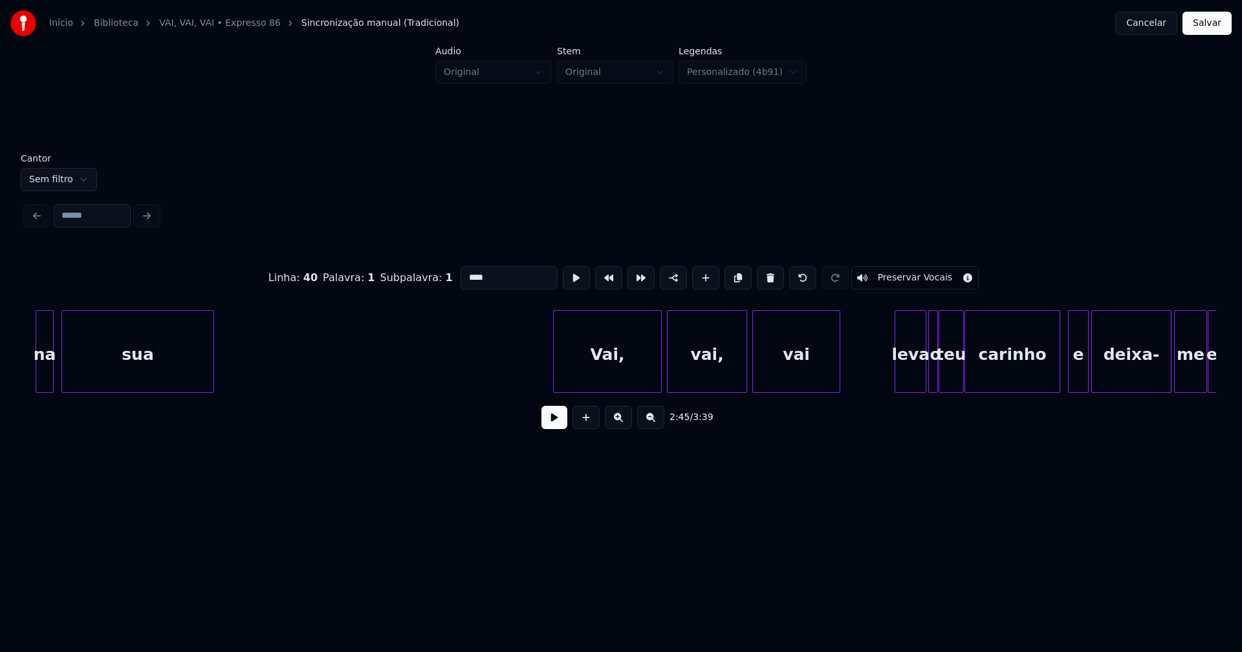
scroll to position [0, 21711]
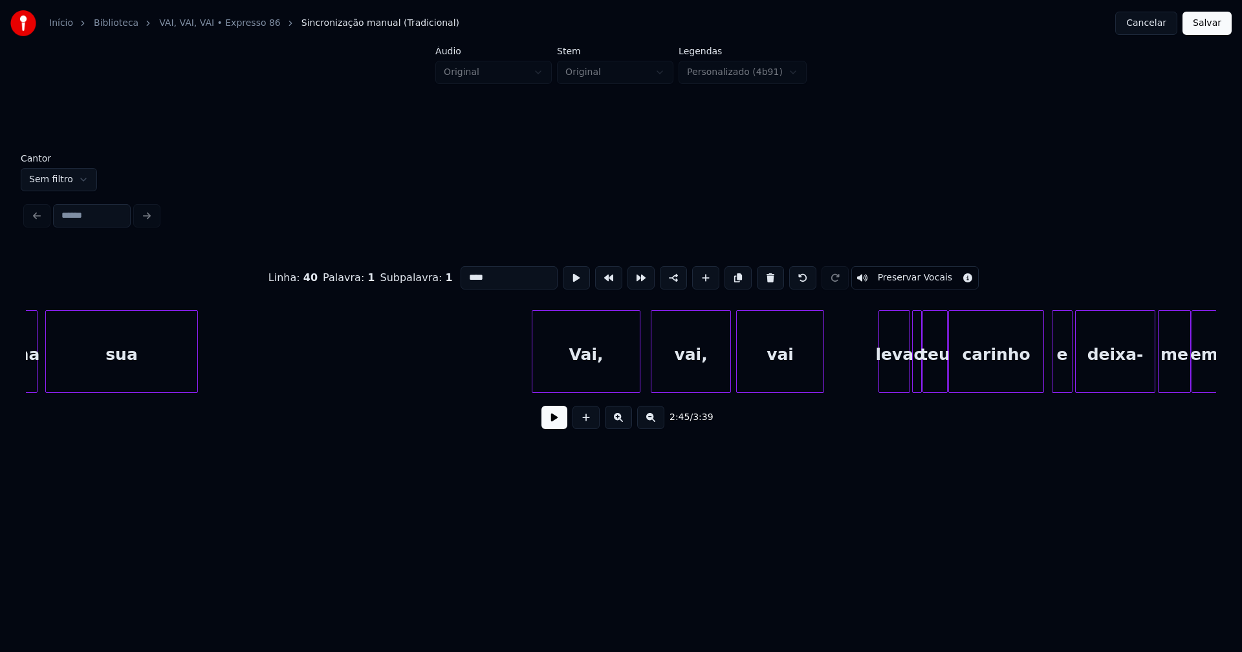
click at [595, 369] on div "Vai," at bounding box center [585, 355] width 107 height 88
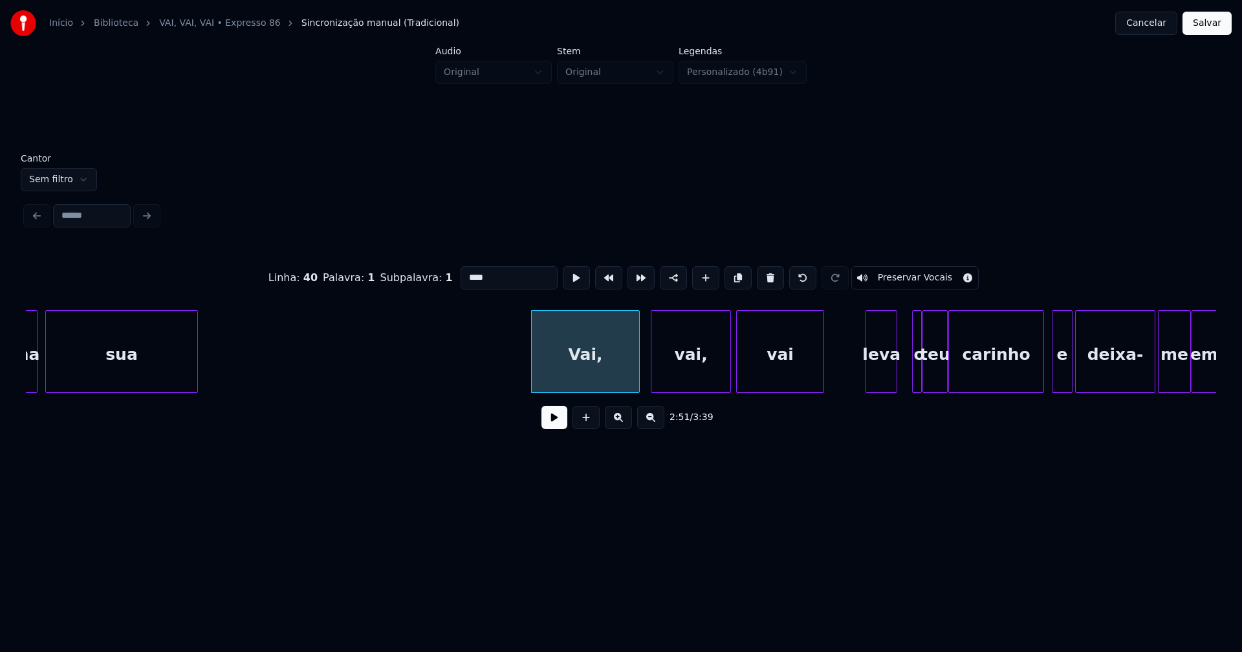
click at [888, 378] on div "leva" at bounding box center [881, 355] width 30 height 88
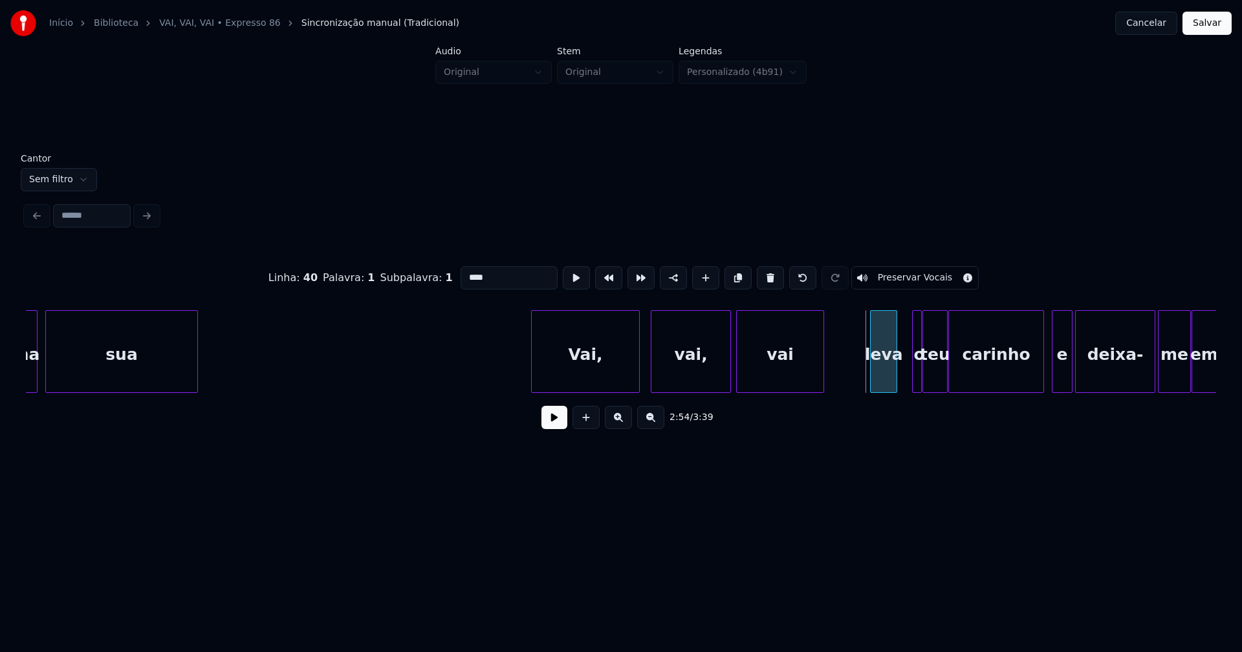
click at [870, 378] on div at bounding box center [872, 351] width 4 height 81
click at [906, 376] on div at bounding box center [907, 351] width 4 height 81
click at [908, 380] on div "o" at bounding box center [908, 355] width 16 height 88
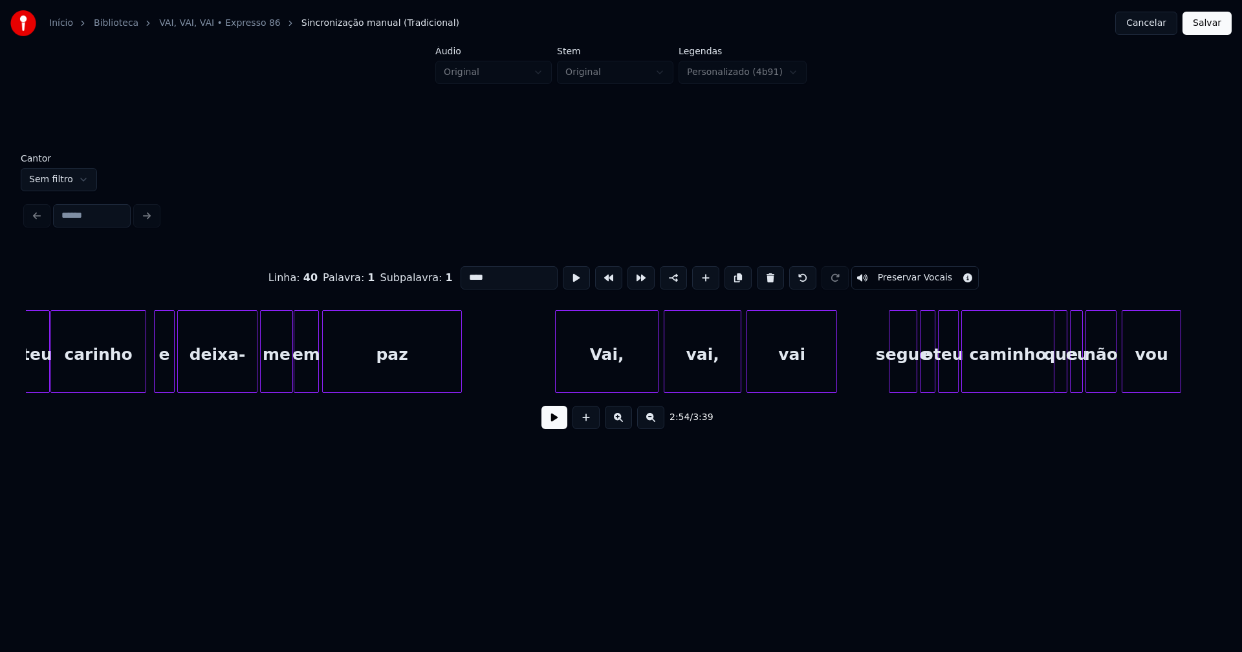
scroll to position [0, 22671]
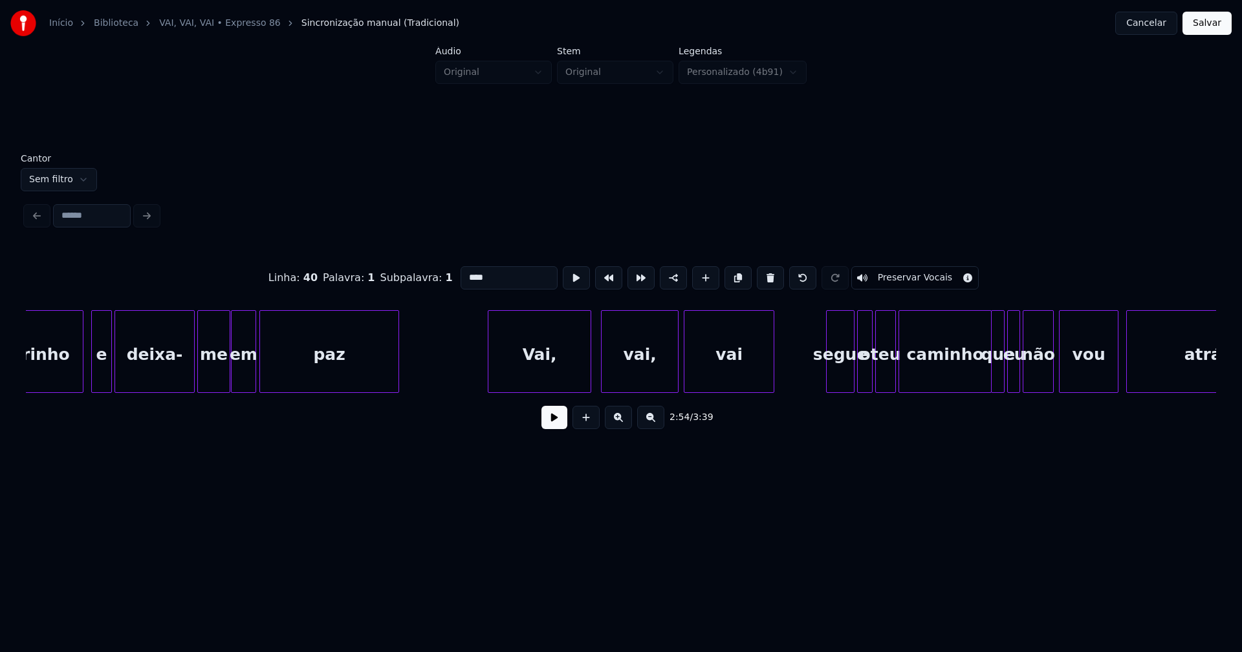
click at [565, 364] on div "Vai," at bounding box center [539, 355] width 102 height 88
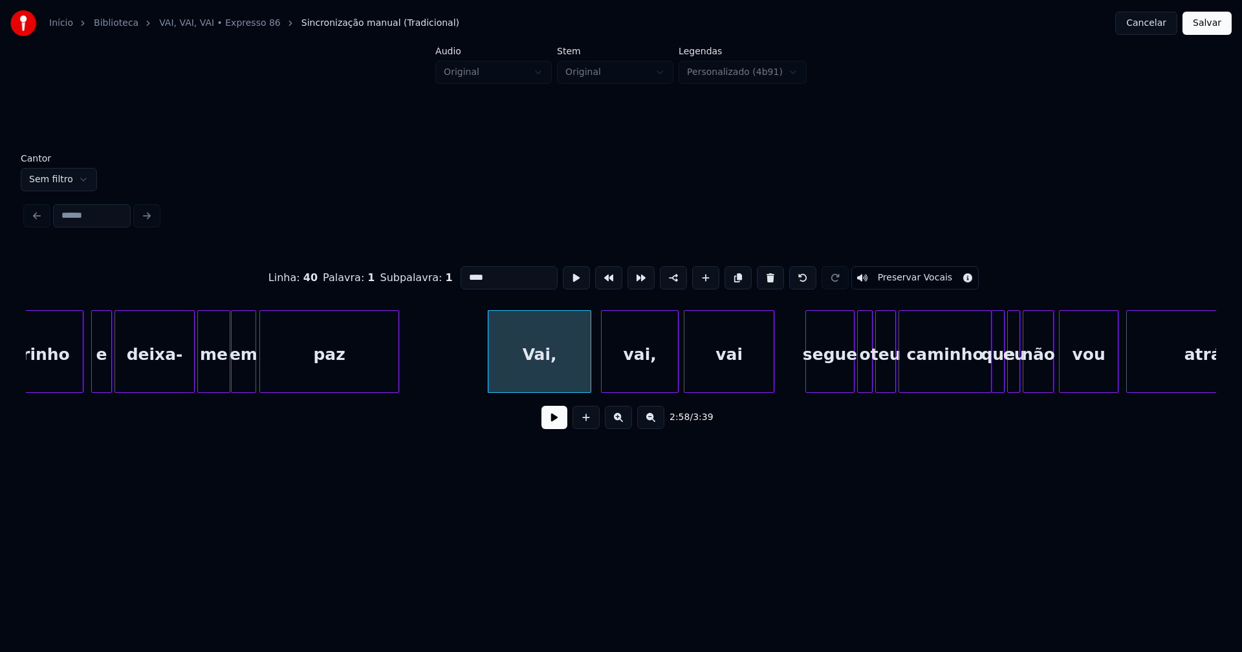
click at [809, 382] on div at bounding box center [808, 351] width 4 height 81
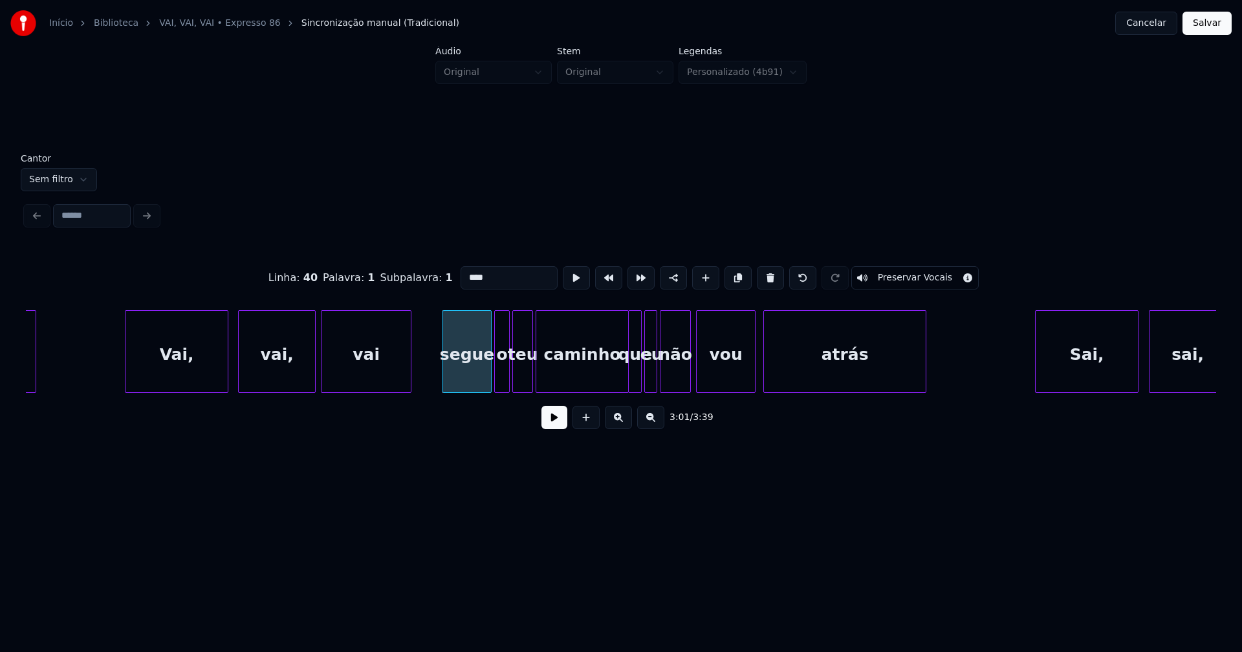
scroll to position [0, 23113]
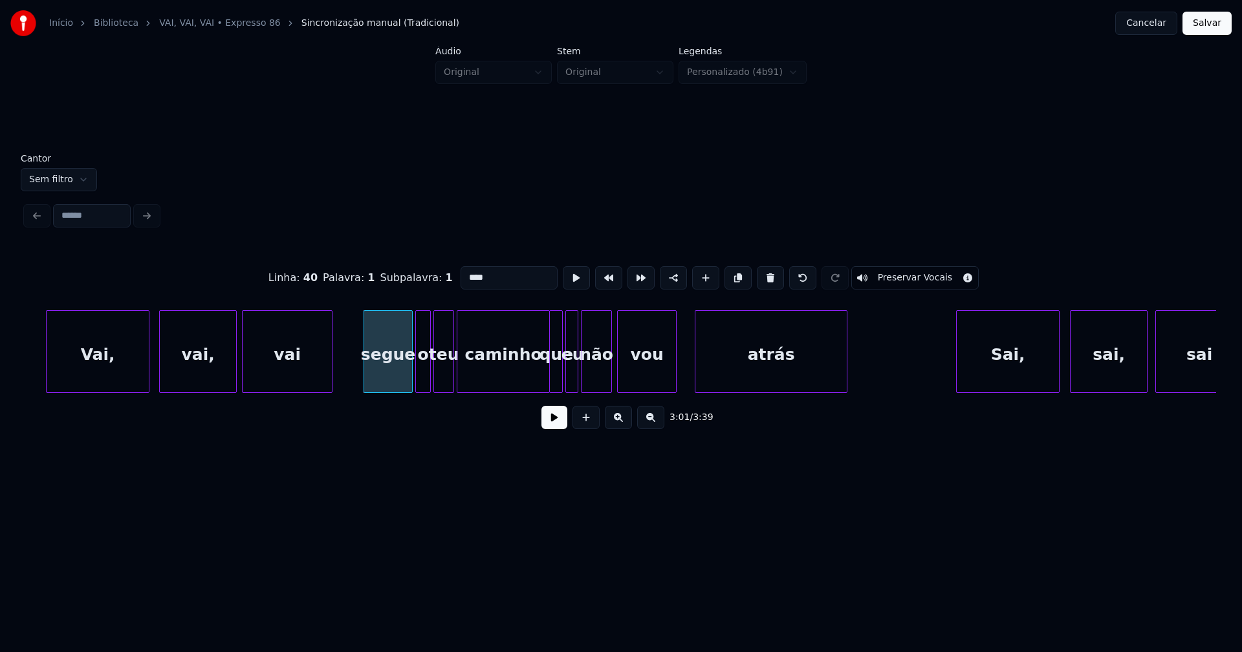
click at [696, 369] on div at bounding box center [697, 351] width 4 height 81
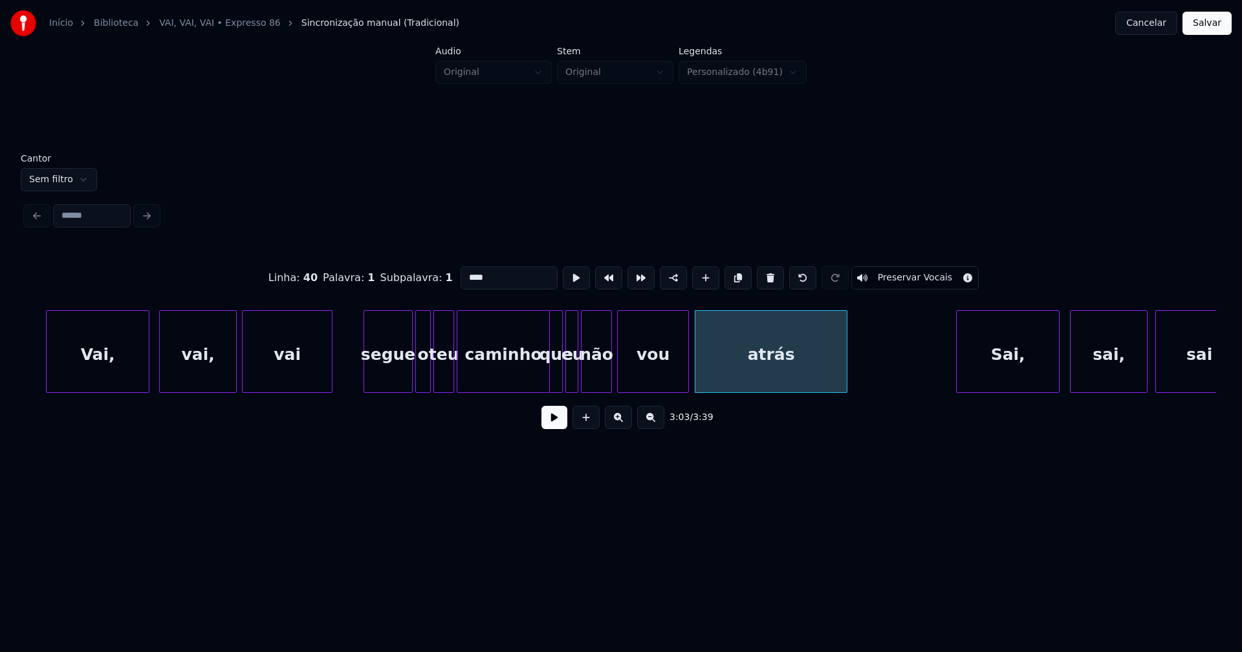
click at [687, 365] on div at bounding box center [686, 351] width 4 height 81
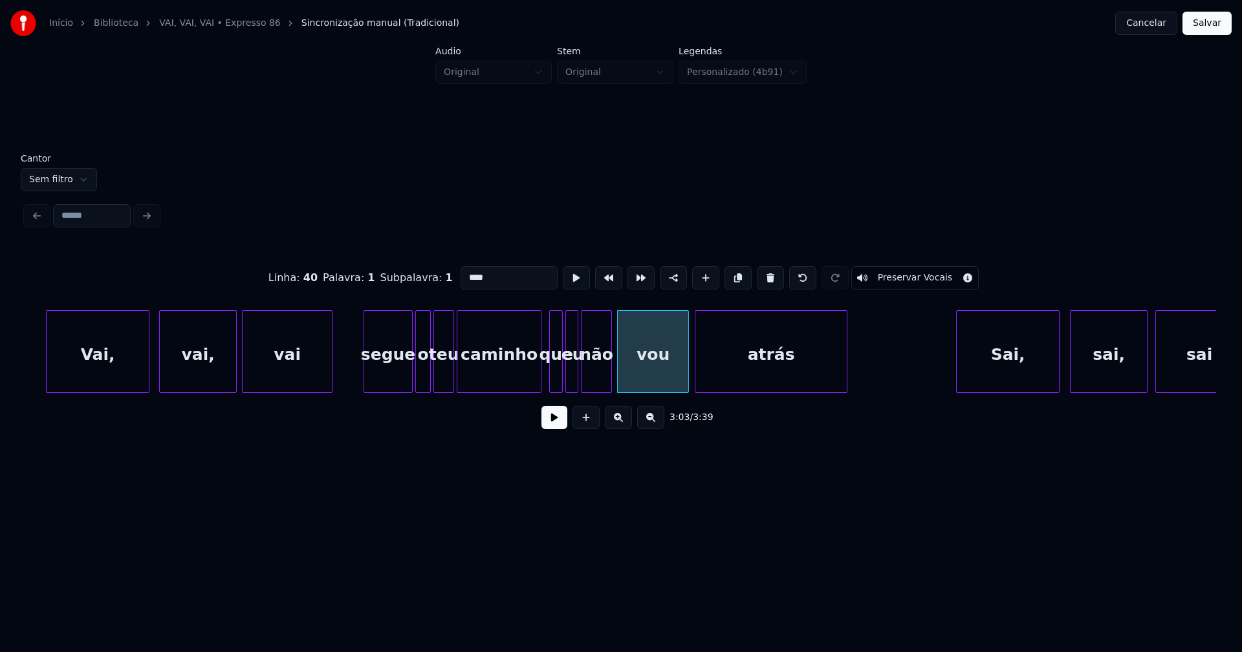
click at [537, 383] on div at bounding box center [539, 351] width 4 height 81
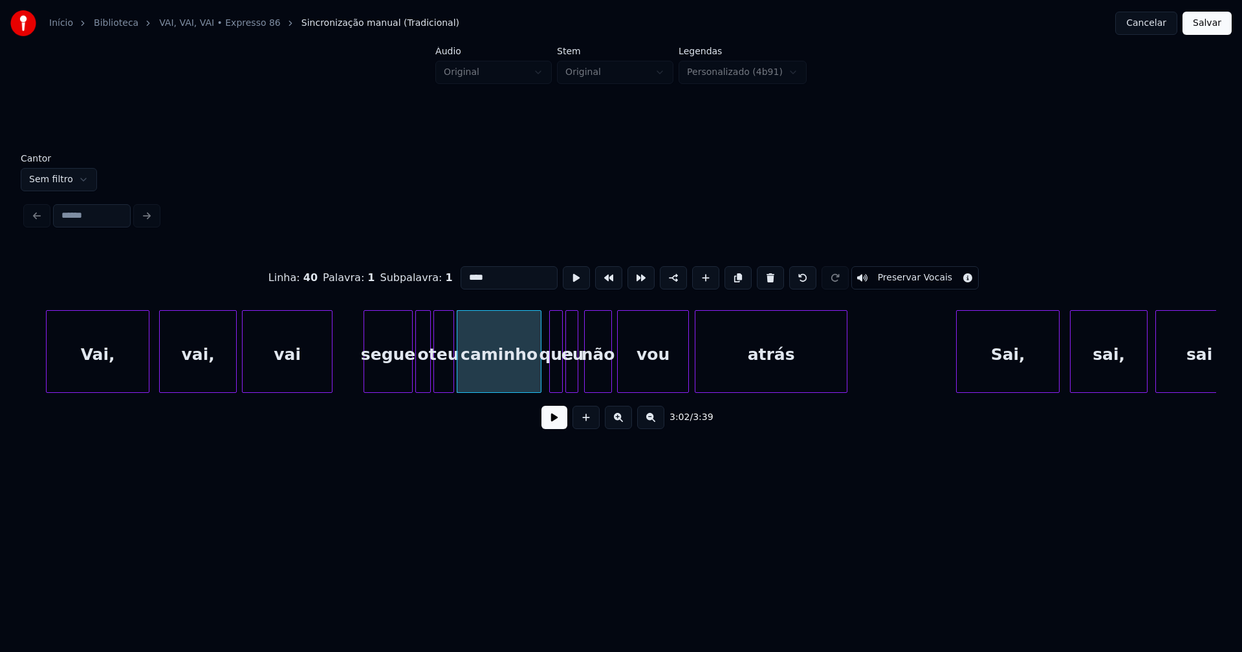
click at [587, 380] on div at bounding box center [587, 351] width 4 height 81
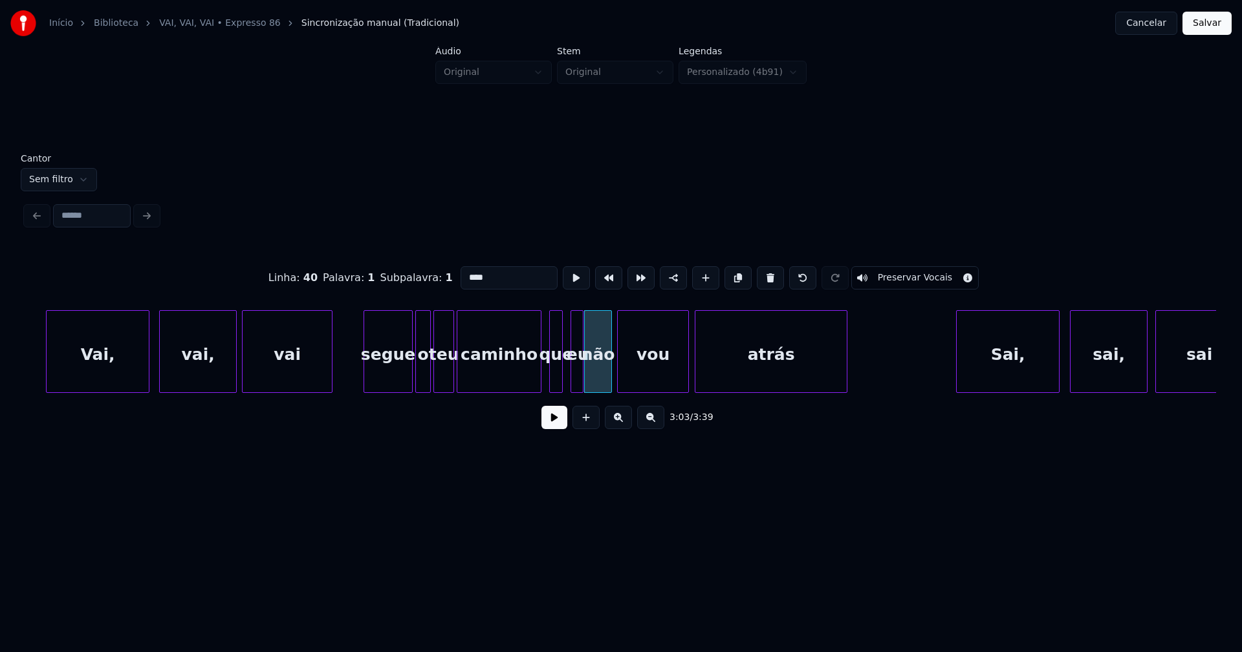
click at [576, 380] on div "eu" at bounding box center [577, 355] width 13 height 88
click at [568, 377] on div at bounding box center [568, 351] width 4 height 81
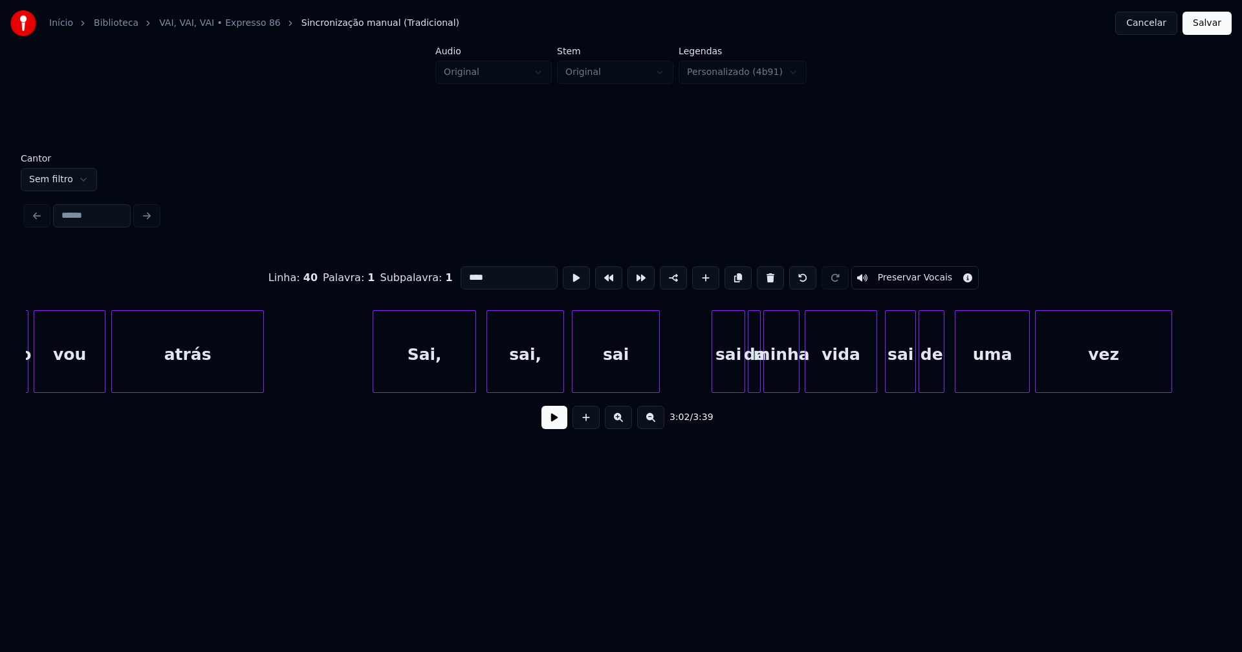
scroll to position [0, 23727]
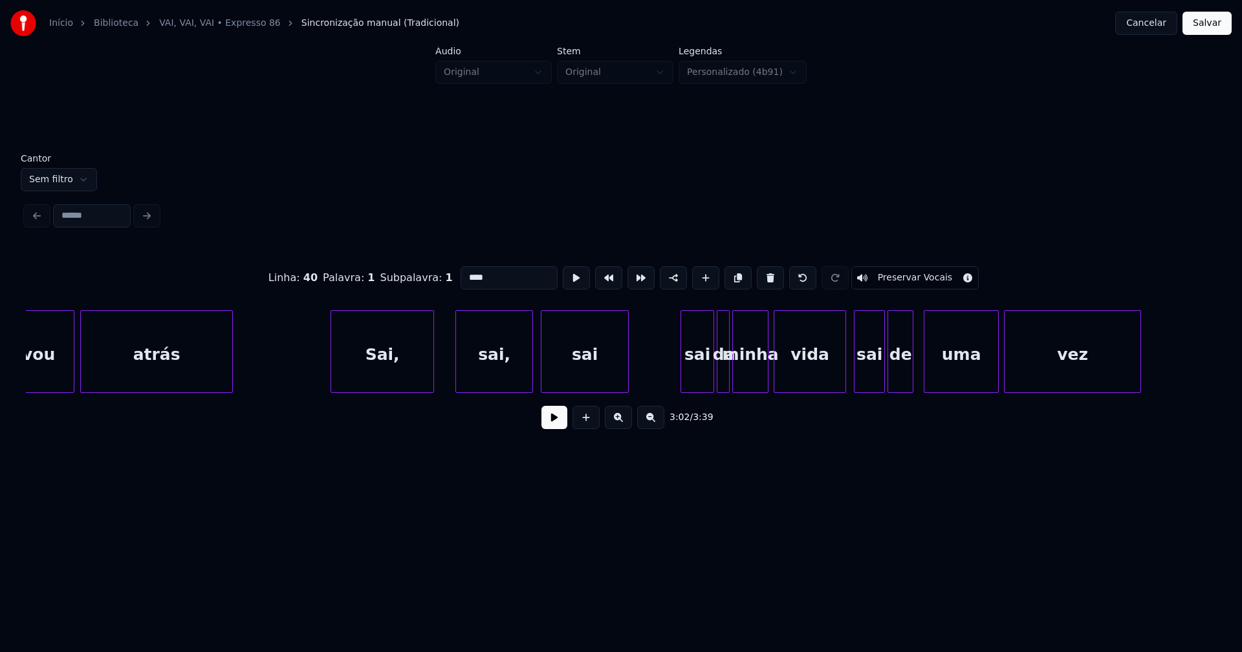
click at [393, 369] on div "Sai," at bounding box center [382, 355] width 102 height 88
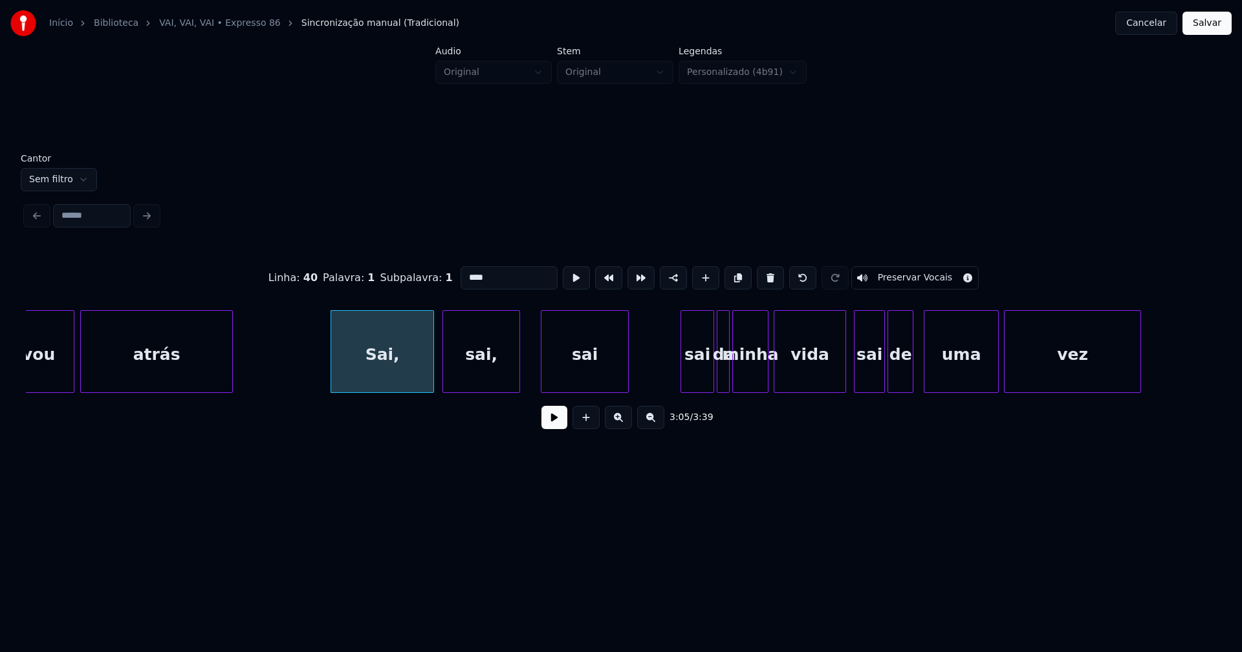
click at [478, 370] on div "sai," at bounding box center [481, 355] width 76 height 88
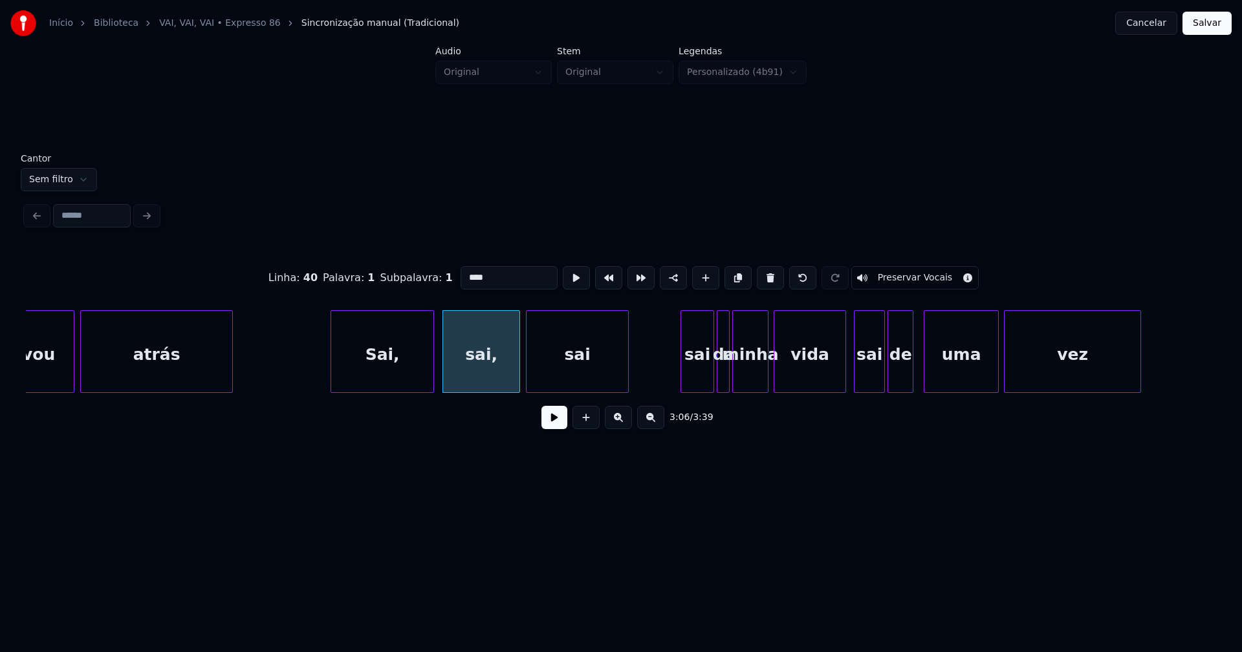
click at [530, 380] on div at bounding box center [528, 351] width 4 height 81
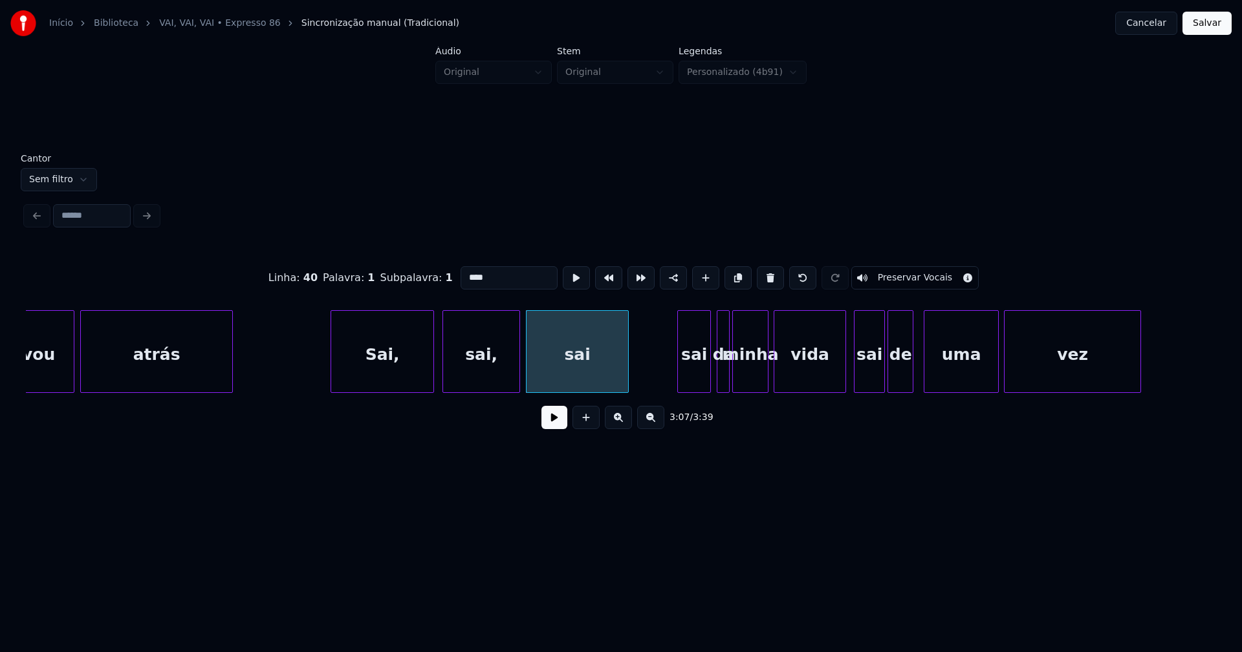
click at [697, 379] on div "sai" at bounding box center [694, 355] width 32 height 88
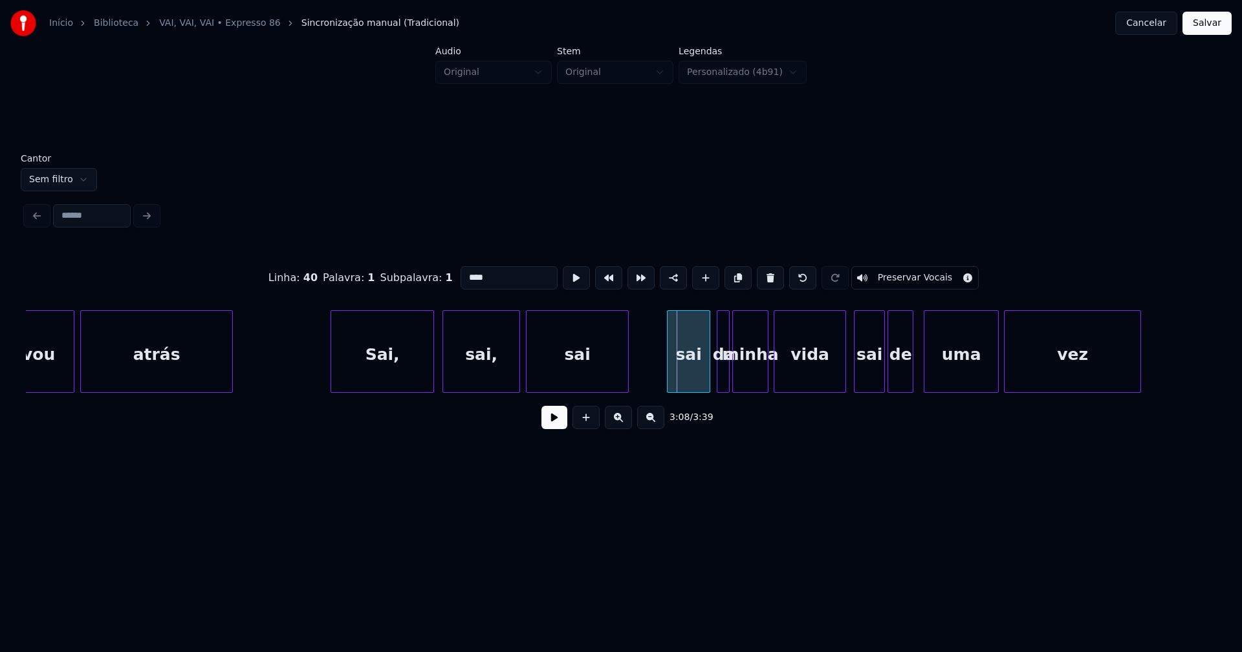
click at [668, 382] on div at bounding box center [669, 351] width 4 height 81
click at [836, 376] on div at bounding box center [837, 351] width 4 height 81
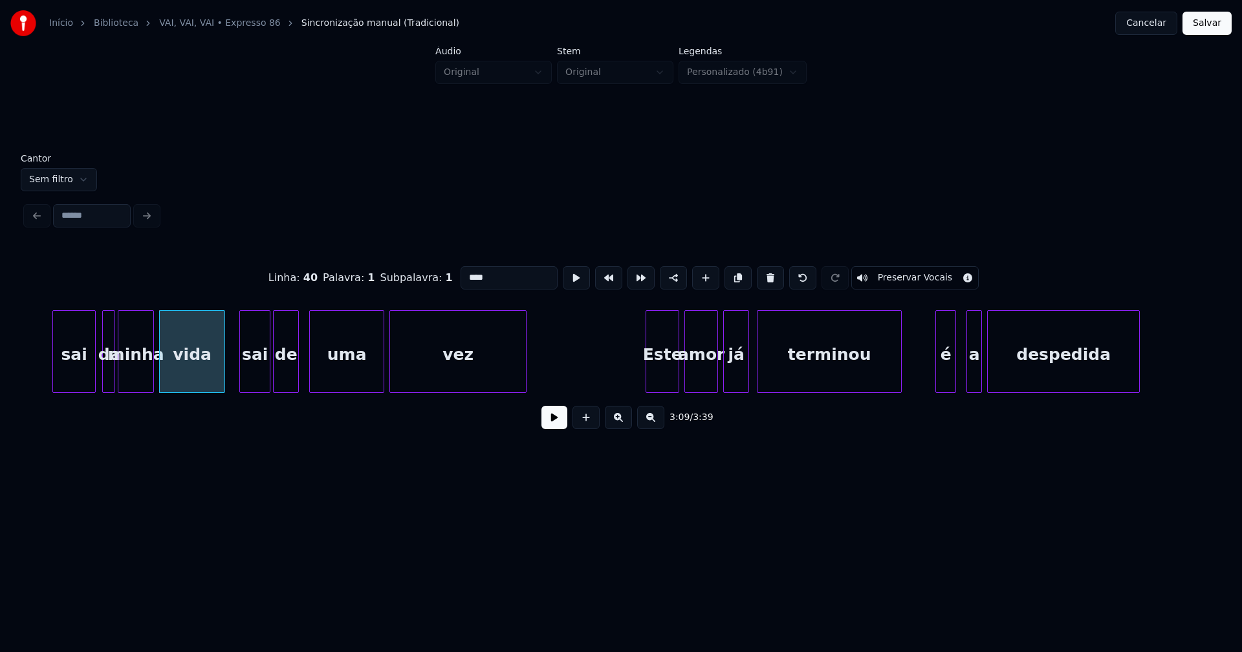
scroll to position [0, 24673]
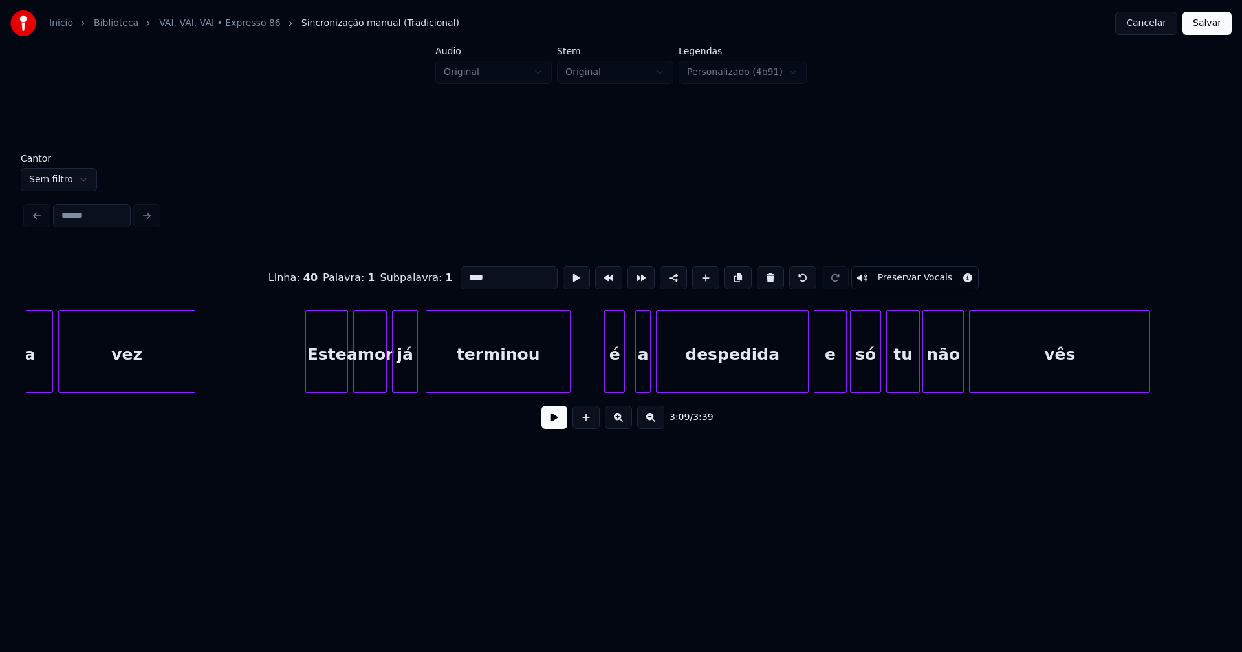
click at [308, 376] on div at bounding box center [308, 351] width 4 height 81
click at [407, 380] on div "já" at bounding box center [401, 355] width 25 height 88
click at [597, 380] on div at bounding box center [597, 351] width 4 height 81
click at [790, 378] on div at bounding box center [791, 351] width 4 height 81
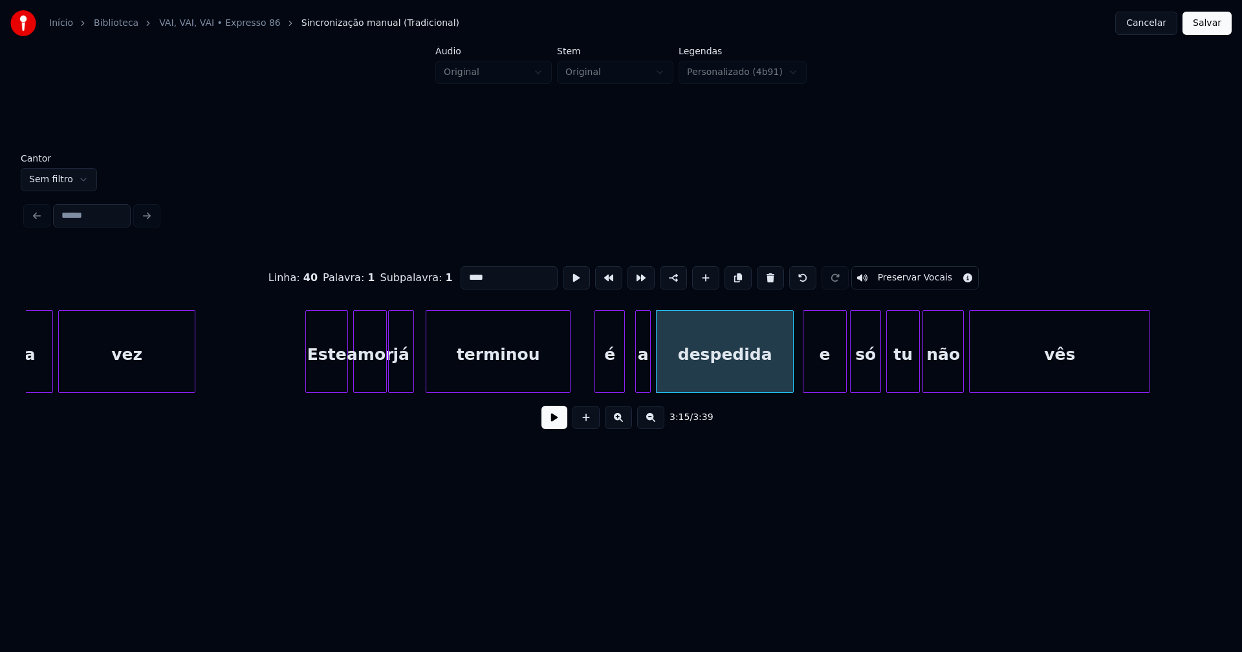
click at [805, 380] on div at bounding box center [805, 351] width 4 height 81
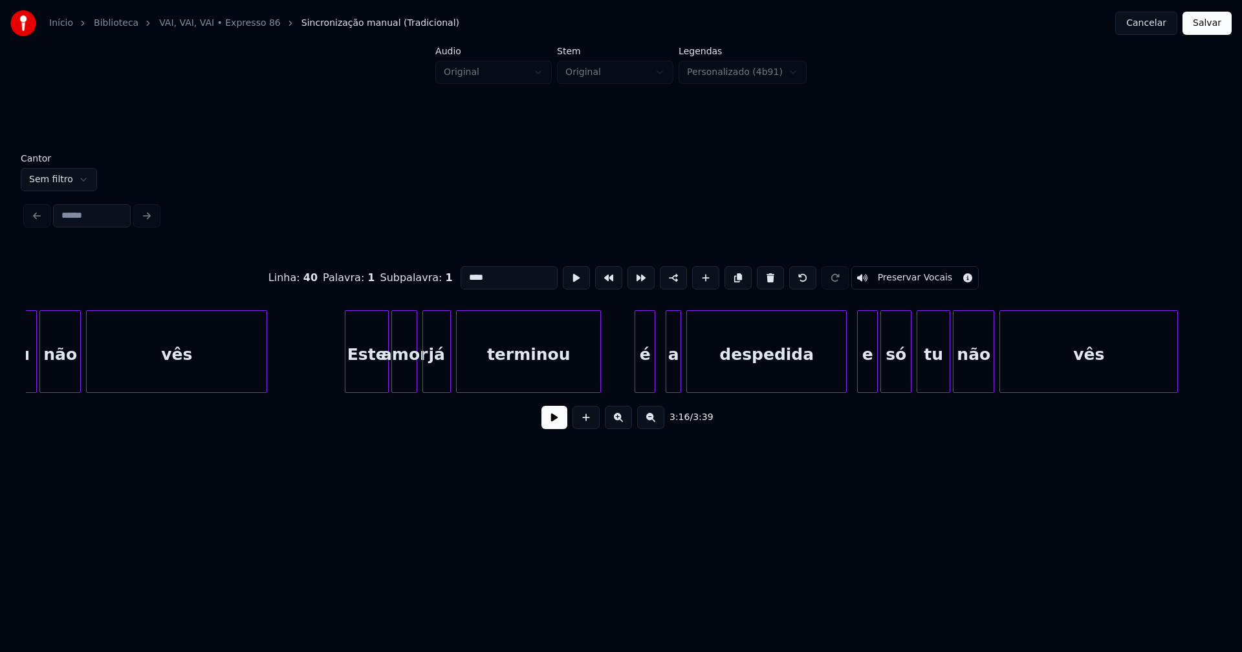
scroll to position [0, 25524]
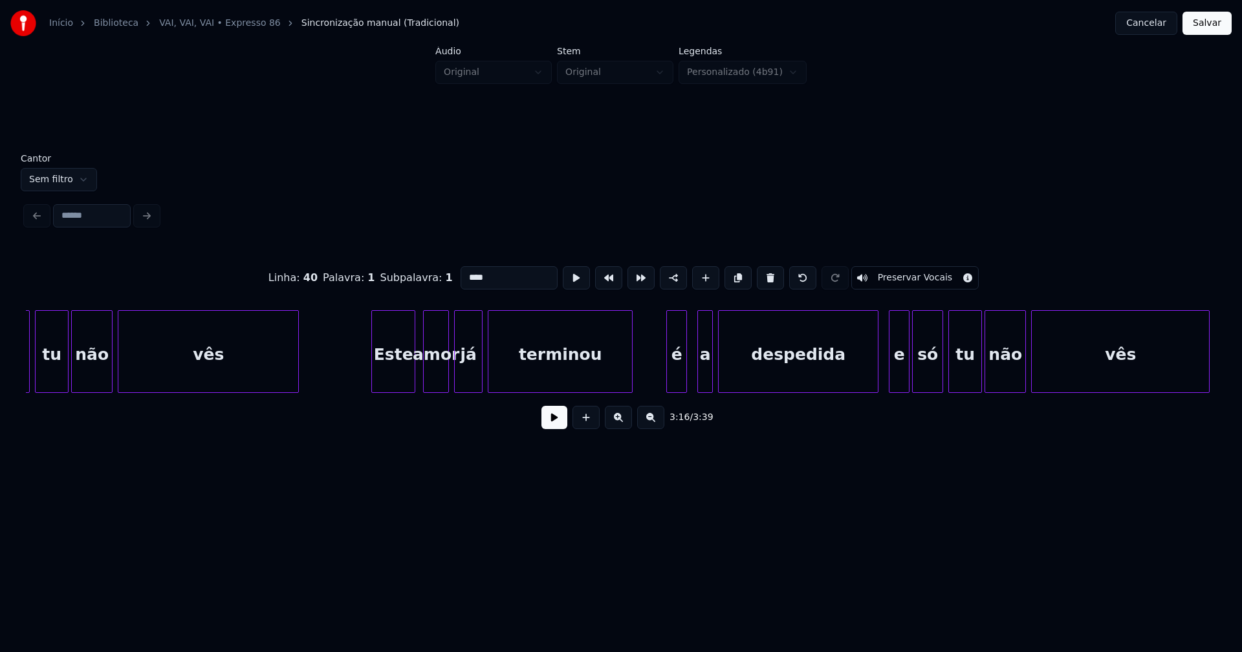
click at [398, 383] on div "Este" at bounding box center [393, 355] width 43 height 88
click at [663, 382] on div at bounding box center [662, 351] width 4 height 81
click at [699, 379] on div "a" at bounding box center [699, 355] width 14 height 88
click at [852, 388] on div "tu não vês Este amor já terminou é a despedida e só tu não vês só" at bounding box center [621, 351] width 1190 height 83
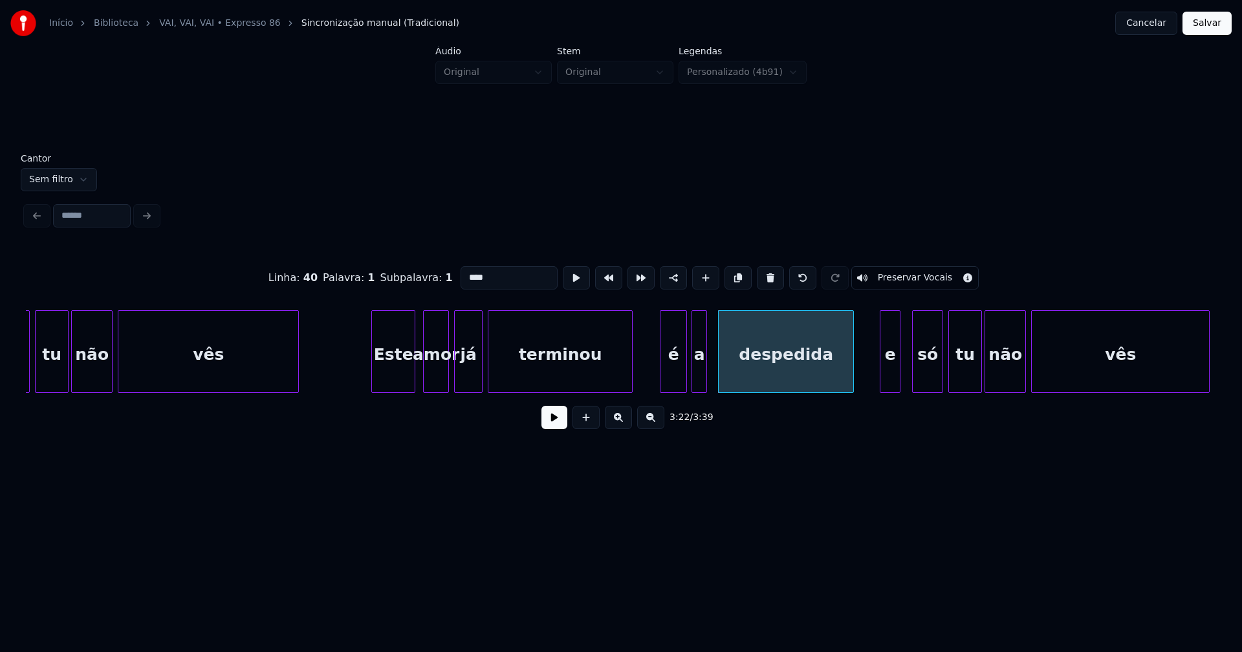
click at [894, 382] on div "e" at bounding box center [889, 355] width 19 height 88
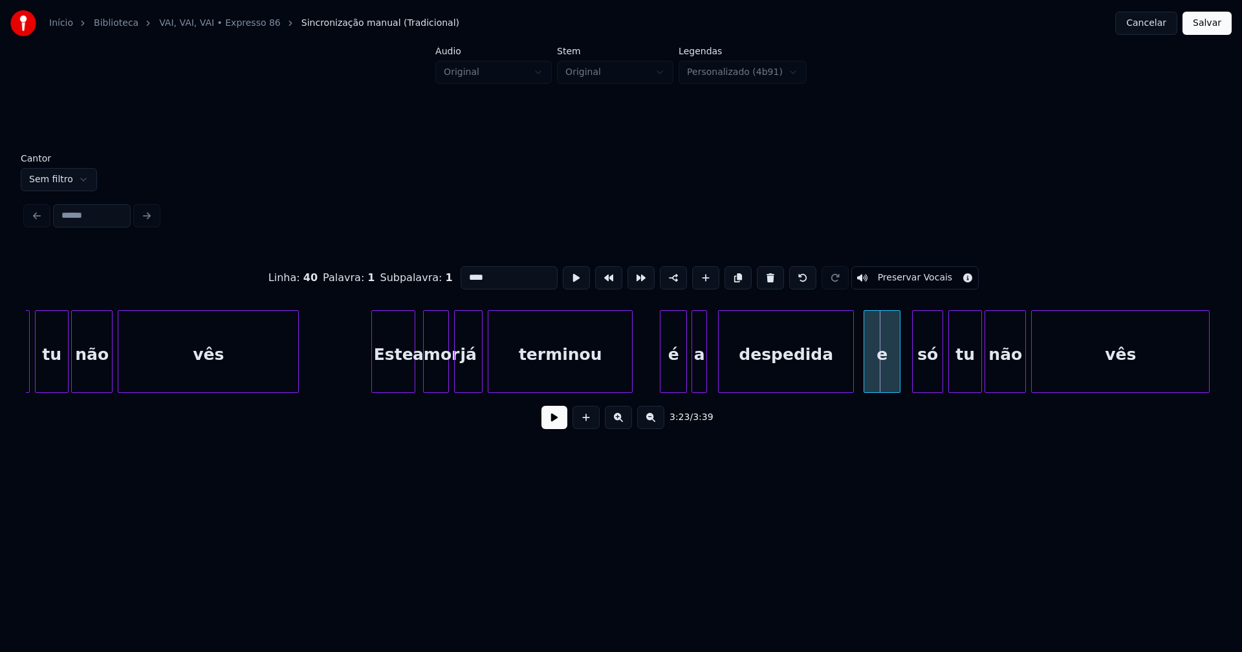
click at [865, 393] on div "tu não vês Este amor já terminou é a despedida e só tu não vês só" at bounding box center [621, 351] width 1190 height 83
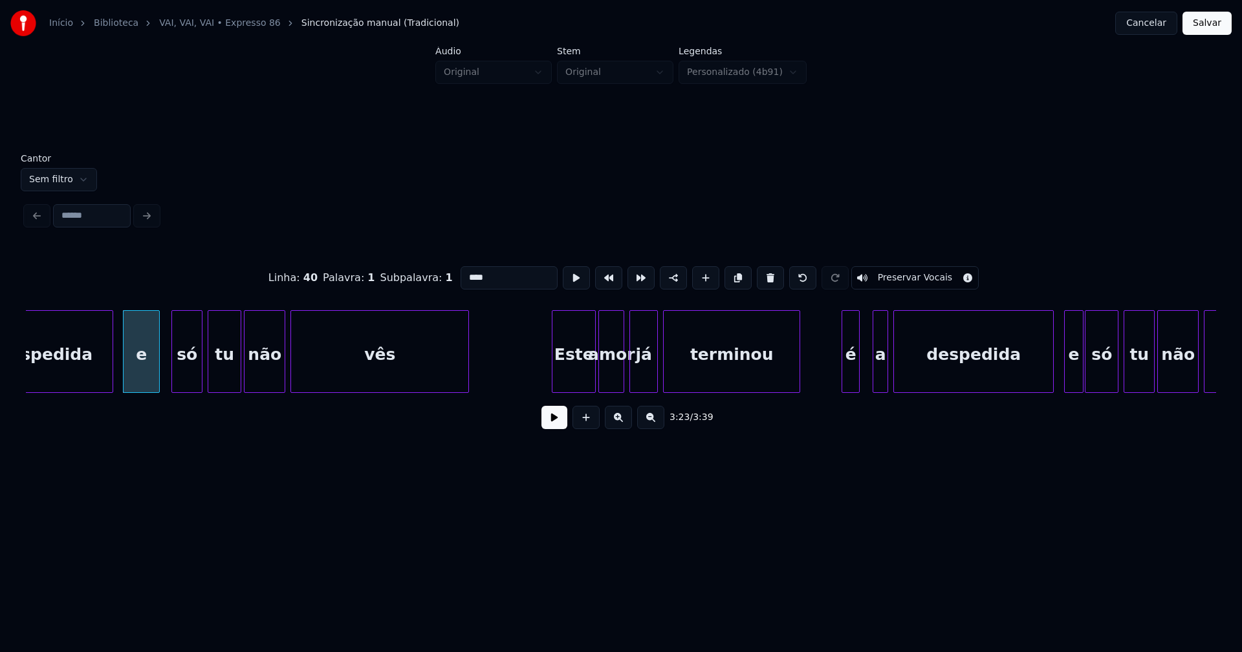
scroll to position [0, 26296]
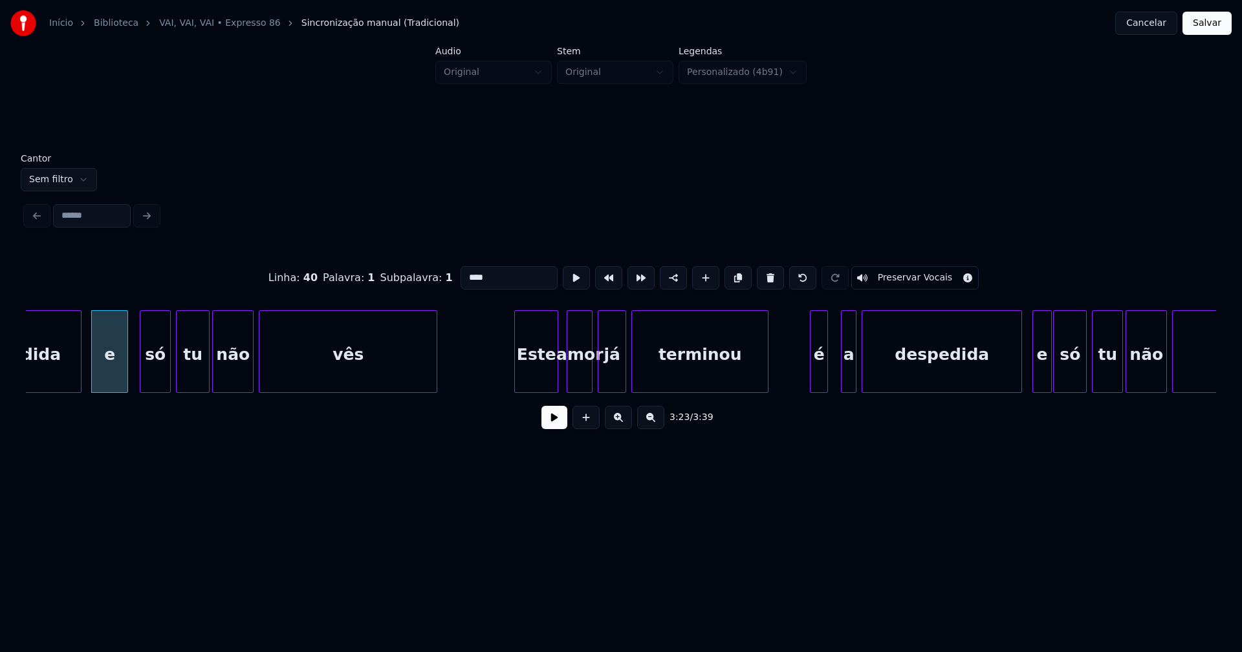
click at [542, 380] on div "Este" at bounding box center [536, 355] width 43 height 88
click at [811, 380] on div "é" at bounding box center [811, 355] width 17 height 88
click at [846, 372] on div "a" at bounding box center [845, 355] width 14 height 88
click at [833, 366] on div at bounding box center [834, 351] width 4 height 81
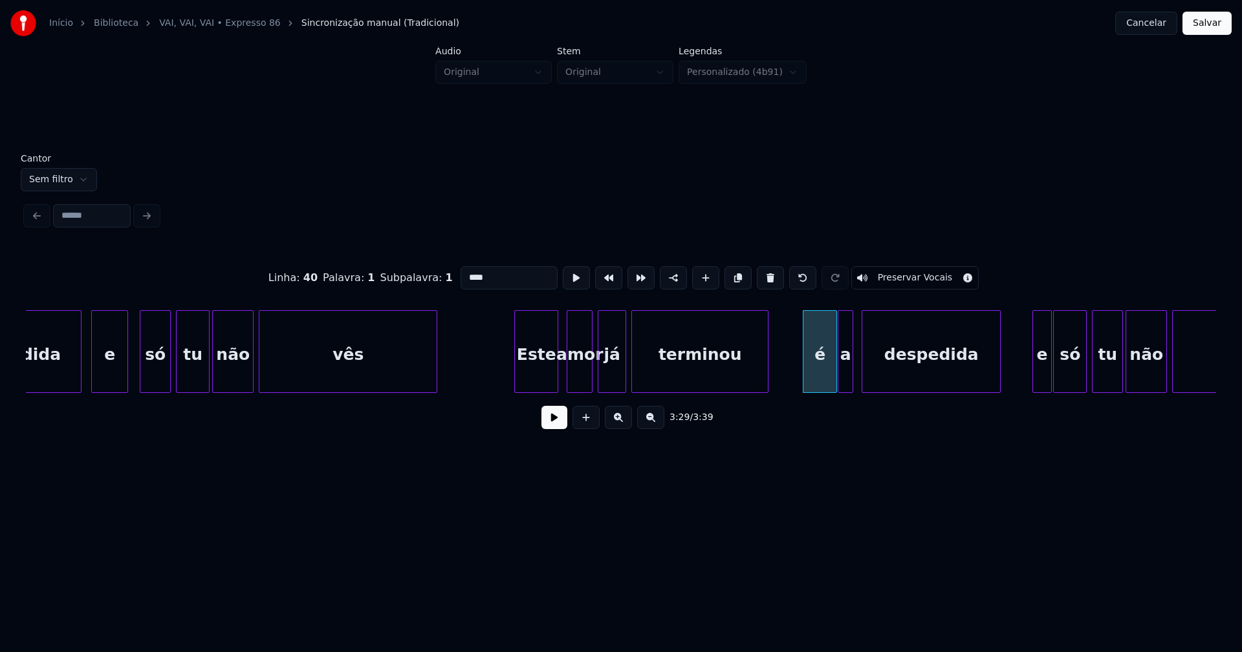
click at [1000, 387] on div "despedida" at bounding box center [930, 351] width 139 height 83
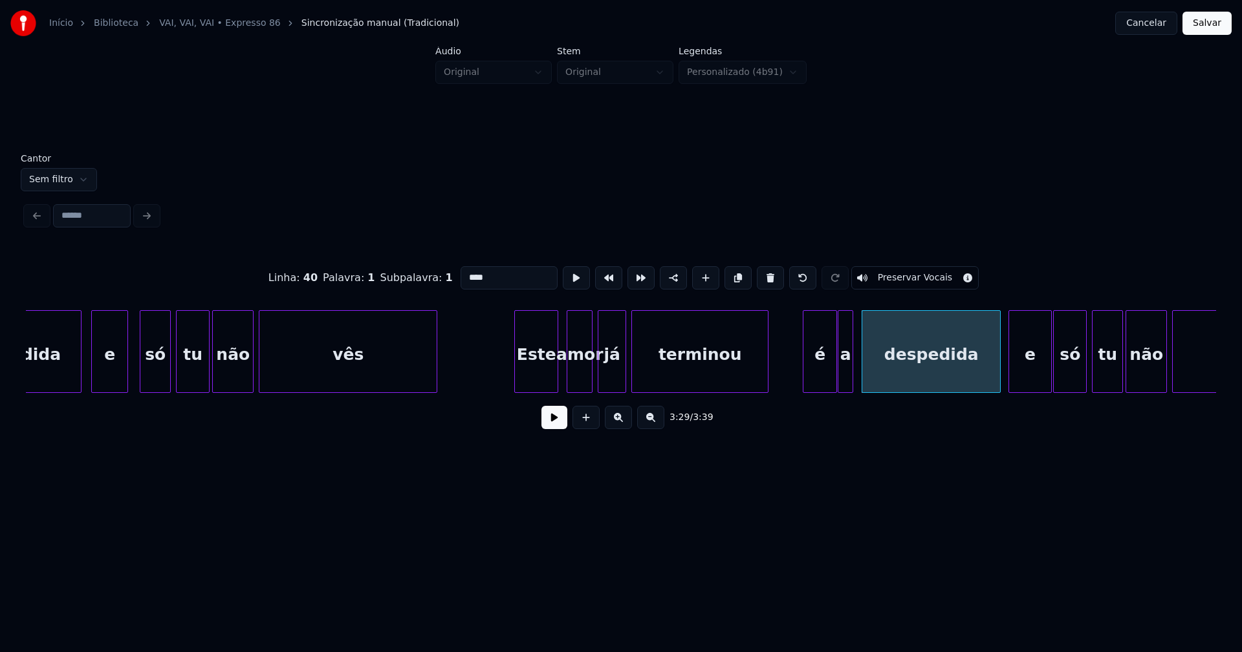
click at [1009, 387] on div "e" at bounding box center [1029, 351] width 43 height 83
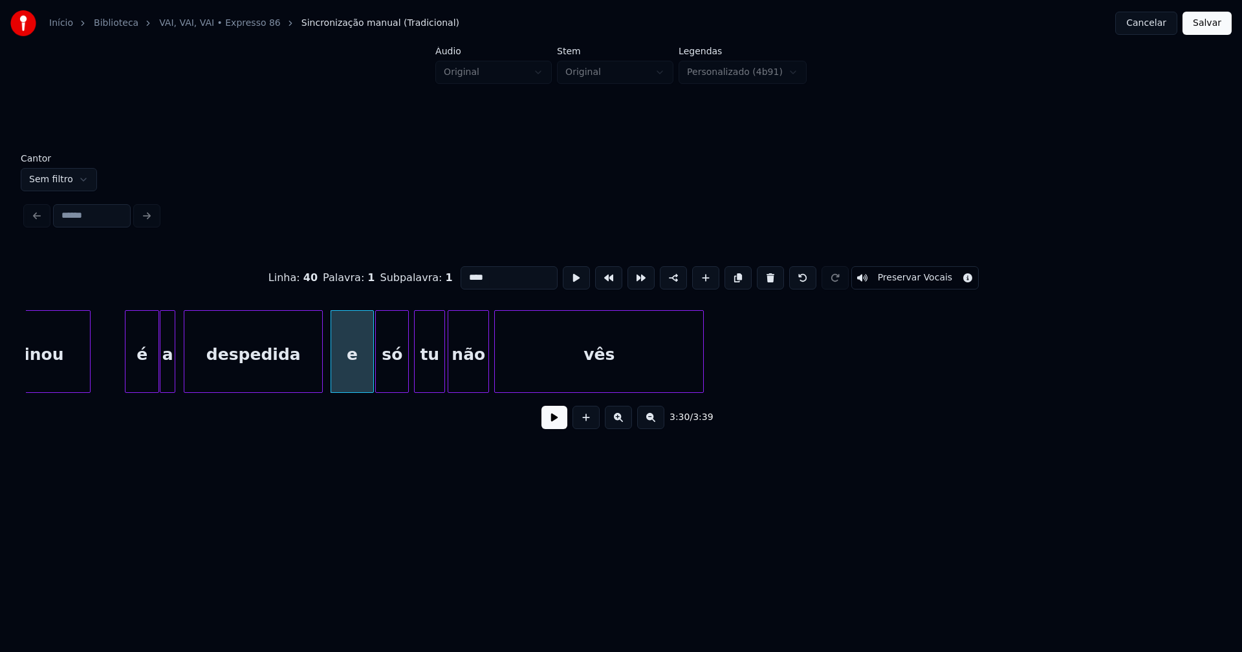
scroll to position [0, 27005]
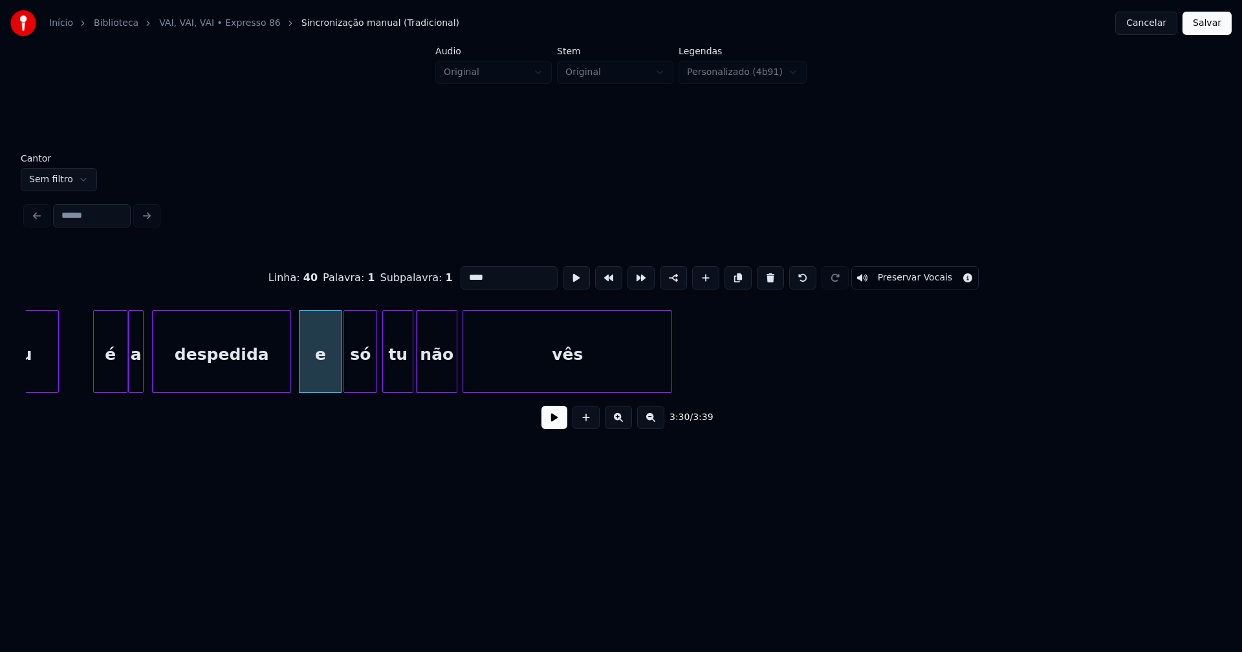
type input "****"
click at [1203, 30] on button "Salvar" at bounding box center [1206, 23] width 49 height 23
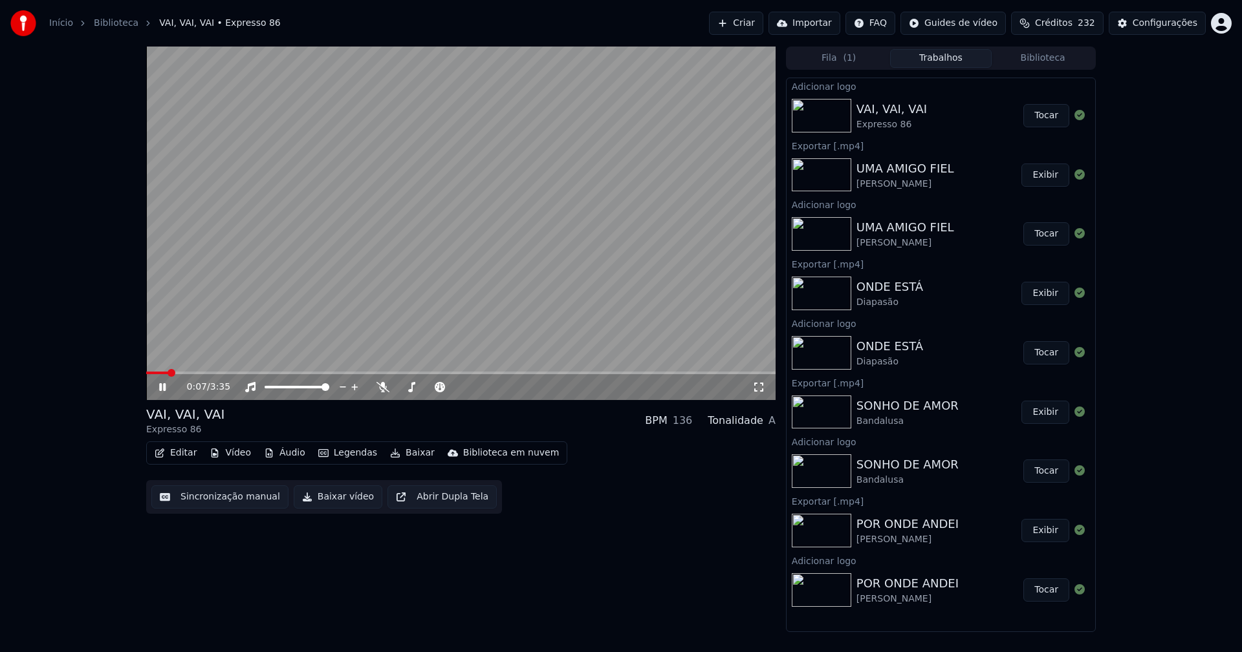
click at [293, 373] on span at bounding box center [460, 373] width 629 height 3
click at [162, 391] on icon at bounding box center [162, 387] width 6 height 8
click at [332, 496] on button "Baixar vídeo" at bounding box center [338, 497] width 89 height 23
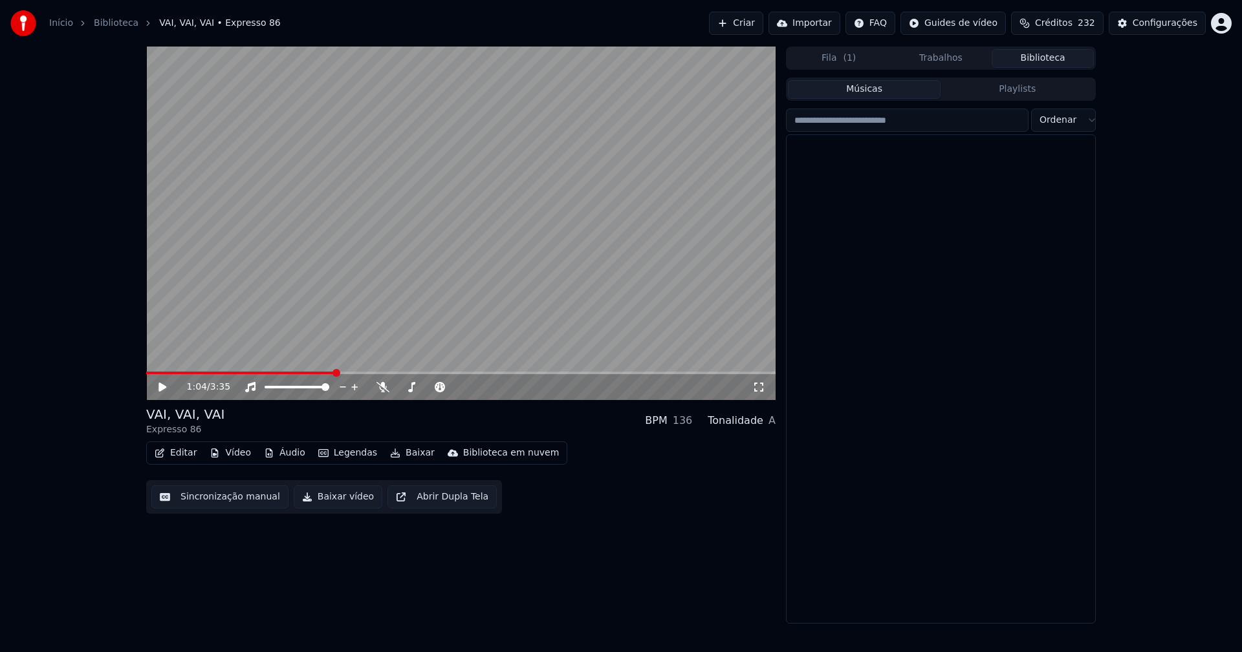
click at [1047, 58] on button "Biblioteca" at bounding box center [1042, 58] width 102 height 19
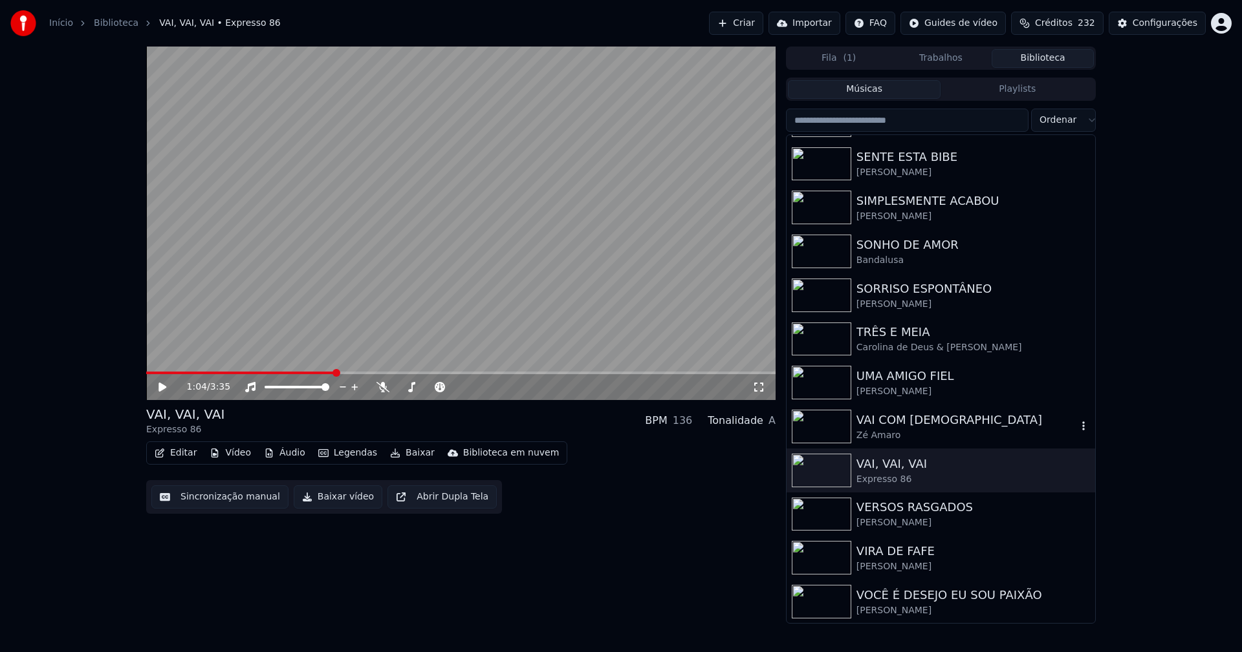
scroll to position [3621, 0]
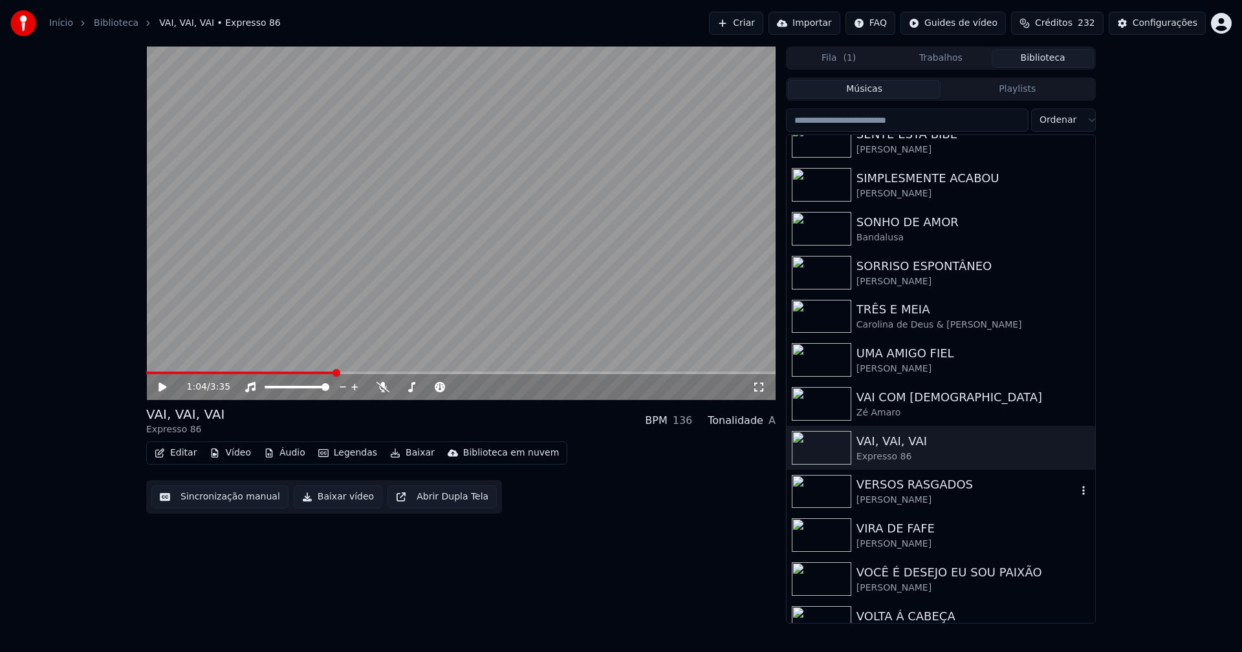
click at [931, 495] on div "[PERSON_NAME]" at bounding box center [966, 500] width 221 height 13
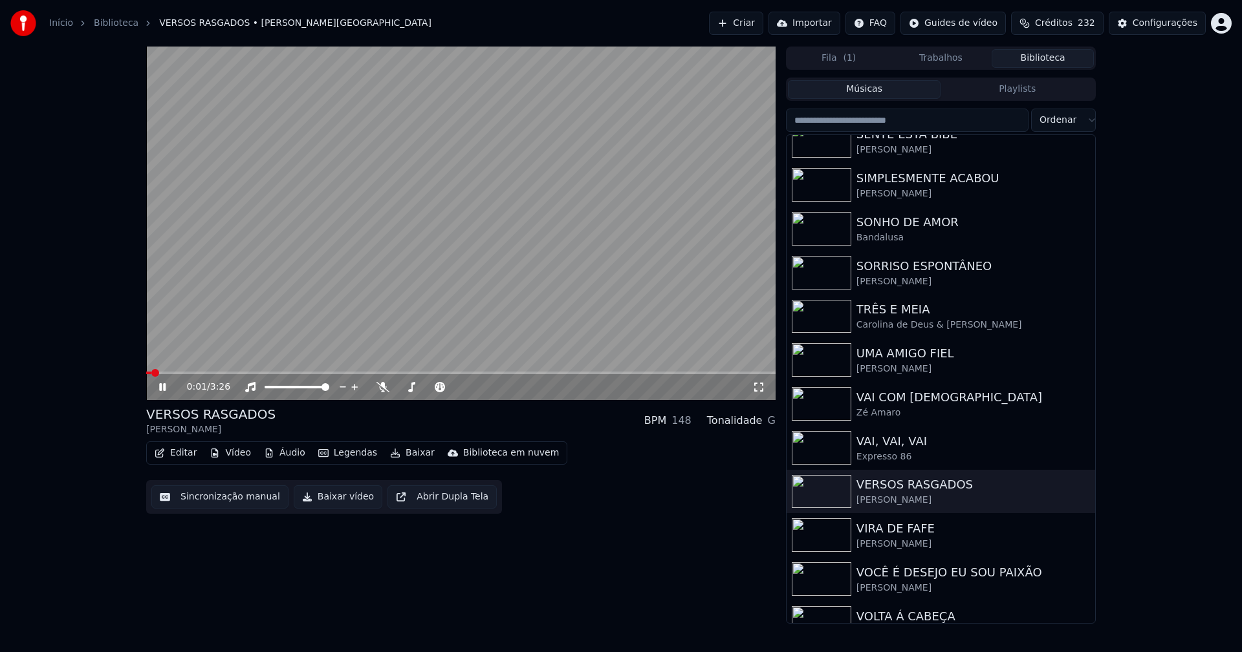
click at [166, 387] on icon at bounding box center [162, 387] width 6 height 8
click at [235, 455] on button "Vídeo" at bounding box center [230, 453] width 52 height 18
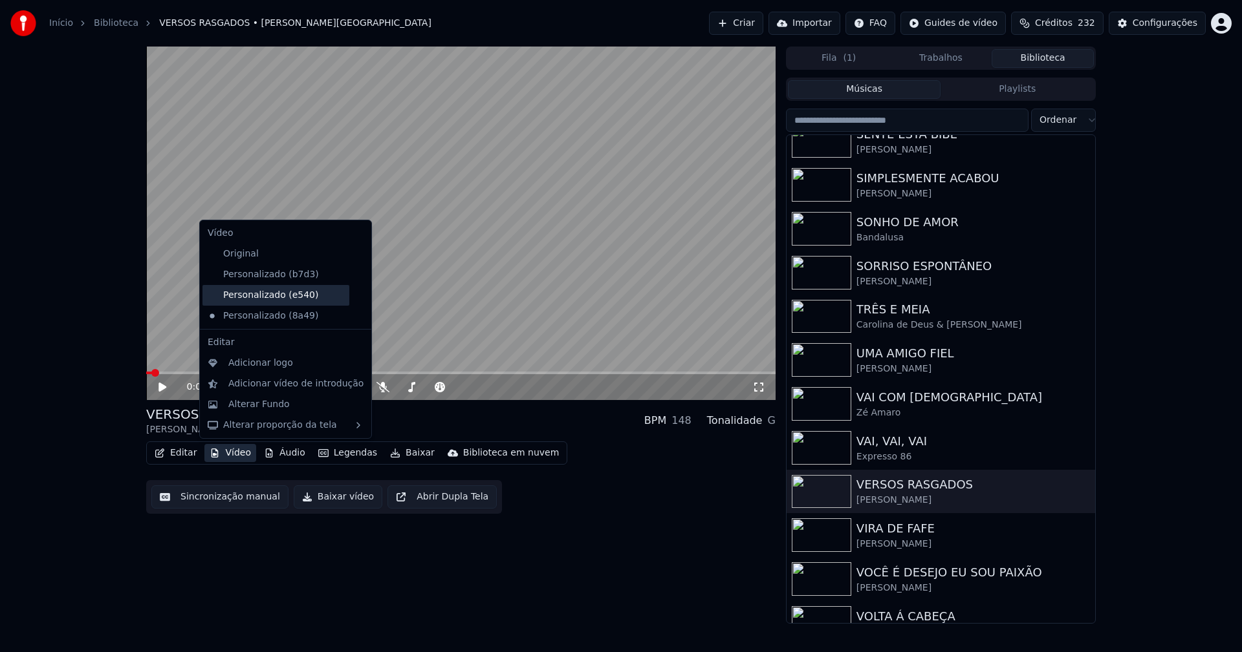
click at [260, 298] on div "Personalizado (e540)" at bounding box center [275, 295] width 147 height 21
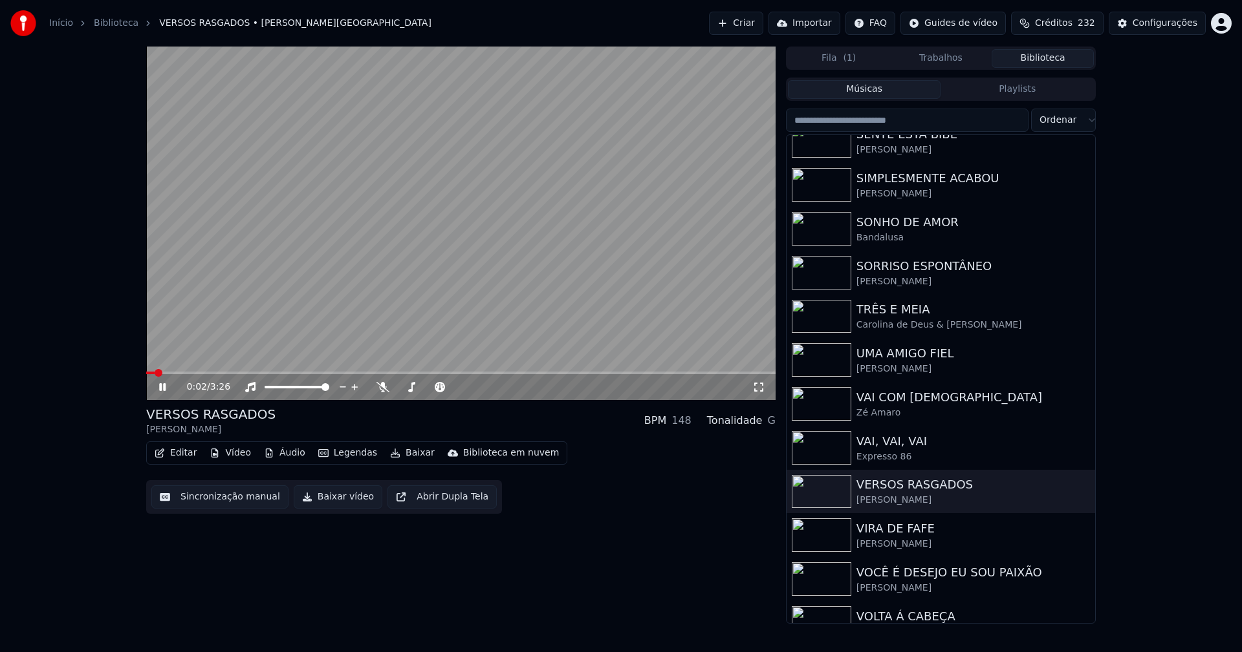
click at [165, 388] on icon at bounding box center [162, 387] width 6 height 8
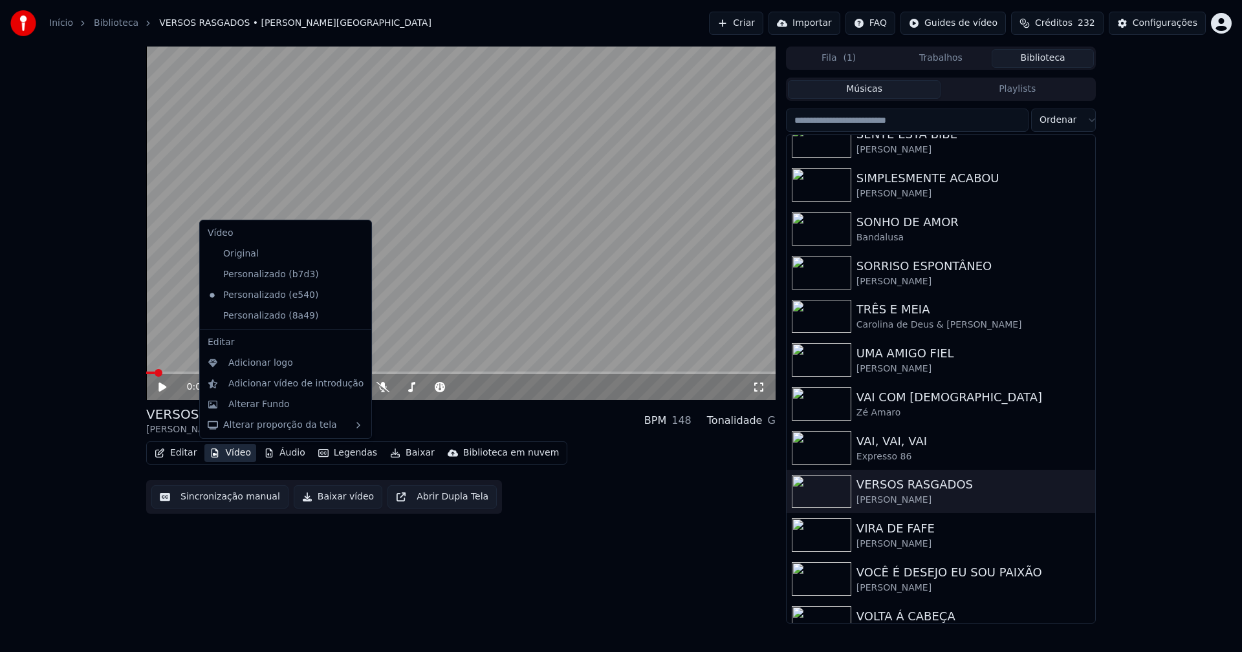
click at [237, 458] on button "Vídeo" at bounding box center [230, 453] width 52 height 18
click at [354, 316] on icon at bounding box center [358, 316] width 9 height 10
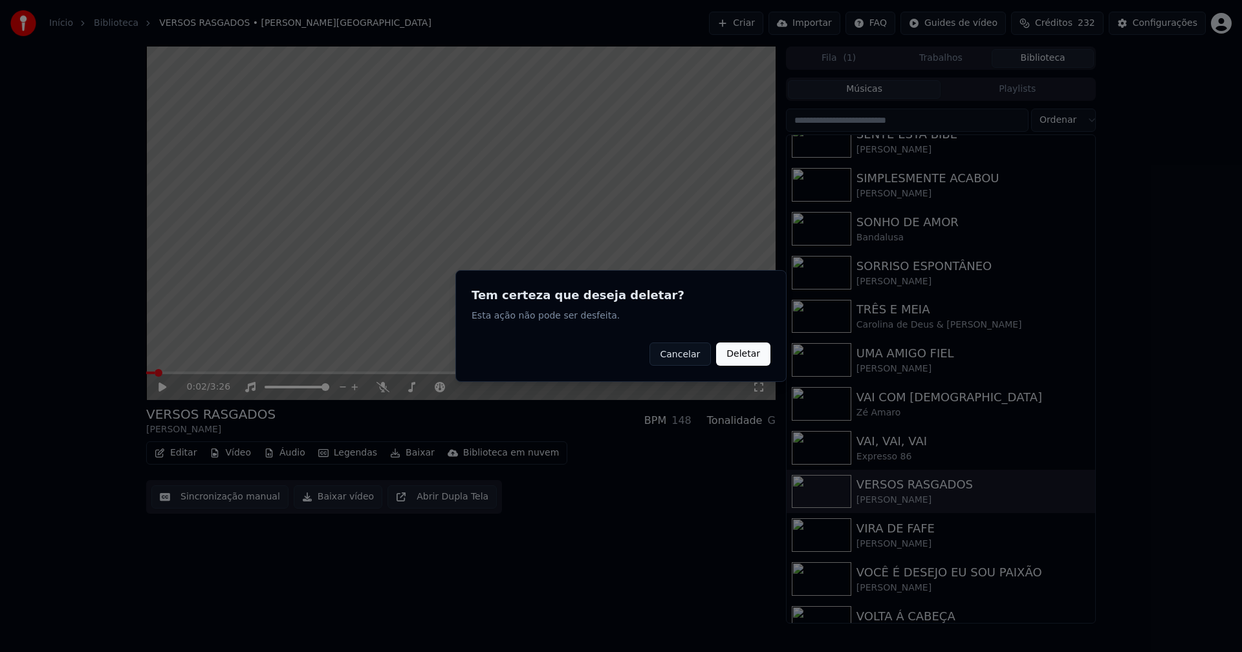
click at [737, 358] on button "Deletar" at bounding box center [743, 354] width 54 height 23
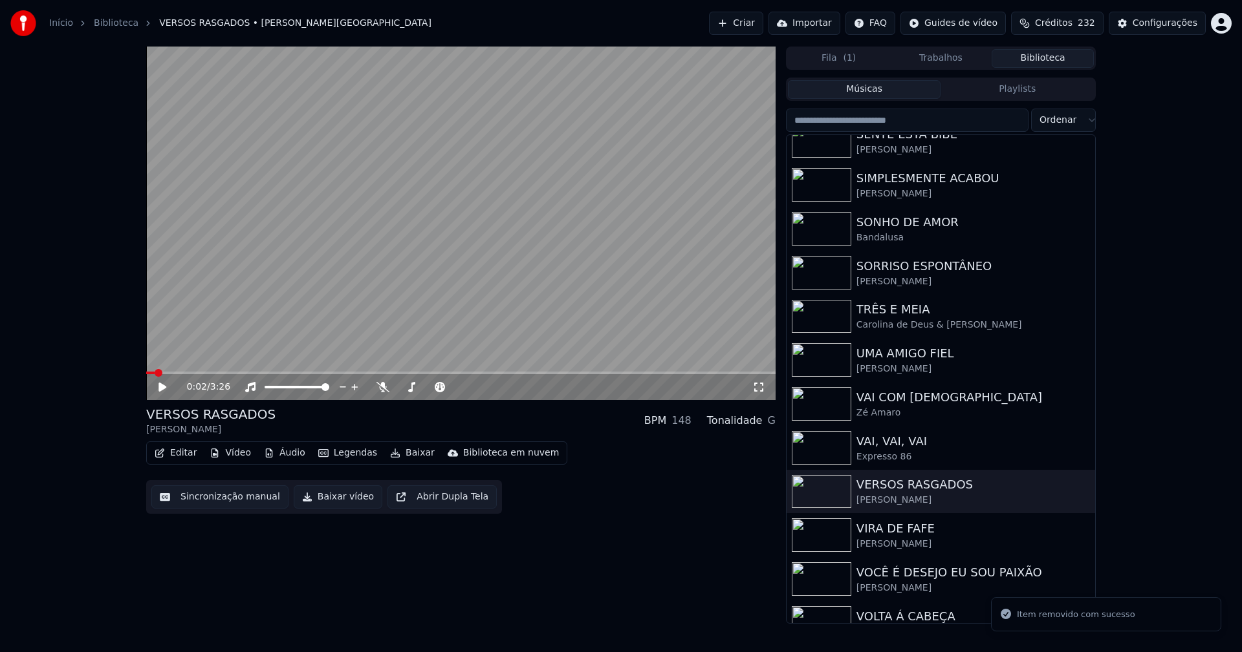
click at [235, 453] on button "Vídeo" at bounding box center [230, 453] width 52 height 18
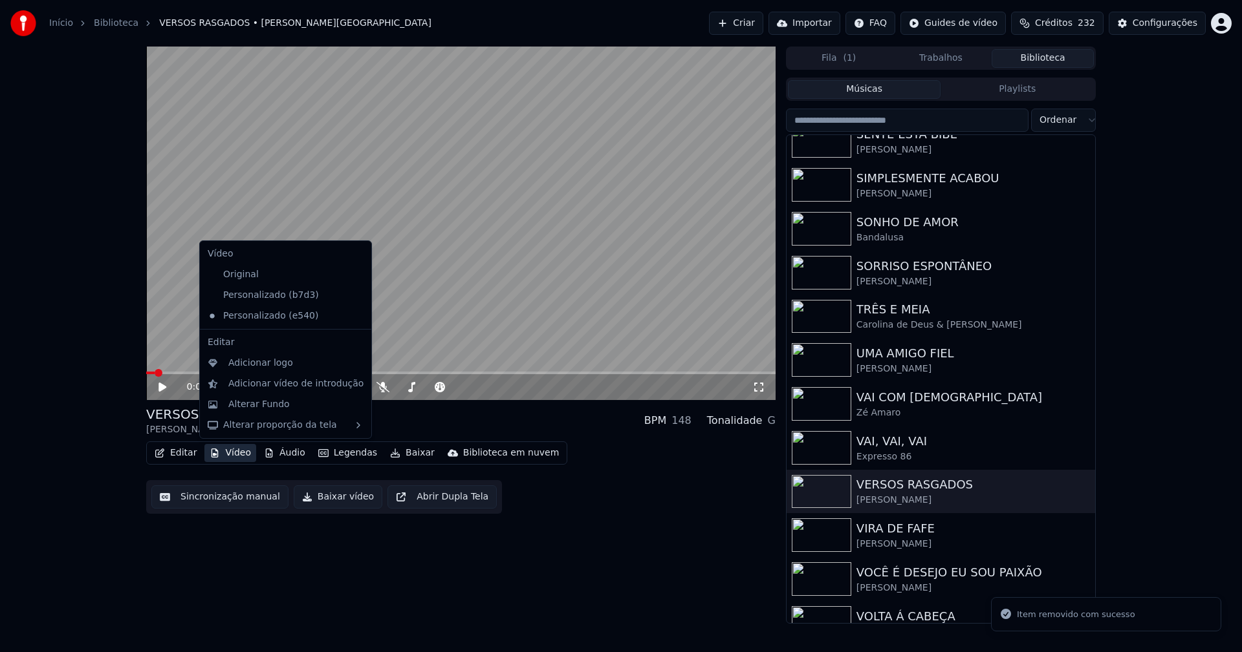
click at [354, 295] on icon at bounding box center [361, 295] width 14 height 10
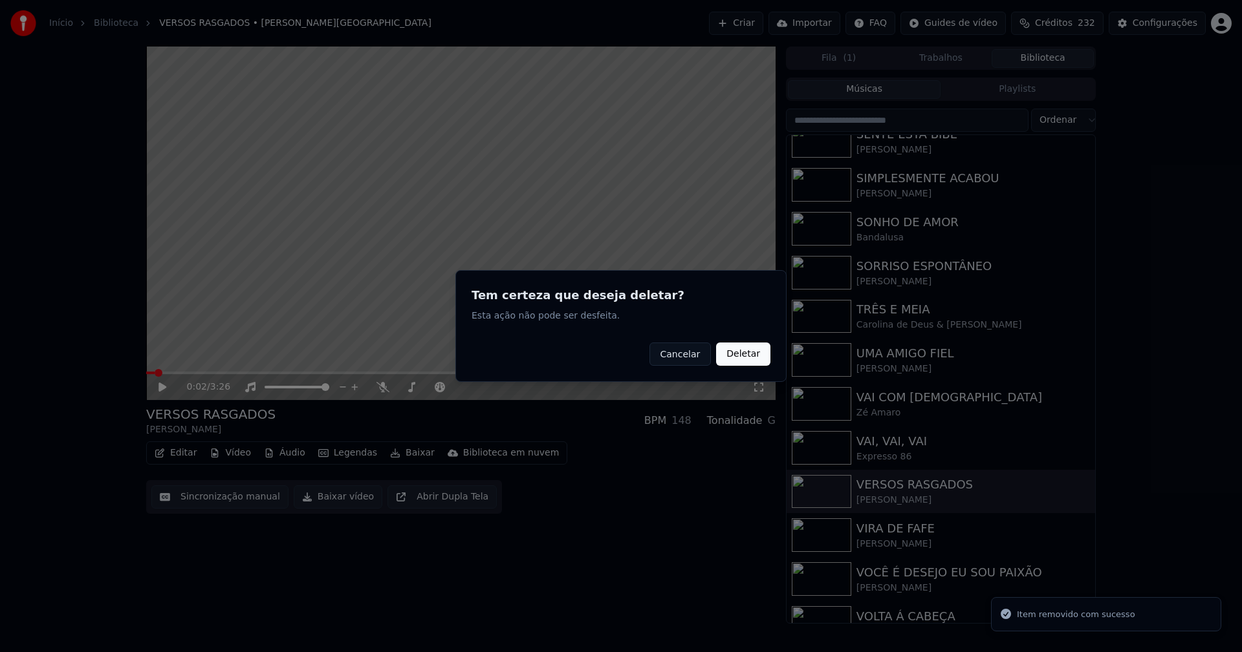
click at [749, 358] on button "Deletar" at bounding box center [743, 354] width 54 height 23
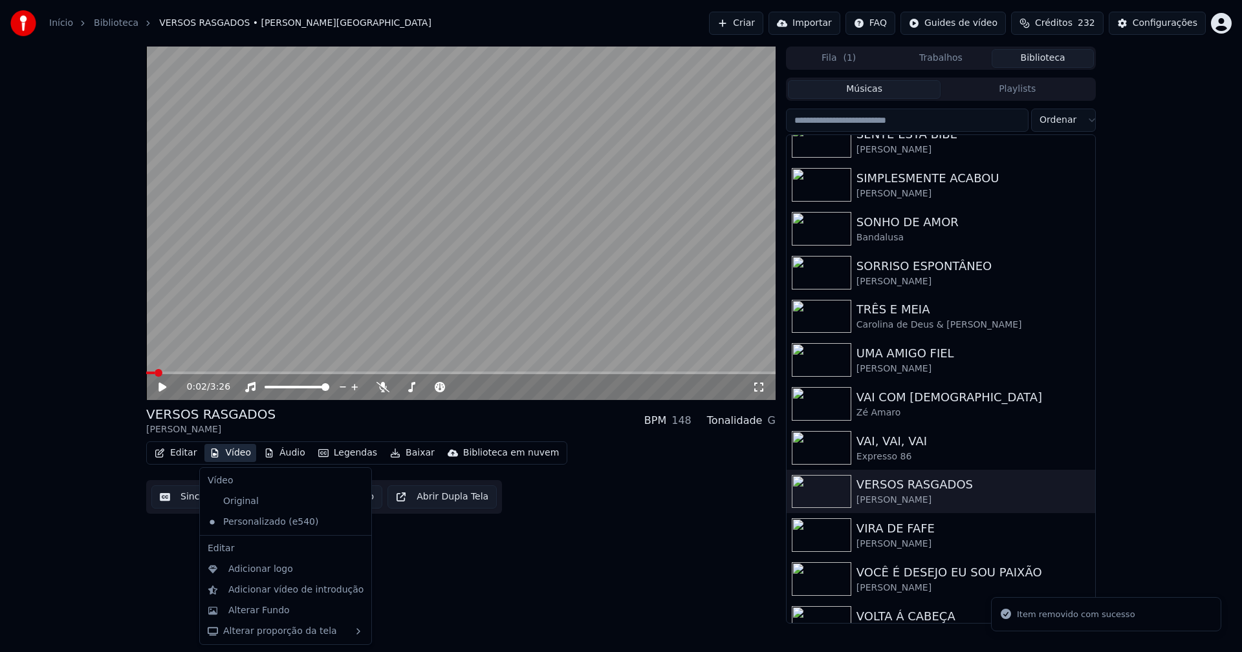
click at [241, 454] on button "Vídeo" at bounding box center [230, 453] width 52 height 18
click at [261, 570] on div "Adicionar logo" at bounding box center [260, 569] width 65 height 13
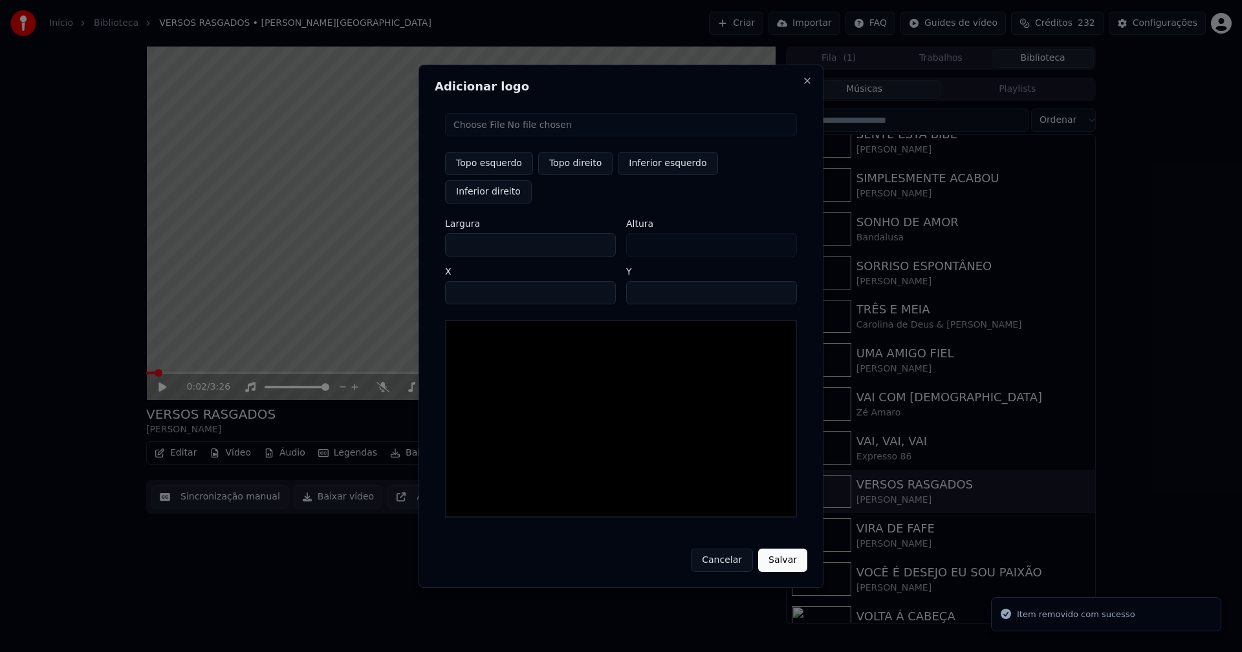
click at [501, 136] on input "file" at bounding box center [621, 124] width 352 height 23
type input "**********"
drag, startPoint x: 570, startPoint y: 176, endPoint x: 496, endPoint y: 222, distance: 86.8
click at [570, 175] on button "Topo direito" at bounding box center [575, 163] width 74 height 23
type input "****"
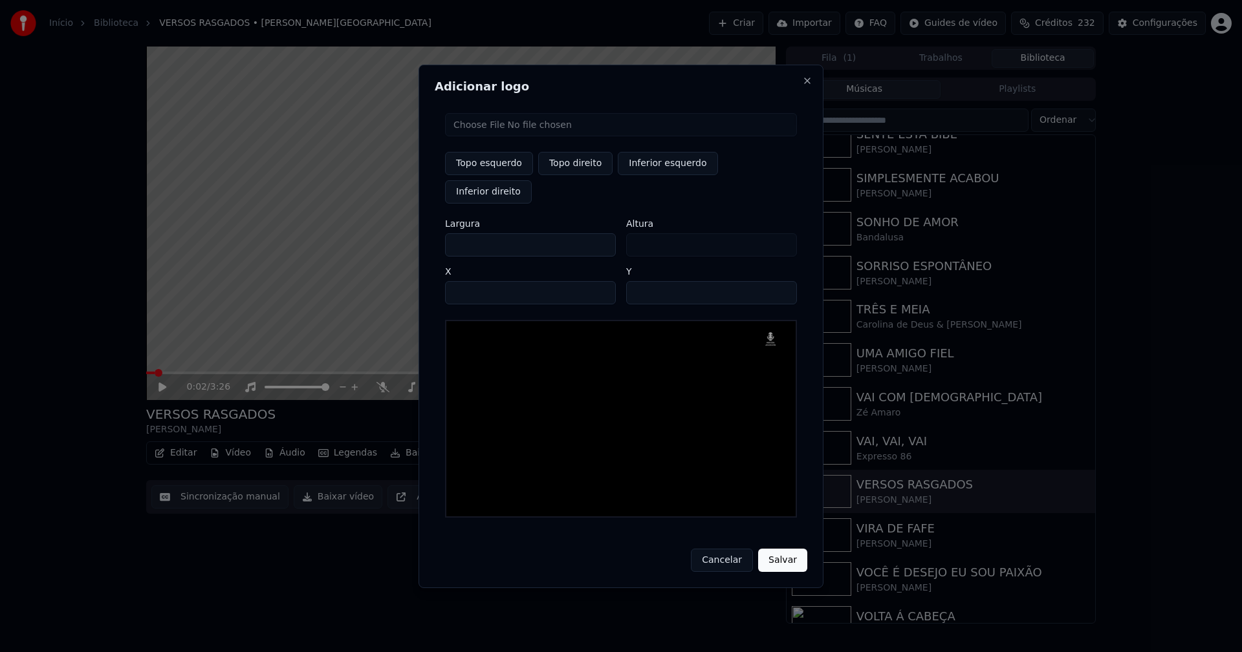
drag, startPoint x: 466, startPoint y: 231, endPoint x: 399, endPoint y: 242, distance: 68.0
click at [399, 242] on body "Início Biblioteca VERSOS RASGADOS • [PERSON_NAME] Criar Importar FAQ Guides de …" at bounding box center [621, 326] width 1242 height 652
type input "**"
type input "***"
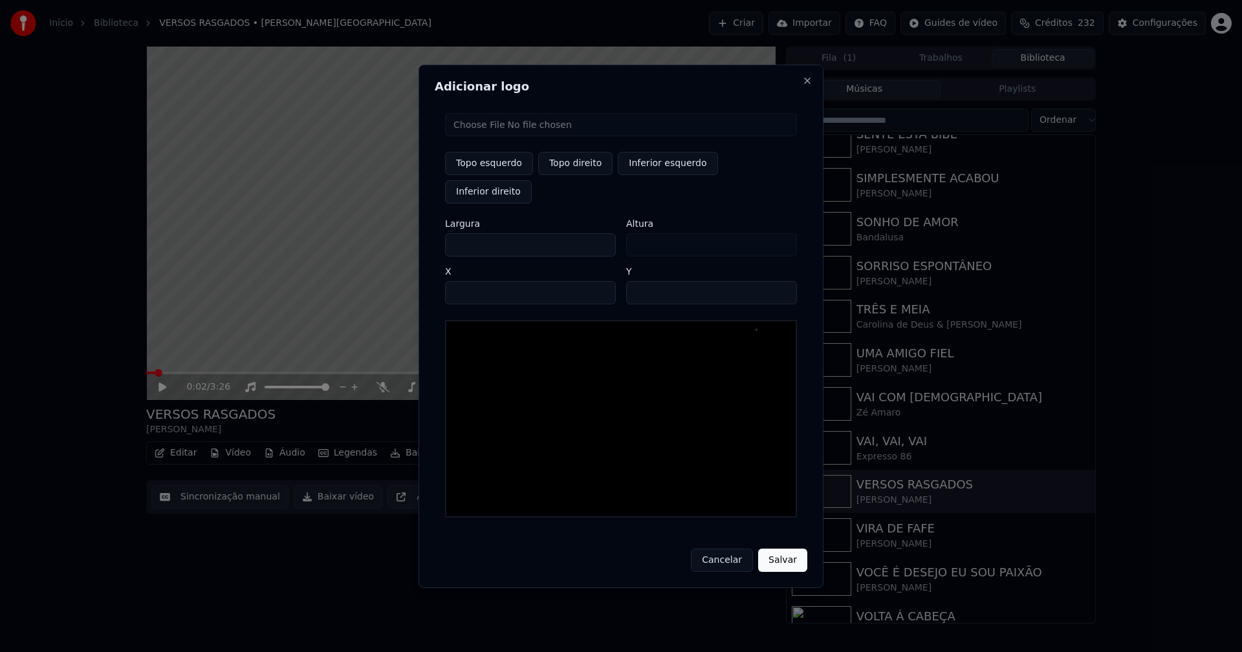
type input "***"
click at [471, 281] on input "****" at bounding box center [530, 292] width 171 height 23
type input "****"
click at [640, 281] on input "**" at bounding box center [711, 292] width 171 height 23
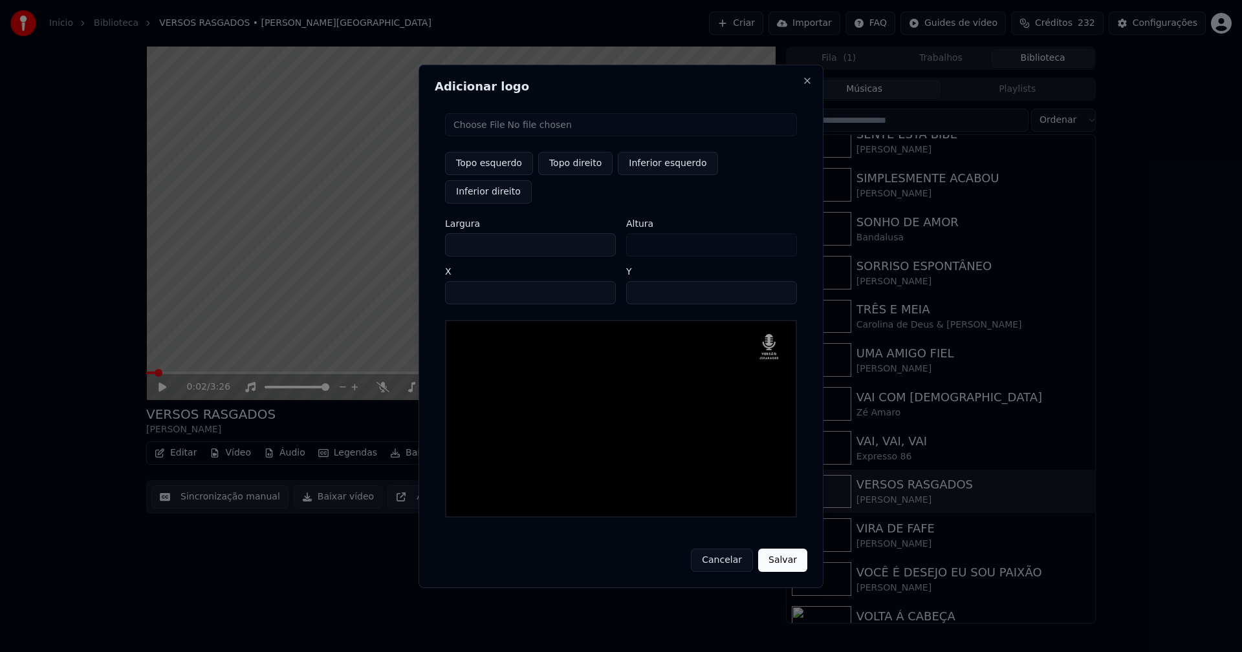
type input "**"
click at [780, 549] on button "Salvar" at bounding box center [782, 560] width 49 height 23
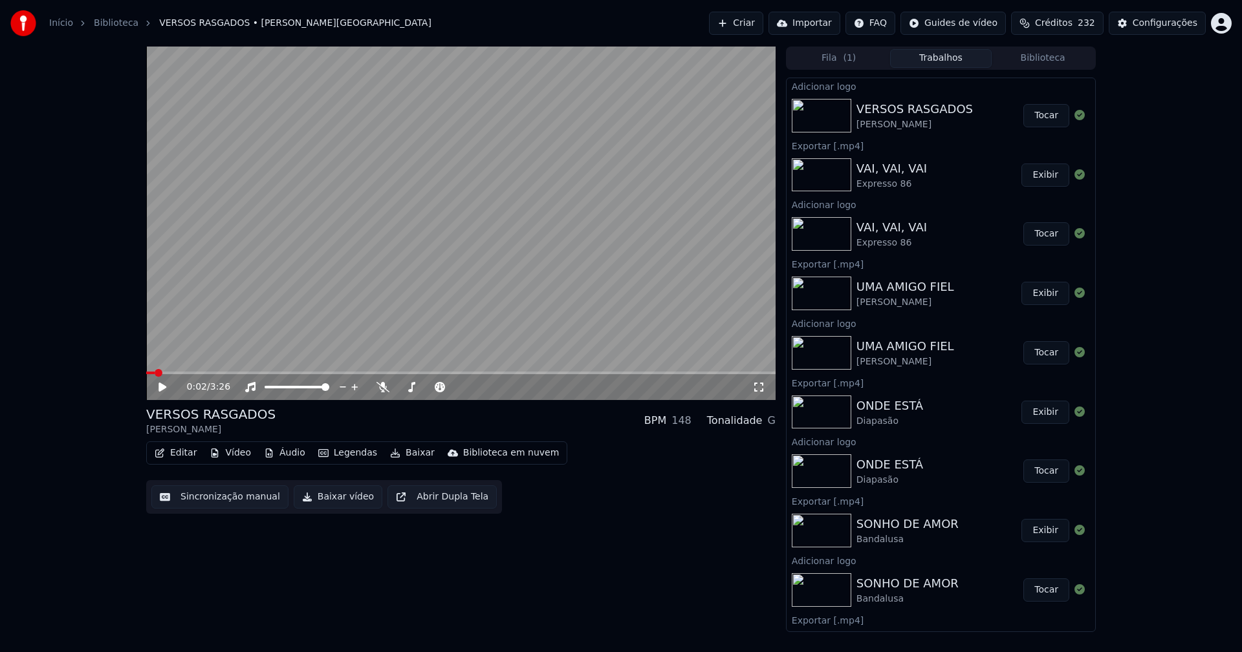
click at [183, 457] on button "Editar" at bounding box center [175, 453] width 52 height 18
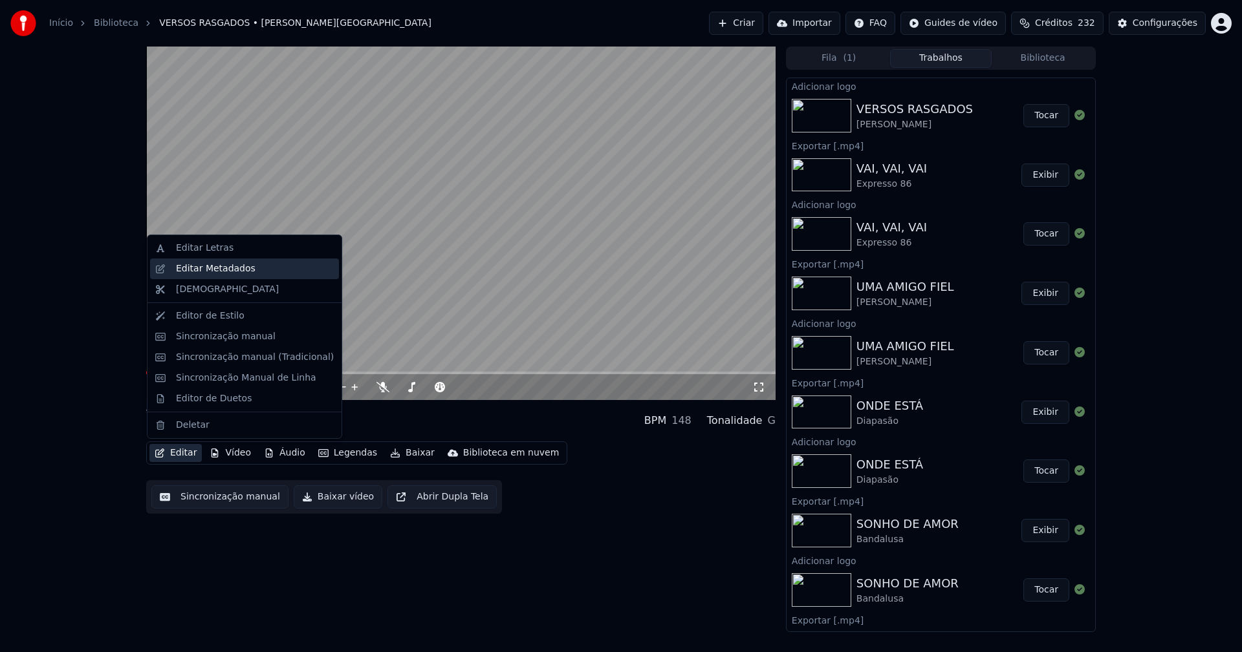
click at [221, 267] on div "Editar Metadados" at bounding box center [216, 269] width 80 height 13
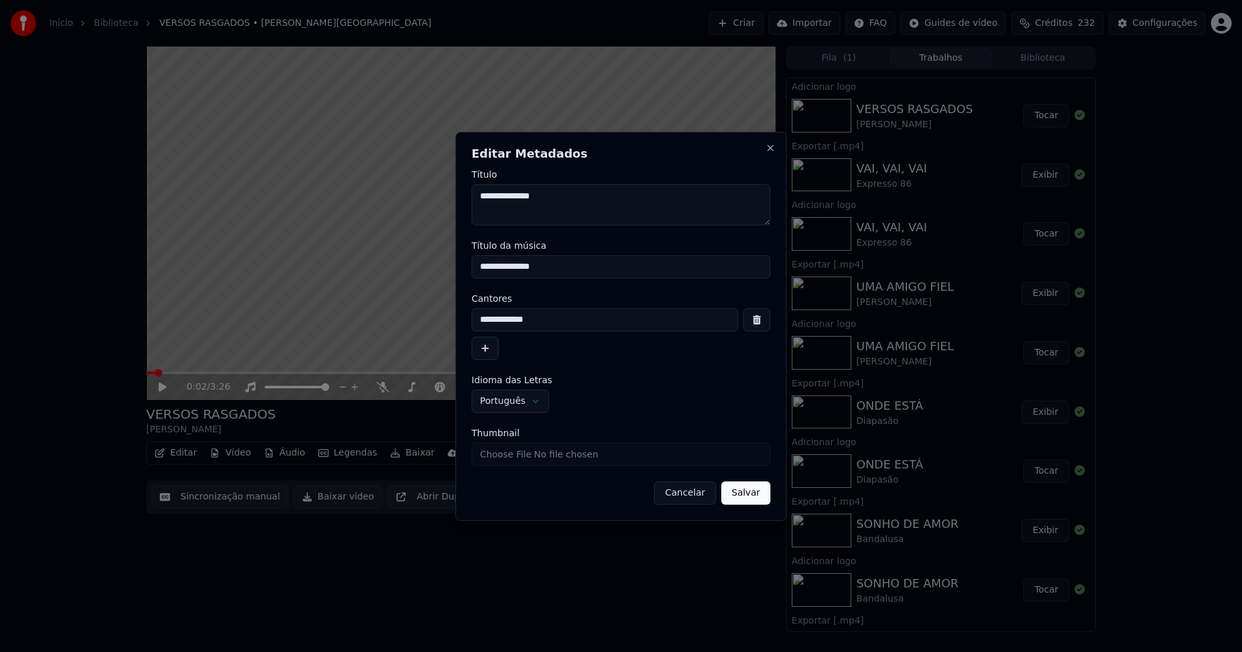
click at [504, 453] on input "Thumbnail" at bounding box center [620, 454] width 299 height 23
type input "**********"
click at [749, 484] on button "Salvar" at bounding box center [745, 493] width 49 height 23
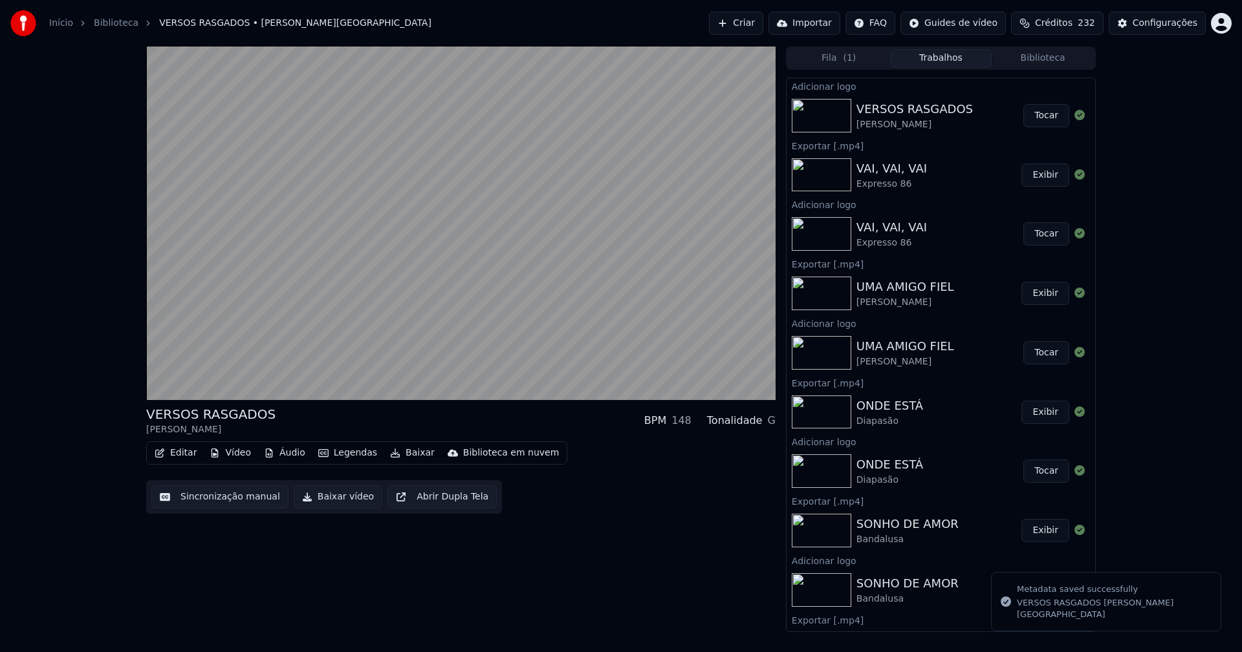
click at [1036, 117] on button "Tocar" at bounding box center [1046, 115] width 46 height 23
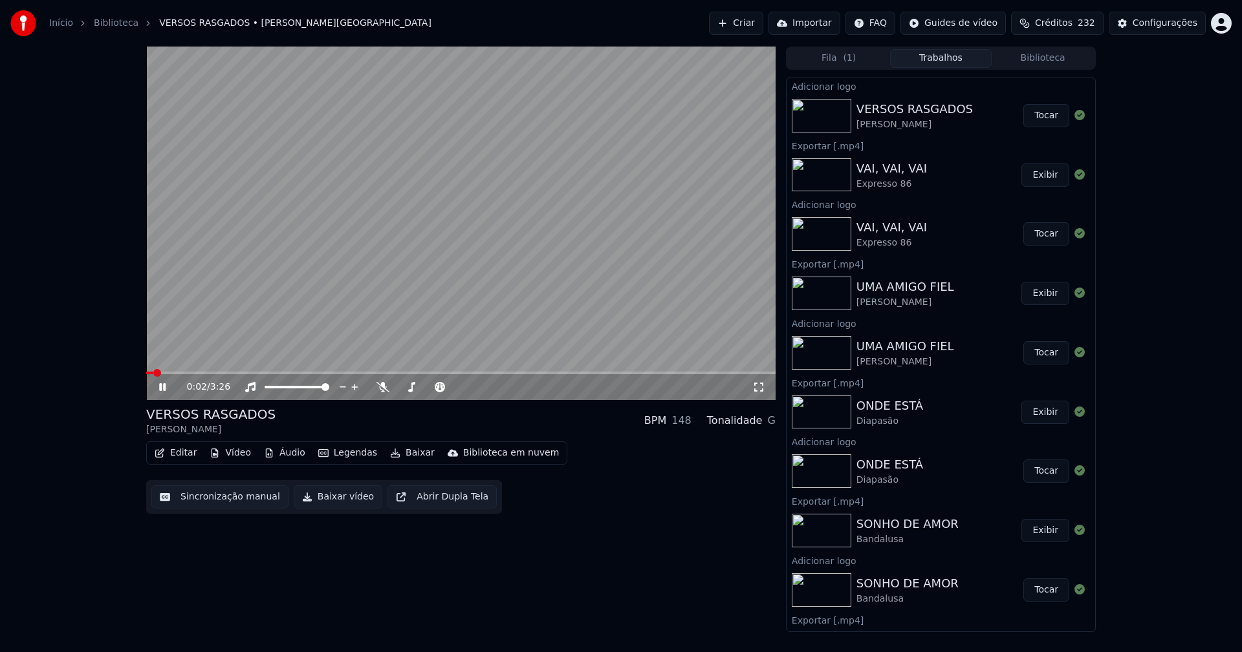
click at [240, 455] on button "Vídeo" at bounding box center [230, 453] width 52 height 18
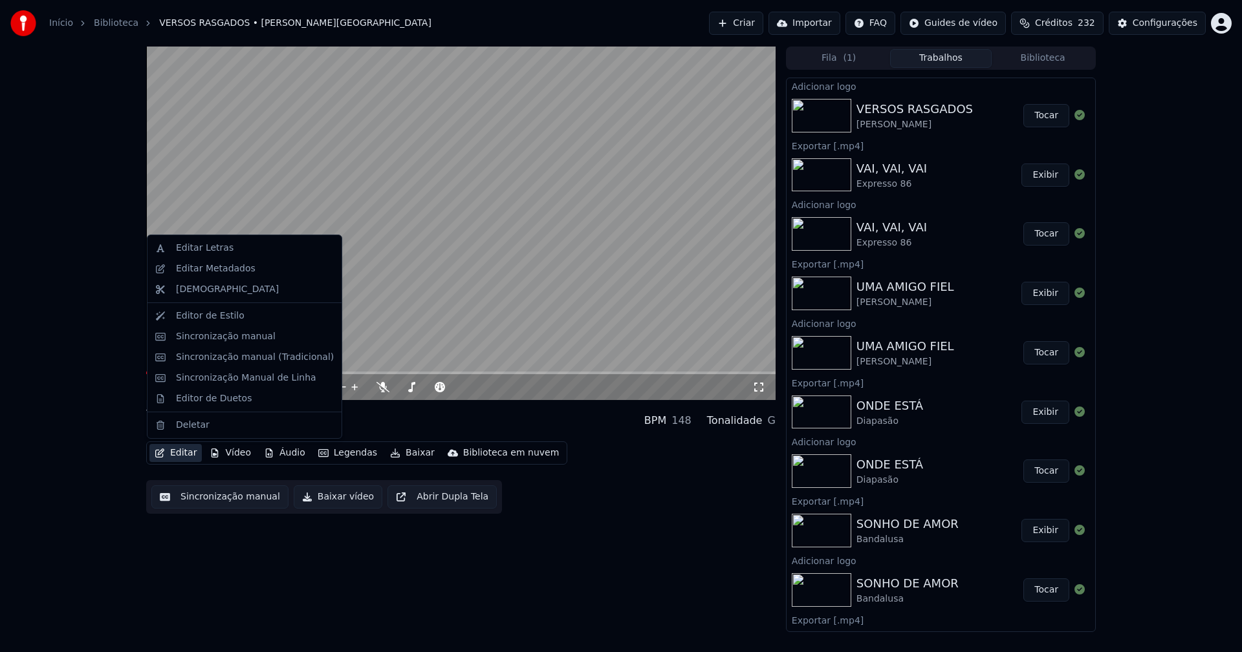
click at [175, 454] on button "Editar" at bounding box center [175, 453] width 52 height 18
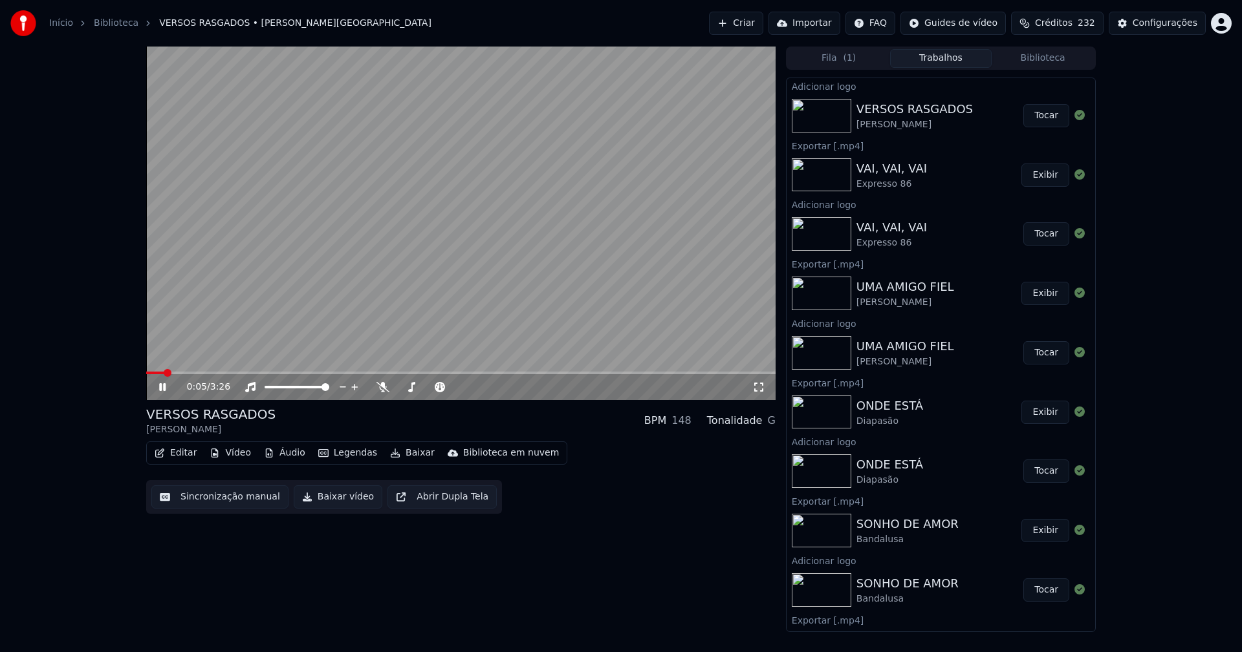
click at [184, 454] on button "Editar" at bounding box center [175, 453] width 52 height 18
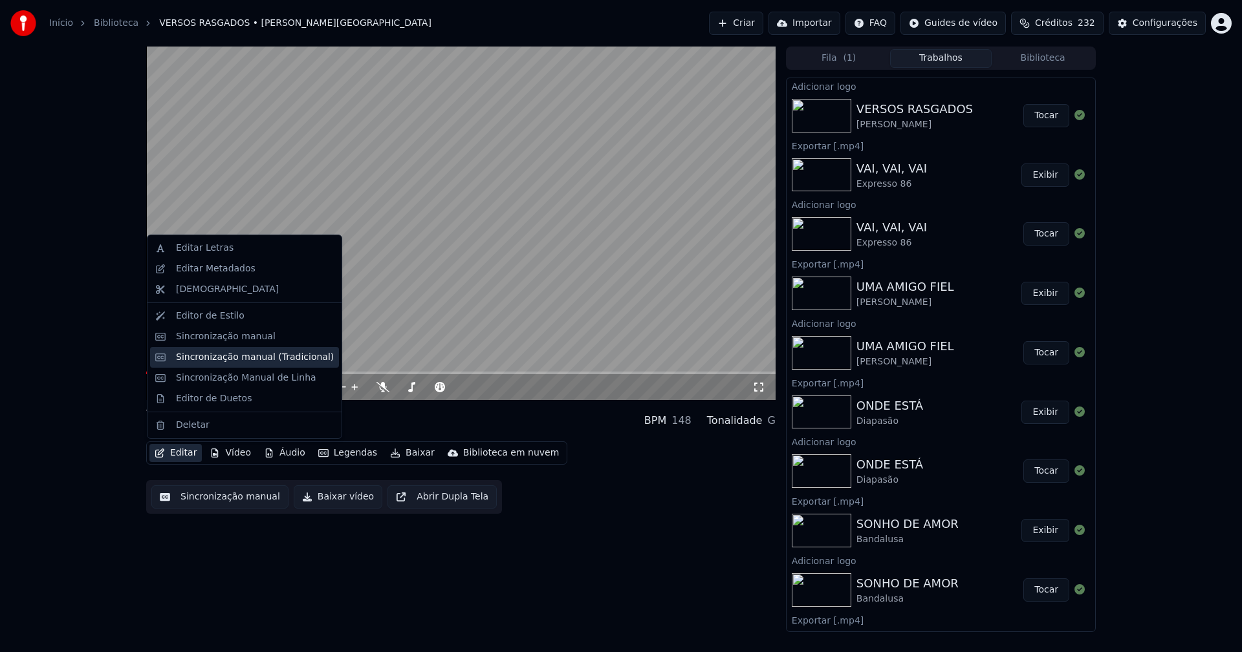
click at [226, 355] on div "Sincronização manual (Tradicional)" at bounding box center [255, 357] width 158 height 13
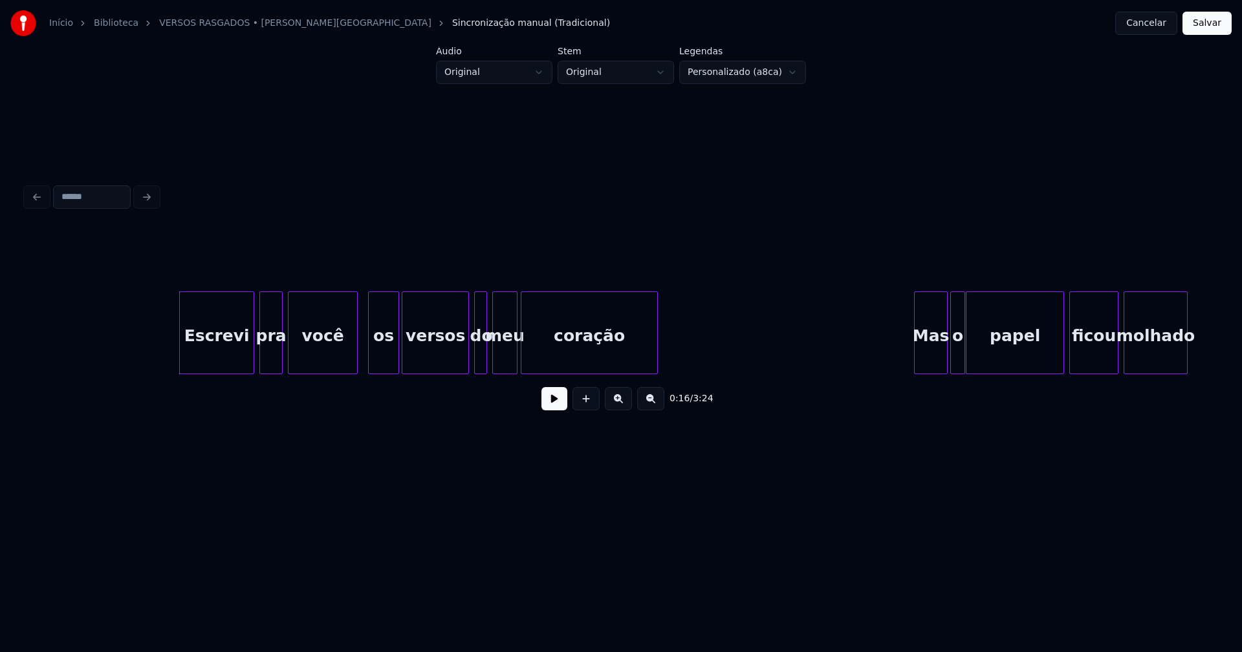
scroll to position [0, 1930]
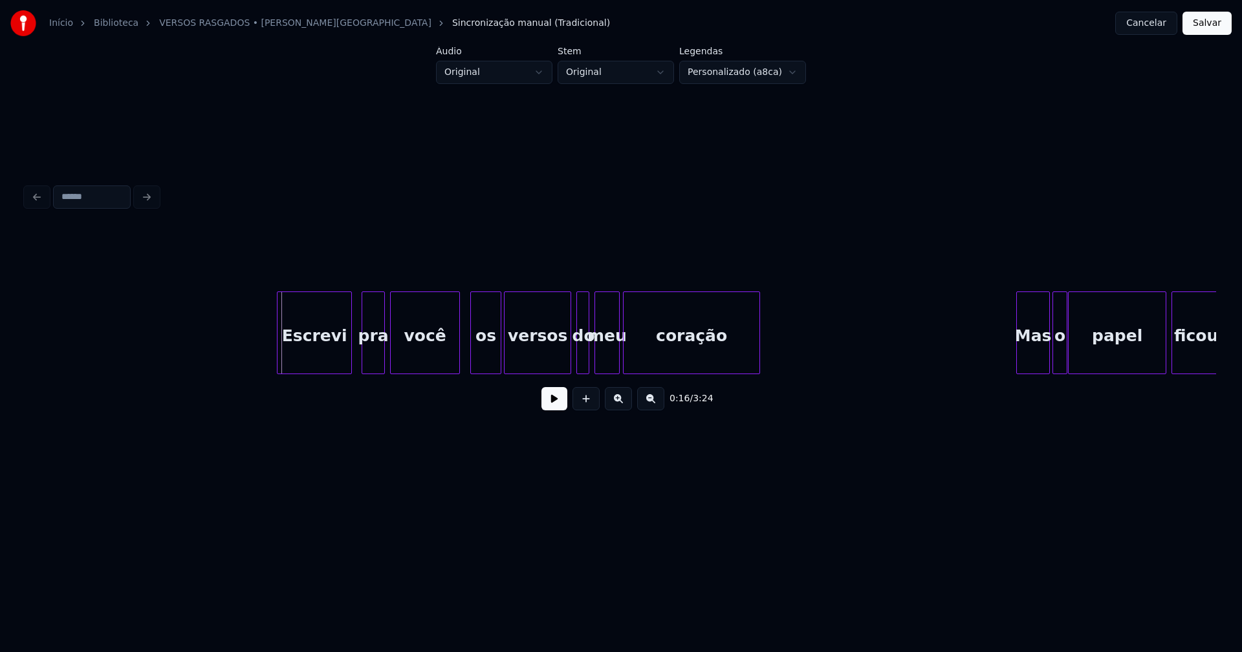
click at [313, 357] on div "Escrevi" at bounding box center [314, 336] width 74 height 88
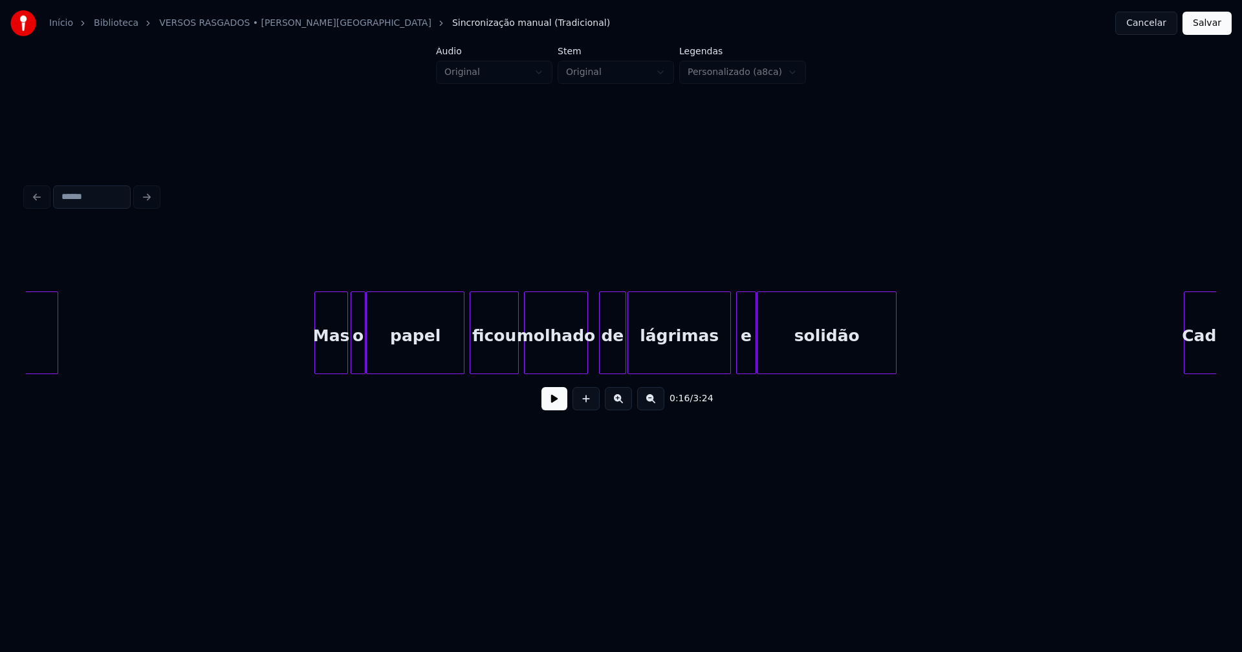
scroll to position [0, 2647]
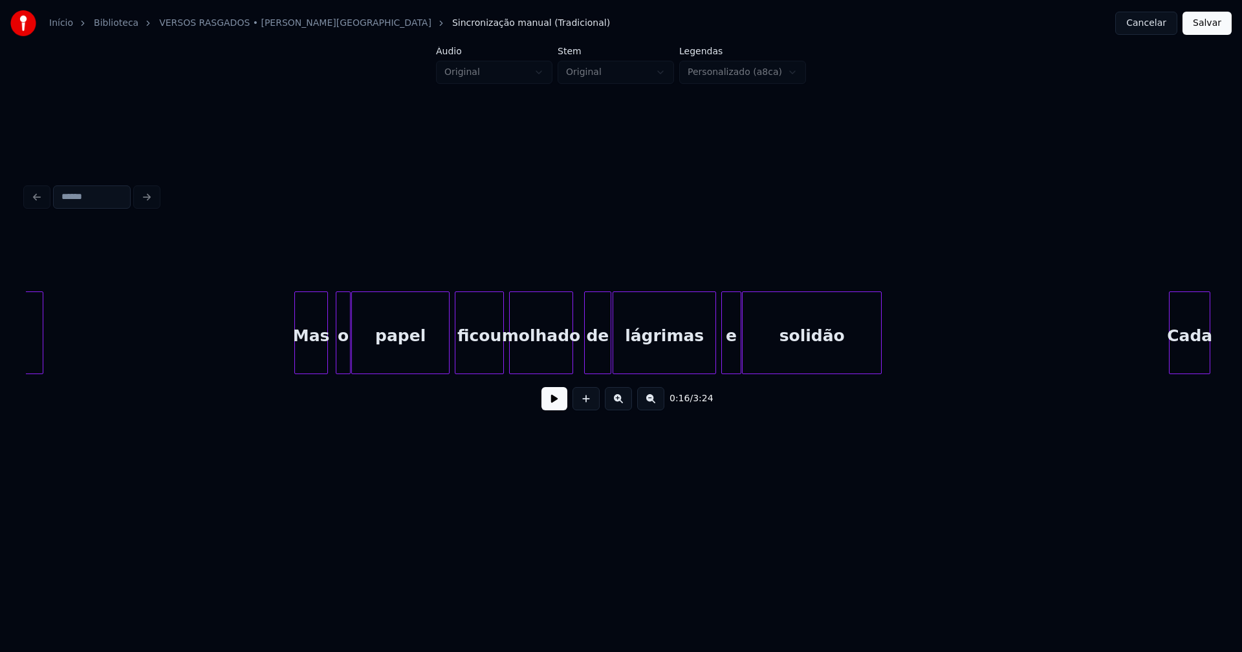
click at [318, 364] on div "Mas" at bounding box center [311, 336] width 32 height 88
click at [337, 365] on div "o" at bounding box center [336, 336] width 14 height 88
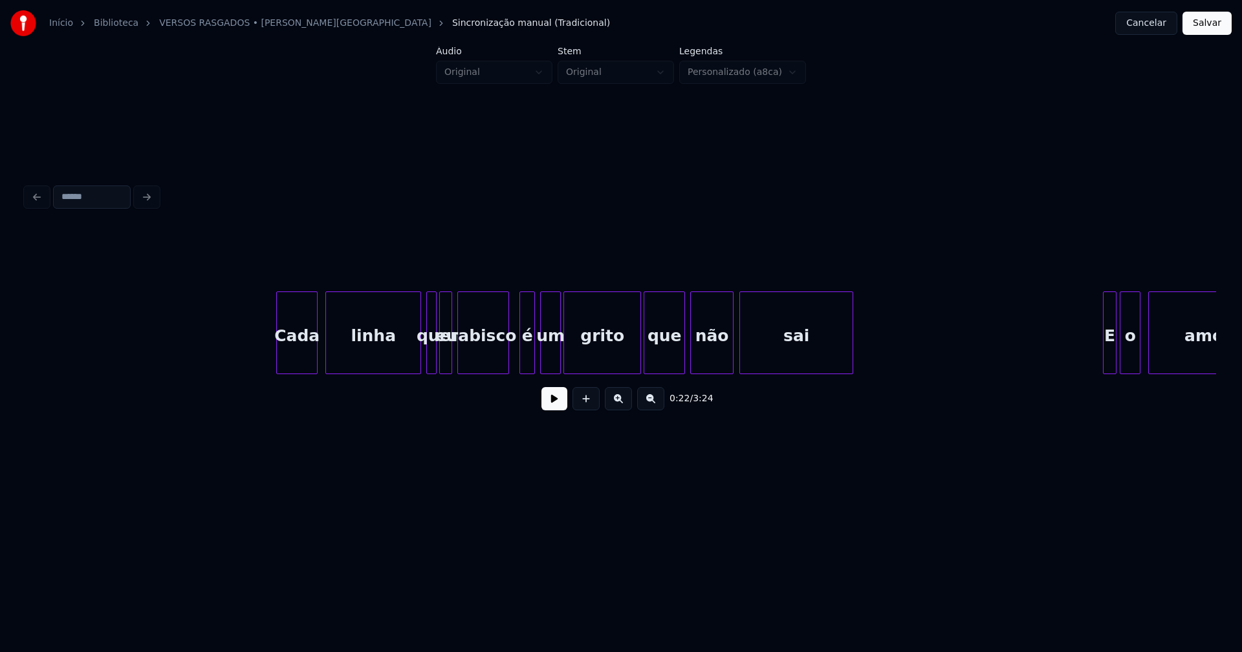
scroll to position [0, 3553]
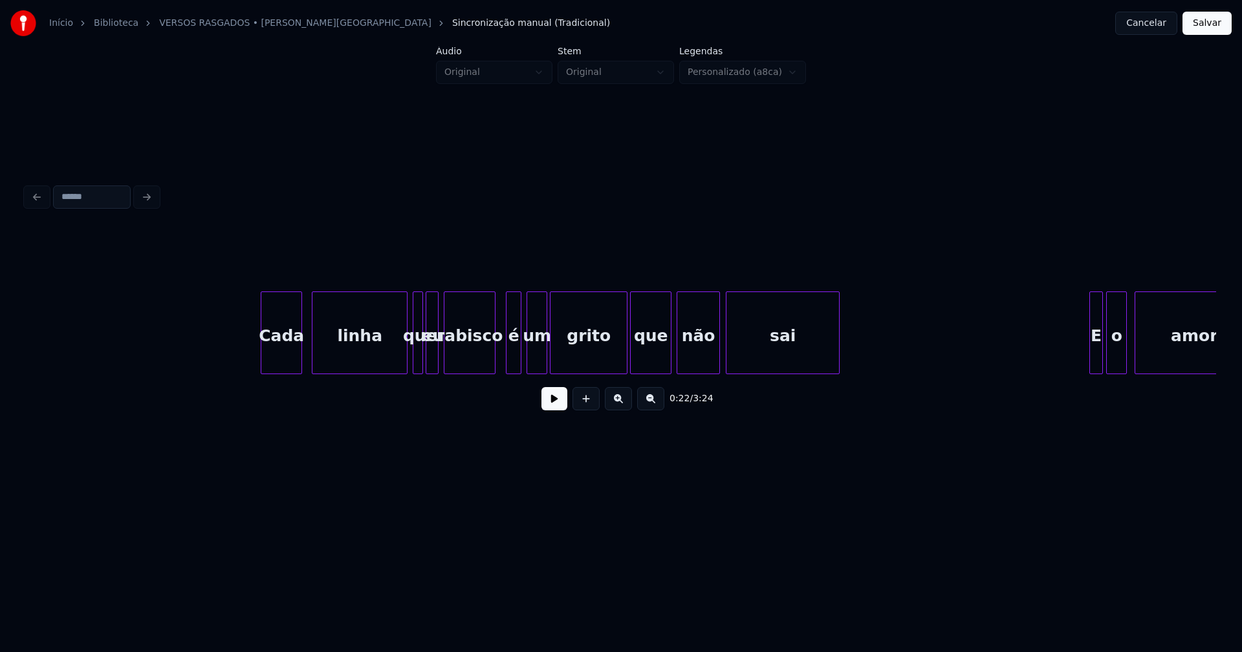
click at [287, 367] on div "Cada" at bounding box center [281, 336] width 40 height 88
click at [507, 360] on div at bounding box center [506, 332] width 4 height 81
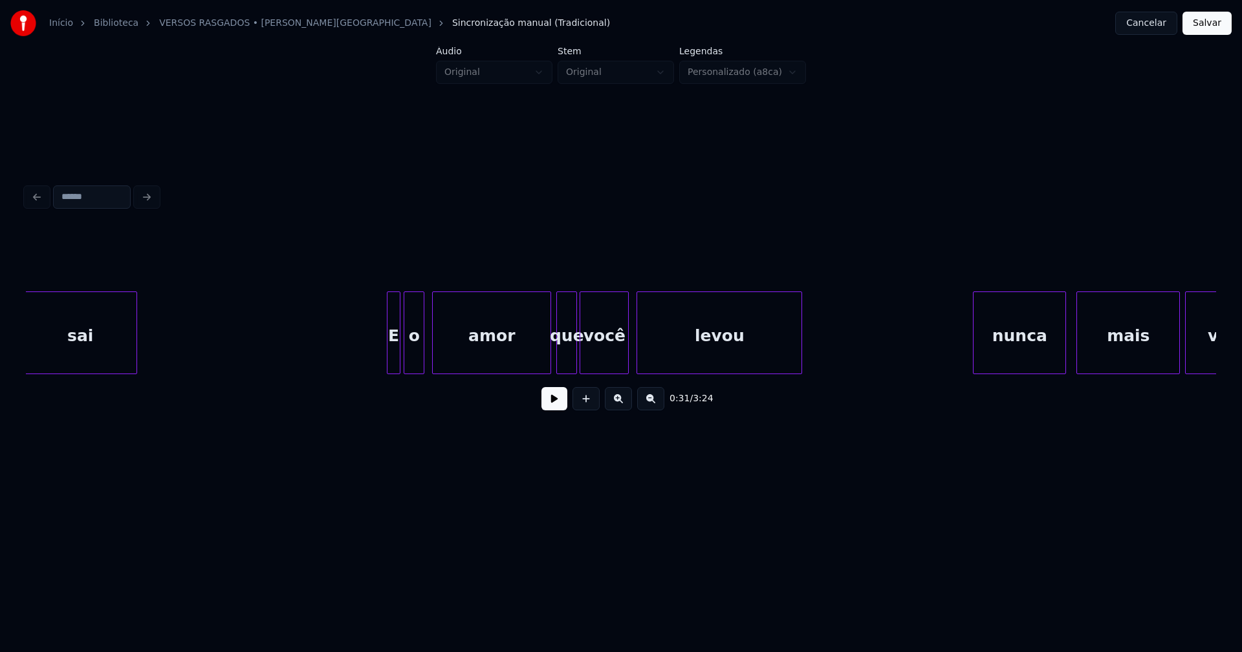
scroll to position [0, 4299]
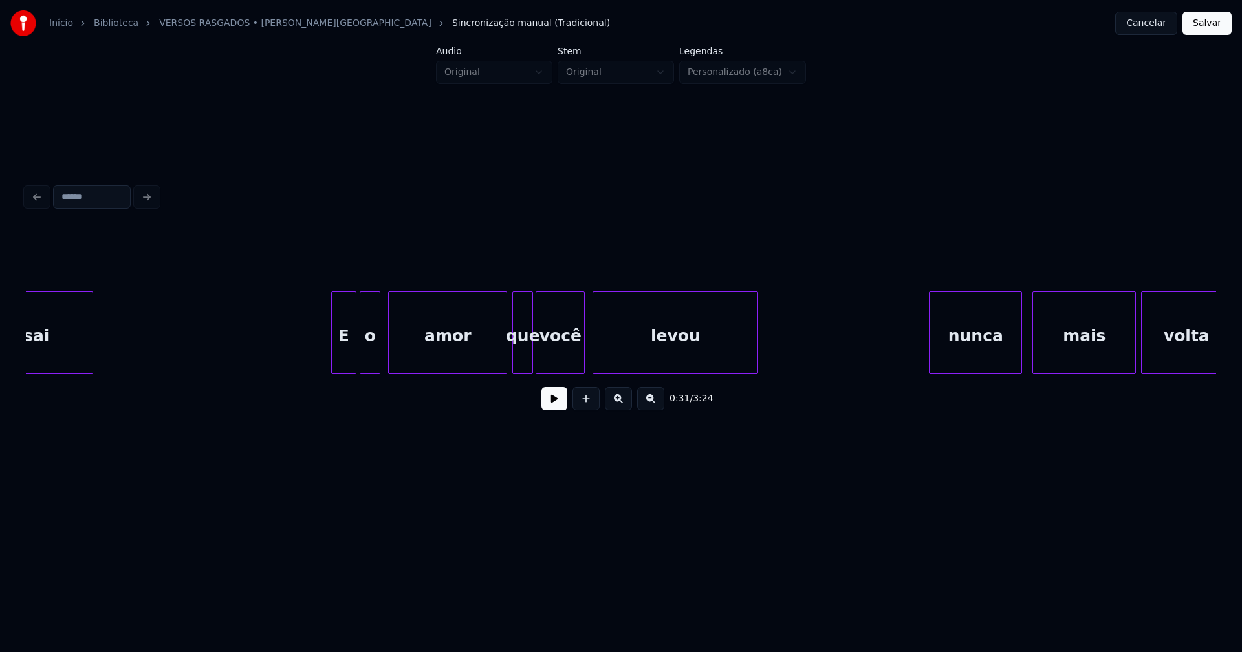
click at [332, 365] on div at bounding box center [334, 332] width 4 height 81
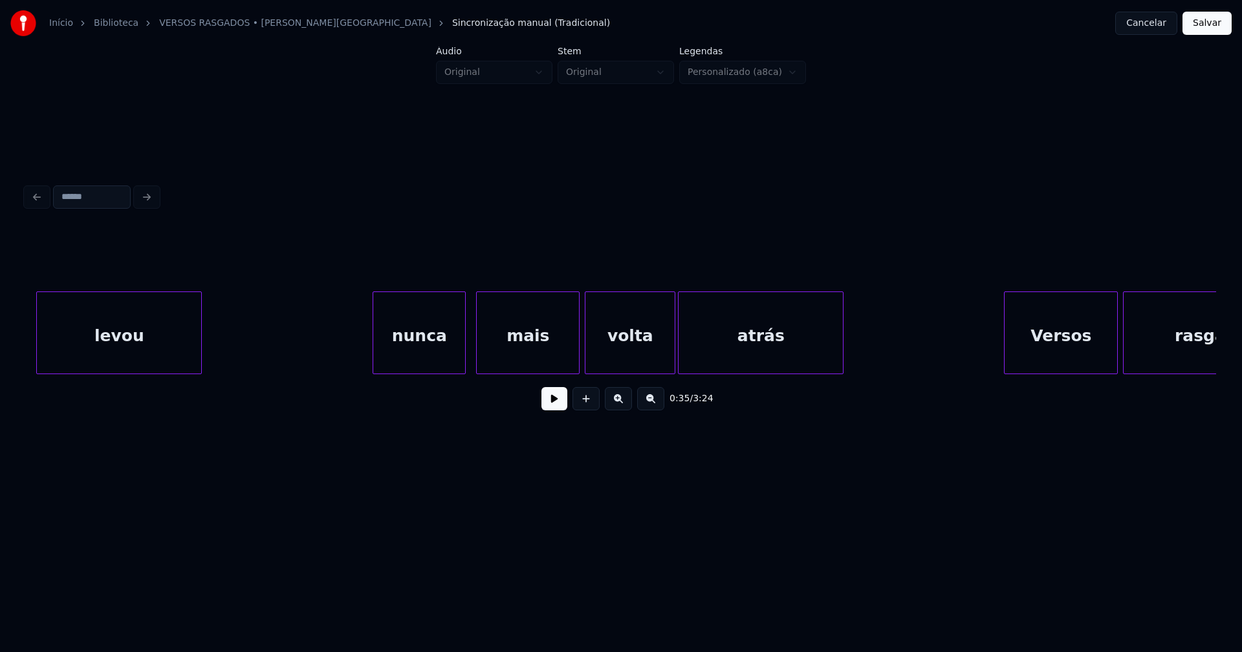
scroll to position [0, 4986]
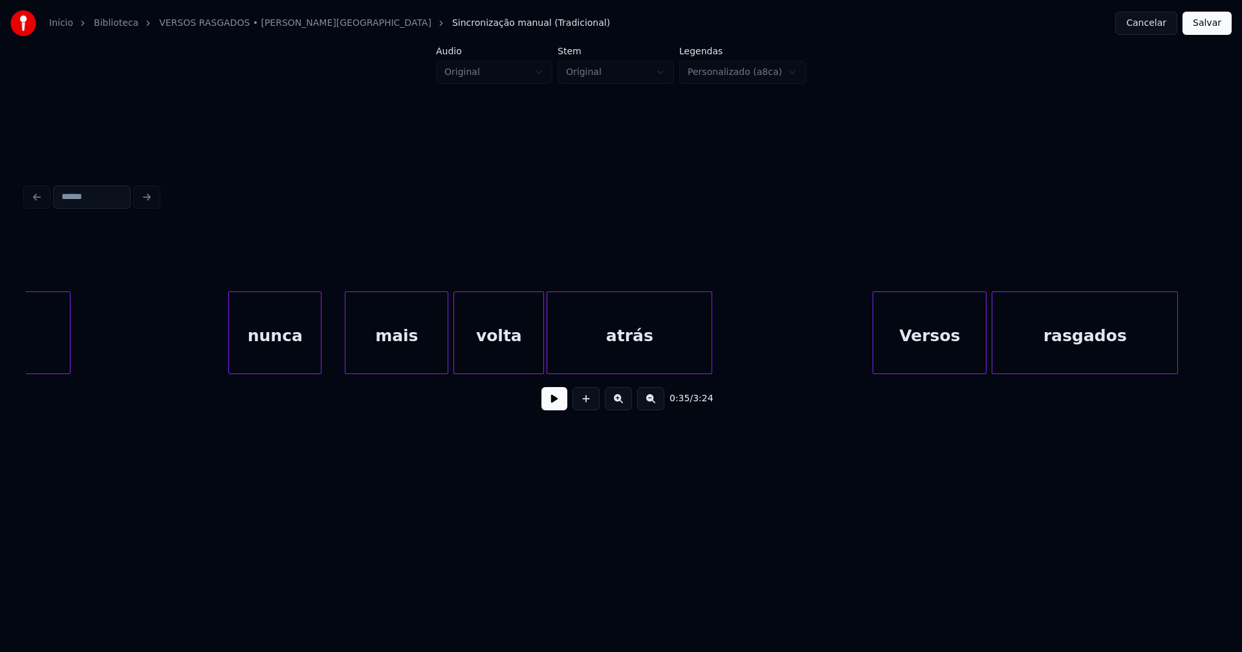
click at [284, 371] on div "levou nunca mais volta atrás Versos rasgados" at bounding box center [621, 333] width 1190 height 83
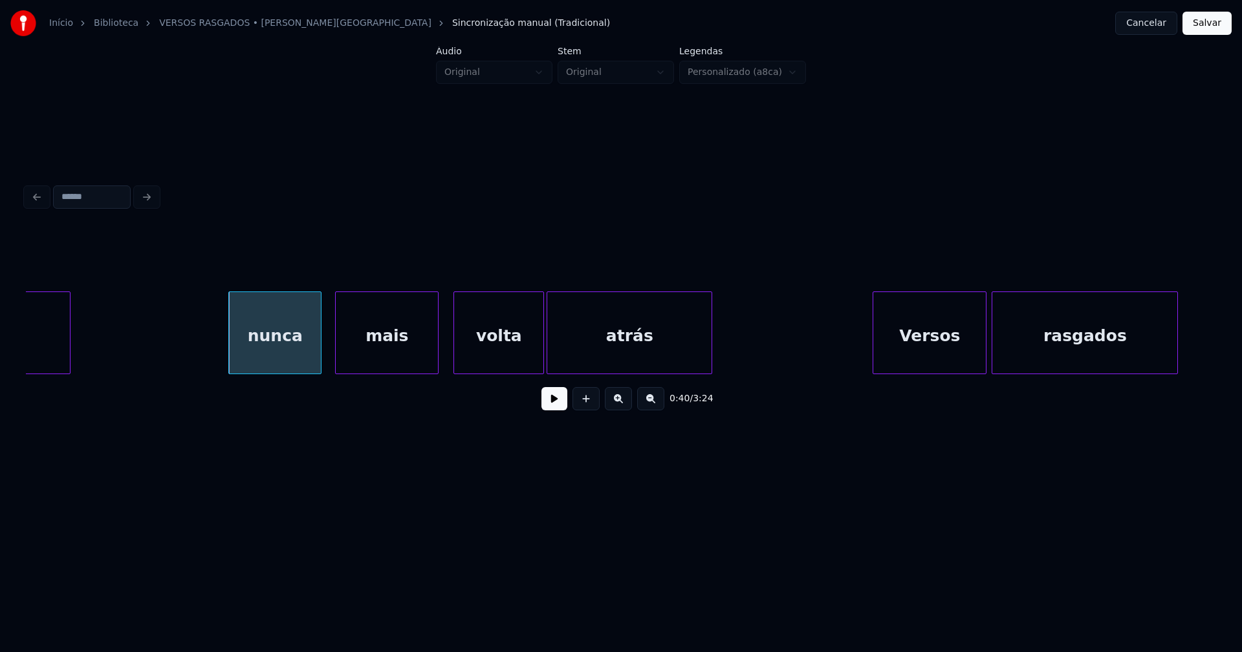
click at [391, 362] on div "mais" at bounding box center [387, 336] width 102 height 88
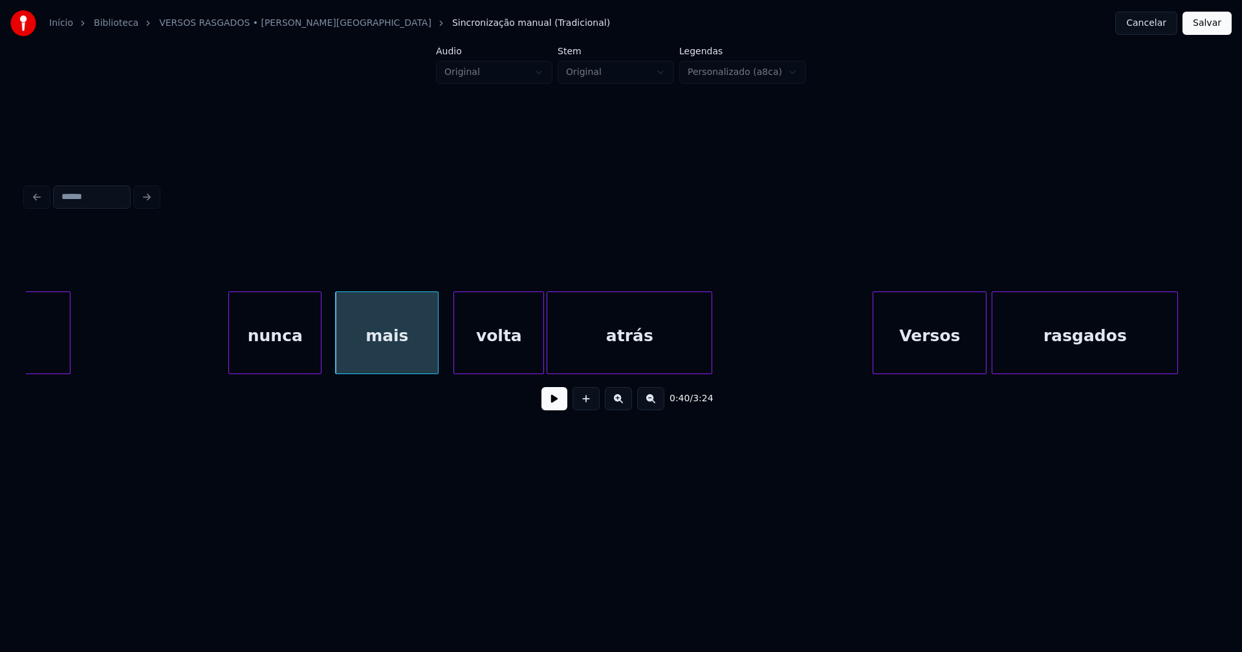
scroll to position [0, 4869]
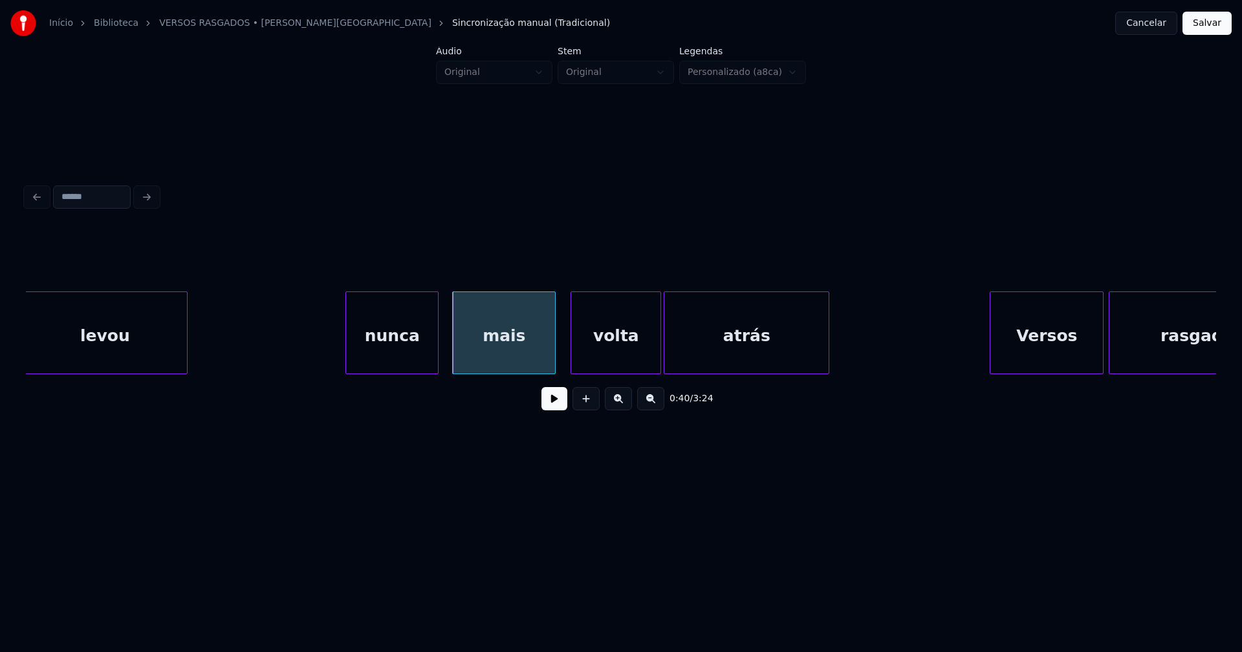
click at [387, 360] on div "nunca" at bounding box center [392, 336] width 92 height 88
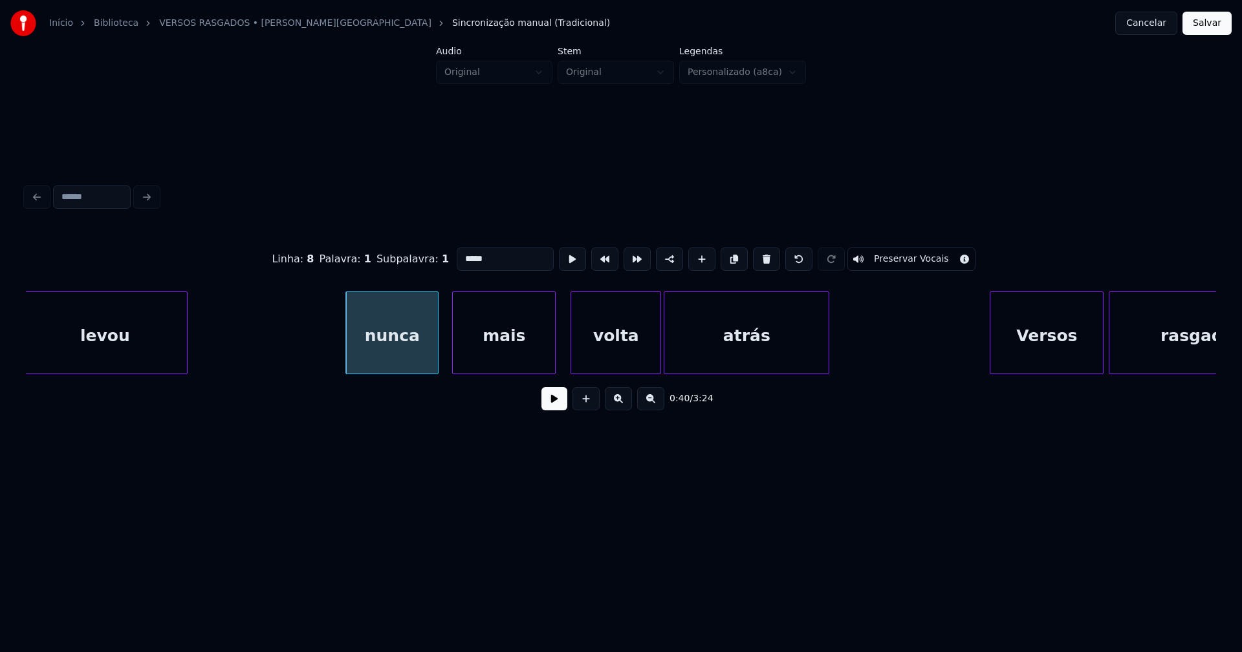
click at [460, 253] on input "*****" at bounding box center [505, 259] width 97 height 23
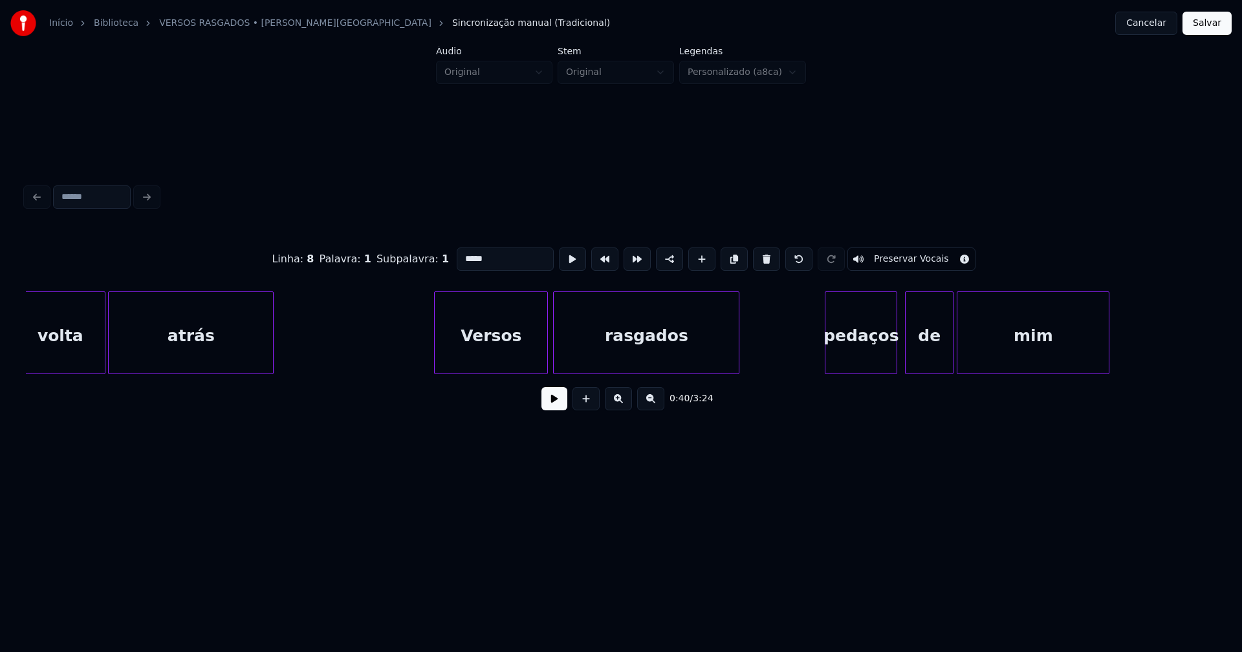
scroll to position [0, 5454]
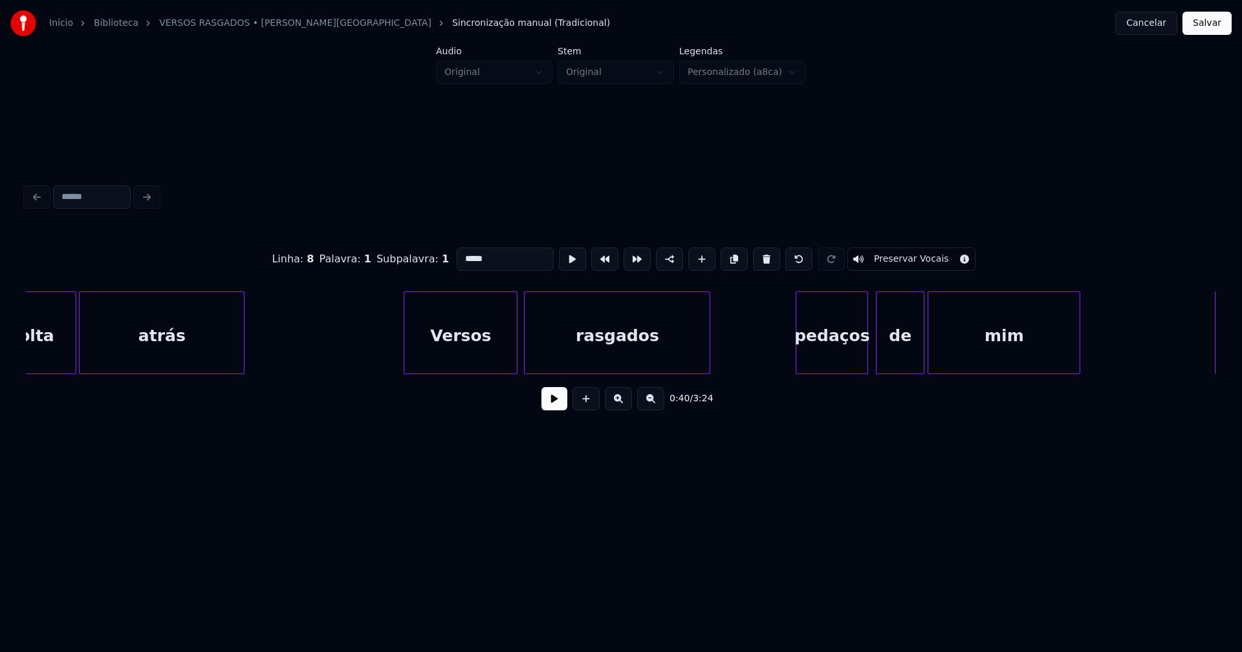
click at [475, 349] on div "Versos" at bounding box center [460, 336] width 113 height 88
click at [852, 356] on div "pedaços" at bounding box center [828, 336] width 71 height 88
click at [813, 356] on div "pedaços" at bounding box center [828, 336] width 71 height 88
click at [463, 253] on input "*******" at bounding box center [508, 259] width 97 height 23
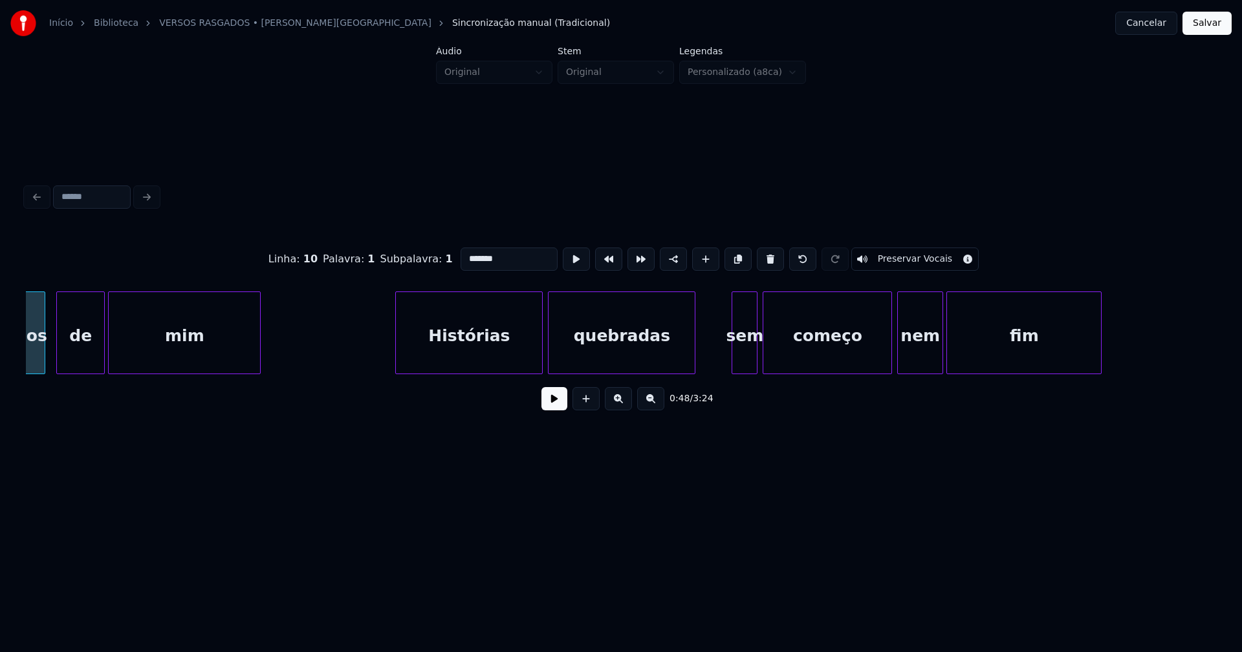
scroll to position [0, 6287]
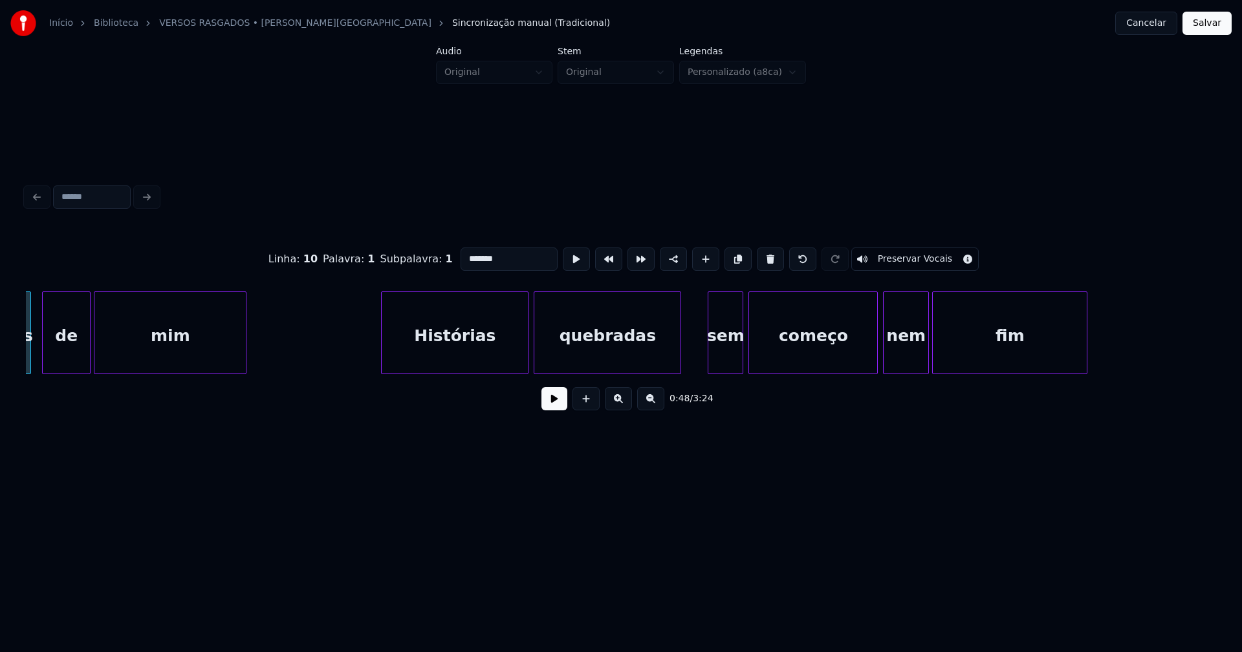
click at [712, 368] on div at bounding box center [710, 332] width 4 height 81
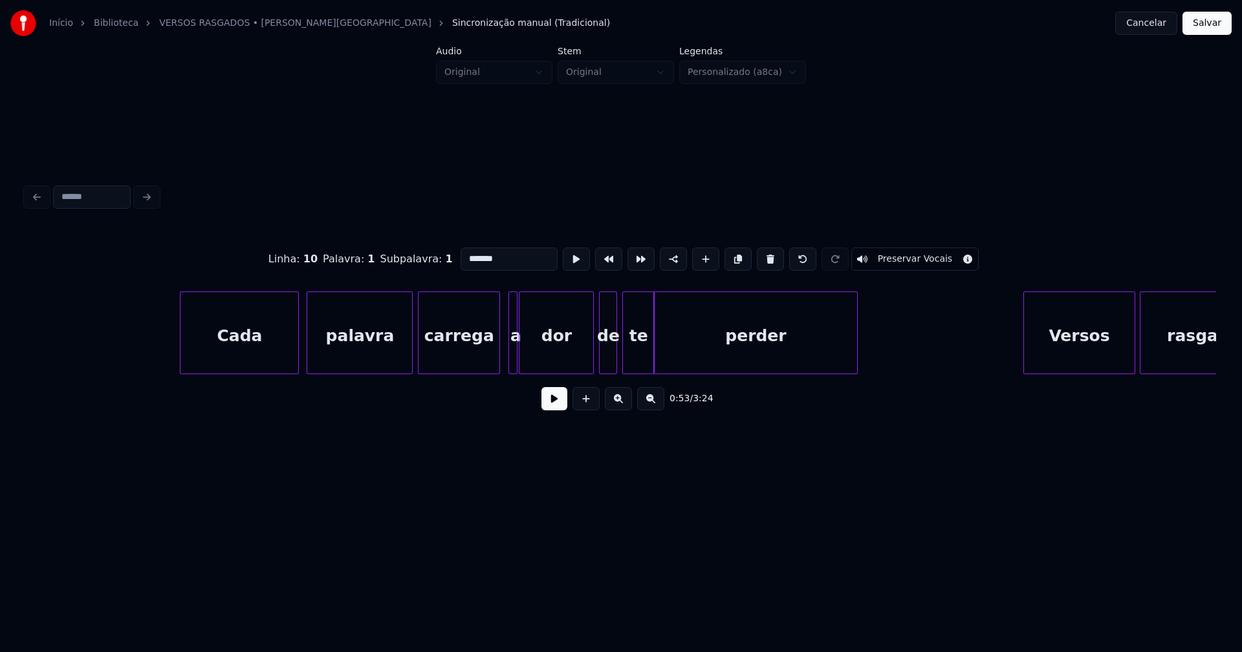
scroll to position [0, 7369]
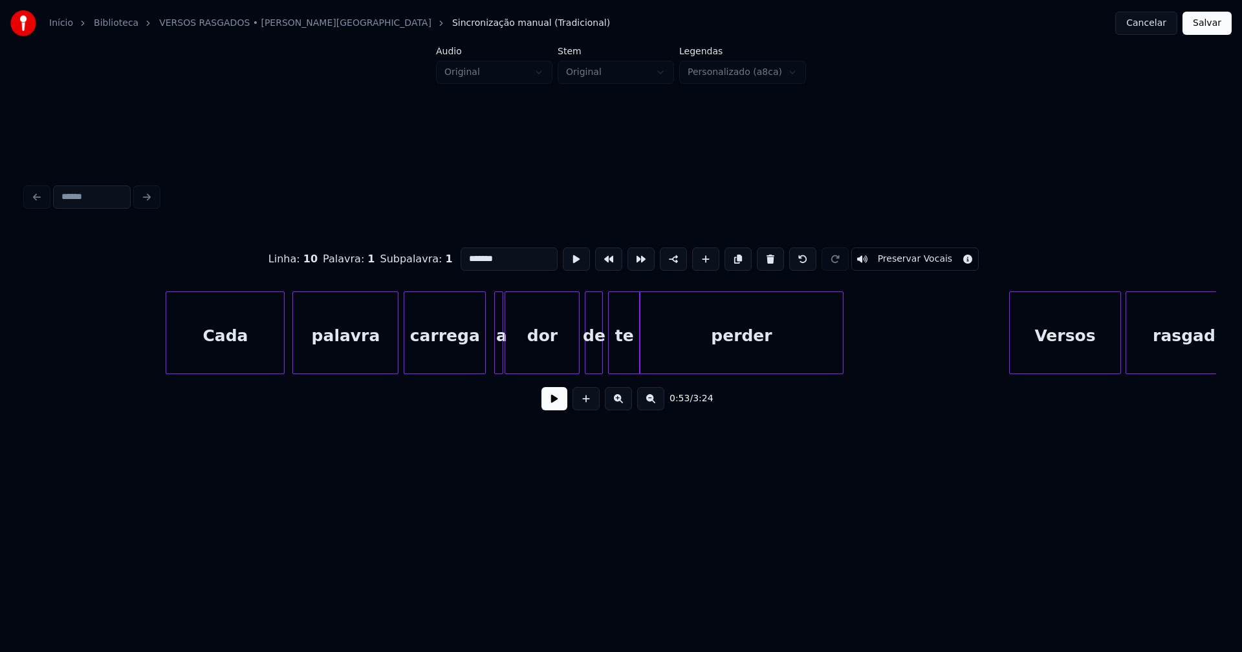
type input "*******"
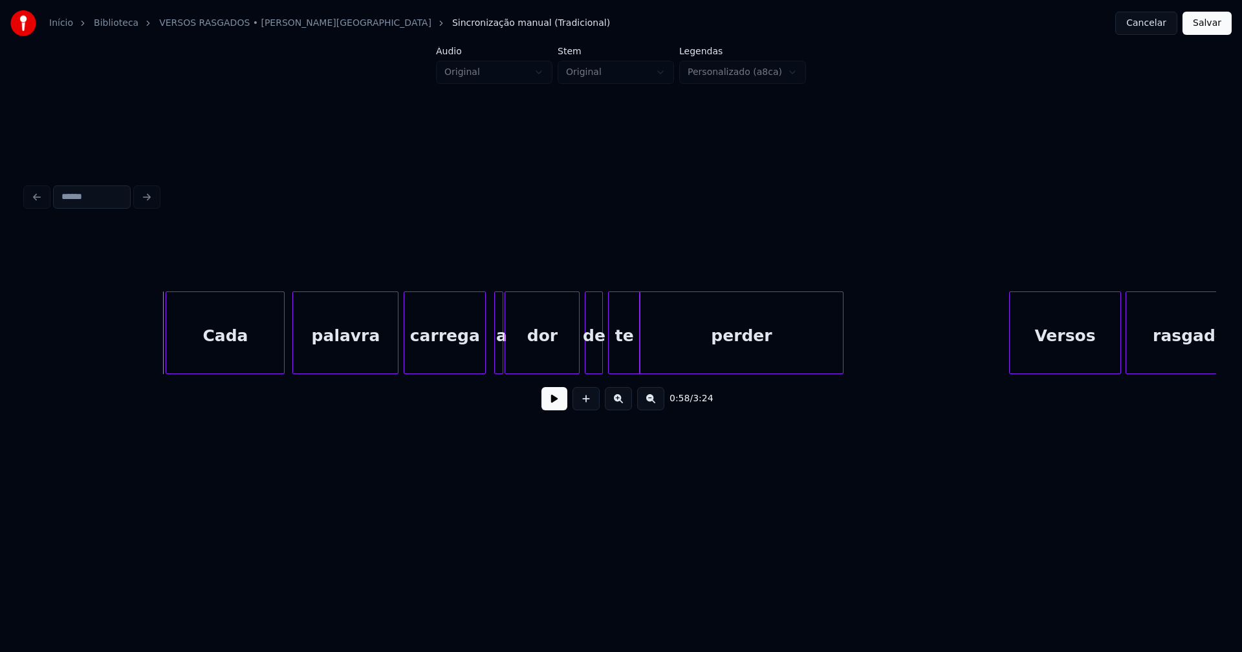
click at [554, 406] on button at bounding box center [554, 398] width 26 height 23
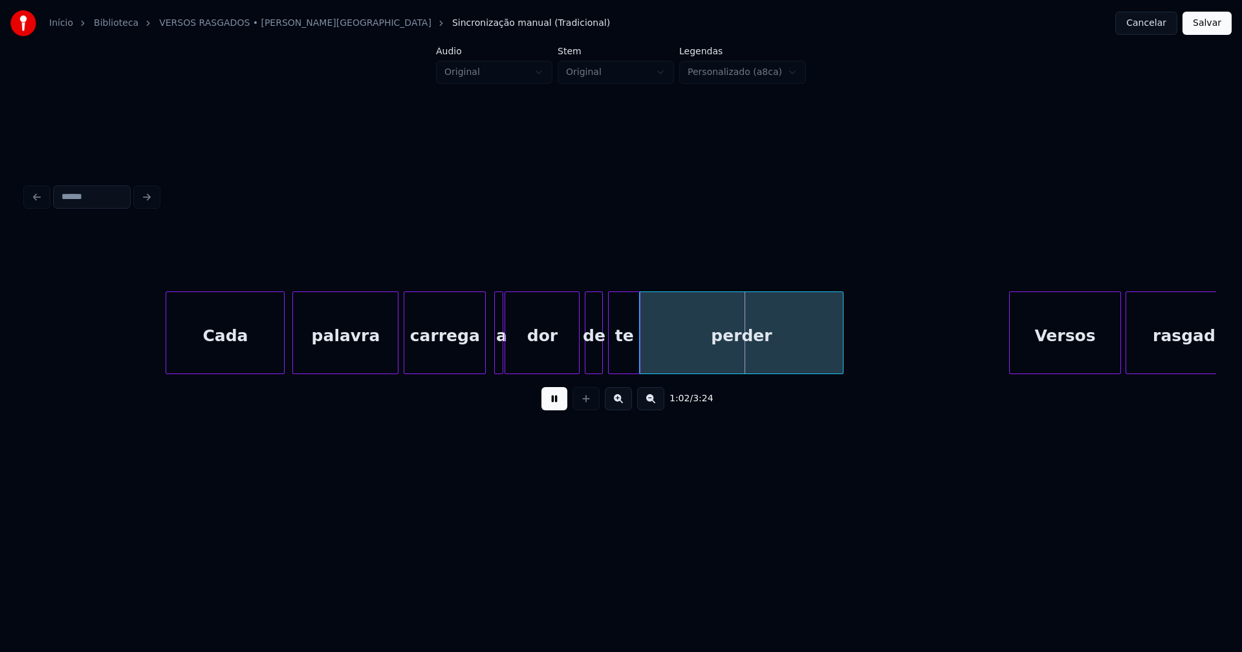
click at [551, 407] on button at bounding box center [554, 398] width 26 height 23
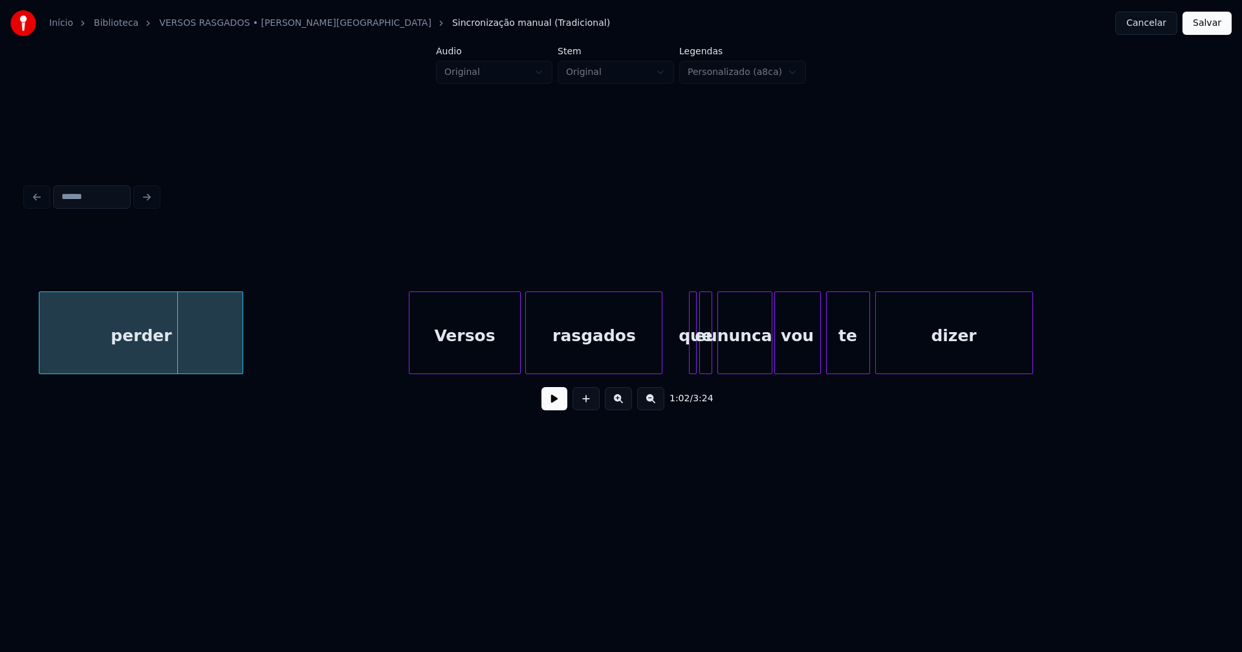
scroll to position [0, 7983]
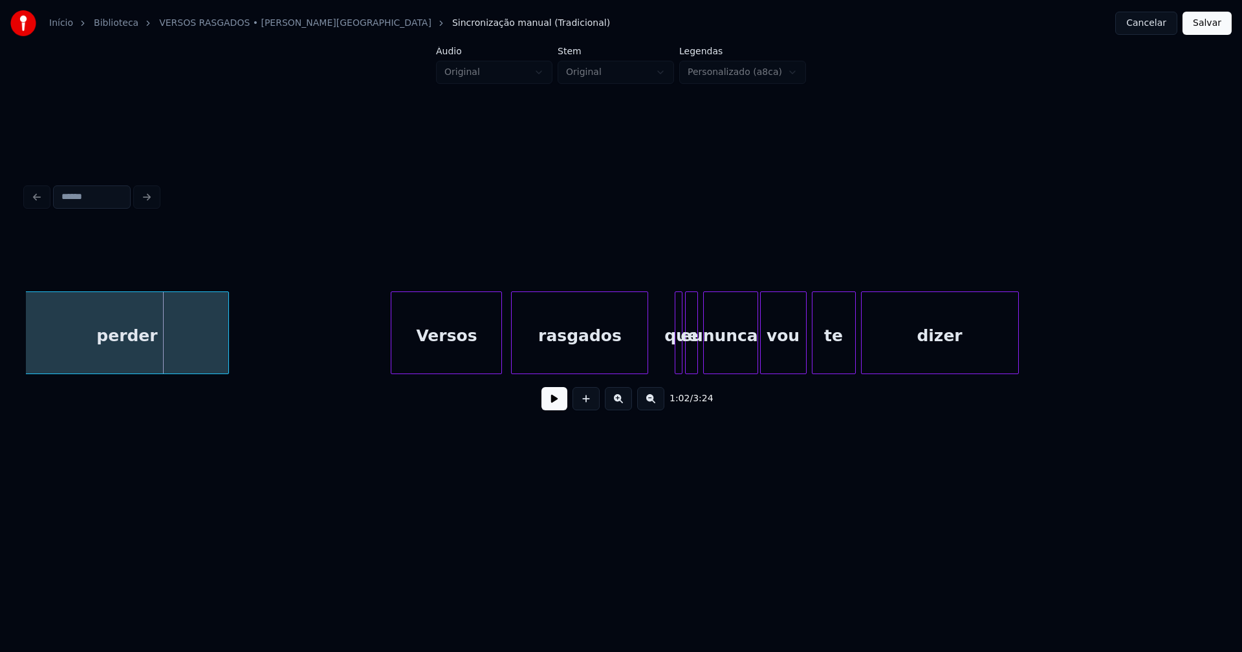
click at [460, 362] on div "Versos" at bounding box center [446, 336] width 110 height 88
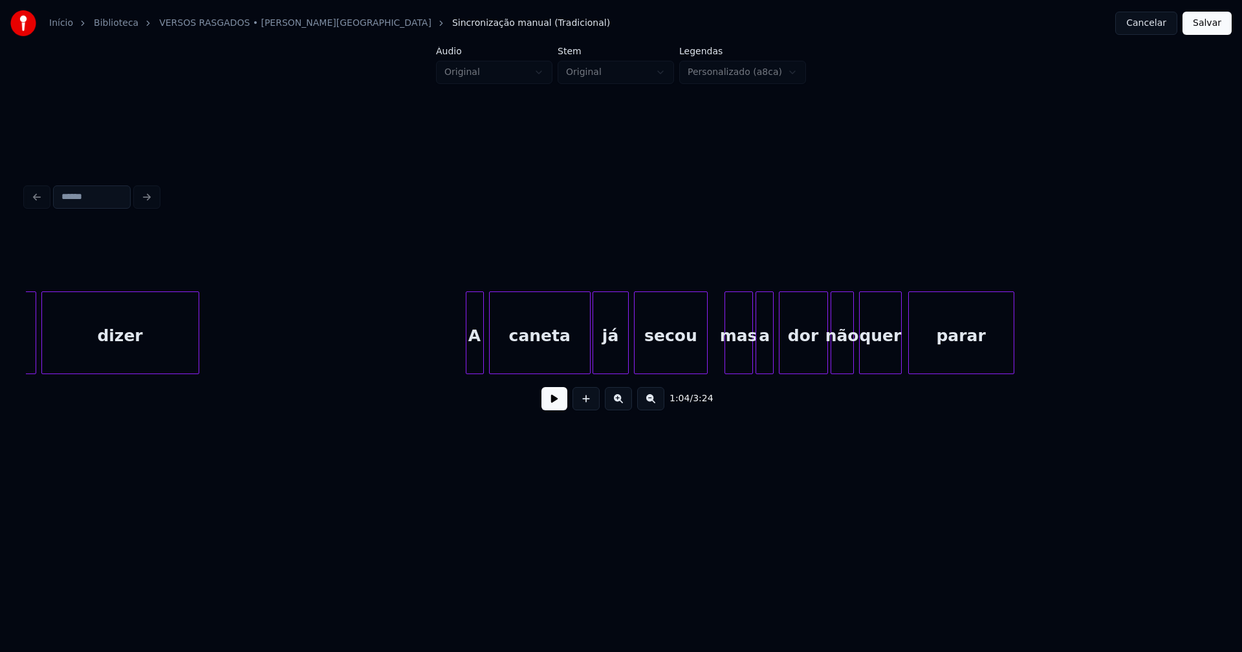
scroll to position [0, 8934]
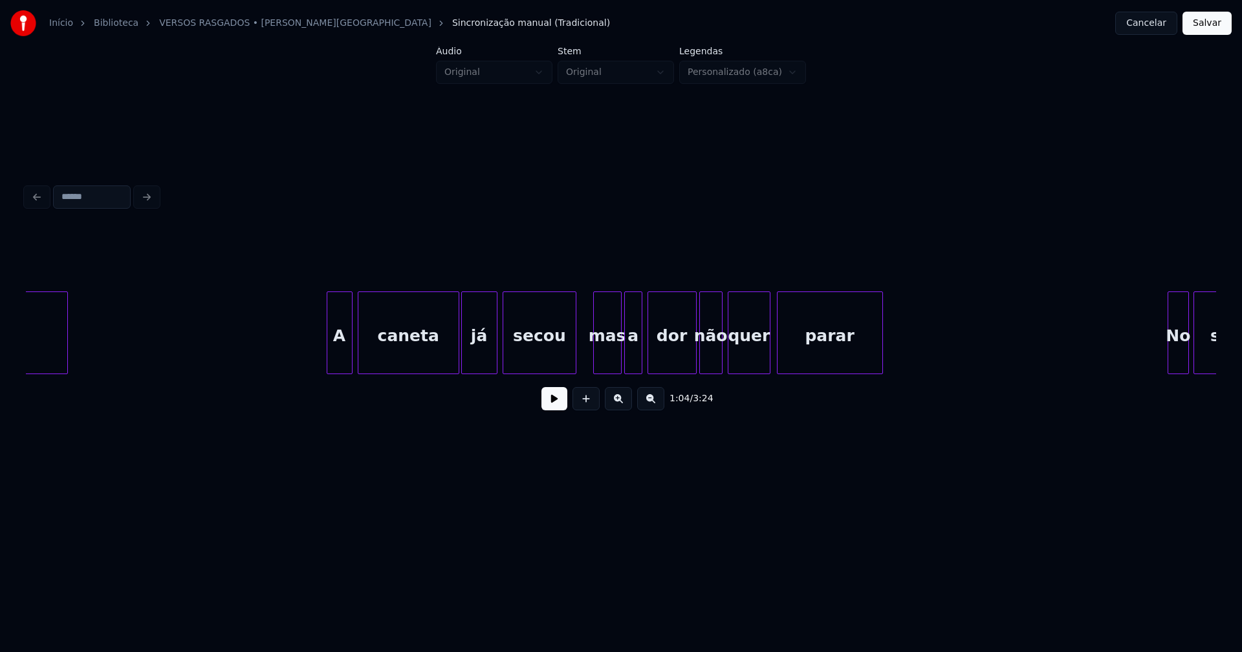
click at [330, 369] on div "A" at bounding box center [340, 333] width 26 height 83
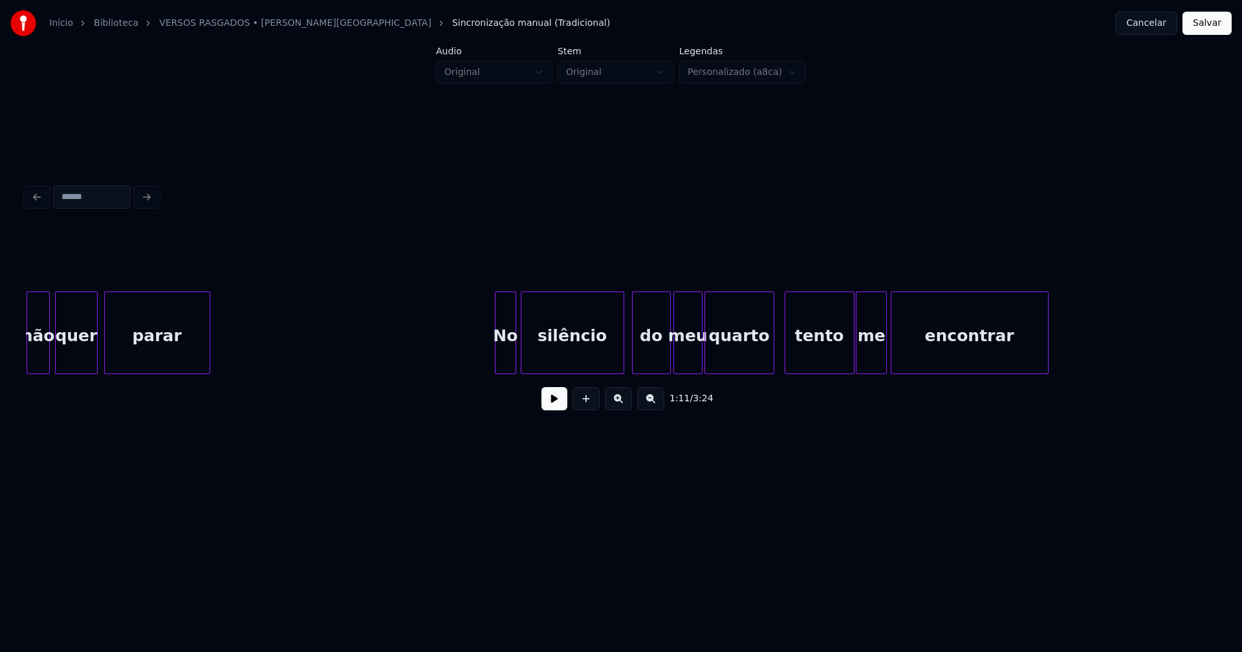
scroll to position [0, 9621]
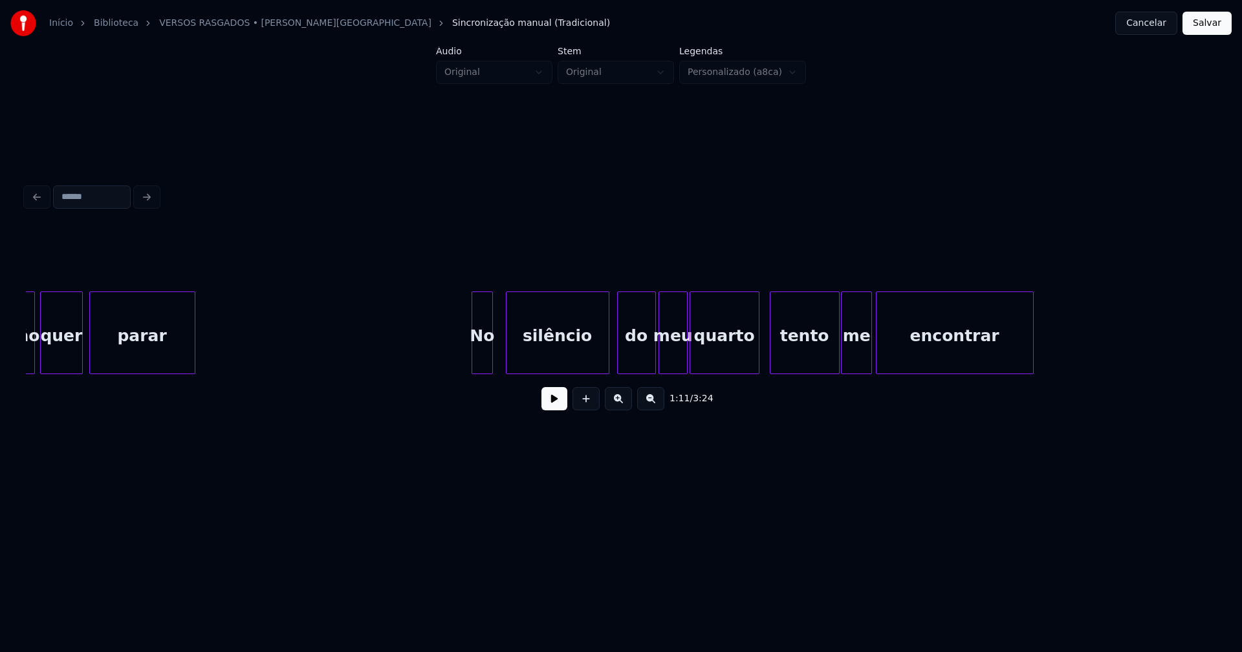
click at [483, 363] on div "No" at bounding box center [482, 336] width 20 height 88
click at [461, 370] on div "não quer parar No silêncio do meu quarto tento me encontrar" at bounding box center [621, 333] width 1190 height 83
click at [752, 360] on div at bounding box center [753, 332] width 4 height 81
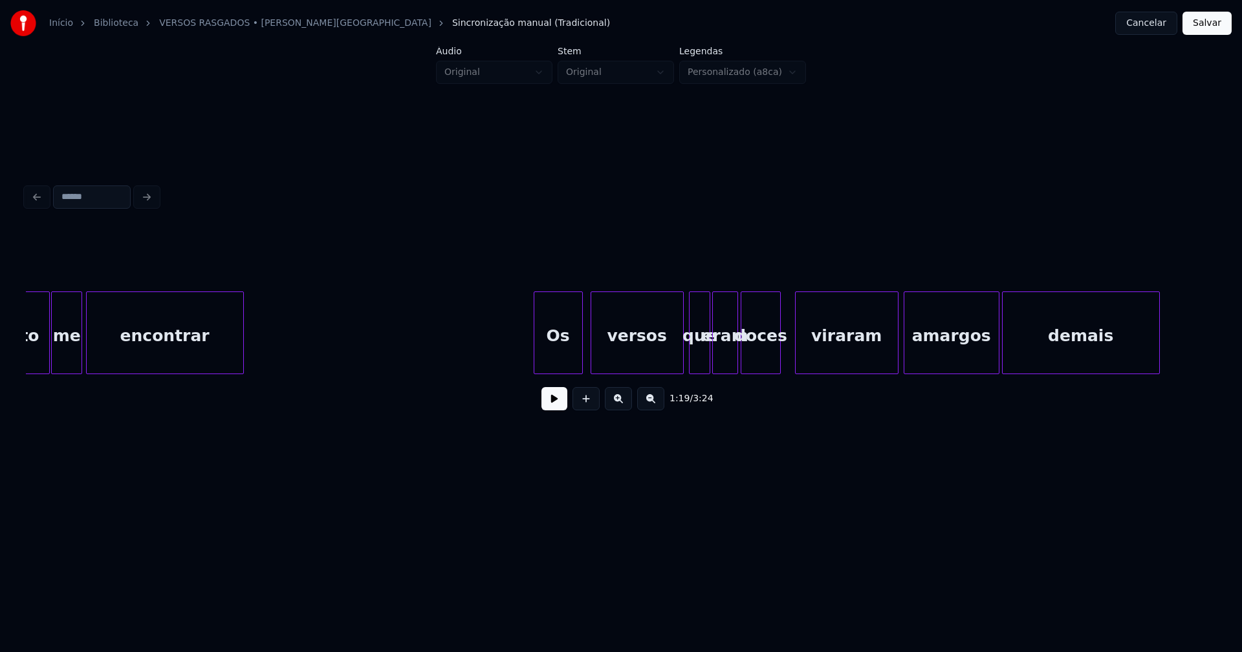
scroll to position [0, 10528]
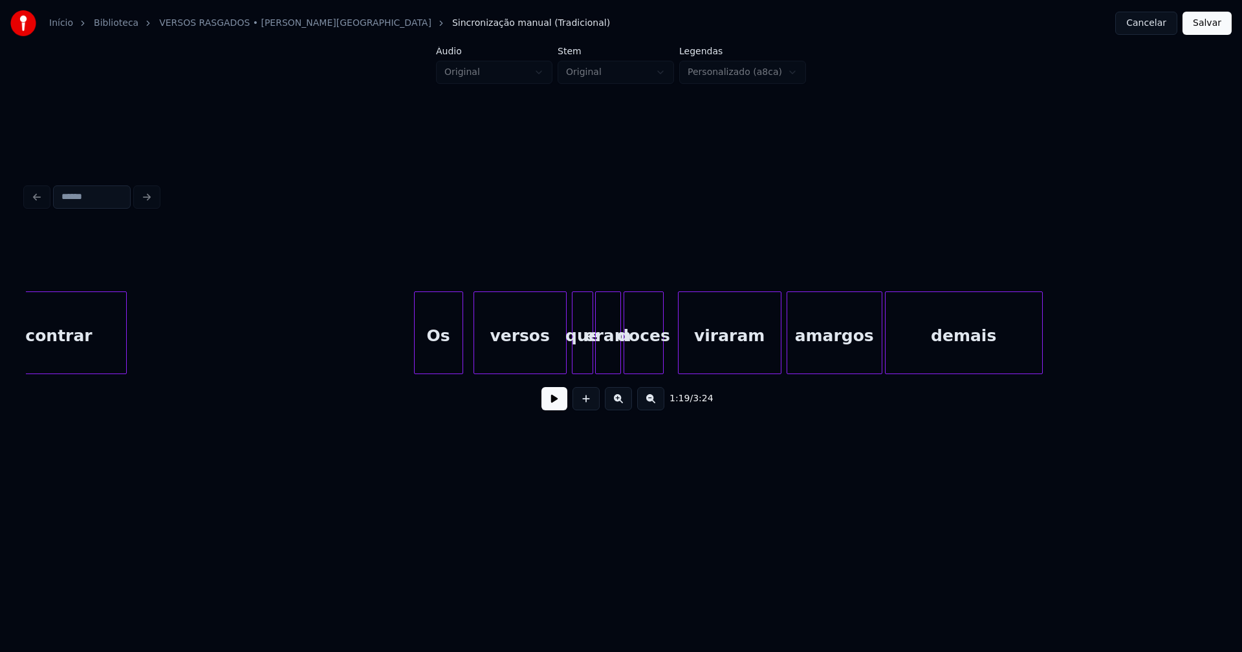
click at [448, 362] on div "Os" at bounding box center [438, 336] width 48 height 88
click at [412, 358] on div at bounding box center [411, 332] width 4 height 81
click at [513, 354] on div "versos" at bounding box center [515, 336] width 92 height 88
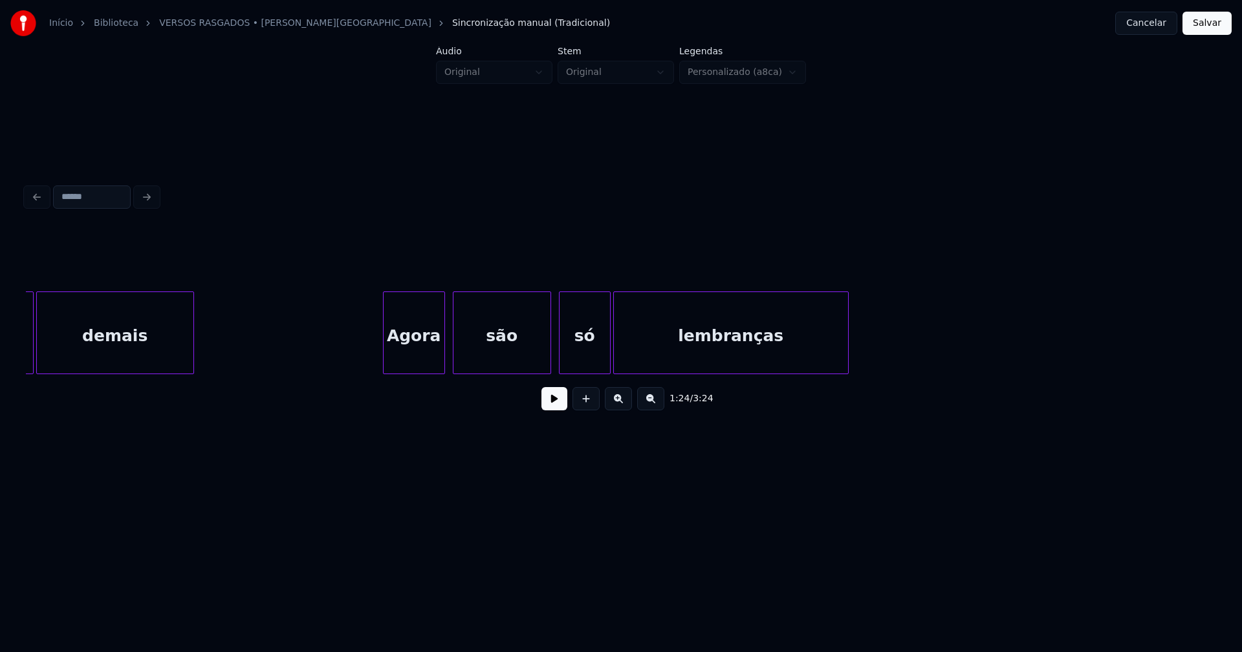
scroll to position [0, 11508]
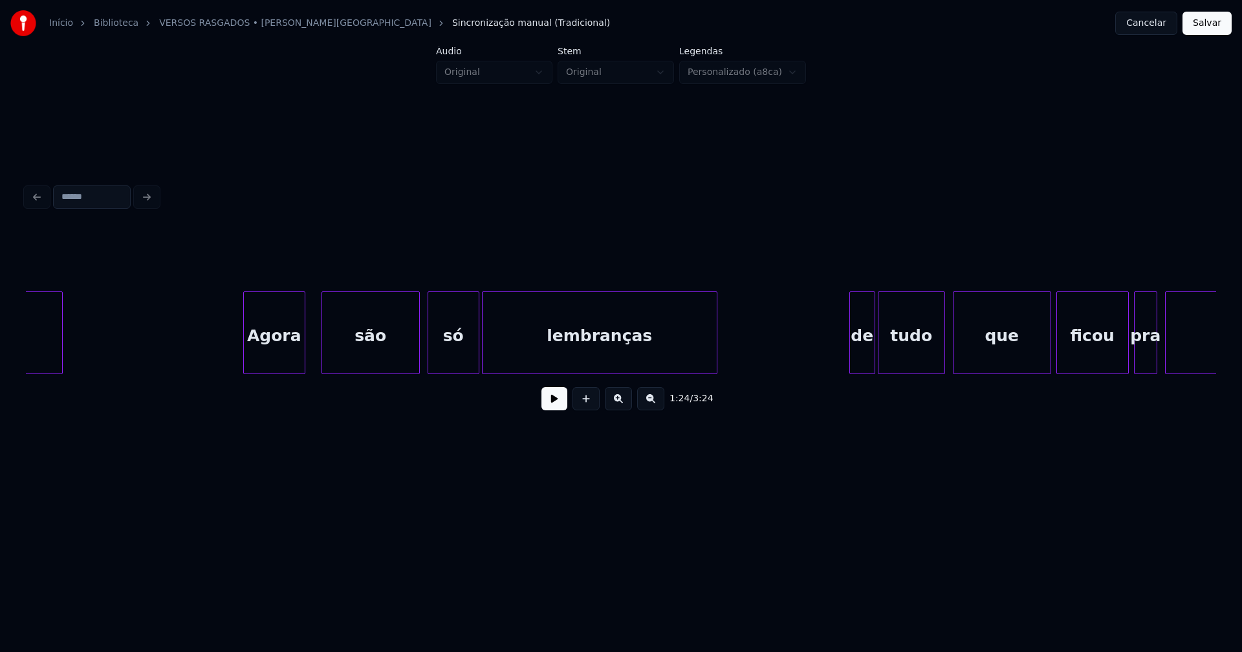
click at [281, 356] on div "Agora" at bounding box center [274, 336] width 61 height 88
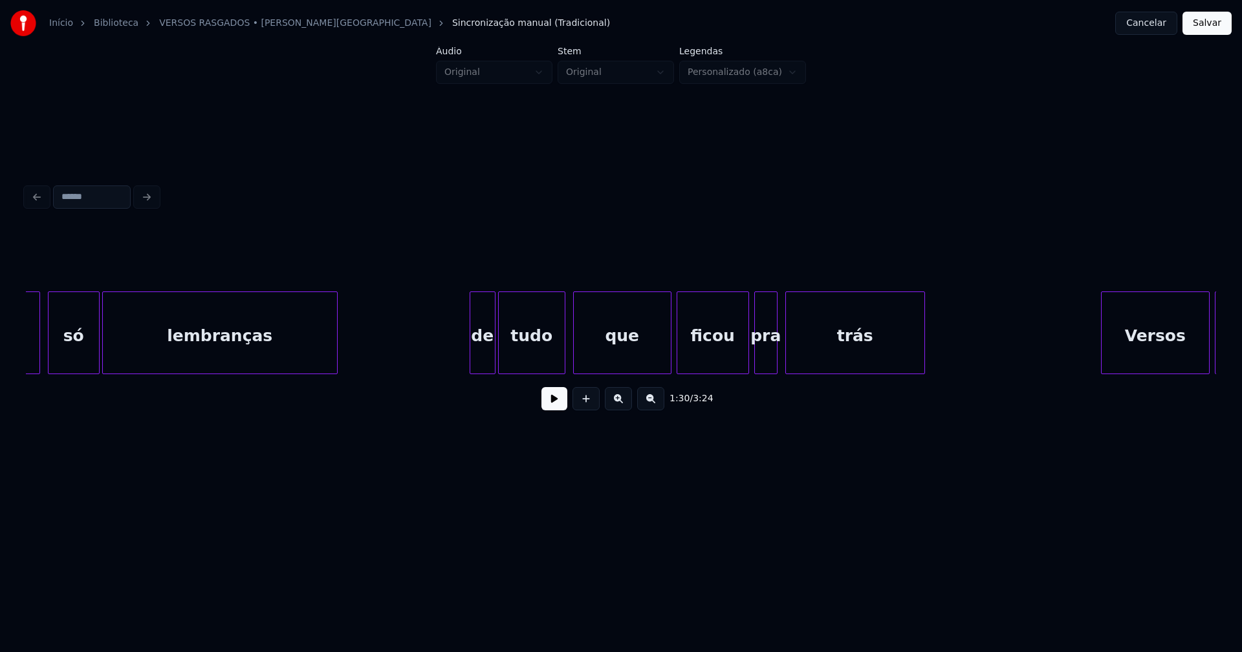
scroll to position [0, 11946]
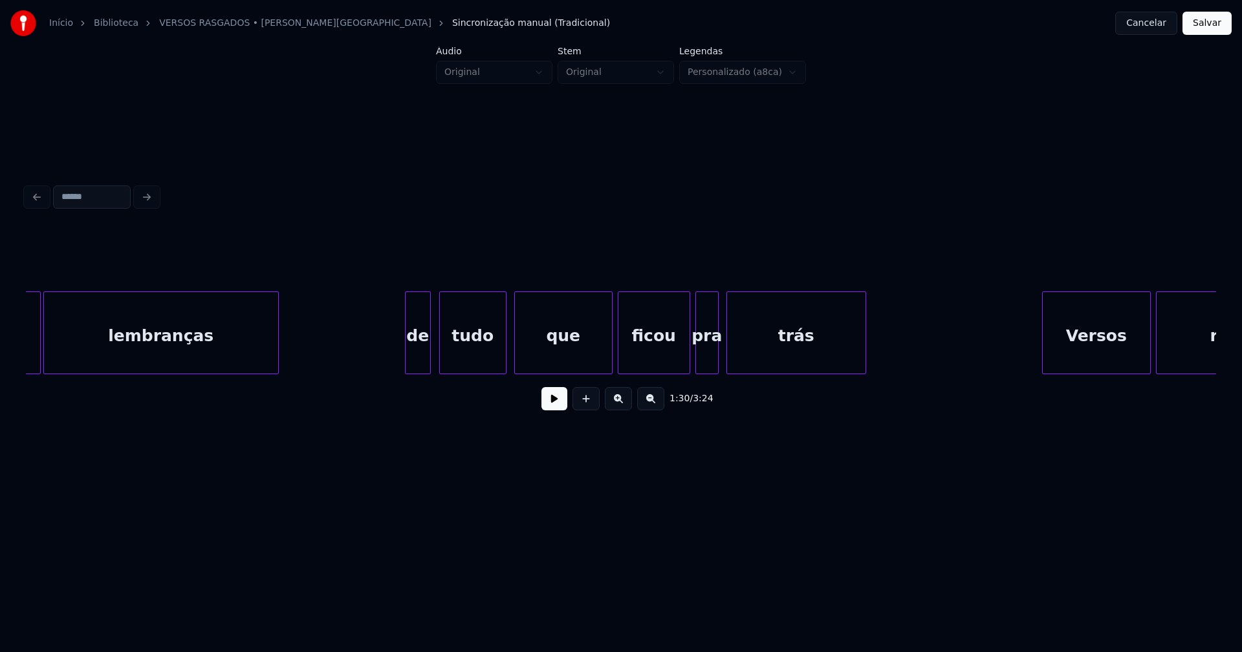
click at [420, 353] on div "de" at bounding box center [417, 336] width 25 height 88
click at [418, 352] on div "de" at bounding box center [417, 336] width 25 height 88
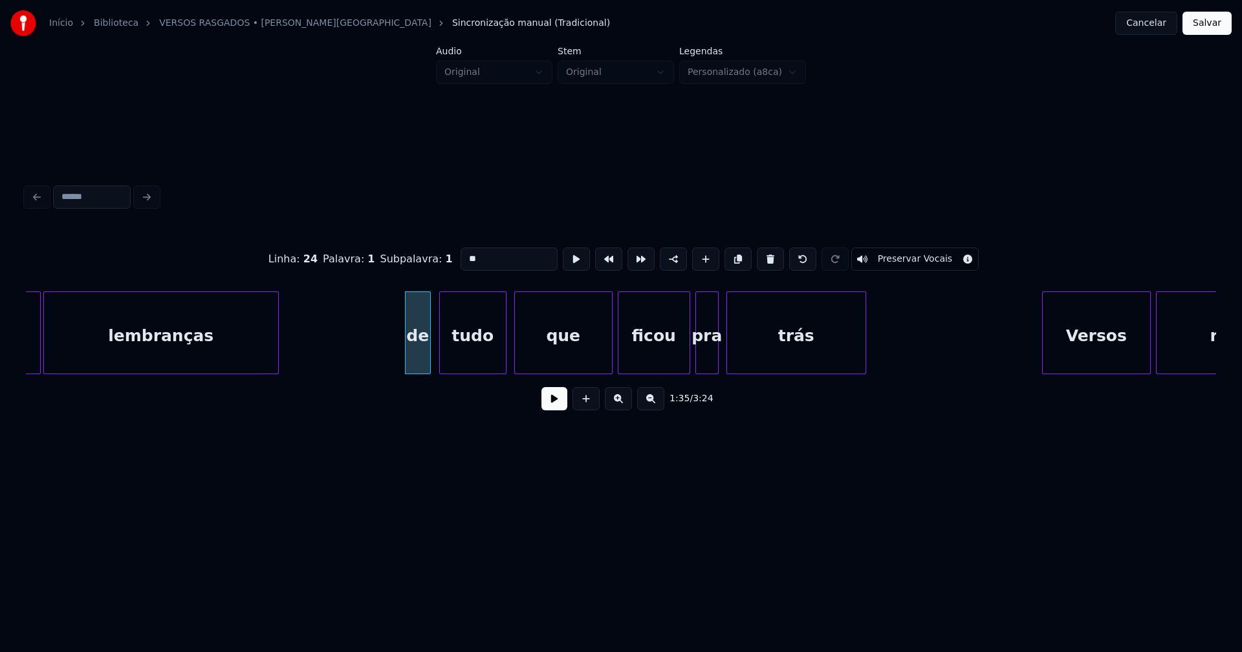
click at [464, 253] on input "**" at bounding box center [508, 259] width 97 height 23
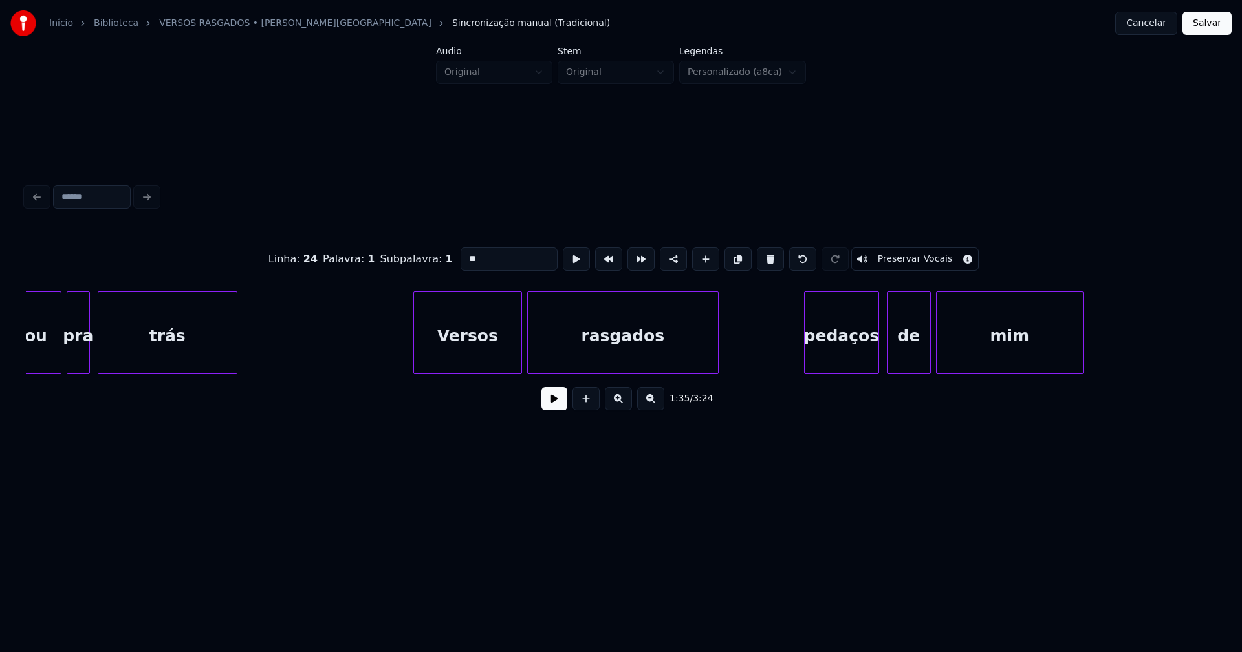
scroll to position [0, 12633]
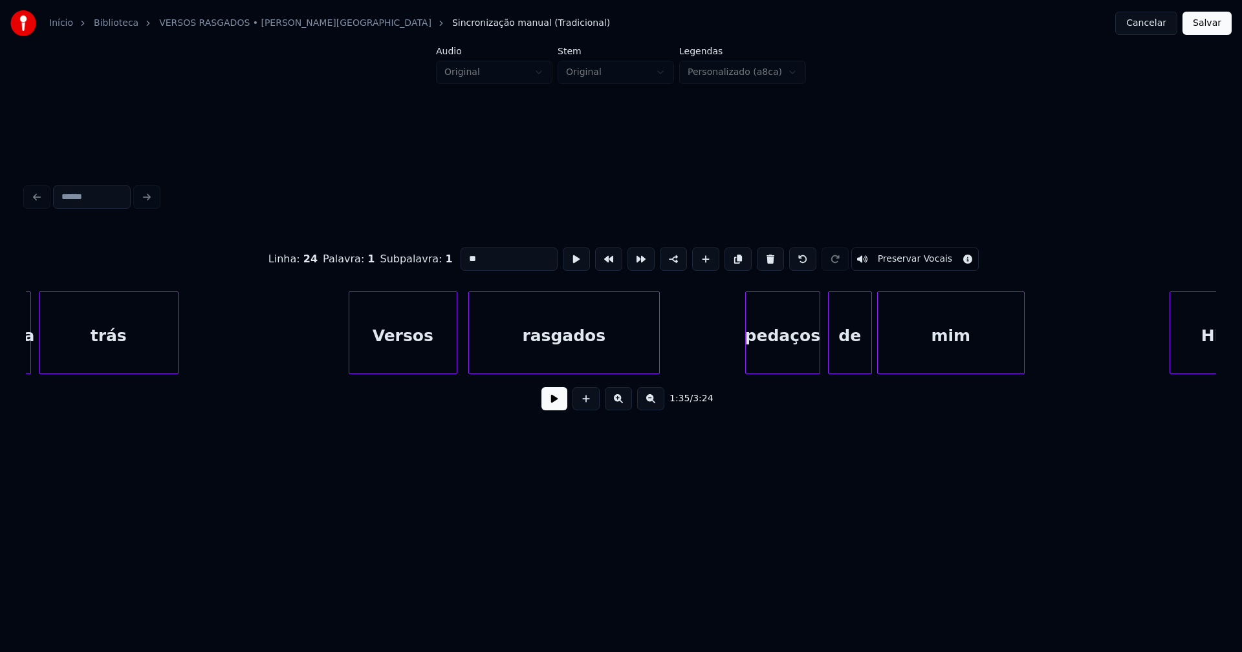
click at [433, 349] on div "Versos" at bounding box center [402, 336] width 107 height 88
click at [467, 356] on div at bounding box center [466, 332] width 4 height 81
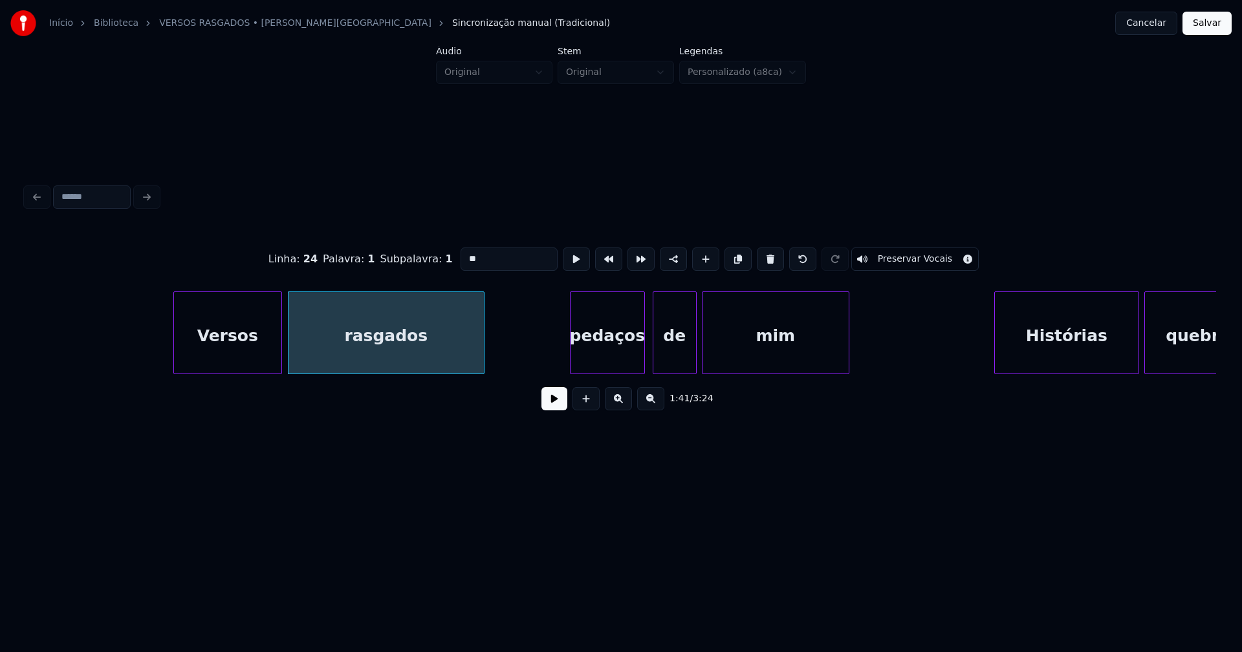
scroll to position [0, 12911]
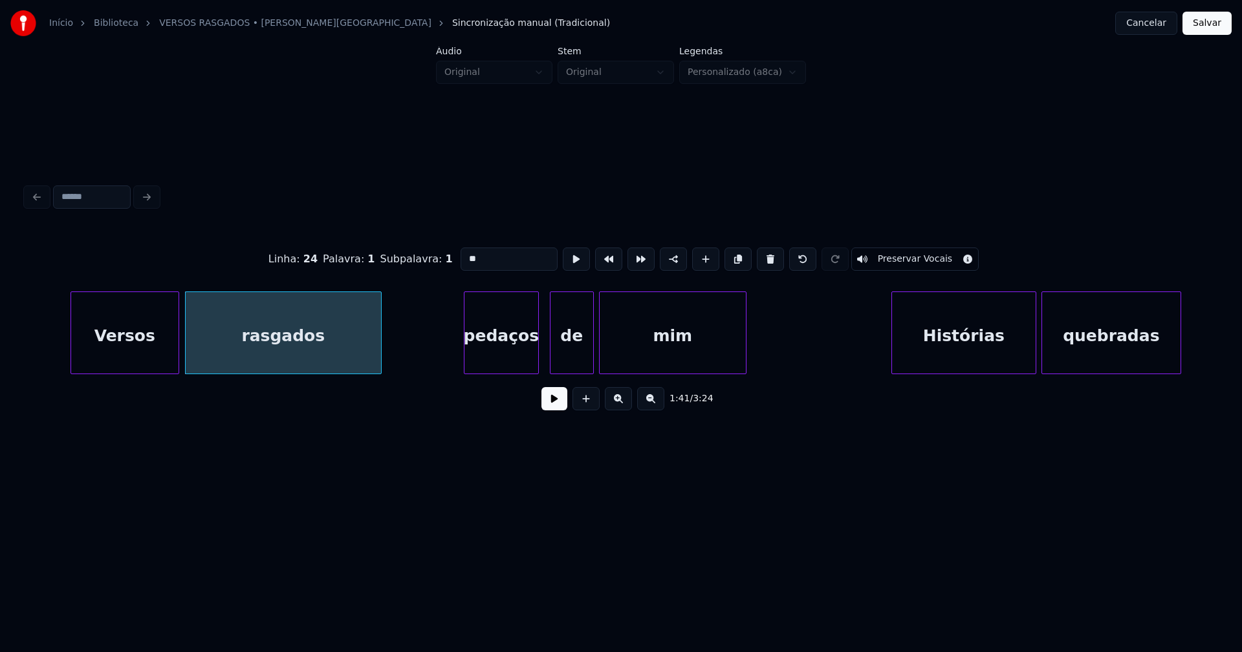
click at [518, 361] on div "pedaços" at bounding box center [501, 336] width 74 height 88
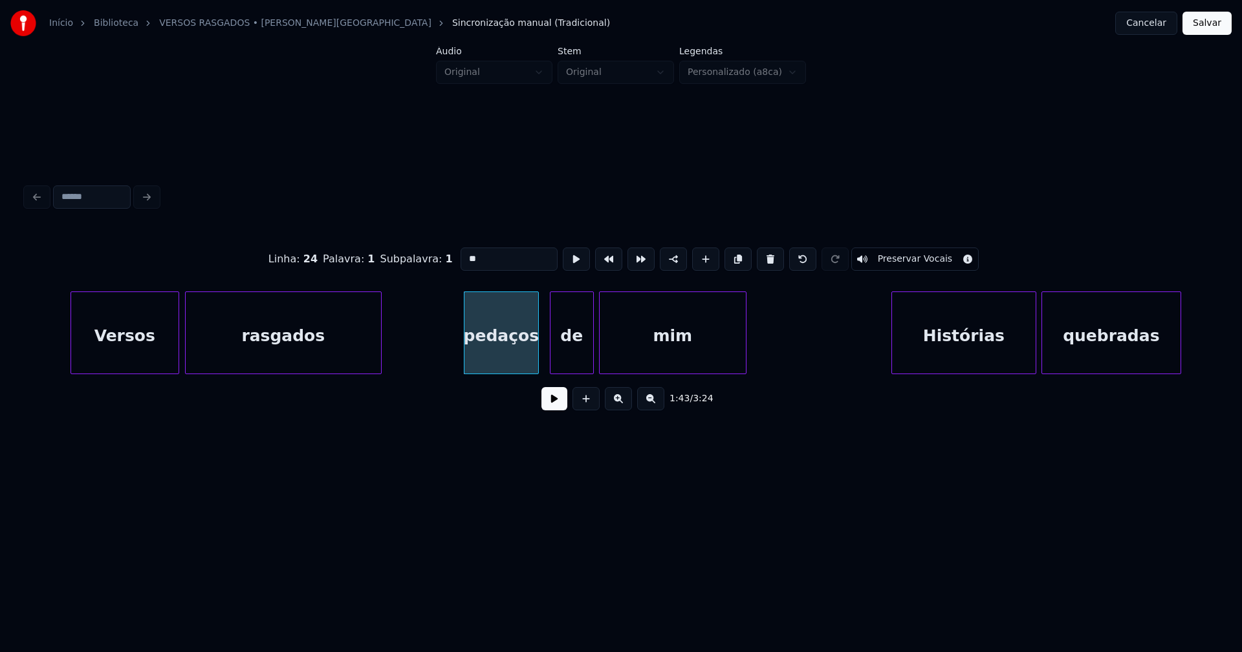
click at [513, 356] on div "pedaços" at bounding box center [501, 336] width 74 height 88
click at [460, 256] on input "*******" at bounding box center [508, 259] width 97 height 23
click at [463, 253] on input "*******" at bounding box center [508, 259] width 97 height 23
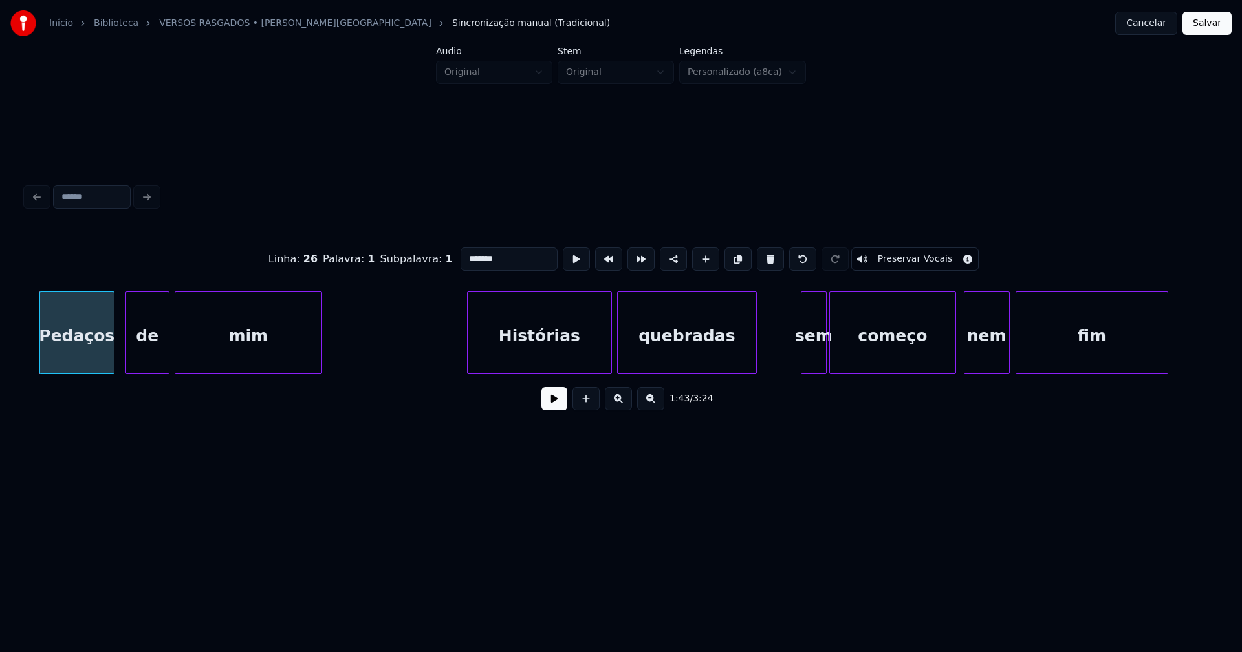
scroll to position [0, 13379]
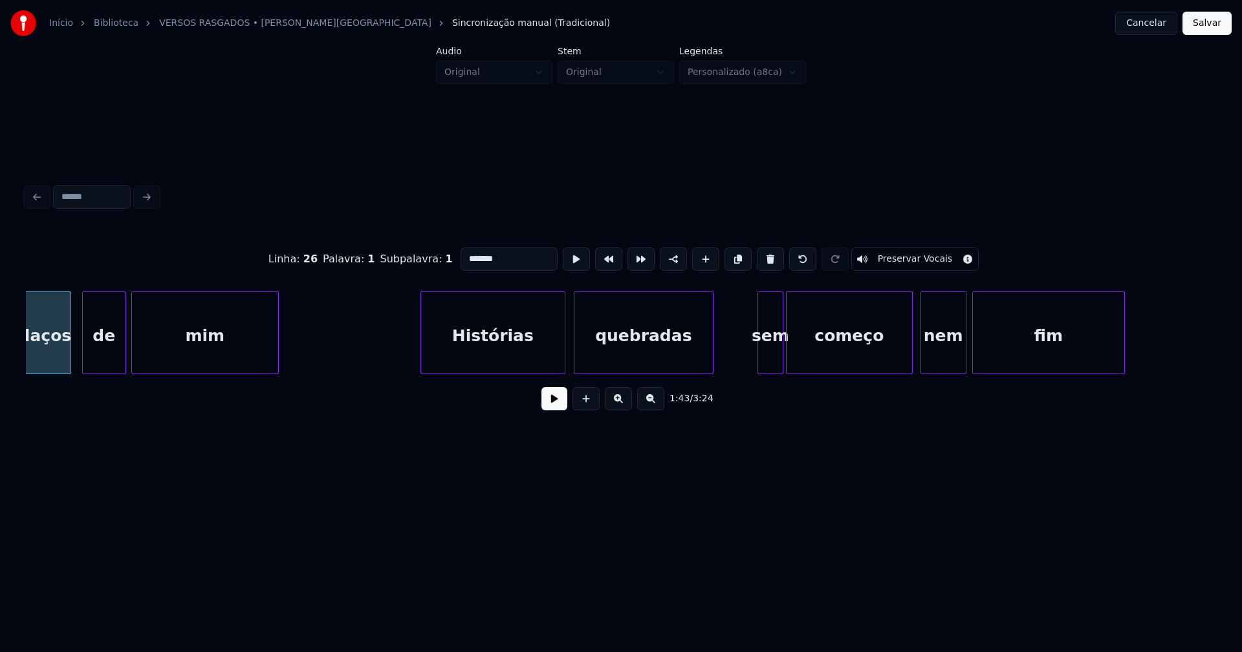
click at [503, 357] on div "Histórias" at bounding box center [493, 336] width 144 height 88
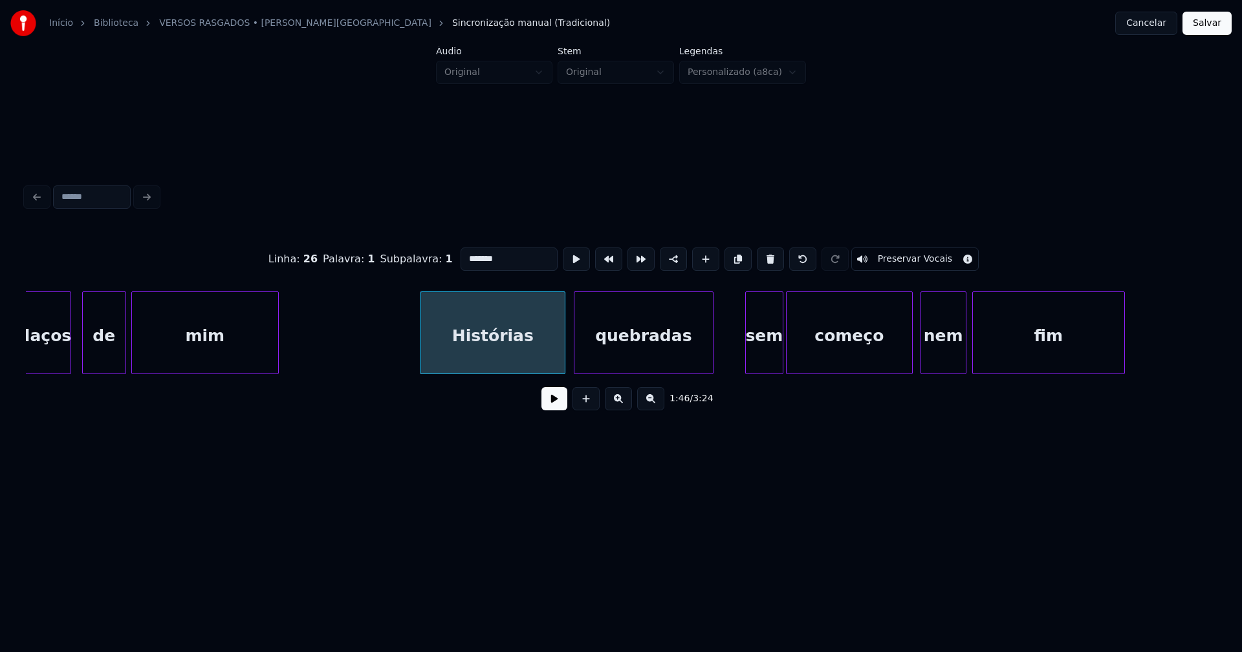
click at [746, 363] on div at bounding box center [748, 332] width 4 height 81
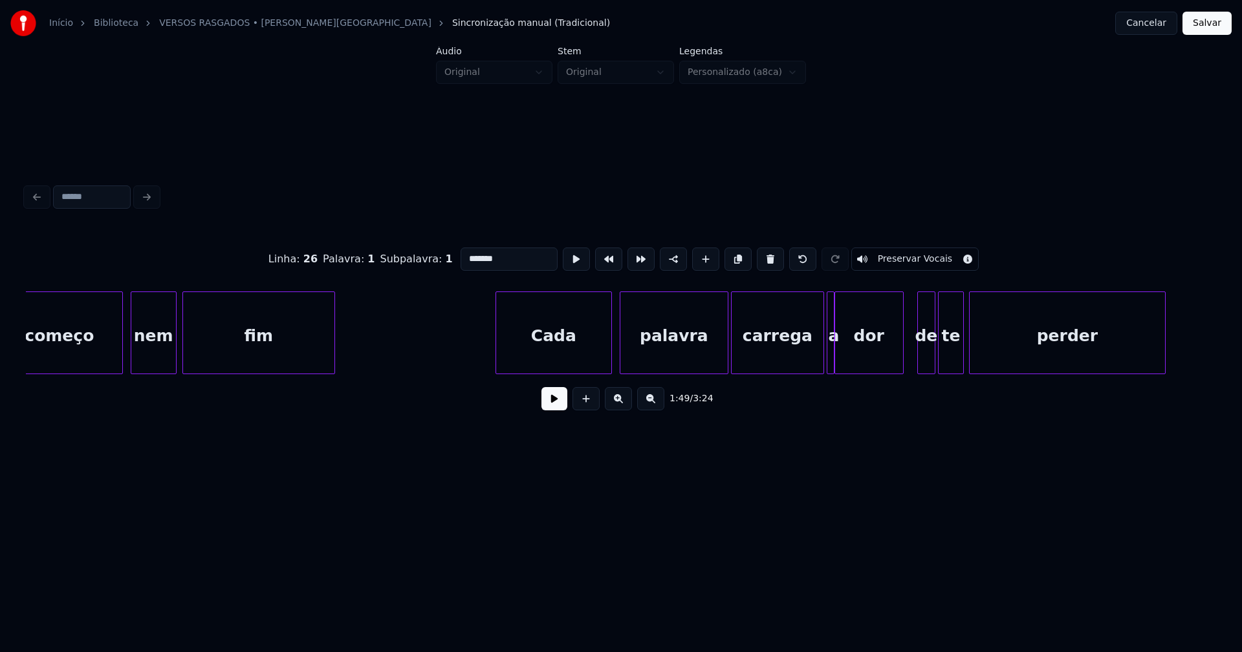
scroll to position [0, 14256]
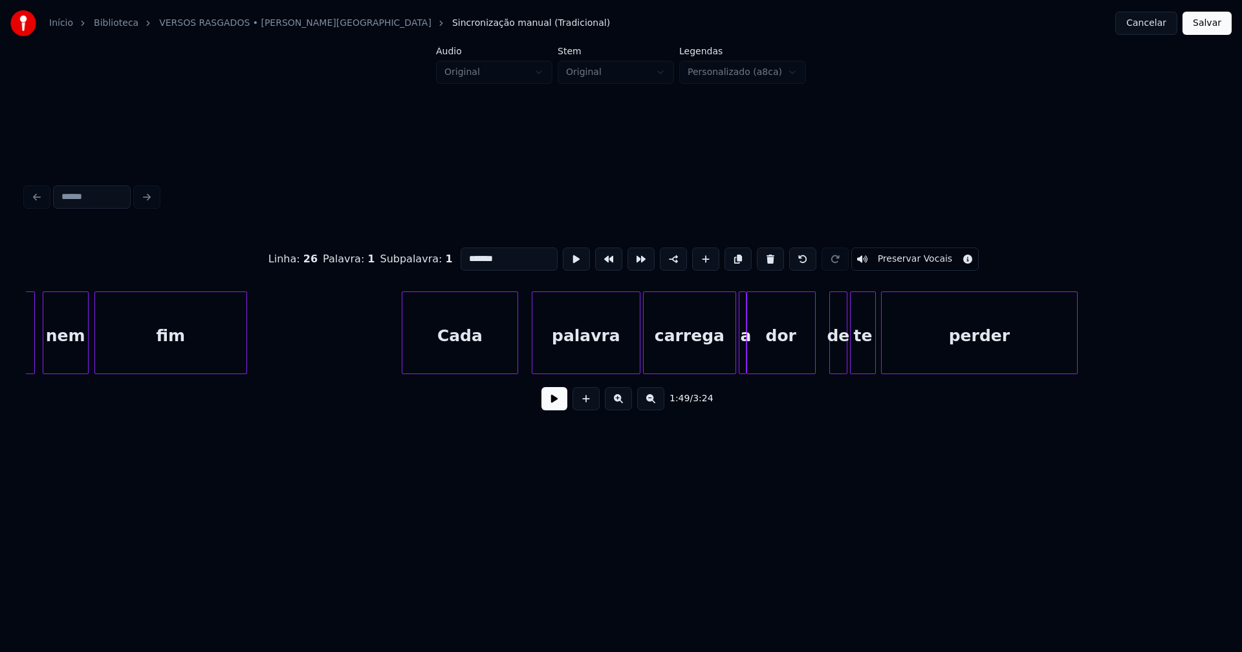
click at [476, 364] on div "Cada" at bounding box center [459, 336] width 115 height 88
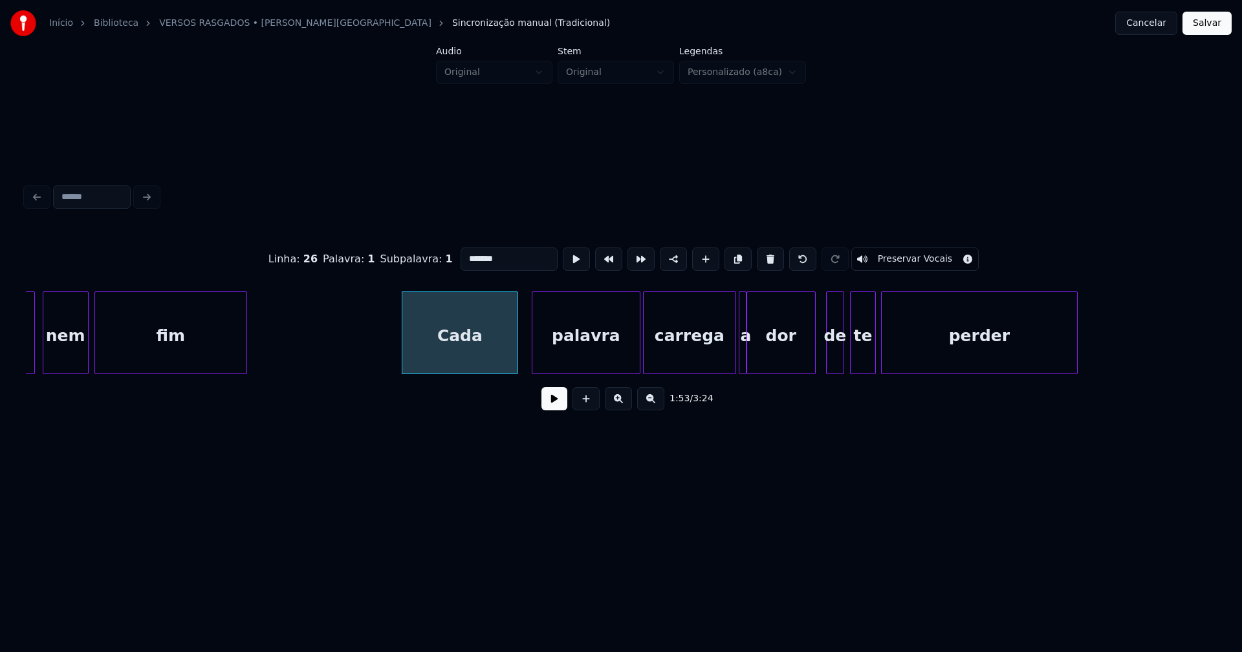
click at [835, 360] on div "de" at bounding box center [834, 336] width 17 height 88
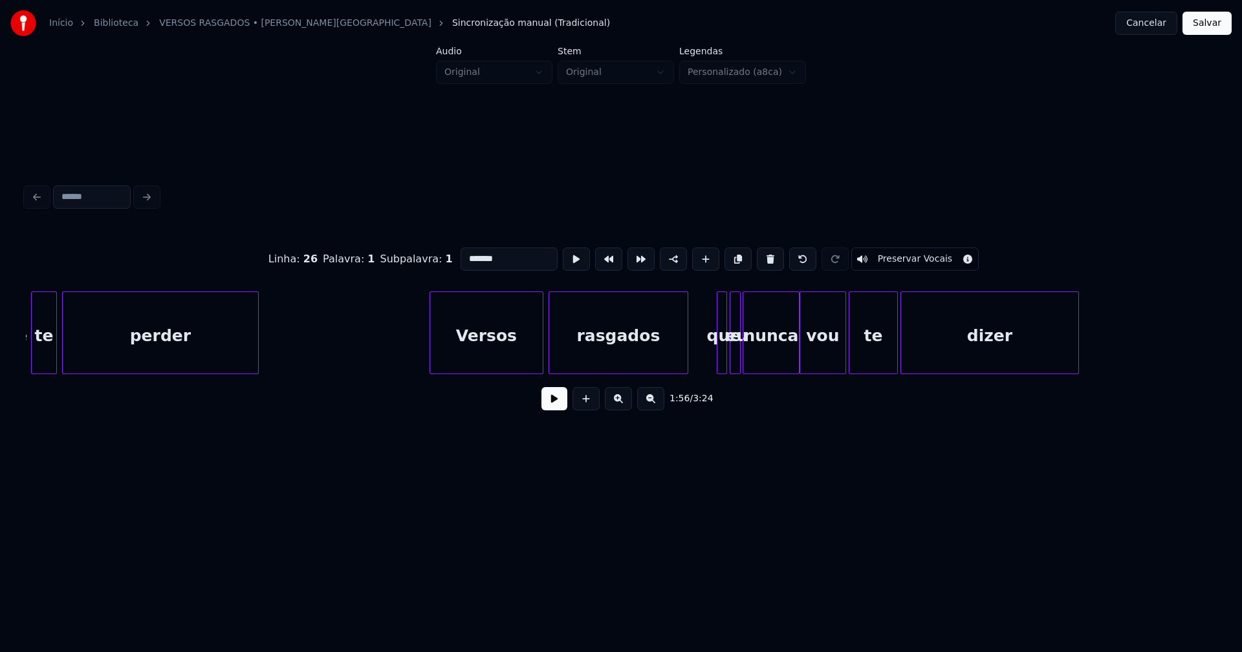
scroll to position [0, 15104]
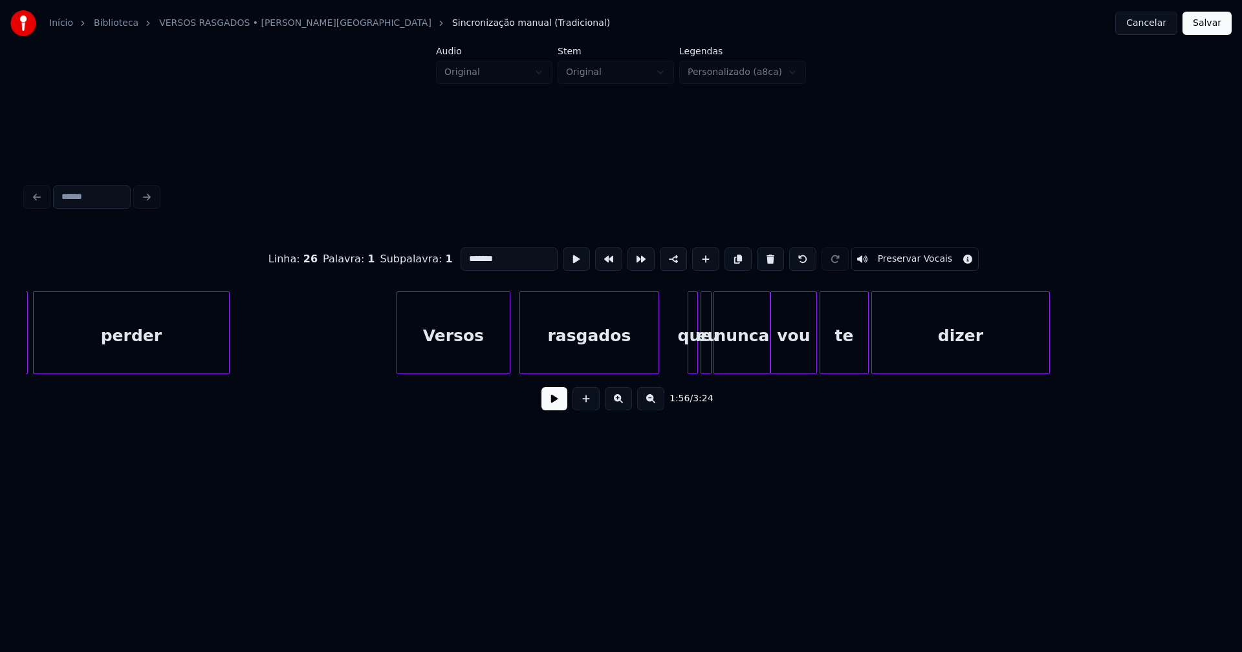
click at [487, 362] on div "Versos" at bounding box center [453, 336] width 113 height 88
click at [519, 361] on div at bounding box center [519, 332] width 4 height 81
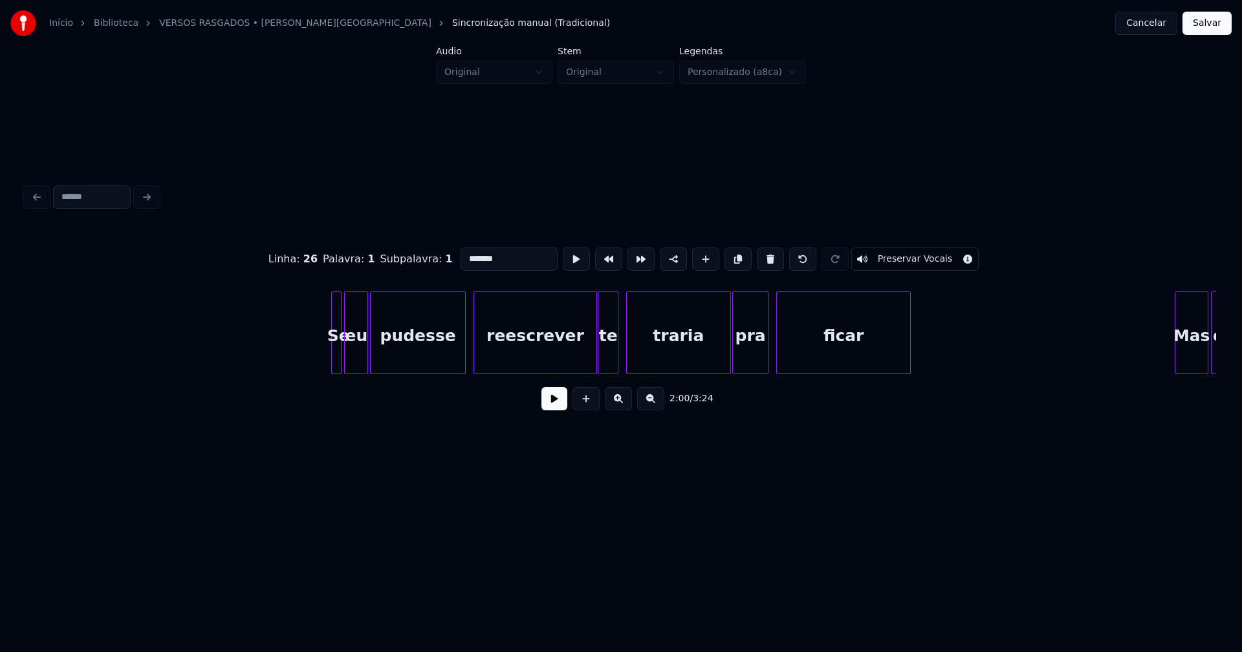
scroll to position [0, 18994]
click at [330, 352] on div "Se" at bounding box center [335, 333] width 10 height 83
click at [308, 358] on div at bounding box center [309, 332] width 4 height 81
click at [581, 368] on div at bounding box center [583, 332] width 4 height 81
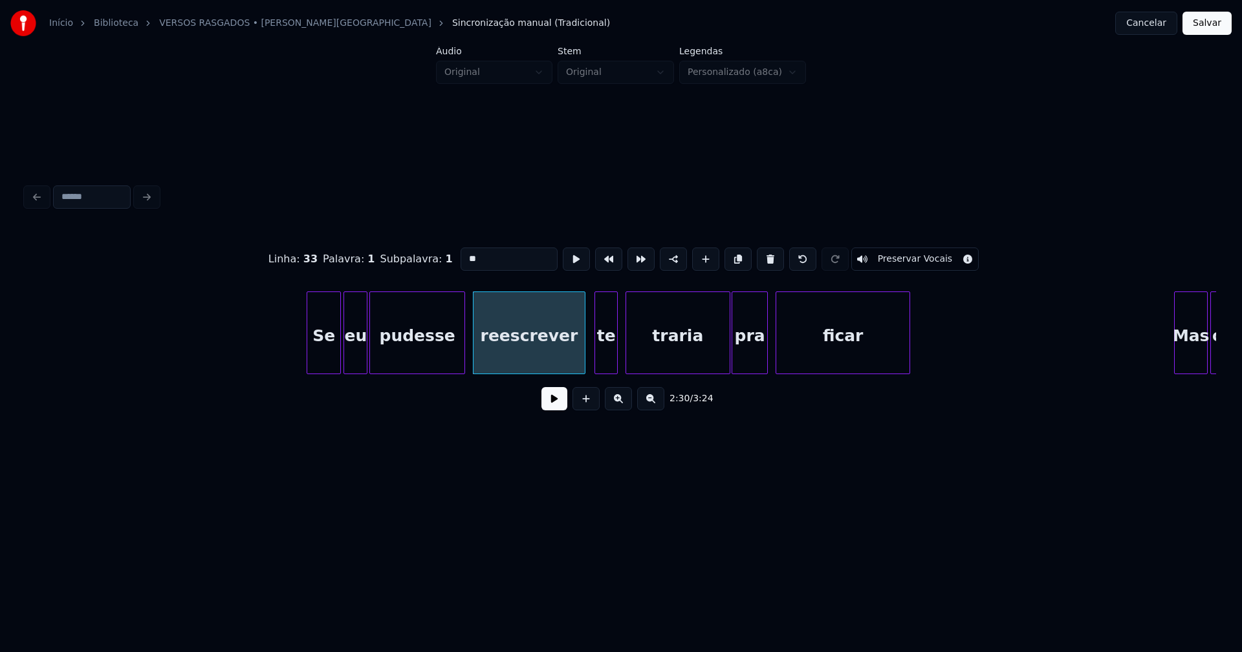
click at [596, 354] on div at bounding box center [597, 332] width 4 height 81
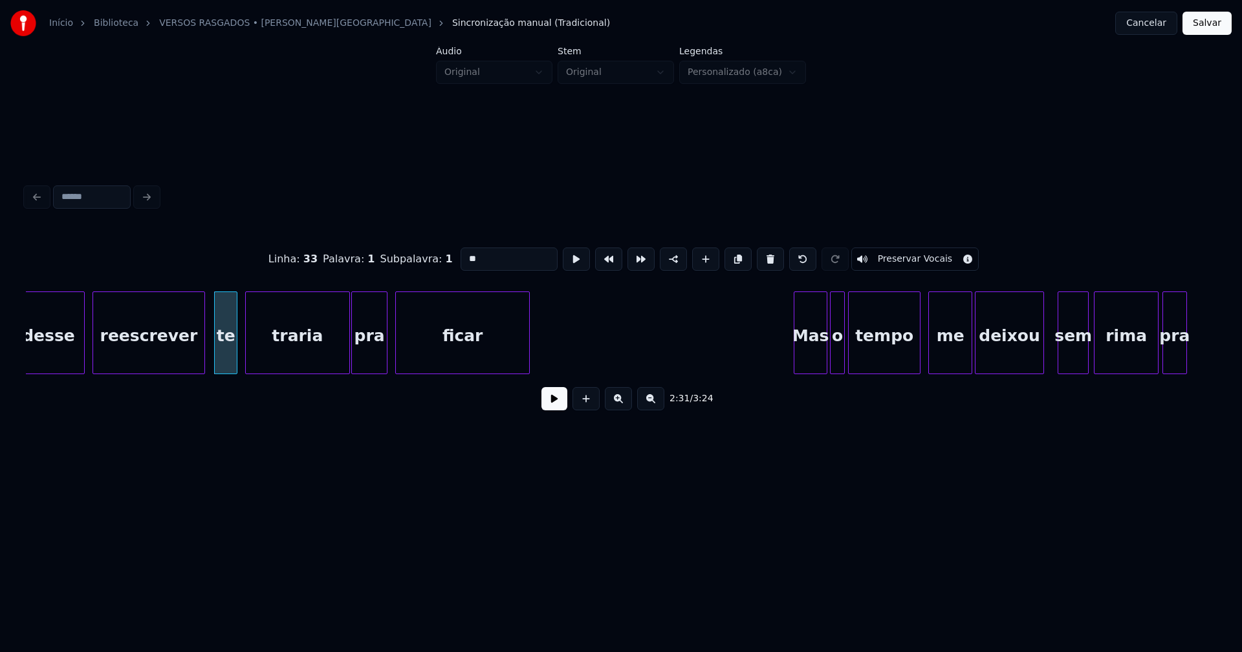
scroll to position [0, 19448]
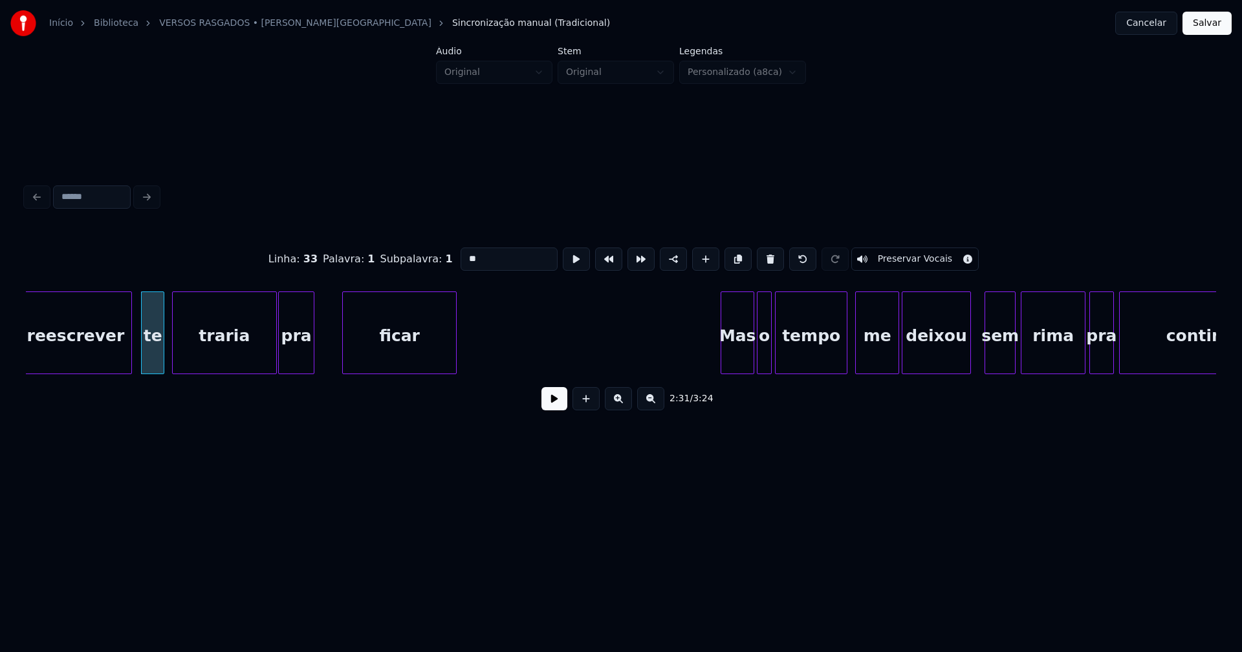
click at [344, 347] on div at bounding box center [345, 332] width 4 height 81
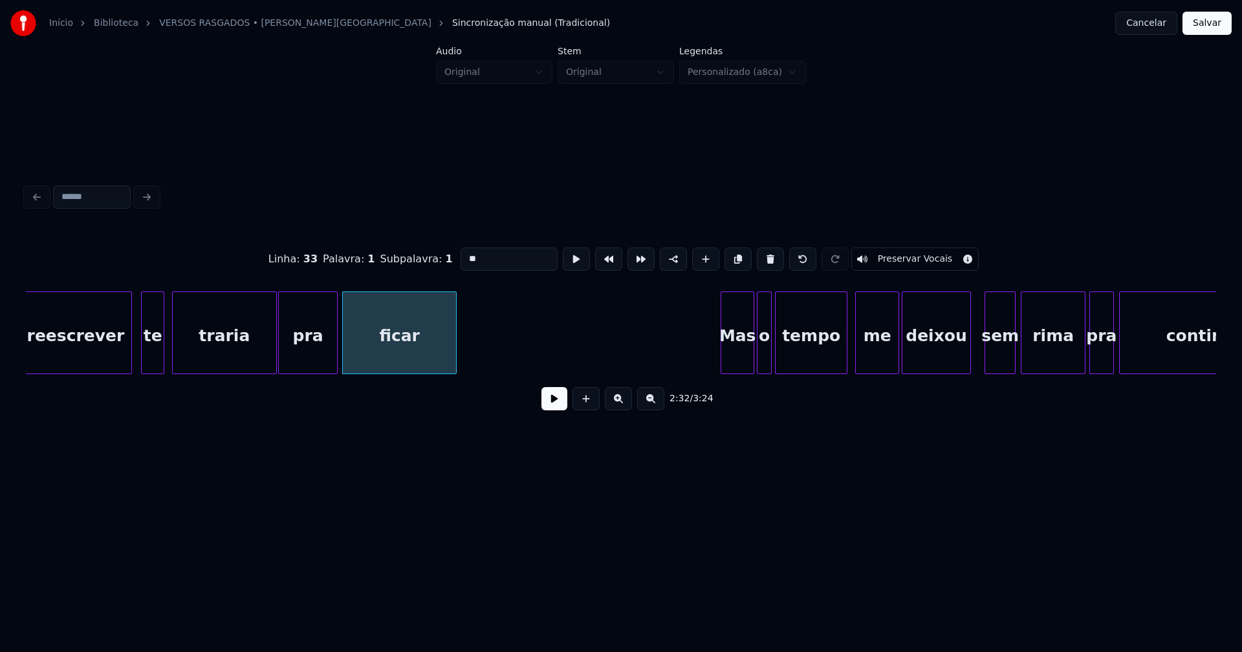
click at [335, 342] on div at bounding box center [335, 332] width 4 height 81
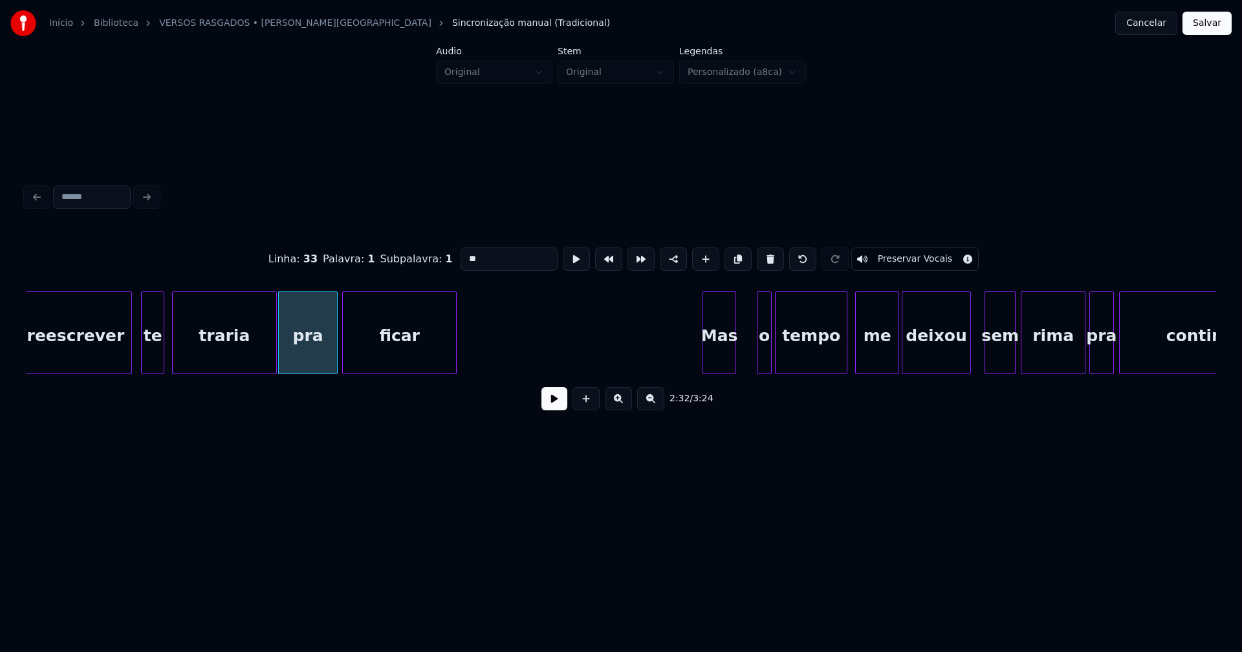
click at [725, 362] on div "Mas" at bounding box center [719, 336] width 32 height 88
click at [737, 348] on div at bounding box center [739, 332] width 4 height 81
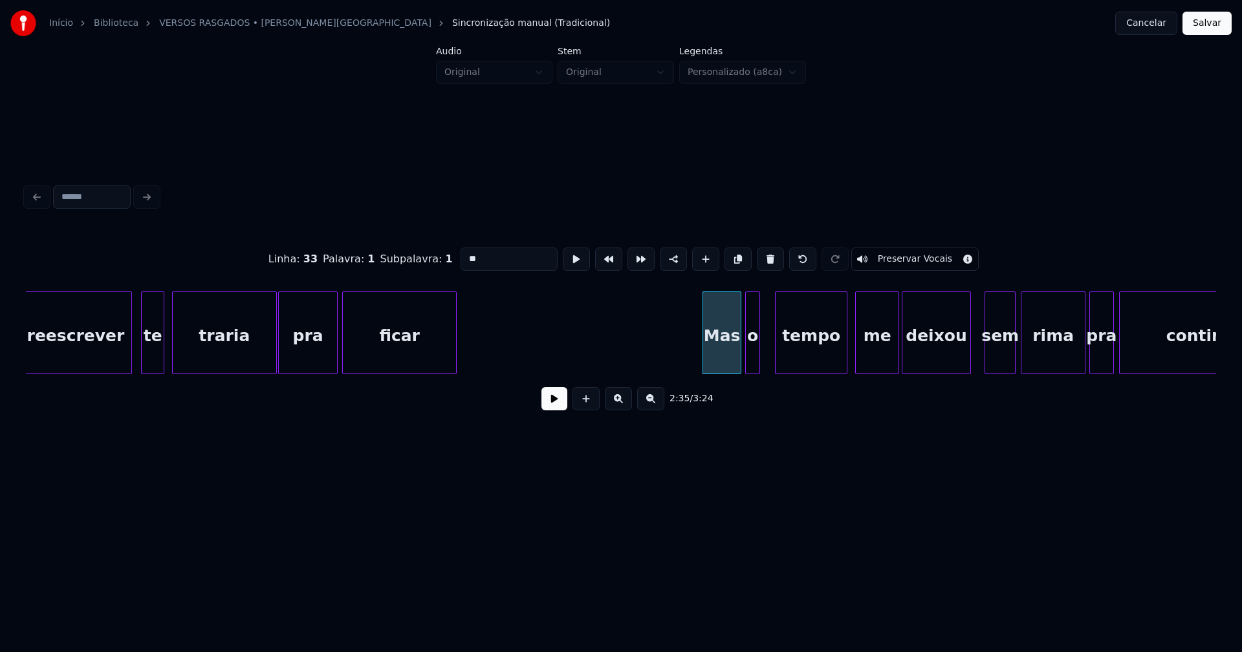
click at [751, 357] on div "o" at bounding box center [753, 336] width 14 height 88
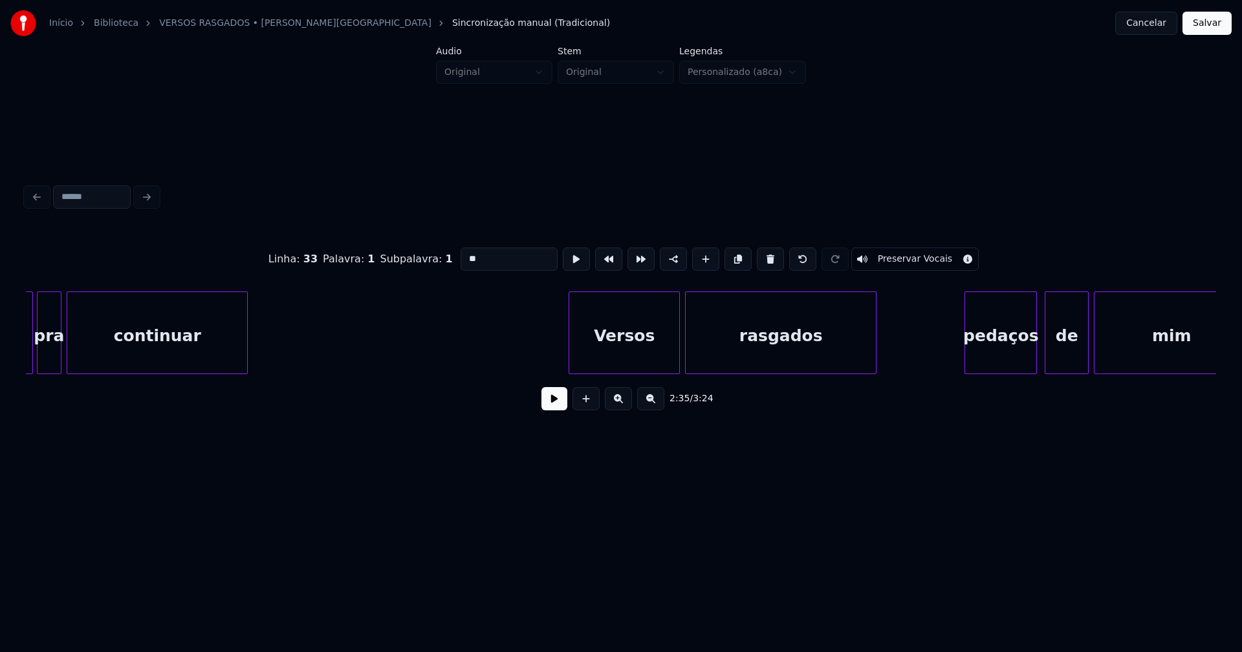
scroll to position [0, 20676]
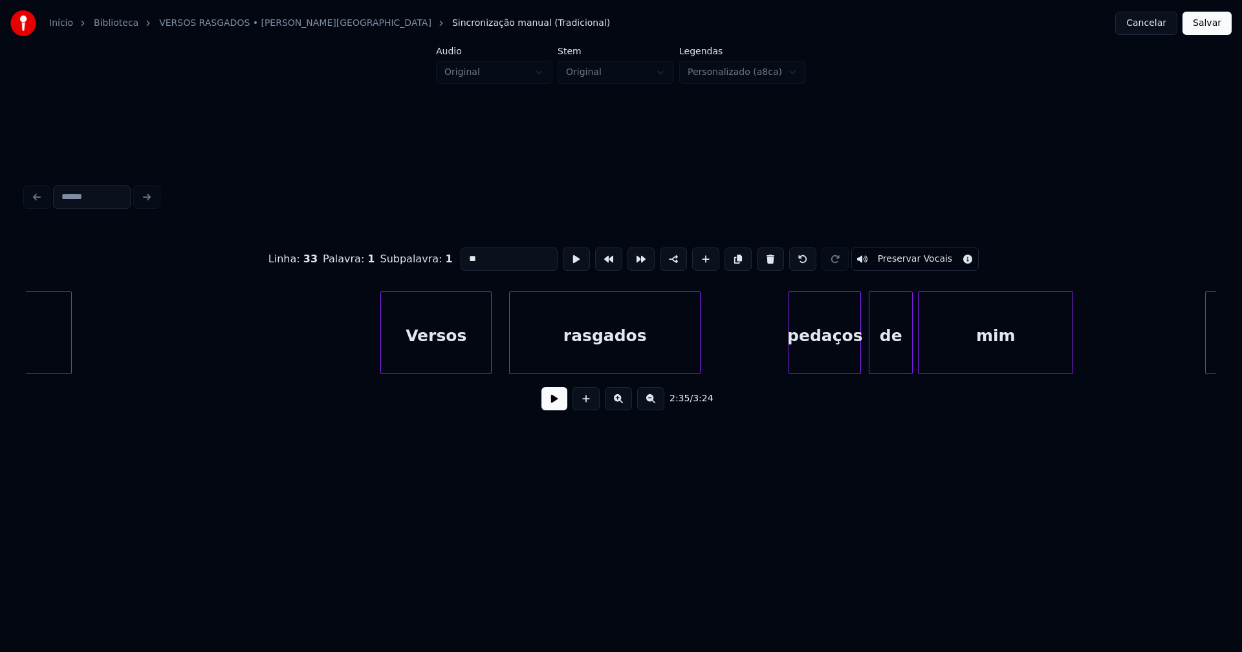
click at [454, 362] on div "Versos" at bounding box center [436, 336] width 110 height 88
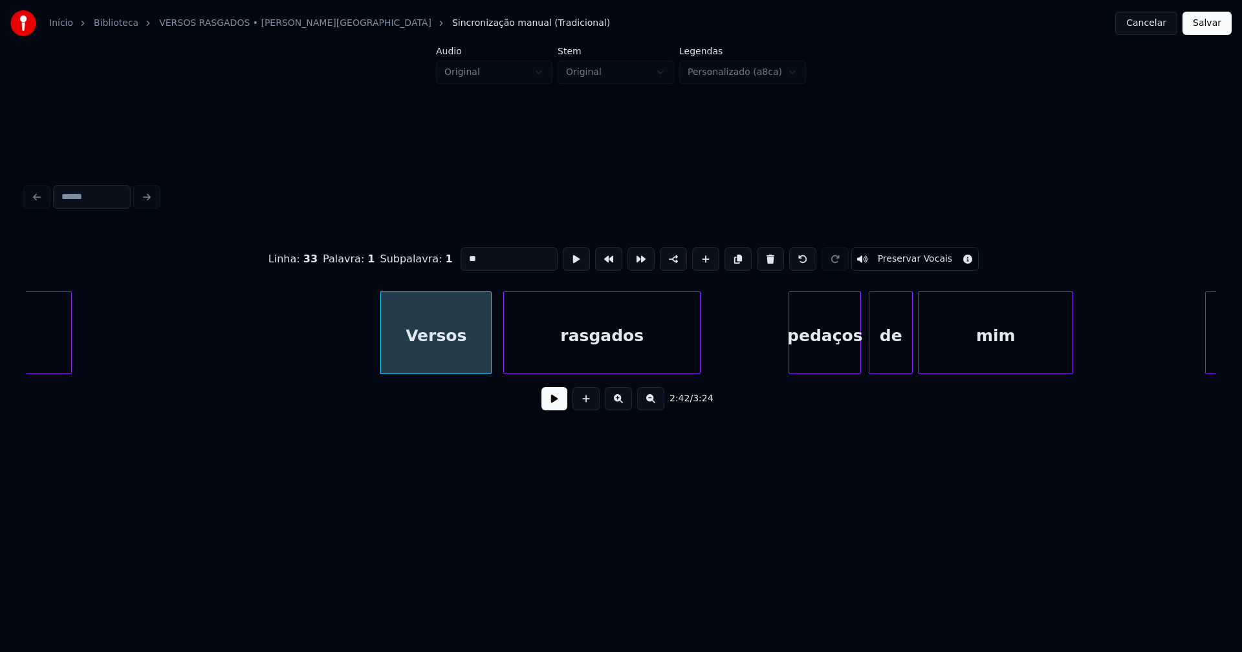
click at [506, 356] on div at bounding box center [506, 332] width 4 height 81
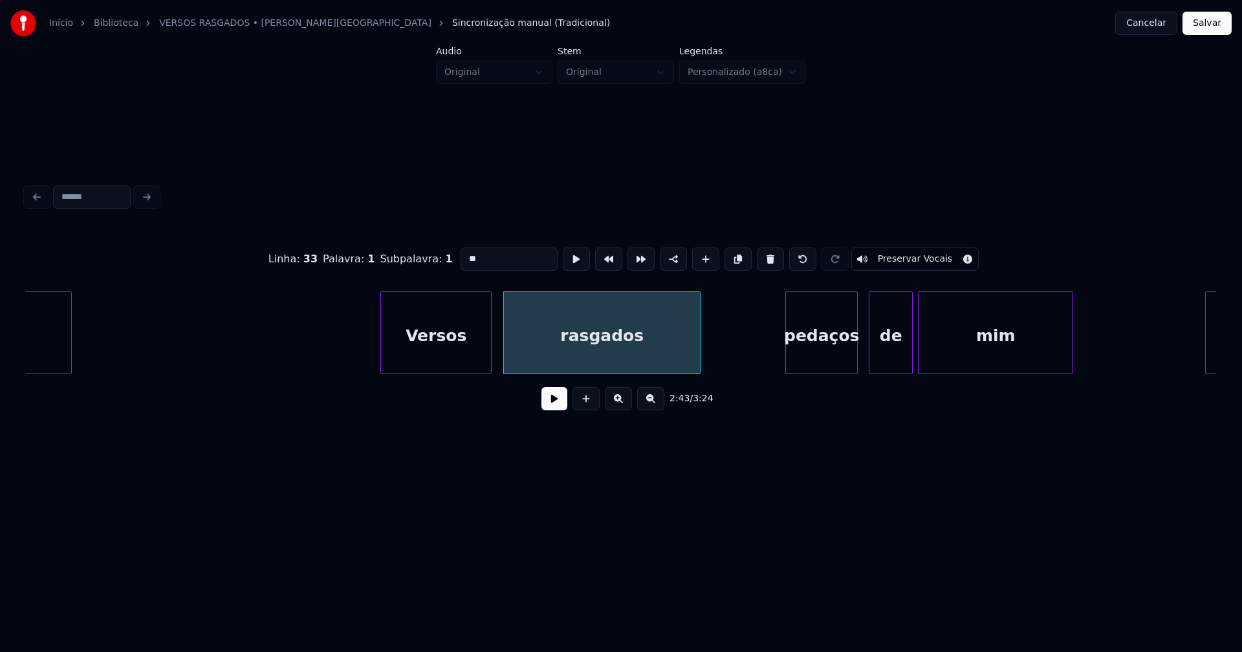
click at [832, 352] on div "pedaços" at bounding box center [821, 336] width 71 height 88
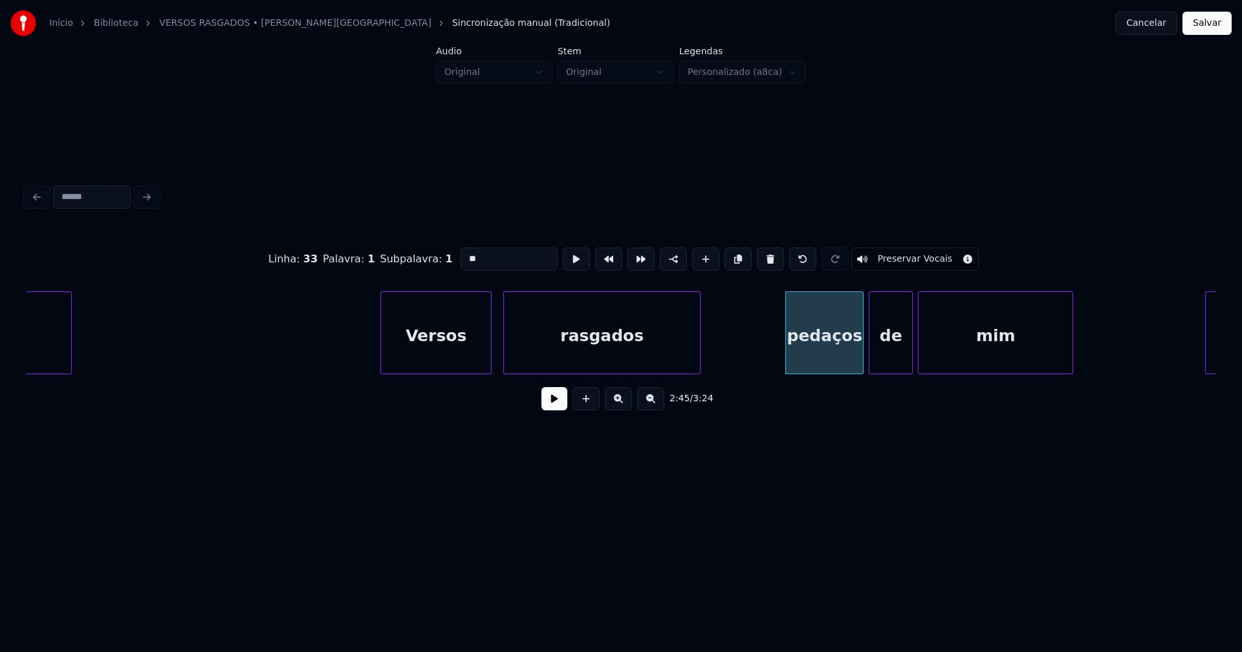
click at [862, 349] on div at bounding box center [861, 332] width 4 height 81
click at [829, 352] on div "pedaços" at bounding box center [824, 336] width 77 height 88
click at [464, 256] on input "*******" at bounding box center [508, 259] width 97 height 23
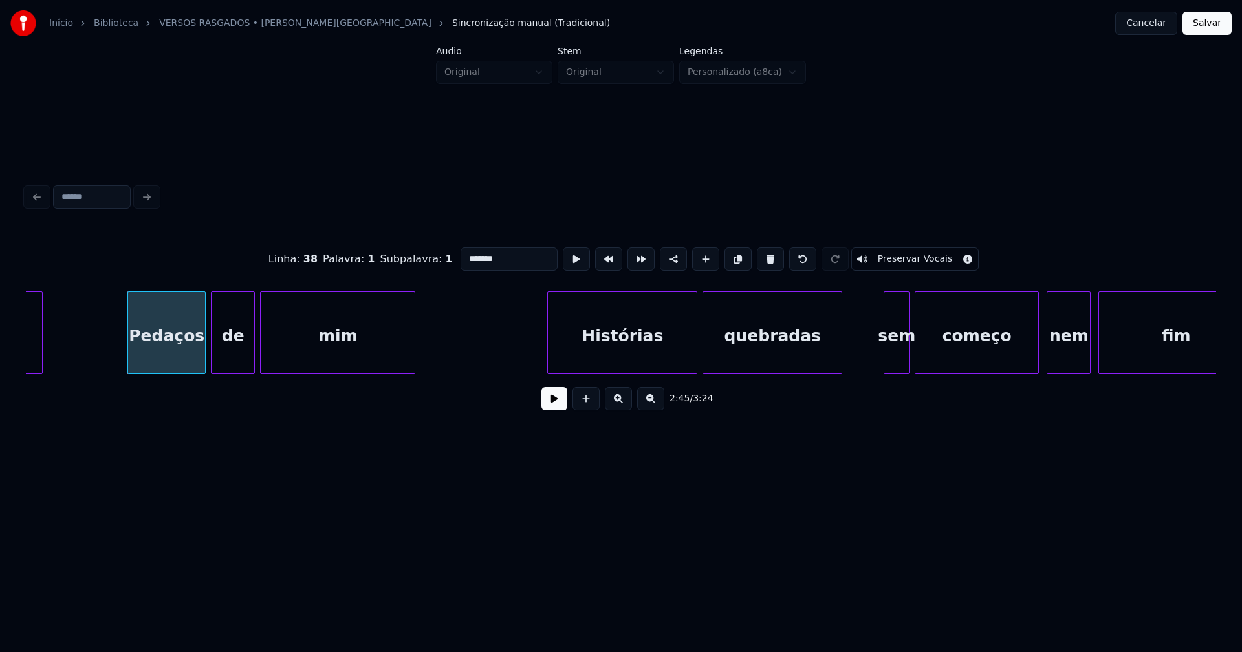
scroll to position [0, 21363]
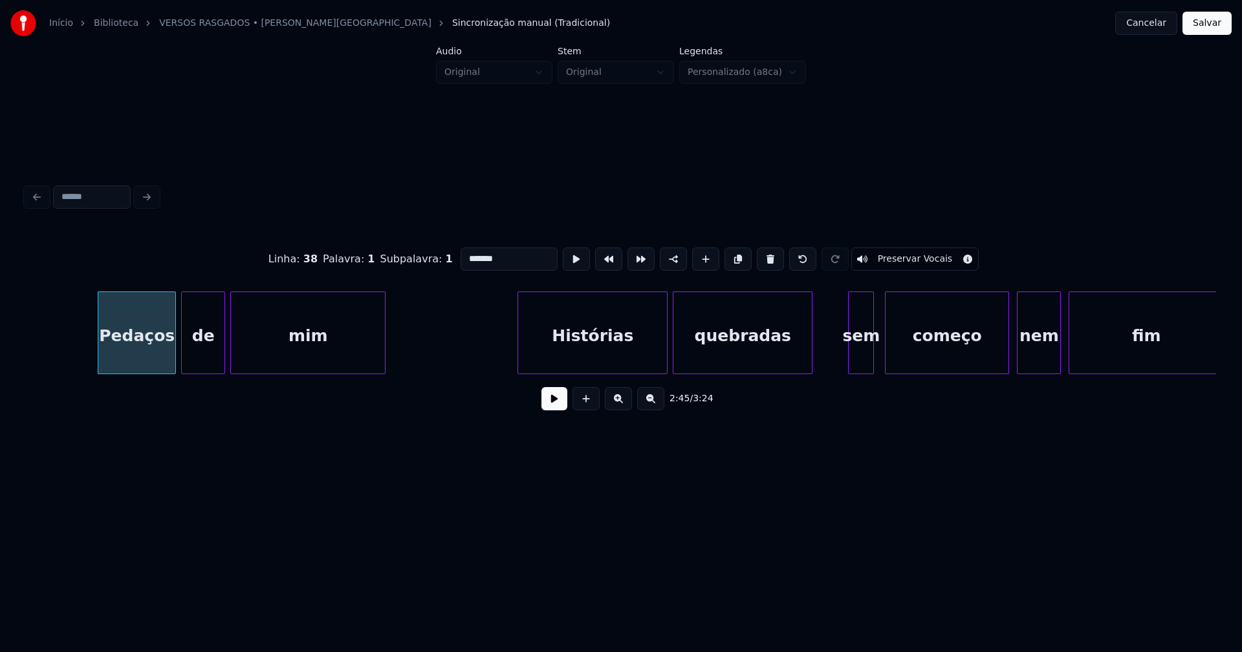
click at [859, 360] on div "sem" at bounding box center [860, 336] width 25 height 88
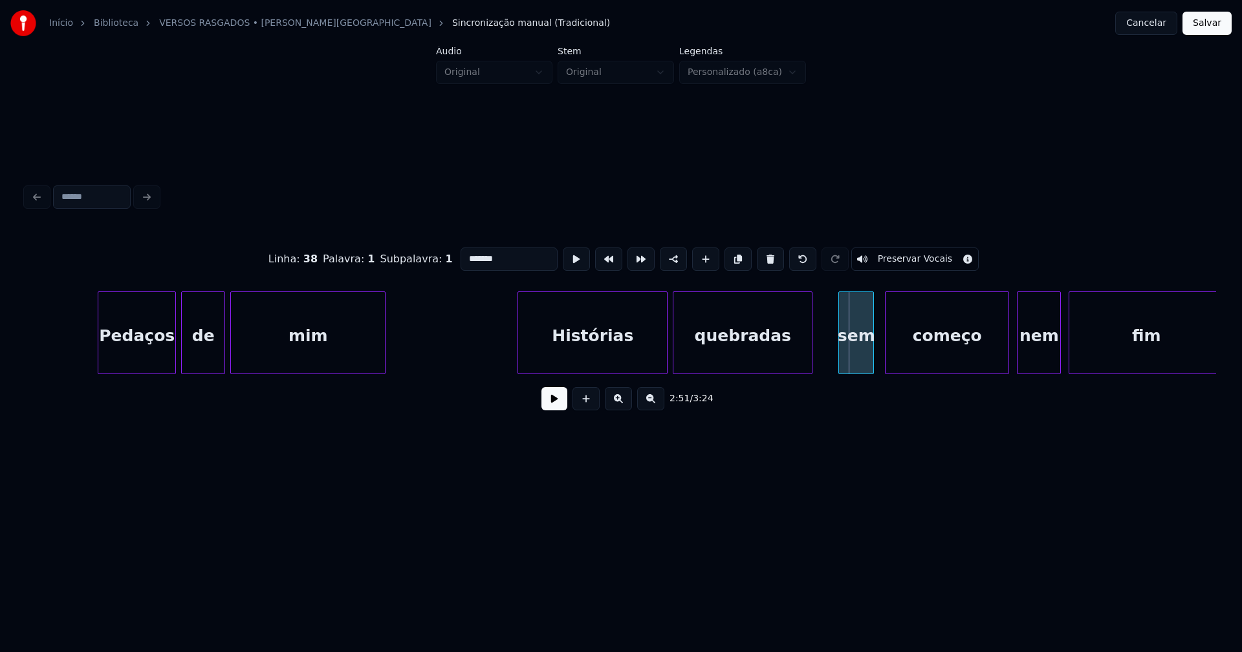
click at [842, 365] on div at bounding box center [841, 332] width 4 height 81
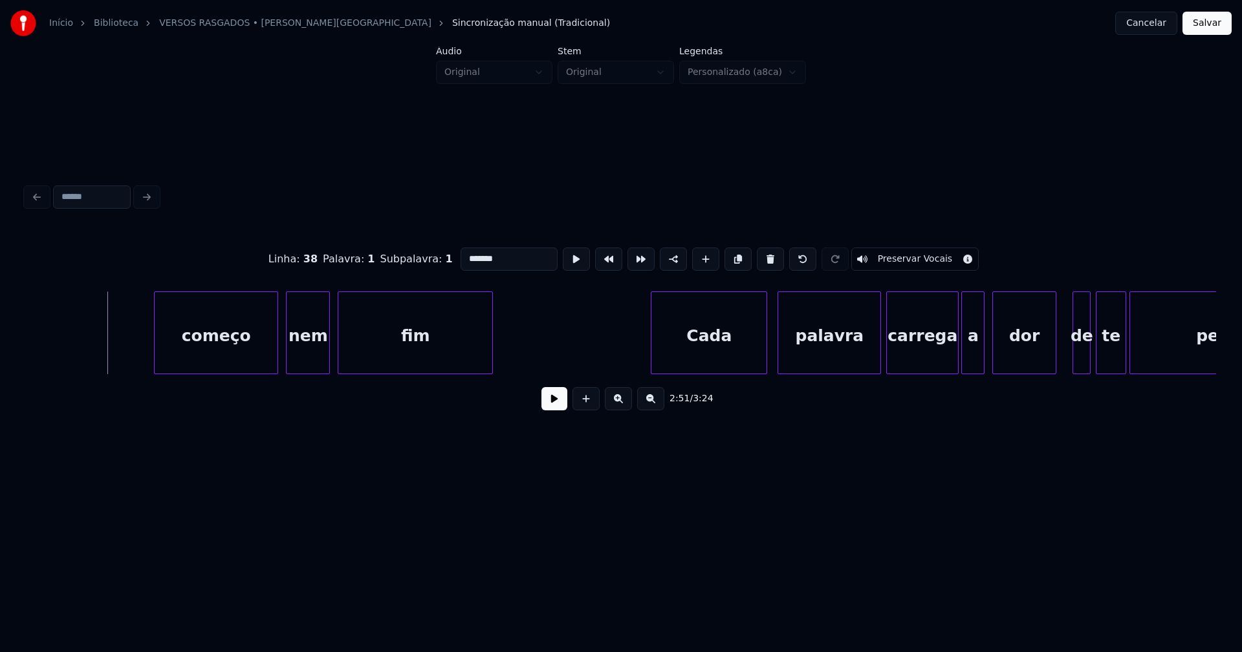
scroll to position [0, 22284]
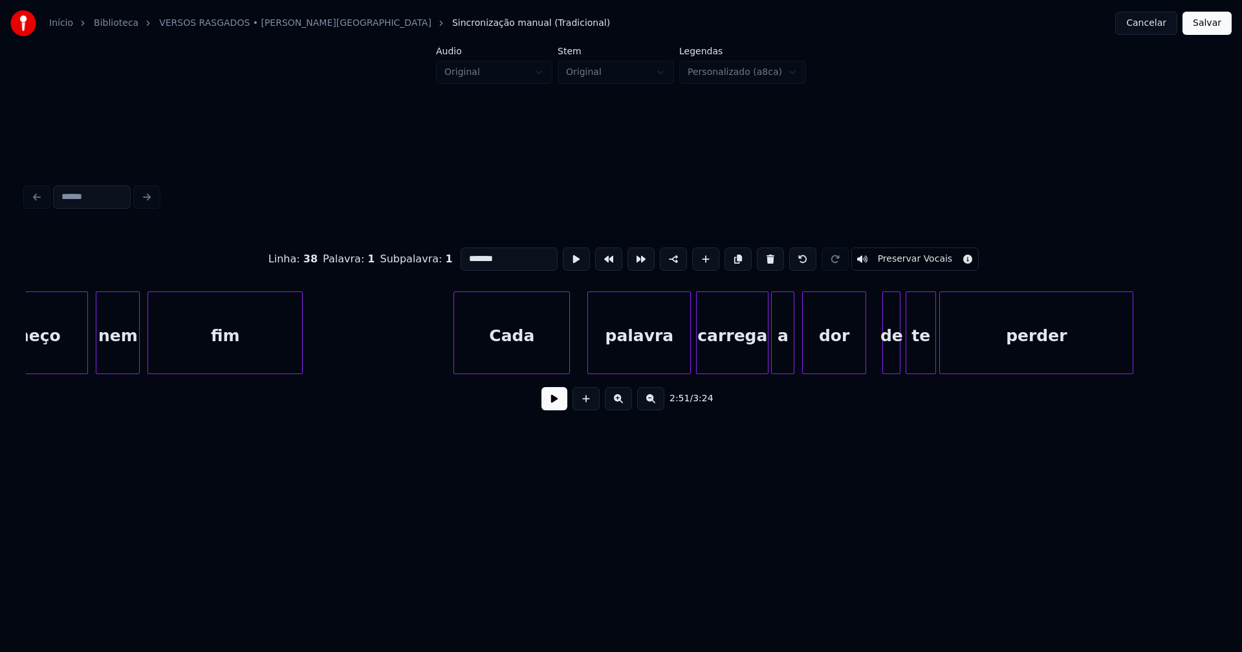
click at [526, 359] on div "Cada" at bounding box center [511, 336] width 115 height 88
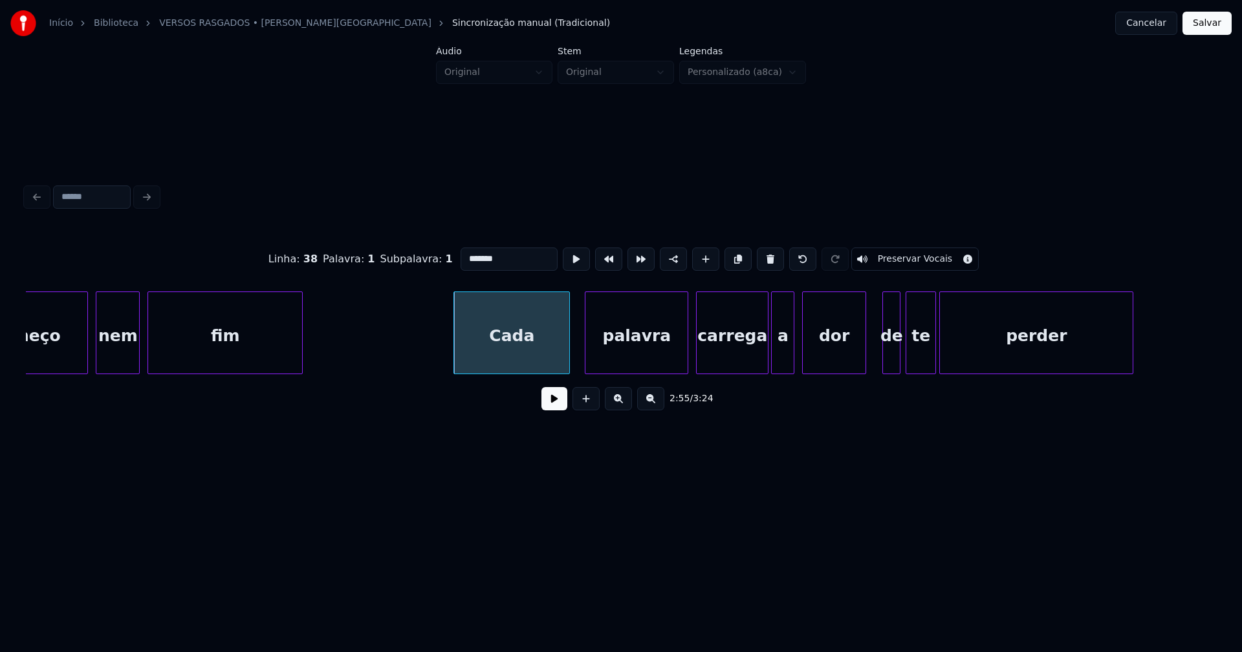
click at [680, 362] on div "palavra" at bounding box center [636, 336] width 102 height 88
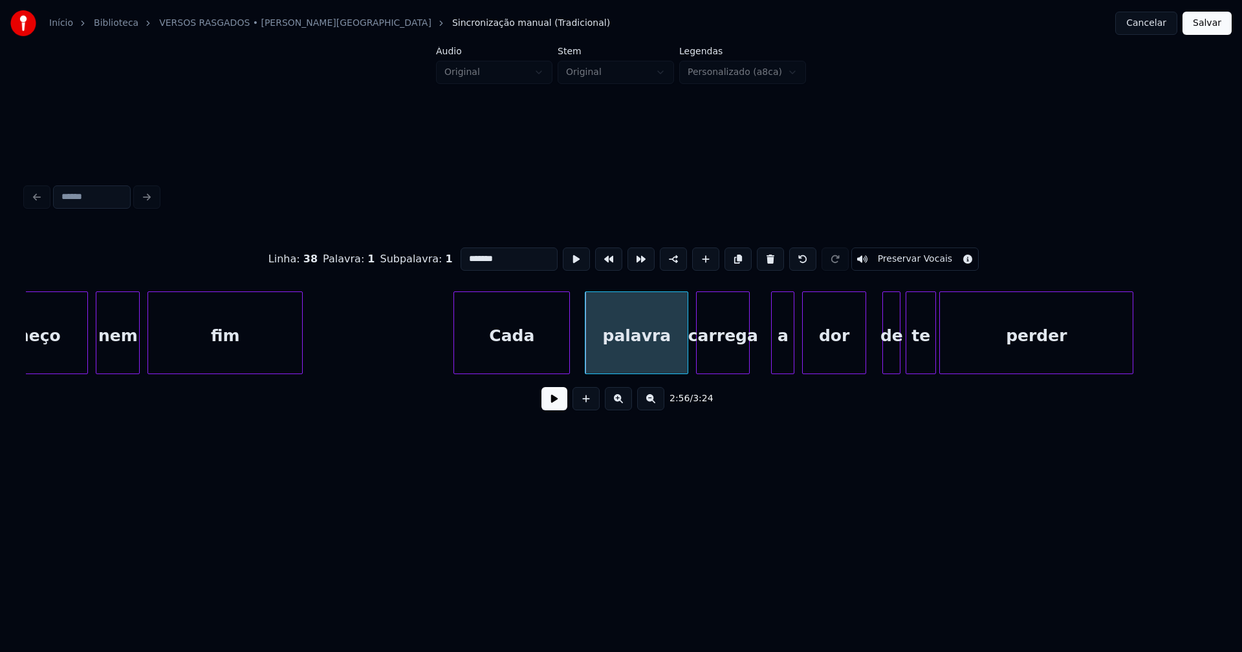
click at [747, 370] on div "começo nem fim Cada palavra carrega a dor de te perder" at bounding box center [621, 333] width 1190 height 83
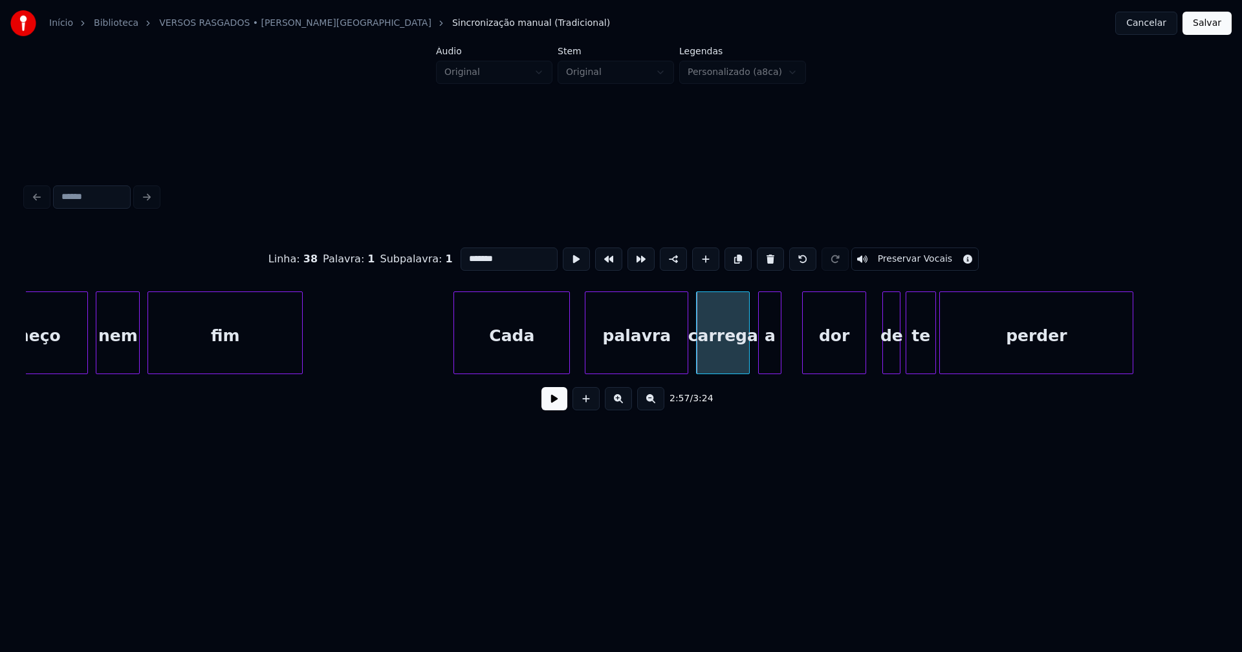
click at [767, 364] on div "a" at bounding box center [770, 336] width 22 height 88
click at [754, 366] on div at bounding box center [754, 332] width 4 height 81
click at [790, 350] on div at bounding box center [788, 332] width 4 height 81
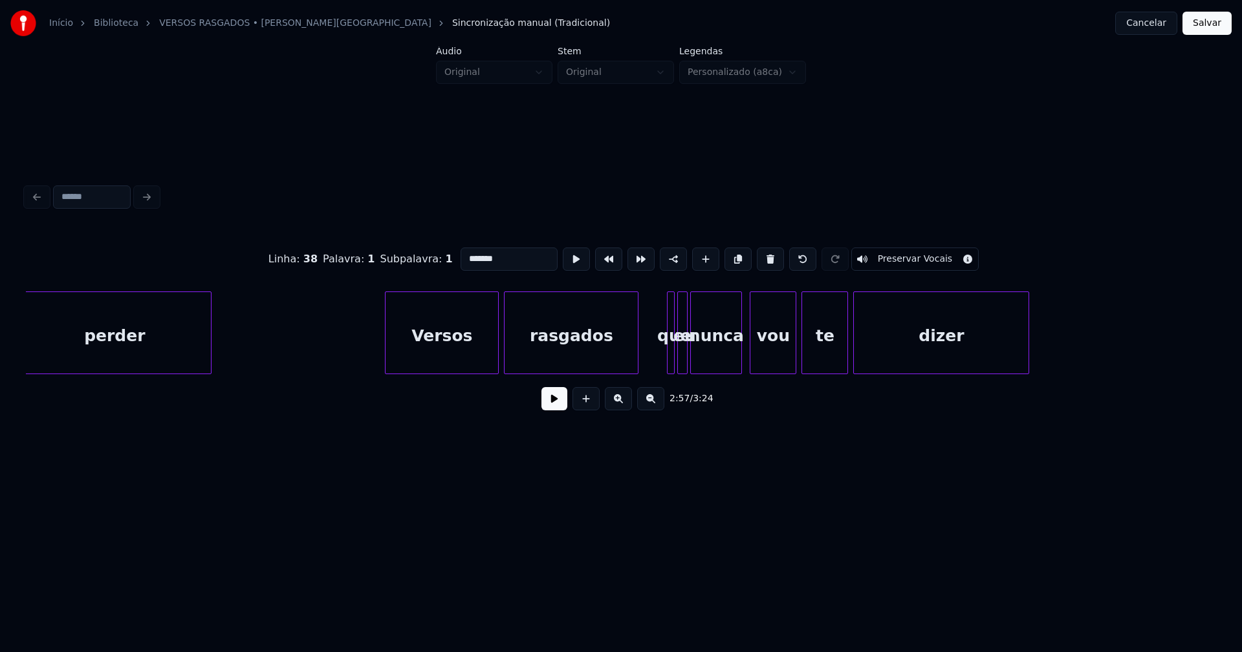
scroll to position [0, 23264]
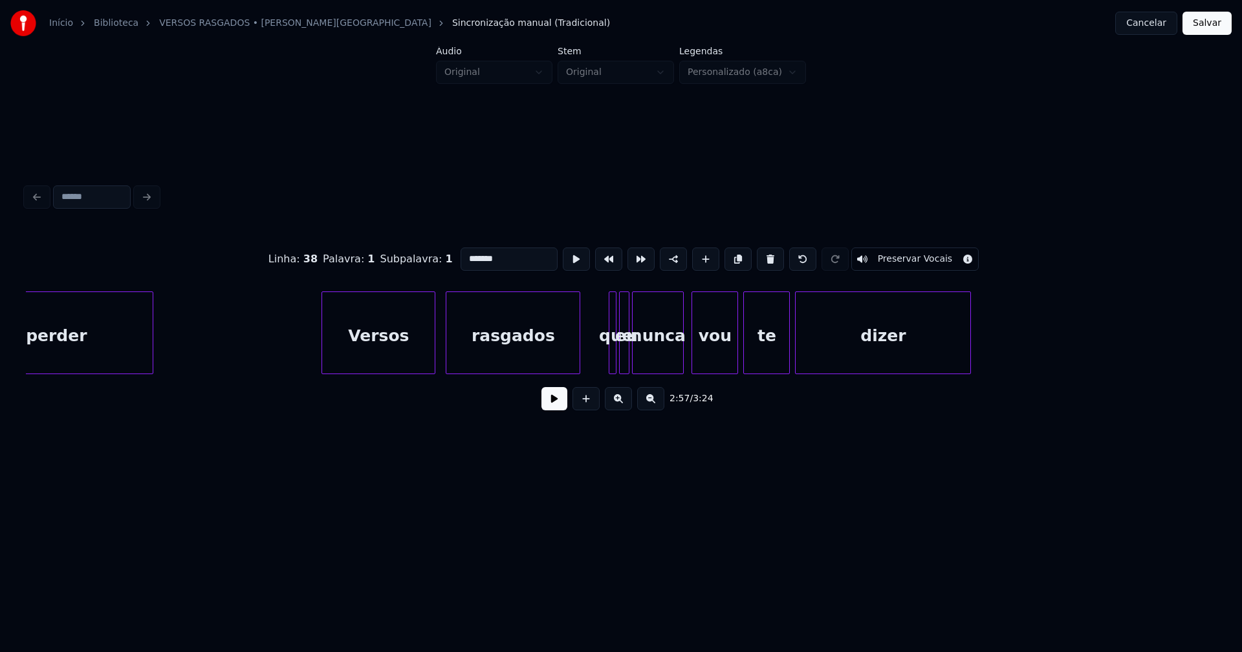
click at [402, 370] on div "perder Versos rasgados que eu nunca vou te dizer" at bounding box center [621, 333] width 1190 height 83
click at [444, 359] on div at bounding box center [444, 332] width 4 height 81
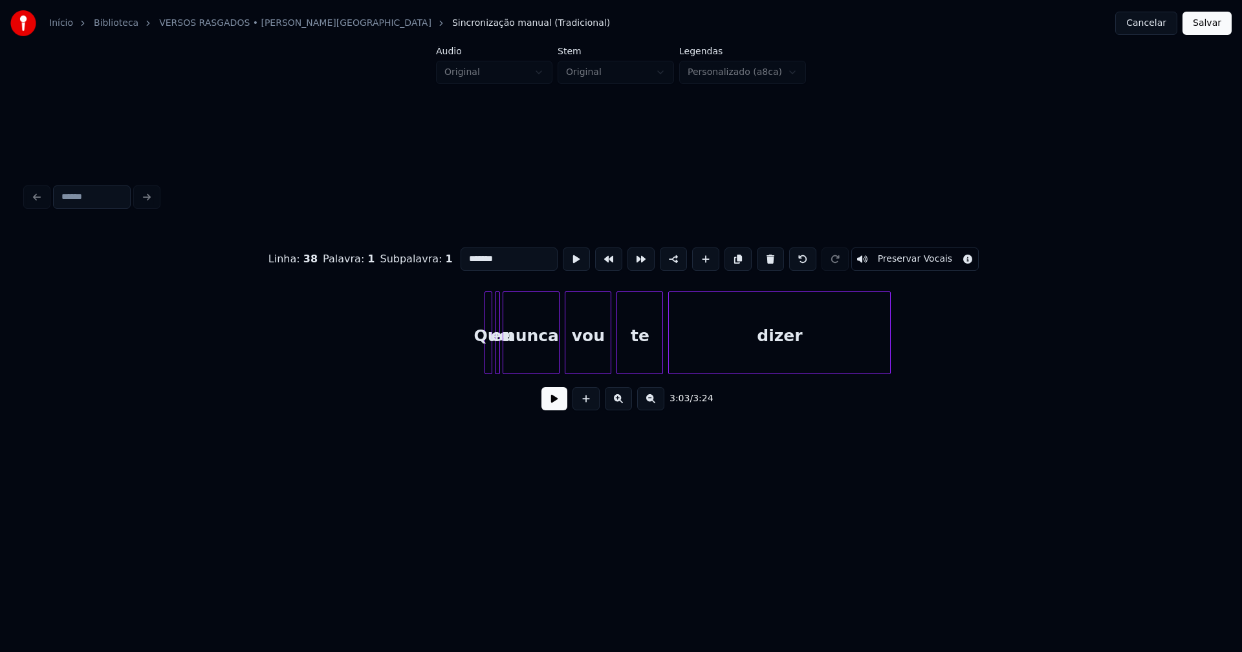
scroll to position [0, 24272]
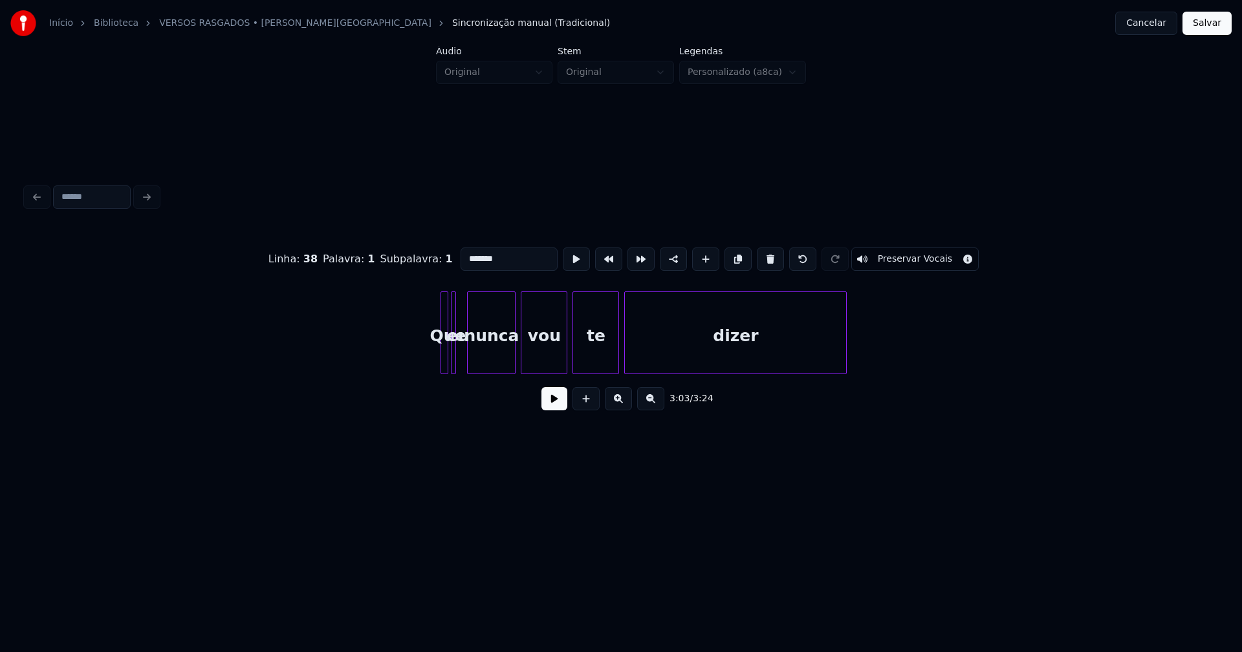
click at [469, 354] on div at bounding box center [470, 332] width 4 height 81
click at [458, 358] on div at bounding box center [457, 332] width 4 height 81
click at [447, 356] on div "Que" at bounding box center [444, 336] width 13 height 88
click at [465, 359] on div "eu" at bounding box center [461, 336] width 13 height 88
click at [451, 356] on div at bounding box center [450, 332] width 4 height 81
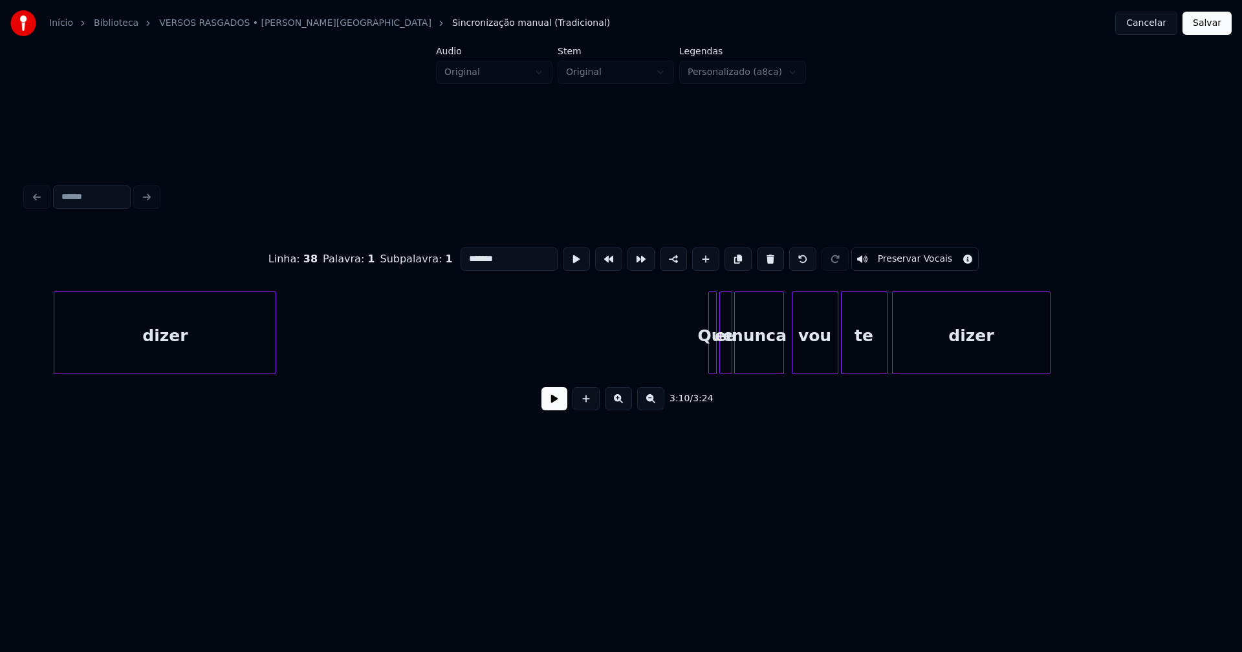
scroll to position [0, 25048]
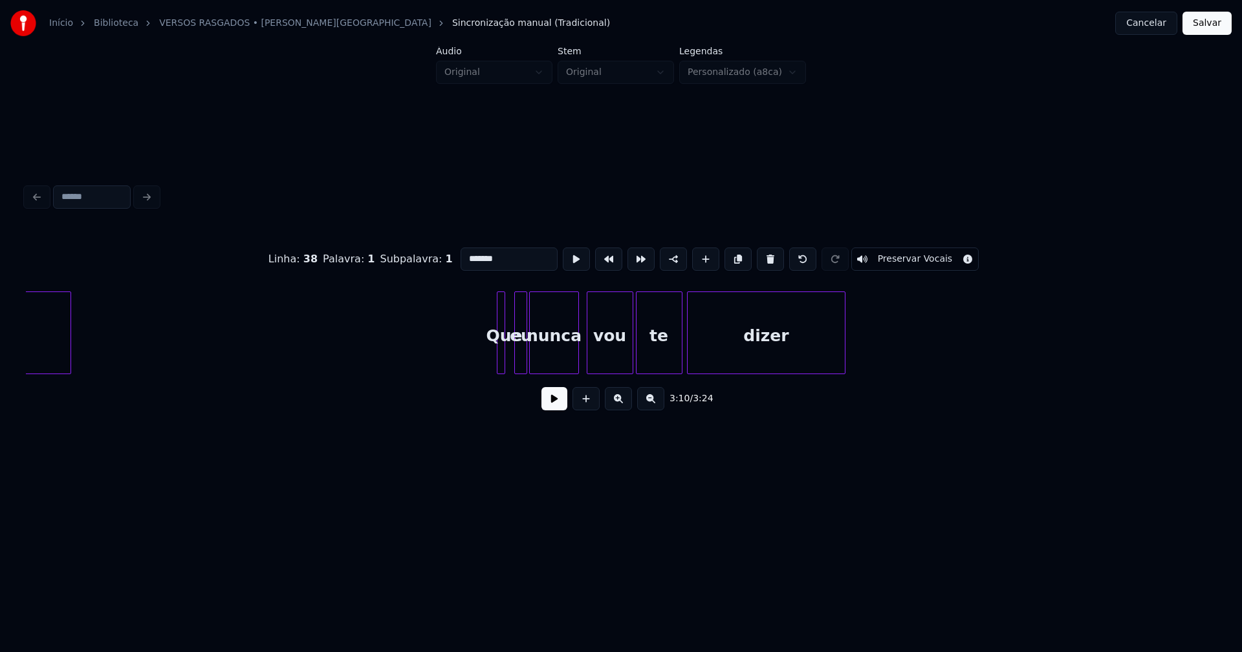
click at [497, 356] on div "Que" at bounding box center [501, 333] width 8 height 83
click at [508, 356] on div at bounding box center [510, 332] width 4 height 81
type input "*******"
click at [1196, 27] on button "Salvar" at bounding box center [1206, 23] width 49 height 23
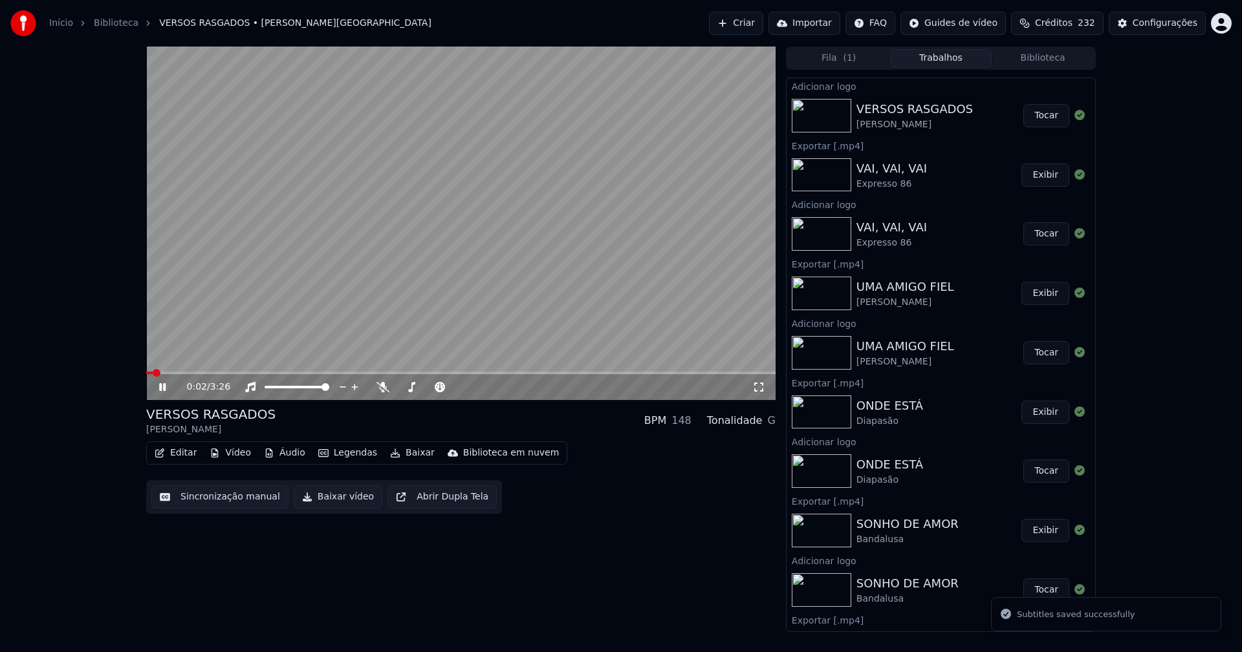
click at [163, 383] on icon at bounding box center [171, 387] width 30 height 10
click at [313, 501] on button "Baixar vídeo" at bounding box center [338, 497] width 89 height 23
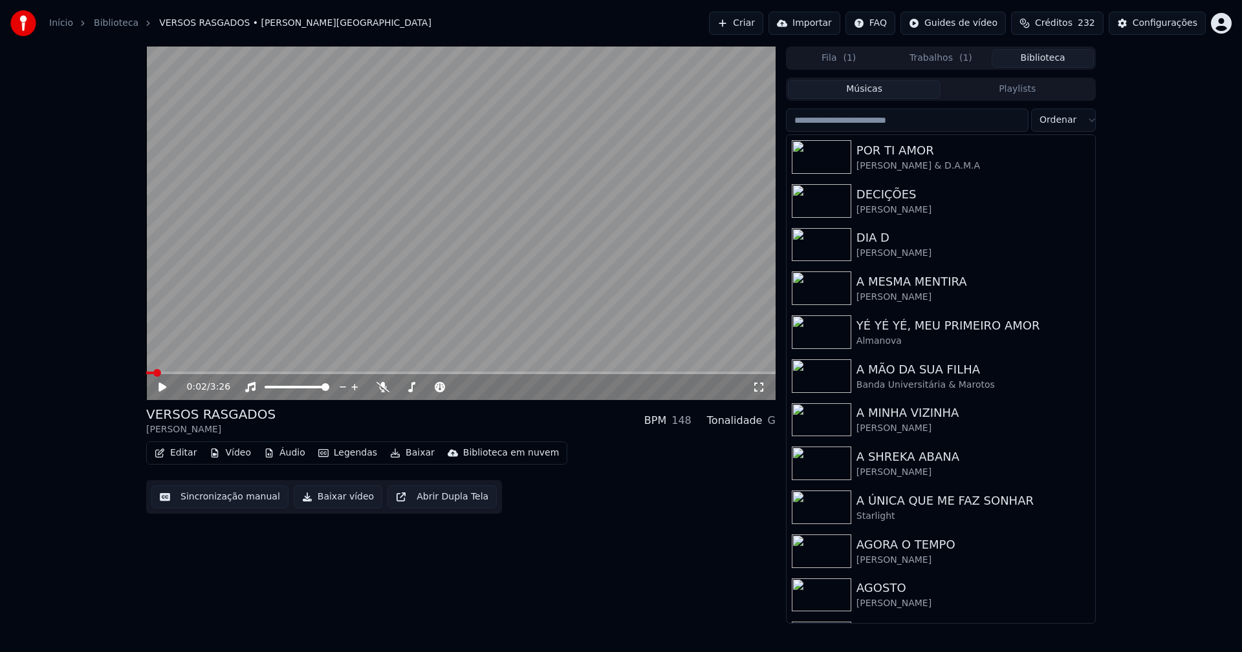
click at [1050, 56] on button "Biblioteca" at bounding box center [1042, 58] width 102 height 19
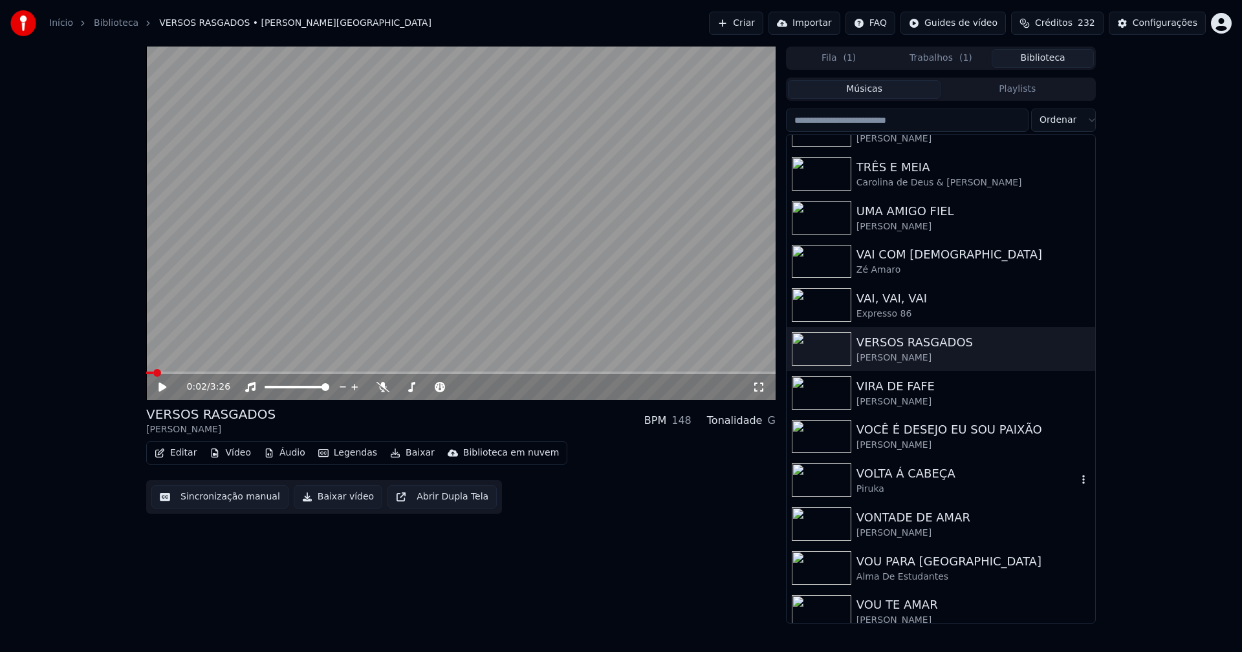
scroll to position [3774, 0]
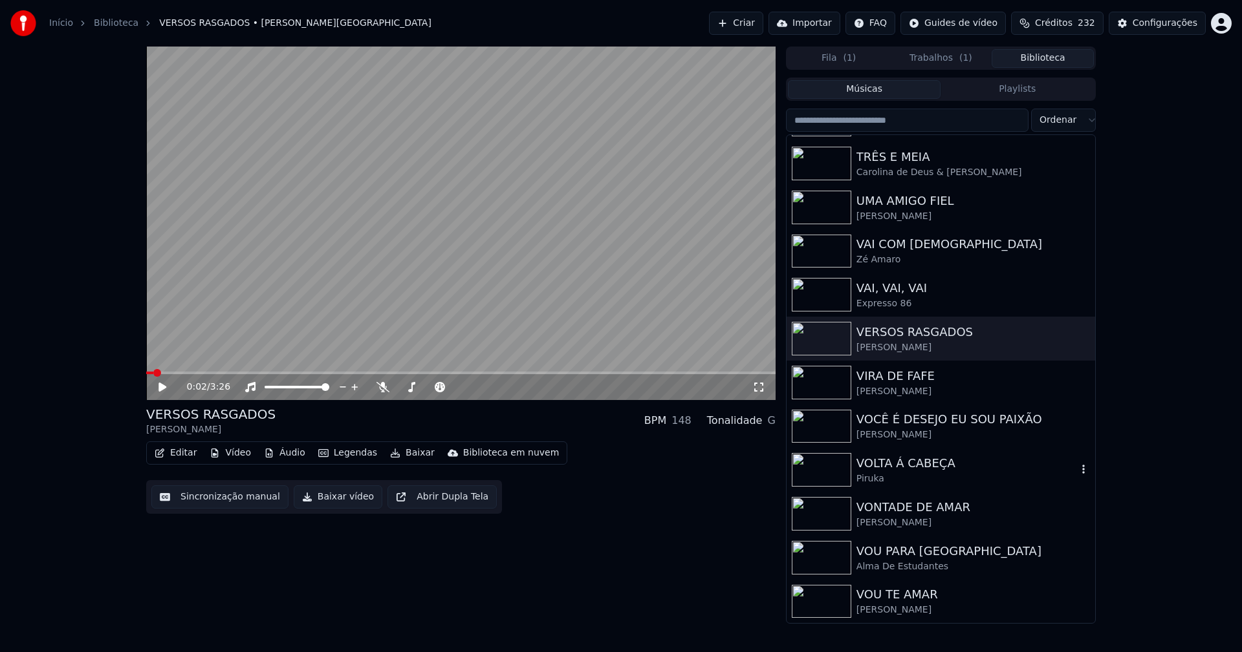
click at [903, 473] on div "Piruka" at bounding box center [966, 479] width 221 height 13
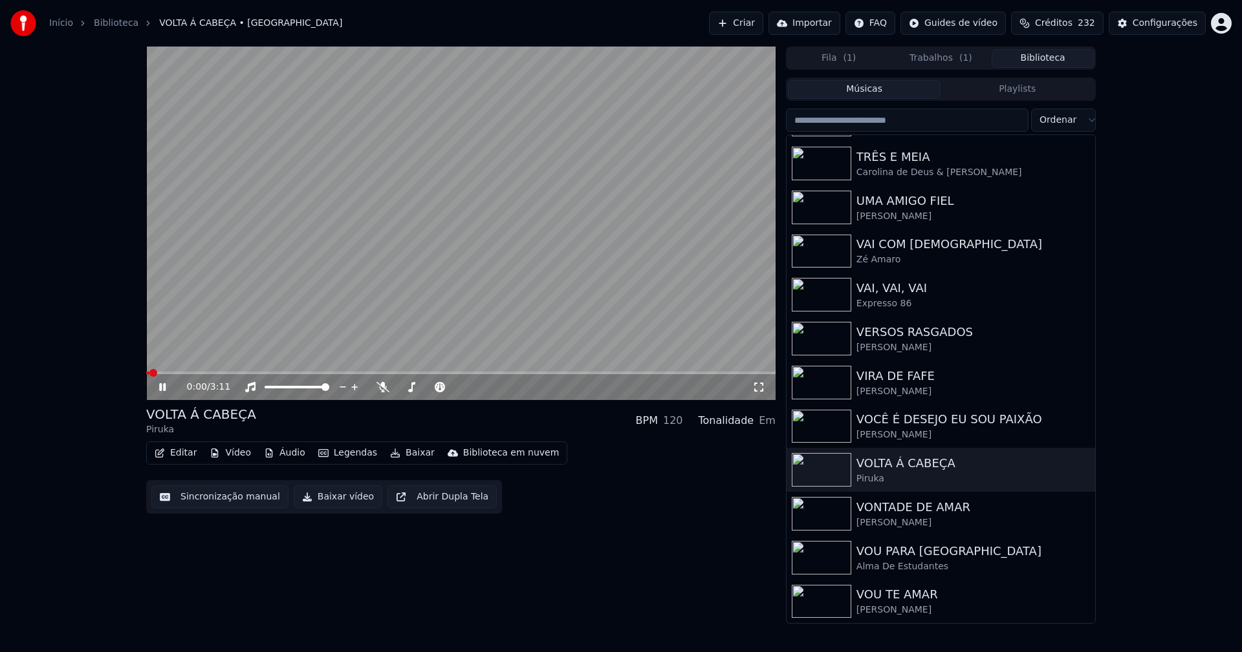
click at [162, 388] on icon at bounding box center [162, 387] width 6 height 8
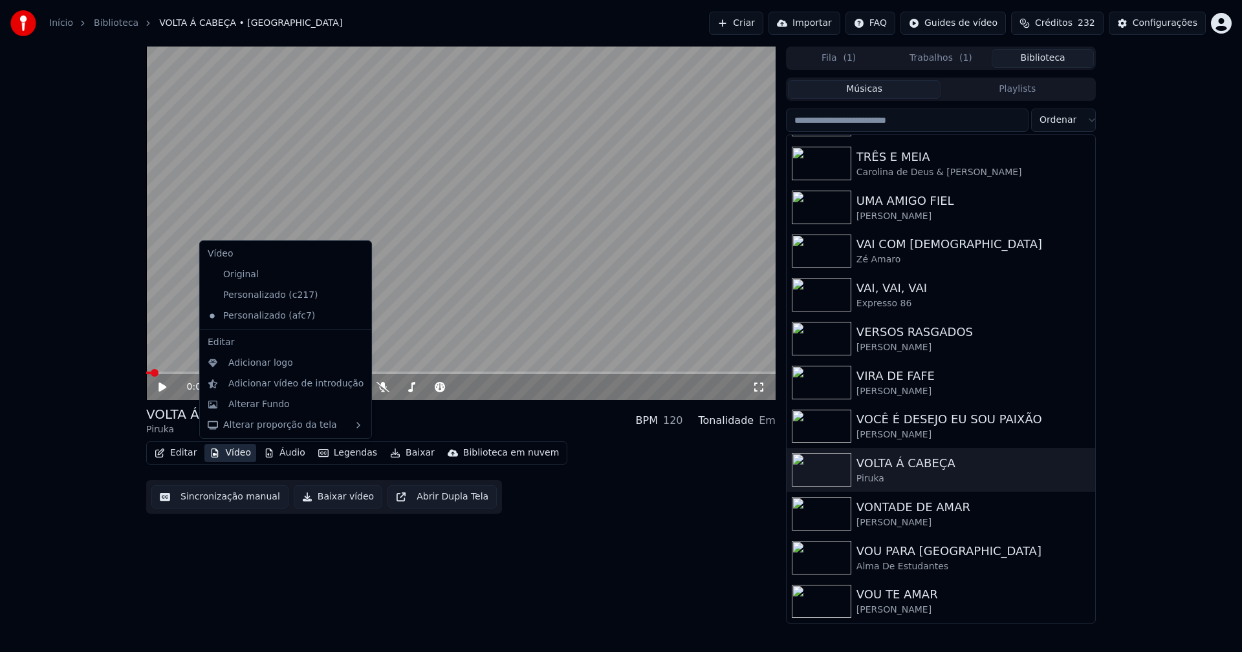
click at [241, 453] on button "Vídeo" at bounding box center [230, 453] width 52 height 18
click at [287, 295] on div "Personalizado (c217)" at bounding box center [275, 295] width 147 height 21
click at [233, 458] on button "Vídeo" at bounding box center [230, 453] width 52 height 18
click at [354, 318] on icon at bounding box center [361, 316] width 14 height 10
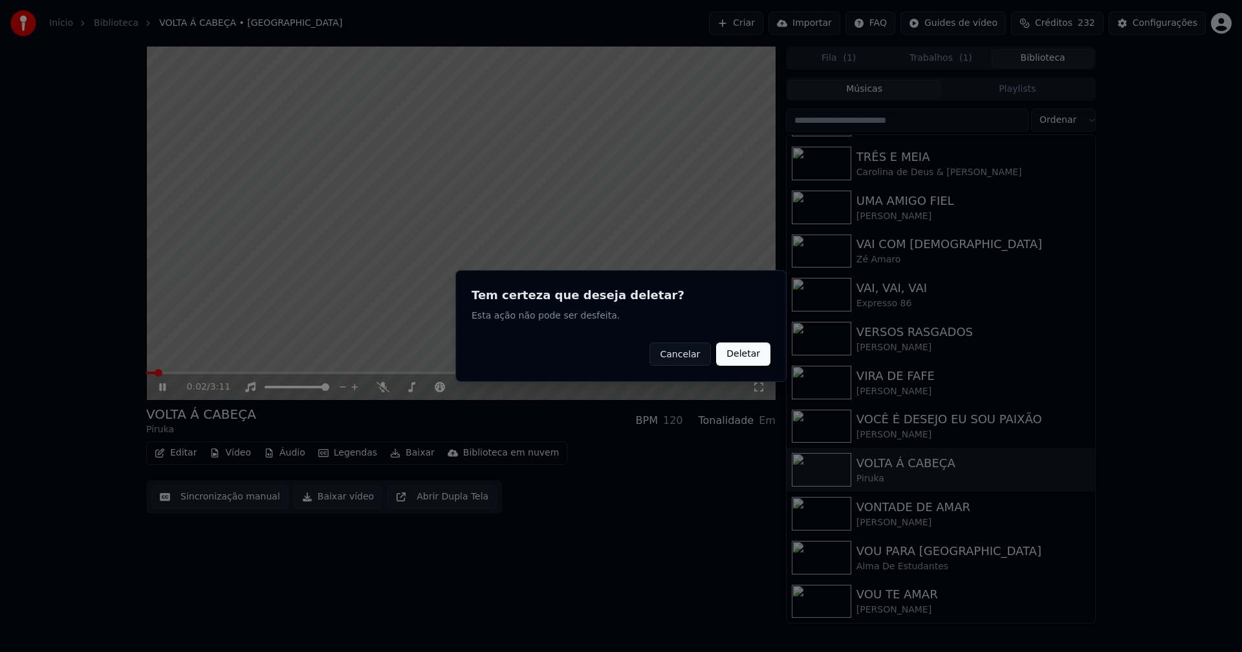
click at [750, 358] on button "Deletar" at bounding box center [743, 354] width 54 height 23
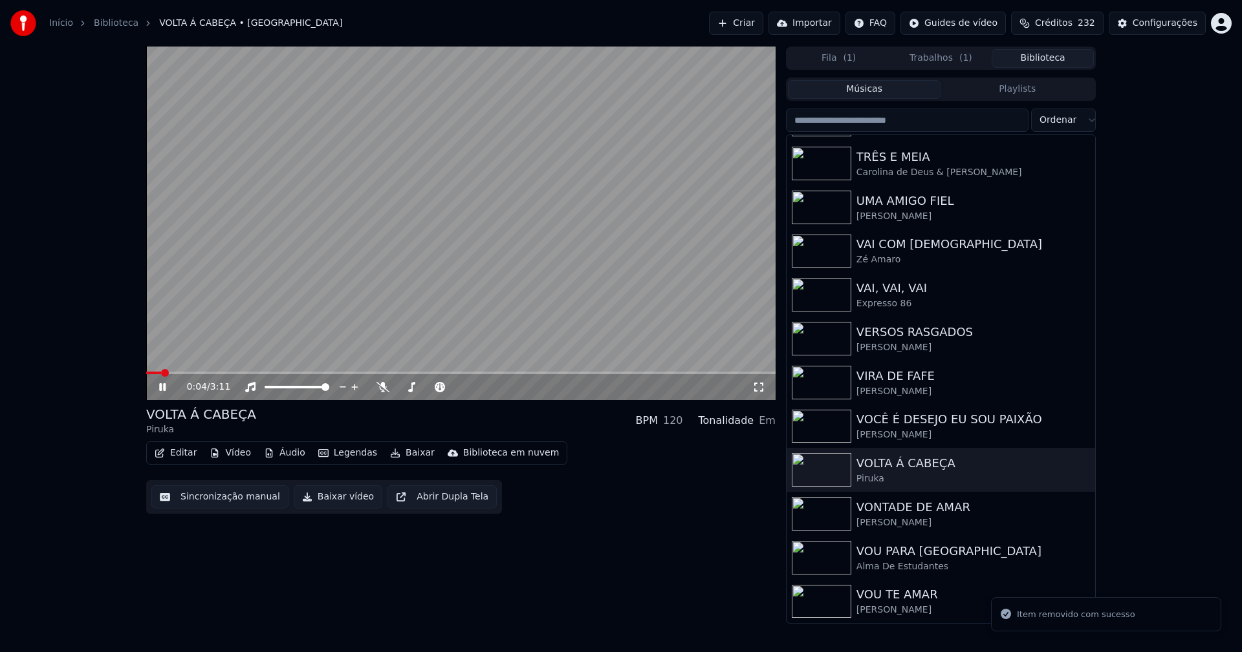
click at [162, 387] on icon at bounding box center [171, 387] width 30 height 10
click at [239, 457] on button "Vídeo" at bounding box center [230, 453] width 52 height 18
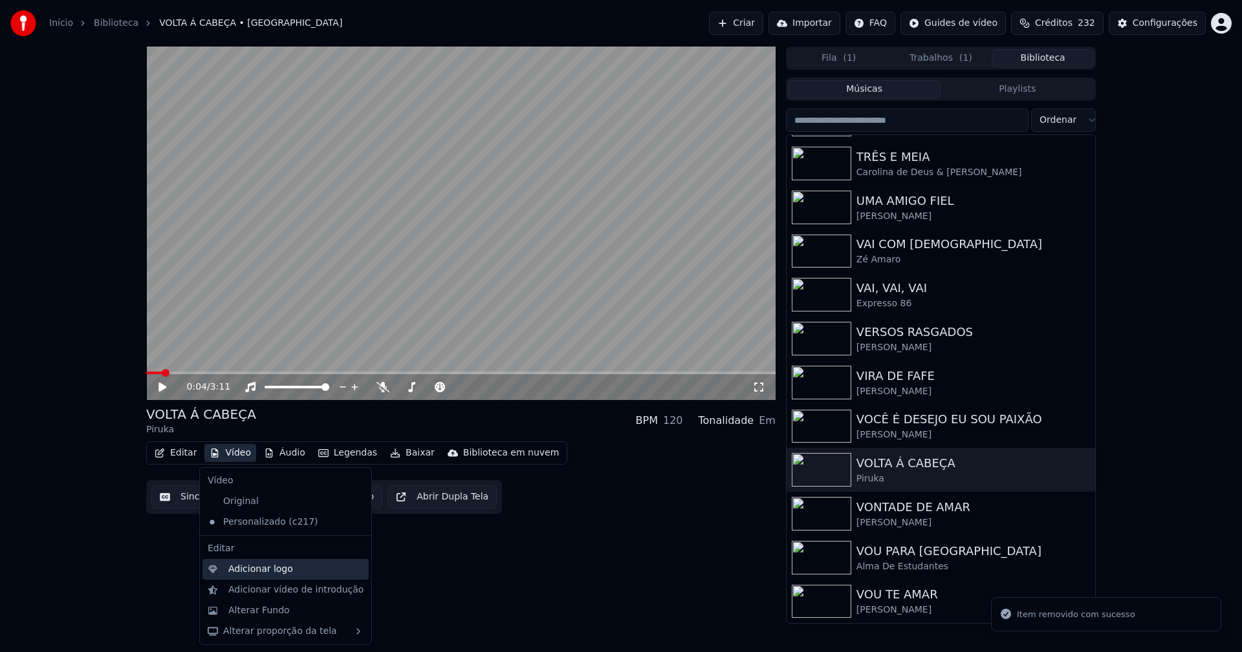
click at [273, 572] on div "Adicionar logo" at bounding box center [260, 569] width 65 height 13
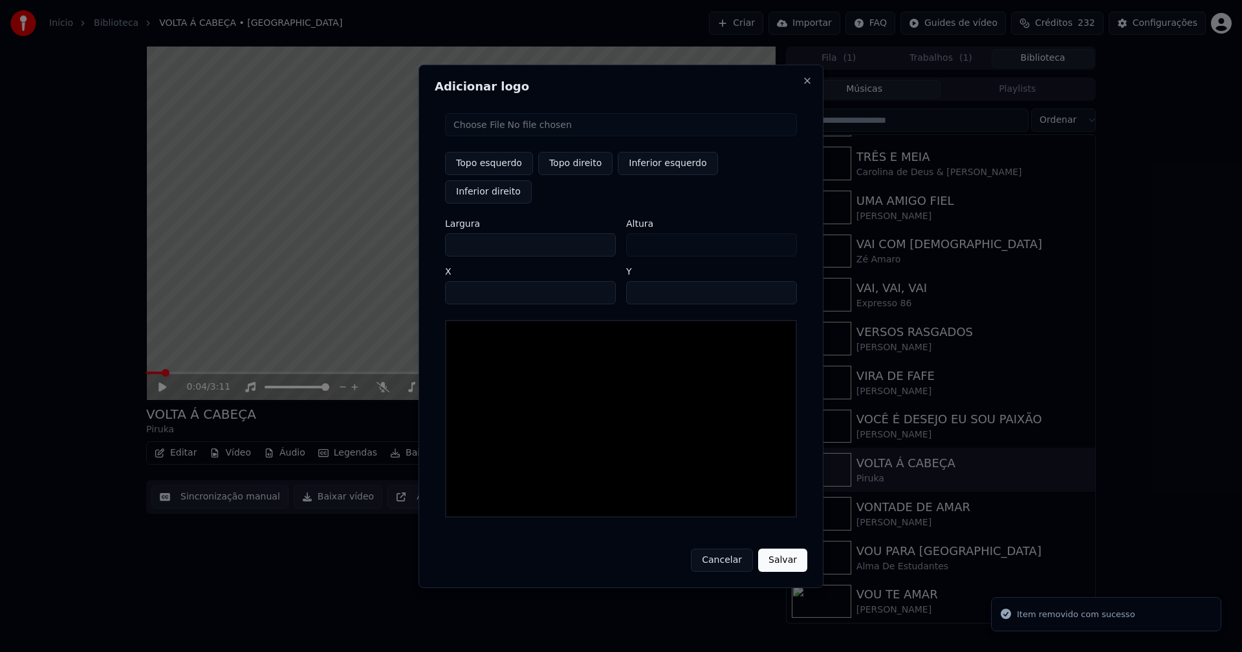
click at [502, 136] on input "file" at bounding box center [621, 124] width 352 height 23
type input "**********"
drag, startPoint x: 570, startPoint y: 177, endPoint x: 531, endPoint y: 187, distance: 40.0
click at [570, 175] on button "Topo direito" at bounding box center [575, 163] width 74 height 23
type input "****"
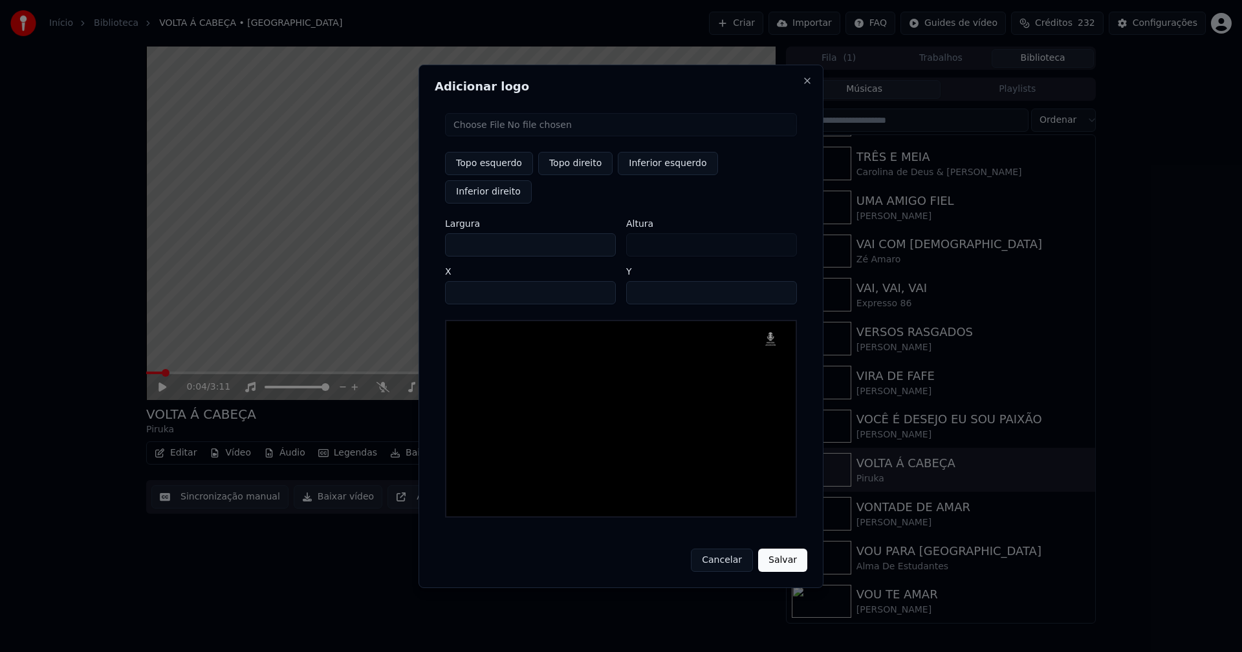
drag, startPoint x: 466, startPoint y: 231, endPoint x: 442, endPoint y: 233, distance: 24.6
click at [442, 233] on div "Topo esquerdo Topo direito Inferior esquerdo Inferior direito Largura *** Altur…" at bounding box center [621, 315] width 372 height 425
type input "**"
type input "***"
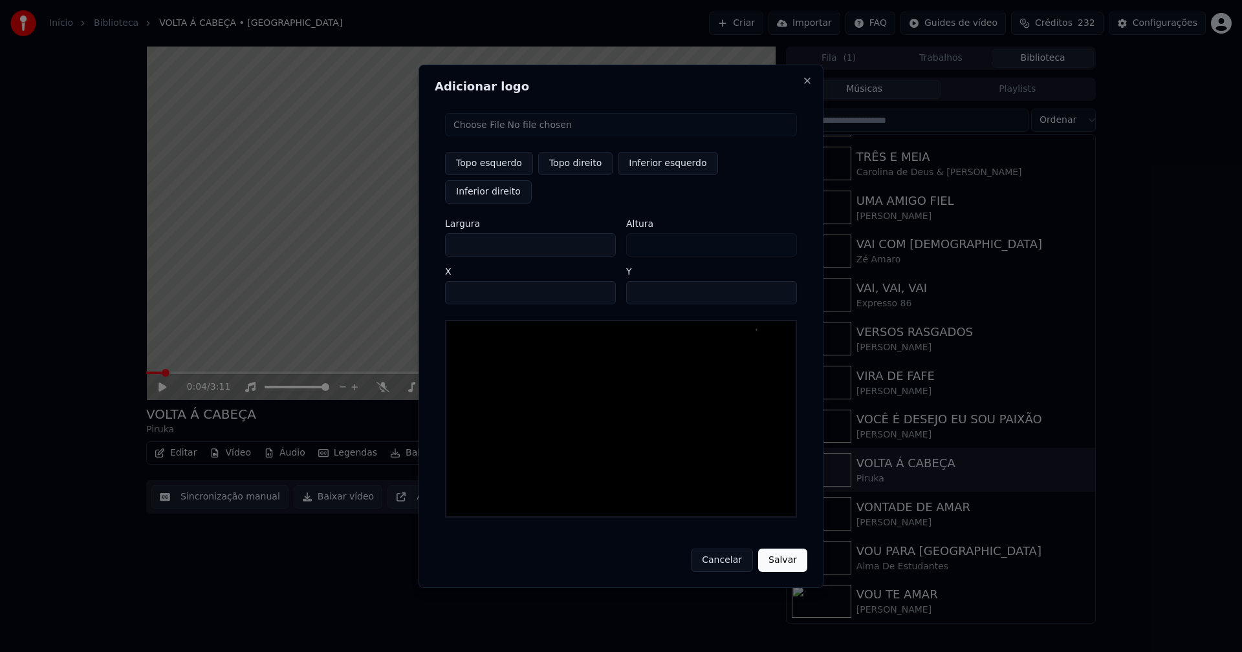
type input "***"
click at [472, 281] on input "****" at bounding box center [530, 292] width 171 height 23
type input "****"
click at [640, 281] on input "**" at bounding box center [711, 292] width 171 height 23
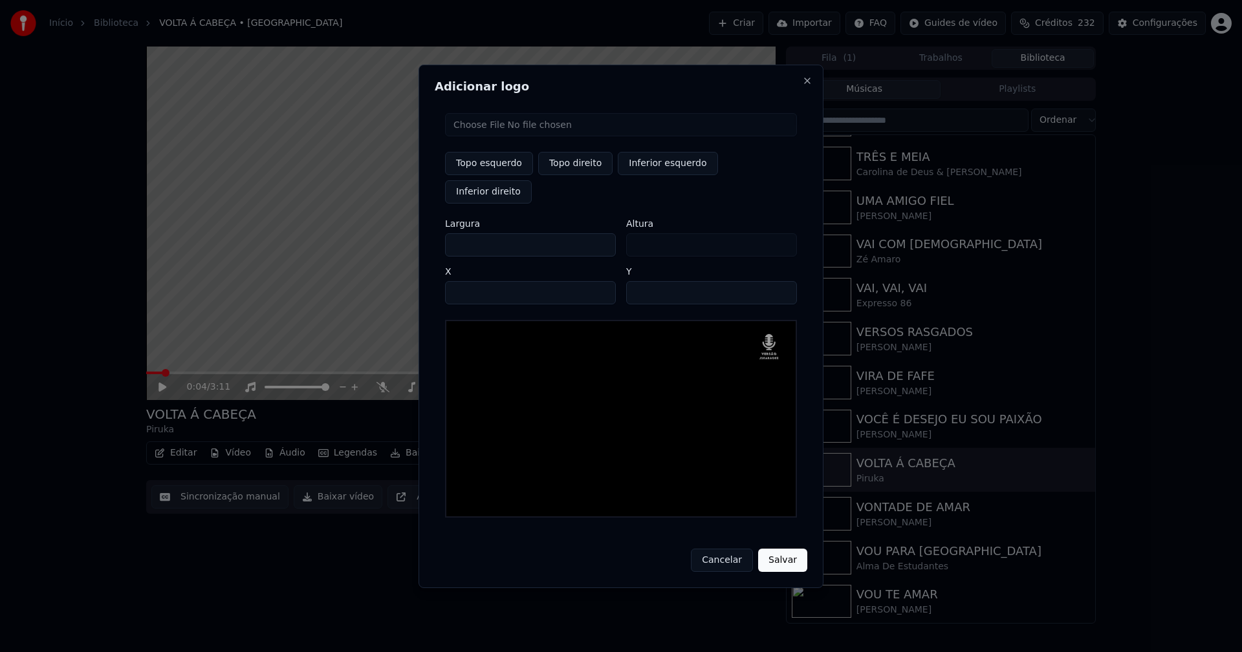
type input "**"
click at [779, 549] on button "Salvar" at bounding box center [782, 560] width 49 height 23
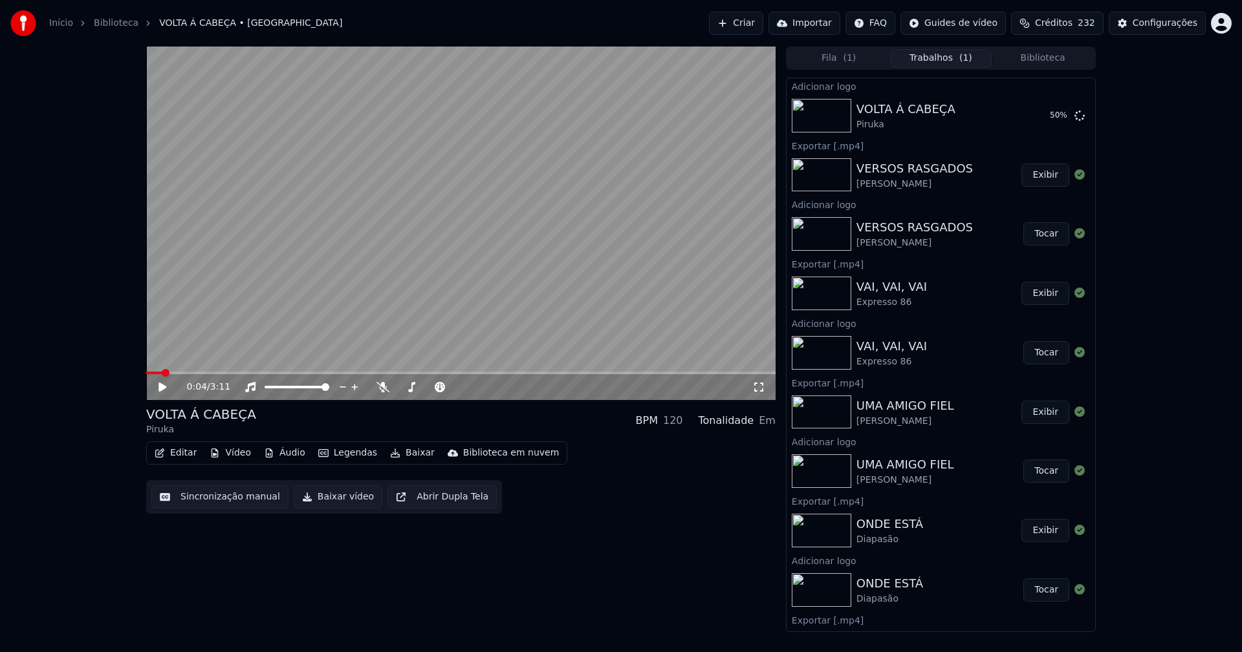
click at [177, 457] on button "Editar" at bounding box center [175, 453] width 52 height 18
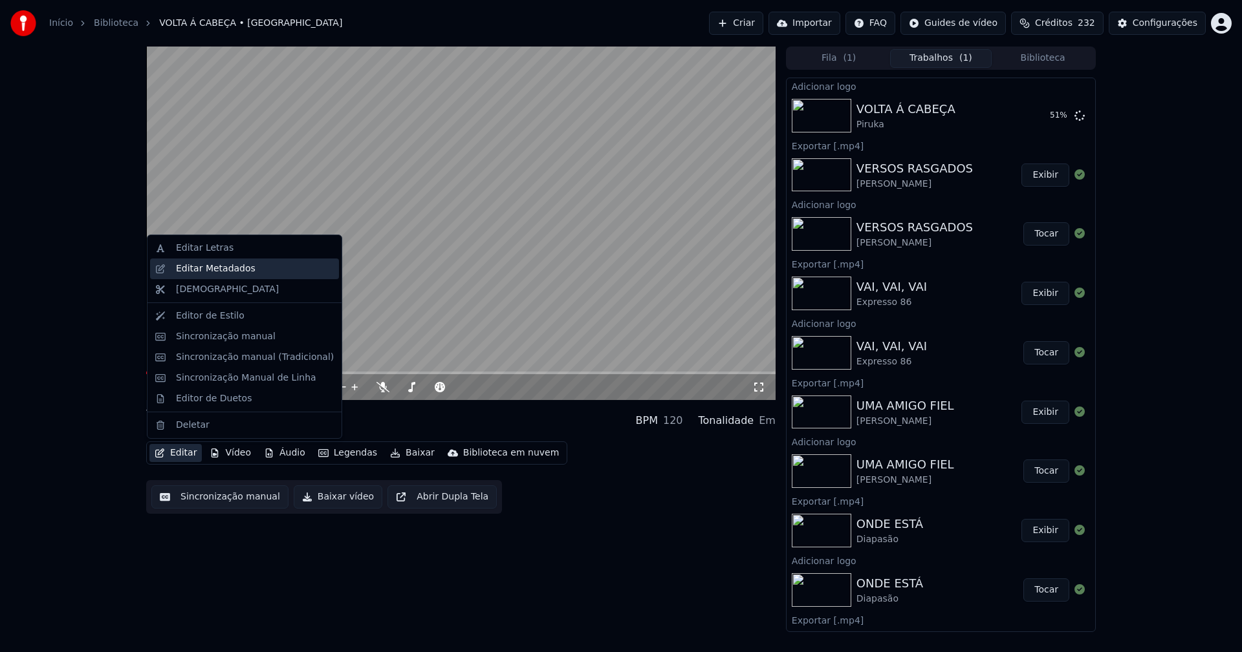
click at [218, 272] on div "Editar Metadados" at bounding box center [216, 269] width 80 height 13
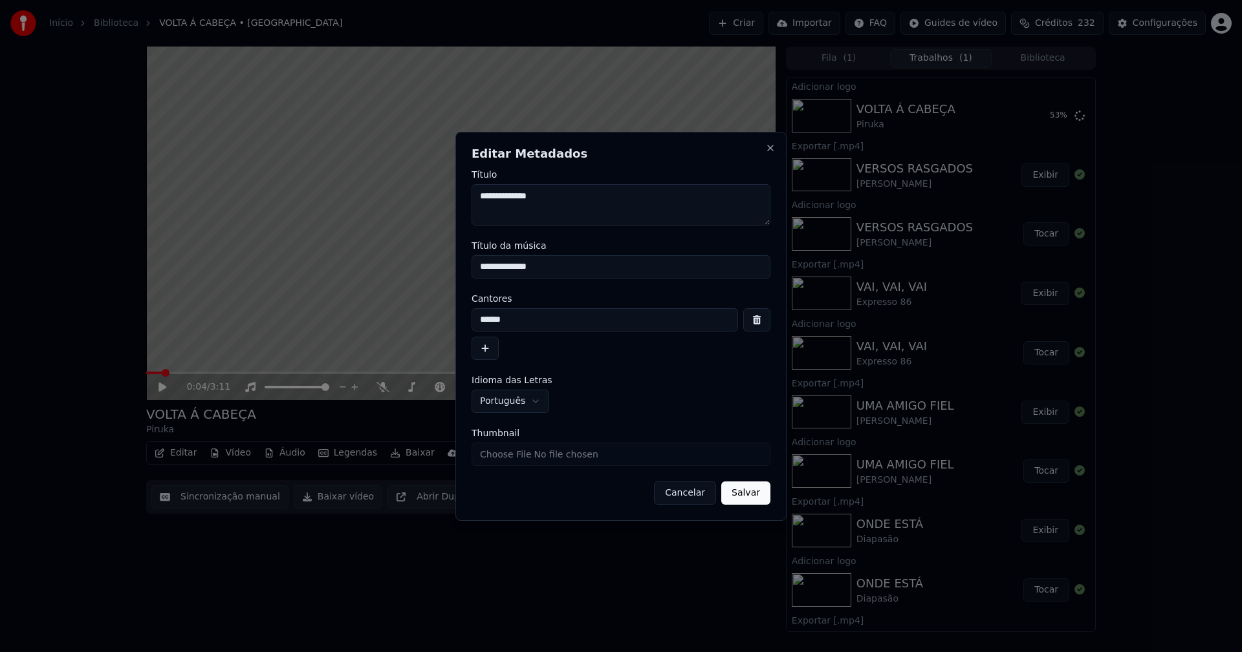
click at [511, 457] on input "Thumbnail" at bounding box center [620, 454] width 299 height 23
type input "**********"
click at [756, 492] on button "Salvar" at bounding box center [745, 493] width 49 height 23
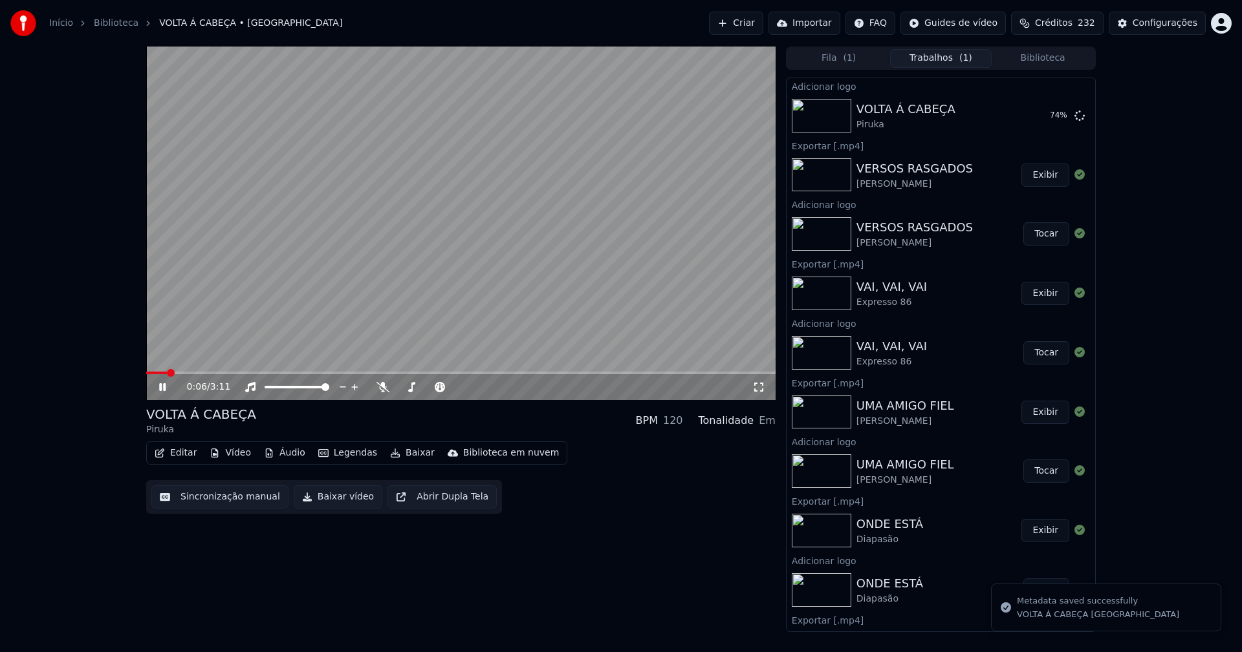
click at [159, 388] on icon at bounding box center [171, 387] width 30 height 10
click at [1049, 111] on button "Tocar" at bounding box center [1046, 115] width 46 height 23
click at [162, 389] on icon at bounding box center [162, 387] width 6 height 8
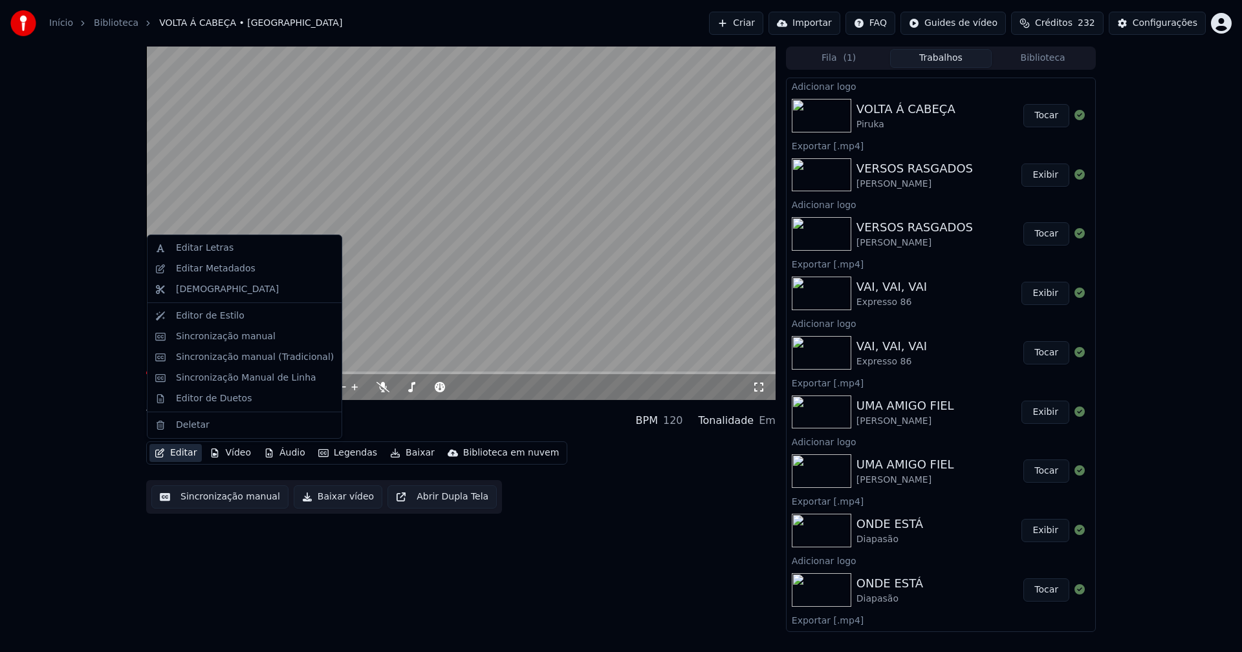
click at [186, 454] on button "Editar" at bounding box center [175, 453] width 52 height 18
click at [224, 360] on div "Sincronização manual (Tradicional)" at bounding box center [255, 357] width 158 height 13
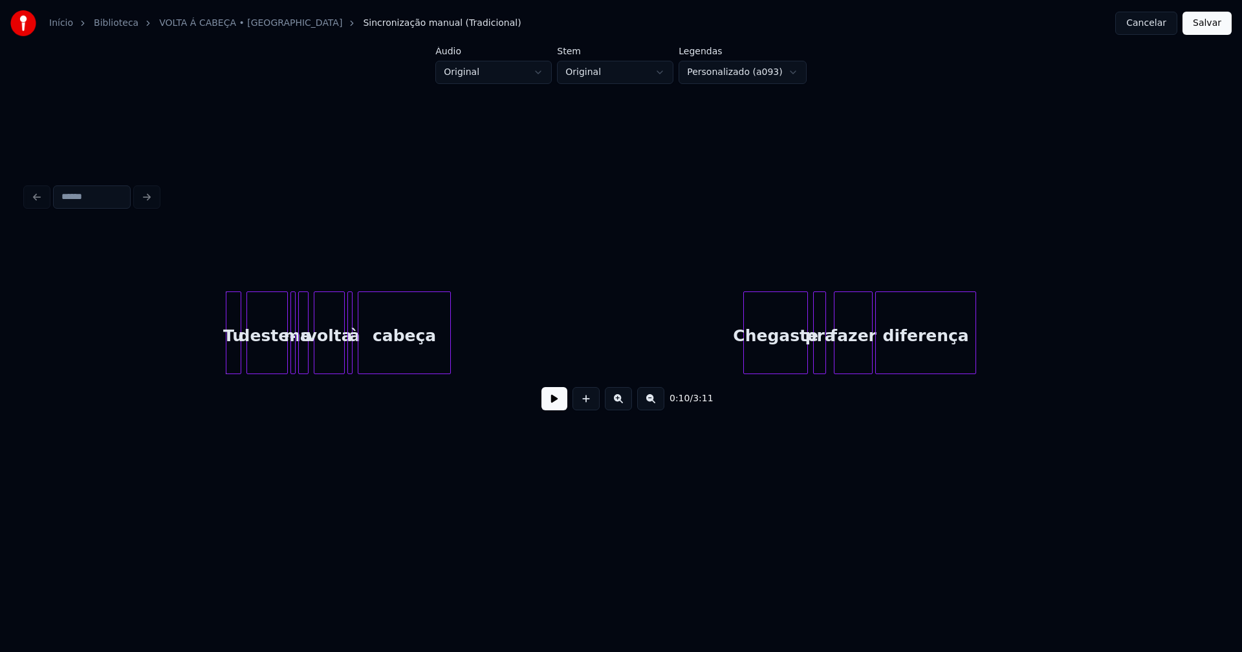
scroll to position [0, 1167]
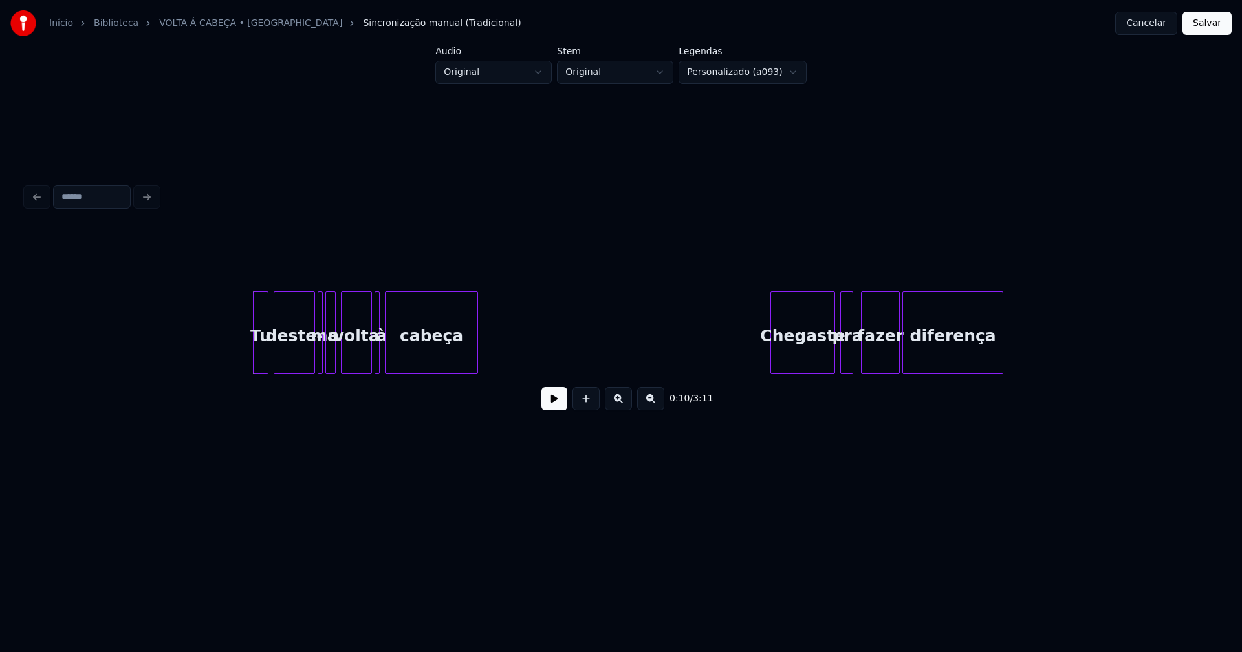
click at [552, 405] on button at bounding box center [554, 398] width 26 height 23
click at [402, 358] on div at bounding box center [402, 332] width 4 height 81
click at [388, 356] on div at bounding box center [387, 332] width 4 height 81
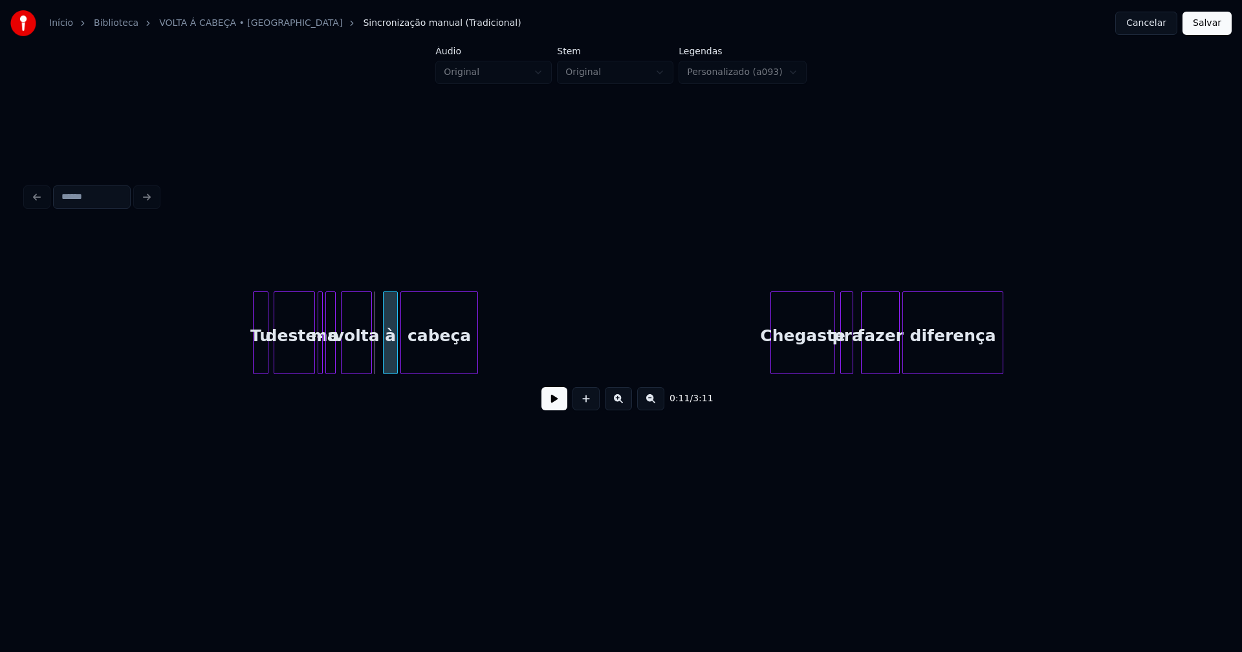
click at [389, 363] on div "à" at bounding box center [390, 336] width 14 height 88
click at [376, 360] on div at bounding box center [378, 332] width 4 height 81
click at [548, 404] on button at bounding box center [554, 398] width 26 height 23
click at [810, 358] on div "Chegaste" at bounding box center [793, 336] width 63 height 88
drag, startPoint x: 560, startPoint y: 407, endPoint x: 550, endPoint y: 406, distance: 9.8
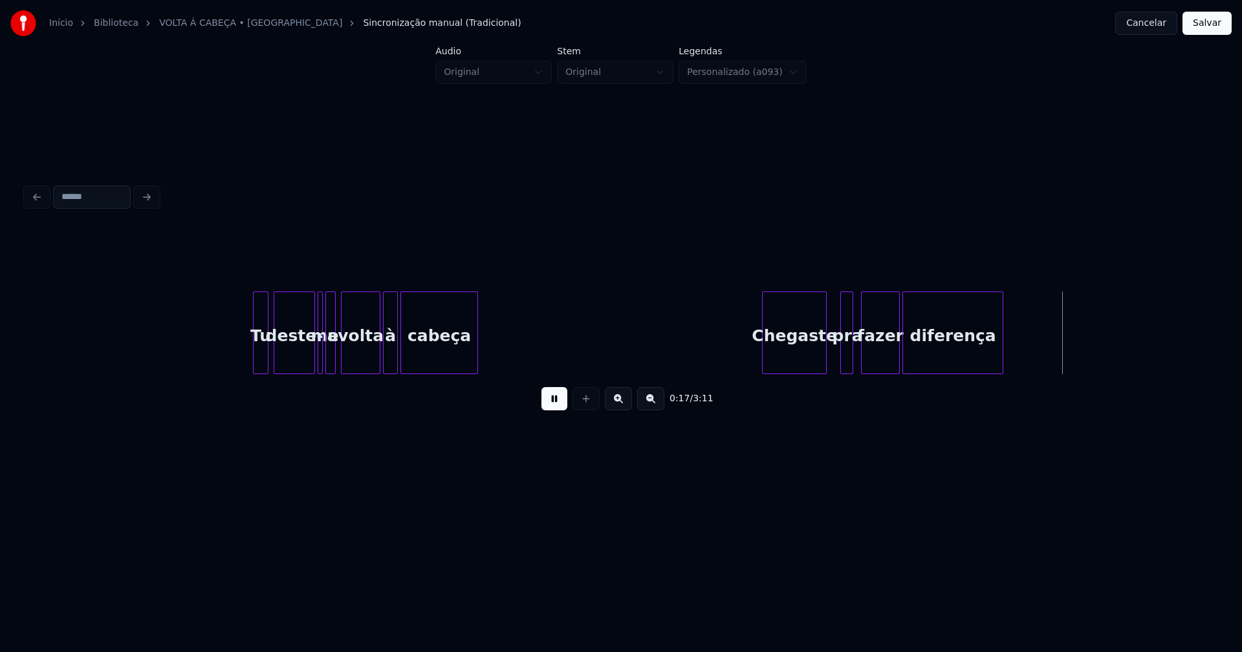
click at [560, 407] on button at bounding box center [554, 398] width 26 height 23
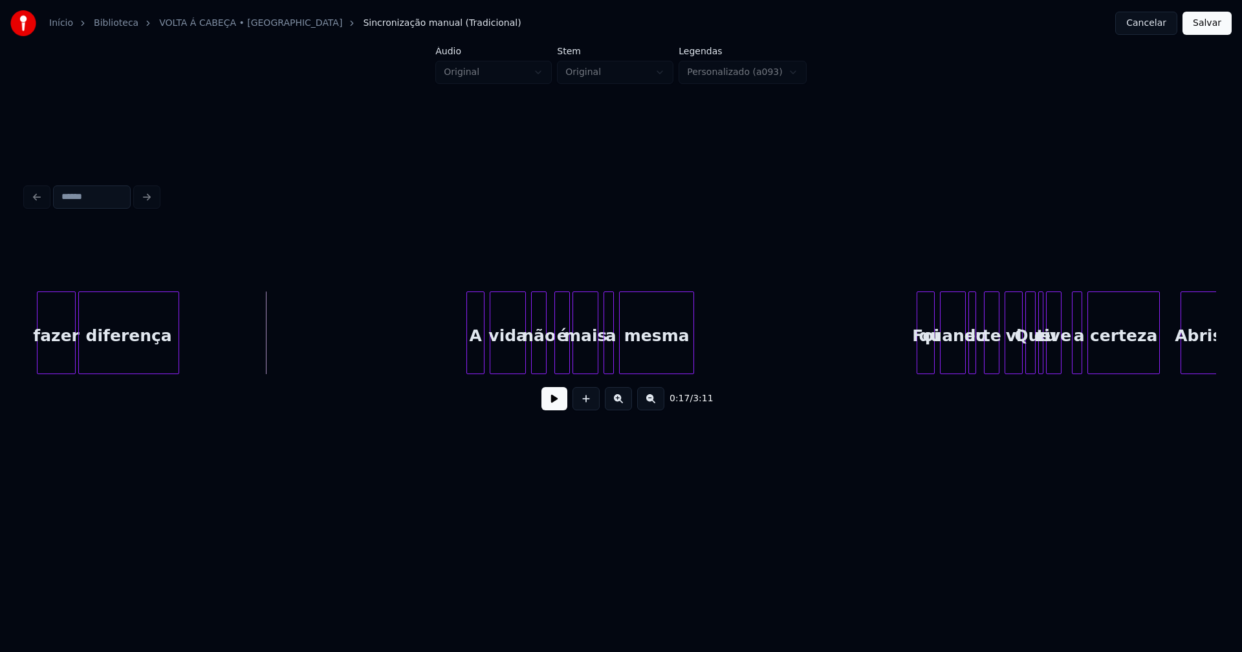
scroll to position [0, 2005]
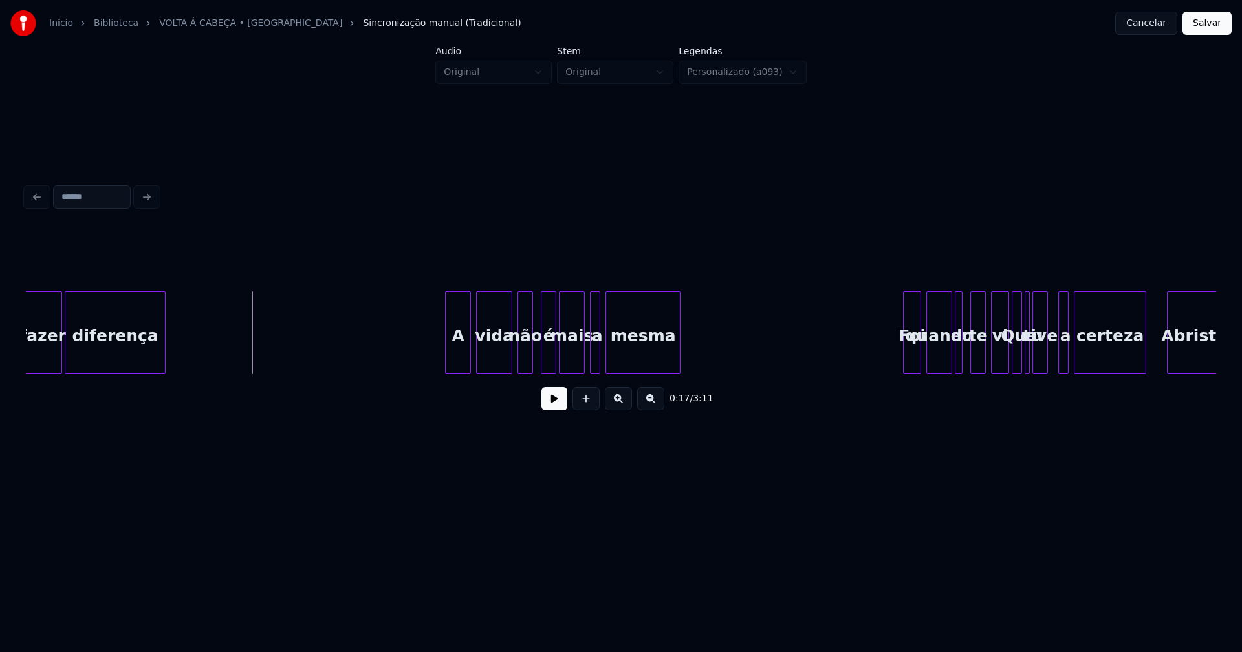
click at [449, 356] on div at bounding box center [448, 332] width 4 height 81
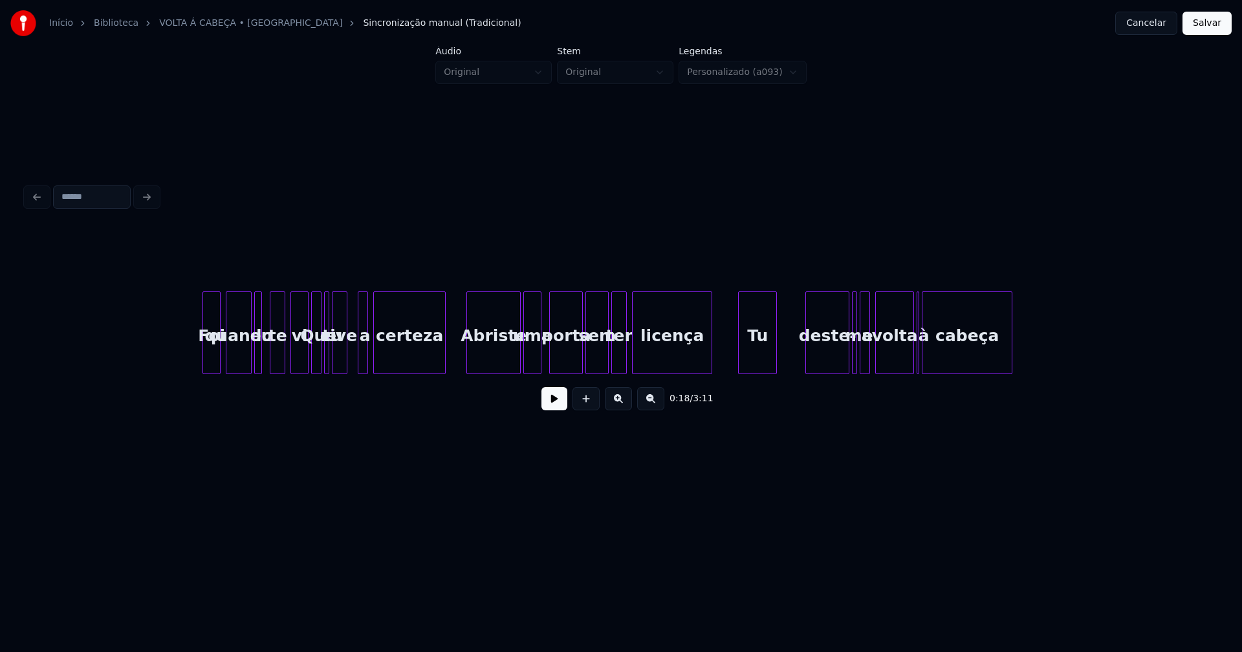
scroll to position [0, 2718]
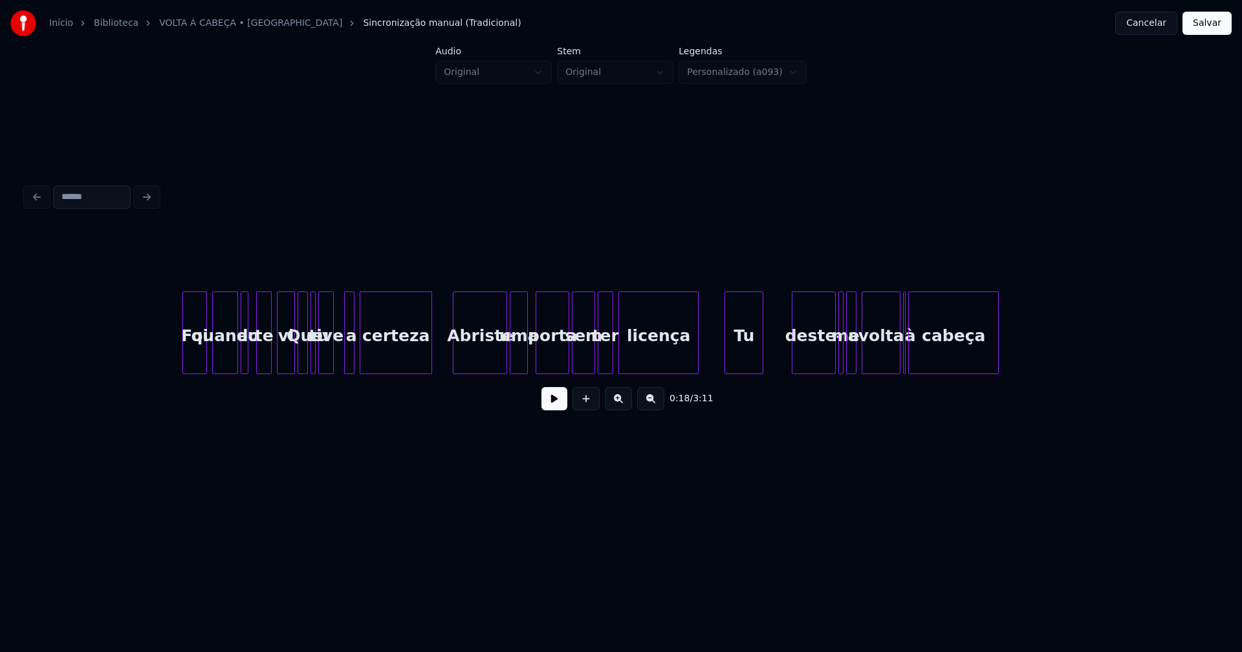
click at [186, 356] on div at bounding box center [185, 332] width 4 height 81
click at [285, 359] on div "vi" at bounding box center [283, 336] width 17 height 88
click at [481, 362] on div "Abriste" at bounding box center [473, 336] width 53 height 88
click at [519, 357] on div "uma" at bounding box center [516, 336] width 17 height 88
click at [800, 360] on div "deste-" at bounding box center [809, 336] width 43 height 88
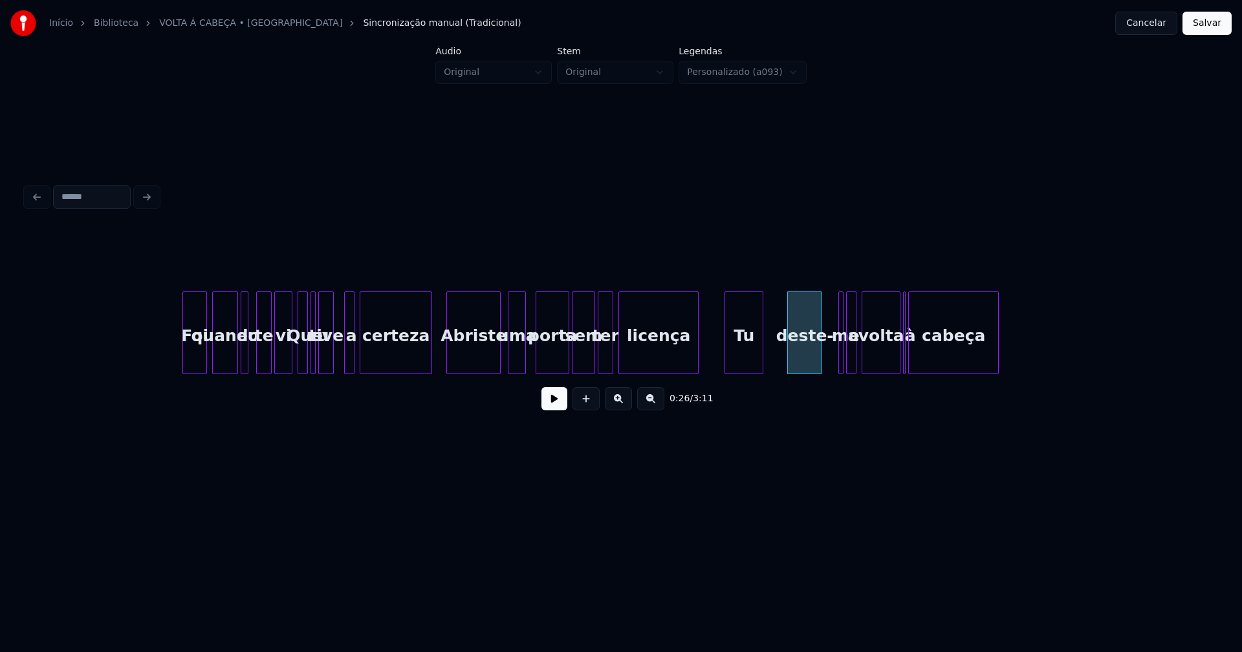
click at [821, 358] on div at bounding box center [819, 332] width 4 height 81
click at [844, 342] on div at bounding box center [846, 332] width 4 height 81
click at [826, 309] on div "me" at bounding box center [831, 333] width 10 height 83
click at [840, 354] on div at bounding box center [839, 332] width 4 height 81
click at [903, 361] on div at bounding box center [905, 332] width 4 height 81
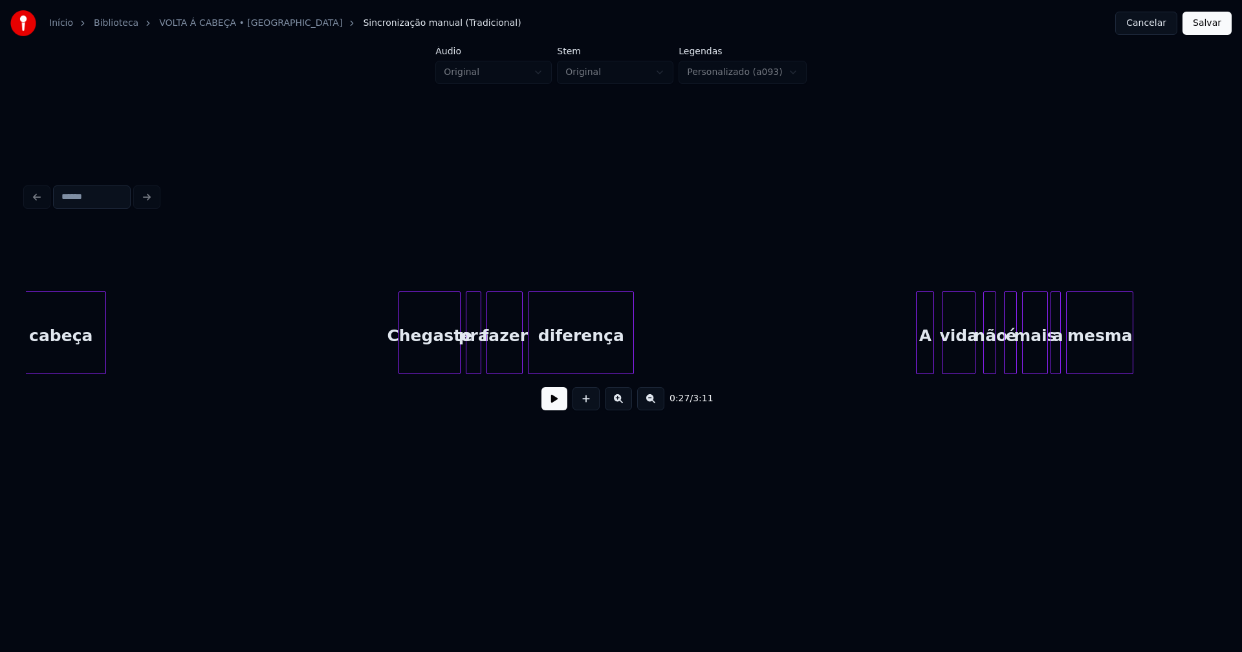
scroll to position [0, 3625]
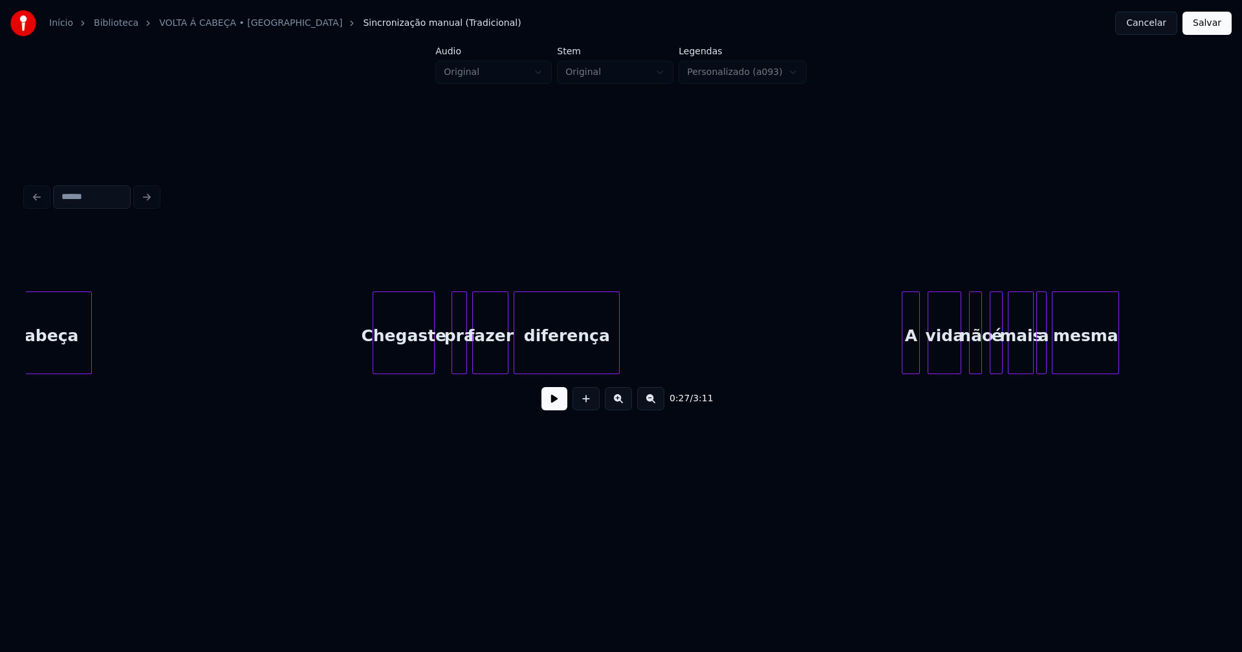
click at [402, 370] on div "cabeça Chegaste pra fazer diferença A vida não é mais a mesma" at bounding box center [621, 333] width 1190 height 83
click at [451, 363] on div at bounding box center [451, 332] width 4 height 81
click at [442, 353] on div at bounding box center [442, 332] width 4 height 81
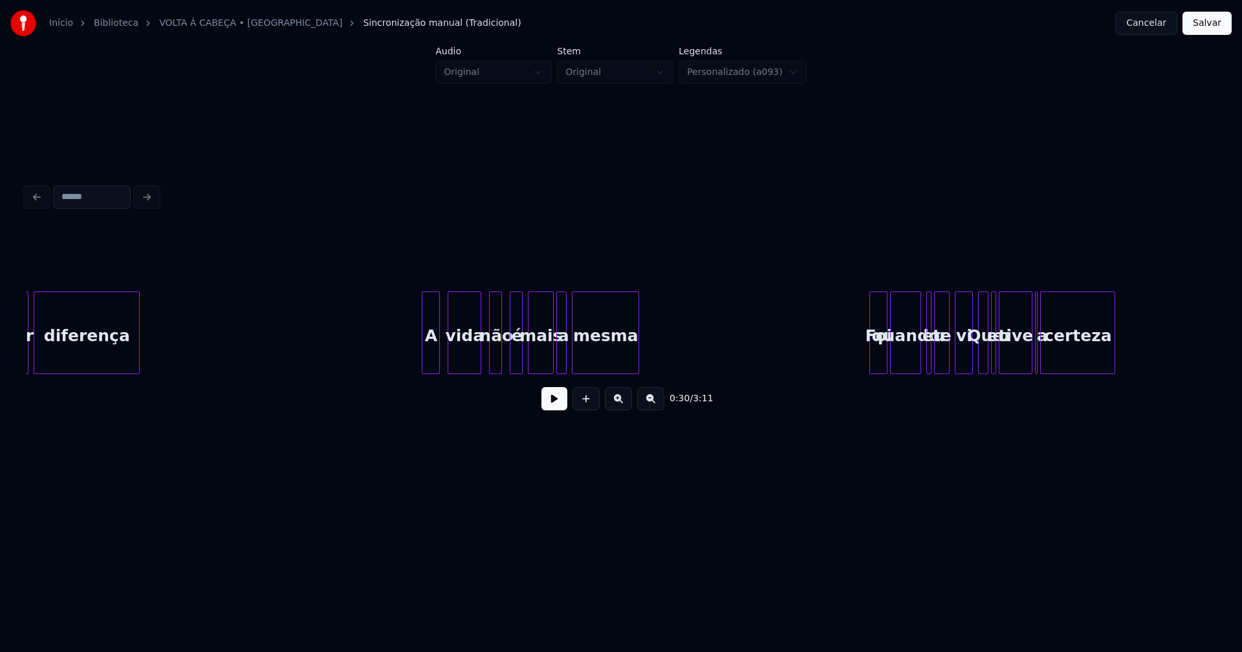
scroll to position [0, 4133]
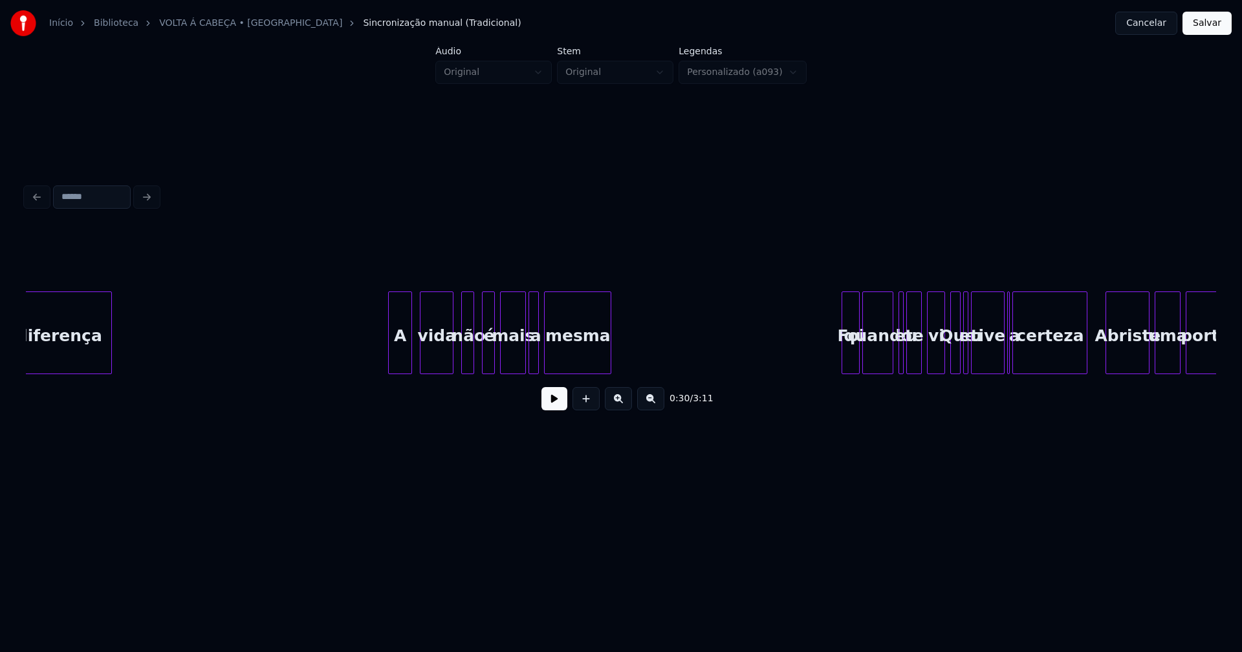
click at [391, 360] on div at bounding box center [391, 332] width 4 height 81
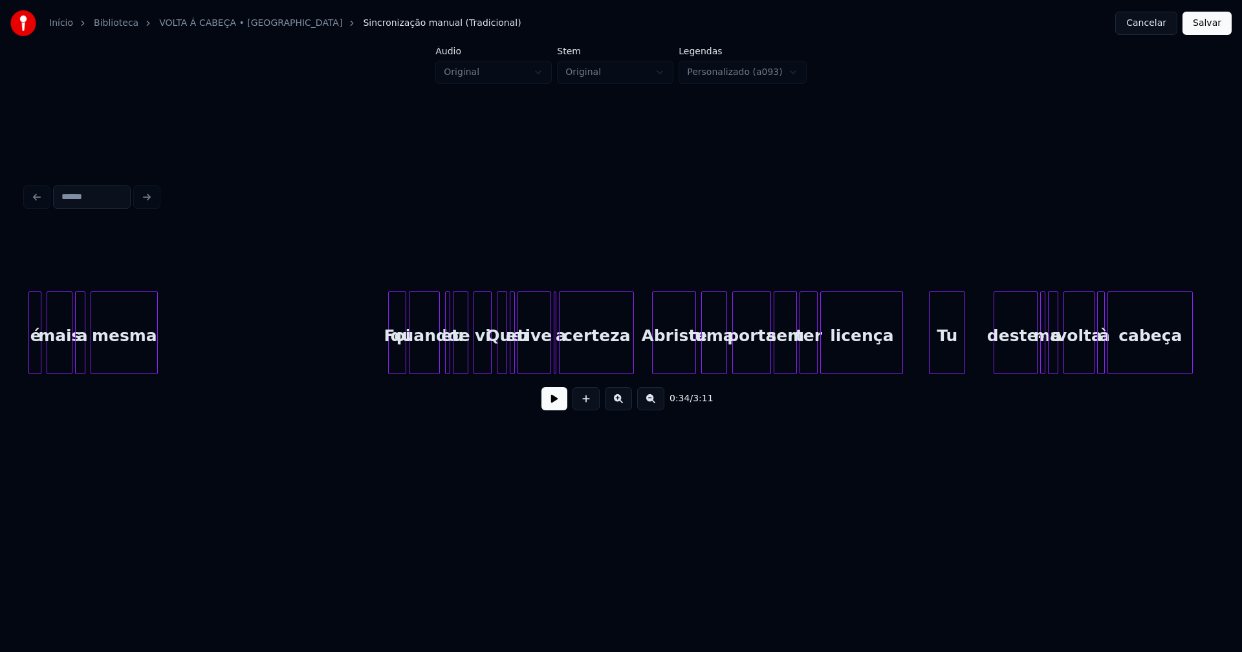
scroll to position [0, 4600]
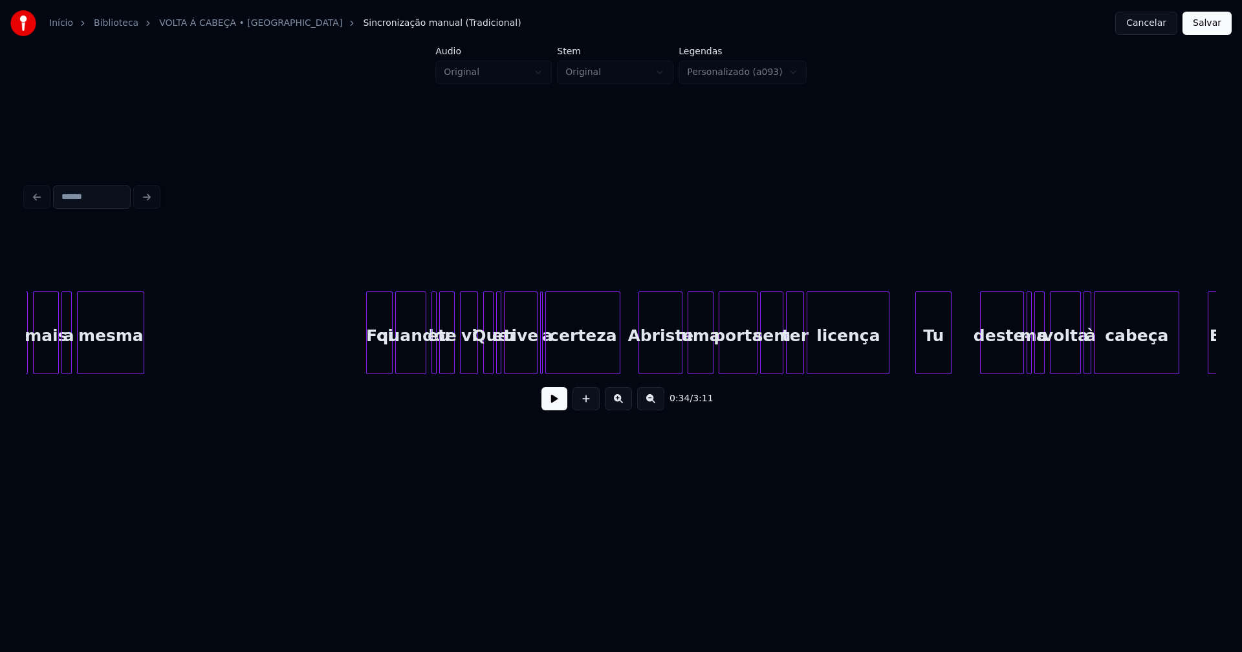
click at [367, 361] on div at bounding box center [369, 332] width 4 height 81
click at [468, 364] on div "vi" at bounding box center [466, 336] width 17 height 88
click at [541, 363] on div "a" at bounding box center [539, 333] width 5 height 83
click at [550, 360] on div at bounding box center [552, 332] width 4 height 81
click at [546, 361] on div at bounding box center [545, 332] width 4 height 81
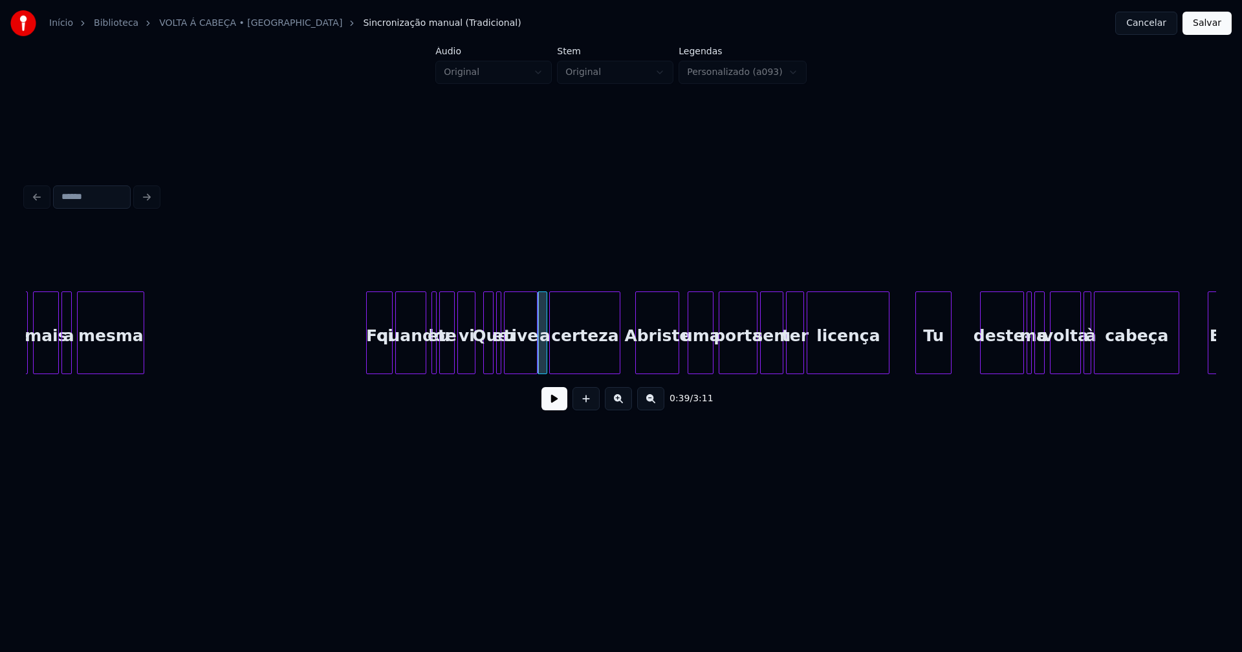
click at [658, 358] on div "Abriste" at bounding box center [657, 336] width 43 height 88
click at [988, 356] on div "deste-" at bounding box center [997, 336] width 43 height 88
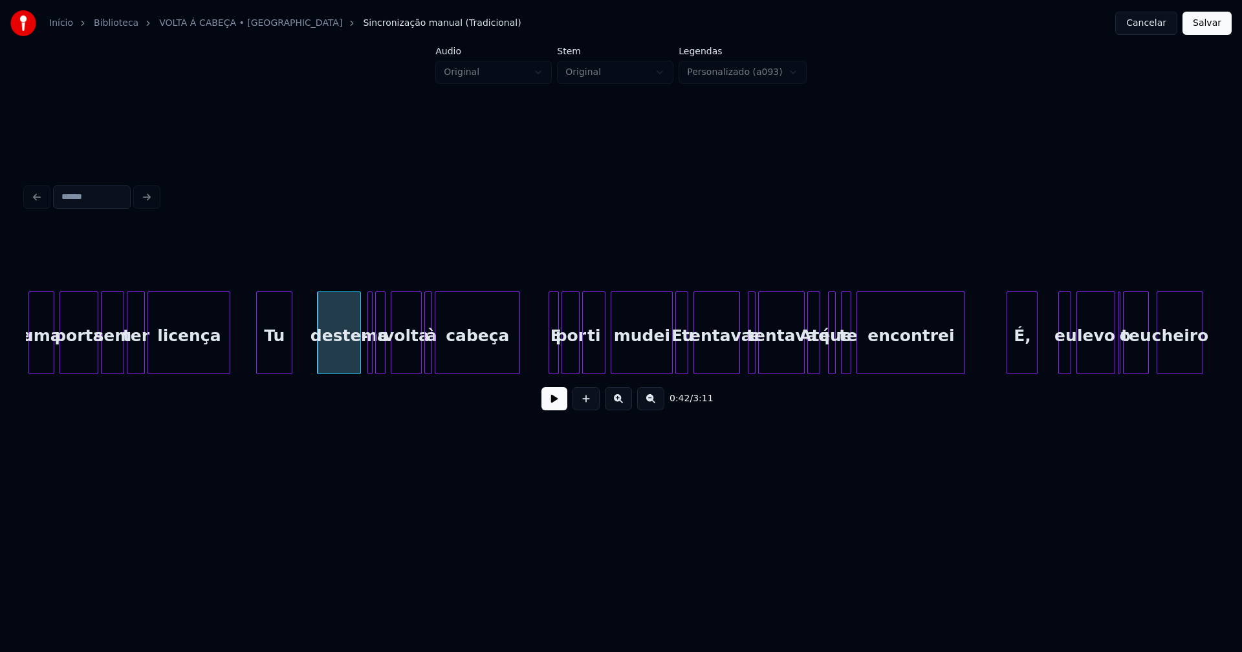
scroll to position [0, 5354]
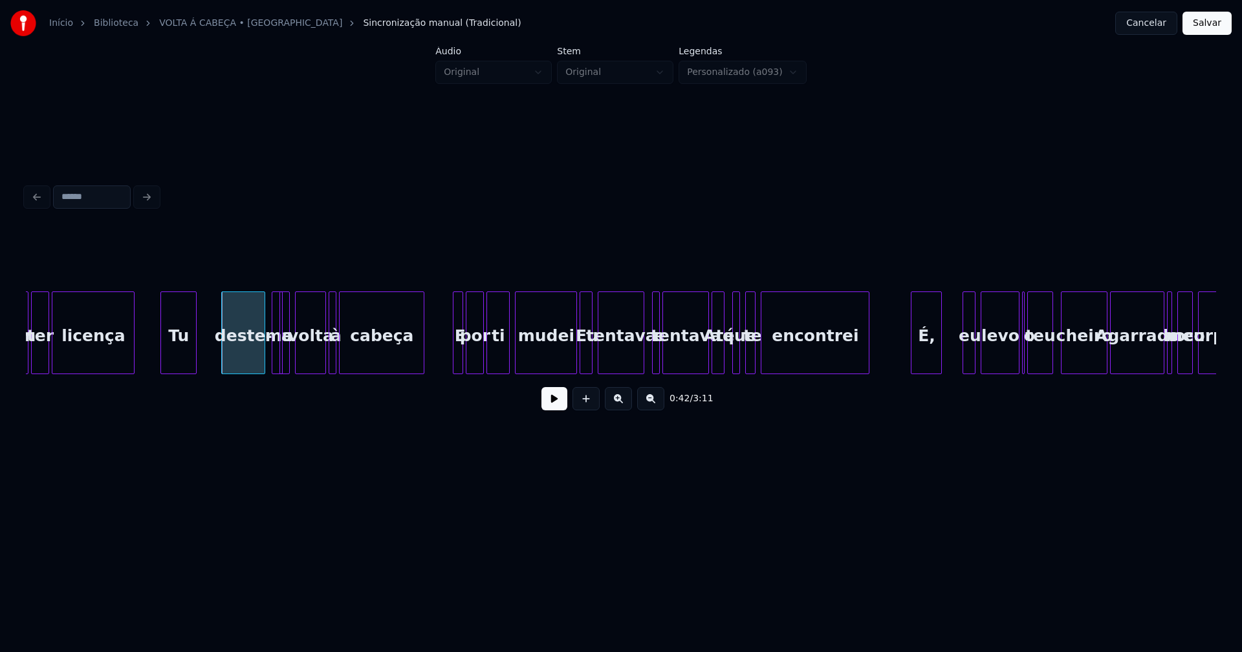
click at [278, 349] on div at bounding box center [280, 332] width 4 height 81
click at [266, 301] on div "me" at bounding box center [271, 333] width 11 height 83
click at [445, 353] on div at bounding box center [446, 332] width 4 height 81
click at [567, 363] on div at bounding box center [567, 332] width 4 height 81
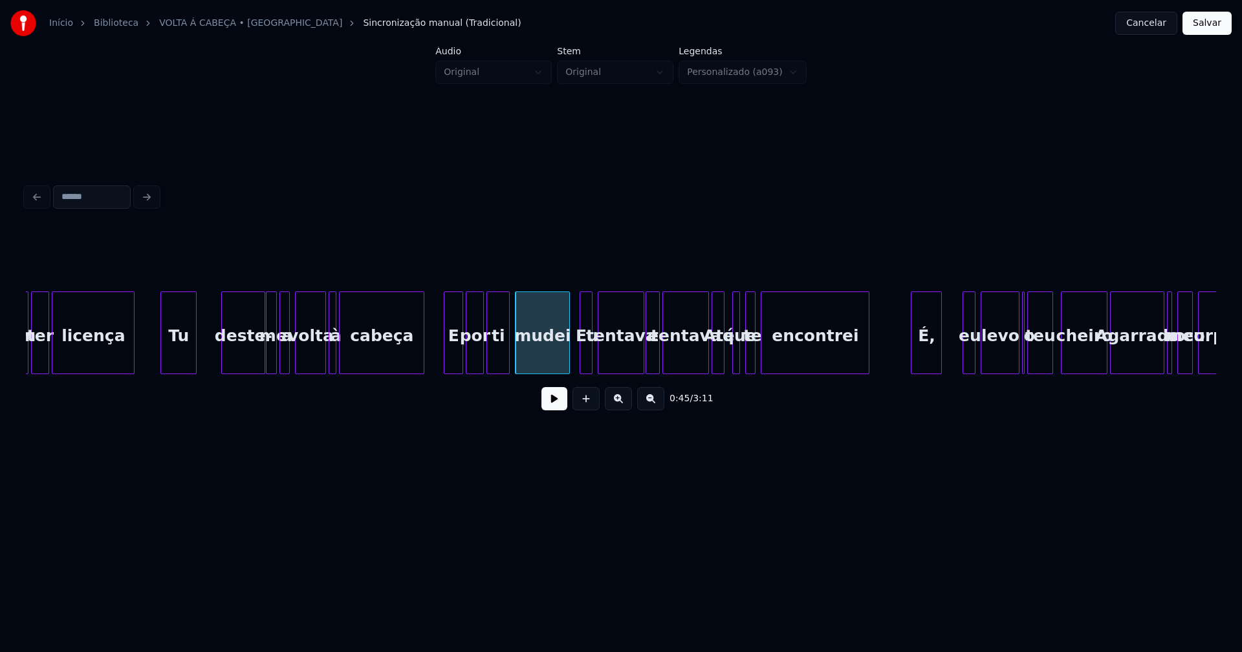
click at [647, 360] on div at bounding box center [648, 332] width 4 height 81
click at [699, 366] on div at bounding box center [699, 332] width 4 height 81
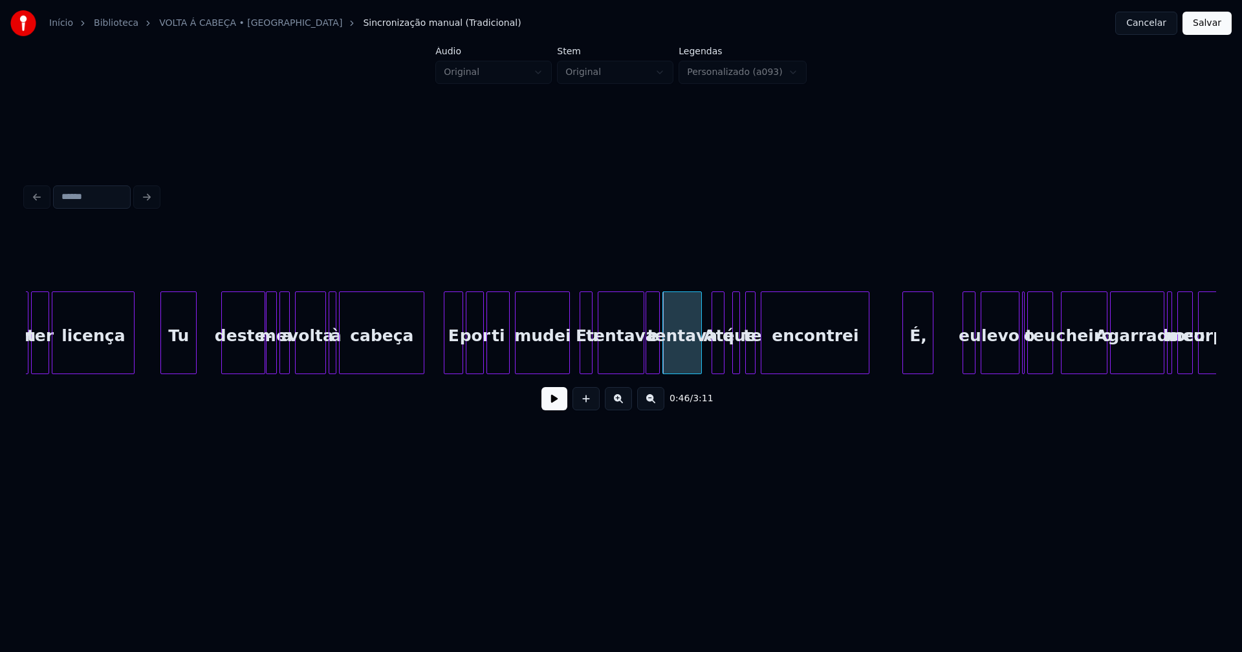
click at [923, 361] on div "É," at bounding box center [918, 336] width 30 height 88
click at [961, 361] on div at bounding box center [963, 332] width 4 height 81
click at [1023, 363] on div at bounding box center [1024, 332] width 4 height 81
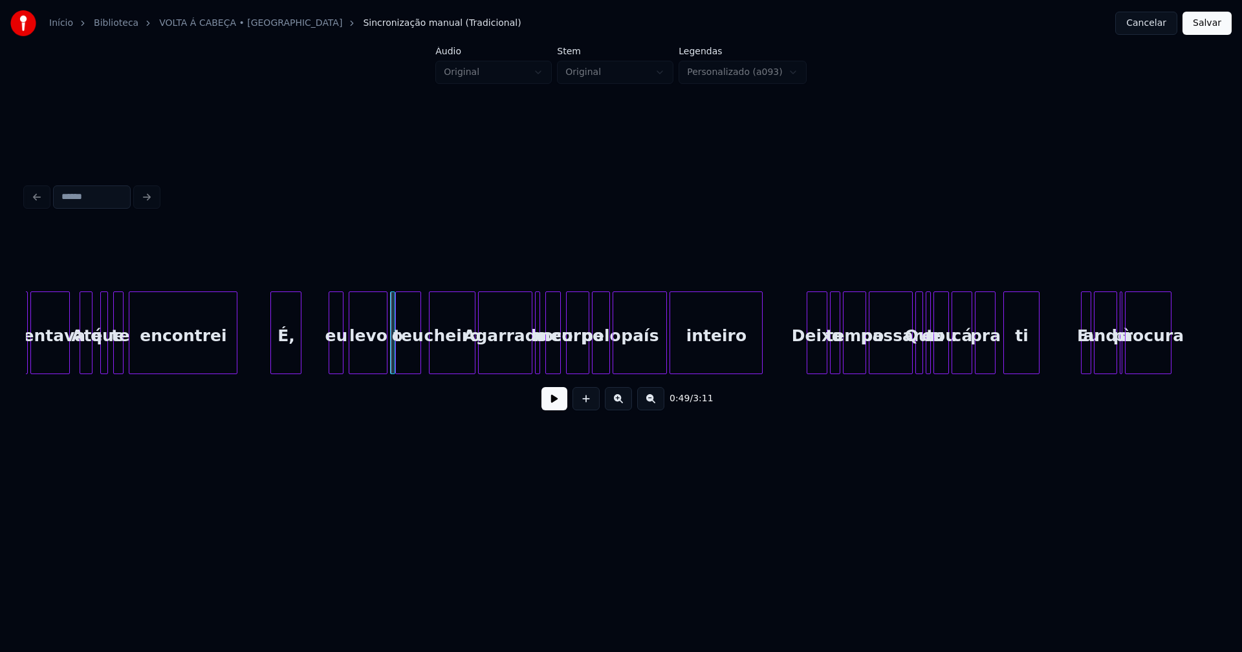
scroll to position [0, 5987]
click at [466, 361] on div at bounding box center [466, 332] width 4 height 81
click at [539, 362] on div at bounding box center [539, 332] width 4 height 81
click at [815, 358] on div "Deixa" at bounding box center [811, 336] width 19 height 88
click at [826, 365] on div at bounding box center [826, 332] width 4 height 81
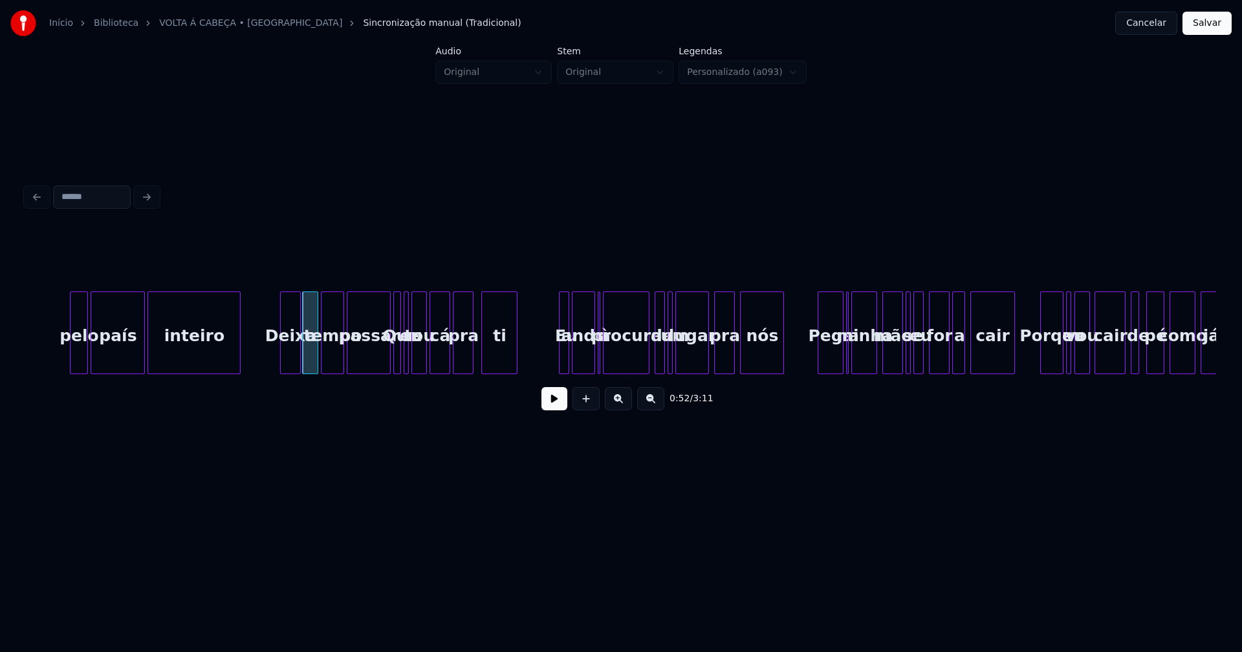
scroll to position [0, 6563]
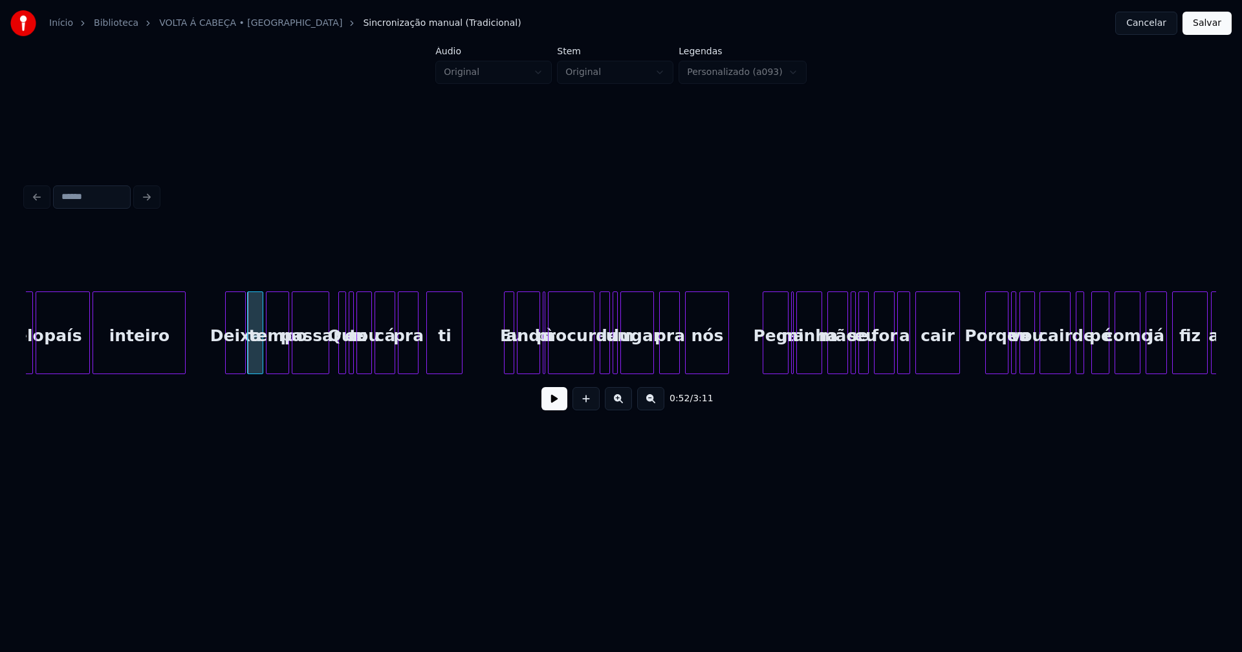
click at [327, 369] on div "pelo país inteiro Deixa o tempo passar Que eu tou cá pra ti Eu ando à procura d…" at bounding box center [621, 333] width 1190 height 83
click at [499, 365] on div at bounding box center [501, 332] width 4 height 81
click at [544, 367] on div at bounding box center [545, 332] width 4 height 81
click at [618, 366] on div at bounding box center [619, 332] width 4 height 81
click at [793, 367] on div at bounding box center [794, 332] width 4 height 81
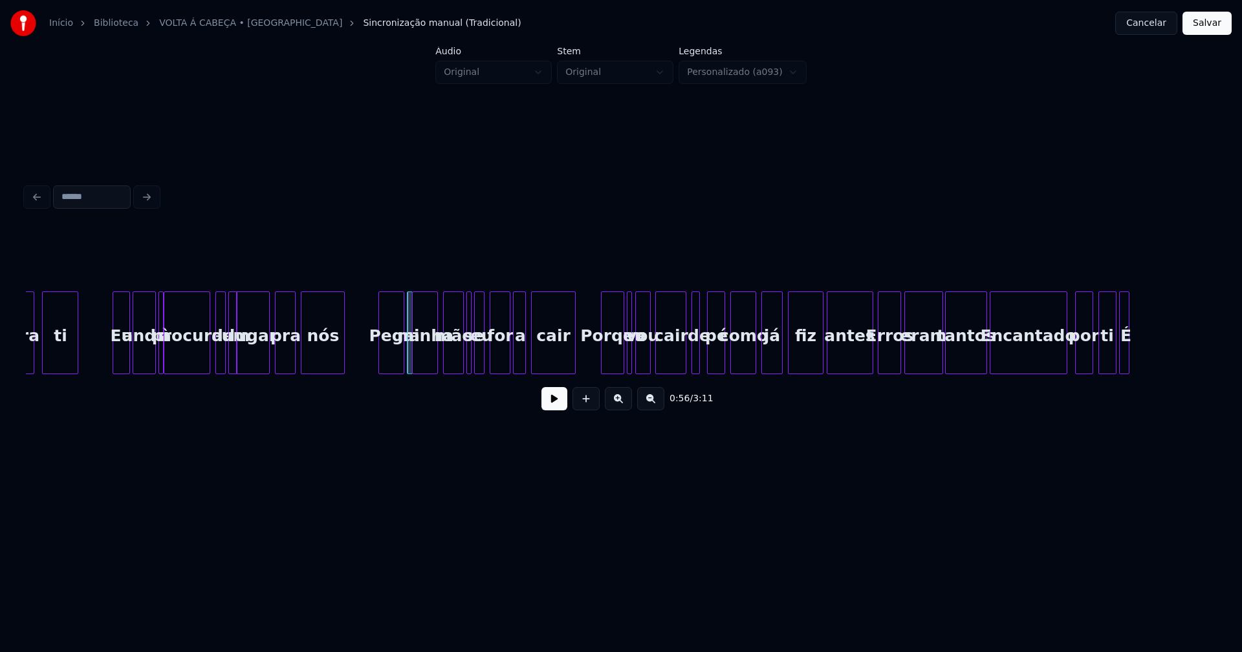
scroll to position [0, 7002]
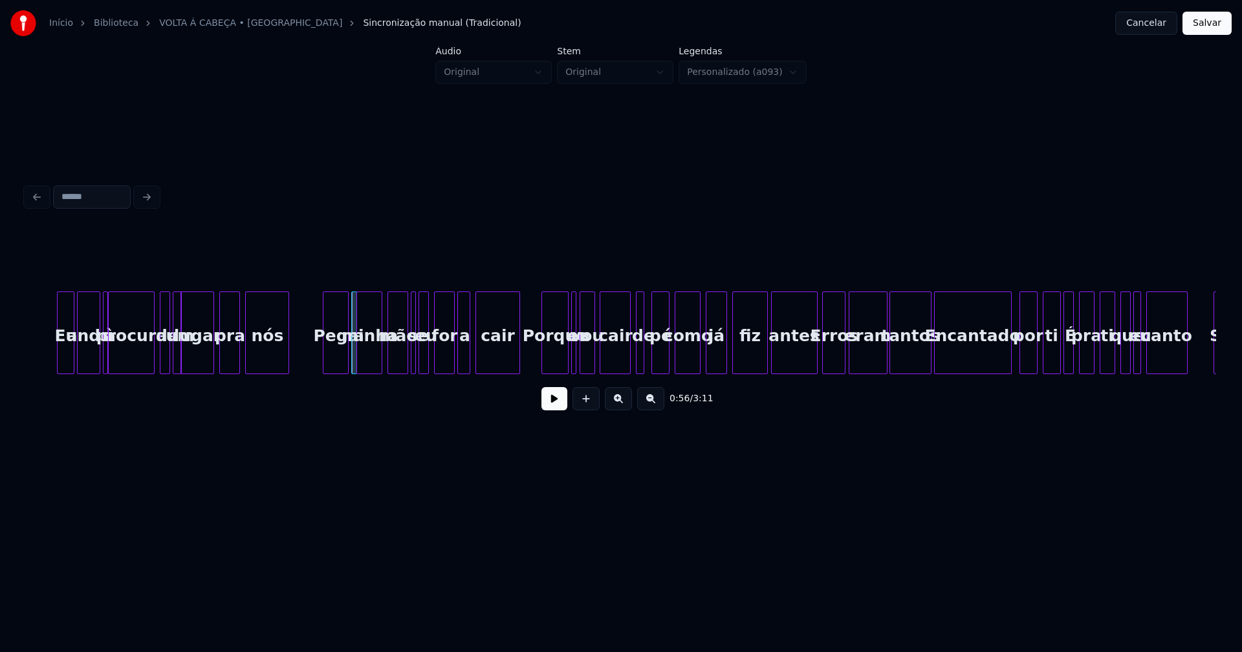
click at [544, 364] on div at bounding box center [544, 332] width 4 height 81
click at [634, 364] on div at bounding box center [636, 332] width 4 height 81
click at [801, 367] on div at bounding box center [802, 332] width 4 height 81
click at [755, 364] on div at bounding box center [756, 332] width 4 height 81
click at [775, 358] on div "antes" at bounding box center [782, 336] width 32 height 88
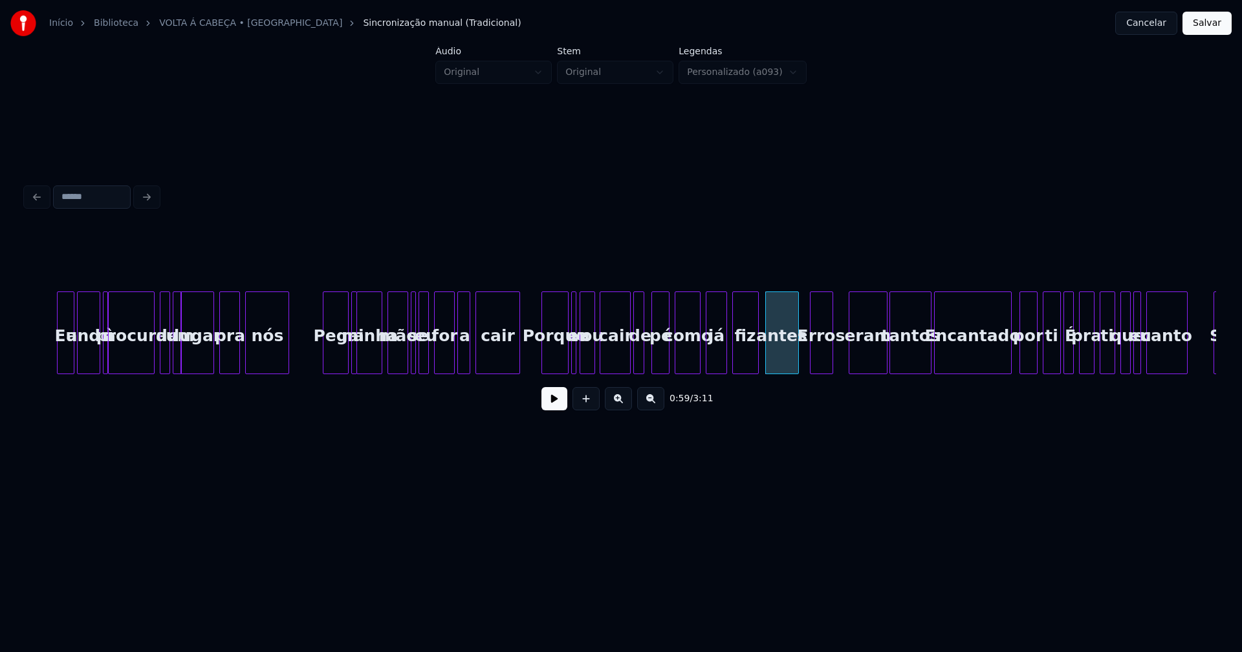
click at [823, 363] on div "Erros" at bounding box center [821, 336] width 22 height 88
click at [857, 361] on div "eram" at bounding box center [863, 336] width 38 height 88
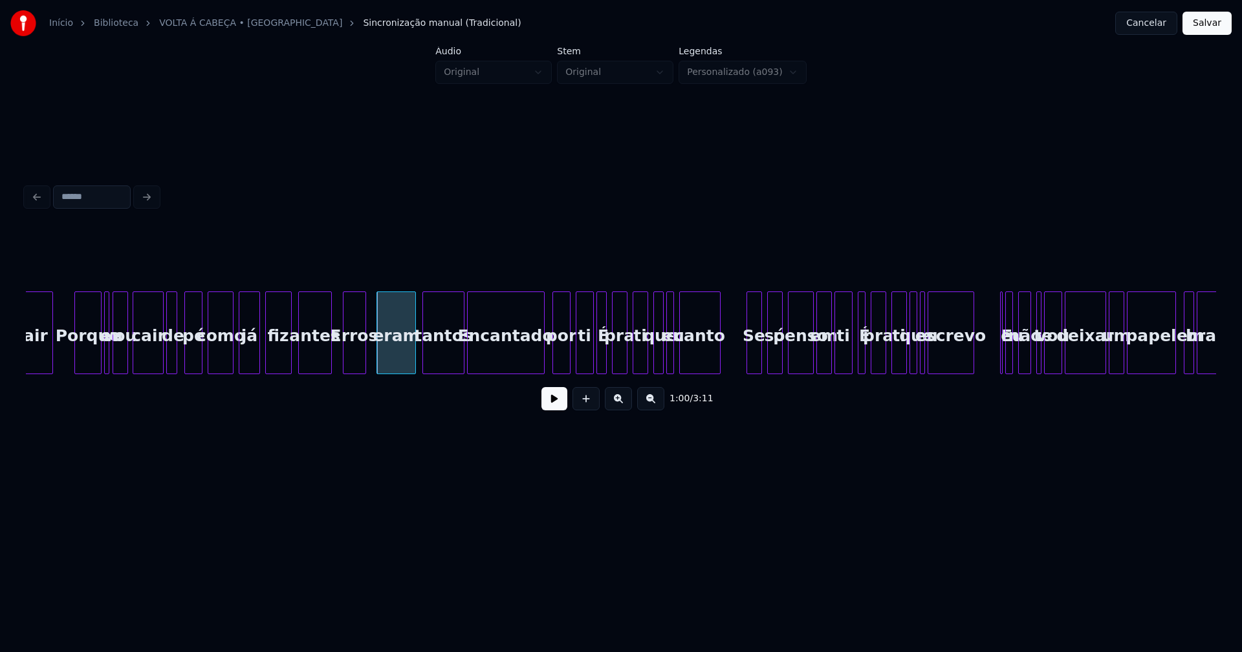
scroll to position [0, 7482]
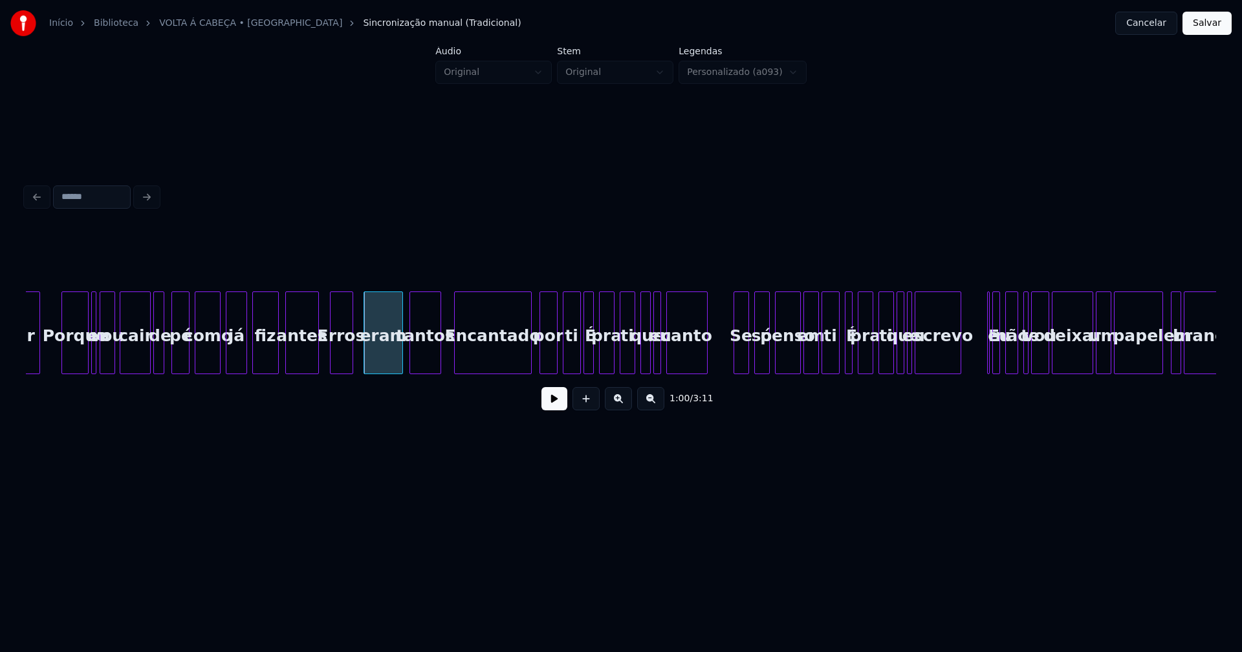
click at [439, 363] on div at bounding box center [438, 332] width 4 height 81
click at [453, 364] on div at bounding box center [453, 332] width 4 height 81
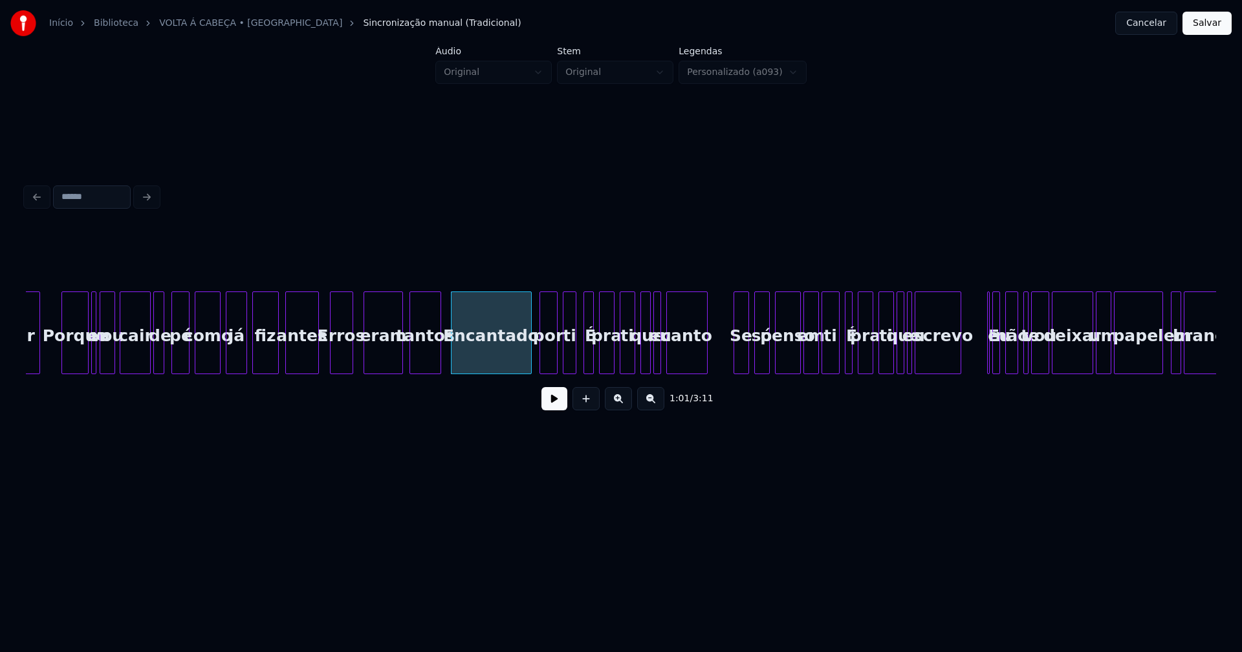
click at [572, 361] on div at bounding box center [574, 332] width 4 height 81
click at [834, 360] on div at bounding box center [834, 332] width 4 height 81
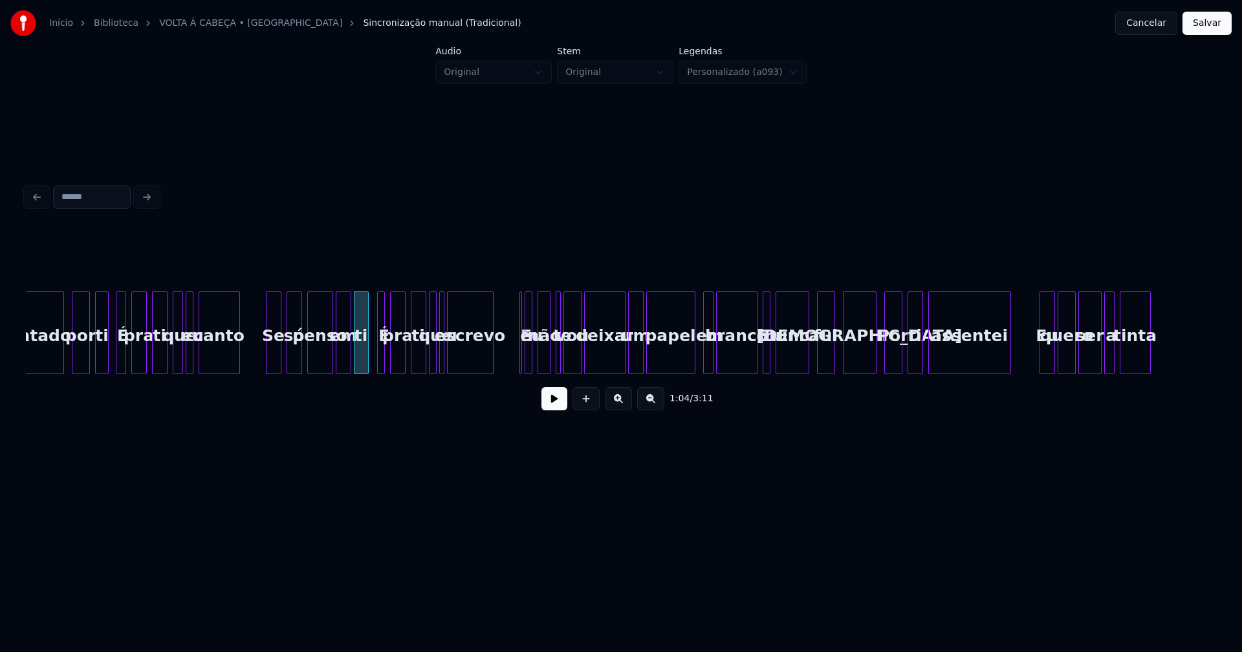
scroll to position [0, 8004]
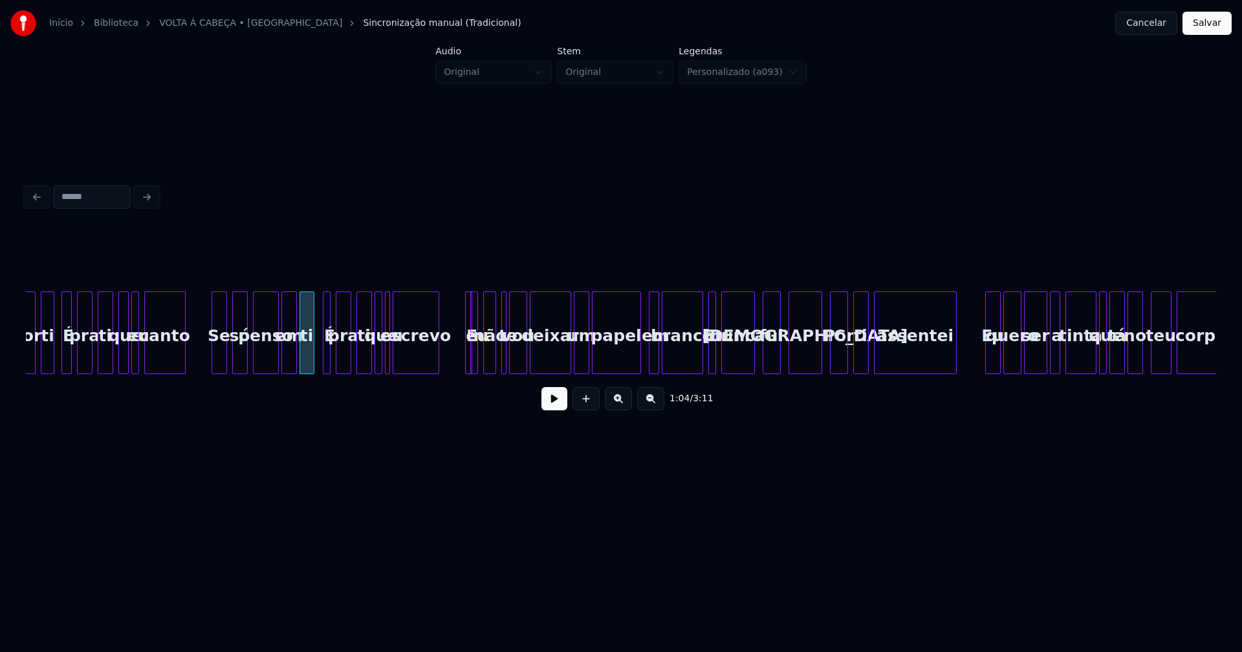
click at [460, 301] on div "E" at bounding box center [463, 333] width 7 height 83
click at [696, 360] on div at bounding box center [696, 332] width 4 height 81
click at [645, 359] on div at bounding box center [645, 332] width 4 height 81
click at [628, 361] on div at bounding box center [627, 332] width 4 height 81
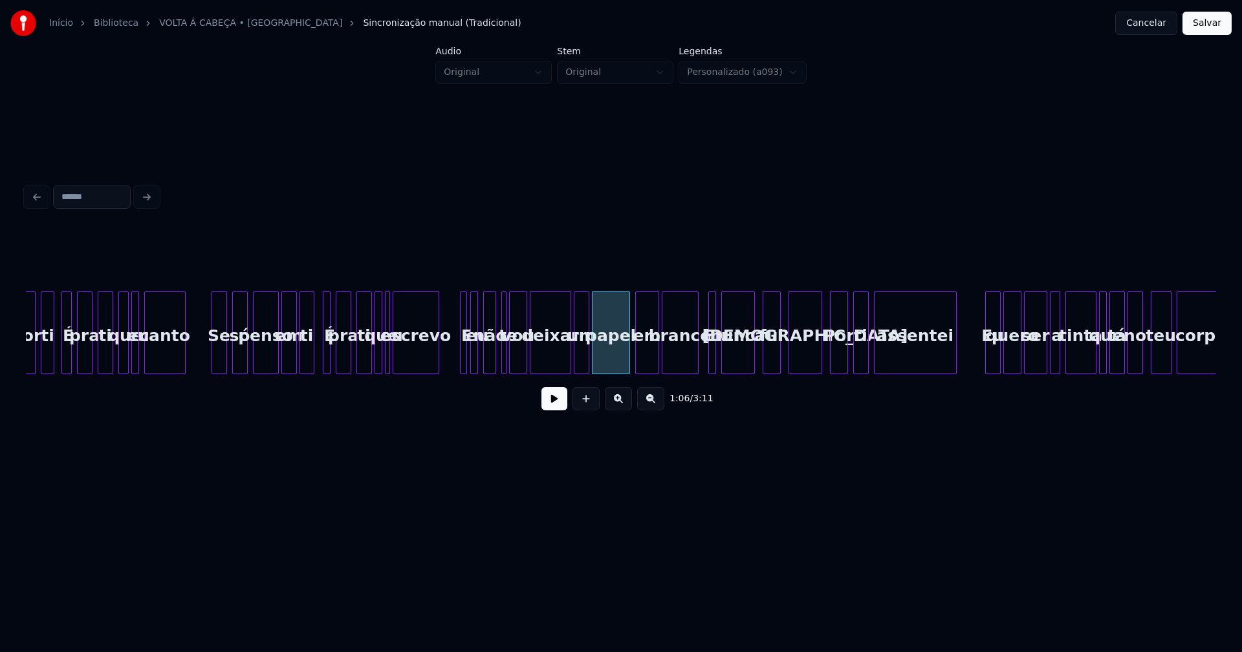
click at [636, 358] on div at bounding box center [638, 332] width 4 height 81
click at [686, 367] on div at bounding box center [685, 332] width 4 height 81
click at [702, 358] on div at bounding box center [704, 332] width 4 height 81
click at [813, 361] on div at bounding box center [813, 332] width 4 height 81
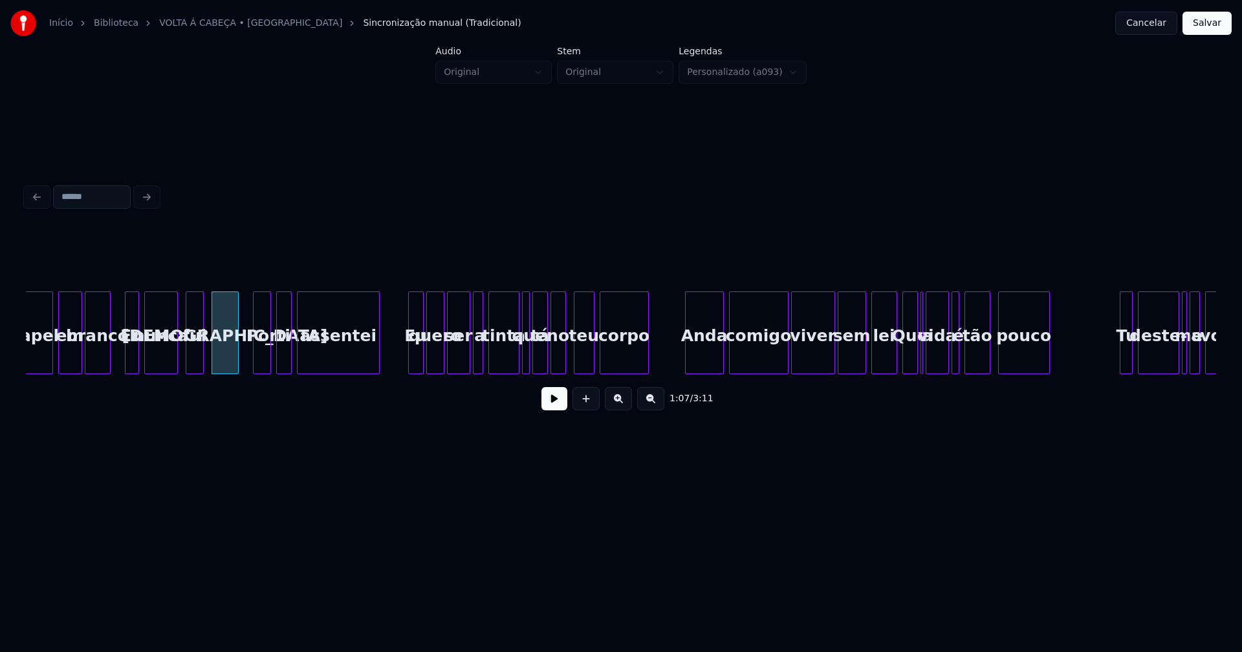
scroll to position [0, 8594]
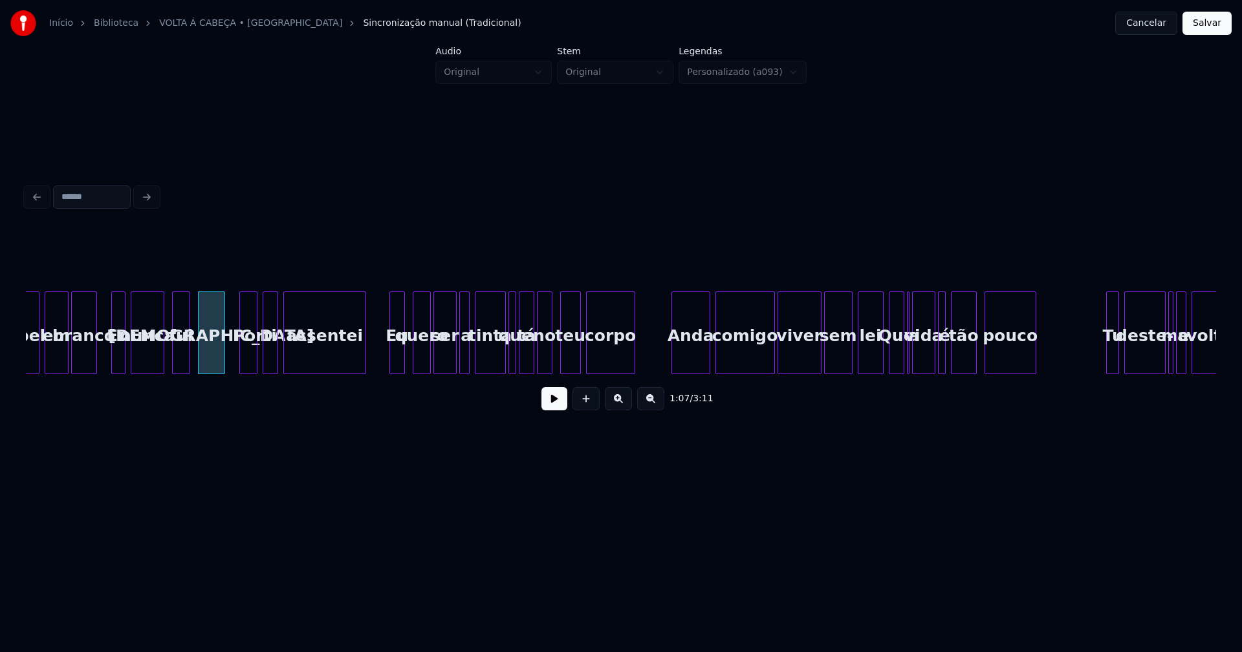
click at [398, 362] on div "Eu" at bounding box center [397, 336] width 14 height 88
click at [695, 357] on div "Anda" at bounding box center [686, 336] width 38 height 88
click at [742, 360] on div "comigo" at bounding box center [741, 336] width 58 height 88
click at [875, 361] on div at bounding box center [876, 332] width 4 height 81
click at [910, 368] on div at bounding box center [909, 332] width 4 height 81
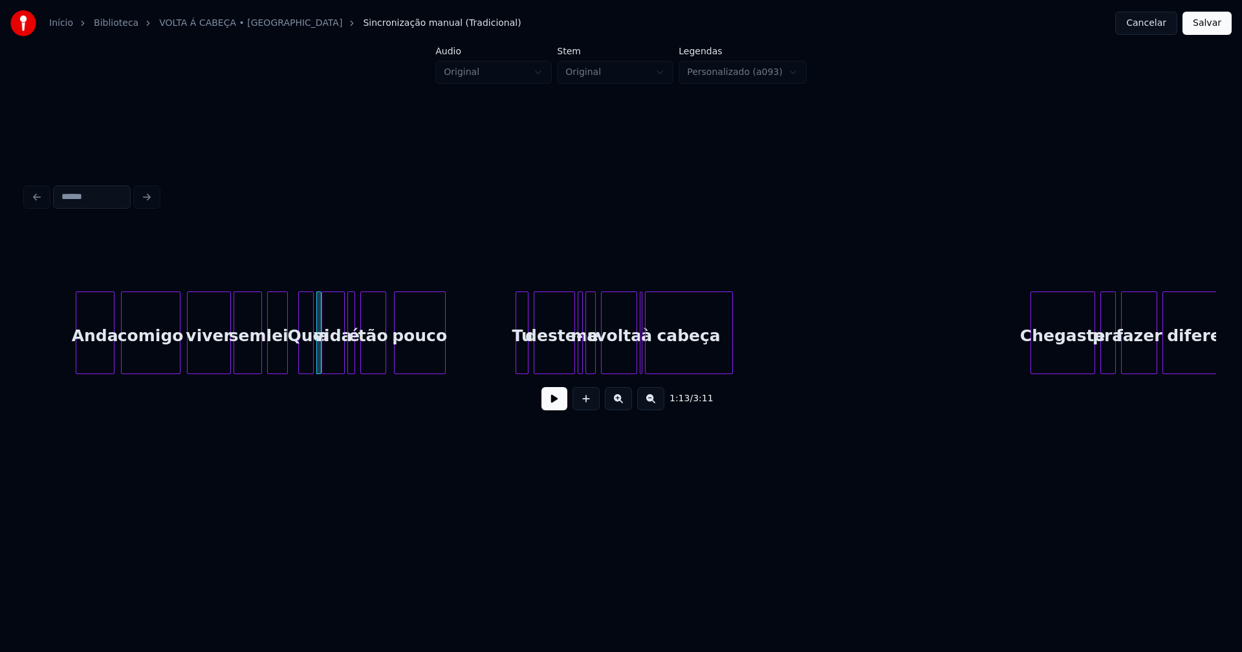
scroll to position [0, 9226]
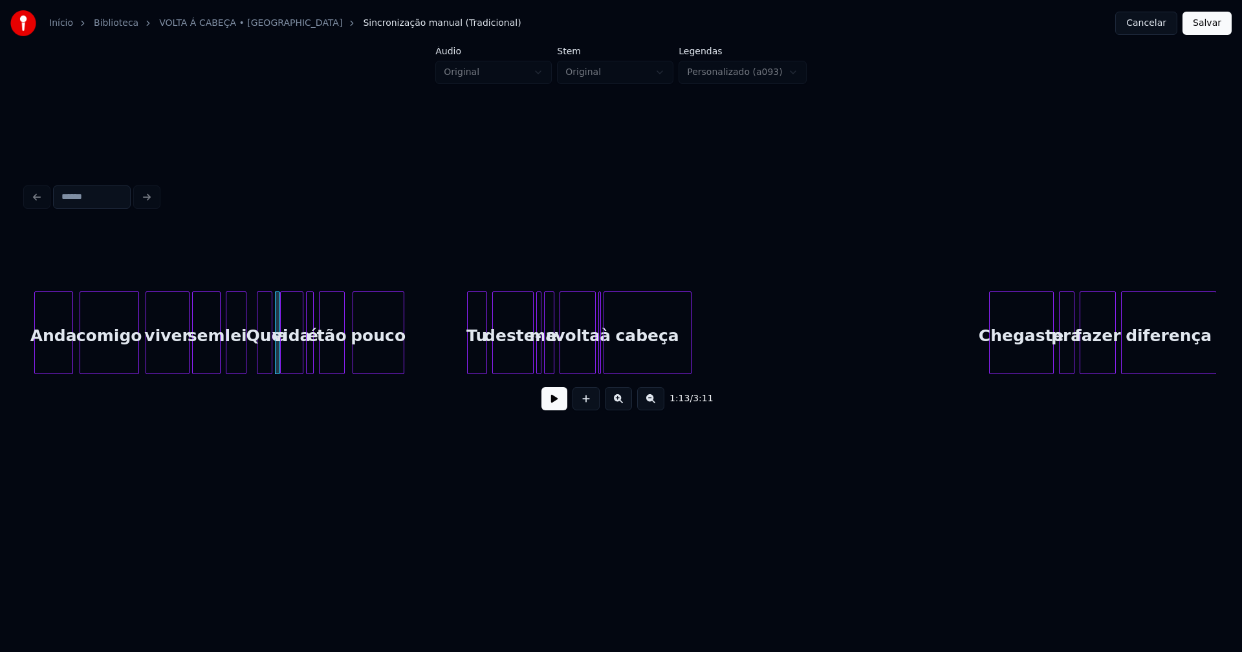
click at [469, 360] on div at bounding box center [470, 332] width 4 height 81
click at [602, 371] on div "Anda comigo viver sem lei Que a vida é tão pouco Tu deste- me a volta à cabeça …" at bounding box center [621, 333] width 1190 height 83
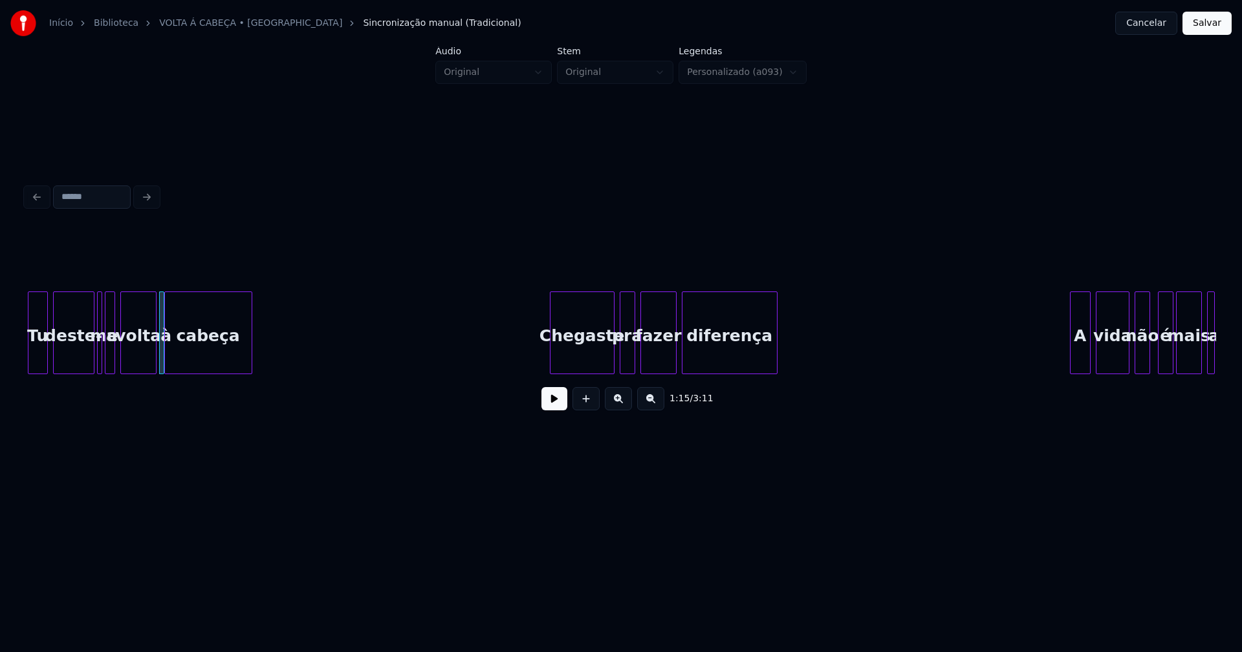
scroll to position [0, 9720]
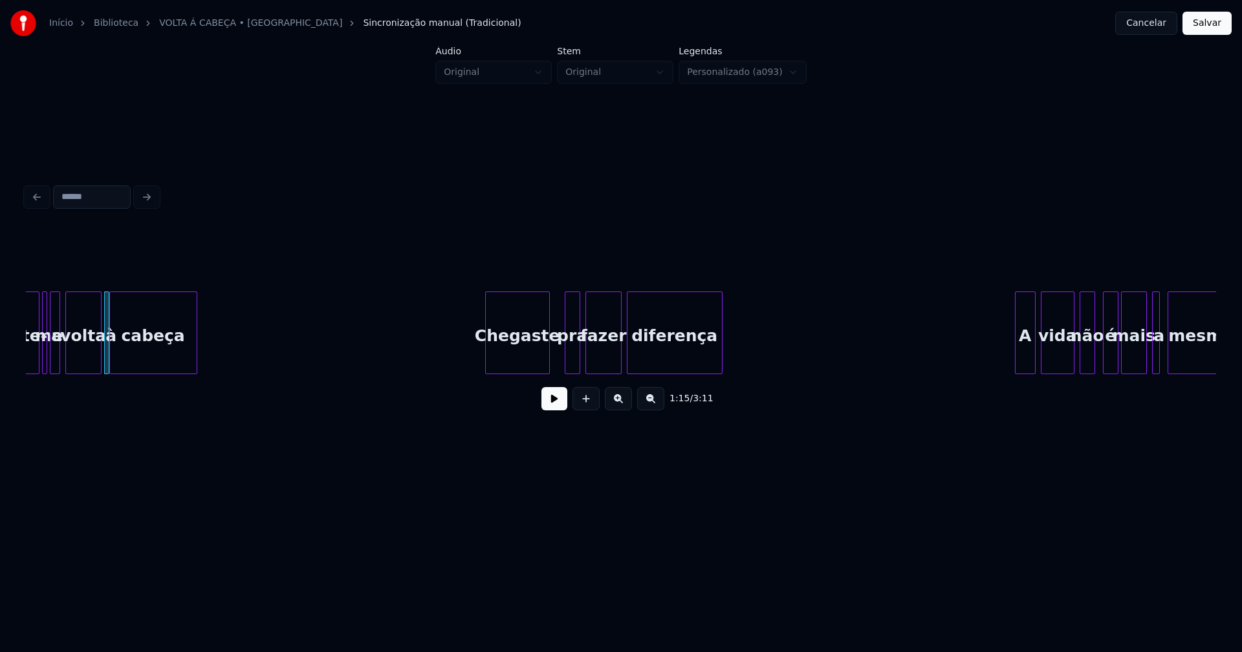
click at [510, 365] on div "Chegaste" at bounding box center [517, 336] width 63 height 88
click at [559, 368] on div at bounding box center [559, 332] width 4 height 81
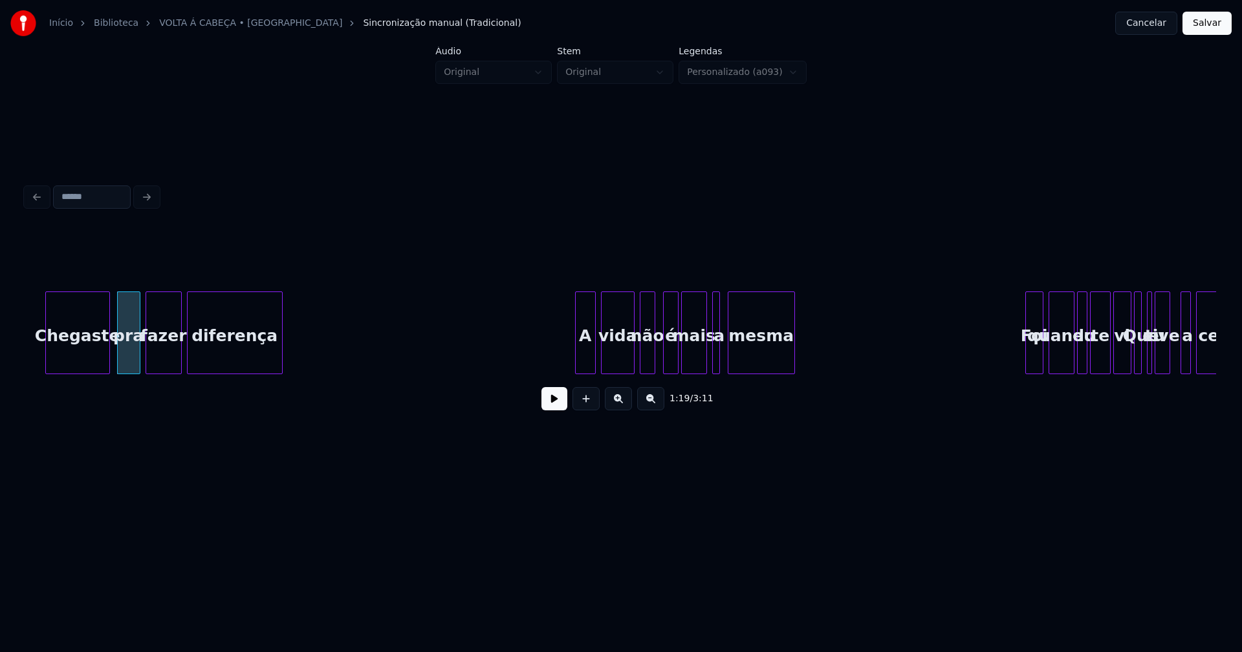
scroll to position [0, 10256]
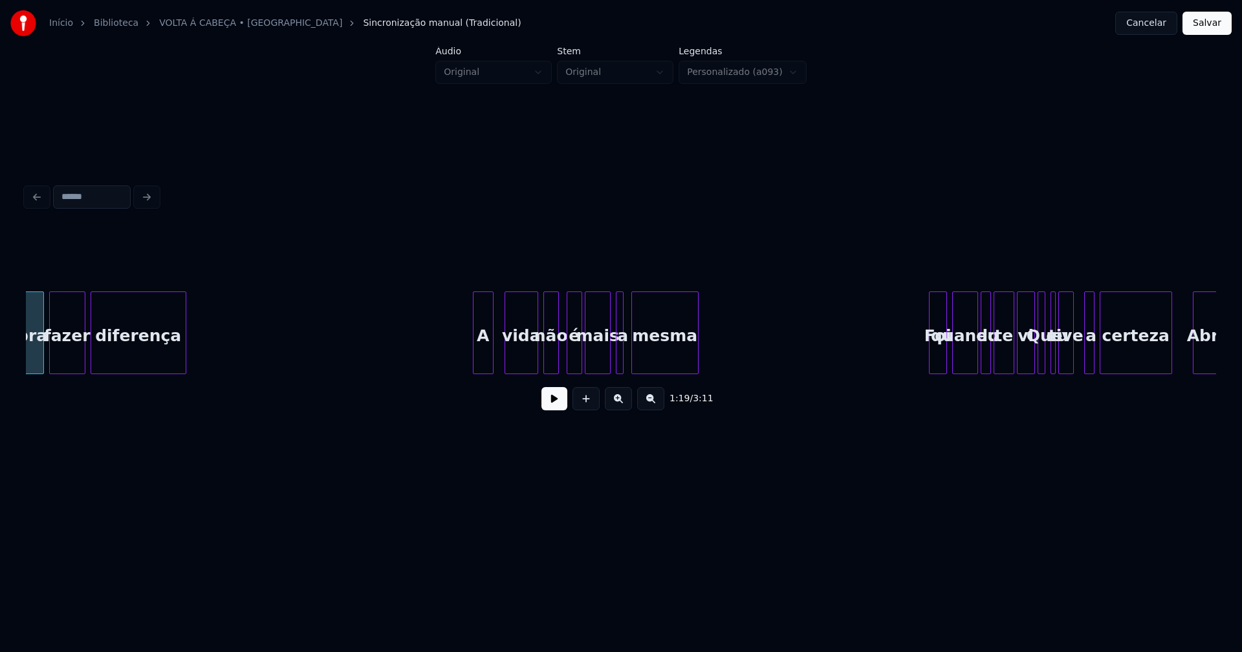
click at [473, 365] on div "A" at bounding box center [483, 333] width 21 height 83
click at [497, 354] on div at bounding box center [496, 332] width 4 height 81
click at [626, 357] on div at bounding box center [627, 332] width 4 height 81
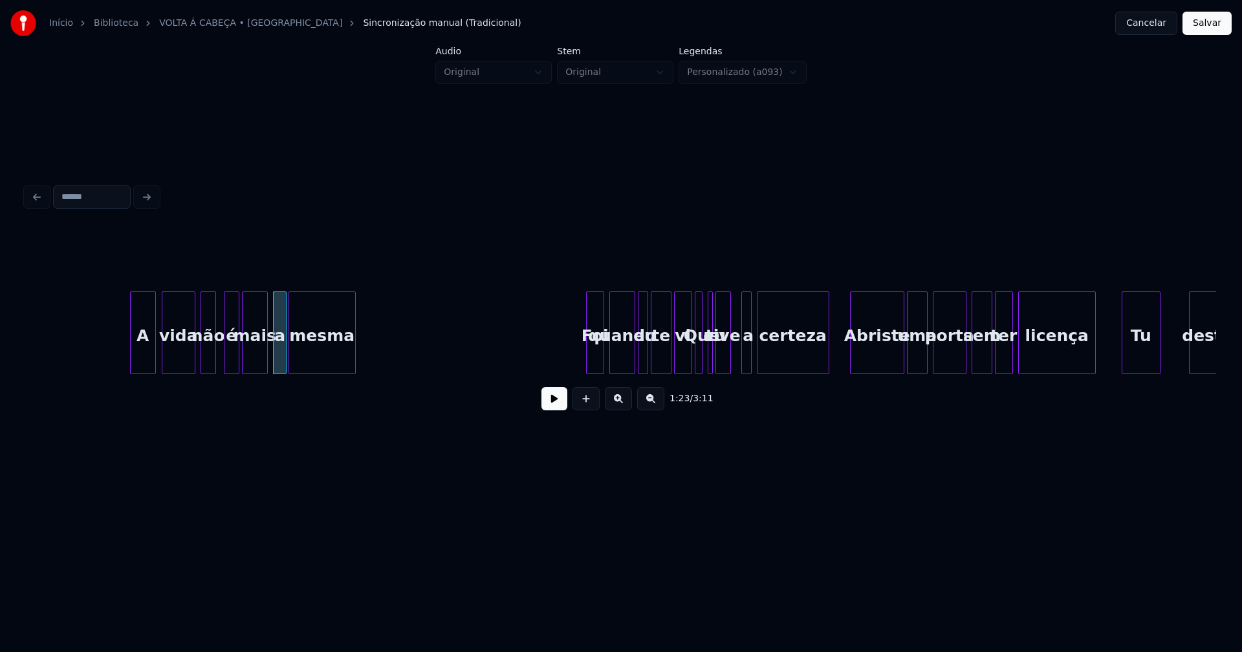
scroll to position [0, 10778]
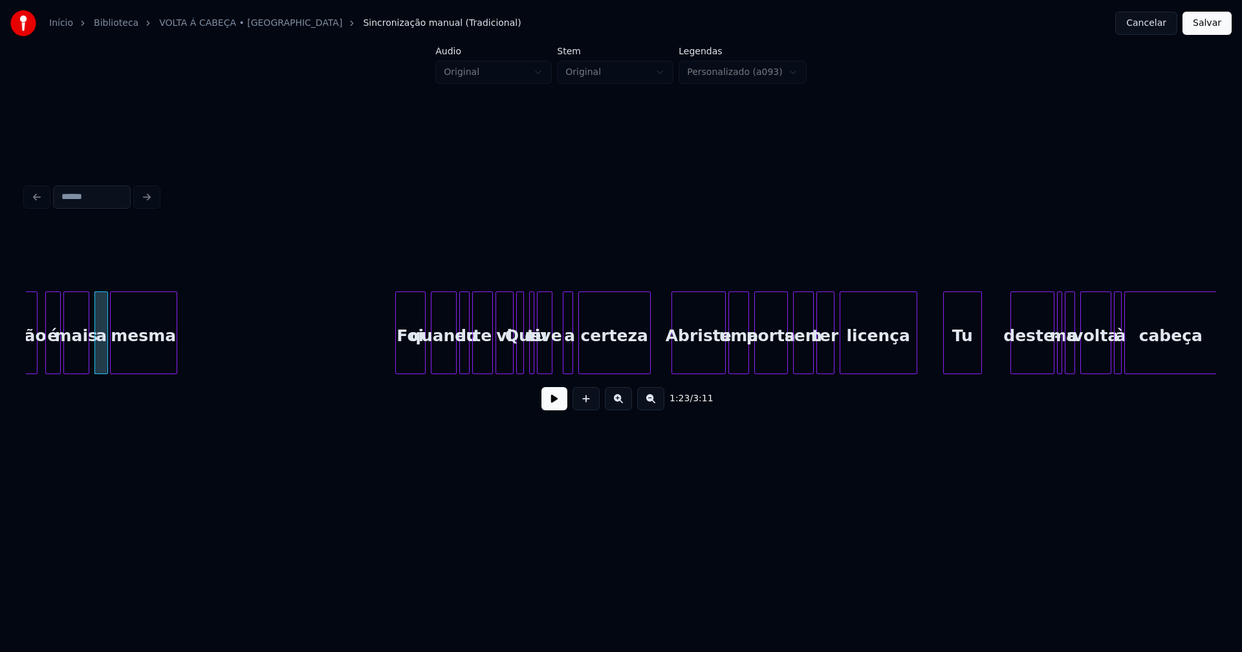
click at [398, 361] on div at bounding box center [398, 332] width 4 height 81
click at [504, 364] on div at bounding box center [505, 332] width 4 height 81
click at [557, 357] on div at bounding box center [556, 332] width 4 height 81
click at [559, 357] on div at bounding box center [561, 332] width 4 height 81
click at [693, 365] on div "Abriste" at bounding box center [692, 336] width 53 height 88
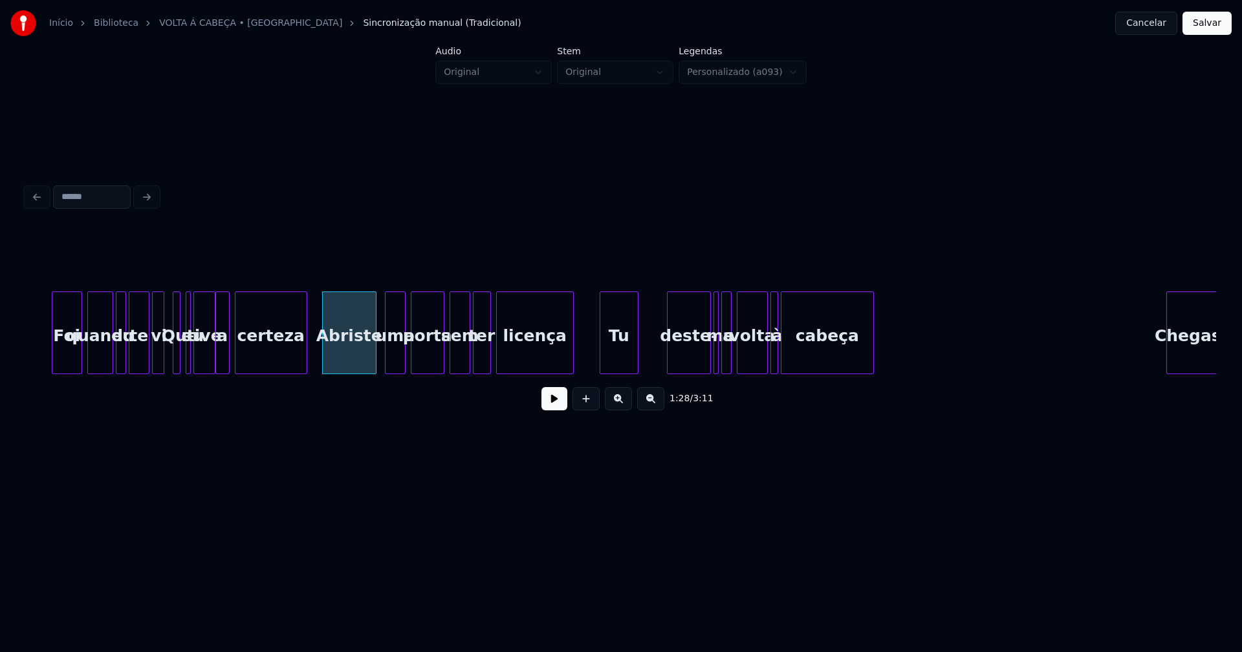
scroll to position [0, 11313]
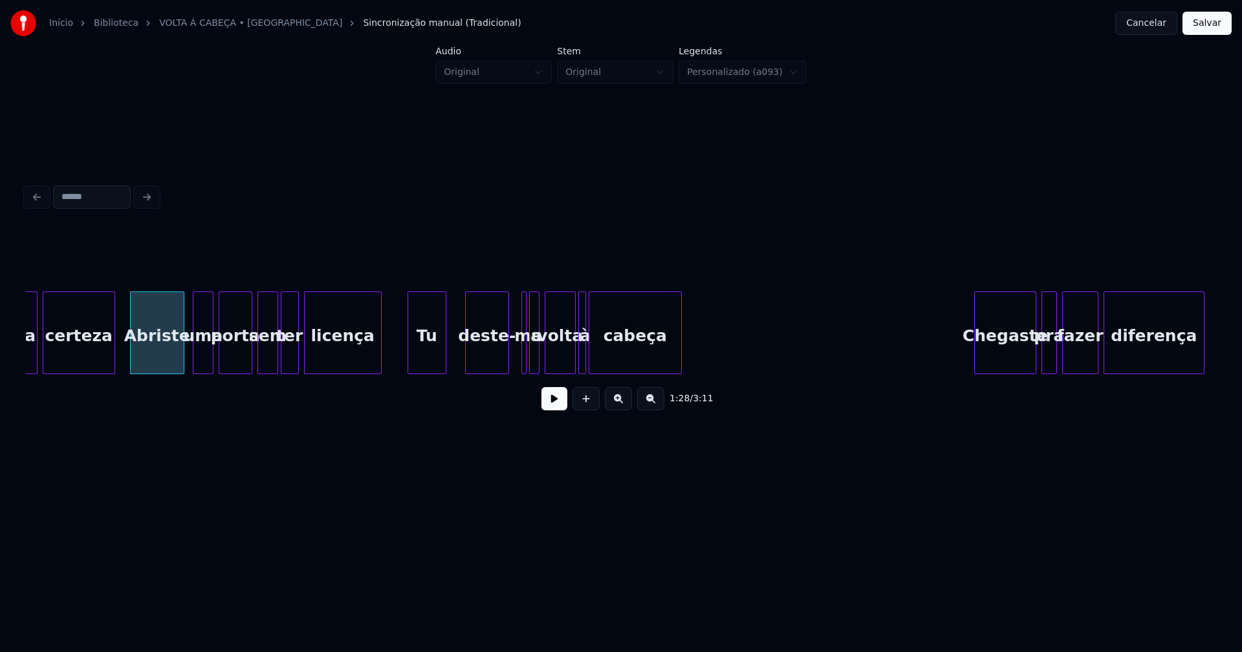
click at [490, 365] on div "deste-" at bounding box center [487, 336] width 43 height 88
click at [500, 364] on div at bounding box center [501, 332] width 4 height 81
click at [530, 347] on div "a certeza Abriste uma porta sem ter licença Tu deste- me a volta à cabeça Chega…" at bounding box center [1108, 333] width 24791 height 83
click at [508, 299] on div "me" at bounding box center [515, 333] width 15 height 83
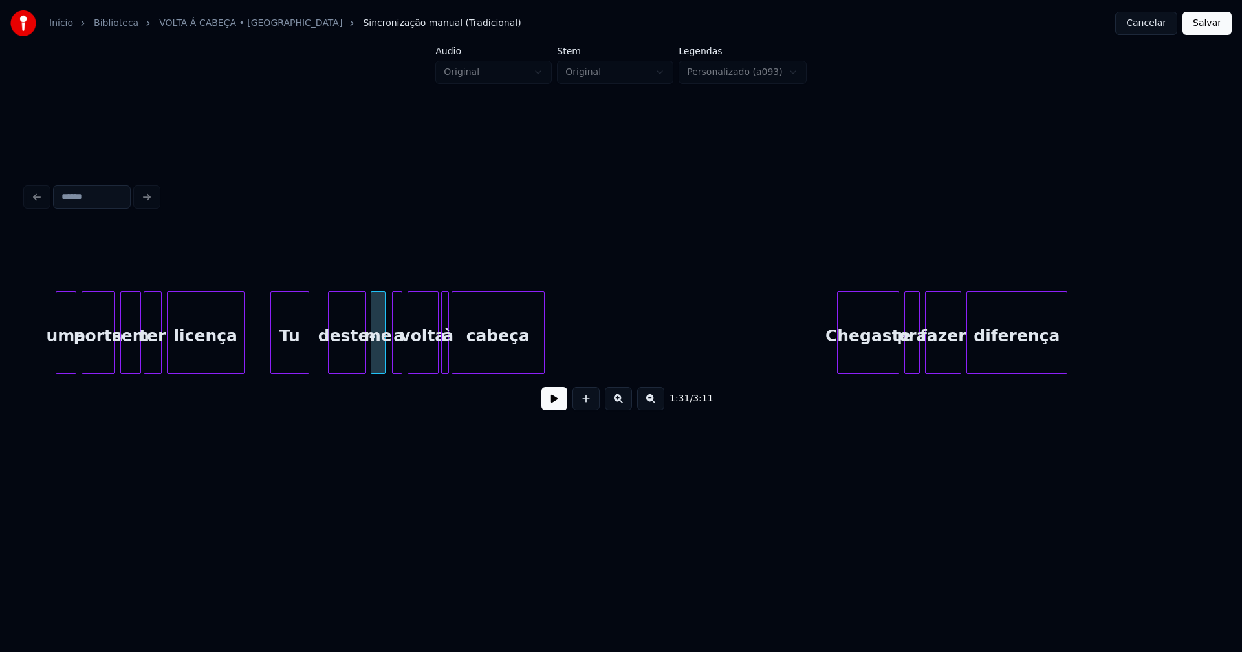
scroll to position [0, 11478]
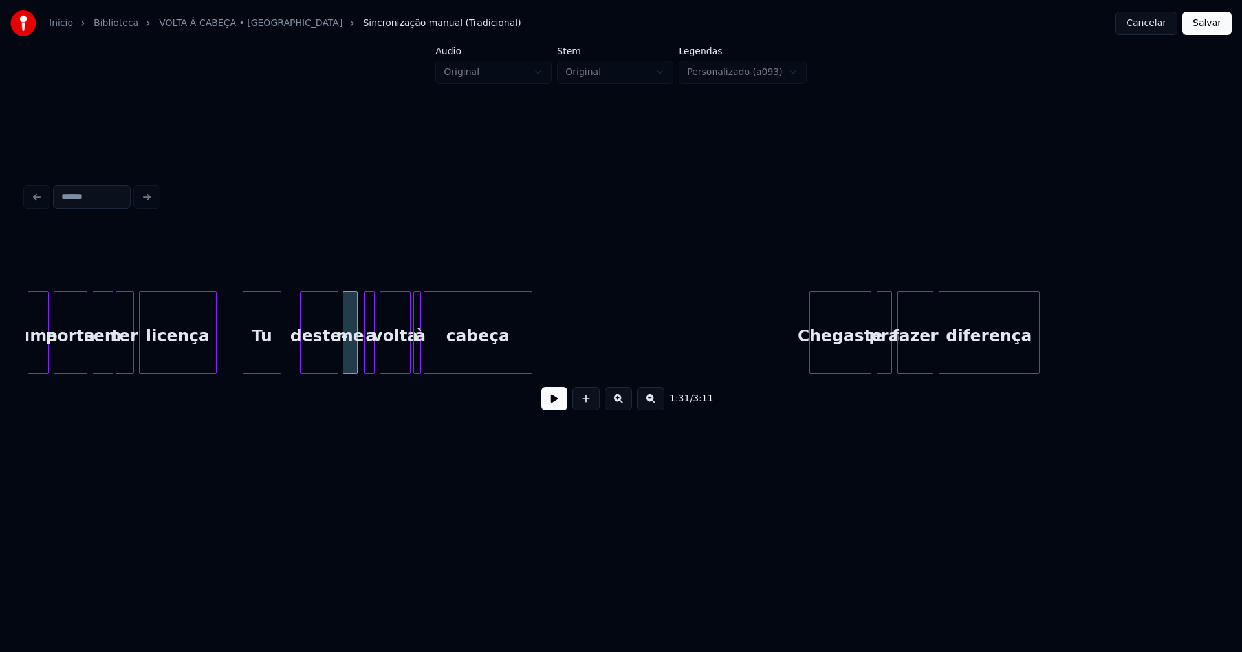
click at [530, 342] on div at bounding box center [530, 332] width 4 height 81
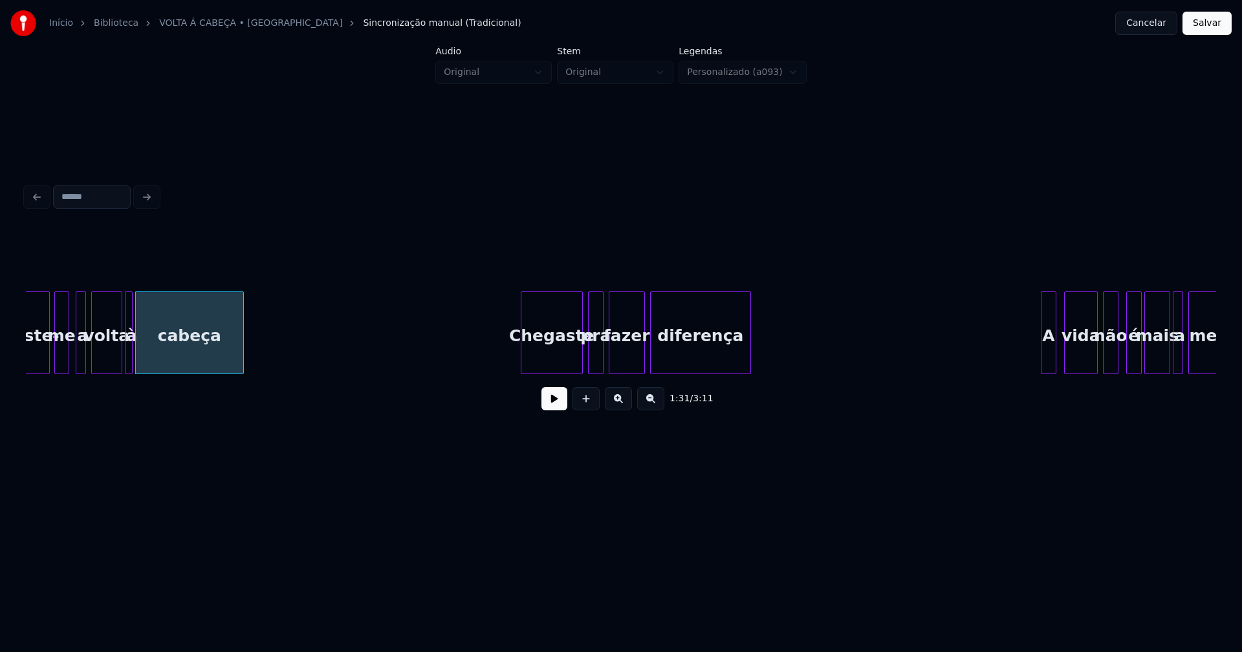
scroll to position [0, 11794]
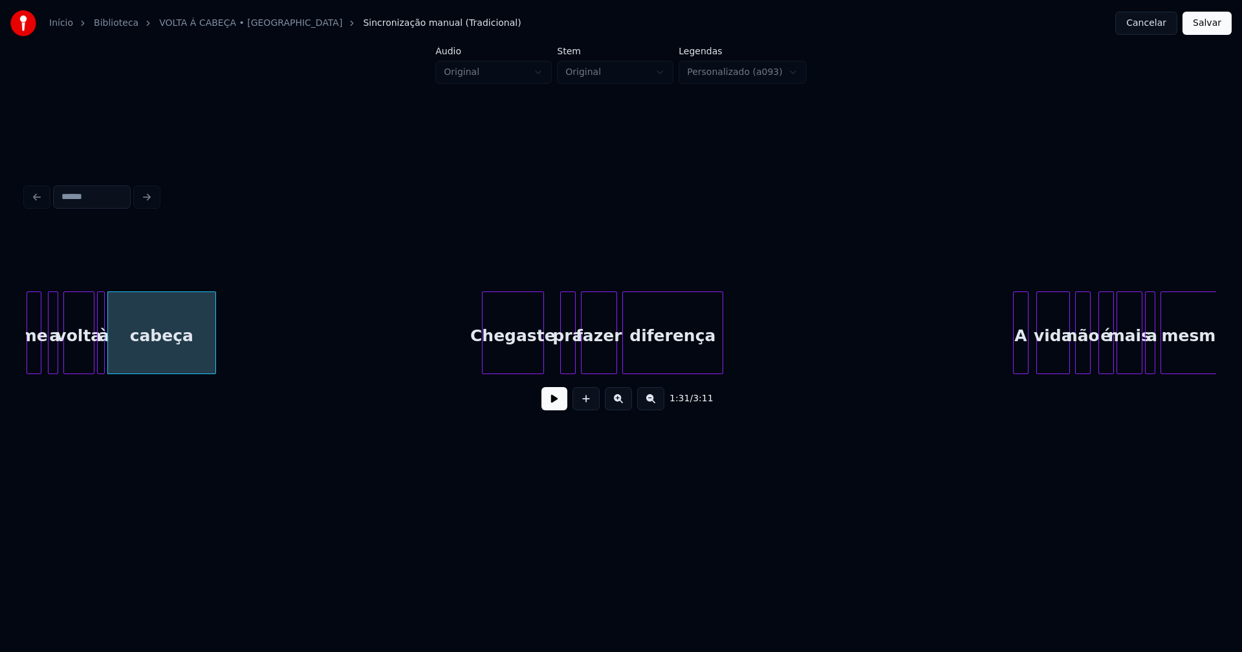
click at [507, 371] on div "me a volta à cabeça [PERSON_NAME] pra fazer diferença A vida não é mais a mesma" at bounding box center [621, 333] width 1190 height 83
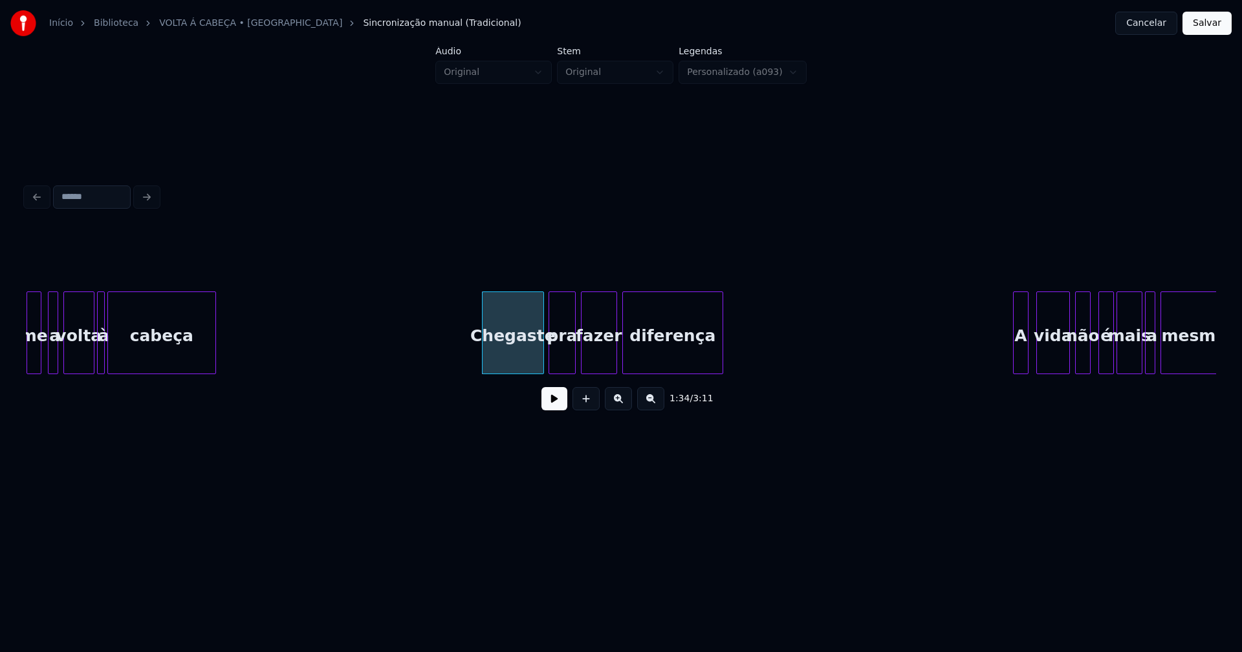
click at [549, 368] on div "pra" at bounding box center [561, 333] width 27 height 83
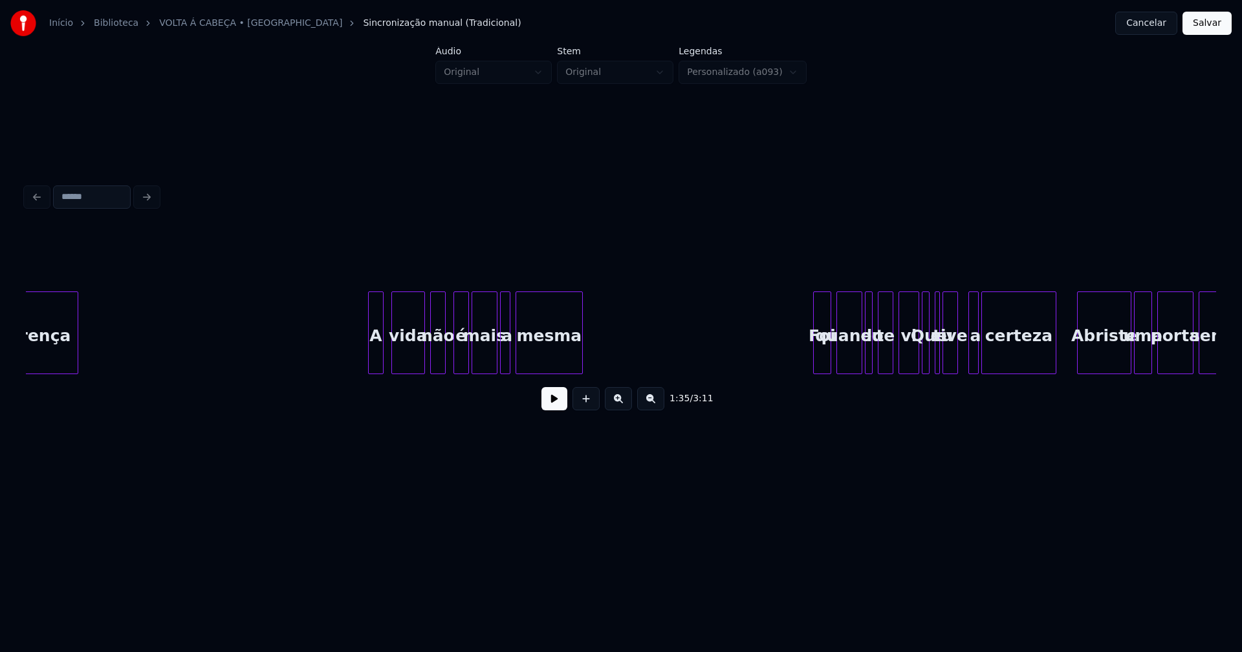
scroll to position [0, 12480]
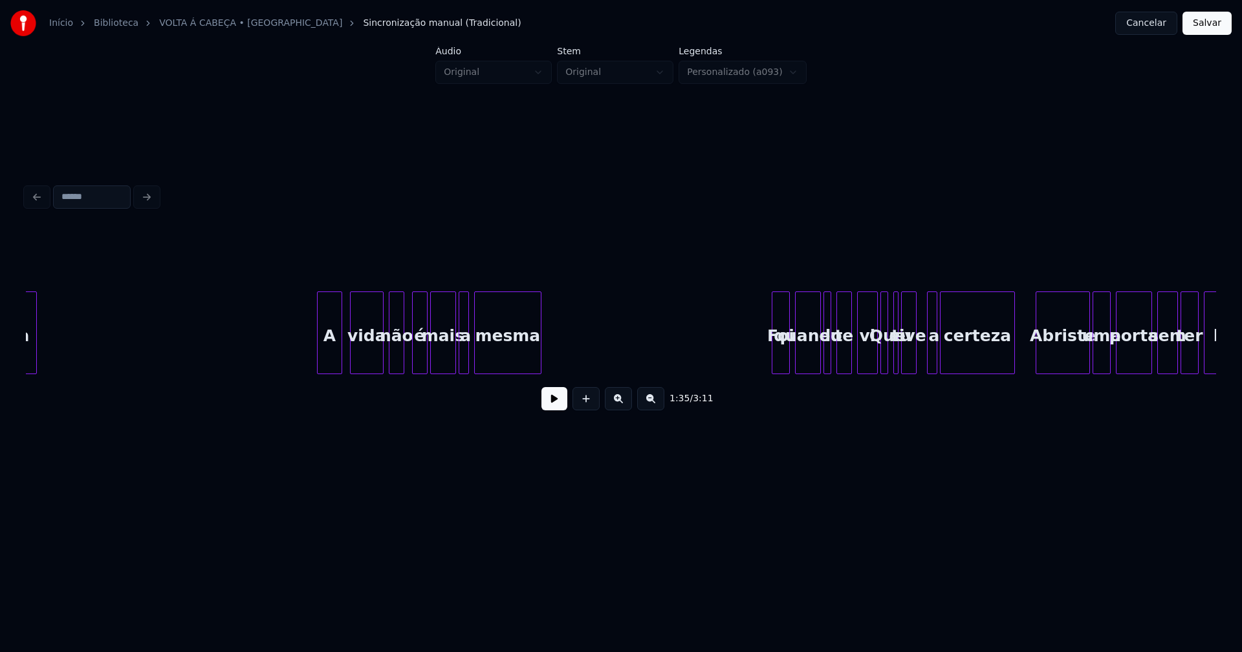
click at [320, 365] on div at bounding box center [320, 332] width 4 height 81
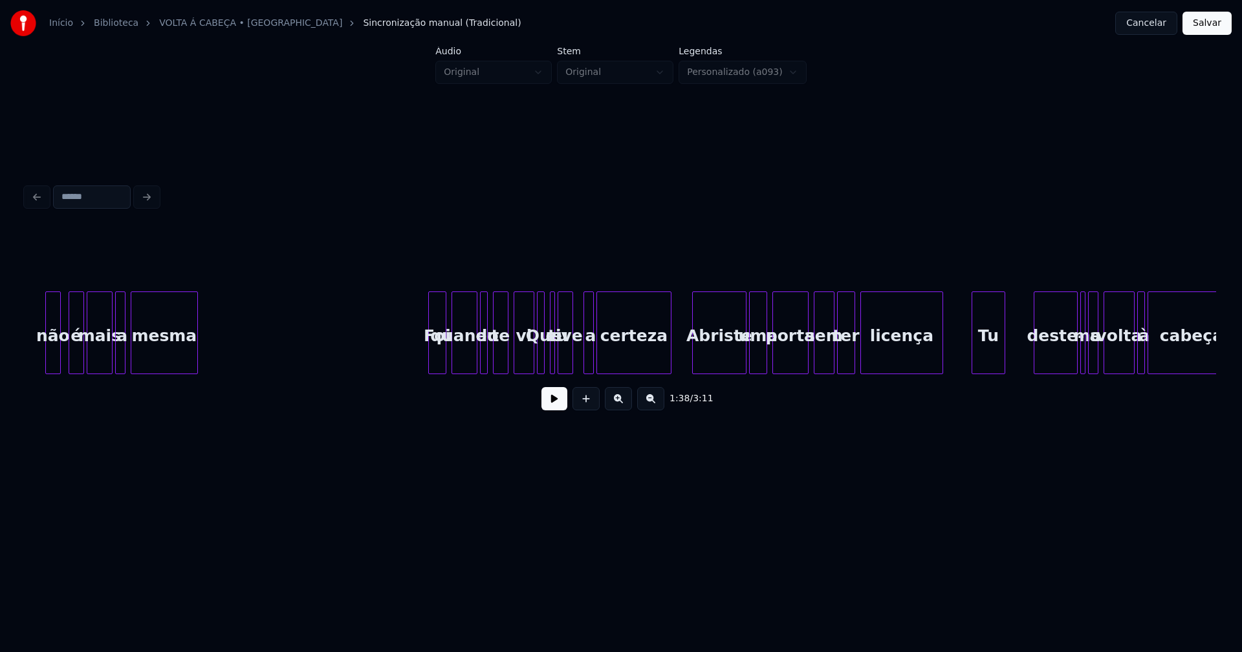
scroll to position [0, 12851]
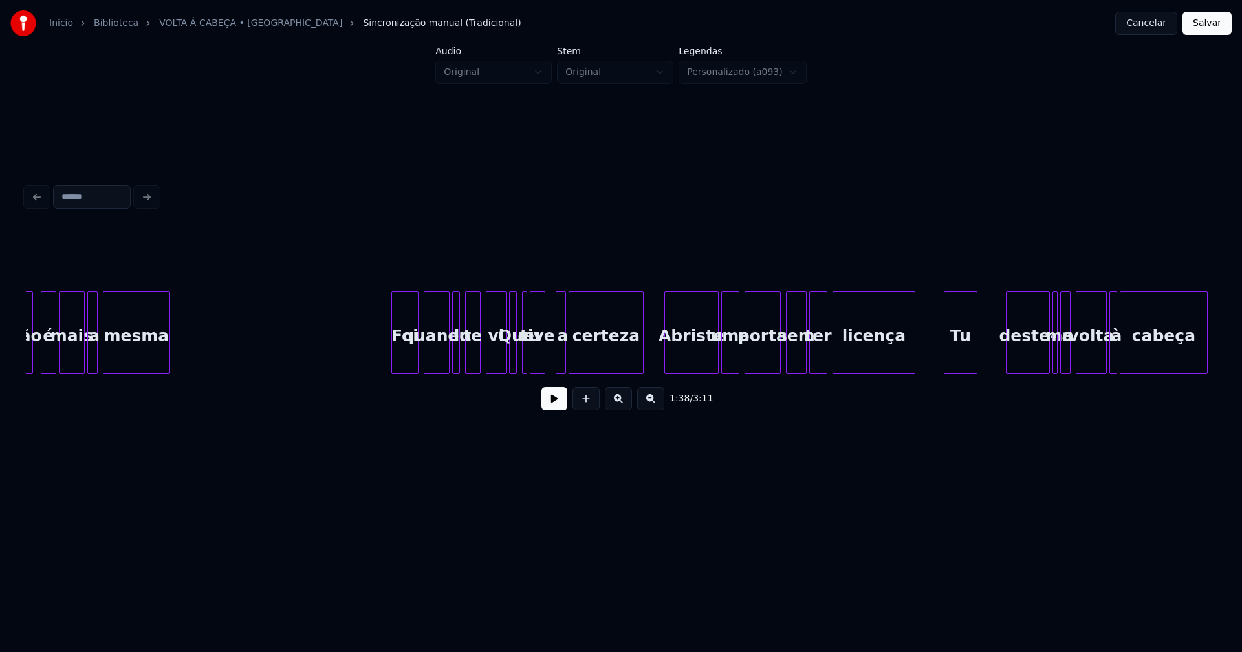
click at [394, 369] on div "Foi" at bounding box center [404, 333] width 27 height 83
click at [495, 363] on div at bounding box center [497, 332] width 4 height 81
click at [685, 360] on div "Abriste" at bounding box center [685, 336] width 53 height 88
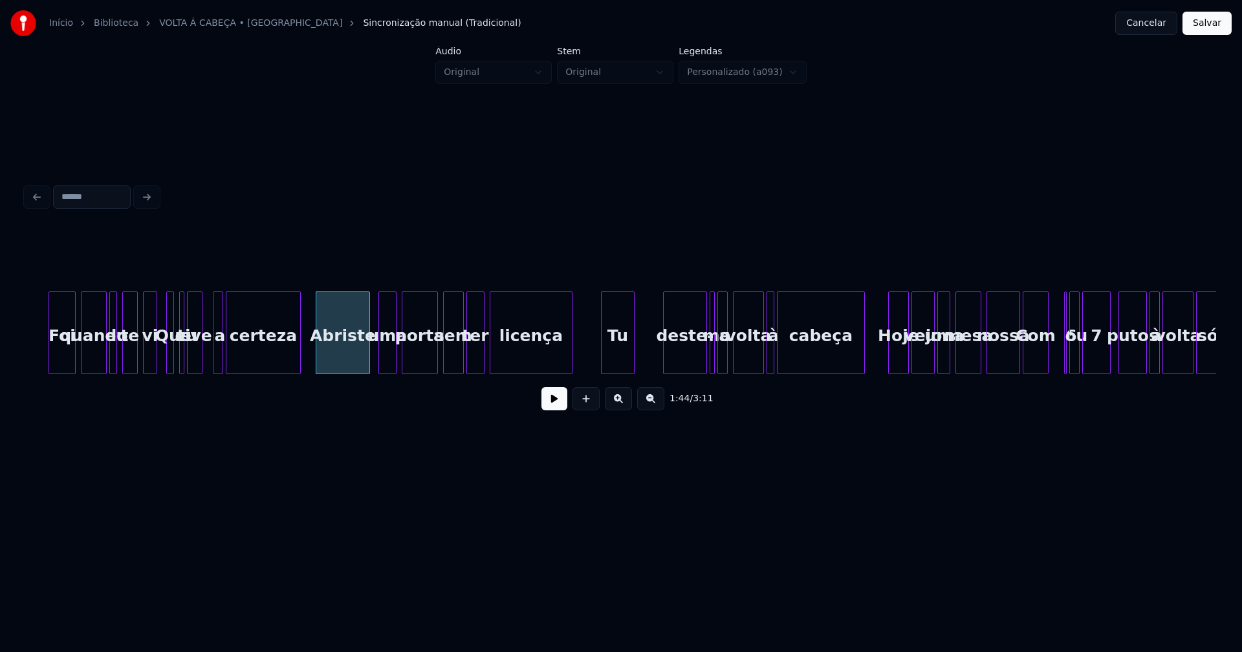
scroll to position [0, 13263]
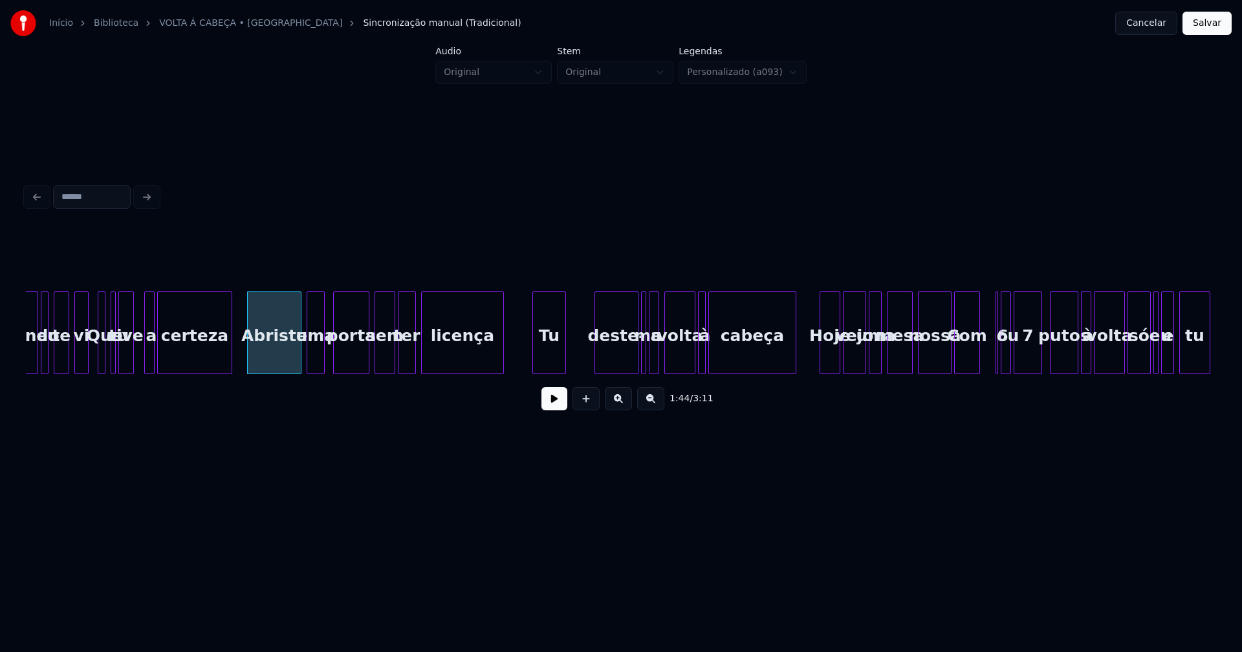
click at [318, 362] on div "uma" at bounding box center [315, 336] width 17 height 88
click at [552, 358] on div "Tu" at bounding box center [547, 336] width 32 height 88
click at [621, 356] on div "deste-" at bounding box center [610, 336] width 43 height 88
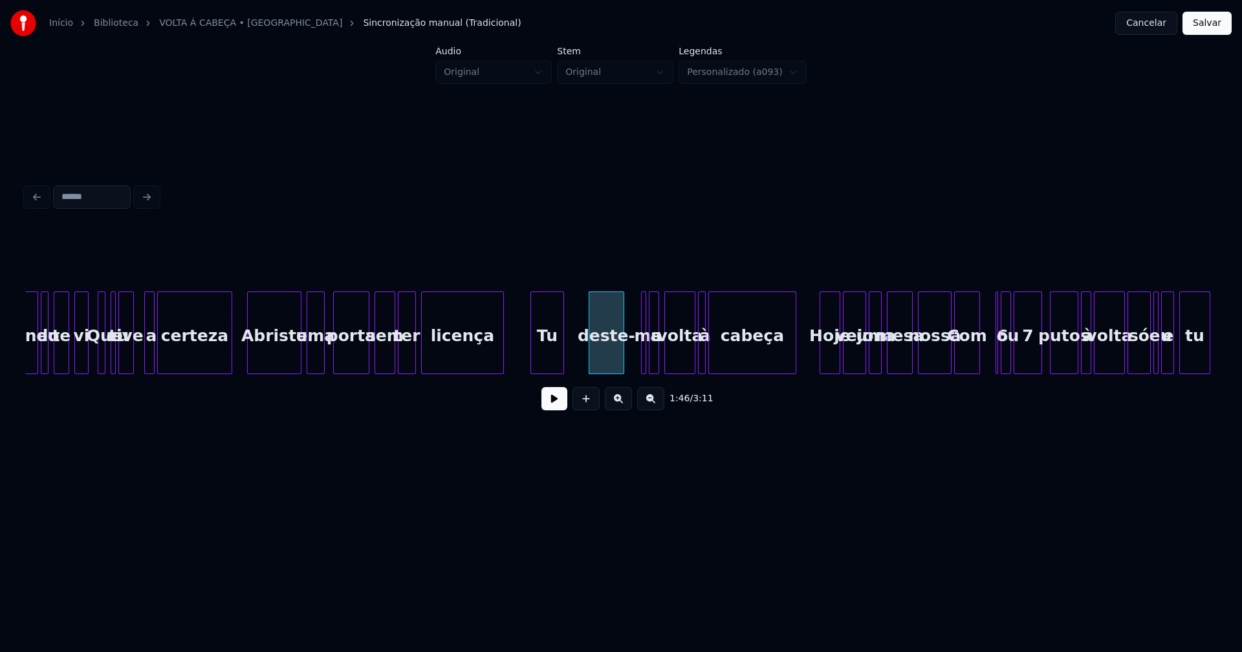
click at [620, 360] on div at bounding box center [621, 332] width 4 height 81
click at [629, 296] on div "me" at bounding box center [636, 333] width 14 height 83
click at [645, 351] on div at bounding box center [647, 332] width 4 height 81
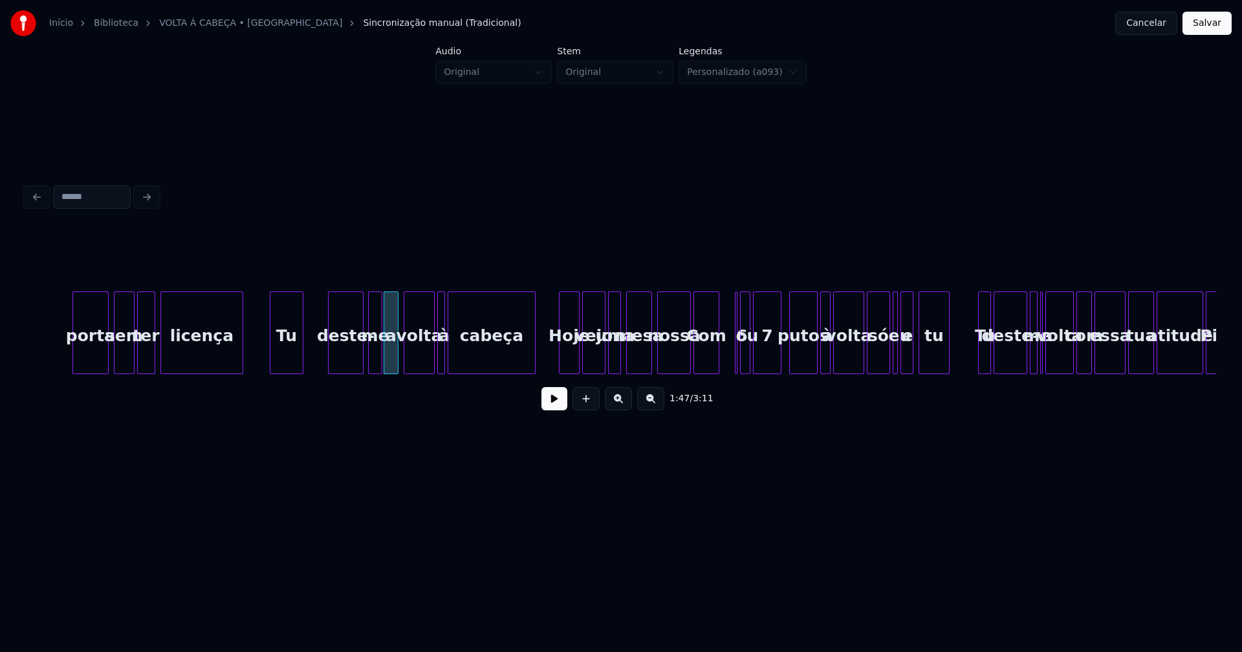
scroll to position [0, 13744]
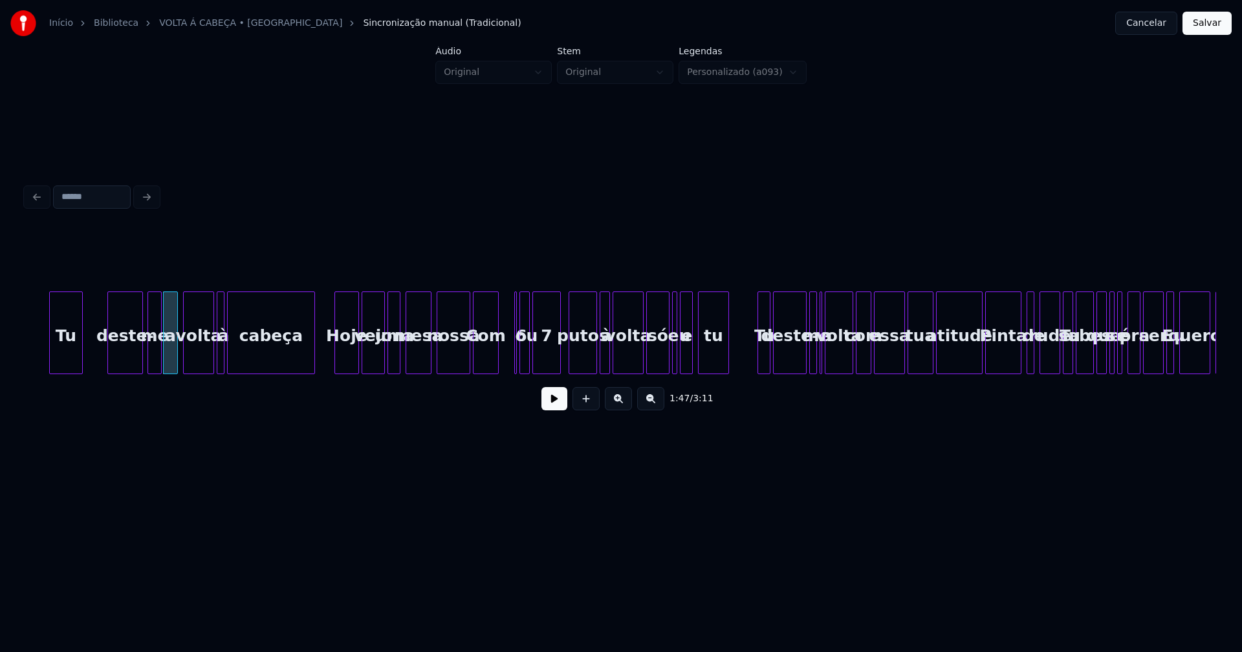
click at [337, 369] on div "Hoje" at bounding box center [346, 333] width 25 height 83
click at [546, 404] on button at bounding box center [554, 398] width 26 height 23
click at [547, 400] on button at bounding box center [554, 398] width 26 height 23
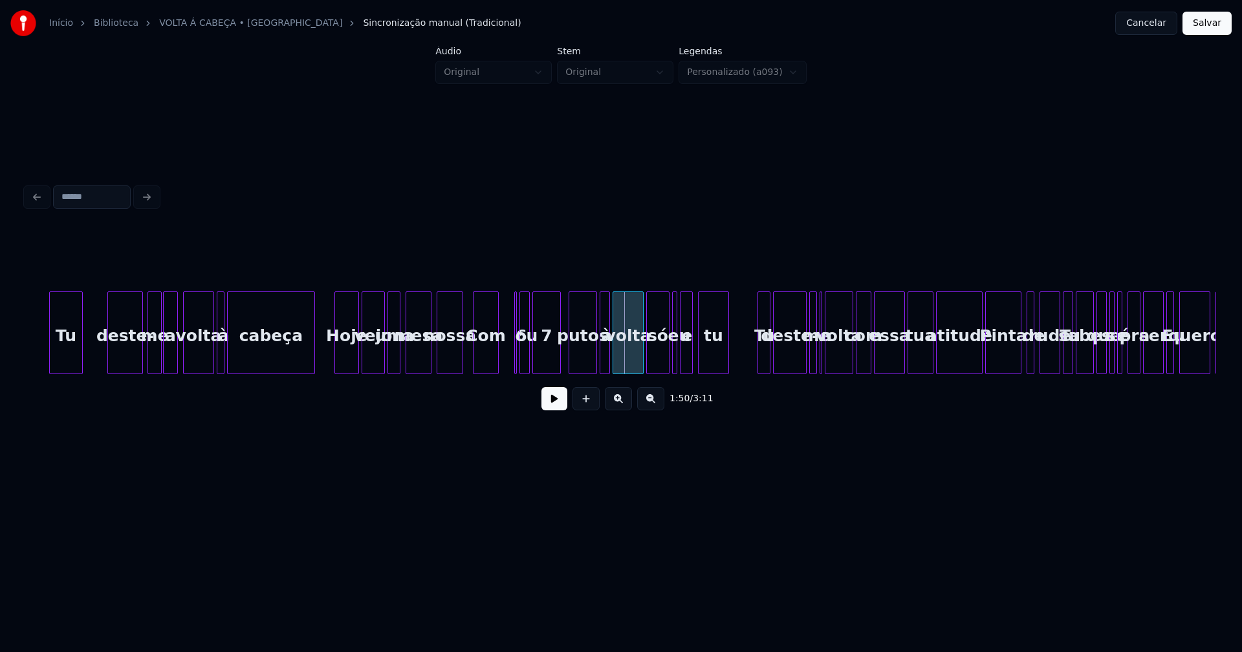
click at [460, 369] on div "nossa" at bounding box center [449, 333] width 27 height 83
click at [502, 296] on div "6" at bounding box center [507, 333] width 11 height 83
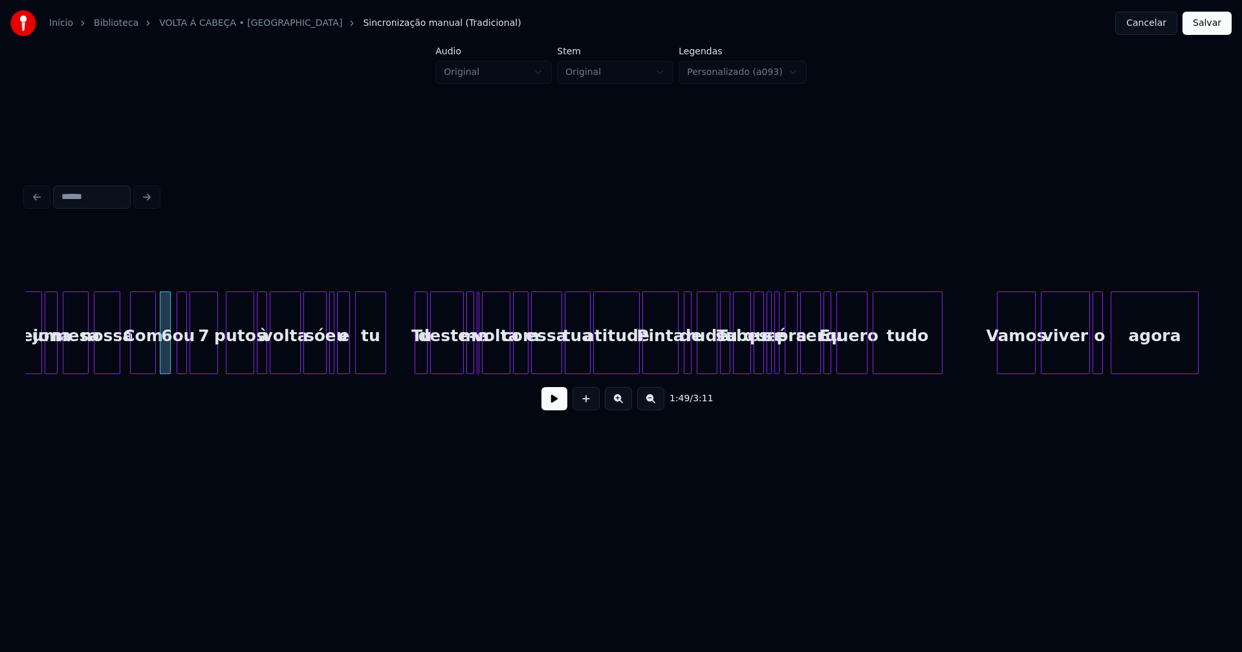
scroll to position [0, 14156]
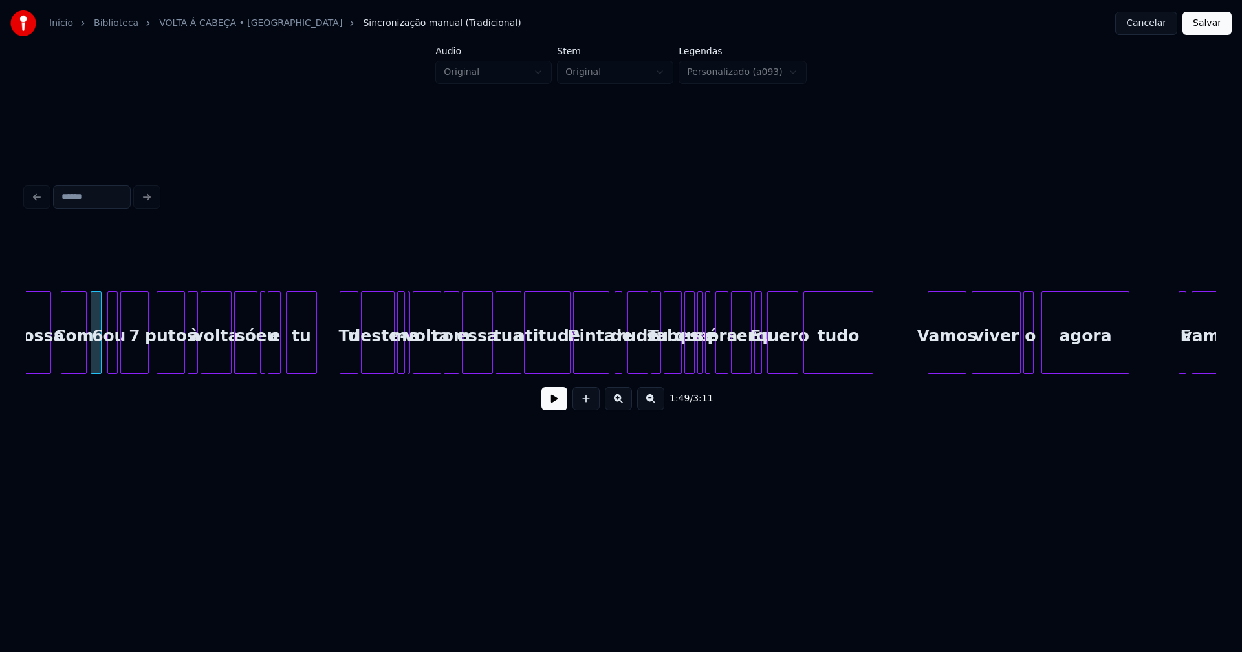
click at [343, 353] on div at bounding box center [342, 332] width 4 height 81
click at [408, 366] on div at bounding box center [410, 332] width 4 height 81
click at [561, 369] on div "atitude" at bounding box center [543, 333] width 39 height 83
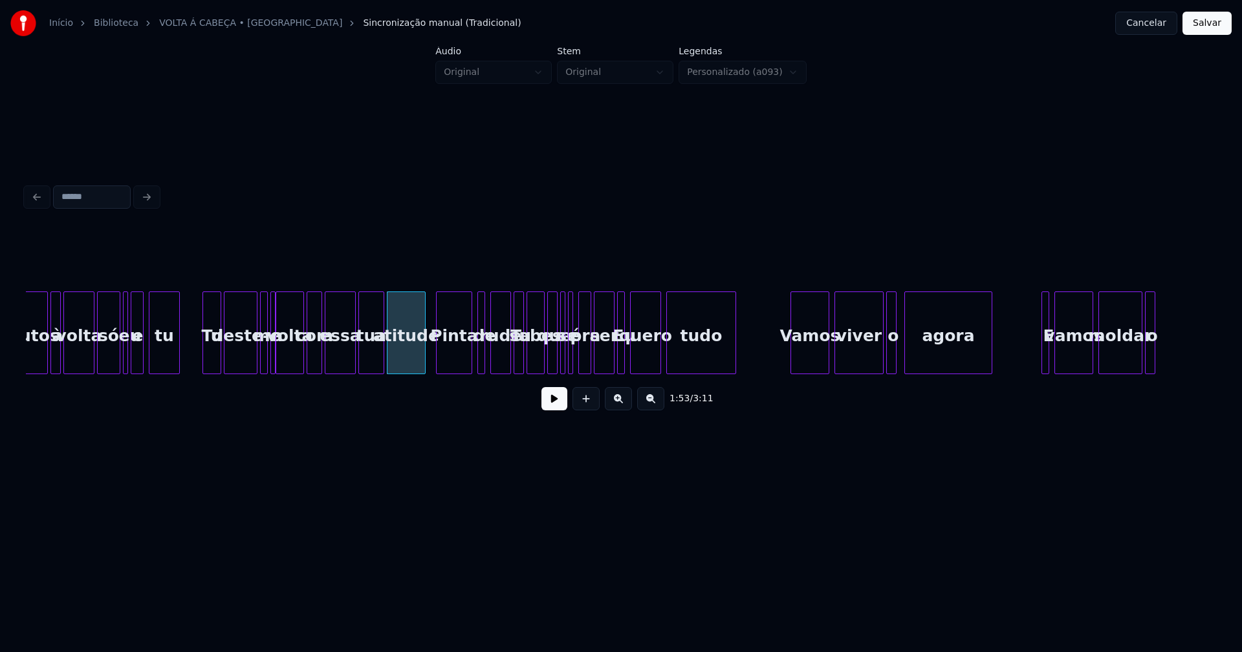
scroll to position [0, 14347]
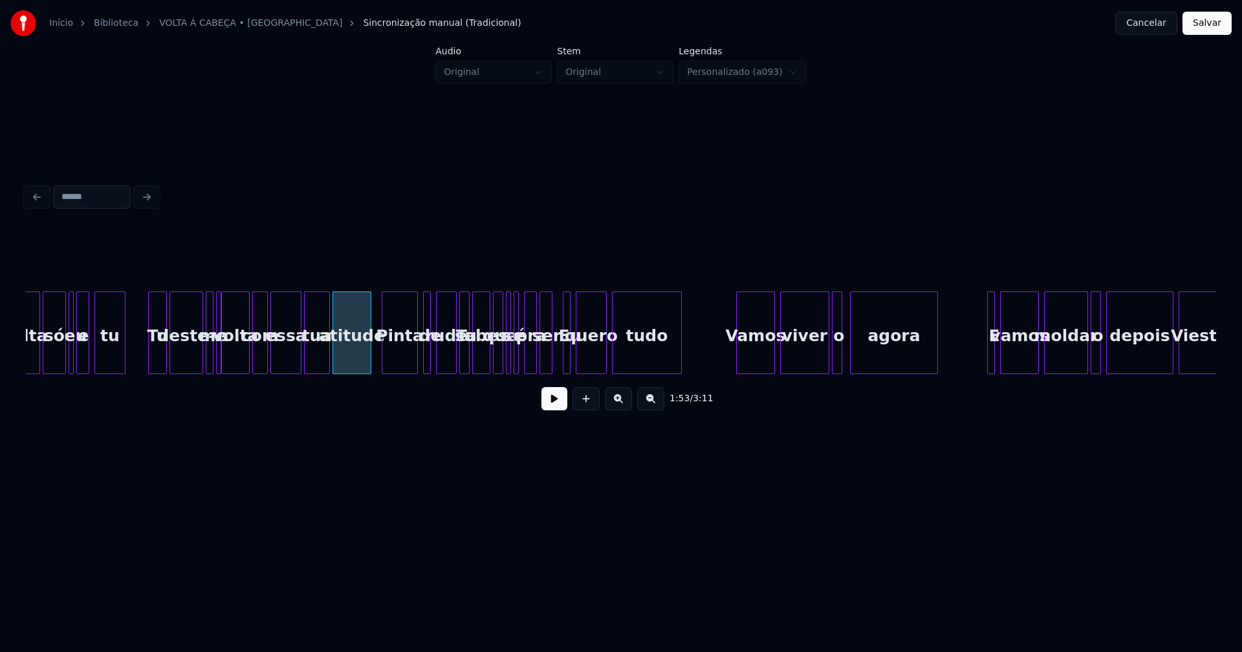
click at [549, 369] on div "volta só eu e tu Tu deste- me a volta com essa tua atitude Pinta de rude Tu sab…" at bounding box center [621, 333] width 1190 height 83
click at [560, 360] on div at bounding box center [562, 332] width 4 height 81
click at [450, 361] on div at bounding box center [449, 332] width 4 height 81
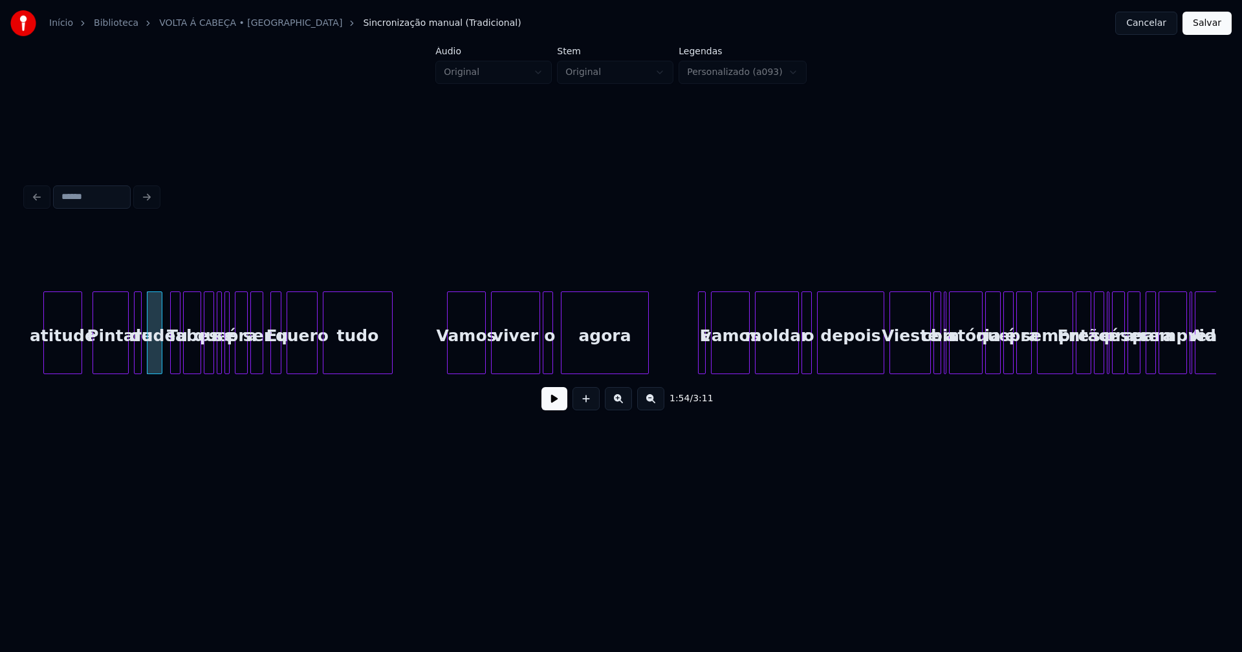
scroll to position [0, 14663]
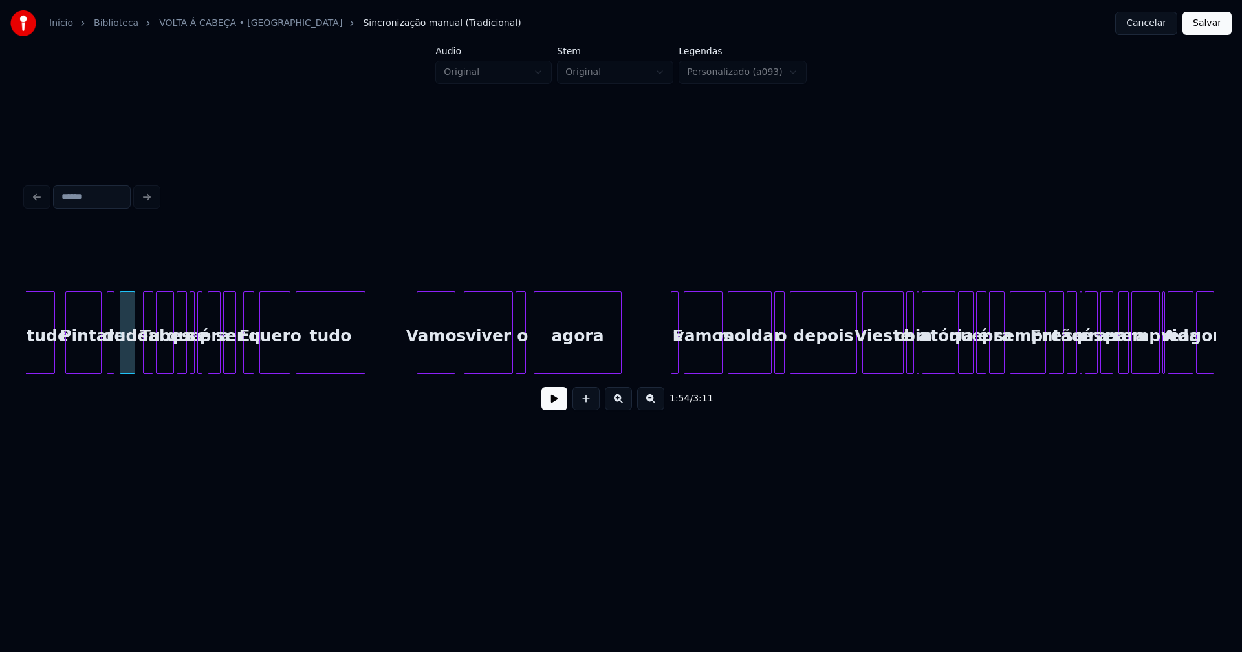
click at [437, 357] on div "Vamos" at bounding box center [436, 336] width 38 height 88
click at [502, 361] on div at bounding box center [502, 332] width 4 height 81
click at [548, 349] on div at bounding box center [546, 332] width 4 height 81
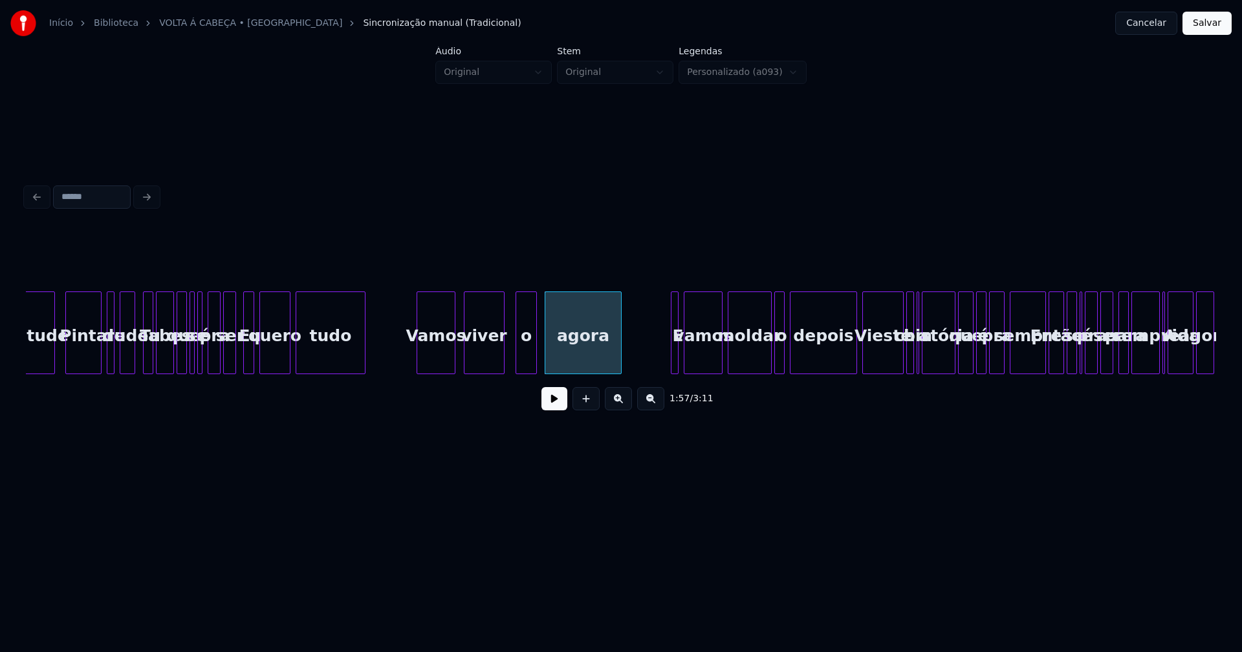
click at [533, 348] on div at bounding box center [534, 332] width 4 height 81
click at [531, 354] on div "o" at bounding box center [534, 336] width 20 height 88
click at [515, 347] on div at bounding box center [515, 332] width 4 height 81
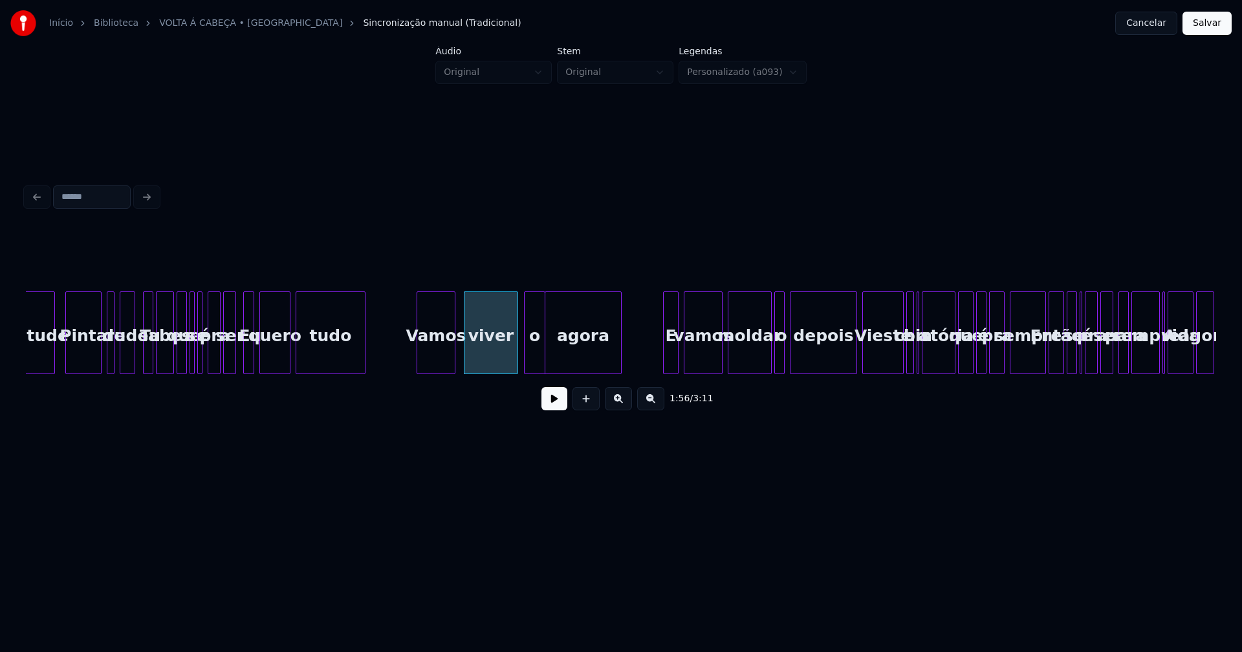
click at [664, 357] on div at bounding box center [665, 332] width 4 height 81
click at [770, 372] on div "atitude Pinta de rude Tu sabes que se é pra ser Eu quero tudo Vamos viver o ago…" at bounding box center [621, 333] width 1190 height 83
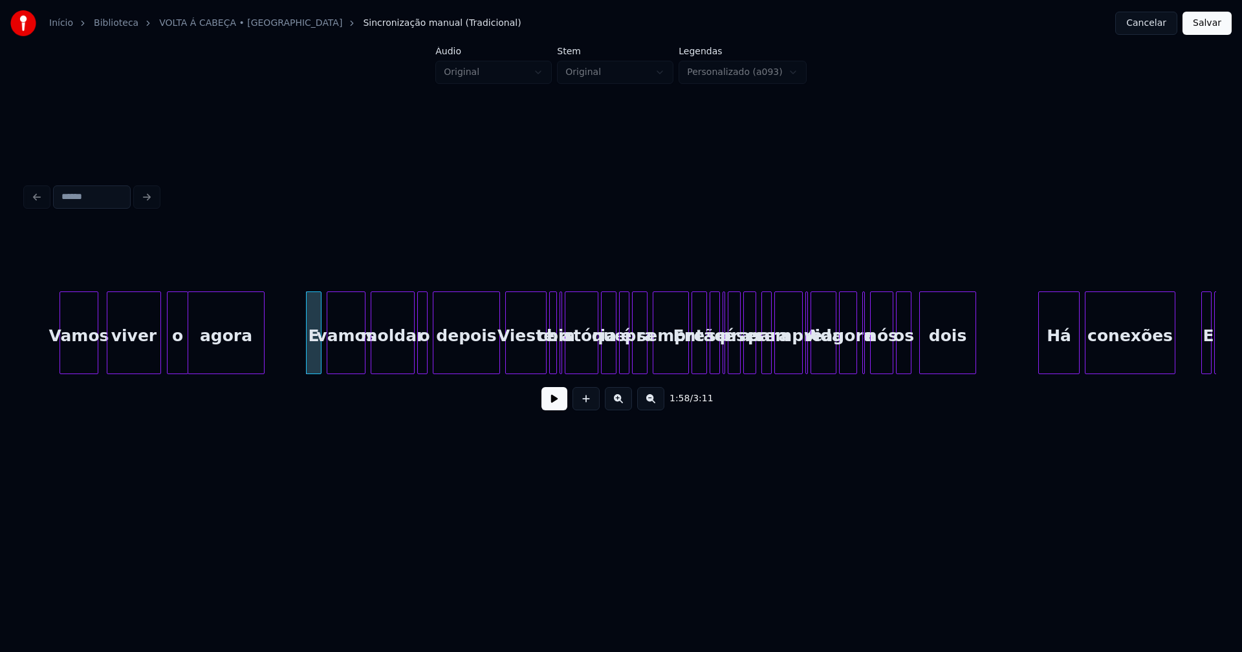
scroll to position [0, 15034]
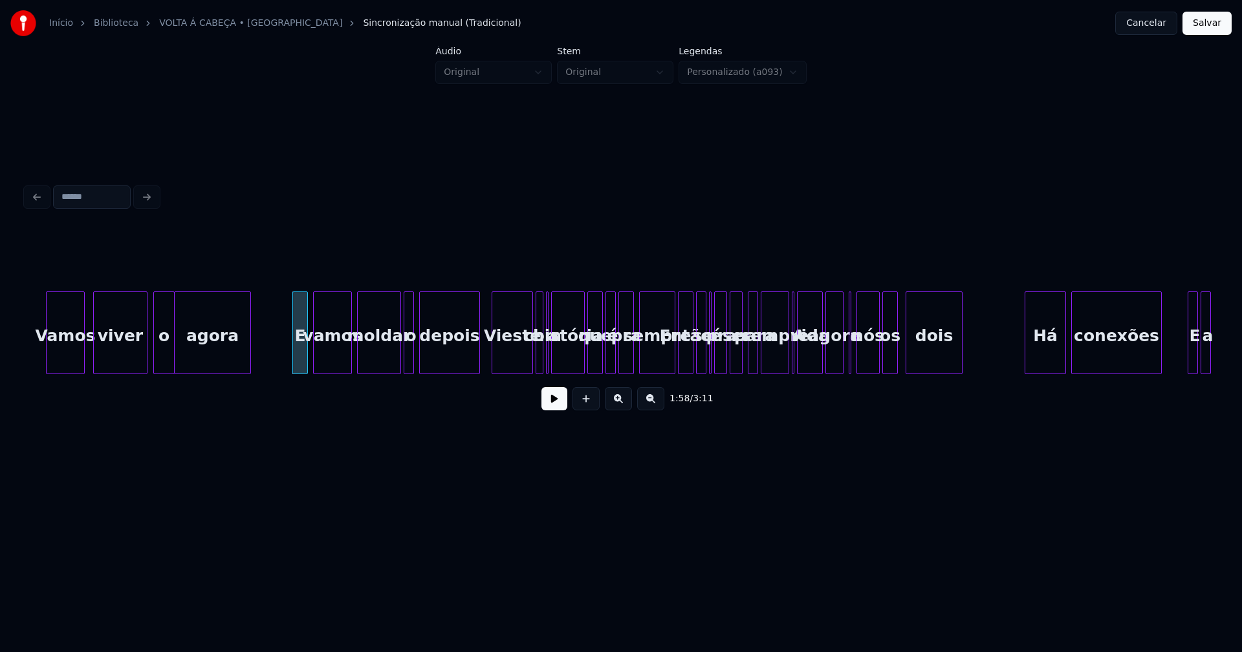
click at [477, 362] on div at bounding box center [477, 332] width 4 height 81
click at [545, 365] on div "a" at bounding box center [545, 333] width 5 height 83
click at [665, 365] on div at bounding box center [665, 332] width 4 height 81
click at [779, 365] on div at bounding box center [779, 332] width 4 height 81
click at [802, 357] on div "vida" at bounding box center [809, 336] width 25 height 88
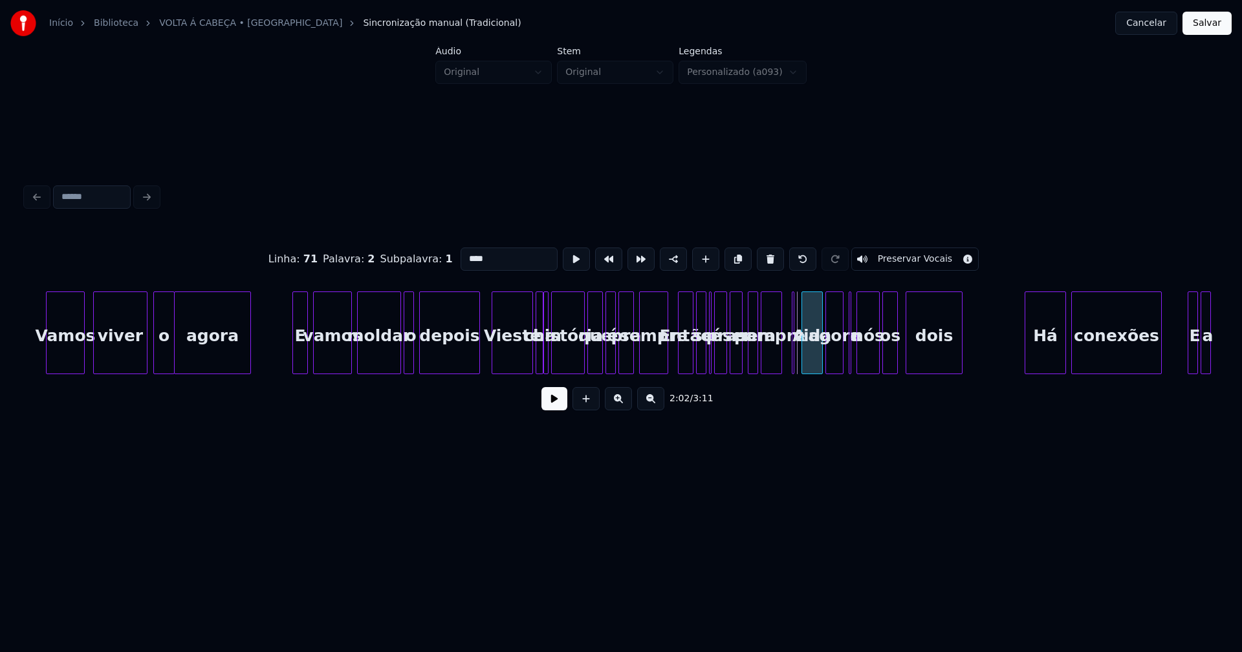
click at [802, 356] on div at bounding box center [804, 332] width 4 height 81
click at [797, 358] on div at bounding box center [797, 332] width 4 height 81
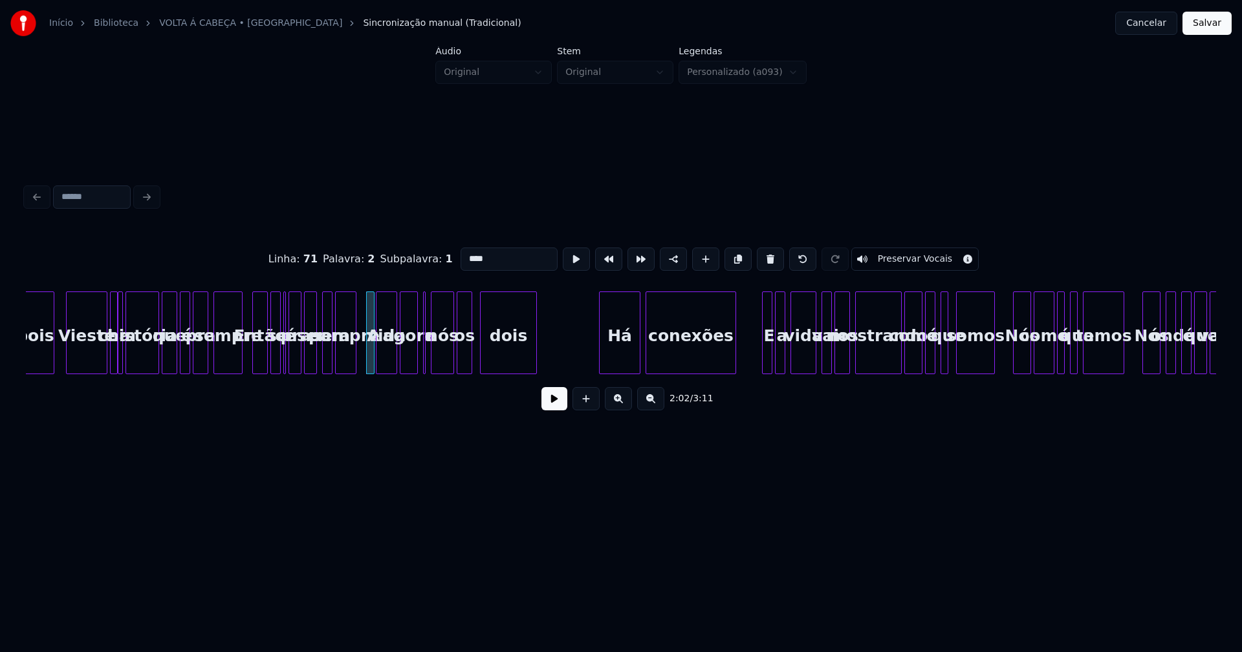
scroll to position [0, 15460]
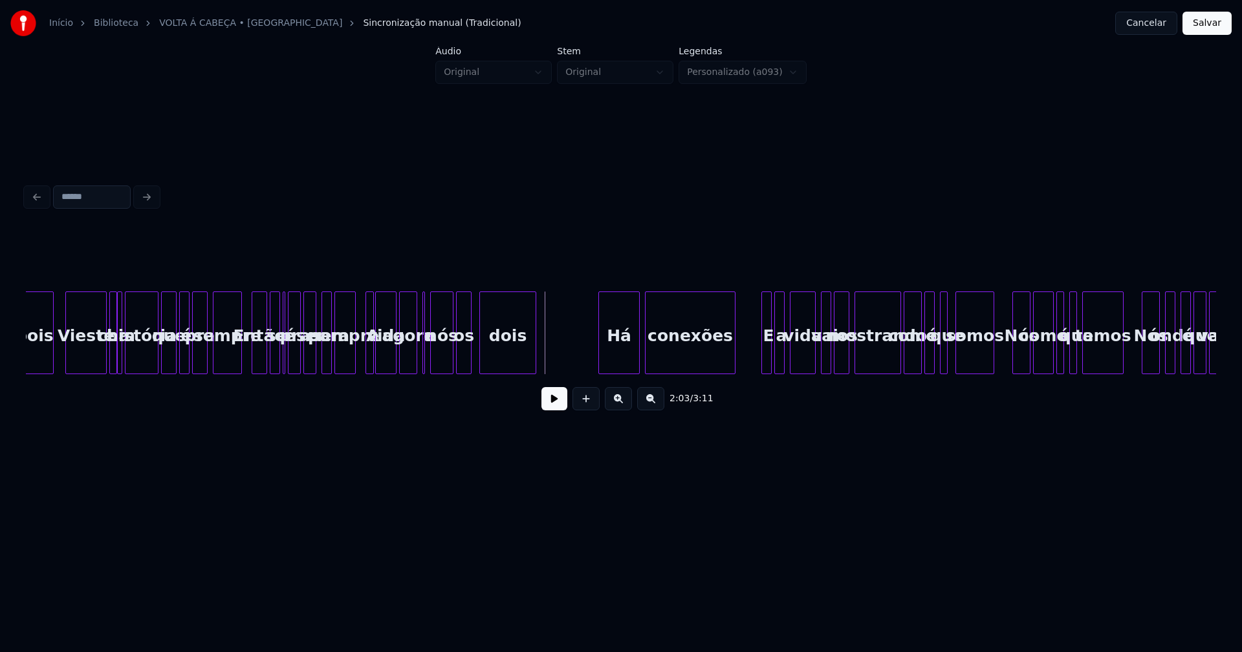
click at [552, 401] on button at bounding box center [554, 398] width 26 height 23
drag, startPoint x: 550, startPoint y: 415, endPoint x: 560, endPoint y: 405, distance: 13.7
click at [551, 411] on button at bounding box center [554, 398] width 26 height 23
click at [759, 351] on div "E" at bounding box center [760, 336] width 13 height 88
click at [768, 352] on div at bounding box center [770, 332] width 4 height 81
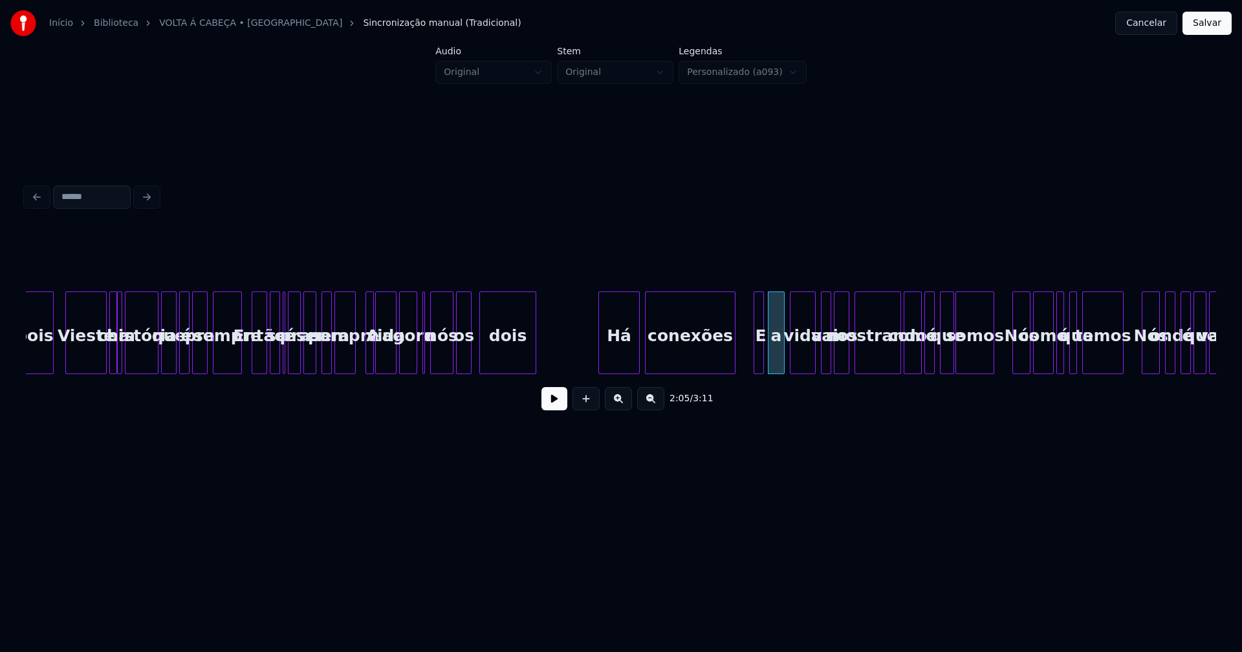
click at [951, 361] on div at bounding box center [951, 332] width 4 height 81
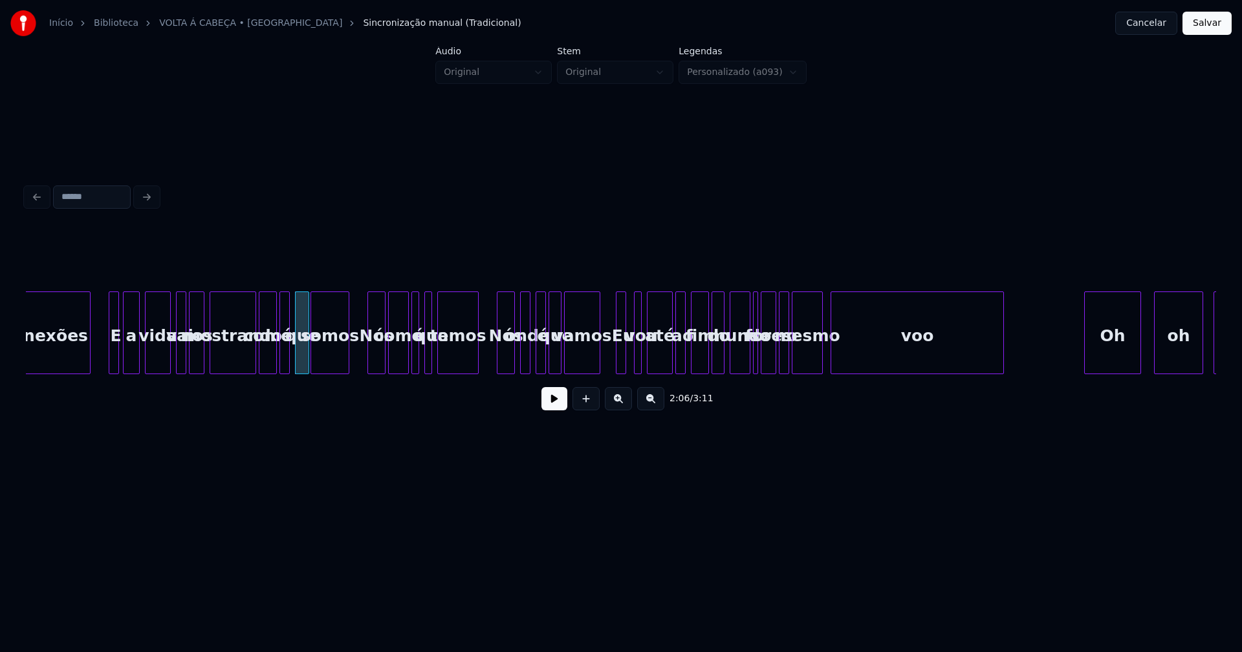
scroll to position [0, 16119]
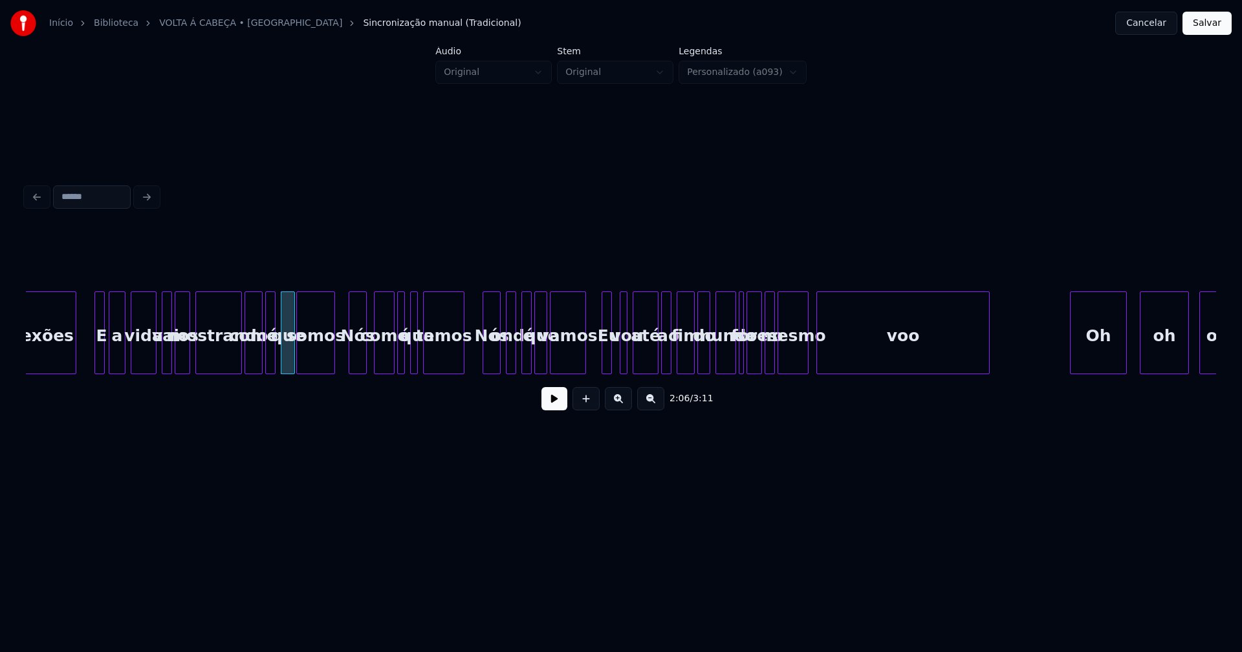
click at [358, 356] on div "Nós" at bounding box center [357, 336] width 17 height 88
click at [996, 517] on html "Início Biblioteca VOLTA Á CABEÇA • Piruka Sincronização manual (Tradicional) Ca…" at bounding box center [621, 258] width 1242 height 517
click at [728, 357] on div at bounding box center [729, 332] width 4 height 81
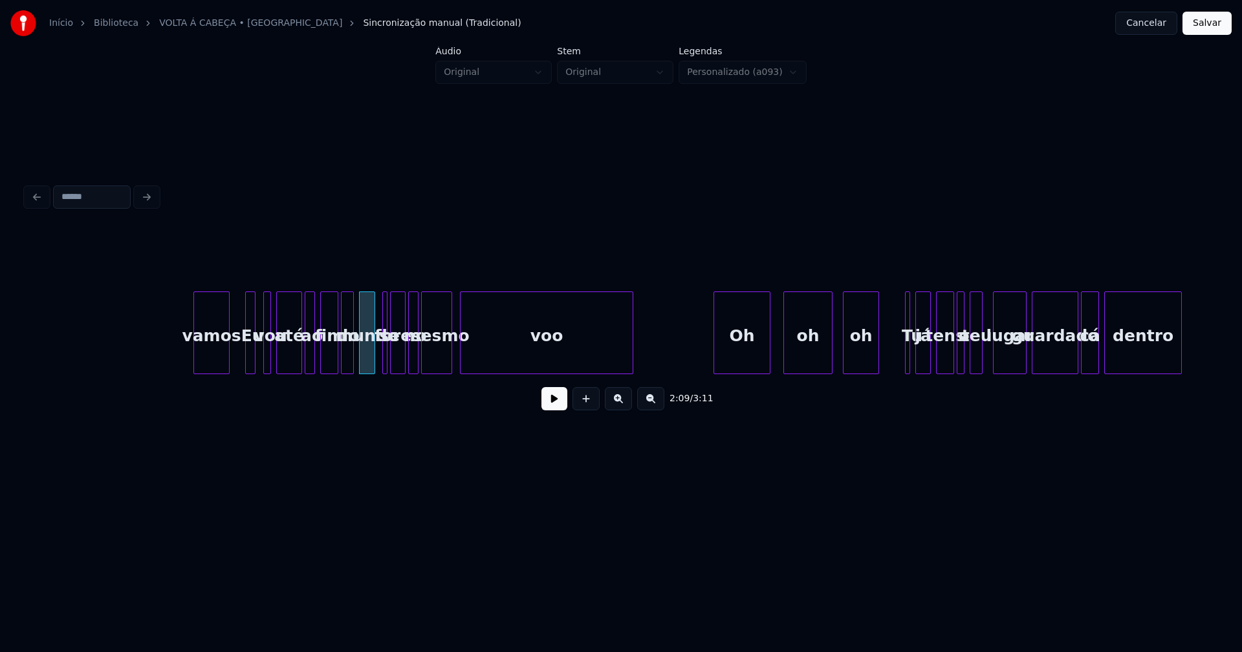
scroll to position [0, 16778]
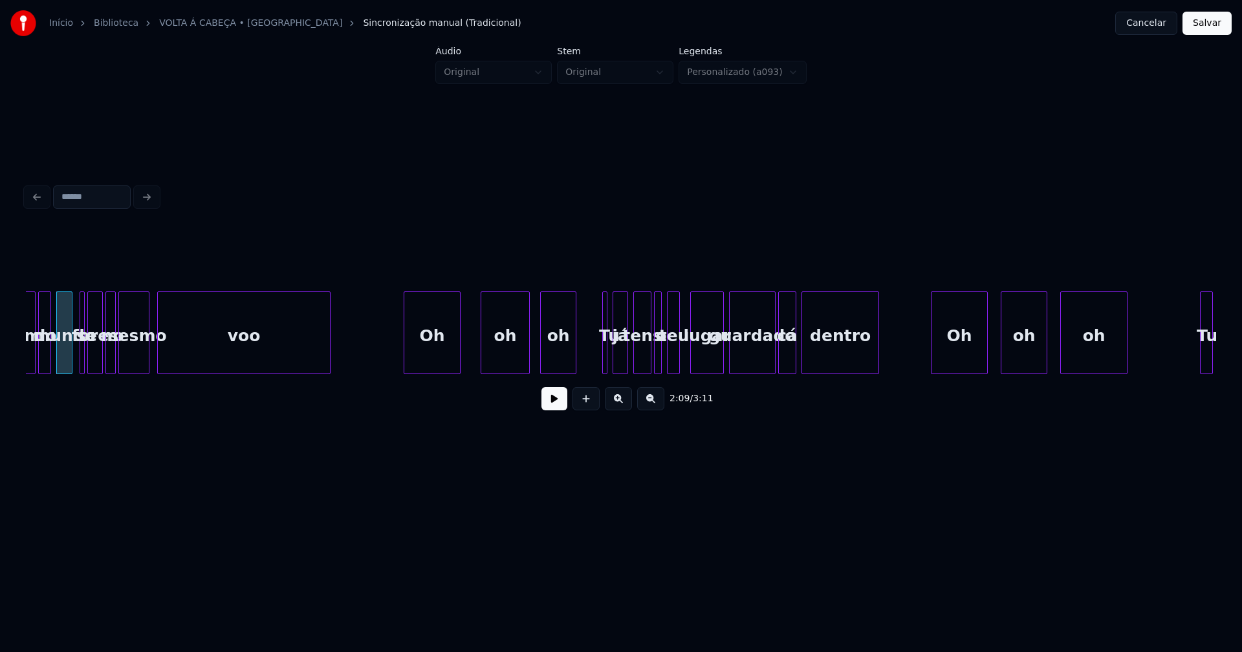
click at [437, 360] on div "Oh" at bounding box center [432, 336] width 56 height 88
click at [495, 354] on div "oh" at bounding box center [497, 336] width 48 height 88
click at [538, 363] on div at bounding box center [536, 332] width 4 height 81
click at [606, 361] on div at bounding box center [608, 332] width 4 height 81
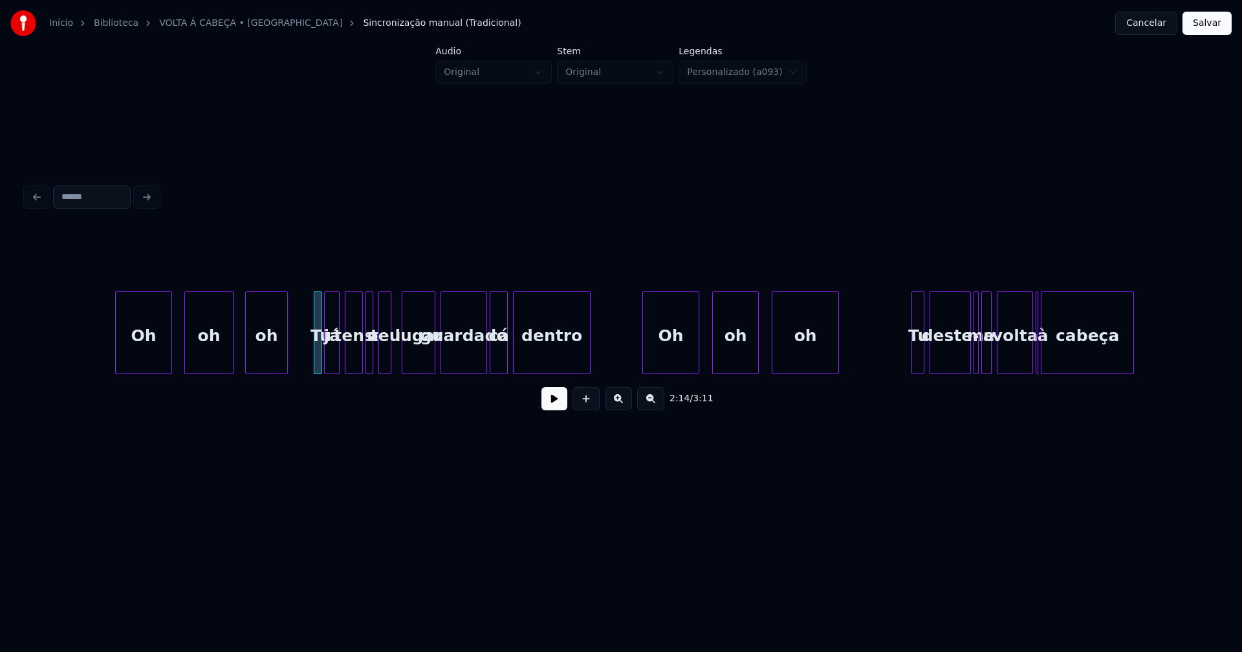
scroll to position [0, 17135]
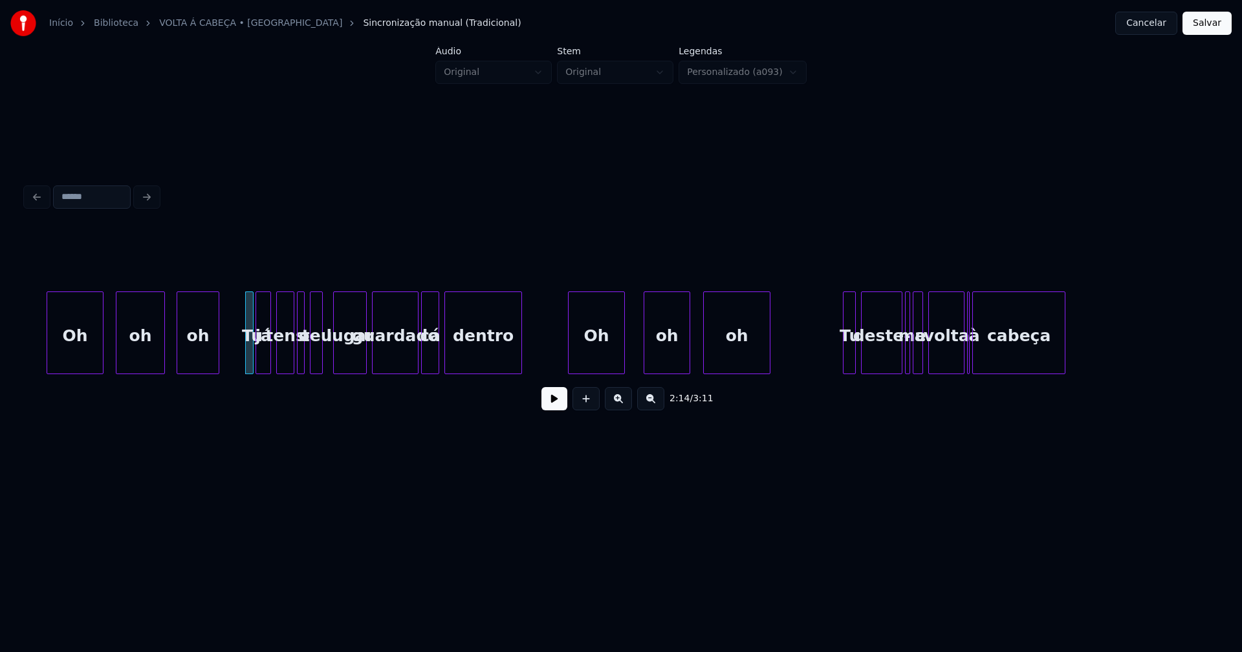
click at [614, 360] on div "Oh" at bounding box center [596, 336] width 56 height 88
click at [669, 365] on div "oh" at bounding box center [660, 336] width 45 height 88
click at [737, 368] on div "oh" at bounding box center [731, 336] width 66 height 88
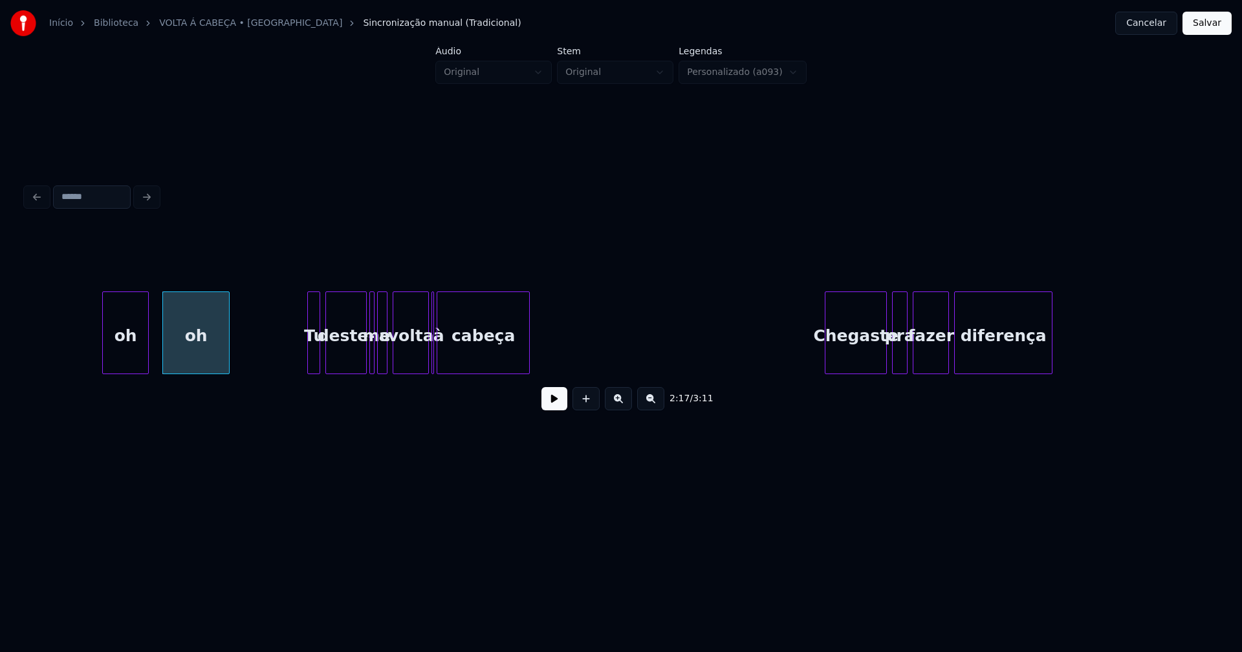
scroll to position [0, 17794]
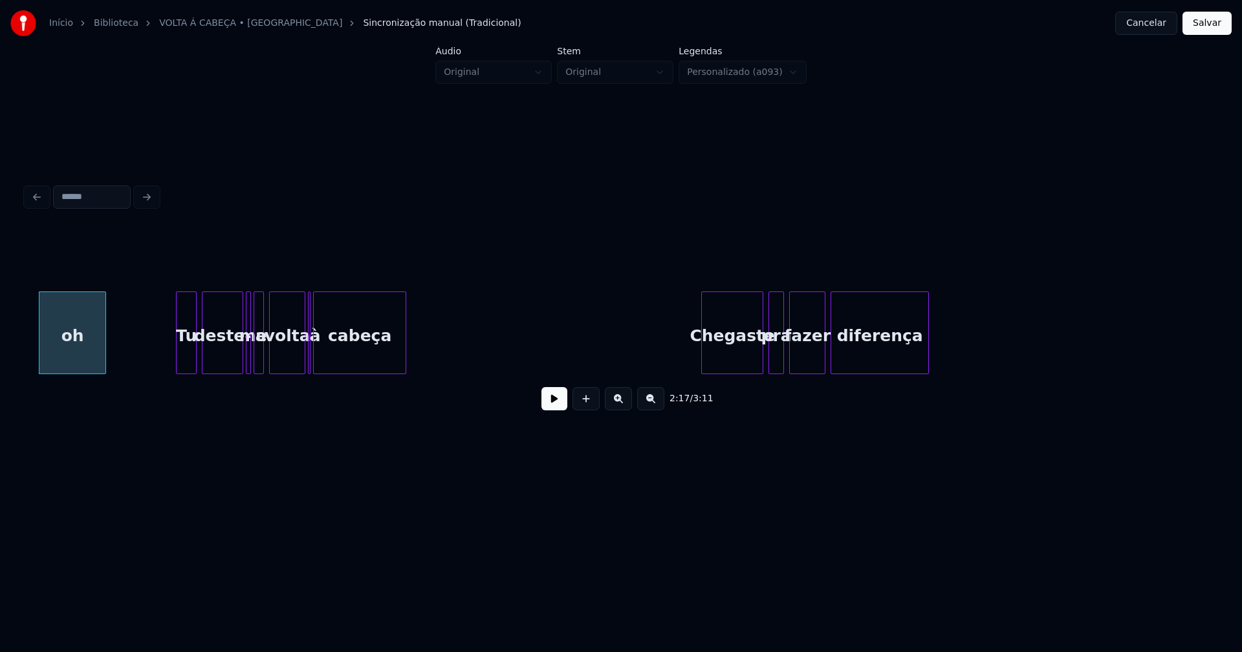
click at [179, 352] on div at bounding box center [179, 332] width 4 height 81
click at [312, 365] on div at bounding box center [311, 332] width 4 height 81
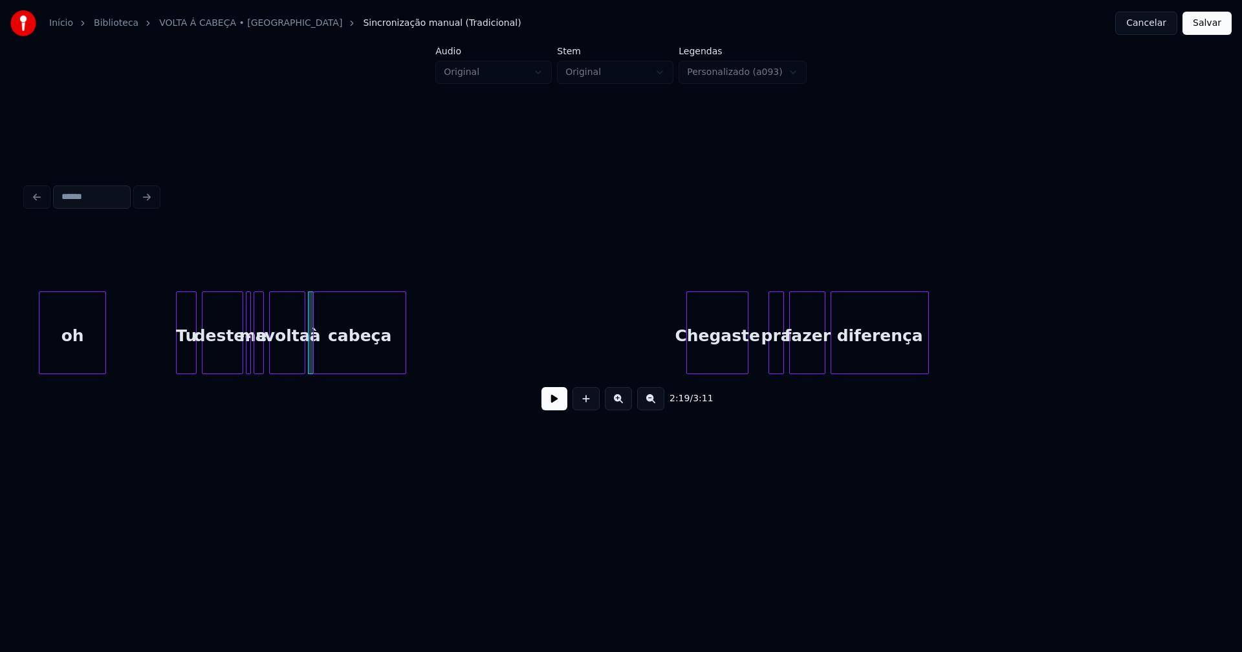
click at [726, 367] on div "Chegaste" at bounding box center [717, 336] width 61 height 88
click at [753, 363] on div at bounding box center [753, 332] width 4 height 81
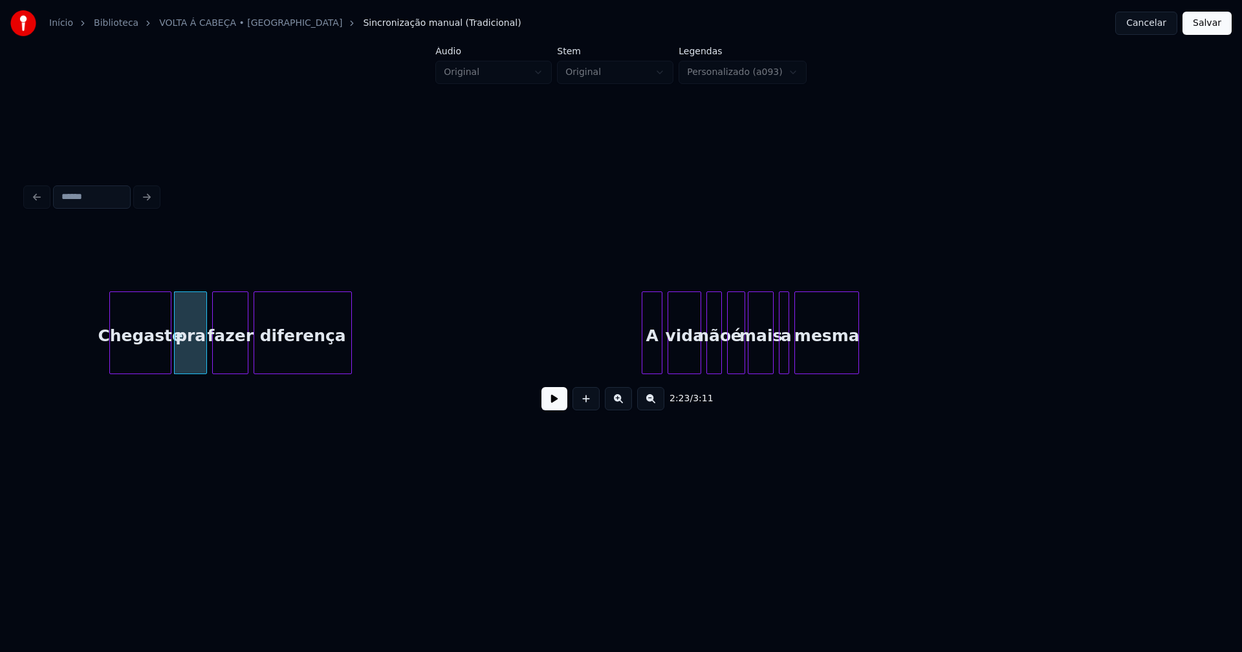
scroll to position [0, 18398]
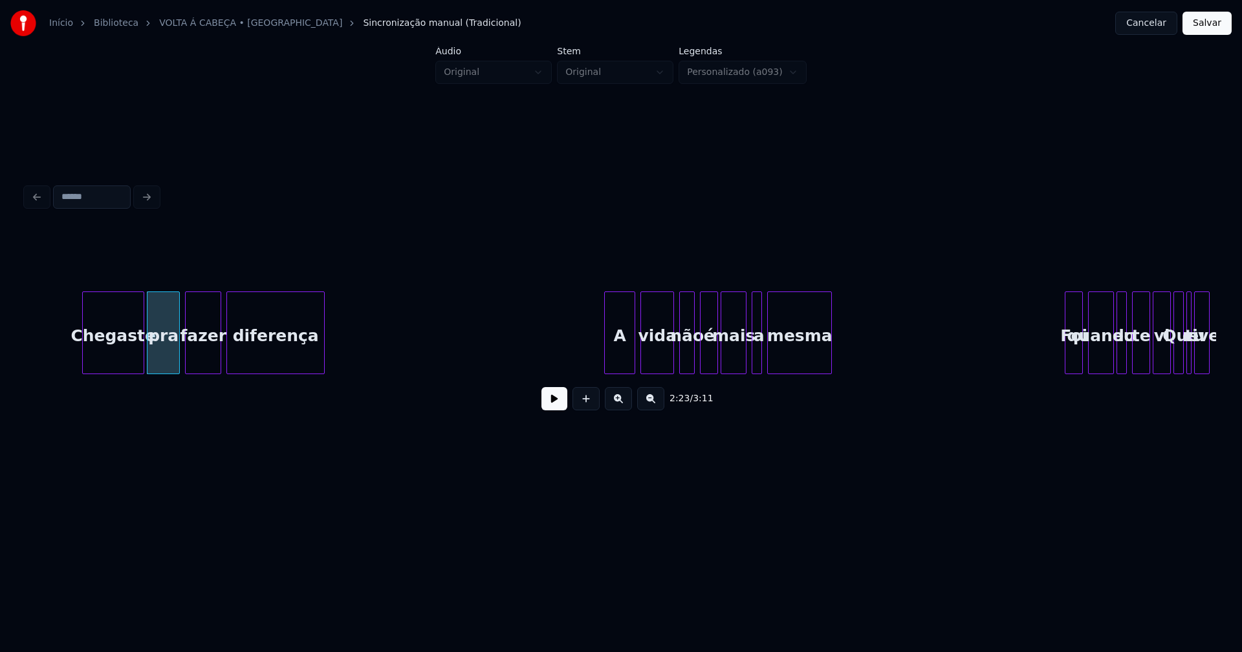
click at [608, 360] on div at bounding box center [607, 332] width 4 height 81
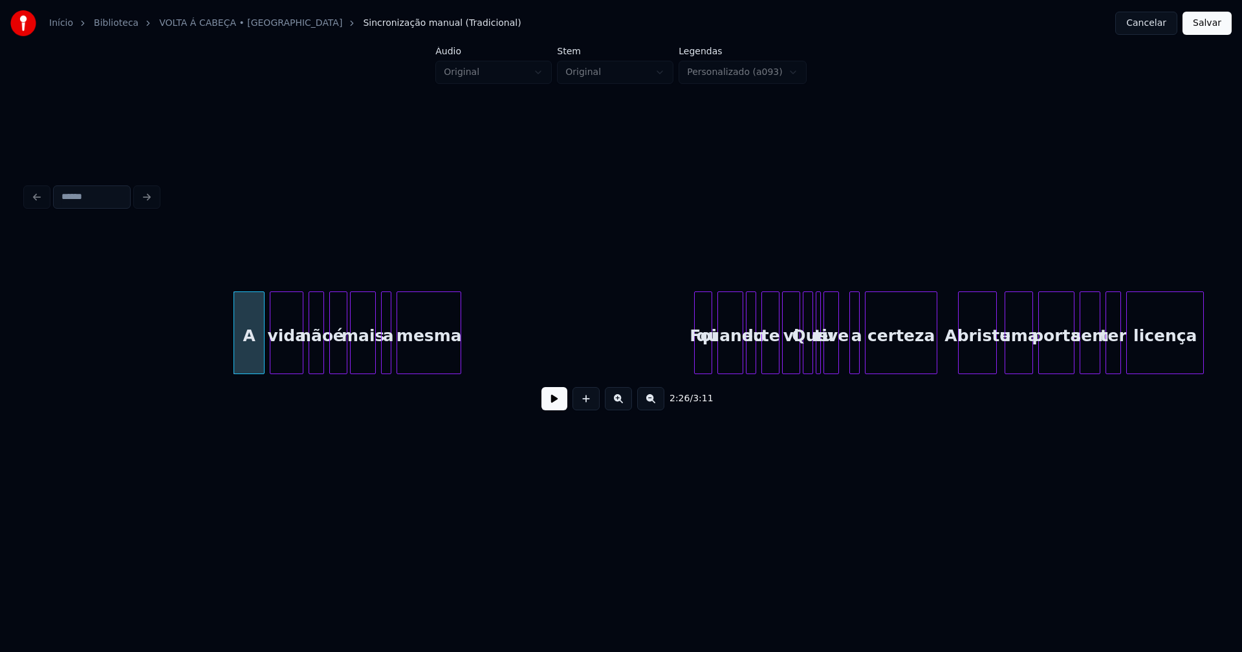
scroll to position [0, 19029]
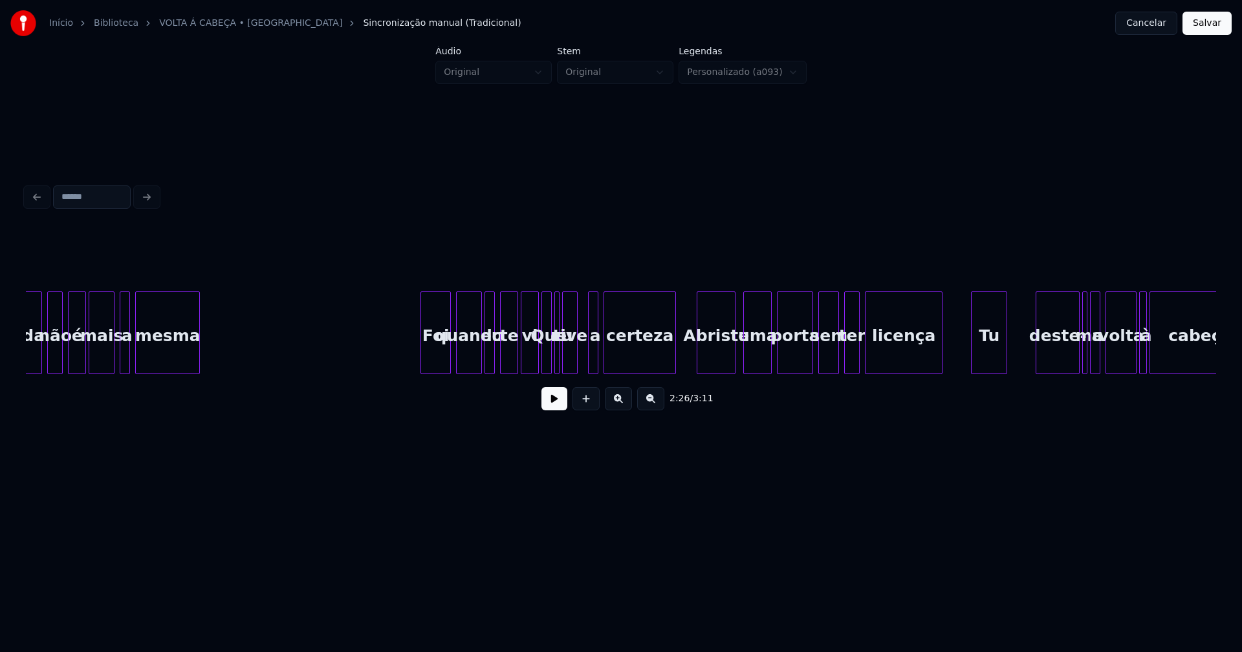
click at [423, 365] on div at bounding box center [423, 332] width 4 height 81
click at [530, 363] on div at bounding box center [530, 332] width 4 height 81
click at [720, 362] on div "Abriste" at bounding box center [712, 336] width 38 height 88
click at [757, 365] on div "uma" at bounding box center [753, 336] width 27 height 88
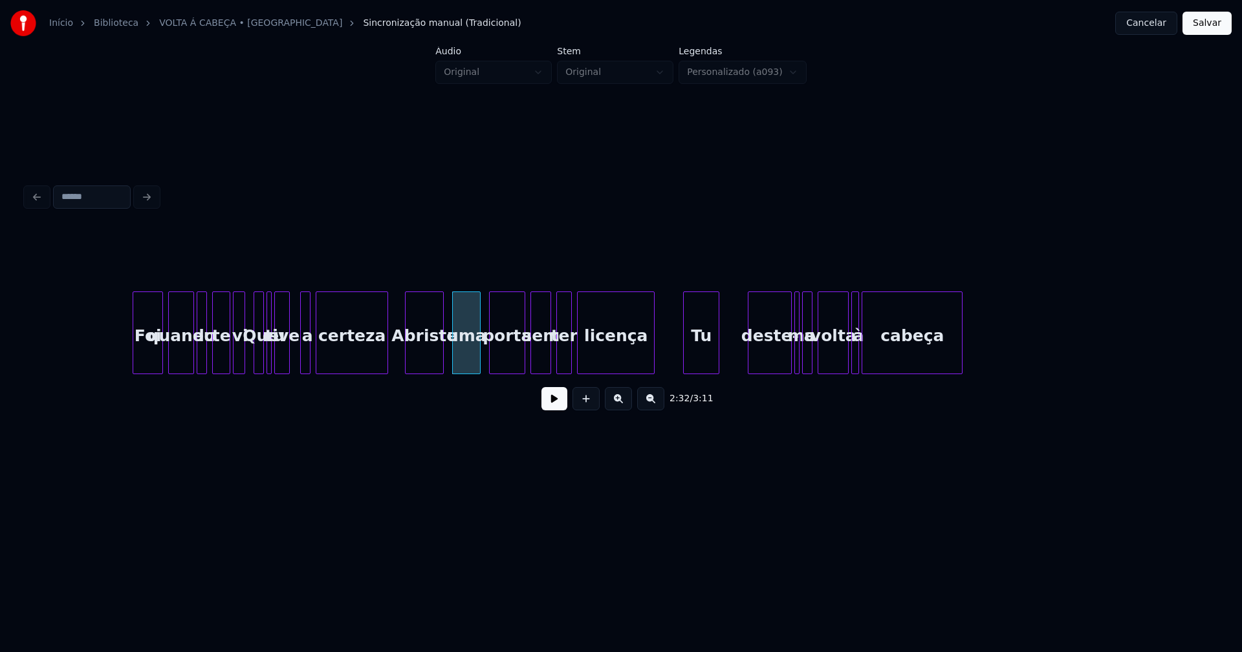
scroll to position [0, 19428]
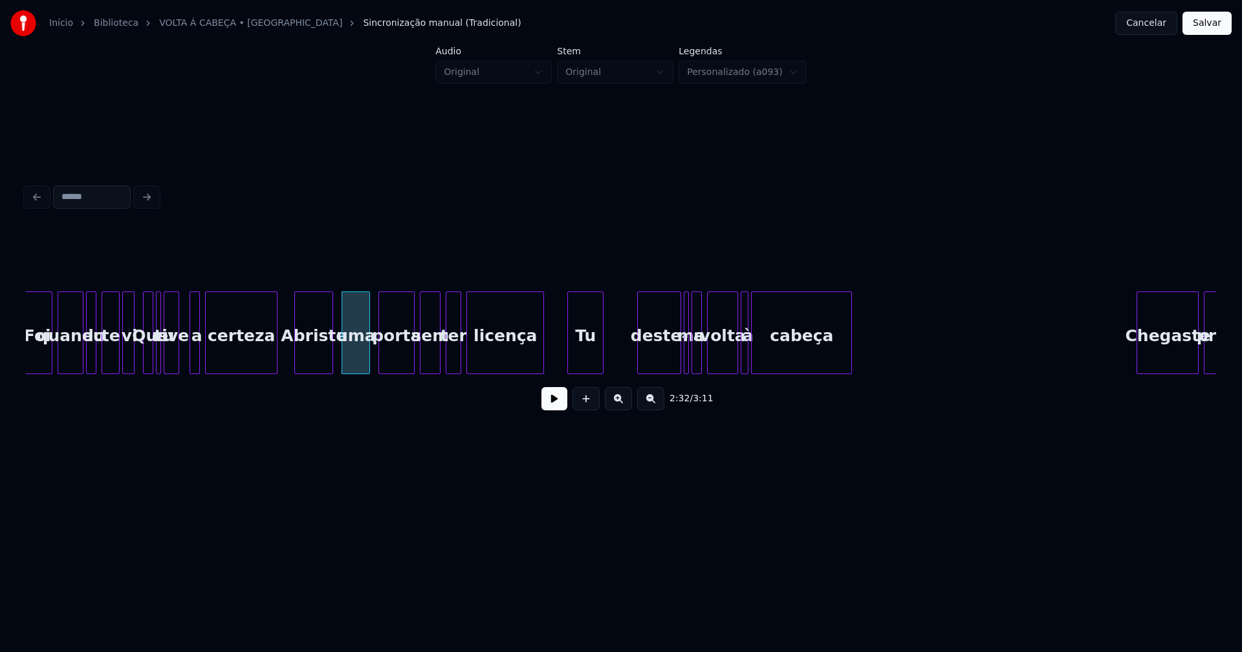
click at [586, 360] on div "Tu" at bounding box center [585, 336] width 35 height 88
click at [652, 366] on div "deste-" at bounding box center [649, 336] width 43 height 88
click at [662, 361] on div at bounding box center [662, 332] width 4 height 81
click at [669, 358] on div "me" at bounding box center [671, 333] width 5 height 83
click at [688, 357] on div at bounding box center [690, 332] width 4 height 81
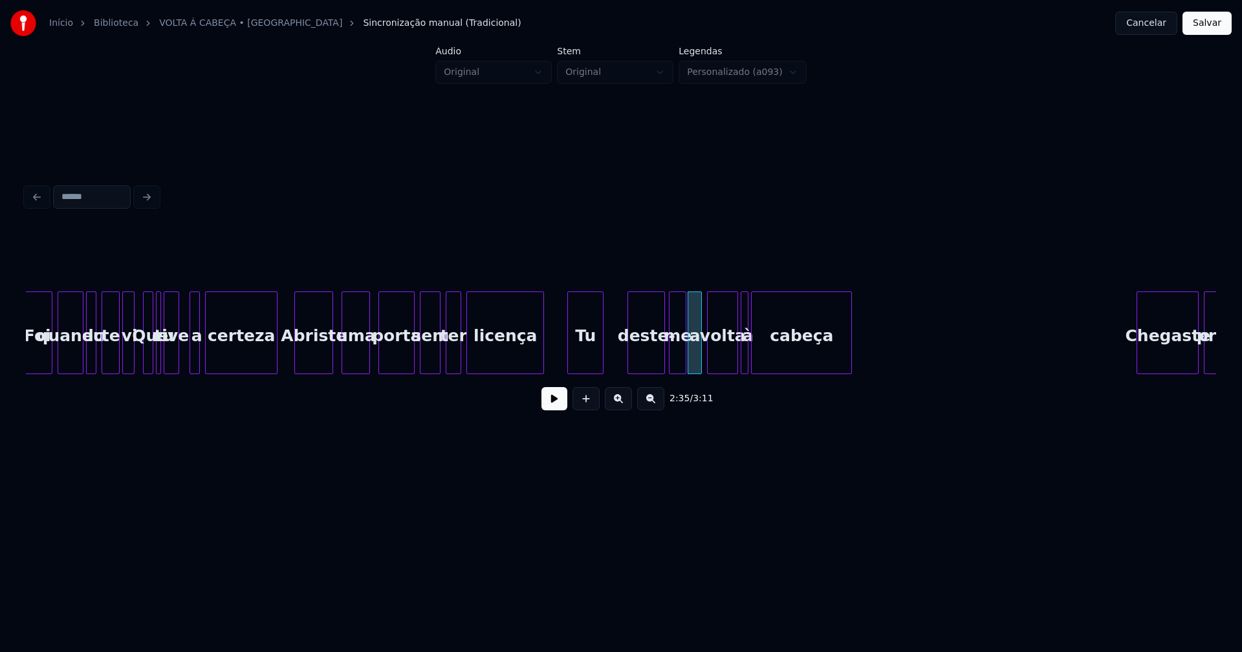
click at [683, 355] on div at bounding box center [684, 332] width 4 height 81
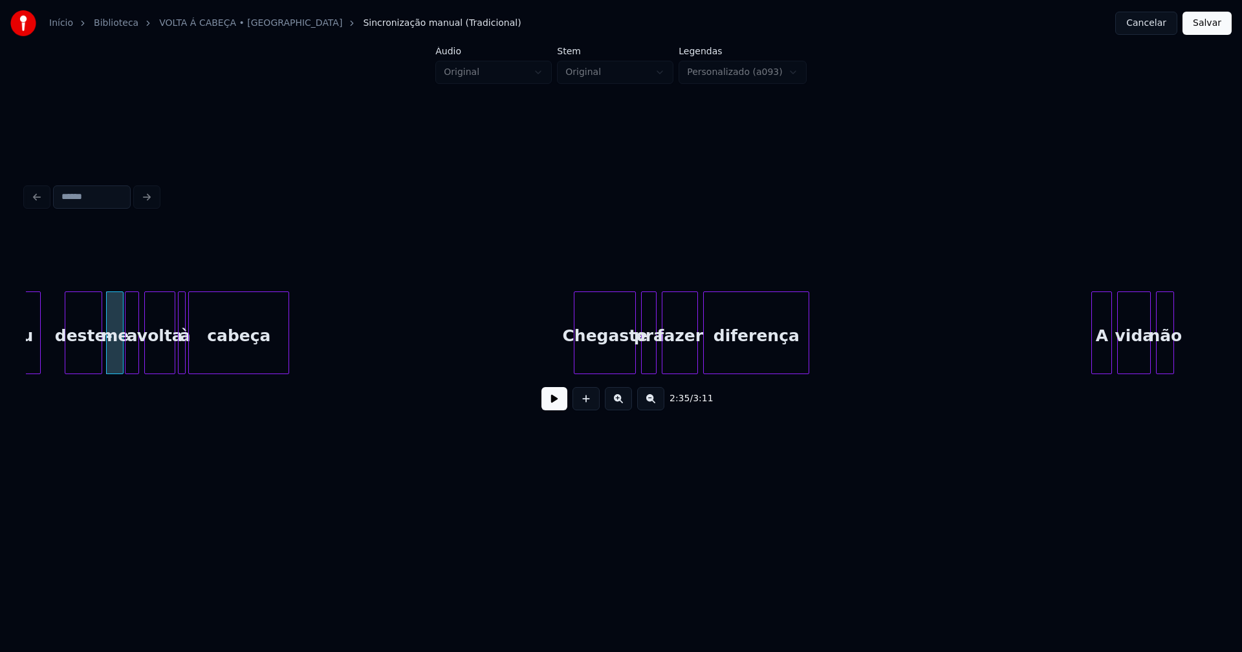
scroll to position [0, 20100]
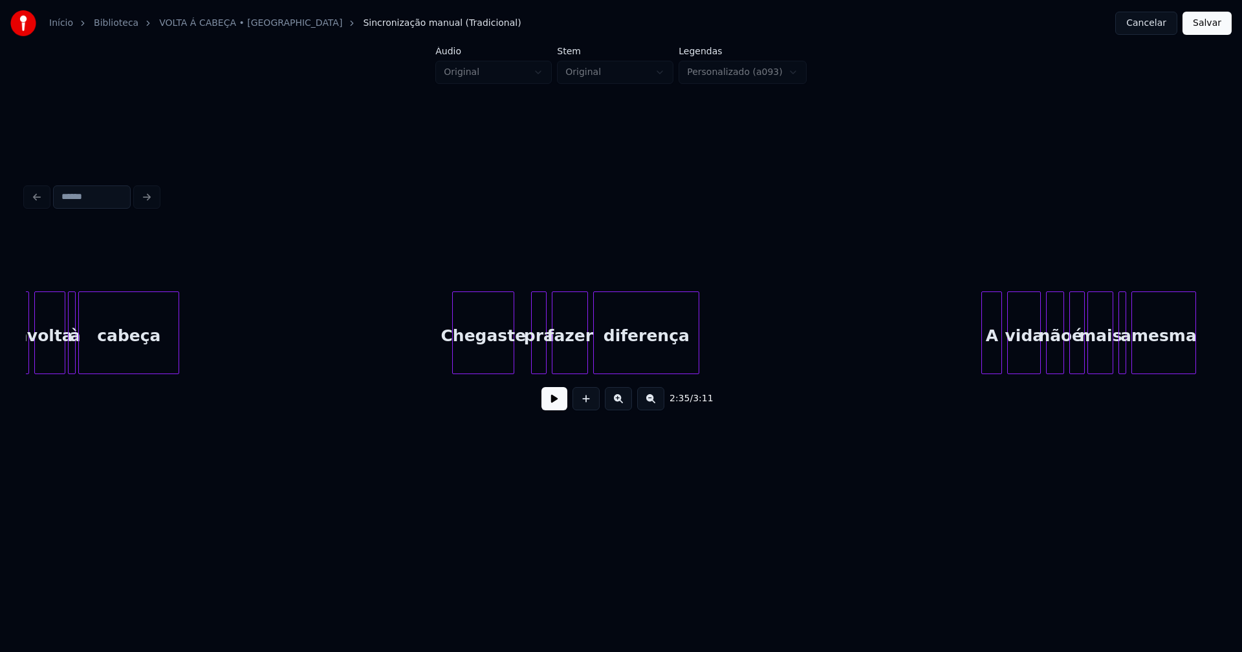
click at [484, 374] on div "a volta à cabeça [PERSON_NAME] pra fazer diferença A vida não é mais a mesma" at bounding box center [621, 333] width 1190 height 83
click at [519, 351] on div at bounding box center [519, 332] width 4 height 81
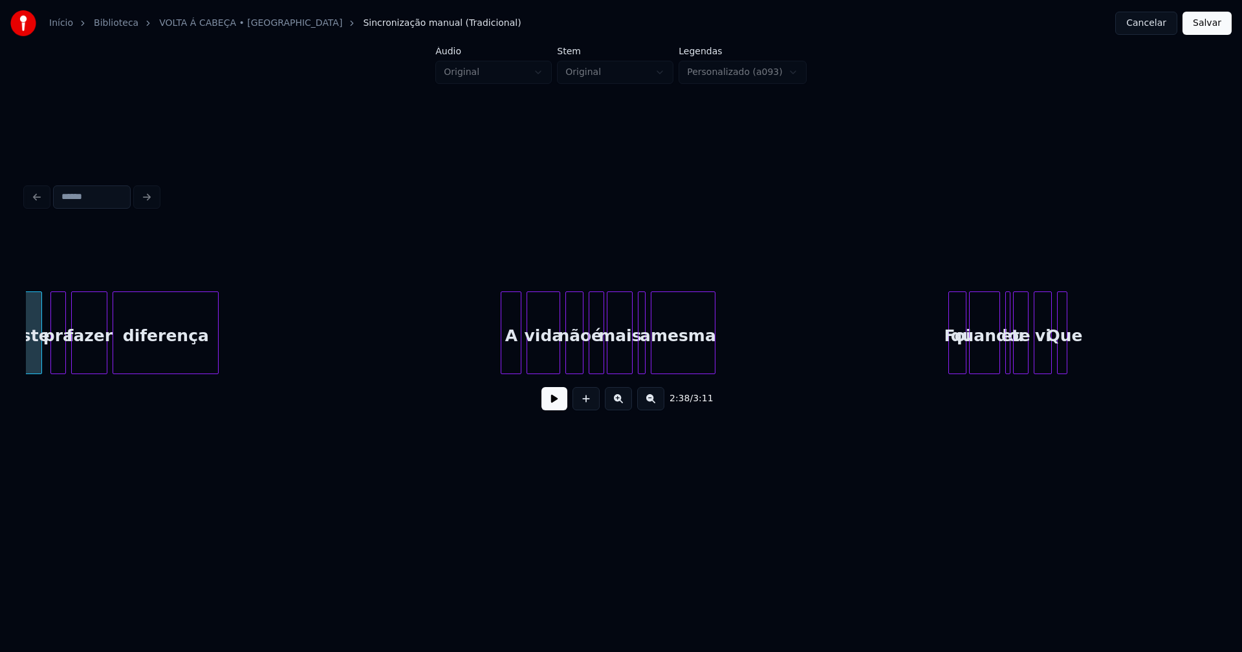
scroll to position [0, 20636]
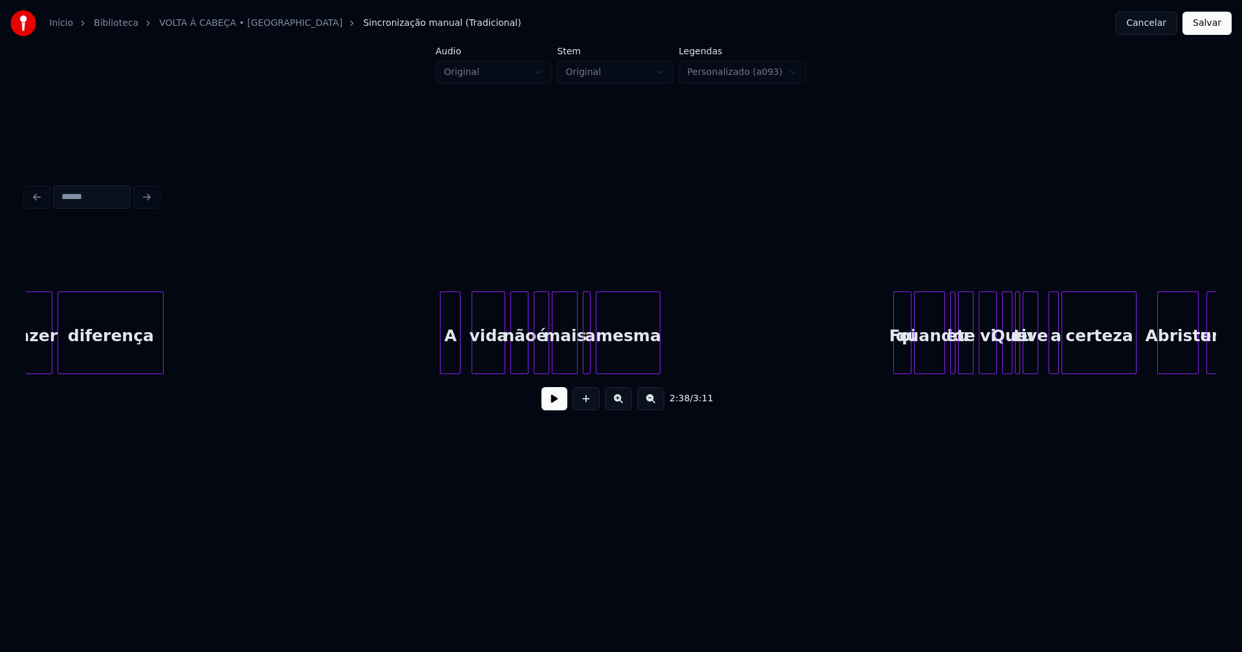
click at [450, 361] on div "A" at bounding box center [449, 336] width 19 height 88
click at [589, 352] on div at bounding box center [591, 332] width 4 height 81
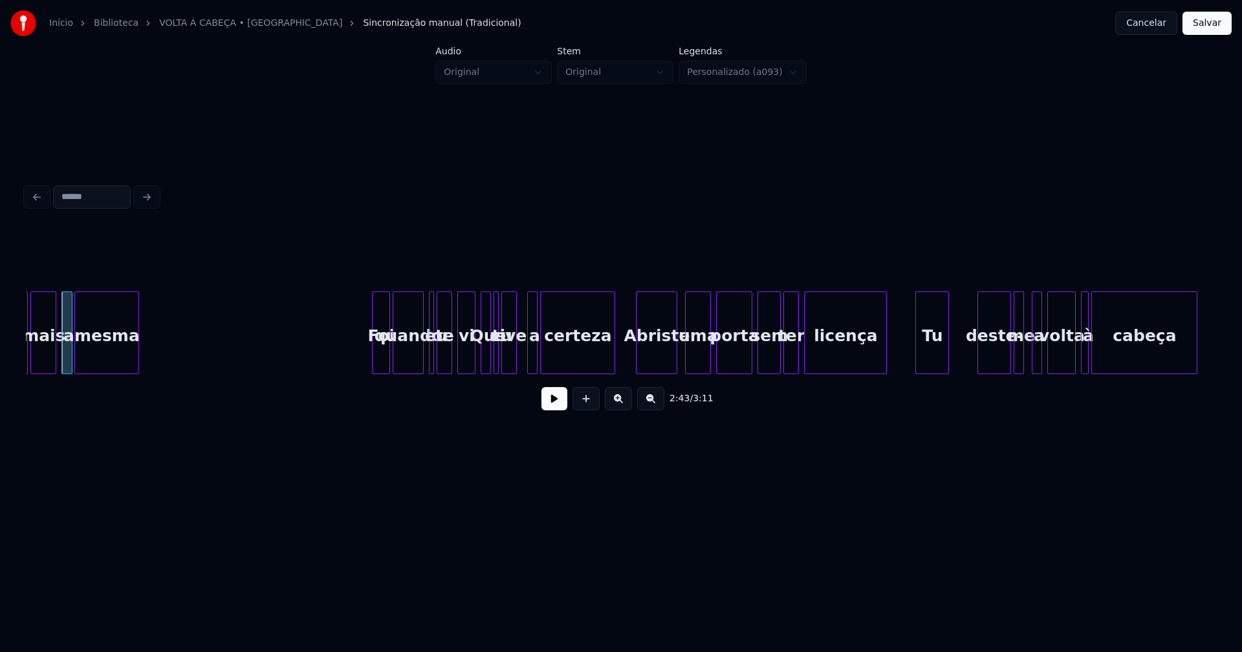
scroll to position [0, 21185]
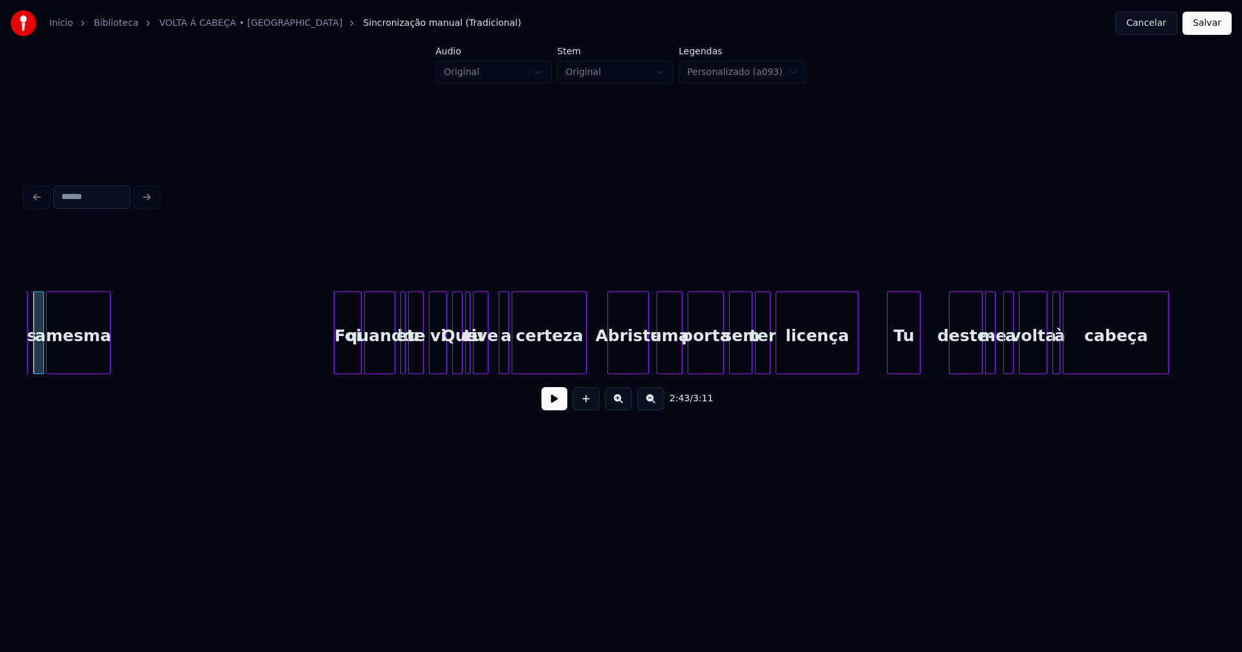
click at [338, 361] on div at bounding box center [336, 332] width 4 height 81
click at [439, 362] on div at bounding box center [441, 332] width 4 height 81
click at [632, 366] on div "Abriste" at bounding box center [623, 336] width 40 height 88
click at [667, 367] on div "uma" at bounding box center [663, 336] width 25 height 88
click at [903, 358] on div "Tu" at bounding box center [899, 336] width 32 height 88
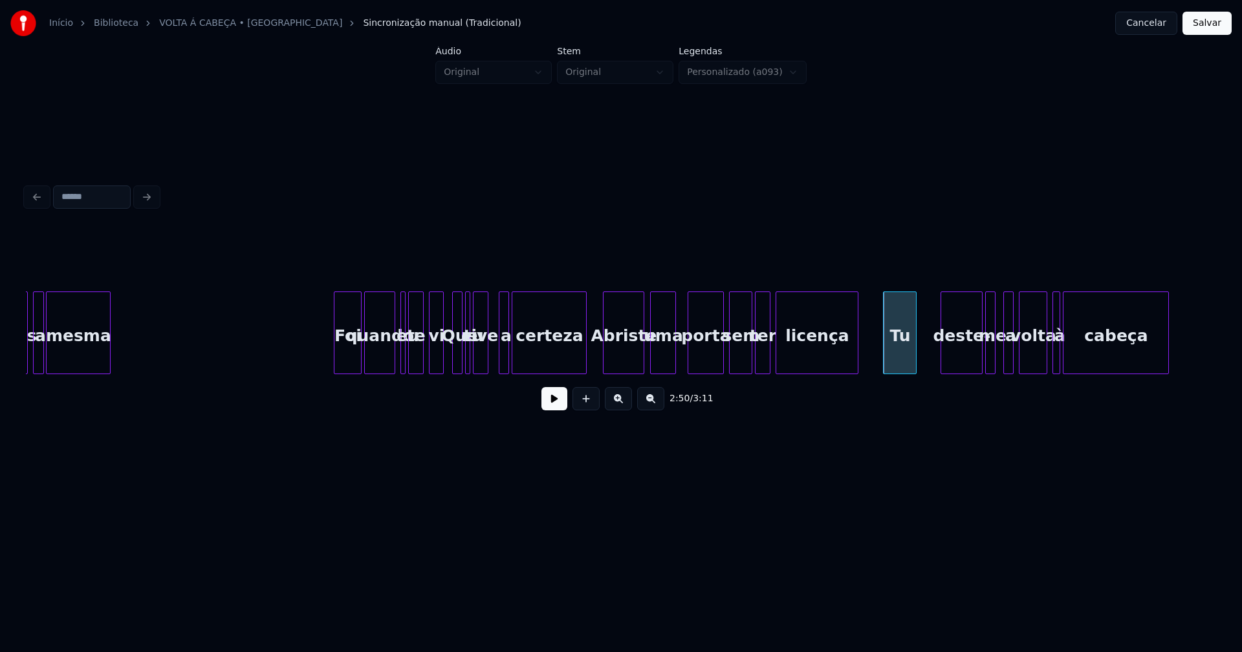
click at [943, 365] on div at bounding box center [943, 332] width 4 height 81
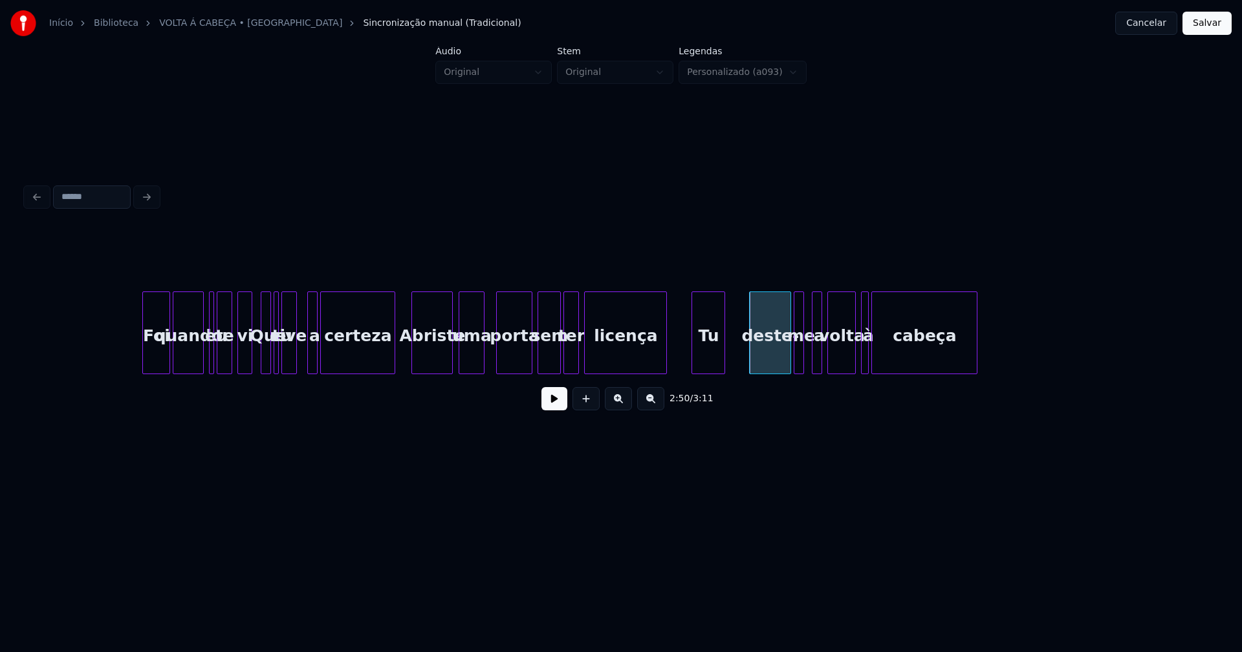
scroll to position [0, 21638]
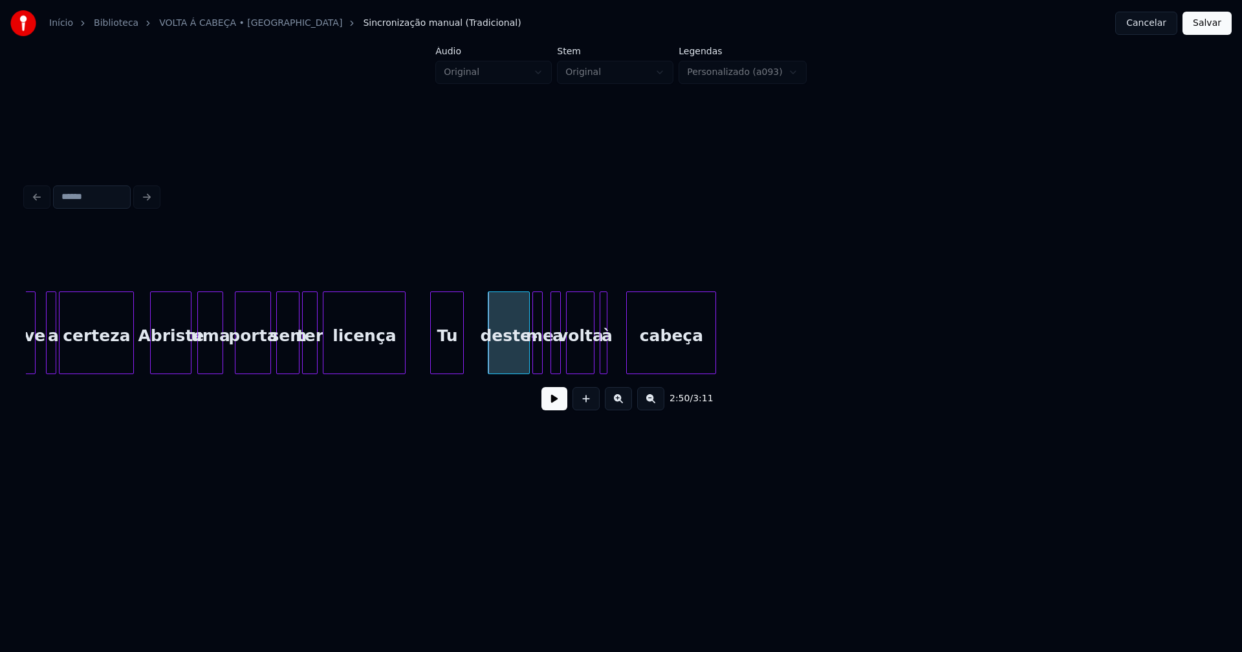
click at [628, 350] on div at bounding box center [629, 332] width 4 height 81
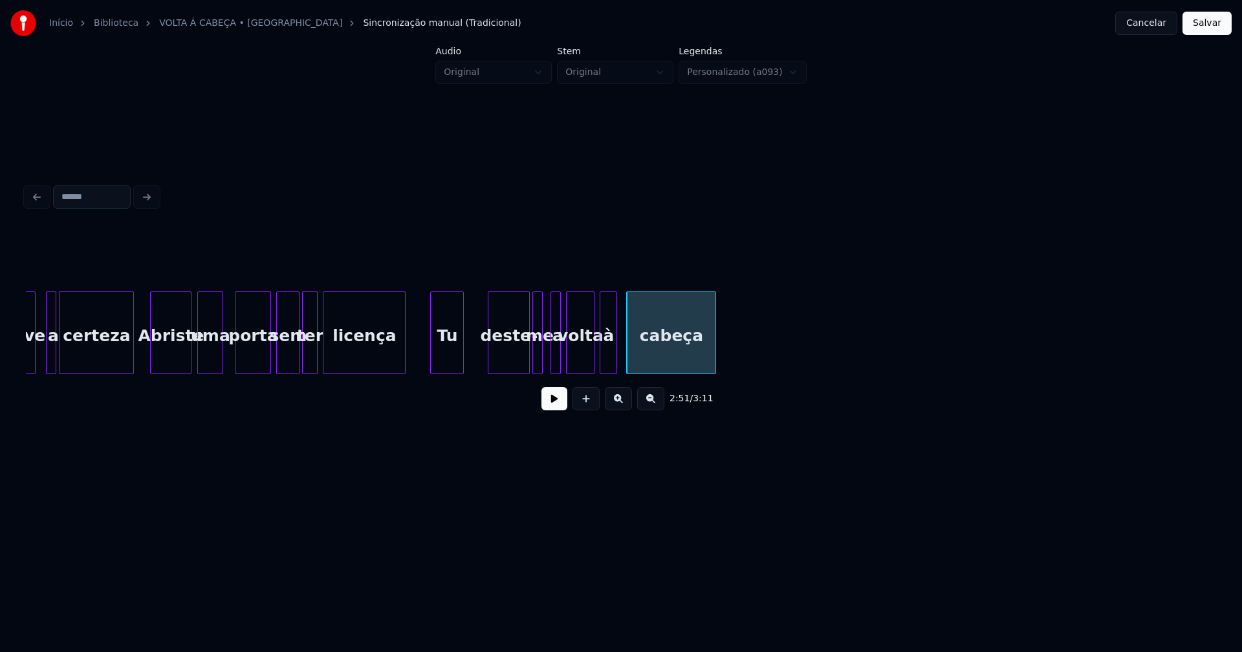
click at [614, 344] on div at bounding box center [614, 332] width 4 height 81
click at [614, 350] on div "à" at bounding box center [615, 336] width 16 height 88
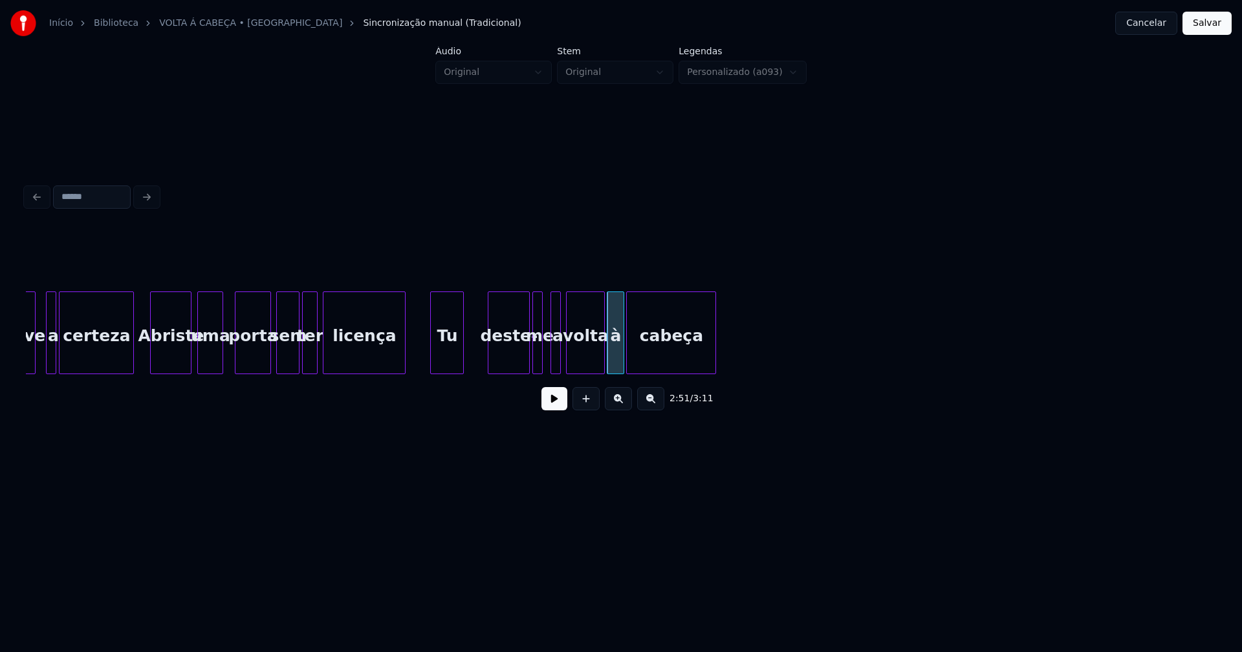
click at [602, 353] on div at bounding box center [602, 332] width 4 height 81
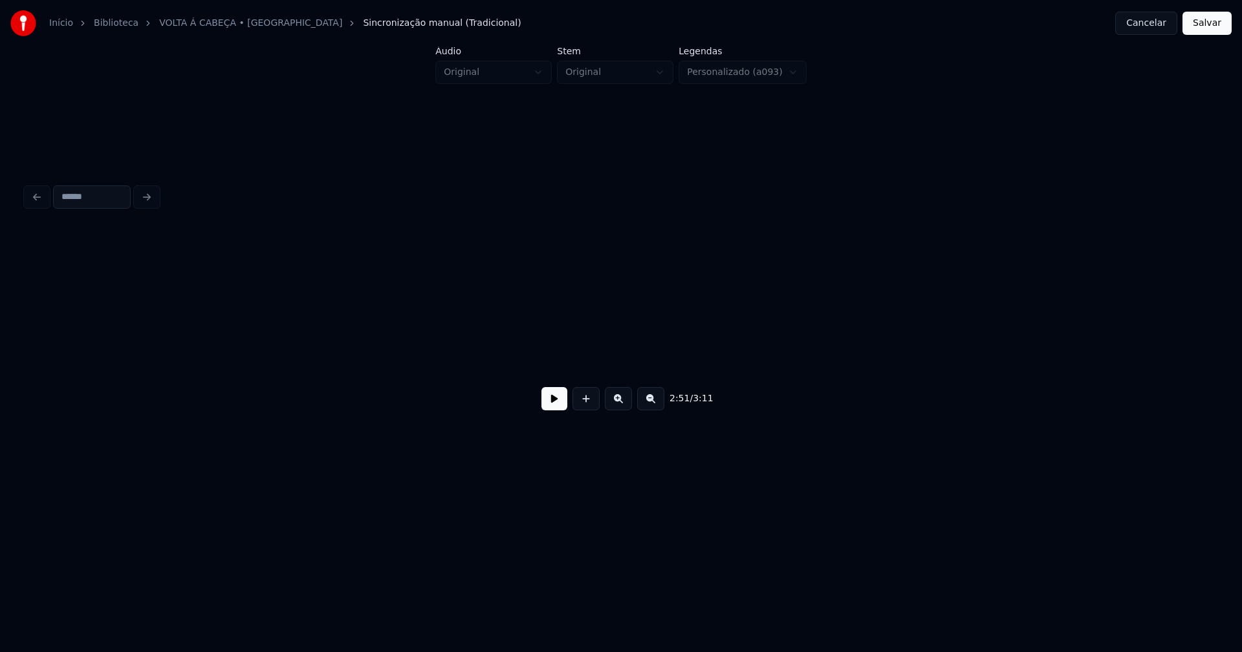
scroll to position [0, 22668]
click at [1200, 27] on button "Salvar" at bounding box center [1206, 23] width 49 height 23
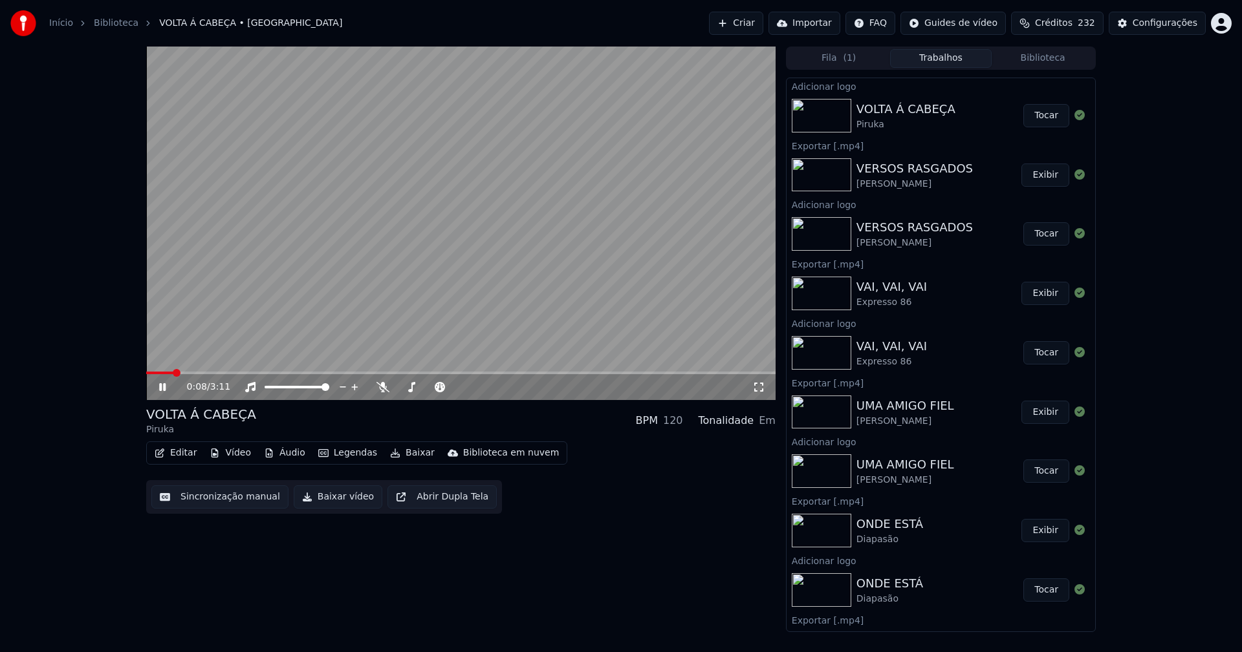
click at [756, 387] on icon at bounding box center [758, 387] width 13 height 10
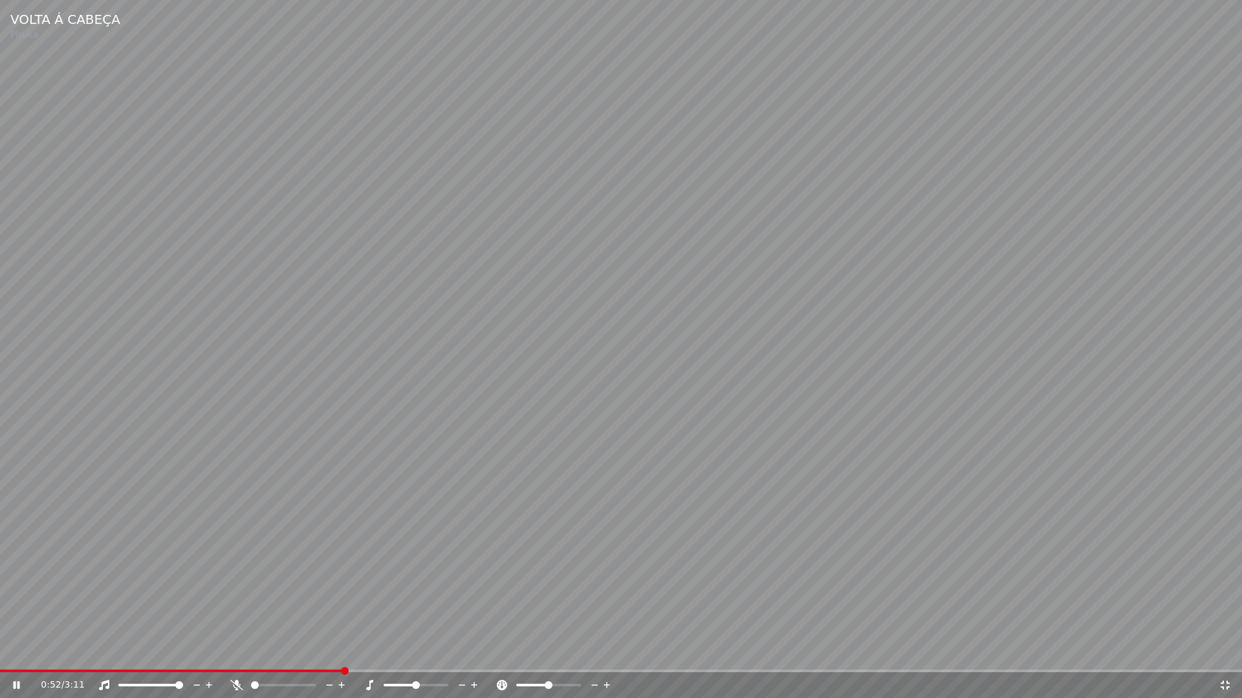
click at [1222, 652] on icon at bounding box center [1224, 685] width 9 height 9
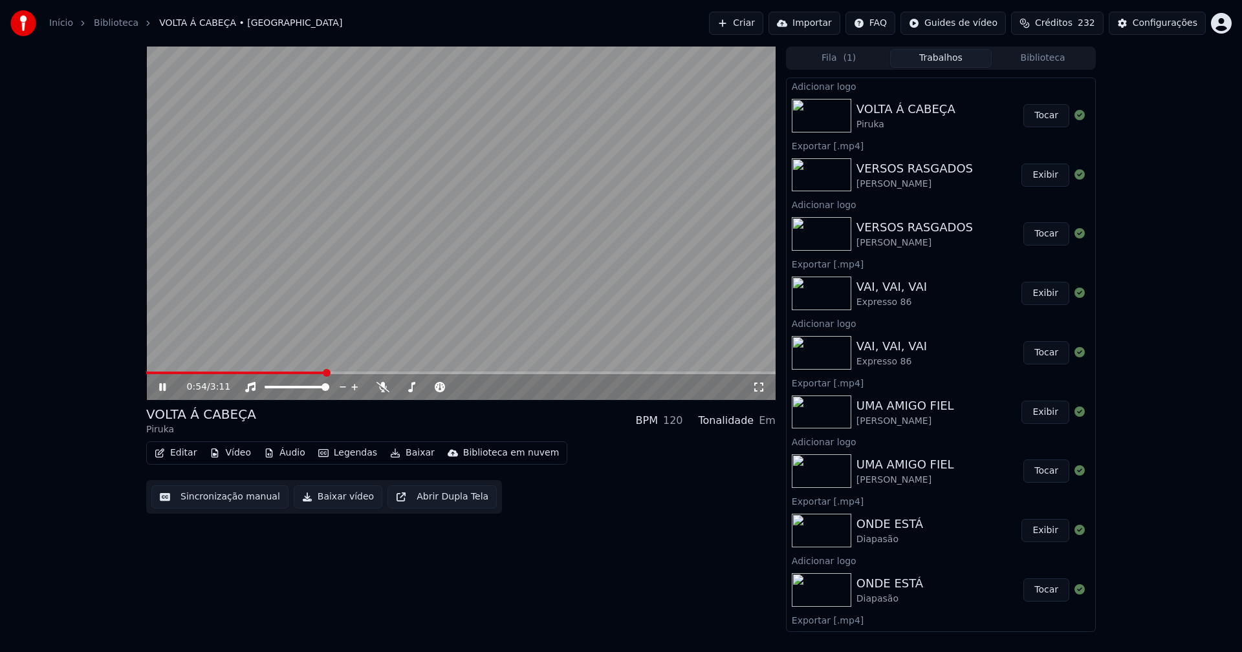
click at [162, 387] on icon at bounding box center [171, 387] width 30 height 10
click at [322, 501] on button "Baixar vídeo" at bounding box center [338, 497] width 89 height 23
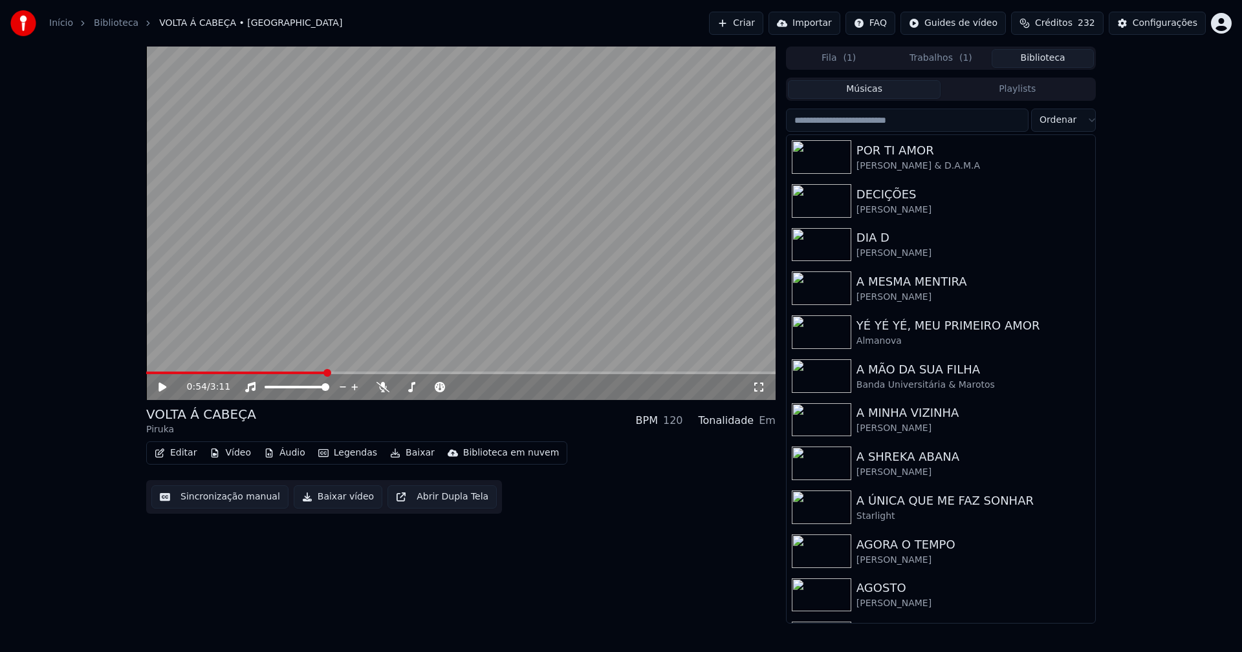
click at [1048, 59] on button "Biblioteca" at bounding box center [1042, 58] width 102 height 19
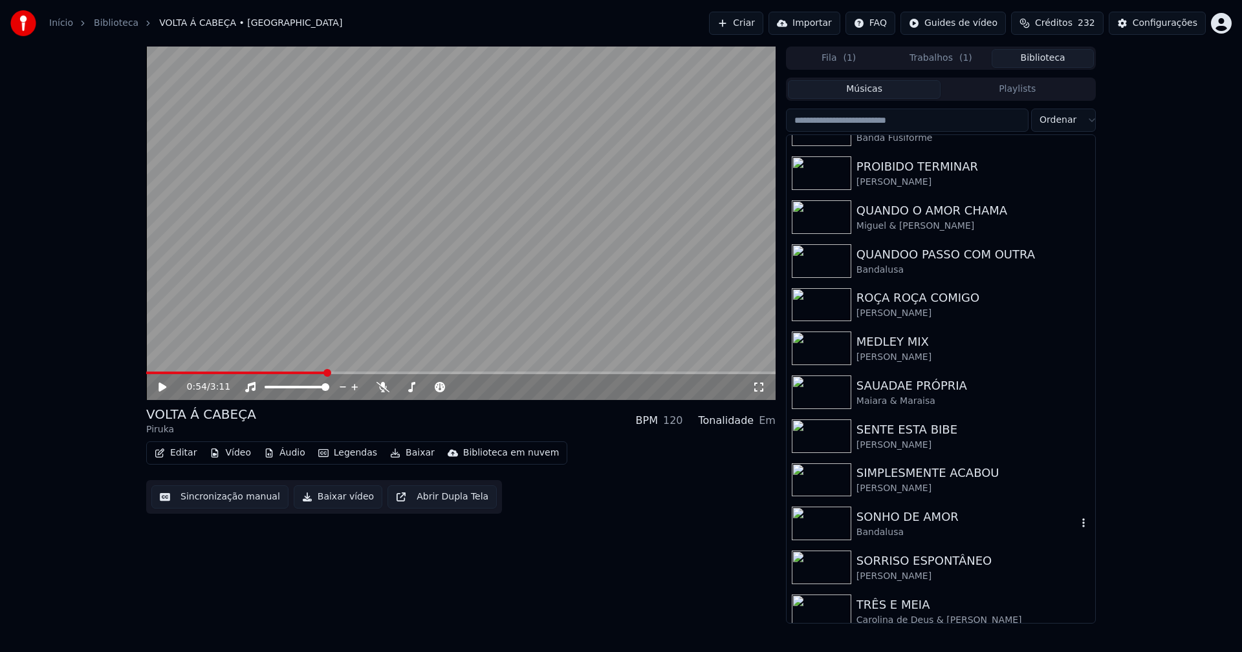
scroll to position [3322, 0]
click at [931, 264] on div "QUANDOO PASSO COM OUTRA" at bounding box center [966, 257] width 221 height 18
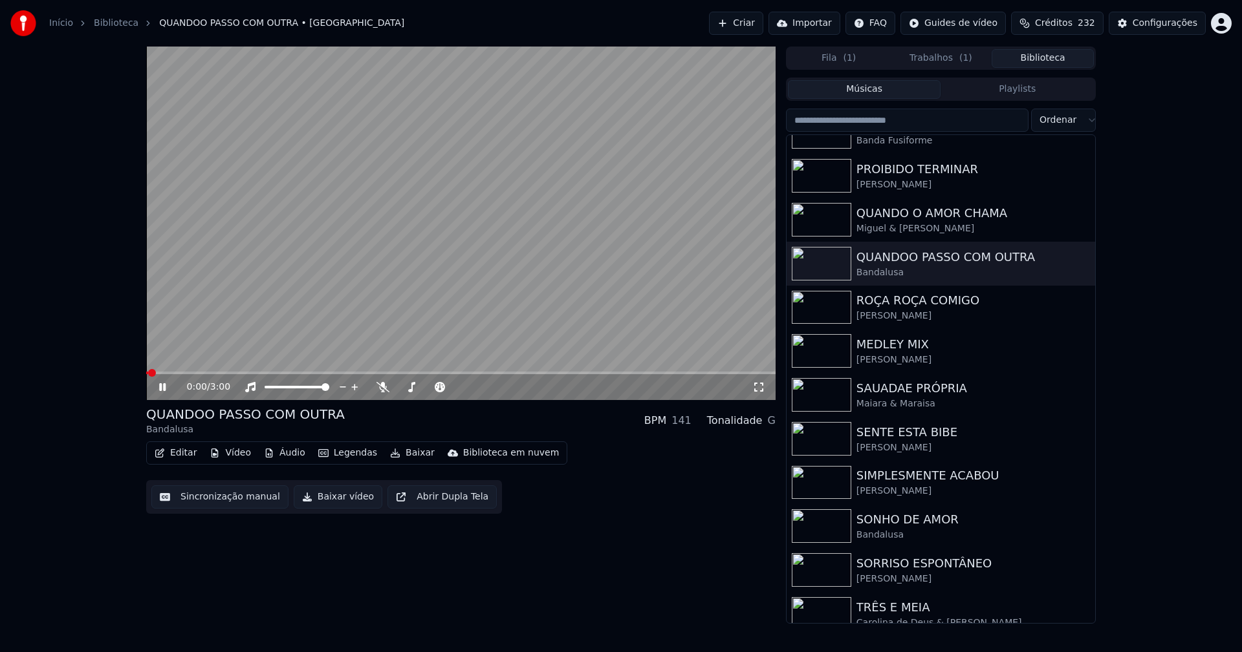
click at [161, 391] on icon at bounding box center [162, 387] width 6 height 8
click at [233, 457] on button "Vídeo" at bounding box center [230, 453] width 52 height 18
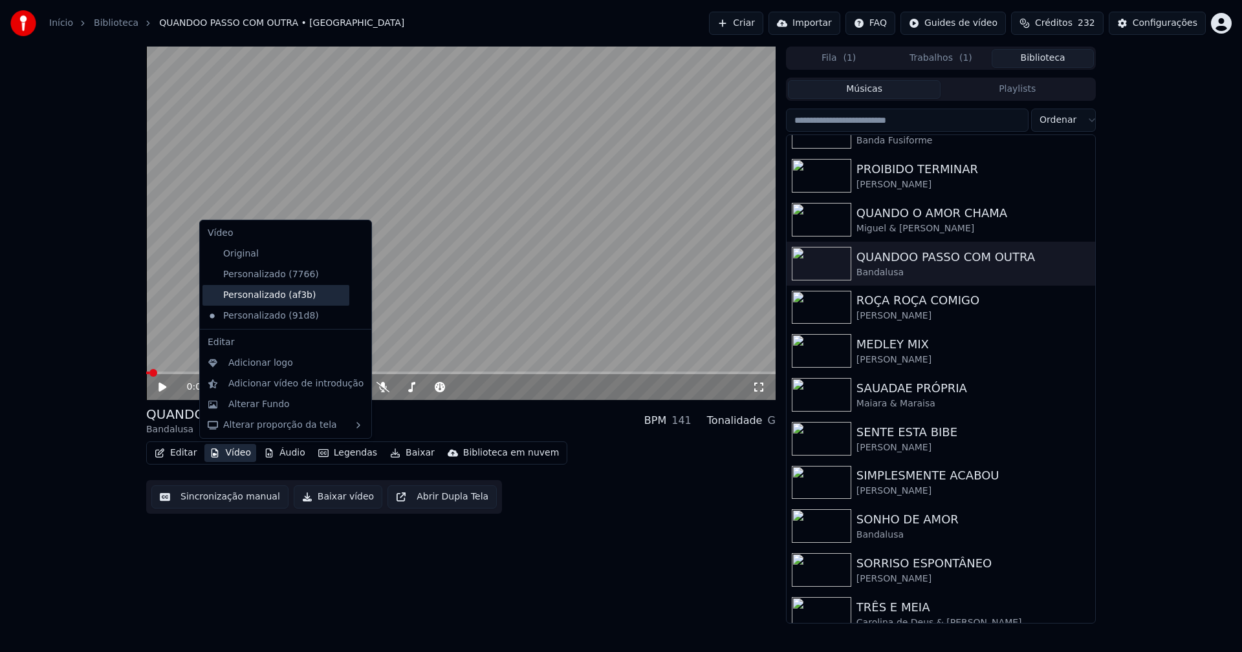
click at [285, 297] on div "Personalizado (af3b)" at bounding box center [275, 295] width 147 height 21
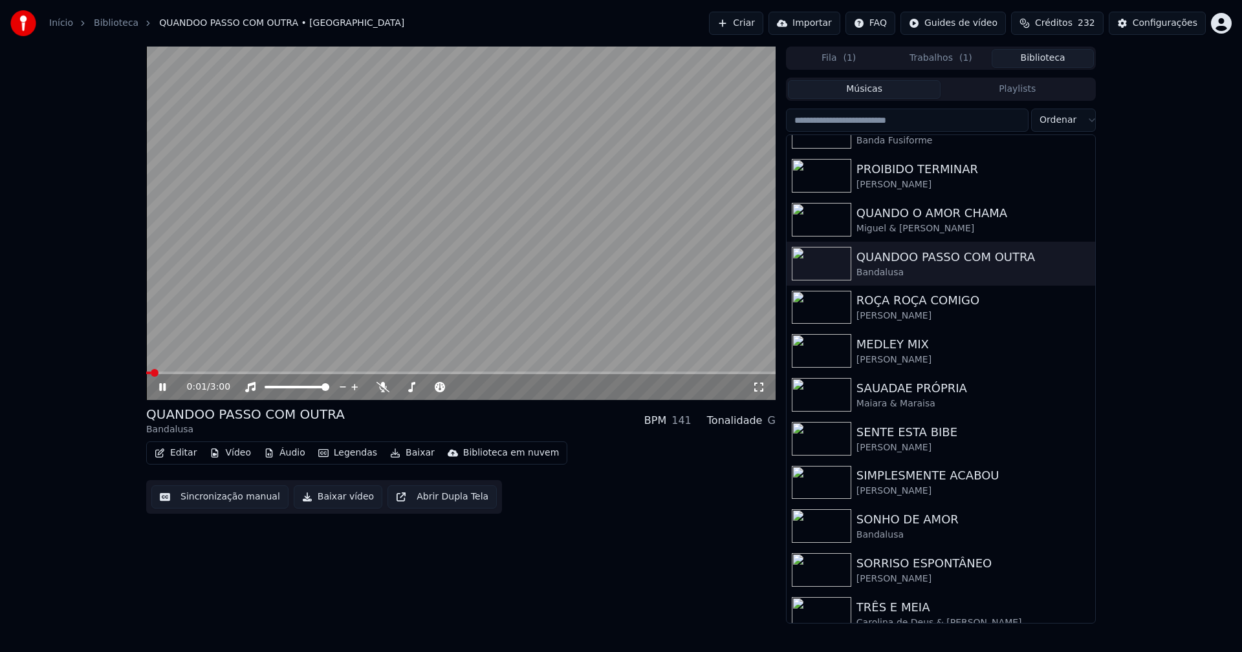
click at [163, 385] on icon at bounding box center [171, 387] width 30 height 10
click at [228, 448] on button "Vídeo" at bounding box center [230, 453] width 52 height 18
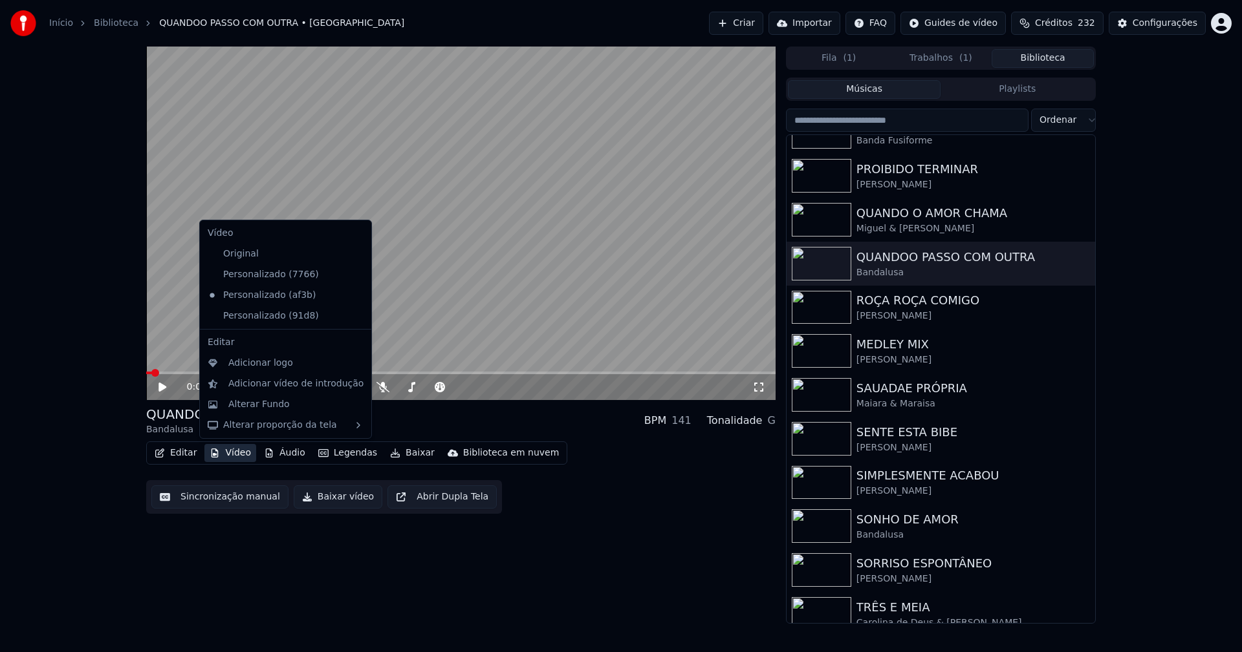
click at [354, 276] on icon at bounding box center [358, 275] width 9 height 10
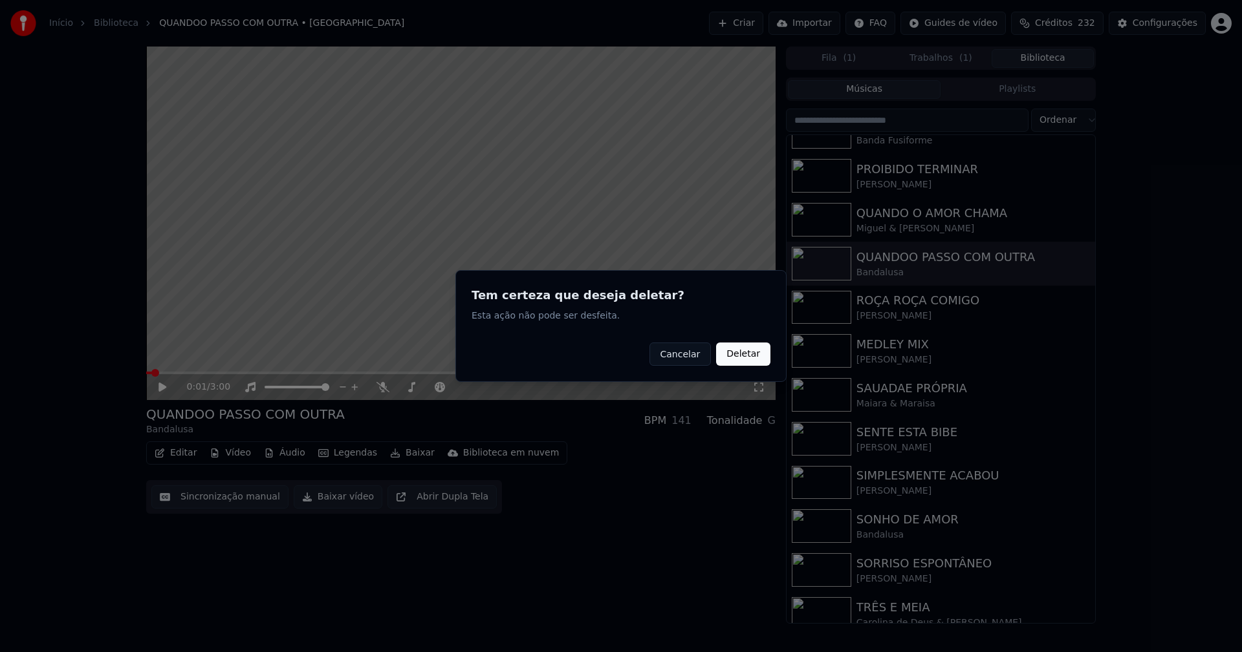
click at [738, 361] on button "Deletar" at bounding box center [743, 354] width 54 height 23
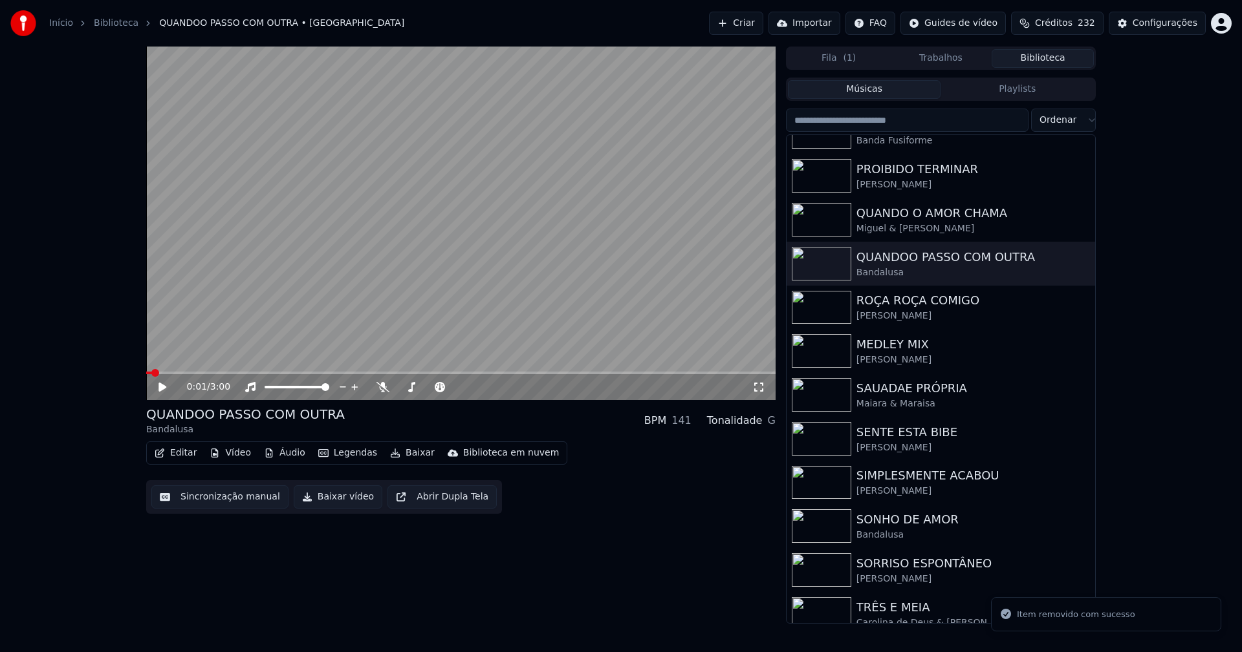
click at [237, 454] on button "Vídeo" at bounding box center [230, 453] width 52 height 18
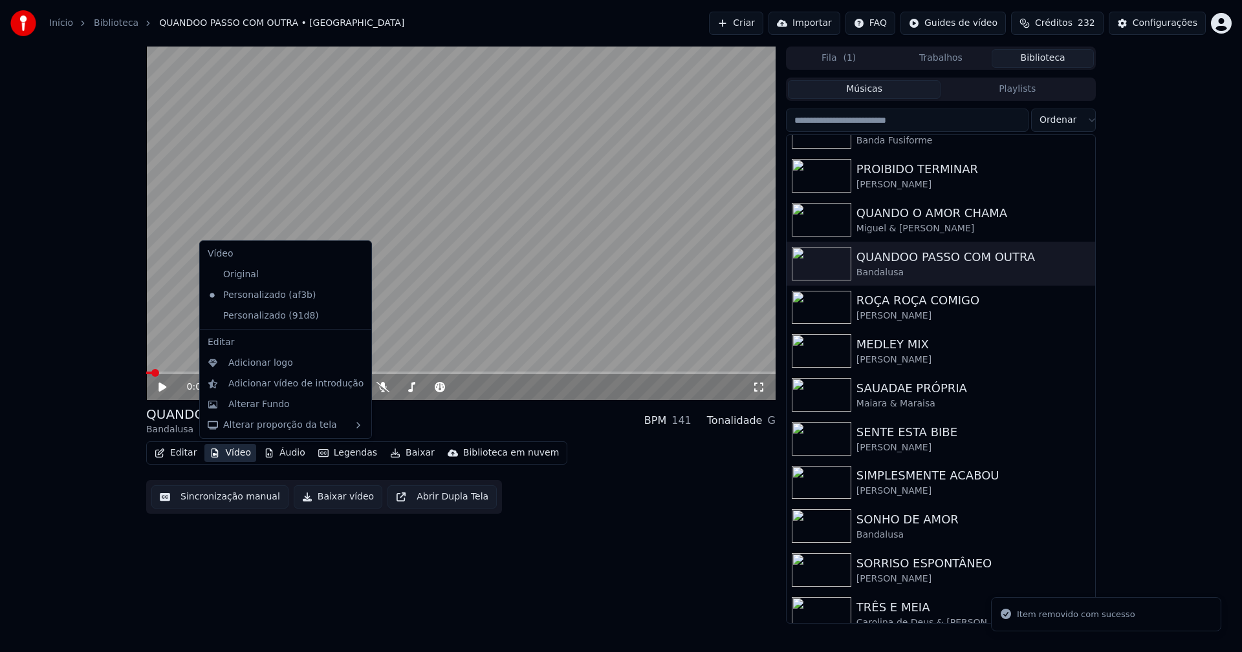
click at [354, 320] on icon at bounding box center [361, 316] width 14 height 10
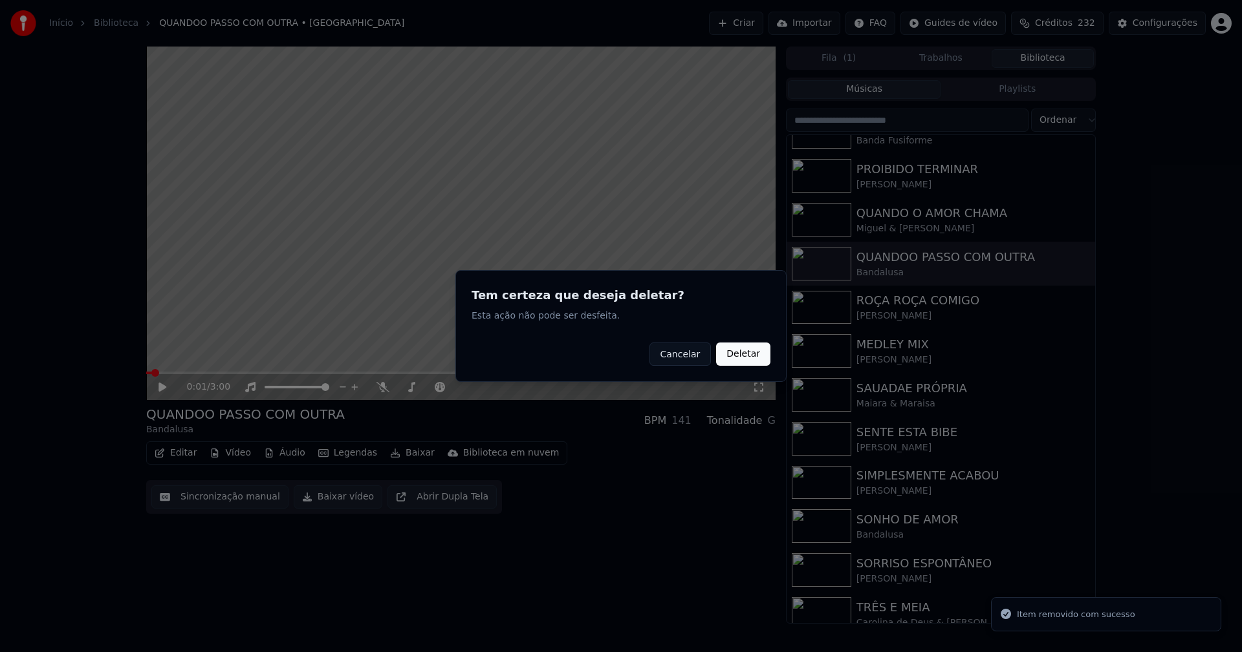
drag, startPoint x: 749, startPoint y: 354, endPoint x: 425, endPoint y: 386, distance: 324.9
click at [743, 352] on button "Deletar" at bounding box center [743, 354] width 54 height 23
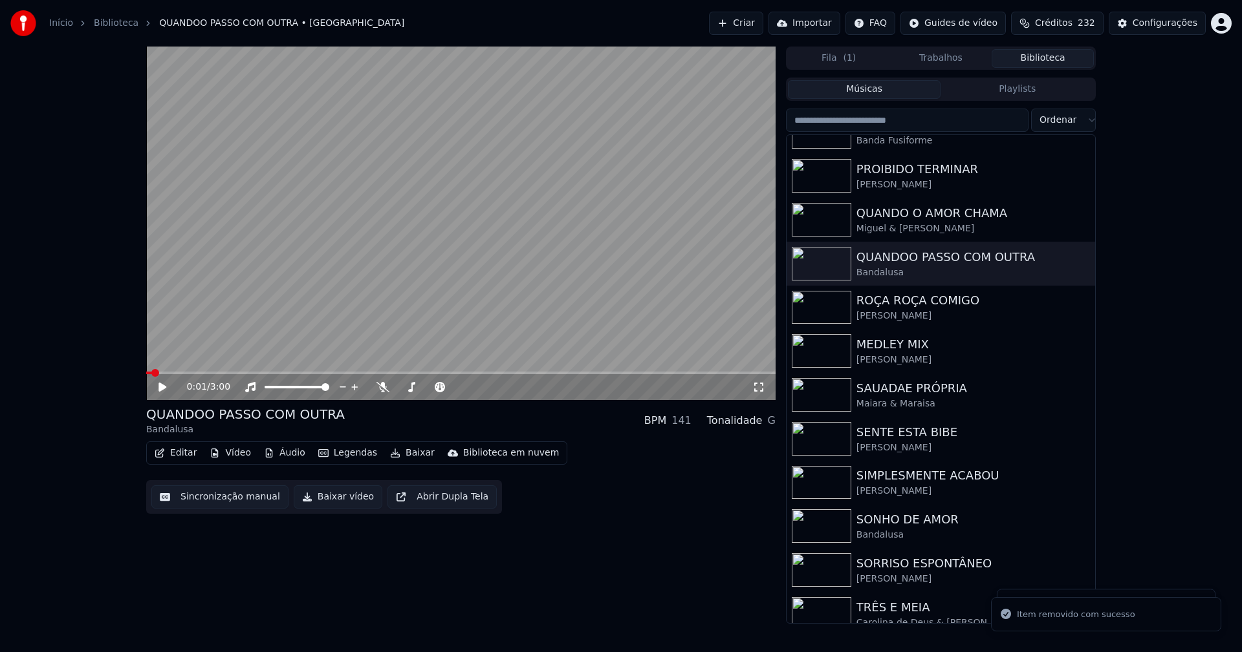
click at [226, 455] on button "Vídeo" at bounding box center [230, 453] width 52 height 18
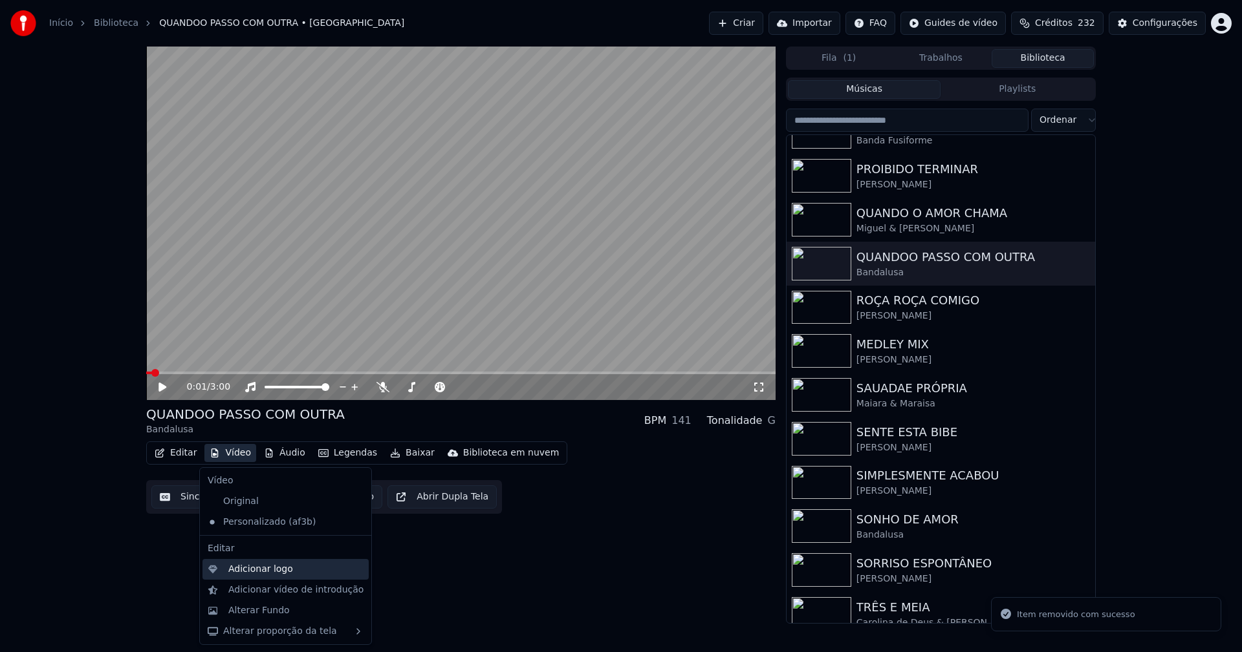
click at [268, 573] on div "Adicionar logo" at bounding box center [260, 569] width 65 height 13
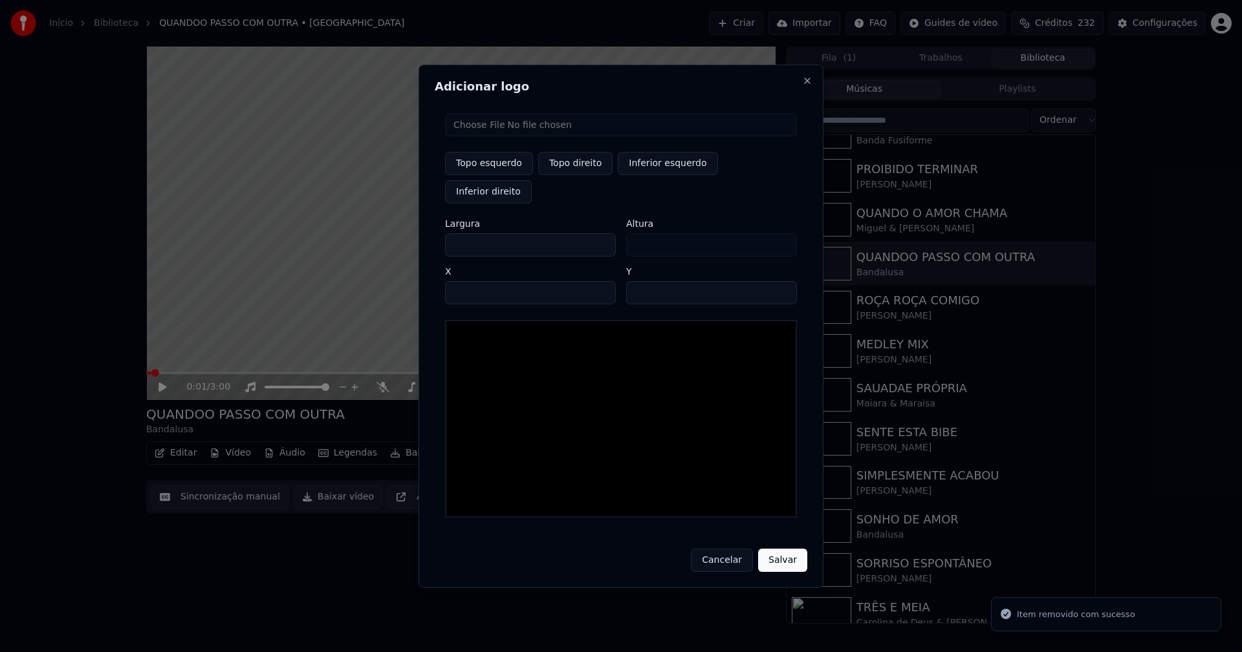
click at [493, 136] on input "file" at bounding box center [621, 124] width 352 height 23
type input "**********"
click at [579, 175] on button "Topo direito" at bounding box center [575, 163] width 74 height 23
type input "****"
drag, startPoint x: 467, startPoint y: 231, endPoint x: 400, endPoint y: 237, distance: 67.4
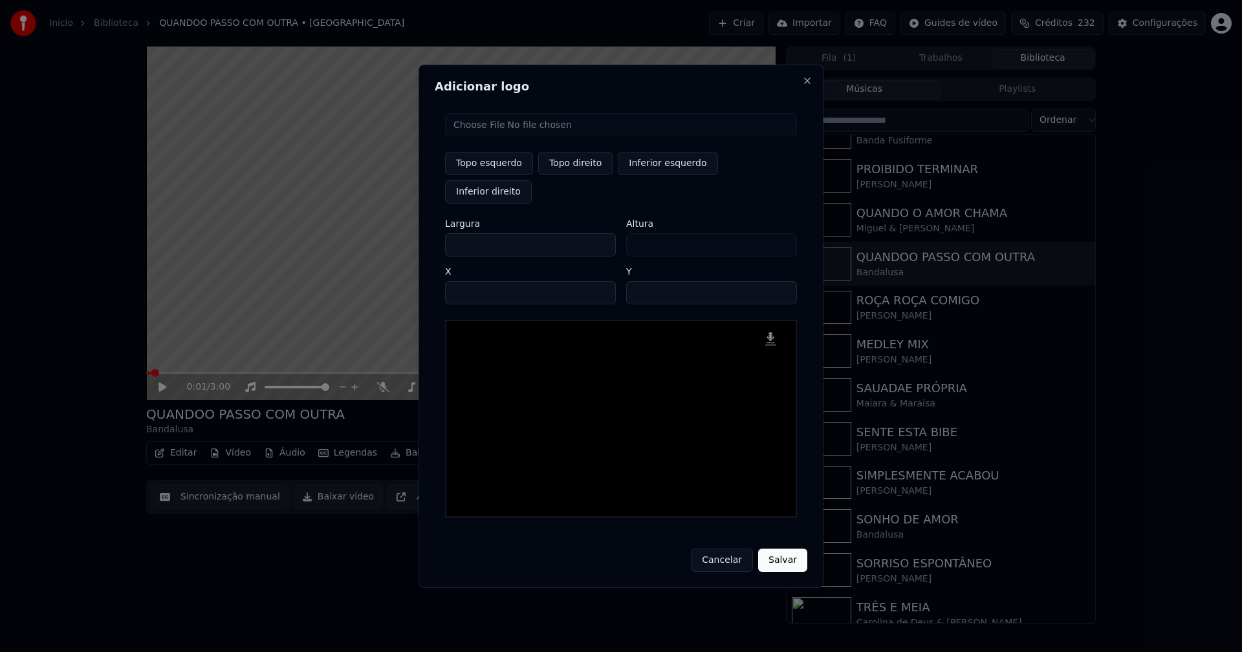
click at [400, 237] on body "Início Biblioteca QUANDOO PASSO COM OUTRA • Bandalusa Criar Importar FAQ Guides…" at bounding box center [621, 326] width 1242 height 652
type input "**"
type input "***"
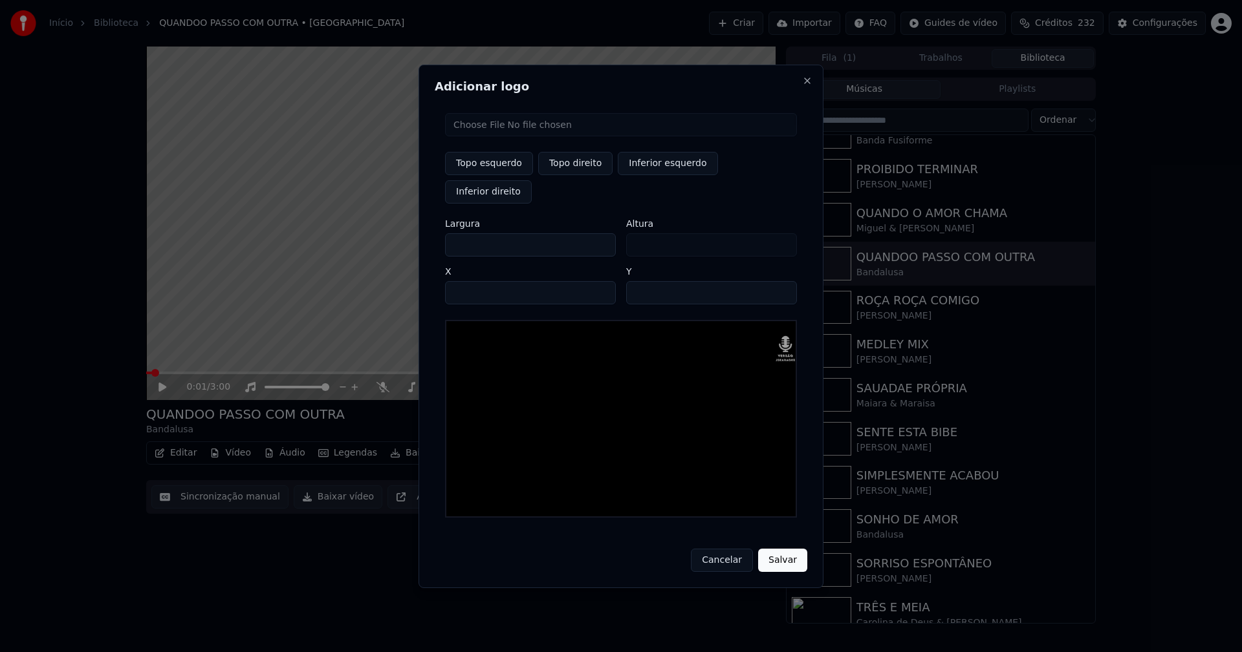
type input "***"
click at [471, 281] on input "****" at bounding box center [530, 292] width 171 height 23
type input "****"
click at [640, 281] on input "**" at bounding box center [711, 292] width 171 height 23
type input "**"
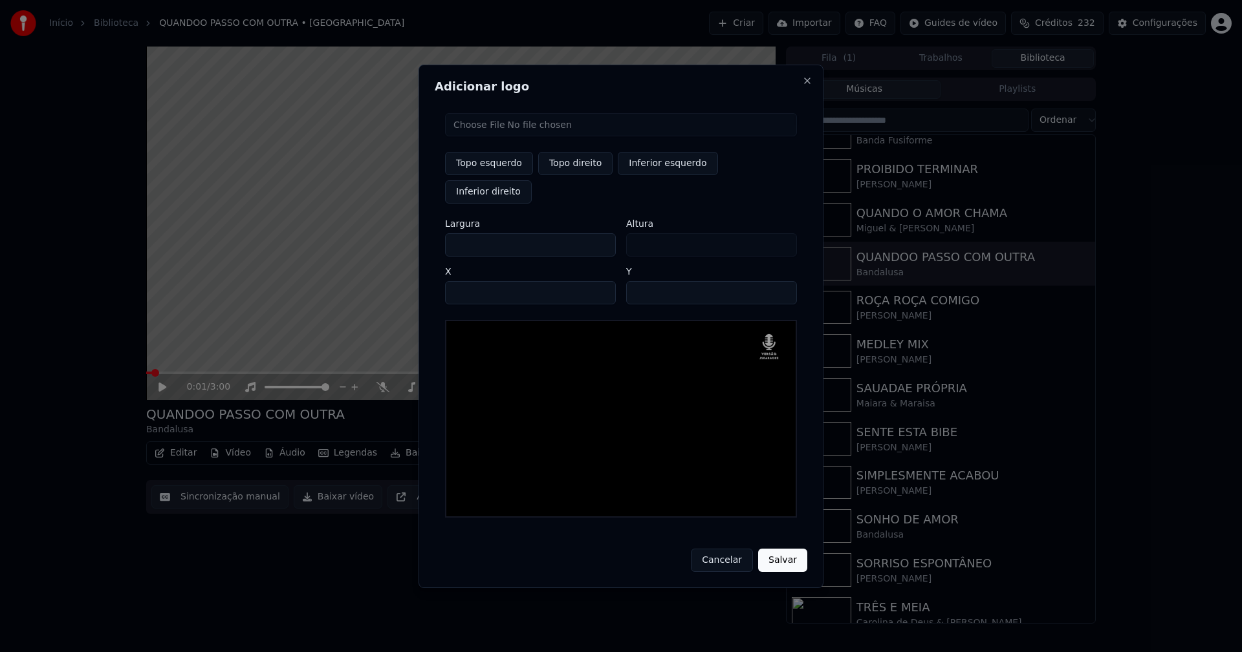
click at [772, 549] on button "Salvar" at bounding box center [782, 560] width 49 height 23
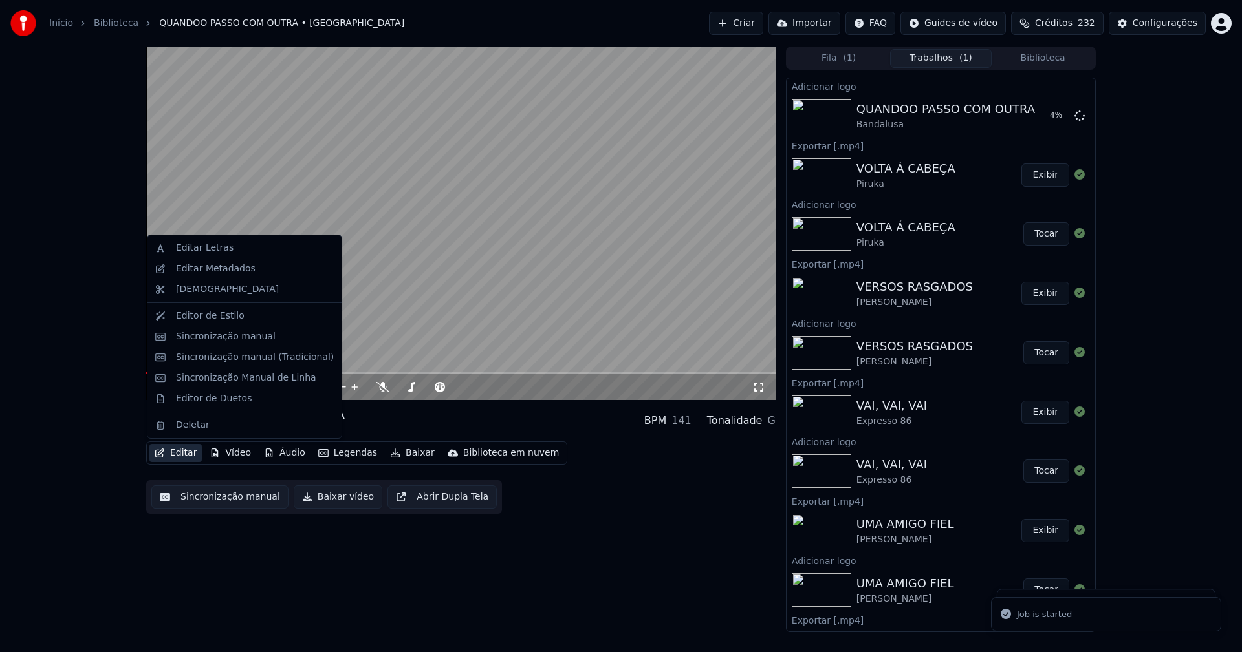
click at [188, 452] on button "Editar" at bounding box center [175, 453] width 52 height 18
click at [222, 272] on div "Editar Metadados" at bounding box center [216, 269] width 80 height 13
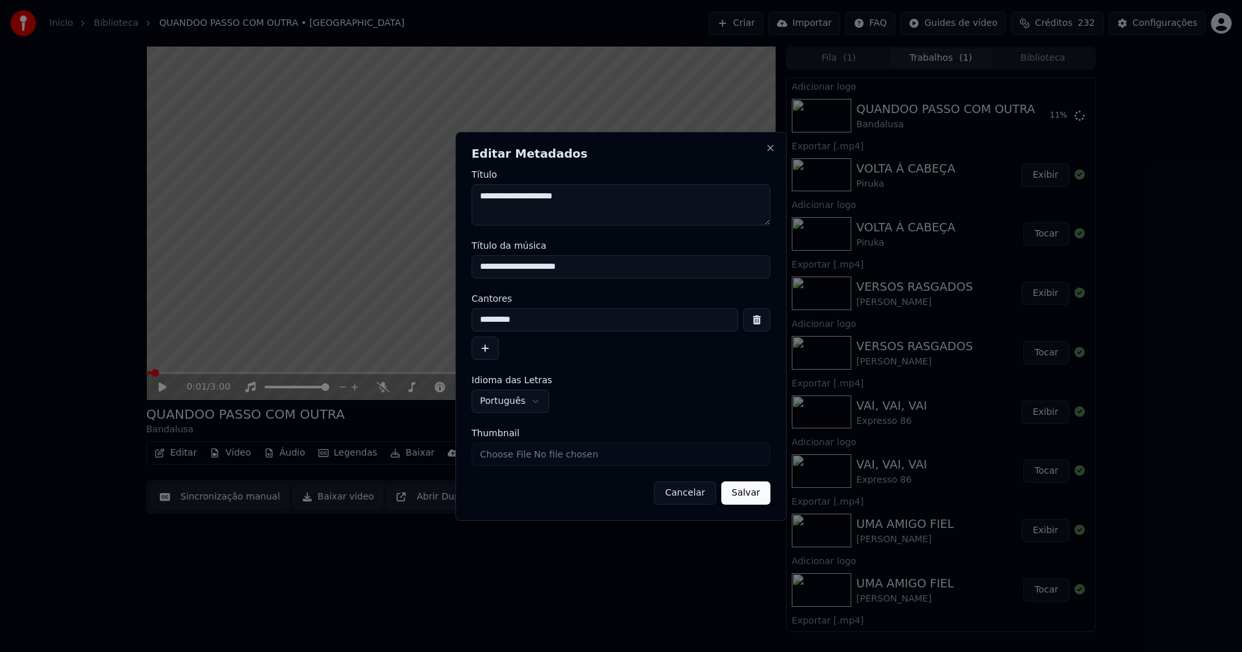
click at [524, 265] on input "**********" at bounding box center [620, 266] width 299 height 23
type input "**********"
click at [744, 491] on button "Salvar" at bounding box center [745, 493] width 49 height 23
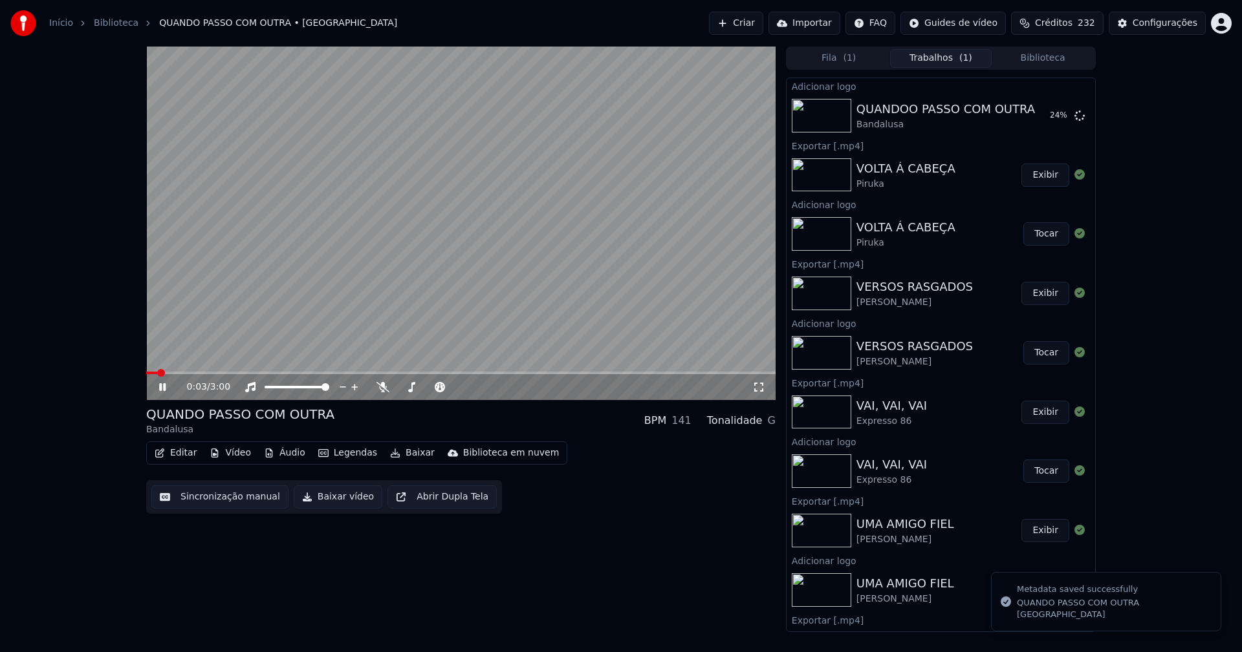
click at [160, 387] on icon at bounding box center [162, 387] width 6 height 8
click at [183, 451] on button "Editar" at bounding box center [175, 453] width 52 height 18
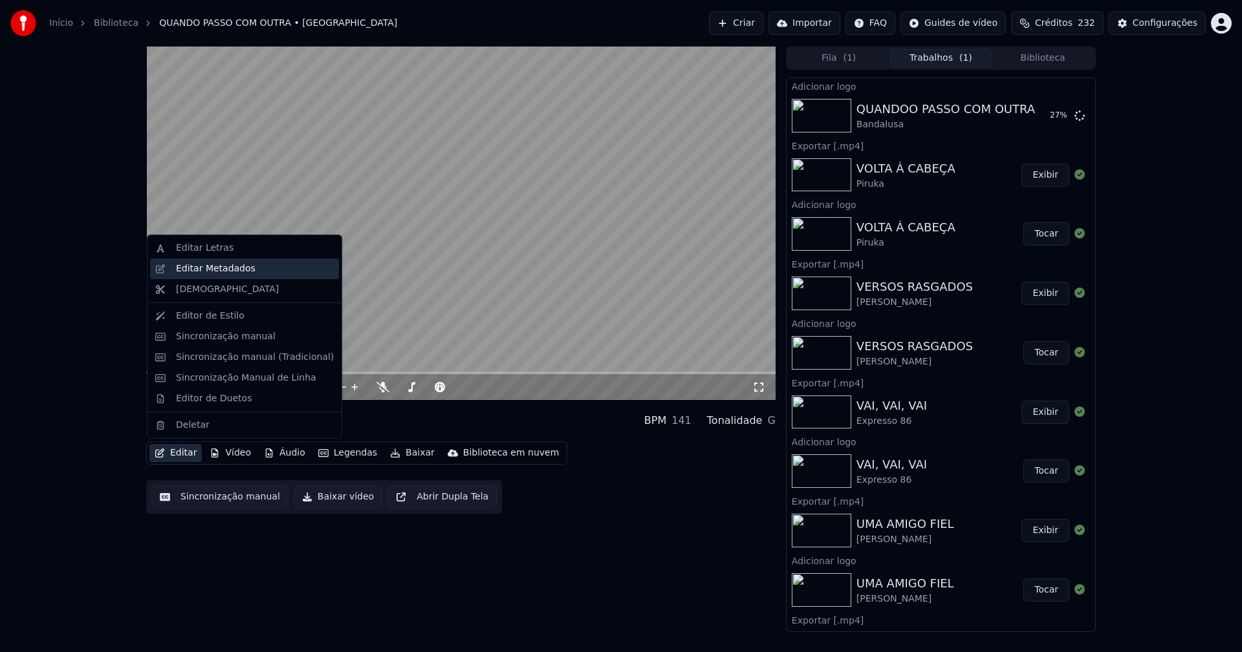
click at [211, 274] on div "Editar Metadados" at bounding box center [216, 269] width 80 height 13
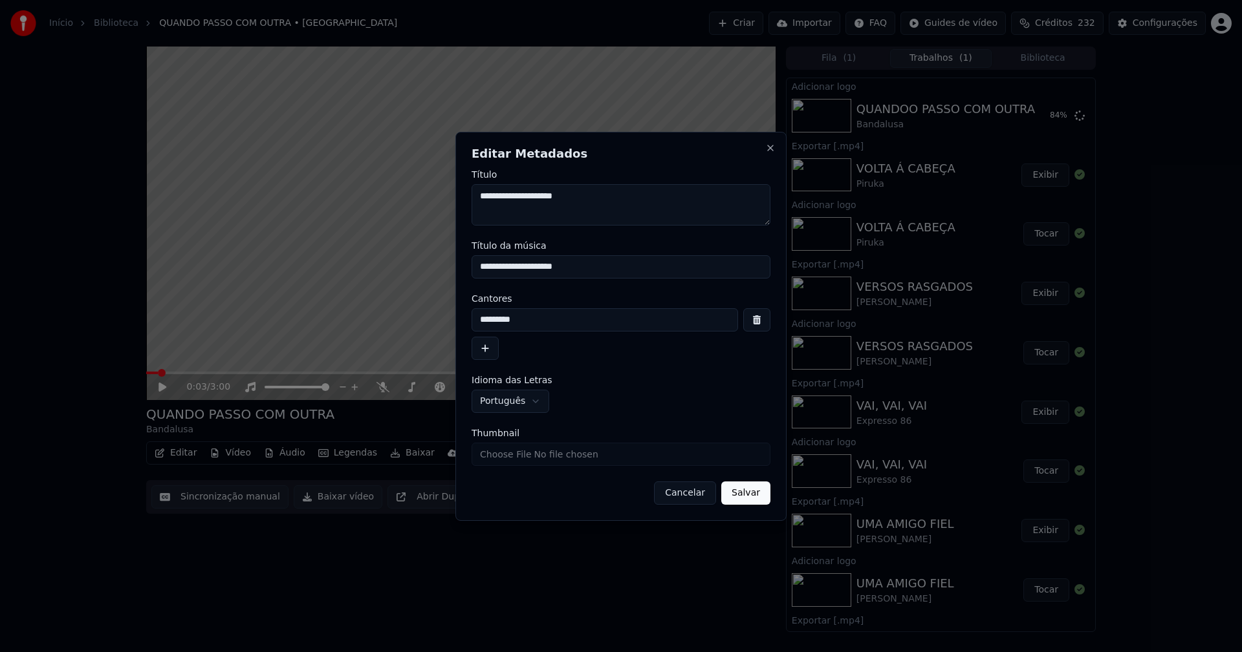
click at [519, 457] on input "Thumbnail" at bounding box center [620, 454] width 299 height 23
type input "**********"
click at [742, 496] on button "Salvar" at bounding box center [745, 493] width 49 height 23
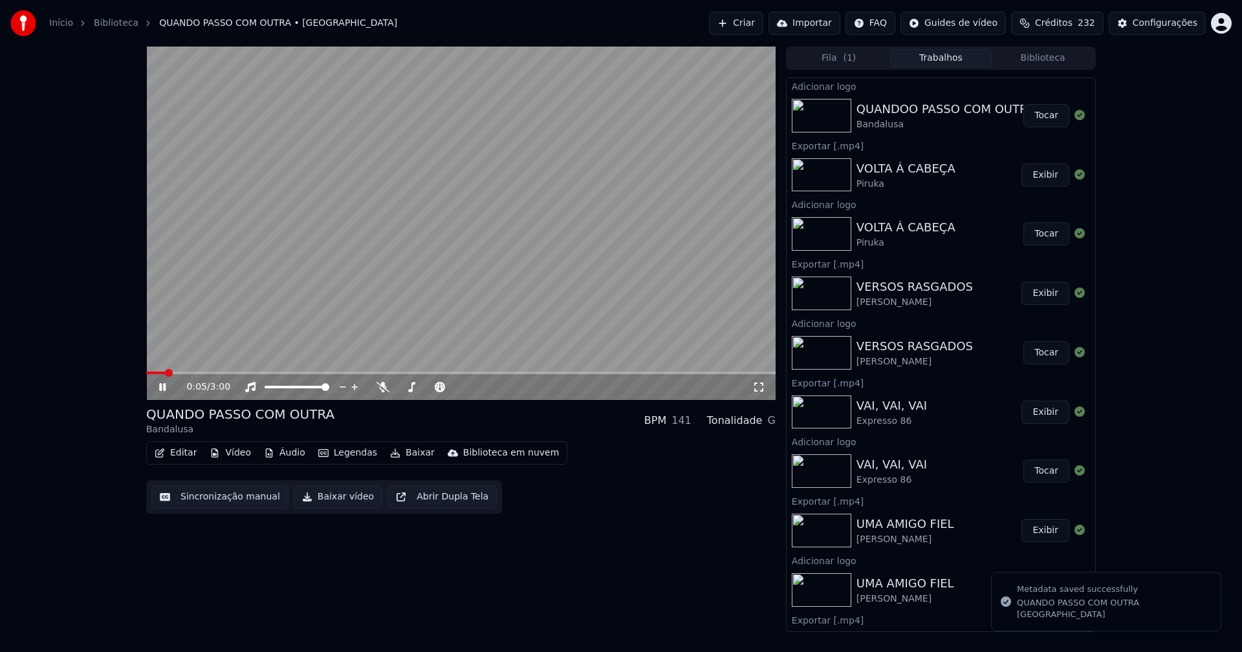
drag, startPoint x: 162, startPoint y: 393, endPoint x: 171, endPoint y: 413, distance: 21.7
click at [162, 392] on icon at bounding box center [171, 387] width 30 height 10
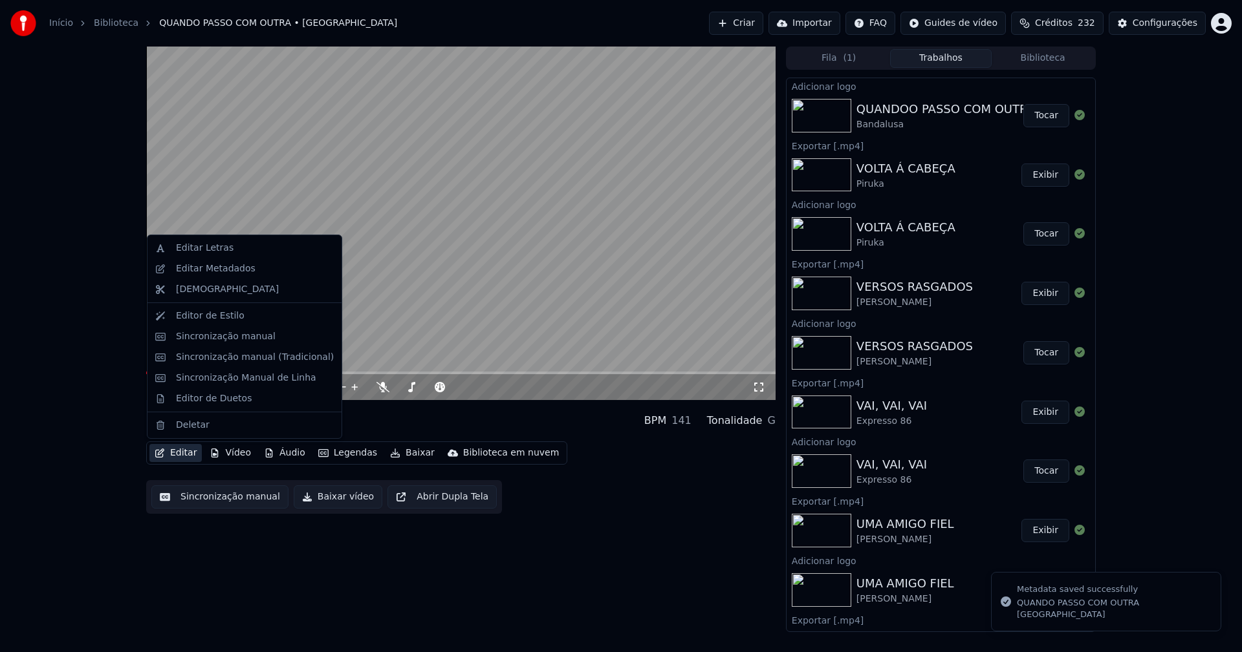
click at [182, 455] on button "Editar" at bounding box center [175, 453] width 52 height 18
click at [219, 358] on div "Sincronização manual (Tradicional)" at bounding box center [255, 357] width 158 height 13
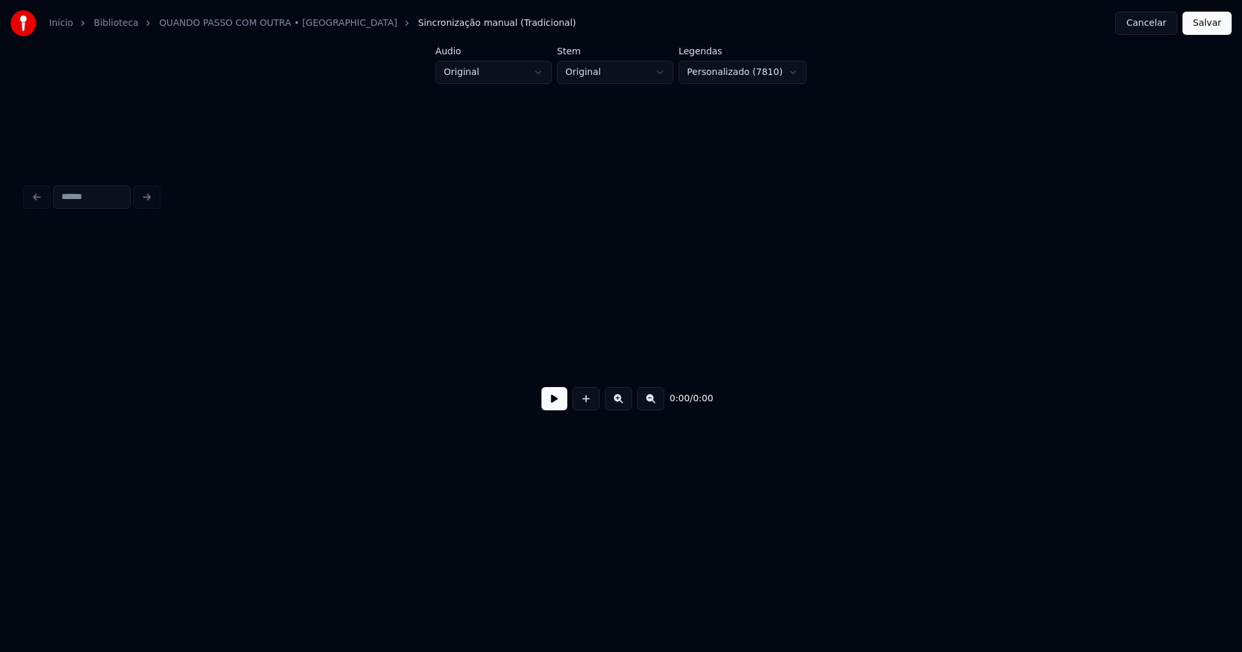
scroll to position [0, 1428]
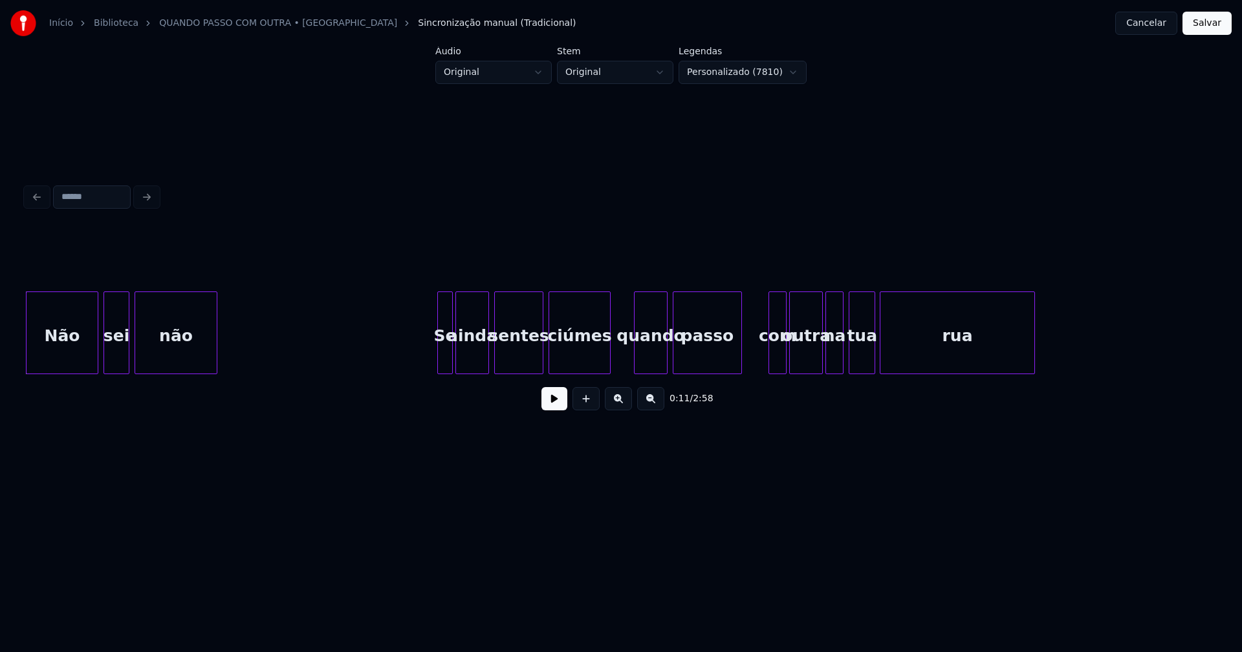
click at [1142, 25] on button "Cancelar" at bounding box center [1146, 23] width 62 height 23
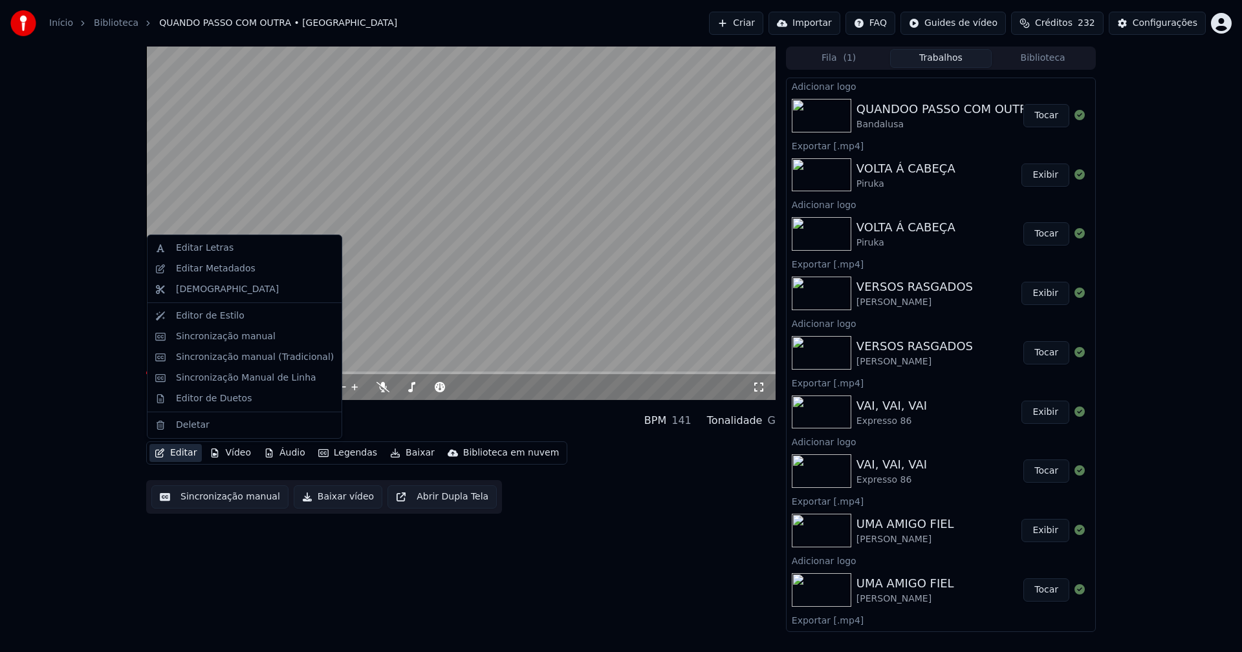
click at [182, 453] on button "Editar" at bounding box center [175, 453] width 52 height 18
click at [241, 358] on div "Sincronização manual (Tradicional)" at bounding box center [255, 357] width 158 height 13
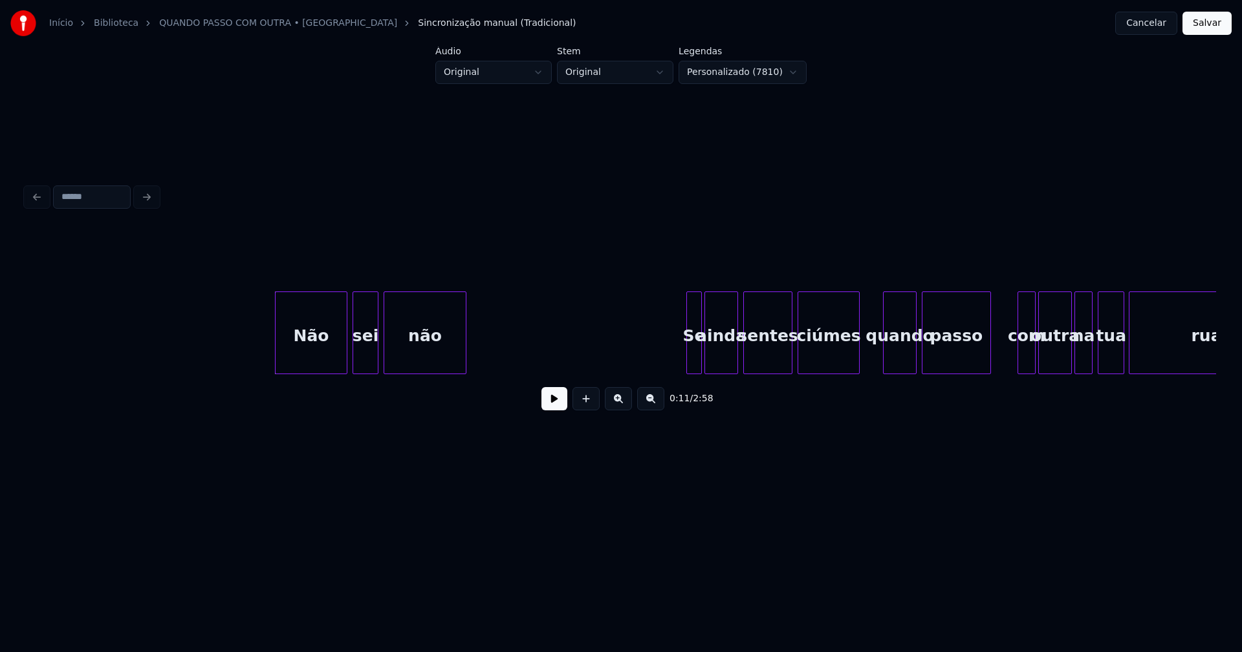
scroll to position [0, 1165]
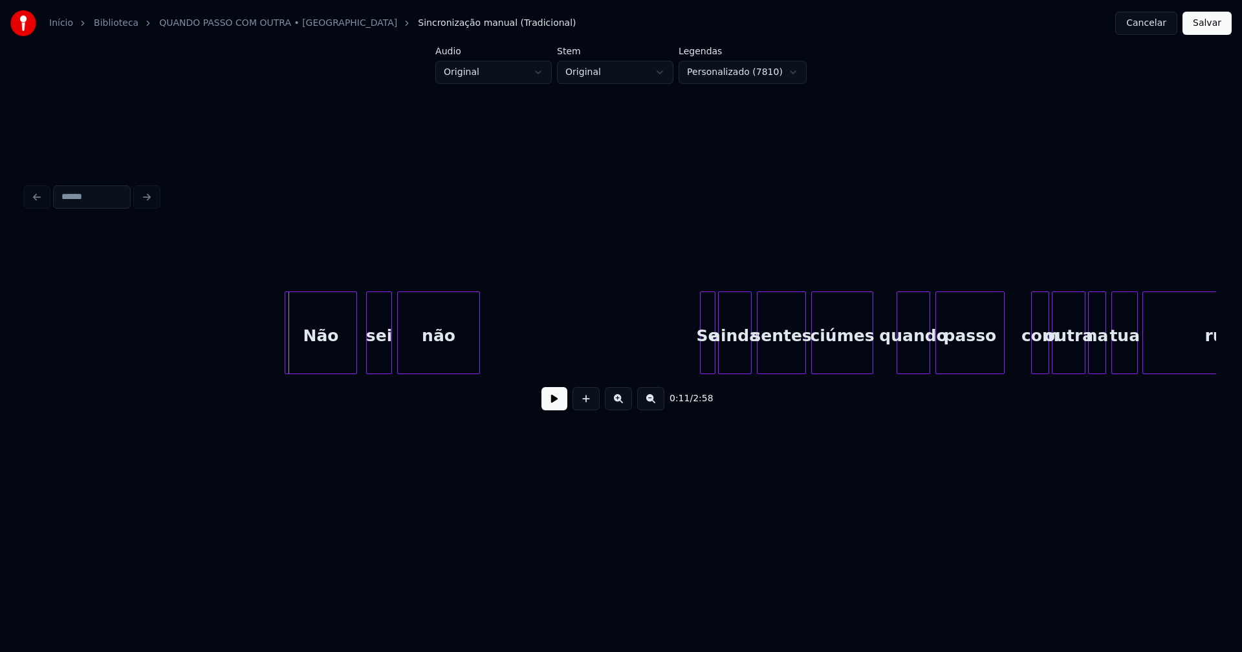
click at [338, 360] on div "Não" at bounding box center [320, 336] width 71 height 88
click at [375, 361] on div "sei" at bounding box center [375, 336] width 25 height 88
click at [690, 357] on div at bounding box center [690, 332] width 4 height 81
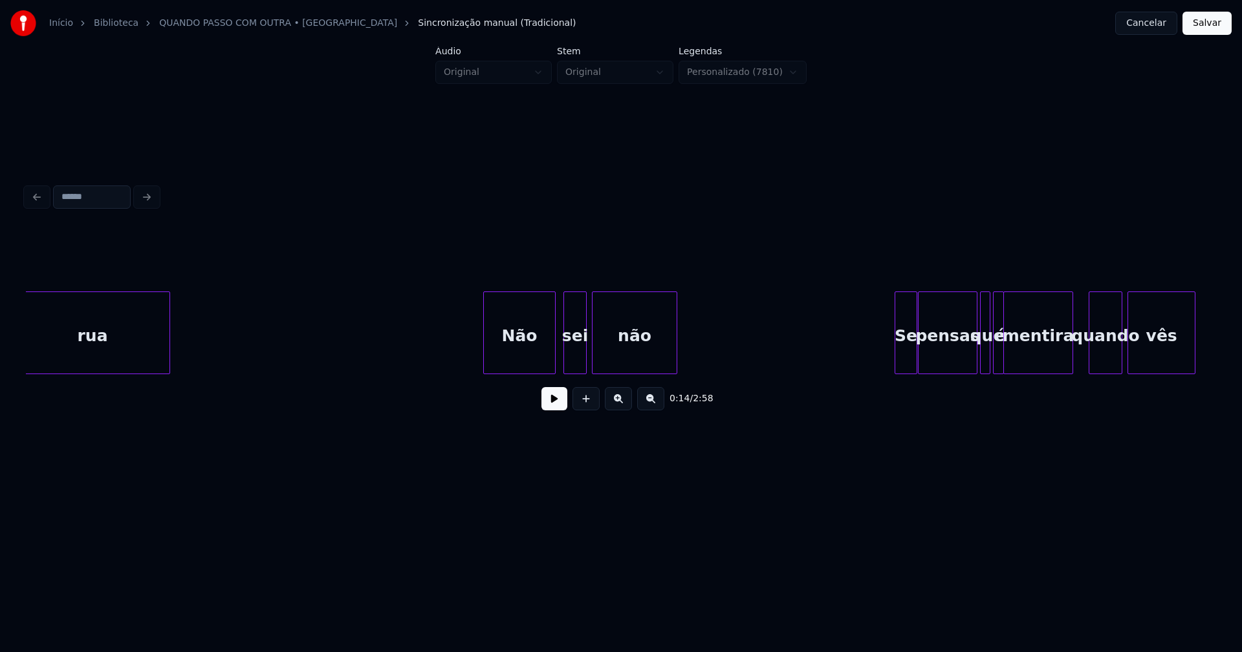
scroll to position [0, 2343]
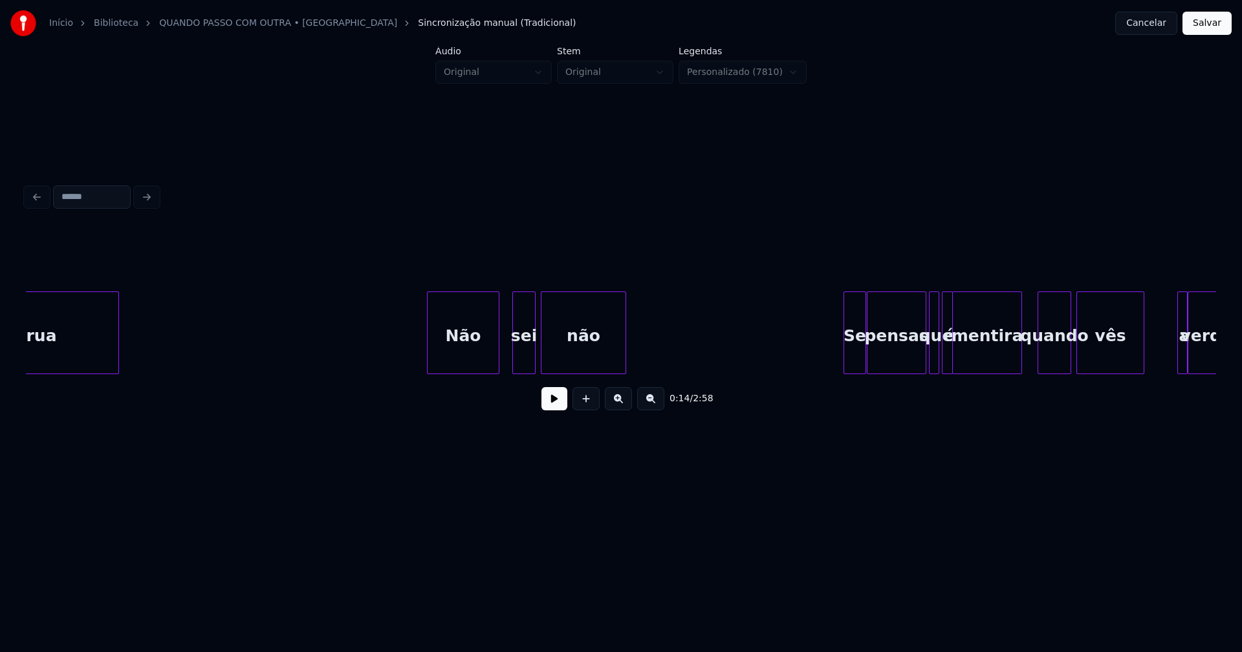
click at [473, 351] on div "Não" at bounding box center [462, 336] width 71 height 88
click at [521, 363] on div "sei" at bounding box center [521, 336] width 22 height 88
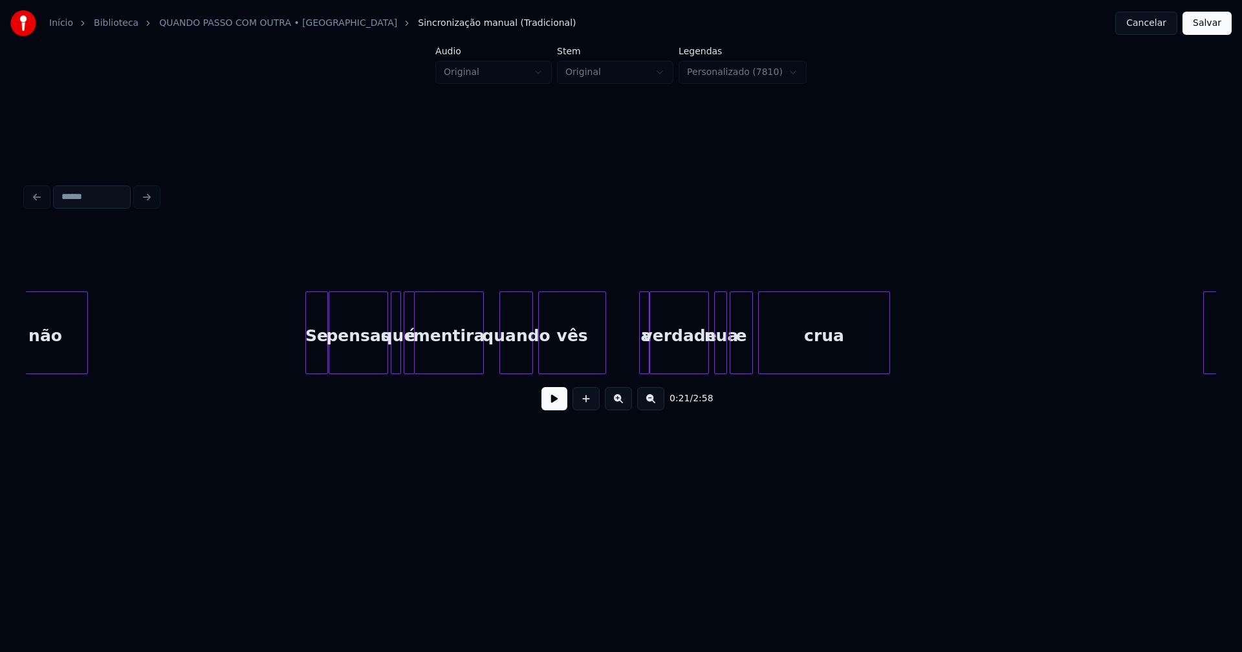
scroll to position [0, 2894]
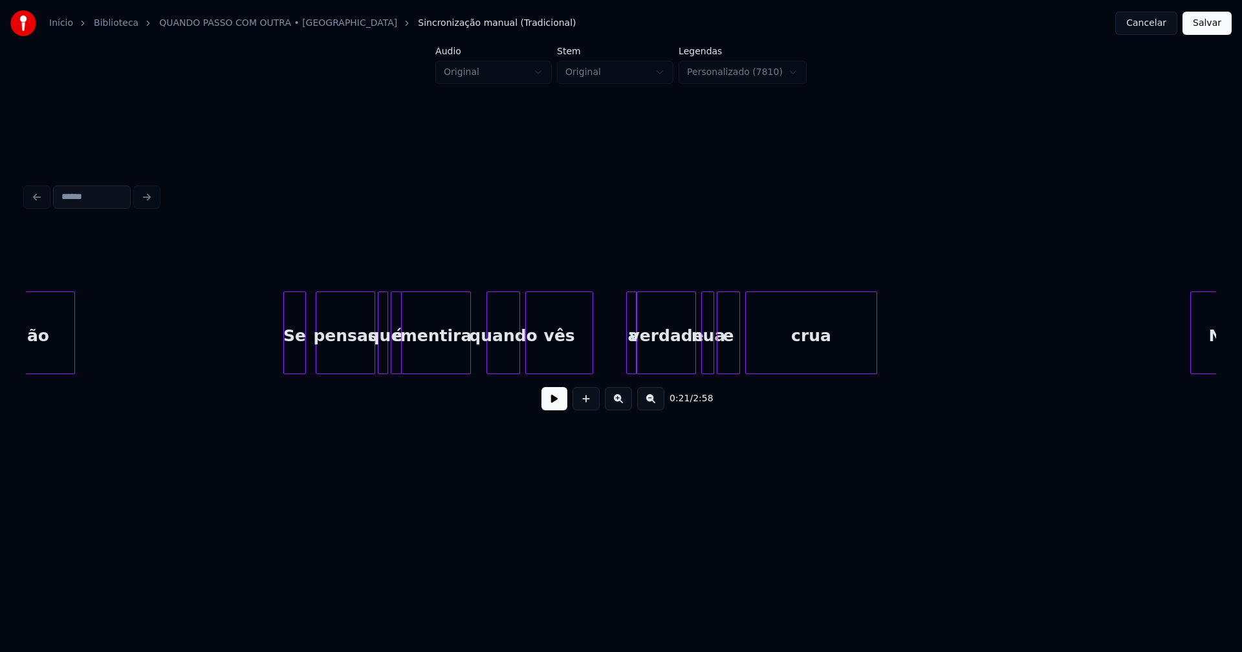
click at [296, 360] on div "Se" at bounding box center [294, 336] width 21 height 88
click at [616, 358] on div at bounding box center [617, 332] width 4 height 81
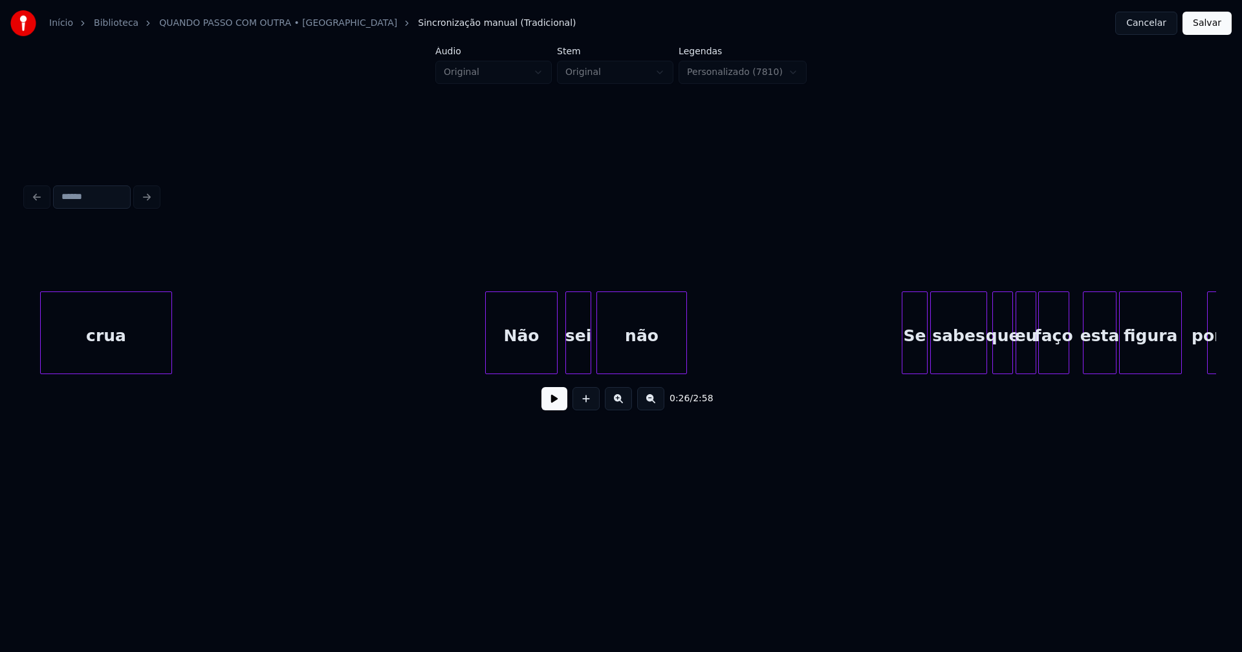
scroll to position [0, 3688]
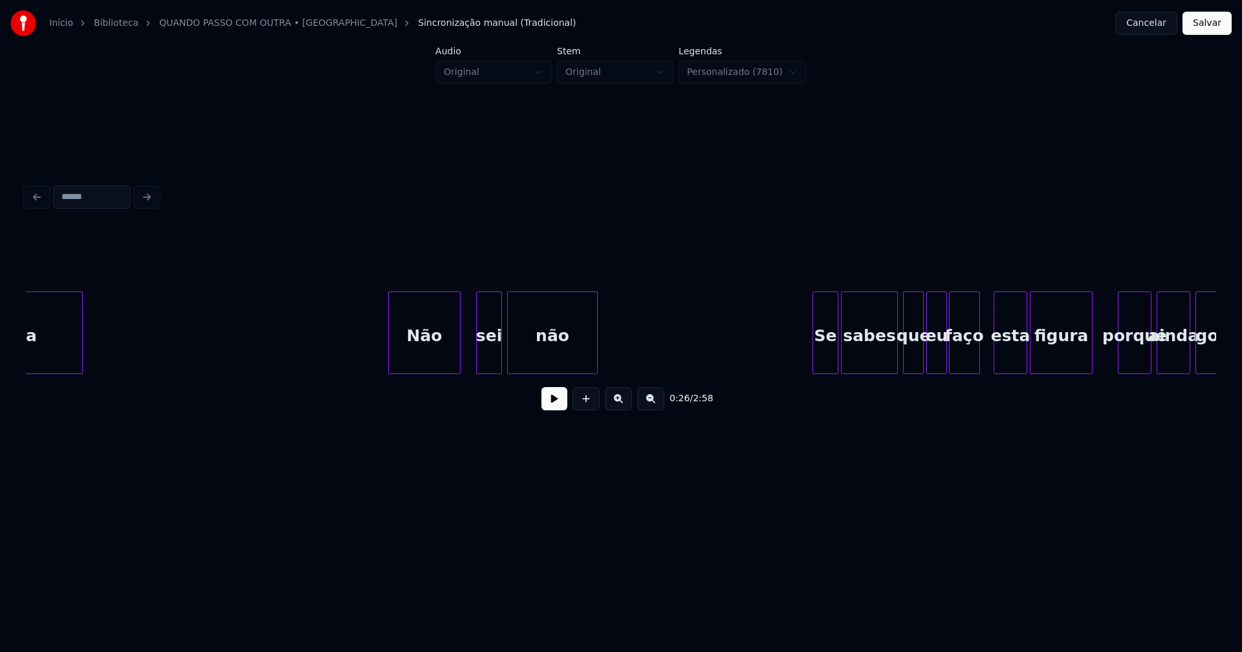
click at [434, 352] on div "Não" at bounding box center [424, 336] width 71 height 88
click at [468, 359] on div at bounding box center [466, 332] width 4 height 81
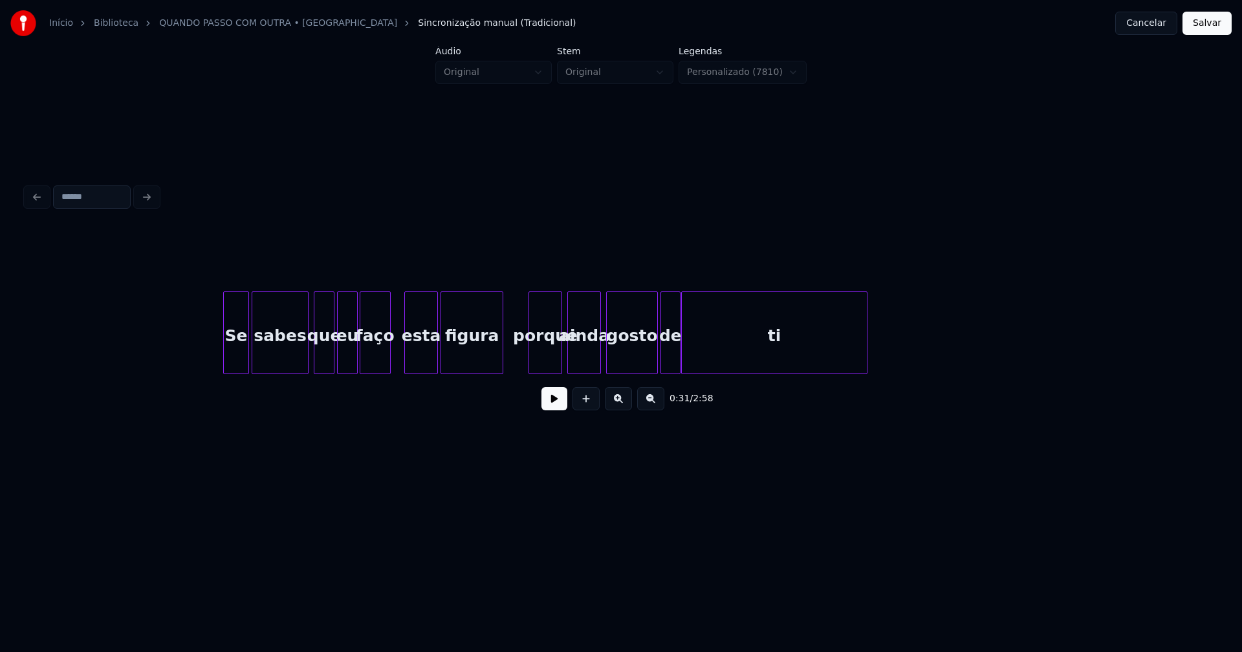
scroll to position [0, 4342]
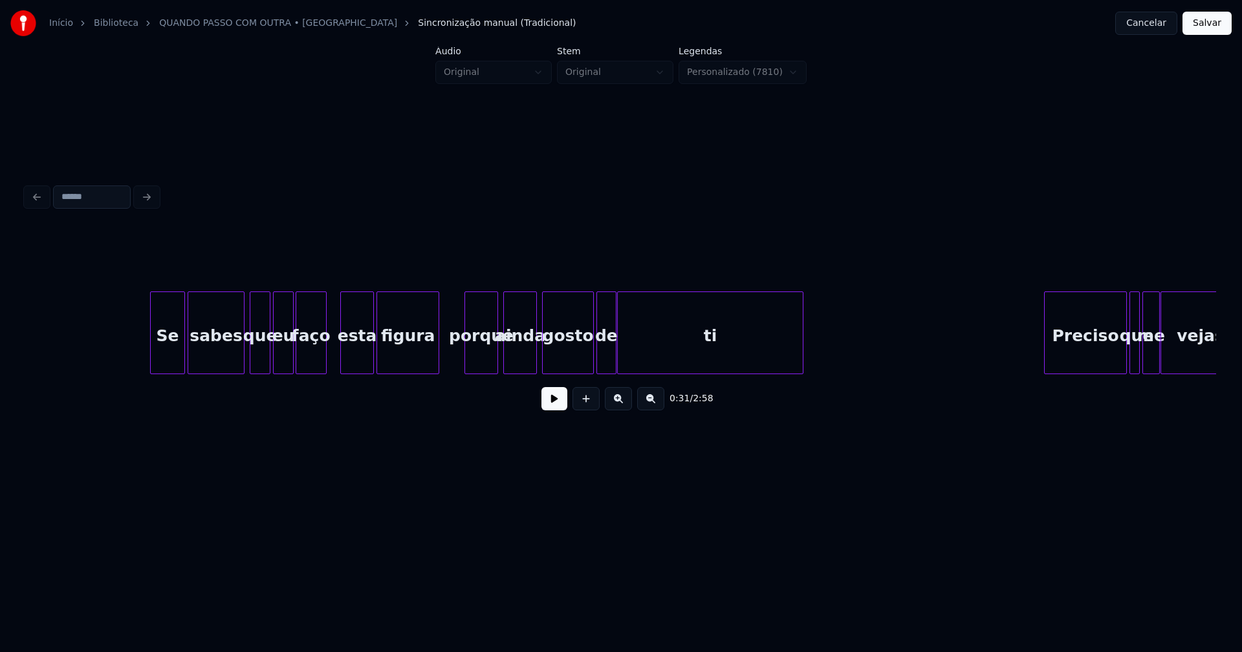
click at [153, 358] on div at bounding box center [153, 332] width 4 height 81
click at [585, 361] on div at bounding box center [585, 332] width 4 height 81
click at [601, 363] on div "de" at bounding box center [599, 336] width 19 height 88
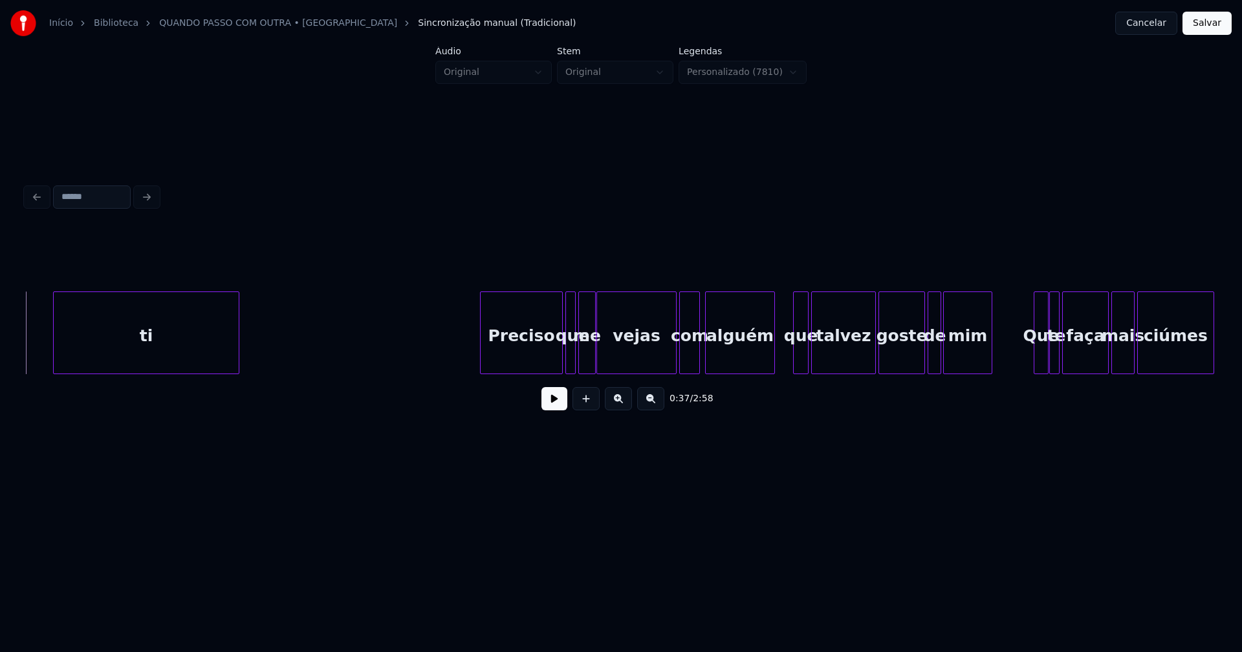
scroll to position [0, 5072]
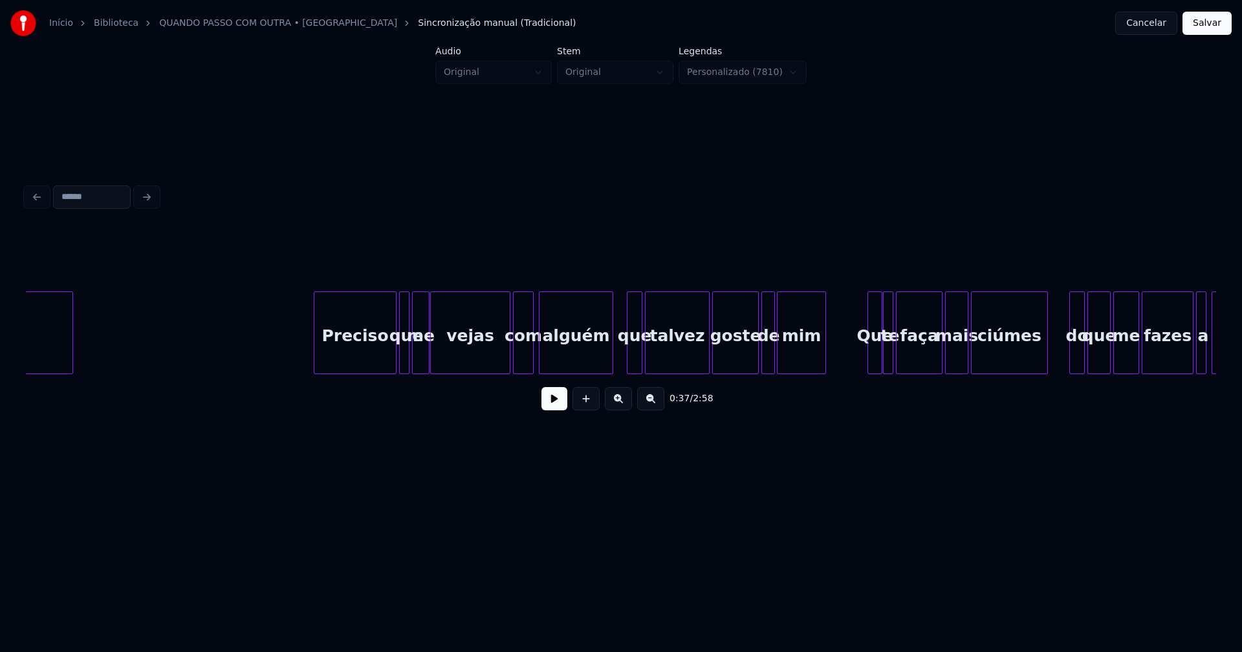
click at [611, 354] on div at bounding box center [610, 332] width 4 height 81
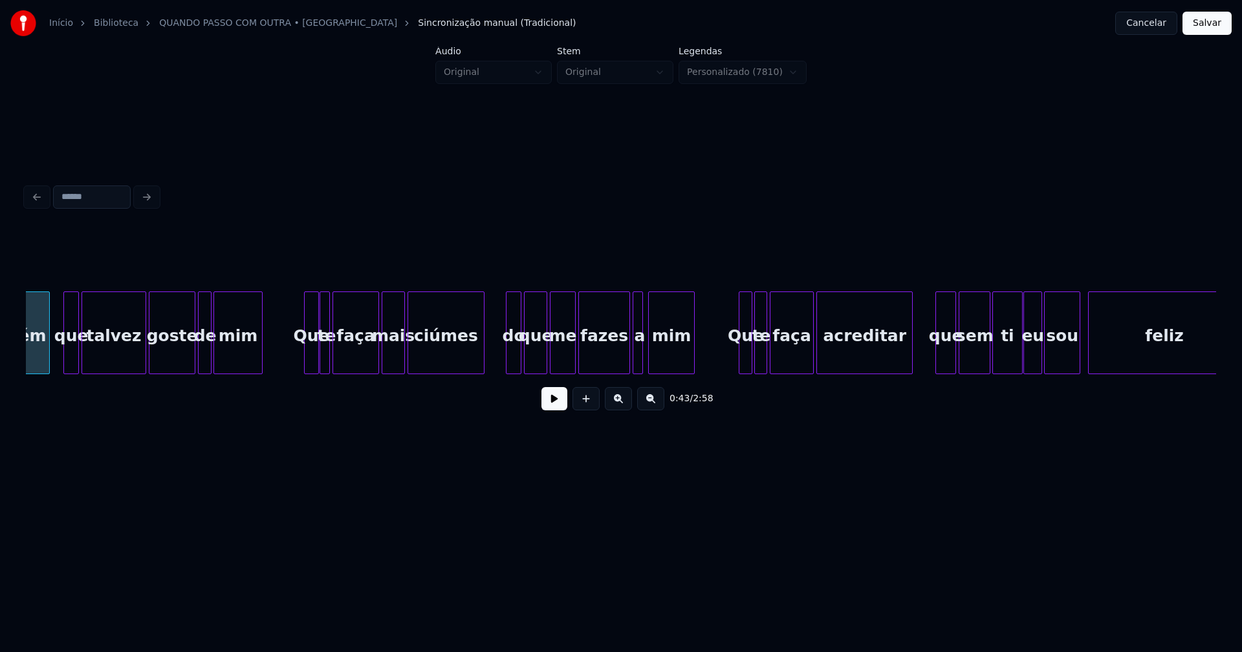
scroll to position [0, 5661]
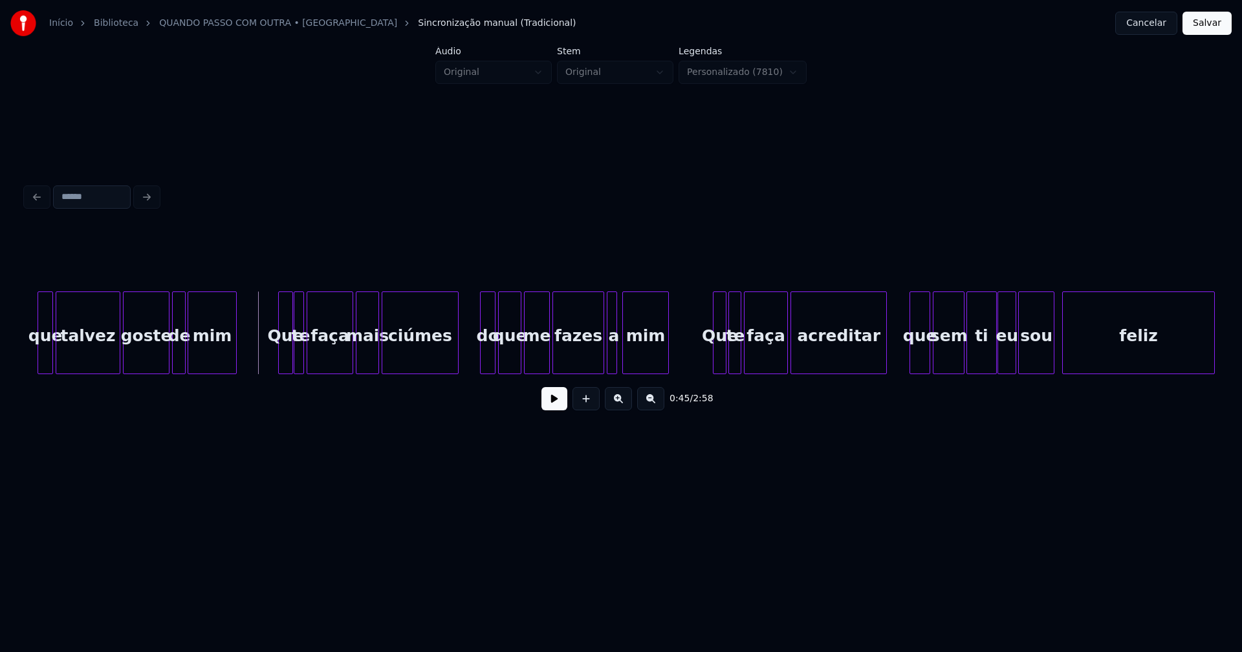
click at [560, 408] on button at bounding box center [554, 398] width 26 height 23
click at [557, 408] on button at bounding box center [554, 398] width 26 height 23
click at [553, 404] on button at bounding box center [554, 398] width 26 height 23
click at [557, 405] on button at bounding box center [554, 398] width 26 height 23
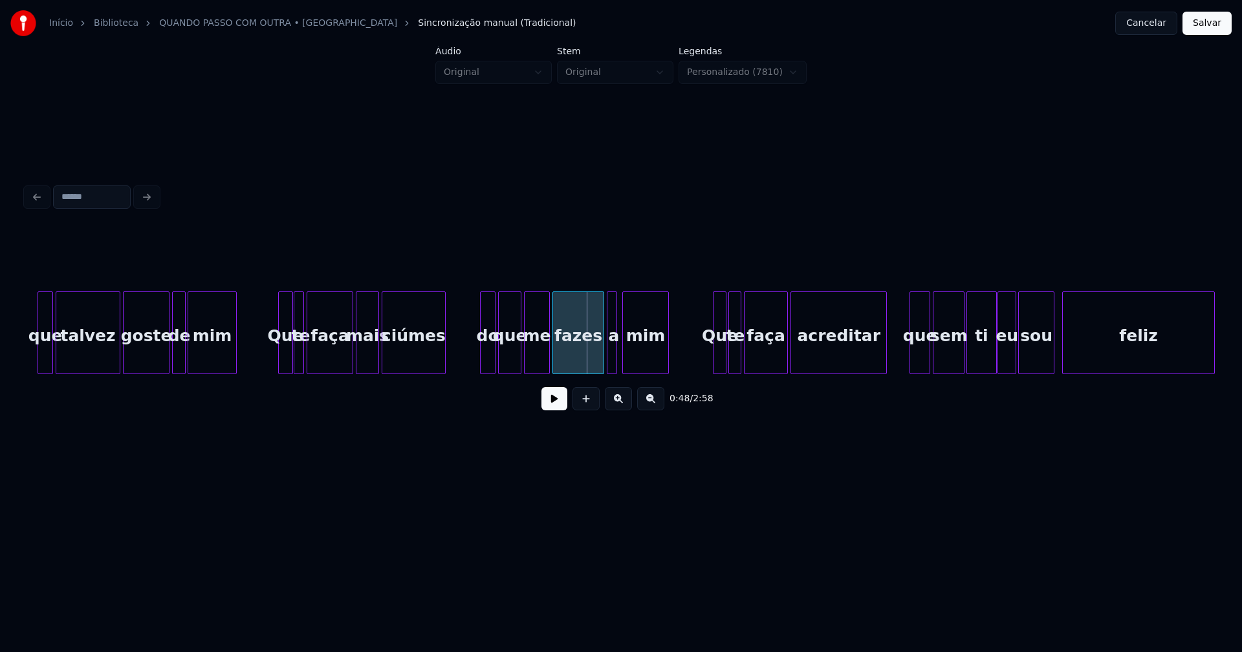
click at [444, 368] on div "ciúmes" at bounding box center [414, 333] width 64 height 83
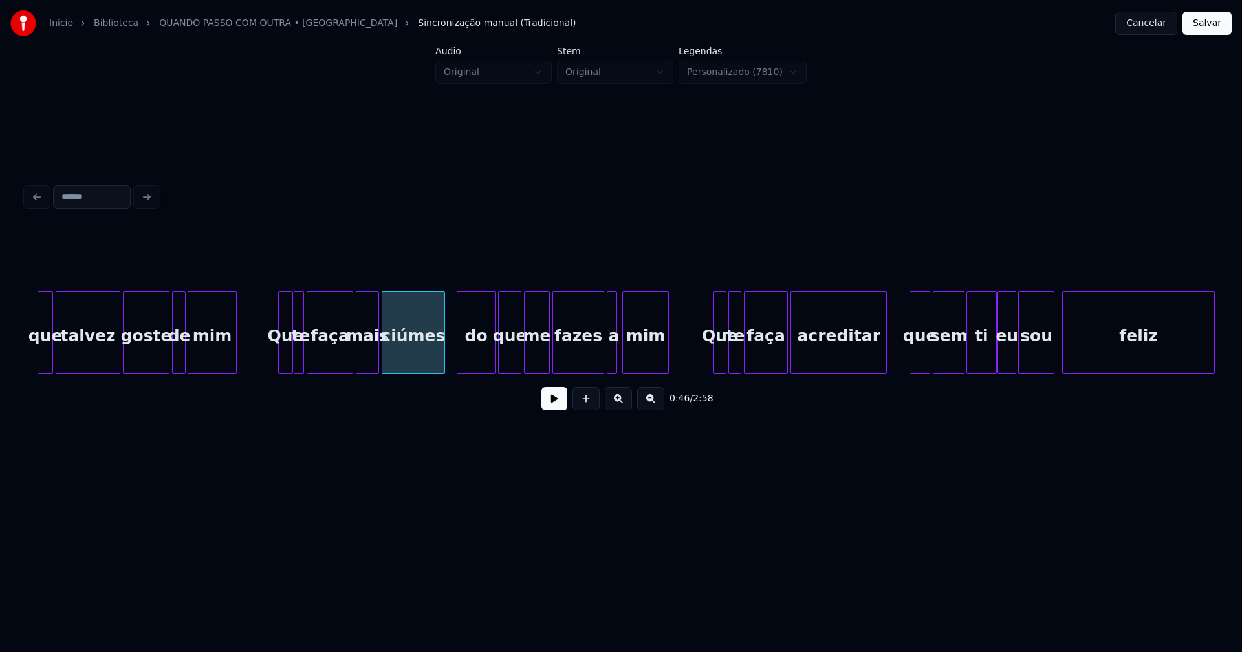
click at [457, 367] on div at bounding box center [459, 332] width 4 height 81
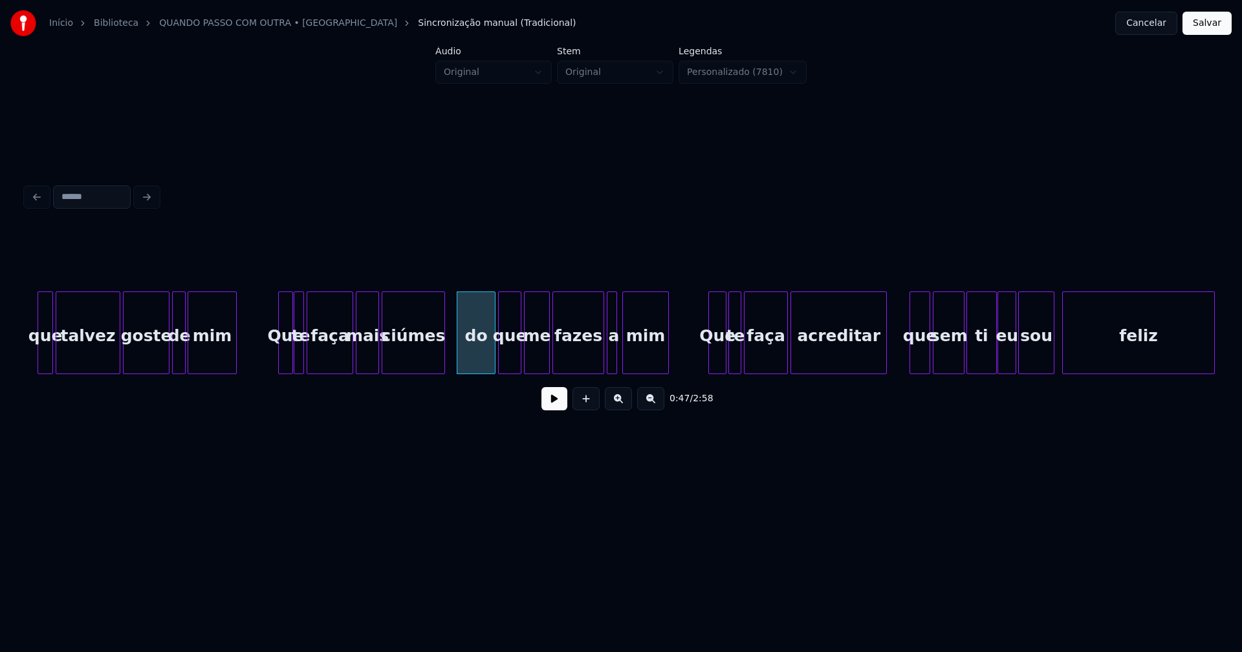
click at [709, 357] on div at bounding box center [711, 332] width 4 height 81
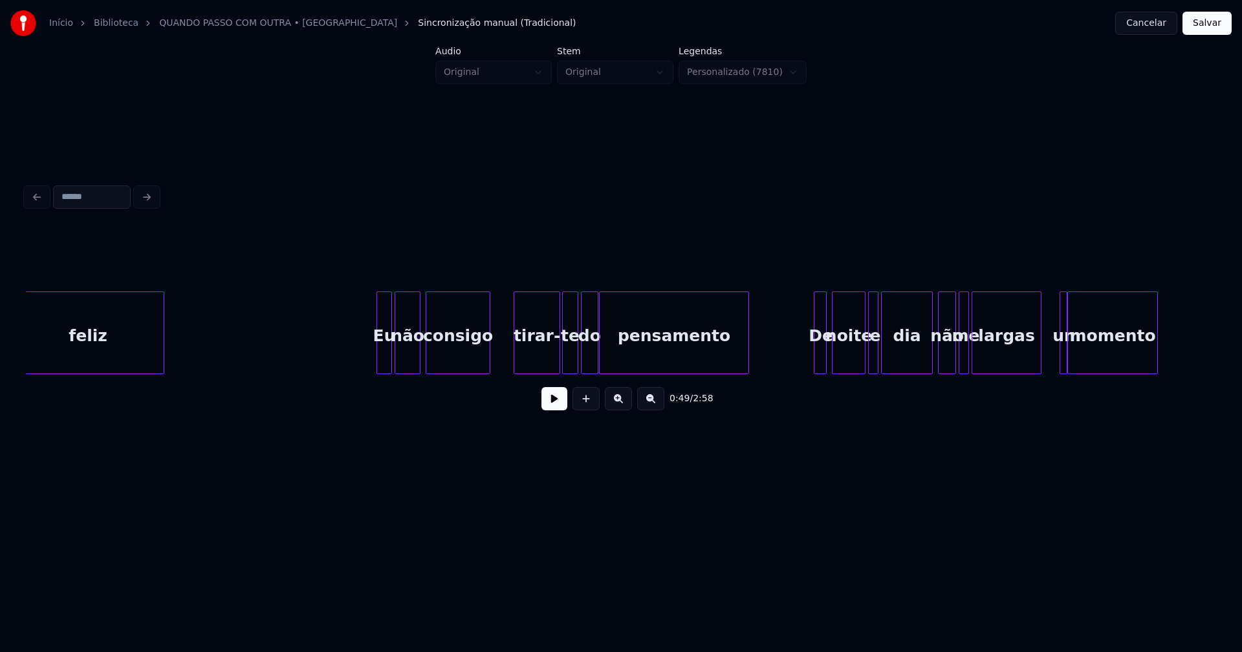
scroll to position [0, 6724]
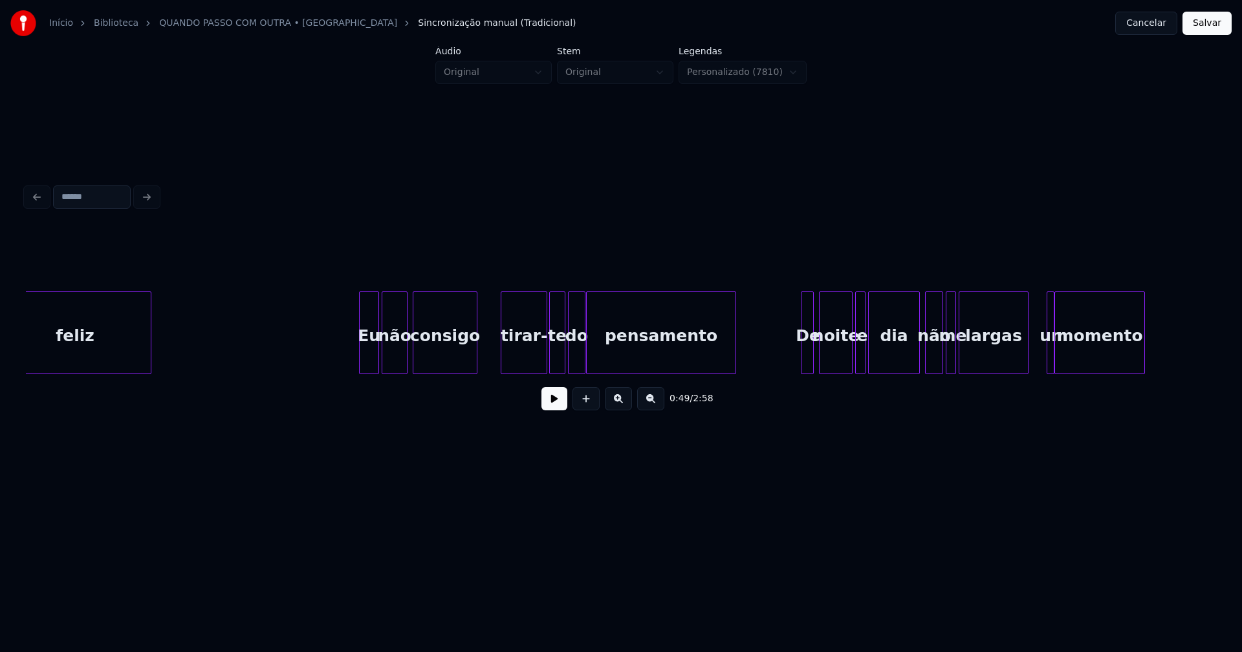
click at [360, 361] on div at bounding box center [362, 332] width 4 height 81
click at [487, 345] on div at bounding box center [486, 332] width 4 height 81
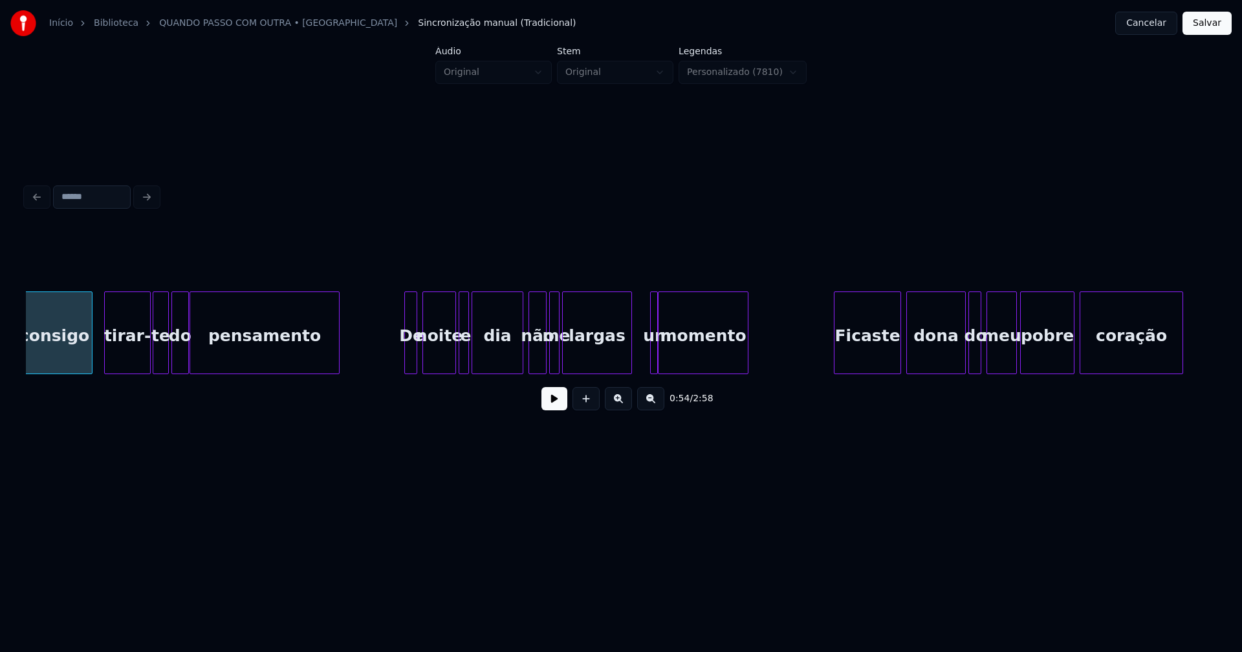
scroll to position [0, 7121]
click at [402, 362] on div at bounding box center [401, 332] width 4 height 81
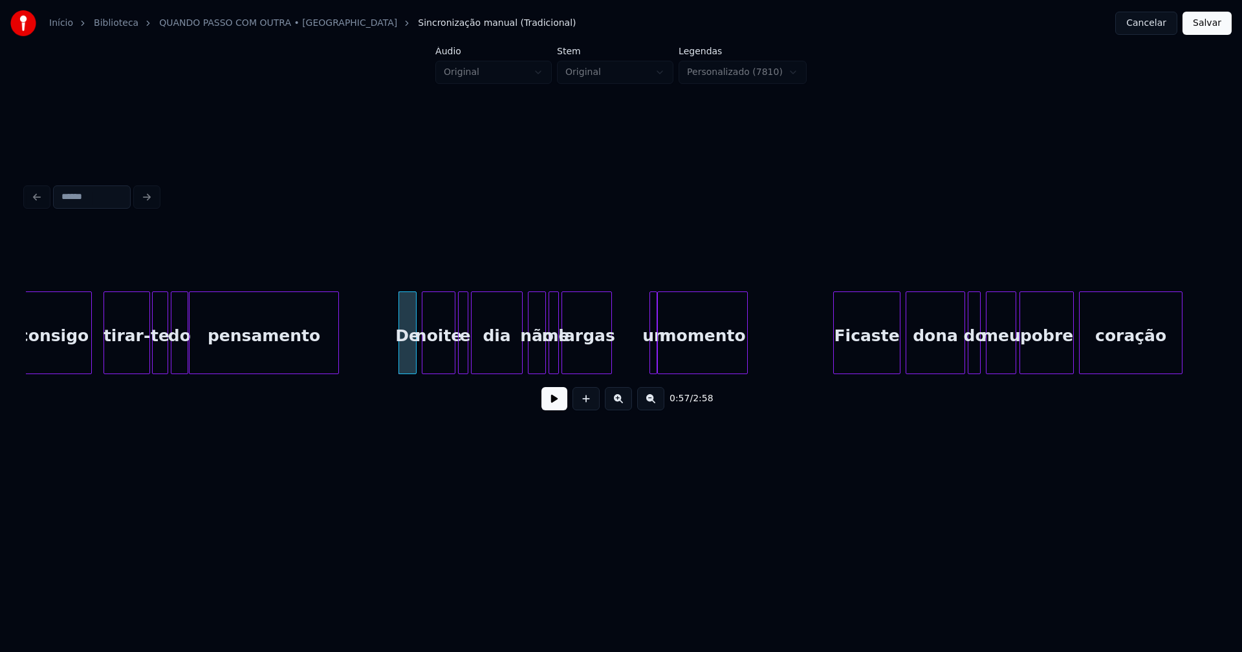
click at [610, 364] on div at bounding box center [609, 332] width 4 height 81
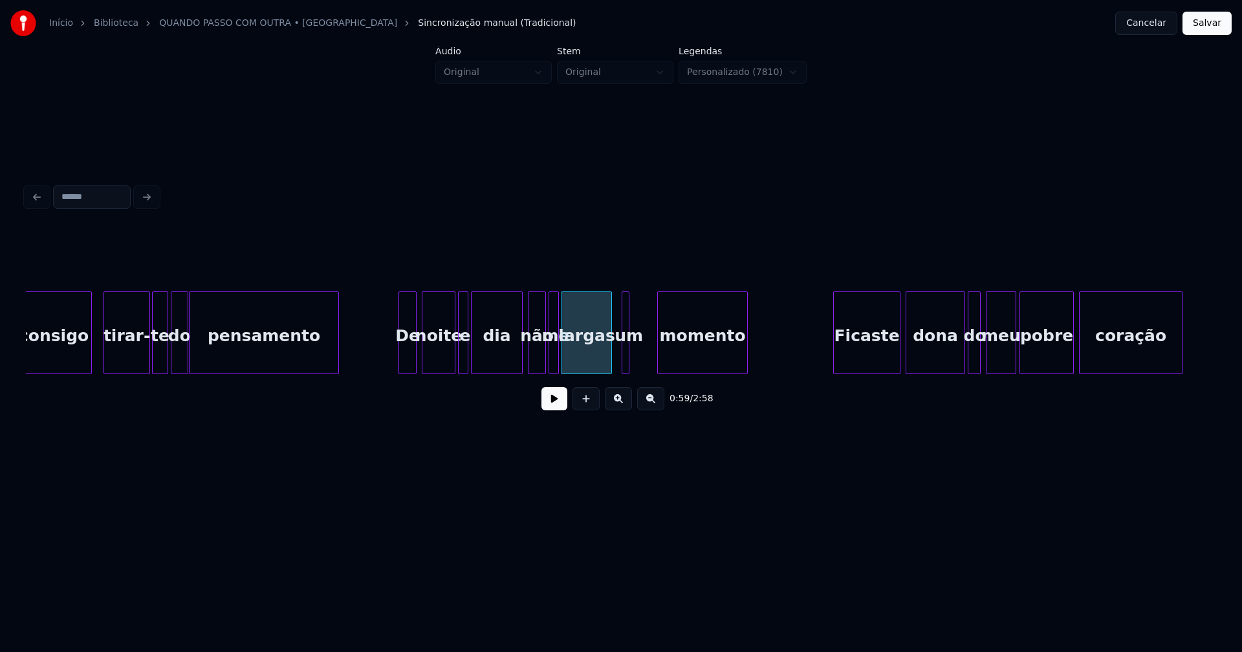
click at [621, 362] on div "um" at bounding box center [625, 333] width 8 height 83
click at [647, 354] on div at bounding box center [646, 332] width 4 height 81
click at [655, 358] on div at bounding box center [654, 332] width 4 height 81
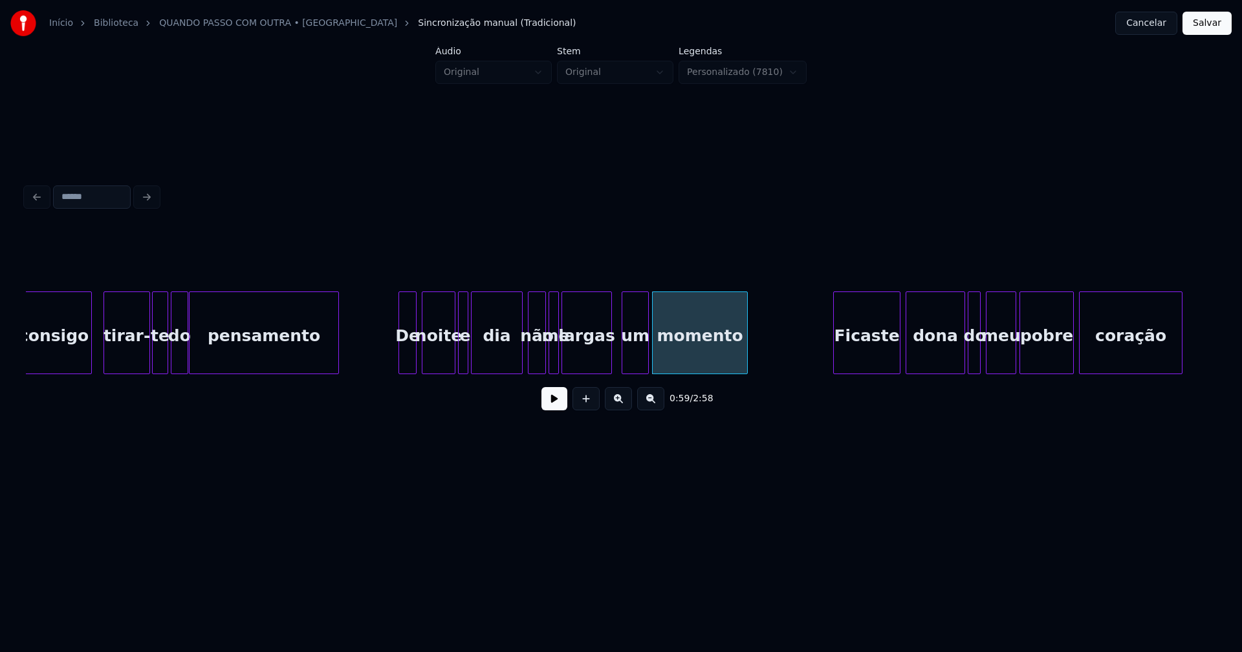
click at [912, 517] on html "Início Biblioteca QUANDO PASSO COM OUTRA • Bandalusa Sincronização manual (Trad…" at bounding box center [621, 258] width 1242 height 517
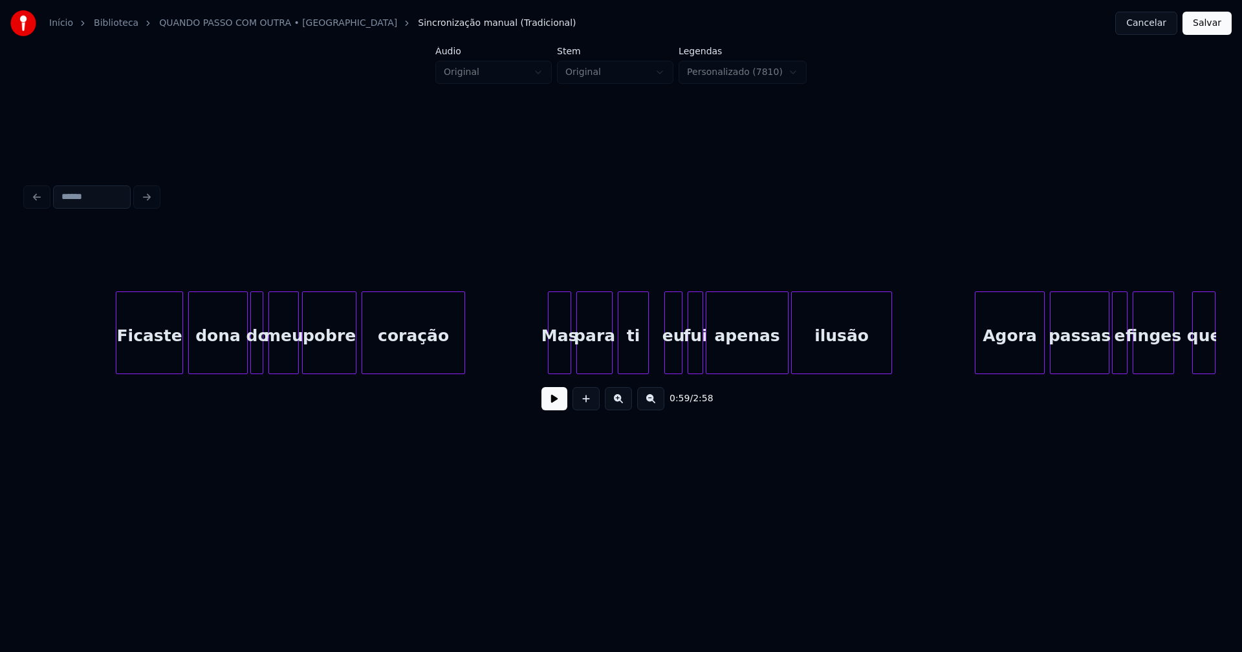
scroll to position [0, 7864]
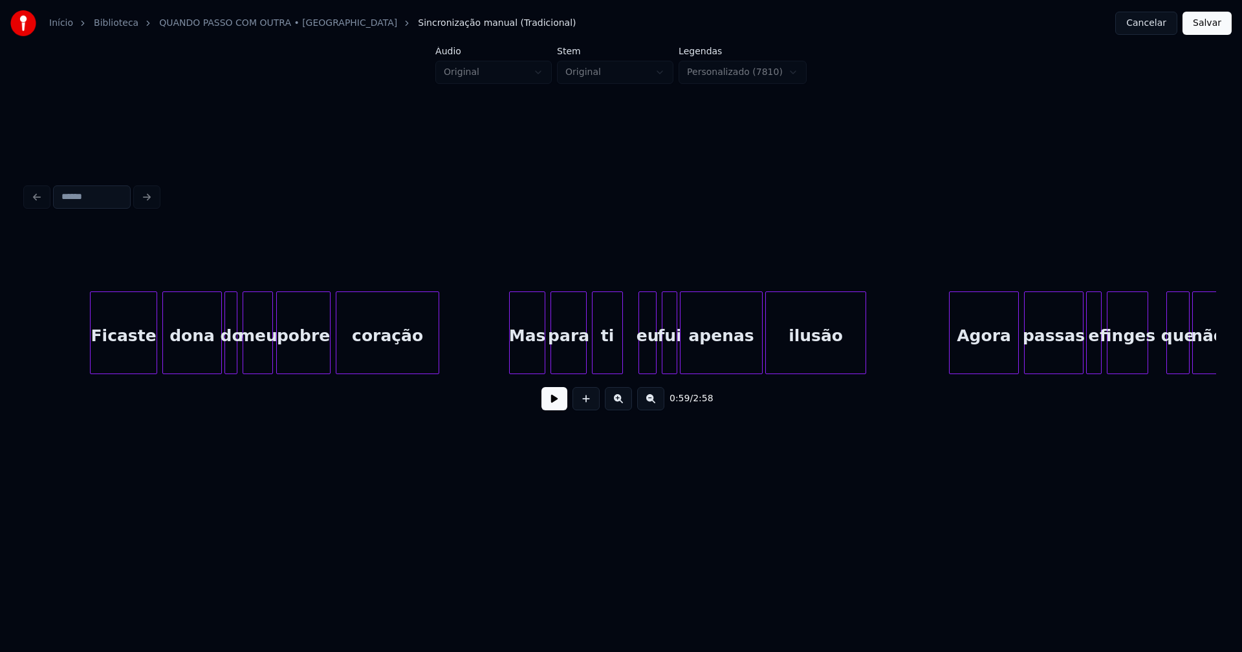
click at [511, 359] on div at bounding box center [512, 332] width 4 height 81
click at [644, 364] on div "eu" at bounding box center [642, 336] width 17 height 88
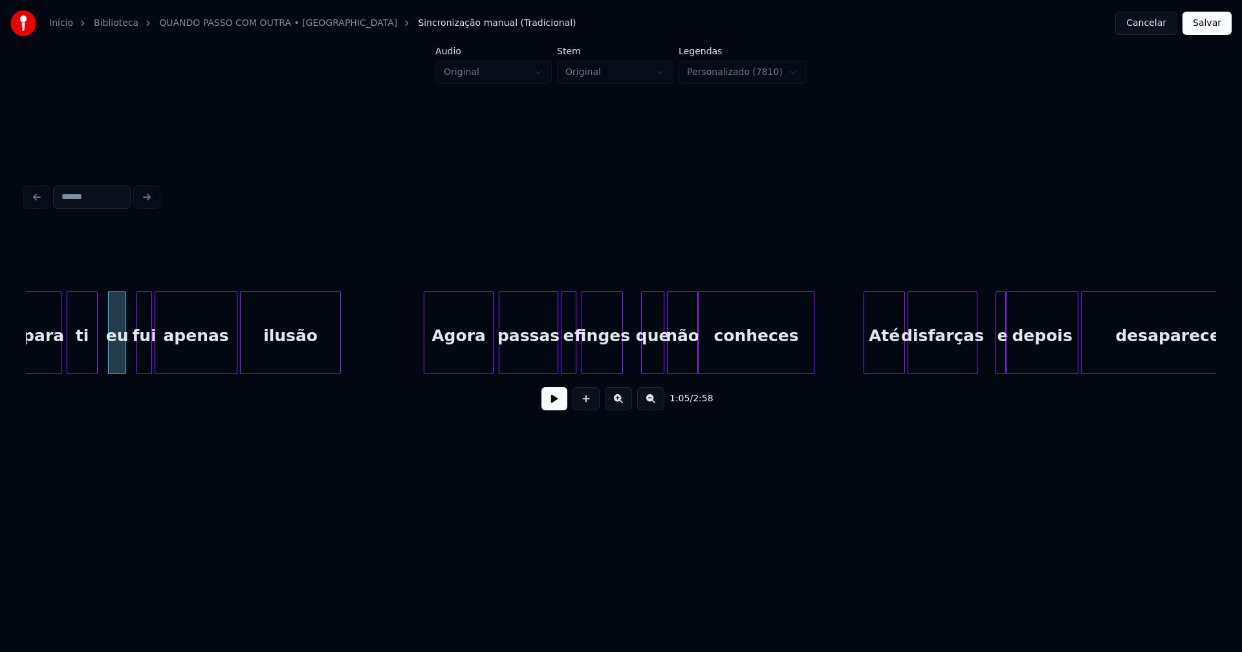
scroll to position [0, 8517]
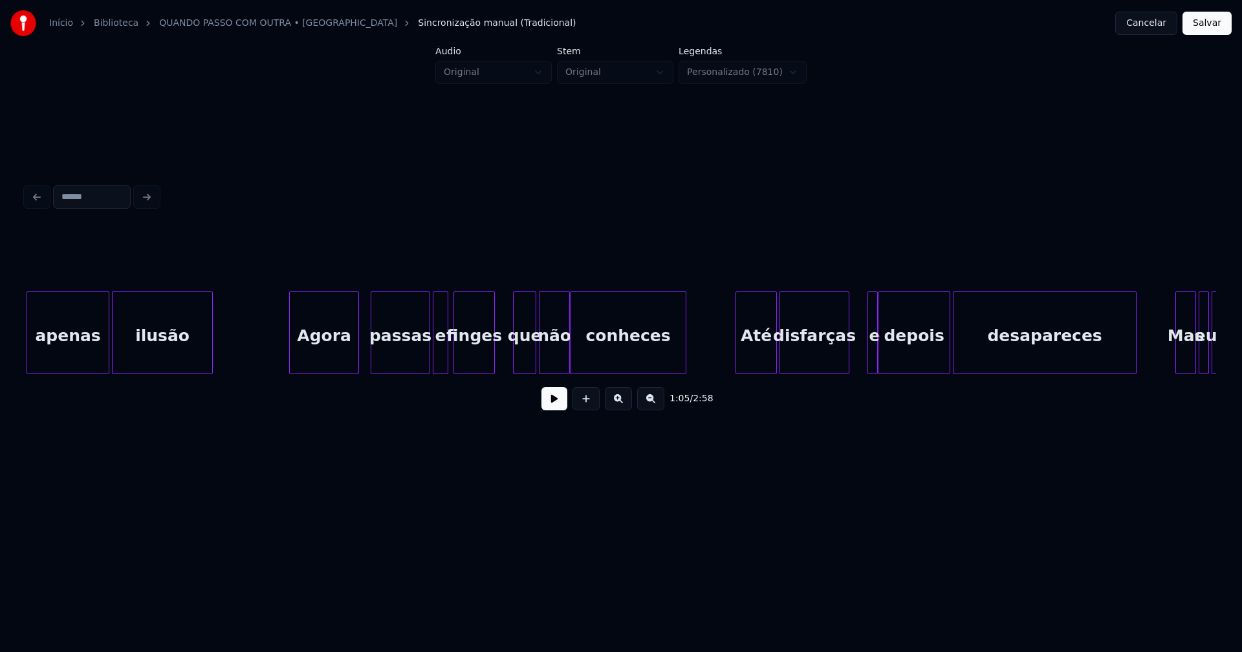
click at [338, 371] on div "apenas ilusão Agora passas e finges que não conheces Até disfarças e depois des…" at bounding box center [621, 333] width 1190 height 83
click at [501, 353] on div at bounding box center [501, 332] width 4 height 81
click at [752, 358] on div "Até" at bounding box center [749, 336] width 40 height 88
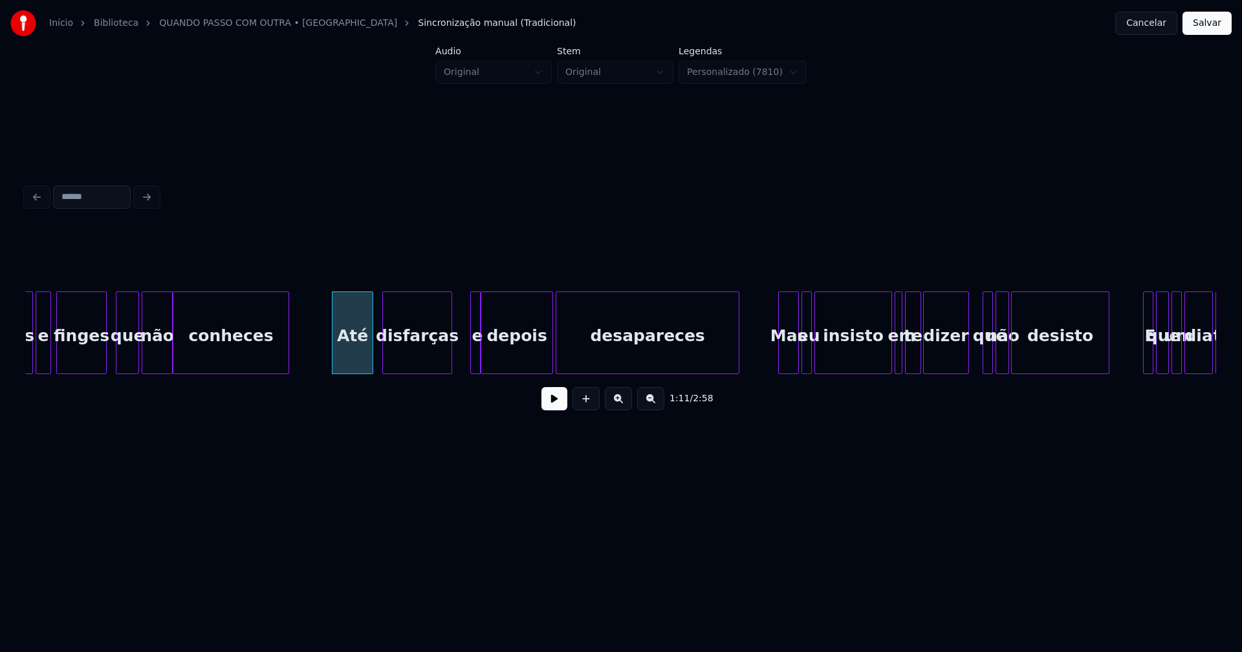
scroll to position [0, 8927]
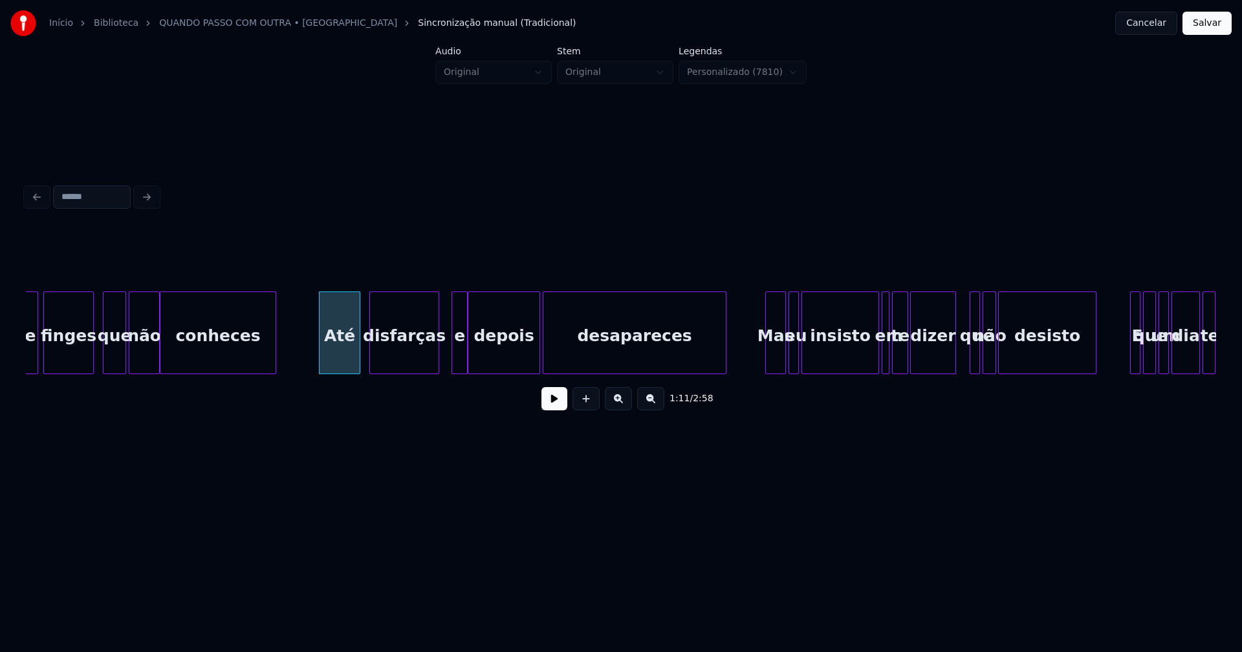
click at [453, 353] on div at bounding box center [454, 332] width 4 height 81
click at [483, 352] on div at bounding box center [482, 332] width 4 height 81
click at [471, 352] on div at bounding box center [470, 332] width 4 height 81
click at [439, 349] on div at bounding box center [440, 332] width 4 height 81
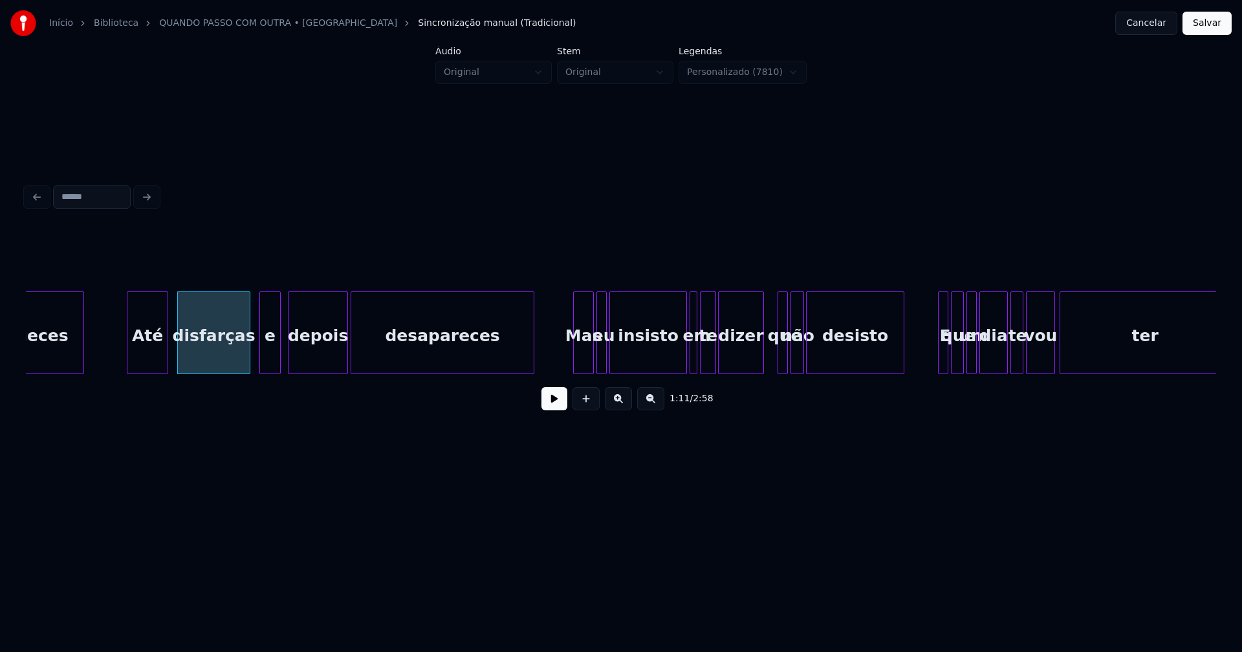
scroll to position [0, 9247]
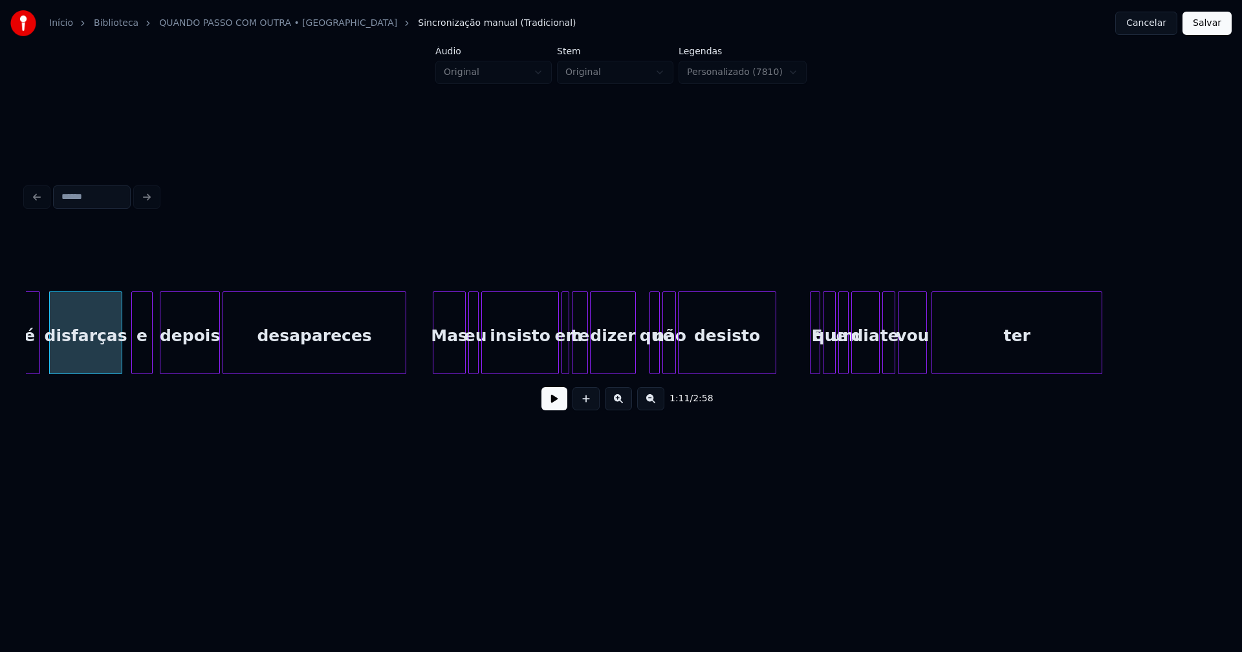
click at [435, 362] on div at bounding box center [435, 332] width 4 height 81
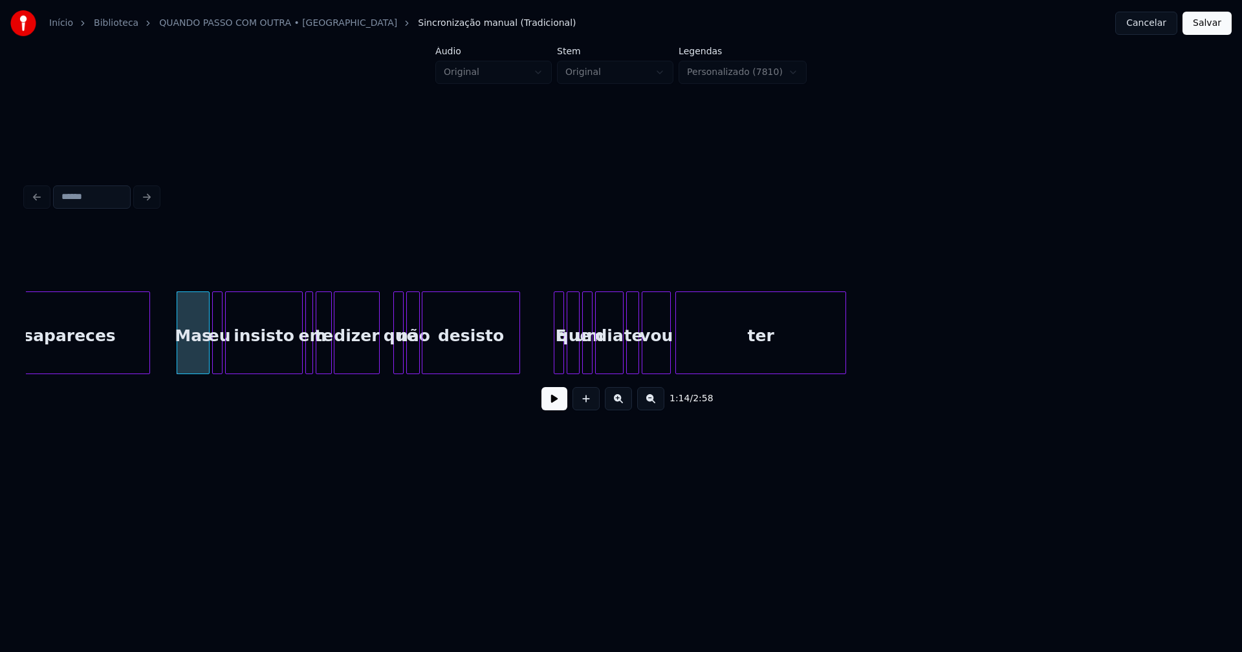
scroll to position [0, 9567]
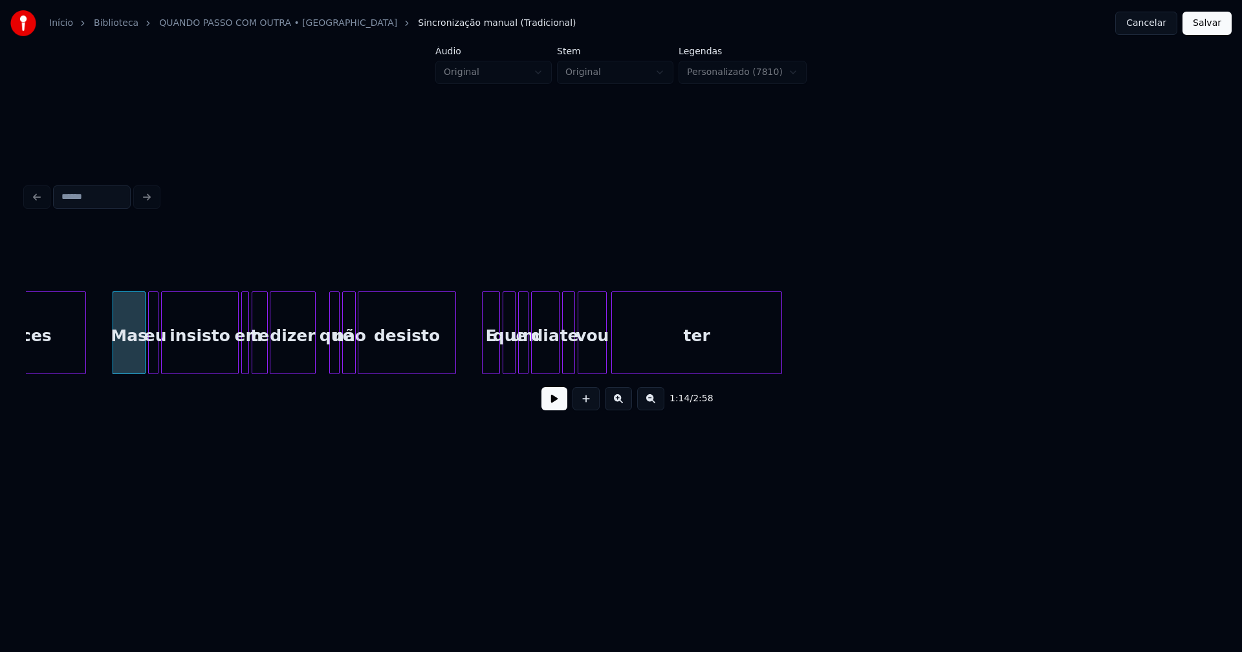
click at [482, 359] on div at bounding box center [484, 332] width 4 height 81
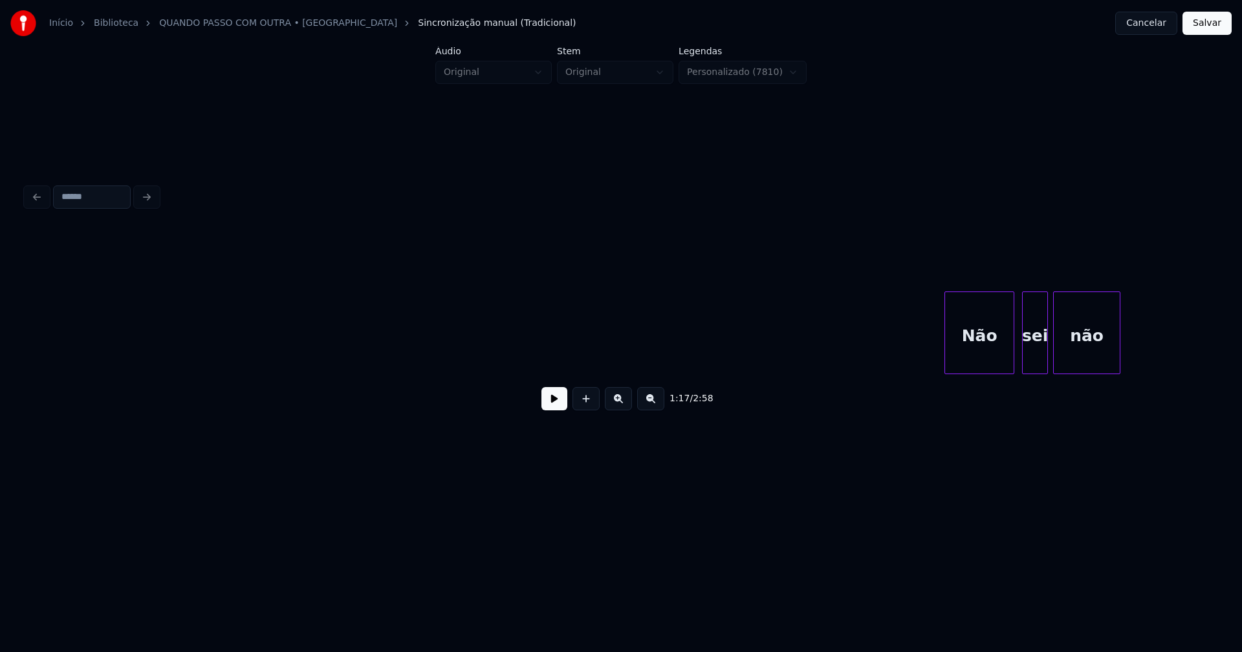
scroll to position [0, 11206]
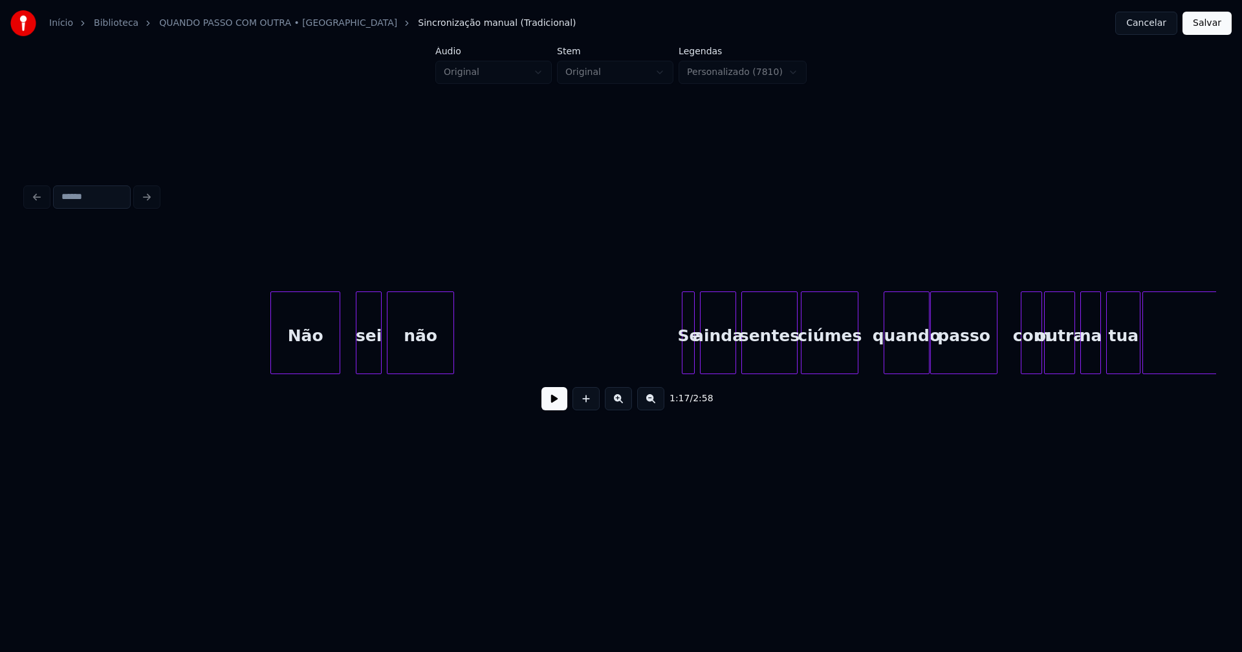
click at [313, 358] on div "Não" at bounding box center [305, 336] width 69 height 88
click at [347, 362] on div at bounding box center [348, 332] width 4 height 81
click at [669, 357] on div at bounding box center [671, 332] width 4 height 81
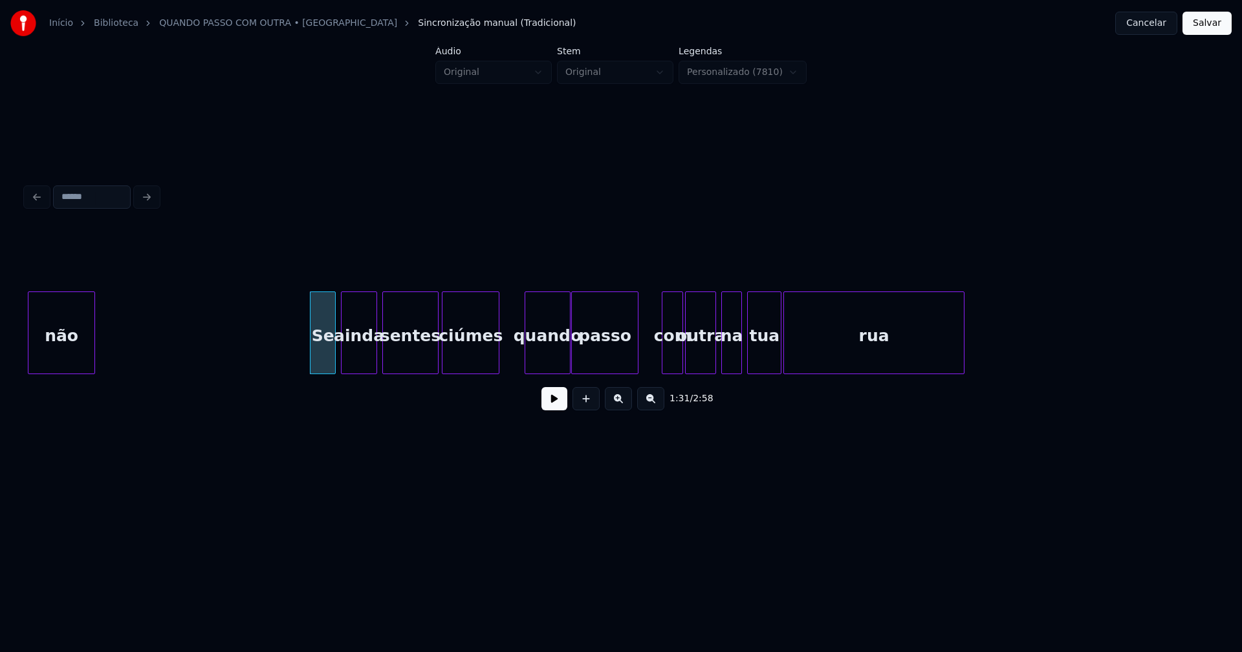
scroll to position [0, 11577]
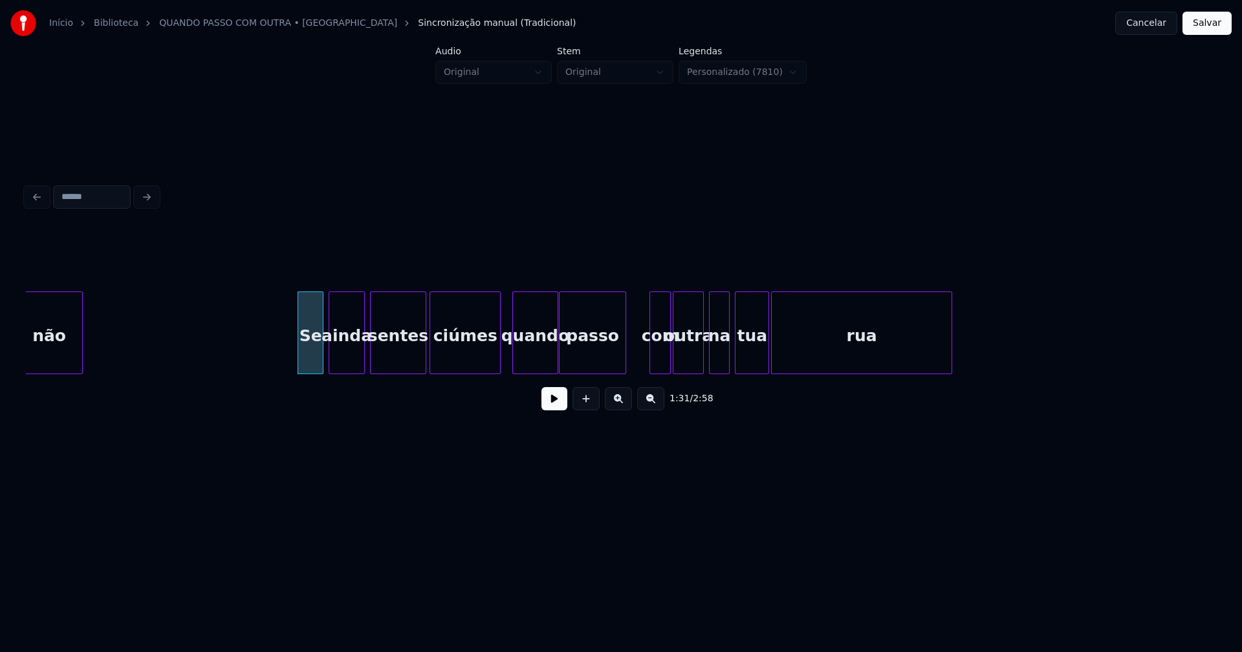
click at [498, 351] on div at bounding box center [498, 332] width 4 height 81
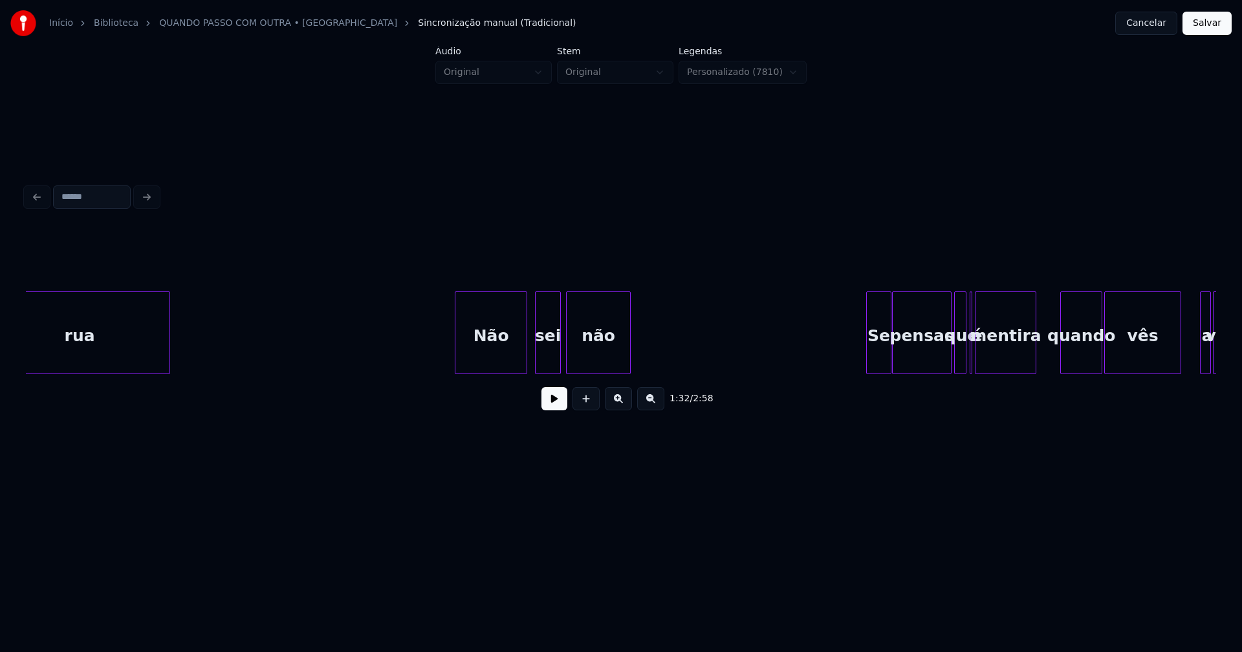
scroll to position [0, 12372]
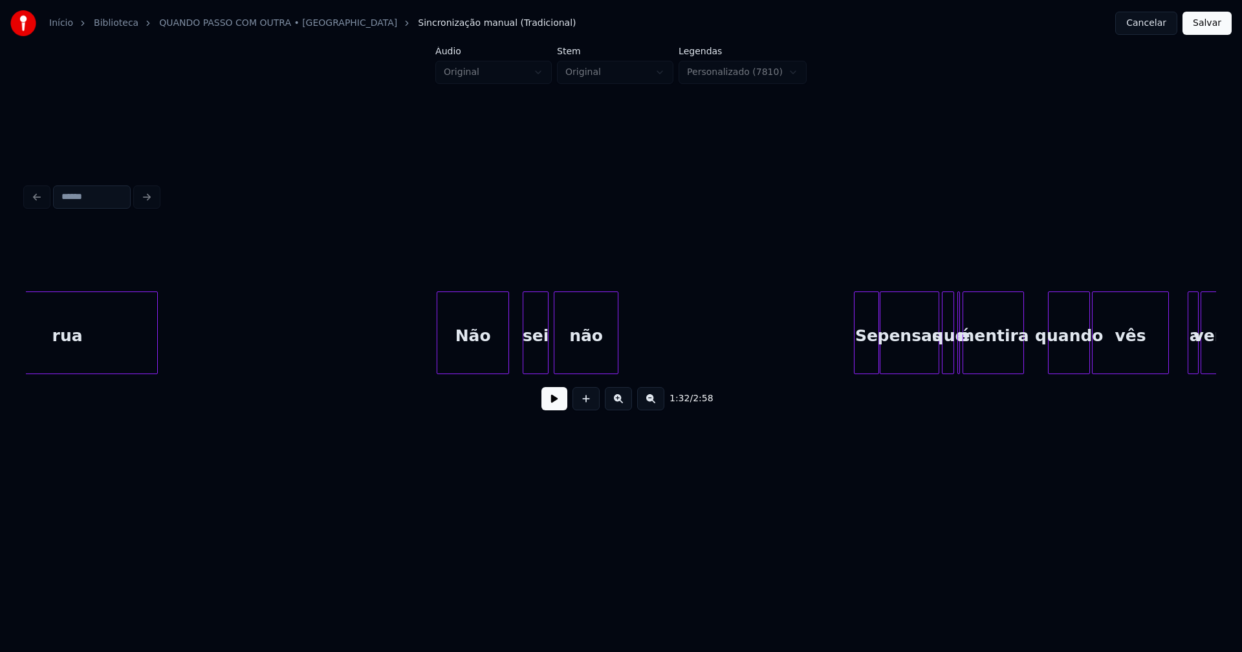
click at [480, 348] on div "Não" at bounding box center [472, 336] width 71 height 88
click at [515, 356] on div at bounding box center [513, 332] width 4 height 81
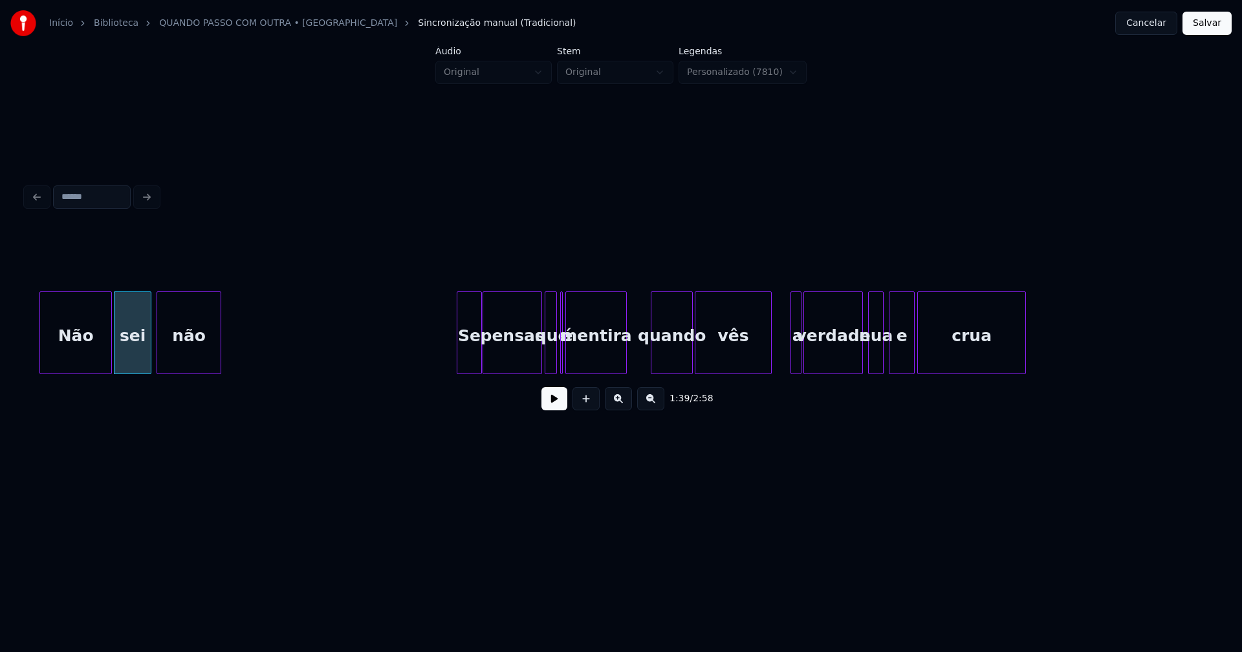
scroll to position [0, 12807]
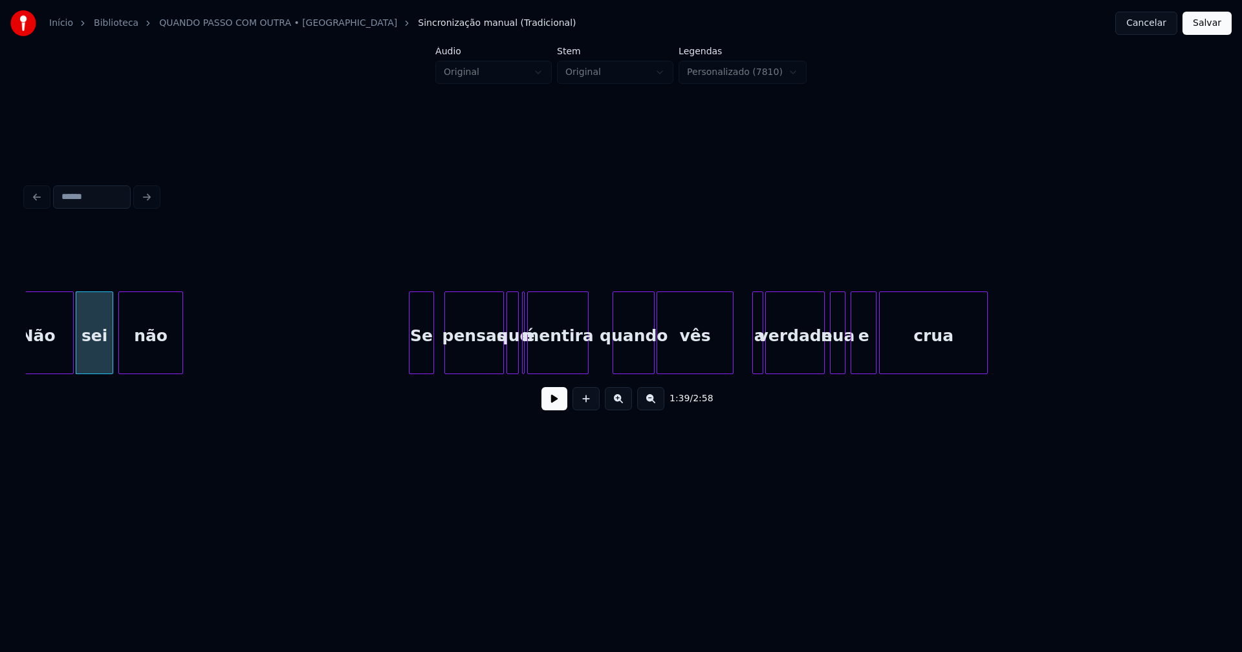
click at [422, 371] on div "Não sei não Se pensas que é mentira quando vês a verdade nua e crua" at bounding box center [621, 333] width 1190 height 83
click at [524, 367] on div at bounding box center [524, 332] width 4 height 81
click at [558, 361] on div "mentira" at bounding box center [567, 336] width 60 height 88
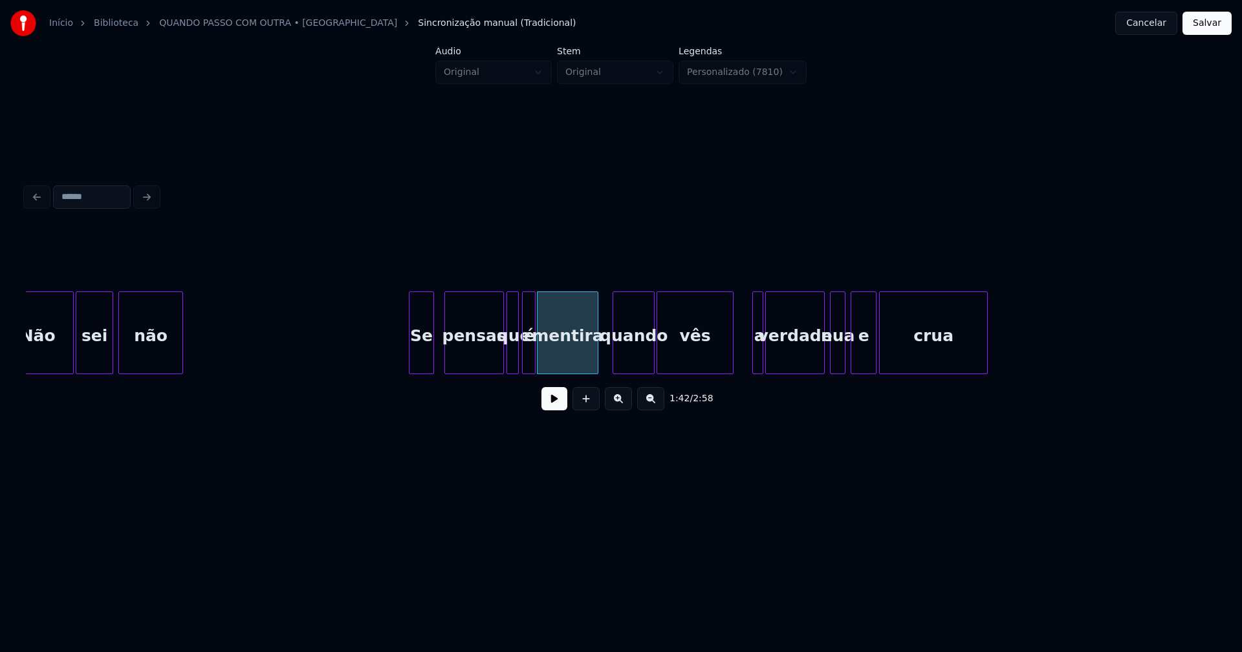
click at [535, 365] on div at bounding box center [533, 332] width 4 height 81
click at [751, 355] on div at bounding box center [751, 332] width 4 height 81
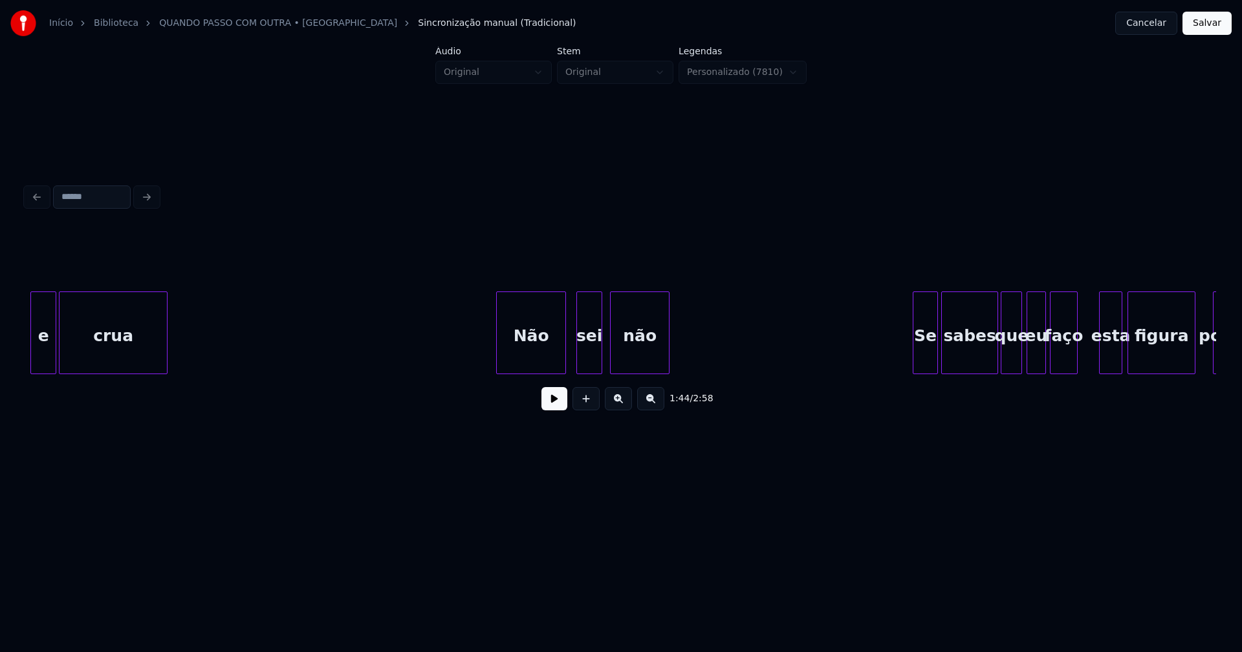
scroll to position [0, 13678]
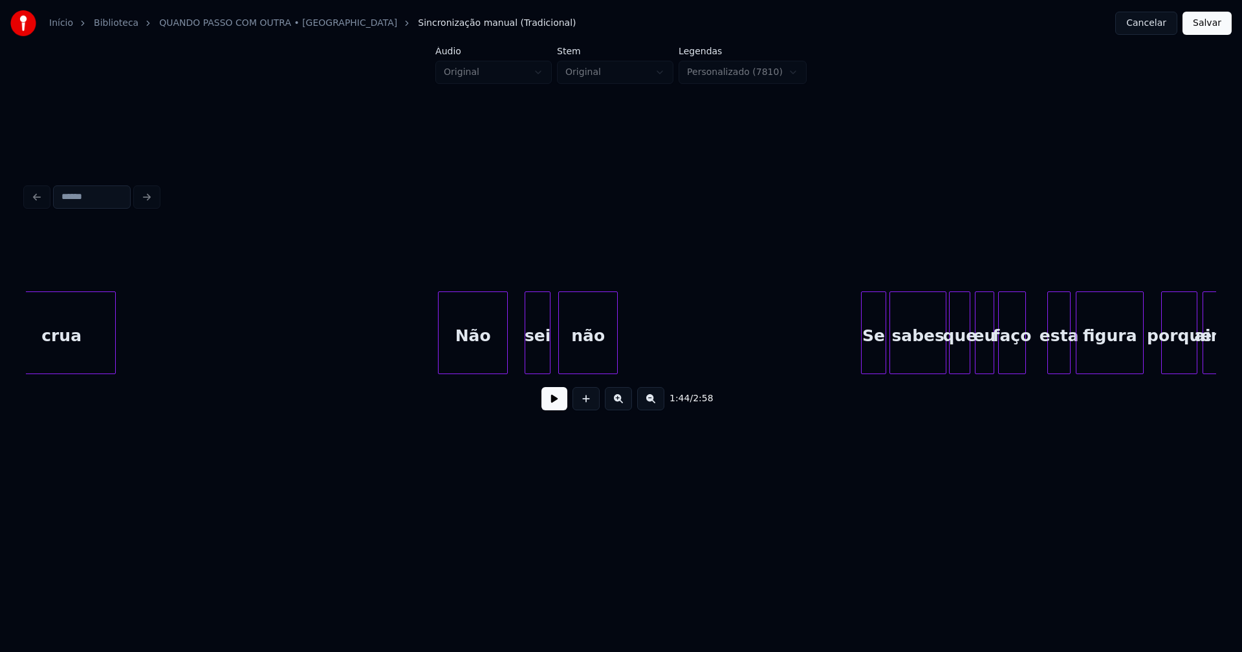
click at [483, 360] on div "Não" at bounding box center [472, 336] width 69 height 88
click at [517, 364] on div at bounding box center [515, 332] width 4 height 81
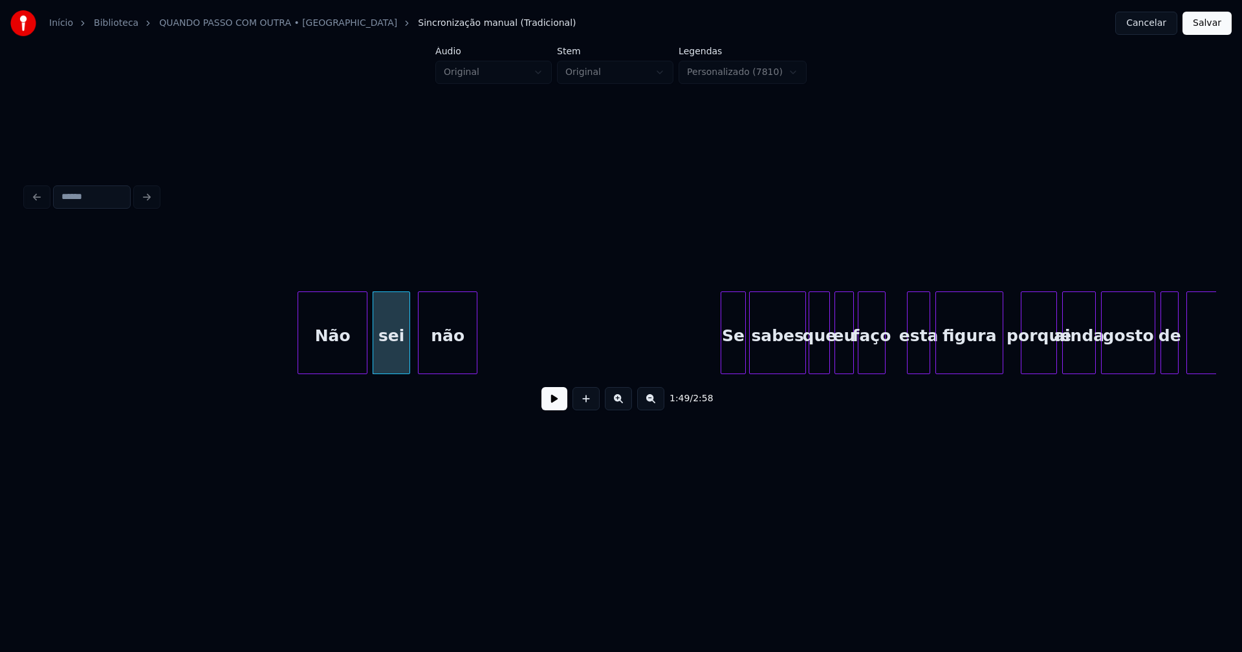
scroll to position [0, 13832]
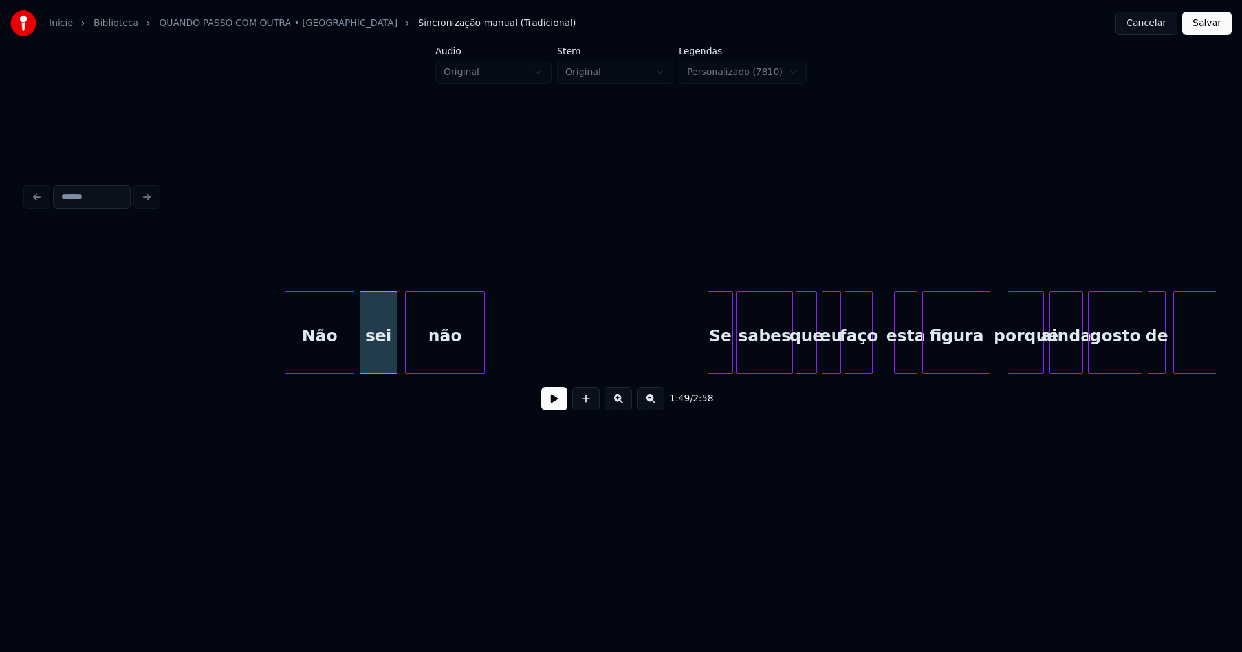
click at [484, 343] on div at bounding box center [482, 332] width 4 height 81
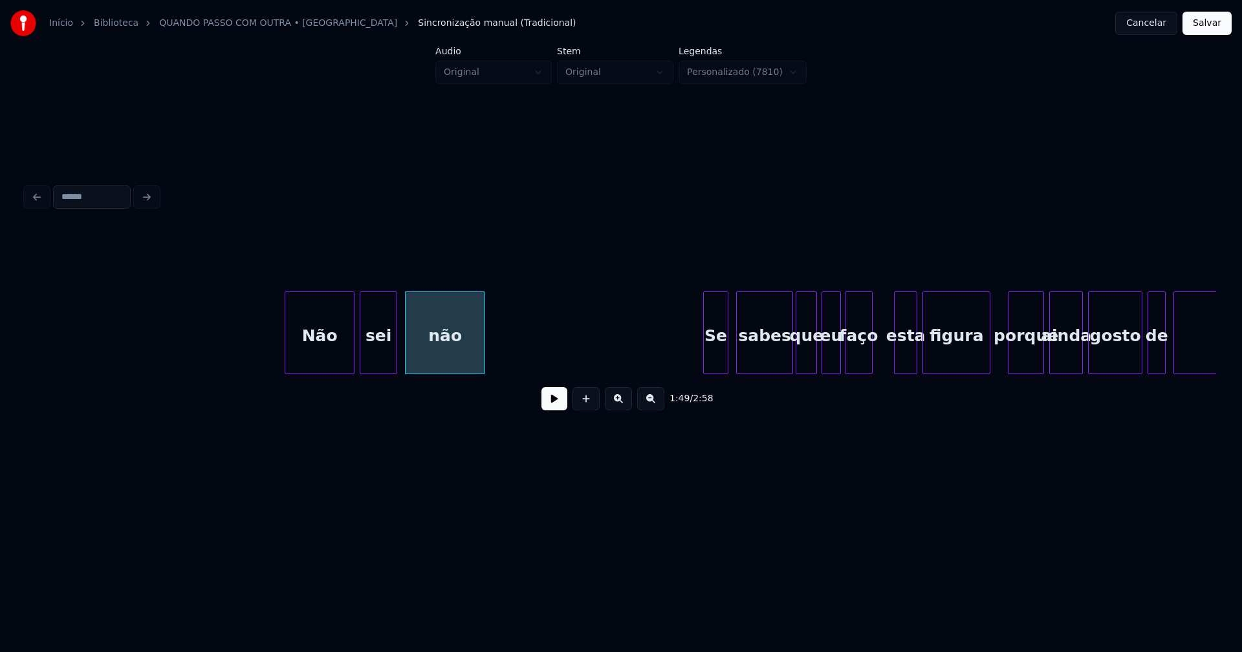
click at [717, 352] on div "Se" at bounding box center [716, 336] width 24 height 88
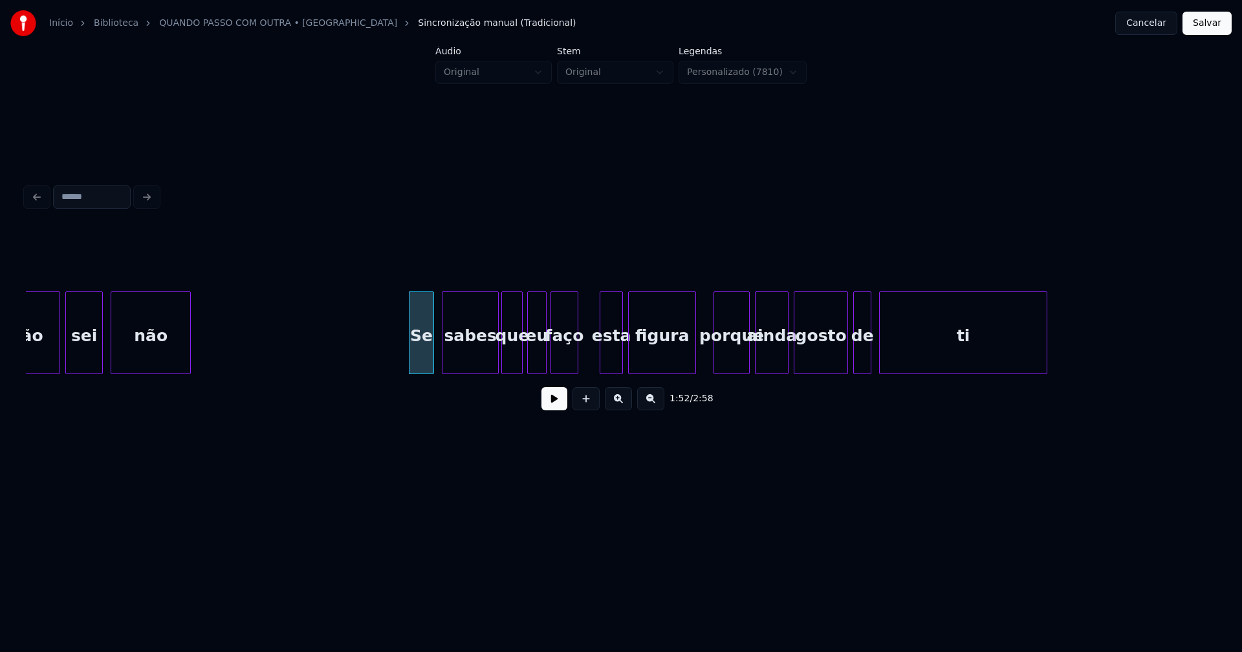
scroll to position [0, 14152]
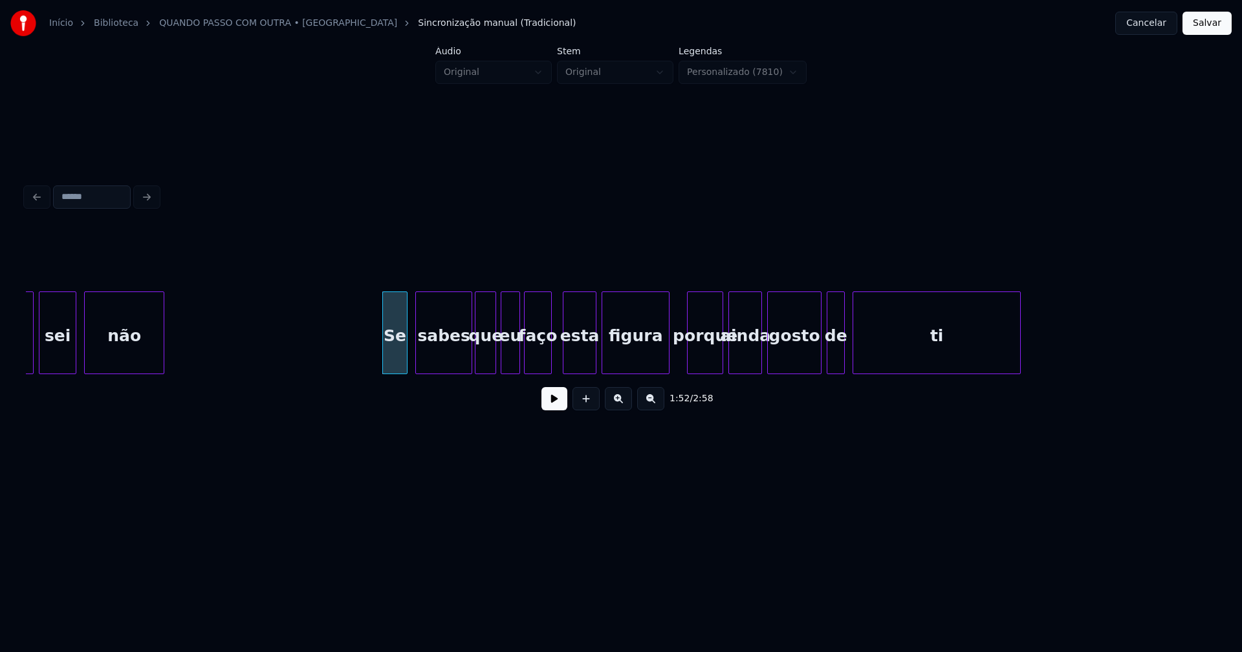
click at [565, 358] on div at bounding box center [565, 332] width 4 height 81
click at [666, 354] on div at bounding box center [667, 332] width 4 height 81
click at [670, 358] on div at bounding box center [670, 332] width 4 height 81
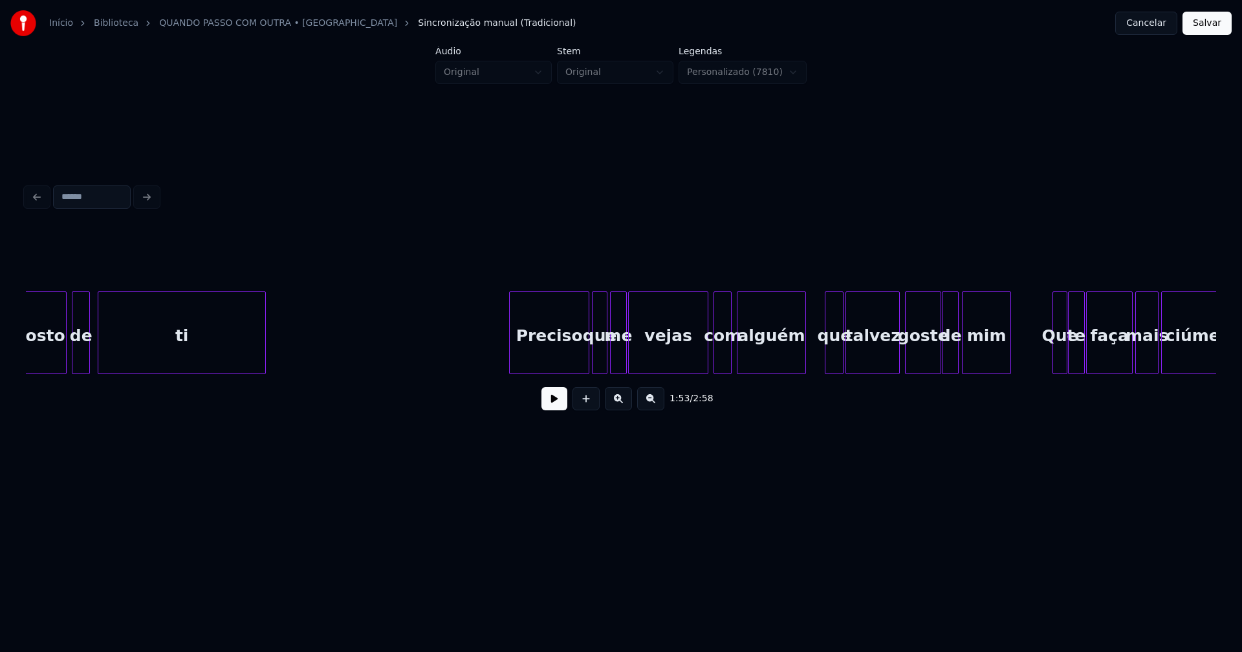
scroll to position [0, 14946]
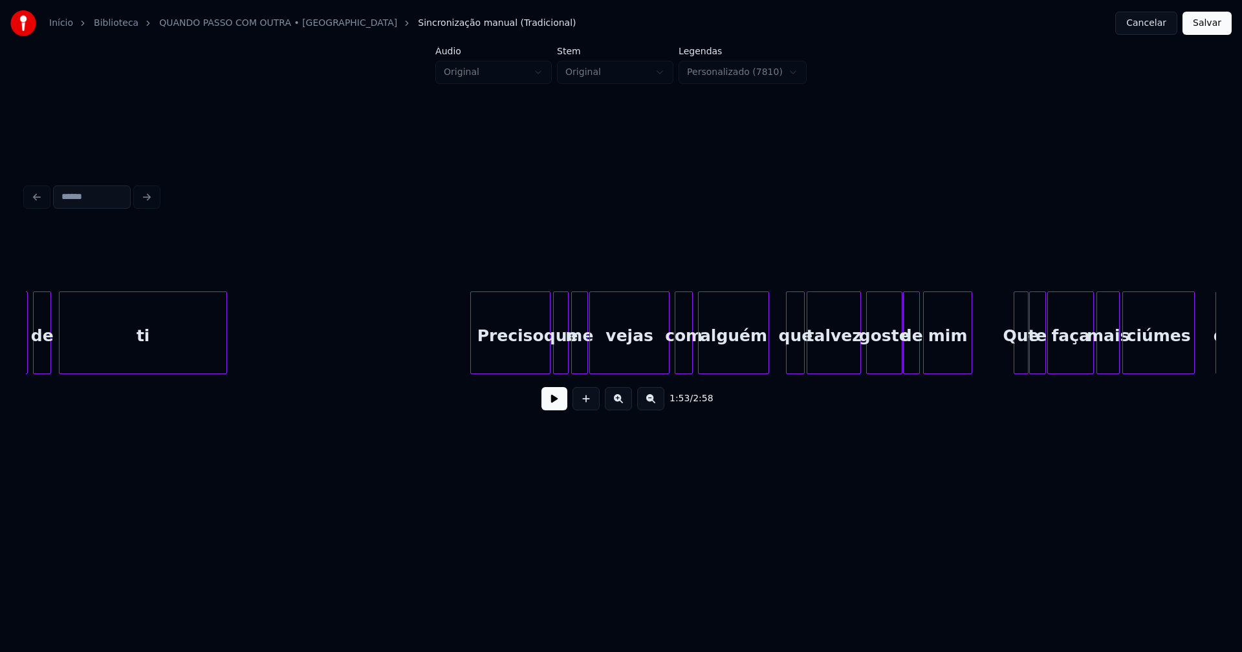
click at [766, 353] on div at bounding box center [766, 332] width 4 height 81
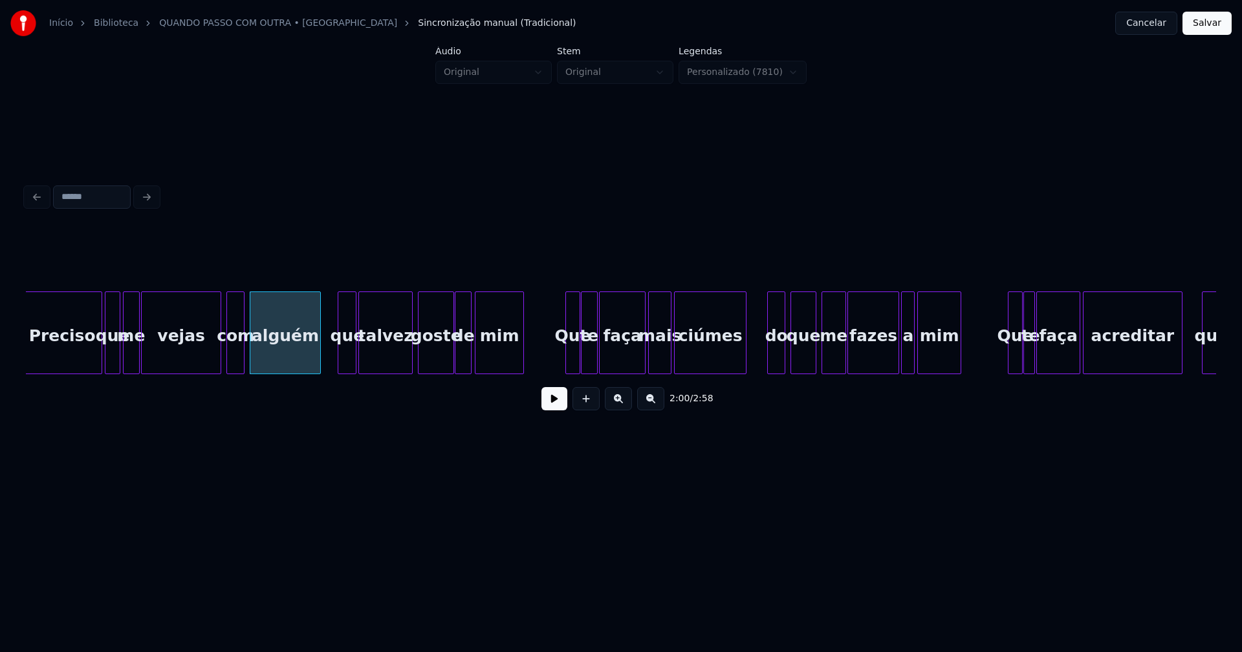
scroll to position [0, 15446]
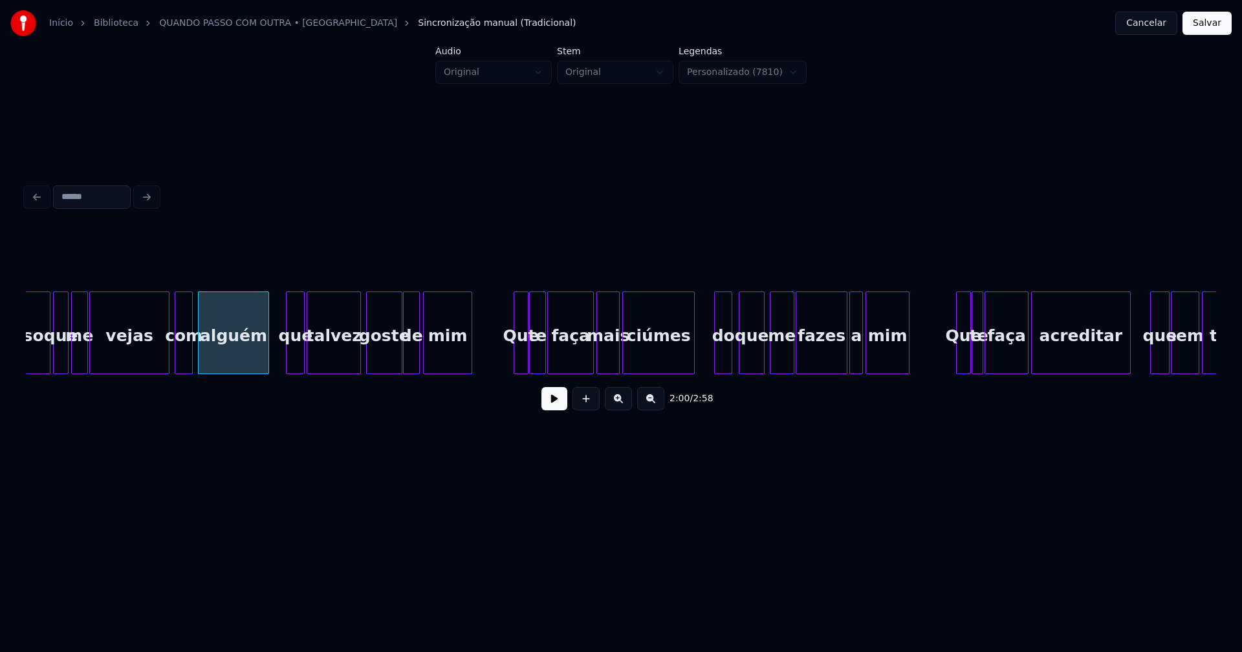
click at [724, 361] on div "do" at bounding box center [723, 336] width 17 height 88
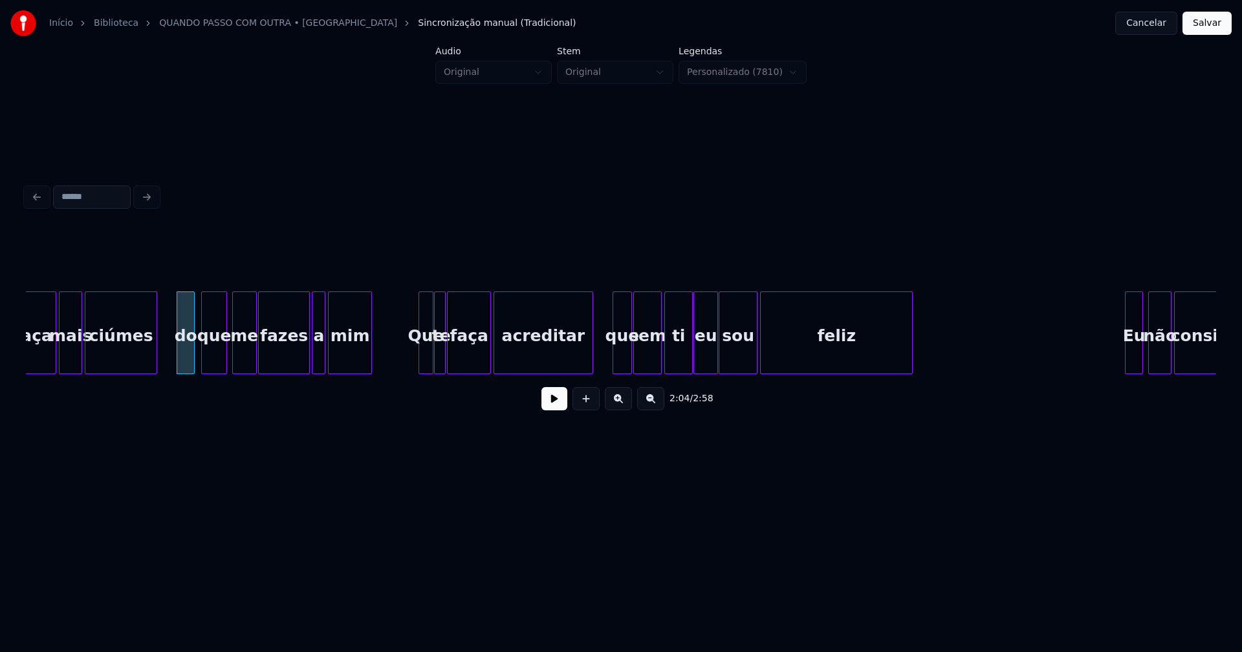
scroll to position [0, 15997]
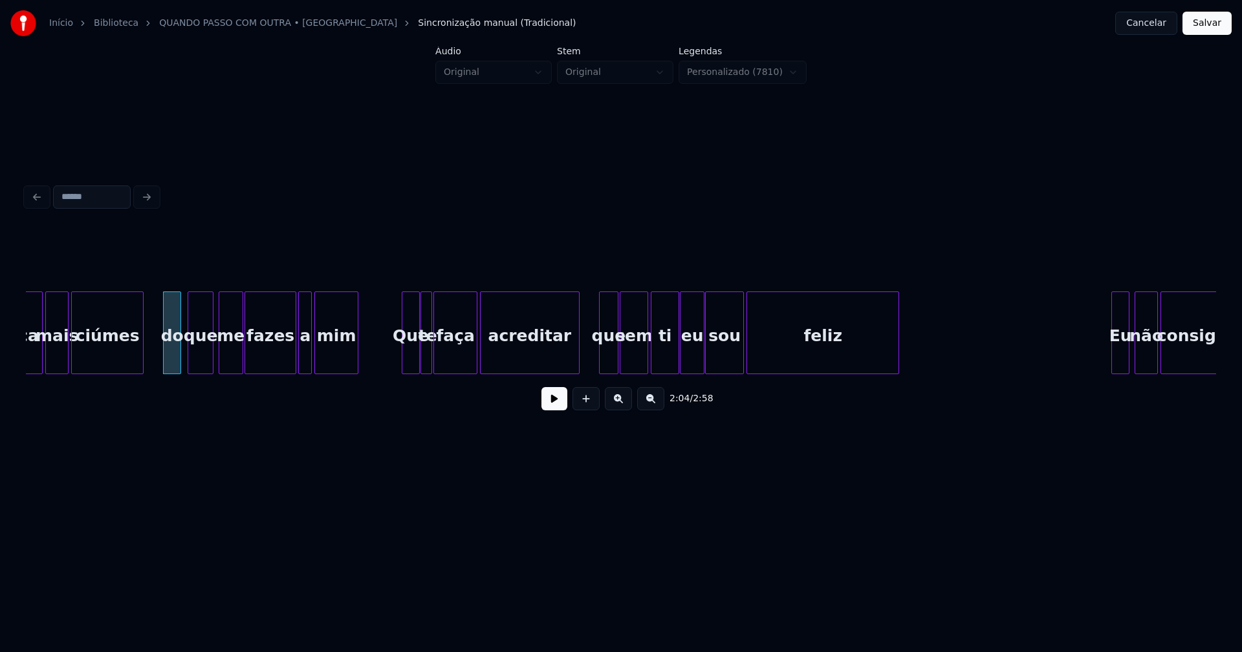
click at [406, 363] on div at bounding box center [404, 332] width 4 height 81
click at [583, 352] on div at bounding box center [582, 332] width 4 height 81
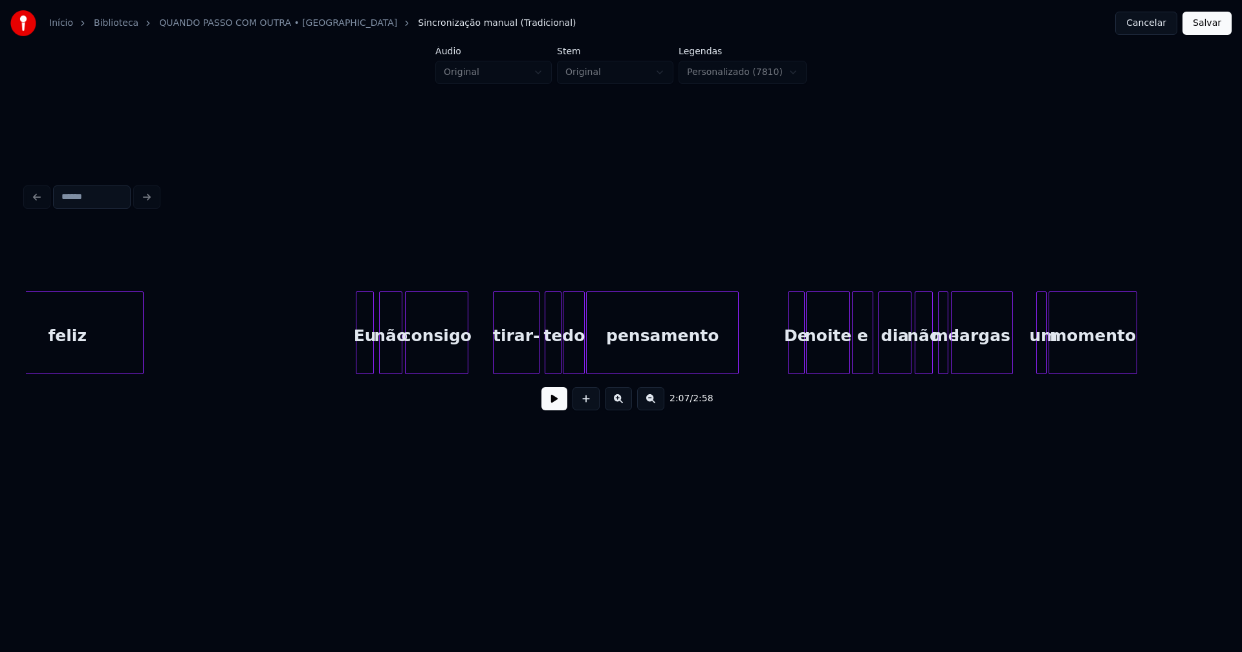
scroll to position [0, 16829]
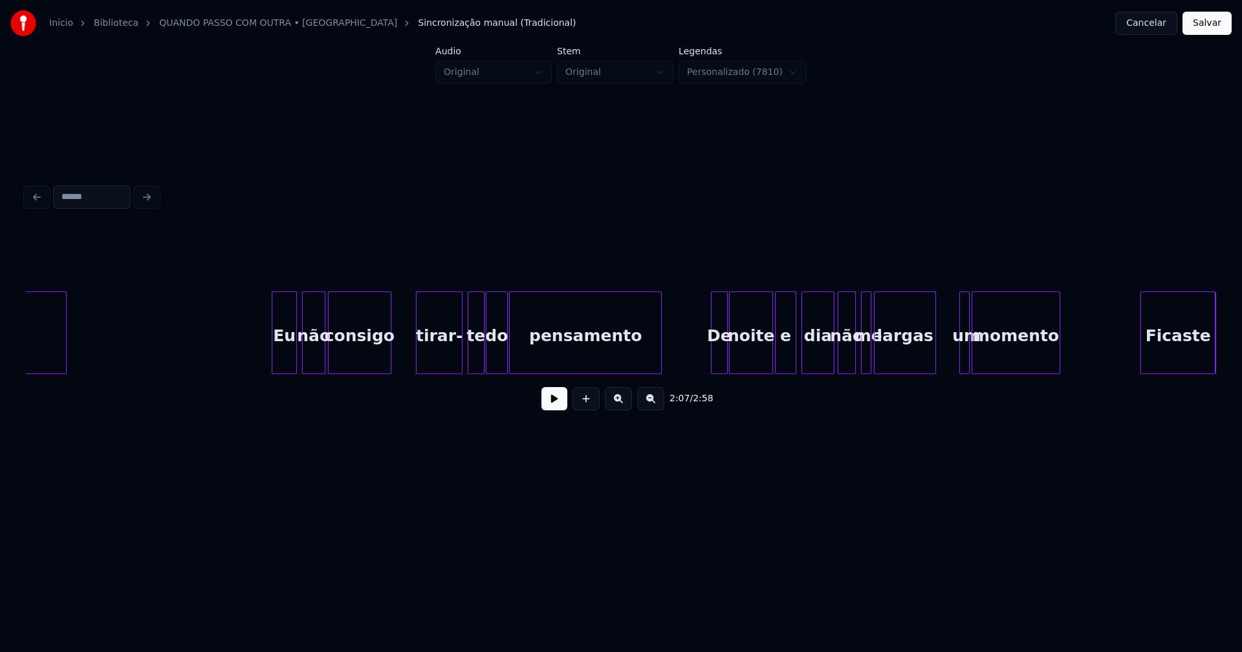
click at [275, 360] on div at bounding box center [274, 332] width 4 height 81
click at [400, 351] on div at bounding box center [401, 332] width 4 height 81
click at [708, 362] on div at bounding box center [707, 332] width 4 height 81
click at [922, 359] on div at bounding box center [923, 332] width 4 height 81
click at [939, 365] on div at bounding box center [938, 332] width 4 height 81
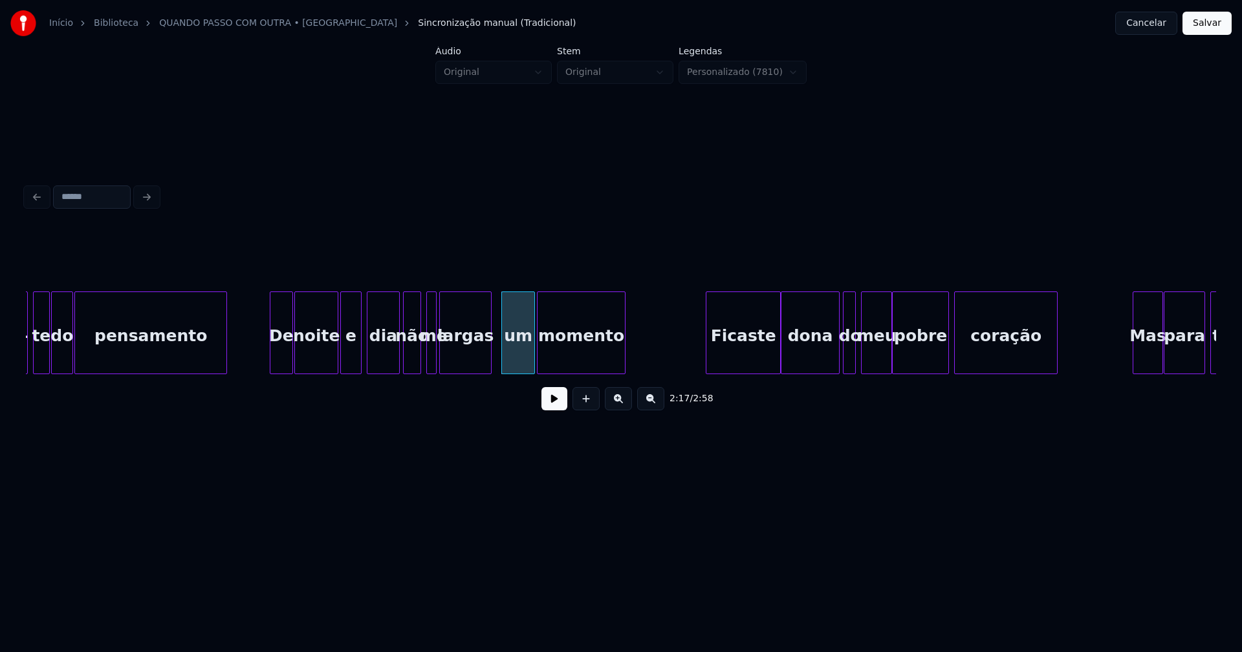
scroll to position [0, 17341]
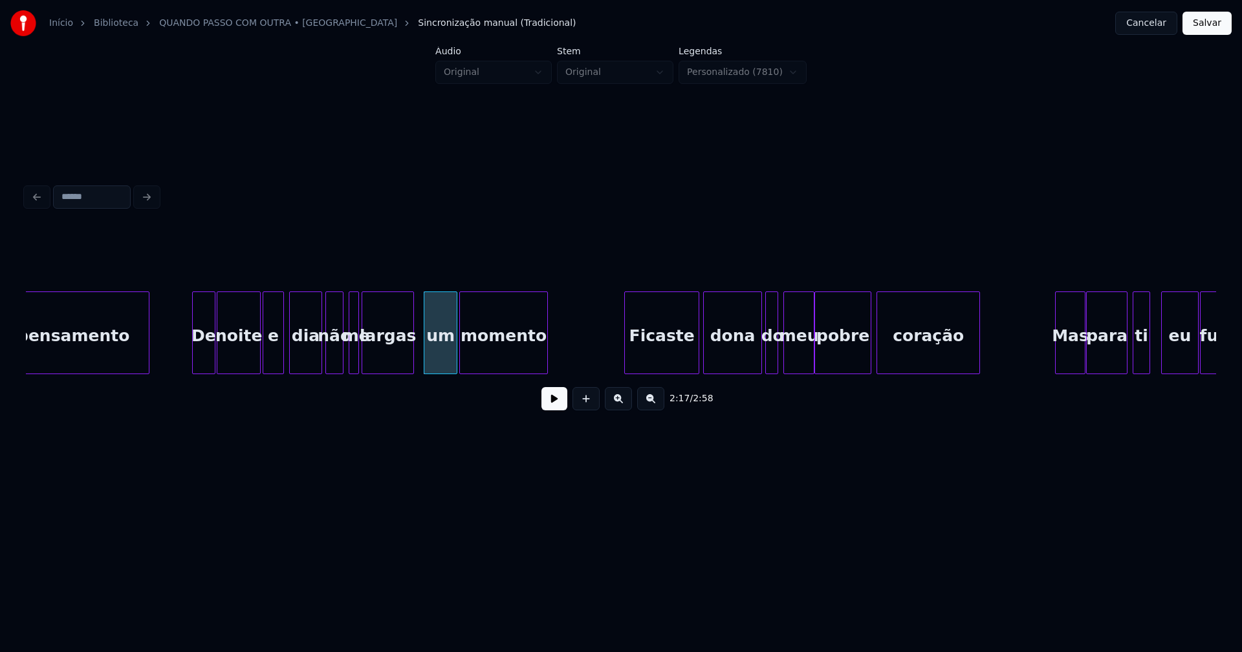
click at [678, 358] on div "Ficaste" at bounding box center [662, 336] width 74 height 88
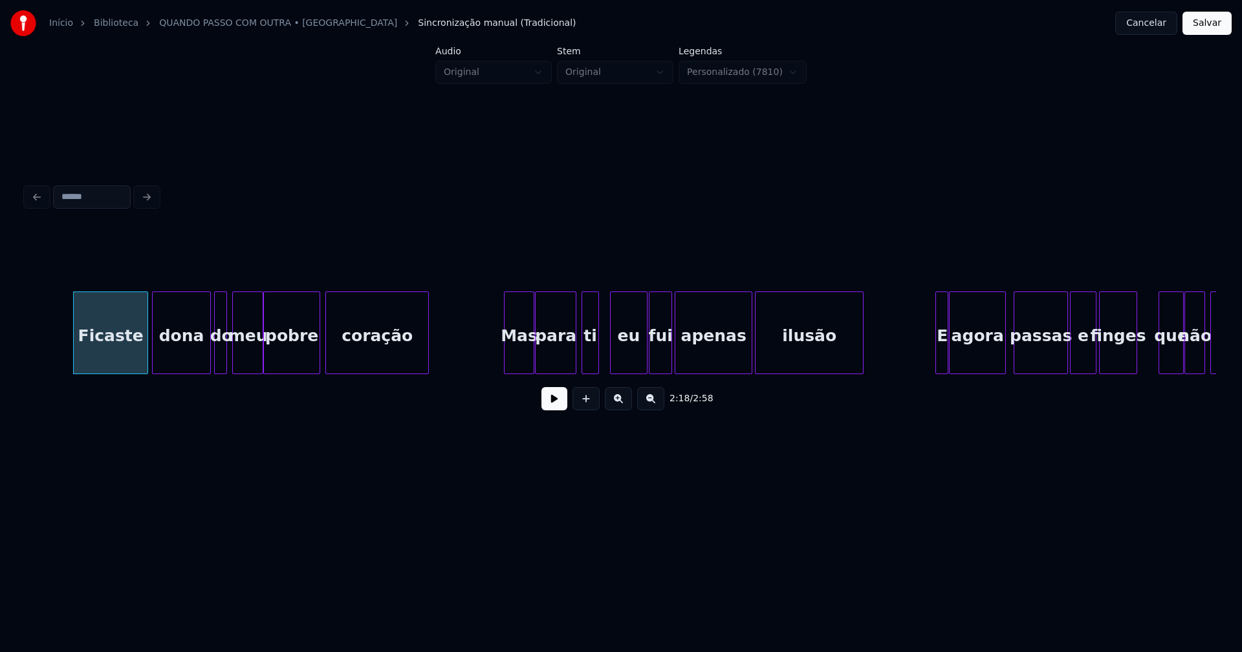
scroll to position [0, 17904]
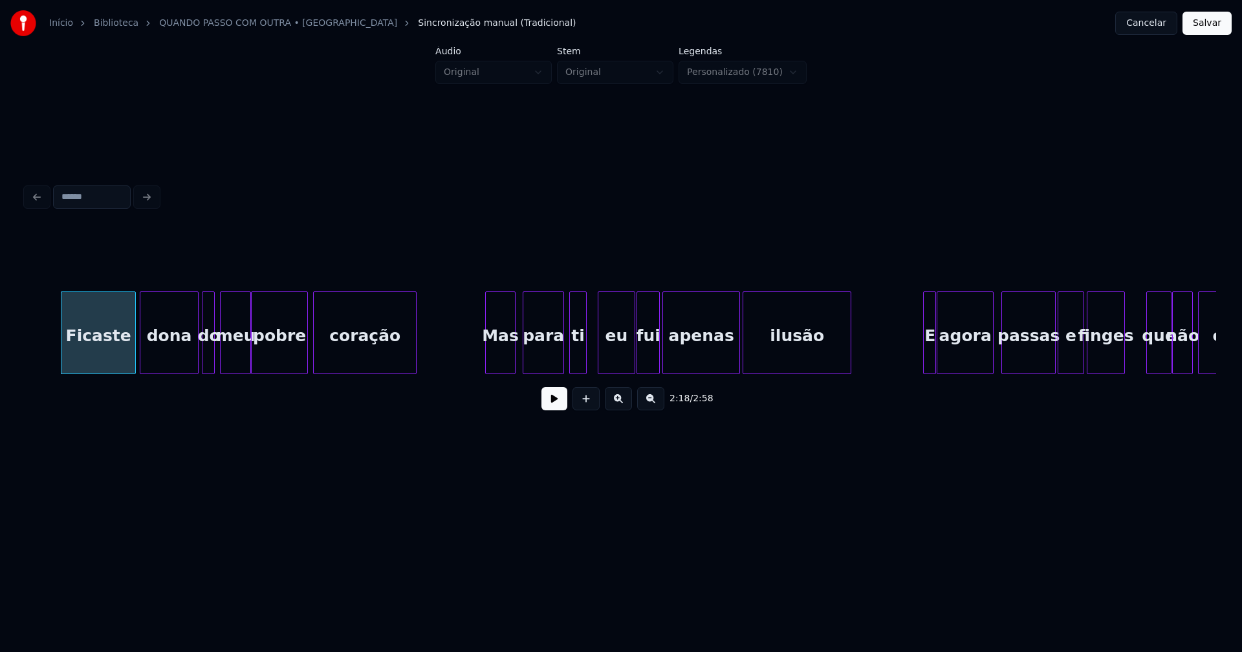
click at [504, 352] on div "Mas" at bounding box center [500, 336] width 29 height 88
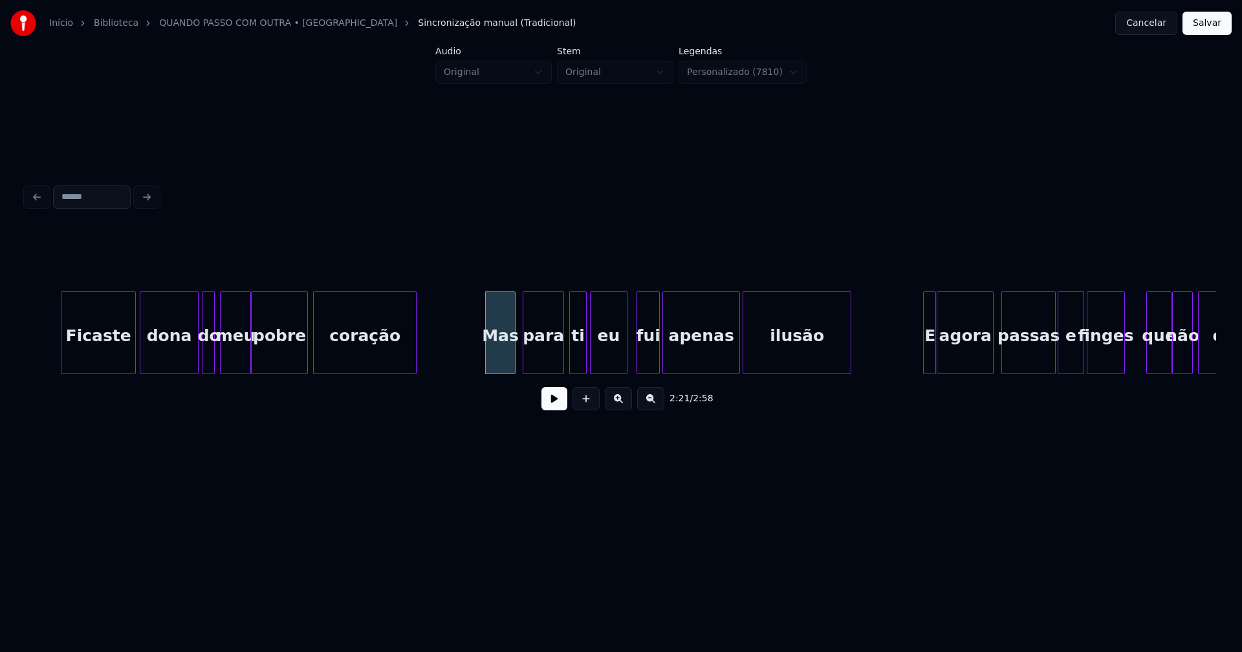
click at [614, 367] on div "eu" at bounding box center [608, 336] width 36 height 88
click at [621, 363] on div at bounding box center [620, 332] width 4 height 81
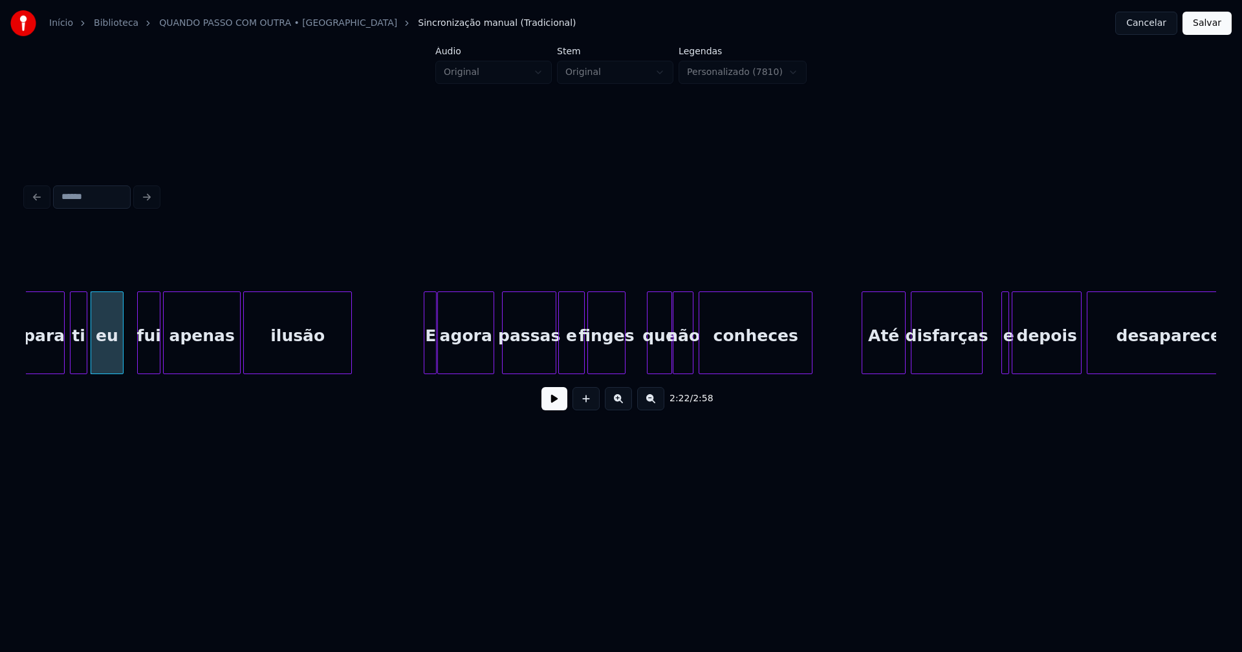
scroll to position [0, 18404]
click at [434, 353] on div at bounding box center [433, 332] width 4 height 81
click at [433, 354] on div "E" at bounding box center [427, 336] width 13 height 88
click at [446, 349] on div at bounding box center [448, 332] width 4 height 81
click at [439, 347] on div at bounding box center [440, 332] width 4 height 81
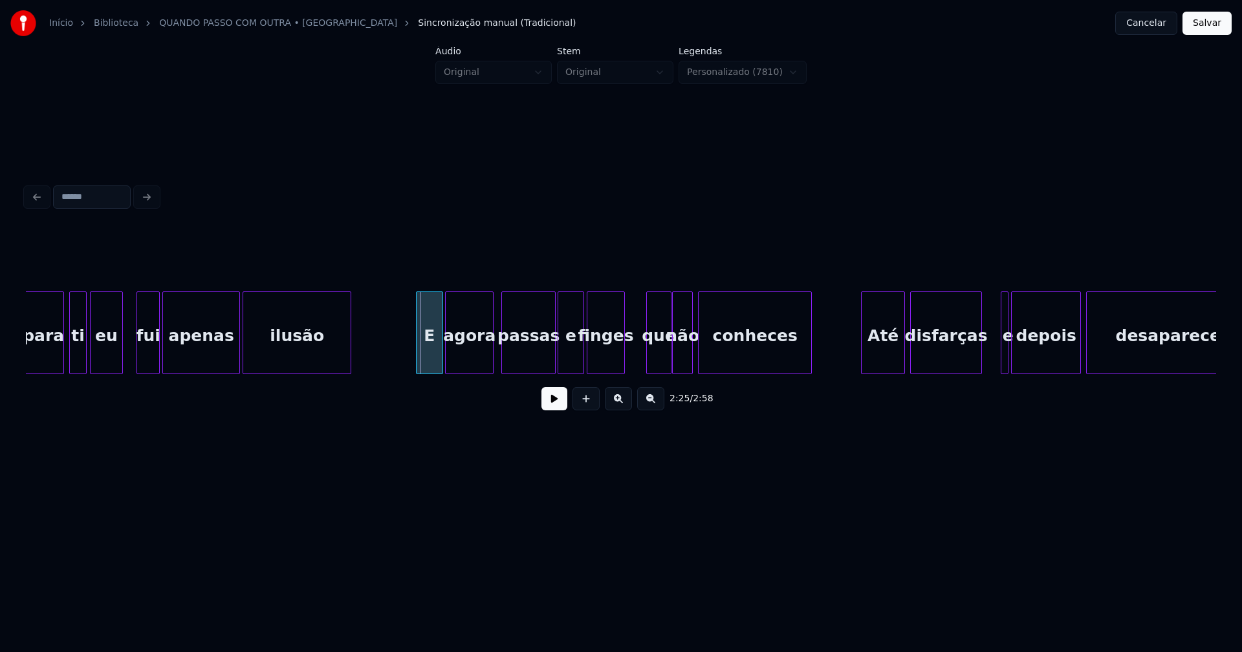
click at [420, 349] on div at bounding box center [418, 332] width 4 height 81
click at [631, 346] on div at bounding box center [632, 332] width 4 height 81
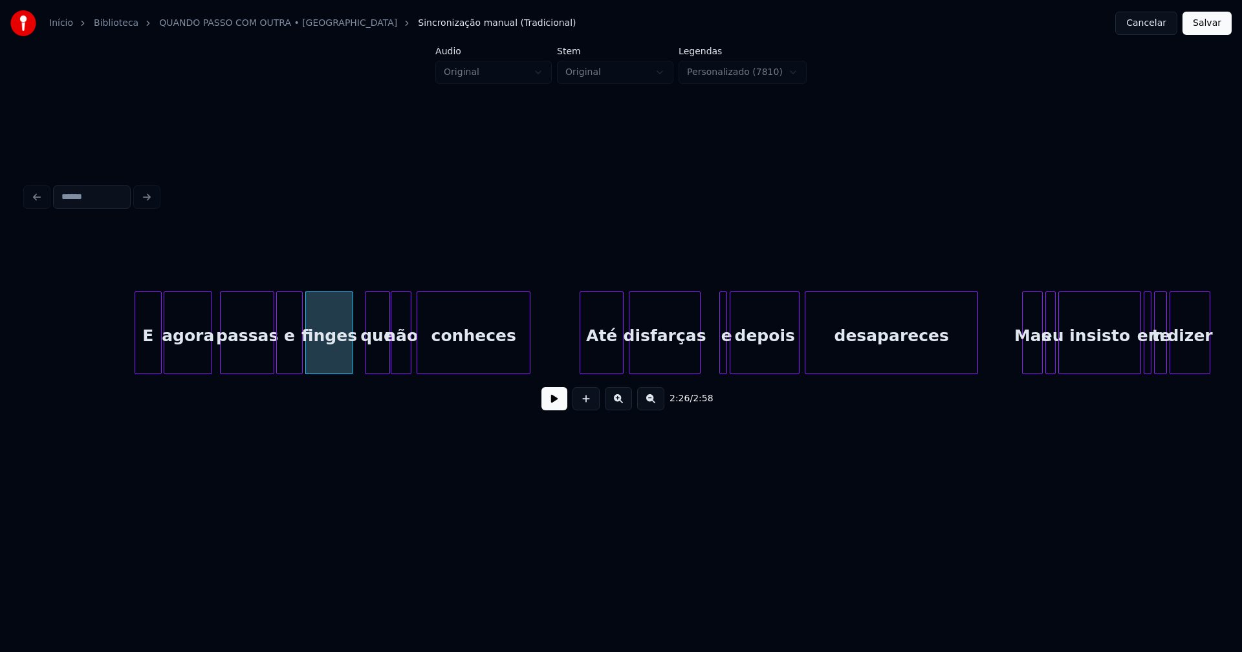
scroll to position [0, 18980]
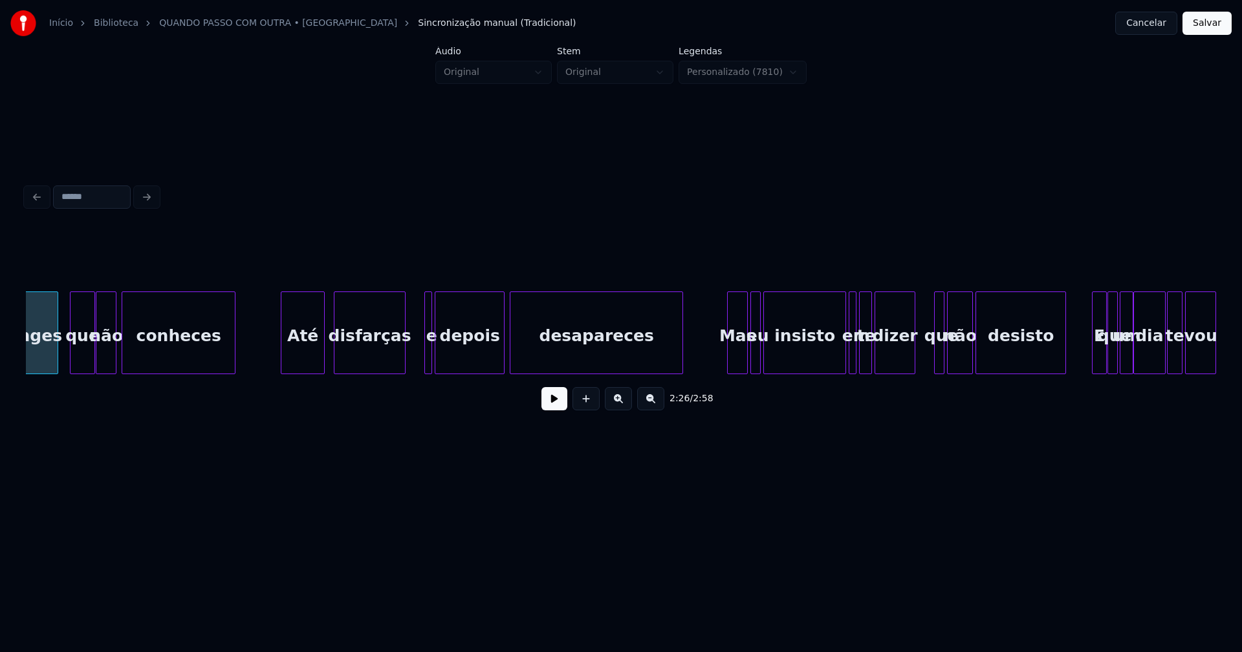
click at [303, 367] on div "Até" at bounding box center [302, 336] width 43 height 88
click at [451, 349] on div at bounding box center [450, 332] width 4 height 81
click at [438, 356] on div at bounding box center [439, 332] width 4 height 81
drag, startPoint x: 424, startPoint y: 355, endPoint x: 418, endPoint y: 361, distance: 7.8
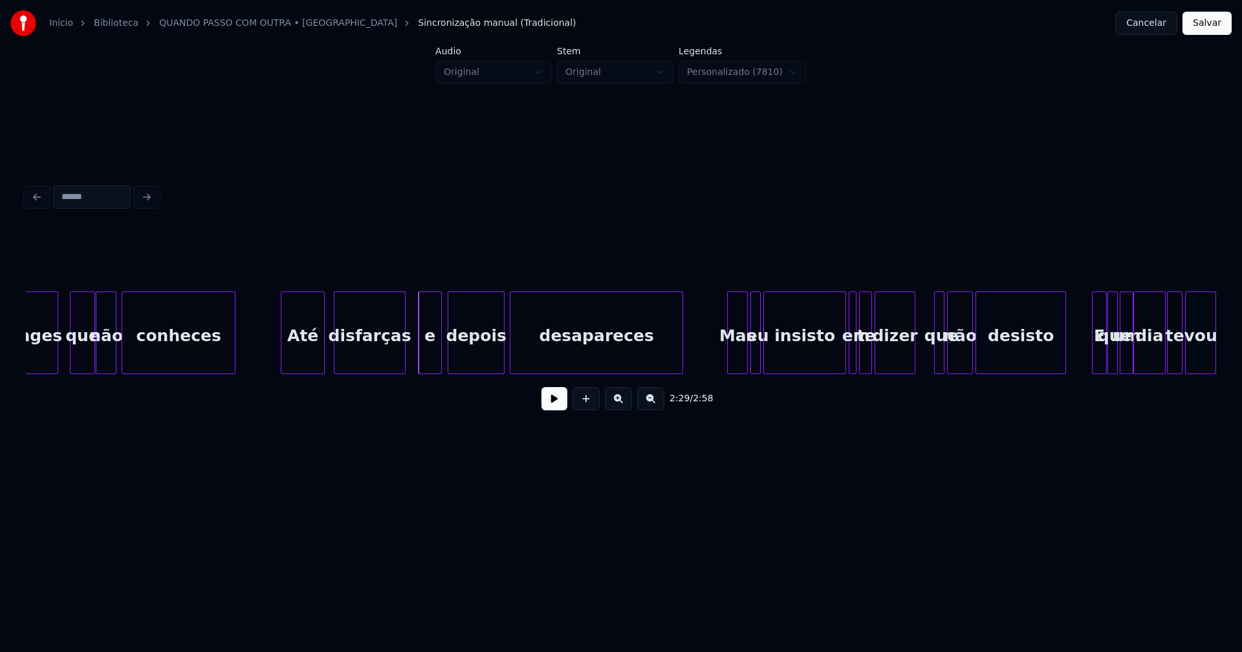
click at [420, 361] on div at bounding box center [420, 332] width 4 height 81
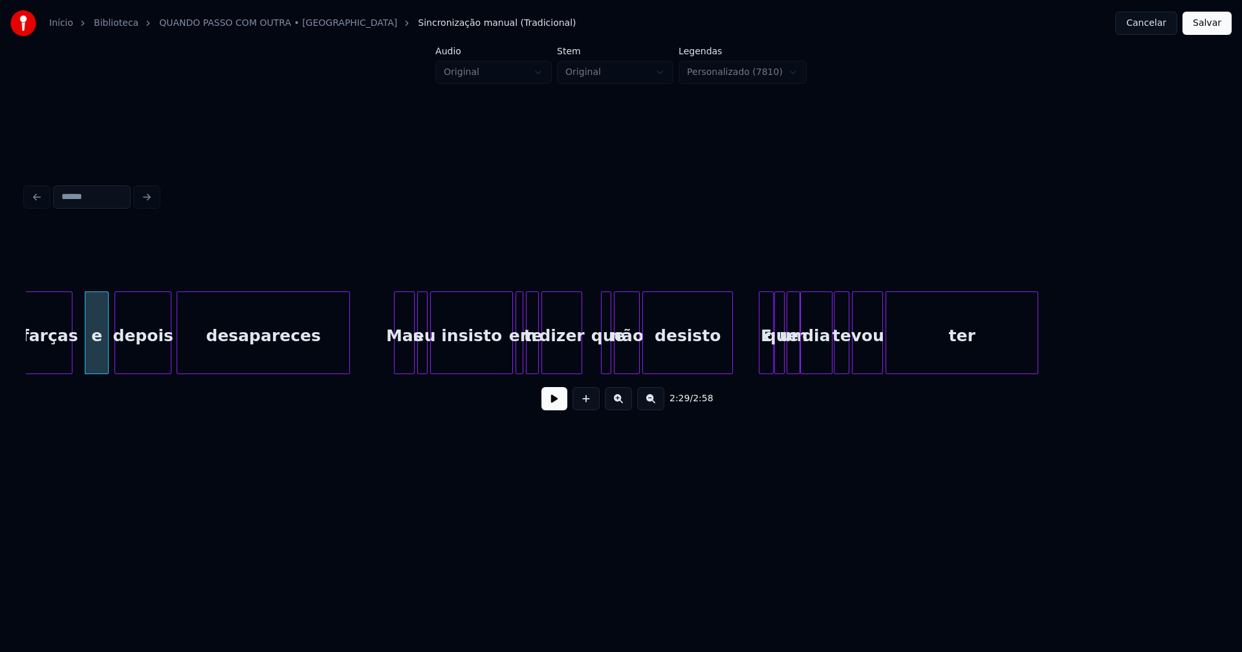
scroll to position [0, 19351]
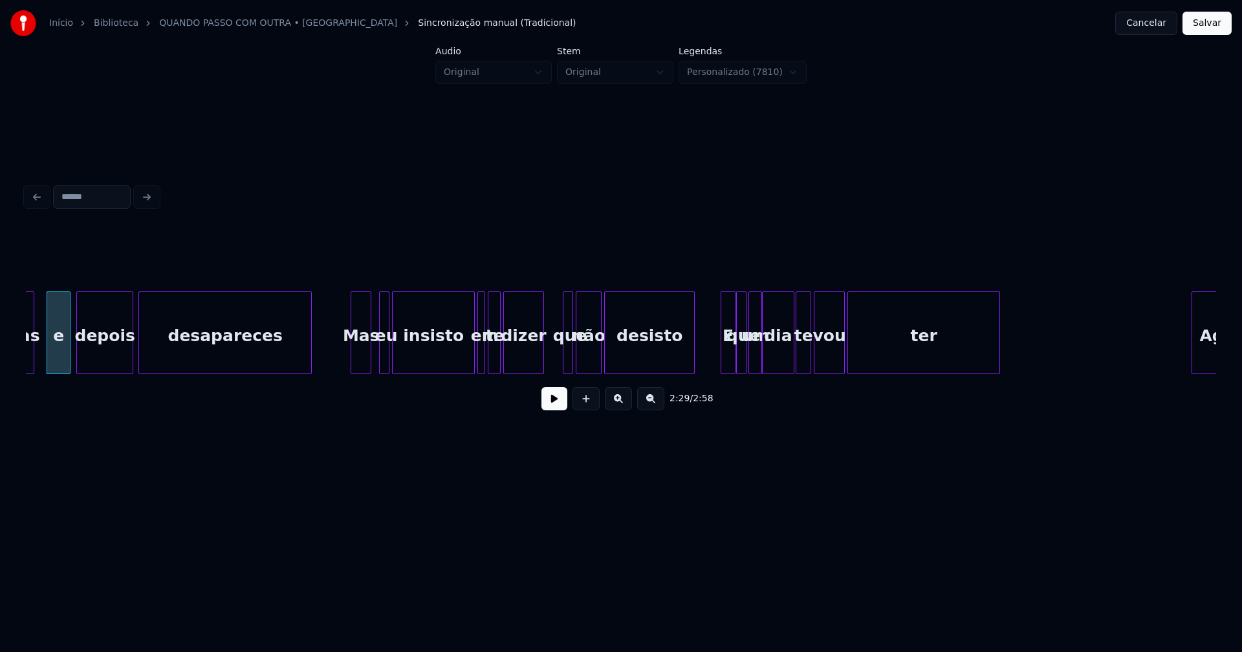
click at [358, 366] on div "Mas" at bounding box center [360, 336] width 19 height 88
click at [377, 361] on div at bounding box center [377, 332] width 4 height 81
click at [718, 358] on div at bounding box center [717, 332] width 4 height 81
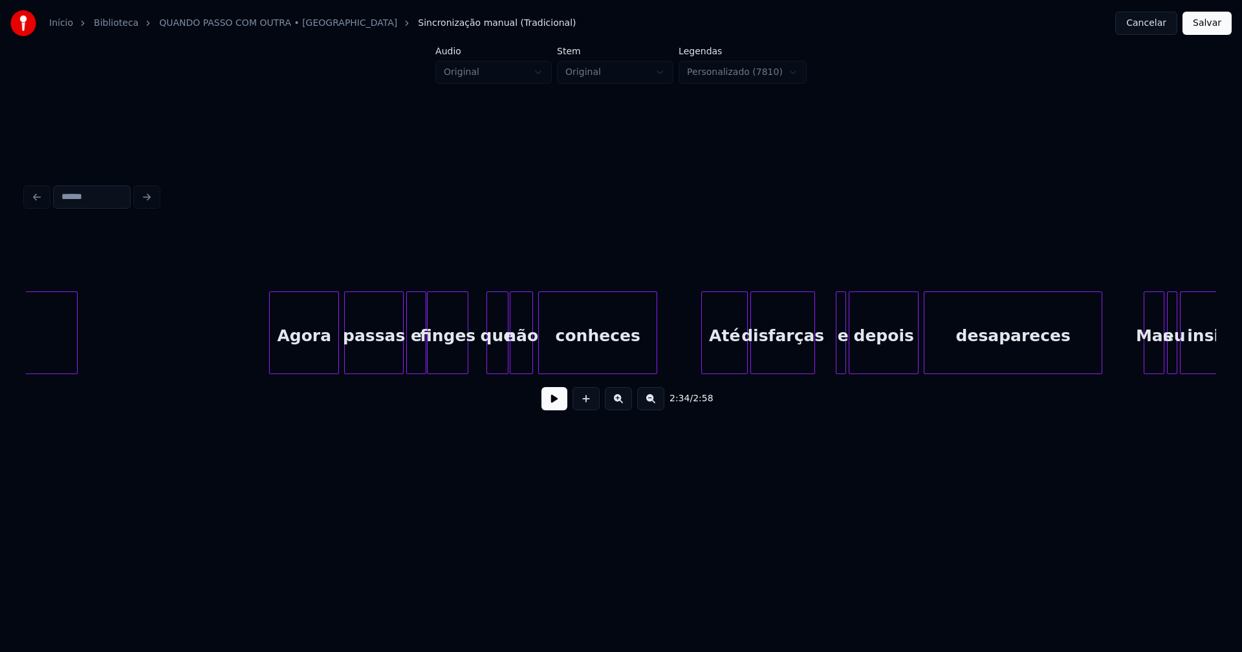
scroll to position [0, 20299]
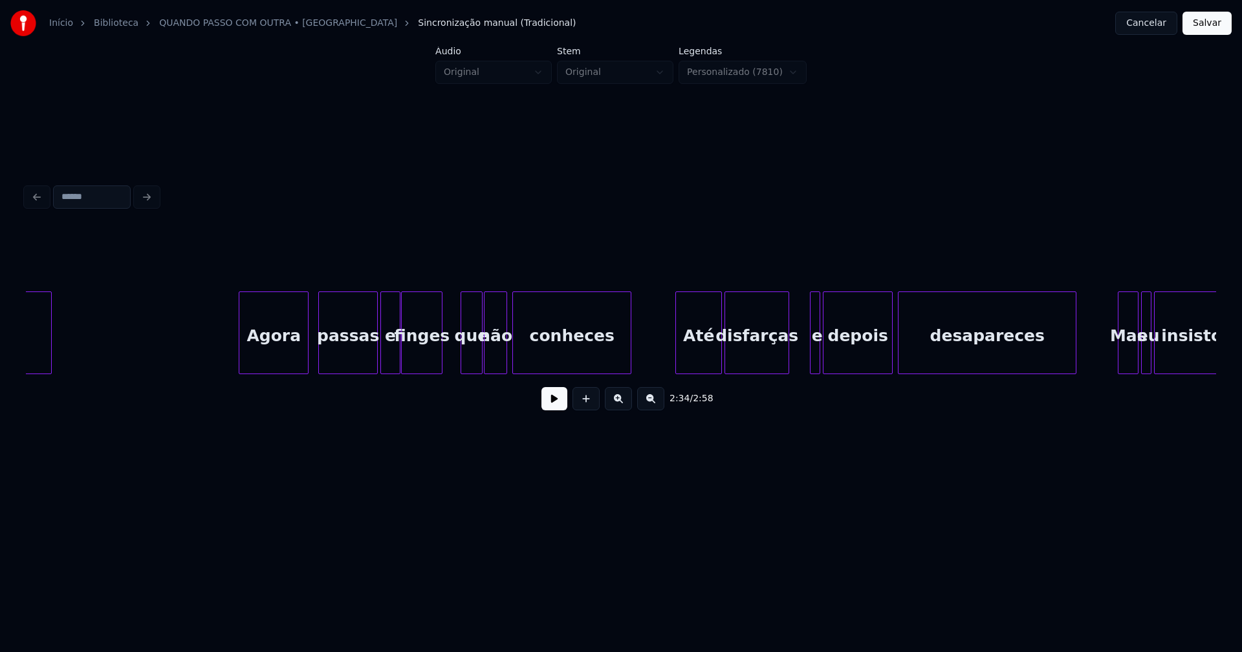
click at [279, 359] on div "Agora" at bounding box center [273, 336] width 69 height 88
click at [436, 356] on div "finges" at bounding box center [422, 336] width 40 height 88
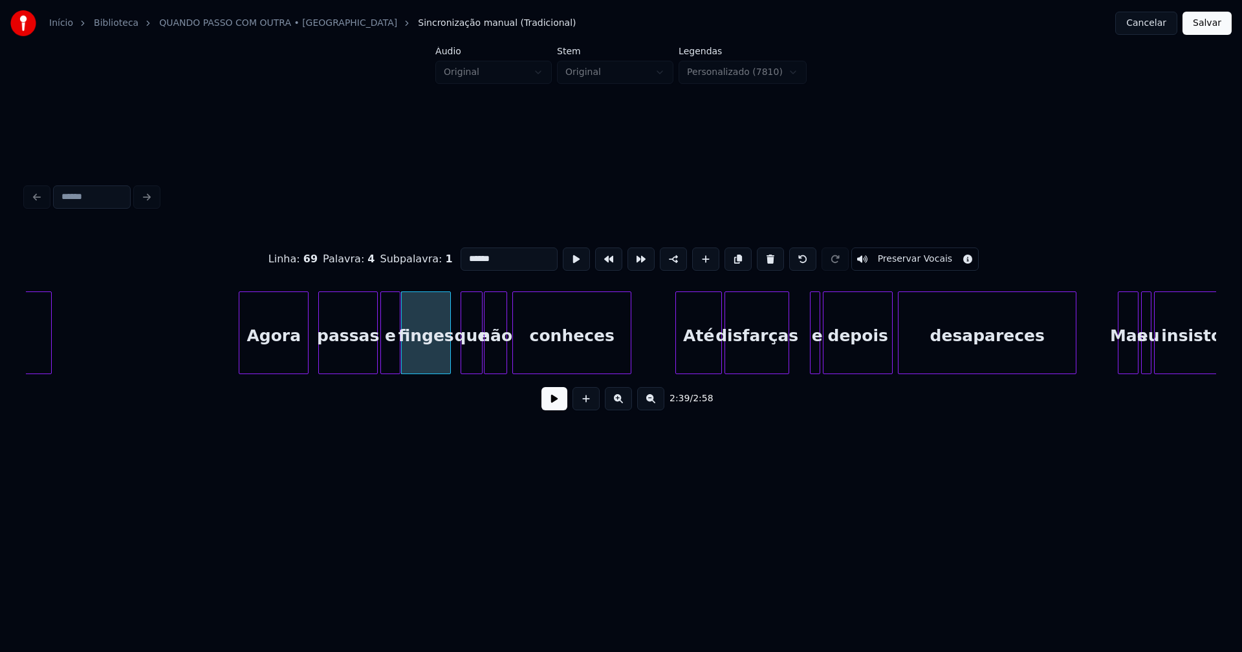
click at [449, 353] on div at bounding box center [448, 332] width 4 height 81
click at [704, 358] on div "Até" at bounding box center [691, 336] width 45 height 88
click at [803, 354] on div at bounding box center [804, 332] width 4 height 81
click at [839, 351] on div at bounding box center [841, 332] width 4 height 81
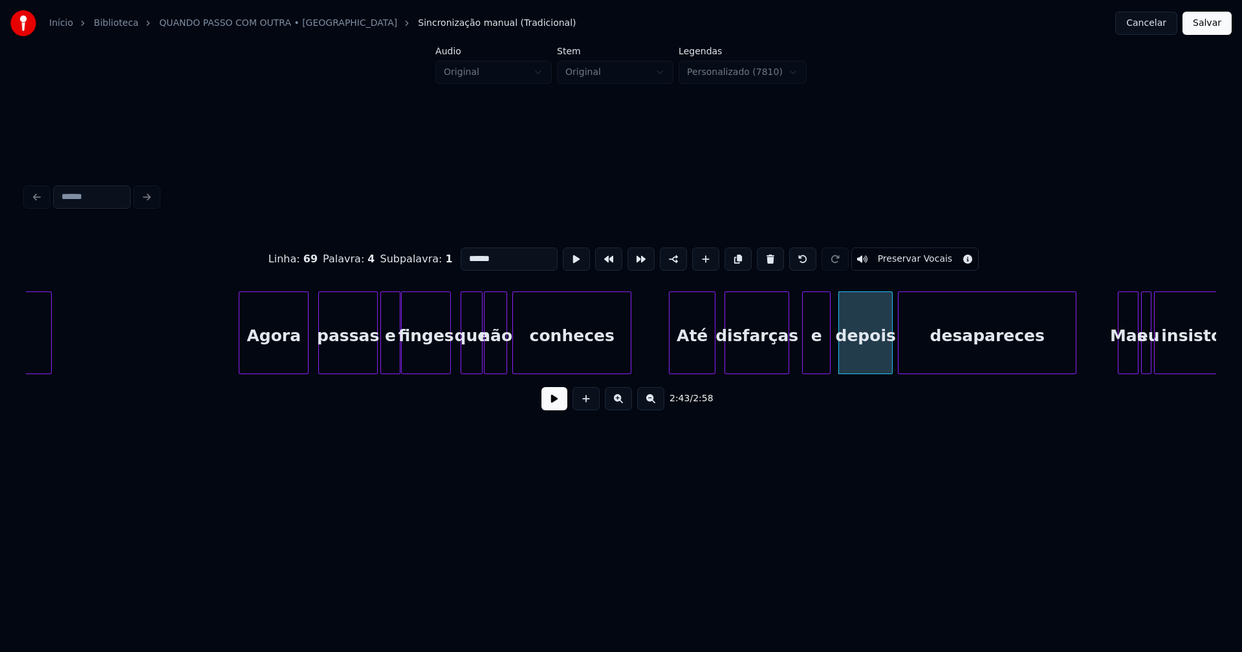
click at [828, 349] on div at bounding box center [828, 332] width 4 height 81
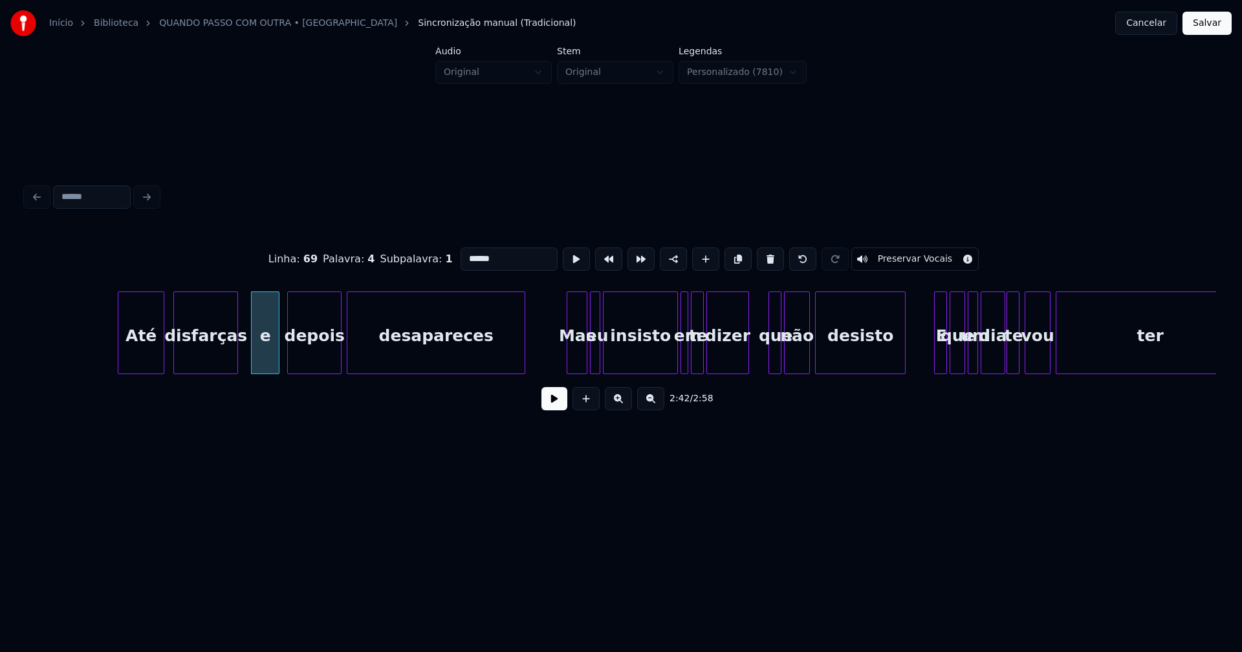
scroll to position [0, 20991]
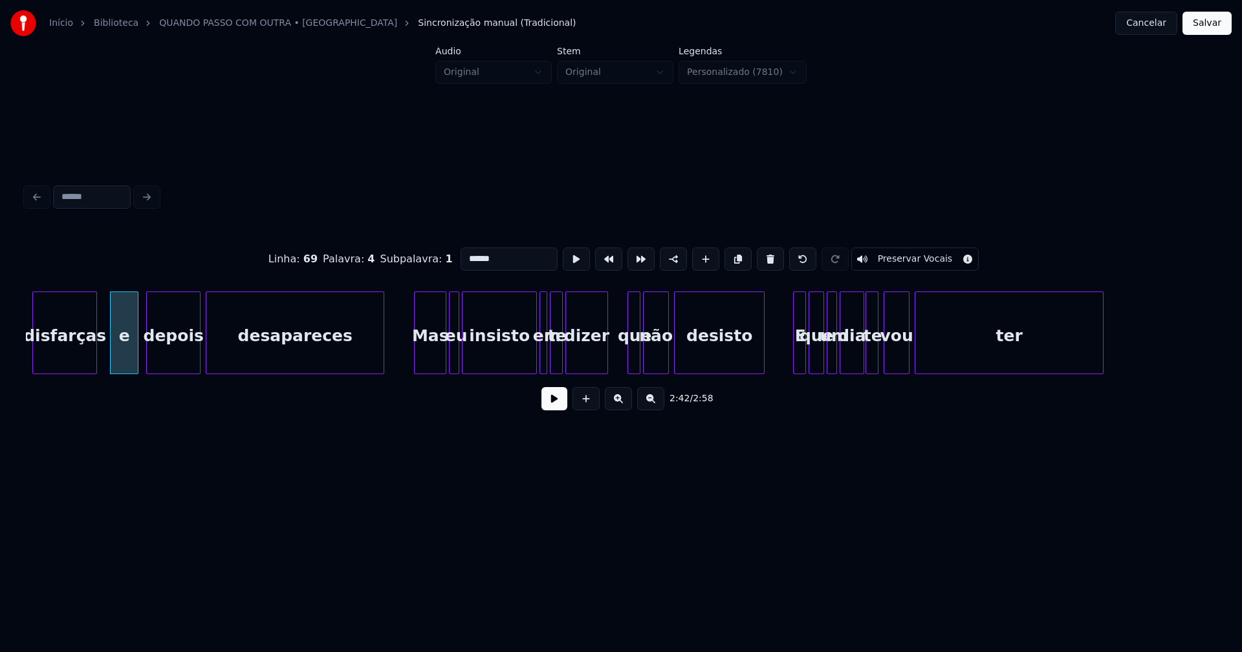
click at [417, 364] on div at bounding box center [416, 332] width 4 height 81
click at [610, 347] on div at bounding box center [611, 332] width 4 height 81
click at [787, 367] on div at bounding box center [788, 332] width 4 height 81
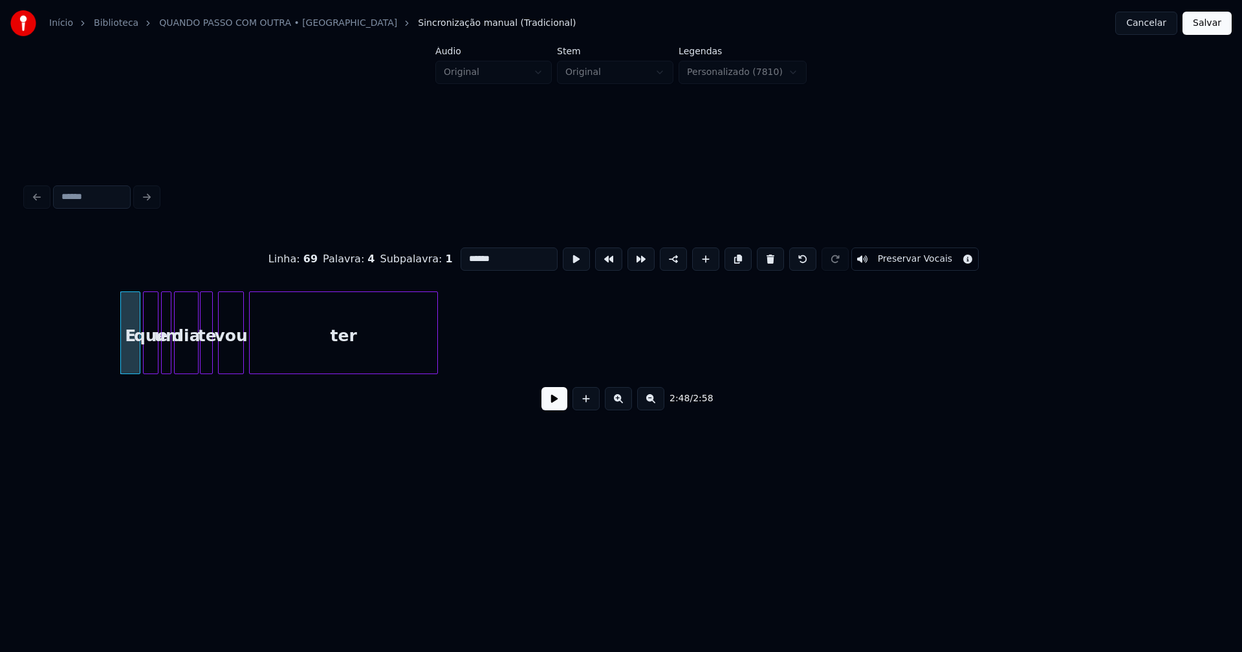
scroll to position [0, 21939]
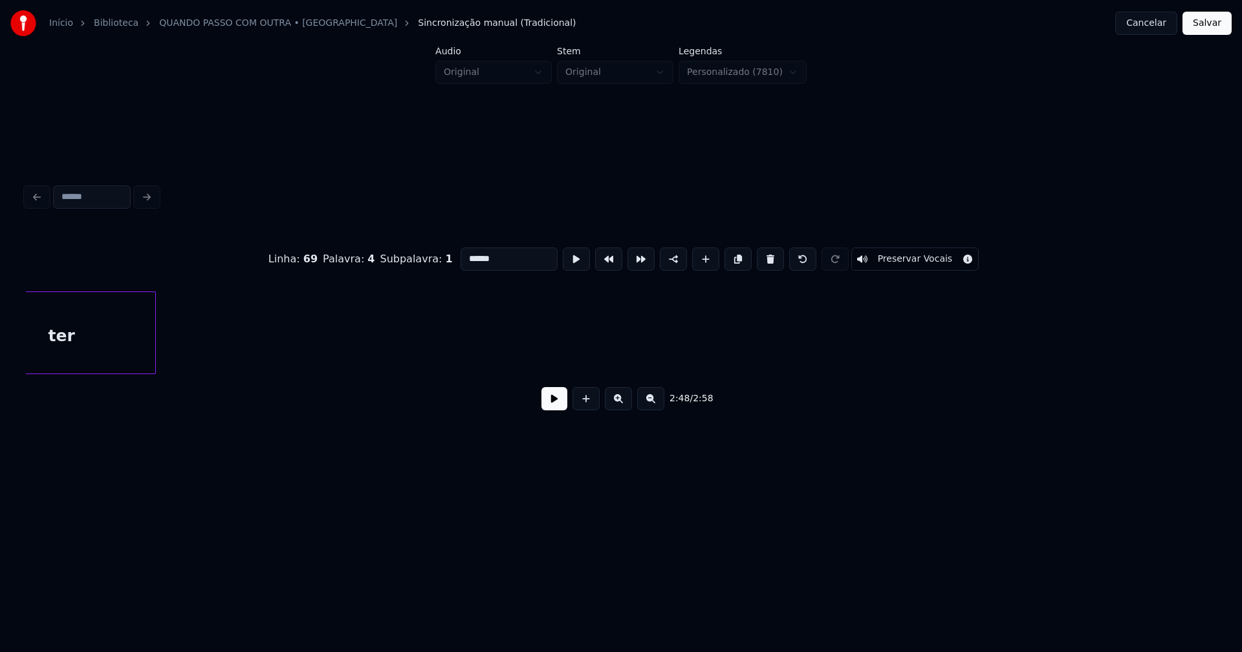
drag, startPoint x: 1206, startPoint y: 25, endPoint x: 881, endPoint y: 186, distance: 362.9
click at [1205, 25] on button "Salvar" at bounding box center [1206, 23] width 49 height 23
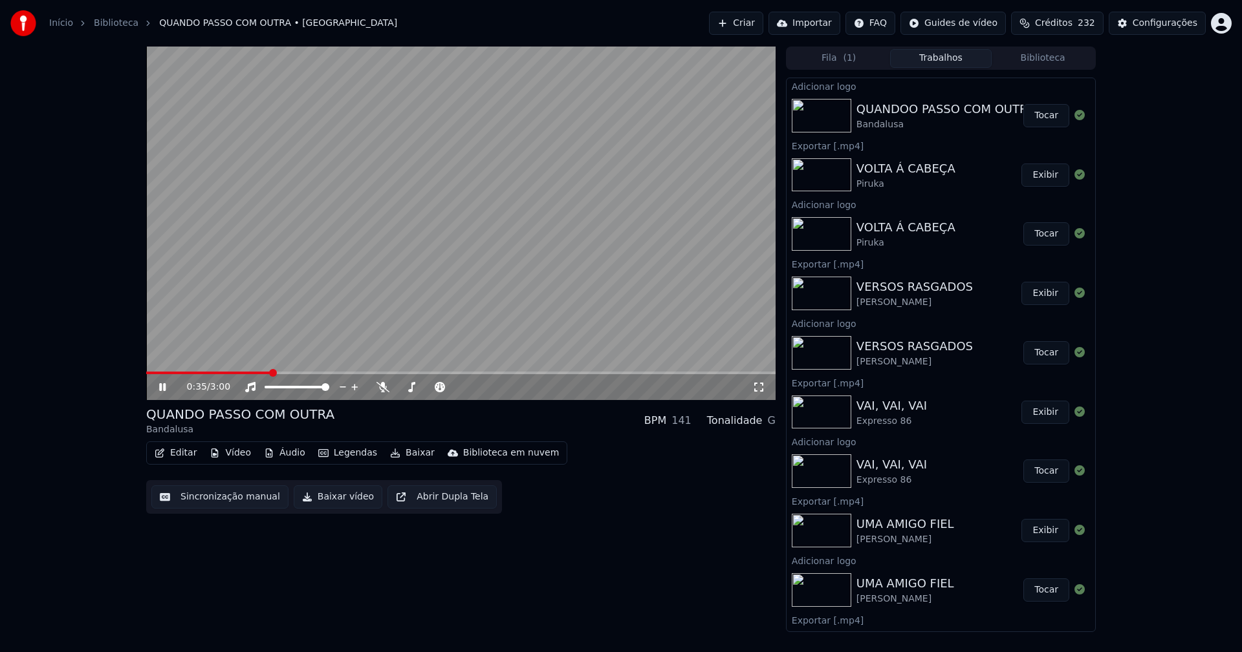
click at [164, 387] on icon at bounding box center [162, 387] width 6 height 8
click at [160, 383] on icon at bounding box center [162, 387] width 8 height 9
click at [160, 383] on icon at bounding box center [171, 387] width 30 height 10
click at [336, 500] on button "Baixar vídeo" at bounding box center [338, 497] width 89 height 23
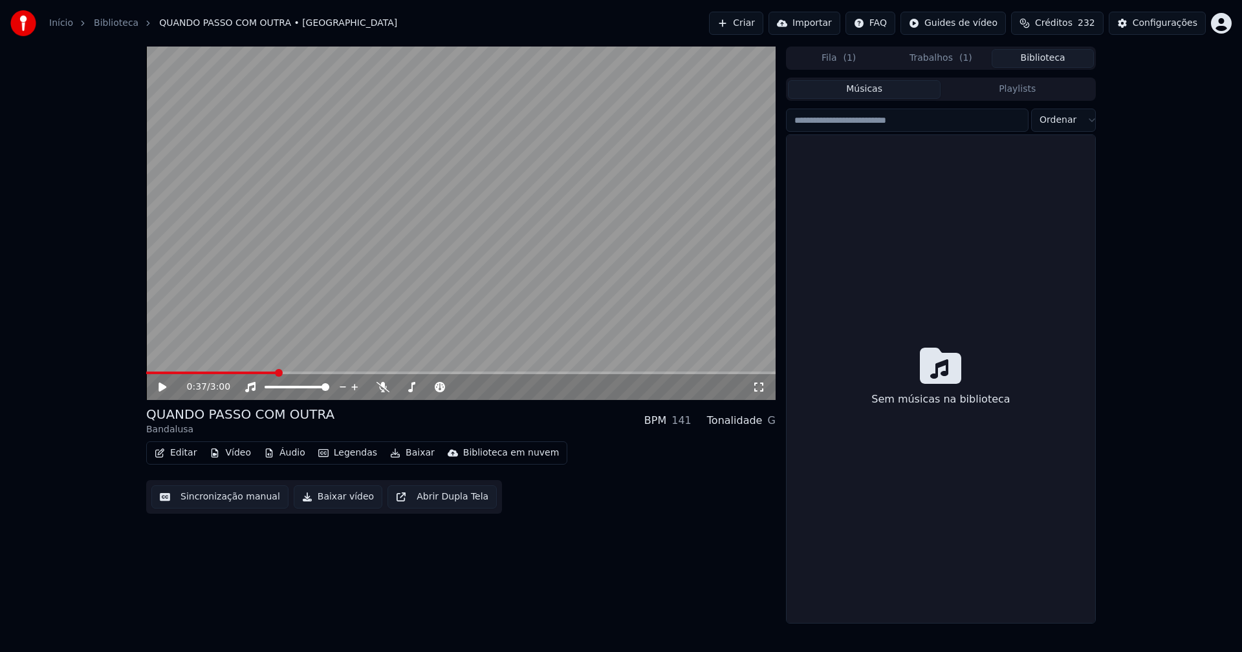
click at [1065, 61] on button "Biblioteca" at bounding box center [1042, 58] width 102 height 19
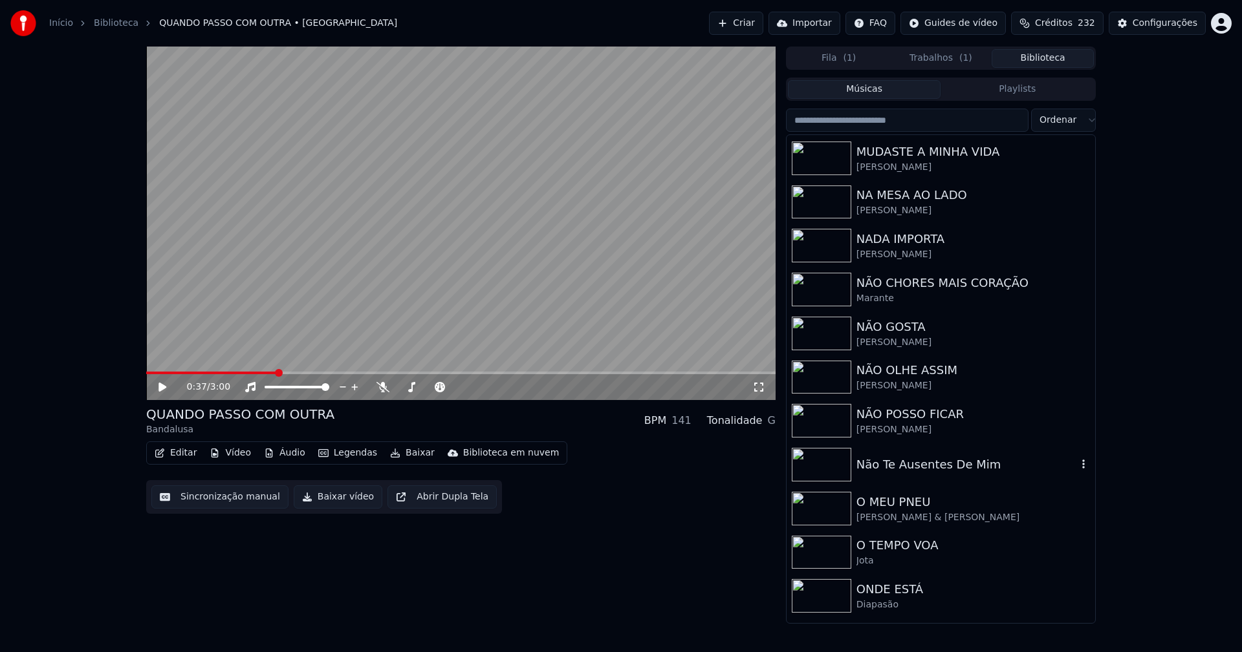
scroll to position [2546, 0]
